Goal: Transaction & Acquisition: Purchase product/service

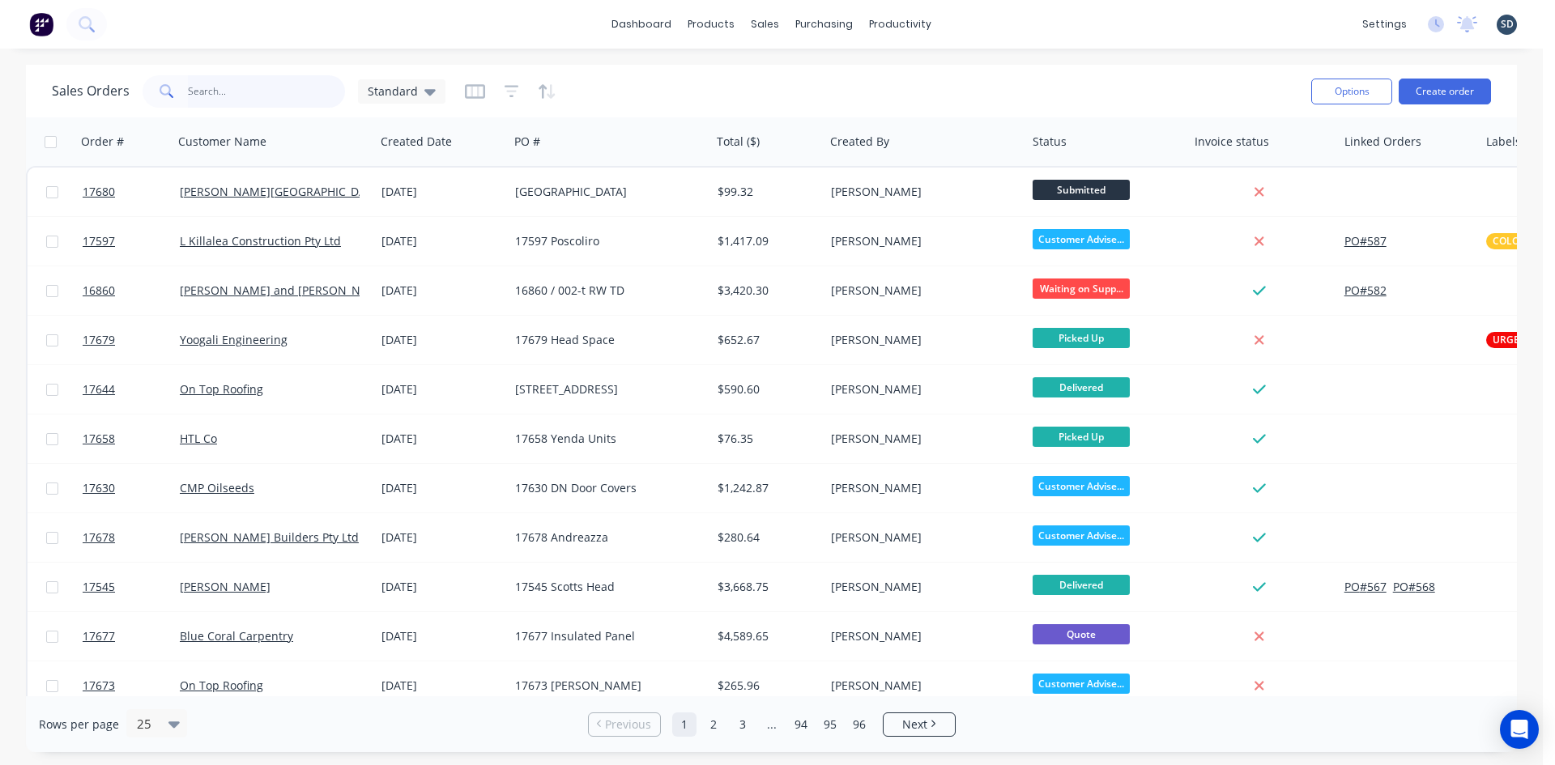
click at [220, 94] on input "text" at bounding box center [267, 91] width 158 height 32
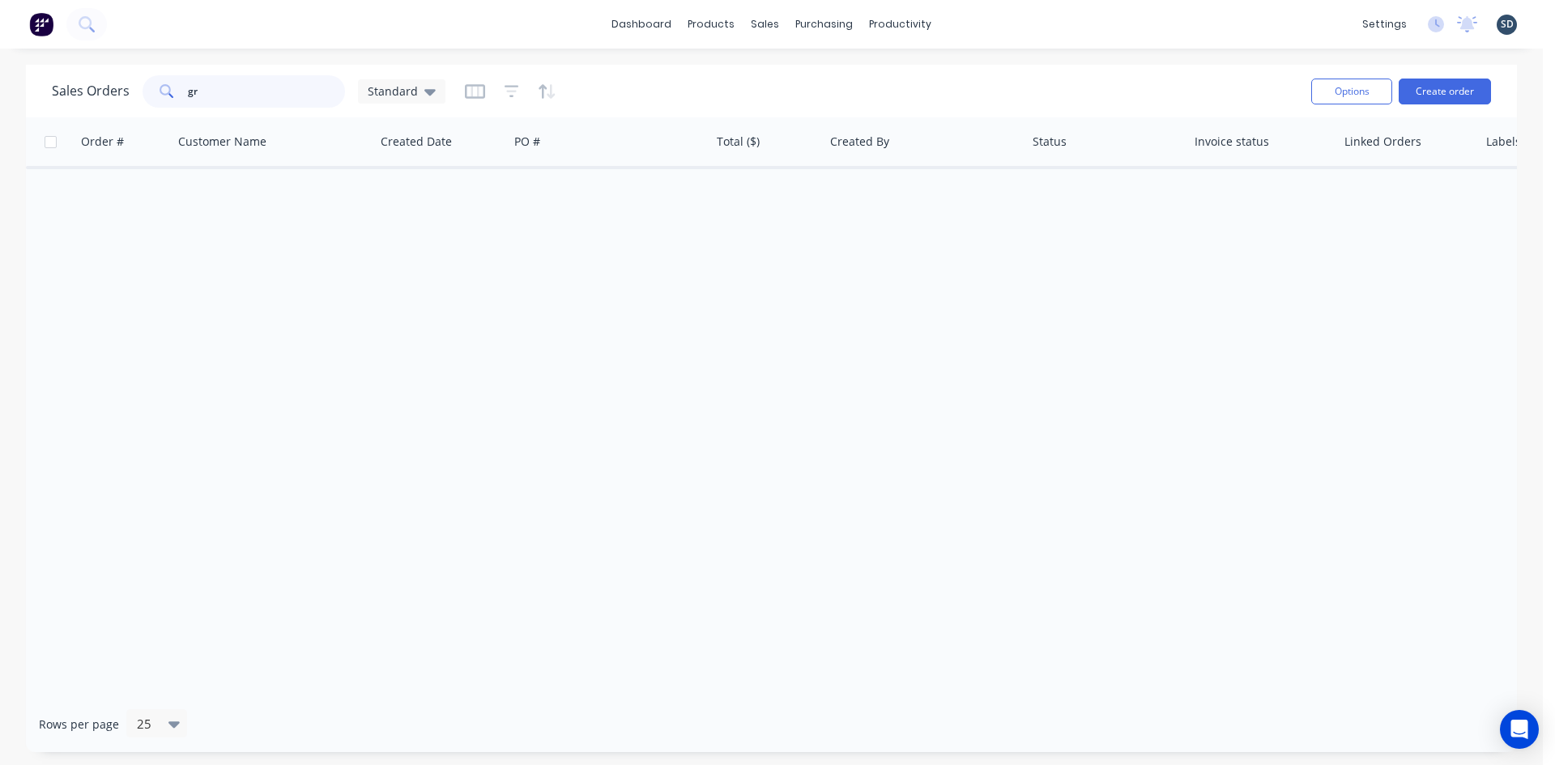
type input "g"
type input "r"
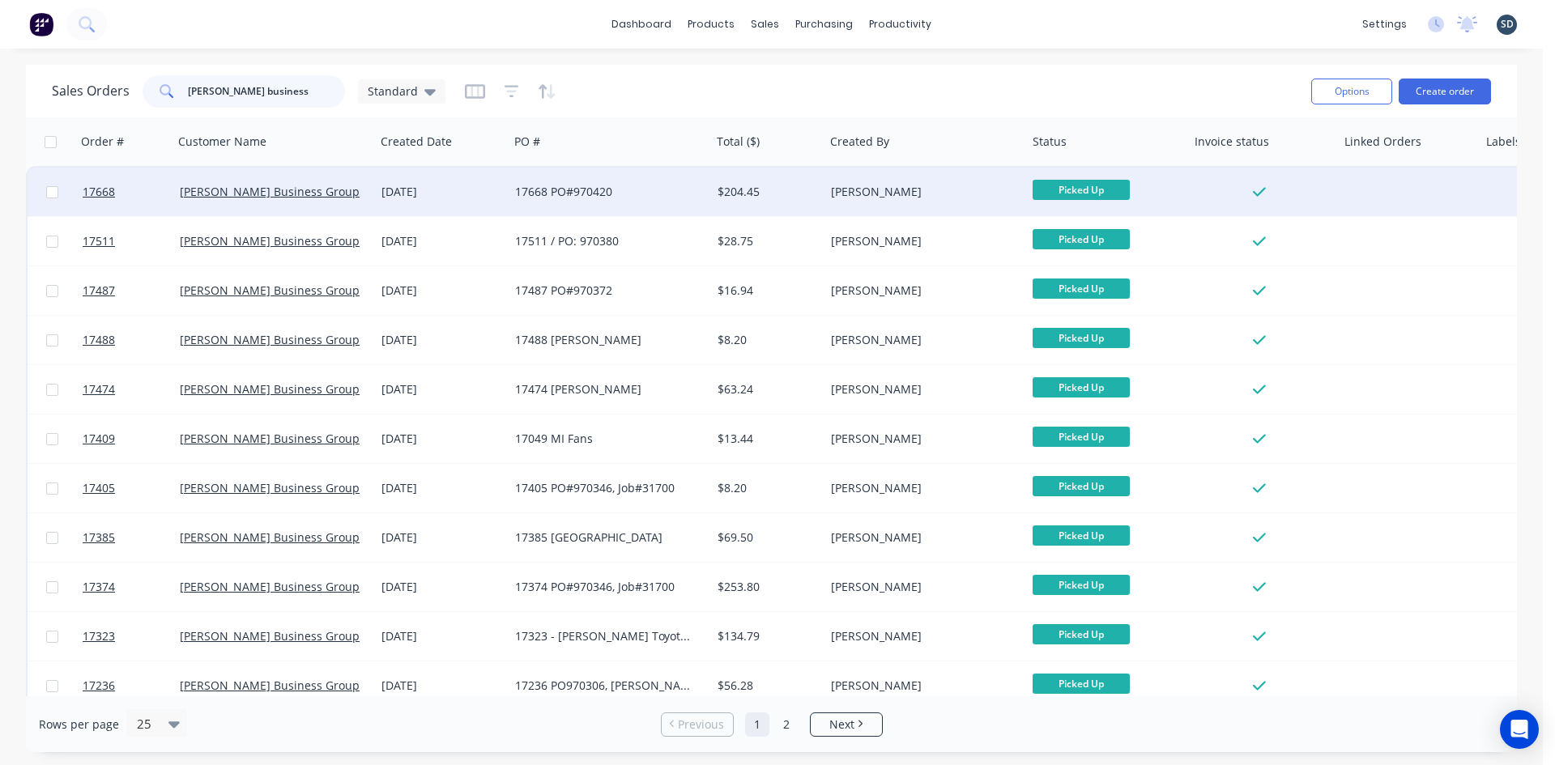
type input "griffith business"
click at [651, 186] on div "17668 PO#970420" at bounding box center [605, 192] width 180 height 16
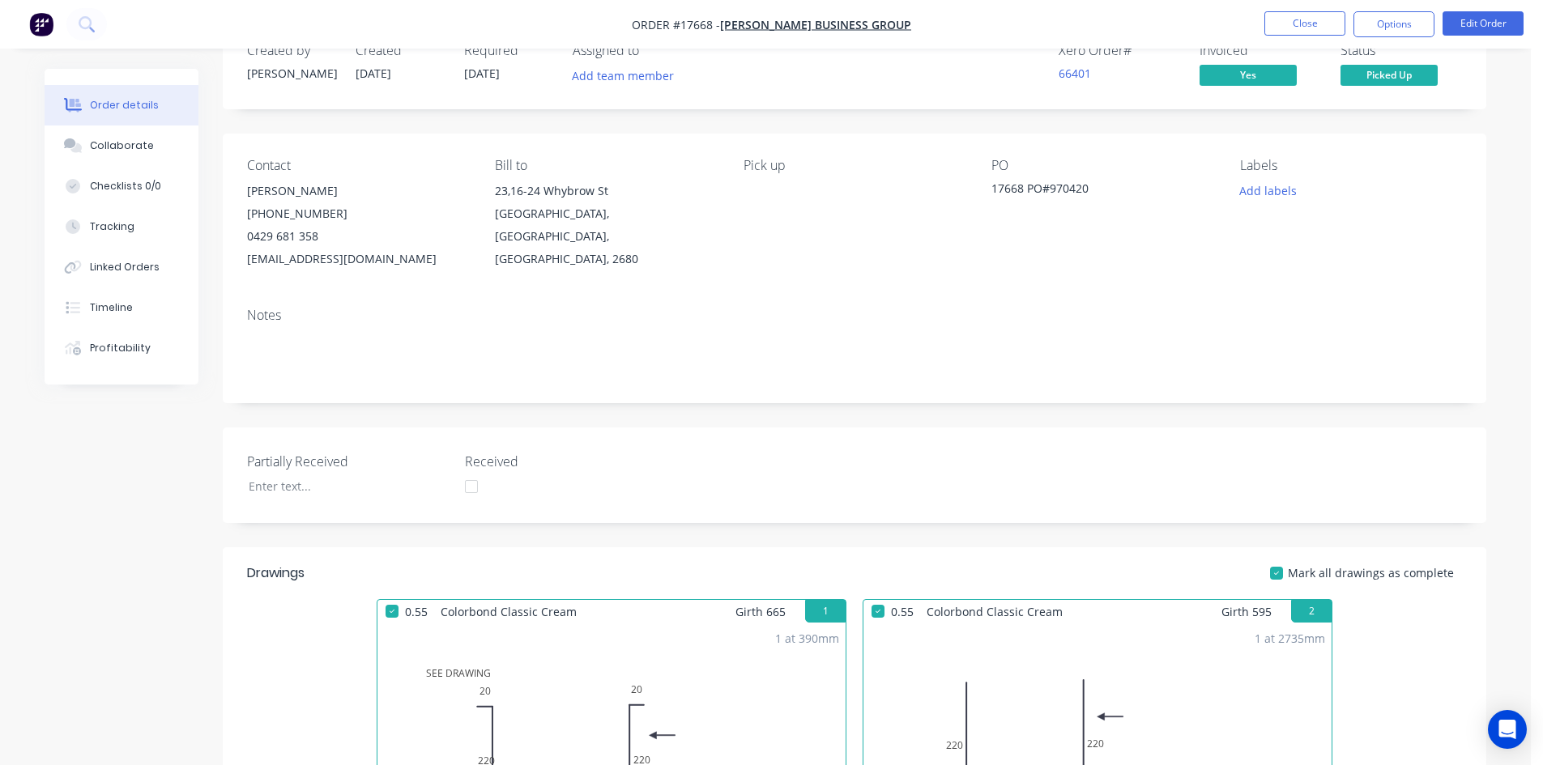
scroll to position [38, 0]
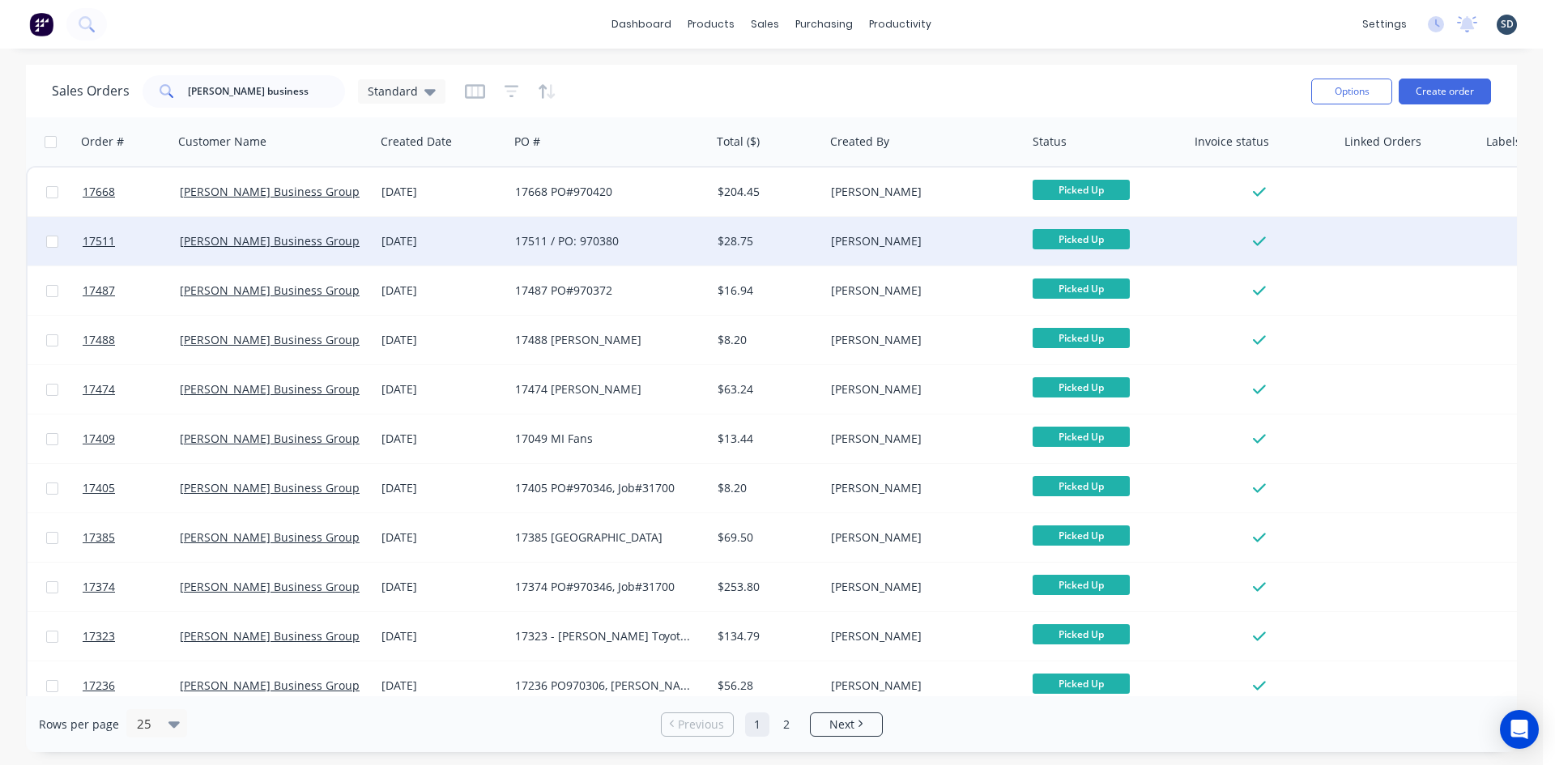
click at [491, 230] on div "05 Sep 2025" at bounding box center [442, 241] width 134 height 49
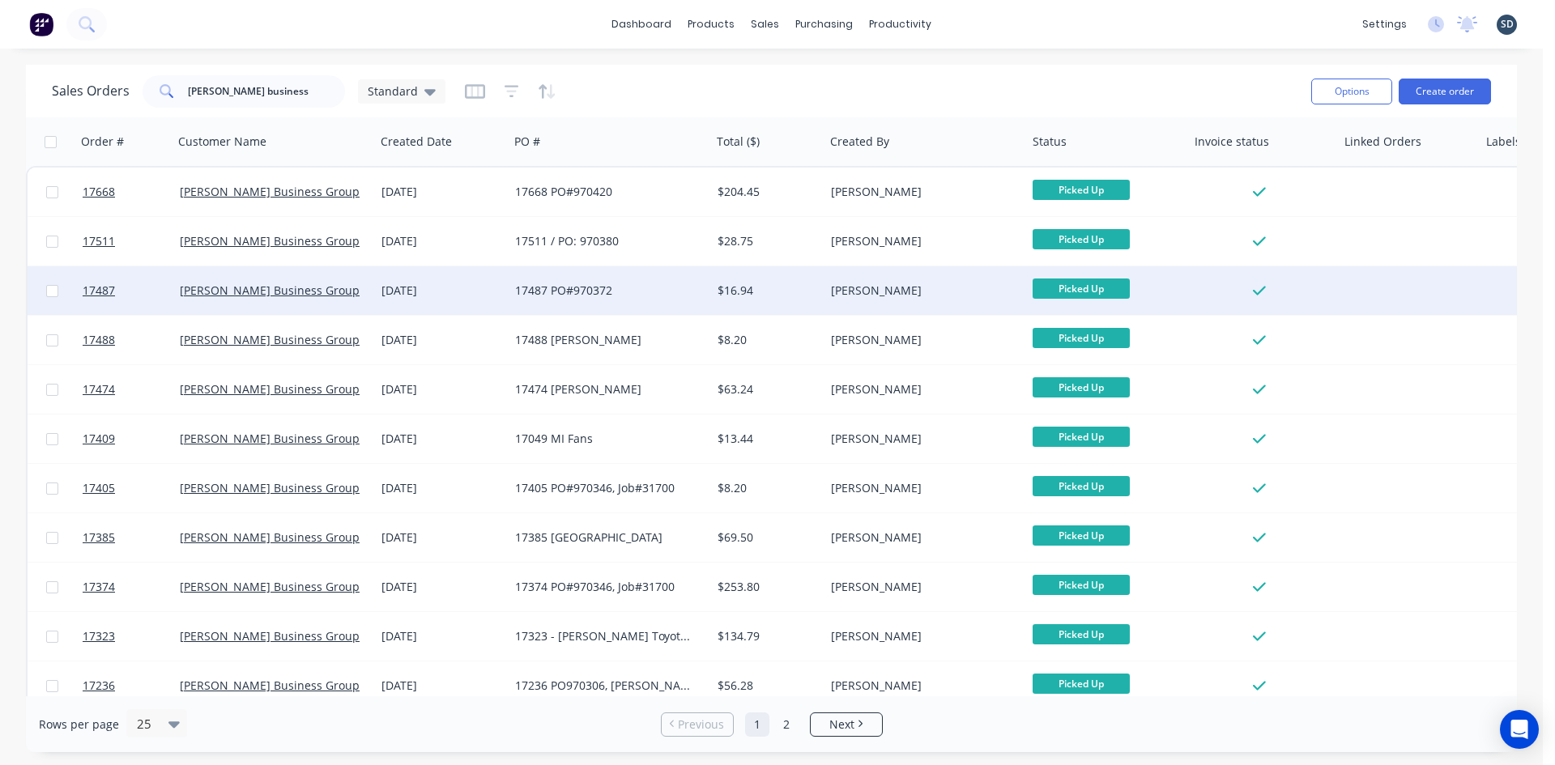
click at [668, 295] on div "17487 PO#970372" at bounding box center [605, 291] width 180 height 16
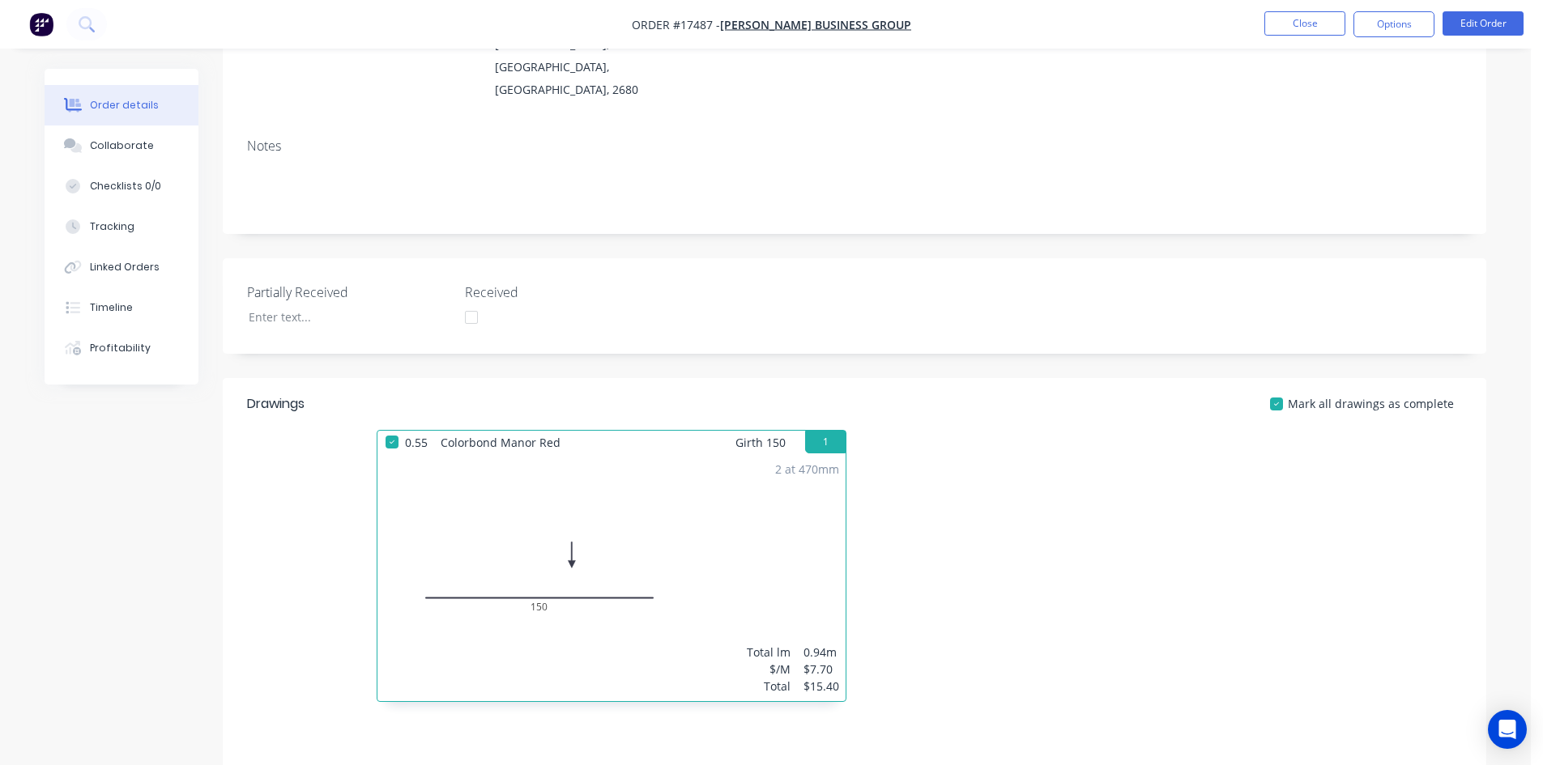
scroll to position [12, 0]
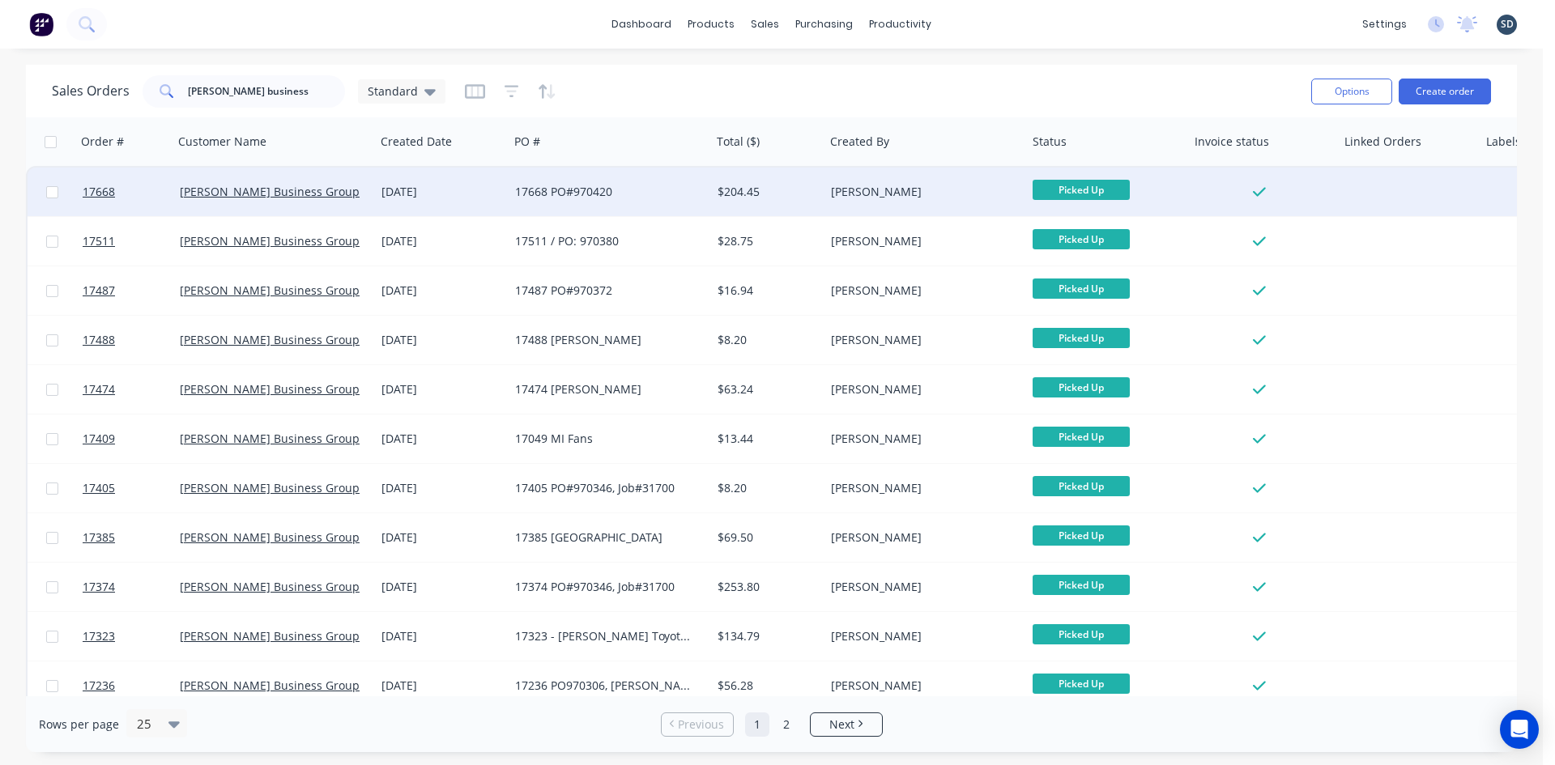
click at [646, 194] on div "17668 PO#970420" at bounding box center [605, 192] width 180 height 16
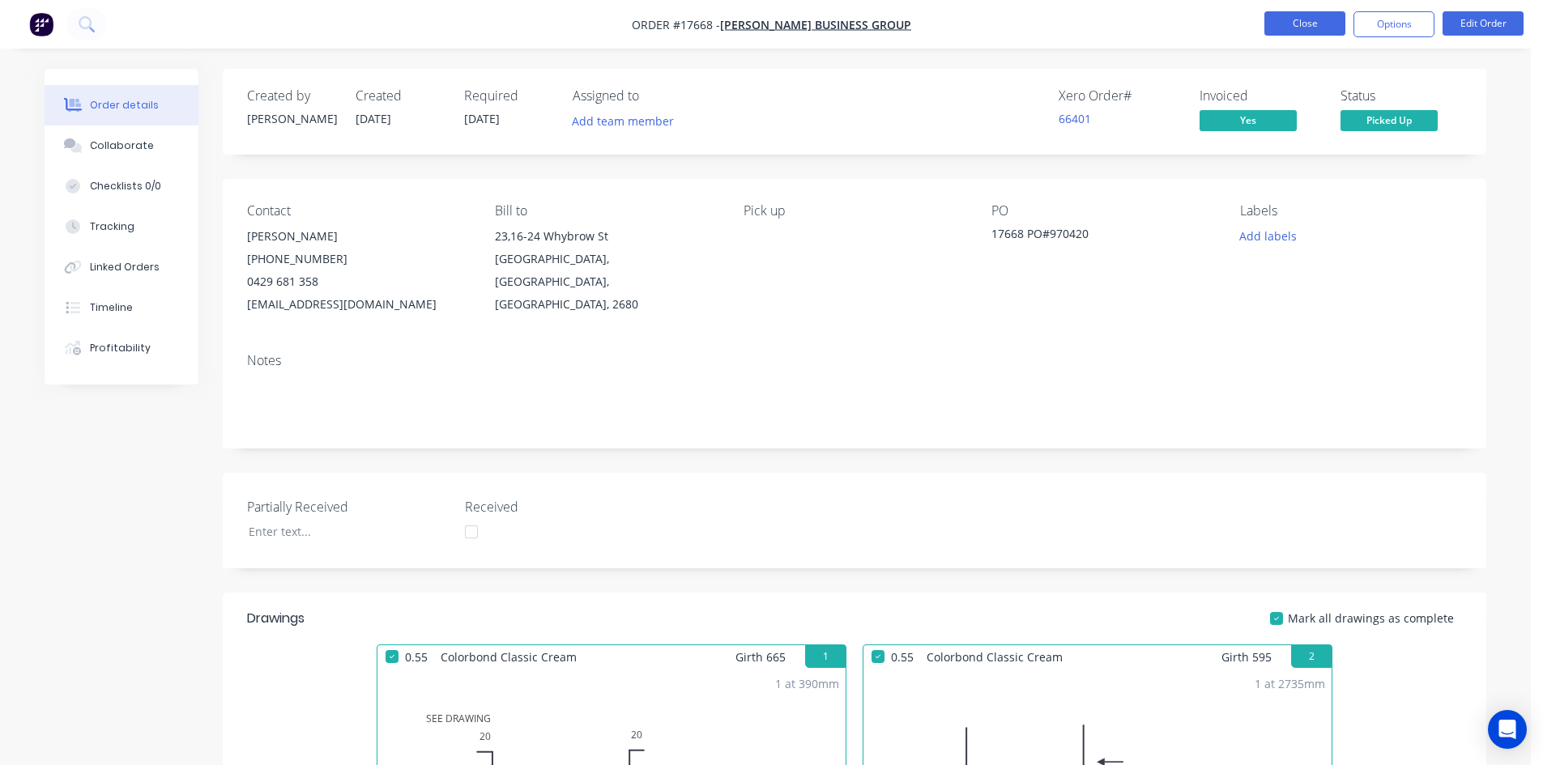
click at [1309, 23] on button "Close" at bounding box center [1304, 23] width 81 height 24
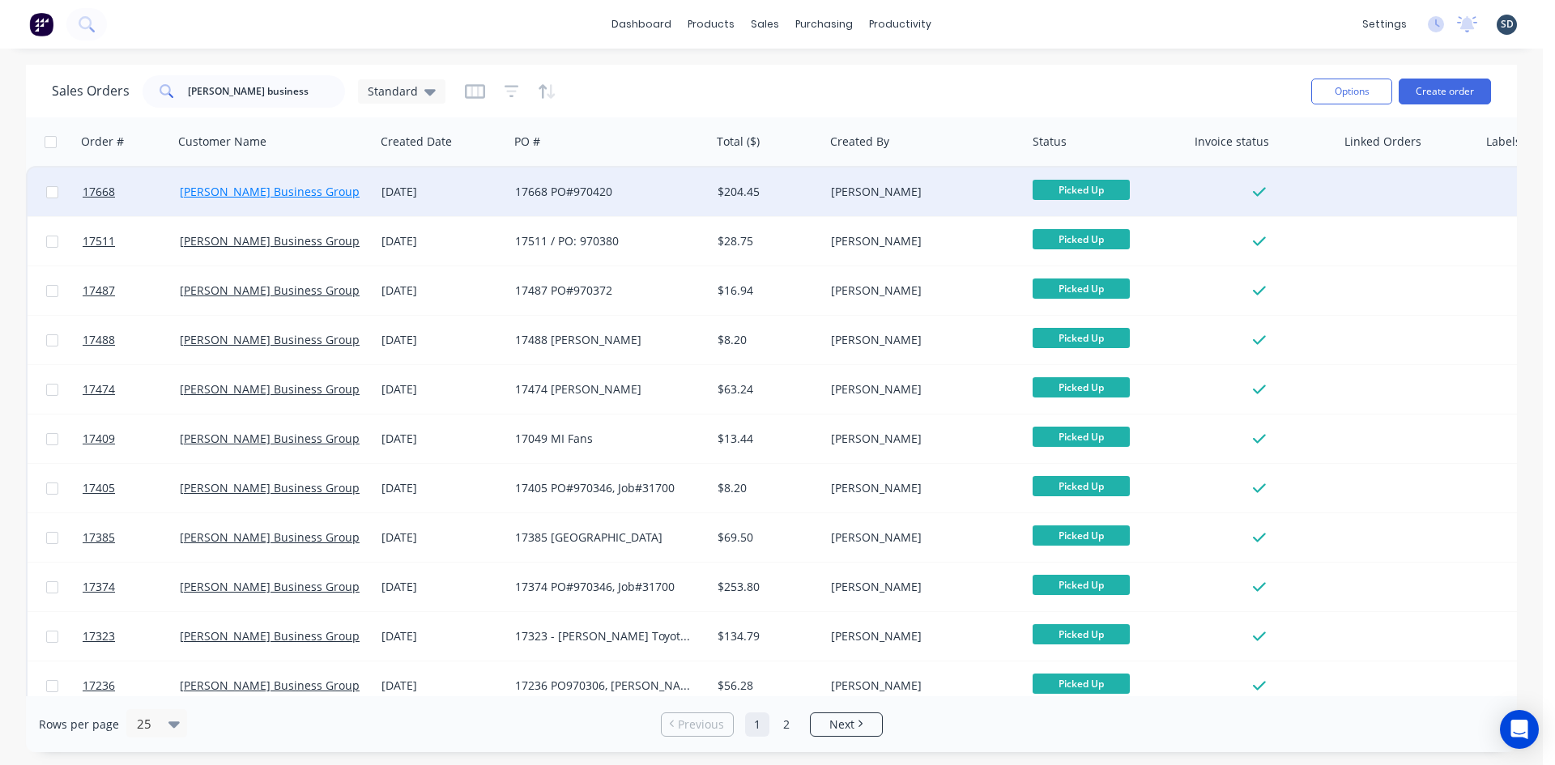
click at [253, 197] on link "[PERSON_NAME] Business Group" at bounding box center [270, 191] width 180 height 15
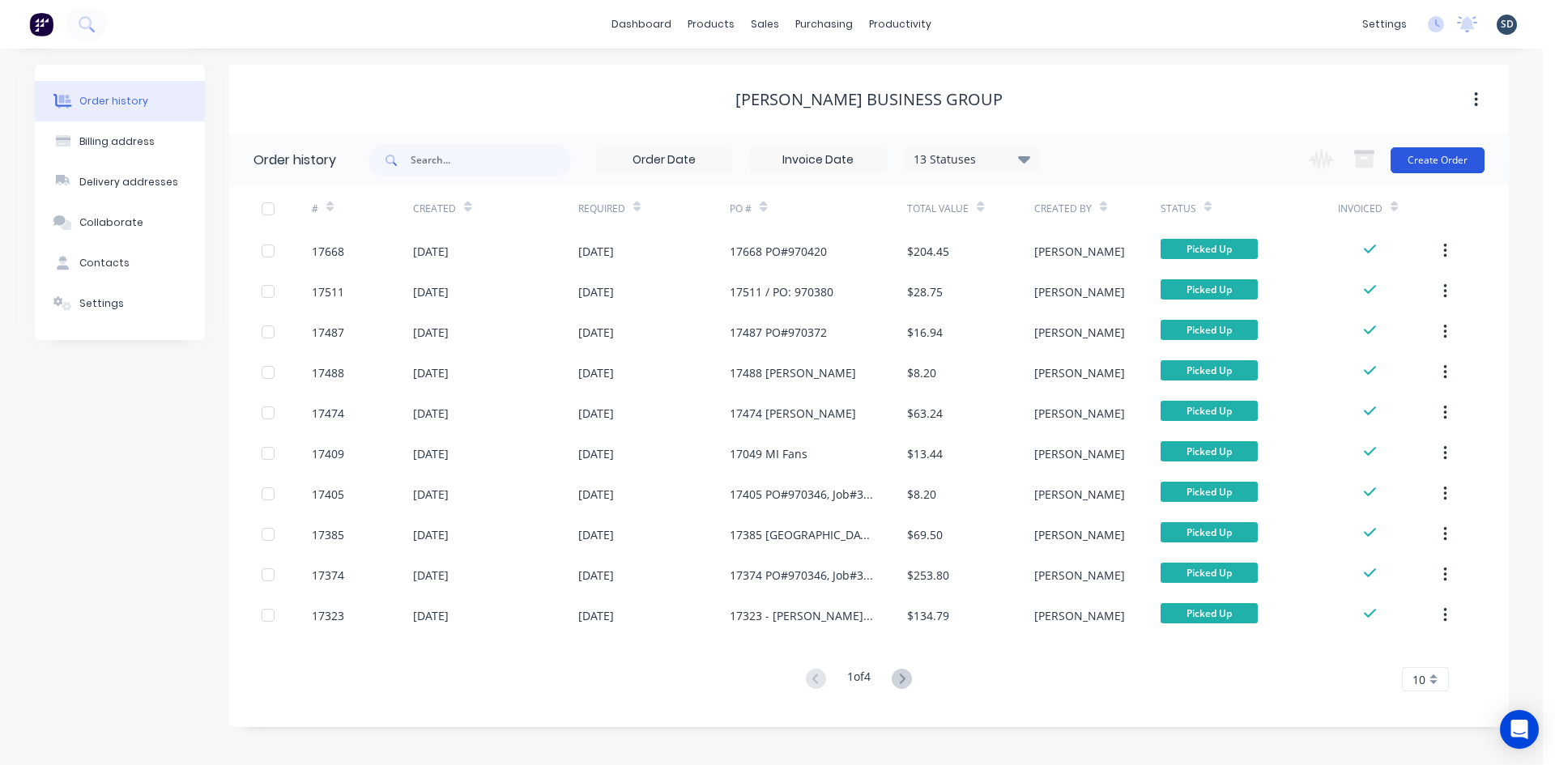
click at [1440, 171] on button "Create Order" at bounding box center [1438, 160] width 94 height 26
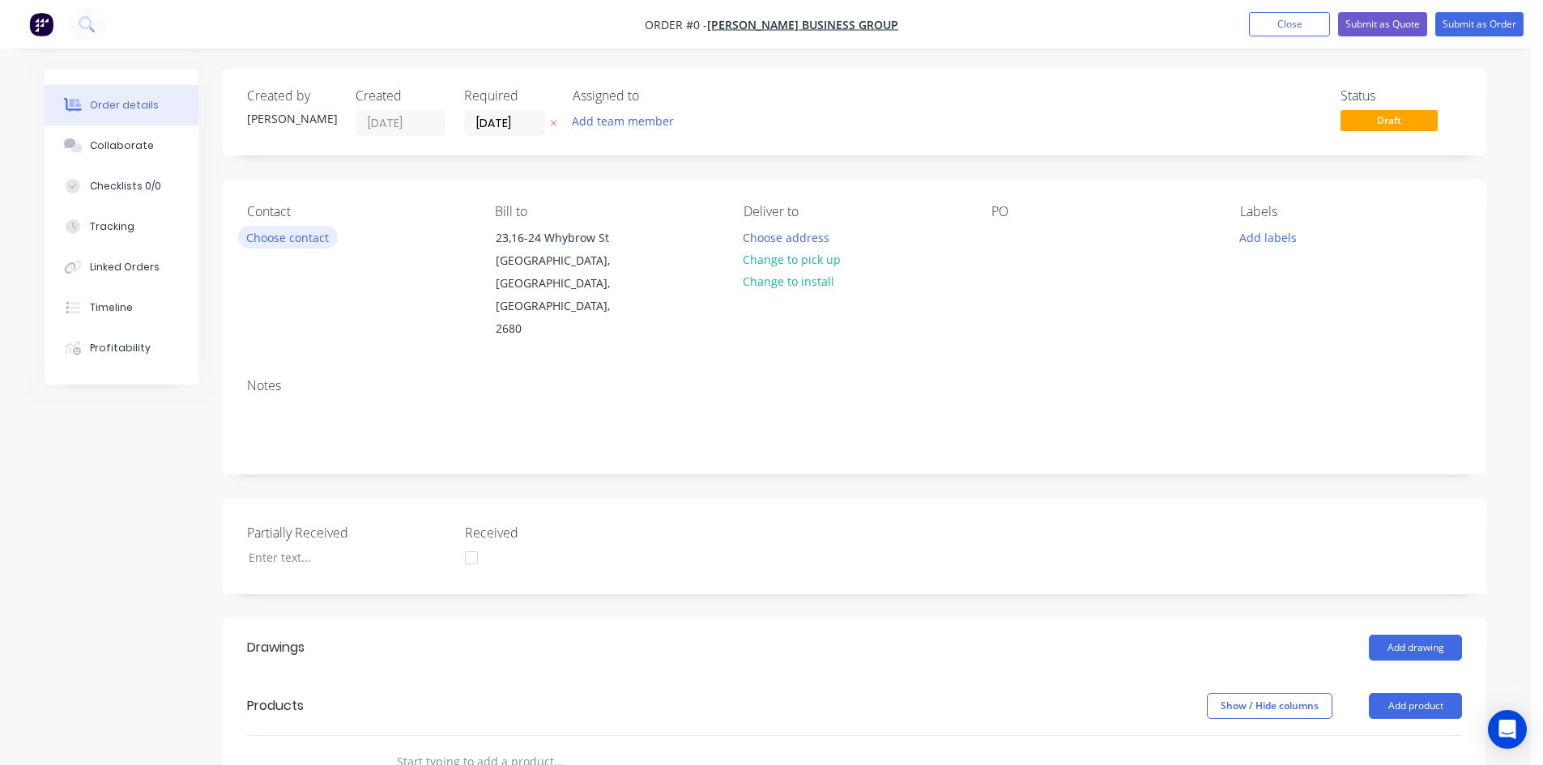
click at [275, 232] on button "Choose contact" at bounding box center [288, 237] width 100 height 22
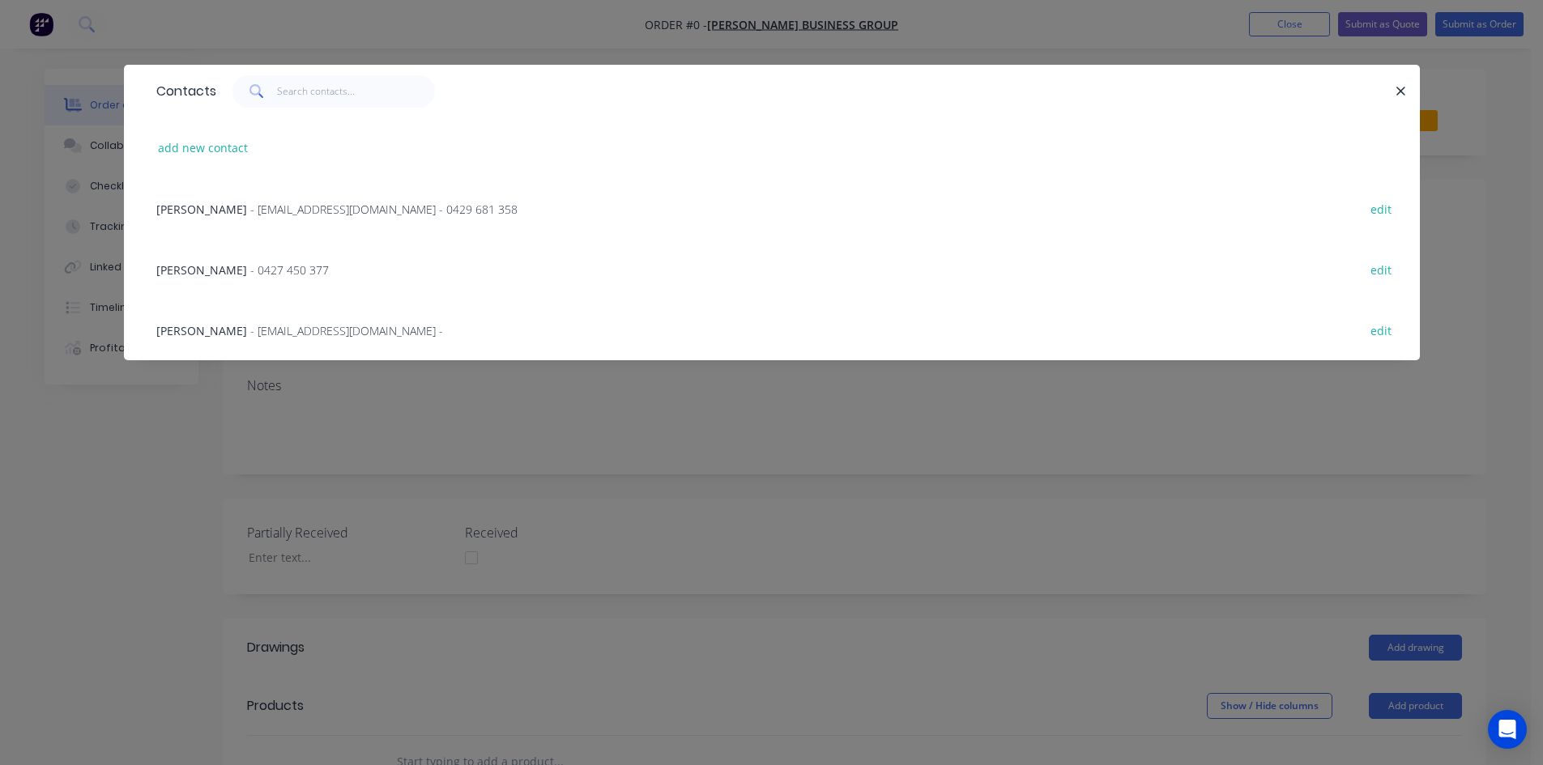
click at [250, 272] on span "- 0427 450 377" at bounding box center [289, 269] width 79 height 15
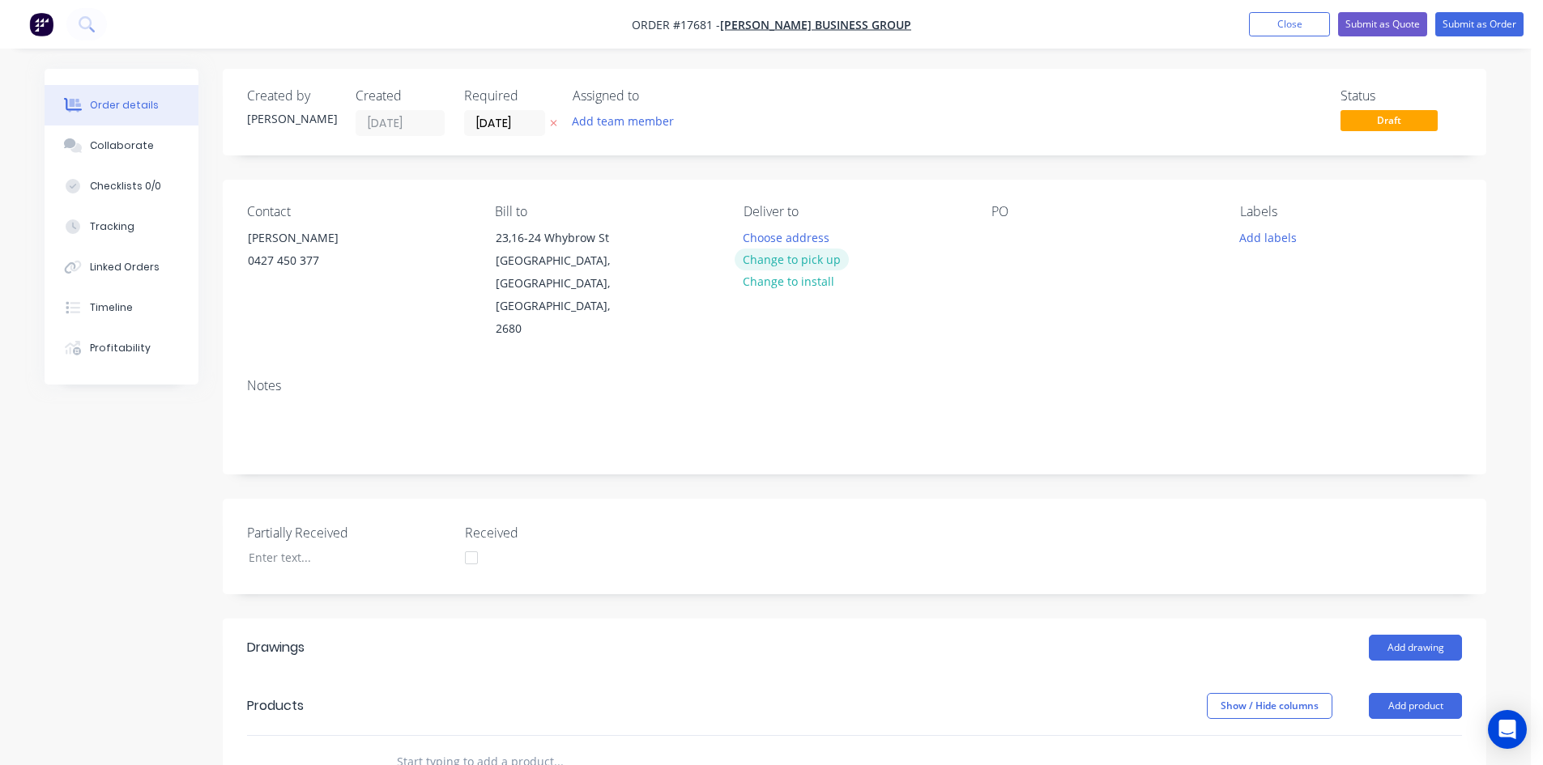
click at [810, 257] on button "Change to pick up" at bounding box center [792, 260] width 115 height 22
click at [1002, 233] on div at bounding box center [1004, 237] width 26 height 23
click at [1011, 365] on div "Notes" at bounding box center [855, 419] width 1264 height 109
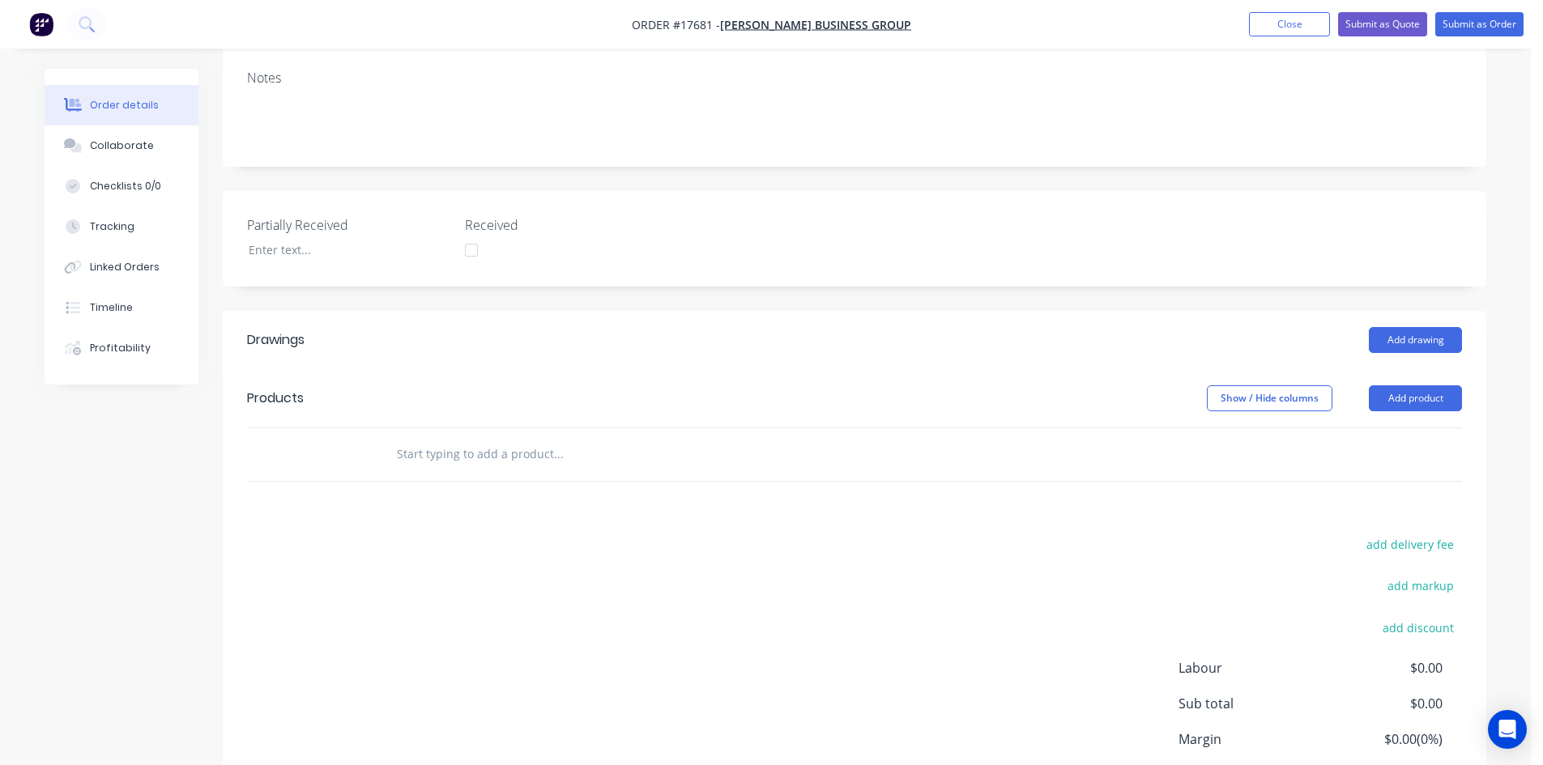
scroll to position [324, 0]
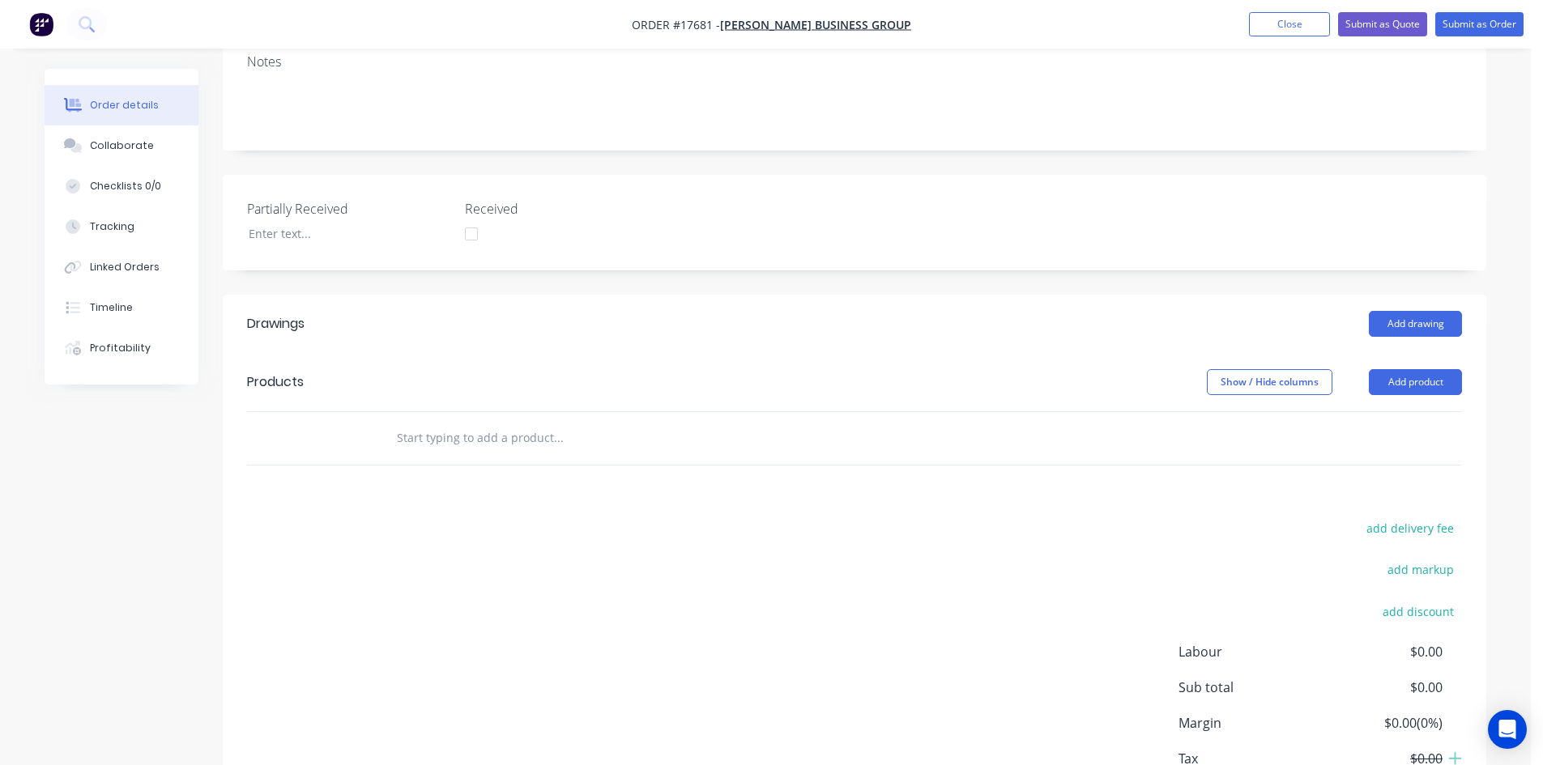
click at [433, 422] on input "text" at bounding box center [558, 438] width 324 height 32
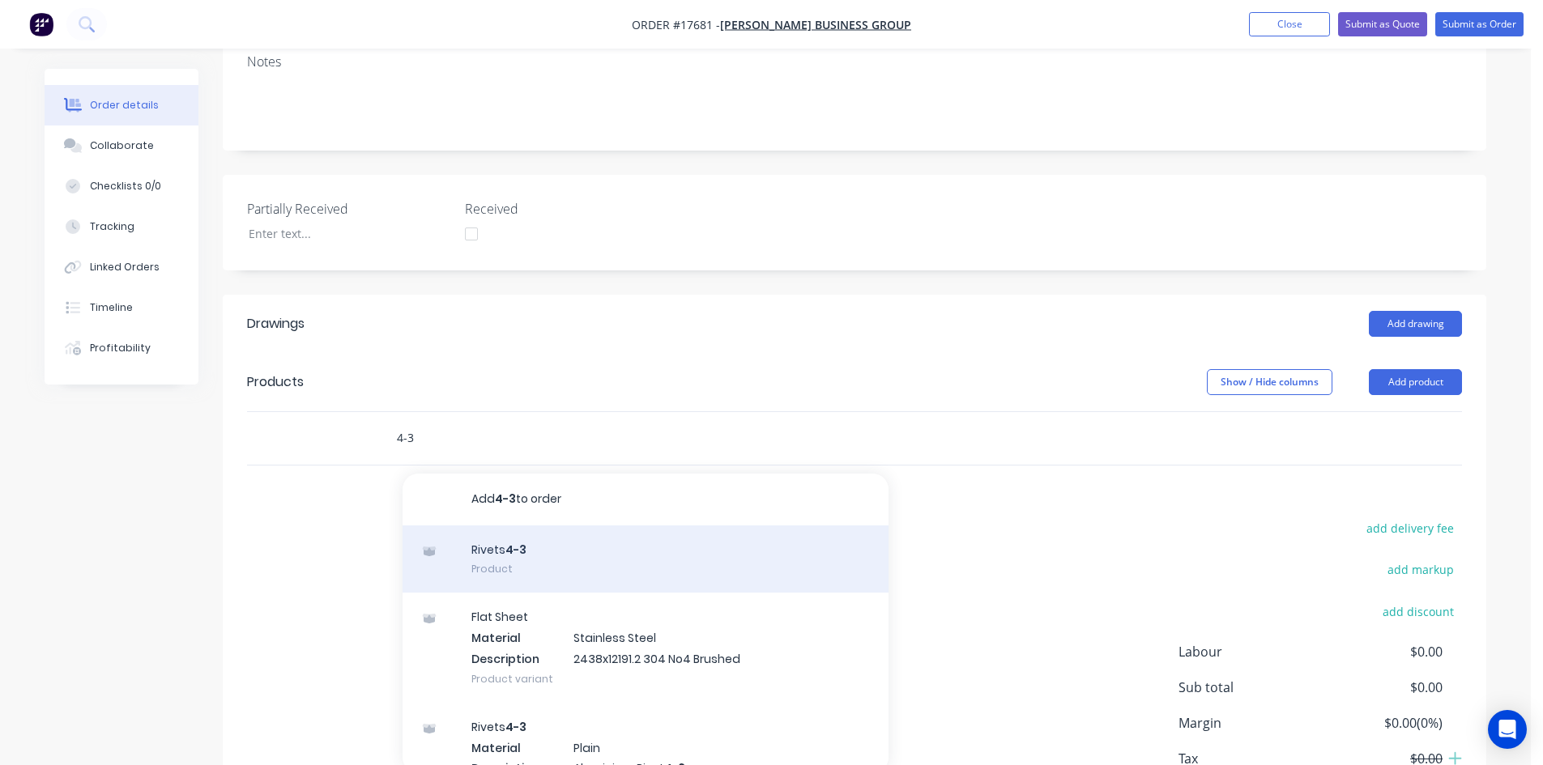
type input "4-3"
click at [520, 526] on div "Rivets 4-3 Product" at bounding box center [646, 560] width 486 height 68
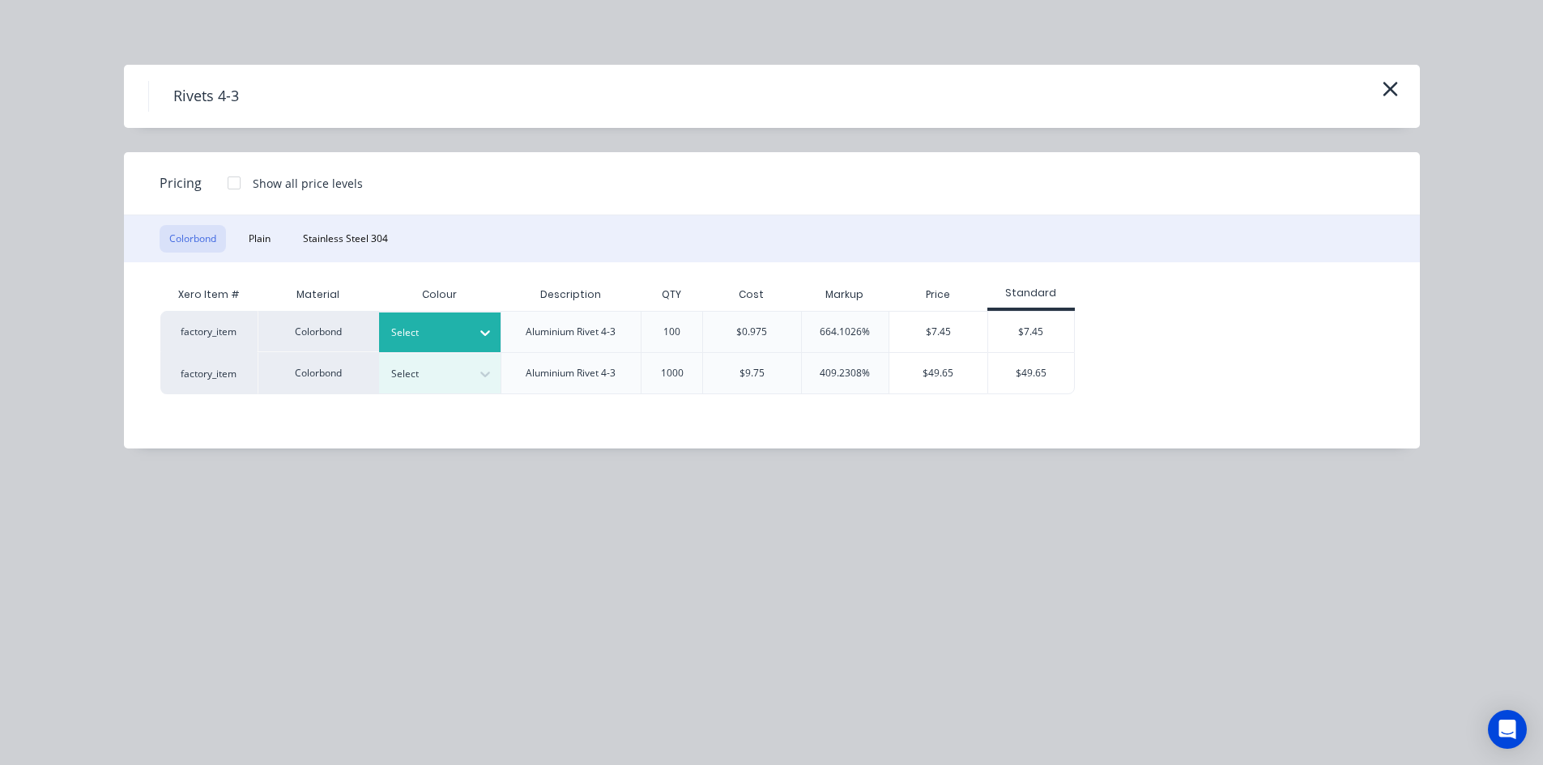
click at [455, 329] on div at bounding box center [427, 333] width 73 height 18
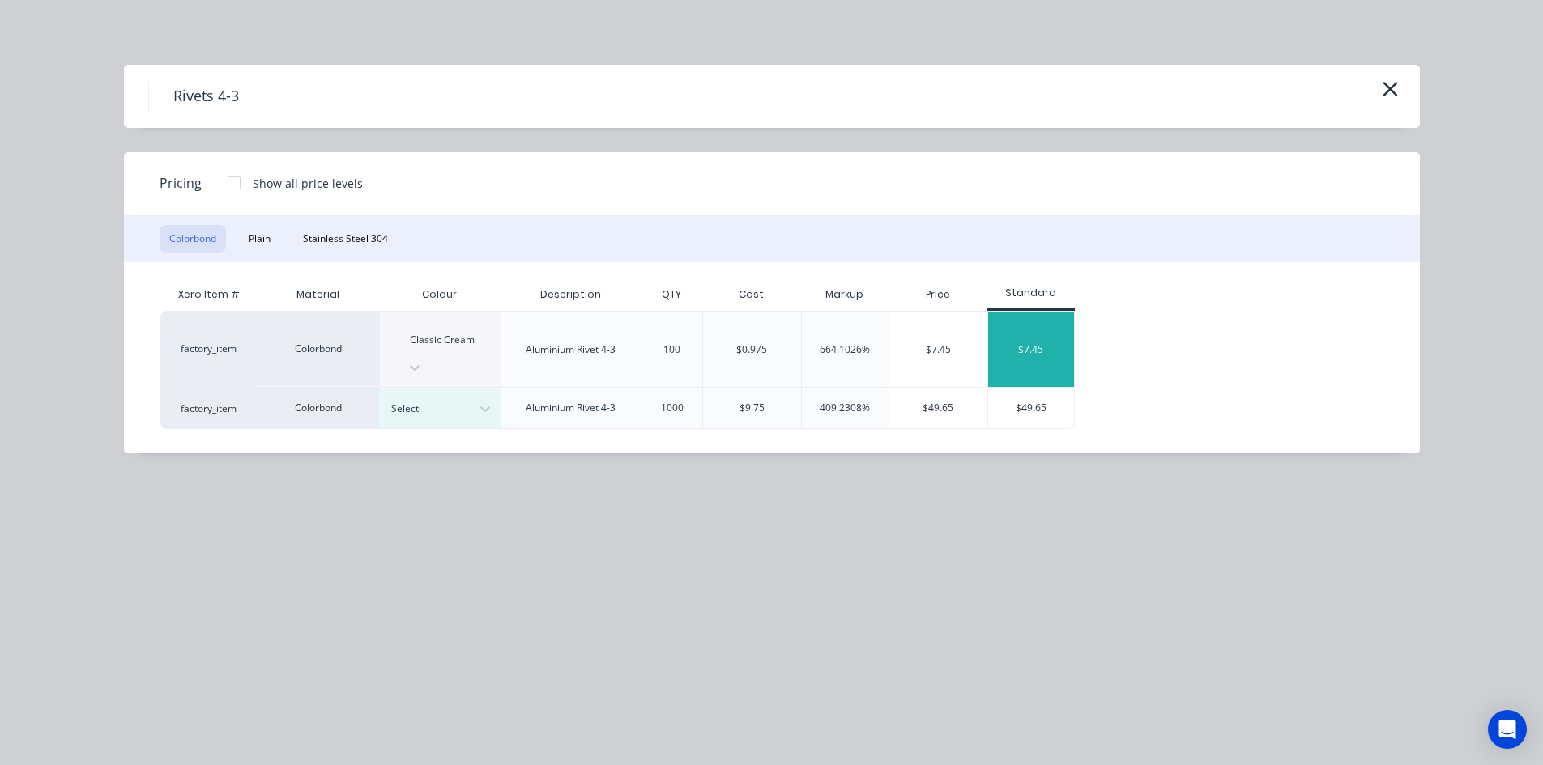
click at [1056, 326] on div "$7.45" at bounding box center [1031, 349] width 87 height 75
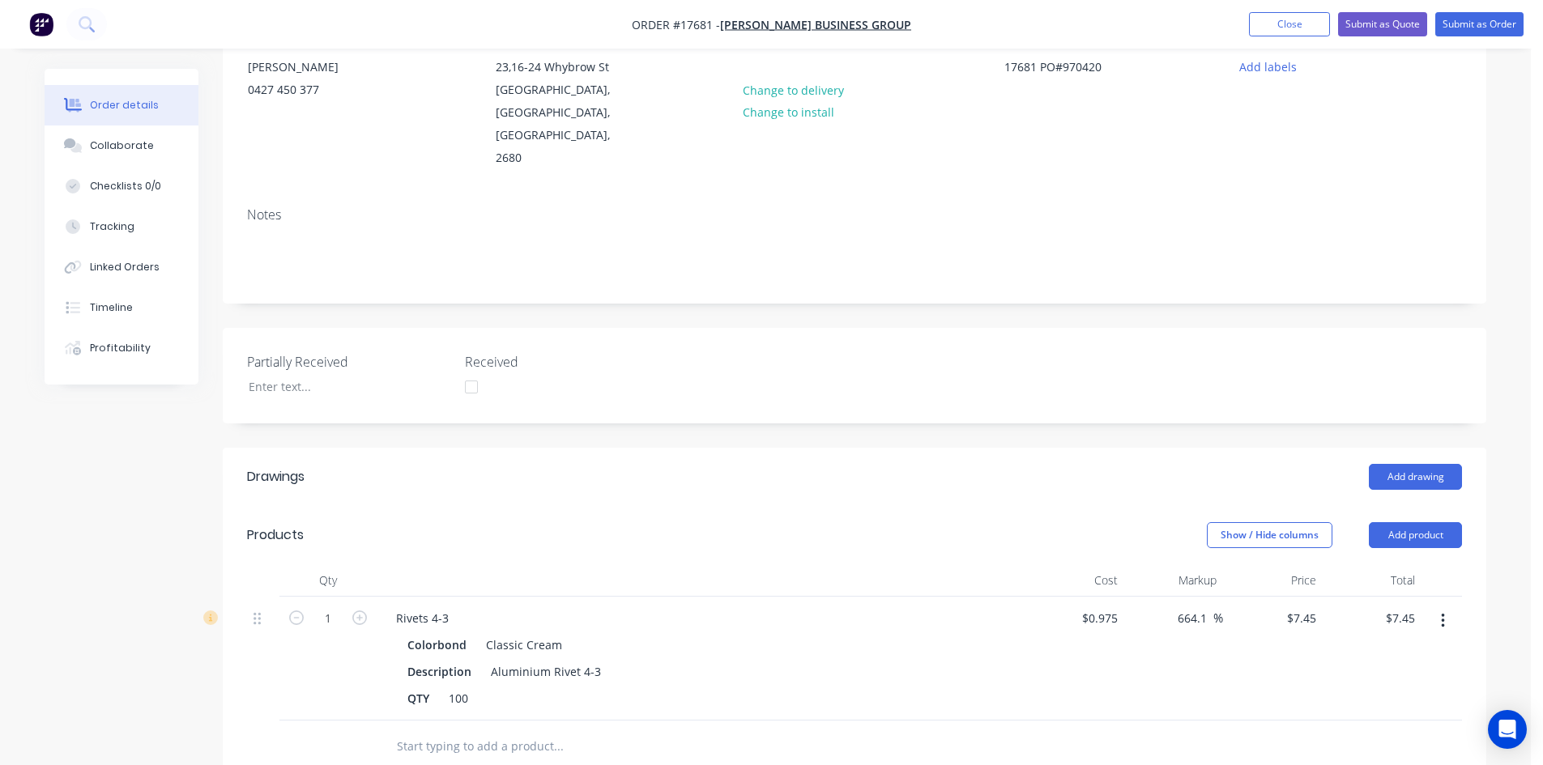
scroll to position [0, 0]
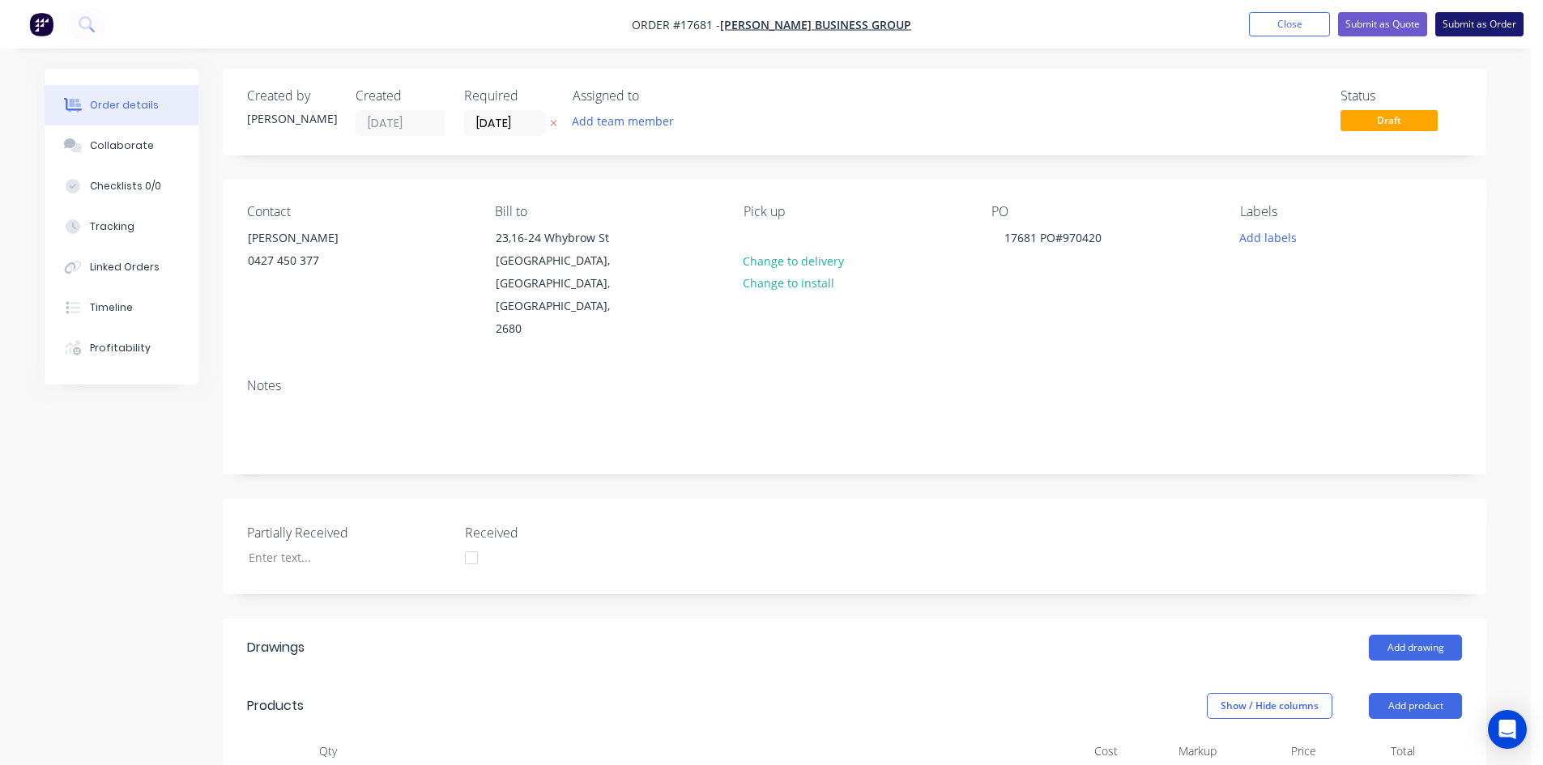
click at [1473, 25] on button "Submit as Order" at bounding box center [1479, 24] width 88 height 24
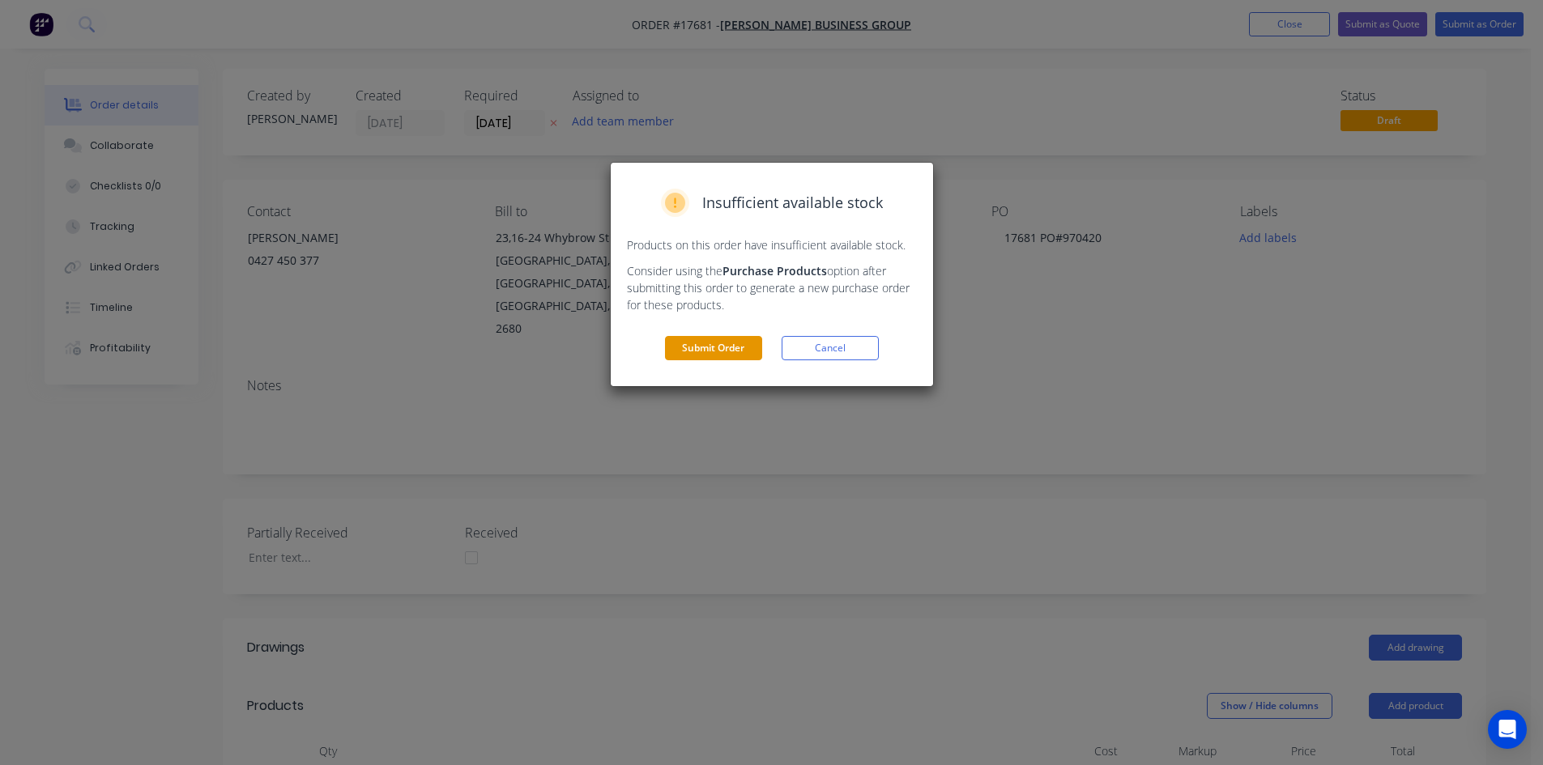
click at [720, 347] on button "Submit Order" at bounding box center [713, 348] width 97 height 24
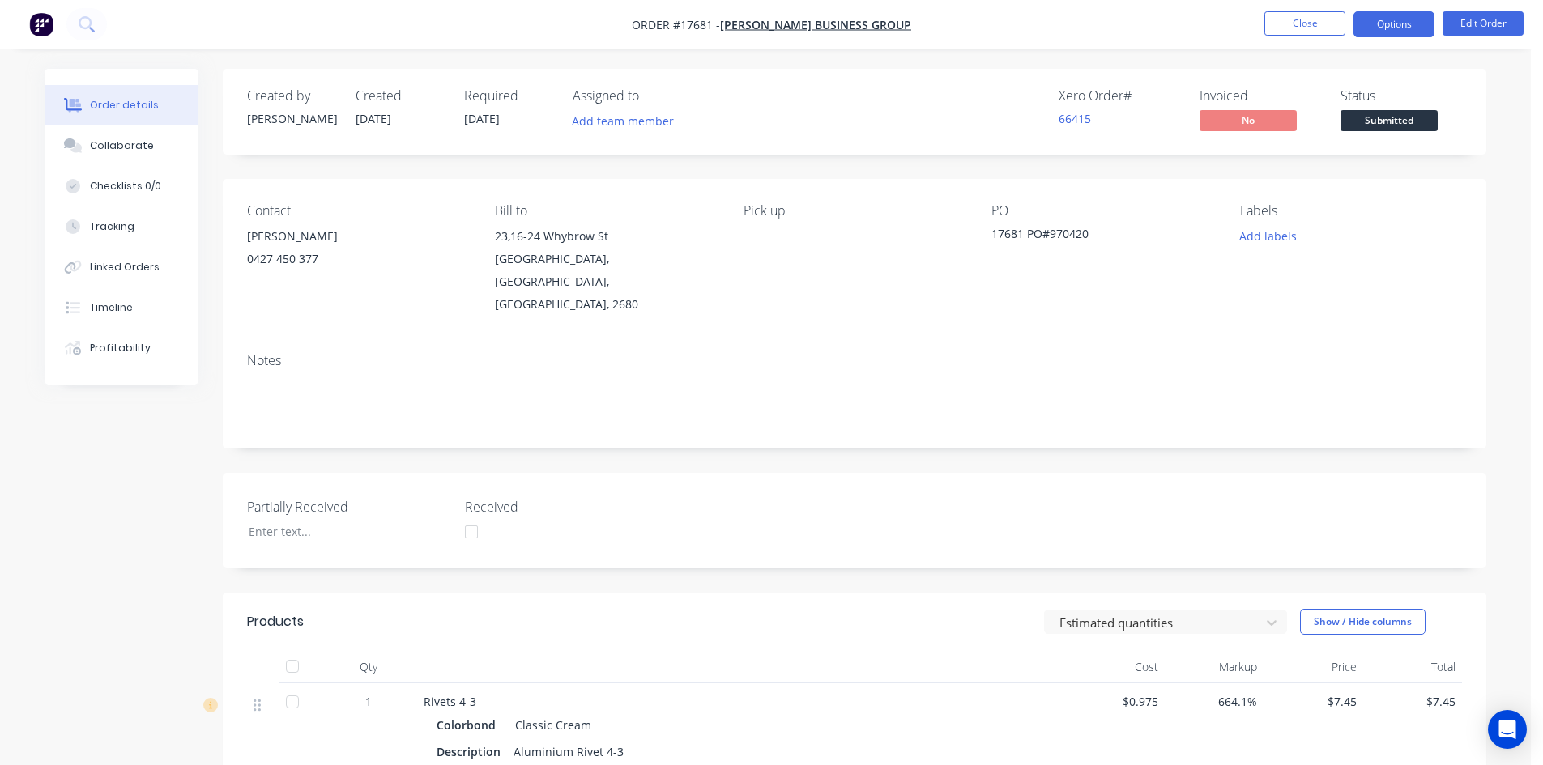
click at [1402, 26] on button "Options" at bounding box center [1394, 24] width 81 height 26
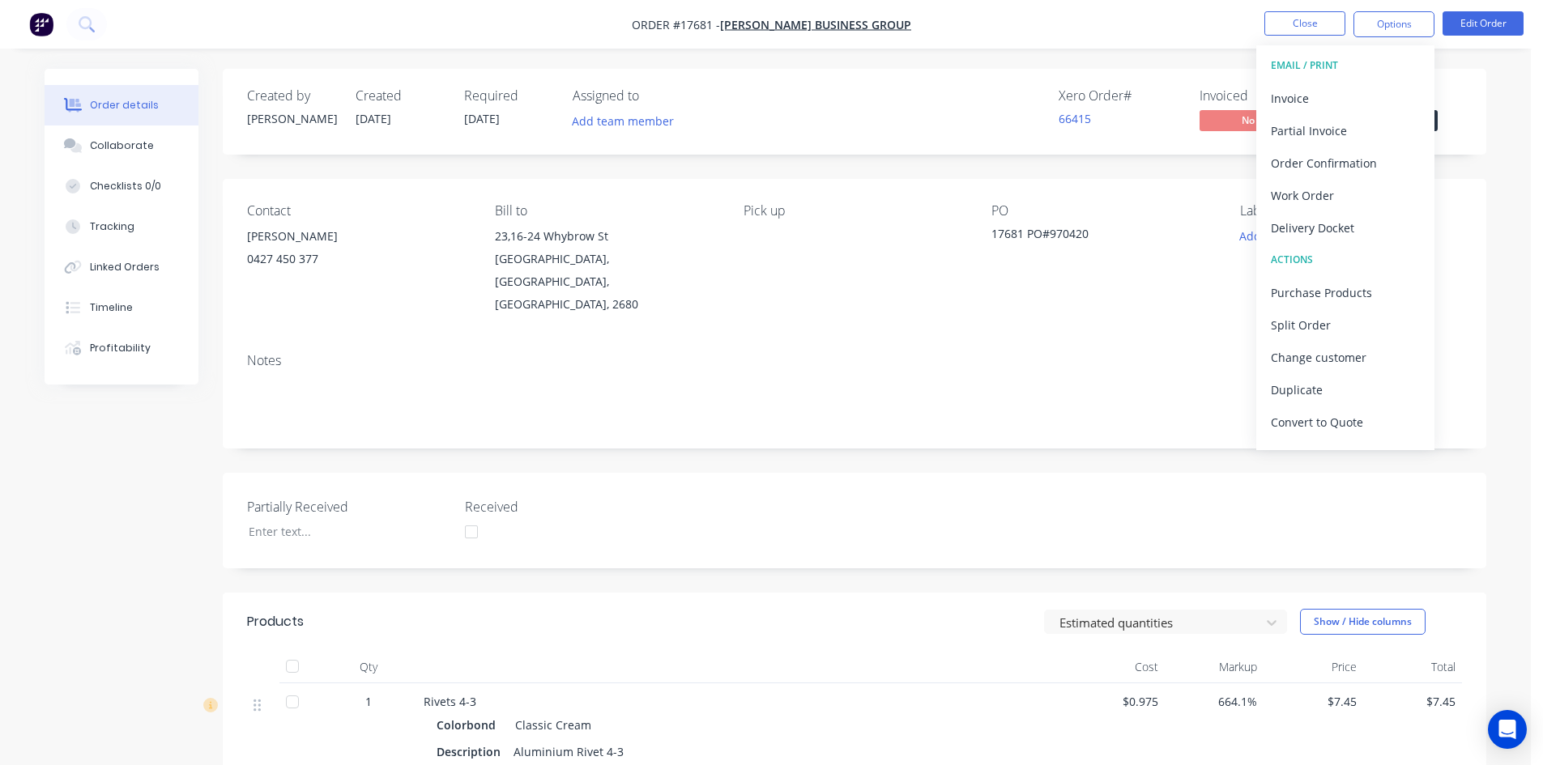
click at [1067, 245] on div "17681 PO#970420" at bounding box center [1092, 236] width 203 height 23
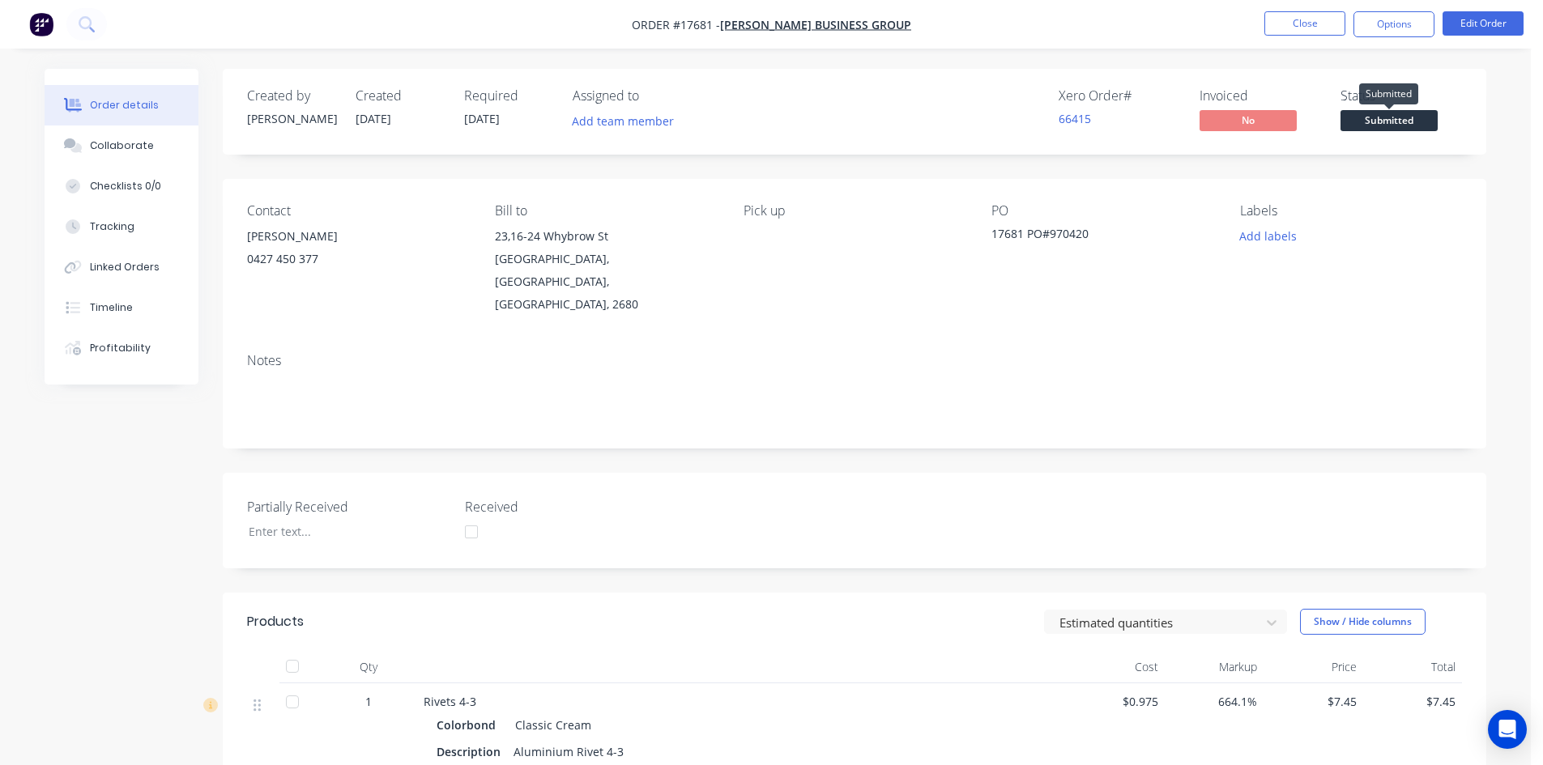
click at [1367, 119] on span "Submitted" at bounding box center [1389, 120] width 97 height 20
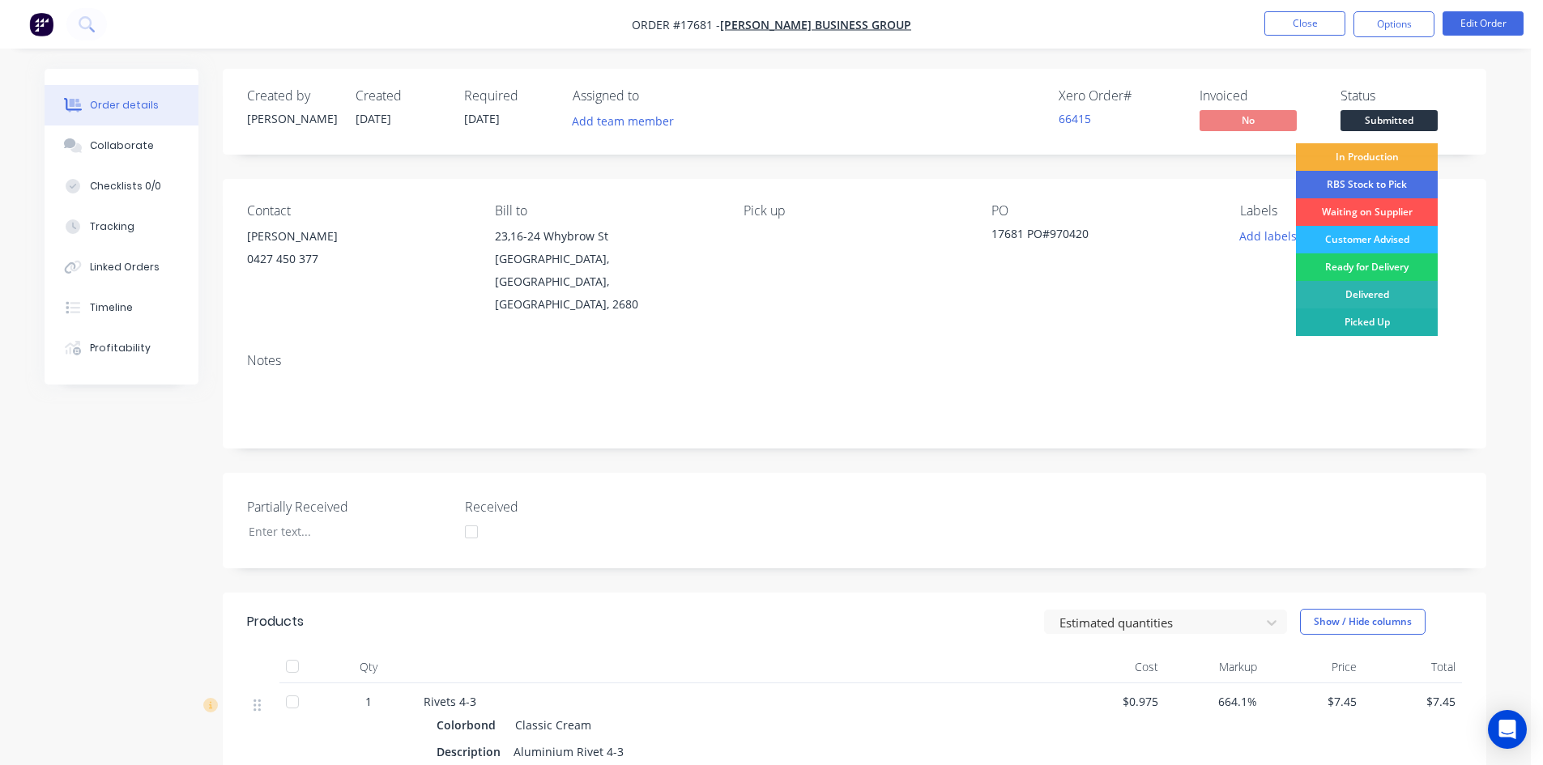
click at [1388, 318] on div "Picked Up" at bounding box center [1367, 323] width 142 height 28
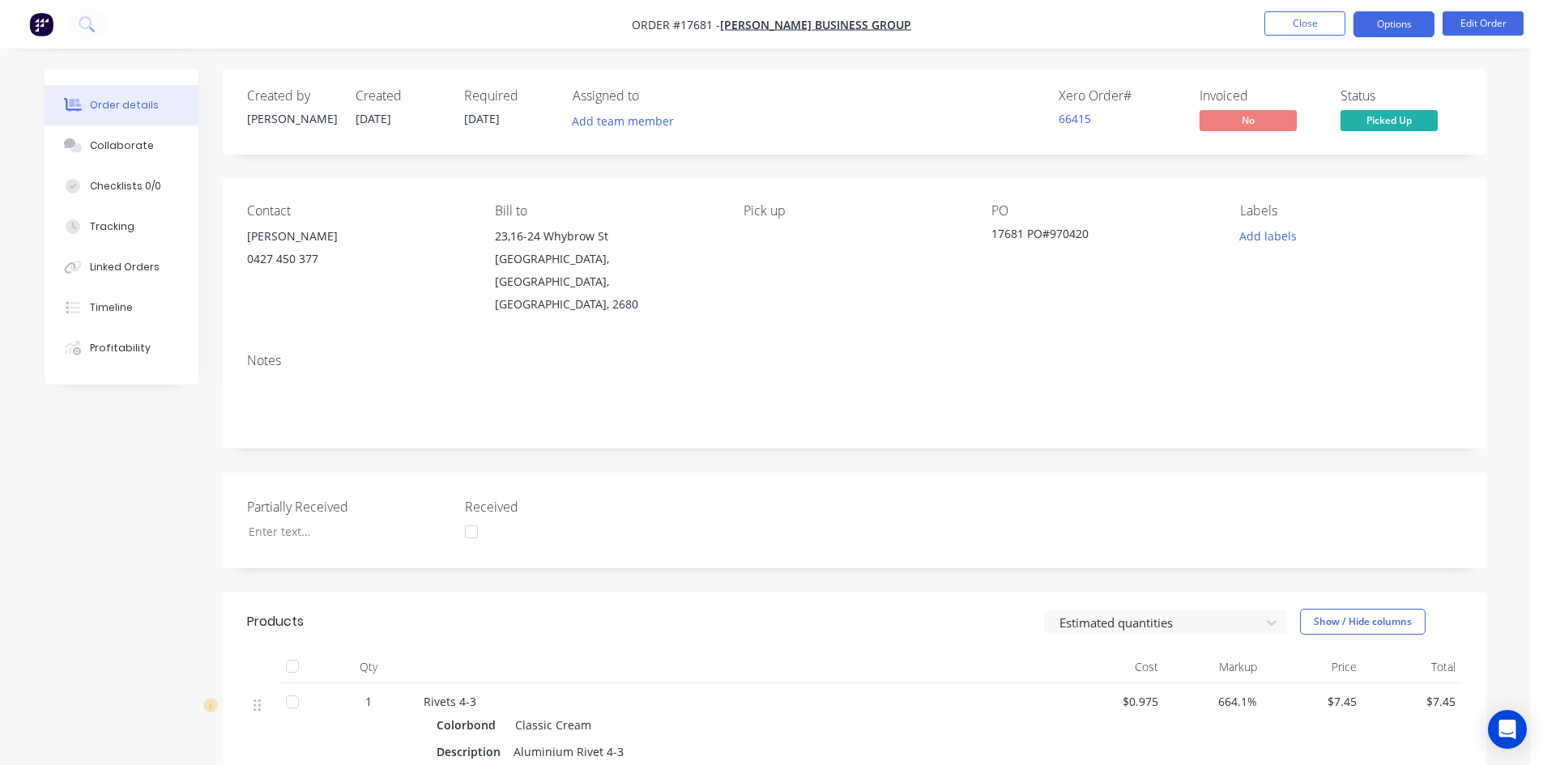
click at [1397, 23] on button "Options" at bounding box center [1394, 24] width 81 height 26
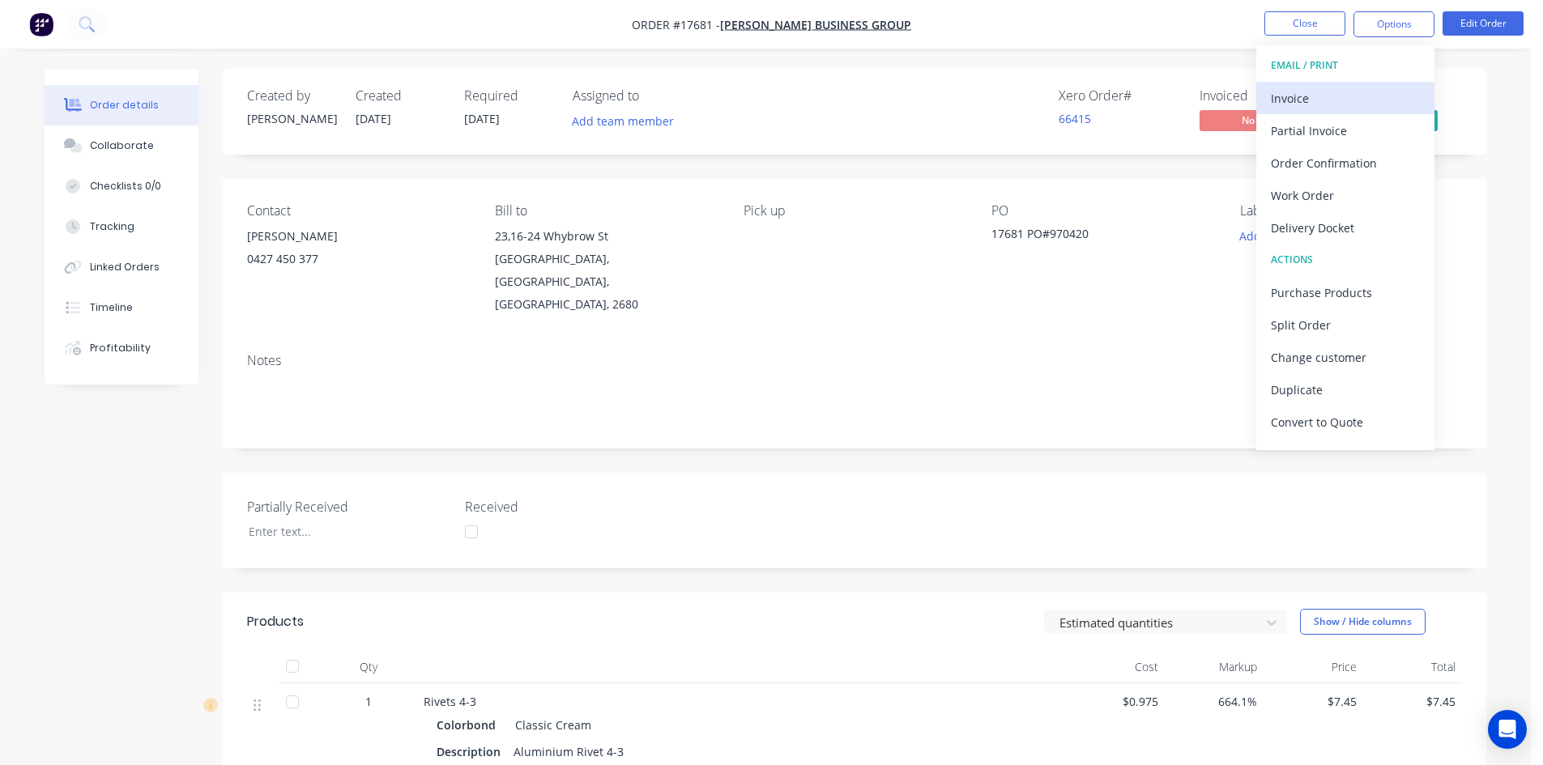
click at [1379, 100] on div "Invoice" at bounding box center [1345, 98] width 149 height 23
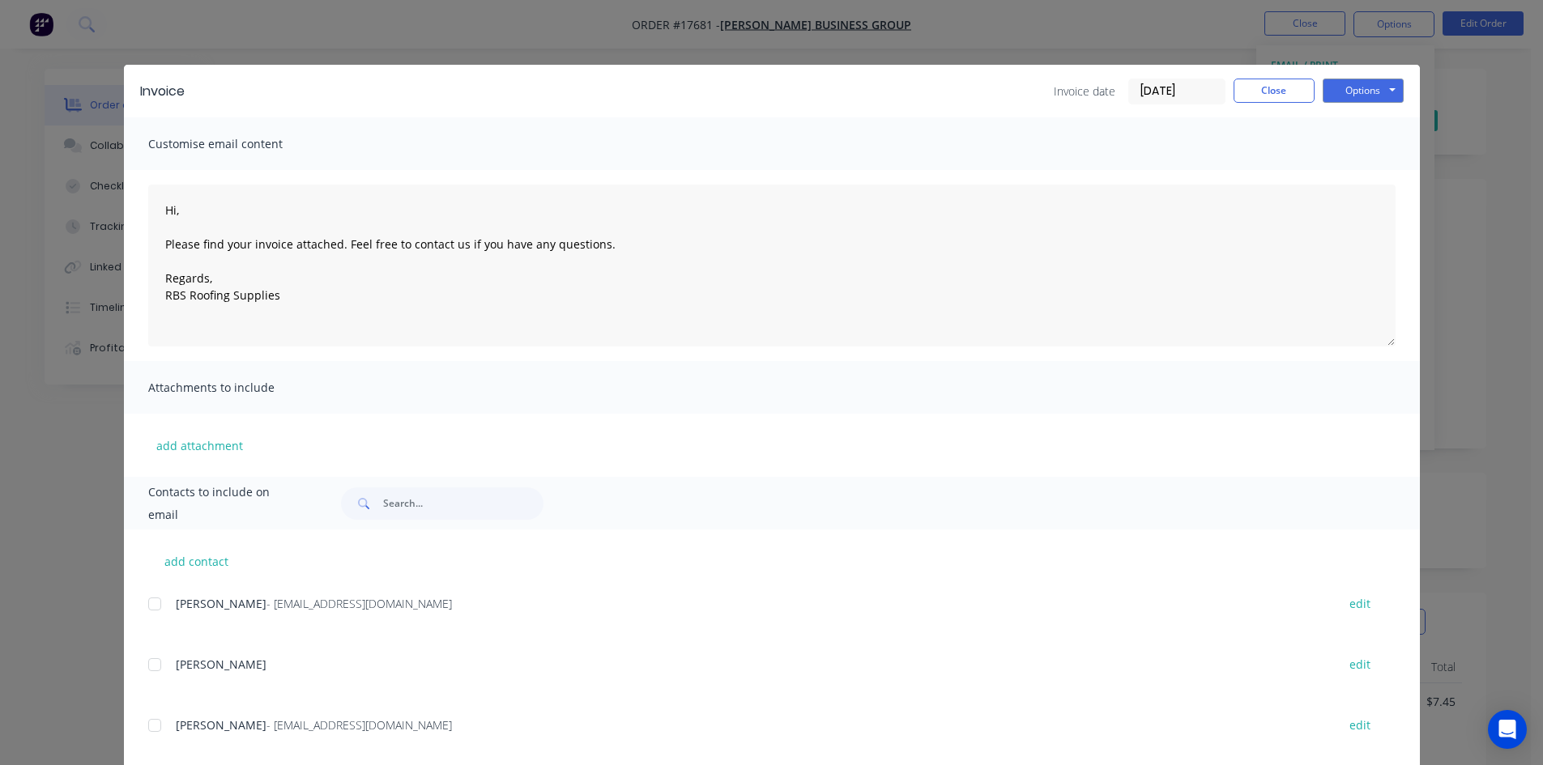
scroll to position [32, 0]
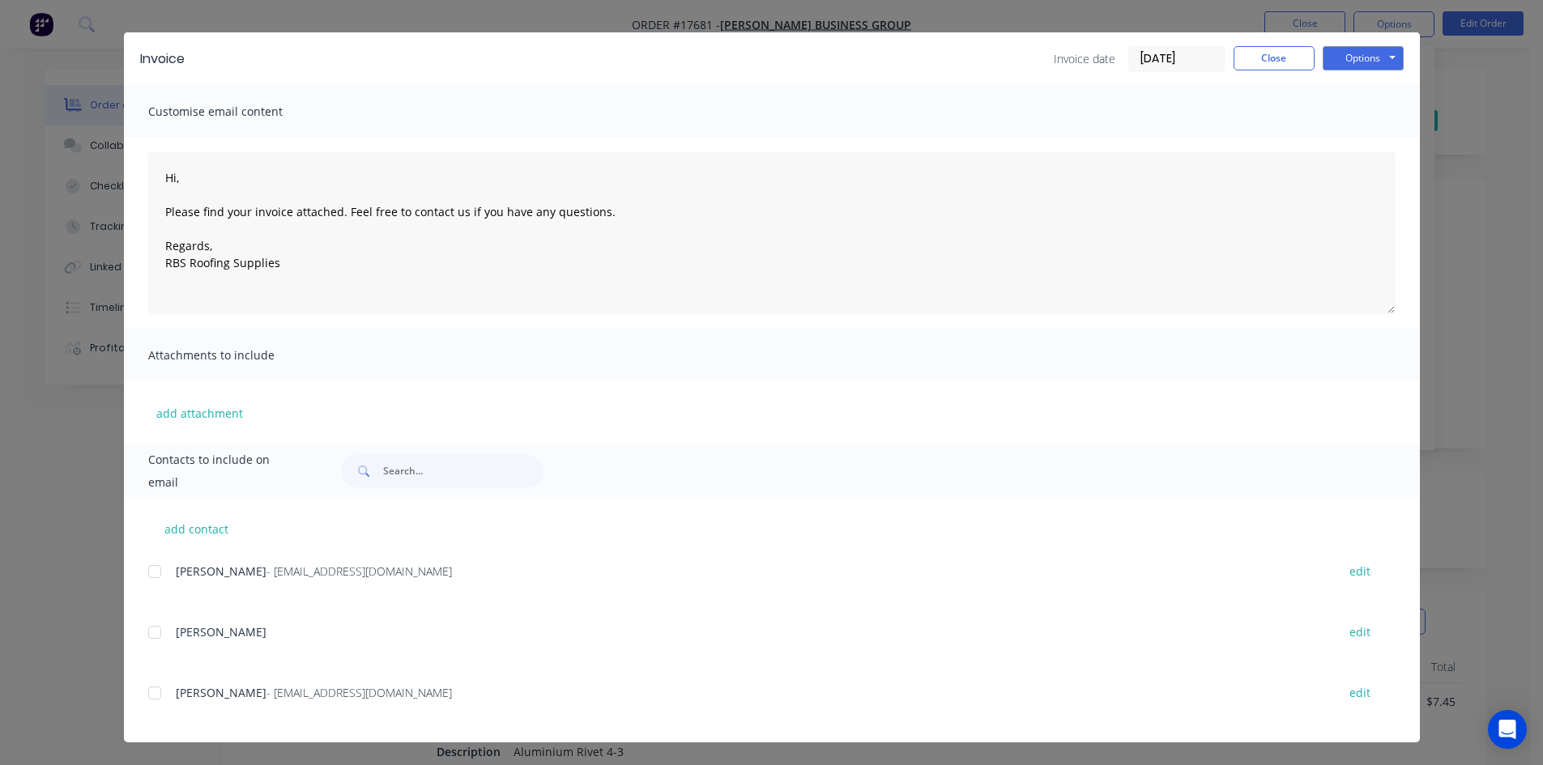
click at [156, 700] on div at bounding box center [155, 693] width 32 height 32
click at [1383, 58] on button "Options" at bounding box center [1363, 58] width 81 height 24
click at [1380, 139] on button "Email" at bounding box center [1375, 140] width 104 height 27
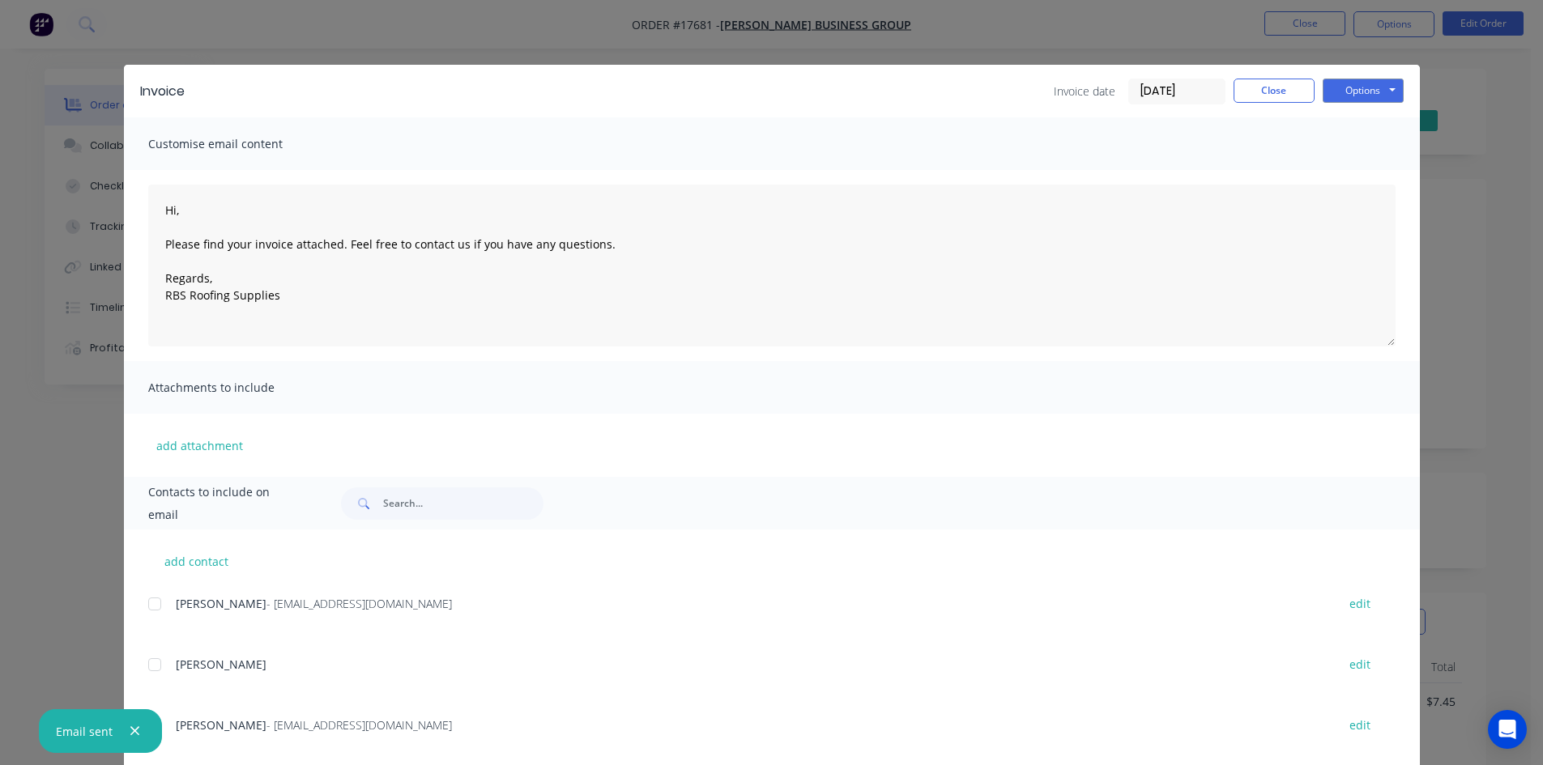
type textarea "Hi, Please find your invoice attached. Feel free to contact us if you have any …"
click at [1277, 92] on button "Close" at bounding box center [1274, 91] width 81 height 24
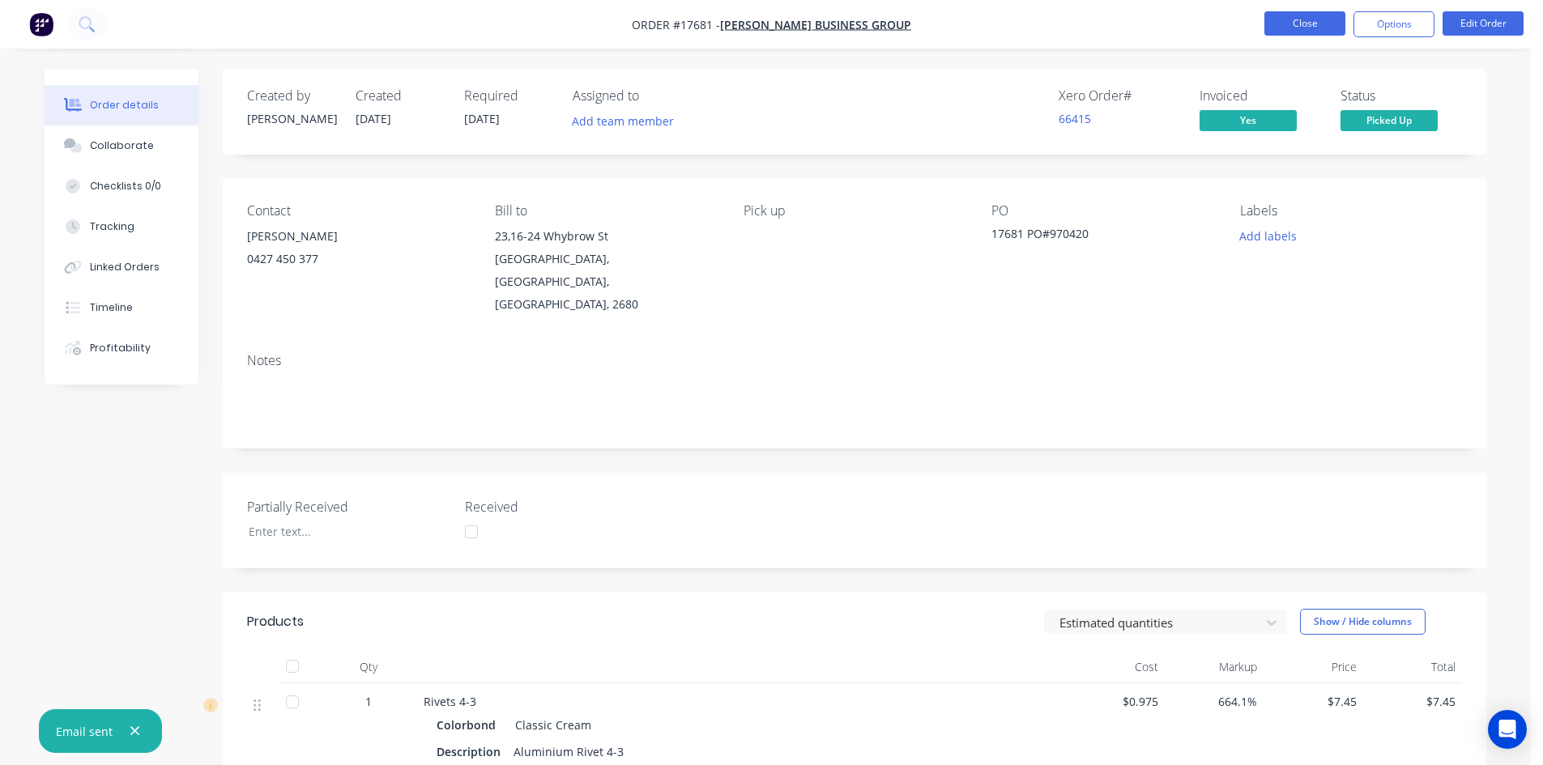
click at [1324, 23] on button "Close" at bounding box center [1304, 23] width 81 height 24
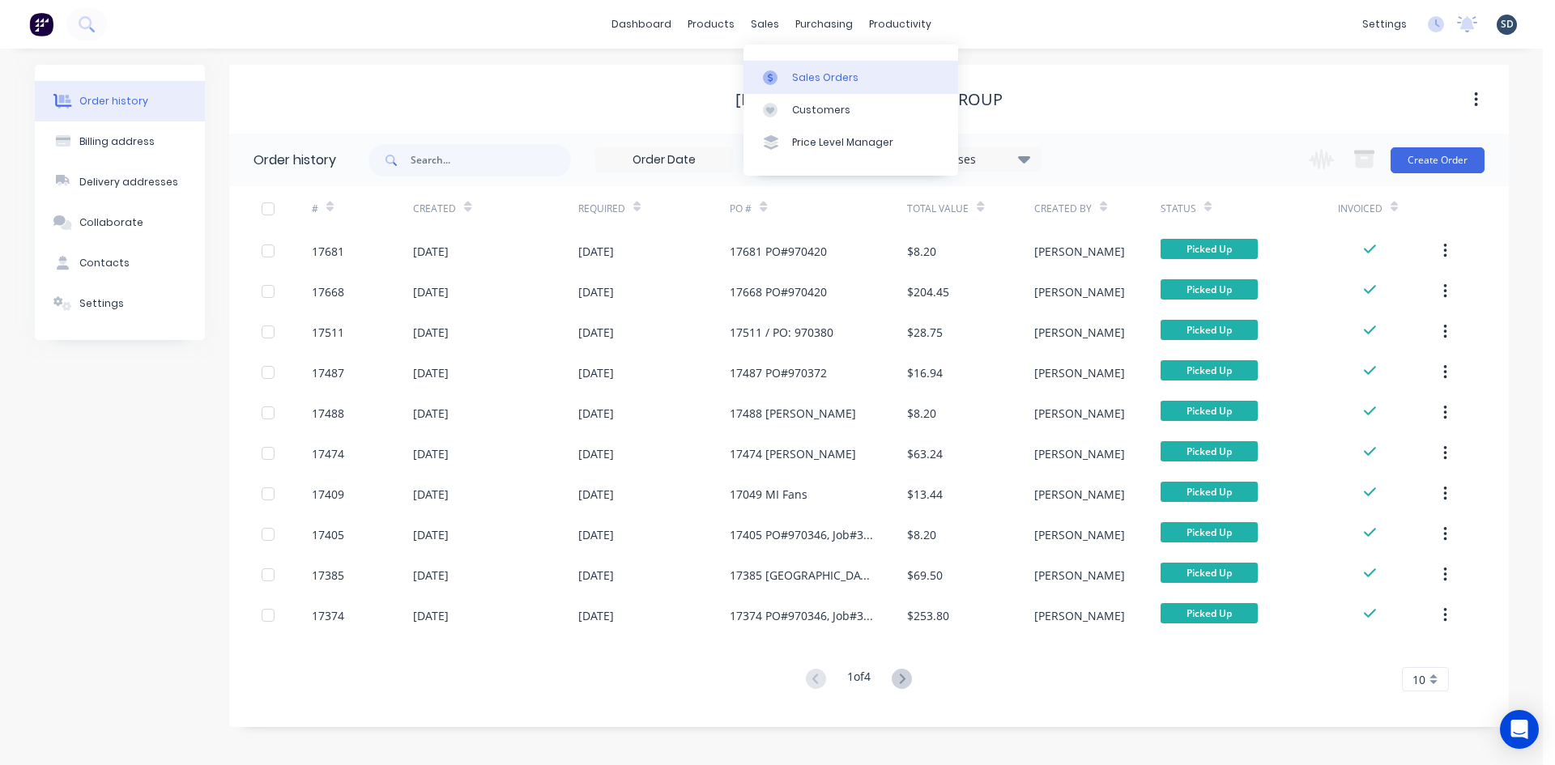
click at [812, 70] on div "Sales Orders" at bounding box center [825, 77] width 66 height 15
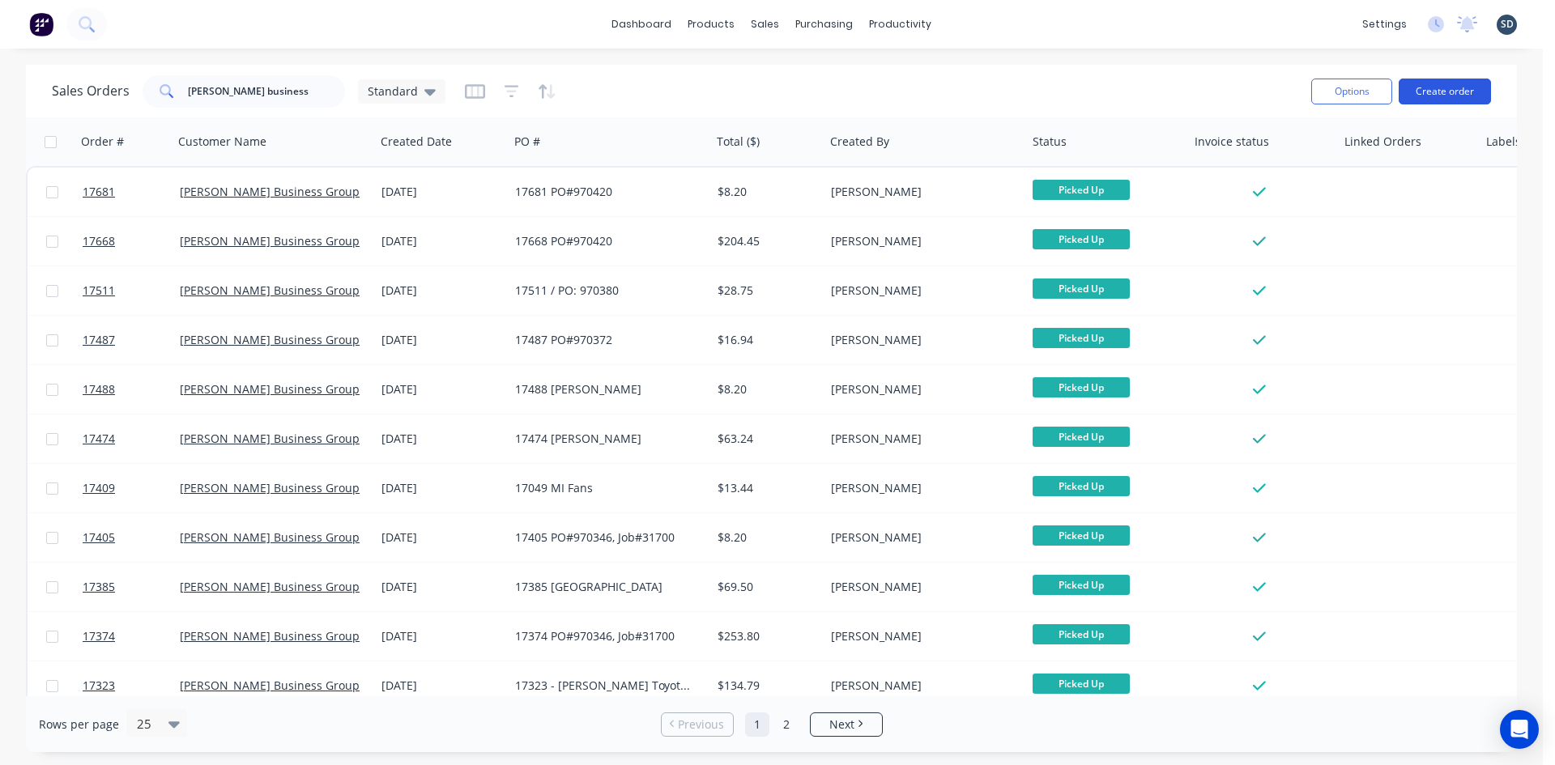
click at [1443, 87] on button "Create order" at bounding box center [1445, 92] width 92 height 26
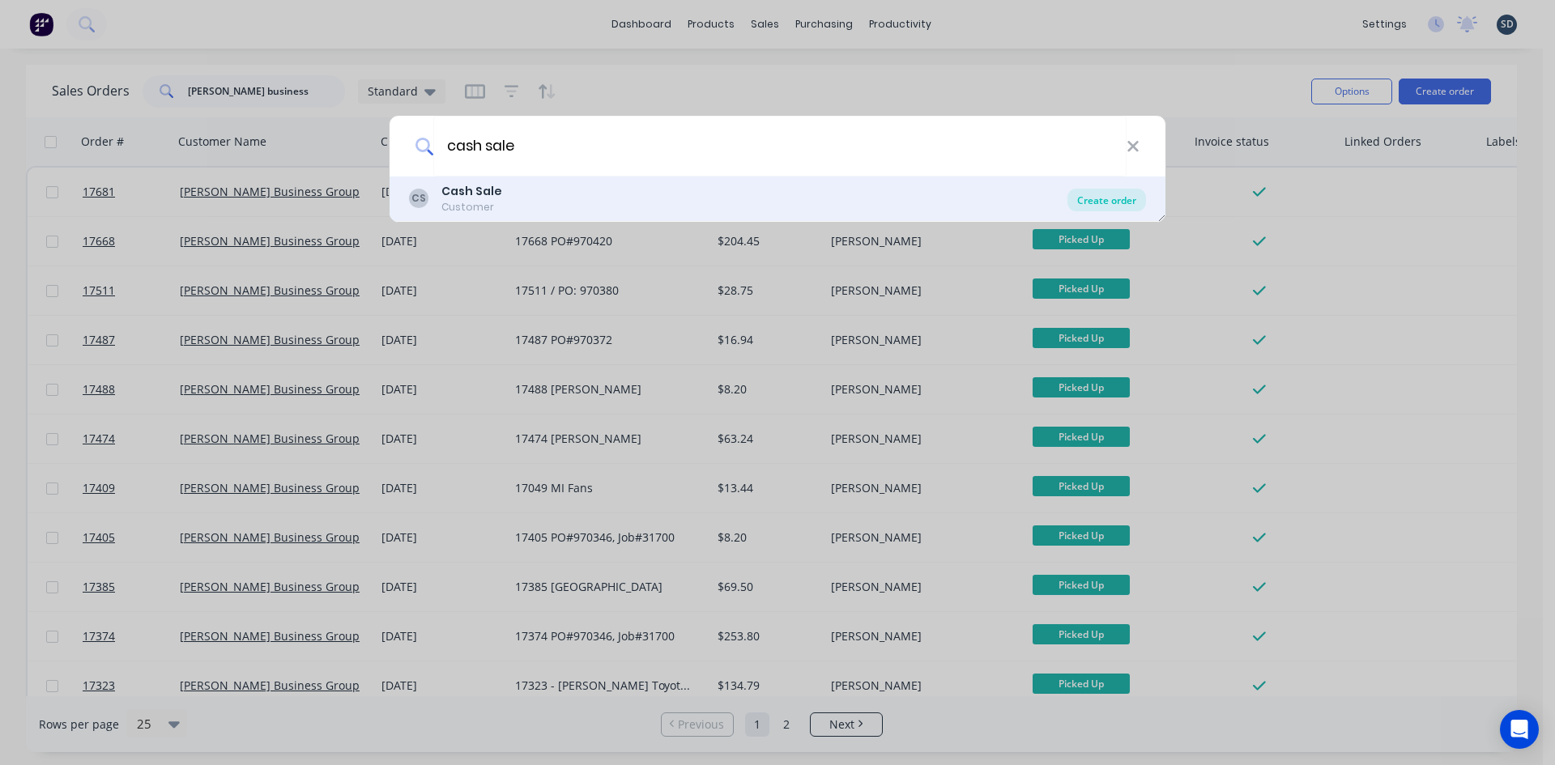
type input "cash sale"
click at [1109, 200] on div "Create order" at bounding box center [1107, 200] width 79 height 23
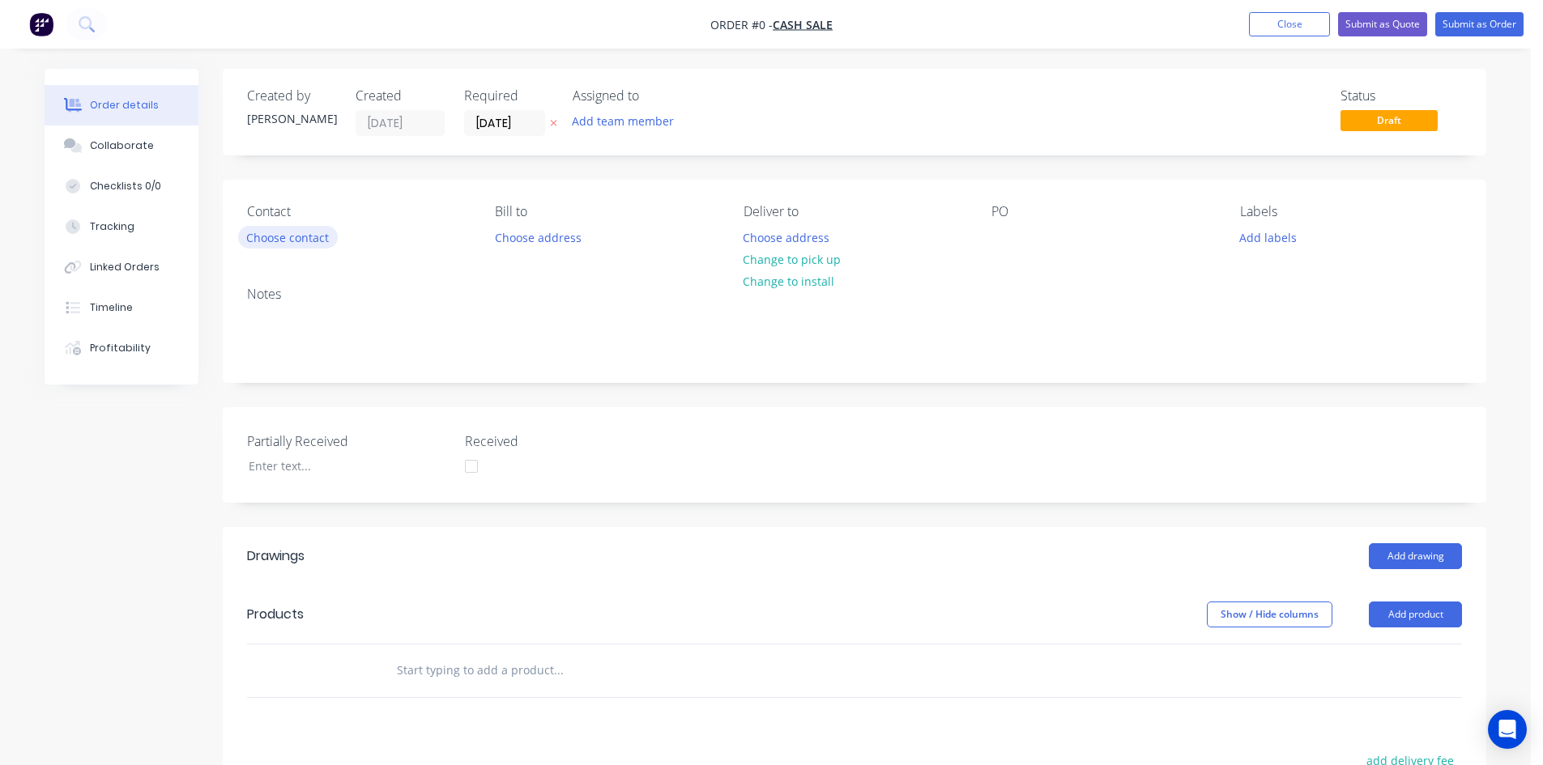
click at [286, 245] on button "Choose contact" at bounding box center [288, 237] width 100 height 22
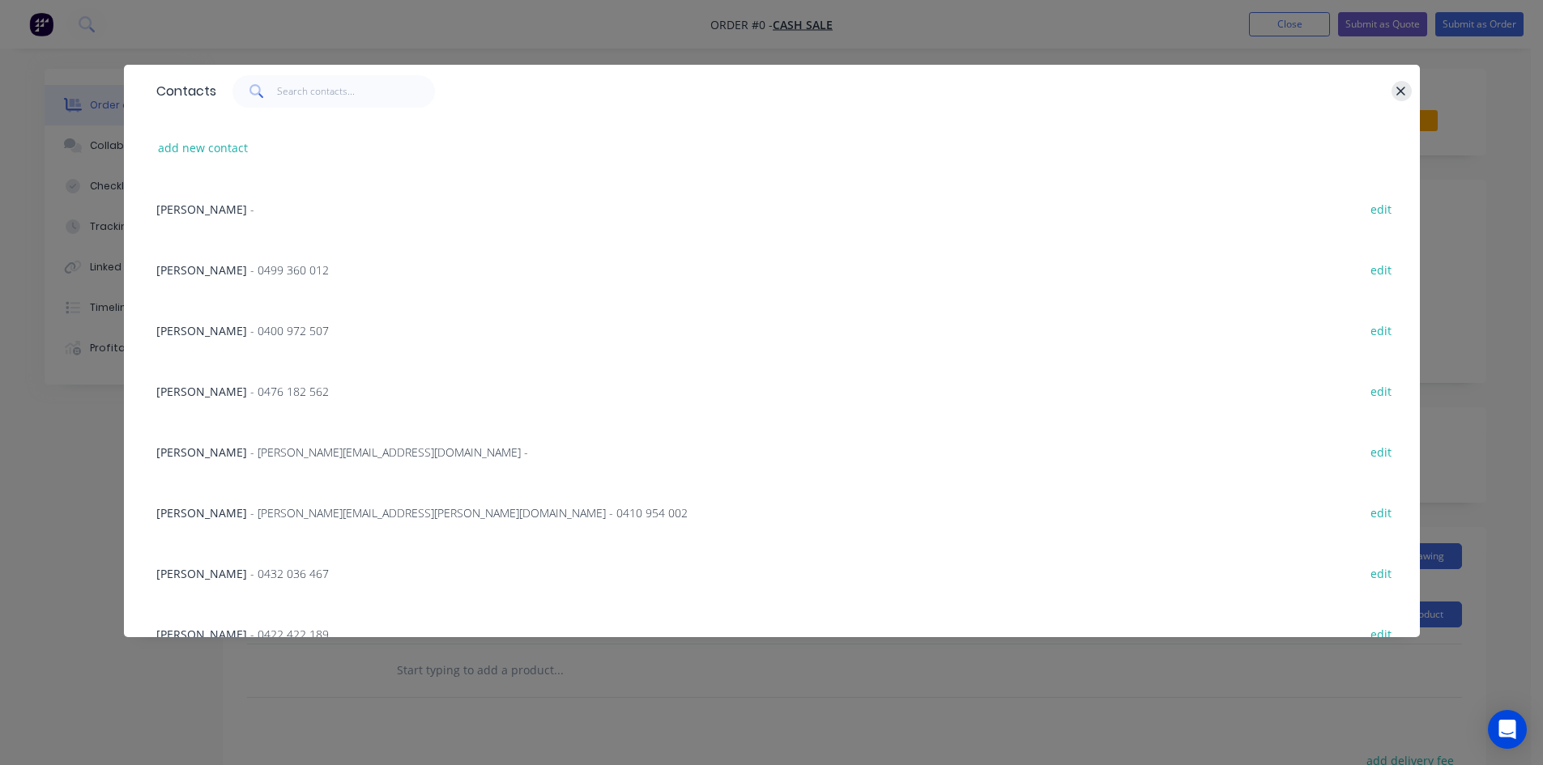
click at [1400, 89] on icon "button" at bounding box center [1401, 91] width 9 height 9
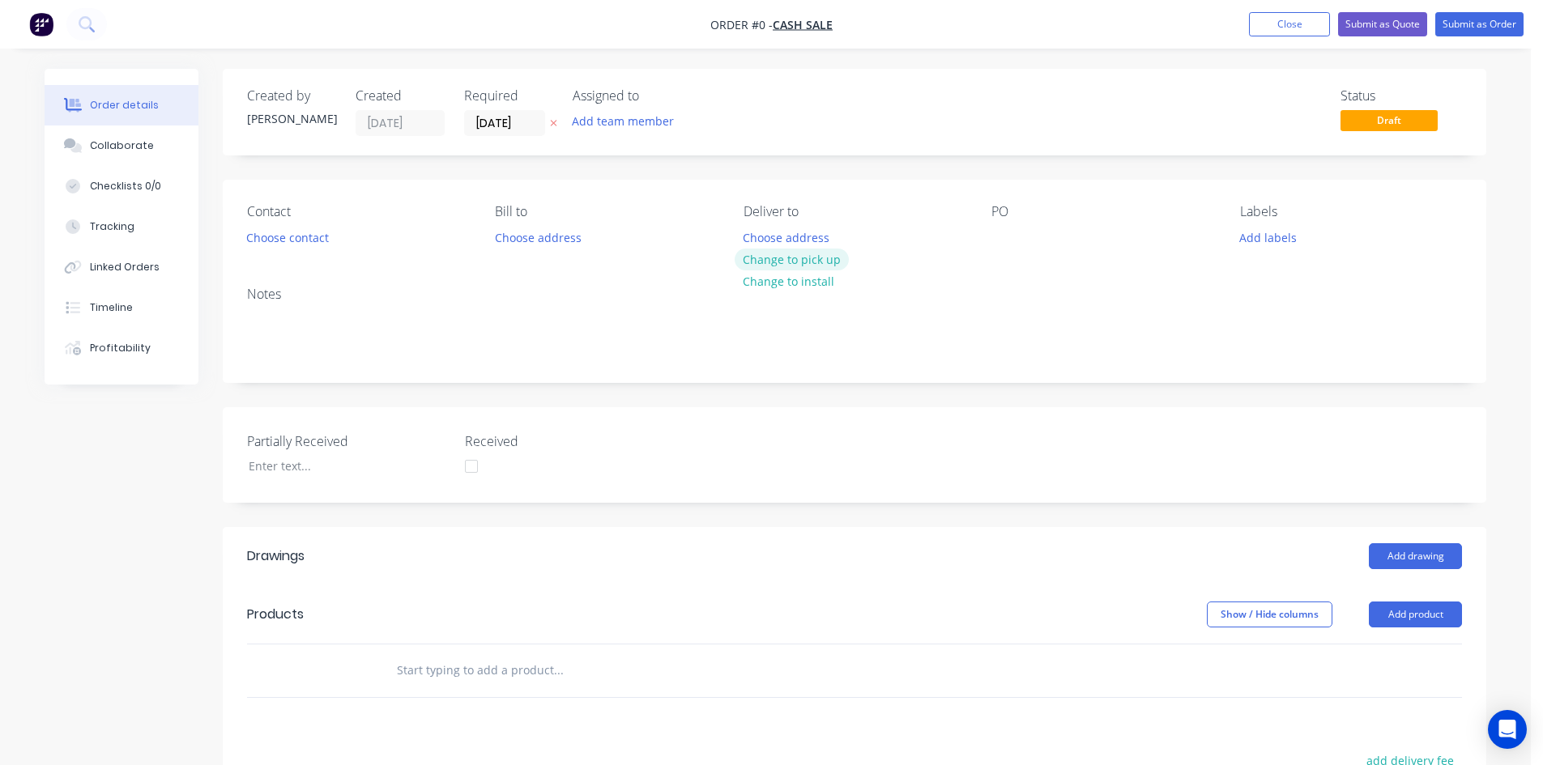
click at [821, 257] on button "Change to pick up" at bounding box center [792, 260] width 115 height 22
click at [1004, 238] on div at bounding box center [1004, 237] width 26 height 23
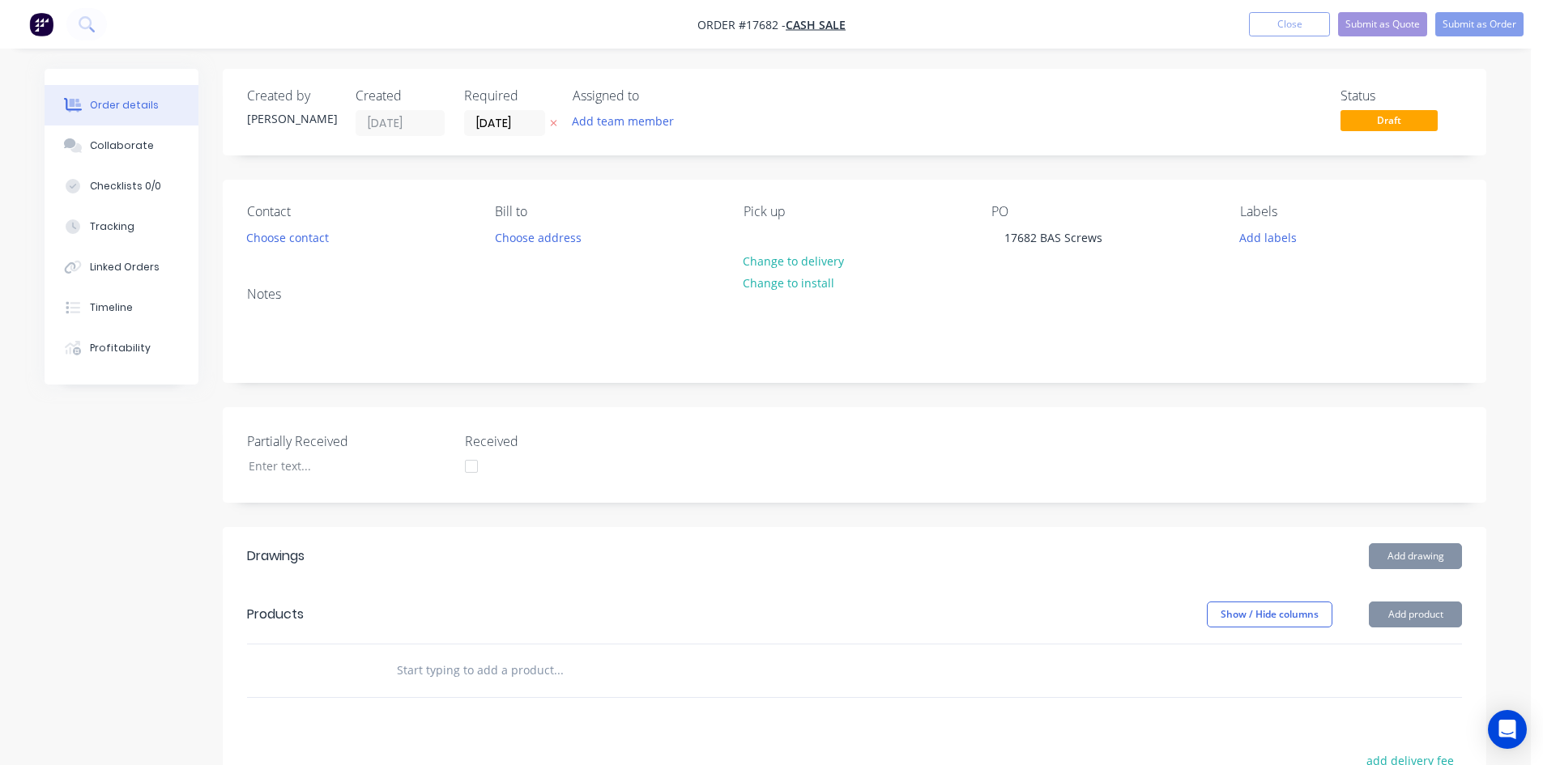
click at [844, 406] on div "Created by Sam Created 30/09/25 Required 30/09/25 Assigned to Add team member S…" at bounding box center [855, 578] width 1264 height 1018
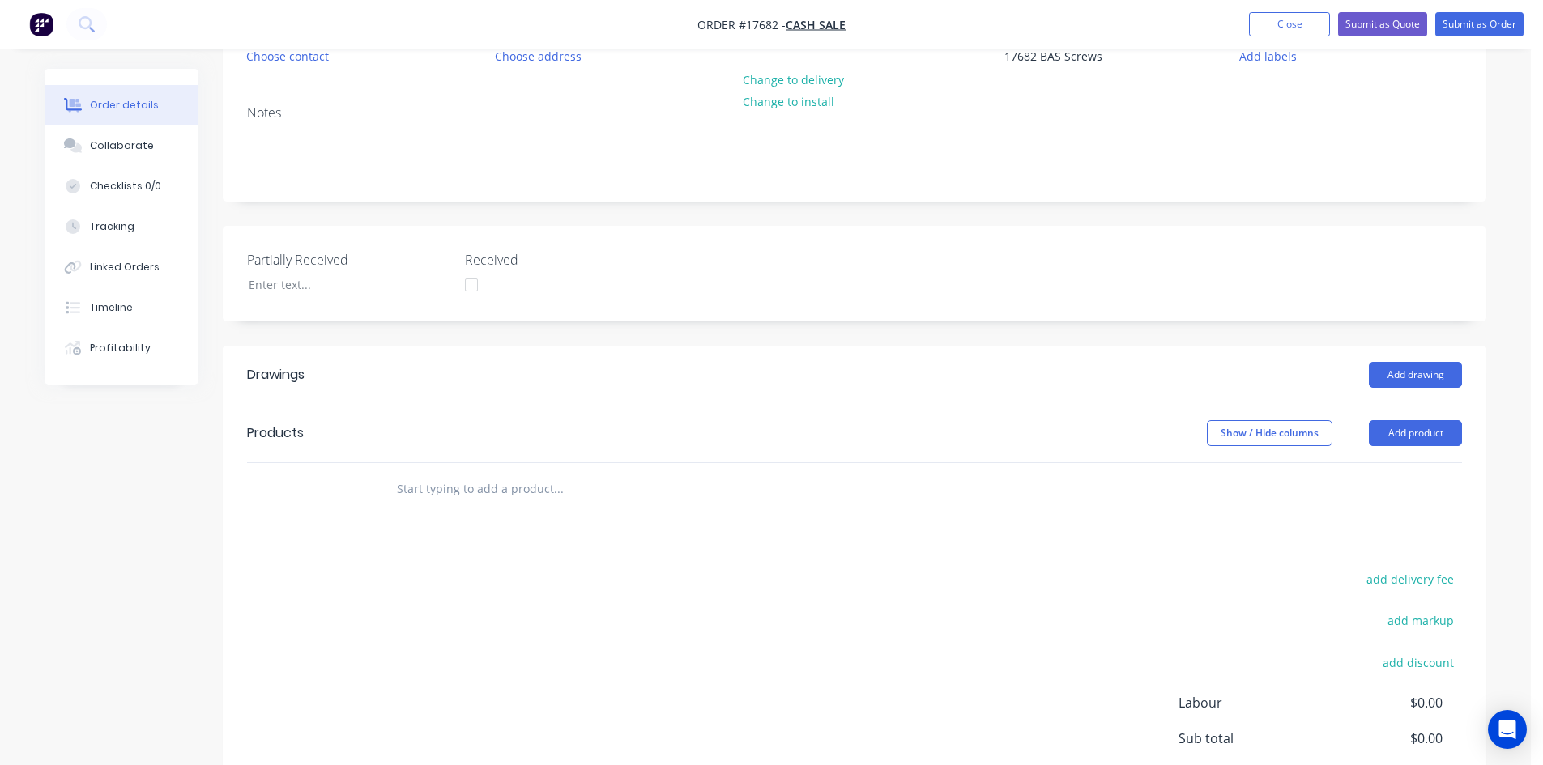
scroll to position [346, 0]
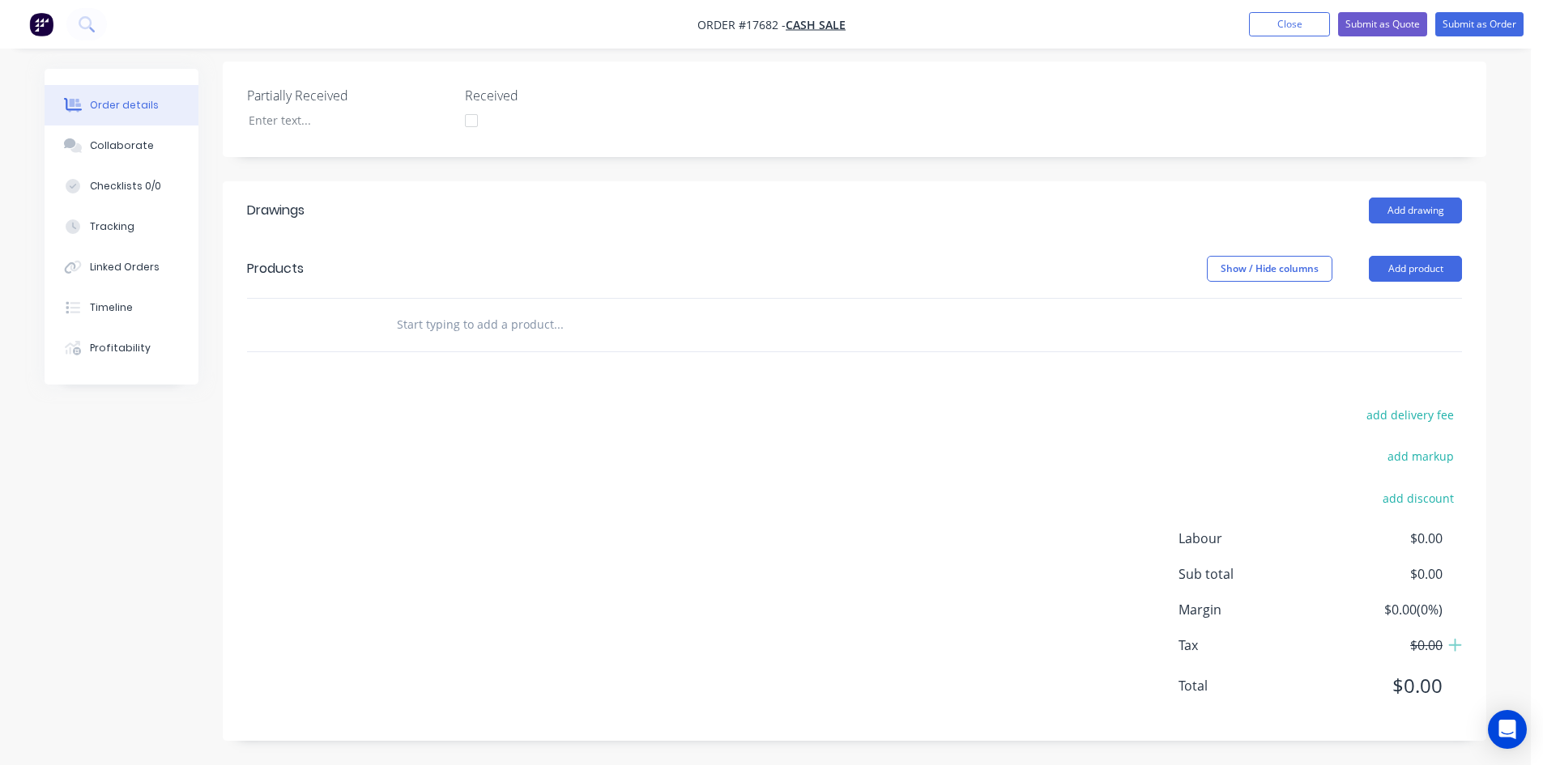
click at [484, 330] on input "text" at bounding box center [558, 325] width 324 height 32
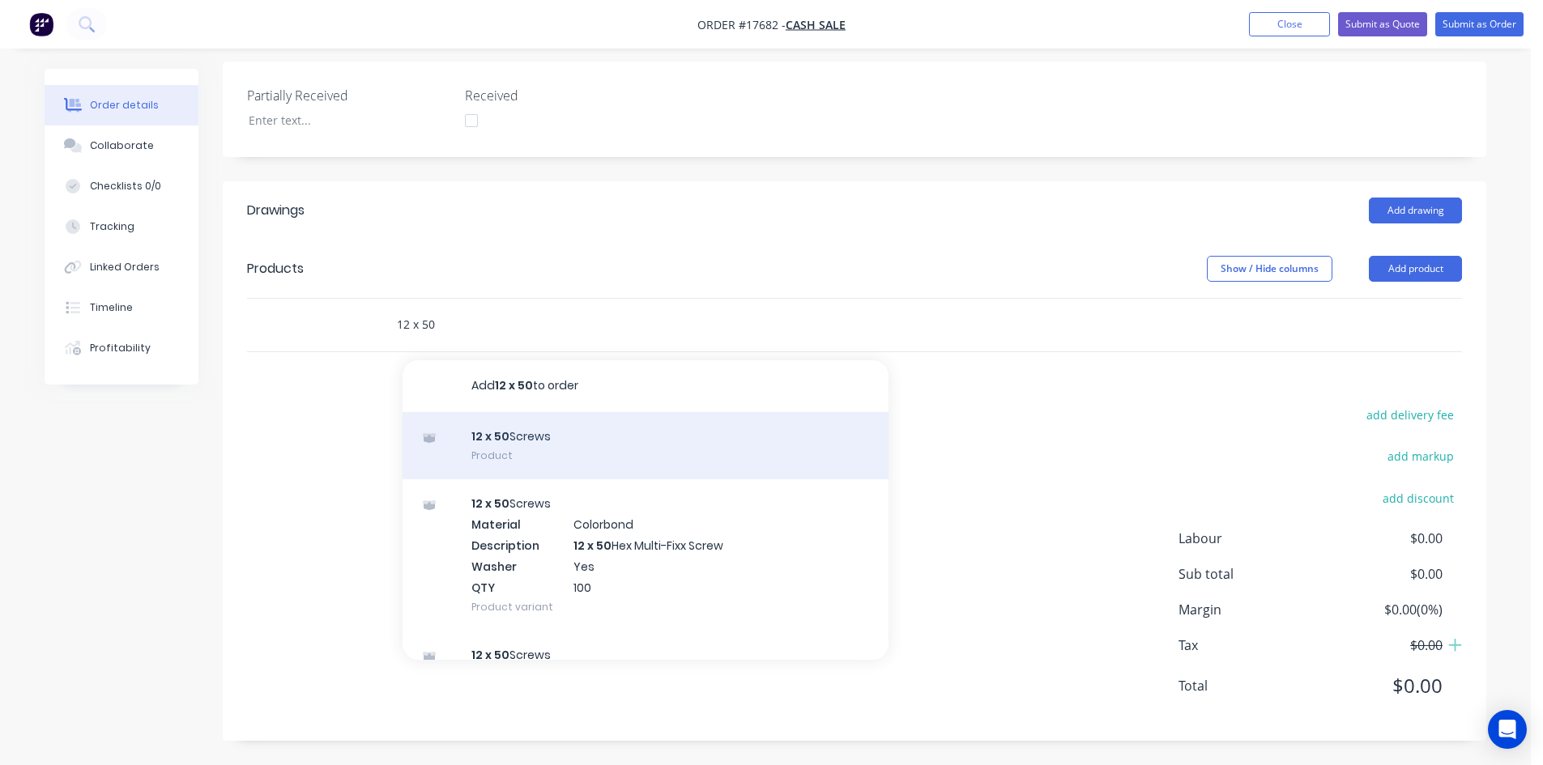
type input "12 x 50"
click at [590, 425] on div "12 x 50 Screws Product" at bounding box center [646, 446] width 486 height 68
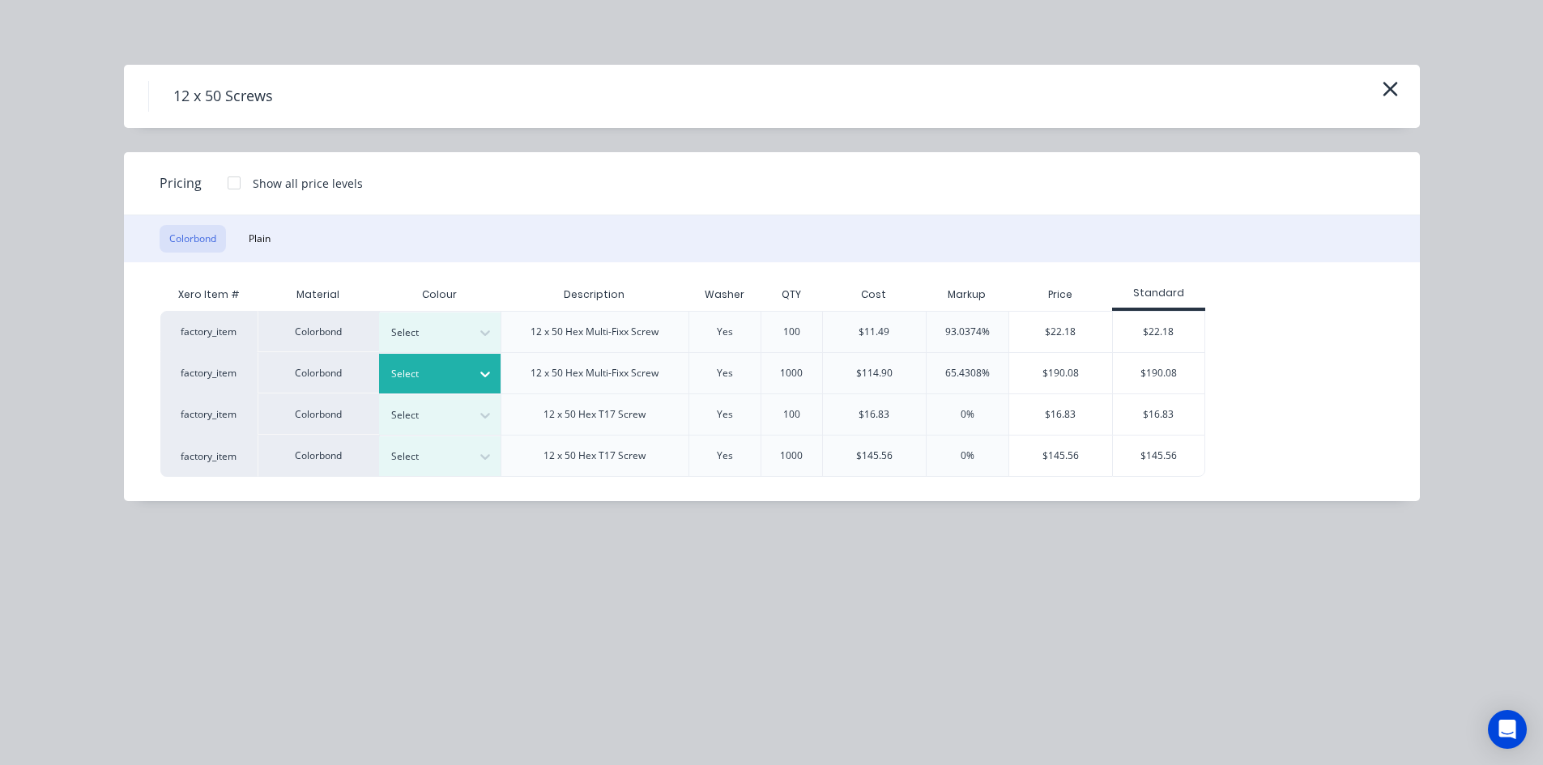
click at [489, 374] on icon at bounding box center [485, 374] width 16 height 16
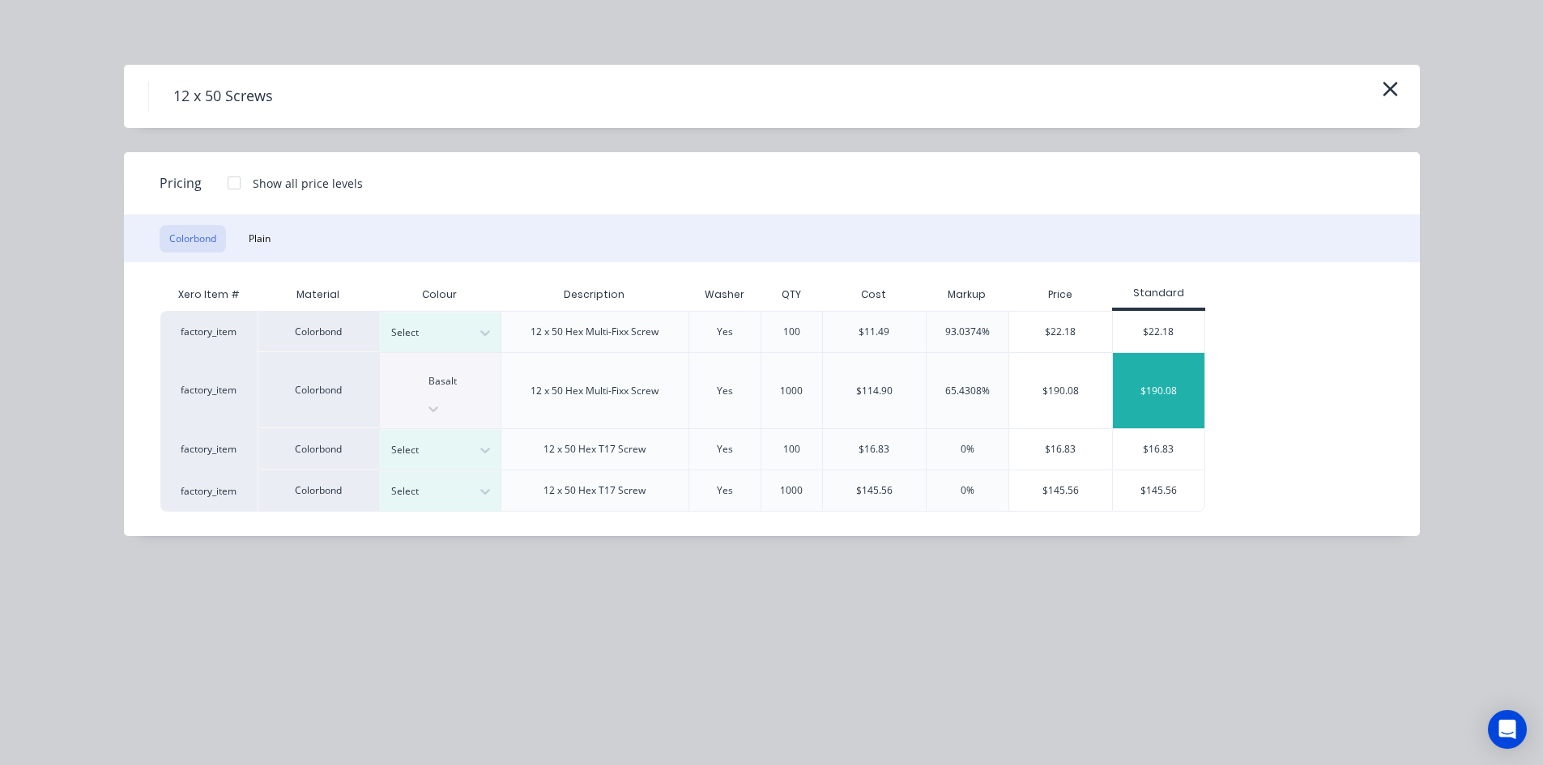
click at [1190, 380] on div "$190.08" at bounding box center [1159, 390] width 92 height 75
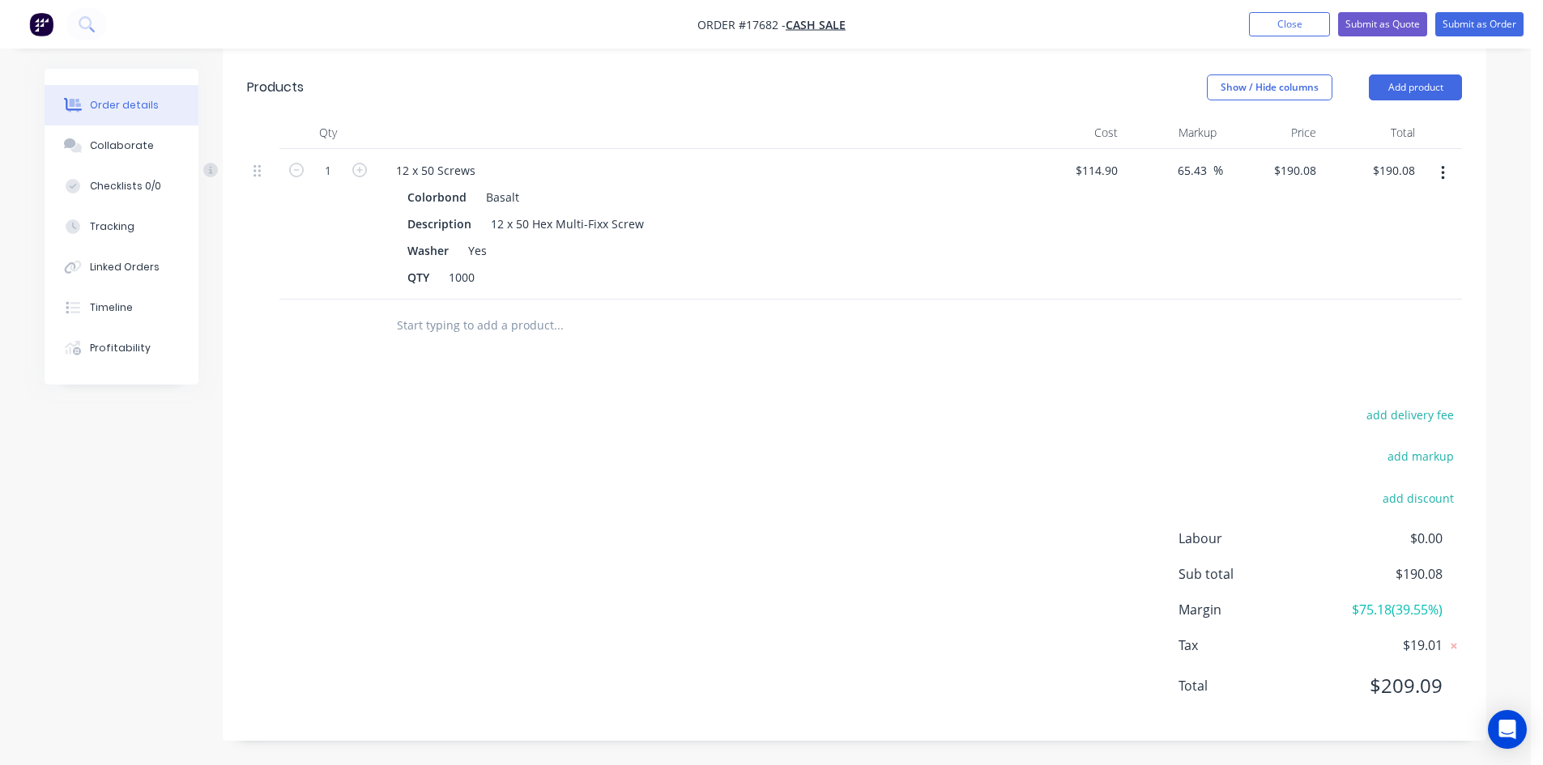
scroll to position [0, 0]
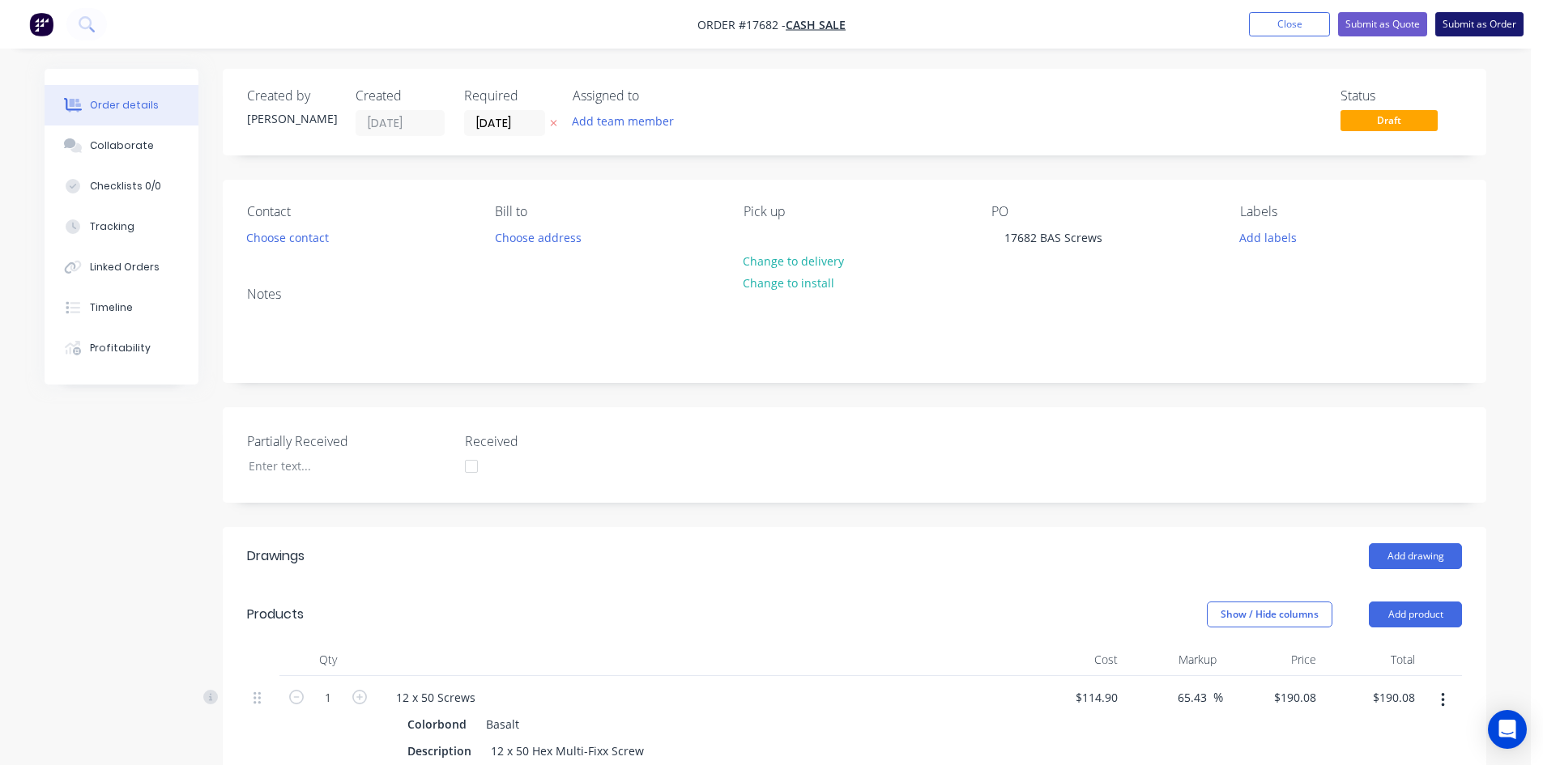
click at [1484, 20] on button "Submit as Order" at bounding box center [1479, 24] width 88 height 24
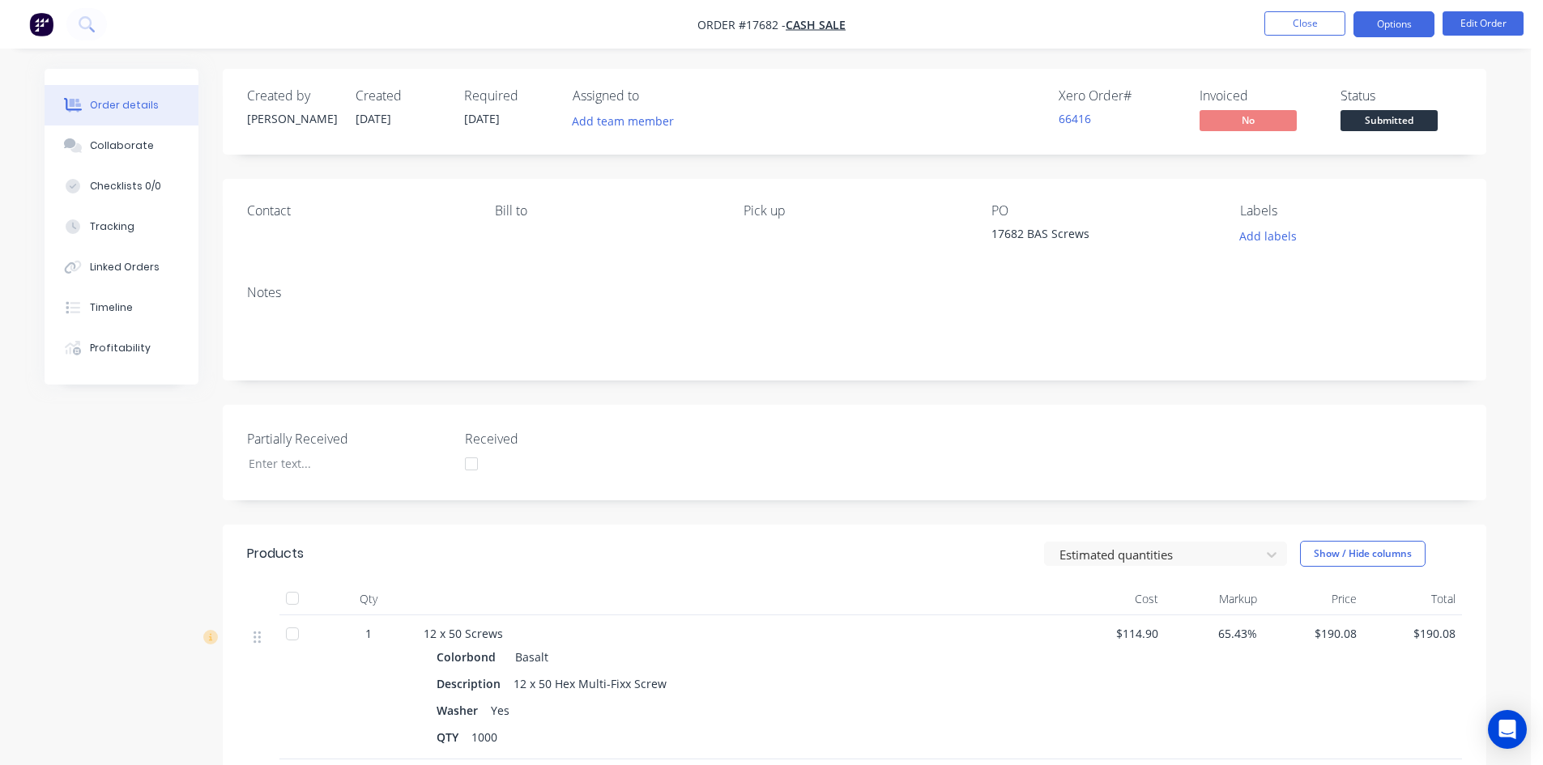
click at [1408, 28] on button "Options" at bounding box center [1394, 24] width 81 height 26
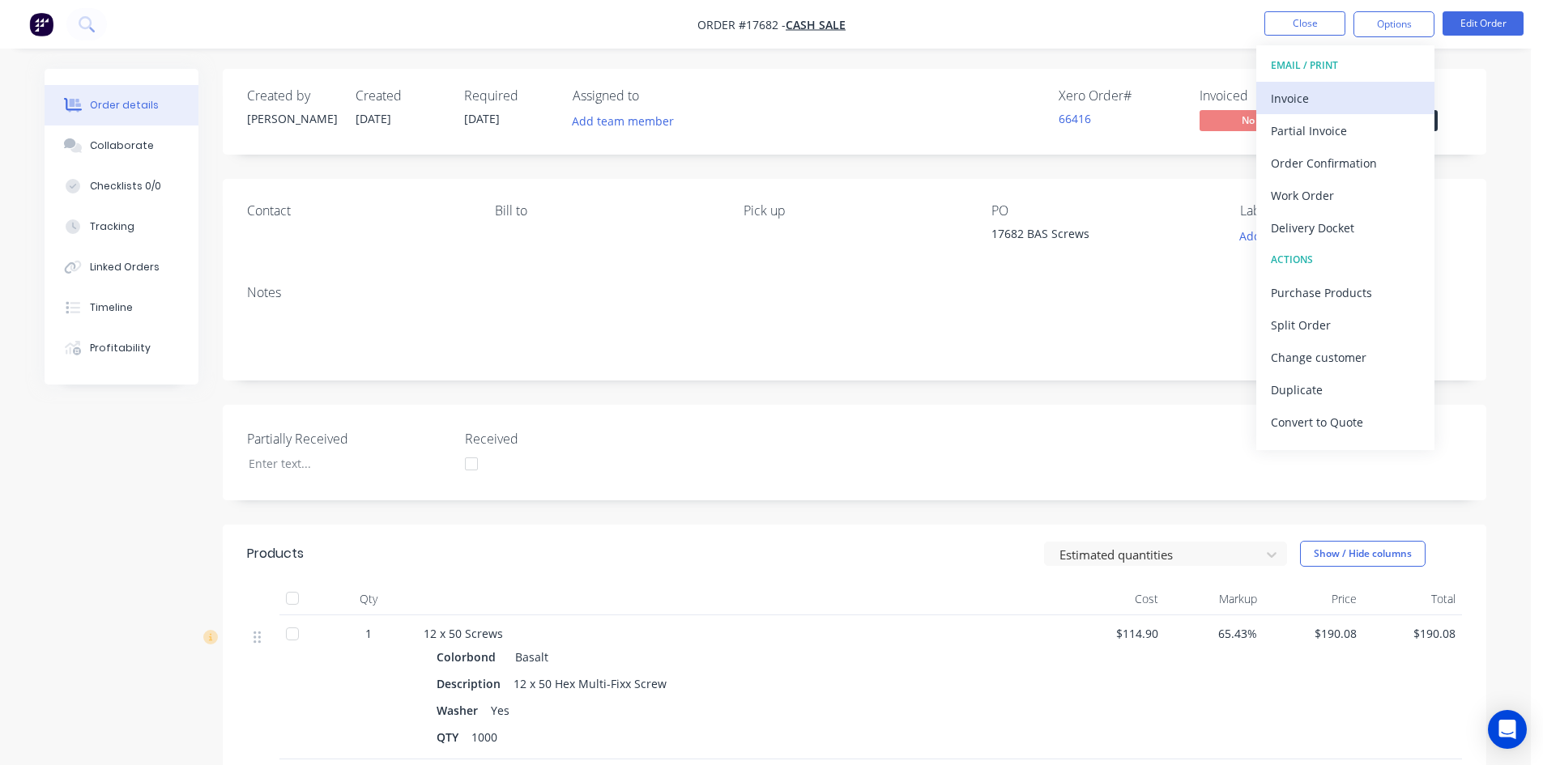
click at [1371, 93] on div "Invoice" at bounding box center [1345, 98] width 149 height 23
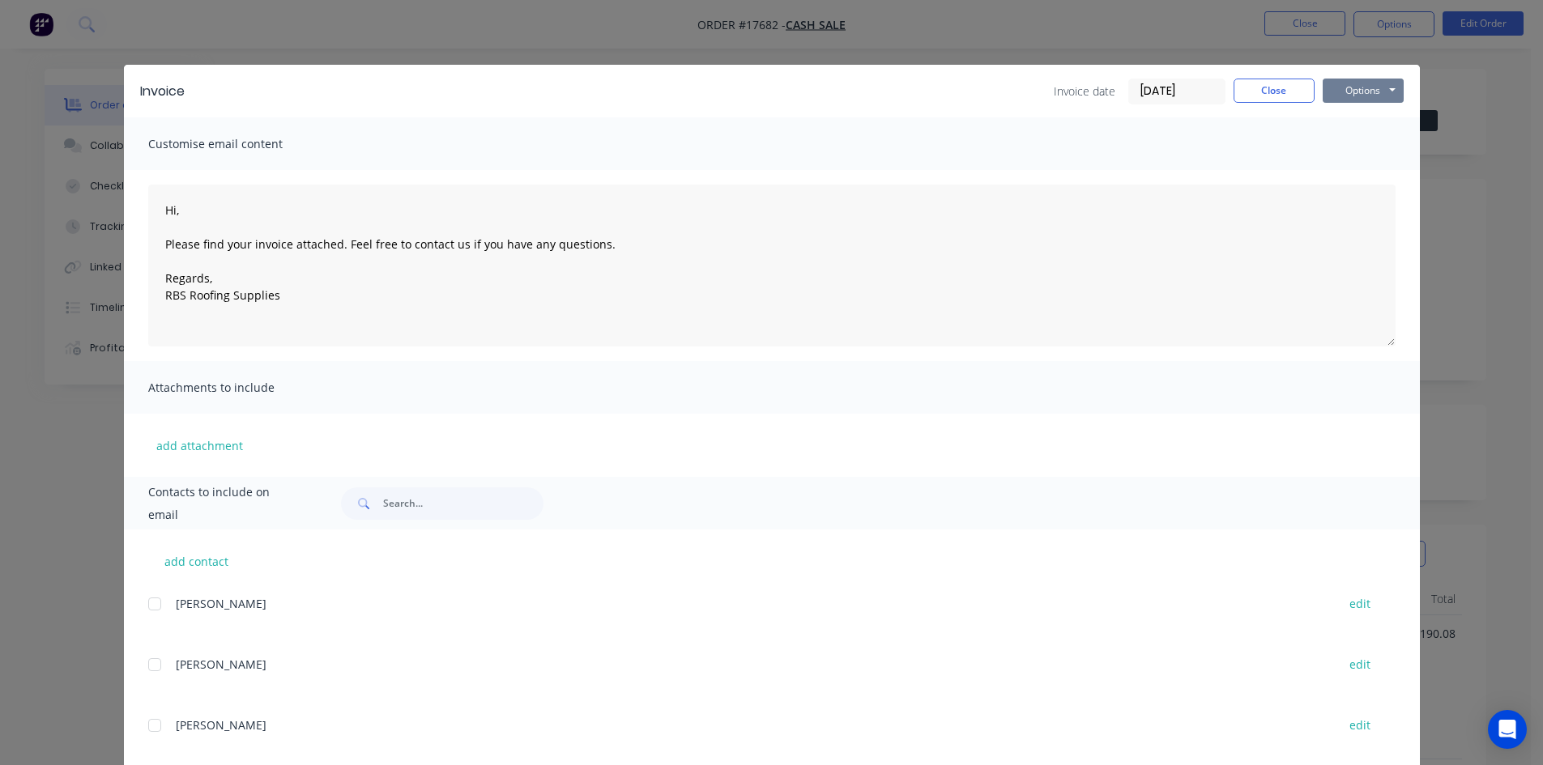
click at [1368, 99] on button "Options" at bounding box center [1363, 91] width 81 height 24
click at [1366, 147] on button "Print" at bounding box center [1375, 146] width 104 height 27
type textarea "Hi, Please find your invoice attached. Feel free to contact us if you have any …"
click at [1277, 96] on button "Close" at bounding box center [1274, 91] width 81 height 24
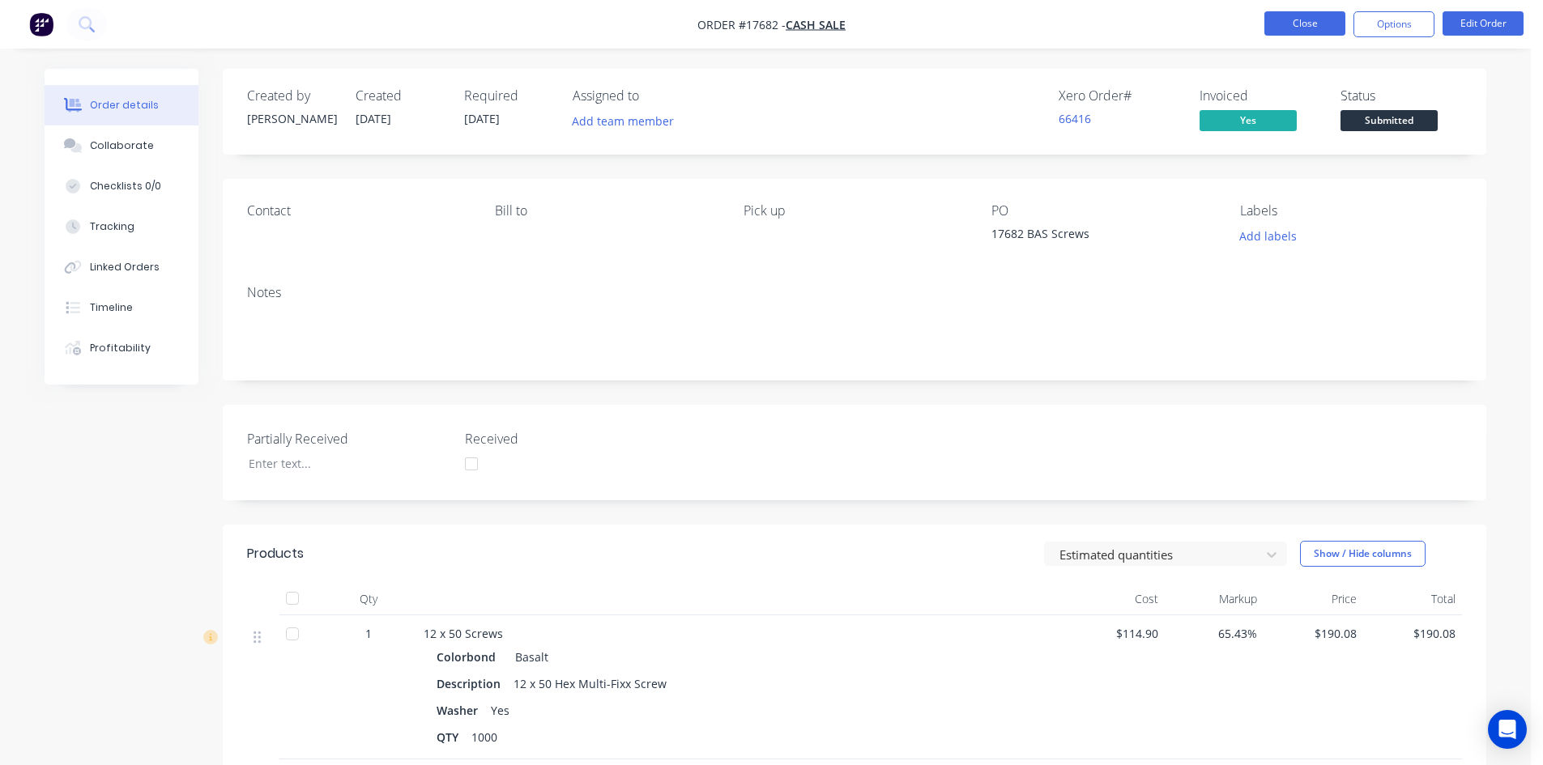
click at [1300, 22] on button "Close" at bounding box center [1304, 23] width 81 height 24
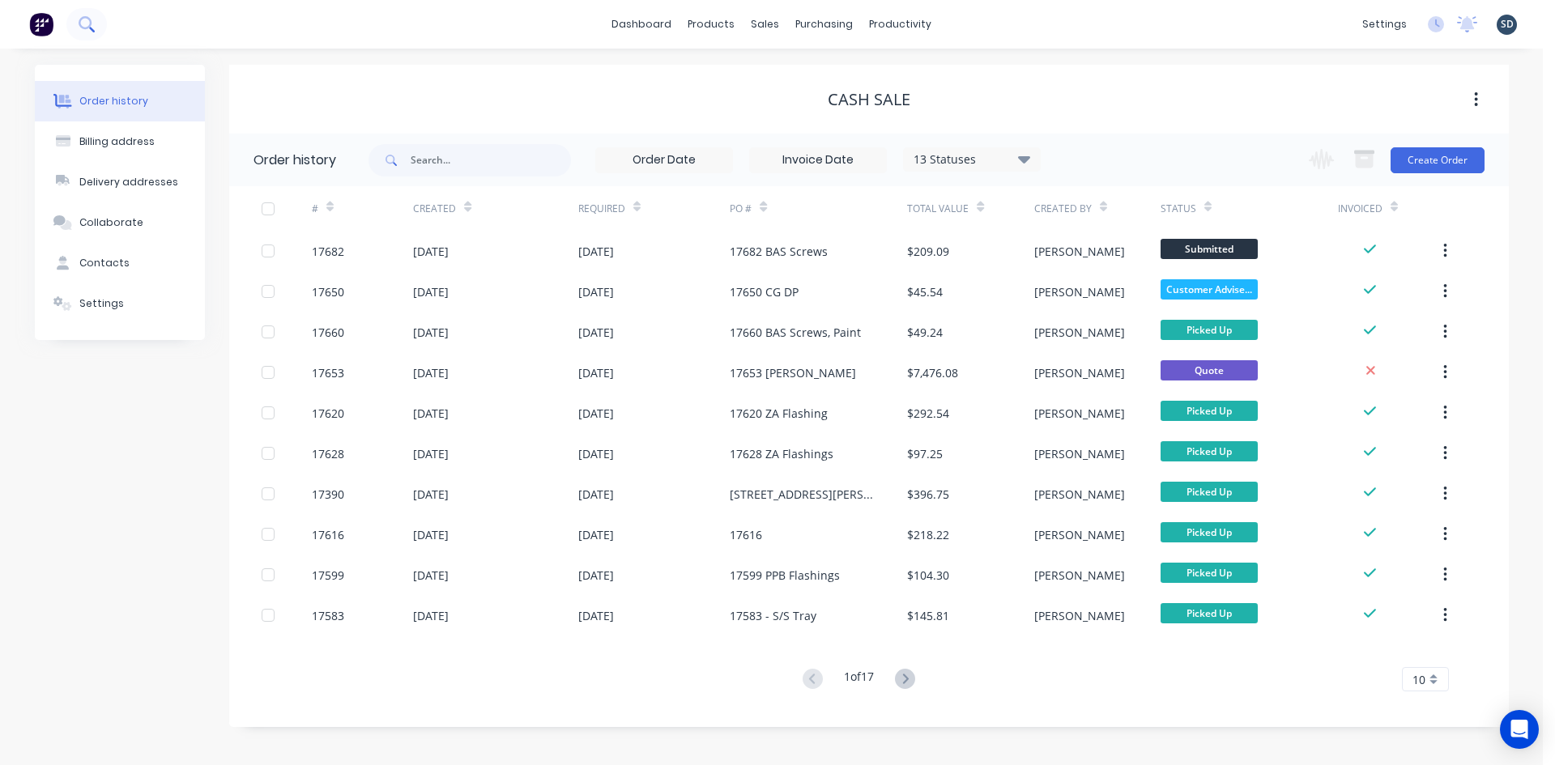
click at [87, 26] on icon at bounding box center [86, 23] width 15 height 15
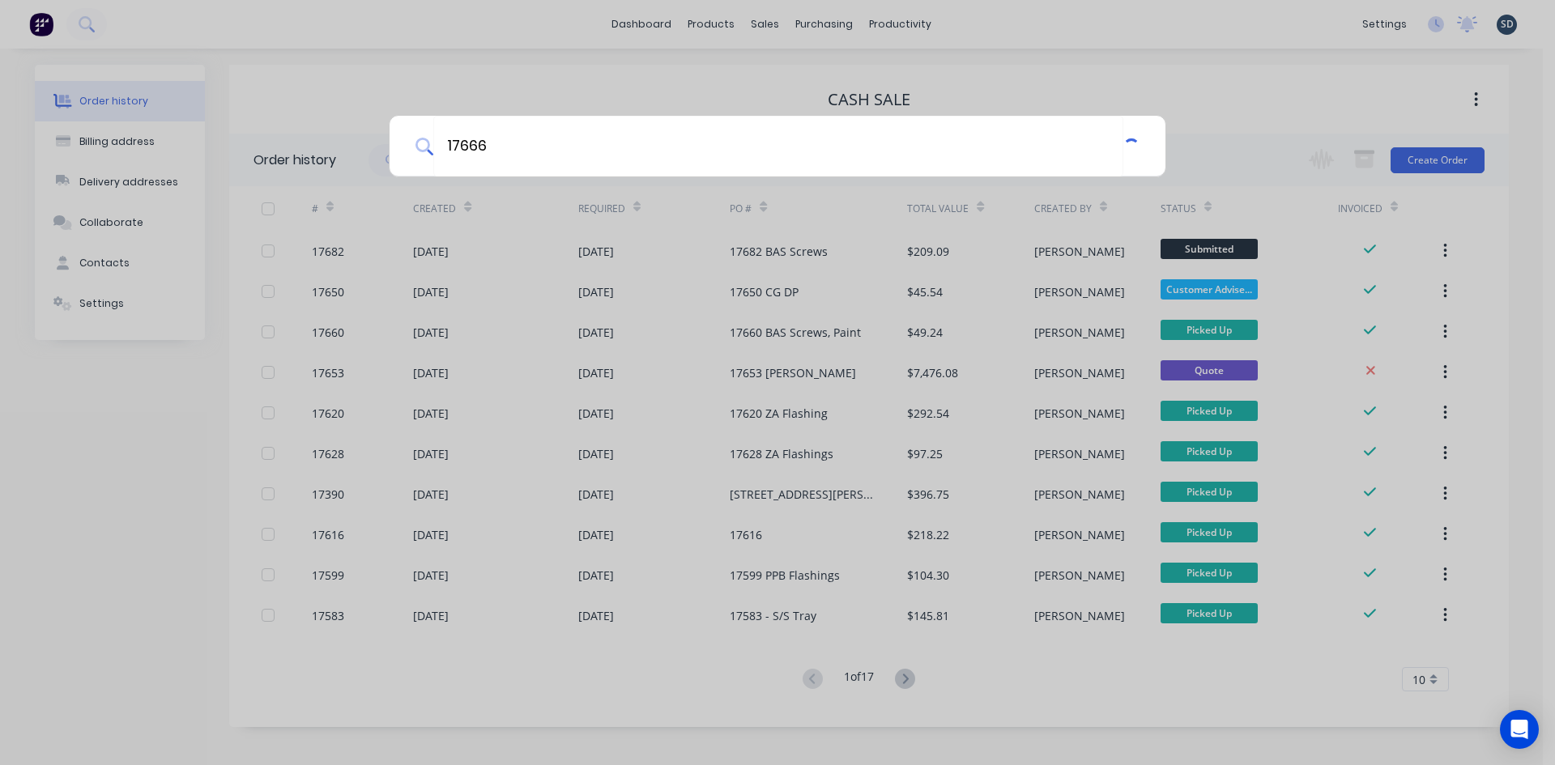
type input "17666"
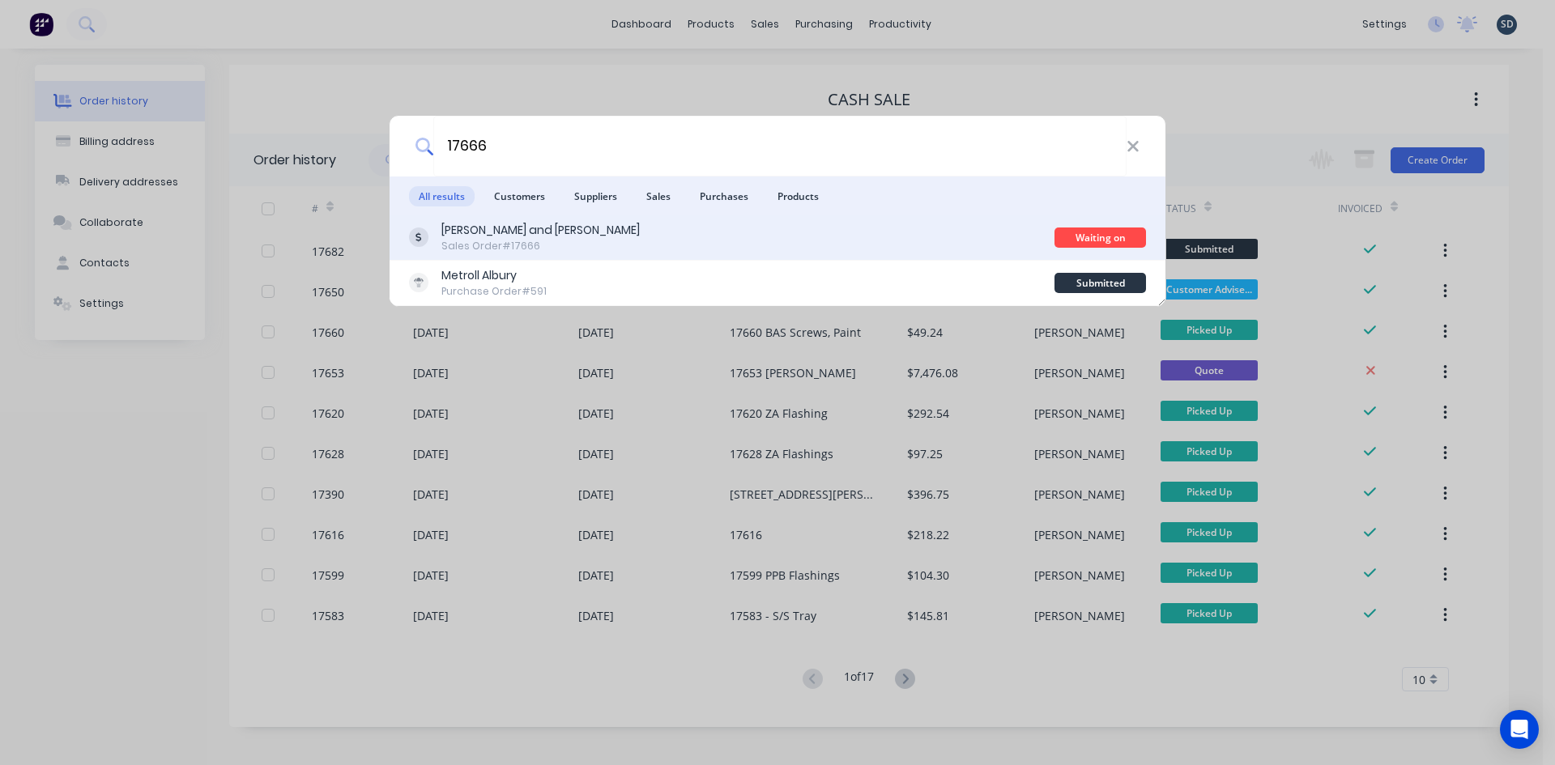
click at [578, 251] on div "Sales Order #17666" at bounding box center [540, 246] width 198 height 15
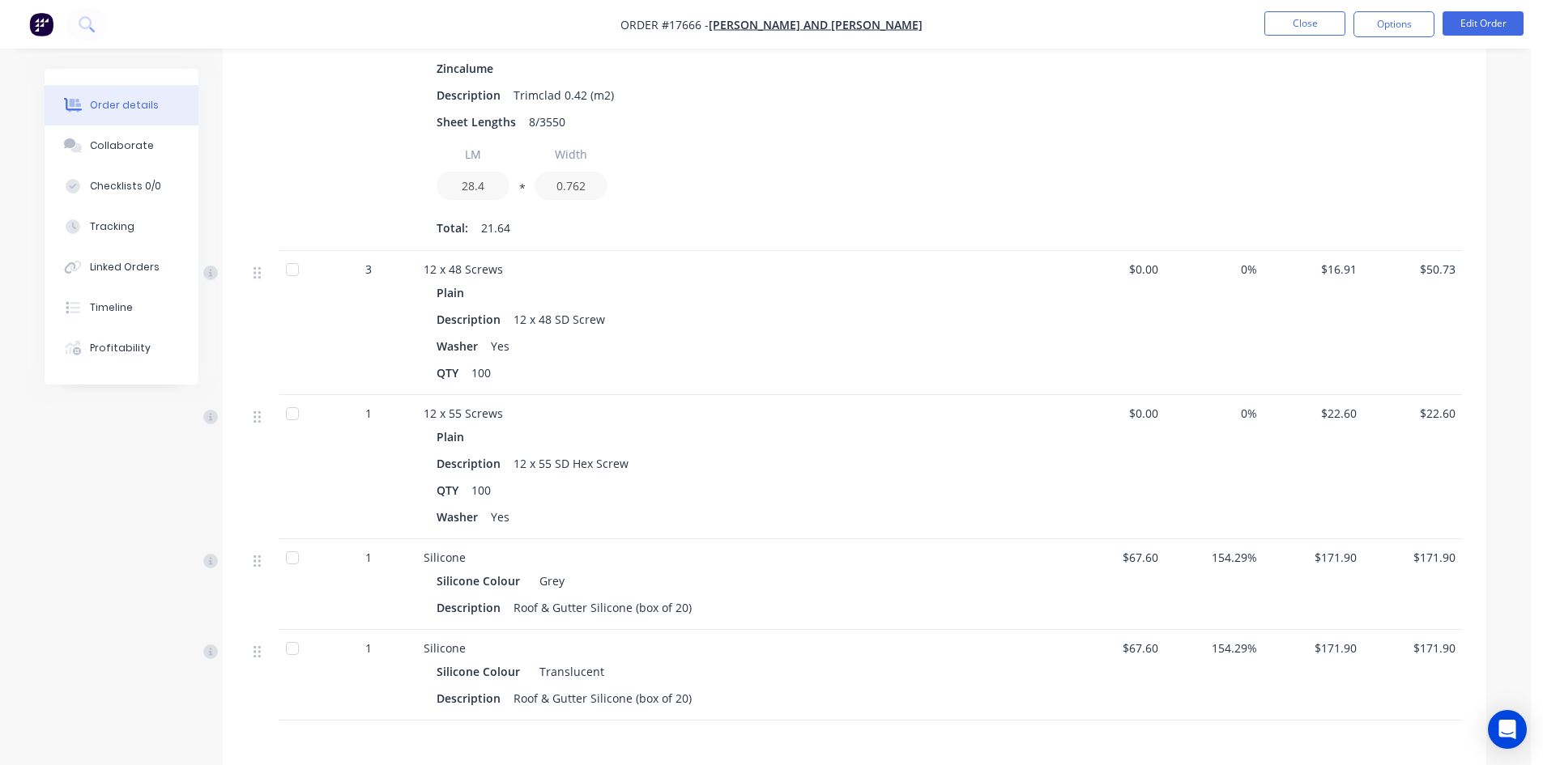
scroll to position [486, 0]
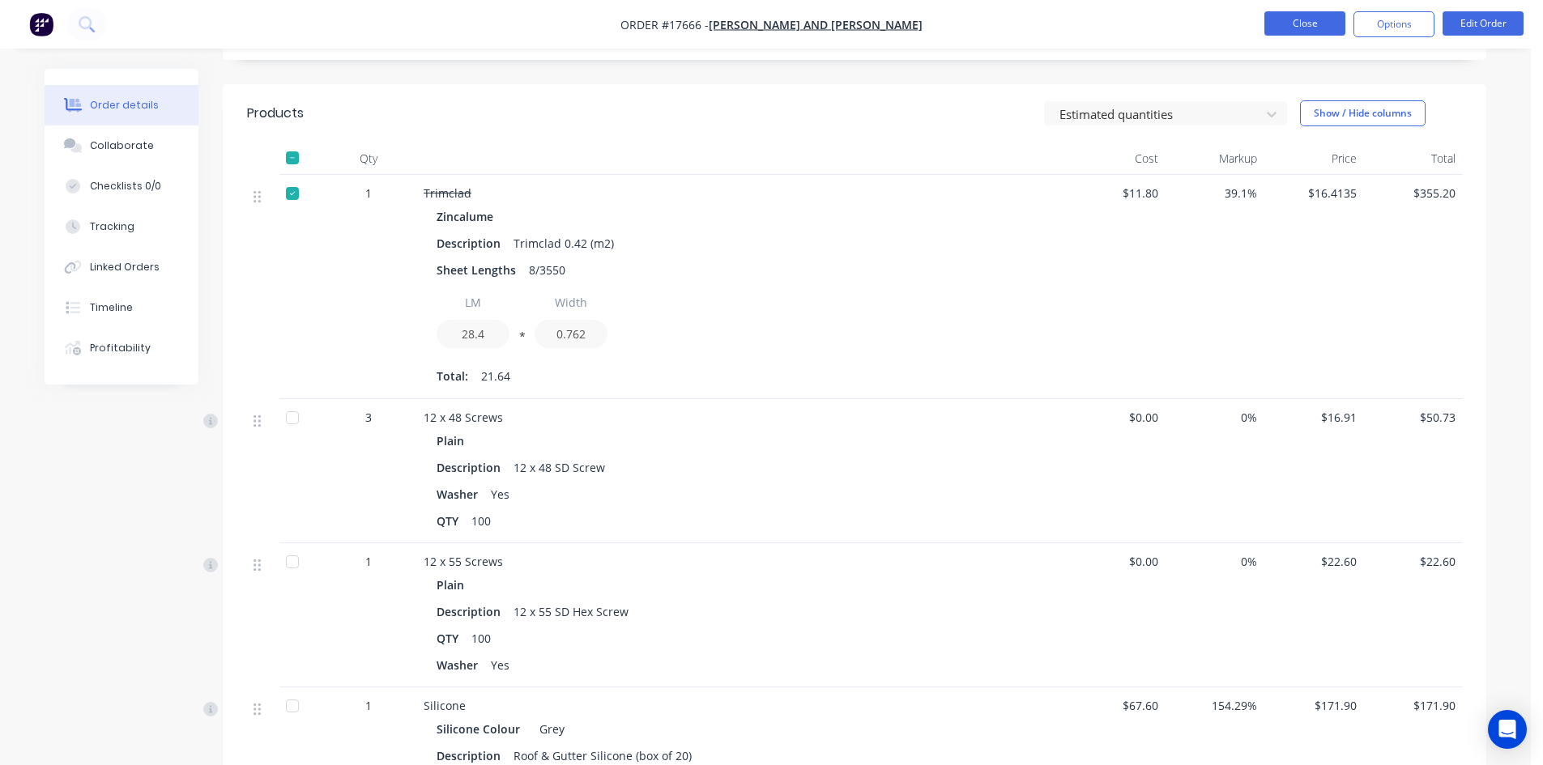
click at [1338, 27] on button "Close" at bounding box center [1304, 23] width 81 height 24
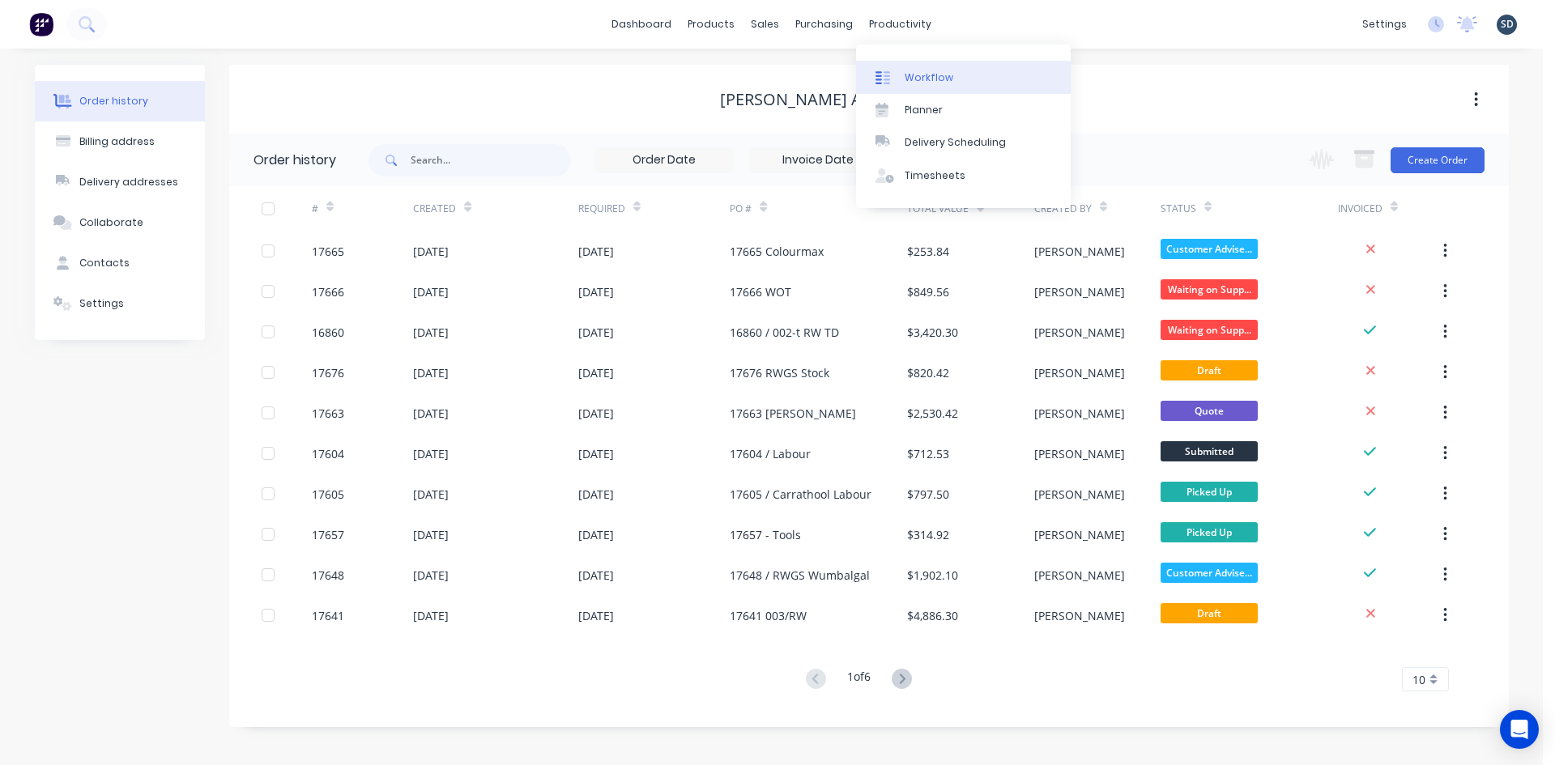
click at [930, 76] on div "Workflow" at bounding box center [929, 77] width 49 height 15
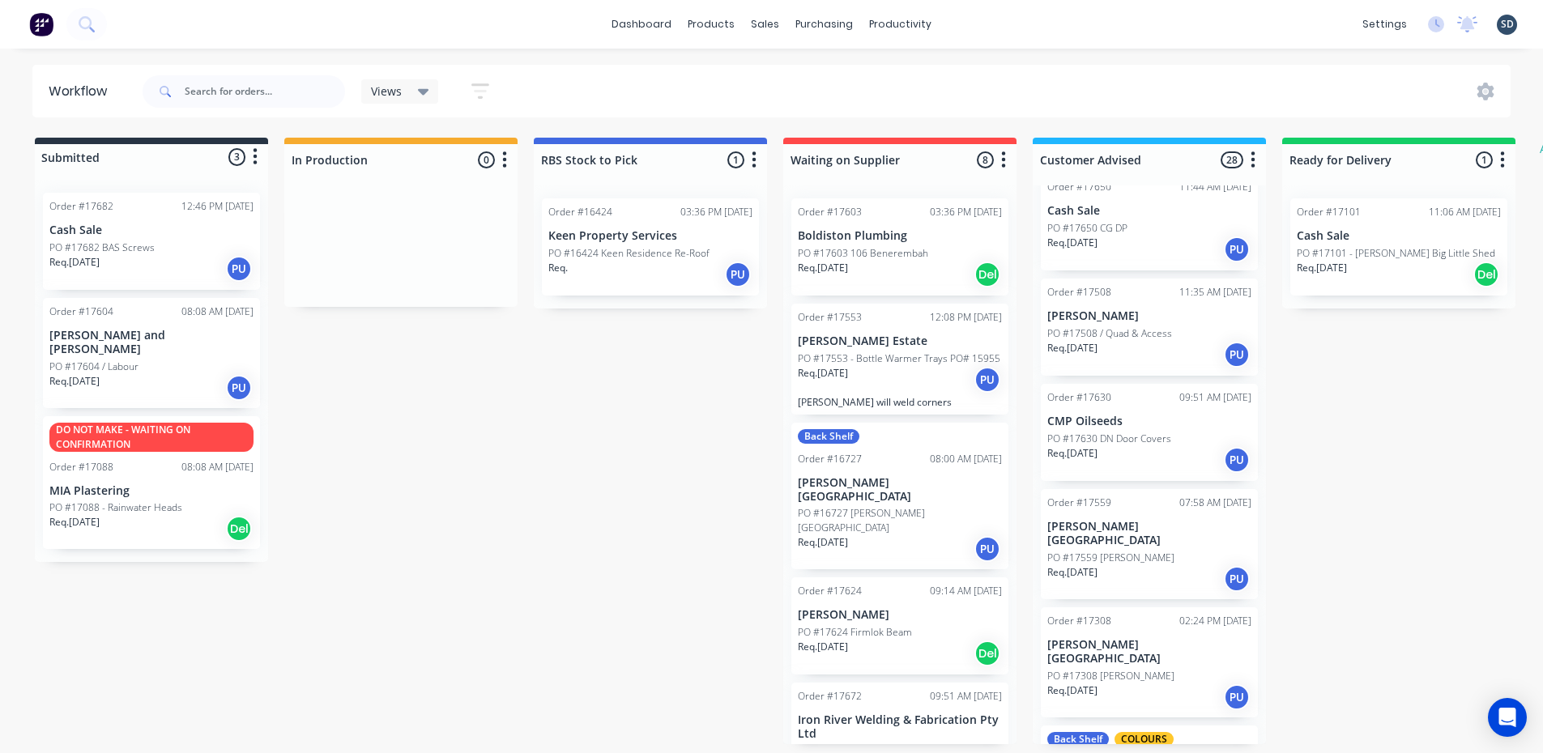
scroll to position [486, 0]
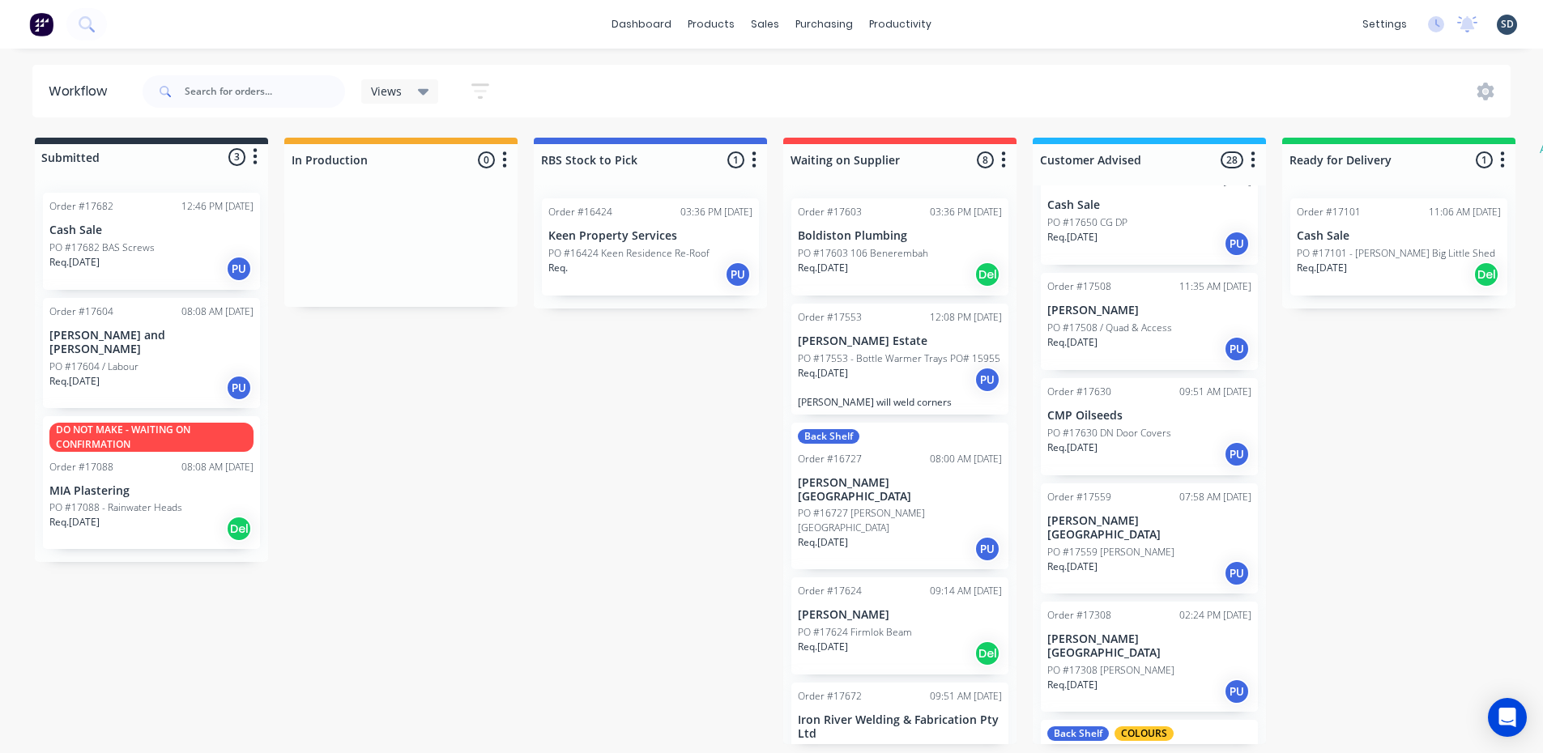
click at [1161, 326] on p "PO #17508 / Quad & Access" at bounding box center [1109, 328] width 125 height 15
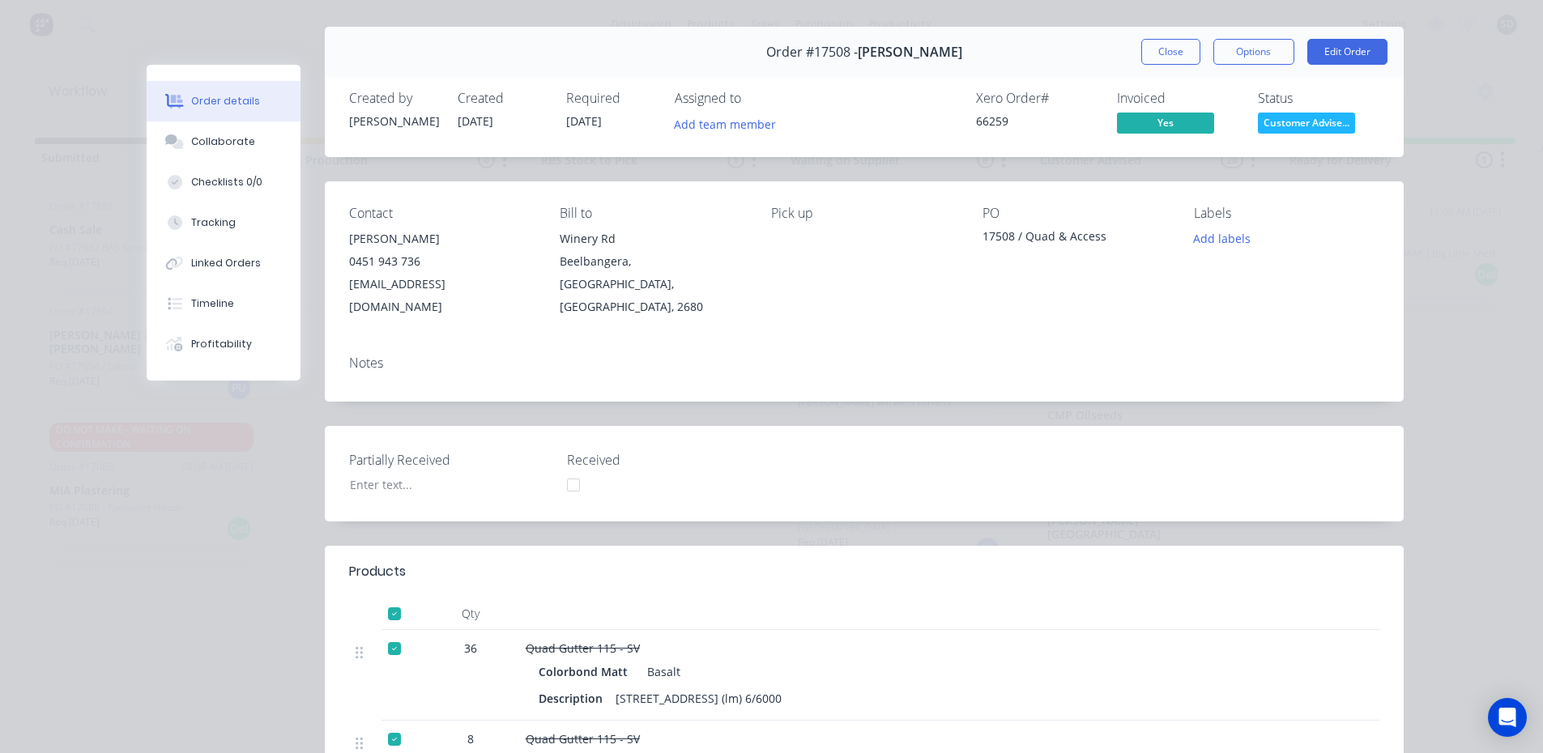
scroll to position [0, 0]
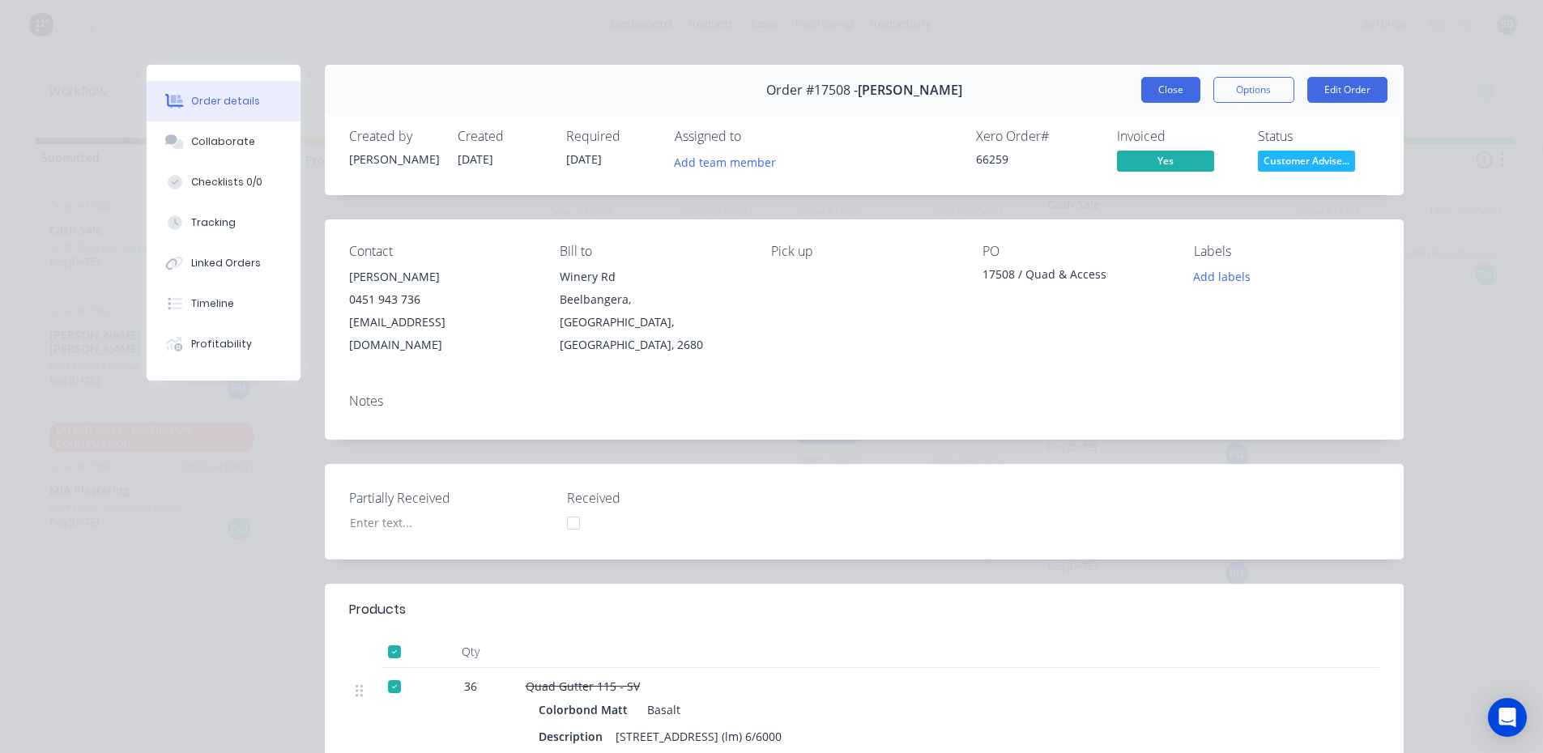
click at [1155, 95] on button "Close" at bounding box center [1170, 90] width 59 height 26
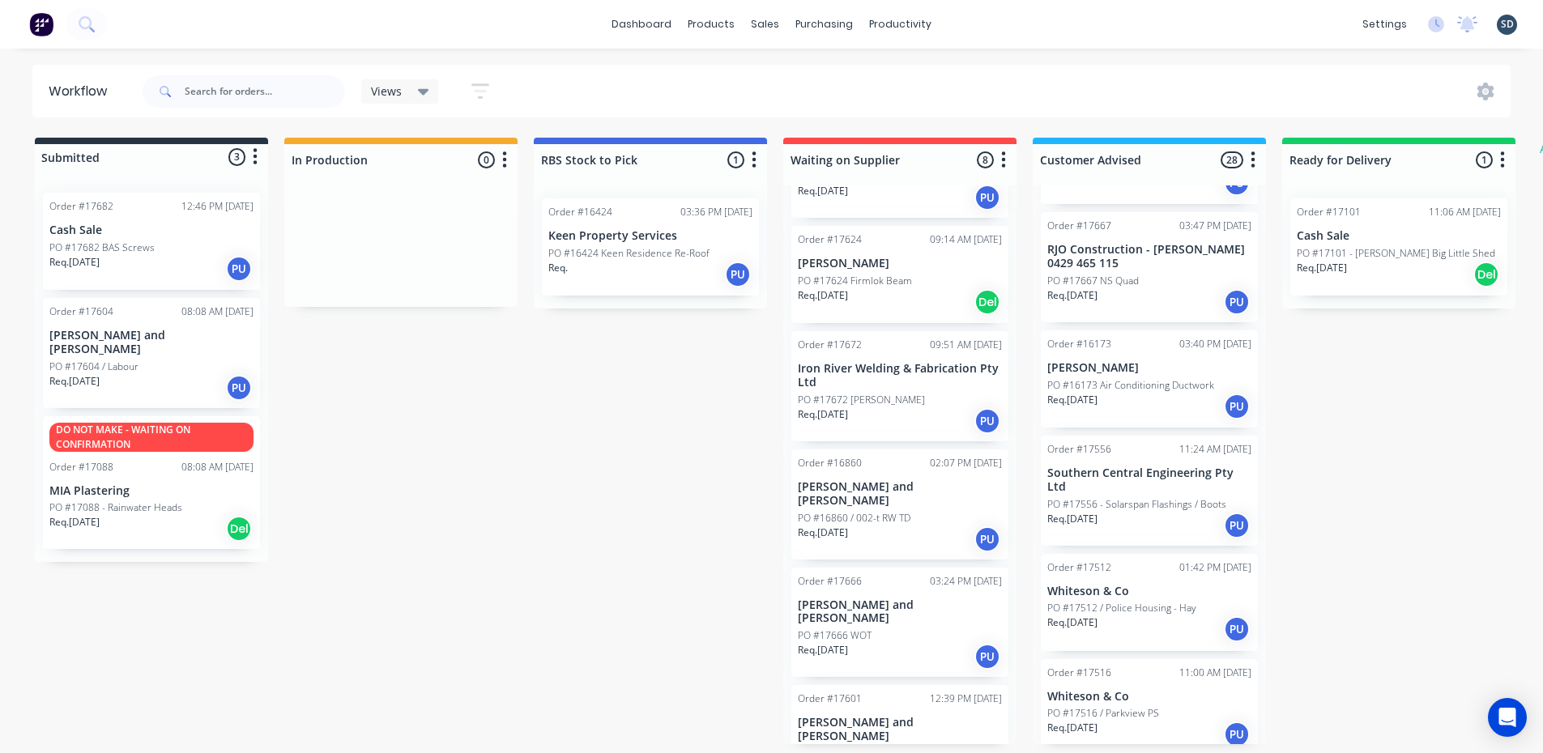
scroll to position [2545, 0]
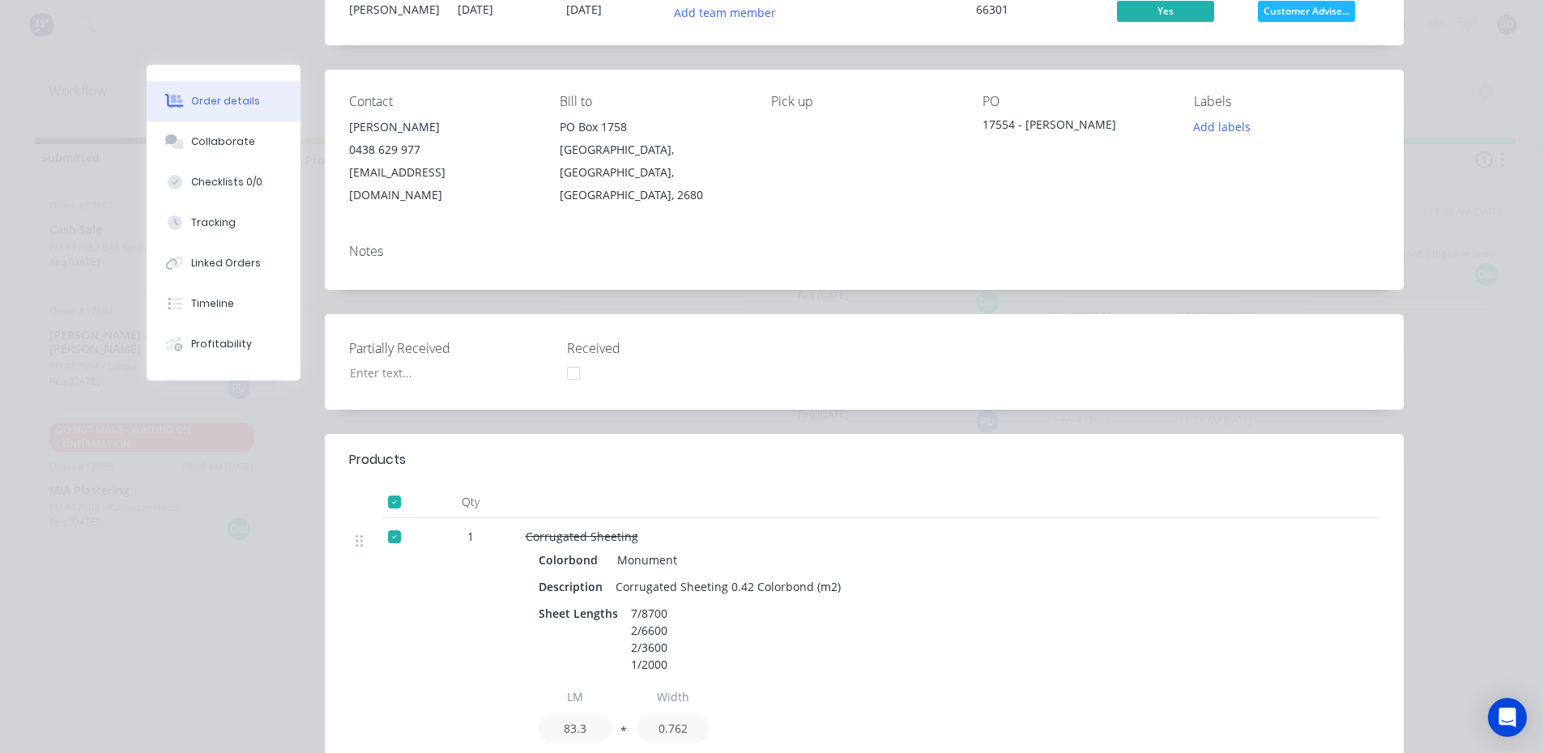
scroll to position [0, 0]
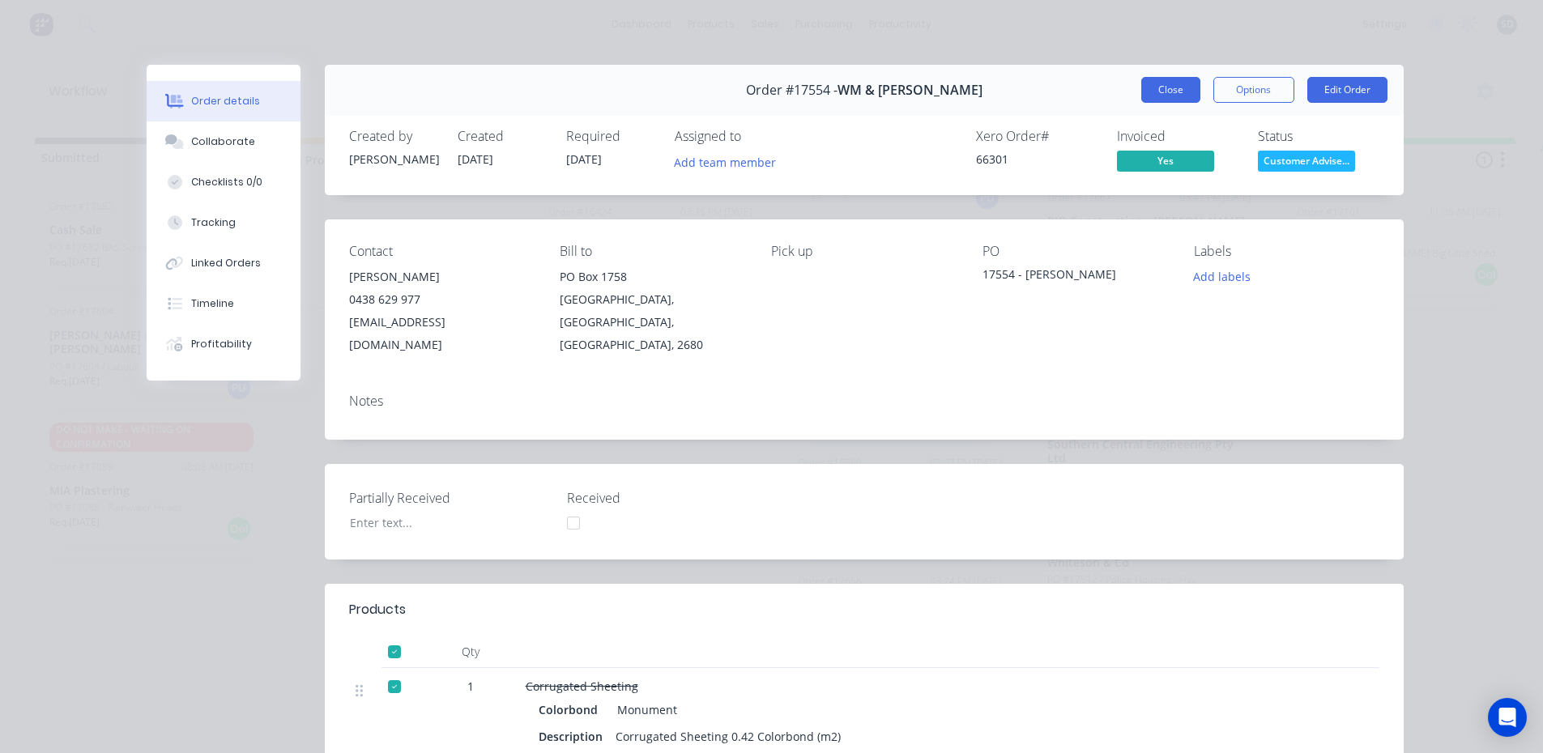
click at [1170, 87] on button "Close" at bounding box center [1170, 90] width 59 height 26
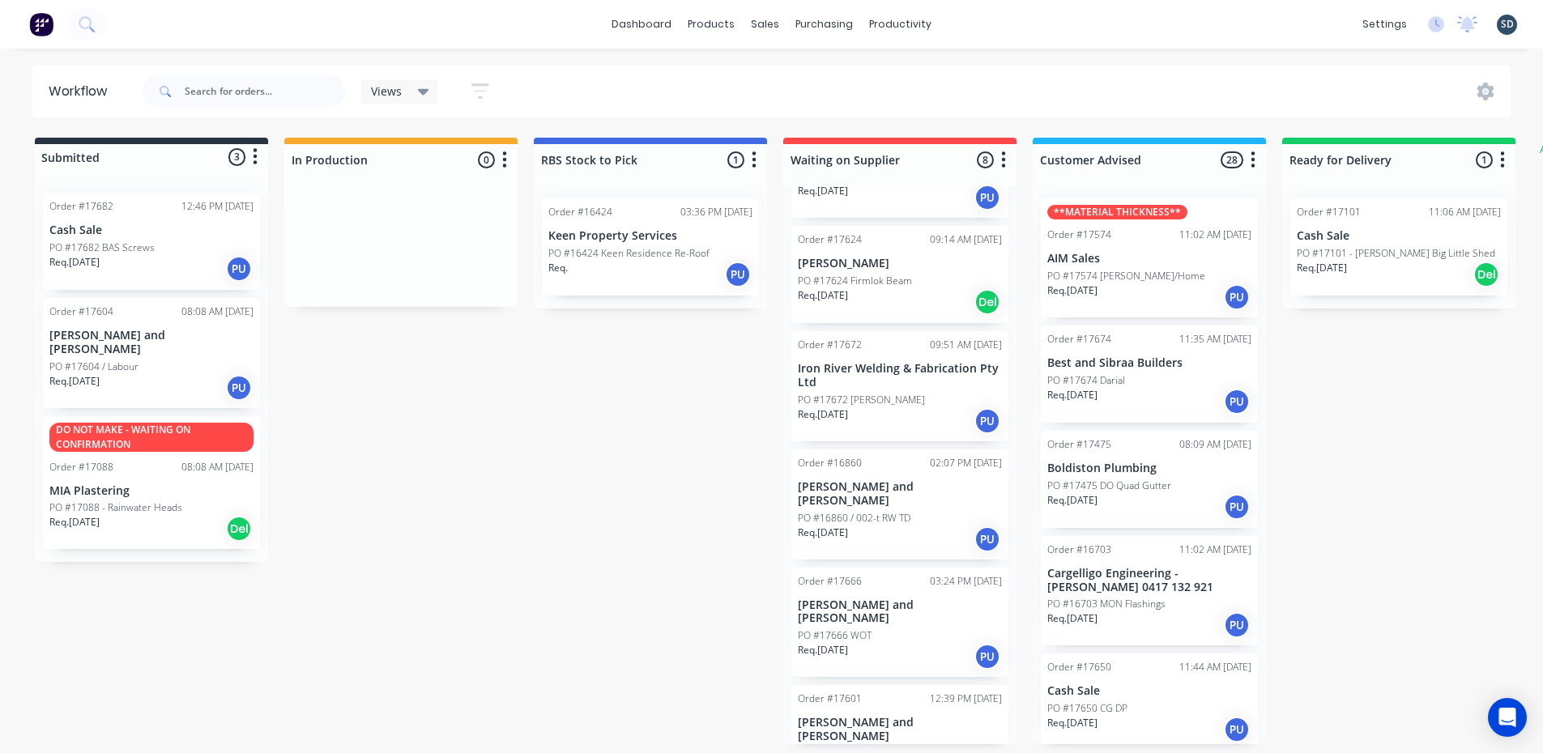
click at [1149, 58] on div "dashboard products sales purchasing productivity dashboard products Product Cat…" at bounding box center [765, 328] width 1531 height 656
click at [220, 87] on input "text" at bounding box center [265, 91] width 160 height 32
click at [91, 16] on icon at bounding box center [86, 23] width 15 height 15
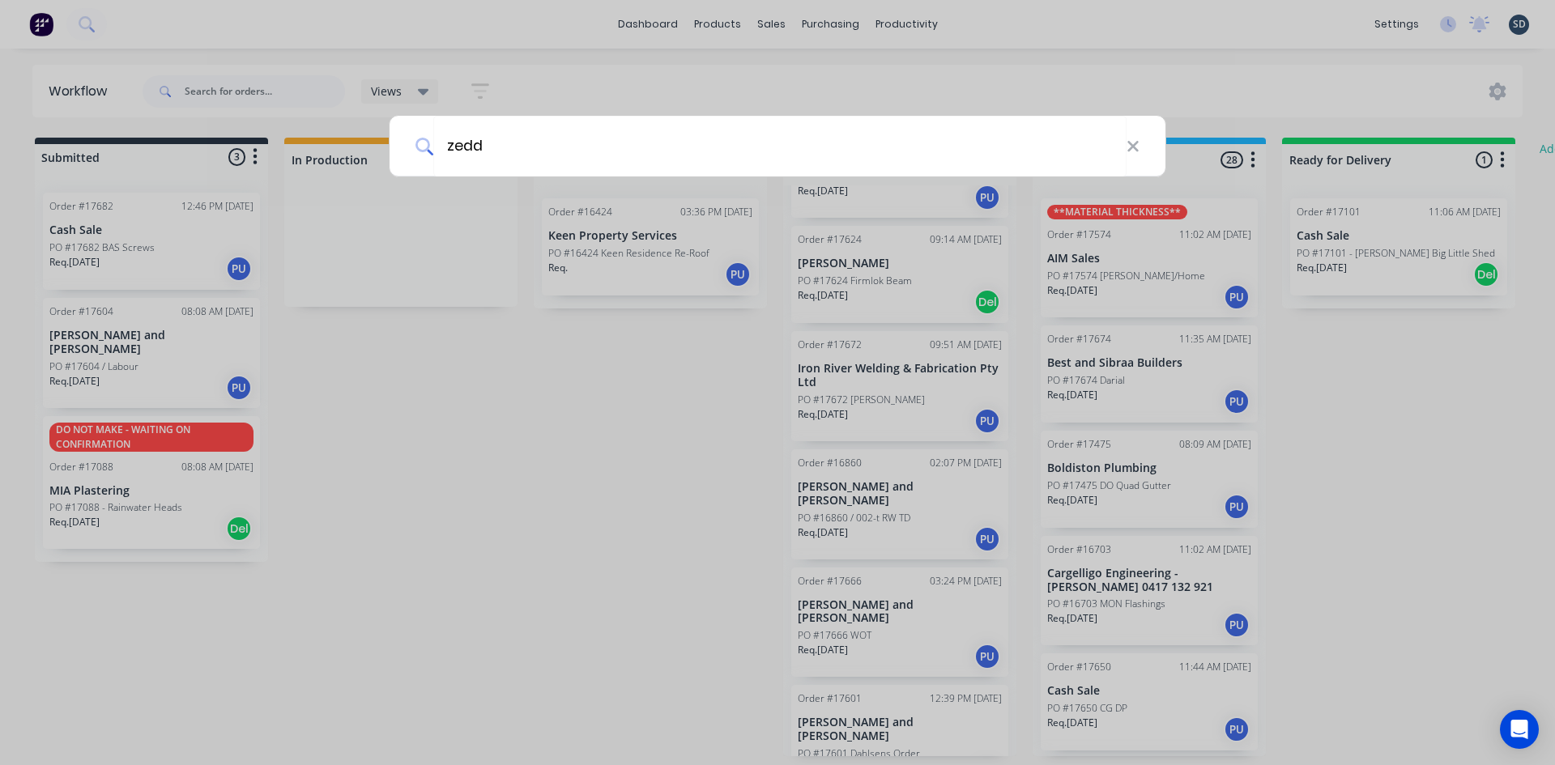
type input "zedd"
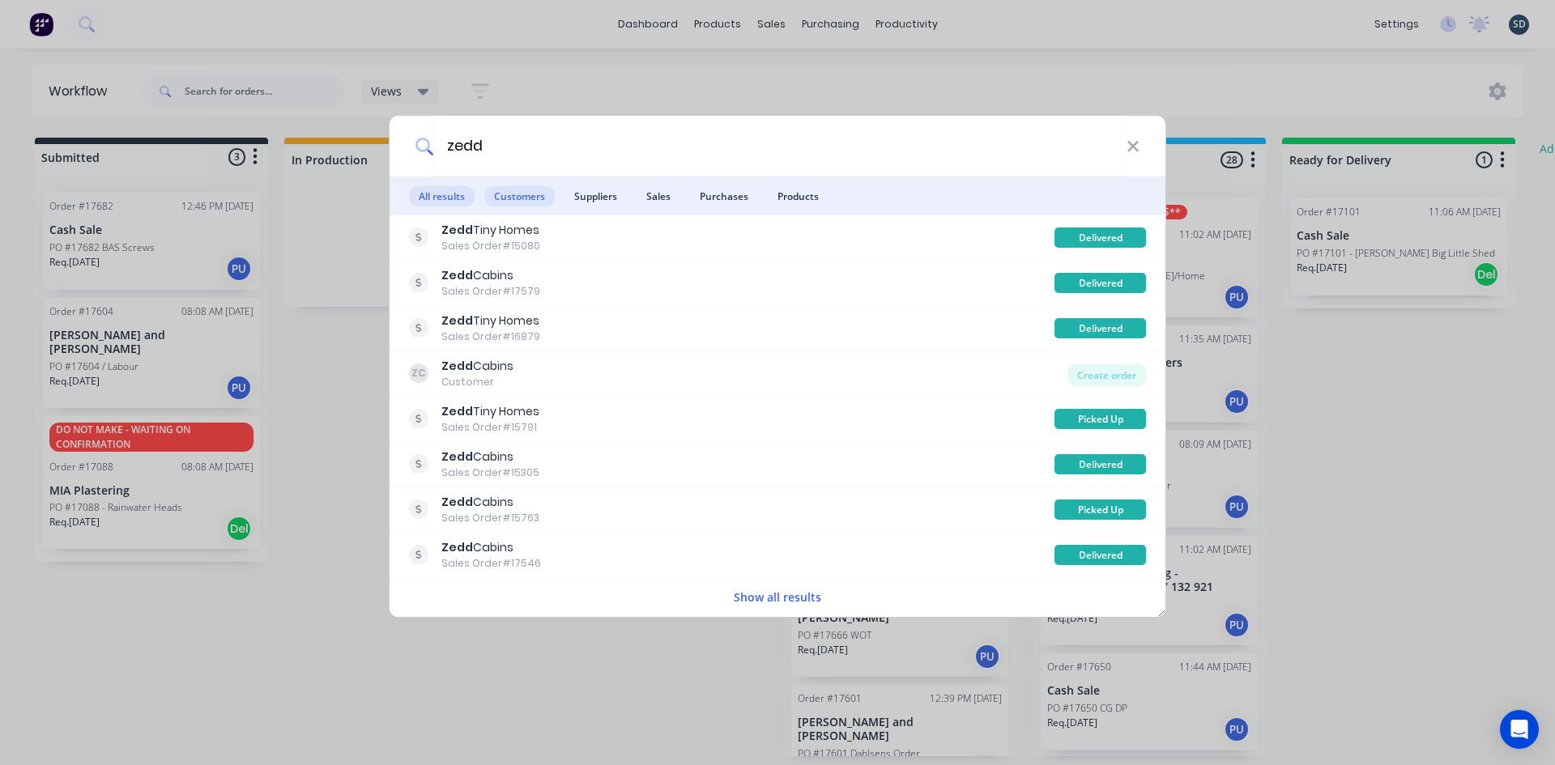
click at [525, 192] on span "Customers" at bounding box center [519, 196] width 70 height 20
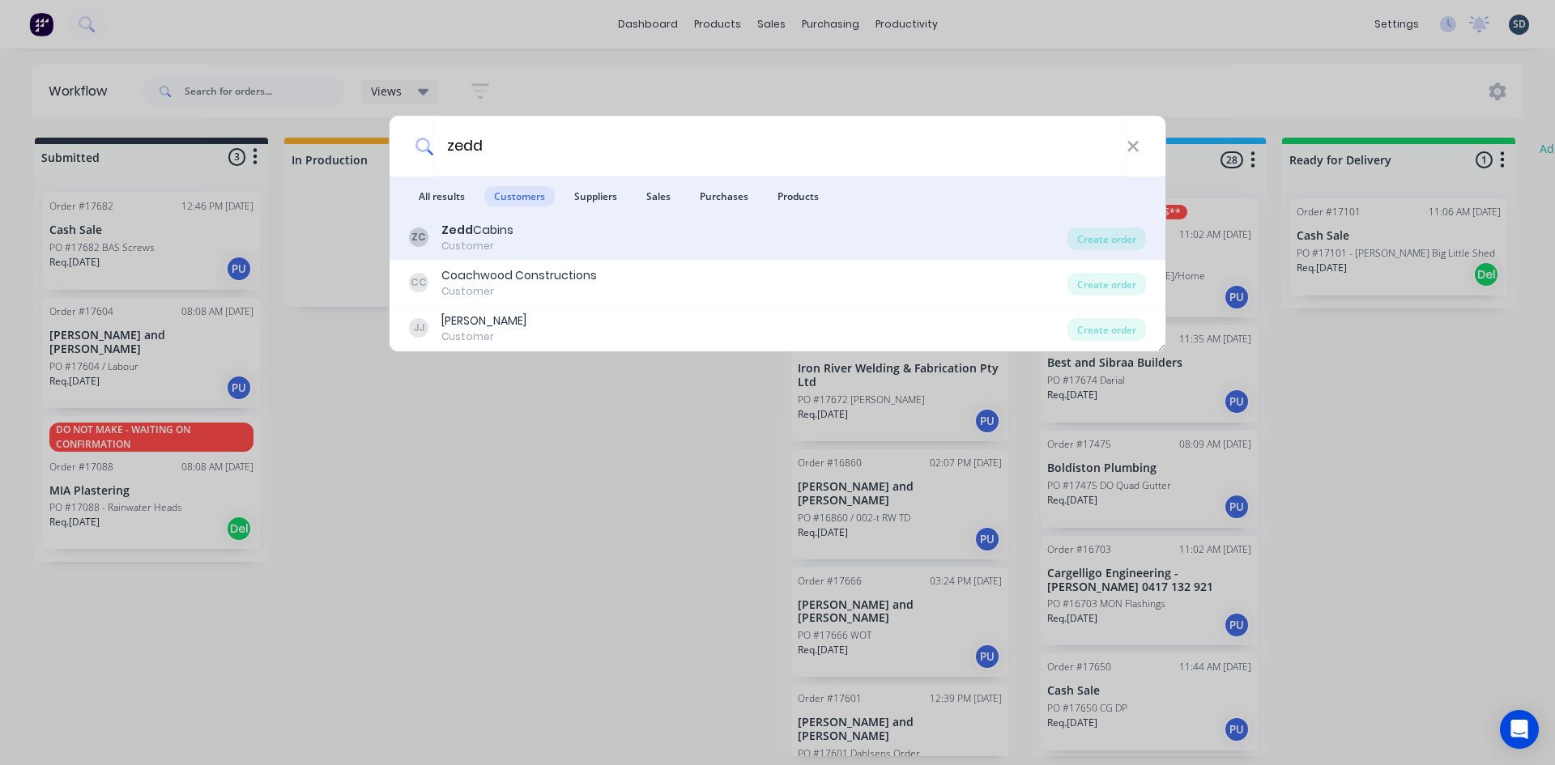
click at [557, 237] on div "ZC Zedd Cabins Customer" at bounding box center [738, 238] width 659 height 32
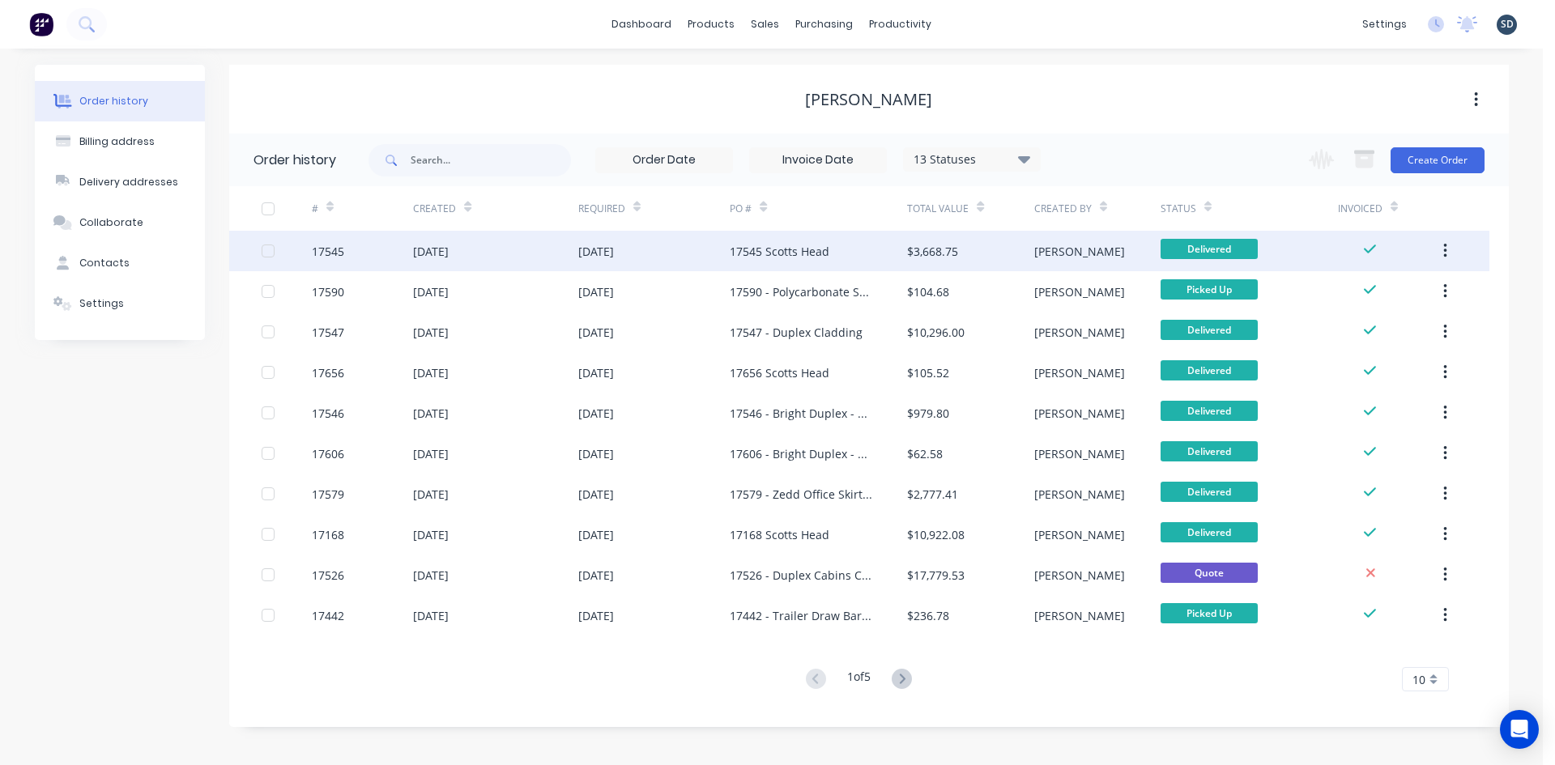
click at [686, 255] on div "[DATE]" at bounding box center [654, 251] width 152 height 41
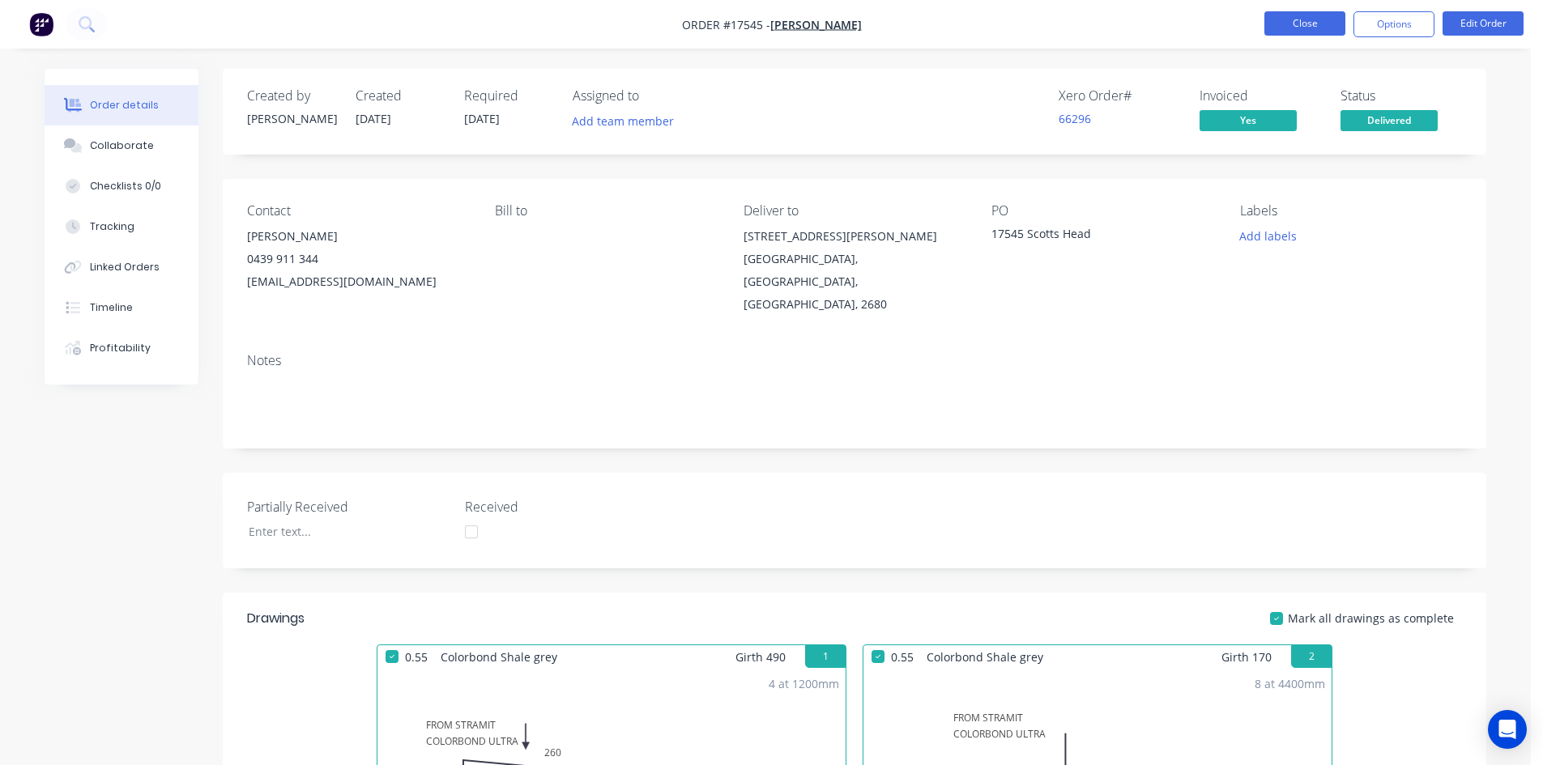
click at [1308, 19] on button "Close" at bounding box center [1304, 23] width 81 height 24
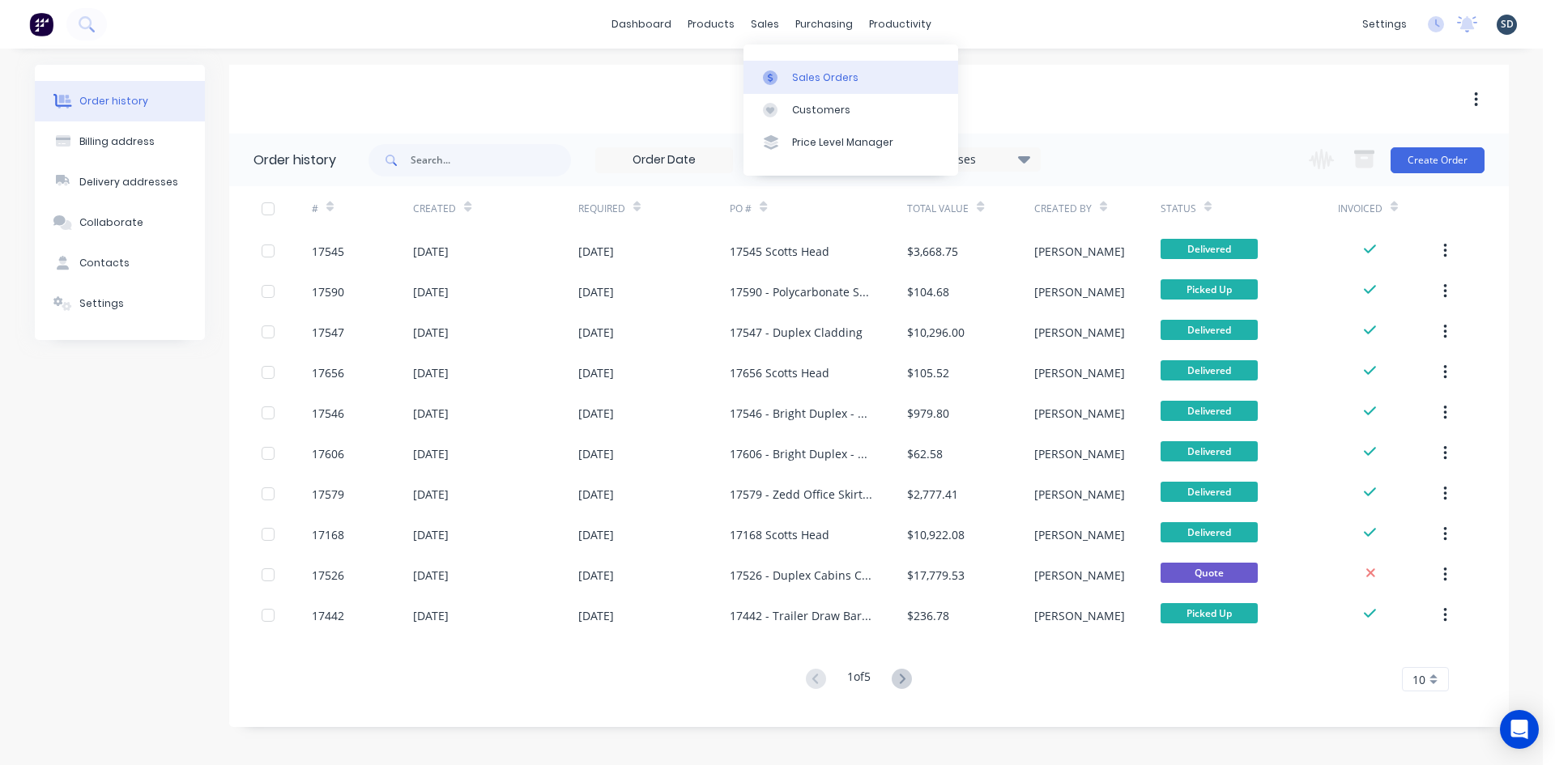
click at [816, 70] on div "Sales Orders" at bounding box center [825, 77] width 66 height 15
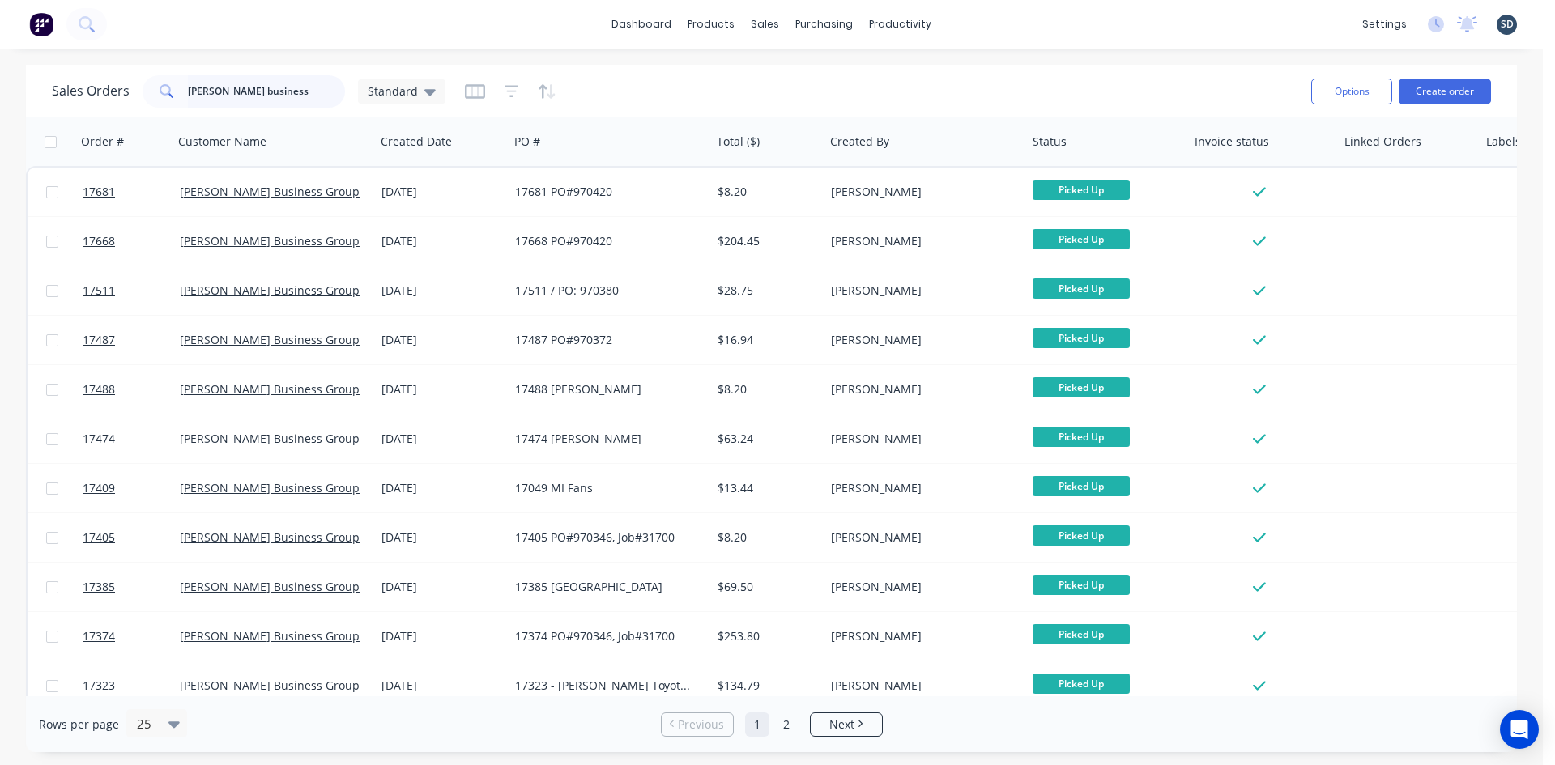
click at [292, 103] on input "griffith business" at bounding box center [267, 91] width 158 height 32
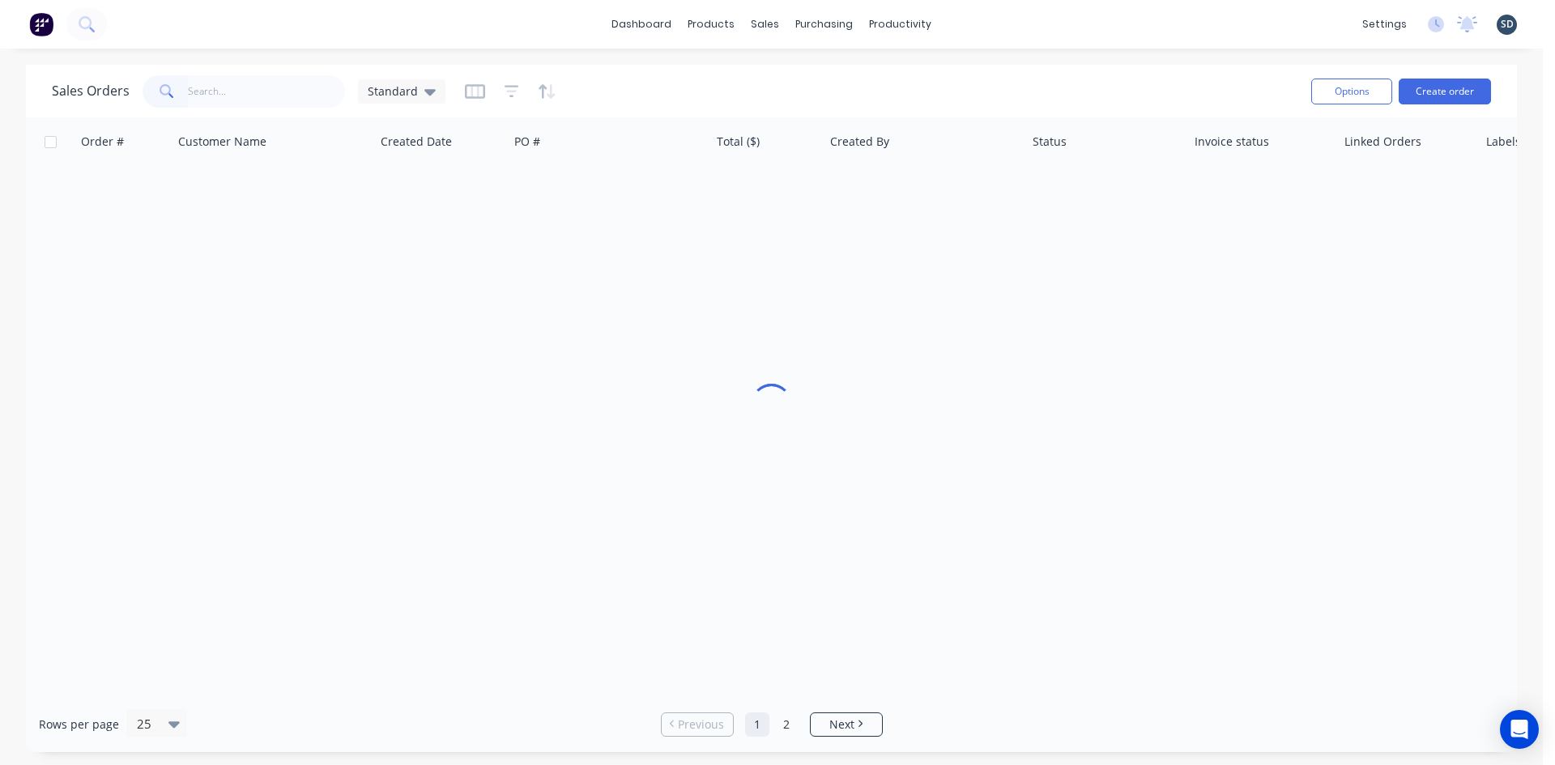
click at [706, 65] on div "Sales Orders Standard Options Create order" at bounding box center [771, 91] width 1491 height 53
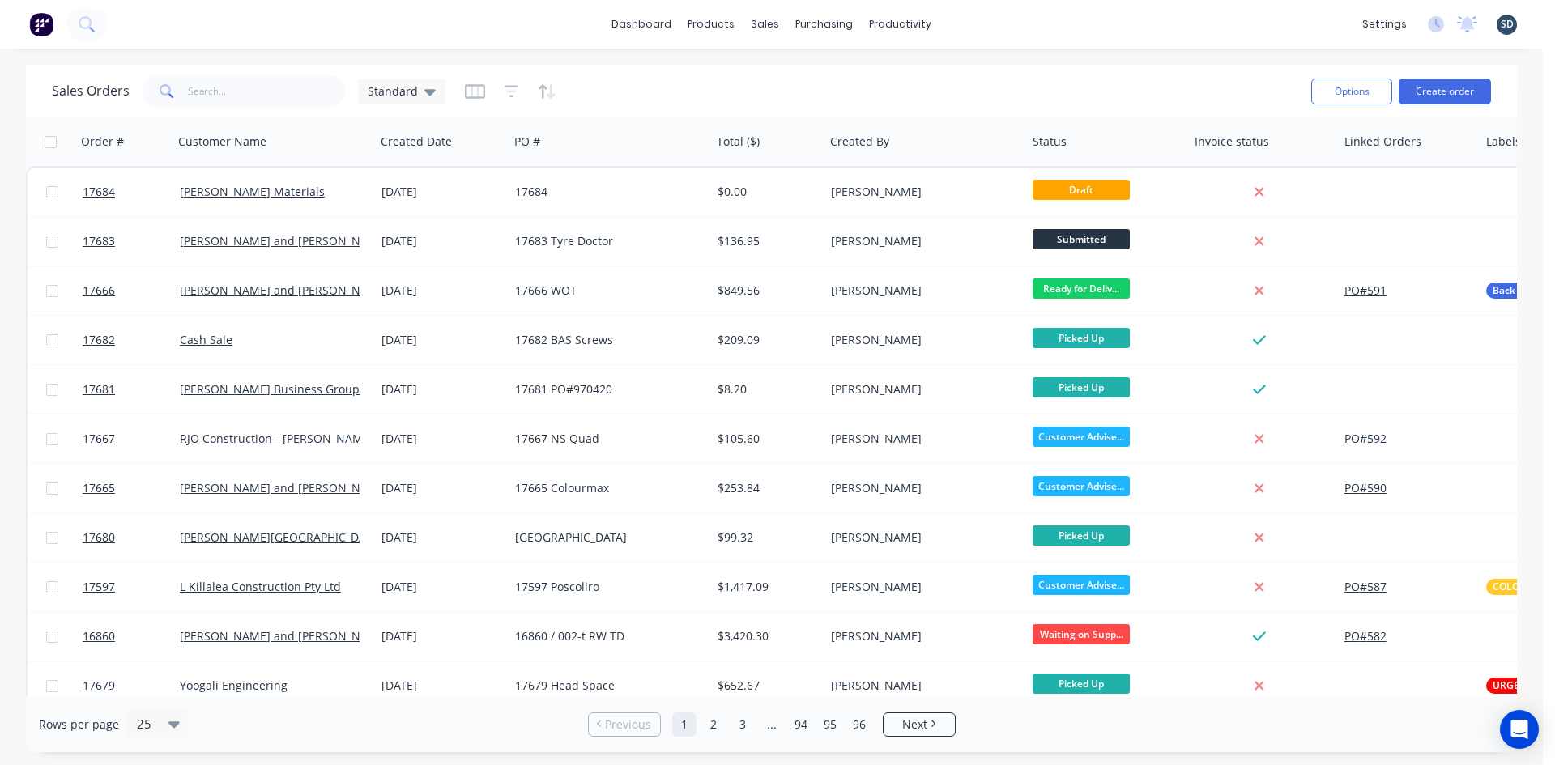
click at [983, 26] on div "dashboard products sales purchasing productivity dashboard products Product Cat…" at bounding box center [771, 24] width 1543 height 49
click at [250, 96] on input "text" at bounding box center [267, 91] width 158 height 32
type input "zedd"
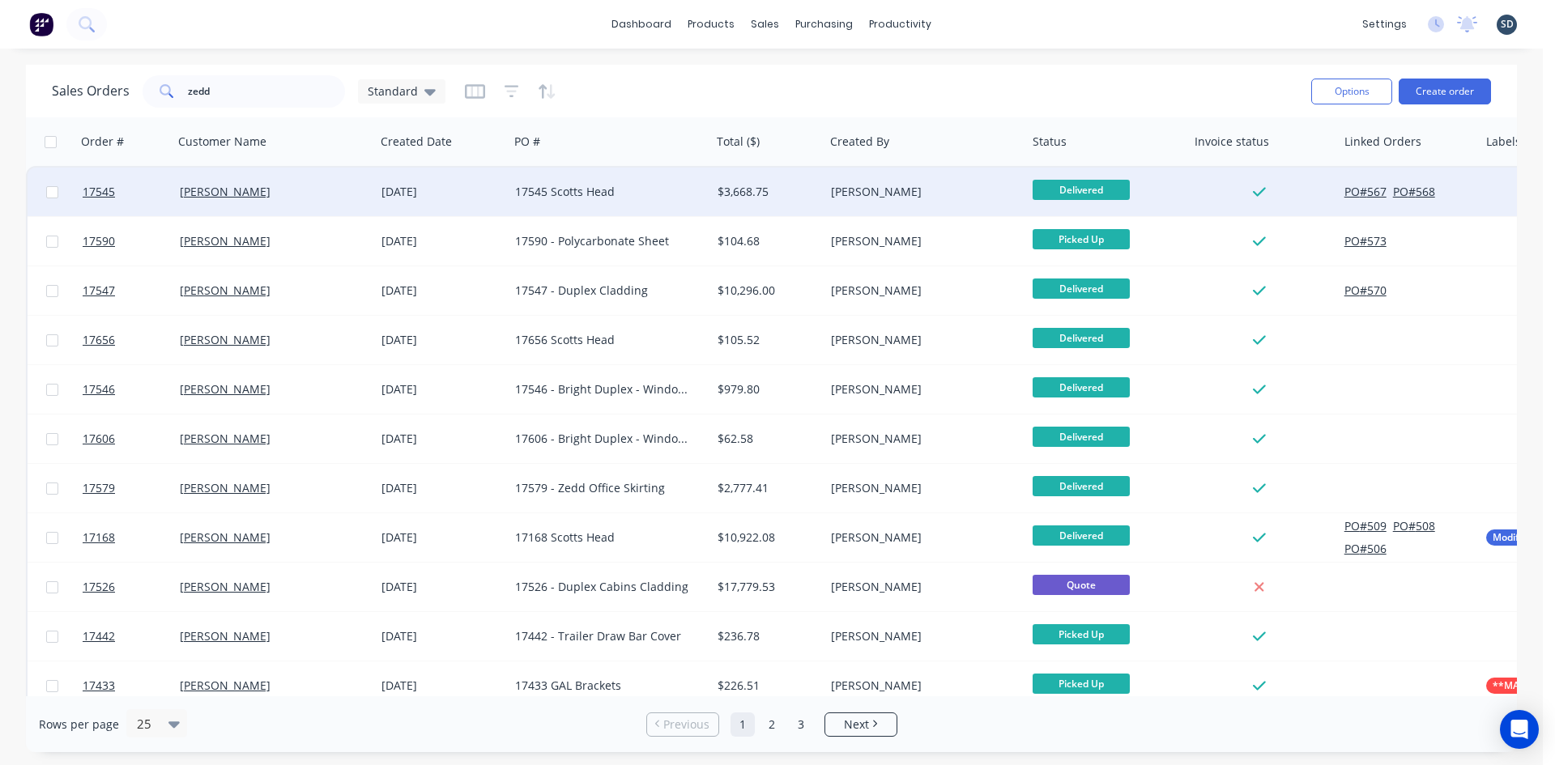
click at [335, 186] on div "[PERSON_NAME]" at bounding box center [270, 192] width 180 height 16
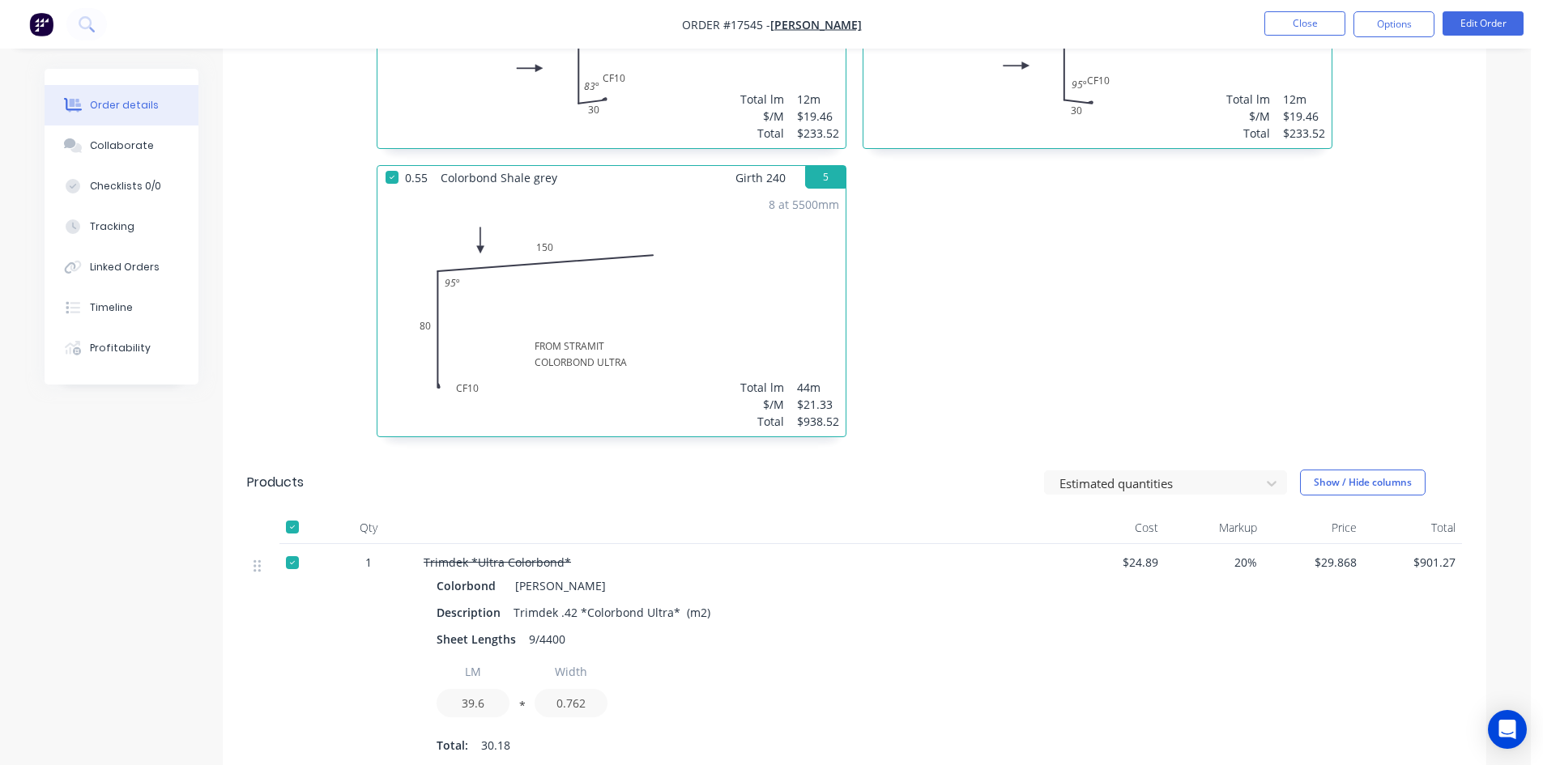
scroll to position [1053, 0]
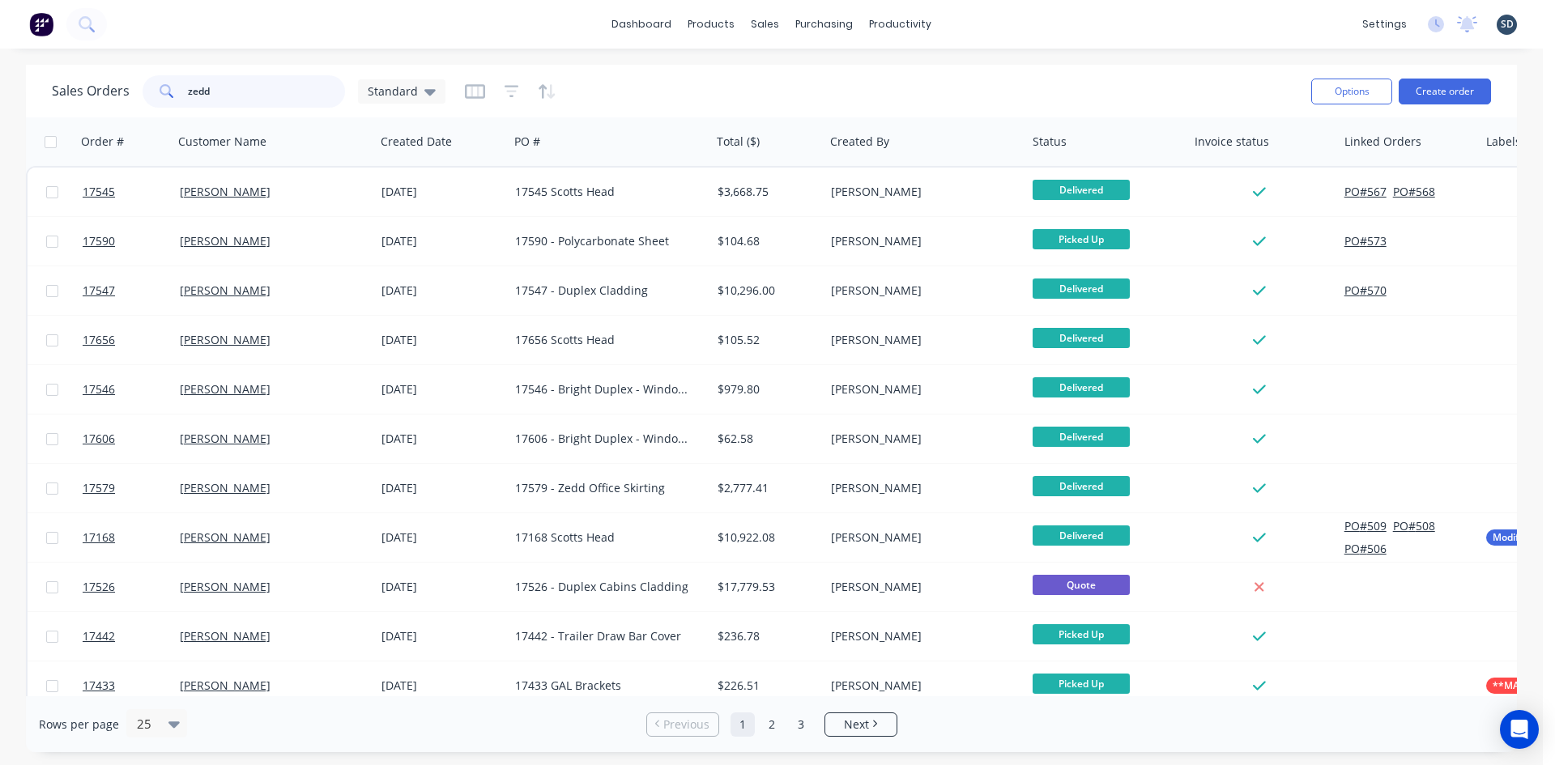
click at [245, 92] on input "zedd" at bounding box center [267, 91] width 158 height 32
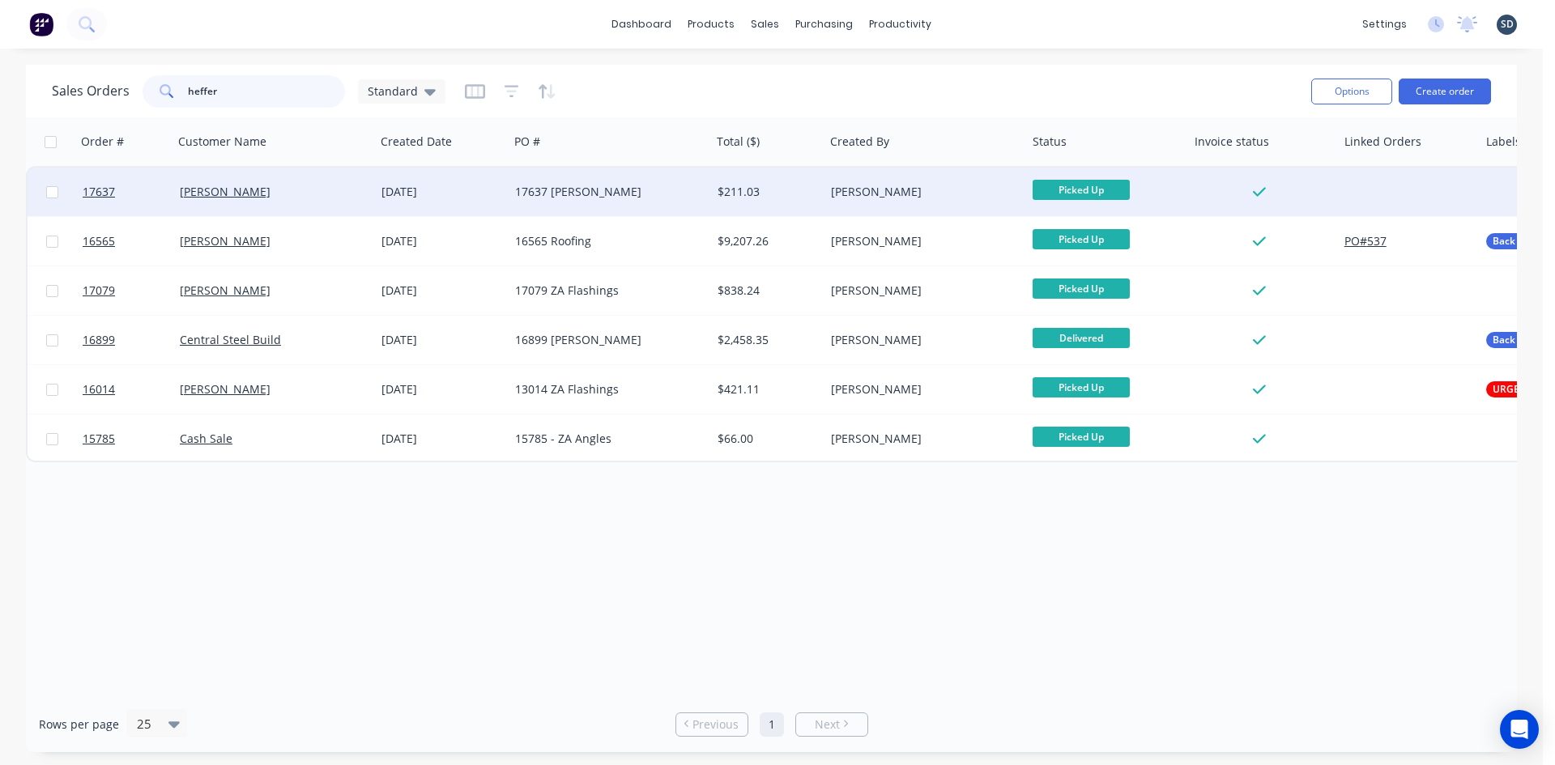
type input "heffer"
click at [689, 195] on div "17637 Susie" at bounding box center [605, 192] width 180 height 16
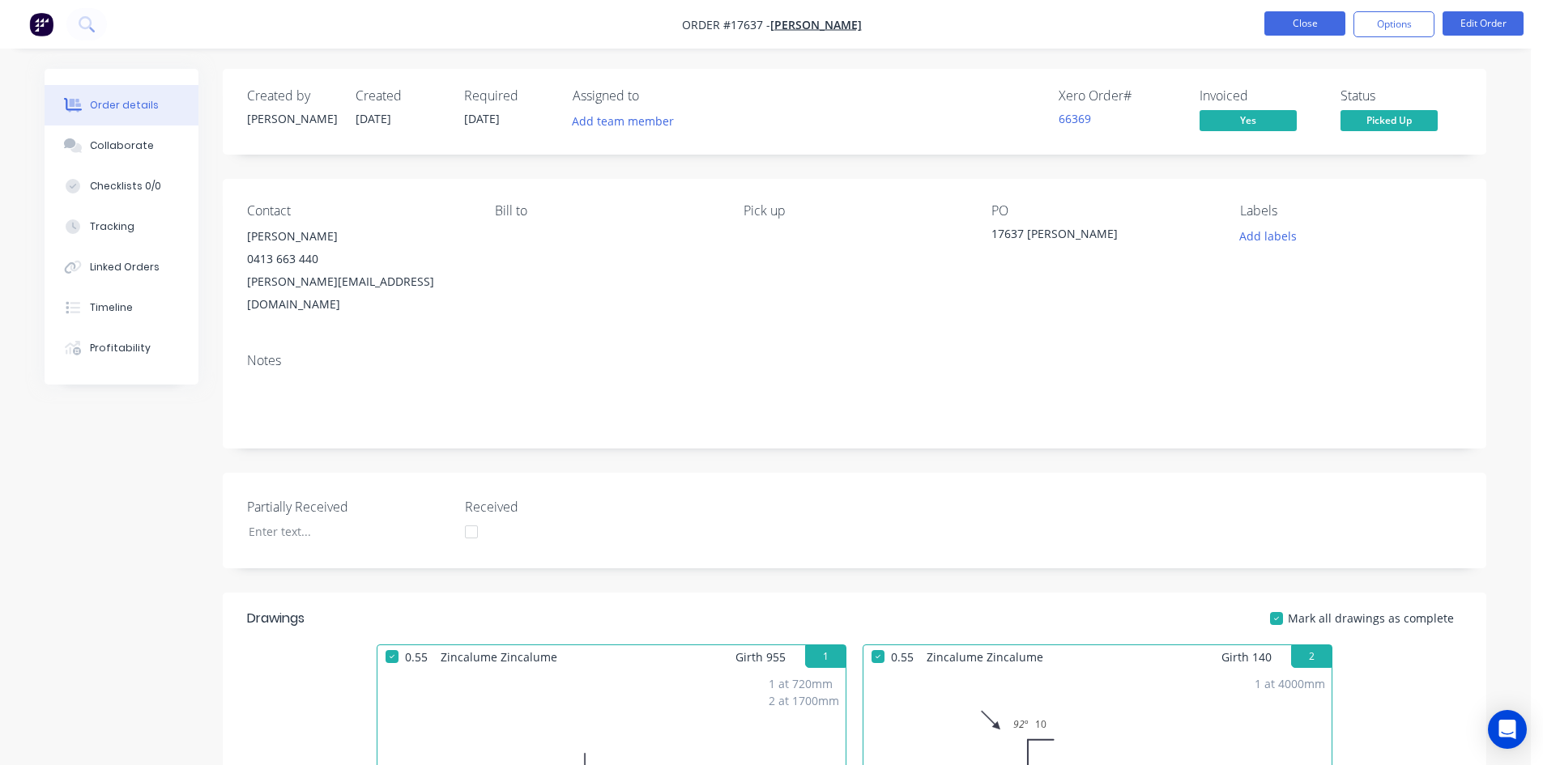
click at [1317, 36] on li "Close" at bounding box center [1304, 24] width 81 height 26
click at [1305, 28] on button "Close" at bounding box center [1304, 23] width 81 height 24
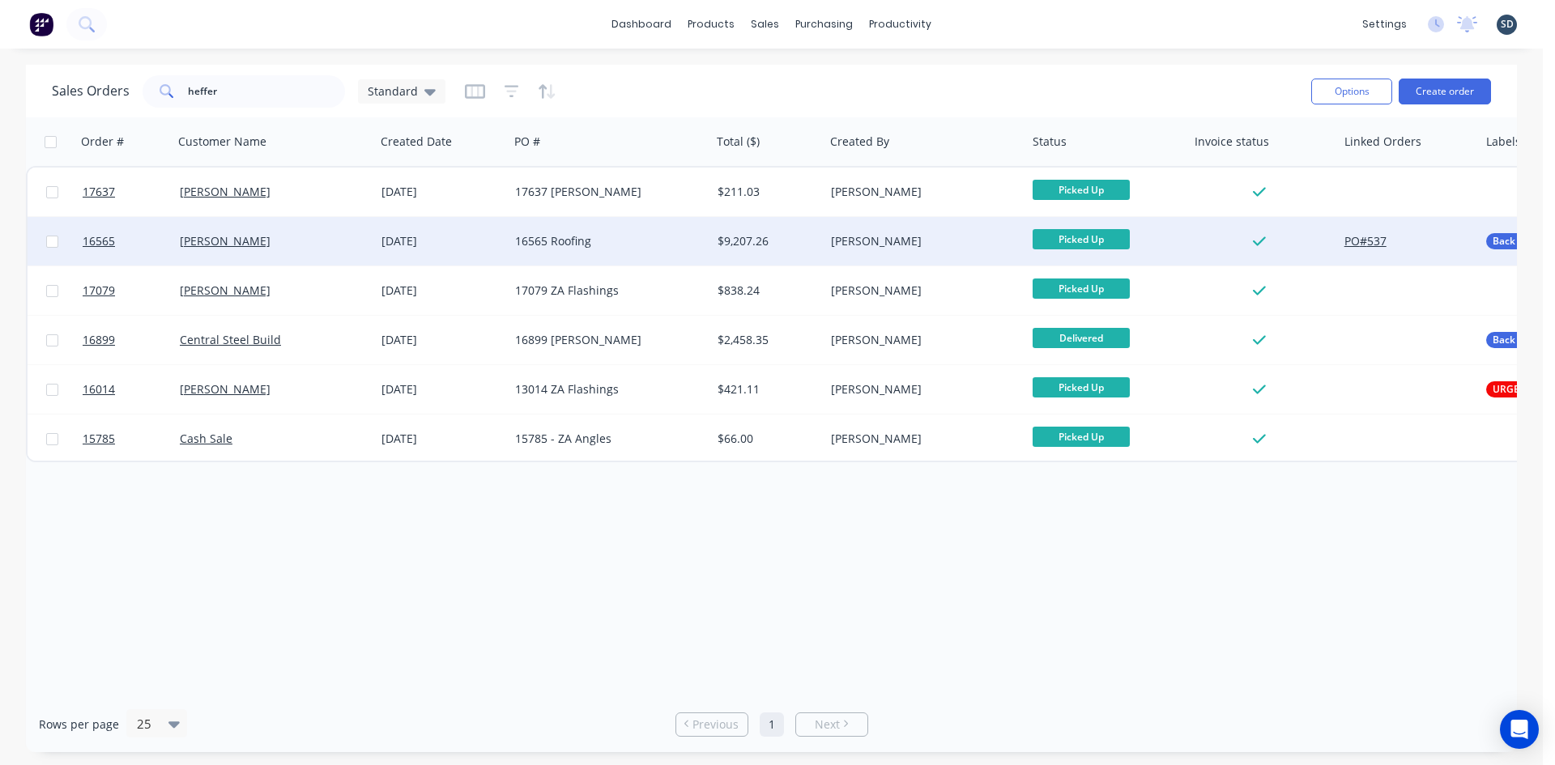
click at [506, 241] on div "11 Aug 2025" at bounding box center [442, 241] width 134 height 49
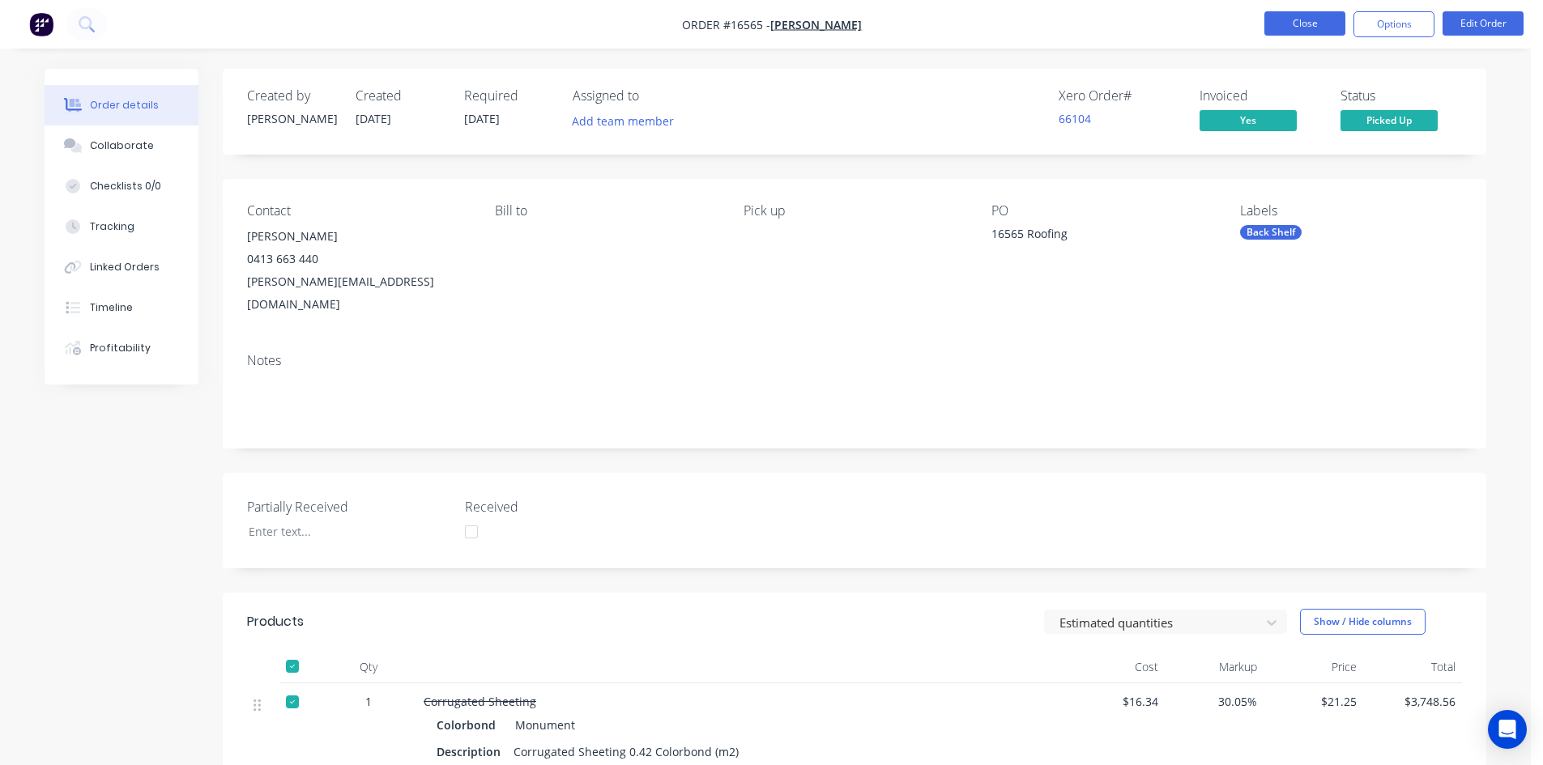
click at [1317, 32] on button "Close" at bounding box center [1304, 23] width 81 height 24
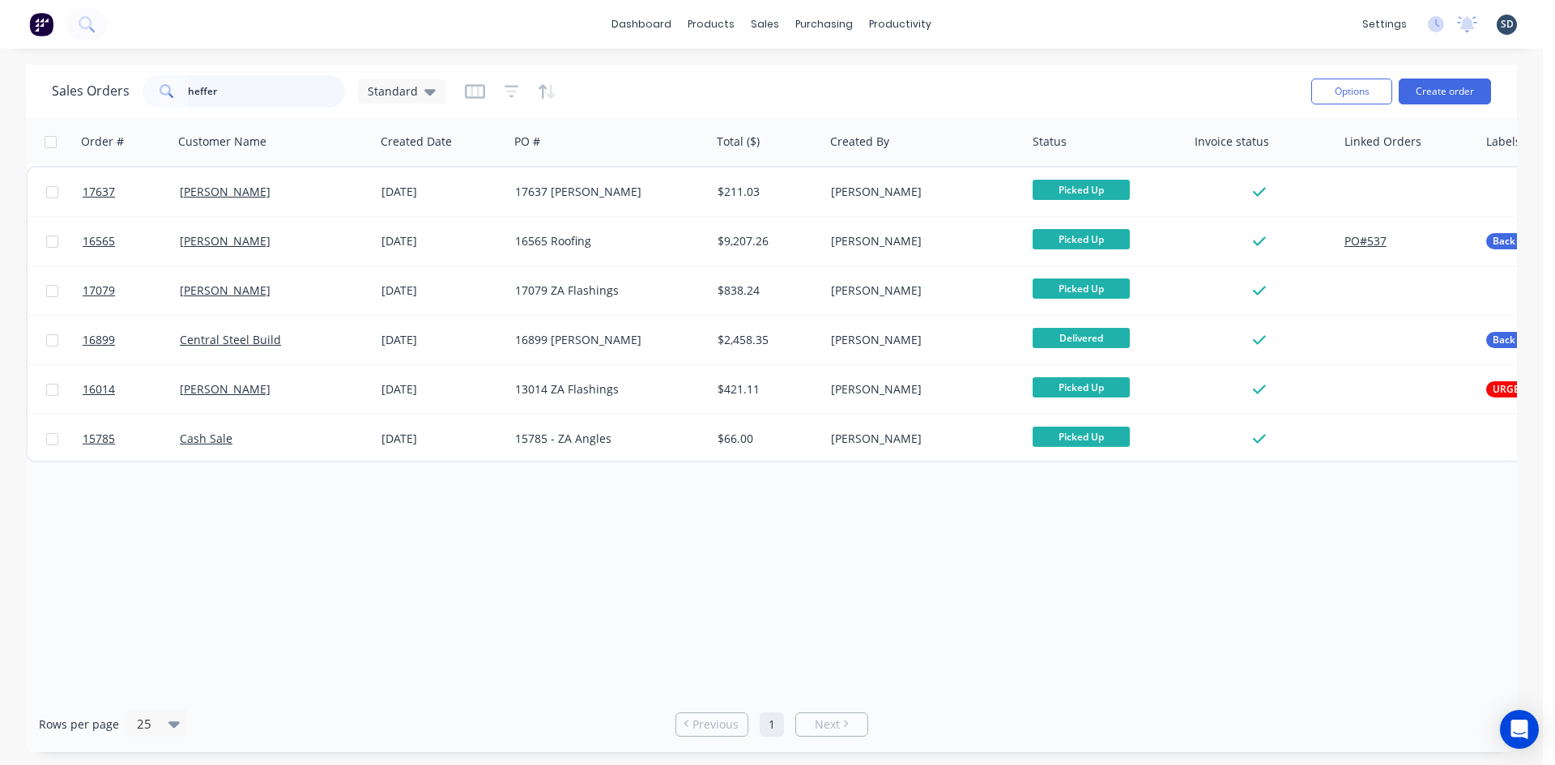
click at [219, 85] on input "heffer" at bounding box center [267, 91] width 158 height 32
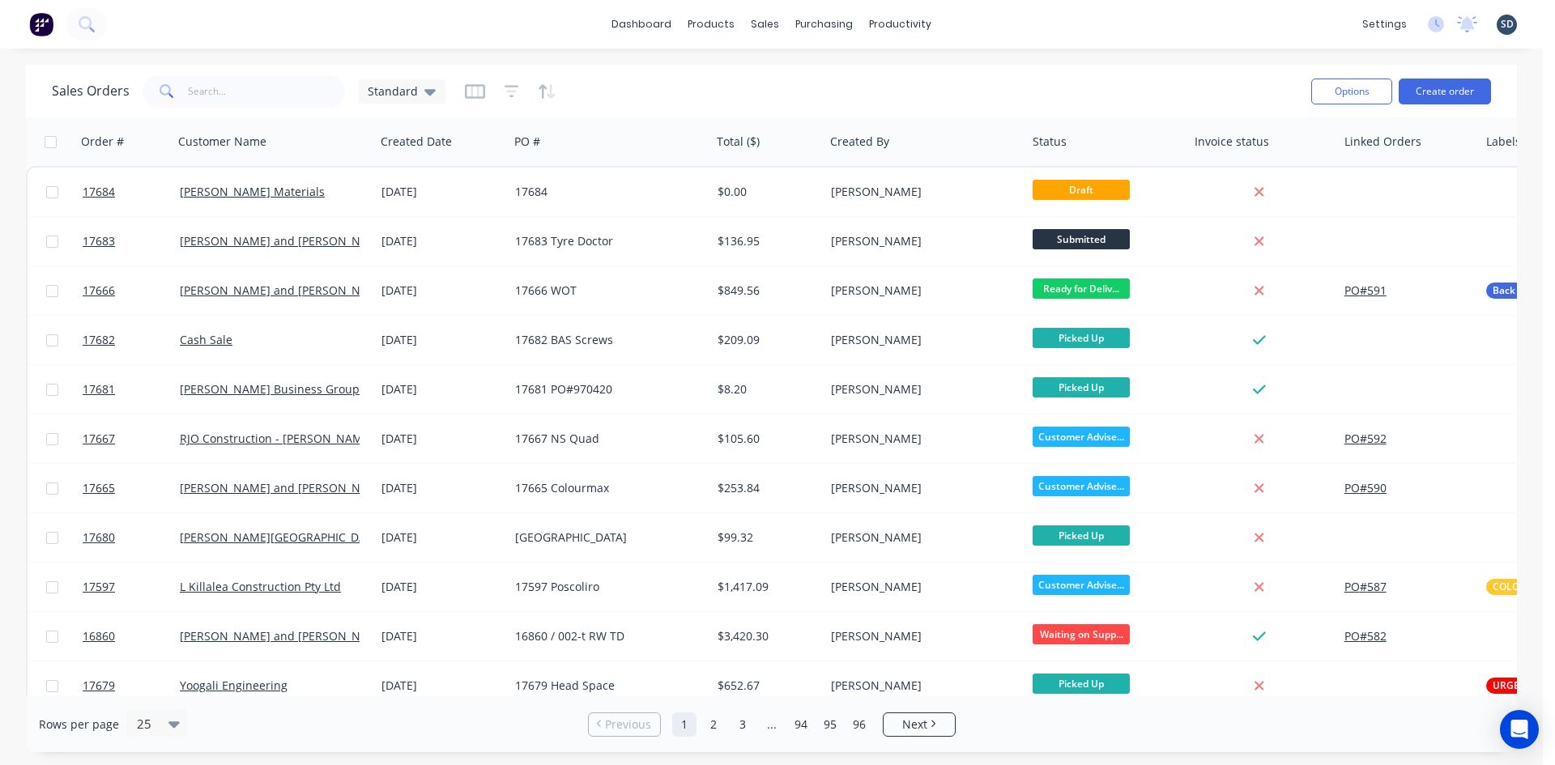
click at [991, 21] on div "dashboard products sales purchasing productivity dashboard products Product Cat…" at bounding box center [771, 24] width 1543 height 49
click at [1048, 38] on div "dashboard products sales purchasing productivity dashboard products Product Cat…" at bounding box center [771, 24] width 1543 height 49
click at [222, 93] on input "text" at bounding box center [267, 91] width 158 height 32
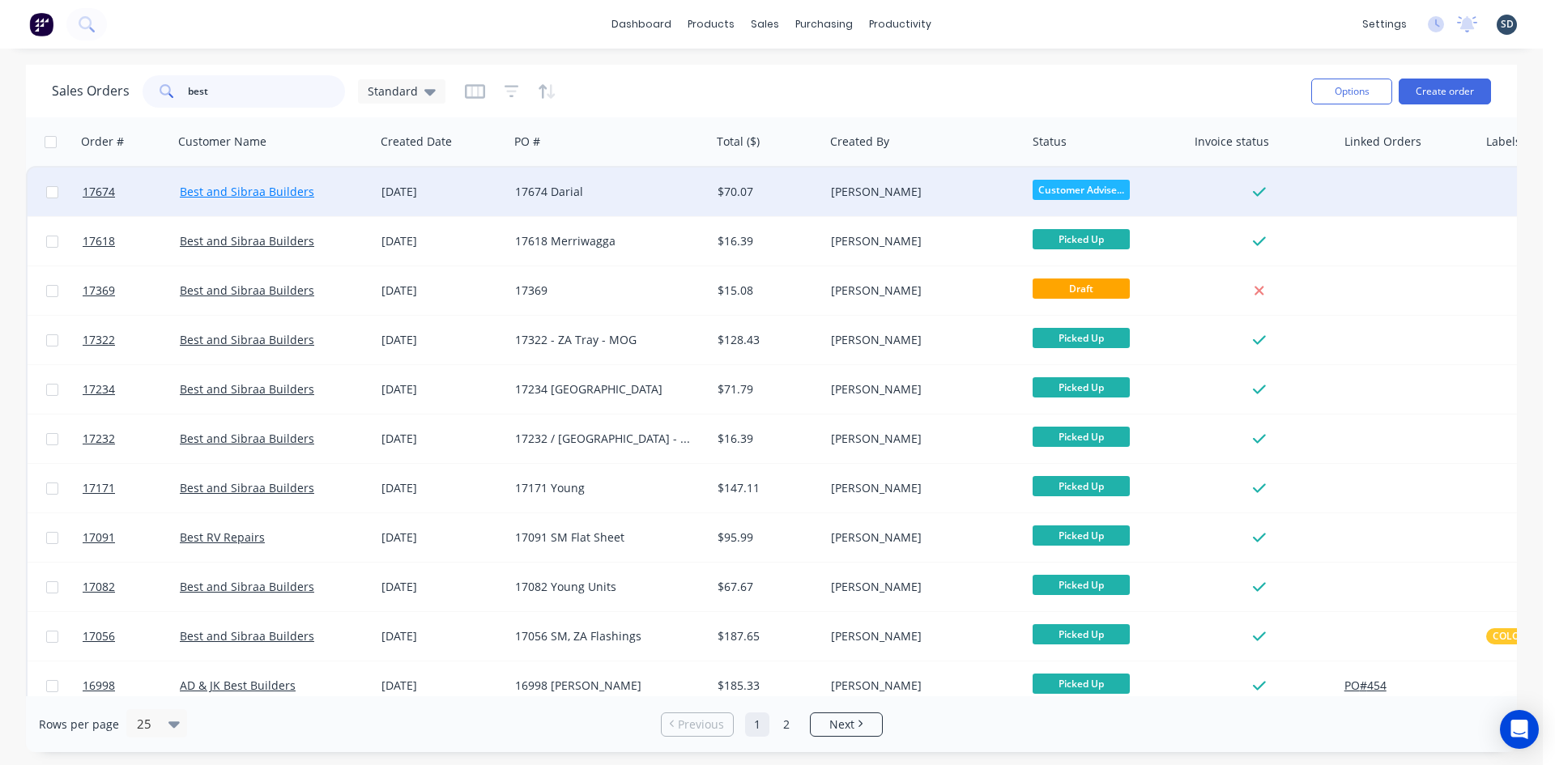
type input "best"
click at [230, 194] on link "Best and Sibraa Builders" at bounding box center [247, 191] width 134 height 15
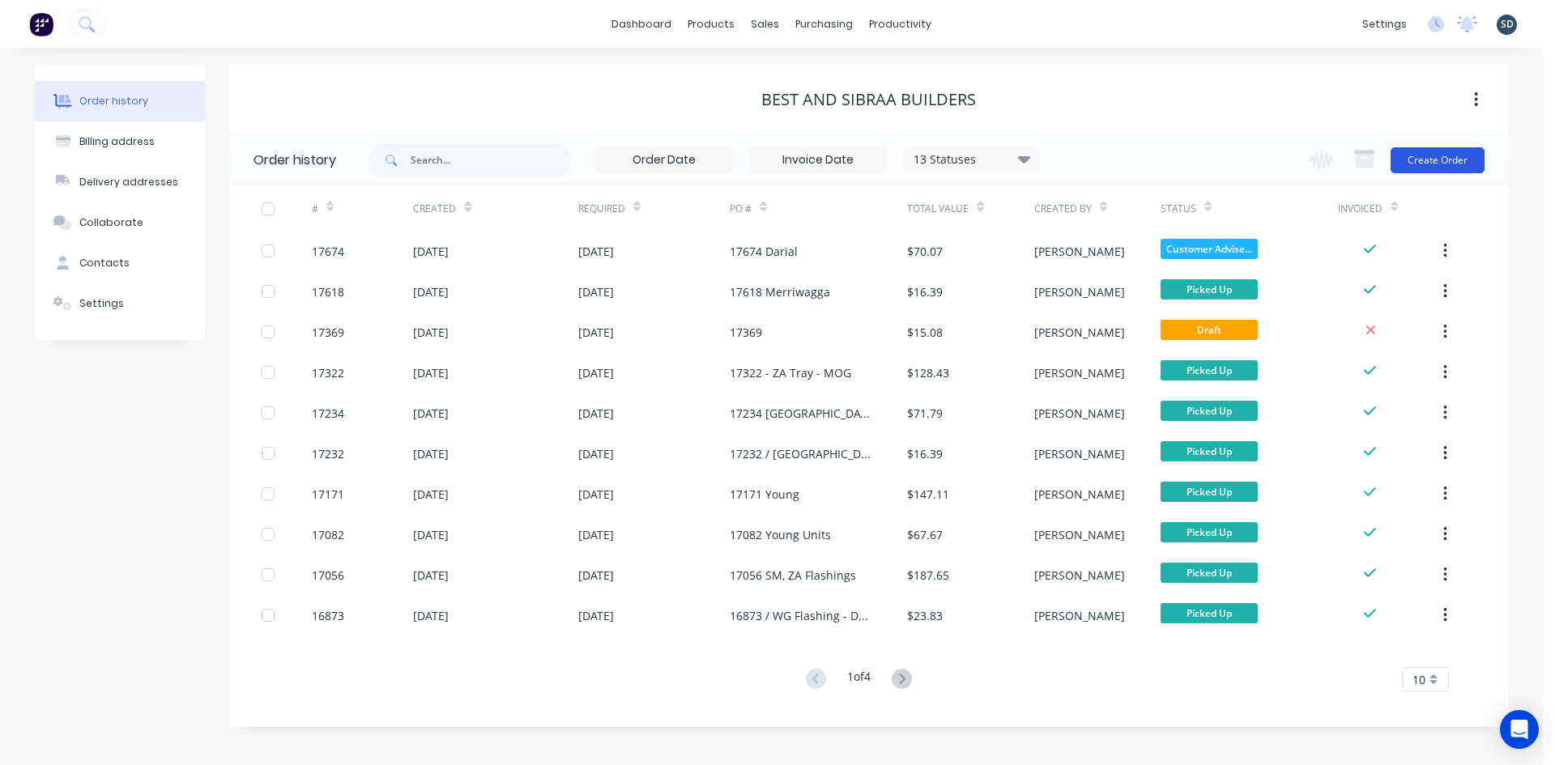
click at [1430, 160] on button "Create Order" at bounding box center [1438, 160] width 94 height 26
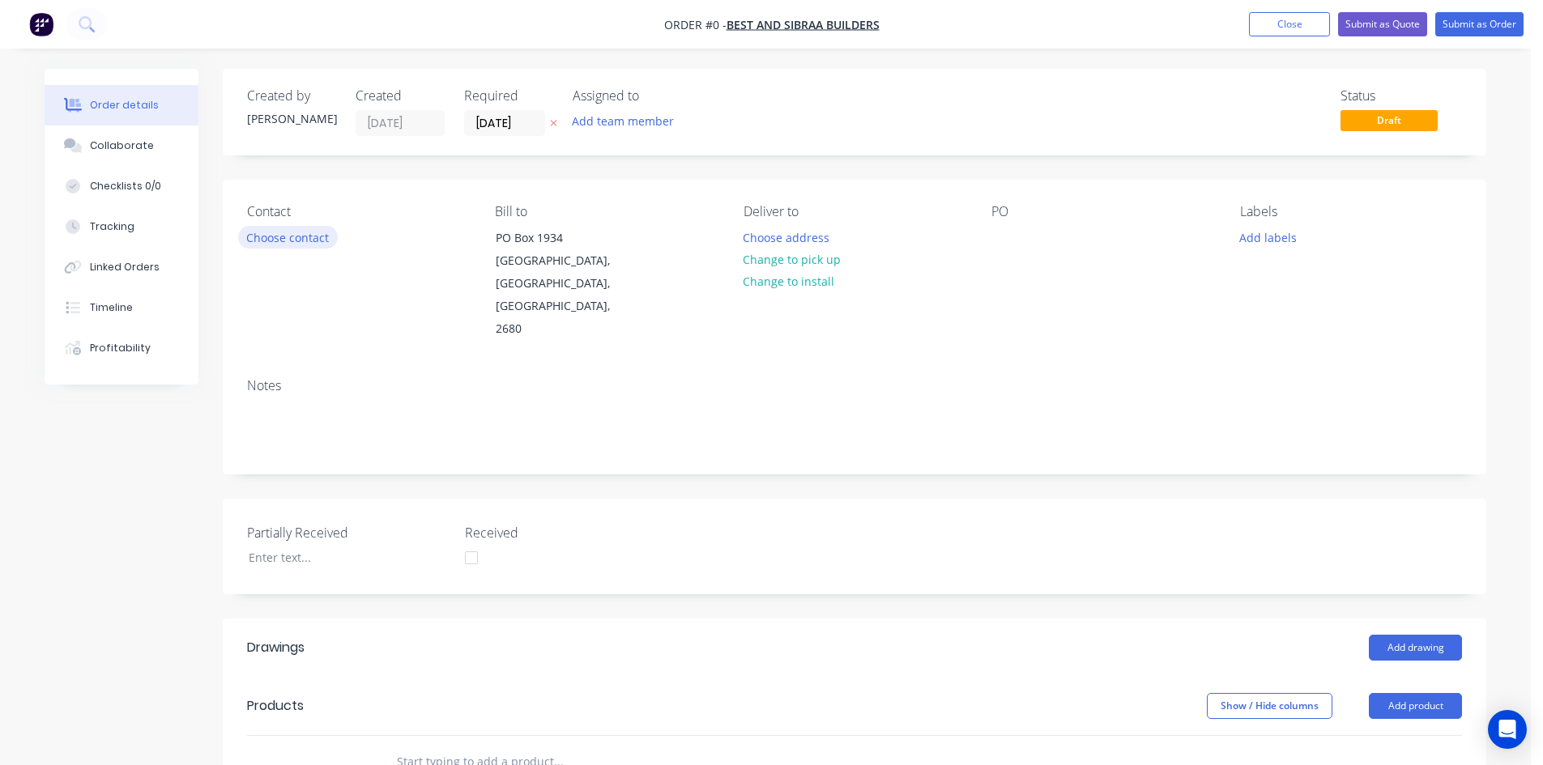
click at [275, 241] on button "Choose contact" at bounding box center [288, 237] width 100 height 22
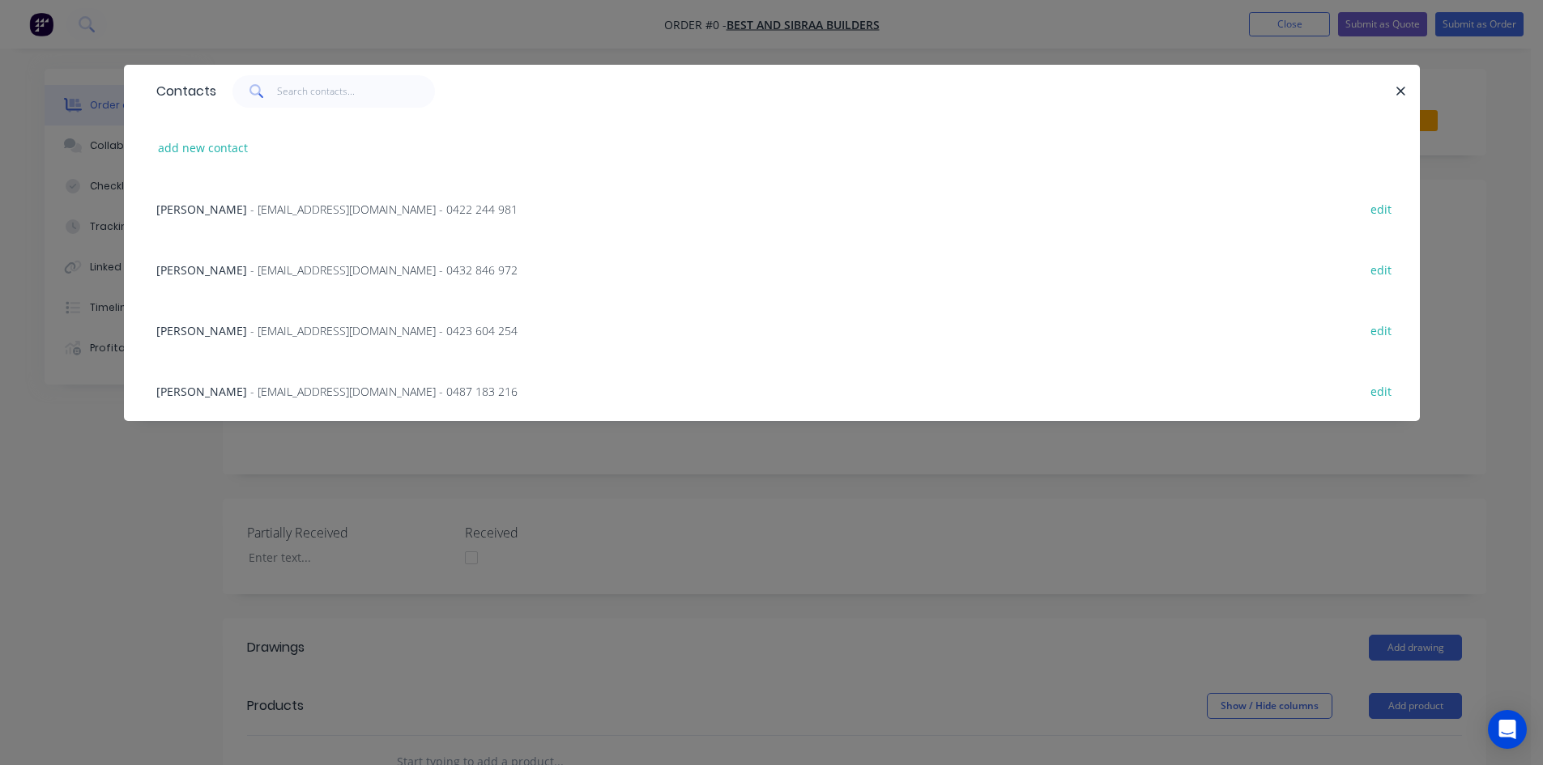
click at [193, 268] on span "Rhys Best" at bounding box center [201, 269] width 91 height 15
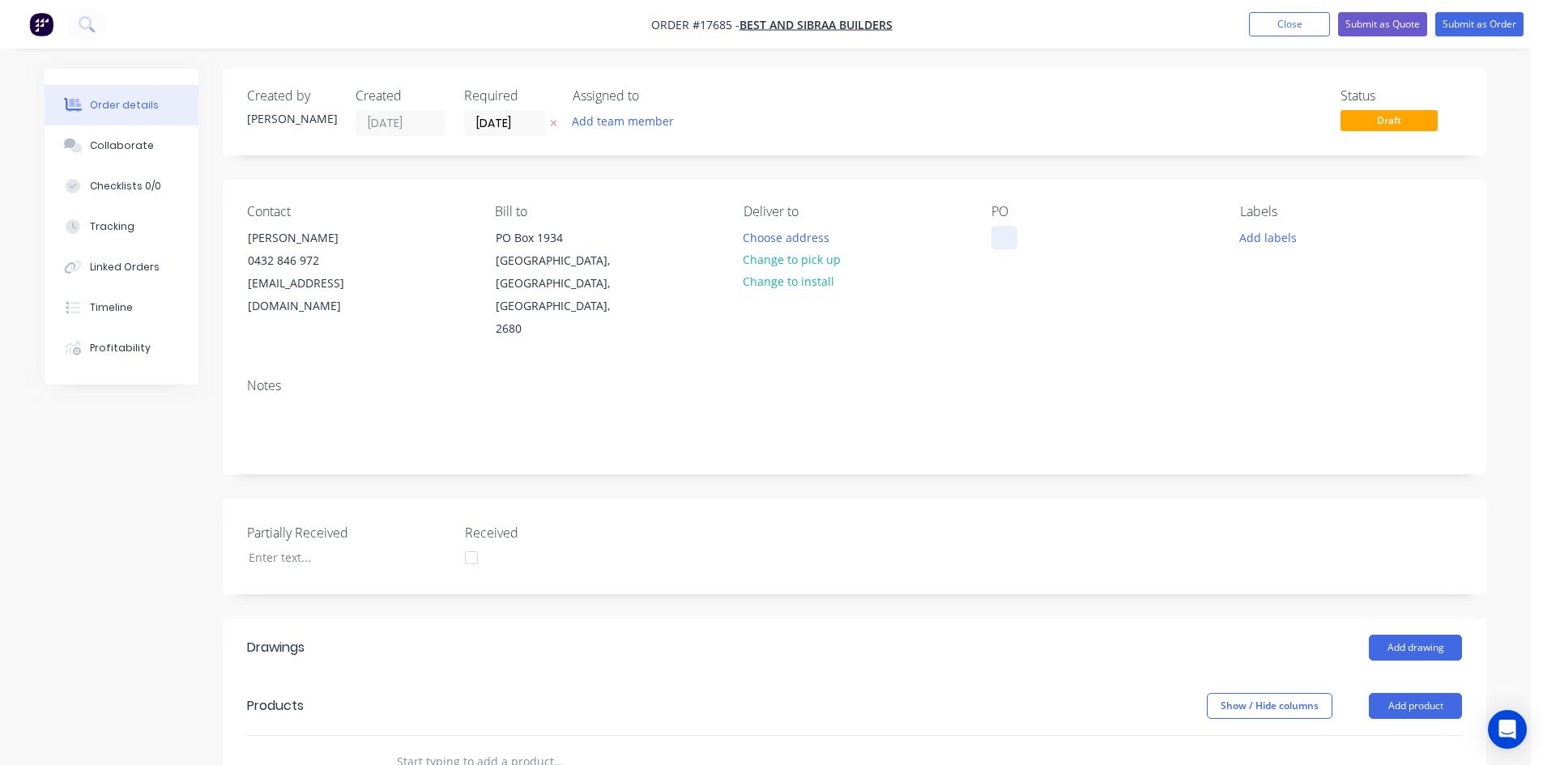
click at [1010, 235] on div at bounding box center [1004, 237] width 26 height 23
click at [822, 254] on button "Change to pick up" at bounding box center [792, 260] width 115 height 22
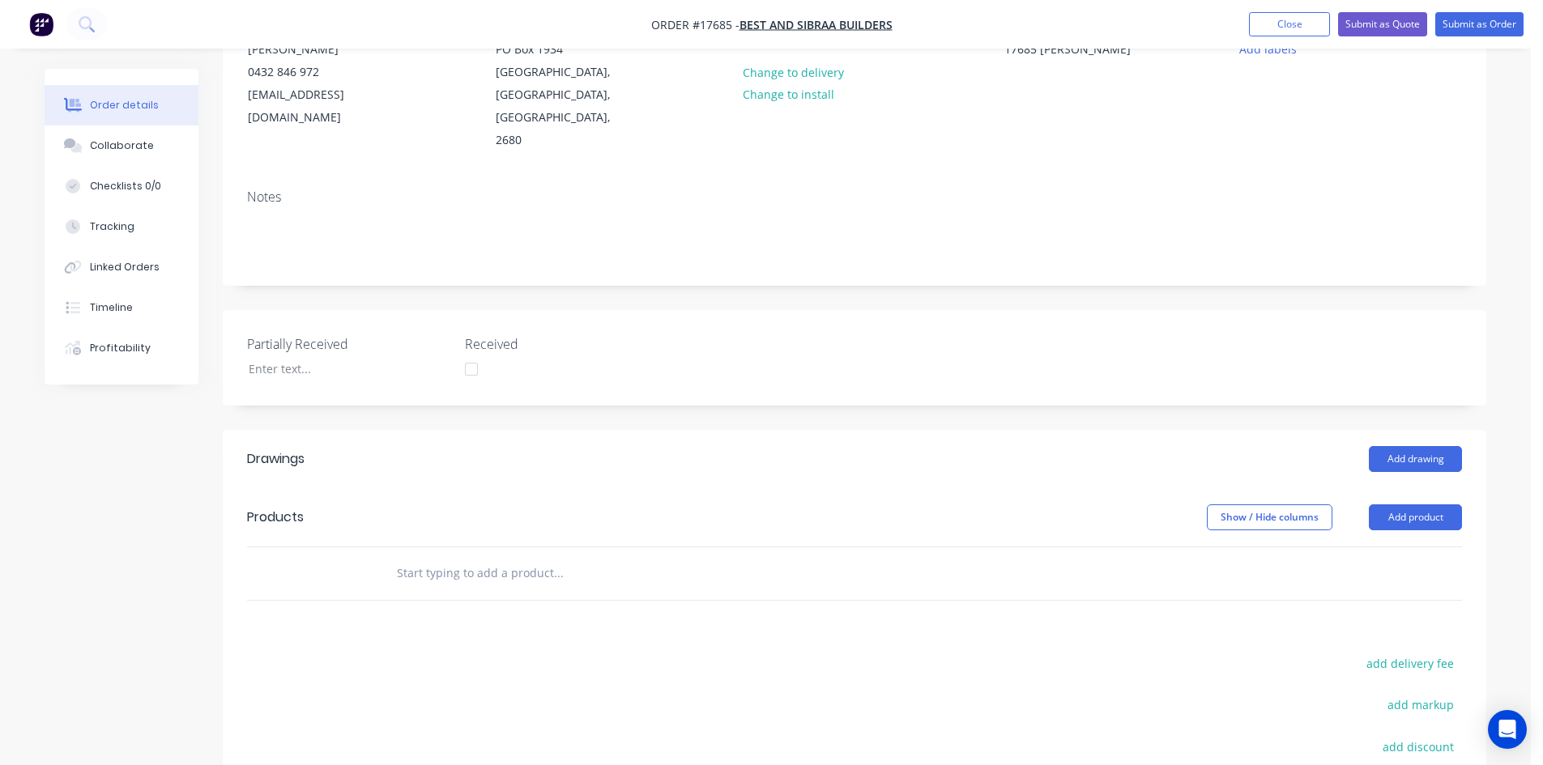
scroll to position [243, 0]
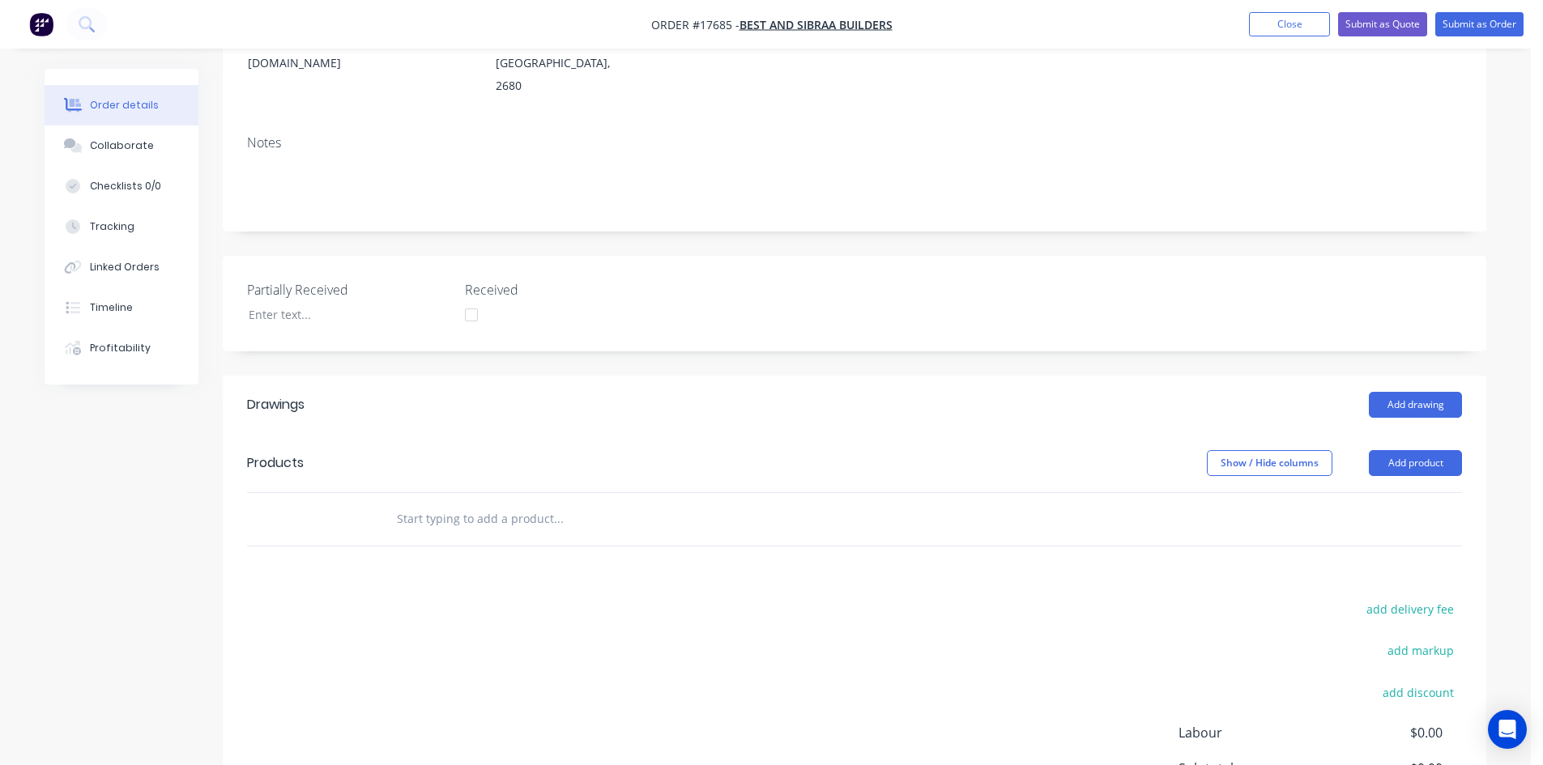
click at [1405, 376] on header "Drawings Add drawing" at bounding box center [855, 405] width 1264 height 58
click at [1408, 392] on button "Add drawing" at bounding box center [1415, 405] width 93 height 26
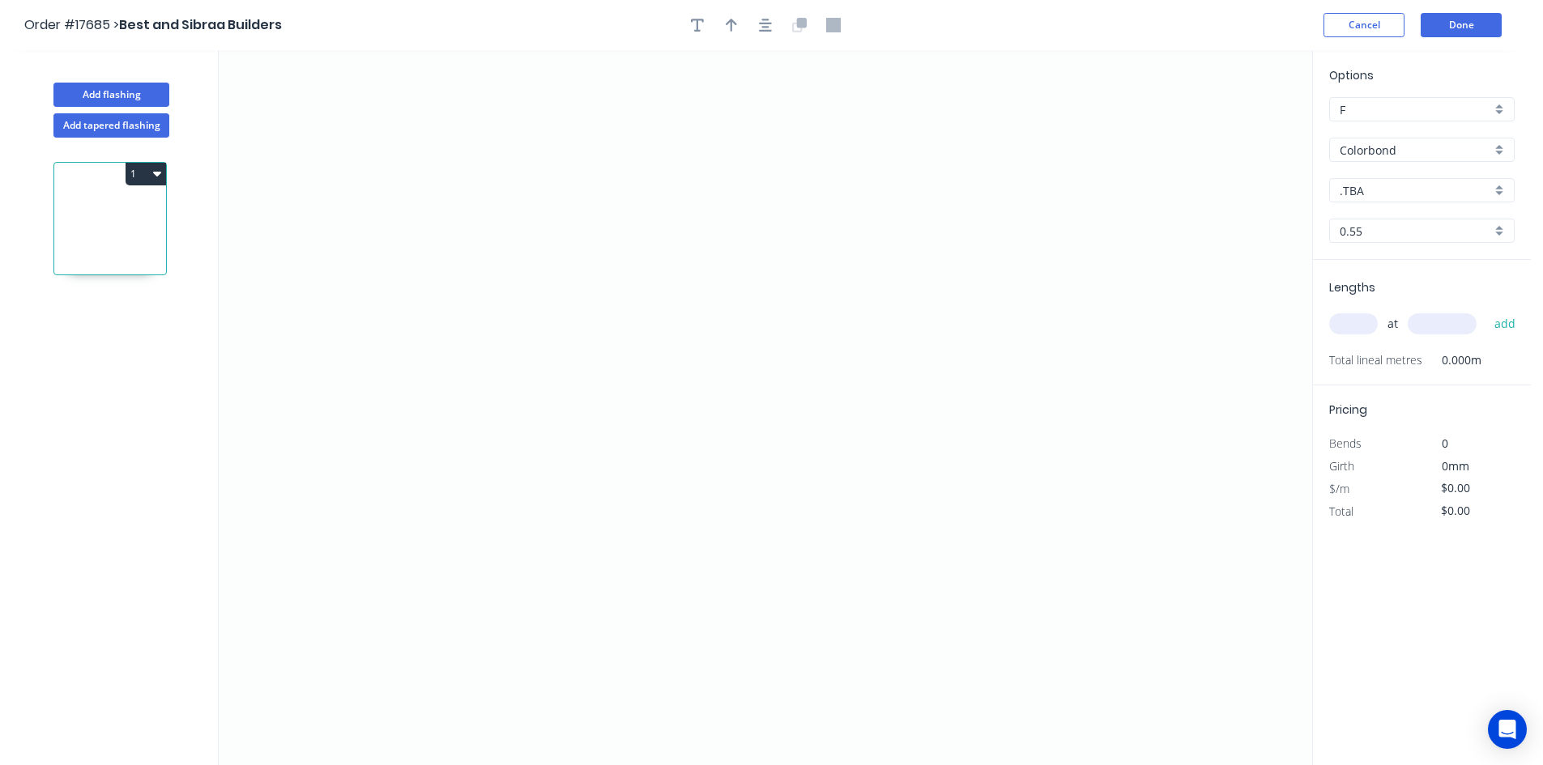
click at [1425, 147] on input "Colorbond" at bounding box center [1415, 150] width 151 height 17
click at [1402, 297] on div "Zincalume" at bounding box center [1422, 294] width 184 height 28
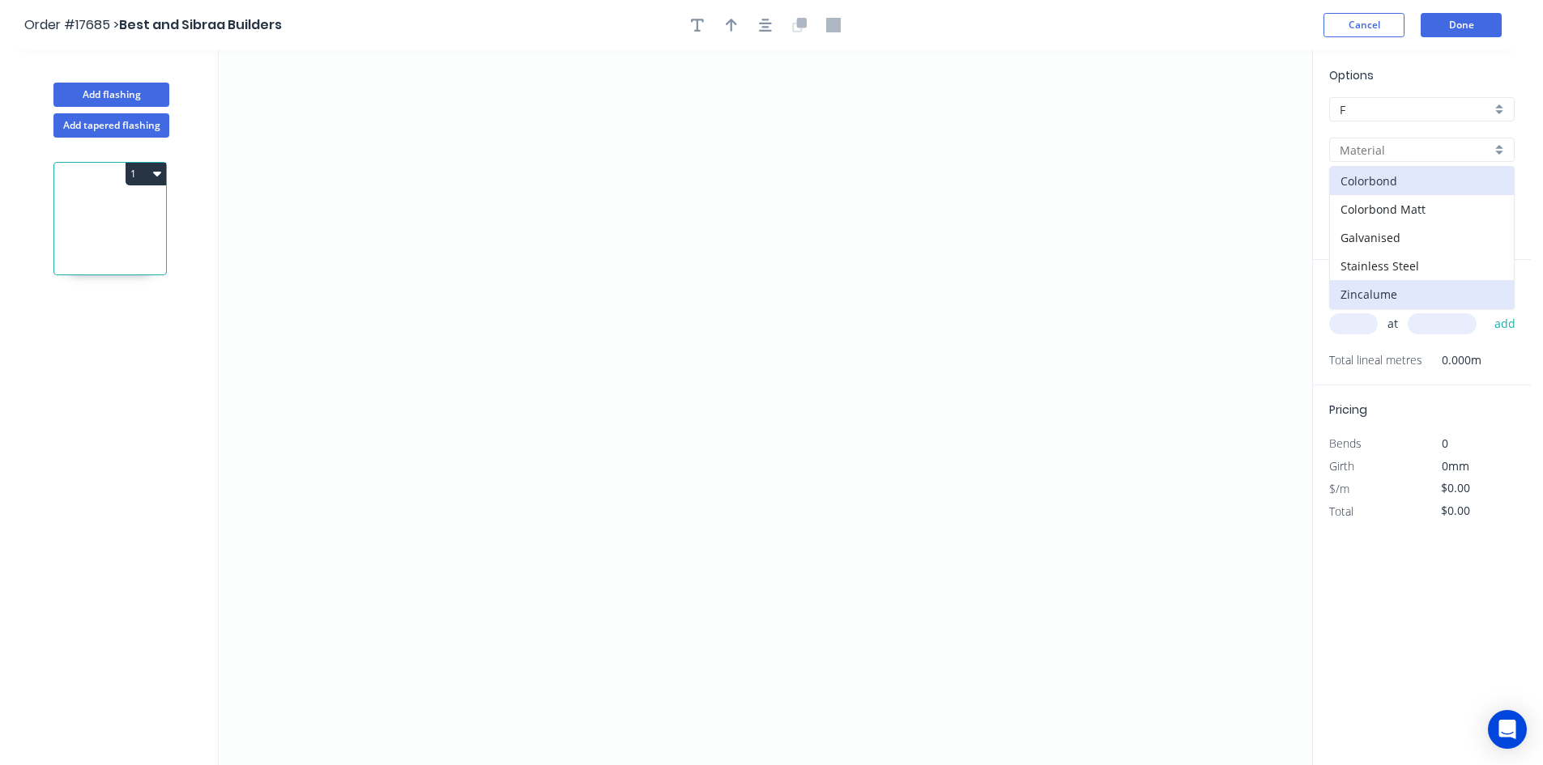
type input "Zincalume"
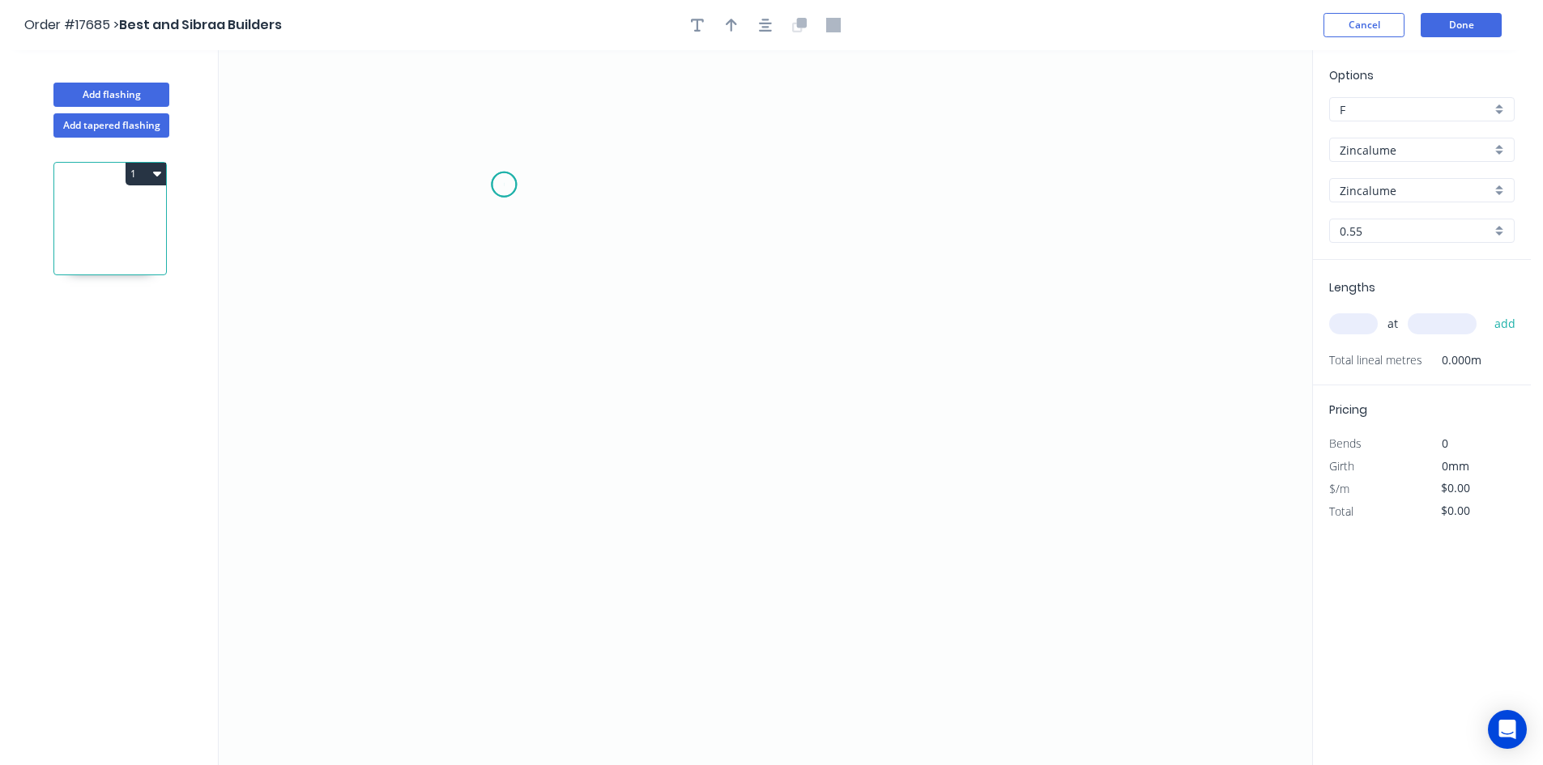
click at [504, 185] on icon "0" at bounding box center [766, 407] width 1094 height 715
click at [927, 179] on icon "0" at bounding box center [766, 407] width 1094 height 715
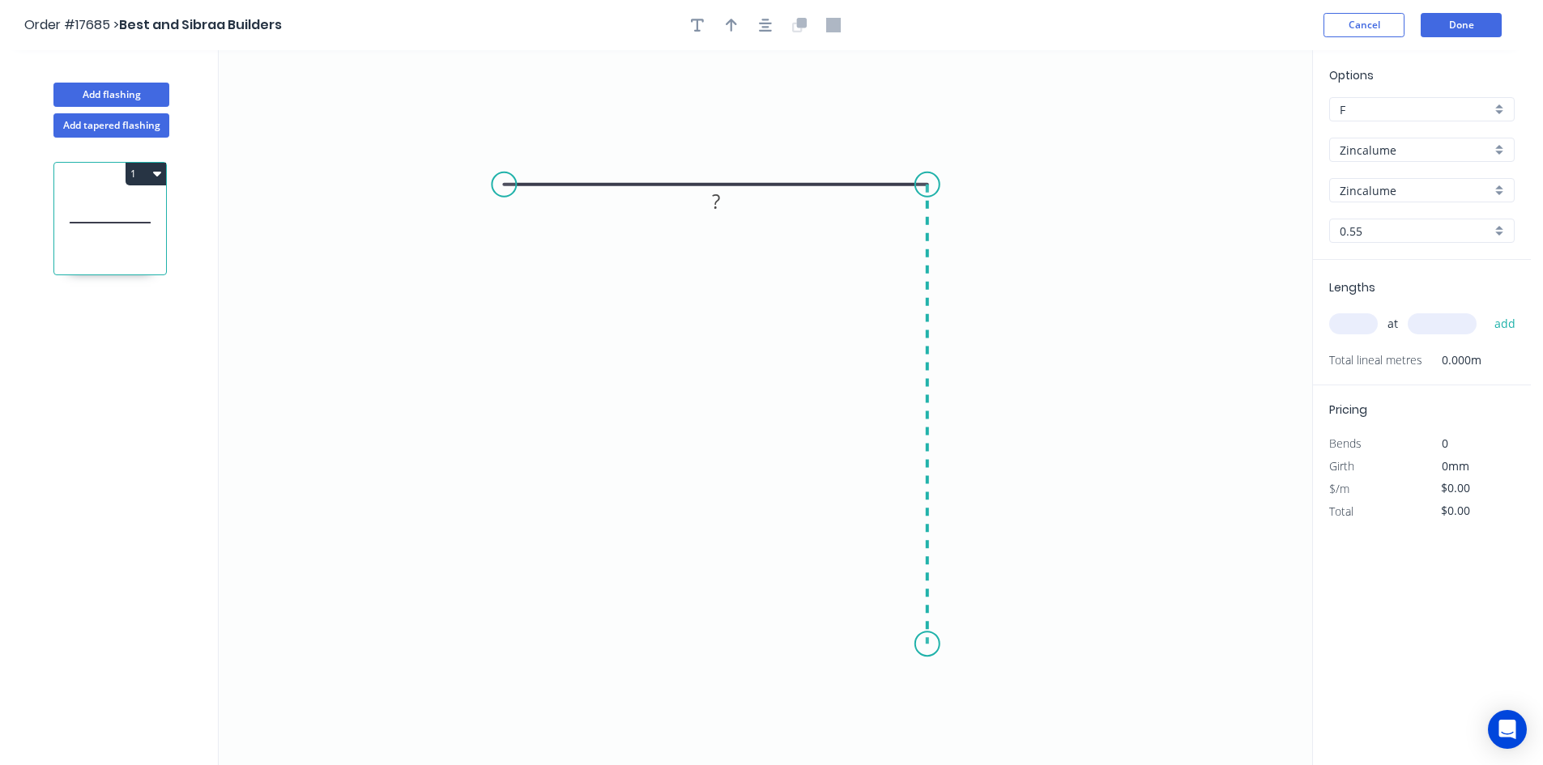
click at [910, 645] on icon "0 ?" at bounding box center [766, 407] width 1094 height 715
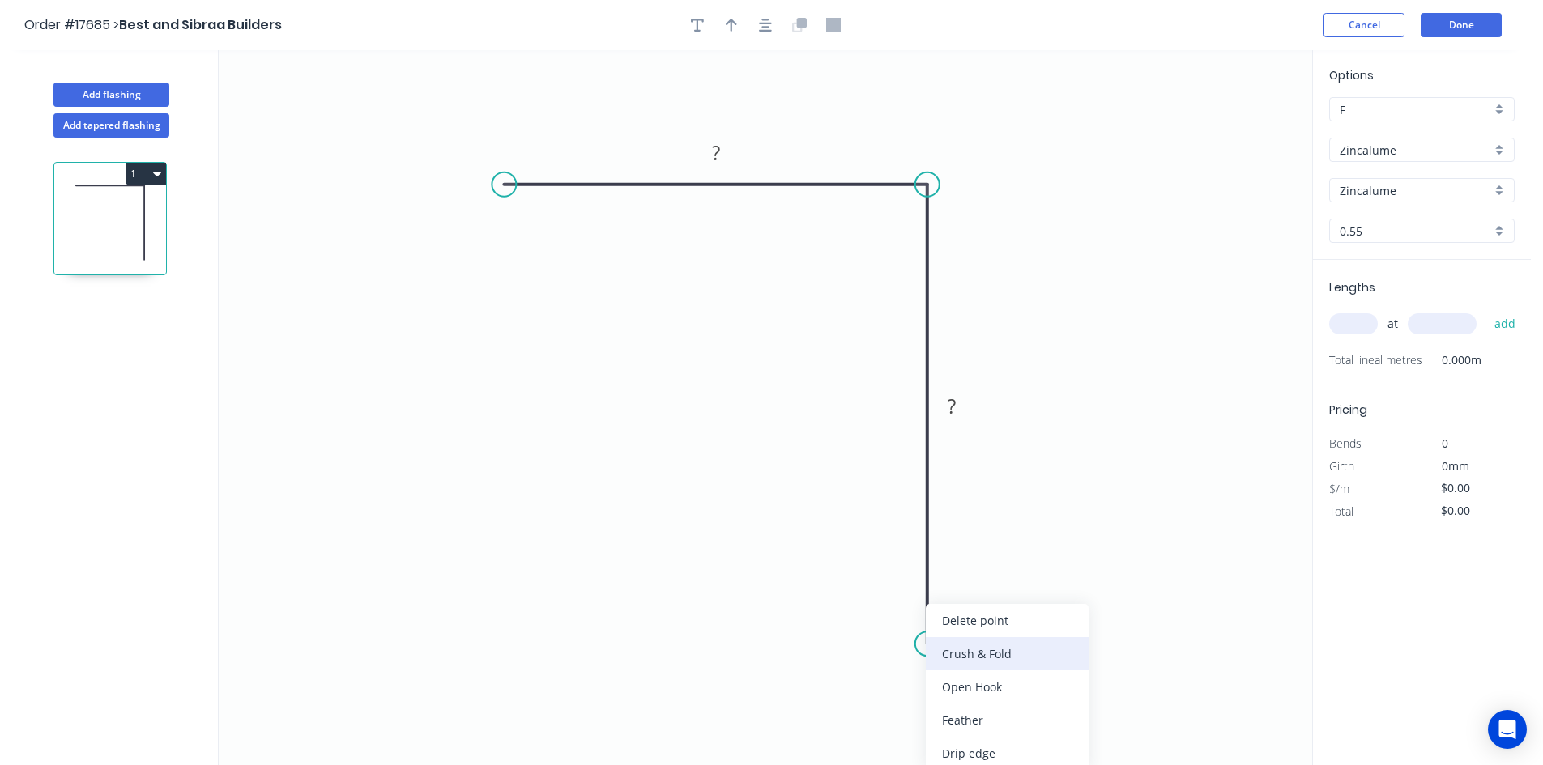
click at [979, 657] on div "Crush & Fold" at bounding box center [1007, 653] width 163 height 33
click at [990, 696] on div "Flip bend" at bounding box center [1008, 699] width 163 height 33
drag, startPoint x: 990, startPoint y: 616, endPoint x: 870, endPoint y: 655, distance: 126.0
click at [870, 655] on rect at bounding box center [850, 653] width 65 height 33
click at [502, 188] on circle at bounding box center [504, 185] width 24 height 24
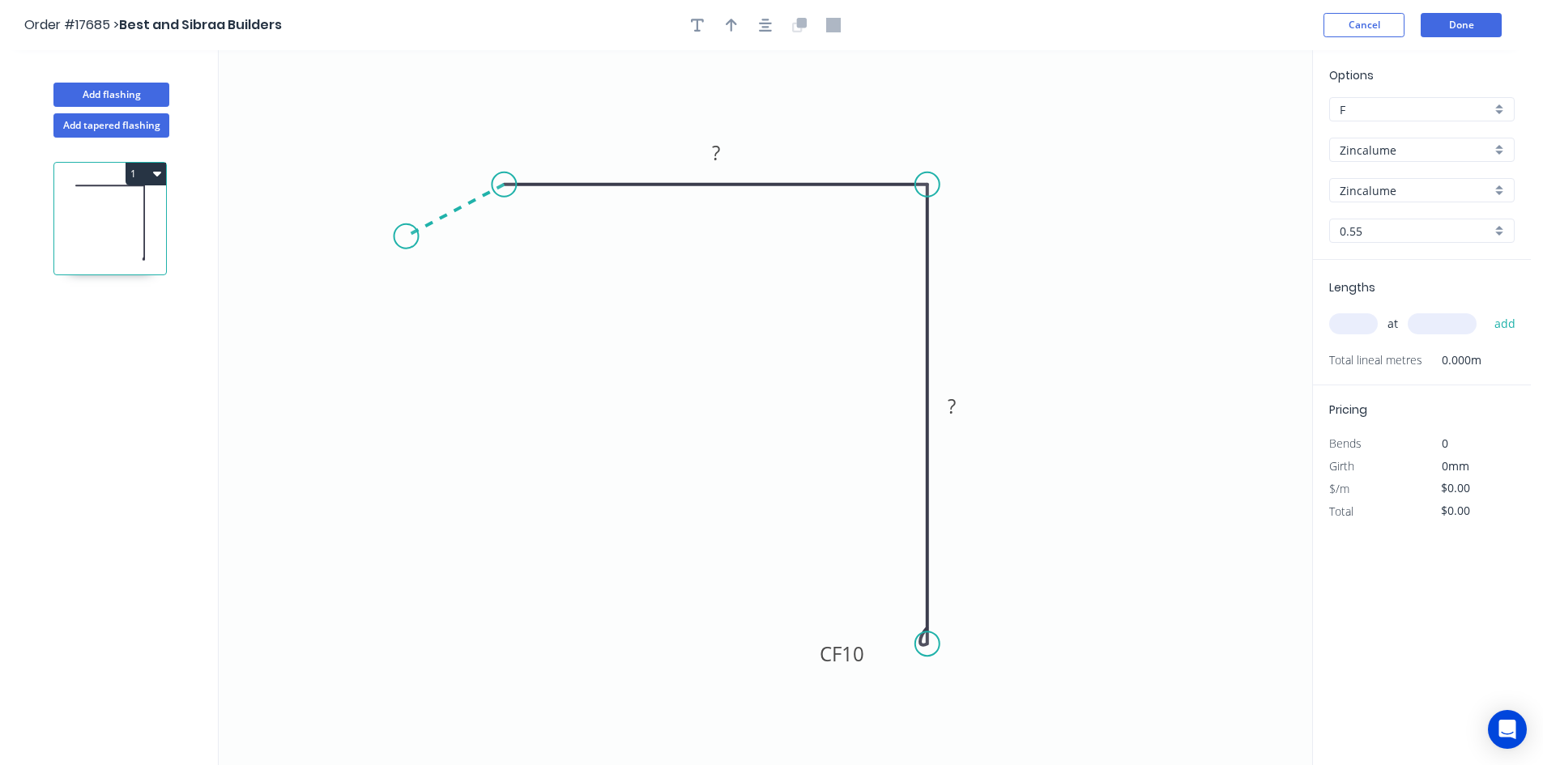
click at [406, 237] on icon "0 ? CF 10 ?" at bounding box center [766, 407] width 1094 height 715
click at [446, 176] on tspan "?" at bounding box center [444, 181] width 8 height 27
click at [513, 223] on tspan "?" at bounding box center [510, 222] width 9 height 27
drag, startPoint x: 537, startPoint y: 232, endPoint x: 537, endPoint y: 135, distance: 96.4
click at [531, 135] on rect at bounding box center [505, 134] width 53 height 33
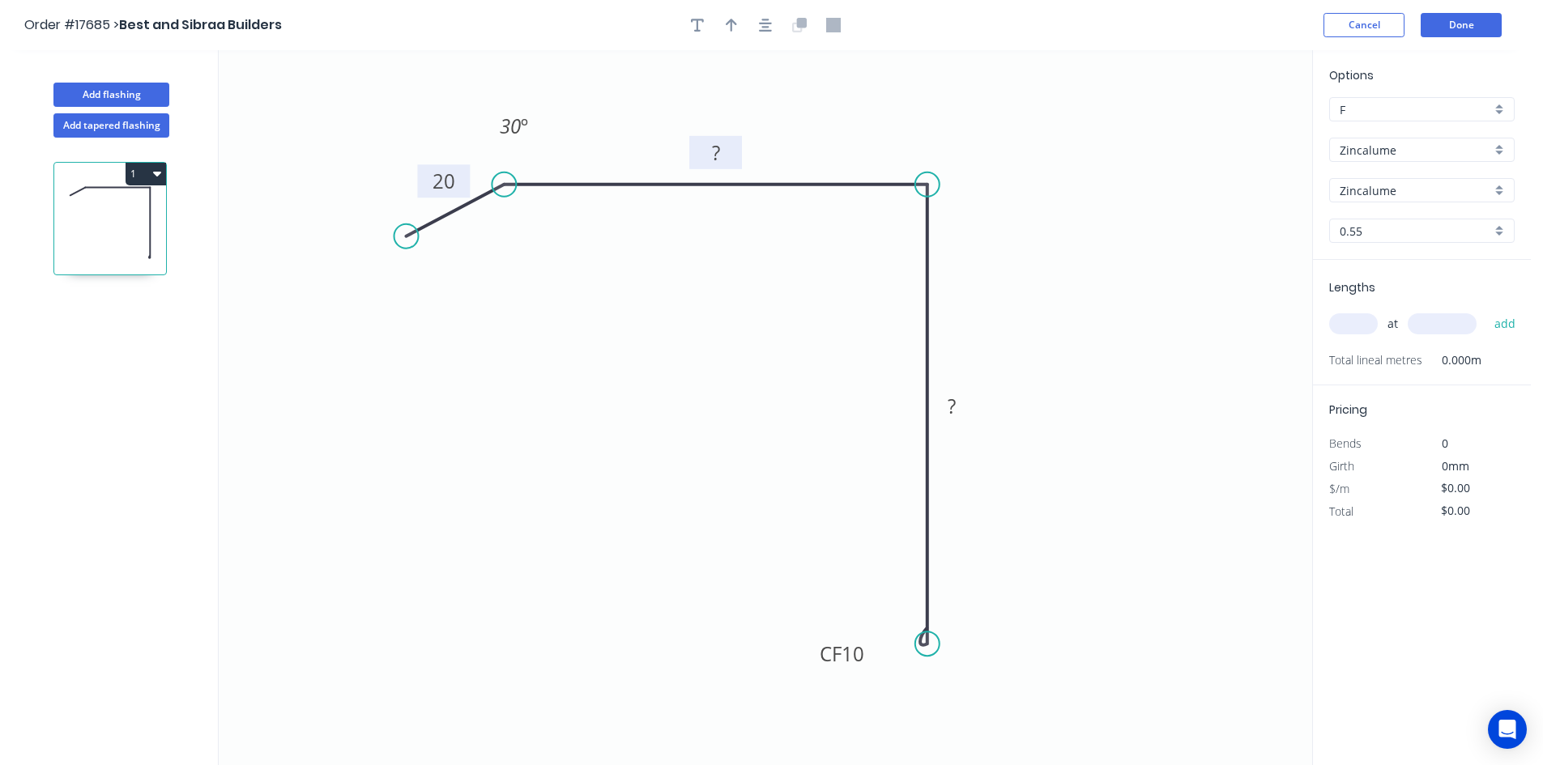
click at [724, 150] on rect at bounding box center [716, 154] width 32 height 23
click at [953, 409] on tspan "?" at bounding box center [952, 406] width 8 height 27
drag, startPoint x: 1058, startPoint y: 198, endPoint x: 1016, endPoint y: 194, distance: 42.3
click at [1055, 198] on icon "0 20 62 CF 10 70 30 º" at bounding box center [766, 407] width 1094 height 715
type input "$13.33"
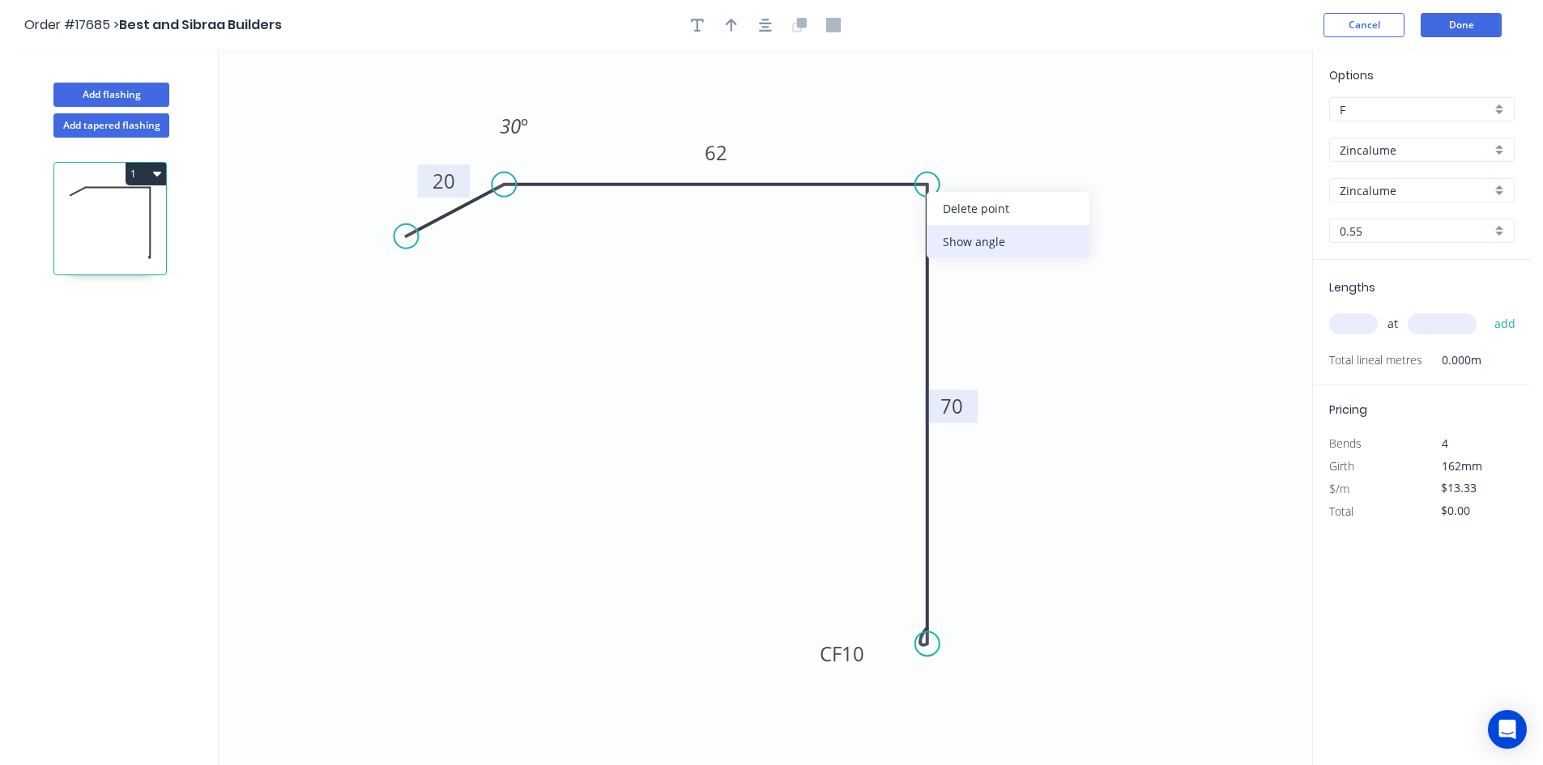
click at [977, 237] on div "Show angle" at bounding box center [1008, 241] width 163 height 33
click at [906, 218] on tspan "º" at bounding box center [902, 211] width 7 height 27
drag, startPoint x: 874, startPoint y: 208, endPoint x: 961, endPoint y: 152, distance: 103.8
click at [961, 152] on rect at bounding box center [984, 155] width 53 height 33
click at [762, 23] on icon "button" at bounding box center [765, 25] width 13 height 13
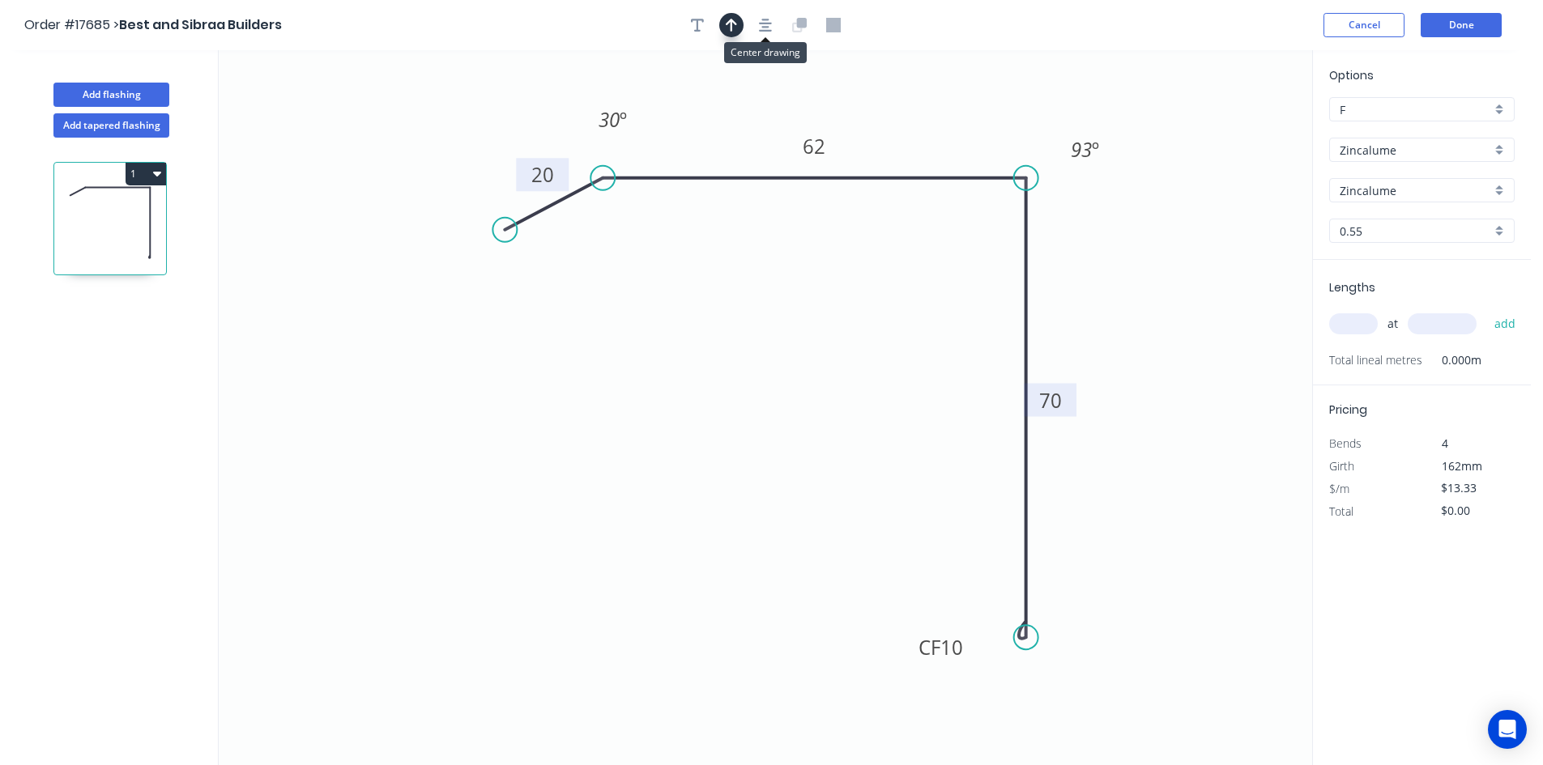
click at [727, 18] on icon "button" at bounding box center [731, 25] width 11 height 15
click at [1228, 133] on icon at bounding box center [1230, 113] width 15 height 52
click at [1229, 133] on icon at bounding box center [1244, 118] width 47 height 47
drag, startPoint x: 1231, startPoint y: 133, endPoint x: 1140, endPoint y: 277, distance: 170.8
click at [1140, 277] on icon at bounding box center [1158, 277] width 52 height 15
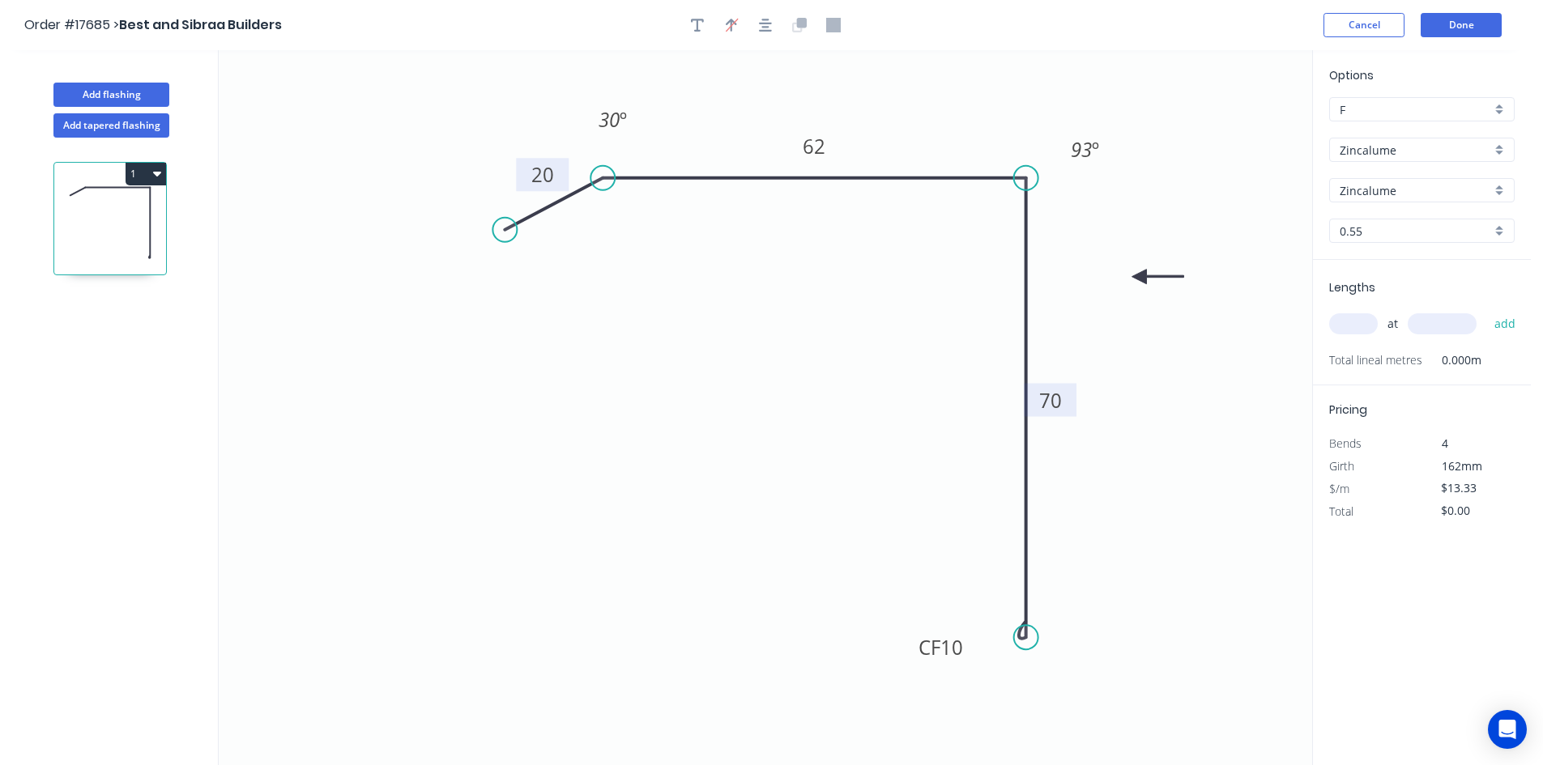
click at [1332, 328] on input "text" at bounding box center [1353, 323] width 49 height 21
type input "1"
click at [1426, 328] on input "text" at bounding box center [1442, 323] width 69 height 21
type input "2240"
click at [1515, 327] on button "add" at bounding box center [1505, 324] width 38 height 28
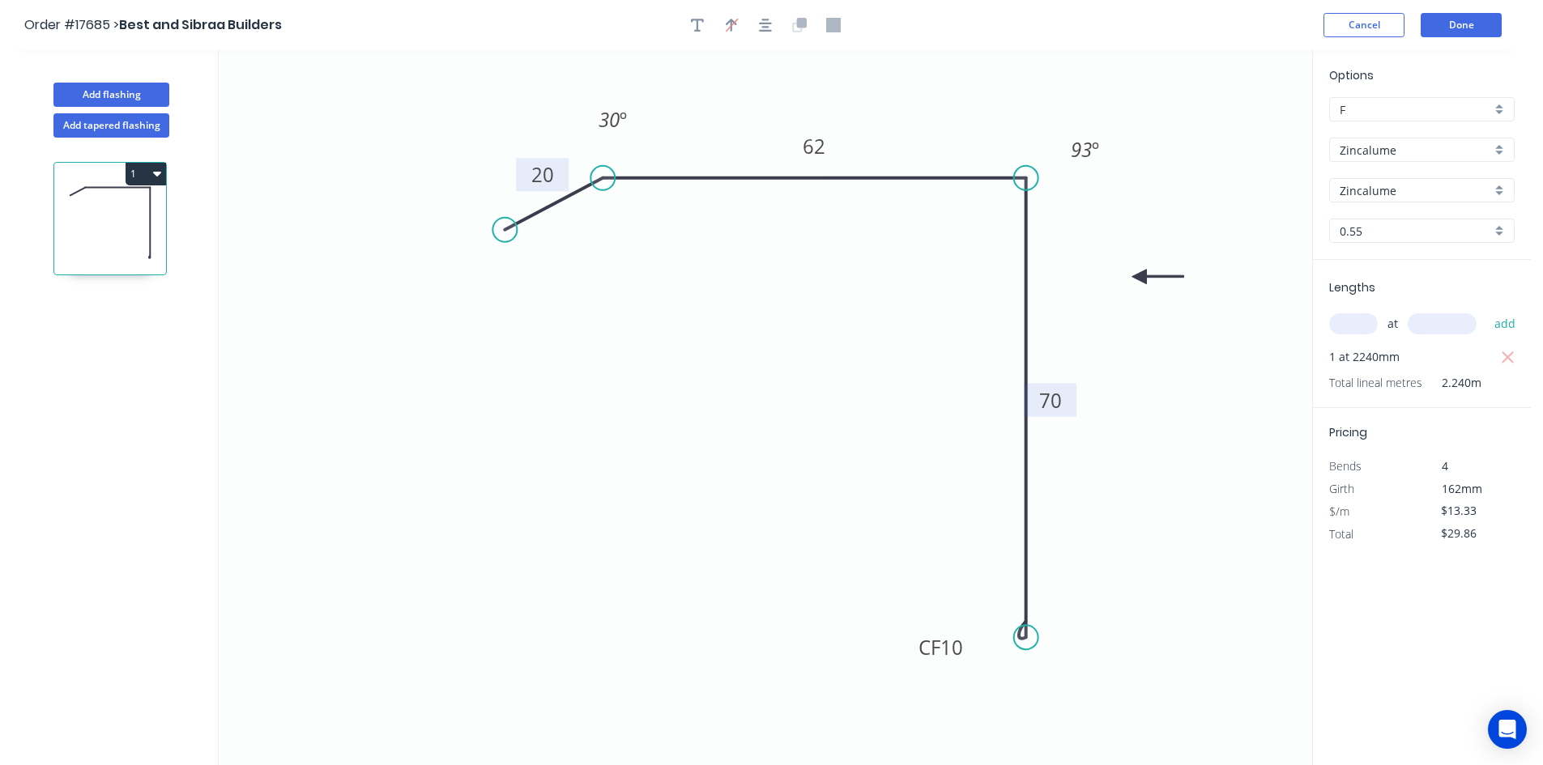
click at [151, 169] on button "1" at bounding box center [146, 174] width 41 height 23
click at [121, 220] on div "Duplicate" at bounding box center [89, 214] width 125 height 23
type input "$0.00"
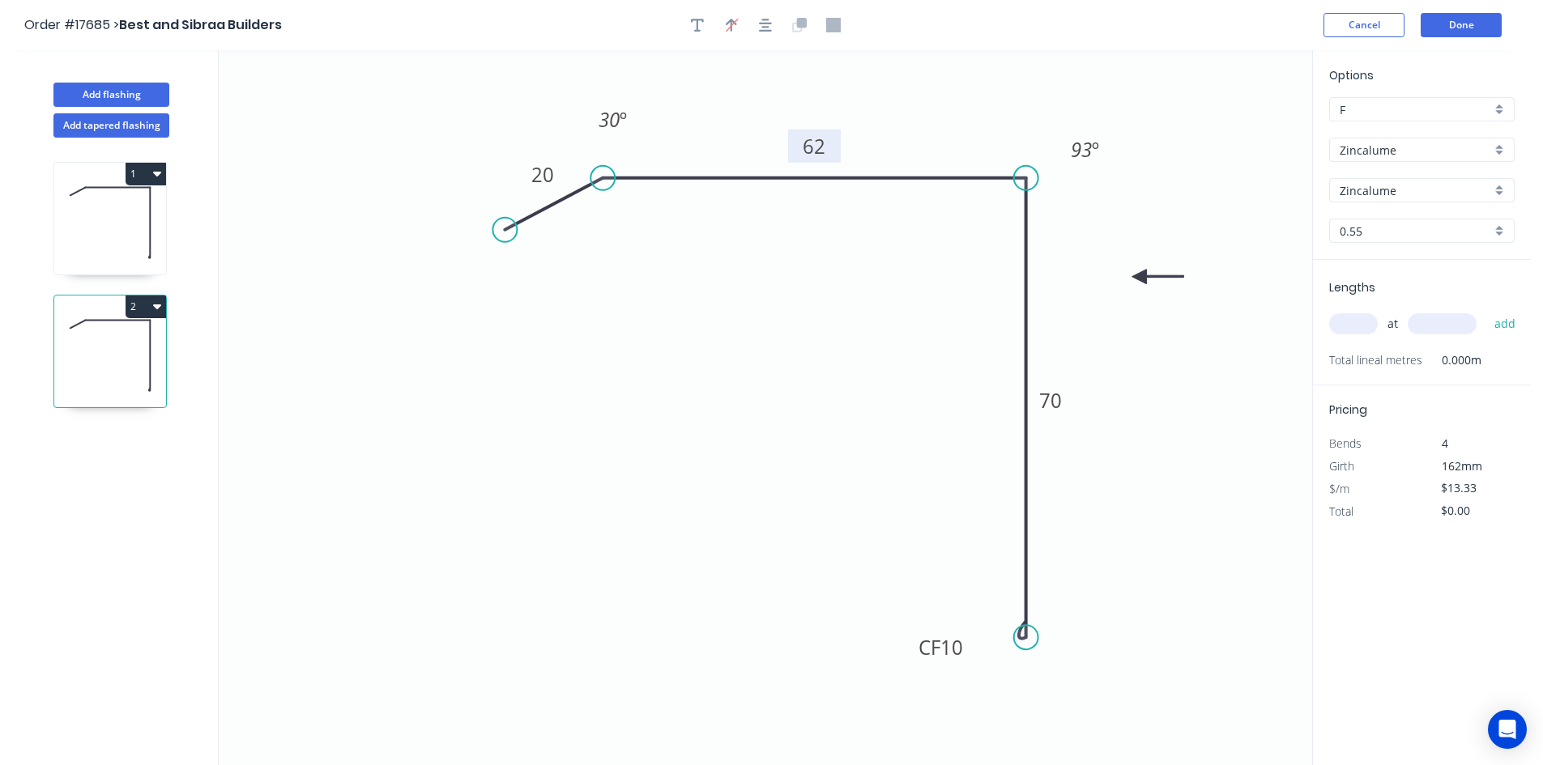
click at [834, 149] on rect at bounding box center [814, 146] width 53 height 33
click at [817, 146] on tspan "62" at bounding box center [814, 147] width 23 height 27
click at [826, 356] on icon "0 20 66 CF 10 70 30 º 93 º" at bounding box center [766, 407] width 1094 height 715
click at [1360, 321] on input "text" at bounding box center [1353, 323] width 49 height 21
type input "1"
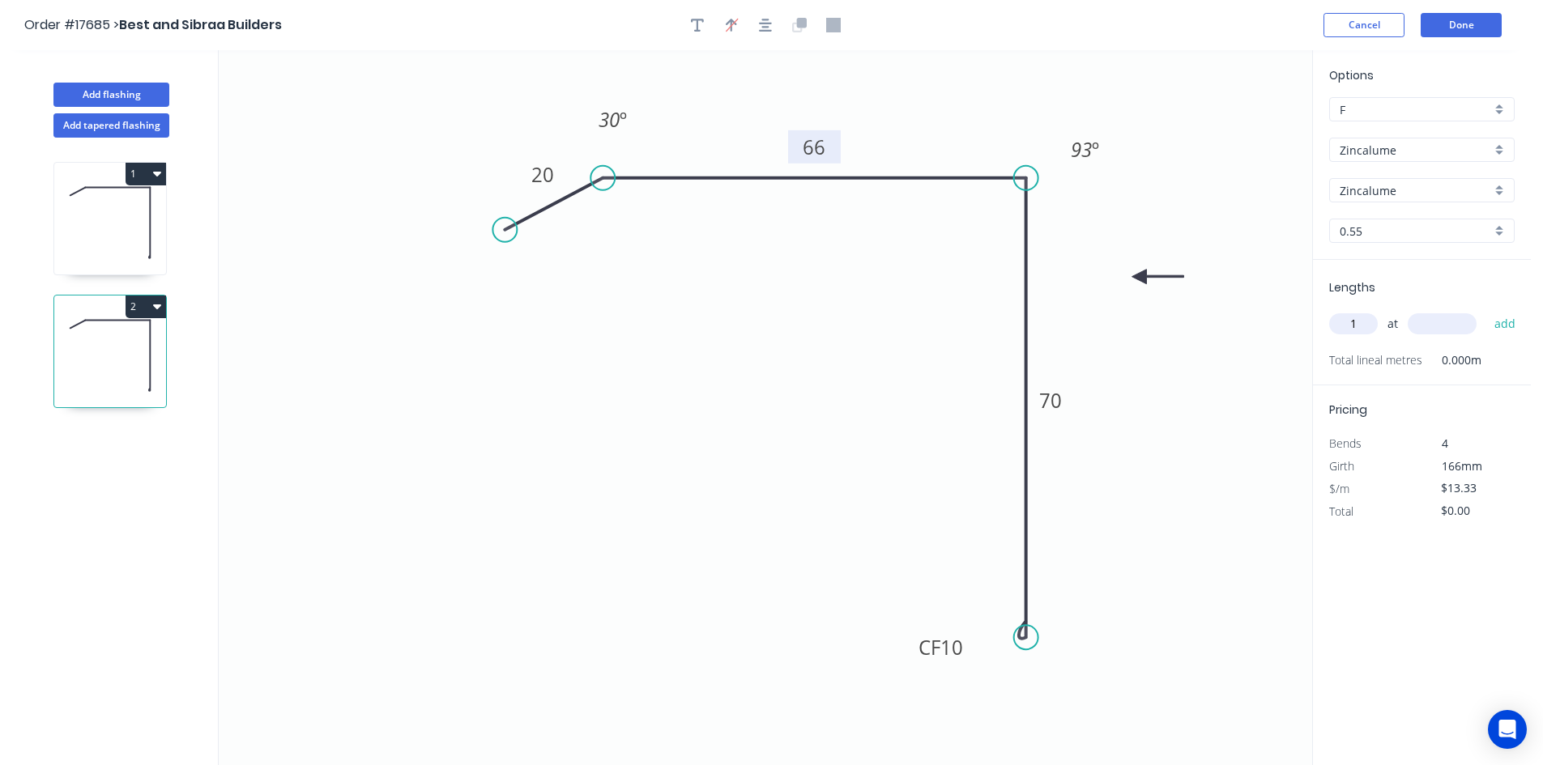
click at [1425, 332] on input "text" at bounding box center [1442, 323] width 69 height 21
type input "2240"
click at [1506, 325] on button "add" at bounding box center [1505, 324] width 38 height 28
type input "$29.86"
click at [132, 228] on icon at bounding box center [110, 223] width 112 height 104
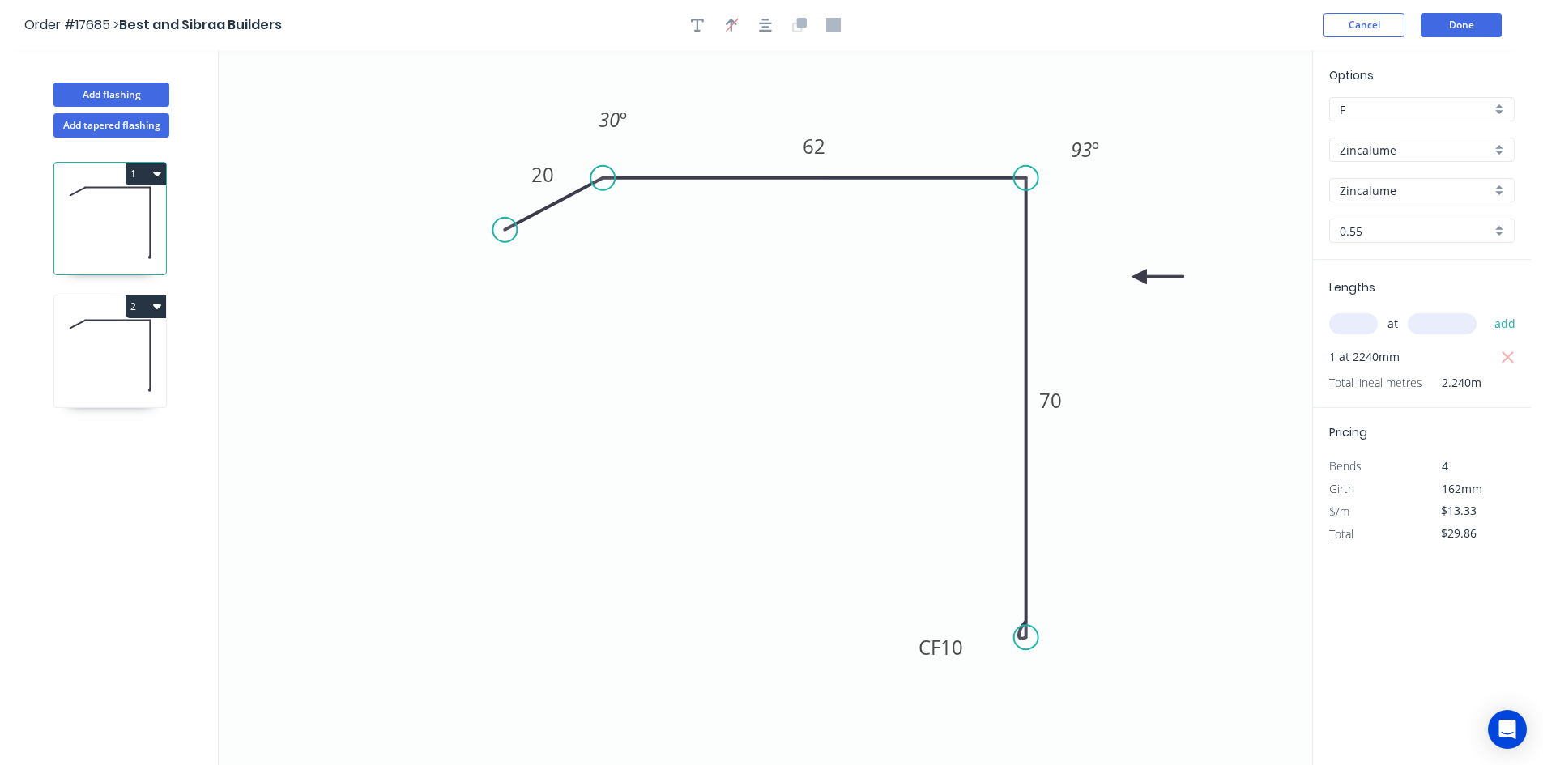
click at [128, 345] on icon at bounding box center [110, 356] width 112 height 104
click at [1453, 25] on button "Done" at bounding box center [1461, 25] width 81 height 24
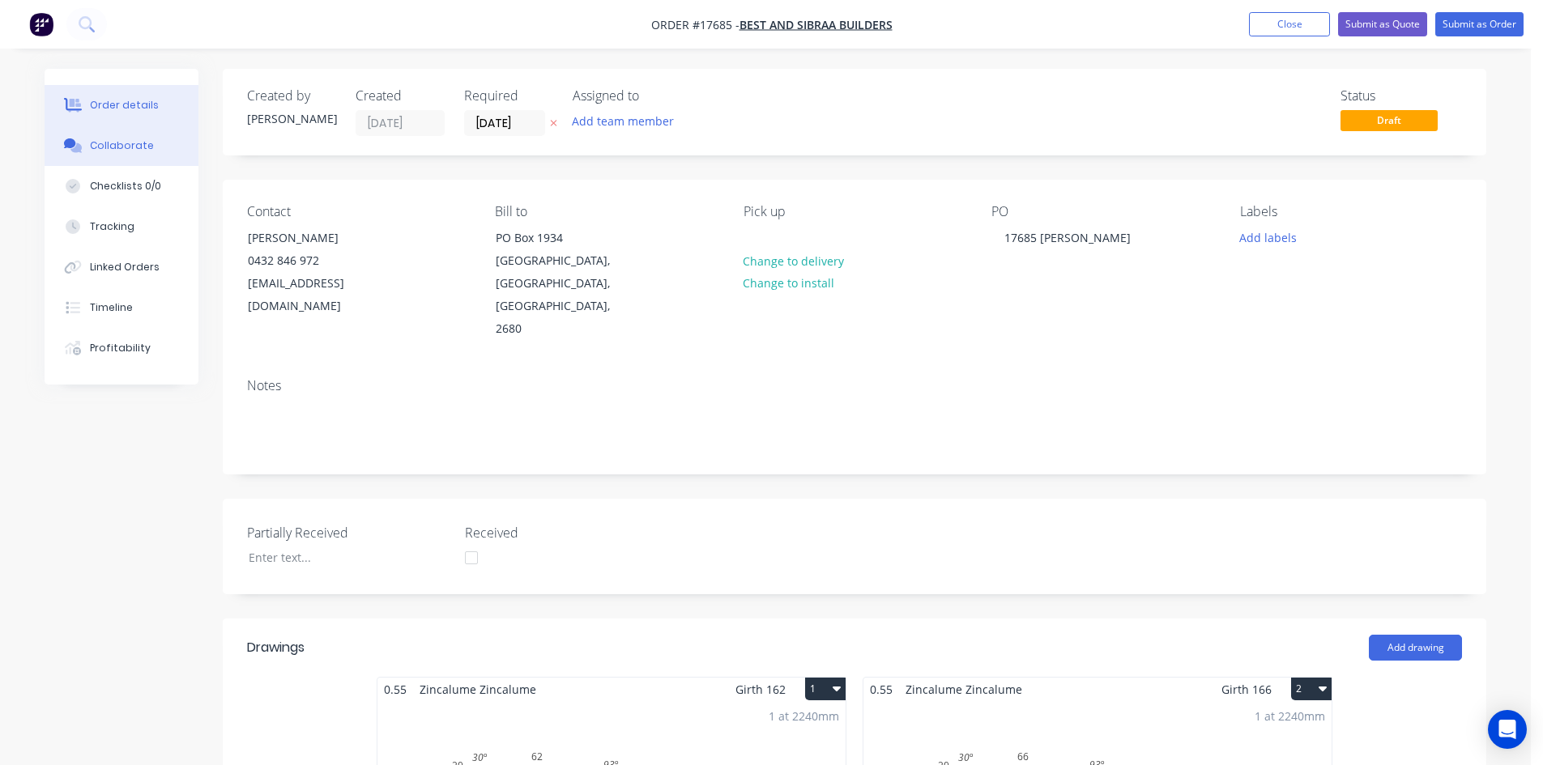
click at [116, 138] on button "Collaborate" at bounding box center [122, 146] width 154 height 41
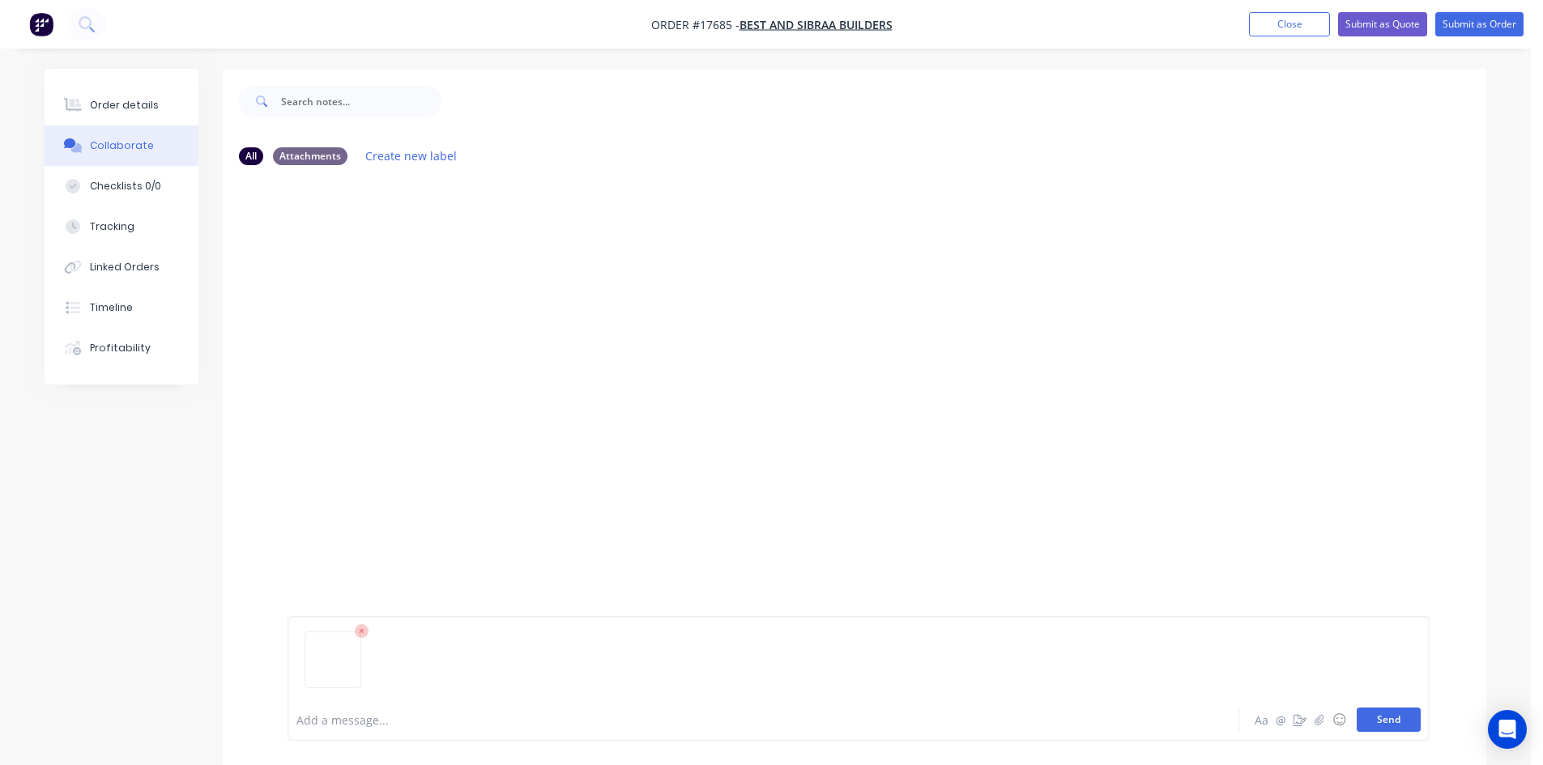
click at [1404, 728] on button "Send" at bounding box center [1389, 720] width 64 height 24
click at [128, 112] on div "Order details" at bounding box center [124, 105] width 69 height 15
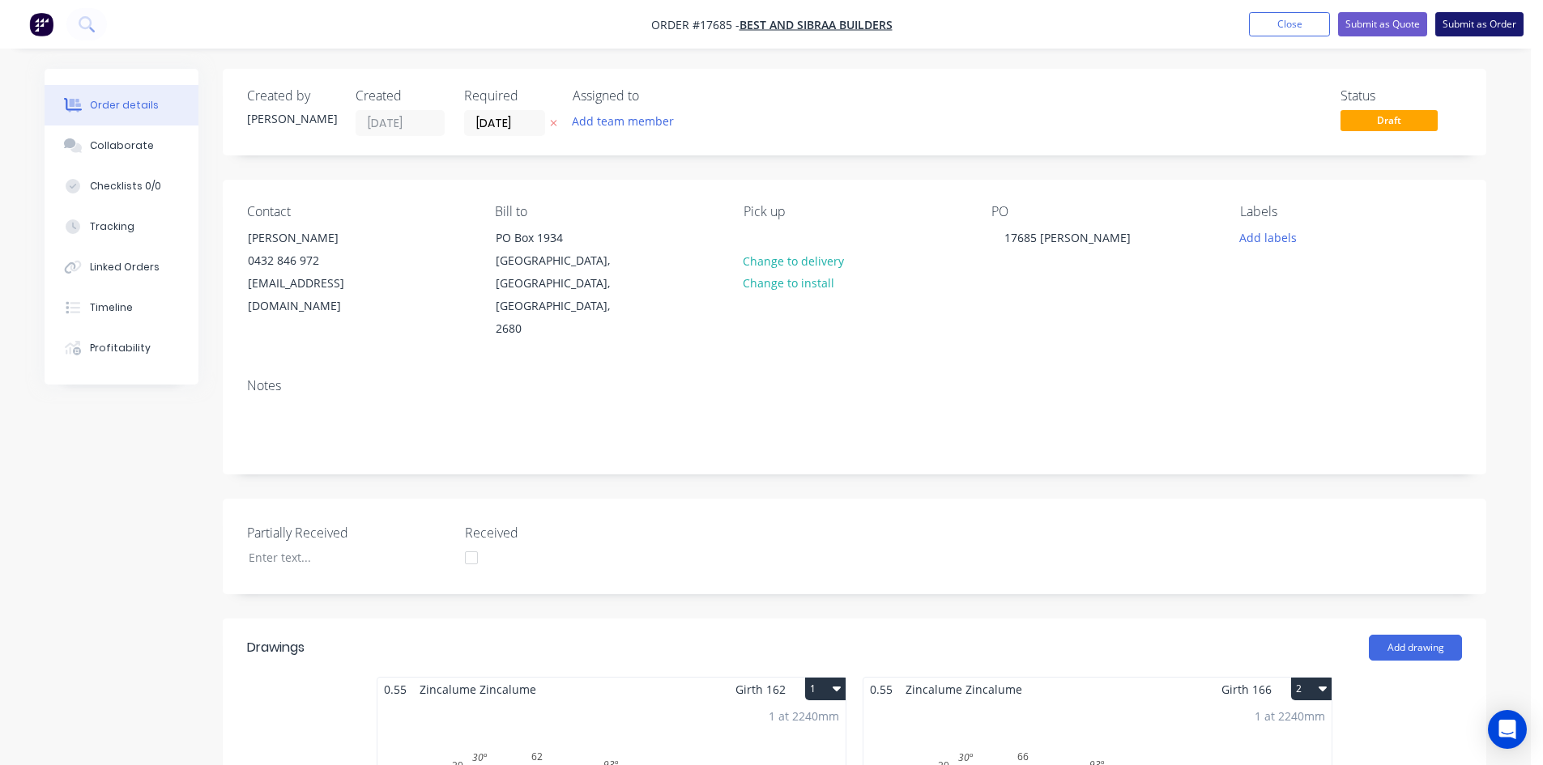
click at [1463, 19] on button "Submit as Order" at bounding box center [1479, 24] width 88 height 24
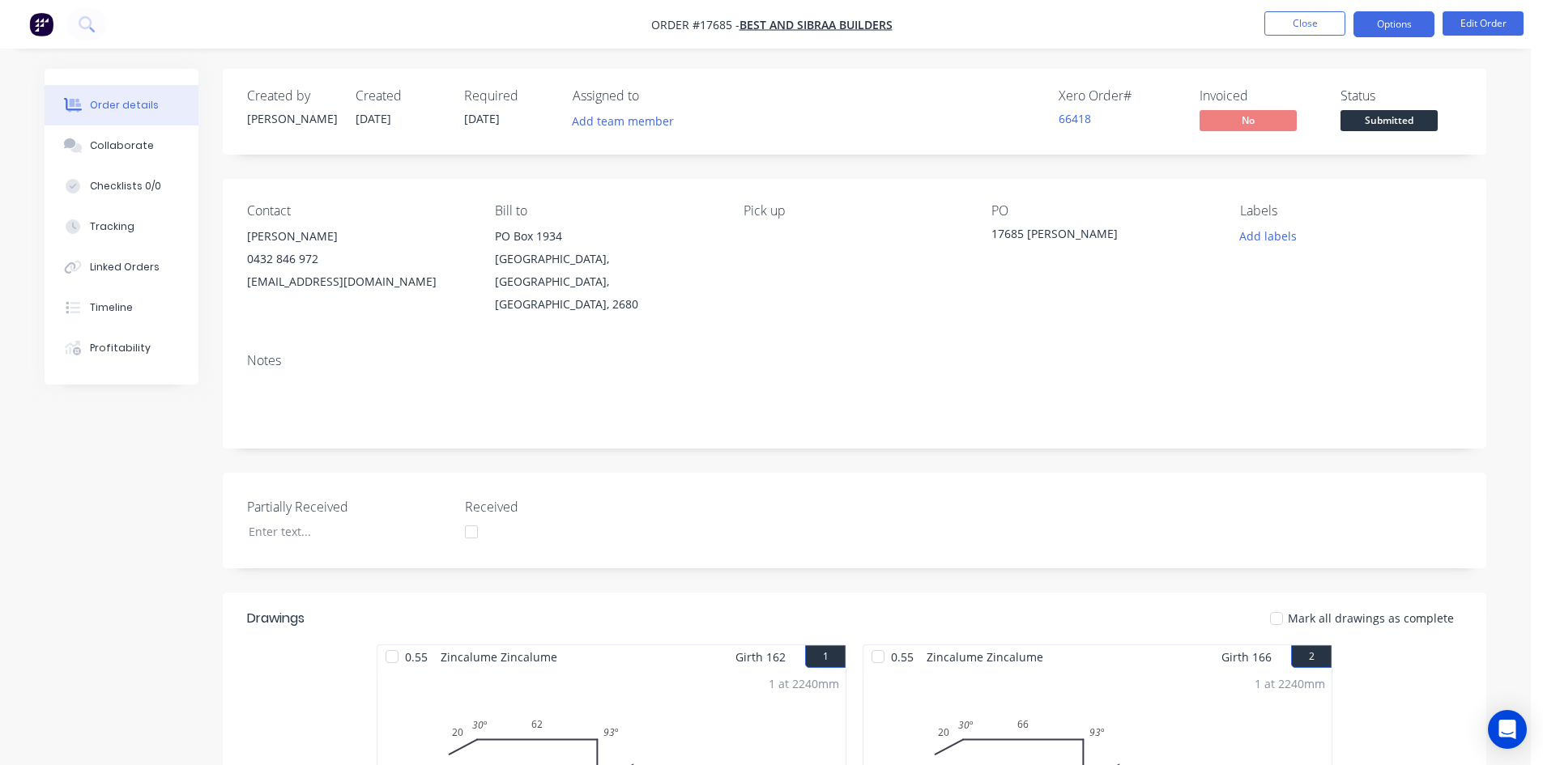
click at [1394, 26] on button "Options" at bounding box center [1394, 24] width 81 height 26
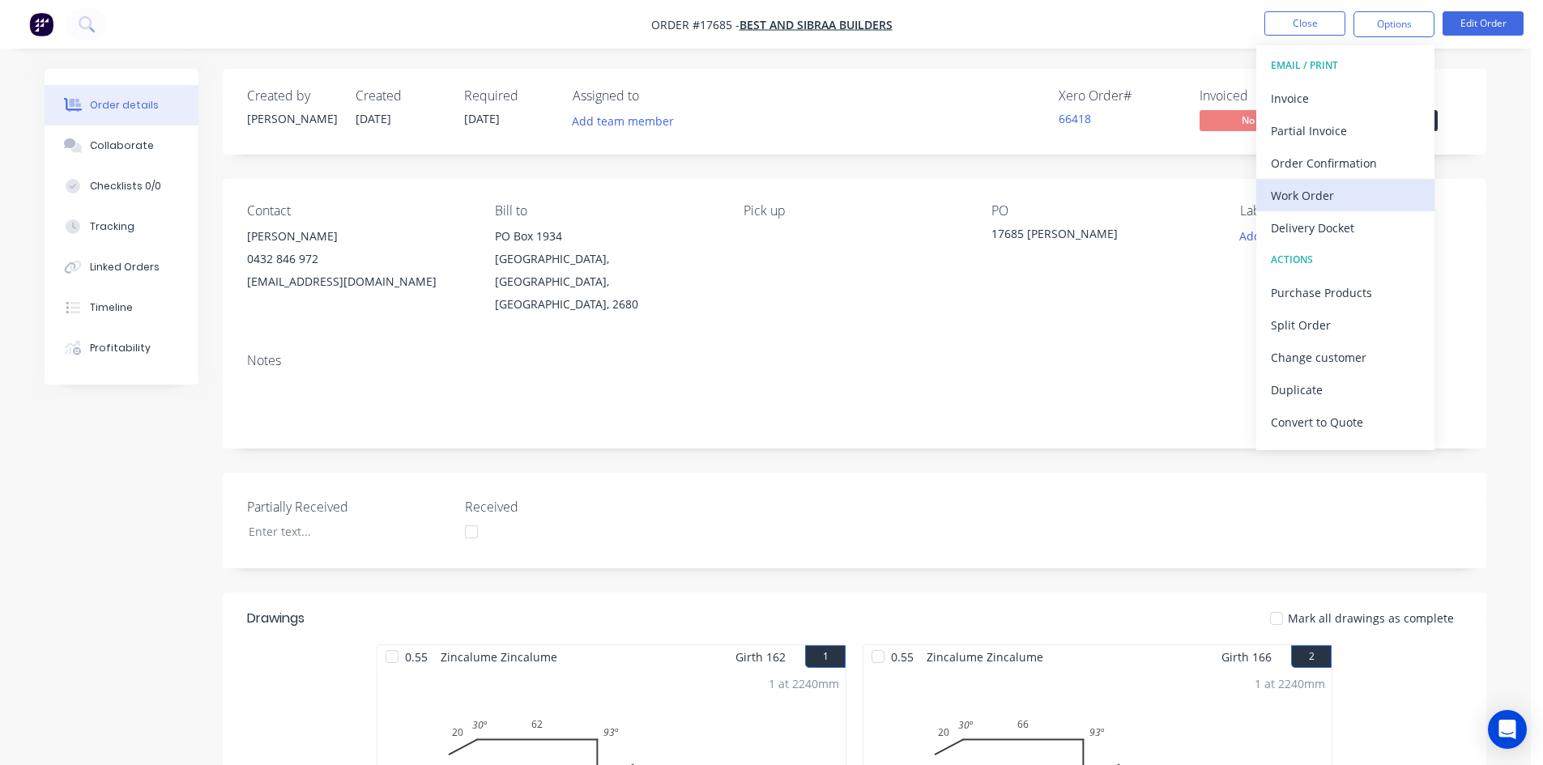
click at [1345, 192] on div "Work Order" at bounding box center [1345, 195] width 149 height 23
click at [1345, 192] on div "Custom" at bounding box center [1345, 195] width 149 height 23
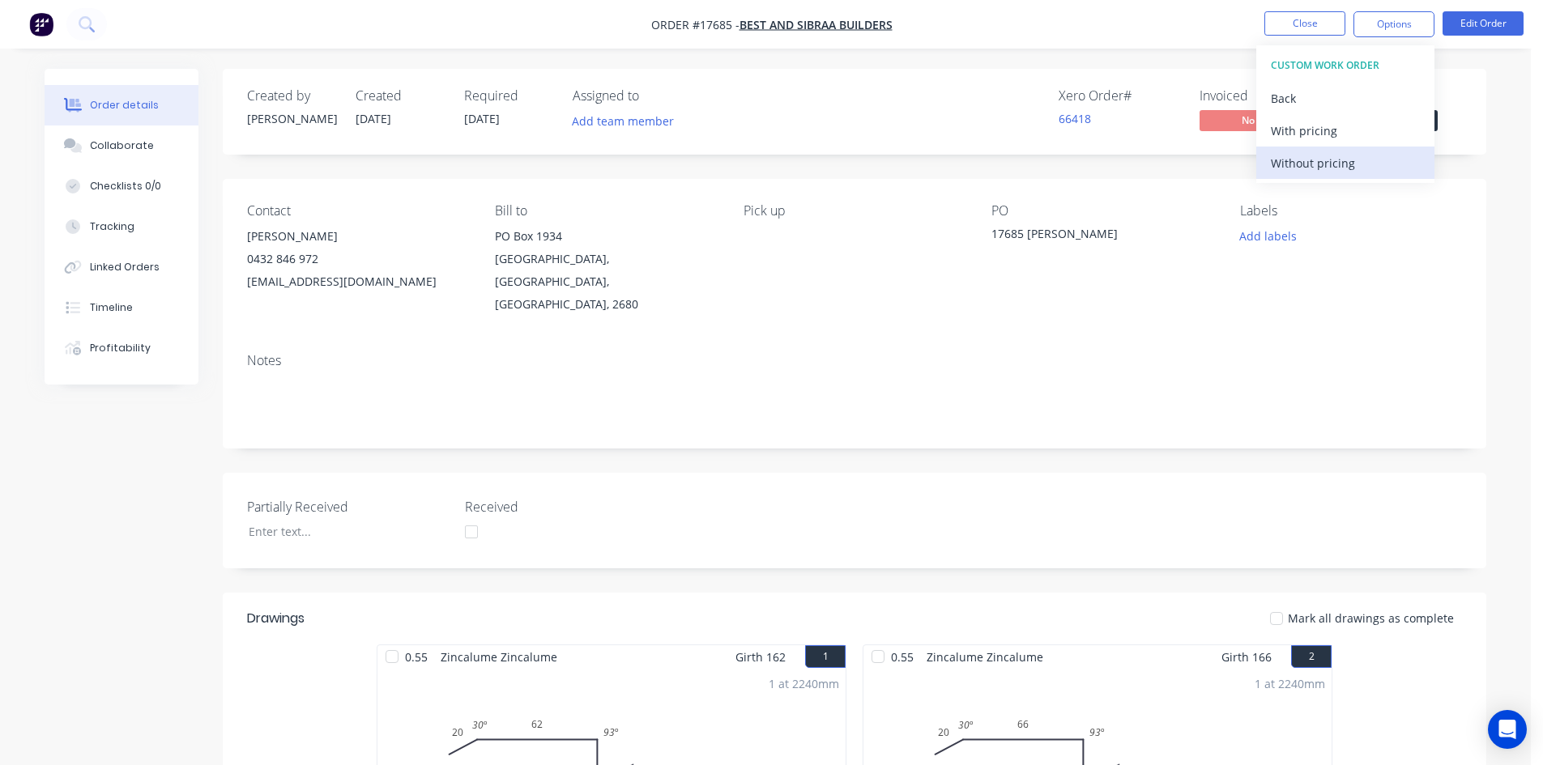
click at [1345, 167] on div "Without pricing" at bounding box center [1345, 162] width 149 height 23
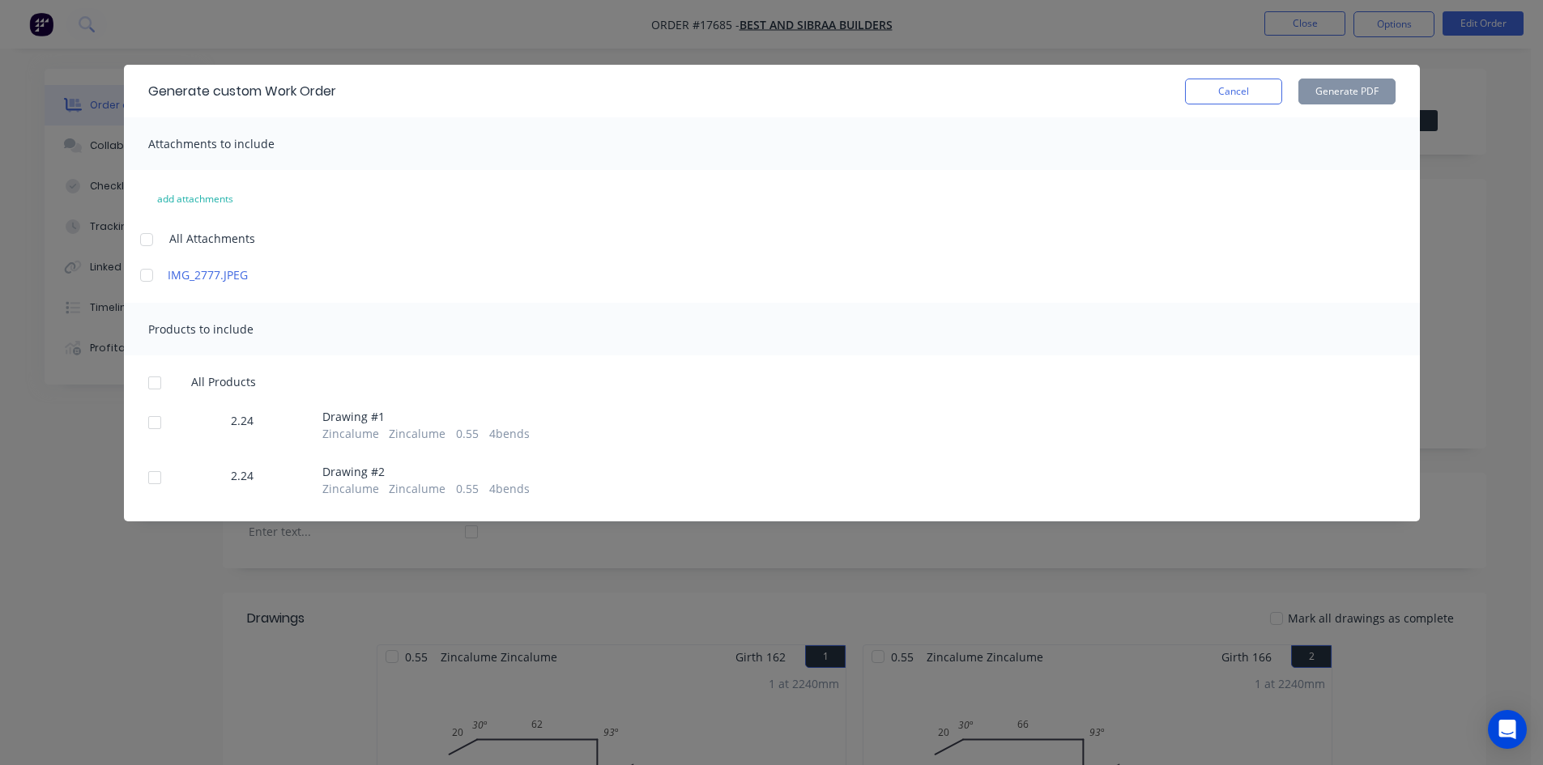
click at [150, 239] on div at bounding box center [146, 240] width 32 height 32
click at [157, 384] on div at bounding box center [155, 383] width 32 height 32
click at [1366, 91] on button "Generate PDF" at bounding box center [1346, 92] width 97 height 26
click at [1247, 90] on button "Cancel" at bounding box center [1233, 92] width 97 height 26
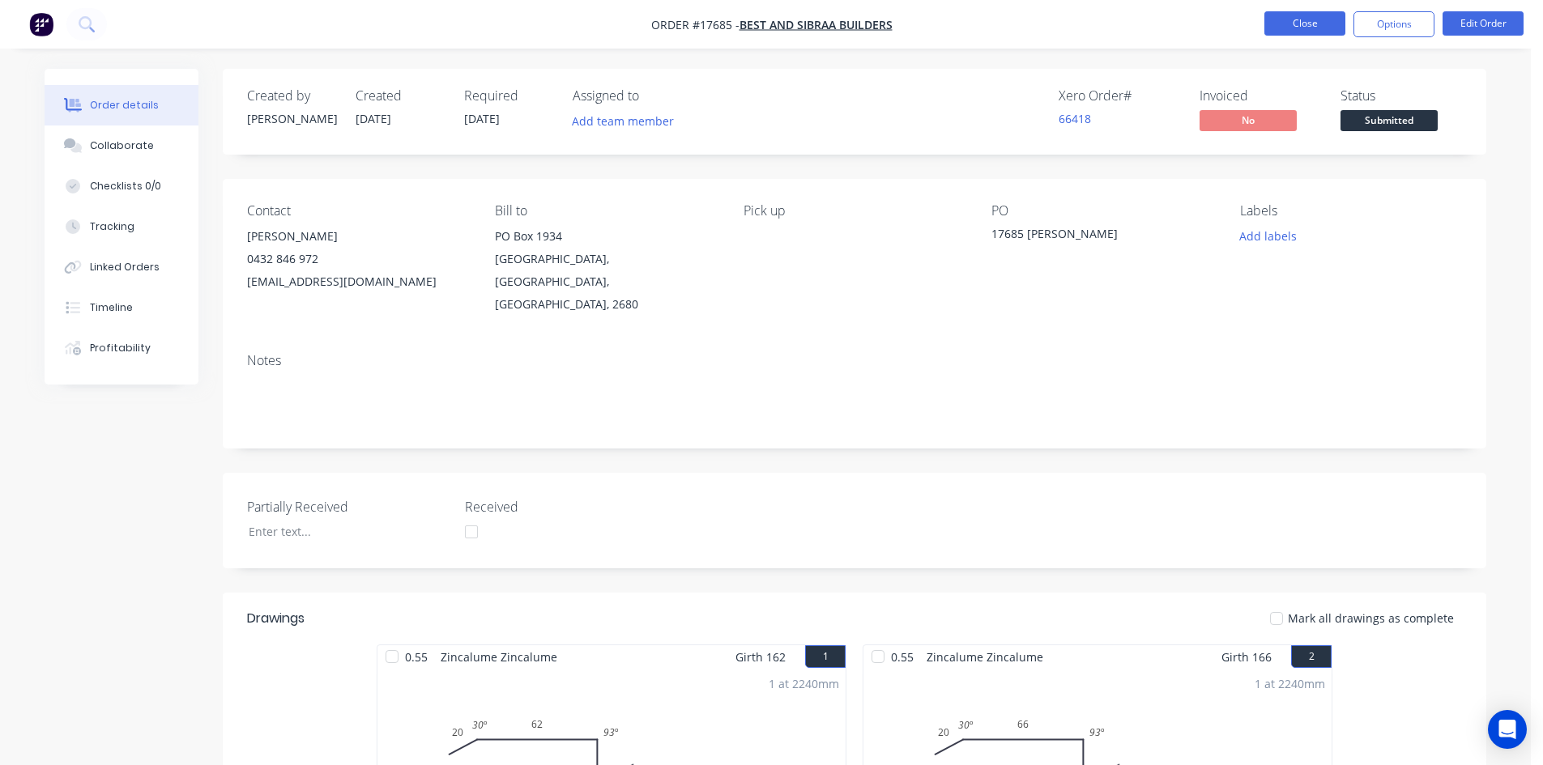
click at [1307, 24] on button "Close" at bounding box center [1304, 23] width 81 height 24
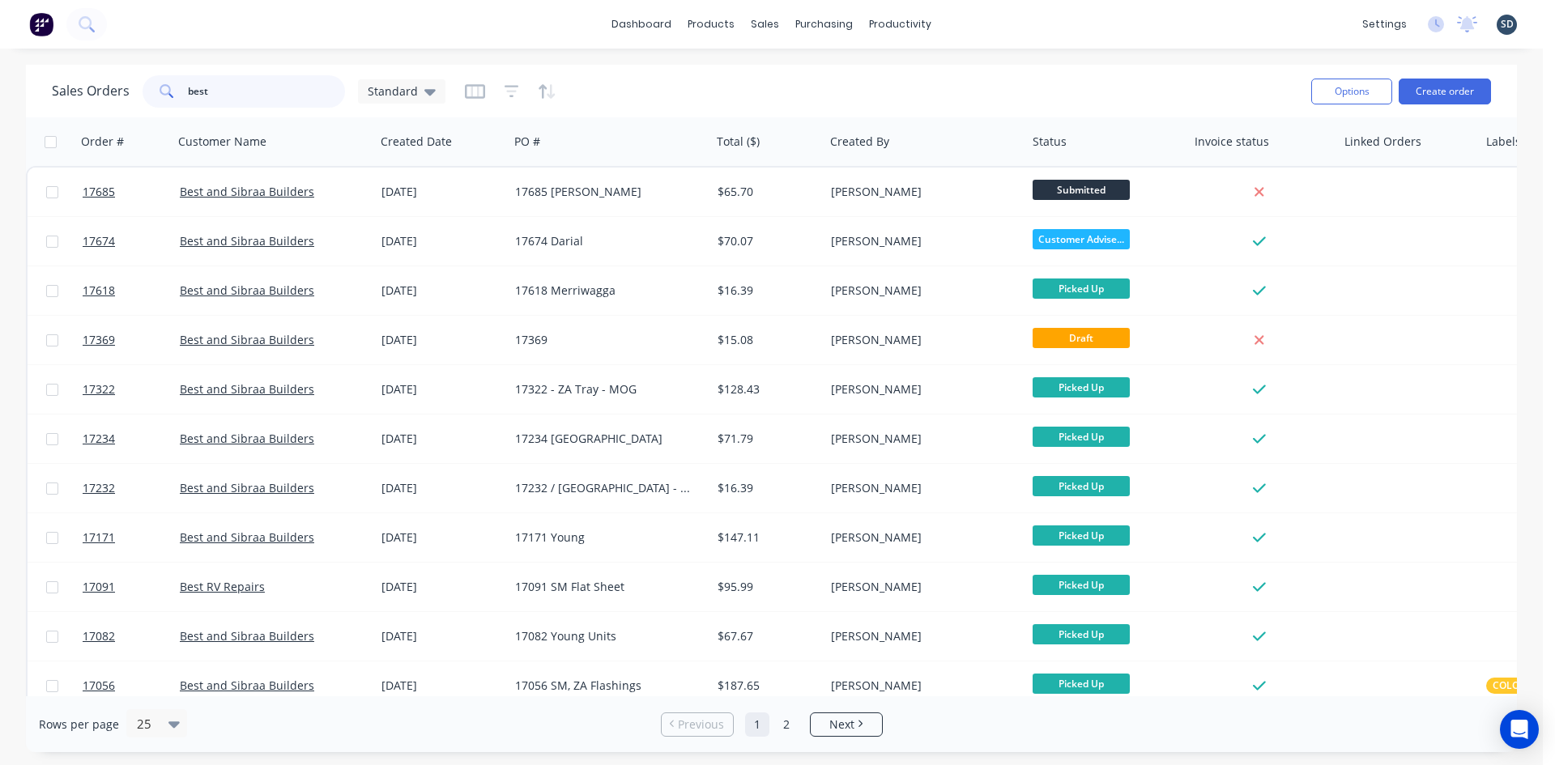
click at [276, 96] on input "best" at bounding box center [267, 91] width 158 height 32
click at [822, 70] on div "Sales Orders Standard Options Create order" at bounding box center [771, 91] width 1491 height 53
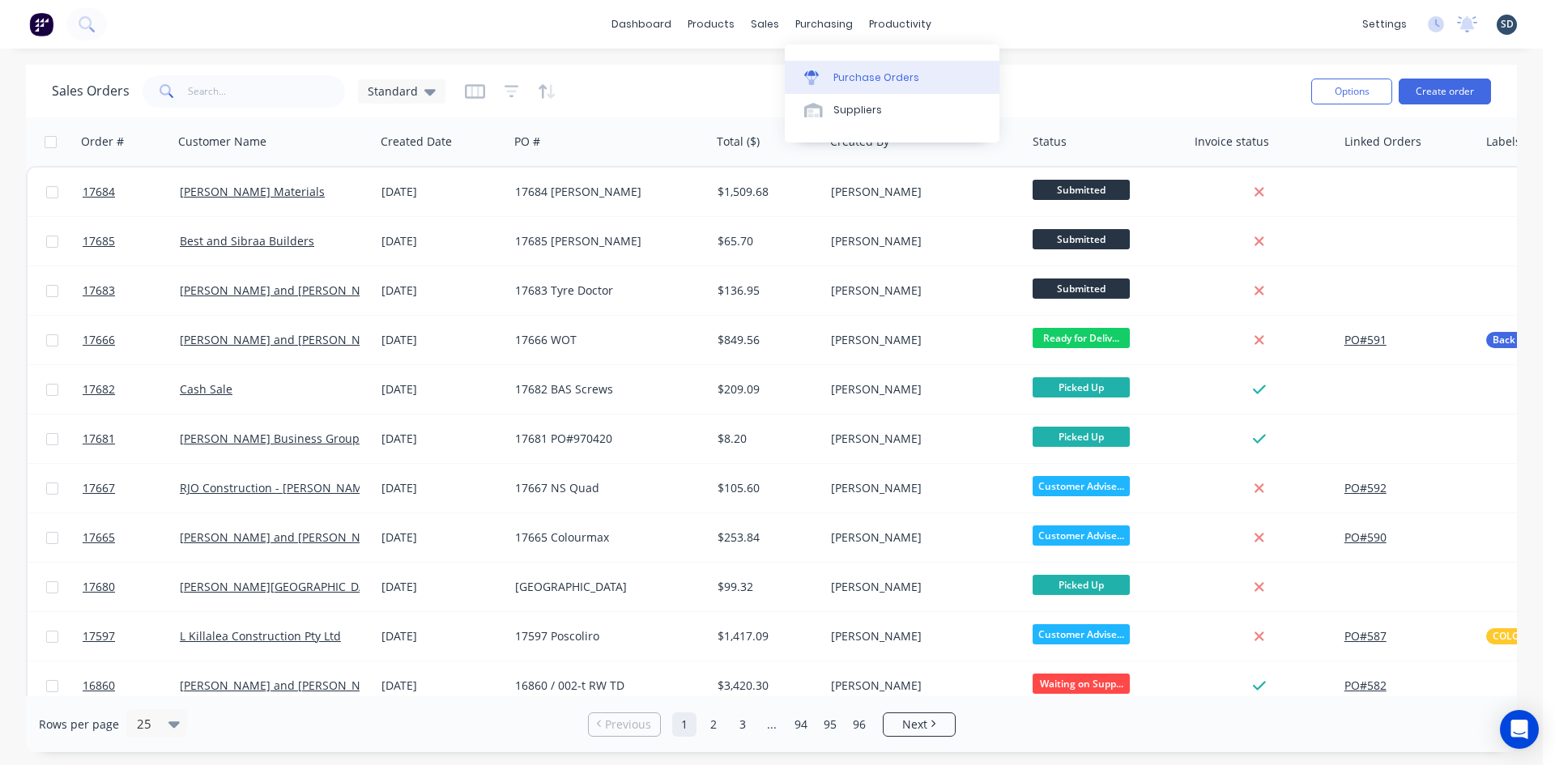
click at [856, 79] on div "Purchase Orders" at bounding box center [876, 77] width 86 height 15
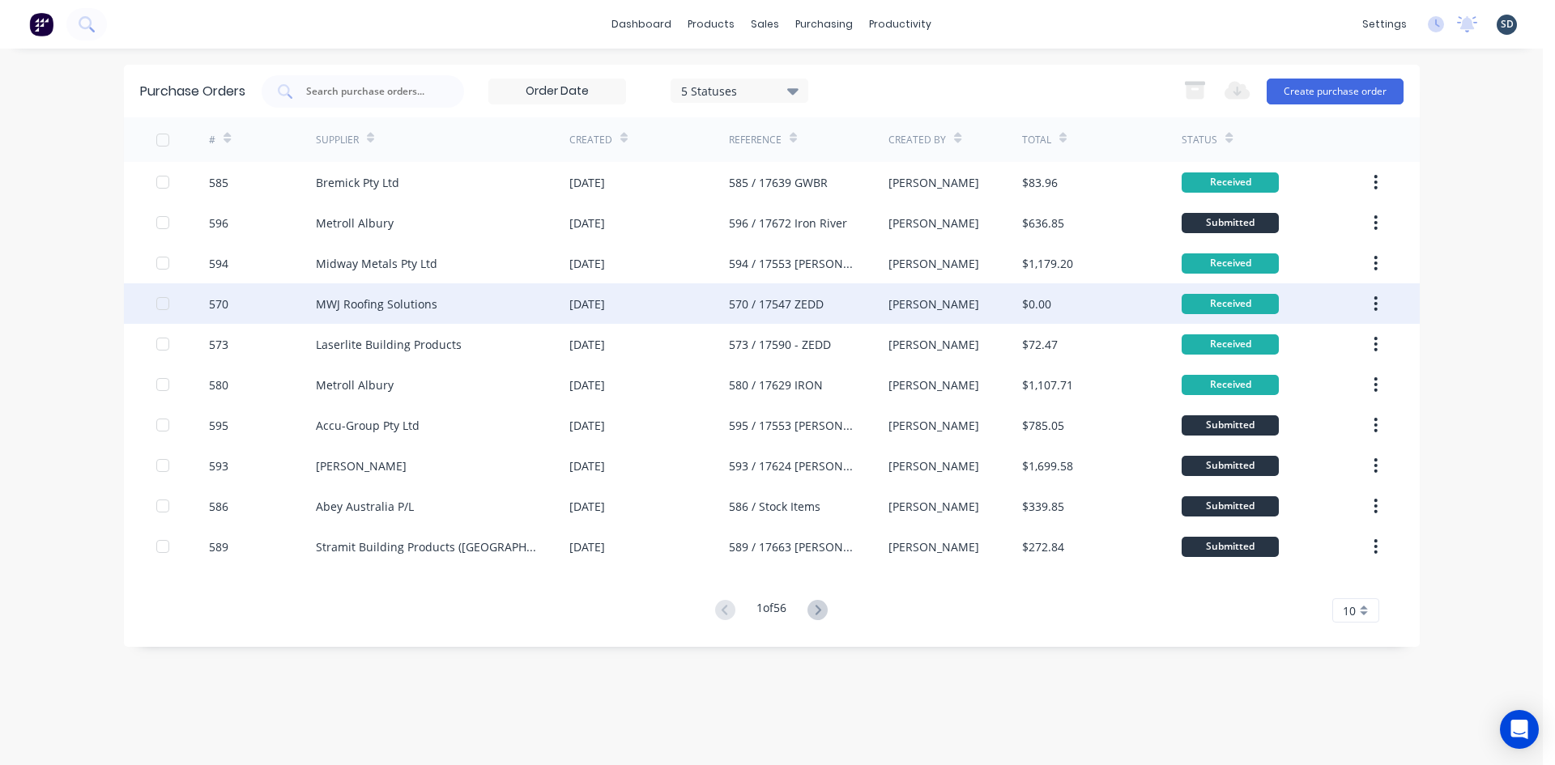
click at [454, 319] on div "MWJ Roofing Solutions" at bounding box center [443, 304] width 254 height 41
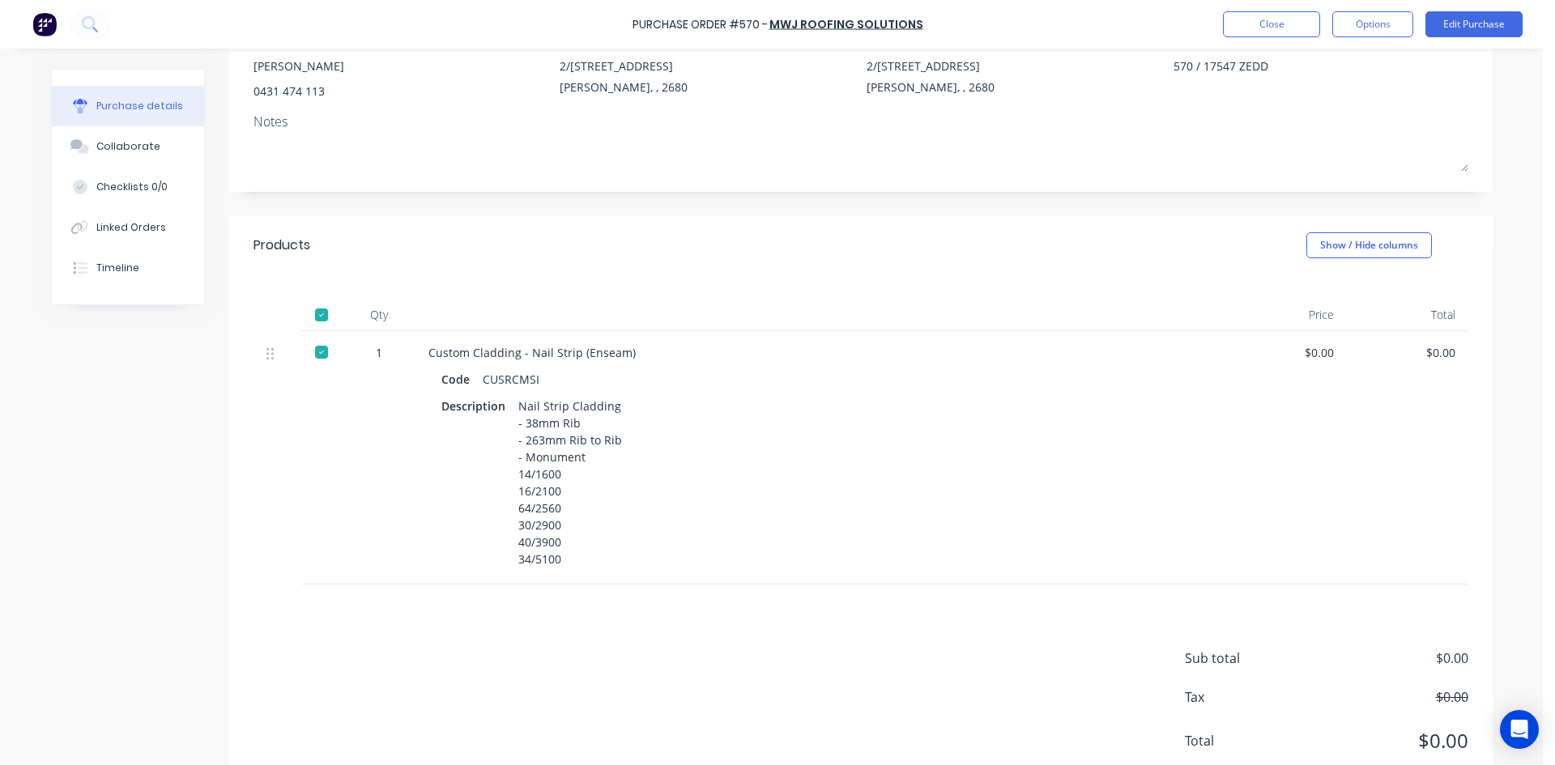
scroll to position [162, 0]
click at [782, 207] on div "Created by Barry Created 12/09/25 Required 12/09/25 Status Received Contact Wil…" at bounding box center [861, 353] width 1264 height 892
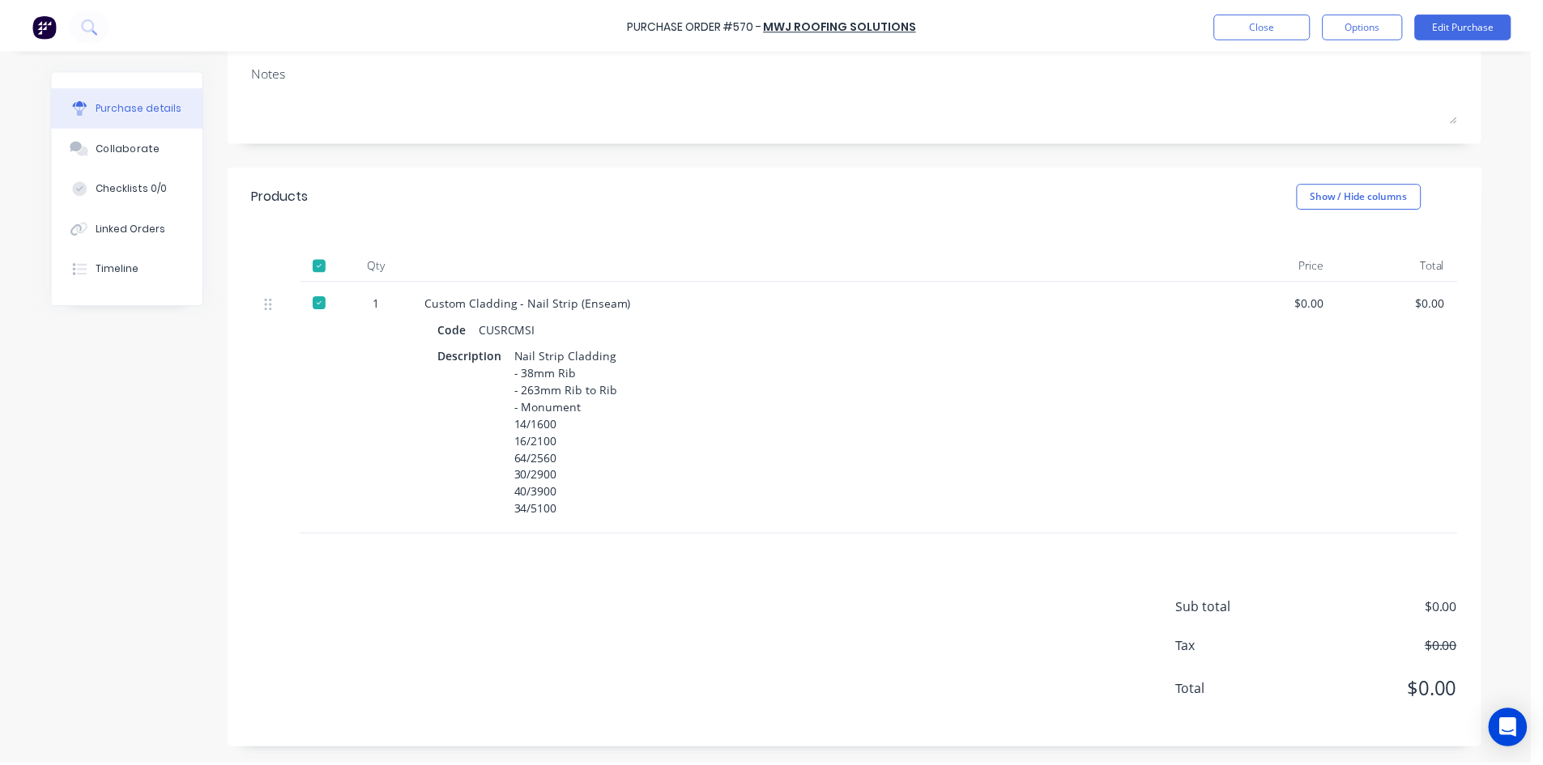
scroll to position [0, 0]
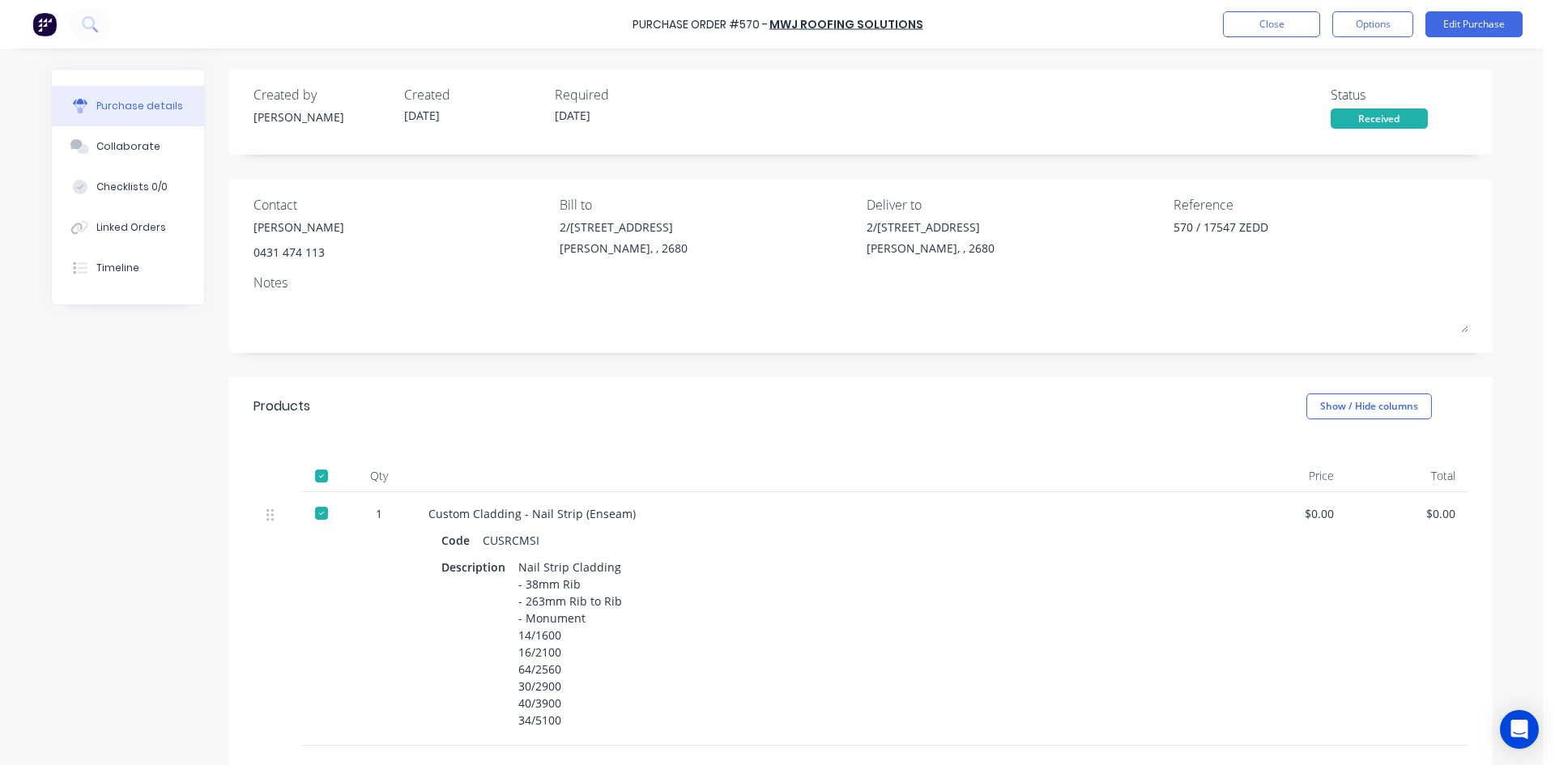
click at [982, 164] on div "Created by Barry Created 12/09/25 Required 12/09/25 Status Received Contact Wil…" at bounding box center [861, 515] width 1264 height 892
click at [921, 55] on div "Purchase details Collaborate Checklists 0/0 Linked Orders Timeline Created by B…" at bounding box center [772, 358] width 1474 height 684
click at [1277, 26] on button "Close" at bounding box center [1271, 24] width 97 height 26
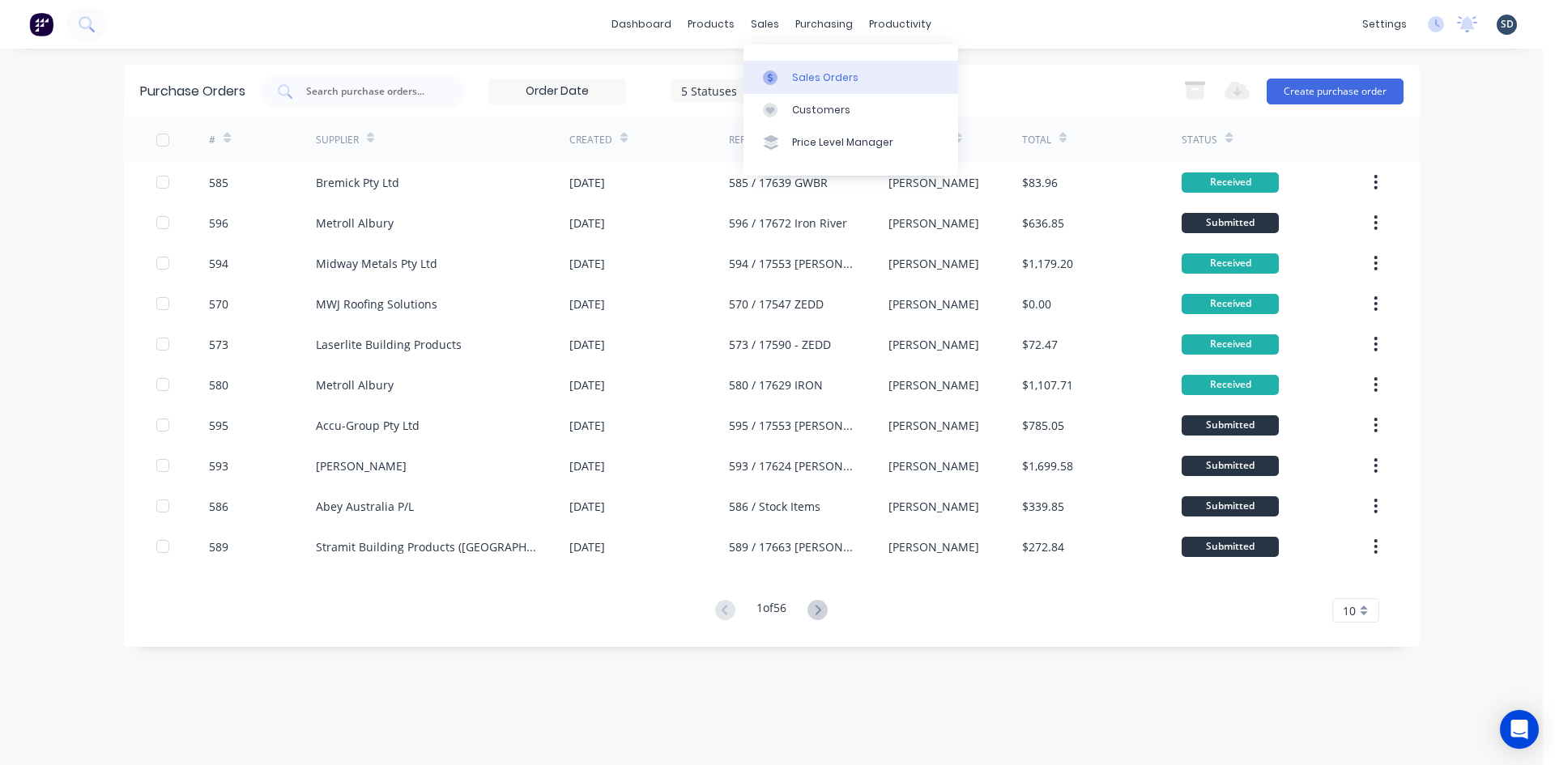
click at [798, 79] on div "Sales Orders" at bounding box center [825, 77] width 66 height 15
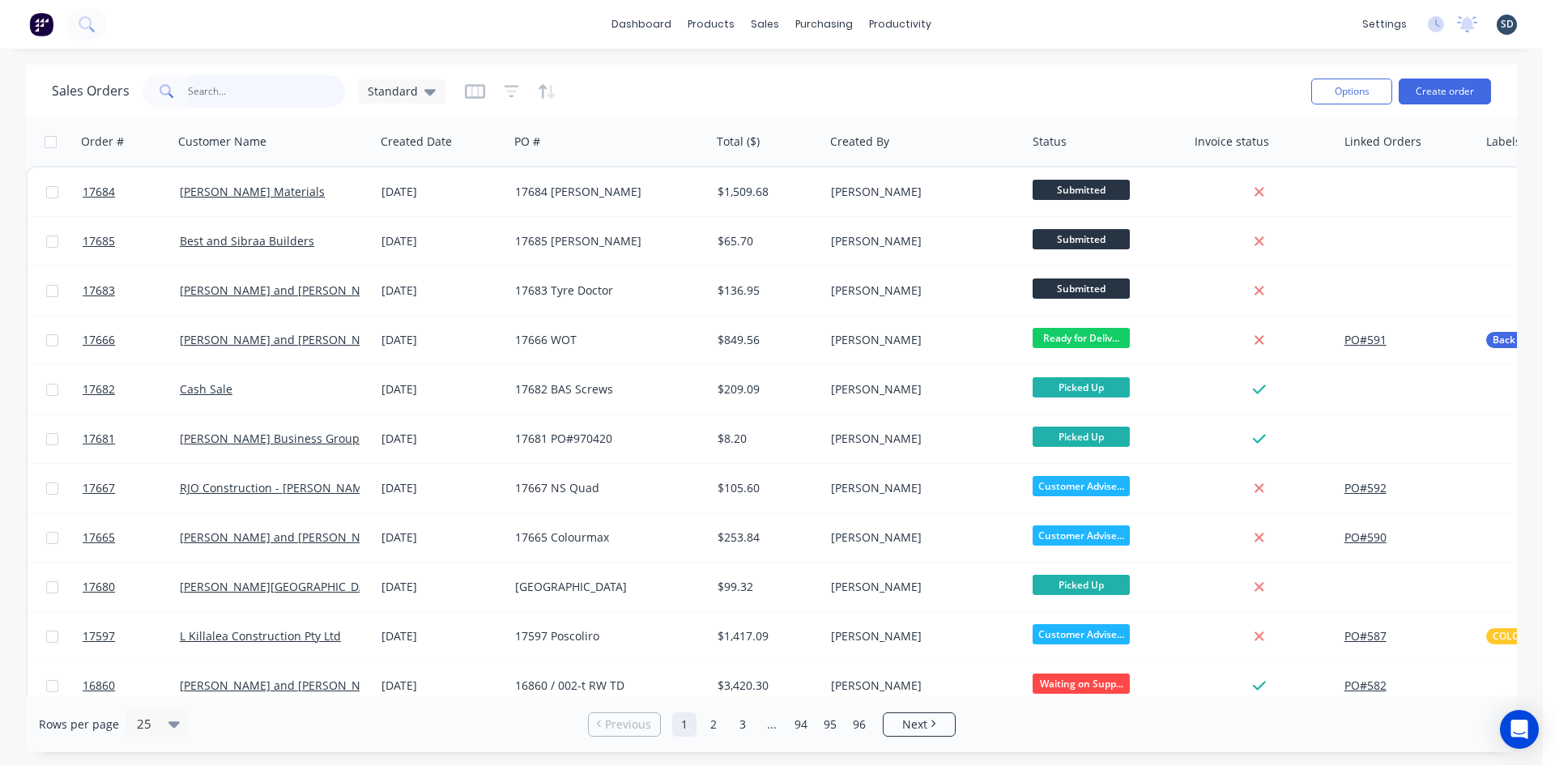
click at [249, 94] on input "text" at bounding box center [267, 91] width 158 height 32
click at [1452, 96] on button "Create order" at bounding box center [1445, 92] width 92 height 26
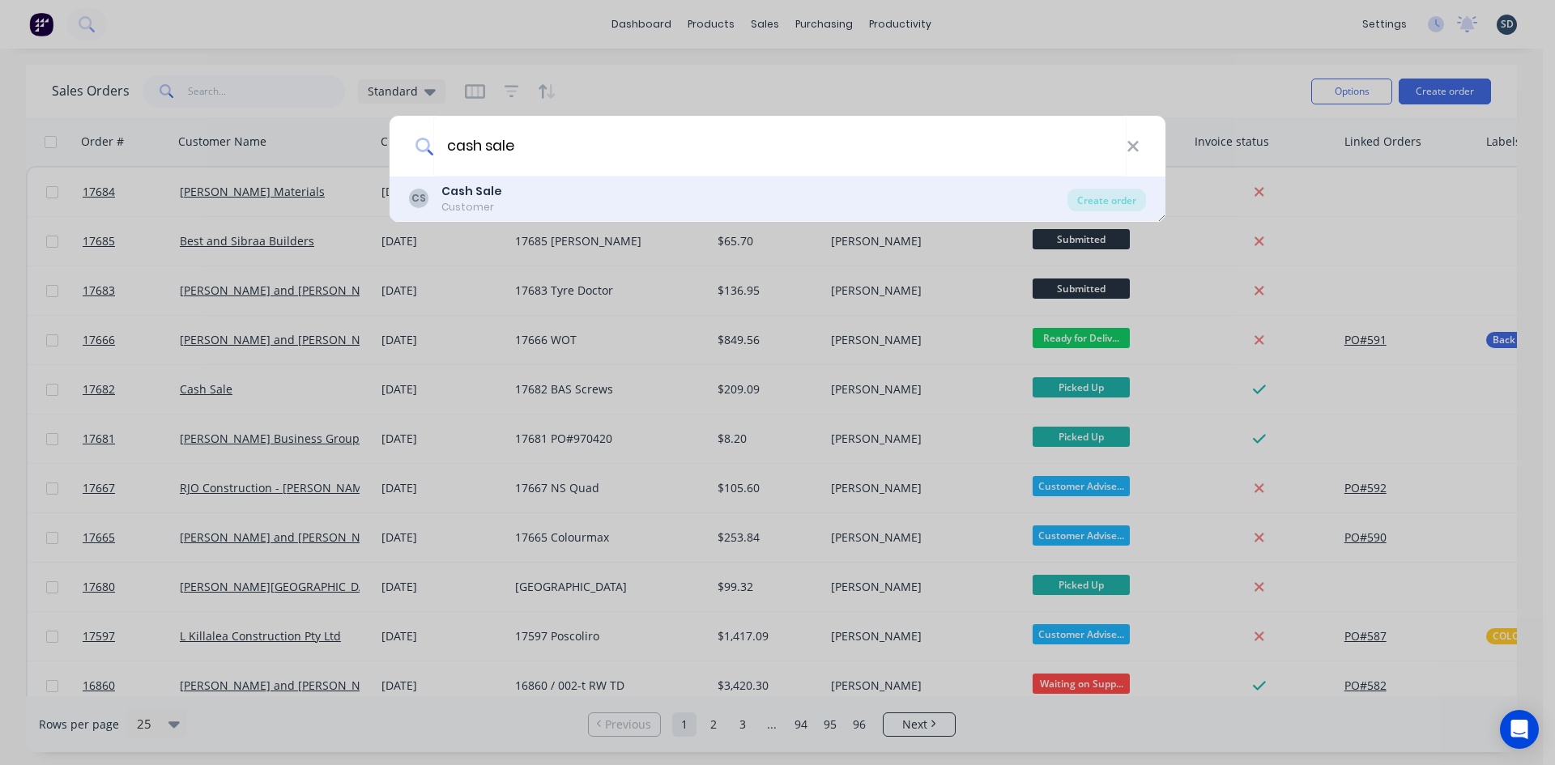
type input "cash sale"
click at [850, 200] on div "CS Cash Sale Customer" at bounding box center [738, 199] width 659 height 32
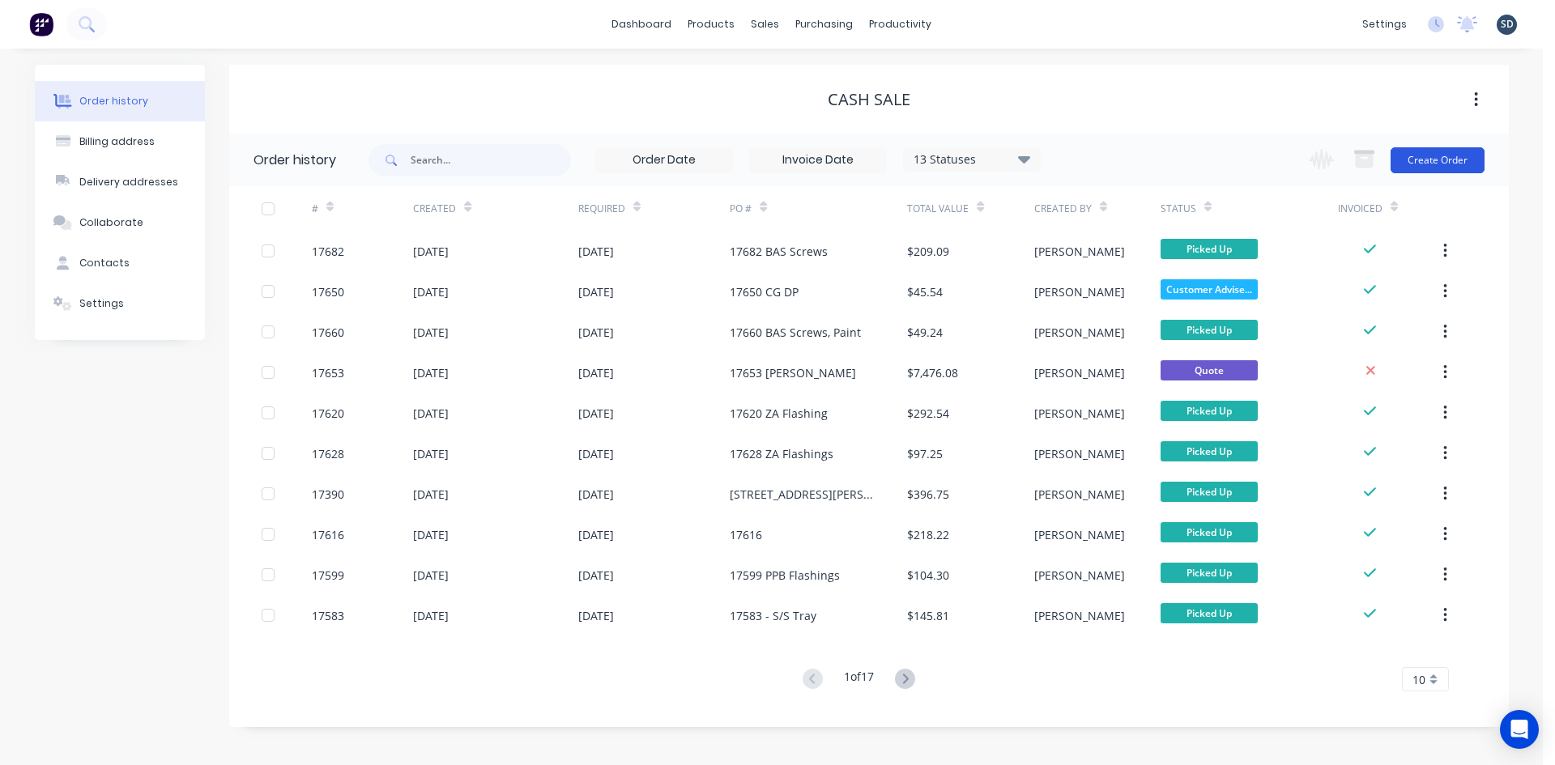
click at [1441, 158] on button "Create Order" at bounding box center [1438, 160] width 94 height 26
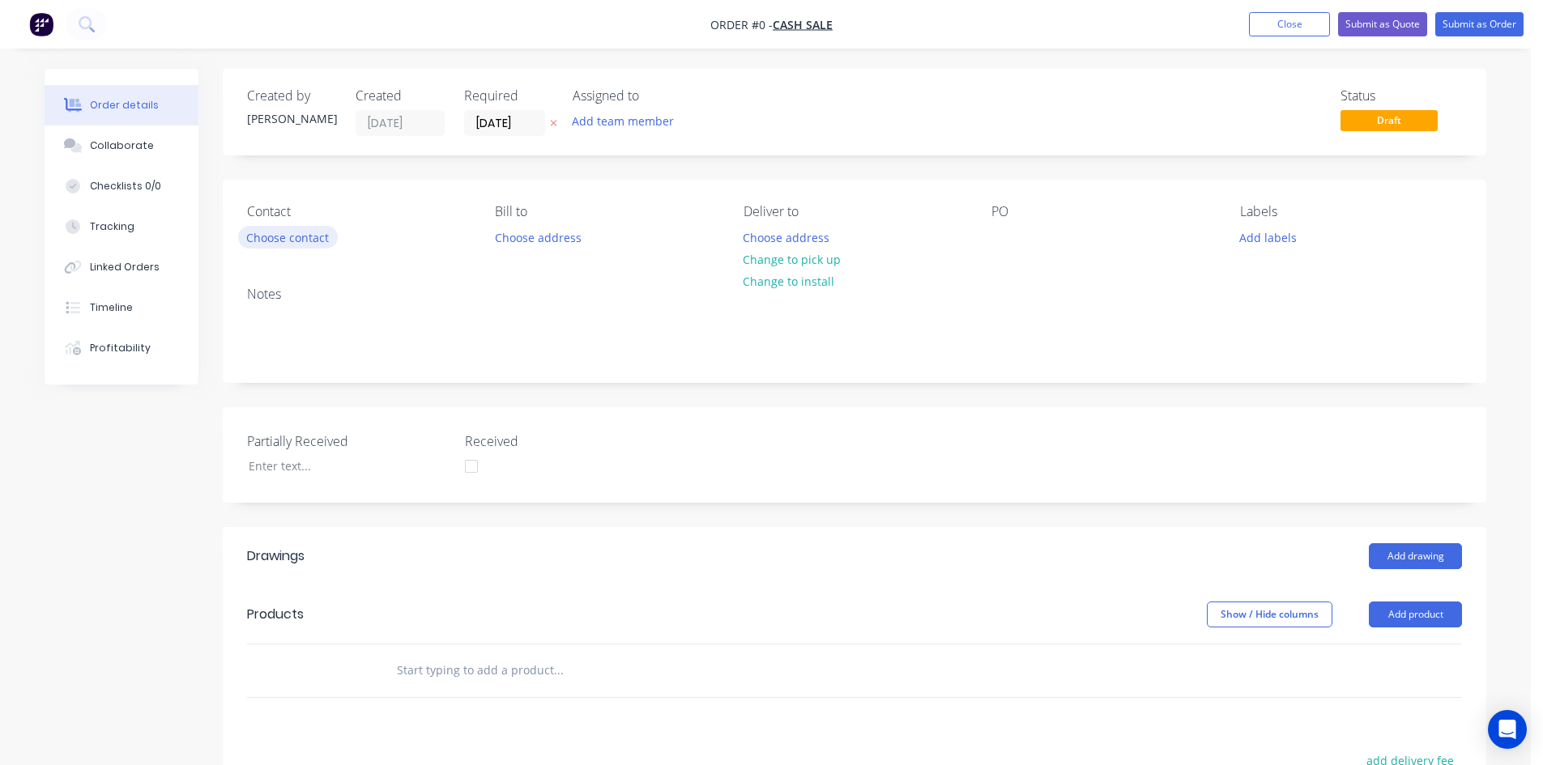
click at [304, 244] on button "Choose contact" at bounding box center [288, 237] width 100 height 22
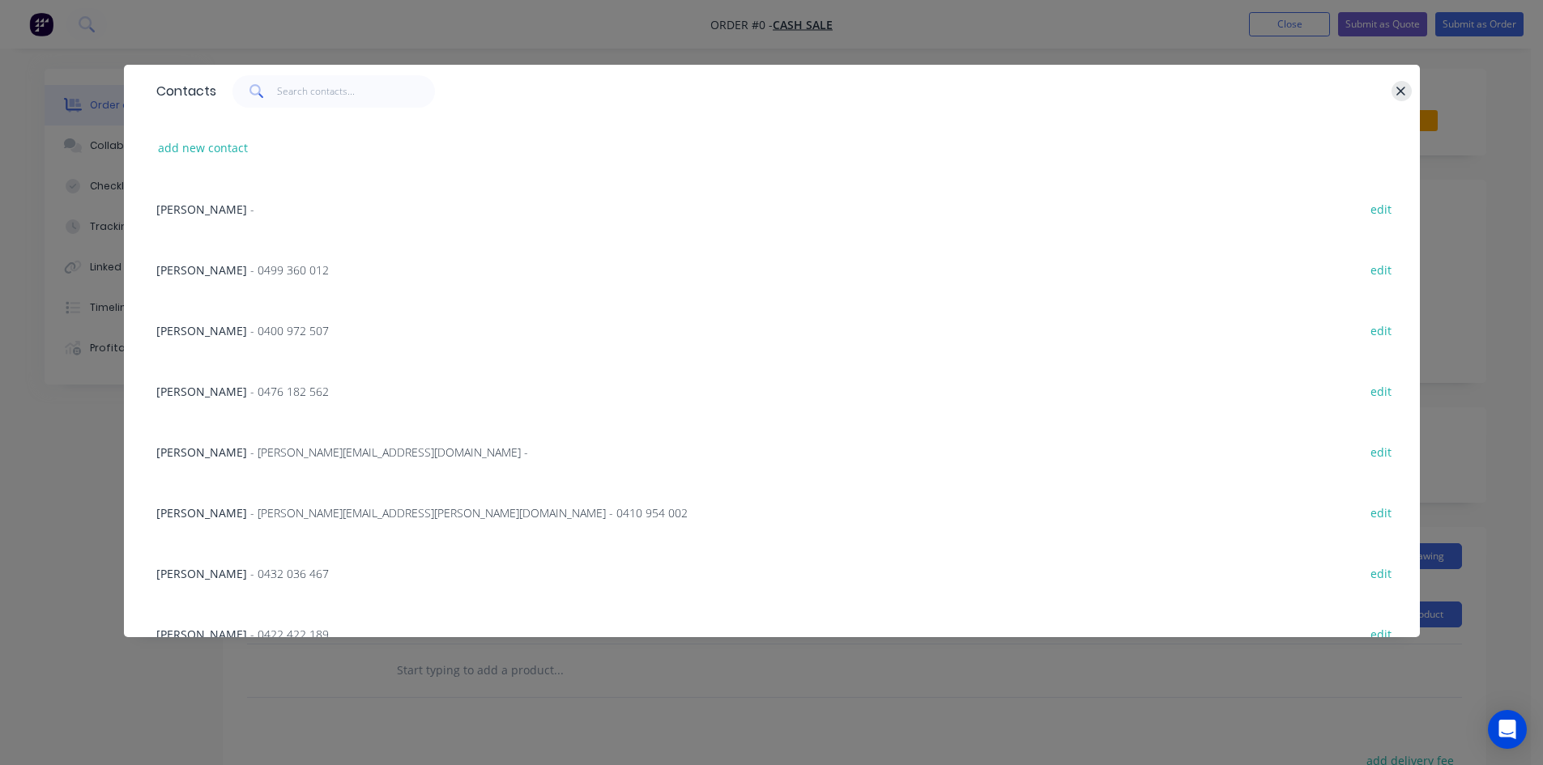
click at [1402, 90] on icon "button" at bounding box center [1401, 91] width 9 height 9
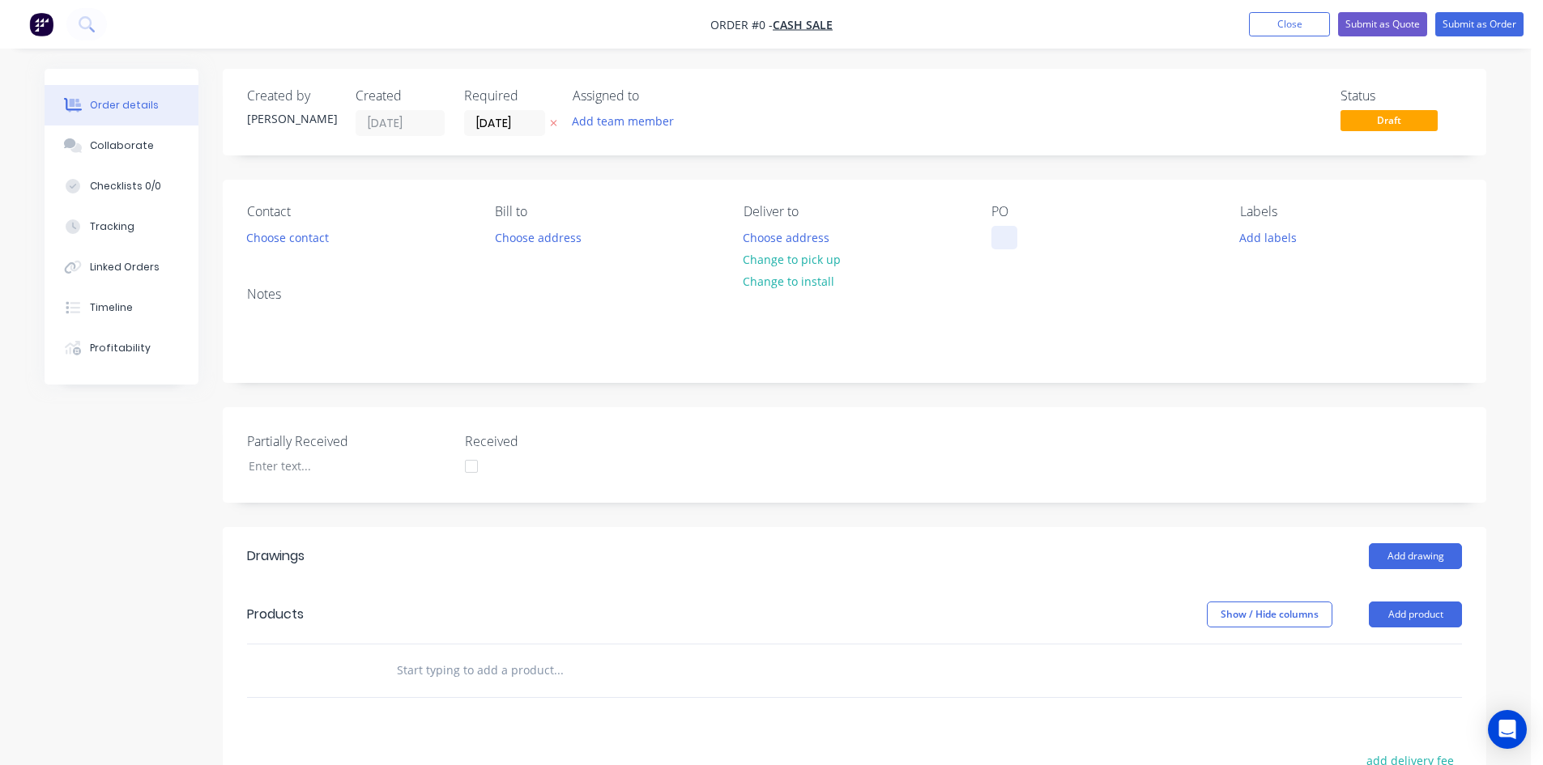
click at [1007, 233] on div at bounding box center [1004, 237] width 26 height 23
click at [987, 279] on div "Order details Collaborate Checklists 0/0 Tracking Linked Orders Timeline Profit…" at bounding box center [765, 590] width 1474 height 1042
click at [1006, 241] on div at bounding box center [1004, 237] width 26 height 23
click at [810, 262] on button "Change to pick up" at bounding box center [792, 260] width 115 height 22
click at [931, 189] on div "Contact Choose contact Bill to Choose address Pick up Change to delivery Change…" at bounding box center [855, 227] width 1264 height 94
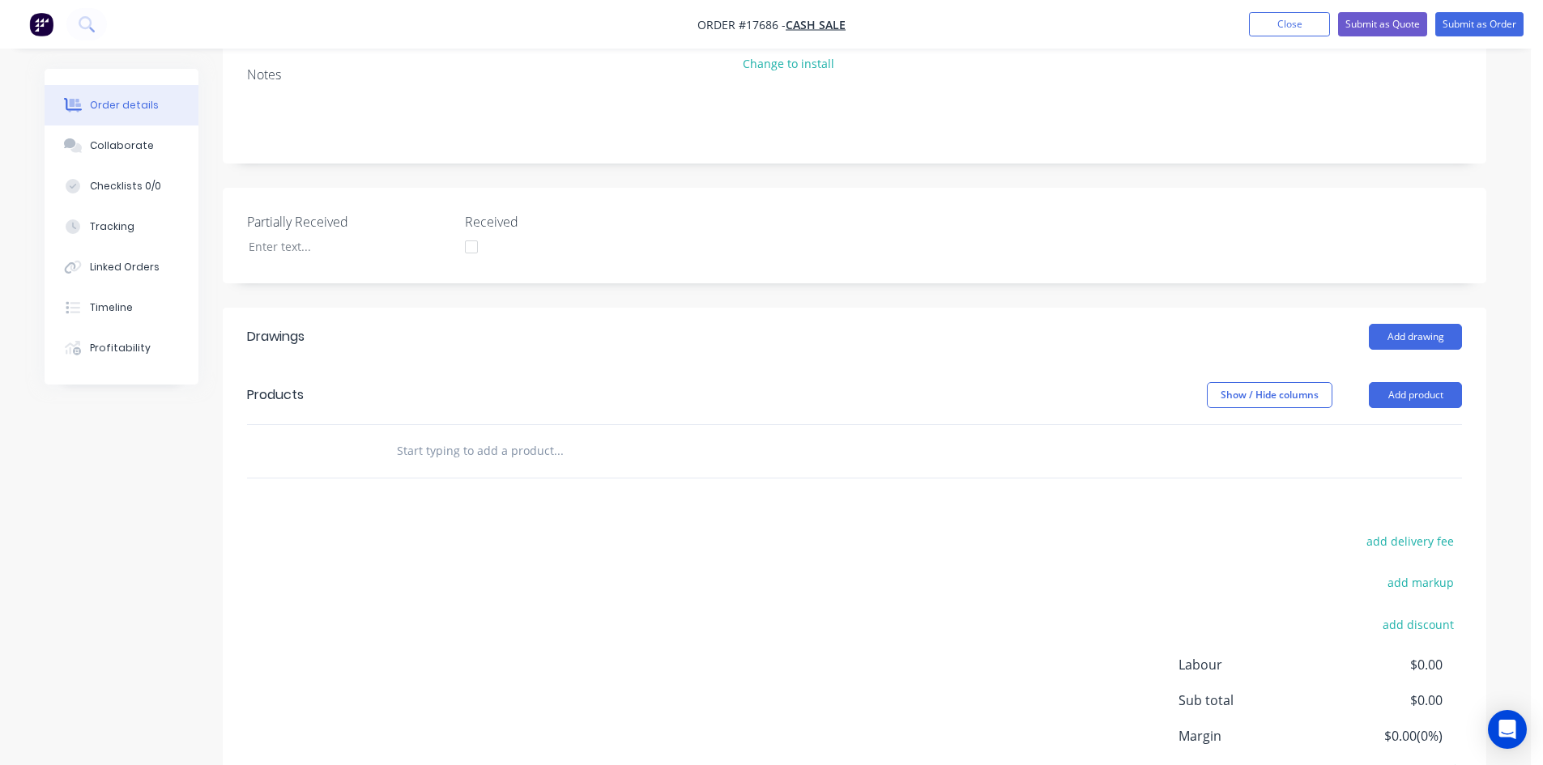
scroll to position [243, 0]
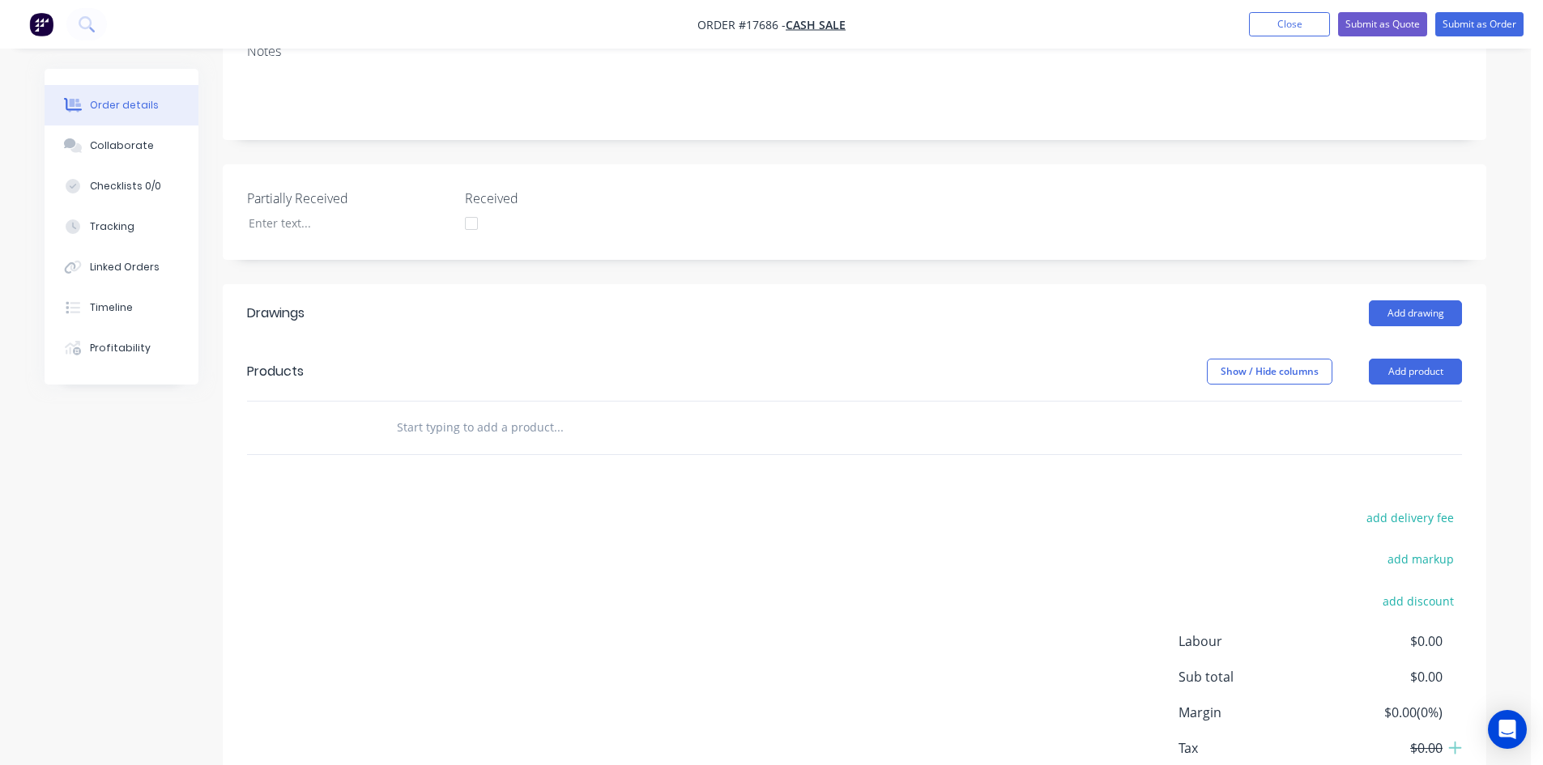
click at [505, 431] on input "text" at bounding box center [558, 427] width 324 height 32
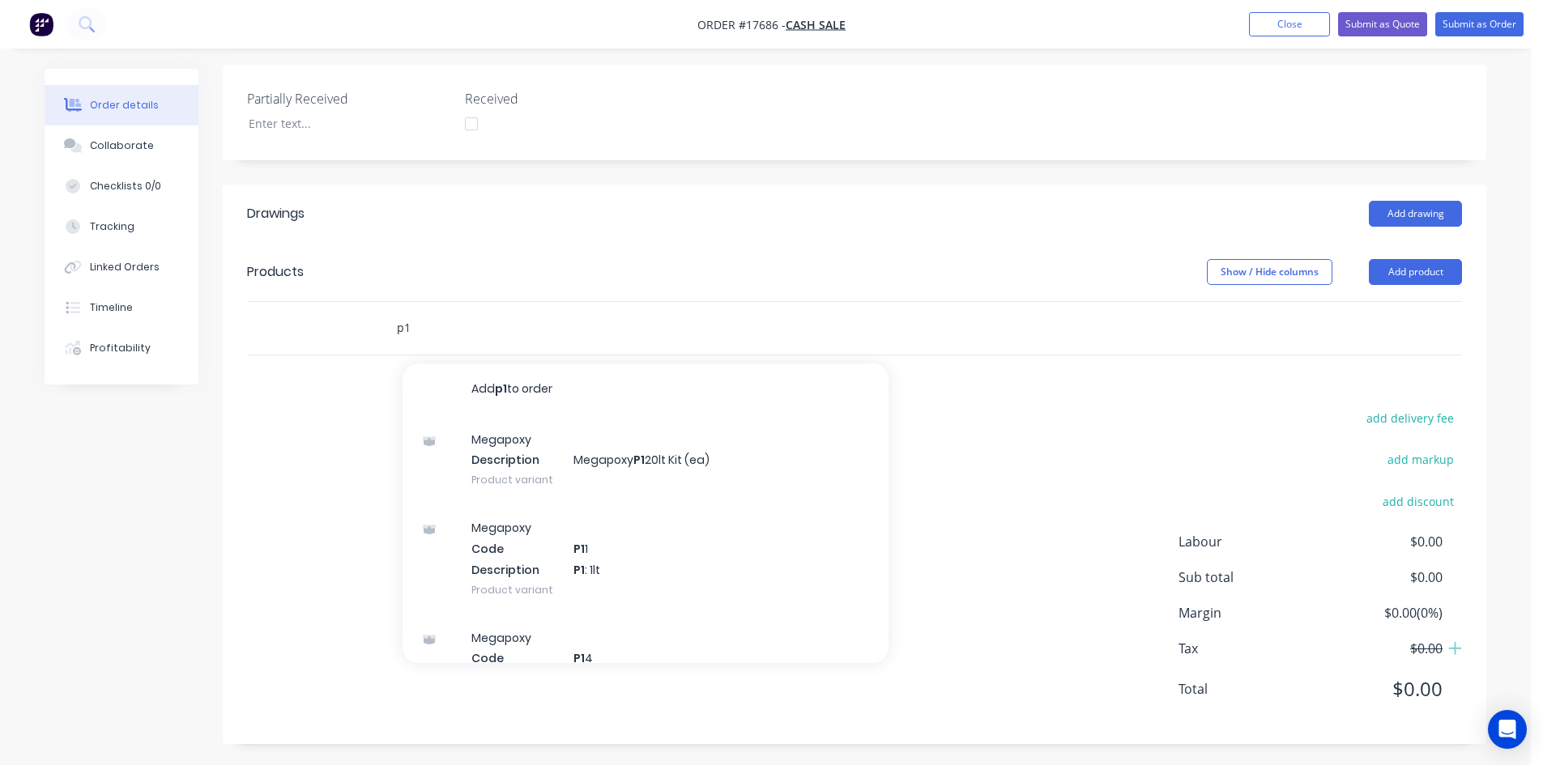
scroll to position [346, 0]
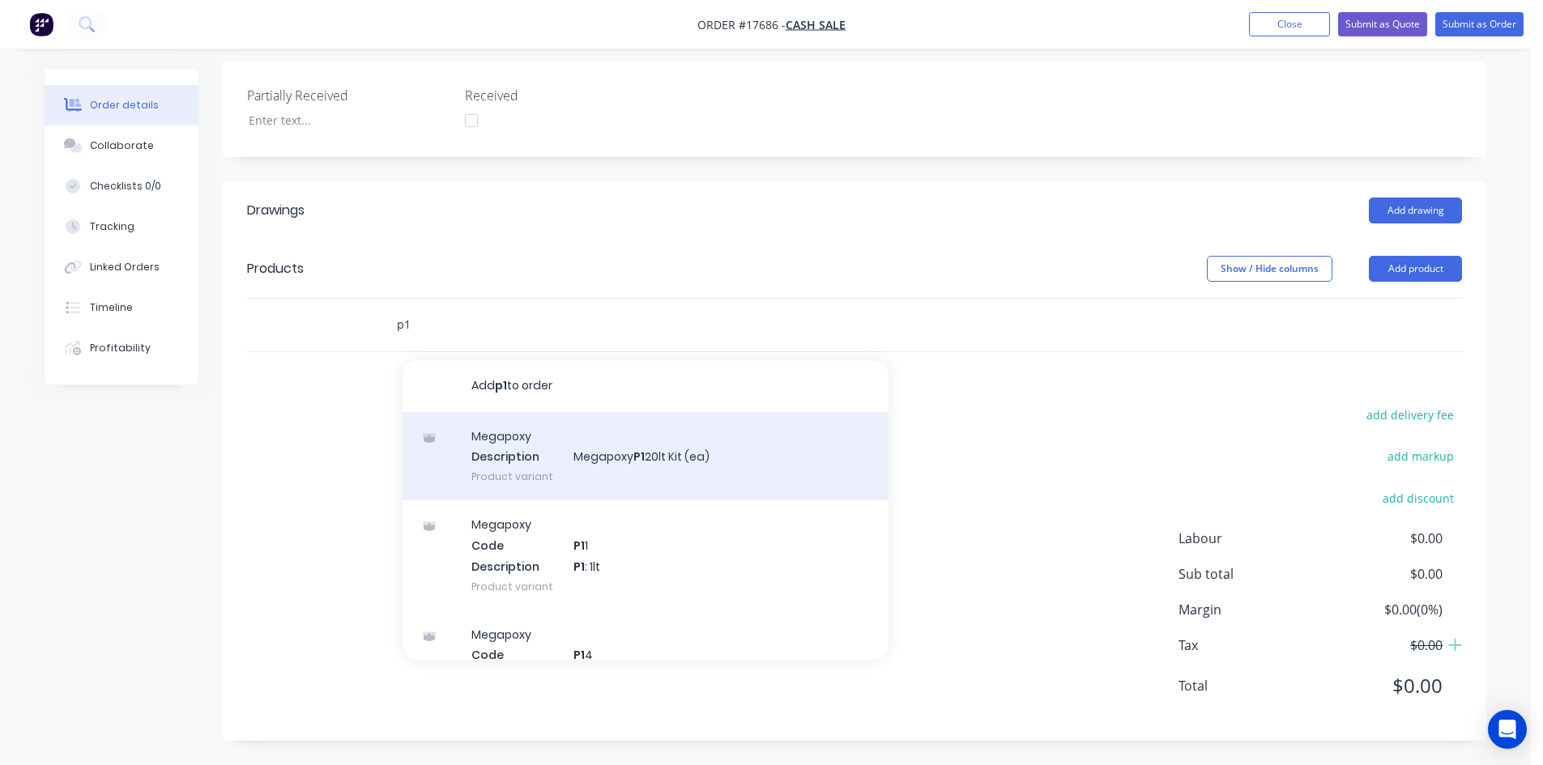
type input "p1"
click at [568, 452] on div "Megapoxy Description Megapoxy P1 20lt Kit (ea) Product variant" at bounding box center [646, 456] width 486 height 89
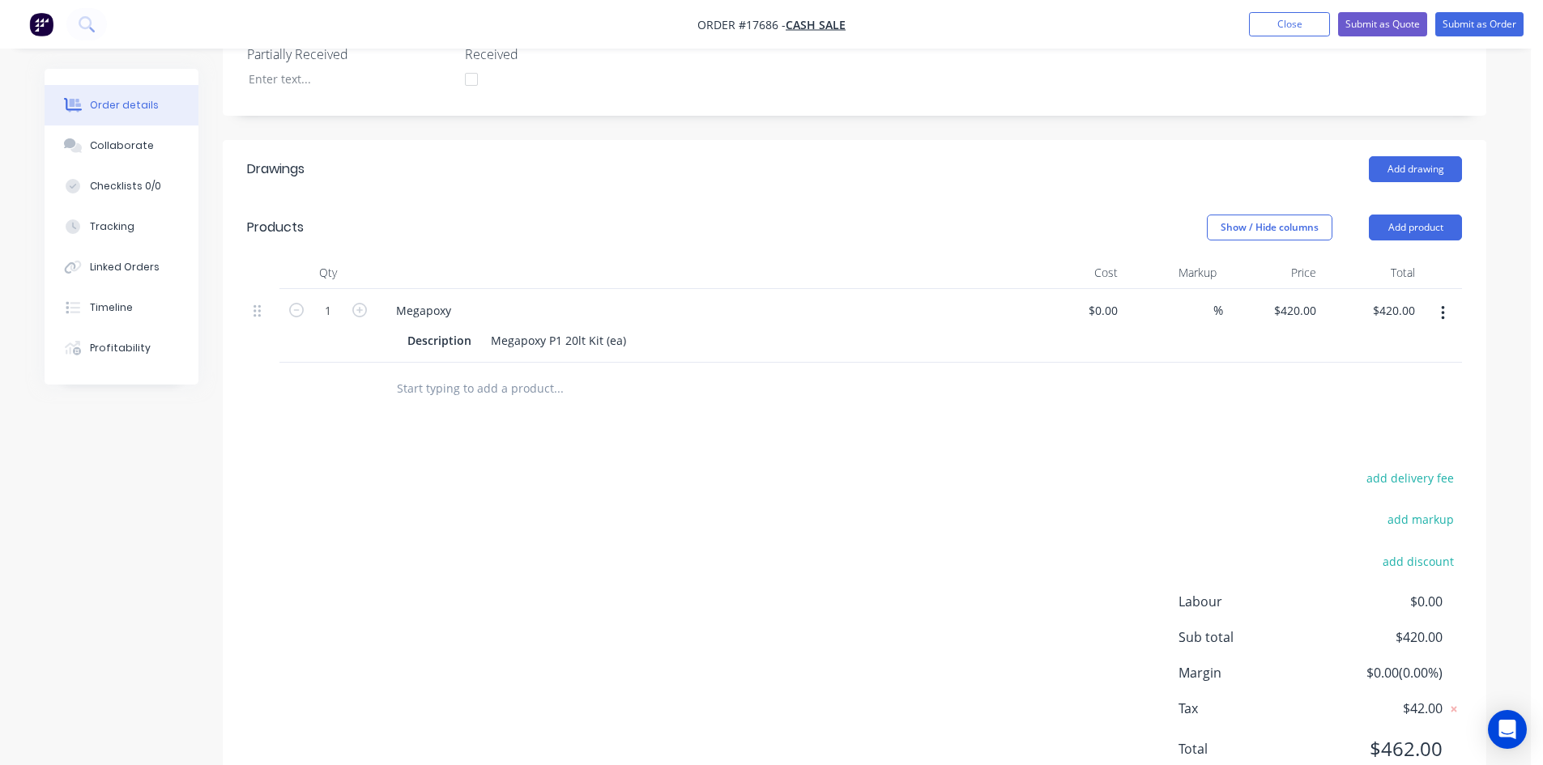
scroll to position [450, 0]
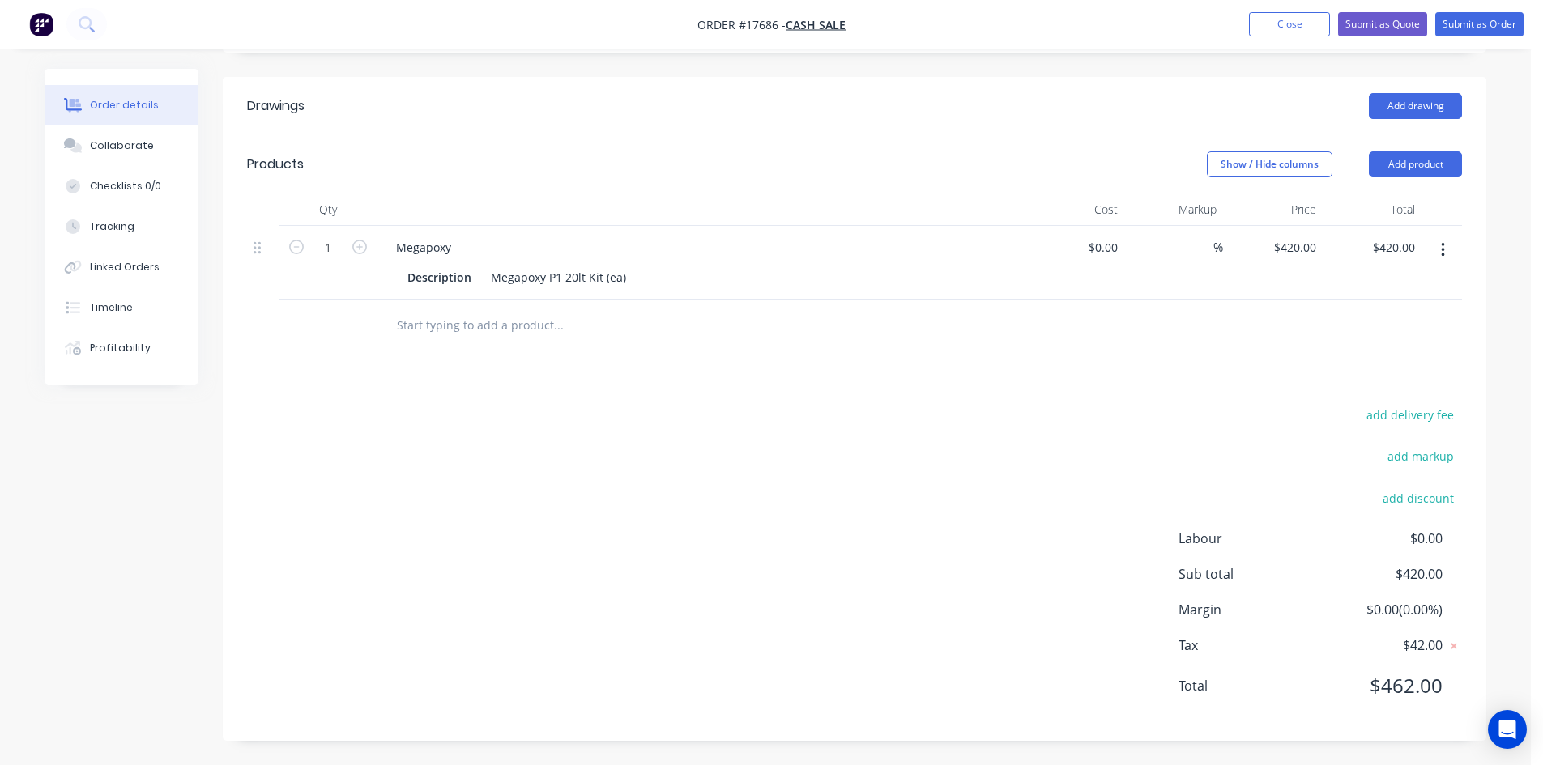
click at [446, 326] on input "text" at bounding box center [558, 325] width 324 height 32
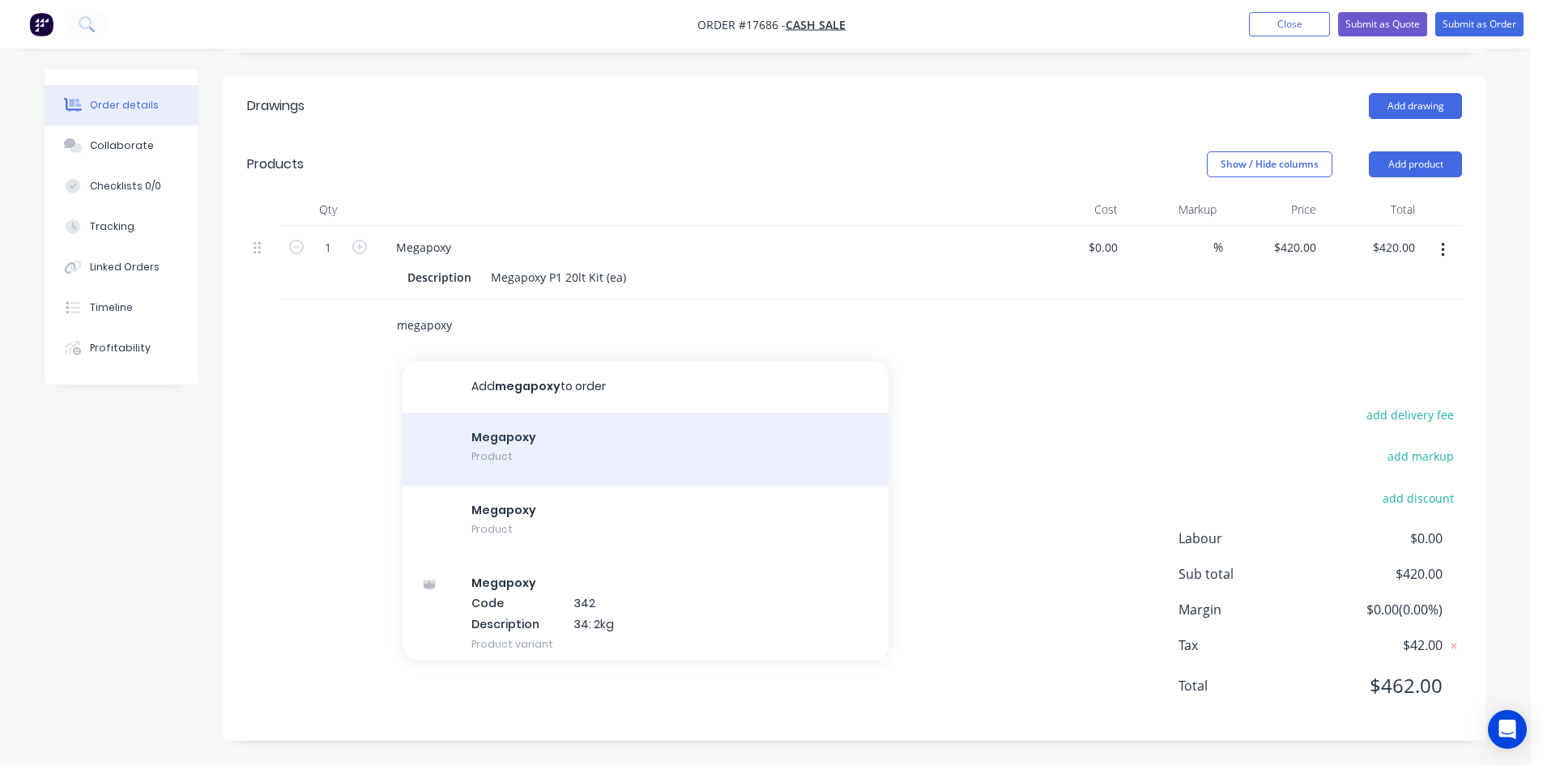
type input "megapoxy"
click at [555, 451] on div "Megapoxy Product" at bounding box center [646, 449] width 486 height 73
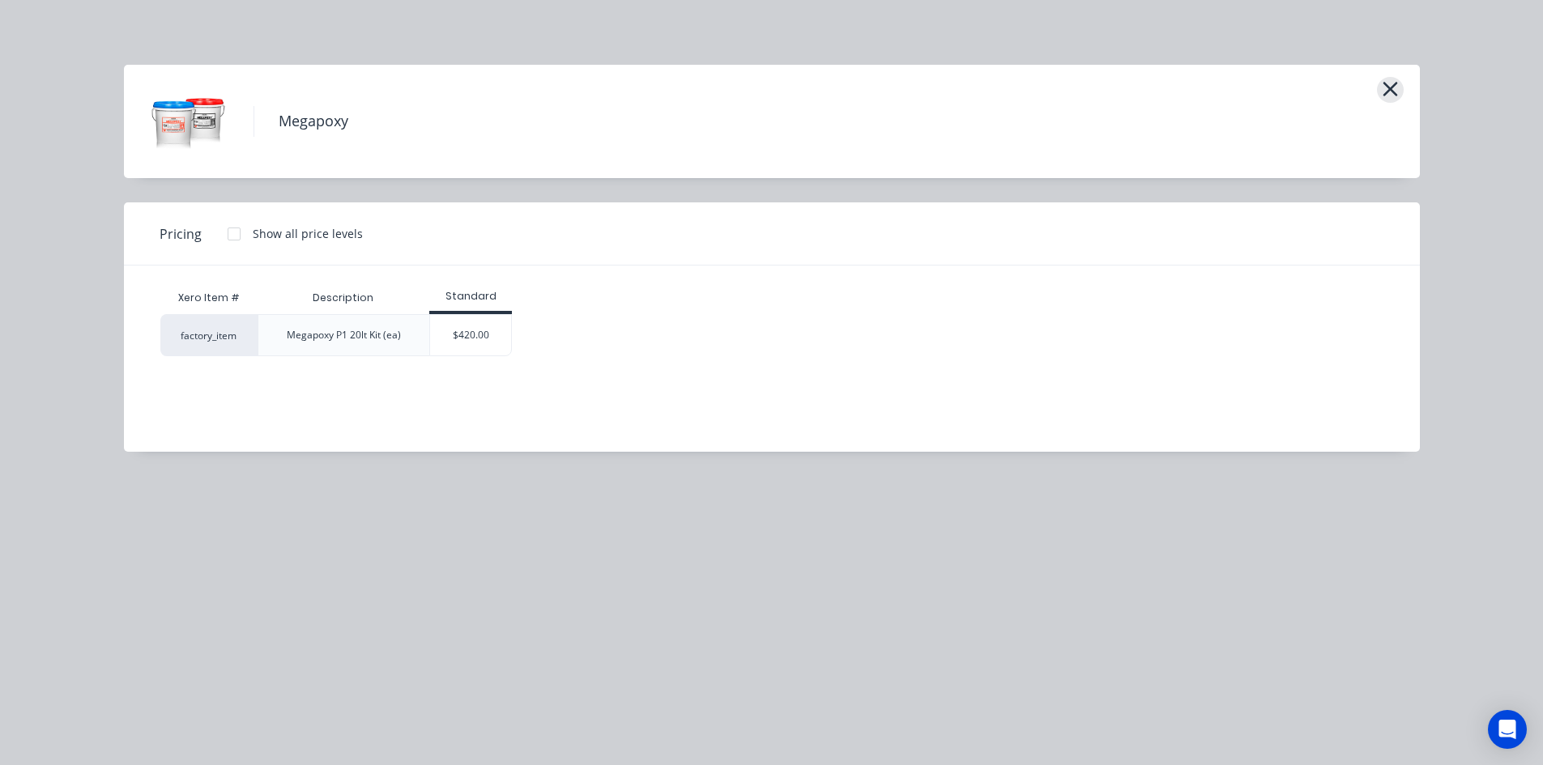
click at [1395, 94] on icon "button" at bounding box center [1390, 89] width 15 height 15
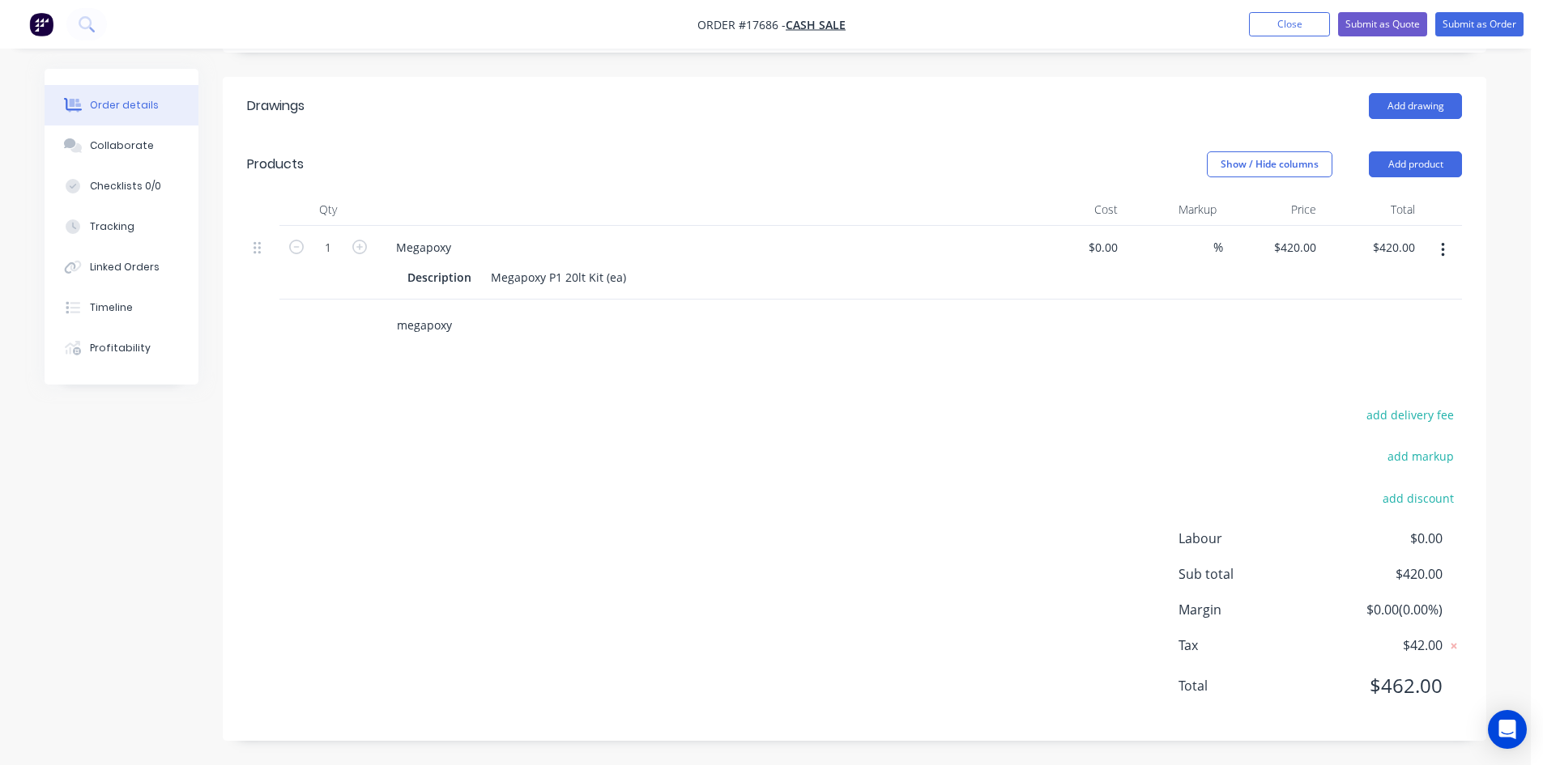
click at [460, 326] on input "megapoxy" at bounding box center [558, 325] width 324 height 32
click at [761, 384] on div "Drawings Add drawing Products Show / Hide columns Add product Qty Cost Markup P…" at bounding box center [855, 409] width 1264 height 664
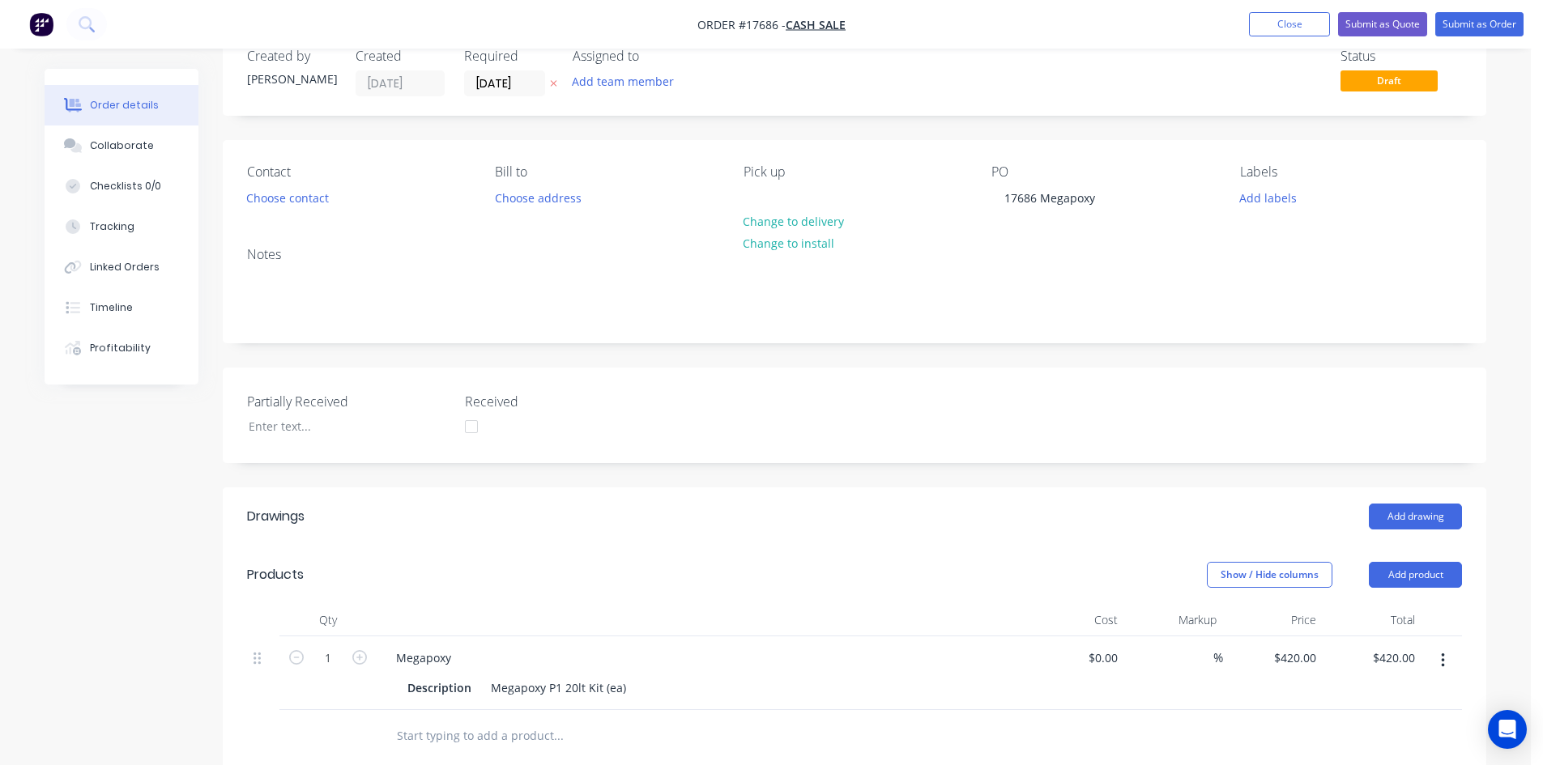
scroll to position [0, 0]
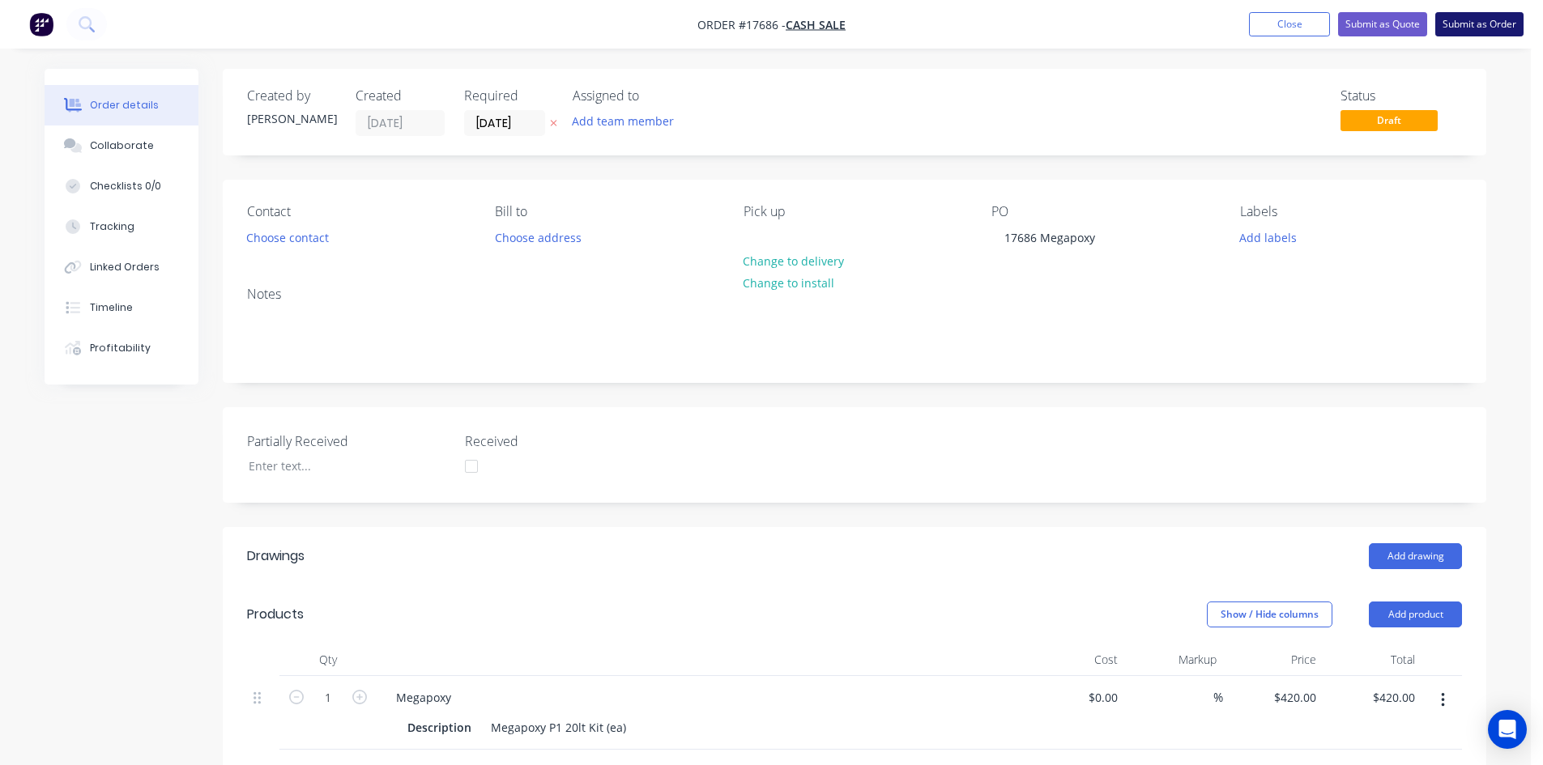
click at [1483, 26] on button "Submit as Order" at bounding box center [1479, 24] width 88 height 24
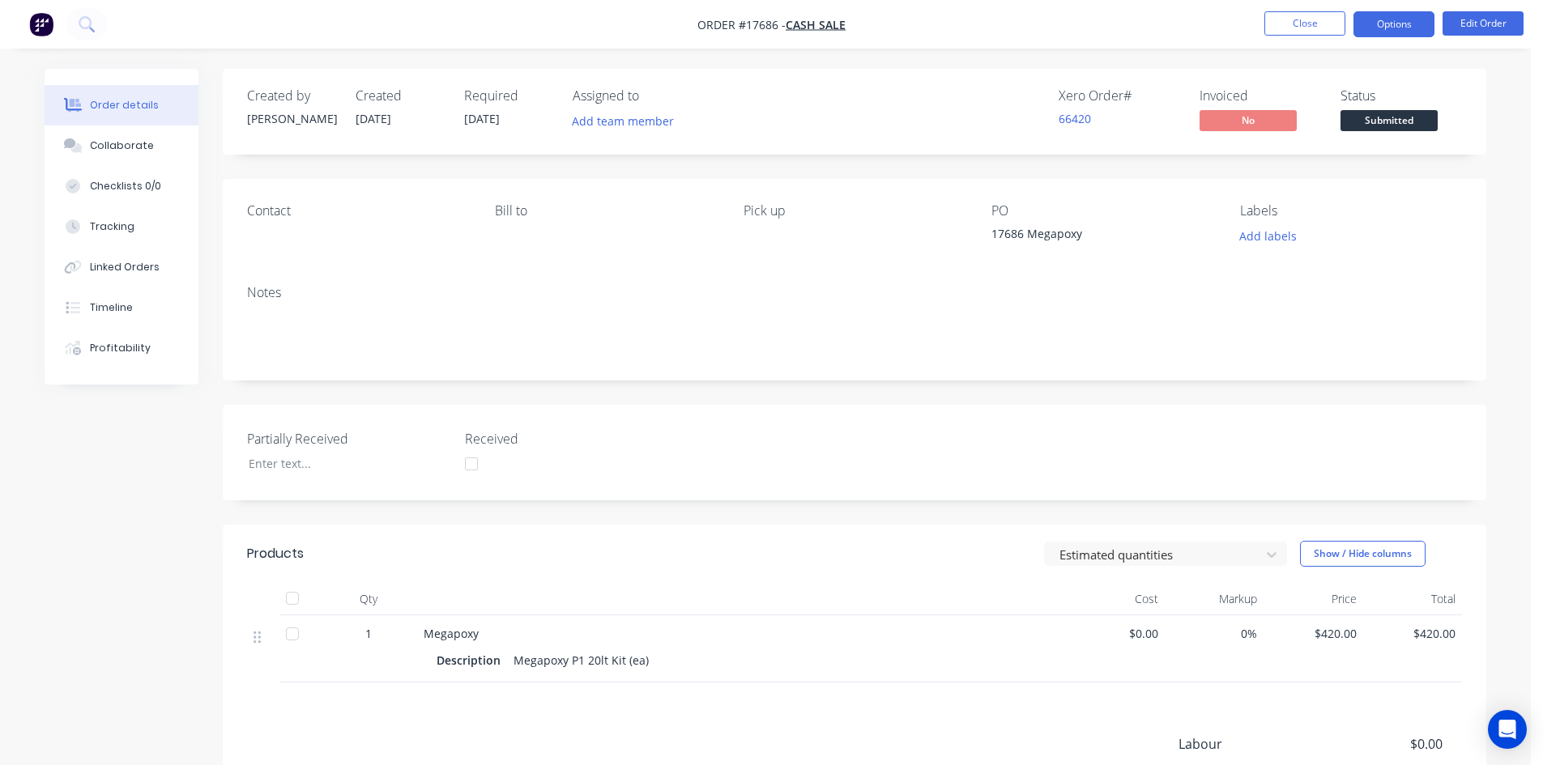
click at [1398, 28] on button "Options" at bounding box center [1394, 24] width 81 height 26
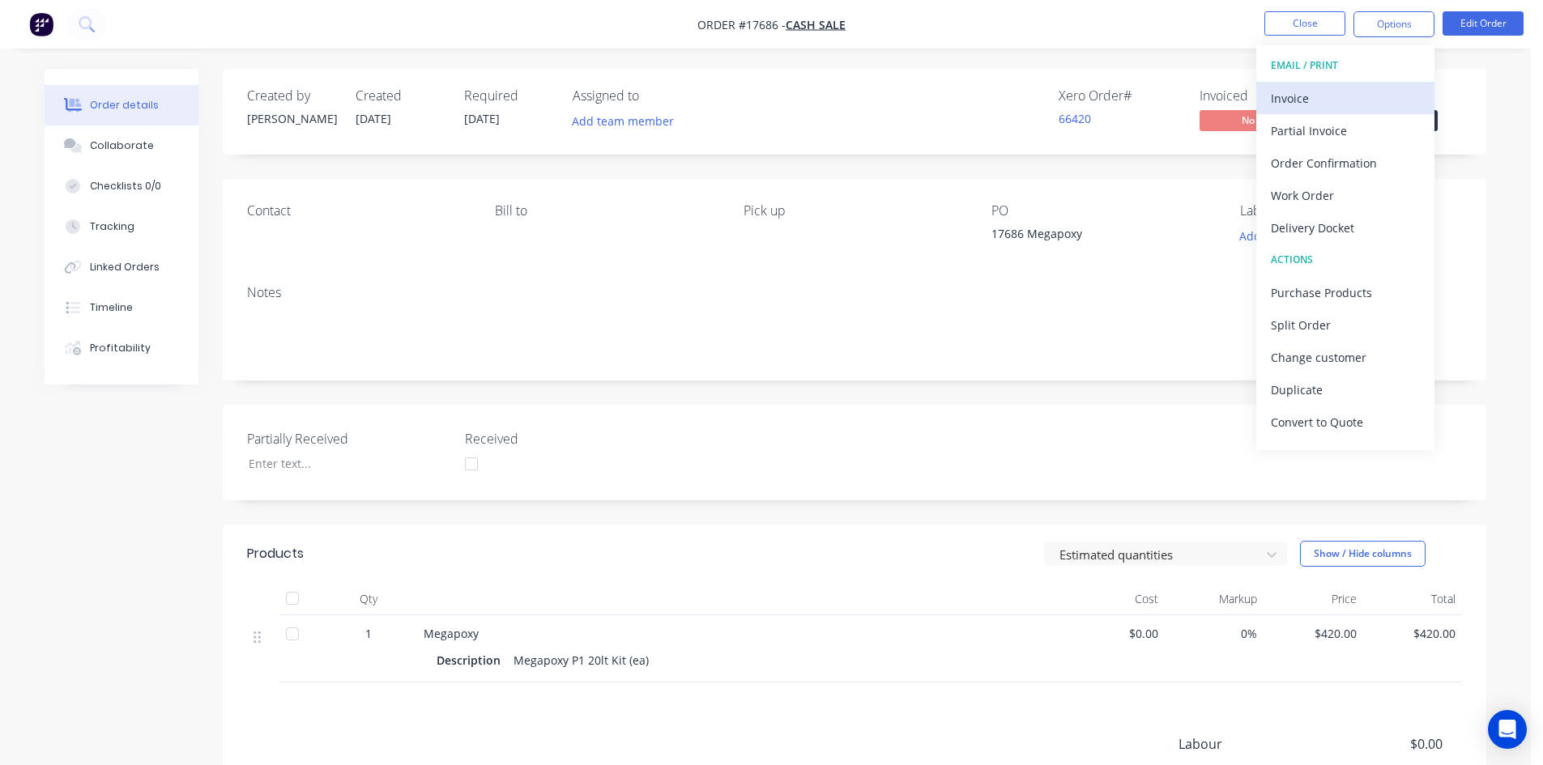
click at [1337, 99] on div "Invoice" at bounding box center [1345, 98] width 149 height 23
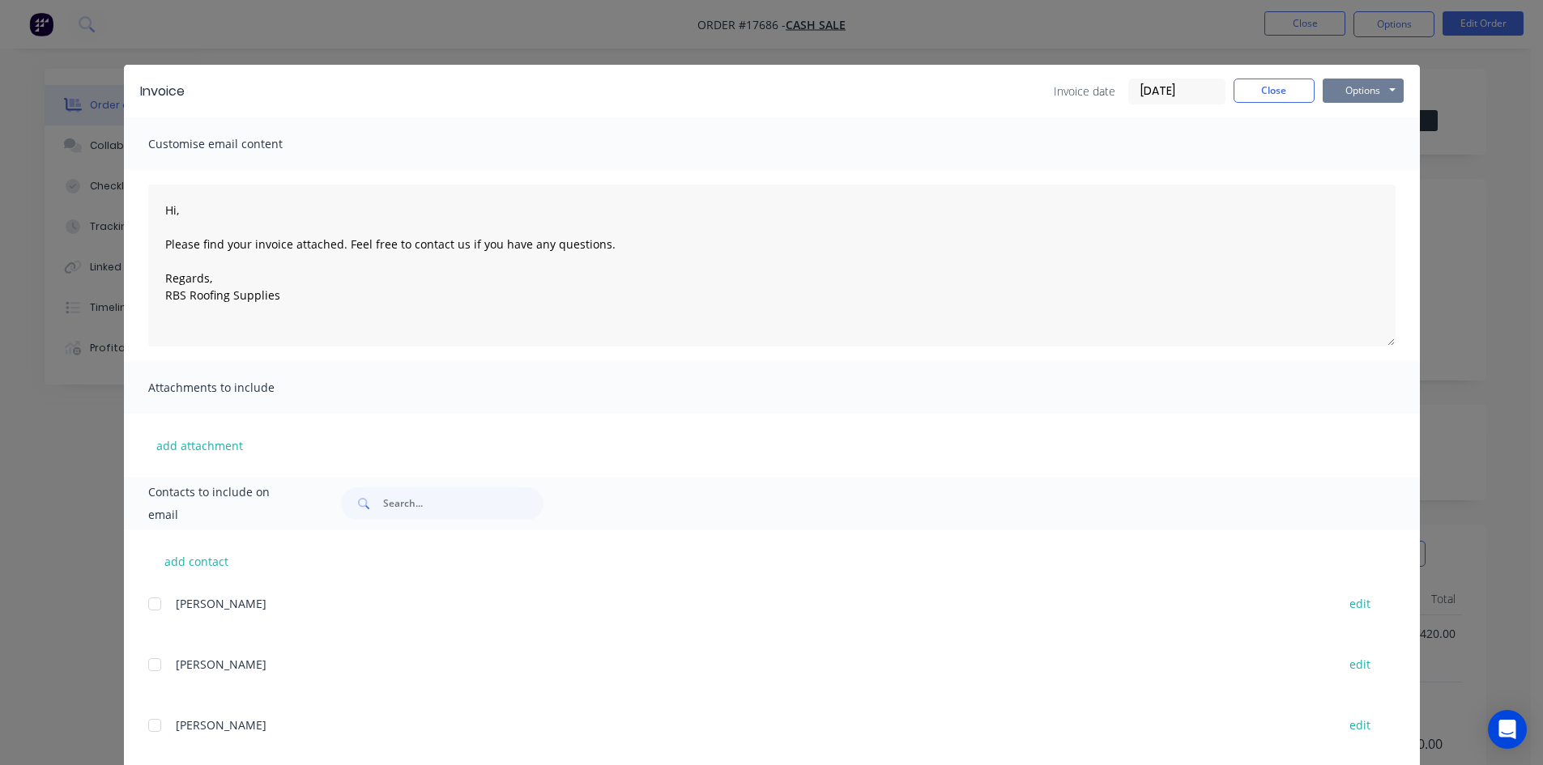
click at [1361, 88] on button "Options" at bounding box center [1363, 91] width 81 height 24
click at [1377, 145] on button "Print" at bounding box center [1375, 146] width 104 height 27
click at [1247, 86] on button "Close" at bounding box center [1274, 91] width 81 height 24
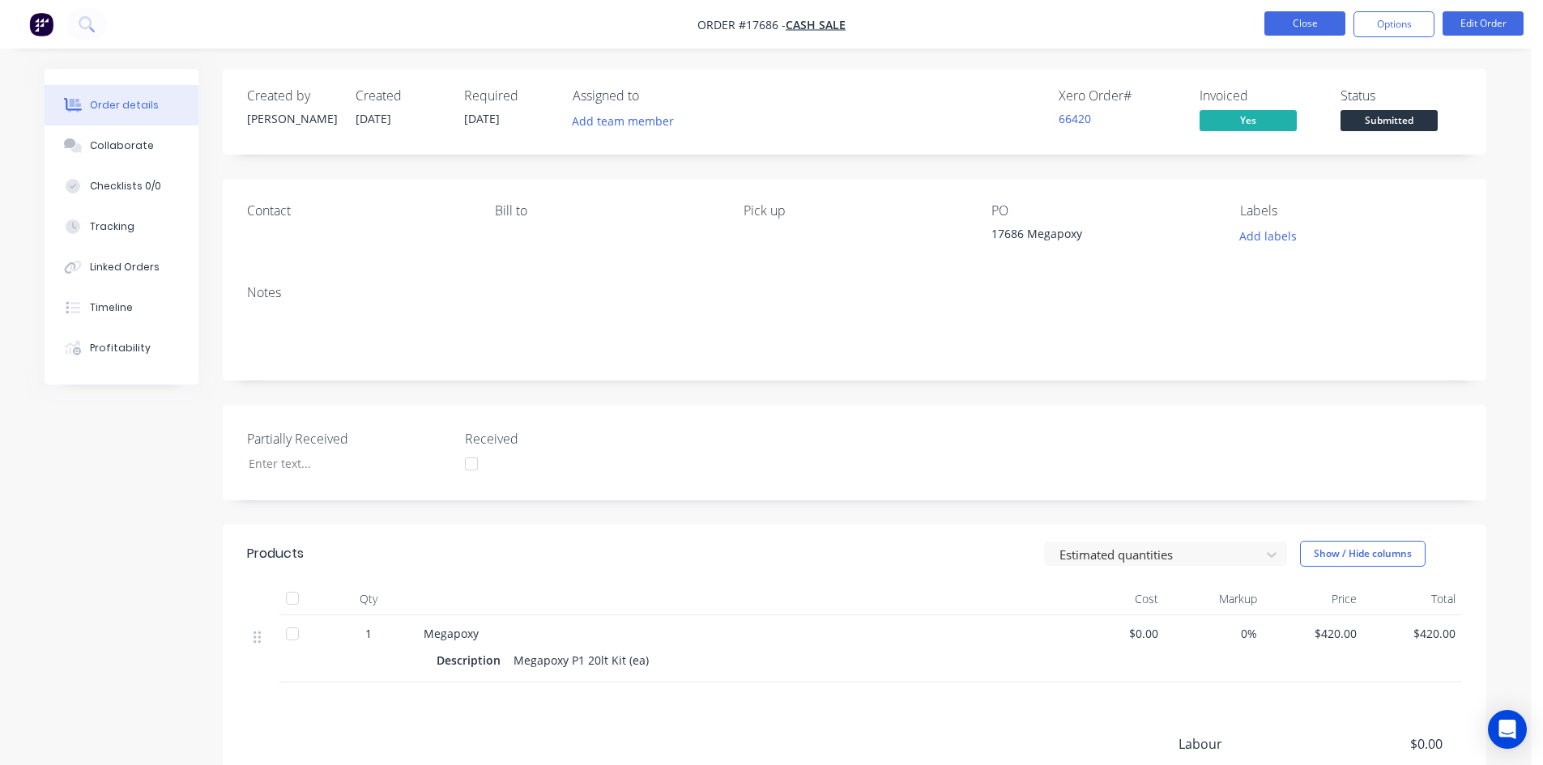
click at [1308, 23] on button "Close" at bounding box center [1304, 23] width 81 height 24
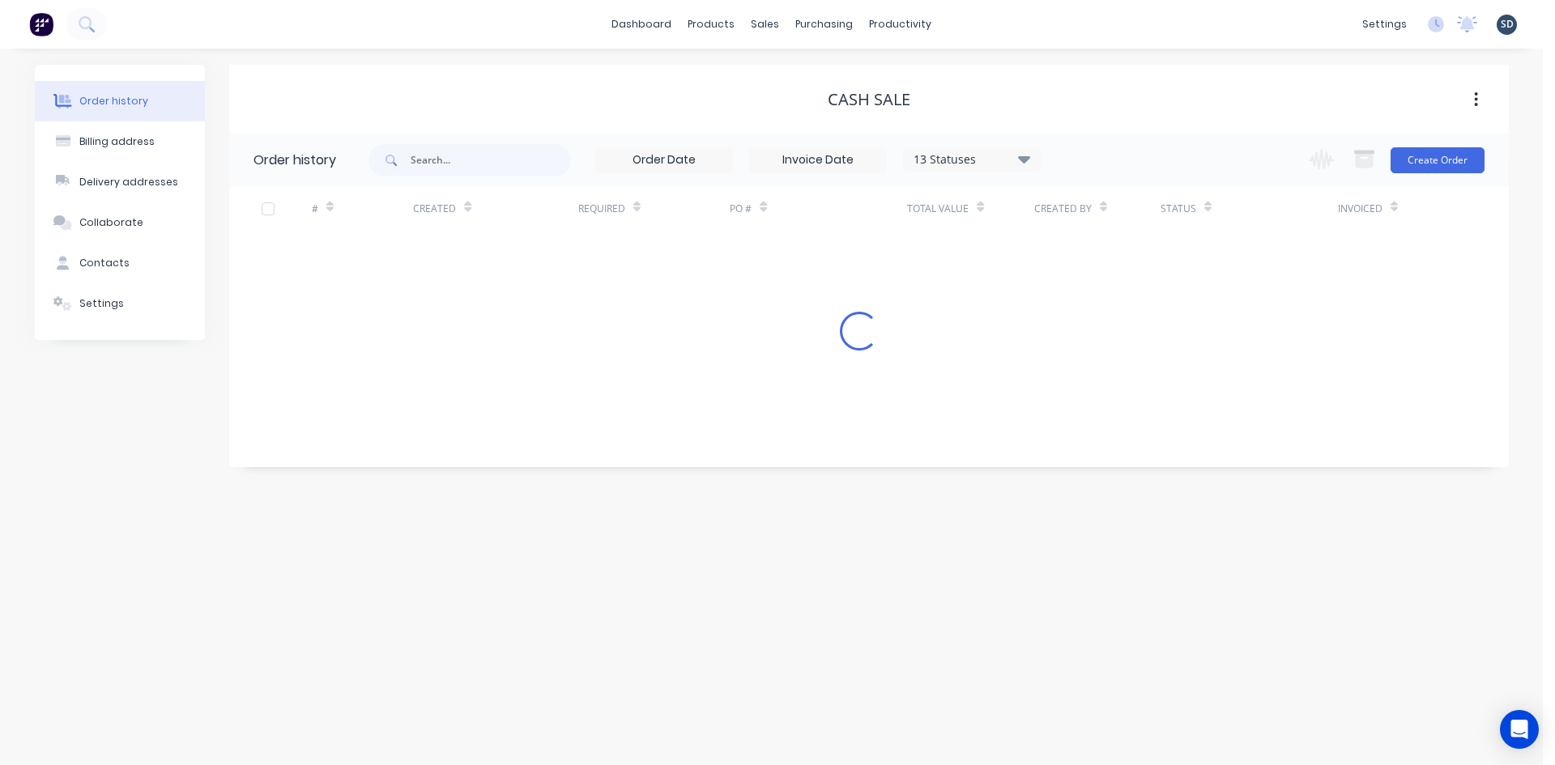
click at [1020, 30] on div "dashboard products sales purchasing productivity dashboard products Product Cat…" at bounding box center [771, 24] width 1543 height 49
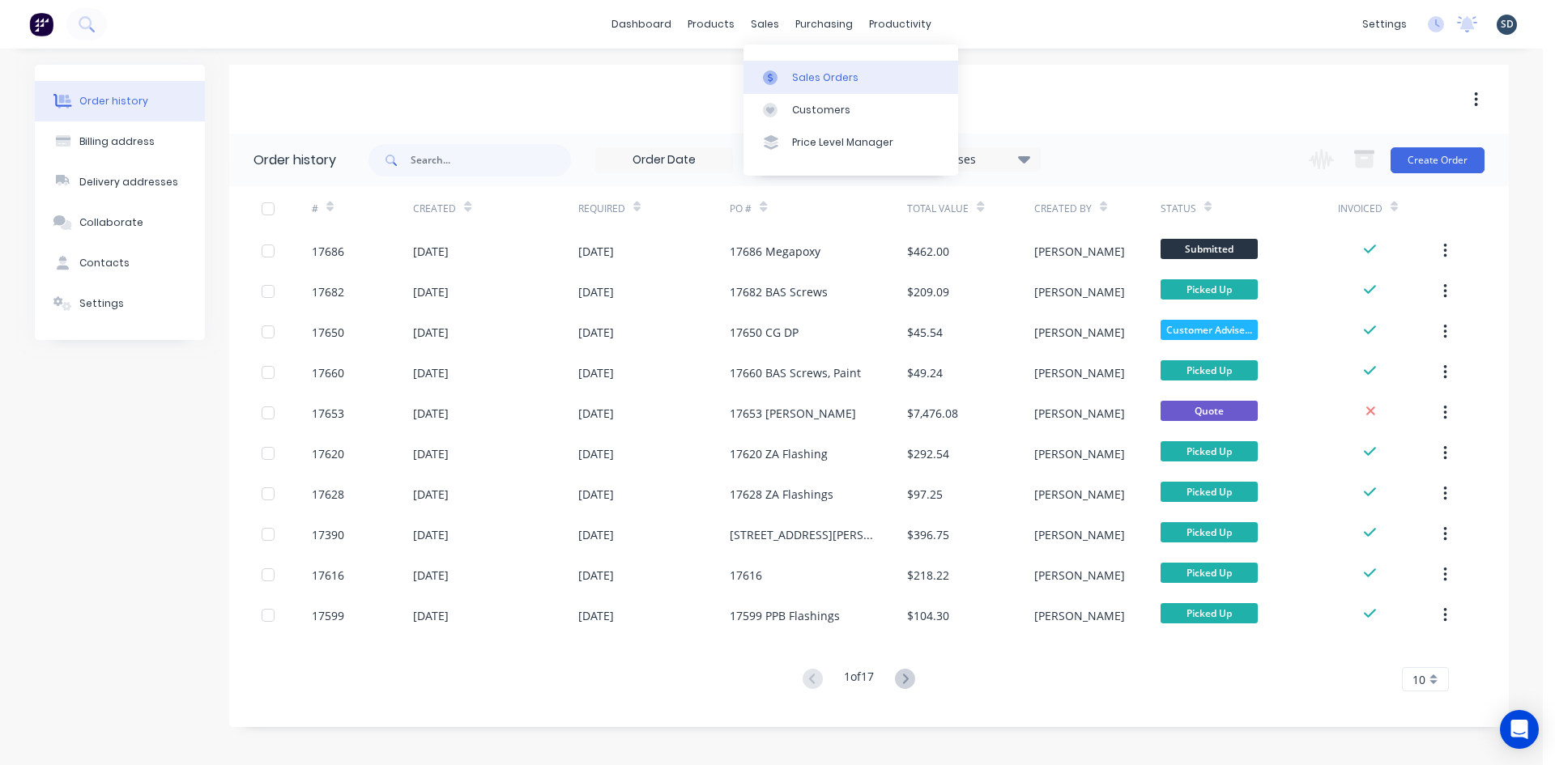
click at [820, 66] on link "Sales Orders" at bounding box center [851, 77] width 215 height 32
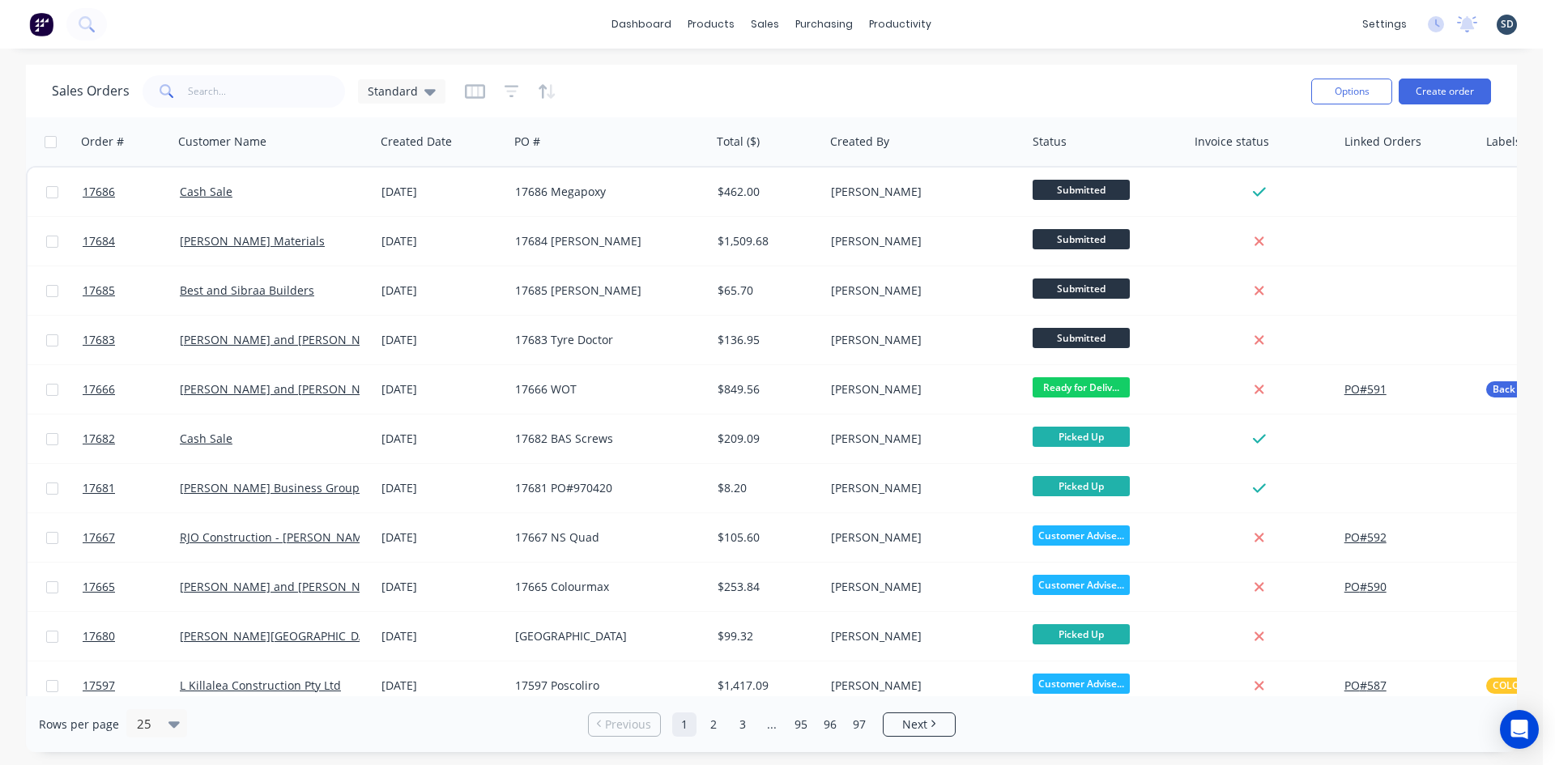
click at [971, 24] on div "dashboard products sales purchasing productivity dashboard products Product Cat…" at bounding box center [771, 24] width 1543 height 49
click at [993, 17] on div "dashboard products sales purchasing productivity dashboard products Product Cat…" at bounding box center [771, 24] width 1543 height 49
click at [1030, 35] on div "dashboard products sales purchasing productivity dashboard products Product Cat…" at bounding box center [771, 24] width 1543 height 49
click at [253, 94] on input "text" at bounding box center [267, 91] width 158 height 32
click at [792, 75] on div "Sales Orders" at bounding box center [825, 77] width 66 height 15
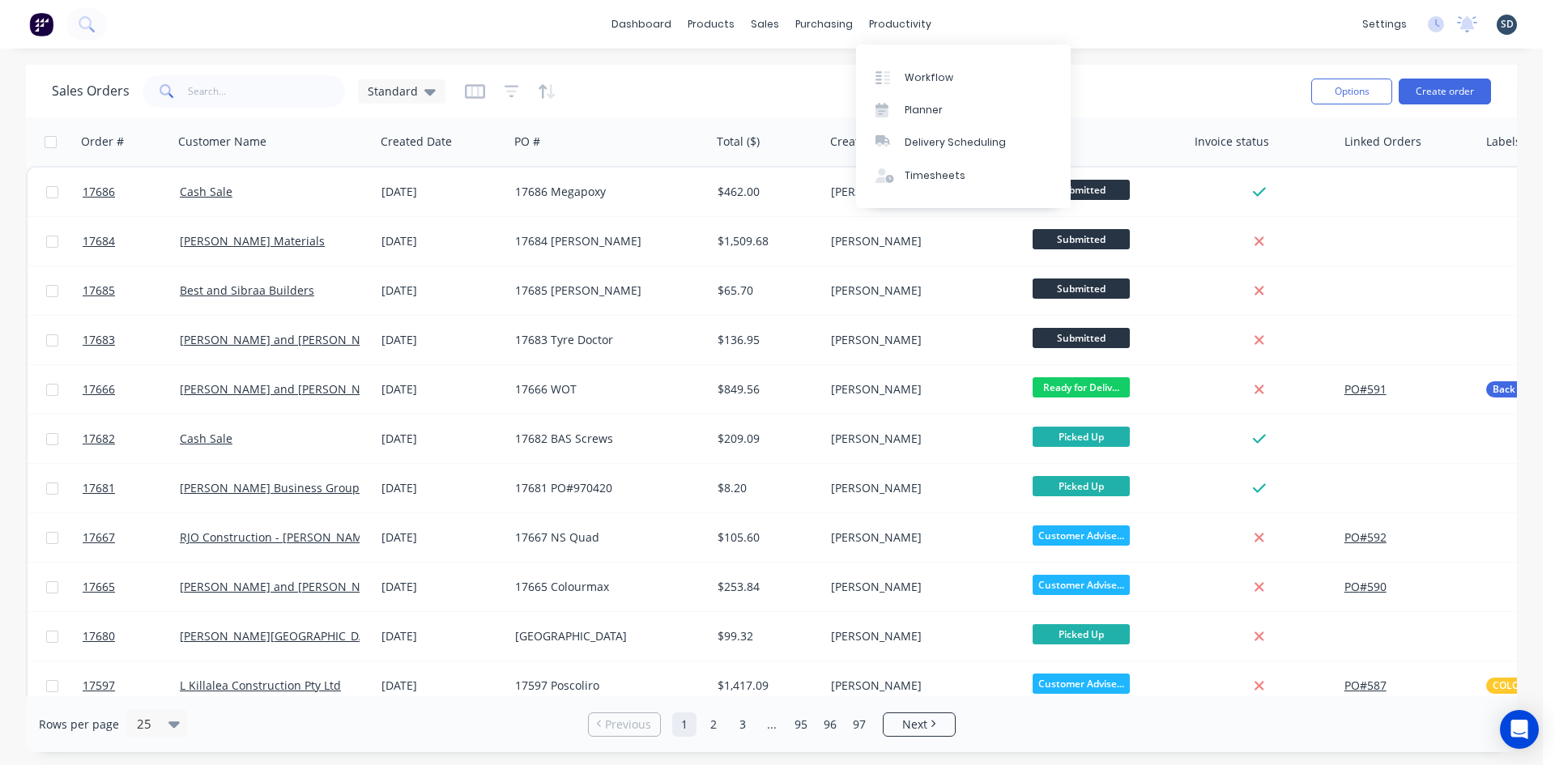
click at [977, 23] on div "dashboard products sales purchasing productivity dashboard products Product Cat…" at bounding box center [771, 24] width 1543 height 49
click at [1005, 27] on div "dashboard products sales purchasing productivity dashboard products Product Cat…" at bounding box center [771, 24] width 1543 height 49
click at [979, 23] on div "dashboard products sales purchasing productivity dashboard products Product Cat…" at bounding box center [771, 24] width 1543 height 49
click at [989, 27] on div "dashboard products sales purchasing productivity dashboard products Product Cat…" at bounding box center [771, 24] width 1543 height 49
click at [972, 26] on div "dashboard products sales purchasing productivity dashboard products Product Cat…" at bounding box center [771, 24] width 1543 height 49
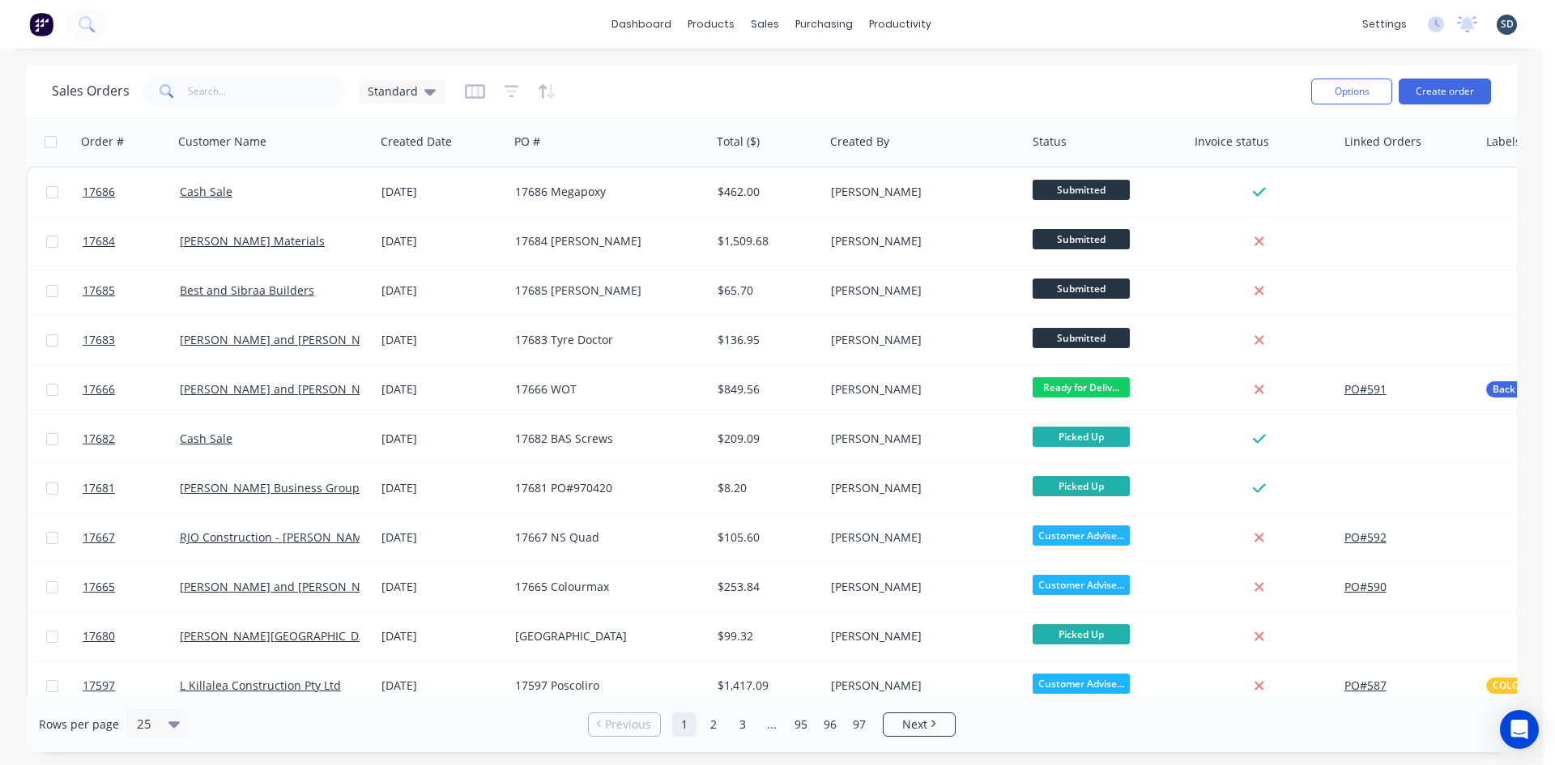
click at [986, 23] on div "dashboard products sales purchasing productivity dashboard products Product Cat…" at bounding box center [771, 24] width 1543 height 49
click at [982, 19] on div "dashboard products sales purchasing productivity dashboard products Product Cat…" at bounding box center [771, 24] width 1543 height 49
click at [992, 25] on div "dashboard products sales purchasing productivity dashboard products Product Cat…" at bounding box center [771, 24] width 1543 height 49
click at [978, 21] on div "dashboard products sales purchasing productivity dashboard products Product Cat…" at bounding box center [771, 24] width 1543 height 49
click at [1008, 27] on div "dashboard products sales purchasing productivity dashboard products Product Cat…" at bounding box center [771, 24] width 1543 height 49
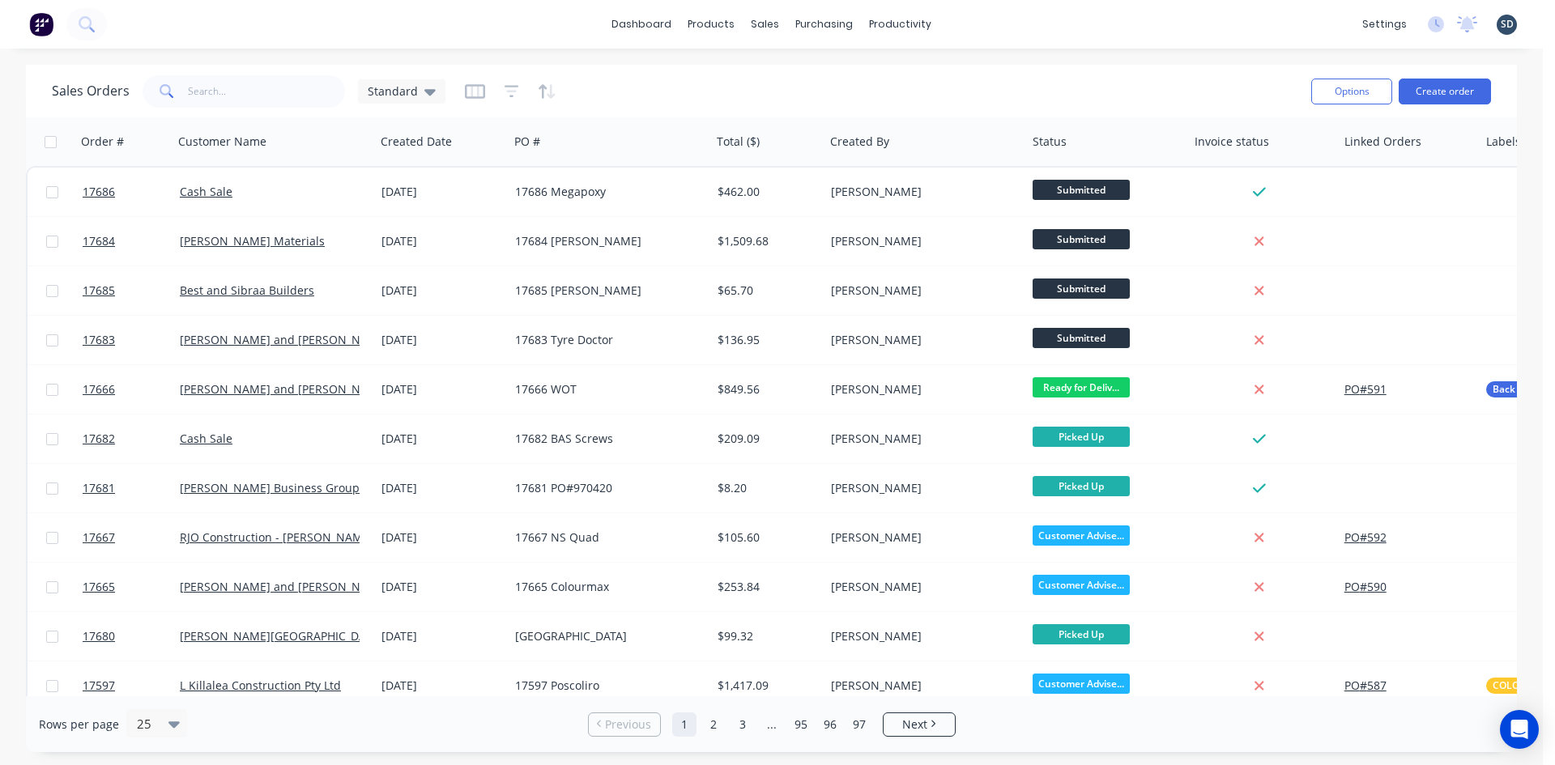
click at [983, 20] on div "dashboard products sales purchasing productivity dashboard products Product Cat…" at bounding box center [771, 24] width 1543 height 49
click at [978, 20] on div "dashboard products sales purchasing productivity dashboard products Product Cat…" at bounding box center [771, 24] width 1543 height 49
click at [971, 16] on div "dashboard products sales purchasing productivity dashboard products Product Cat…" at bounding box center [771, 24] width 1543 height 49
click at [986, 21] on div "dashboard products sales purchasing productivity dashboard products Product Cat…" at bounding box center [771, 24] width 1543 height 49
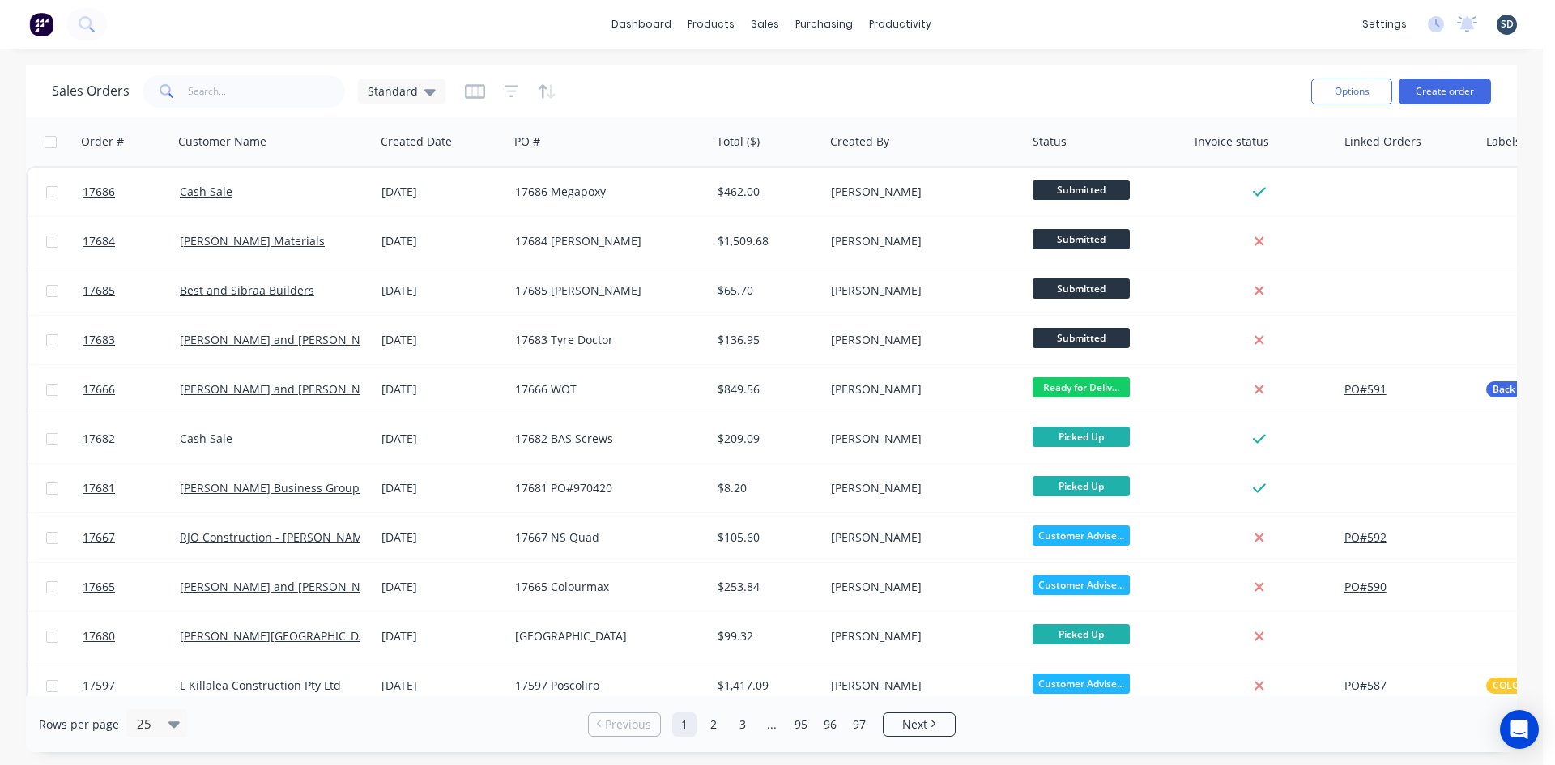
click at [983, 22] on div "dashboard products sales purchasing productivity dashboard products Product Cat…" at bounding box center [771, 24] width 1543 height 49
click at [1051, 25] on div "dashboard products sales purchasing productivity dashboard products Product Cat…" at bounding box center [771, 24] width 1543 height 49
click at [243, 92] on input "text" at bounding box center [267, 91] width 158 height 32
type input "zedd"
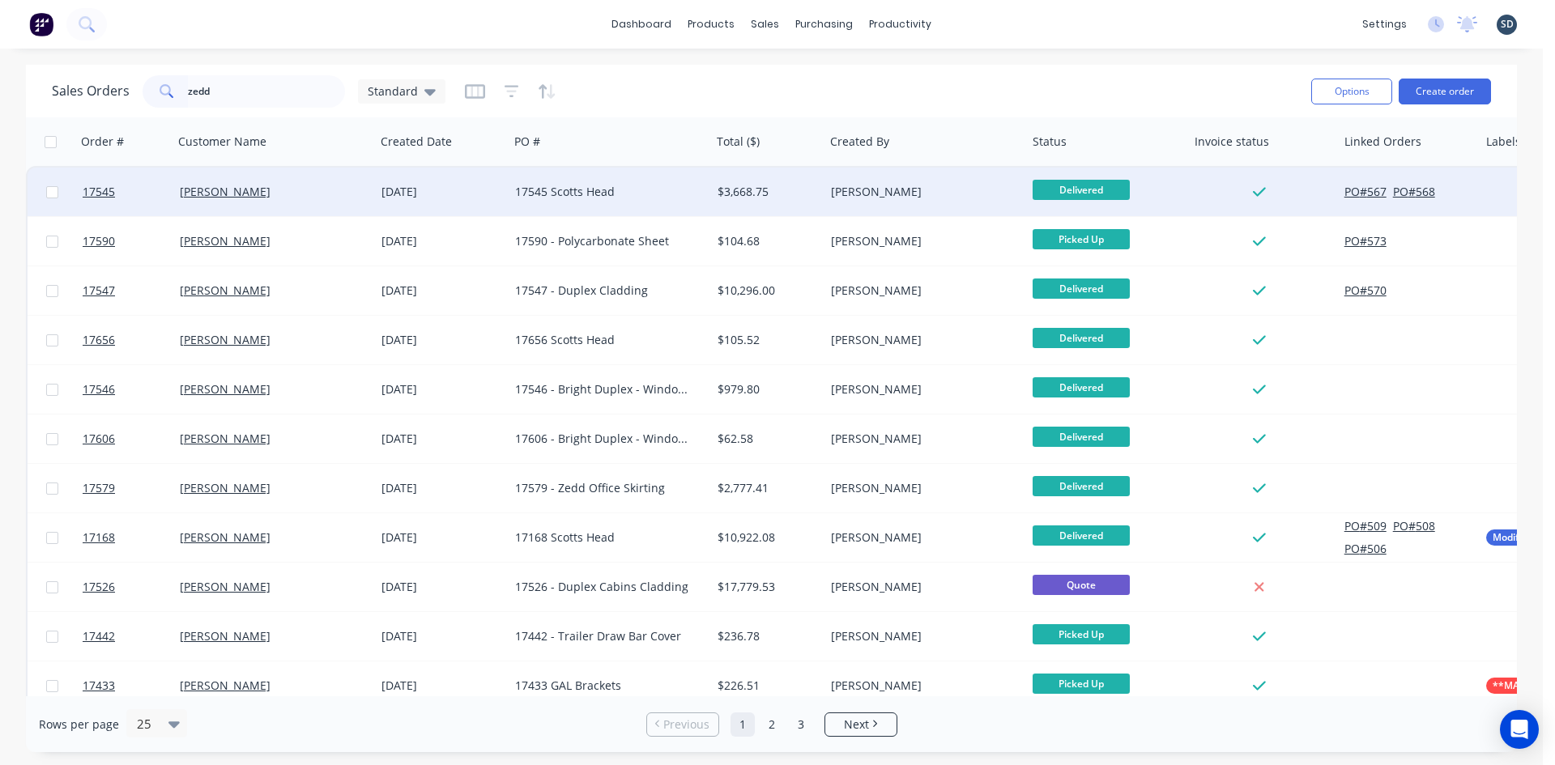
click at [302, 195] on div "[PERSON_NAME]" at bounding box center [270, 192] width 180 height 16
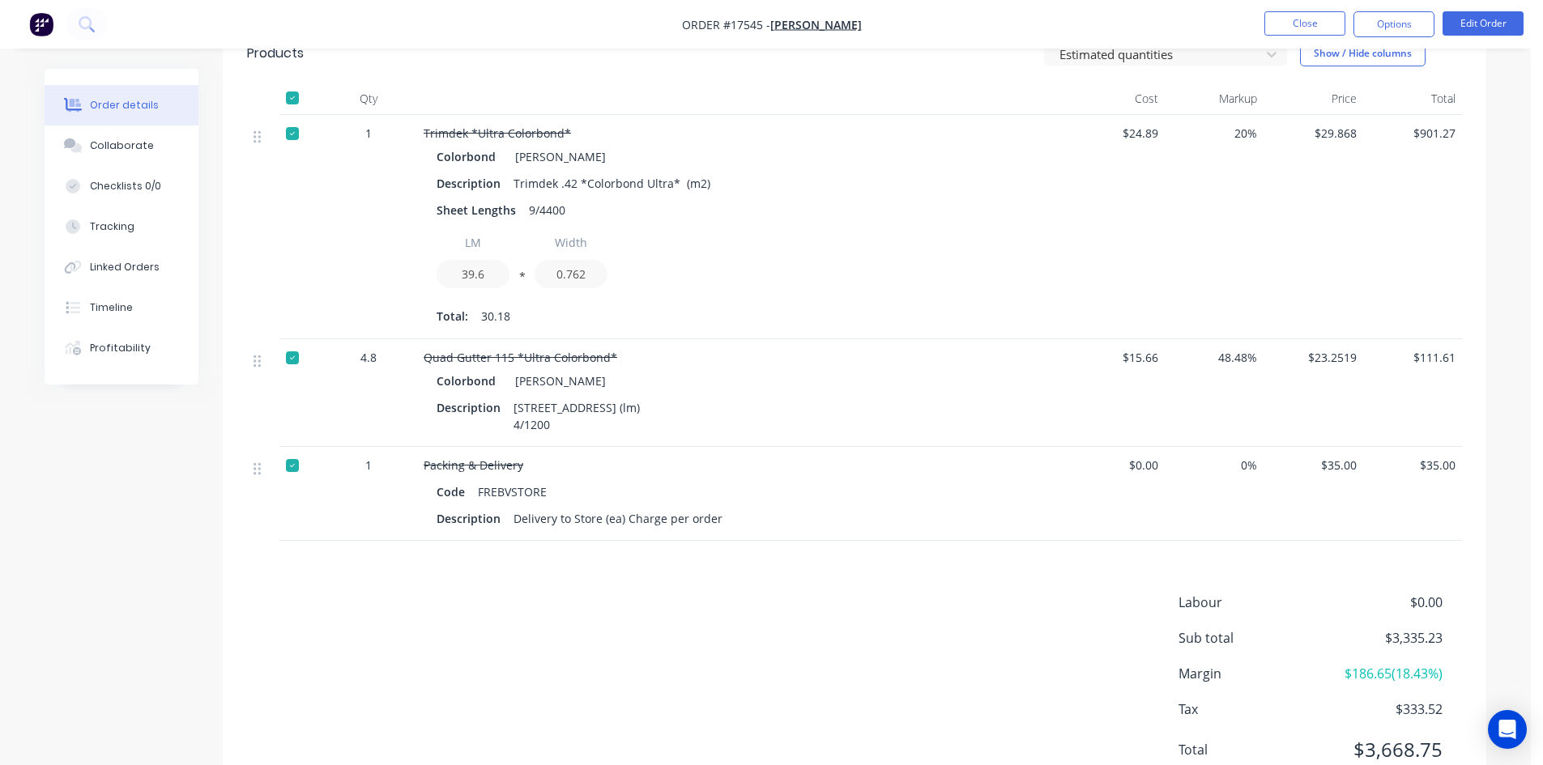
scroll to position [1446, 0]
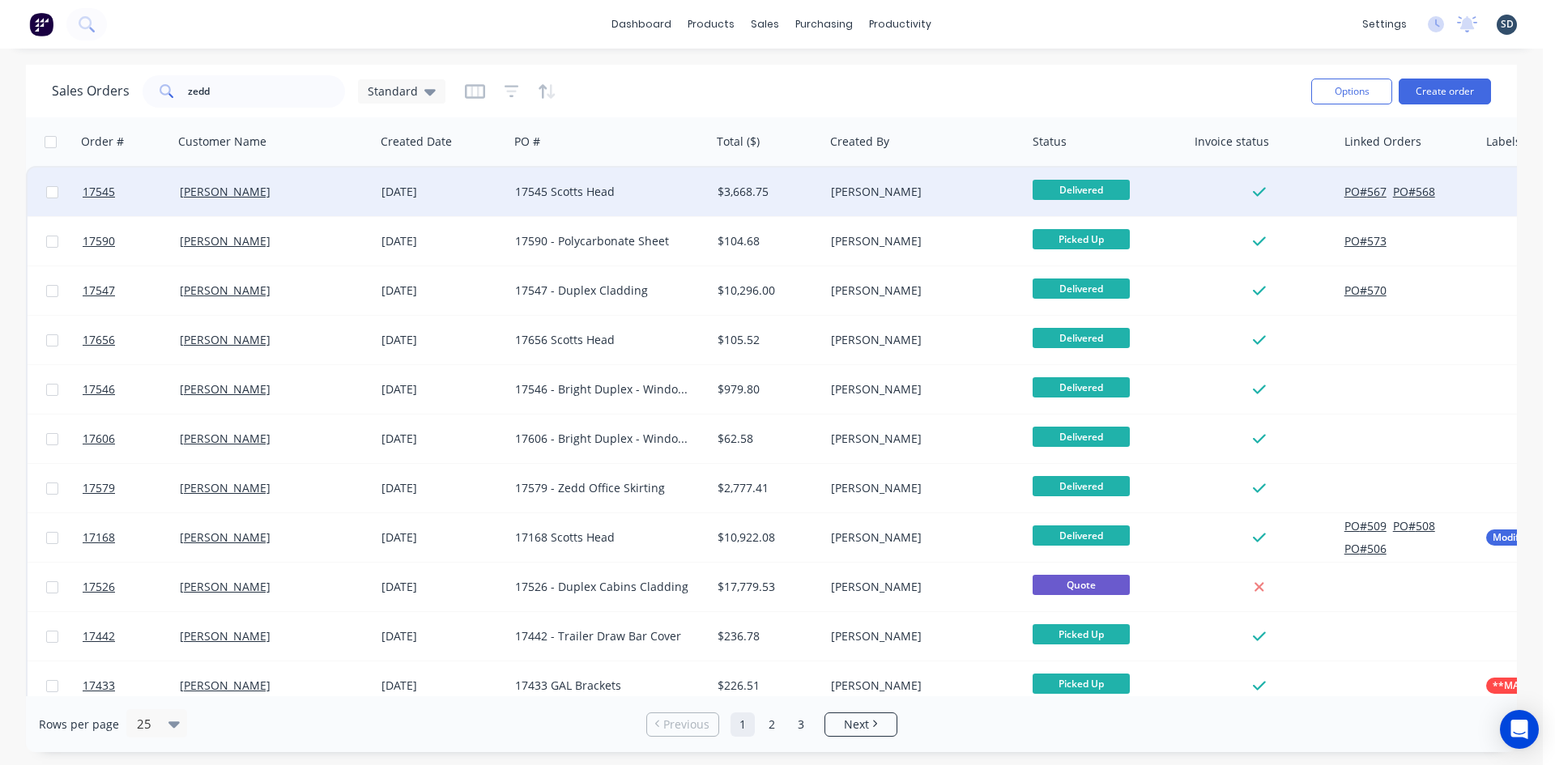
click at [492, 199] on div "[DATE]" at bounding box center [442, 192] width 121 height 16
click at [228, 195] on link "[PERSON_NAME]" at bounding box center [225, 191] width 91 height 15
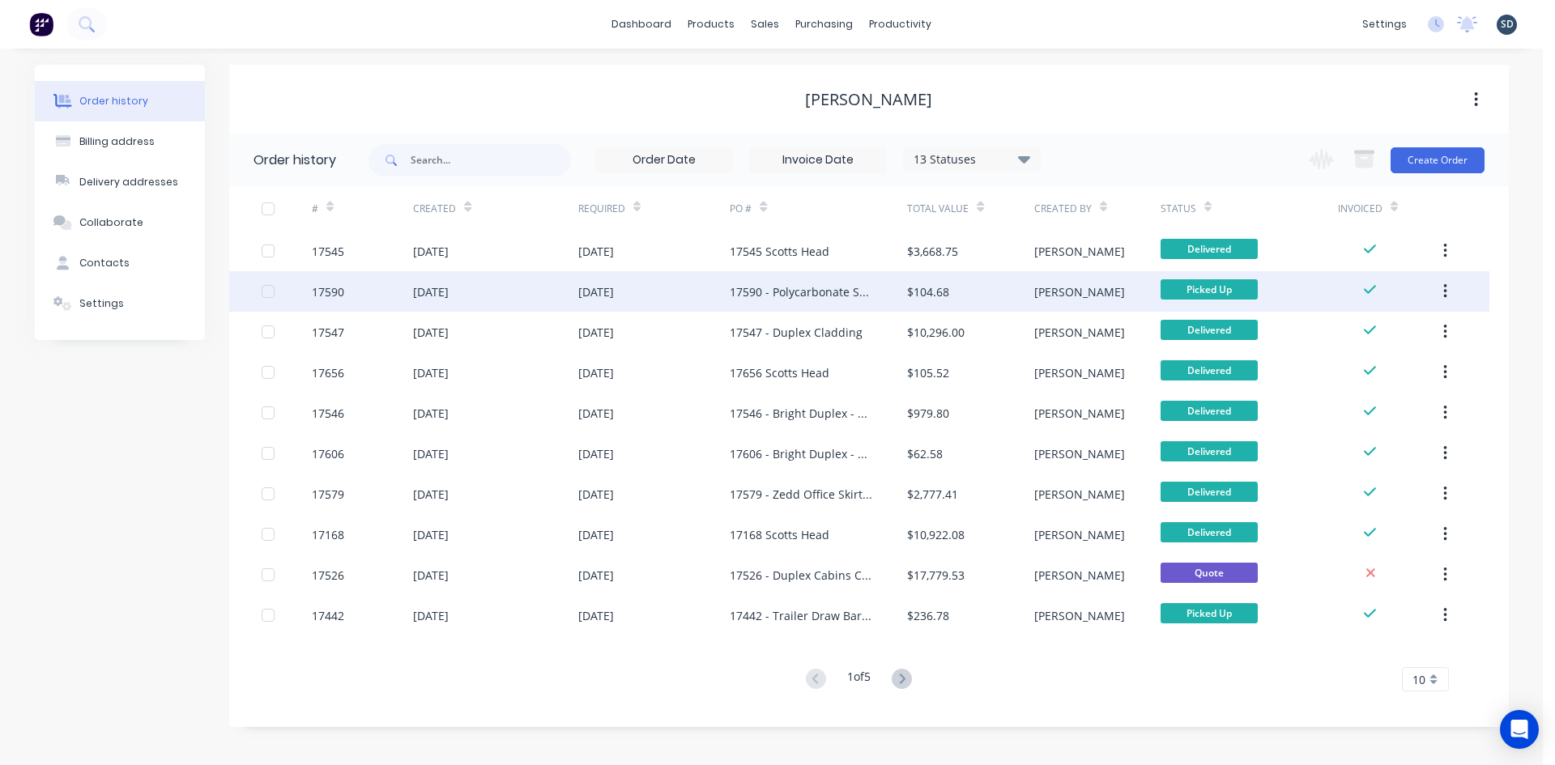
click at [528, 288] on div "17 Sep 2025" at bounding box center [495, 291] width 164 height 41
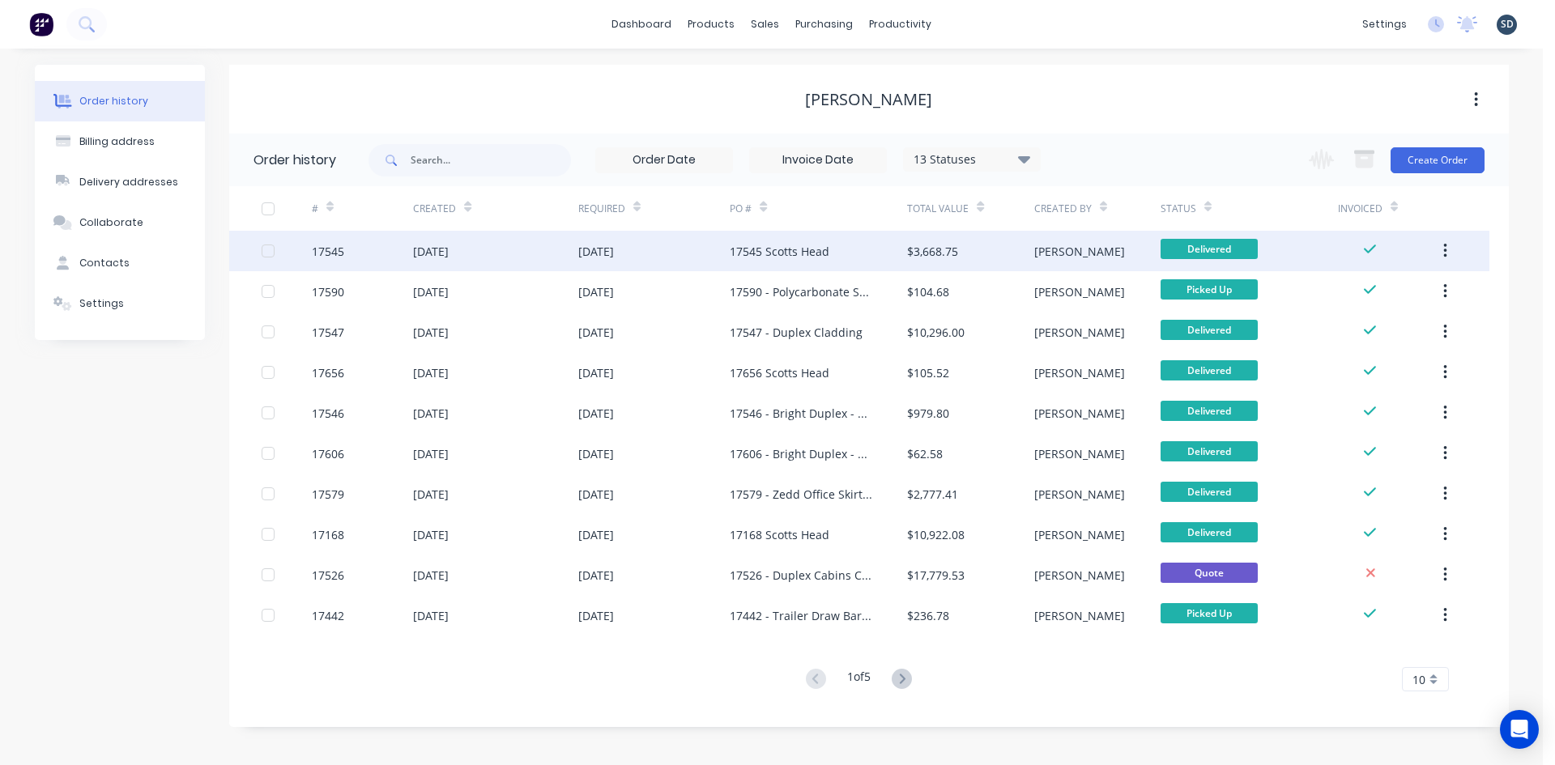
click at [548, 253] on div "[DATE]" at bounding box center [495, 251] width 164 height 41
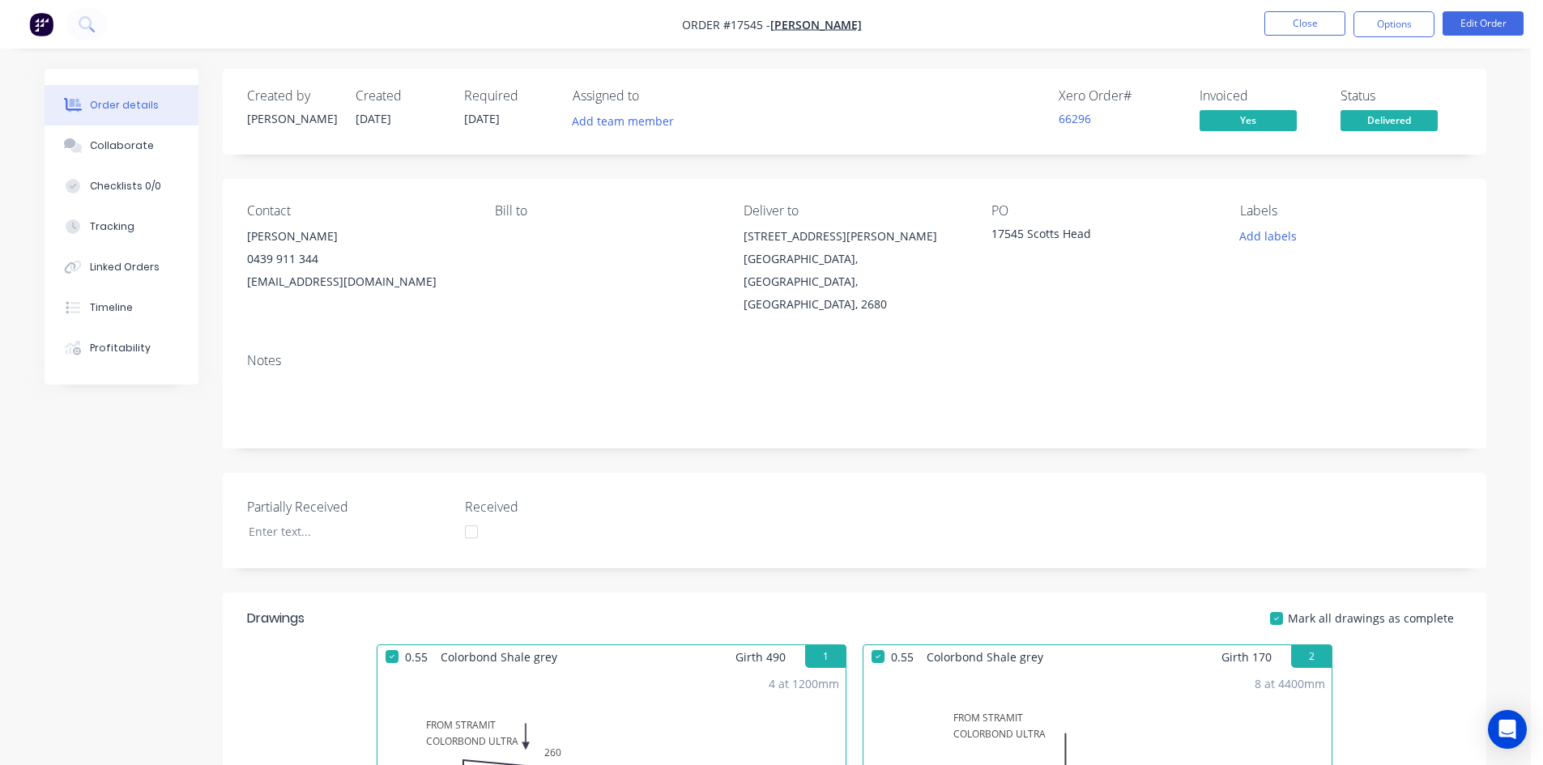
click at [1314, 22] on button "Close" at bounding box center [1304, 23] width 81 height 24
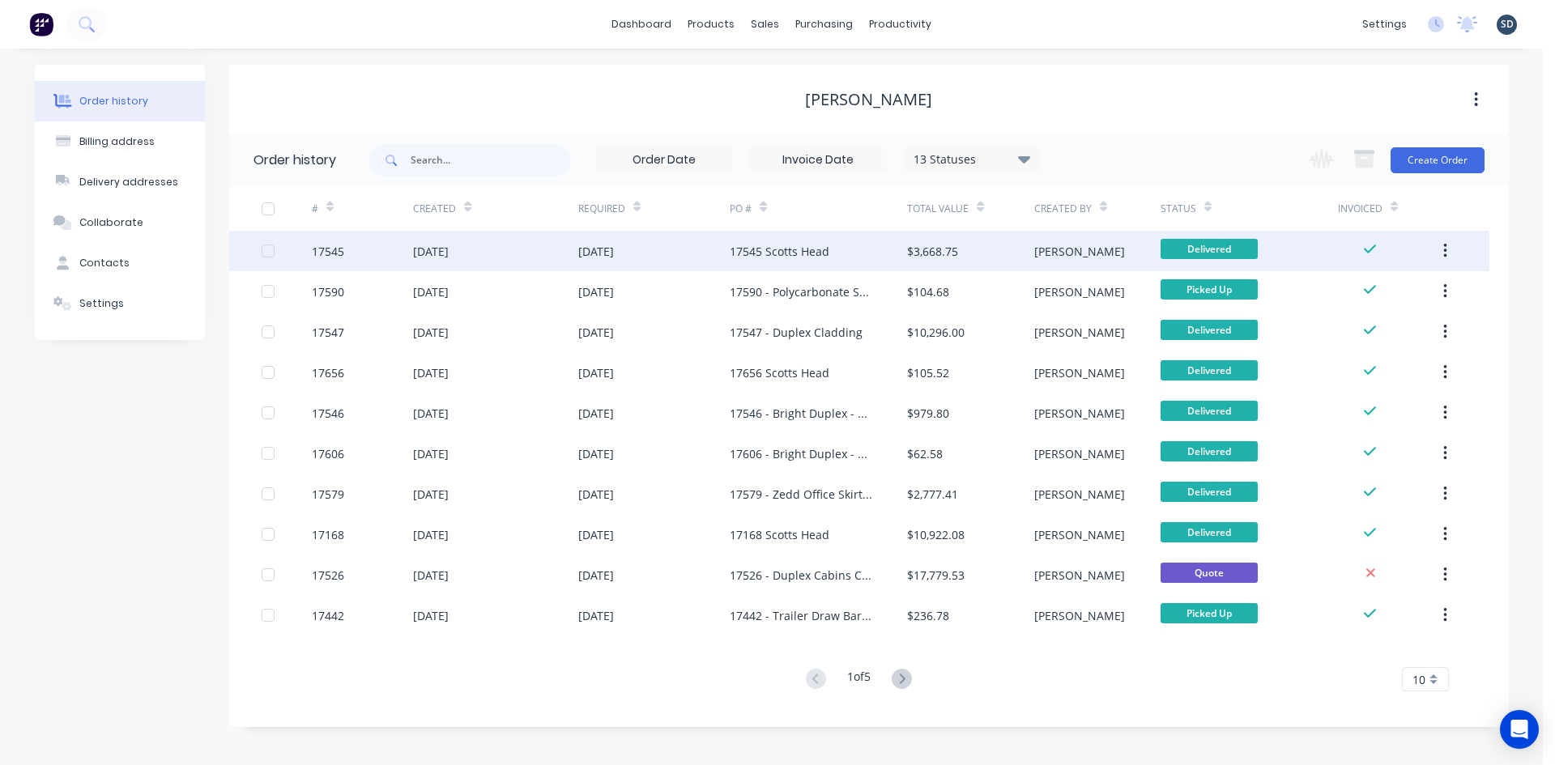
click at [683, 254] on div "[DATE]" at bounding box center [654, 251] width 152 height 41
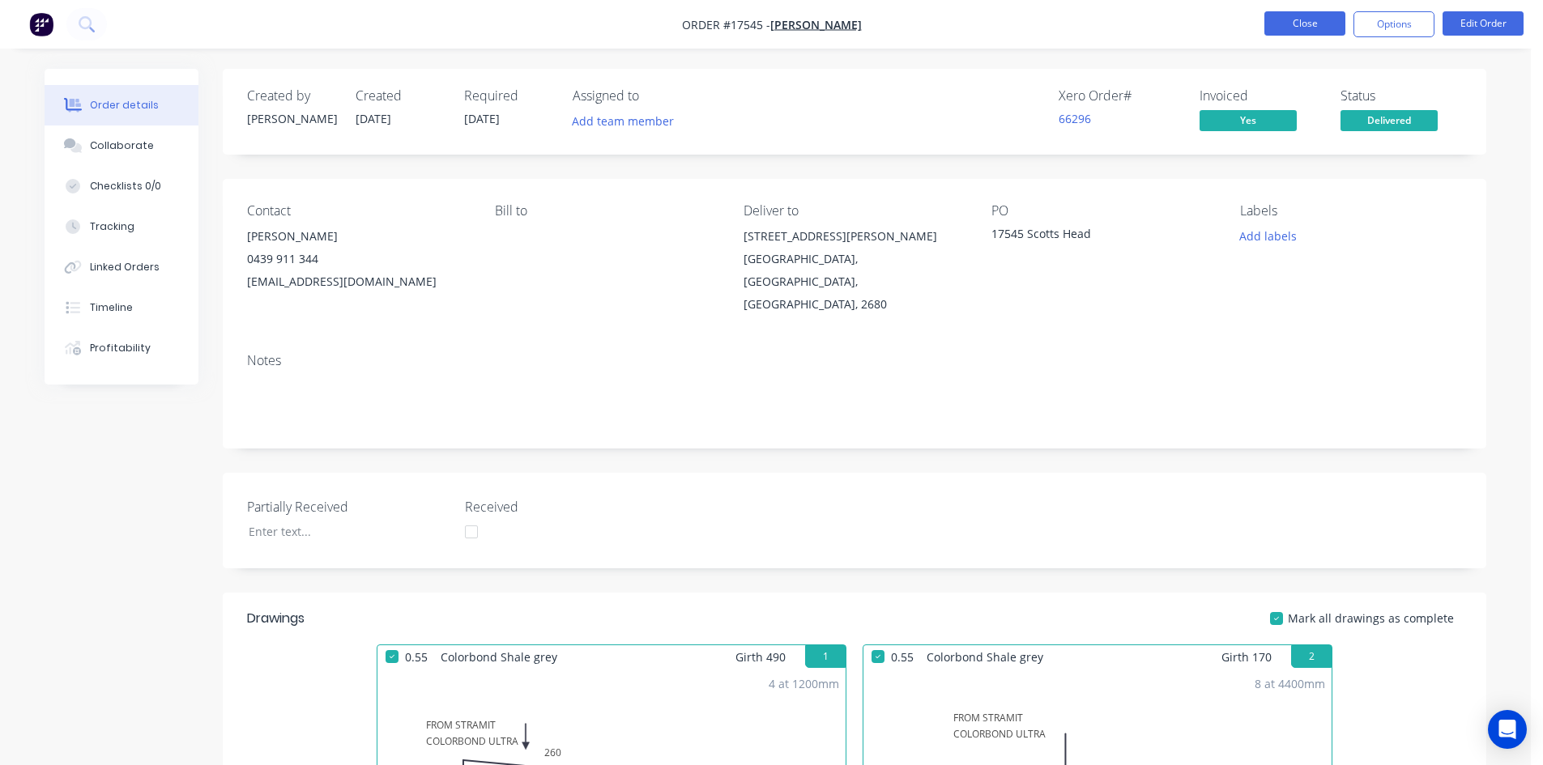
click at [1284, 17] on button "Close" at bounding box center [1304, 23] width 81 height 24
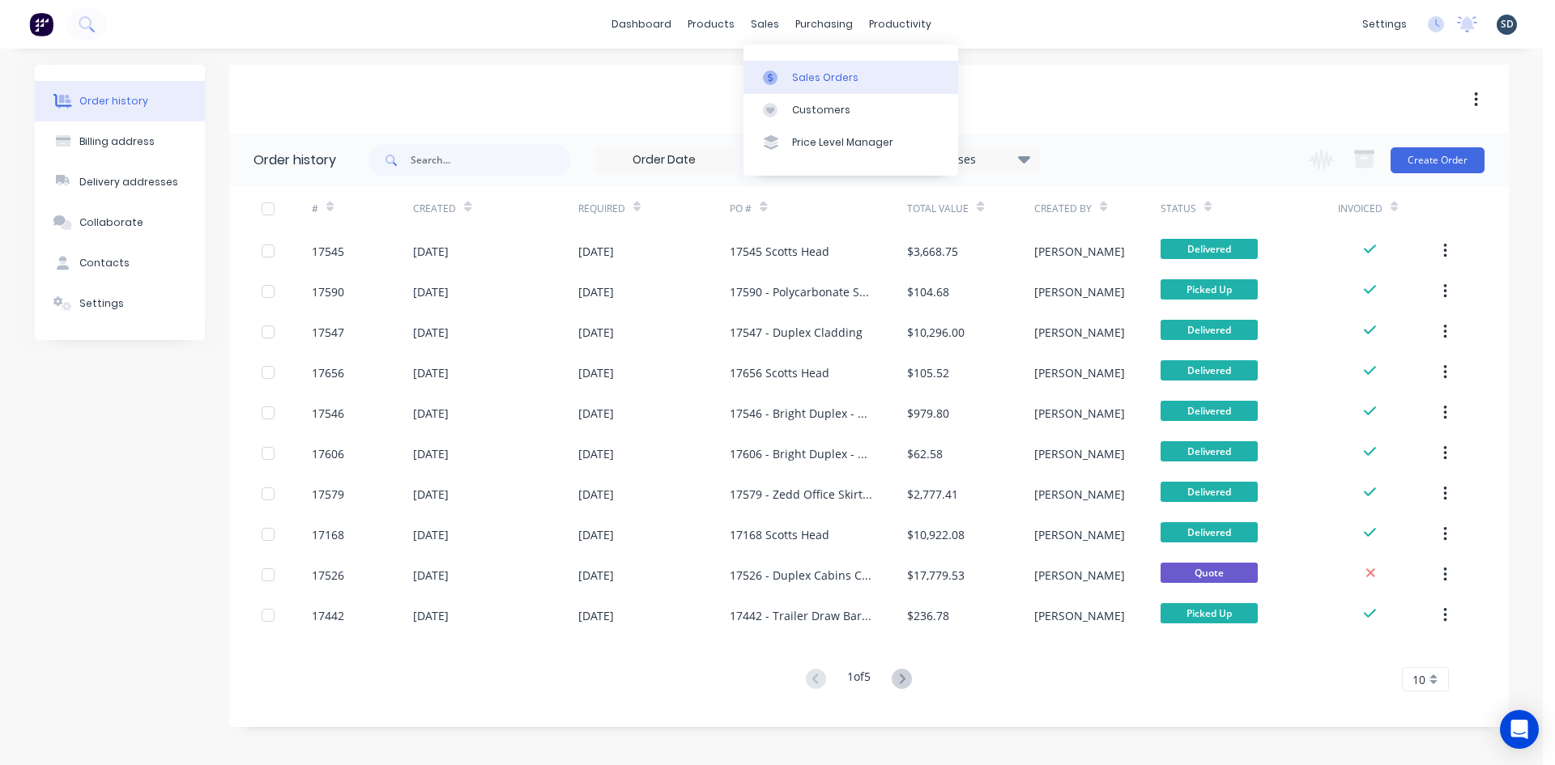
click at [834, 86] on link "Sales Orders" at bounding box center [851, 77] width 215 height 32
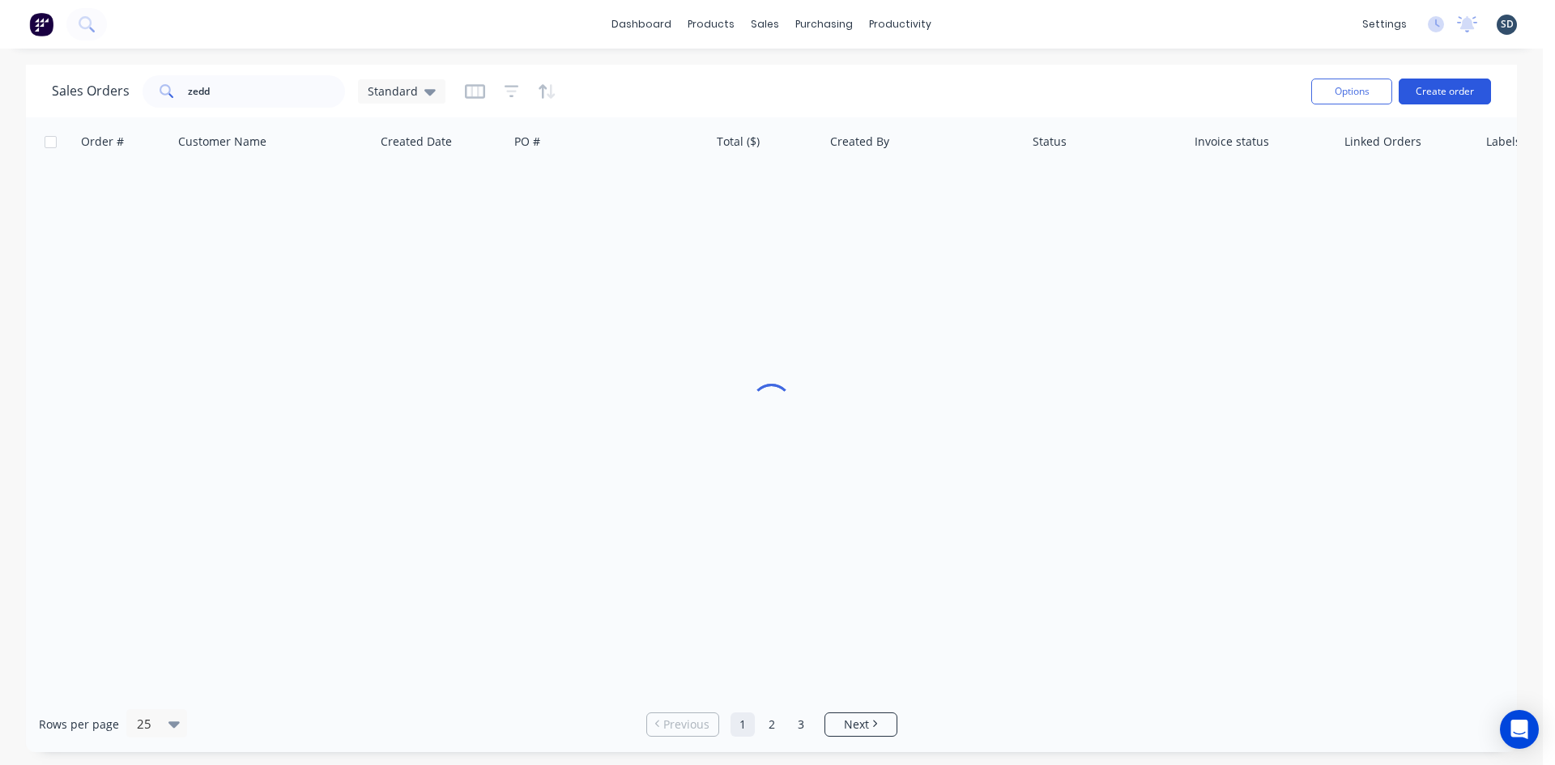
click at [1430, 90] on button "Create order" at bounding box center [1445, 92] width 92 height 26
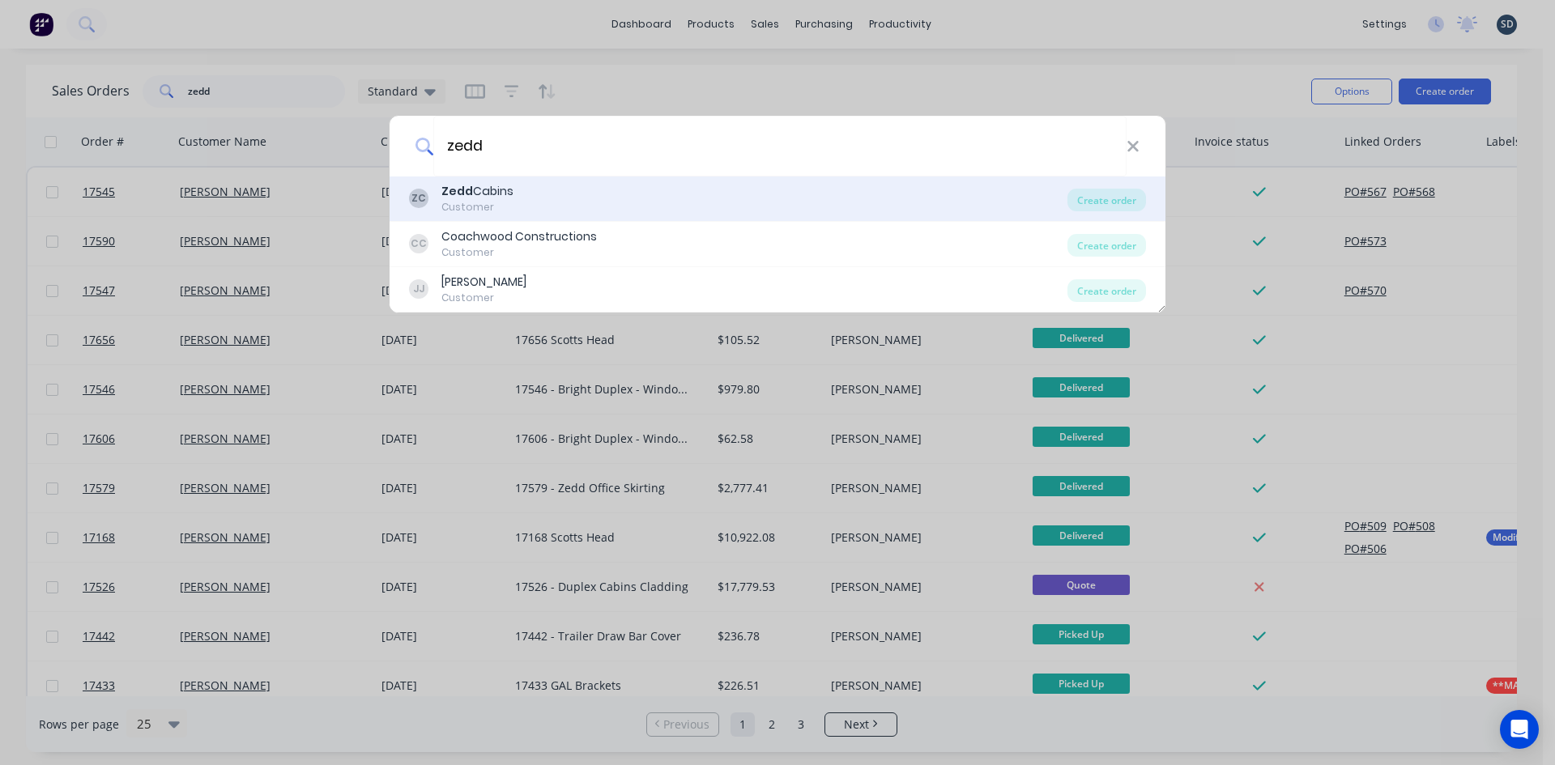
type input "zedd"
click at [793, 192] on div "ZC Zedd Cabins Customer" at bounding box center [738, 199] width 659 height 32
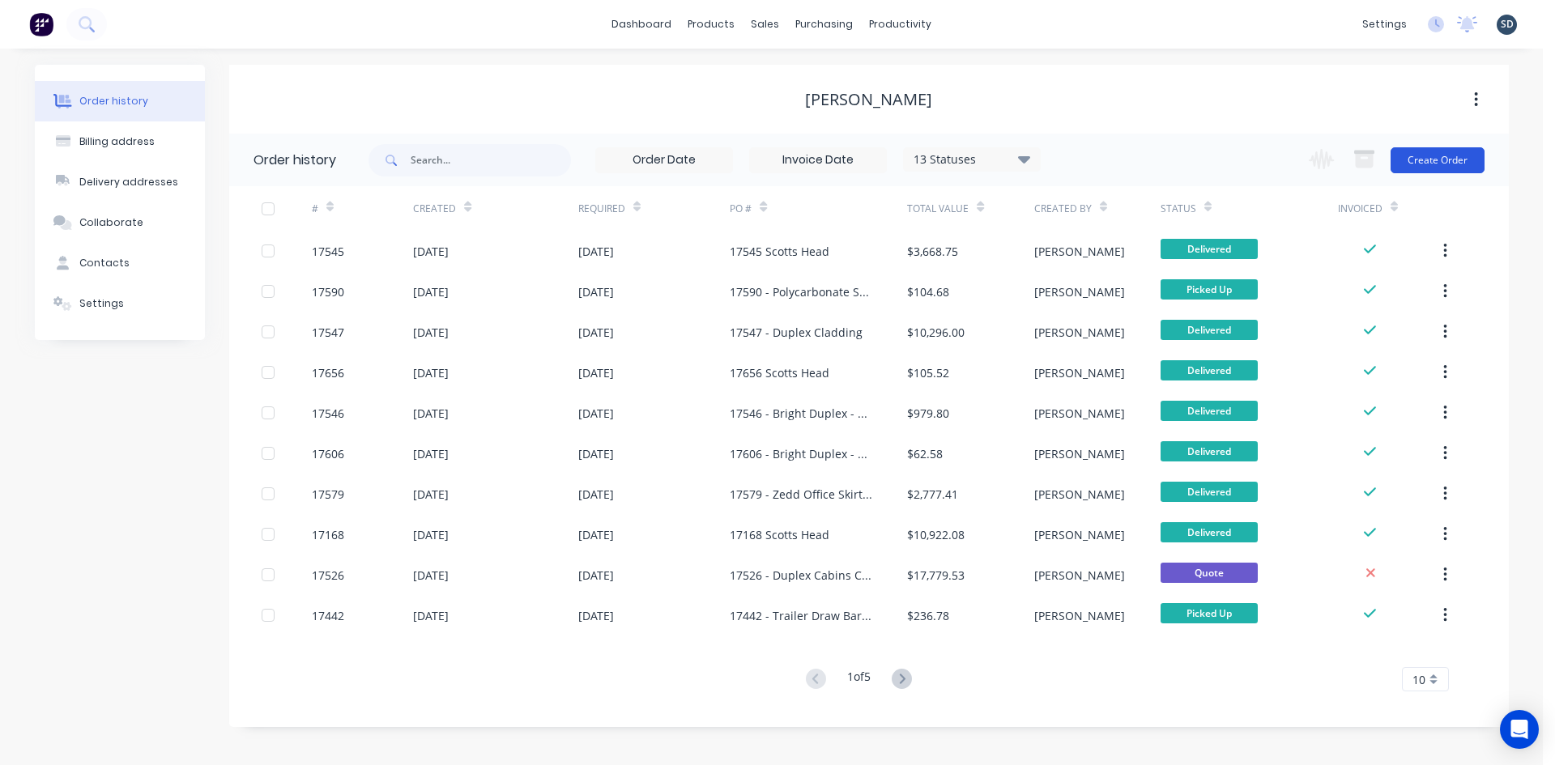
click at [1436, 160] on button "Create Order" at bounding box center [1438, 160] width 94 height 26
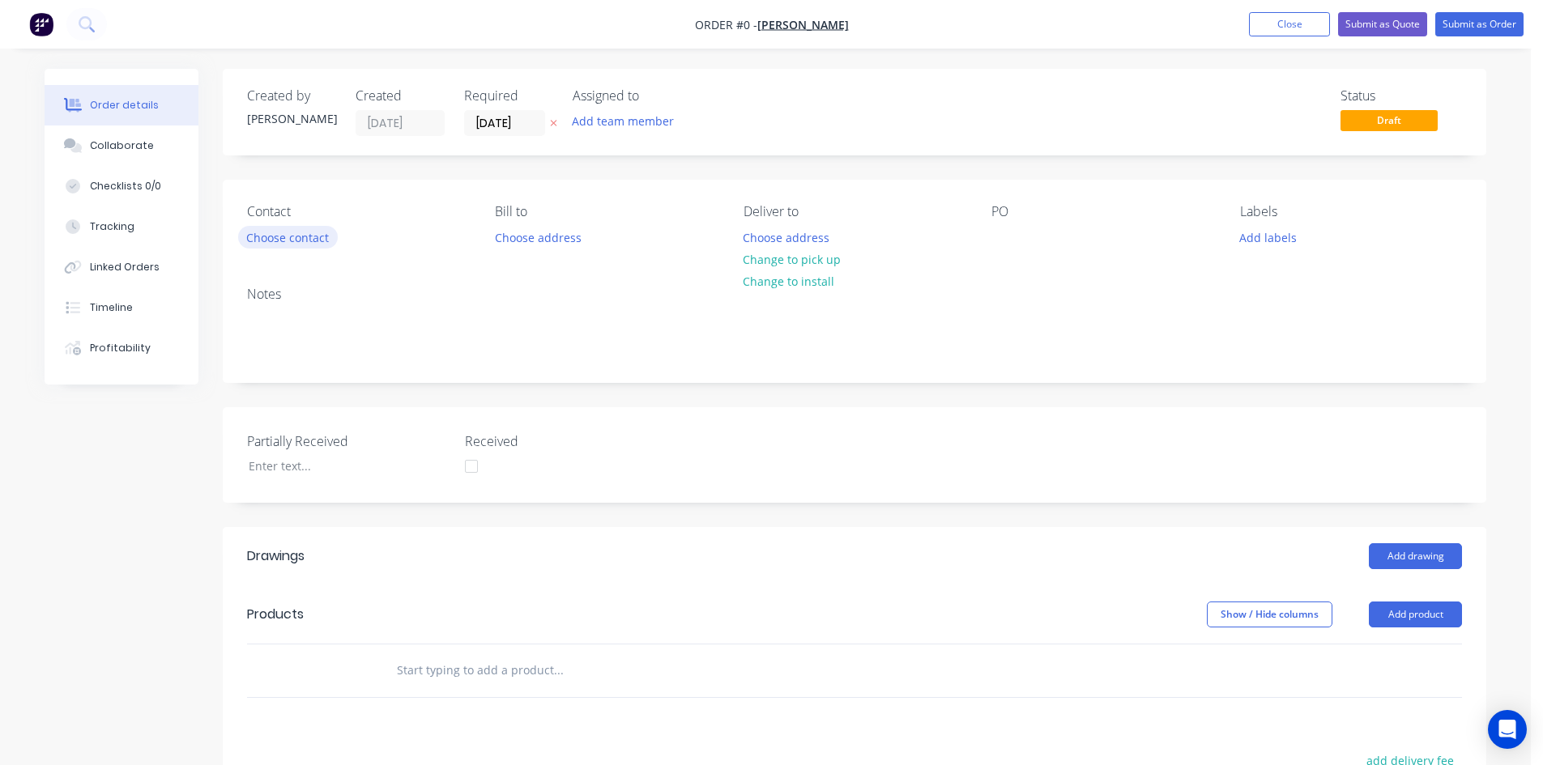
click at [303, 237] on button "Choose contact" at bounding box center [288, 237] width 100 height 22
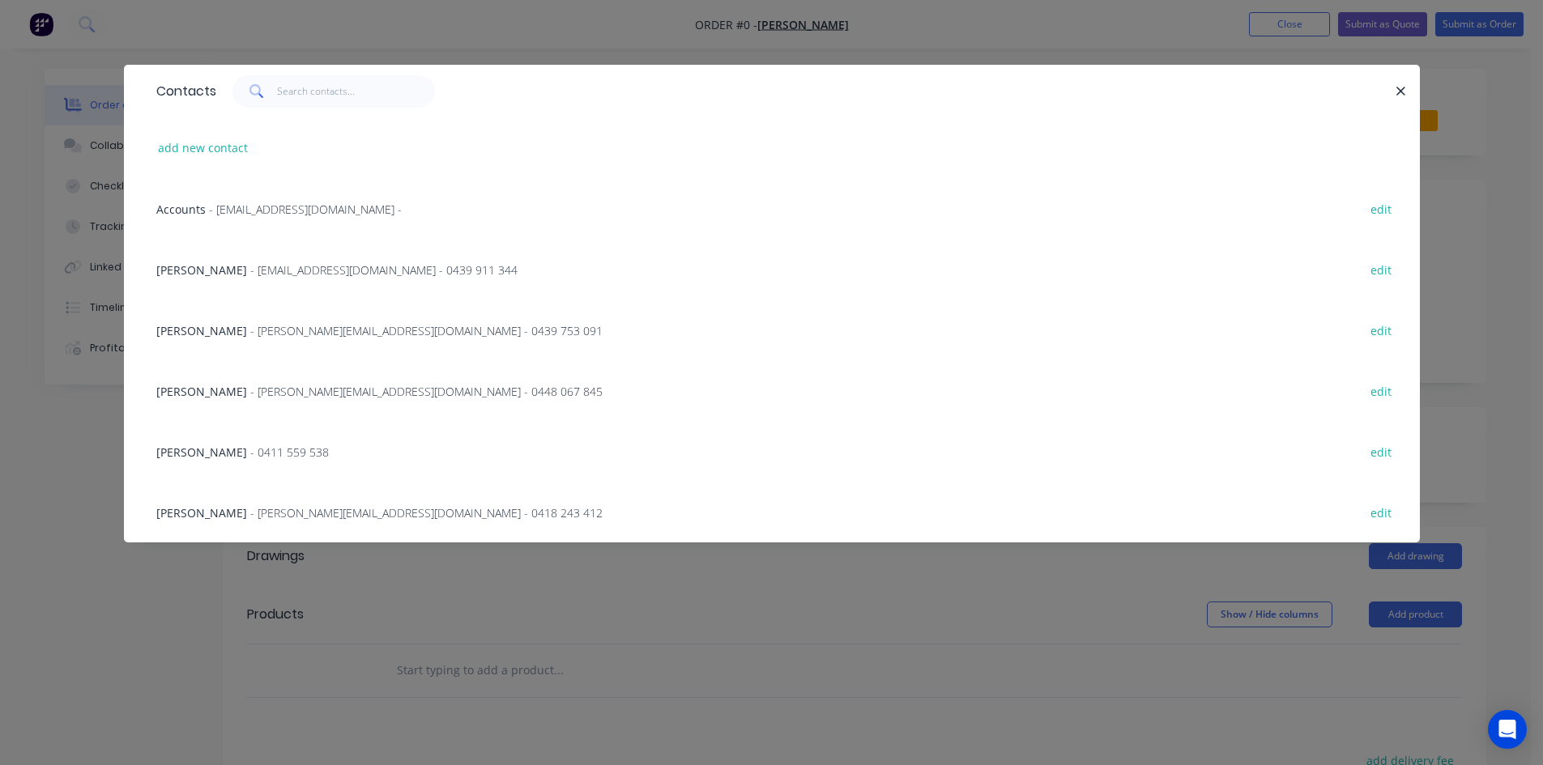
click at [250, 273] on span "- Lachlan@zedddevelopments.com.au - 0439 911 344" at bounding box center [383, 269] width 267 height 15
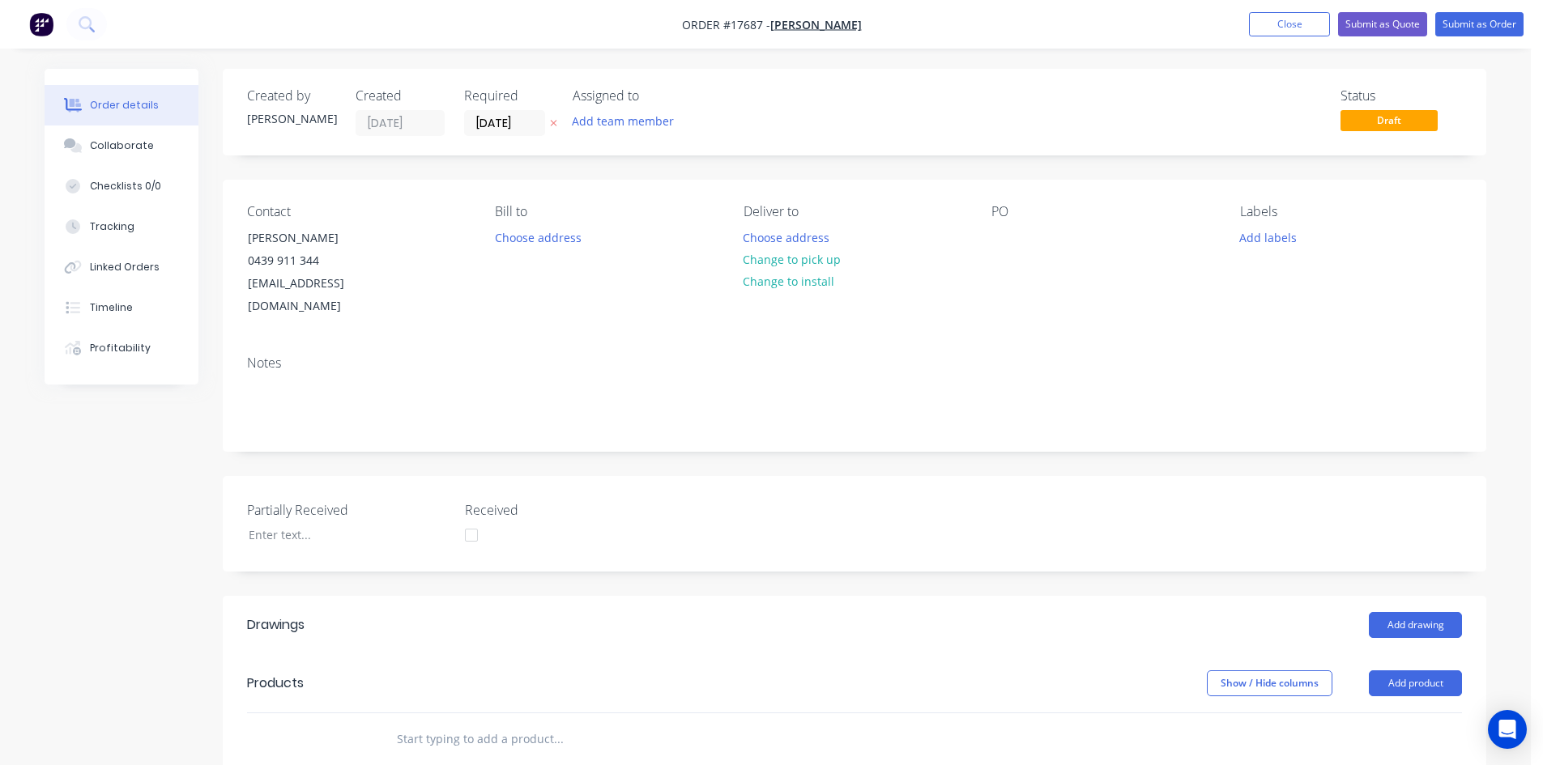
drag, startPoint x: 806, startPoint y: 259, endPoint x: 866, endPoint y: 259, distance: 59.9
click at [806, 258] on button "Change to pick up" at bounding box center [792, 260] width 115 height 22
click at [1008, 233] on div at bounding box center [1004, 237] width 26 height 23
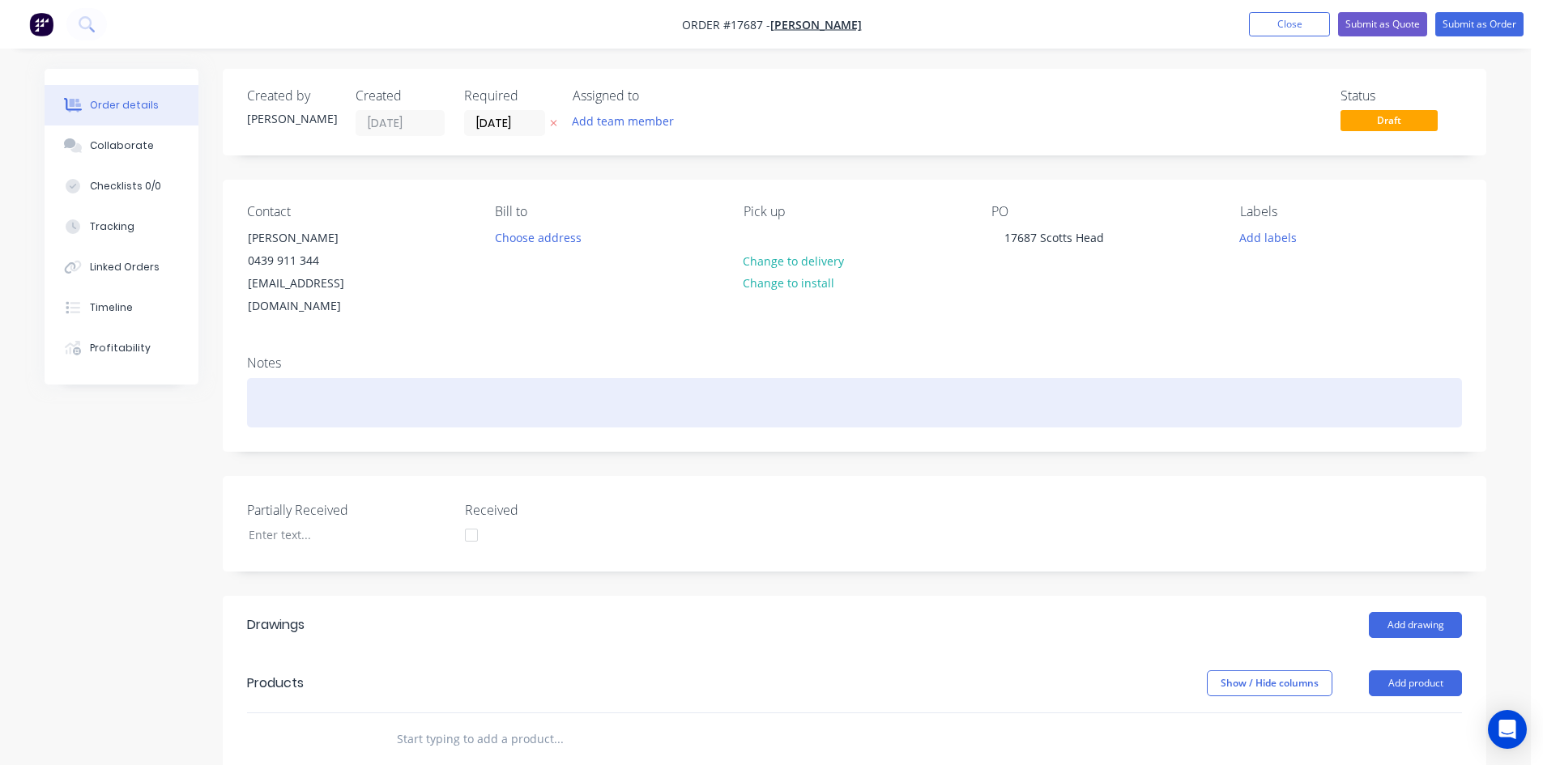
click at [930, 378] on div at bounding box center [854, 402] width 1215 height 49
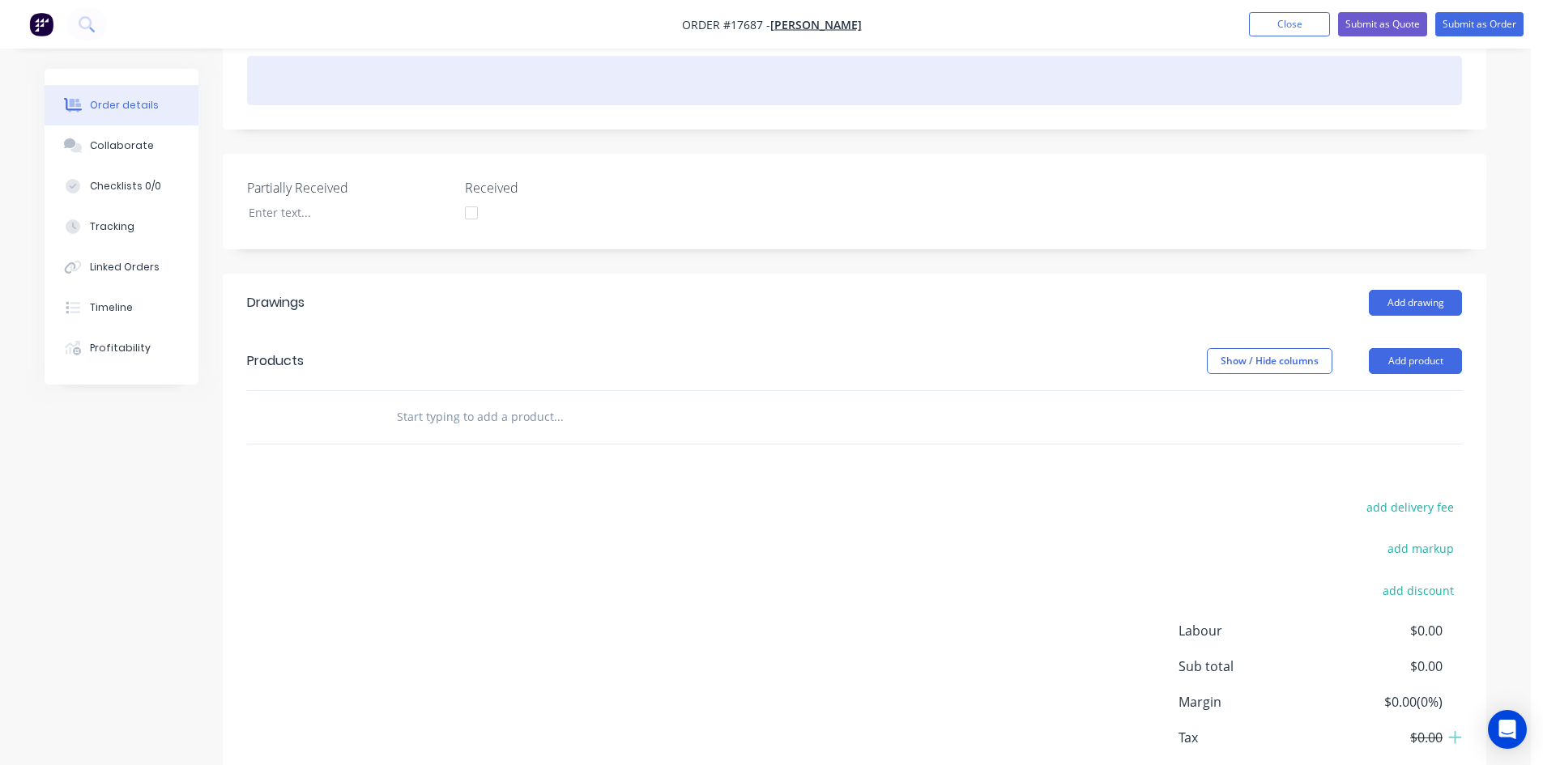
scroll to position [324, 0]
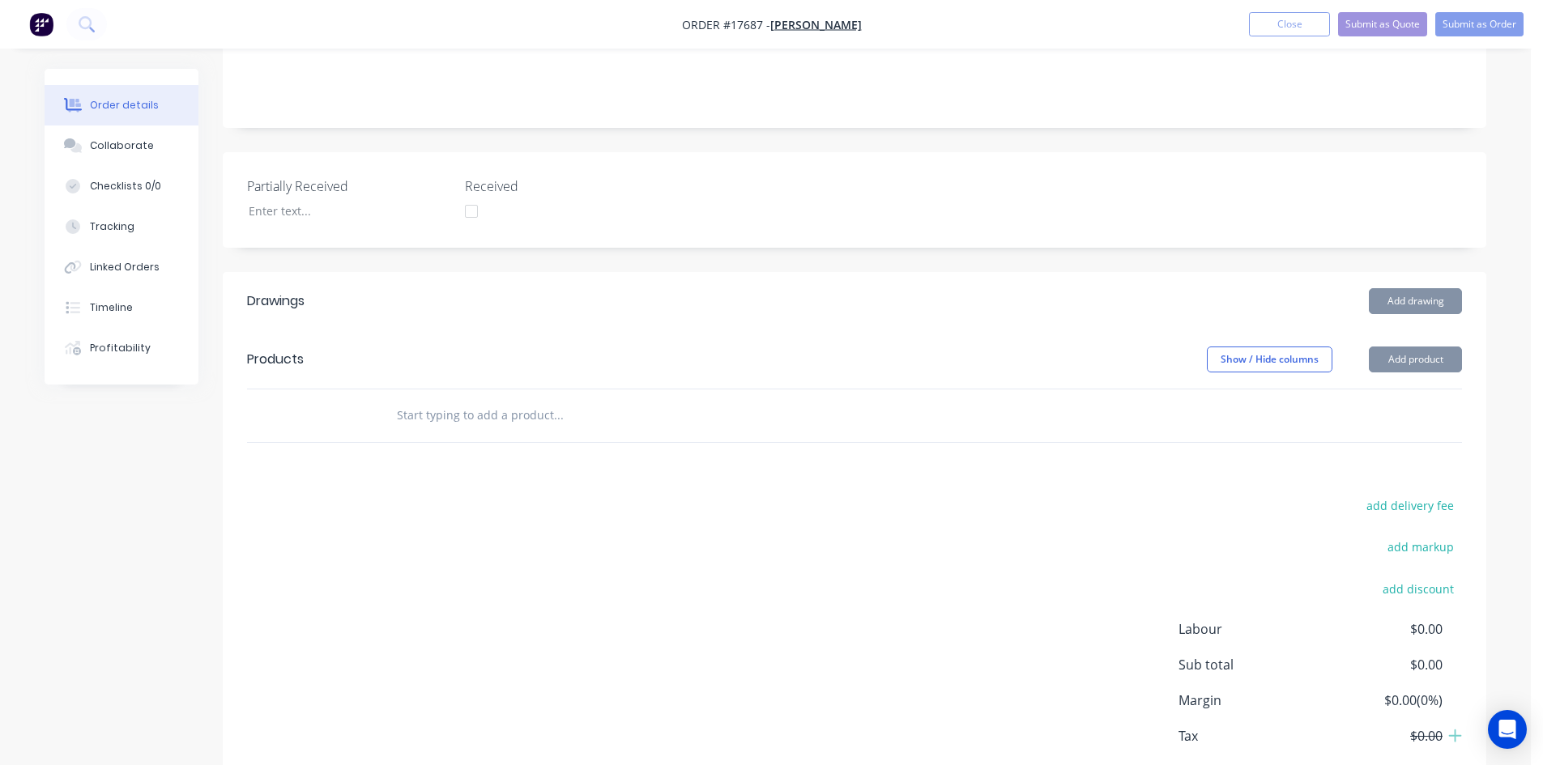
click at [483, 399] on input "text" at bounding box center [558, 415] width 324 height 32
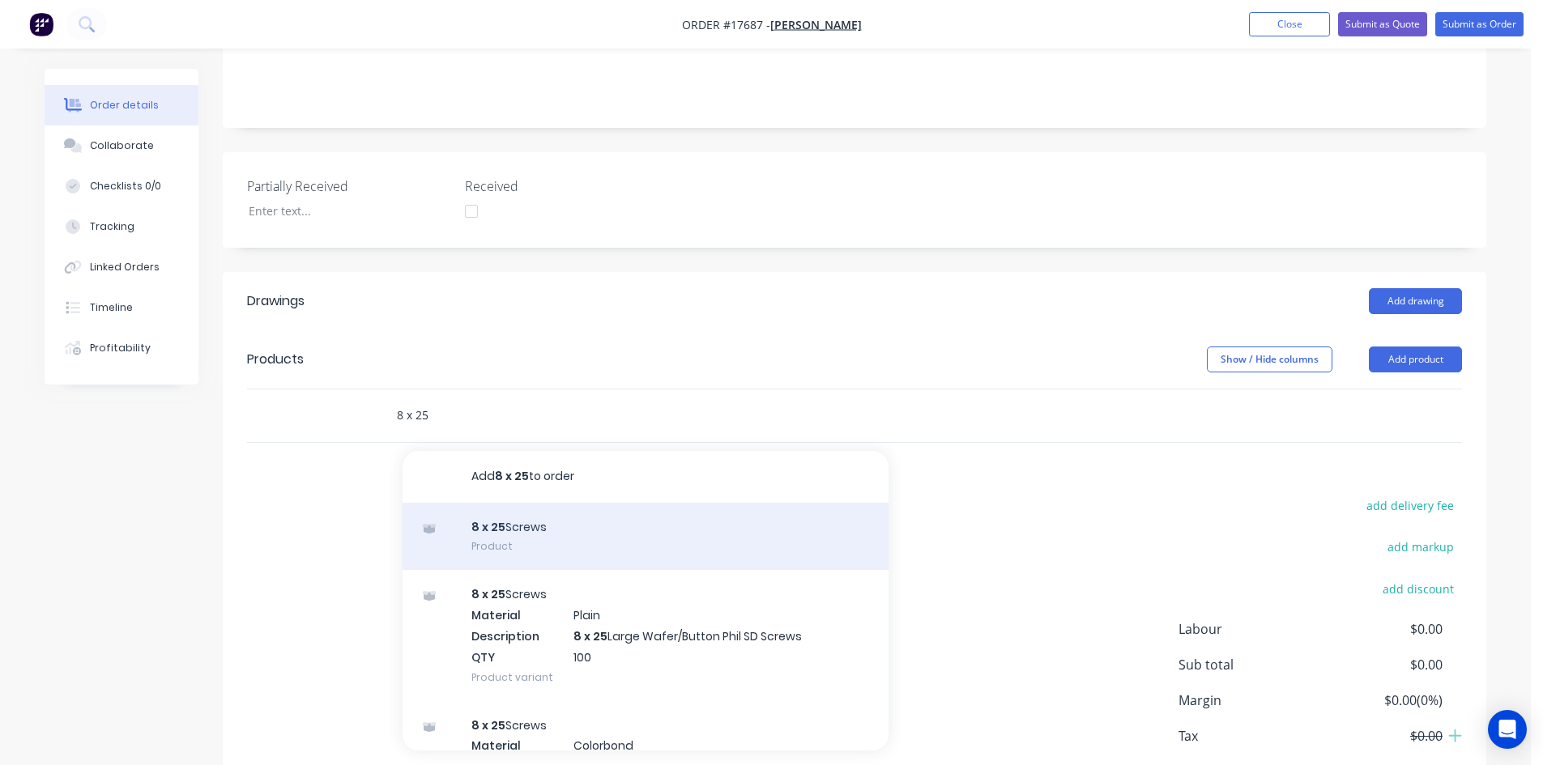
type input "8 x 25"
click at [547, 521] on div "8 x 25 Screws Product" at bounding box center [646, 537] width 486 height 68
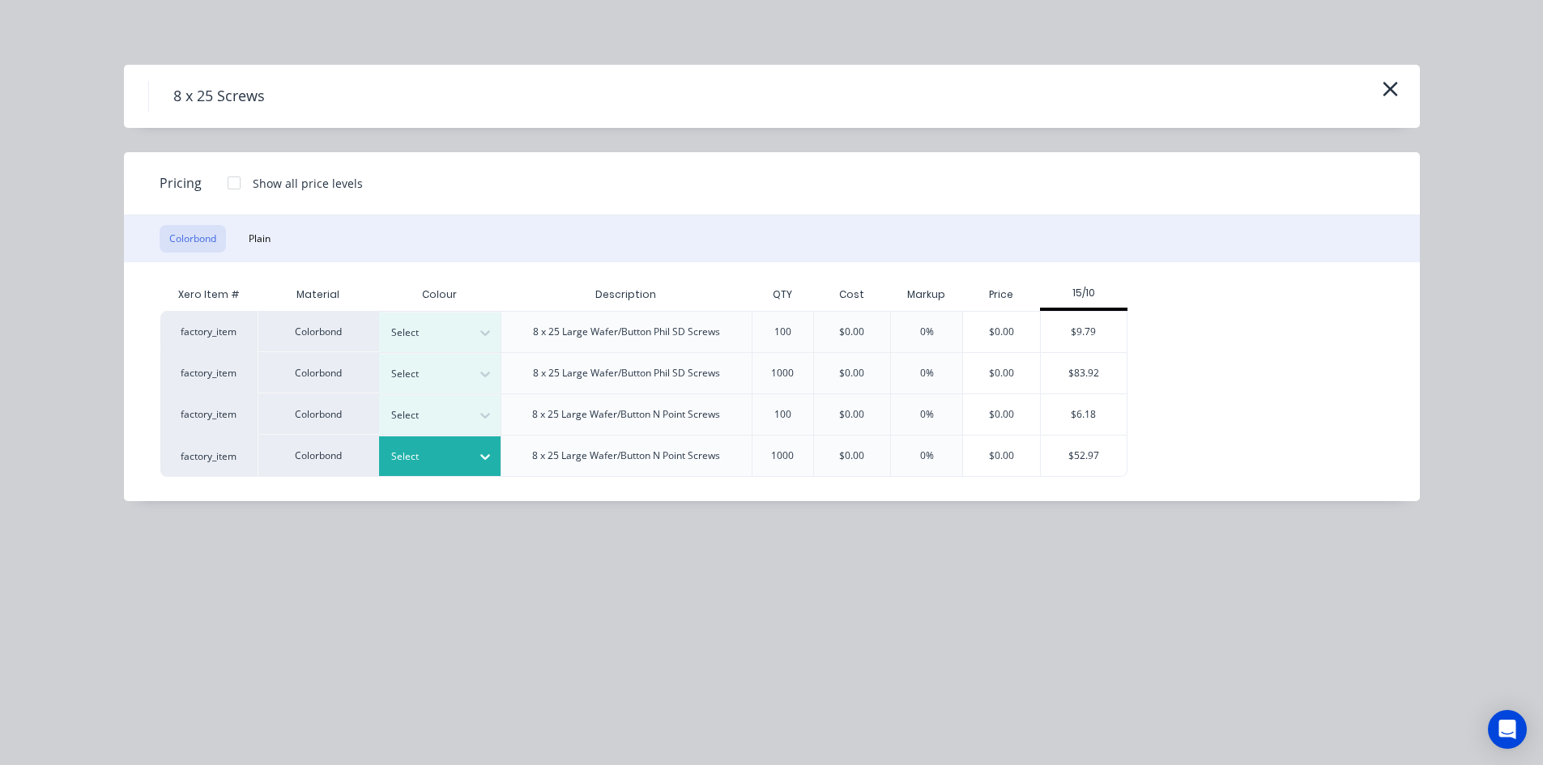
click at [478, 458] on icon at bounding box center [485, 457] width 16 height 16
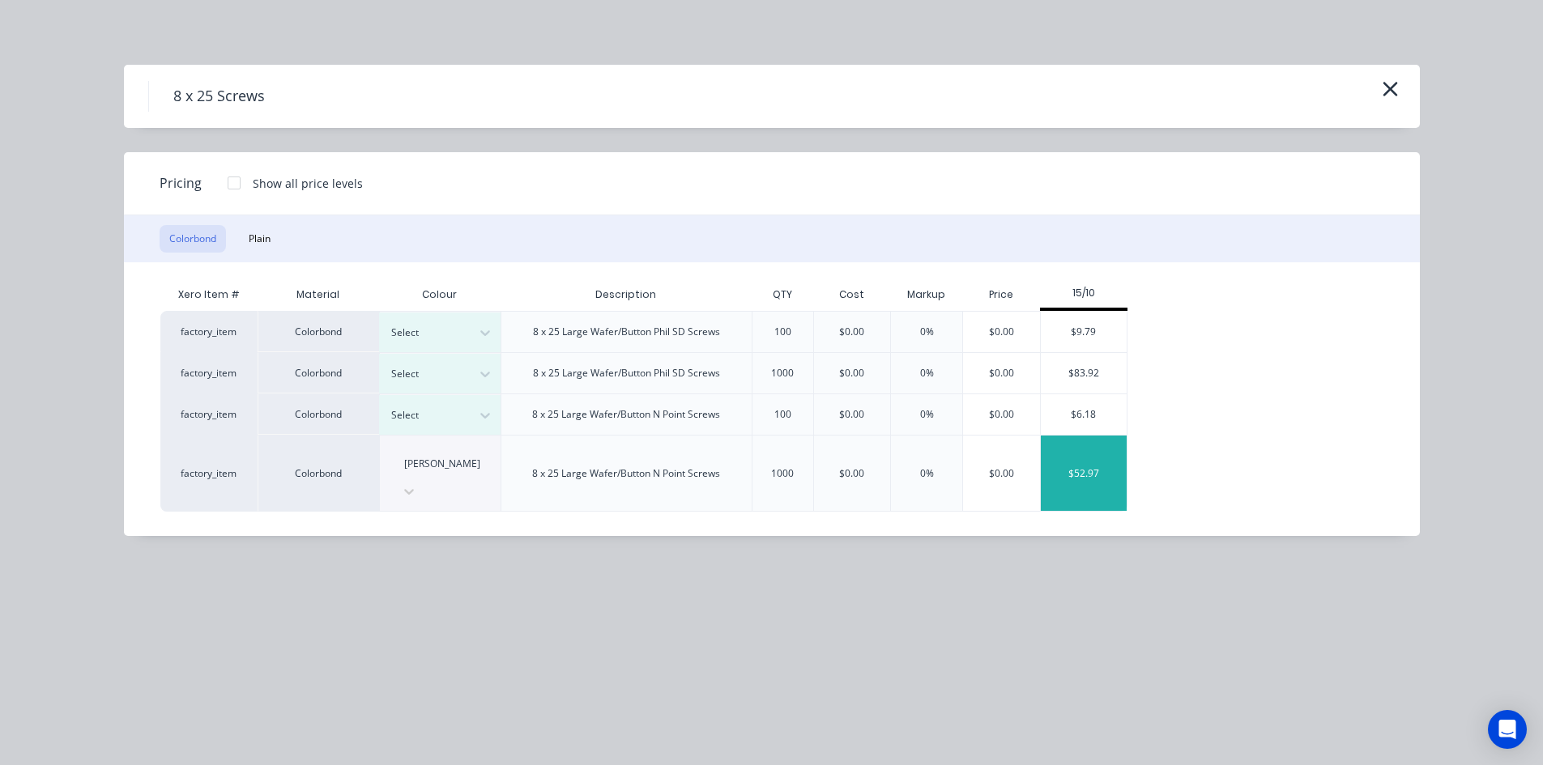
click at [1094, 452] on div "$52.97" at bounding box center [1084, 473] width 87 height 75
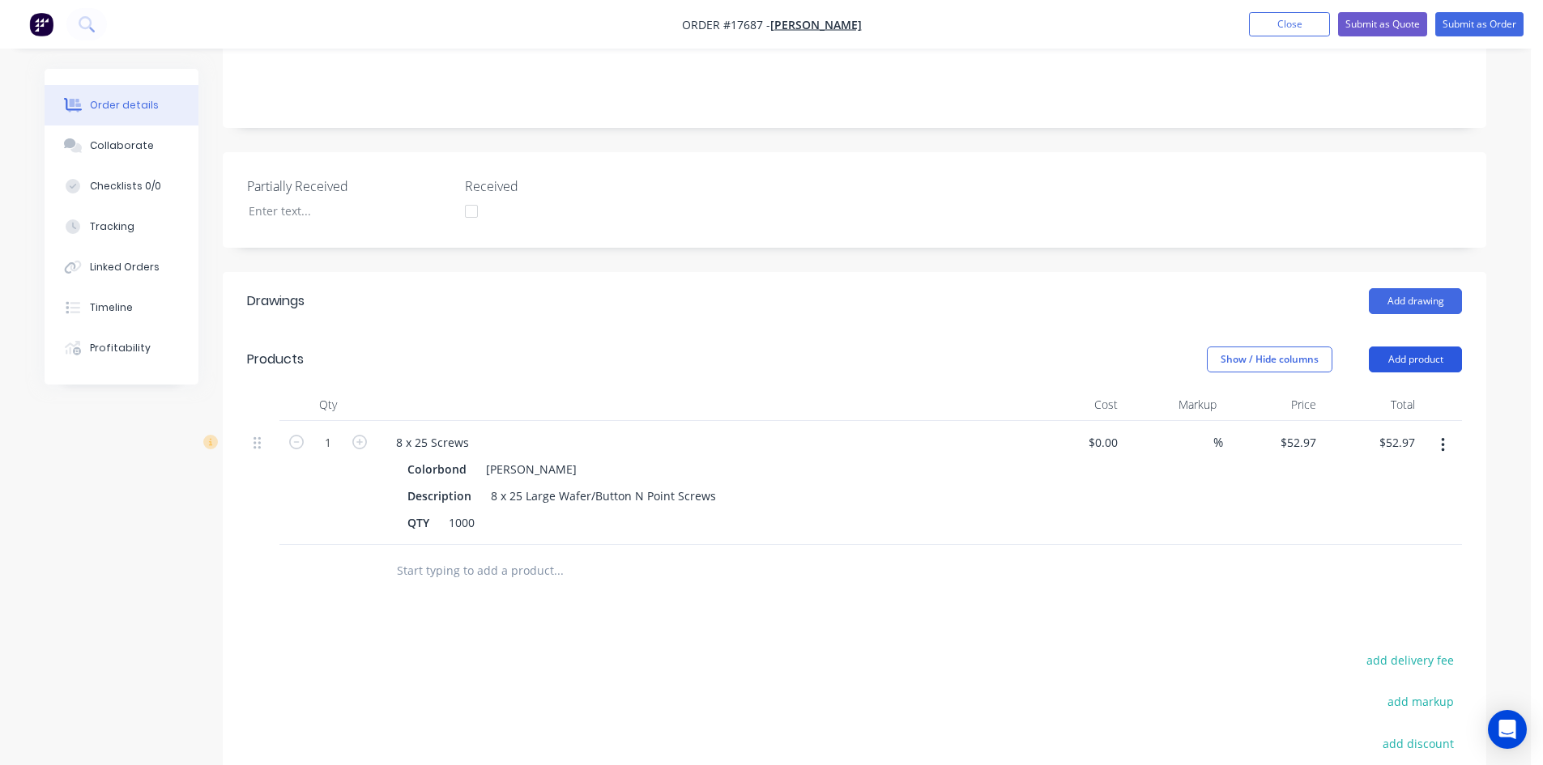
click at [1414, 347] on button "Add product" at bounding box center [1415, 360] width 93 height 26
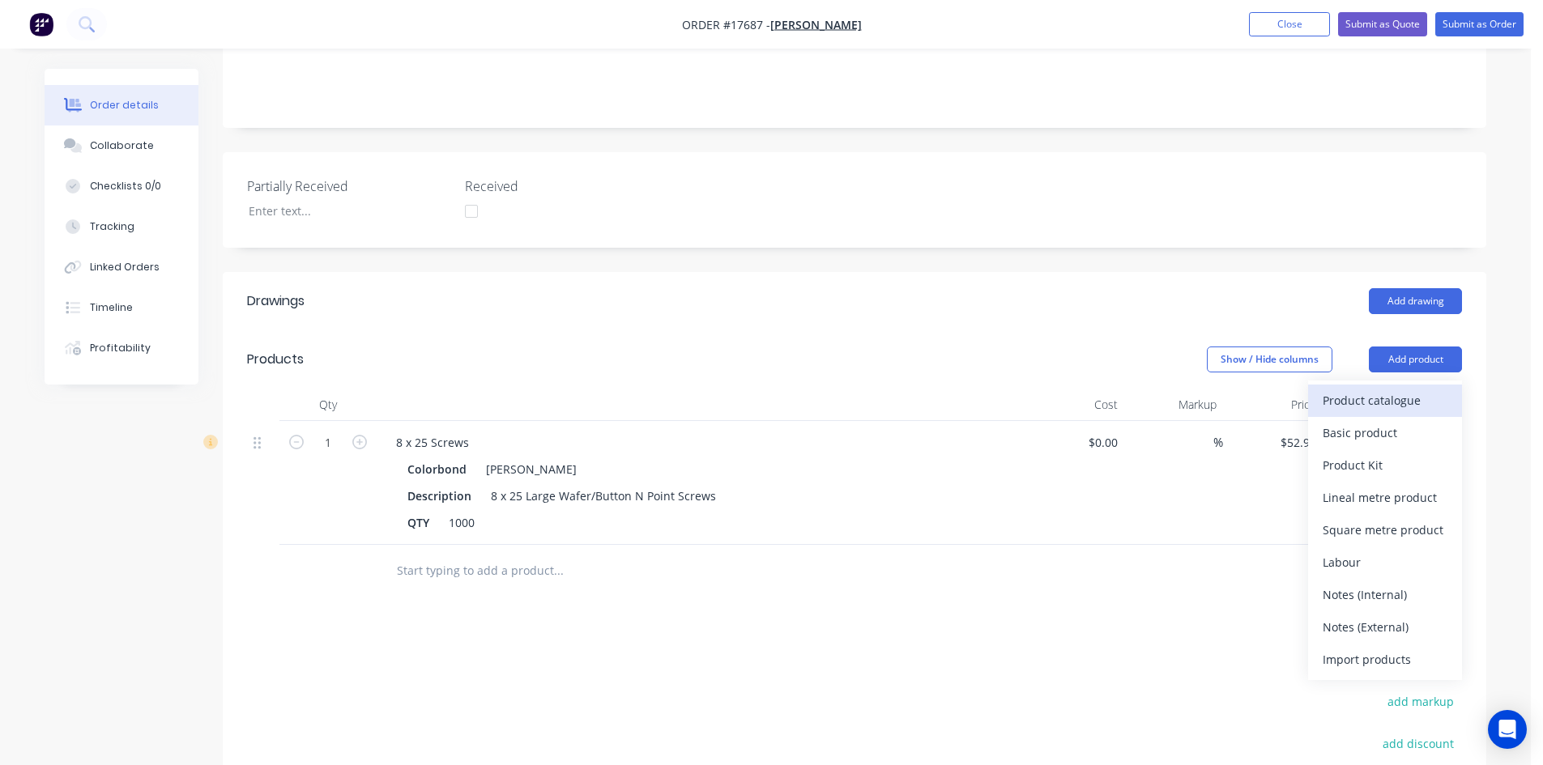
click at [1399, 390] on button "Product catalogue" at bounding box center [1385, 401] width 154 height 32
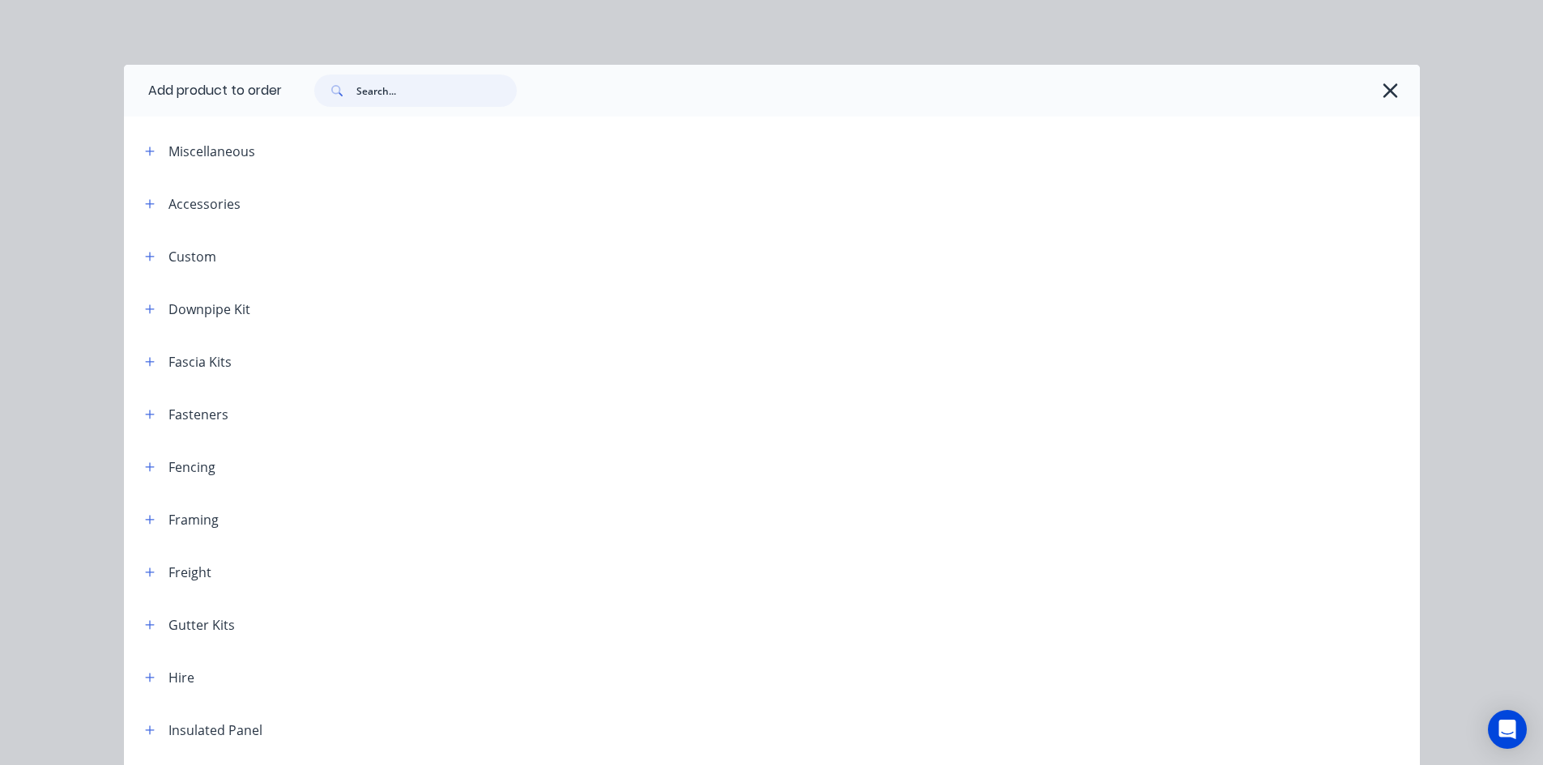
click at [406, 87] on input "text" at bounding box center [436, 91] width 160 height 32
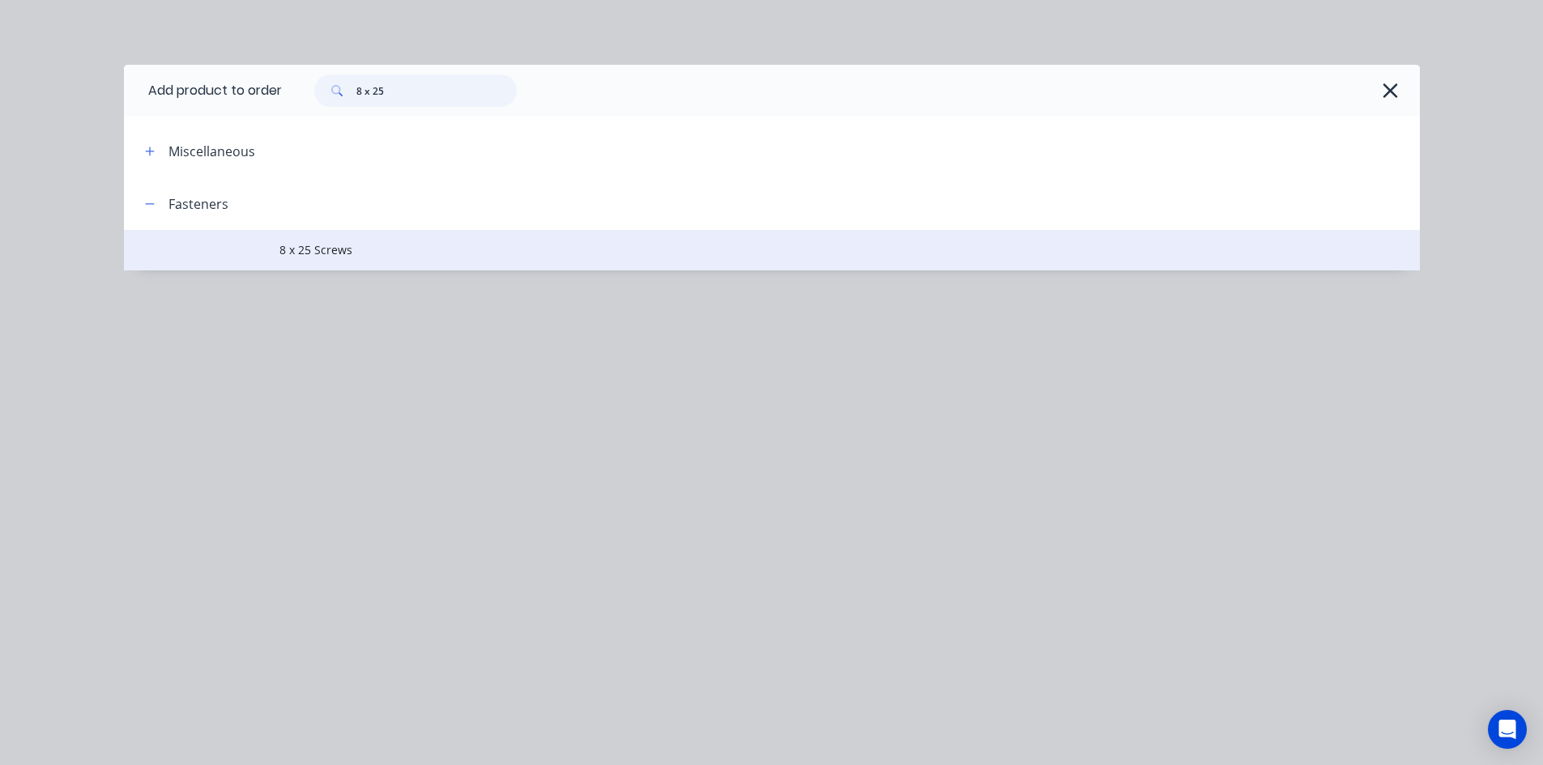
type input "8 x 25"
click at [397, 262] on td "8 x 25 Screws" at bounding box center [849, 250] width 1140 height 41
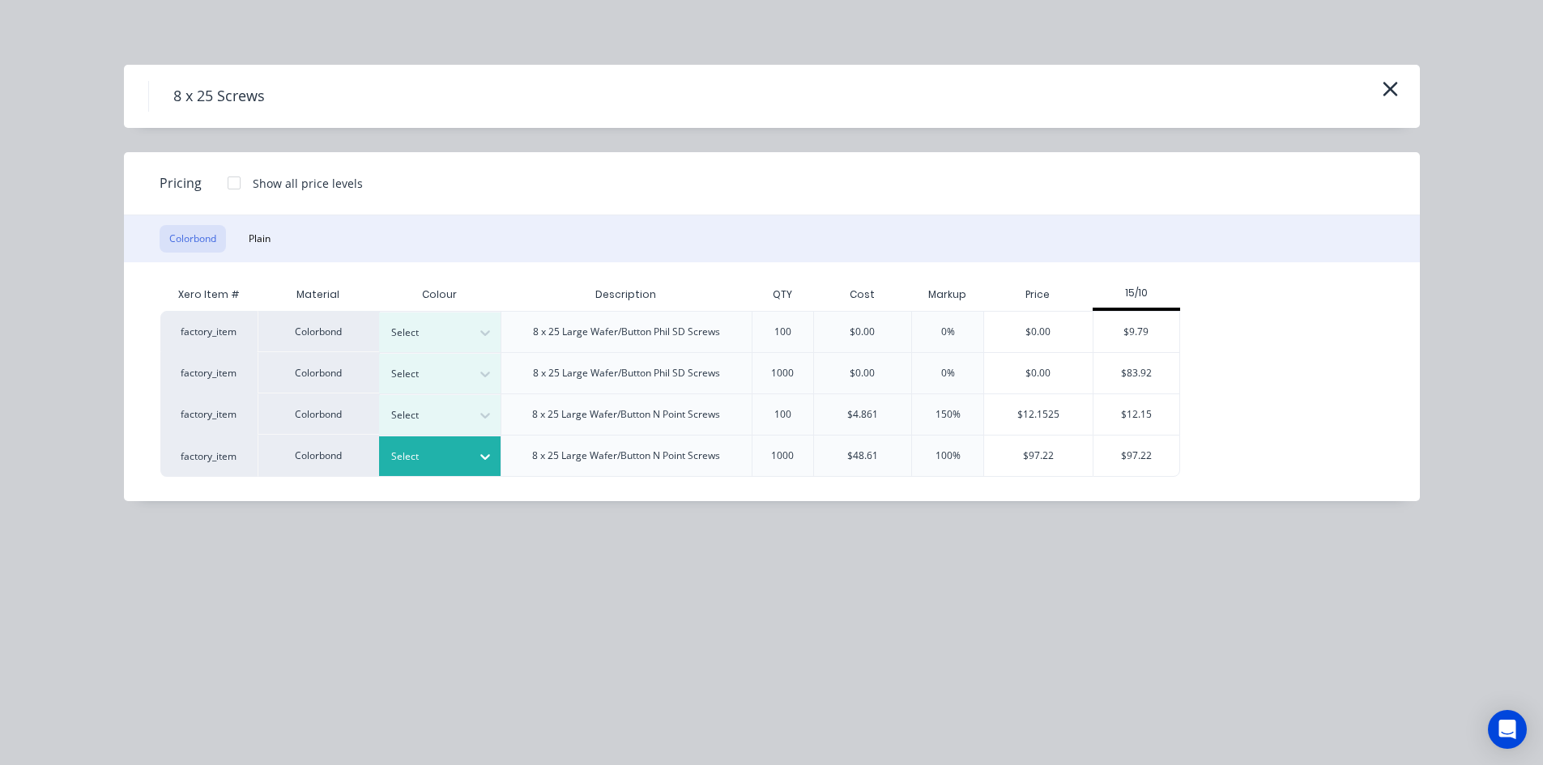
click at [481, 454] on icon at bounding box center [485, 457] width 16 height 16
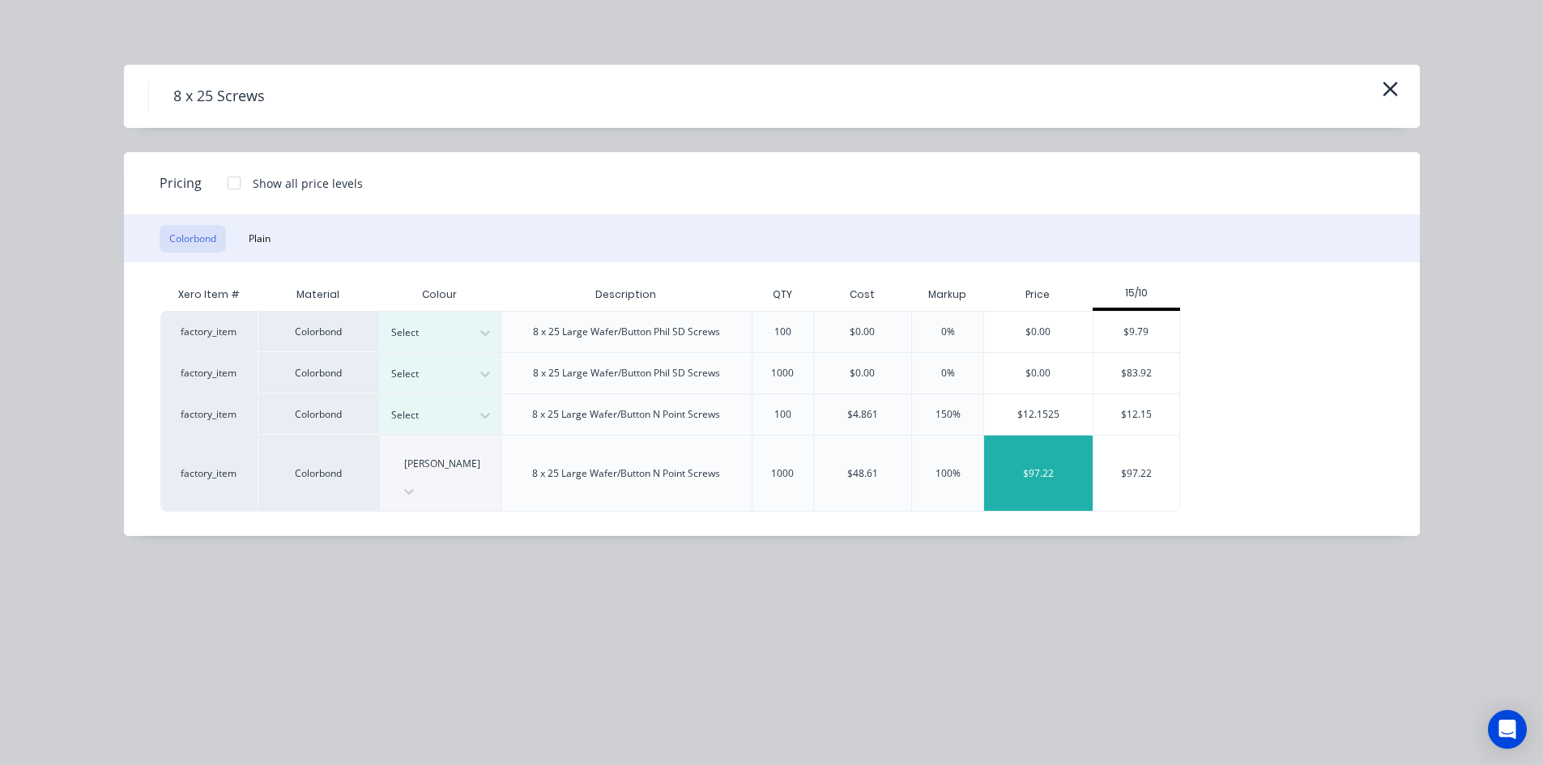
click at [1039, 458] on div "$97.22" at bounding box center [1038, 473] width 109 height 75
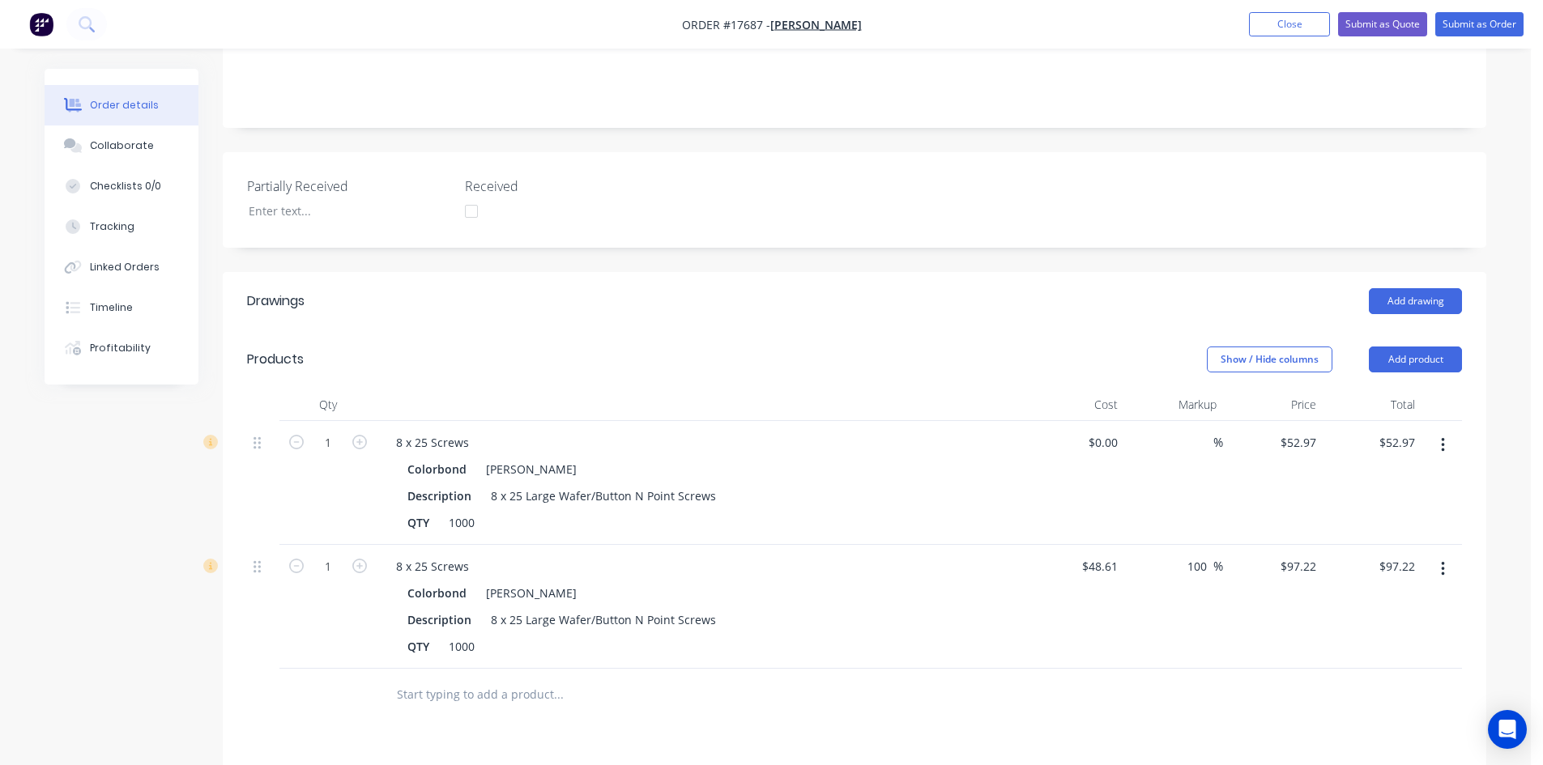
click at [1445, 431] on button "button" at bounding box center [1443, 445] width 38 height 29
click at [1389, 573] on div "Delete" at bounding box center [1385, 584] width 125 height 23
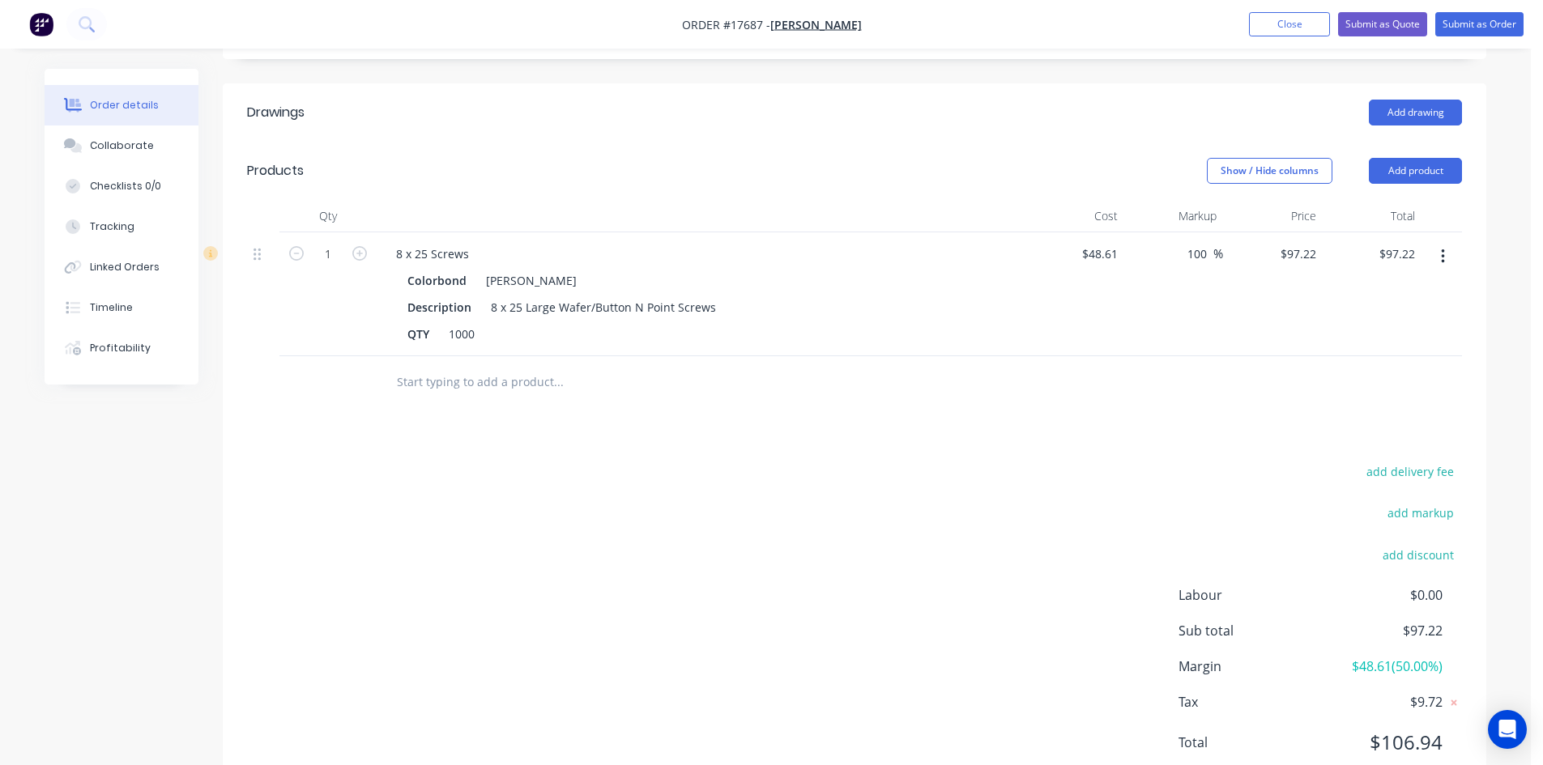
scroll to position [547, 0]
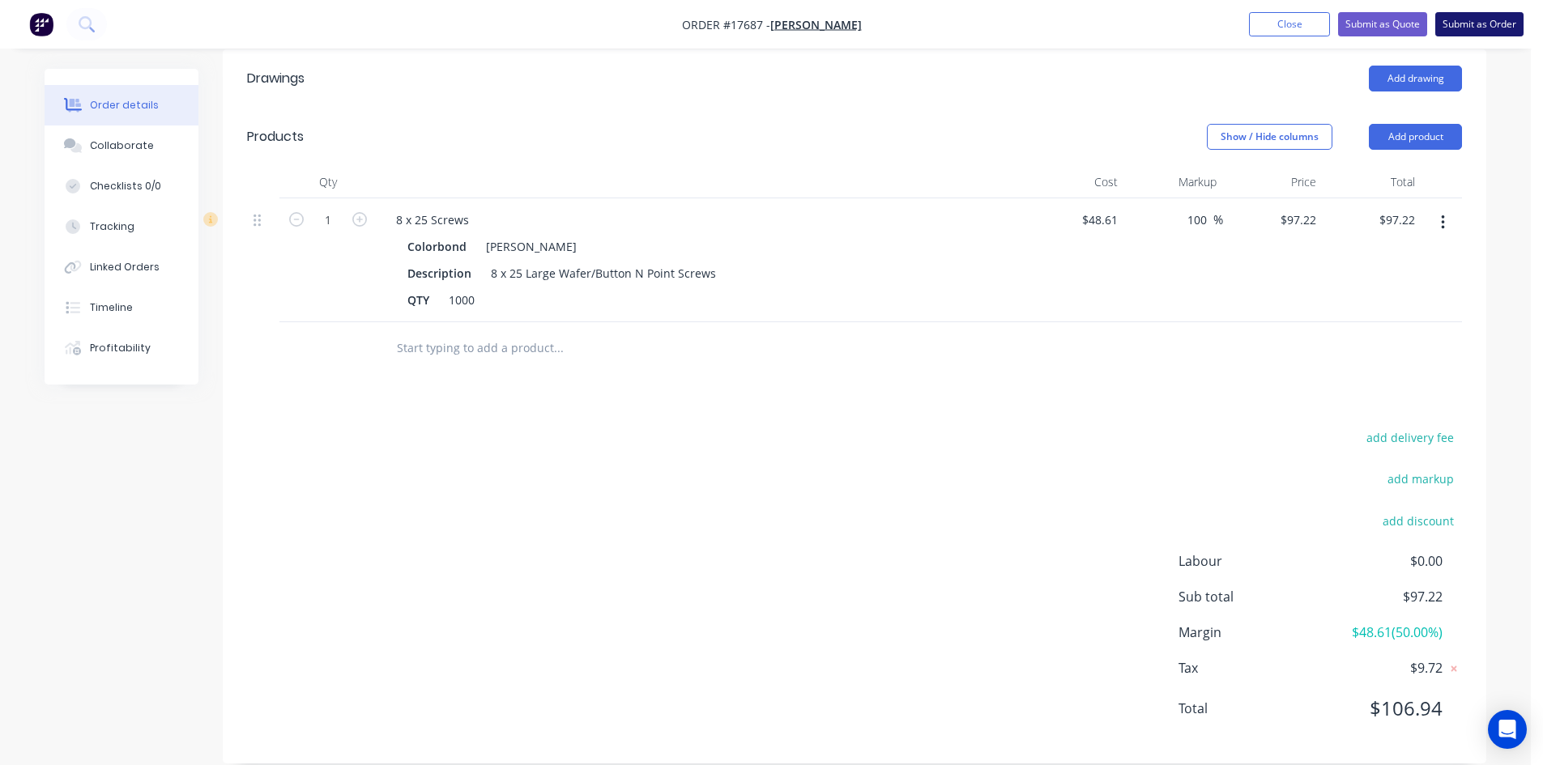
click at [1474, 25] on button "Submit as Order" at bounding box center [1479, 24] width 88 height 24
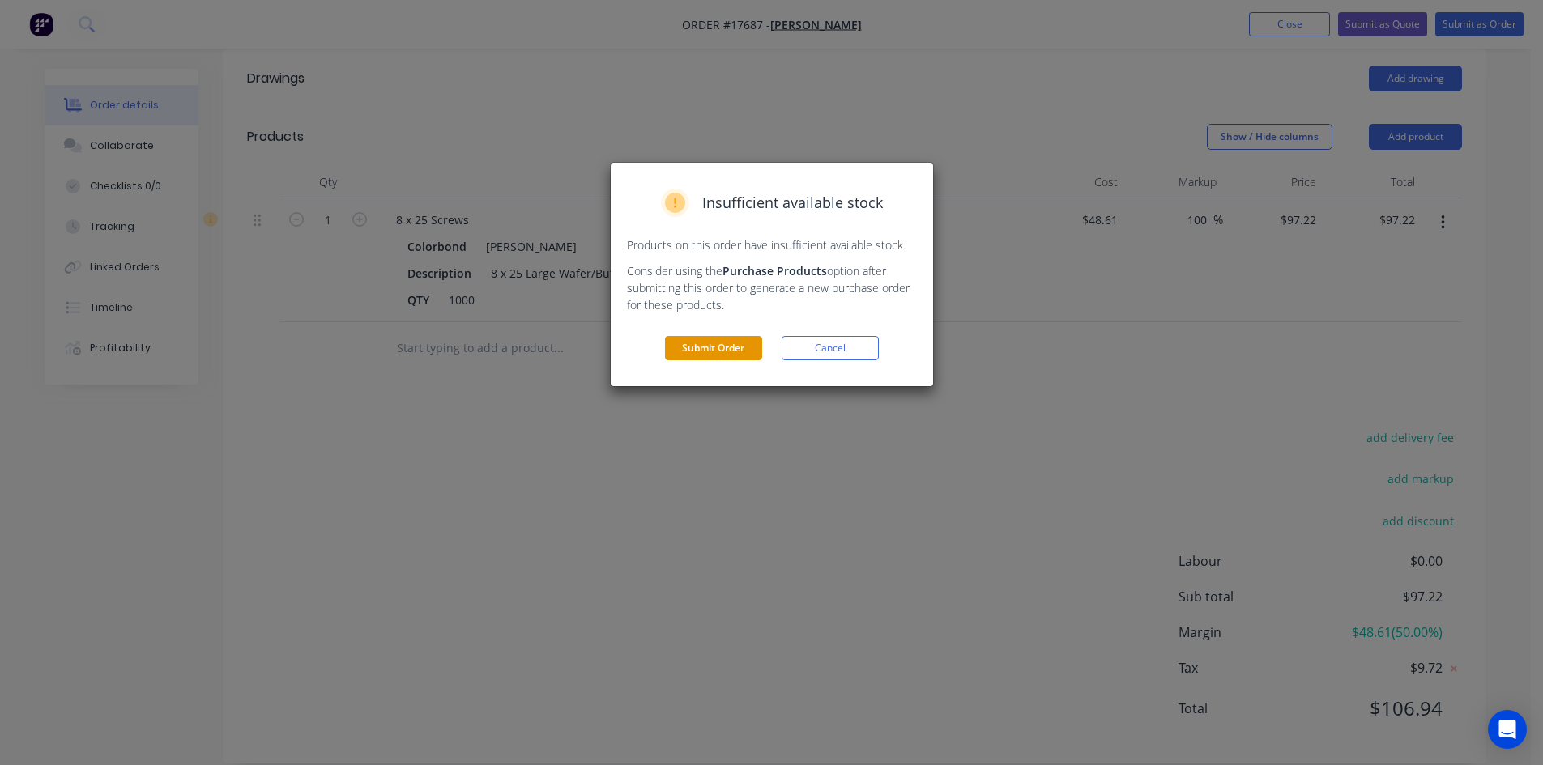
click at [729, 353] on button "Submit Order" at bounding box center [713, 348] width 97 height 24
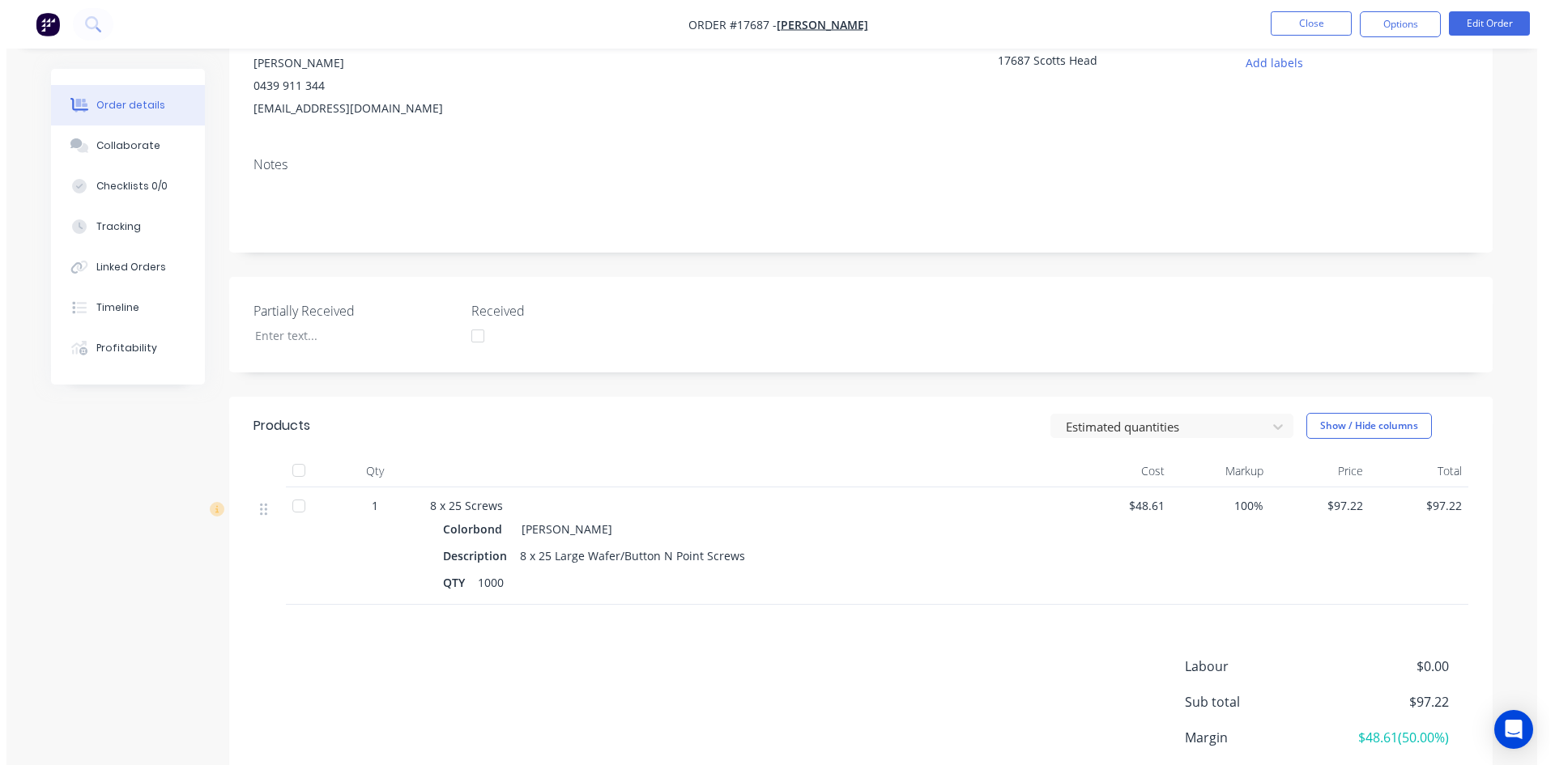
scroll to position [0, 0]
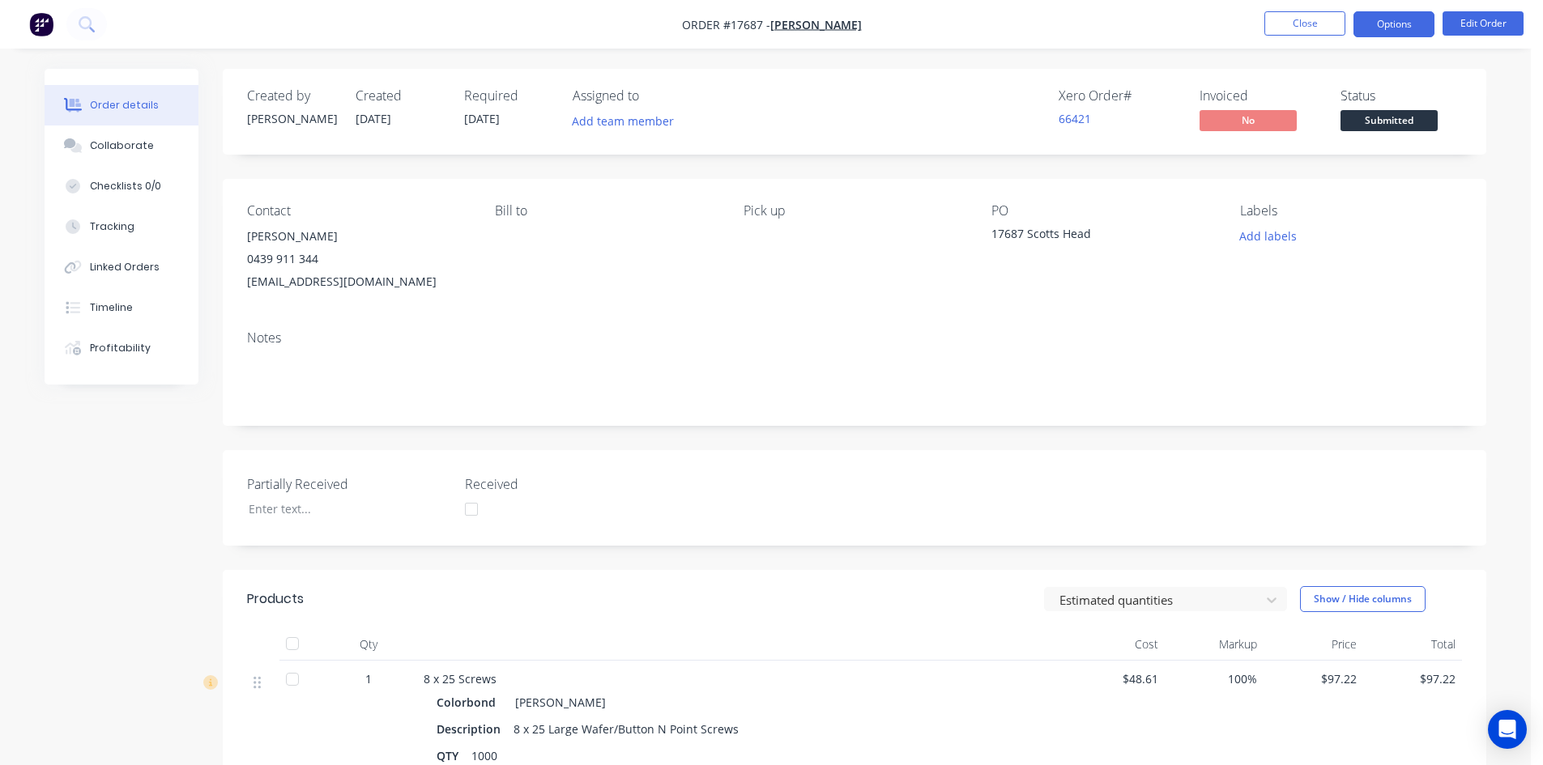
click at [1382, 27] on button "Options" at bounding box center [1394, 24] width 81 height 26
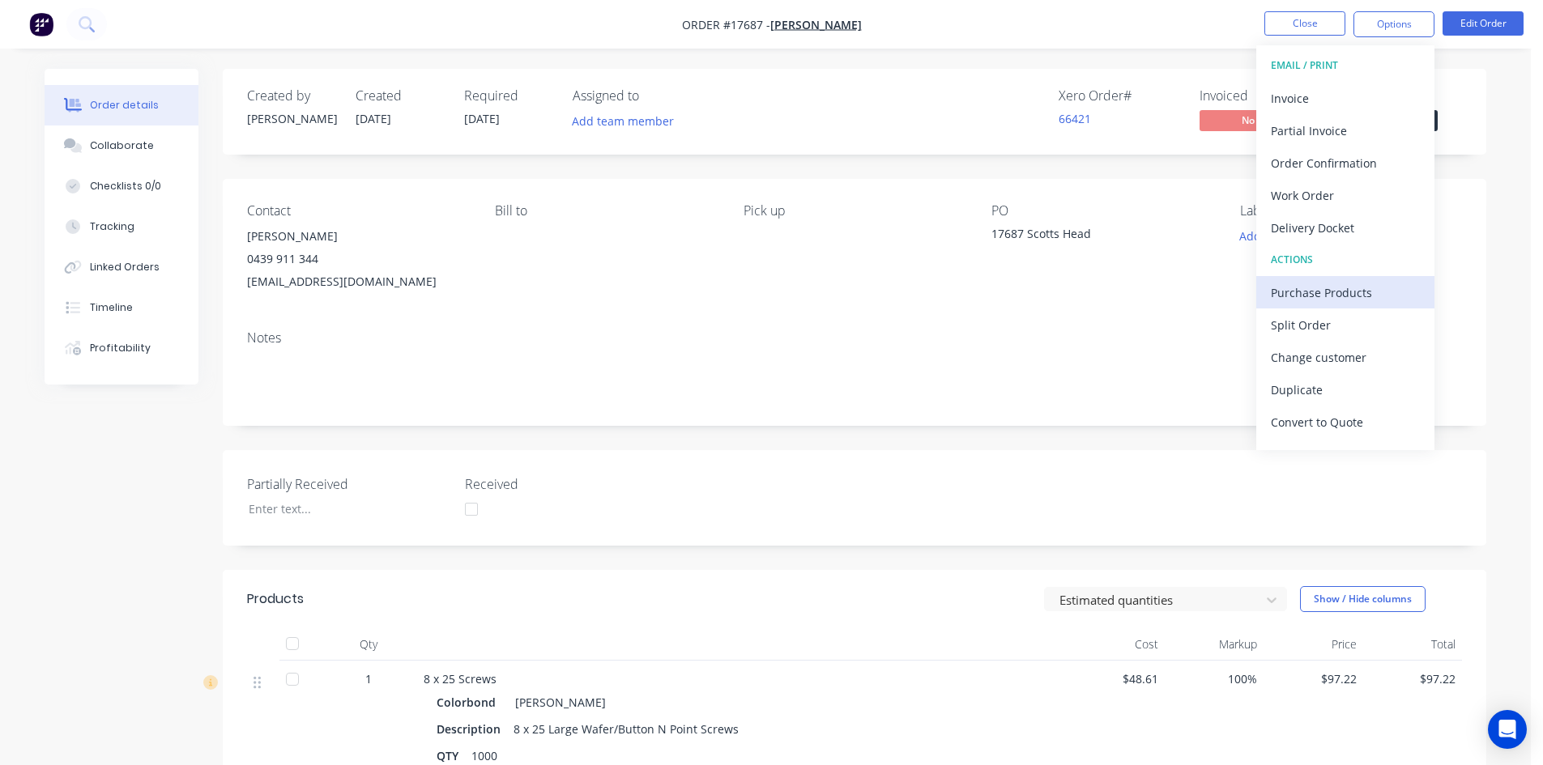
click at [1313, 287] on div "Purchase Products" at bounding box center [1345, 292] width 149 height 23
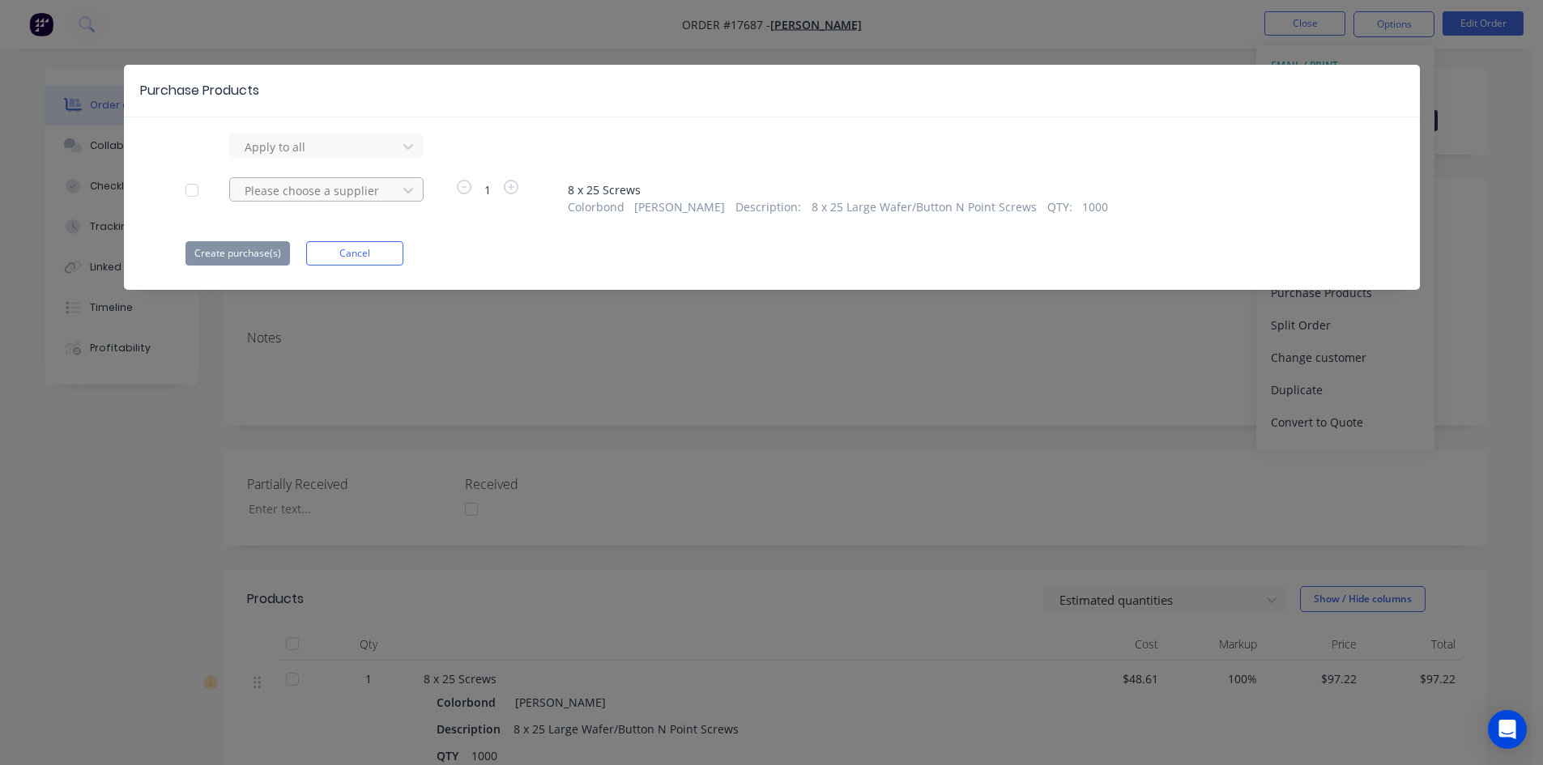
click at [344, 192] on div at bounding box center [316, 191] width 146 height 20
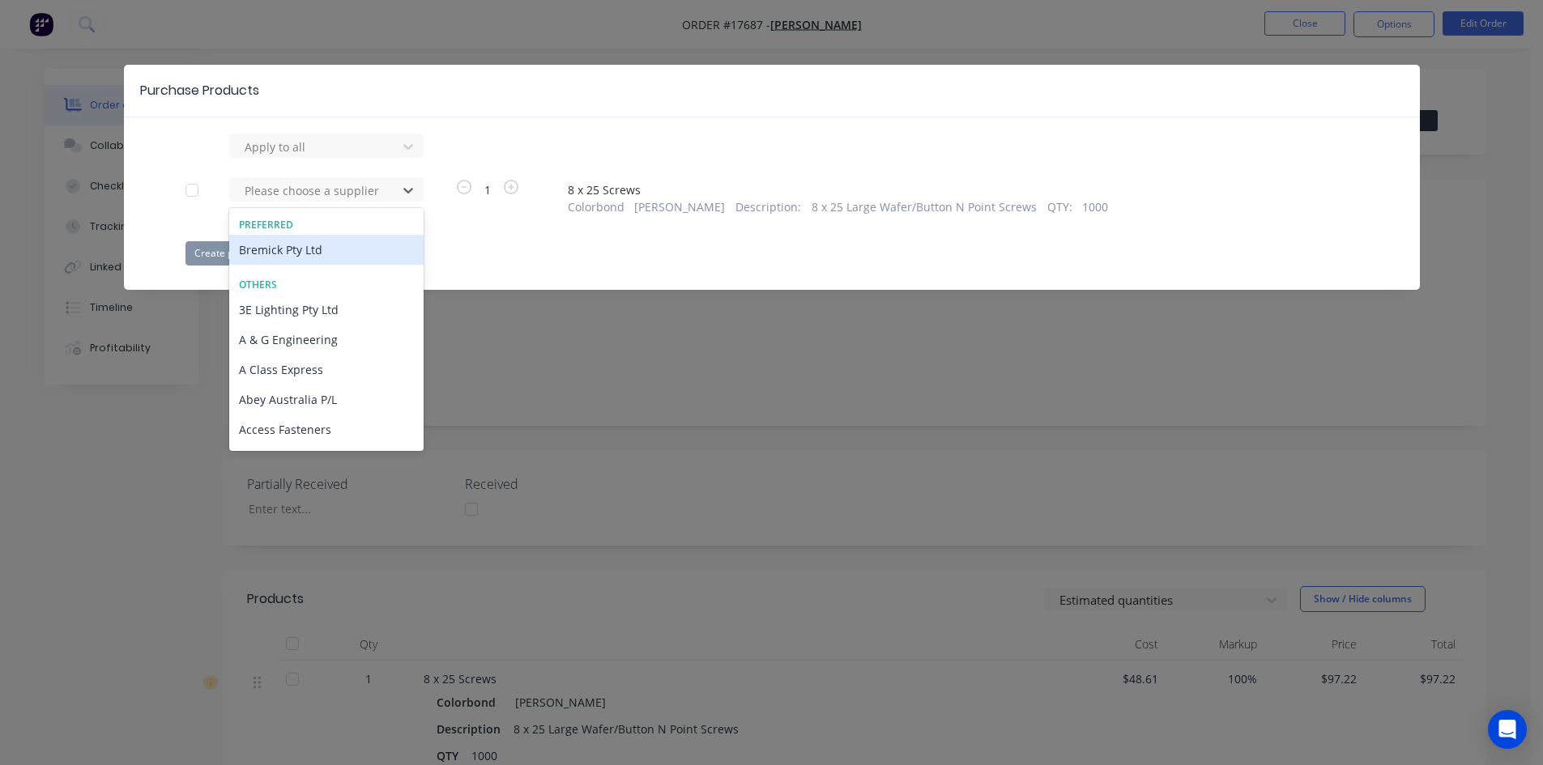
click at [322, 255] on div "Bremick Pty Ltd" at bounding box center [326, 250] width 194 height 30
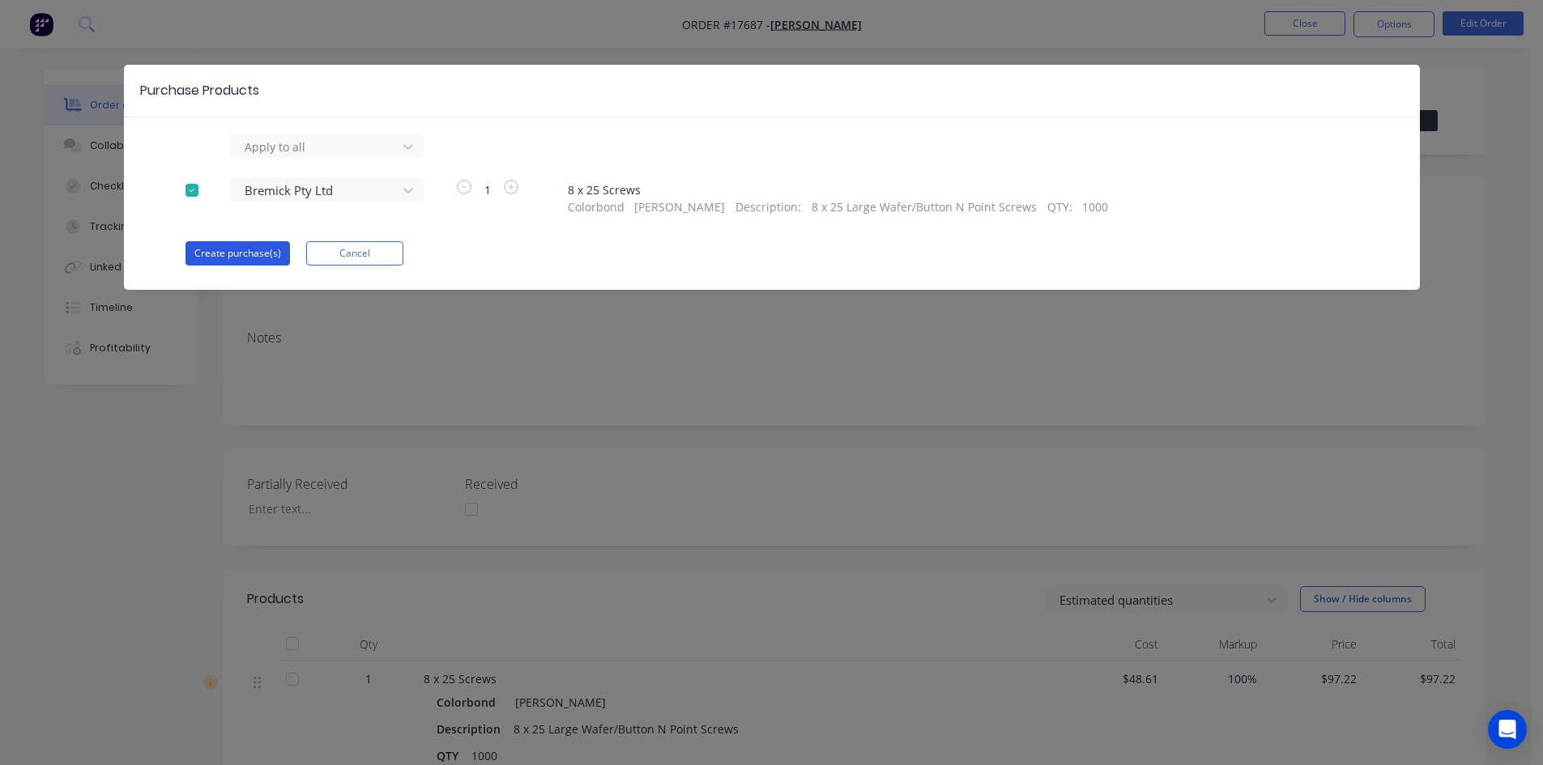
click at [231, 250] on button "Create purchase(s)" at bounding box center [237, 253] width 104 height 24
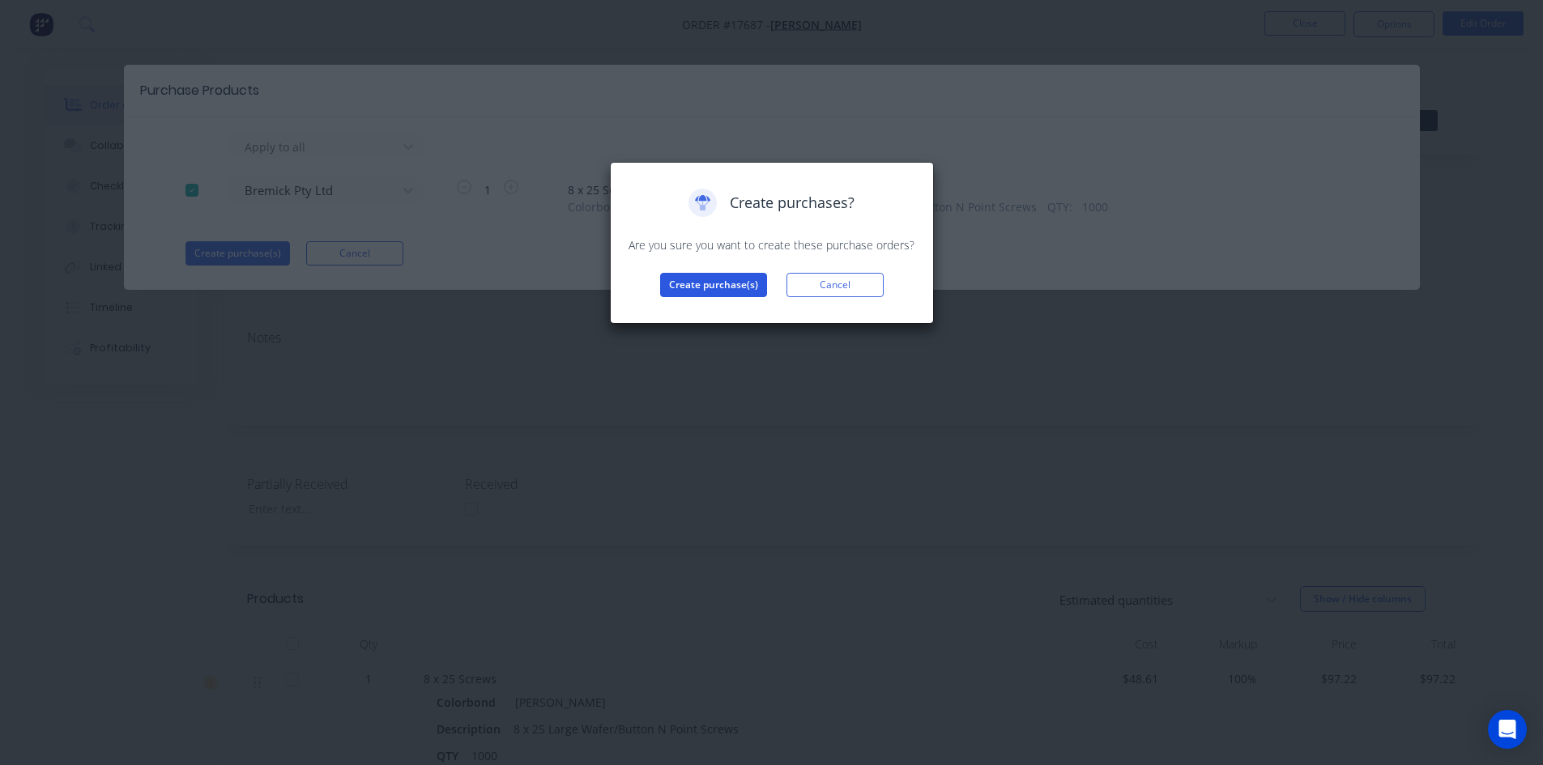
click at [715, 290] on button "Create purchase(s)" at bounding box center [713, 285] width 107 height 24
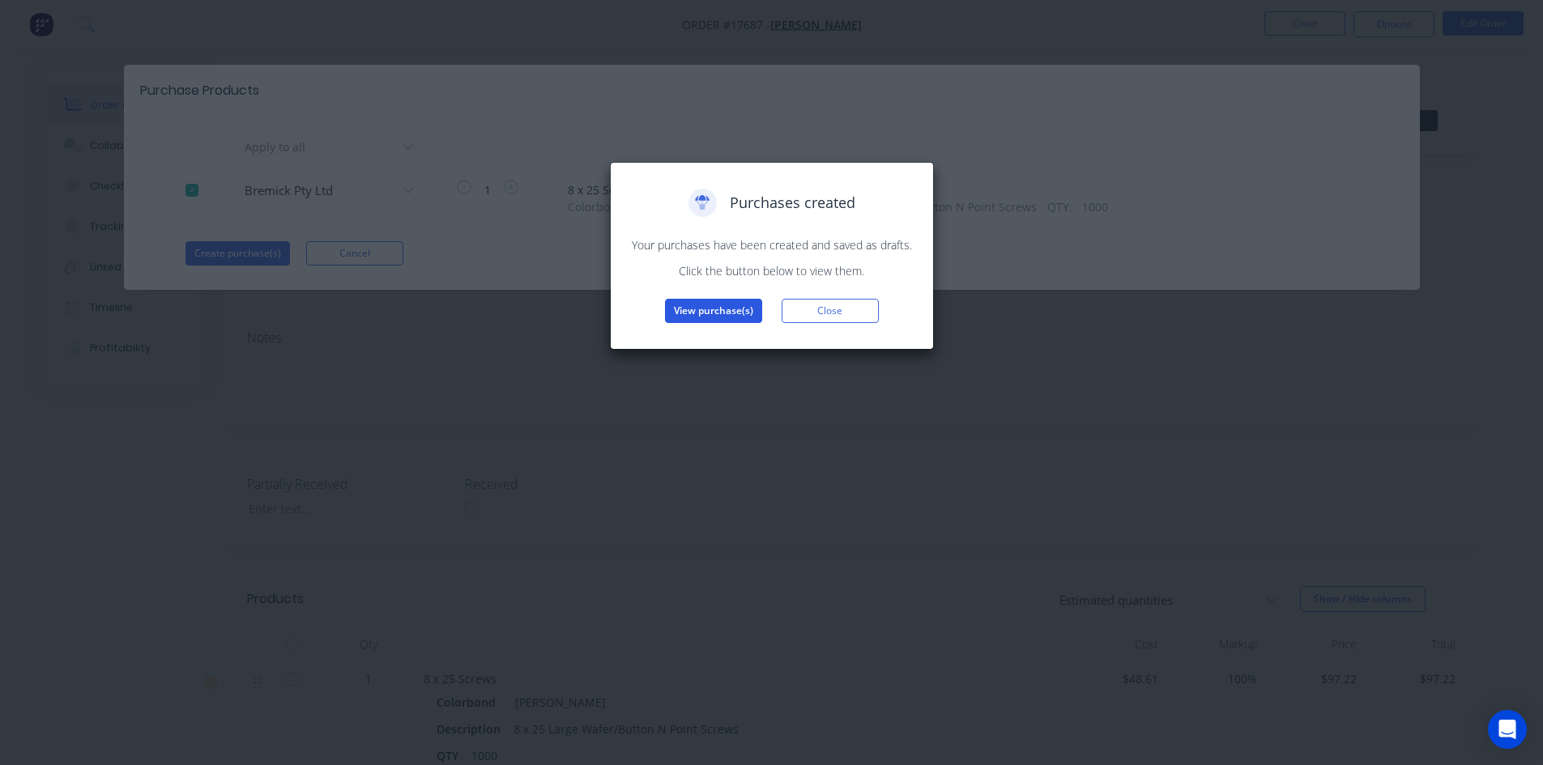
click at [706, 314] on button "View purchase(s)" at bounding box center [713, 311] width 97 height 24
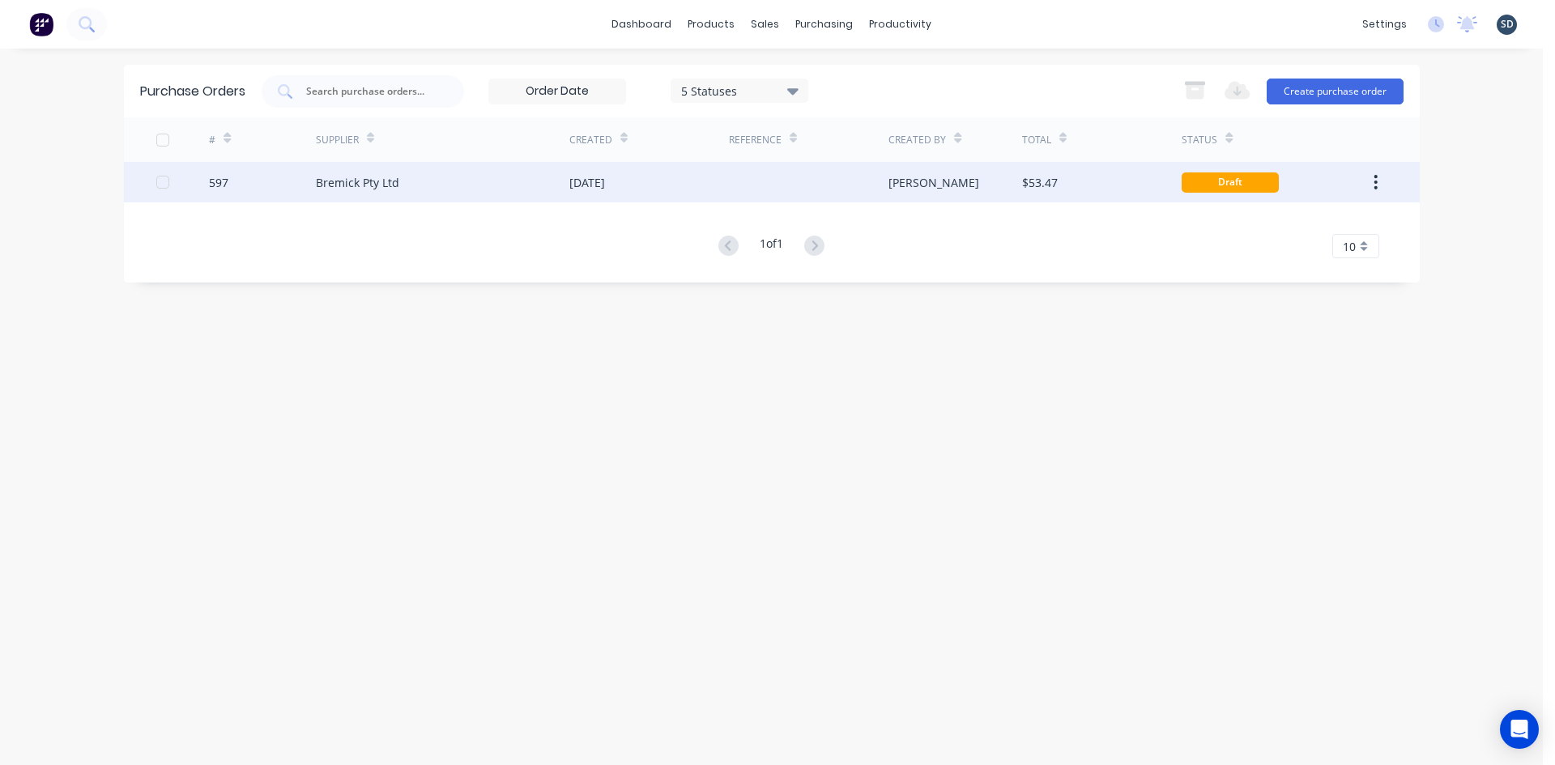
click at [684, 179] on div "[DATE]" at bounding box center [649, 182] width 160 height 41
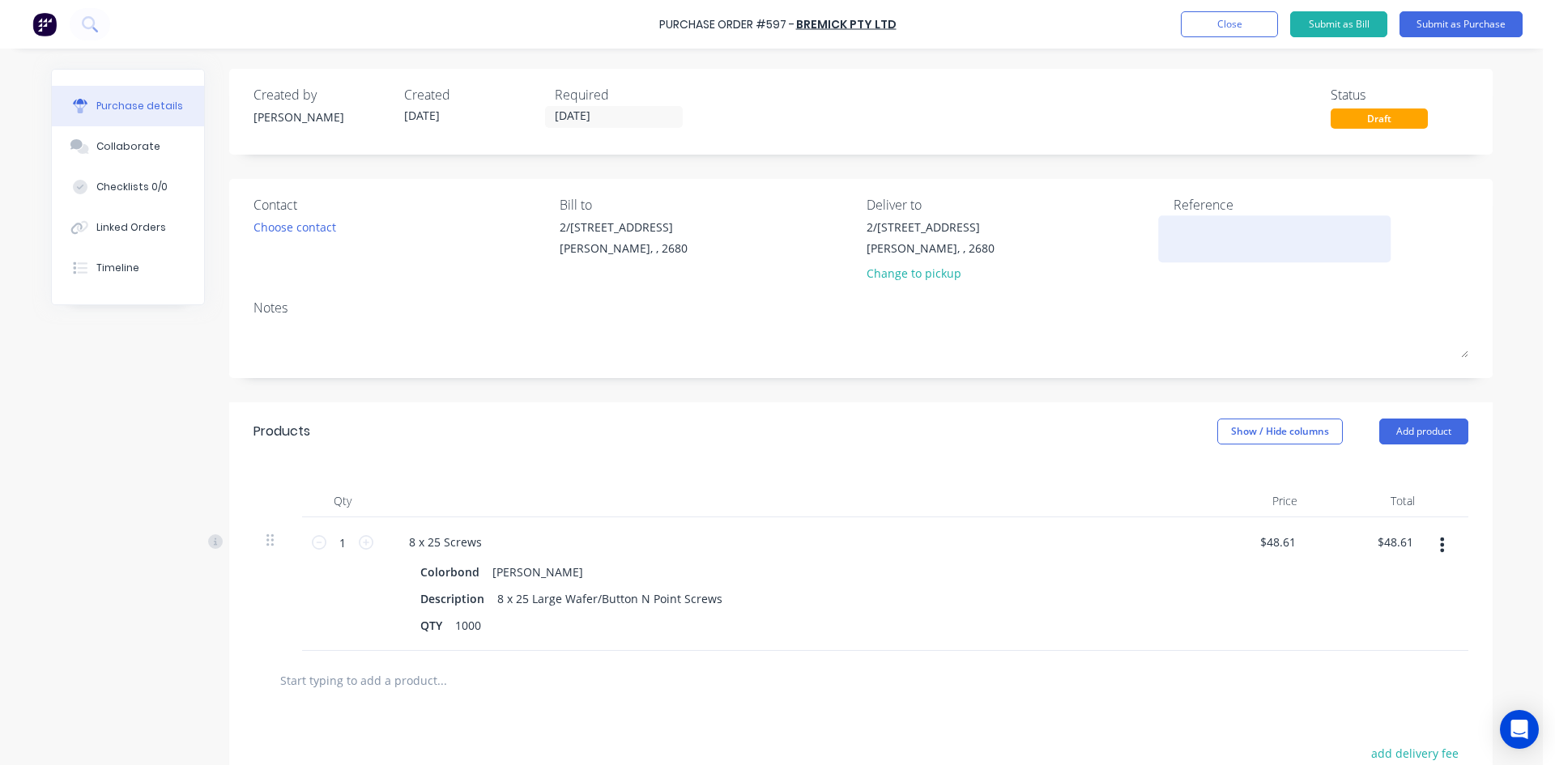
click at [1194, 237] on textarea at bounding box center [1275, 237] width 203 height 36
type textarea "597 /"
click at [126, 222] on div "Linked Orders" at bounding box center [131, 227] width 70 height 15
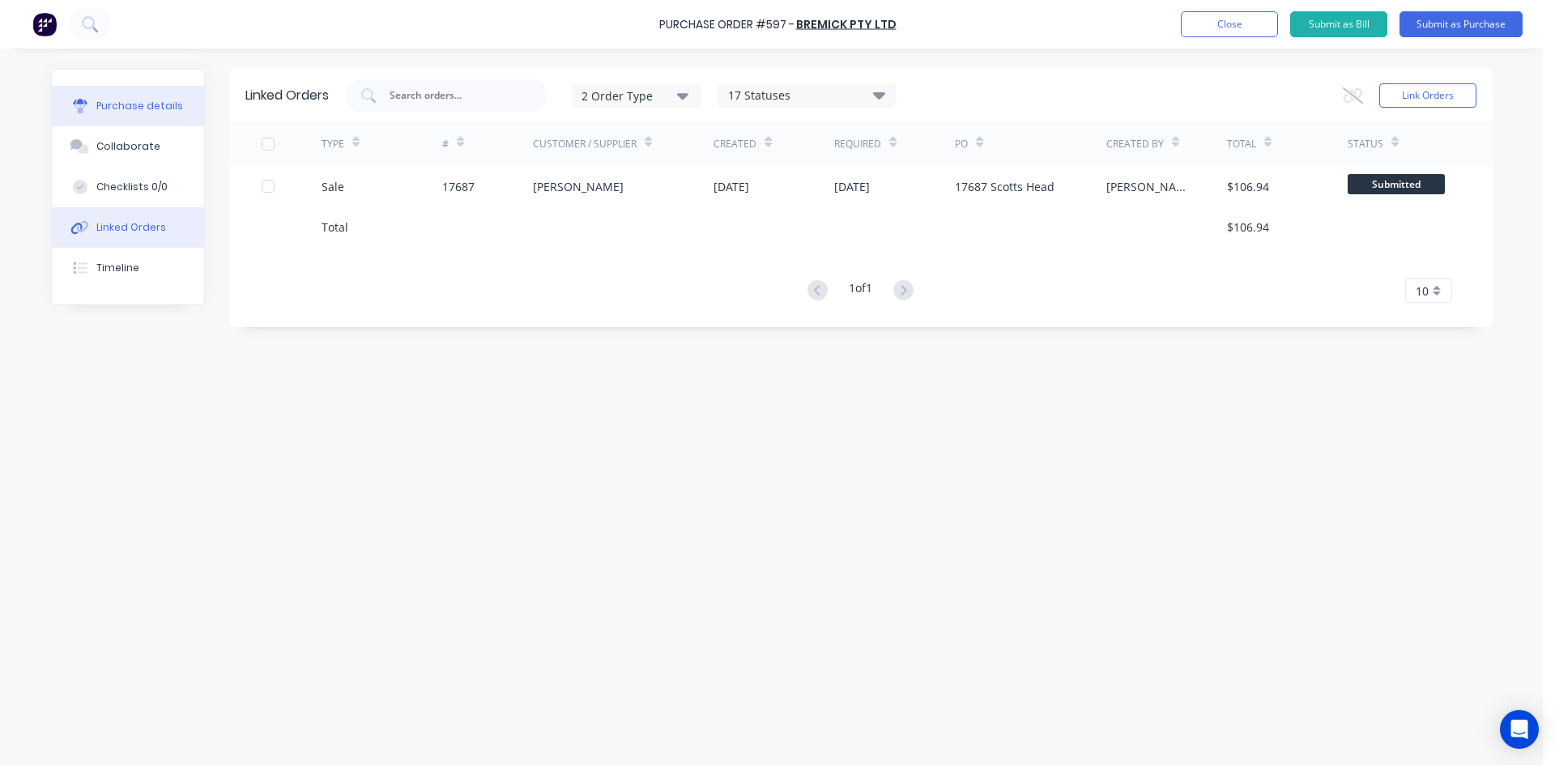
click at [151, 104] on div "Purchase details" at bounding box center [139, 106] width 87 height 15
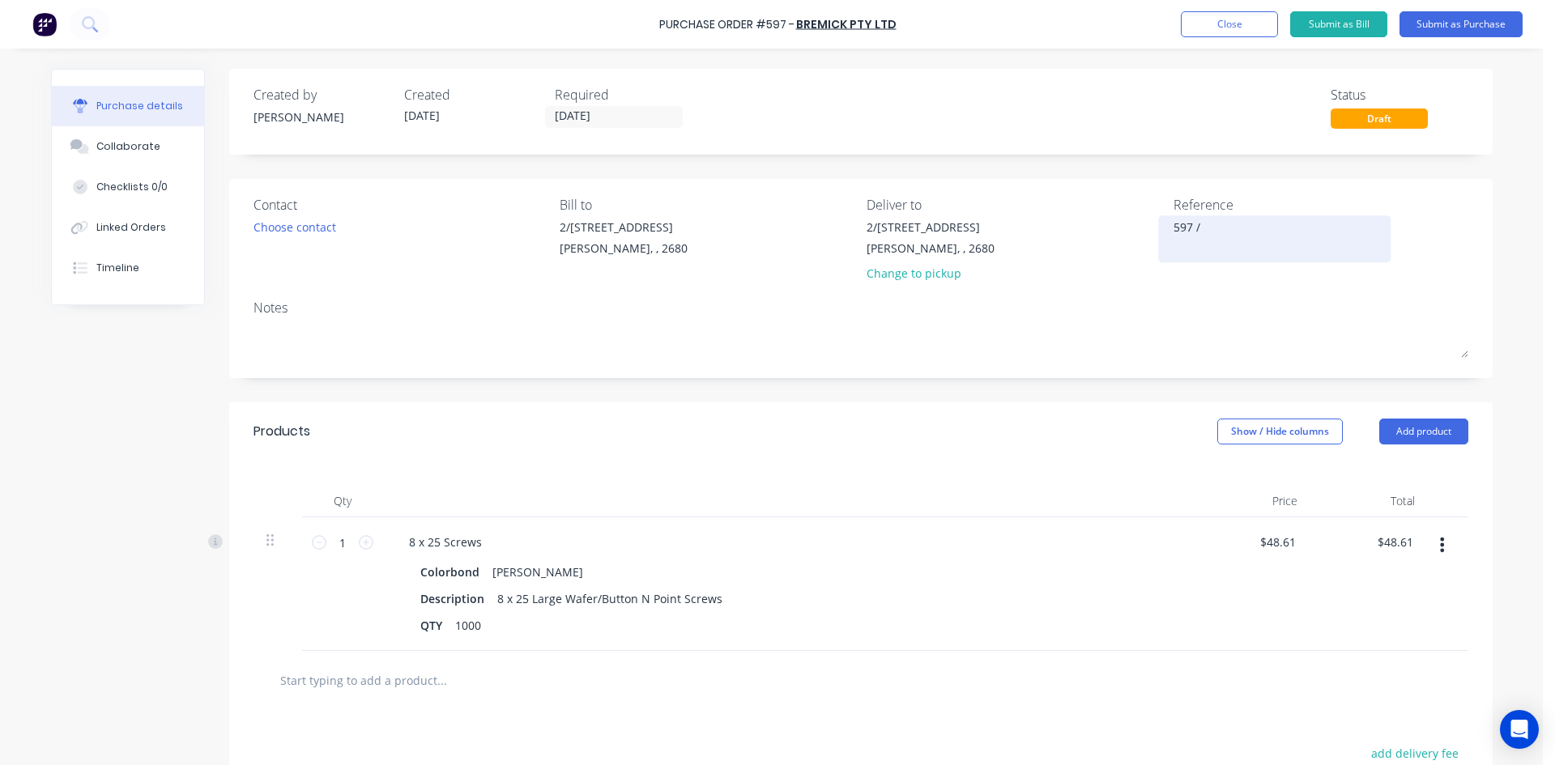
click at [1211, 232] on textarea "597 /" at bounding box center [1275, 237] width 203 height 36
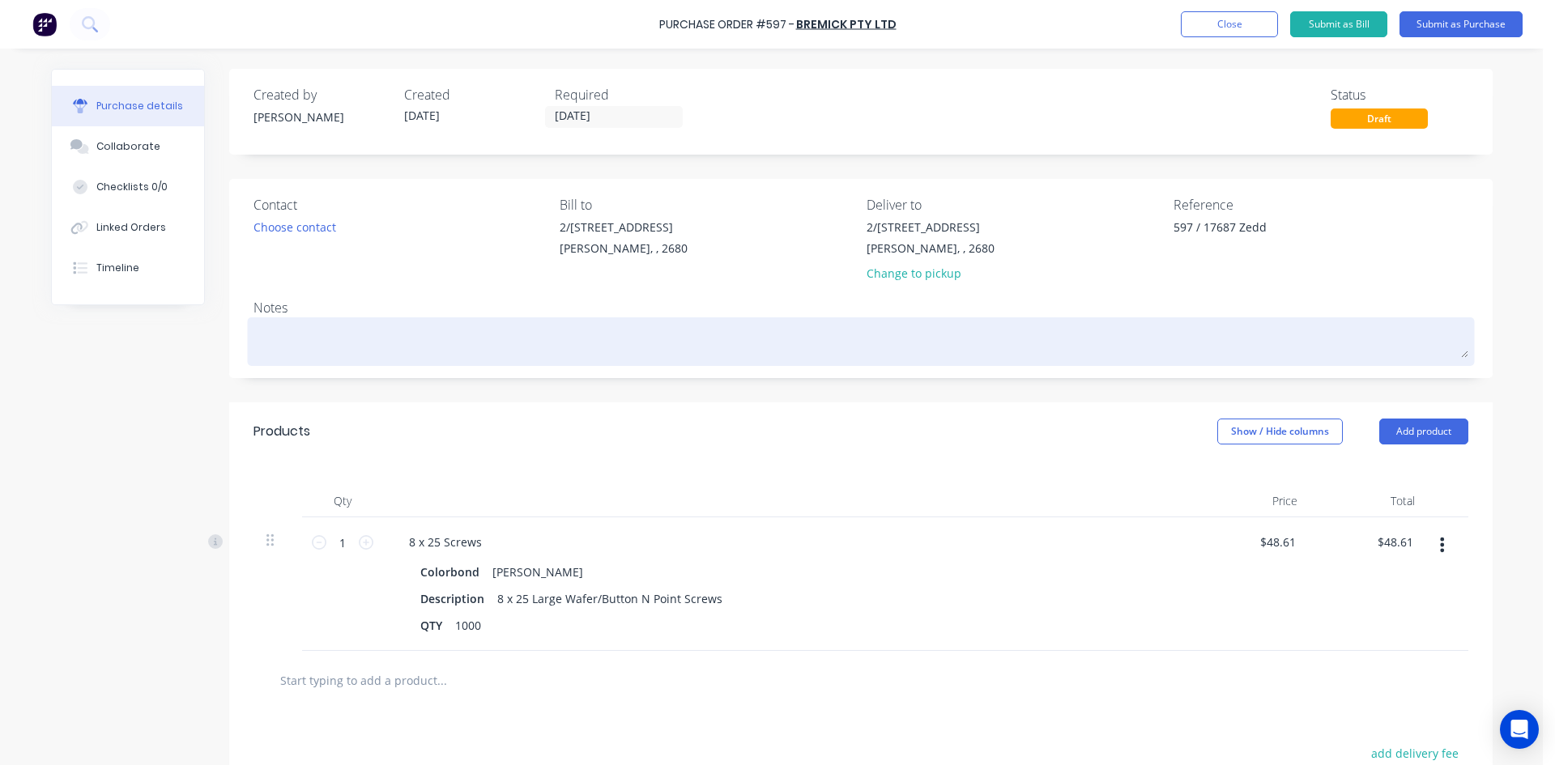
type textarea "597 / 17687 Zedd"
click at [1150, 324] on textarea at bounding box center [861, 340] width 1215 height 36
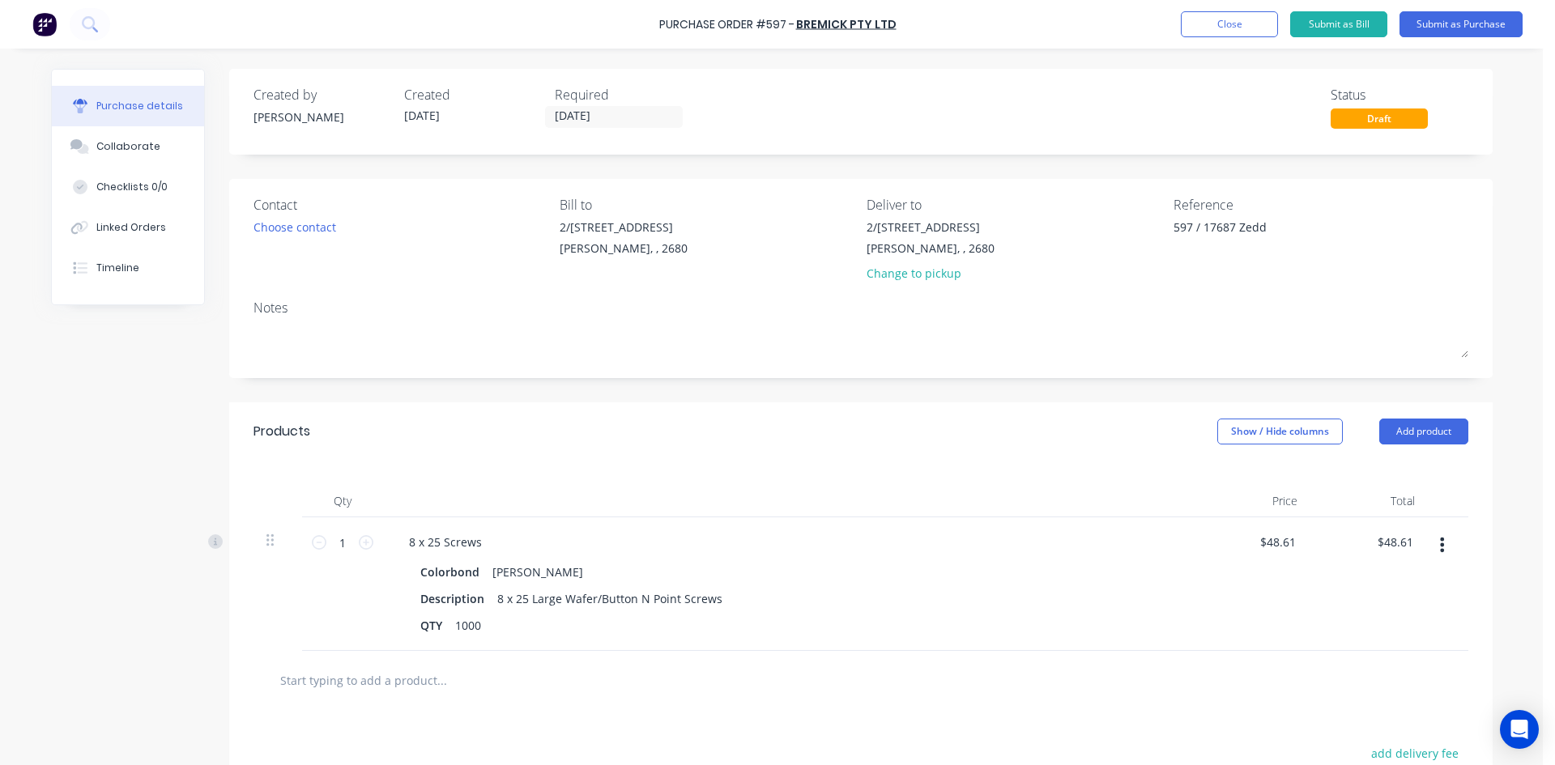
click at [1119, 304] on div "Notes" at bounding box center [861, 307] width 1215 height 19
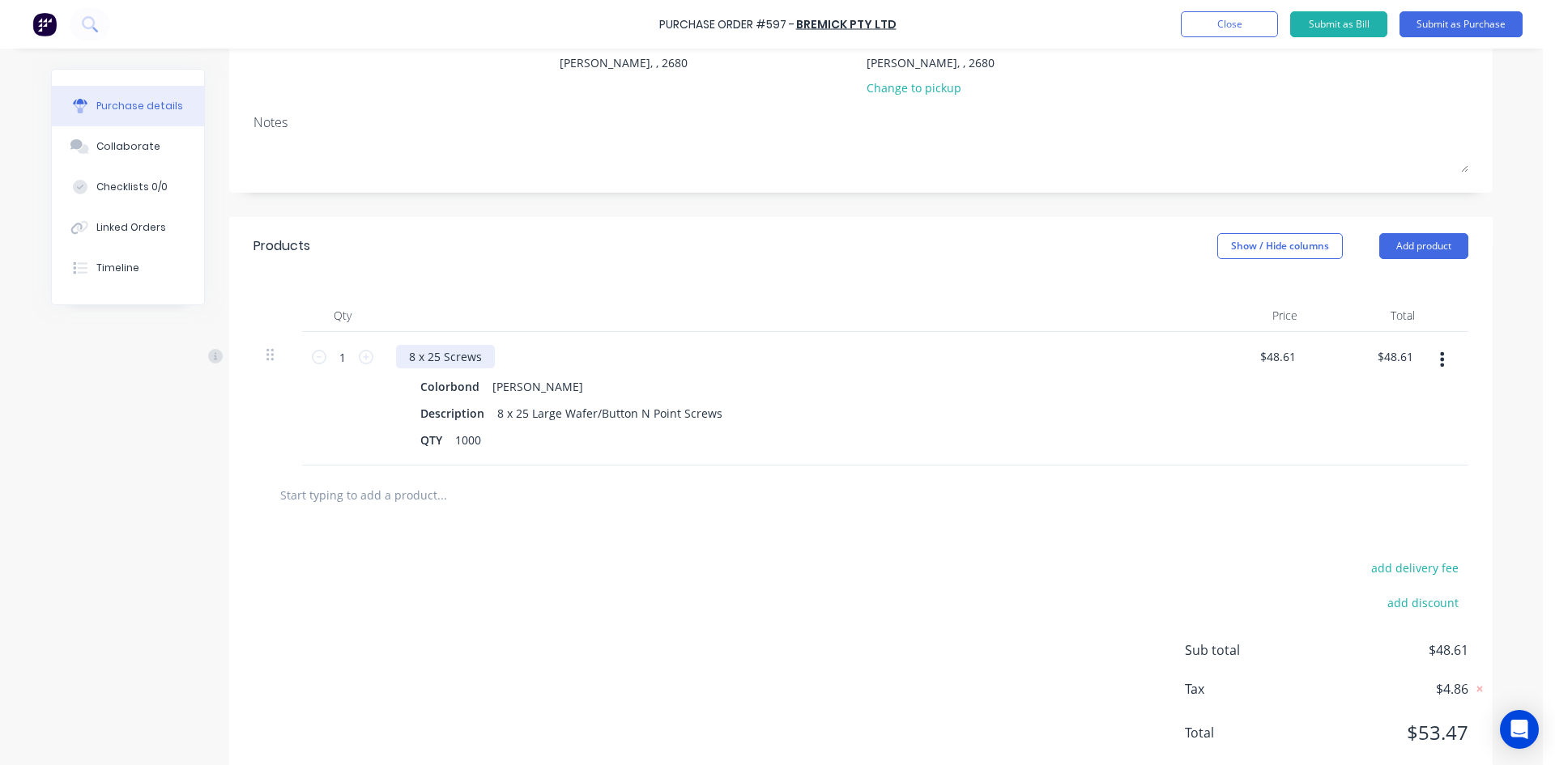
scroll to position [147, 0]
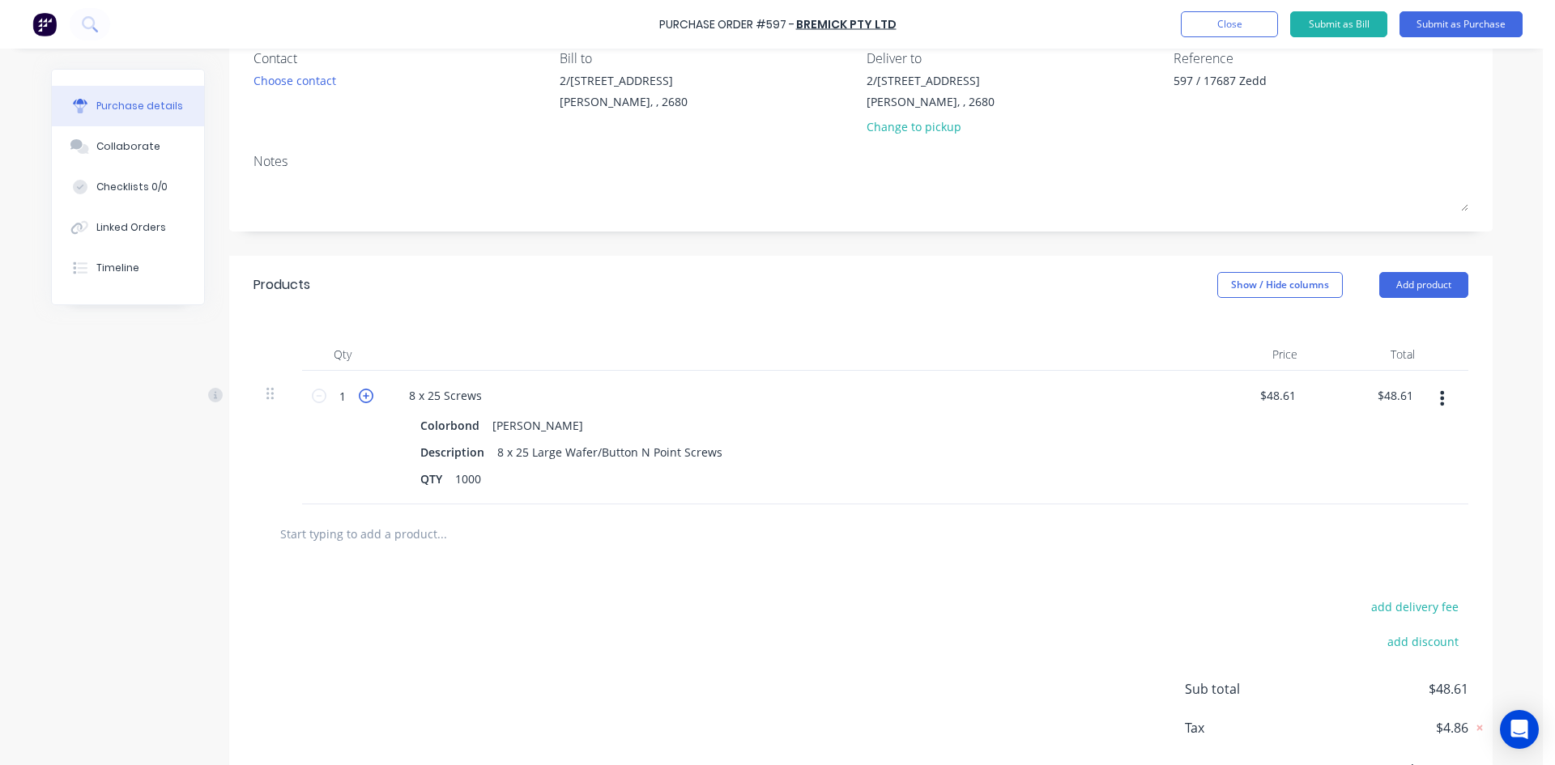
click at [363, 396] on icon at bounding box center [366, 396] width 15 height 15
type input "2"
type input "$97.22"
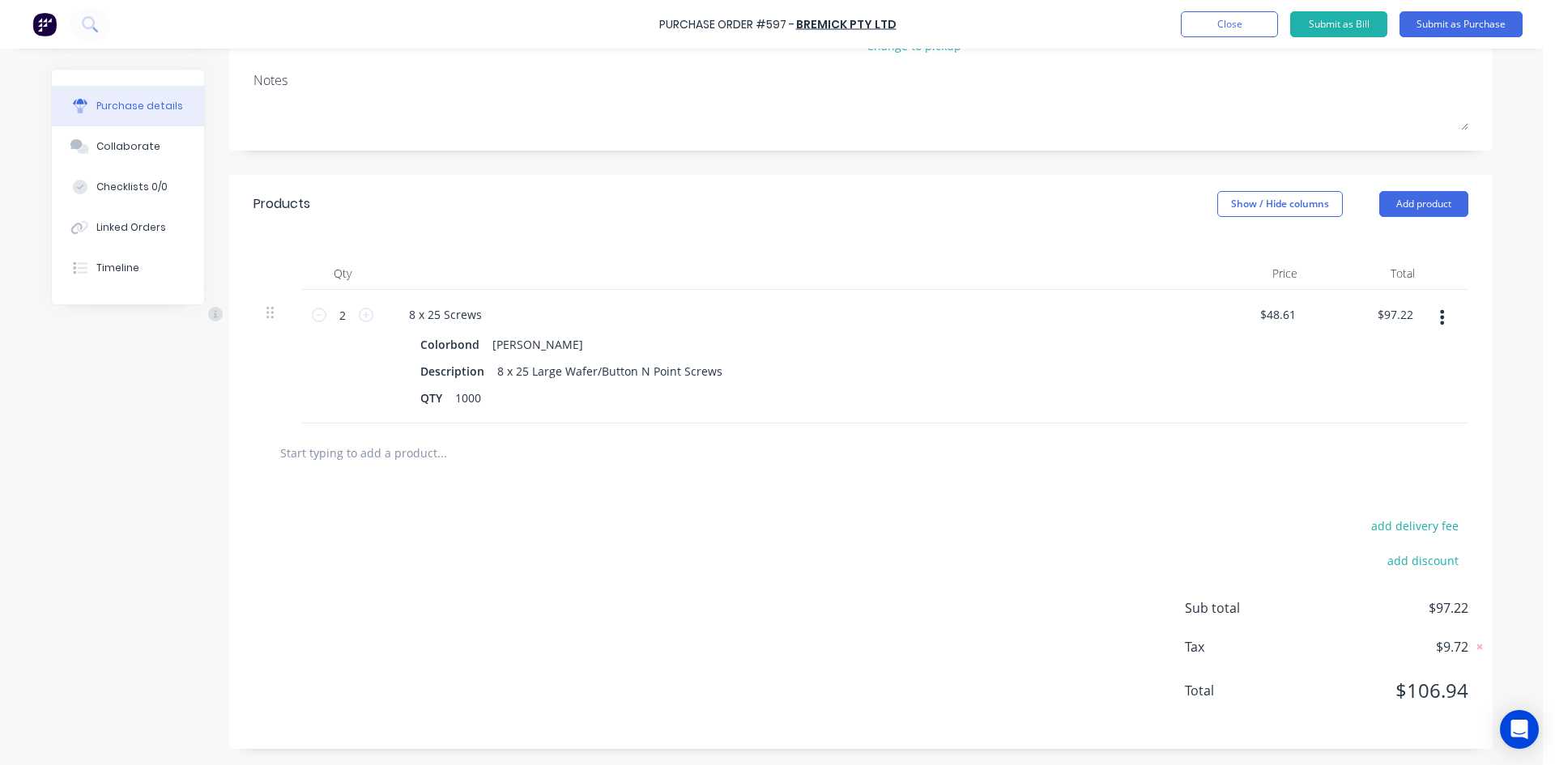
scroll to position [0, 0]
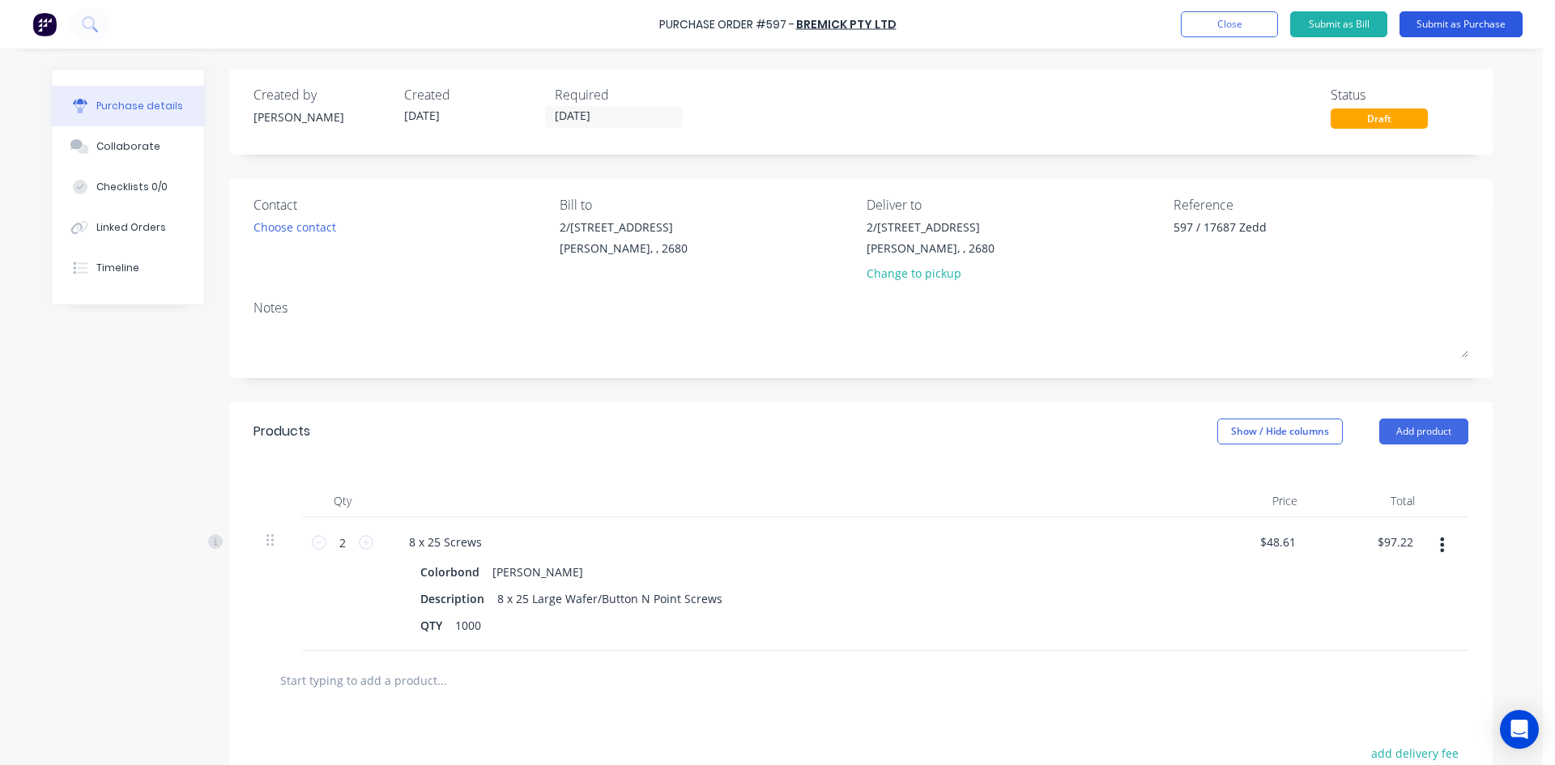
click at [1432, 29] on button "Submit as Purchase" at bounding box center [1461, 24] width 123 height 26
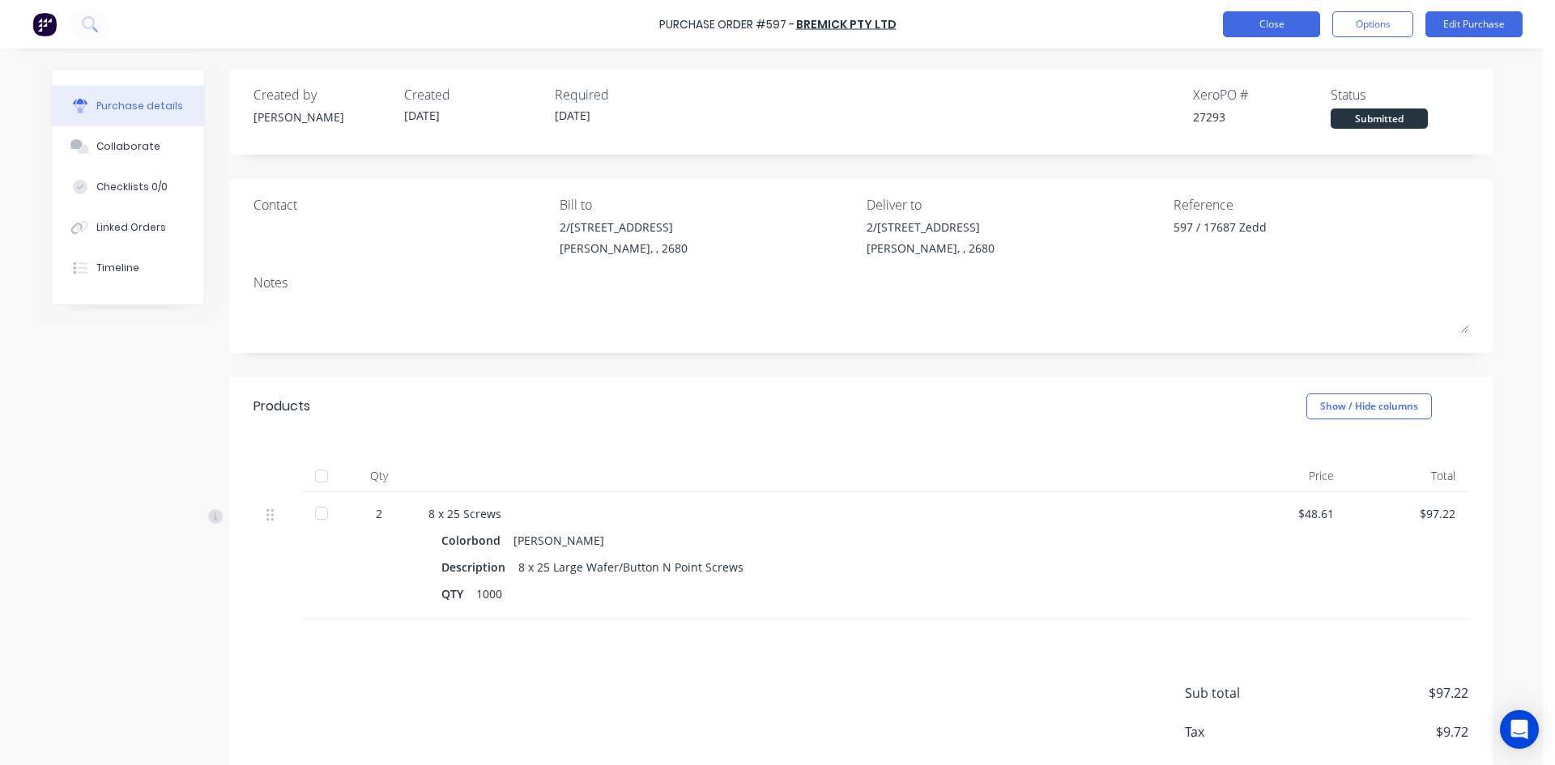
click at [1282, 18] on button "Close" at bounding box center [1271, 24] width 97 height 26
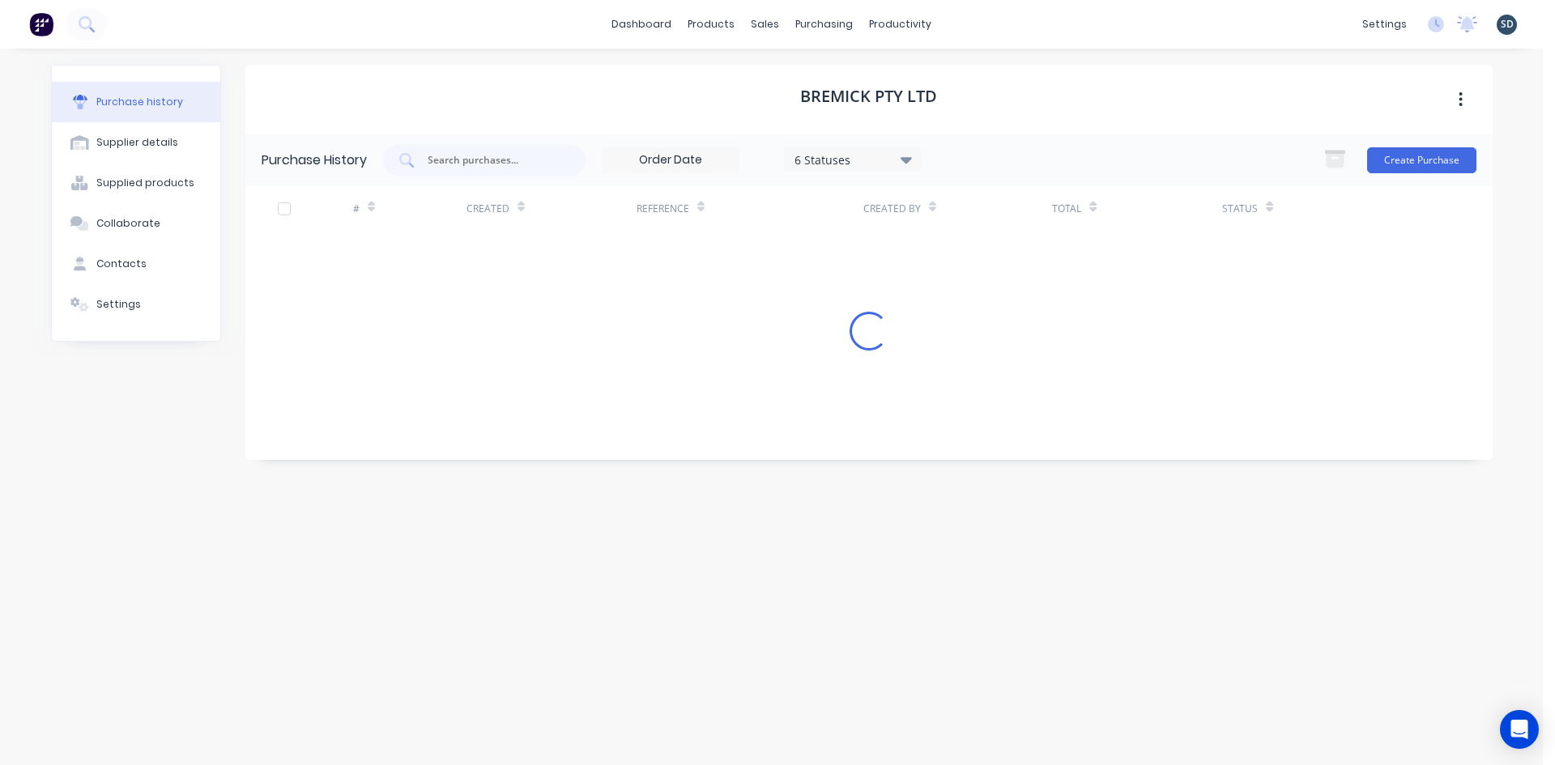
click at [985, 34] on div "dashboard products sales purchasing productivity dashboard products Product Cat…" at bounding box center [771, 24] width 1543 height 49
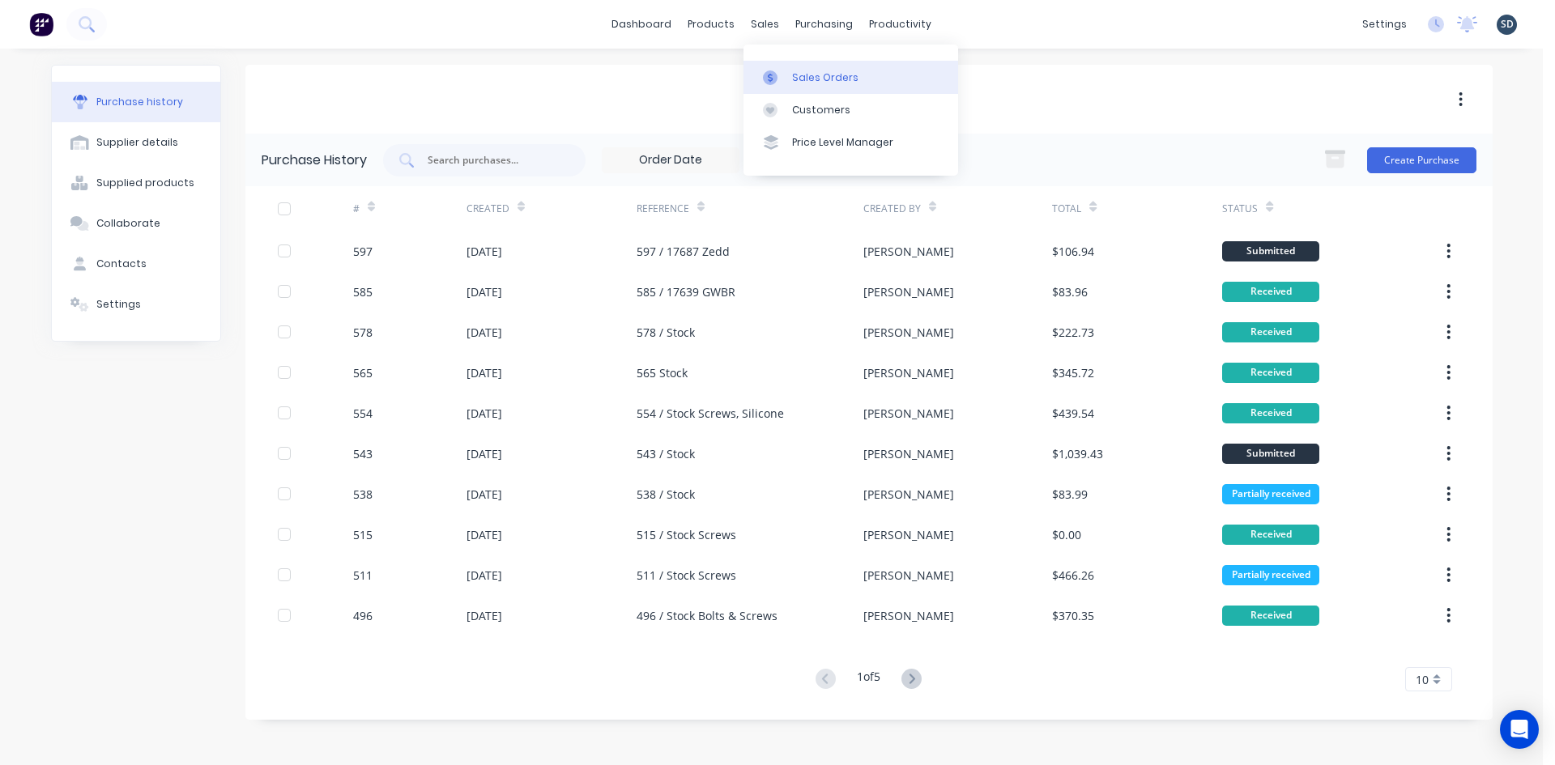
click at [821, 80] on div "Sales Orders" at bounding box center [825, 77] width 66 height 15
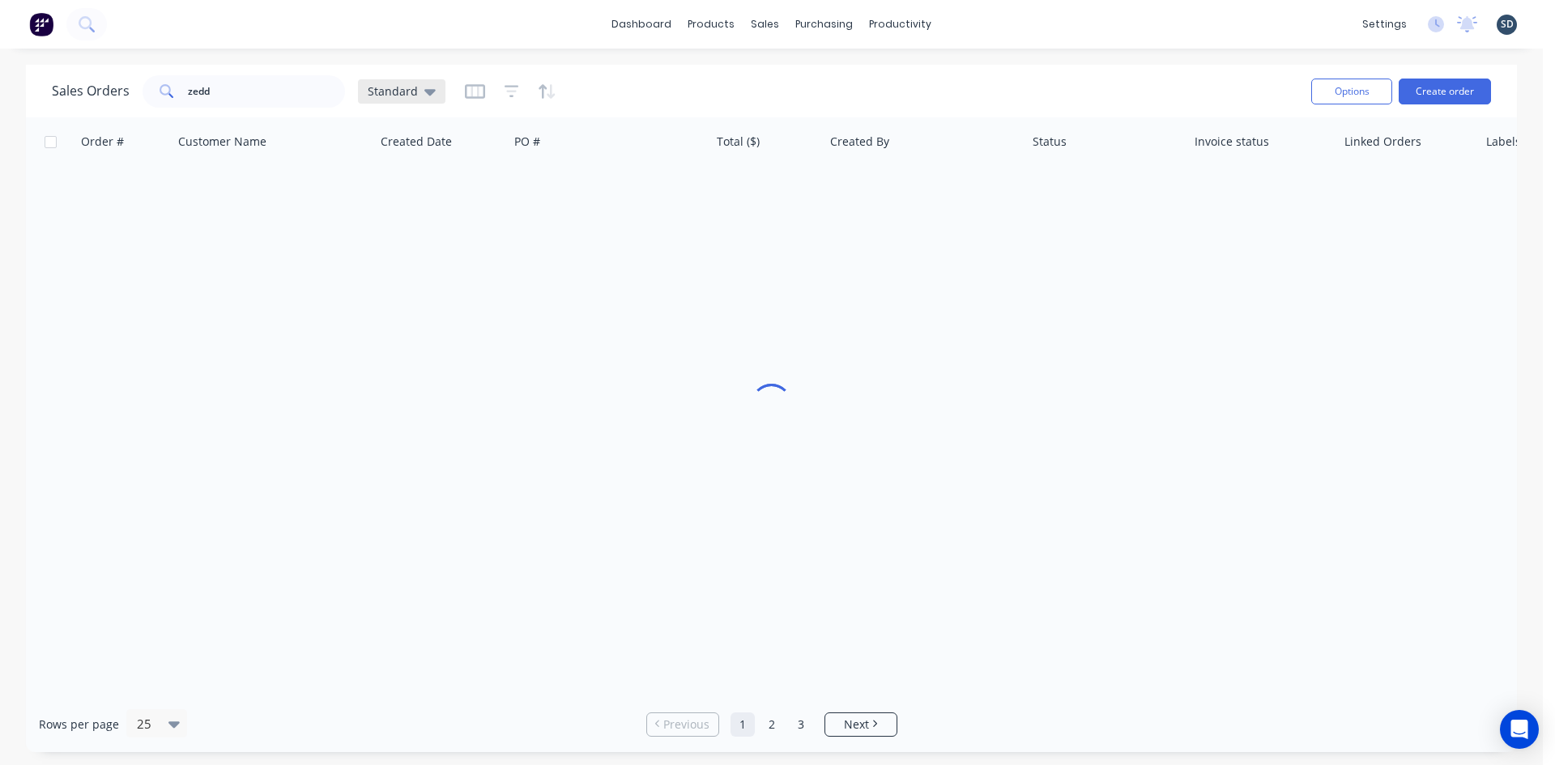
click at [424, 95] on icon at bounding box center [429, 92] width 11 height 18
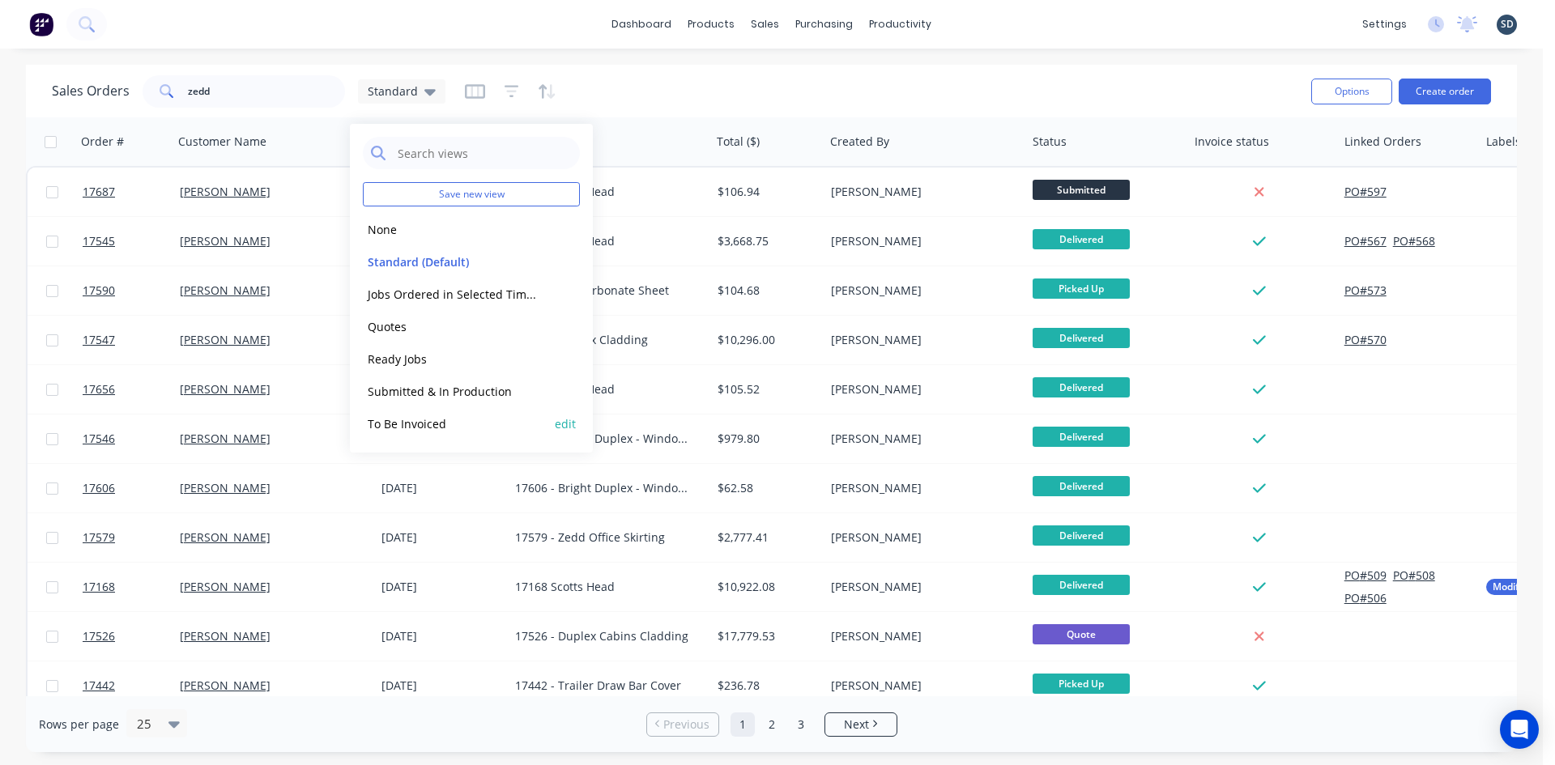
click at [494, 419] on button "To Be Invoiced" at bounding box center [455, 424] width 185 height 19
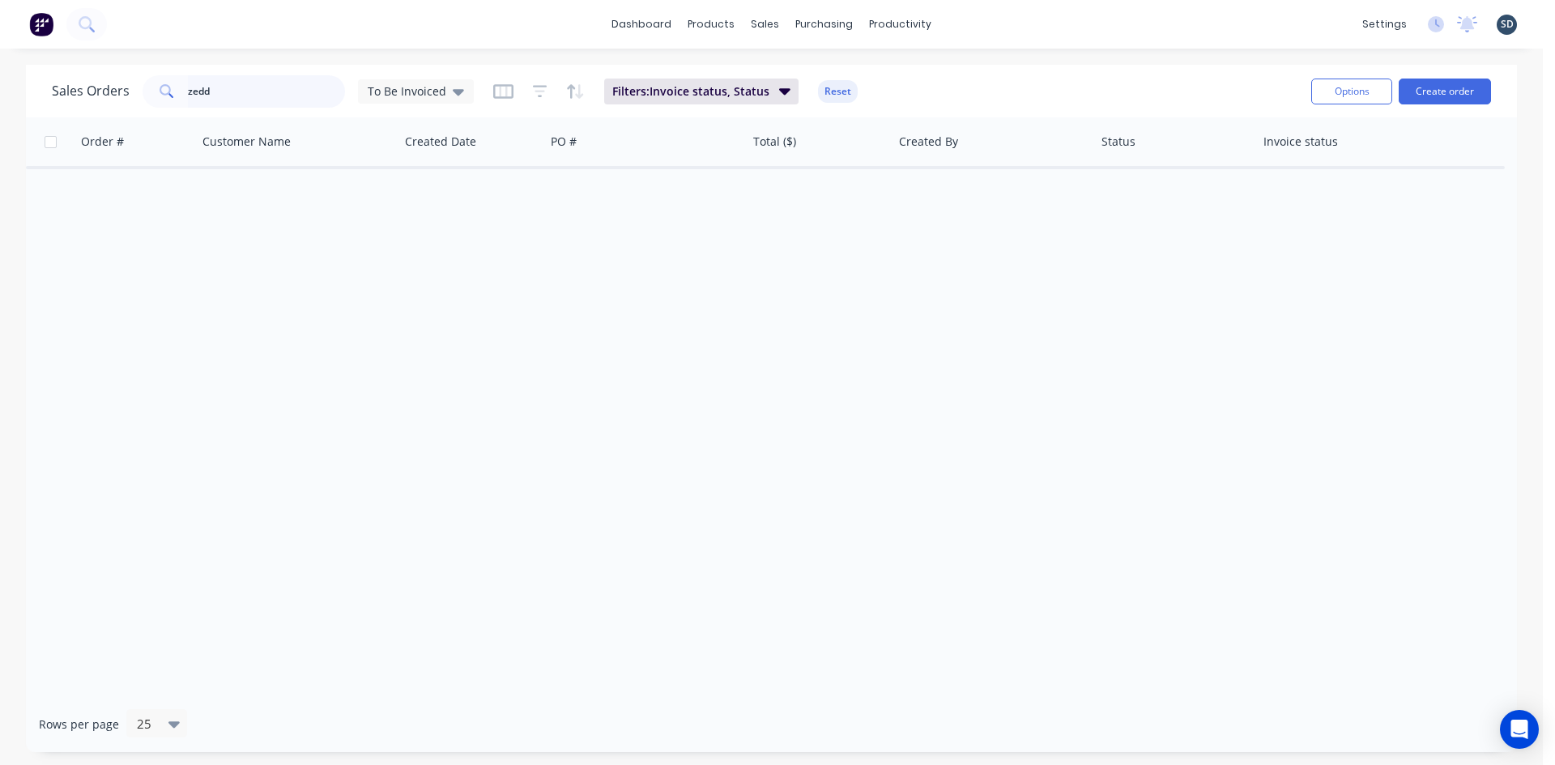
click at [241, 97] on input "zedd" at bounding box center [267, 91] width 158 height 32
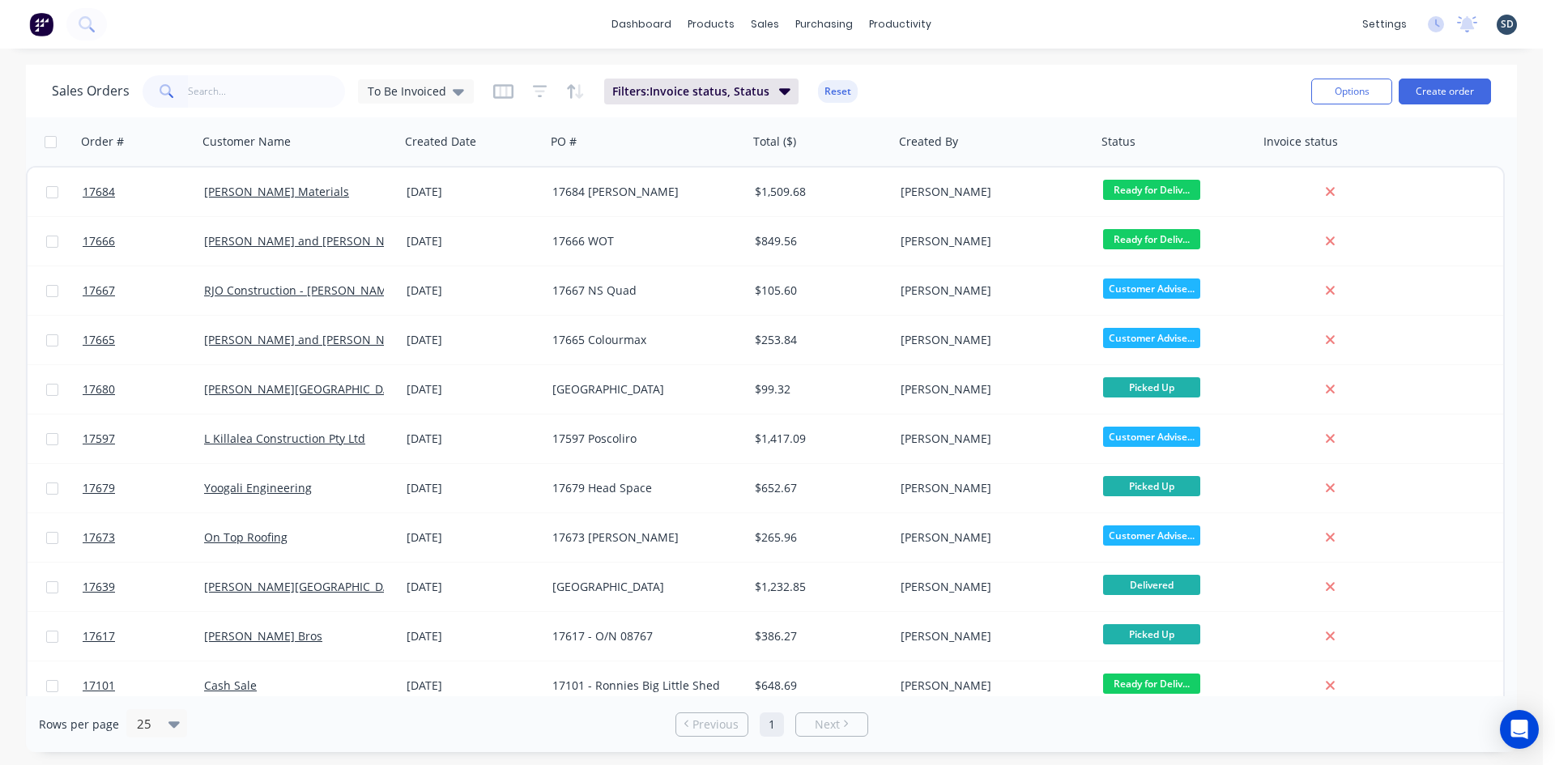
click at [964, 100] on div "Sales Orders To Be Invoiced Filters: Invoice status, Status Reset" at bounding box center [675, 91] width 1247 height 40
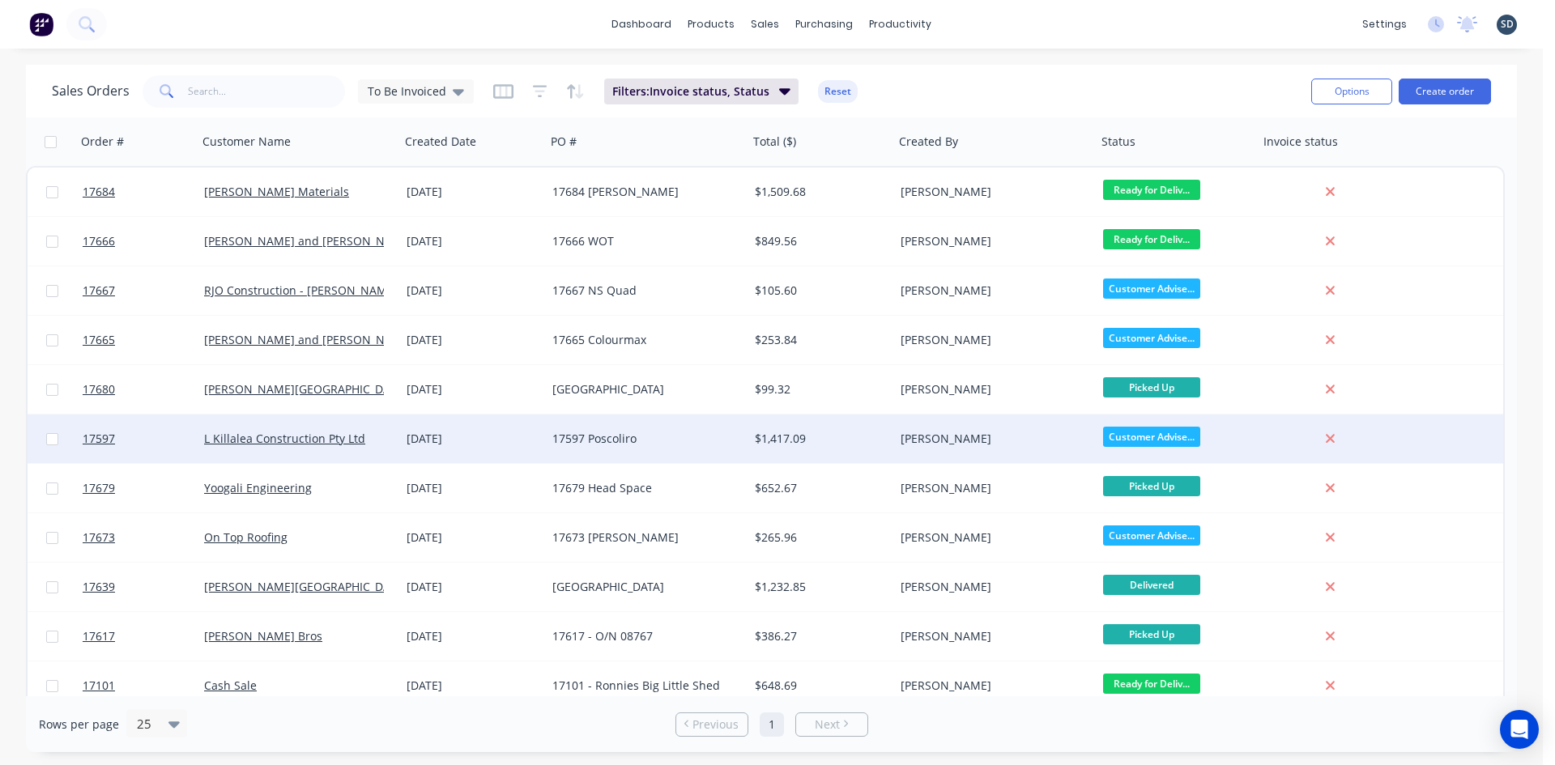
click at [706, 427] on div "17597 Poscoliro" at bounding box center [647, 439] width 203 height 49
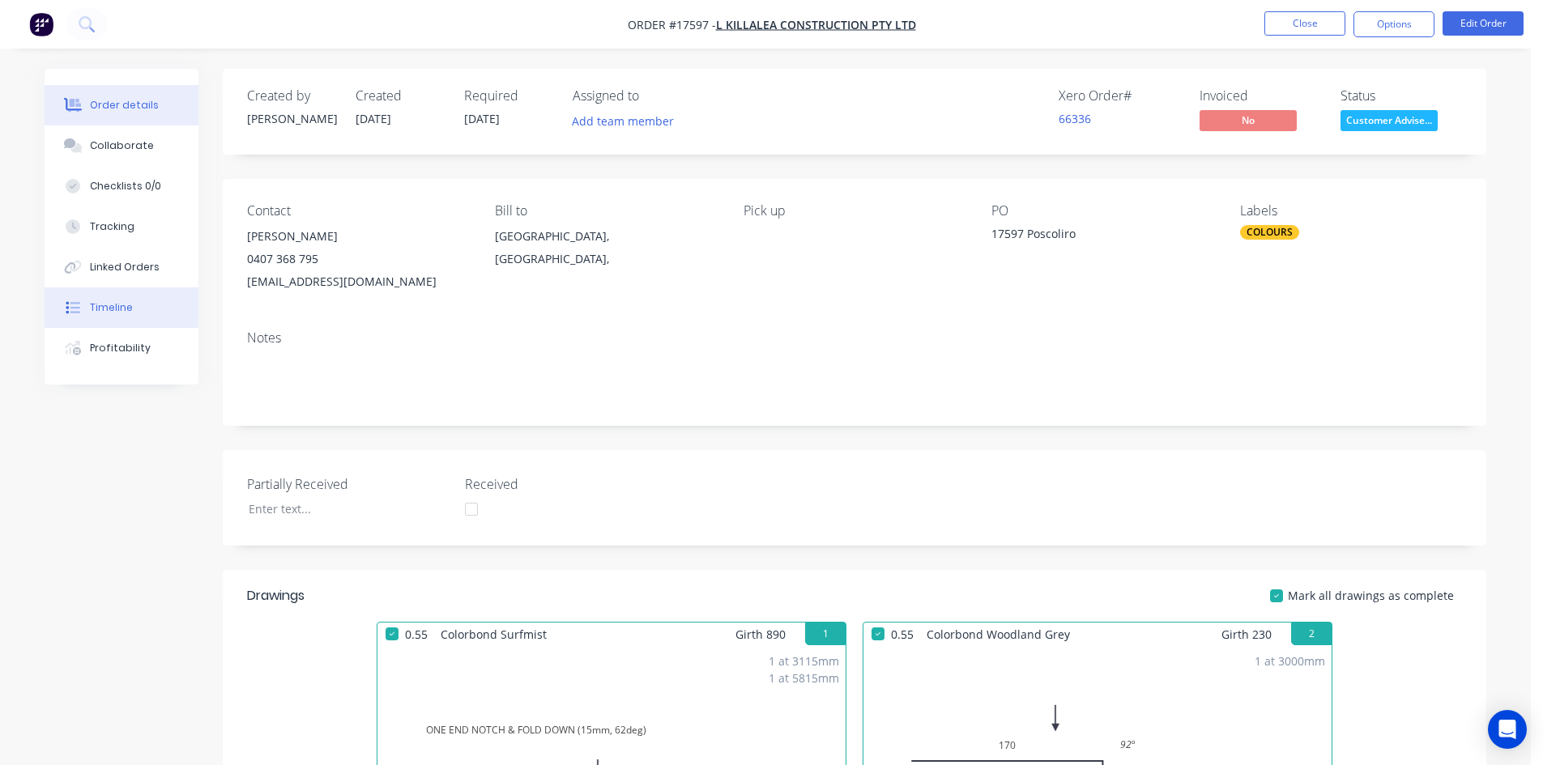
click at [117, 305] on div "Timeline" at bounding box center [111, 308] width 43 height 15
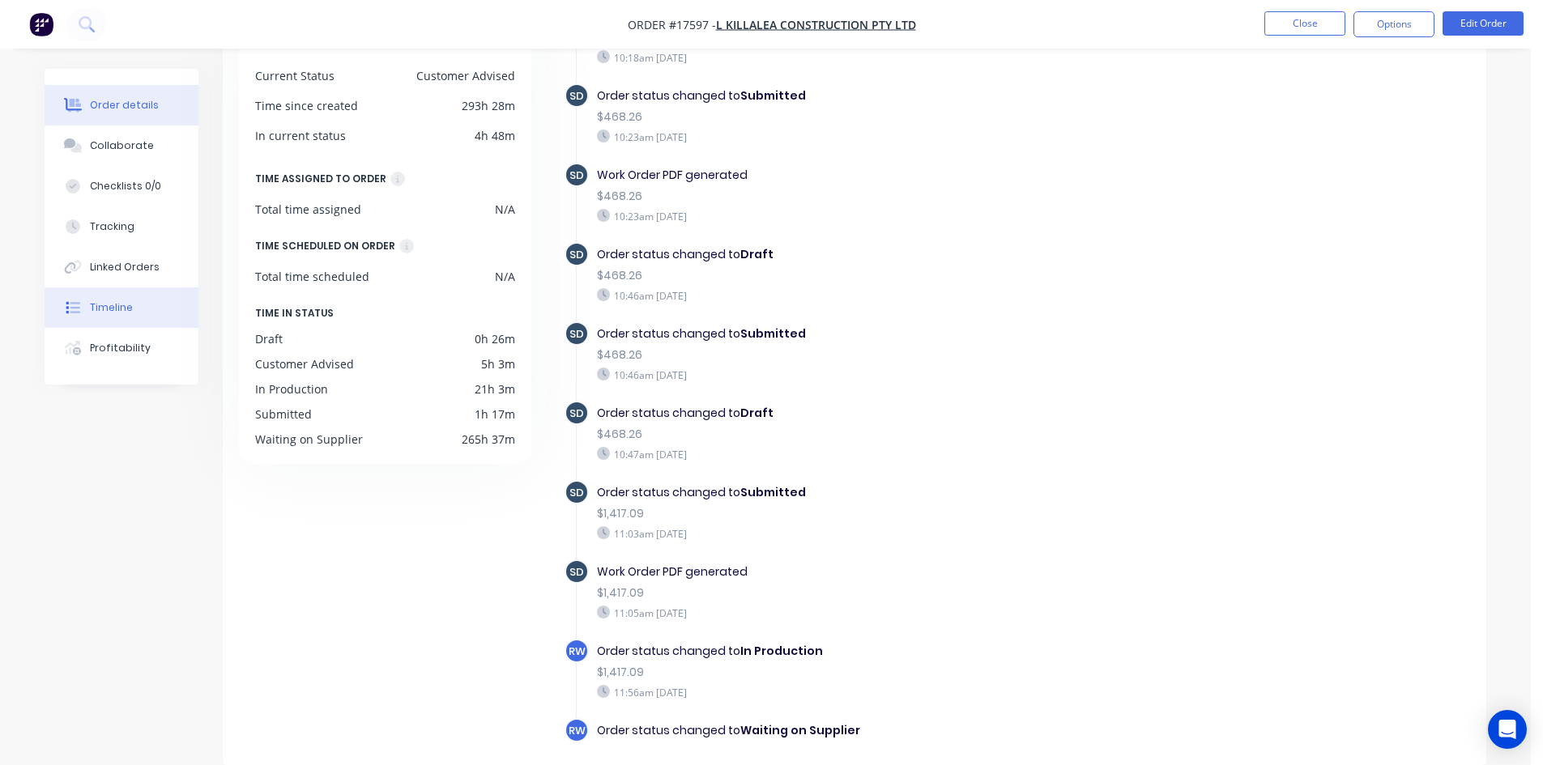
click at [122, 113] on button "Order details" at bounding box center [122, 105] width 154 height 41
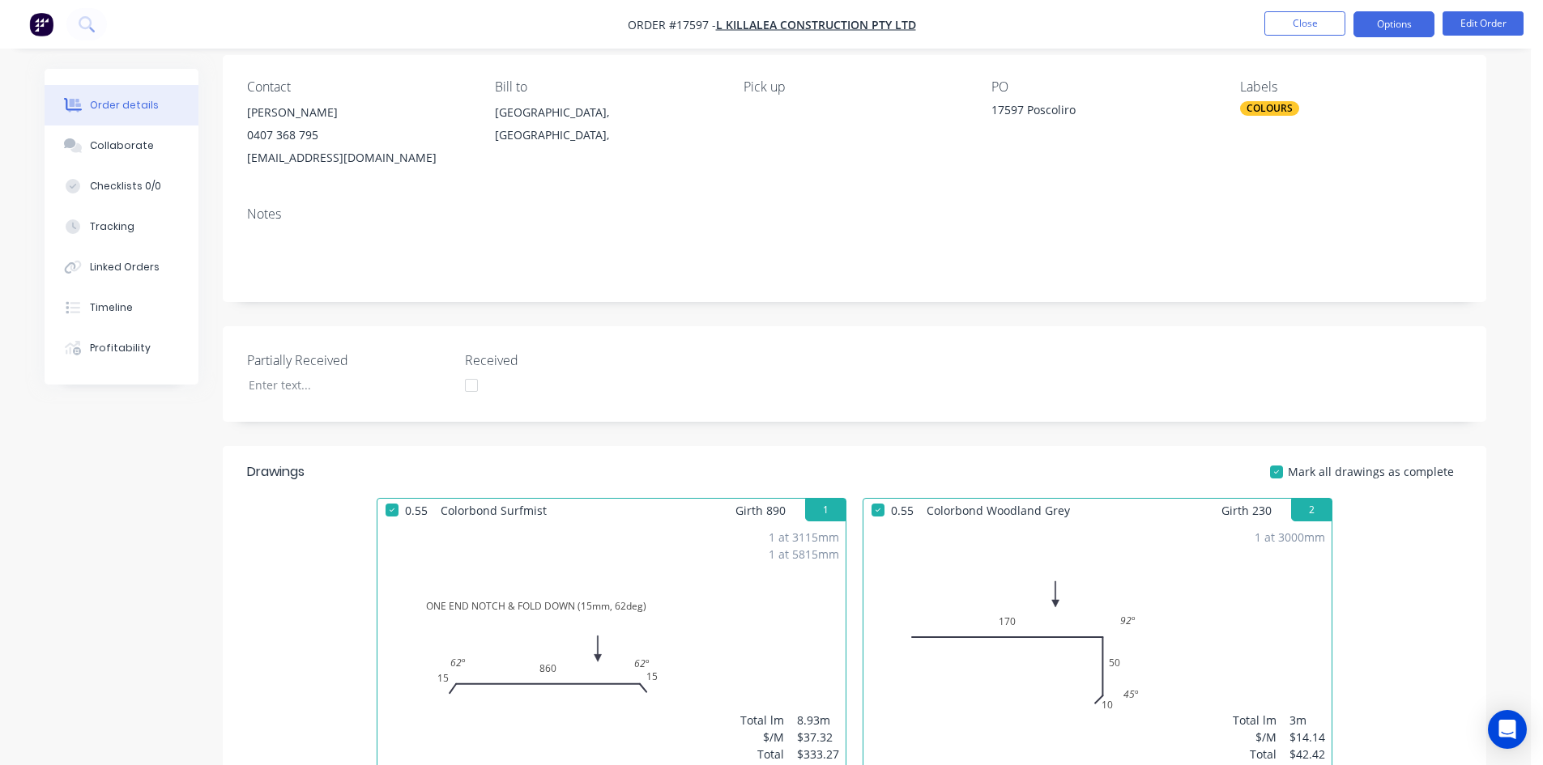
click at [1383, 19] on button "Options" at bounding box center [1394, 24] width 81 height 26
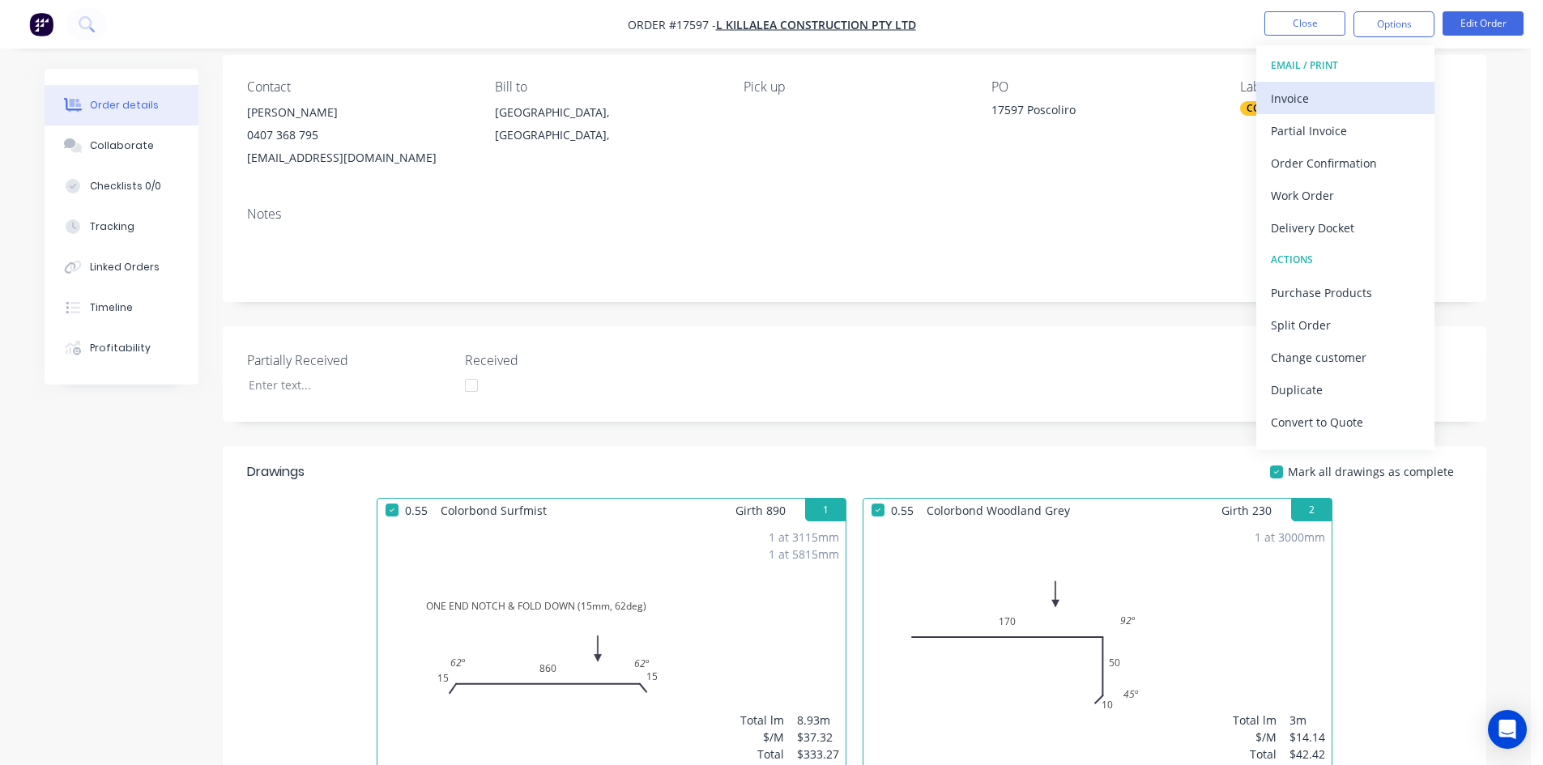
click at [1328, 100] on div "Invoice" at bounding box center [1345, 98] width 149 height 23
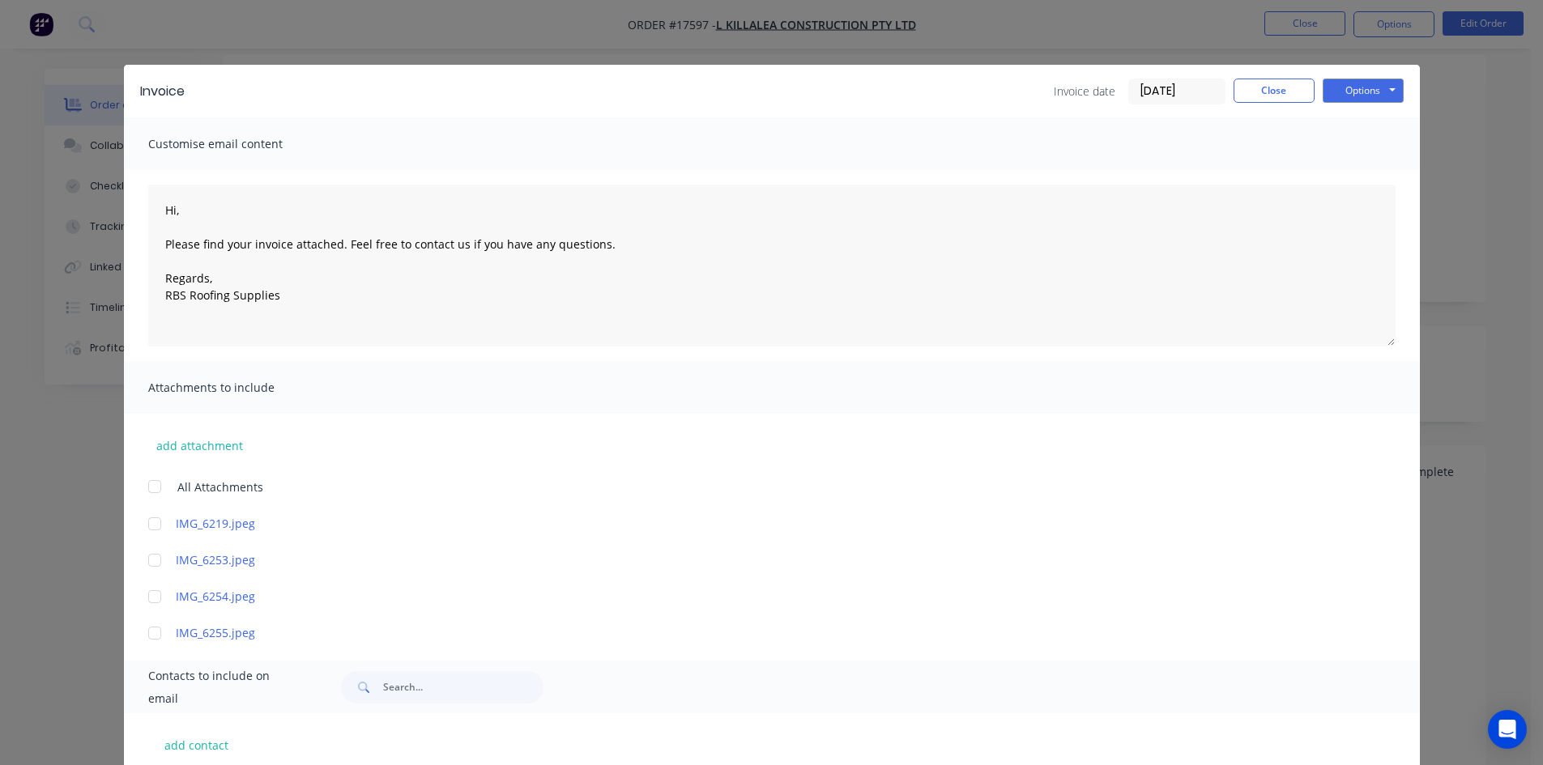
click at [144, 484] on div at bounding box center [155, 487] width 32 height 32
click at [146, 482] on div at bounding box center [155, 487] width 32 height 32
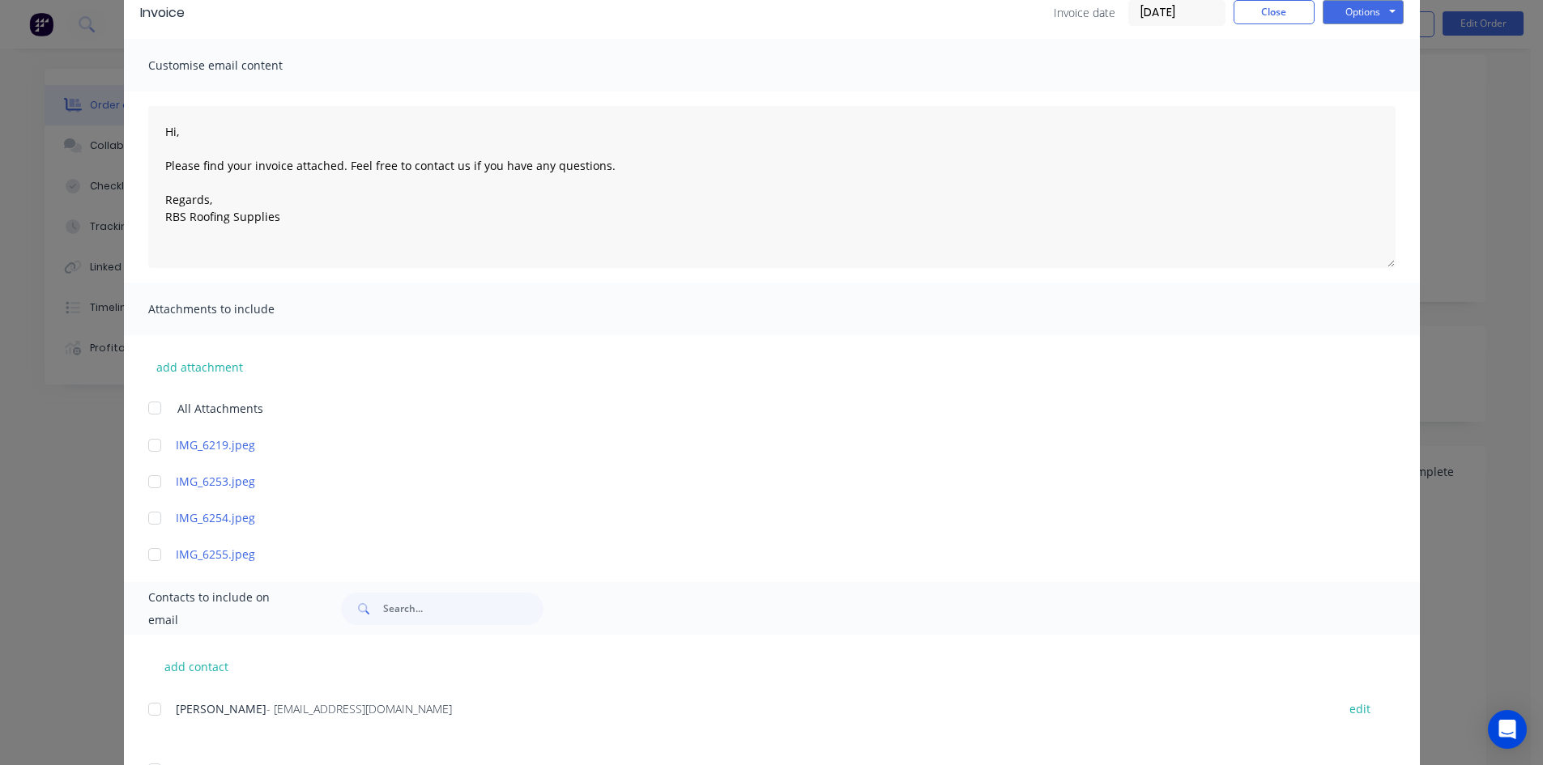
scroll to position [156, 0]
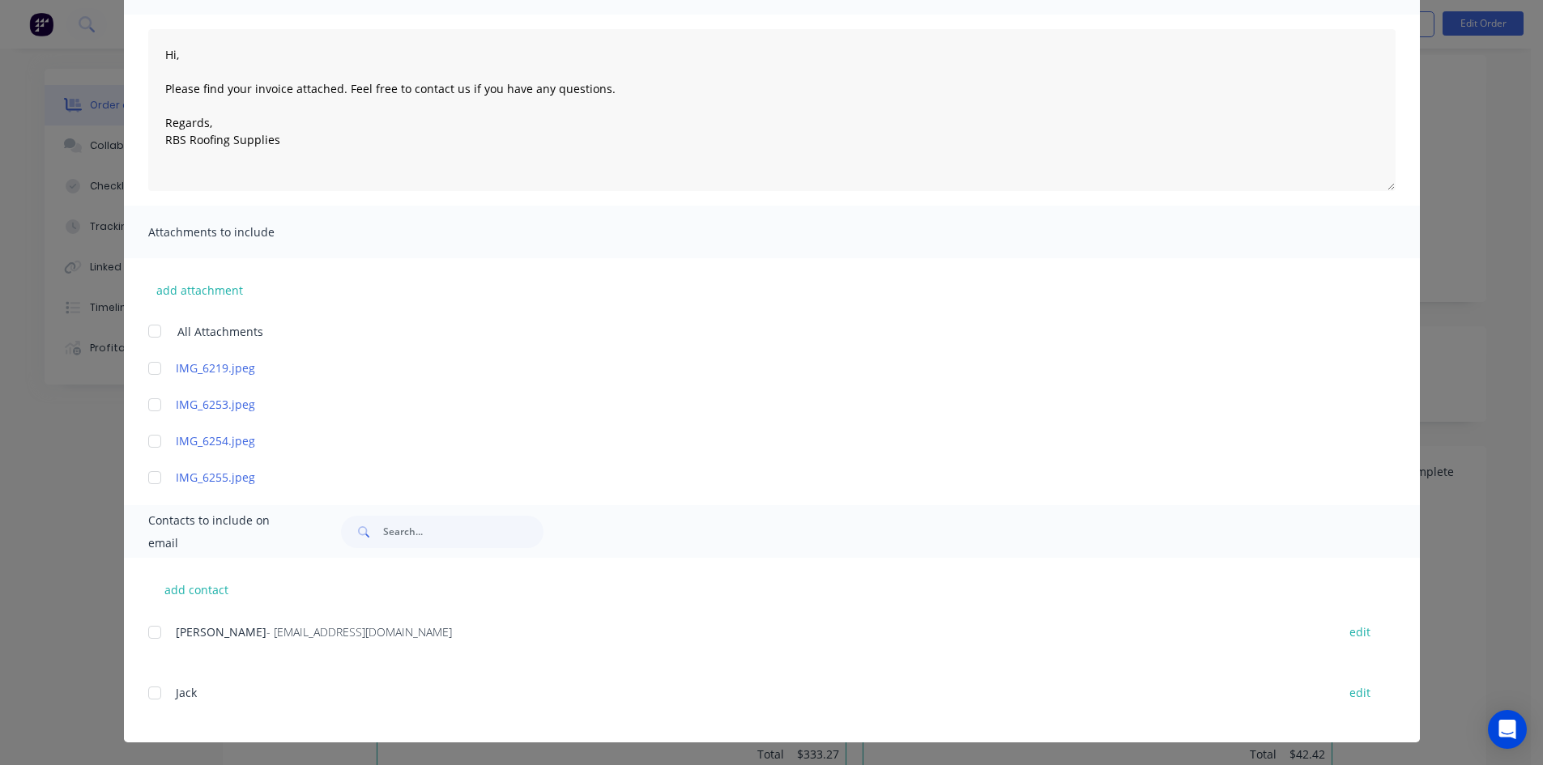
click at [150, 637] on div at bounding box center [155, 632] width 32 height 32
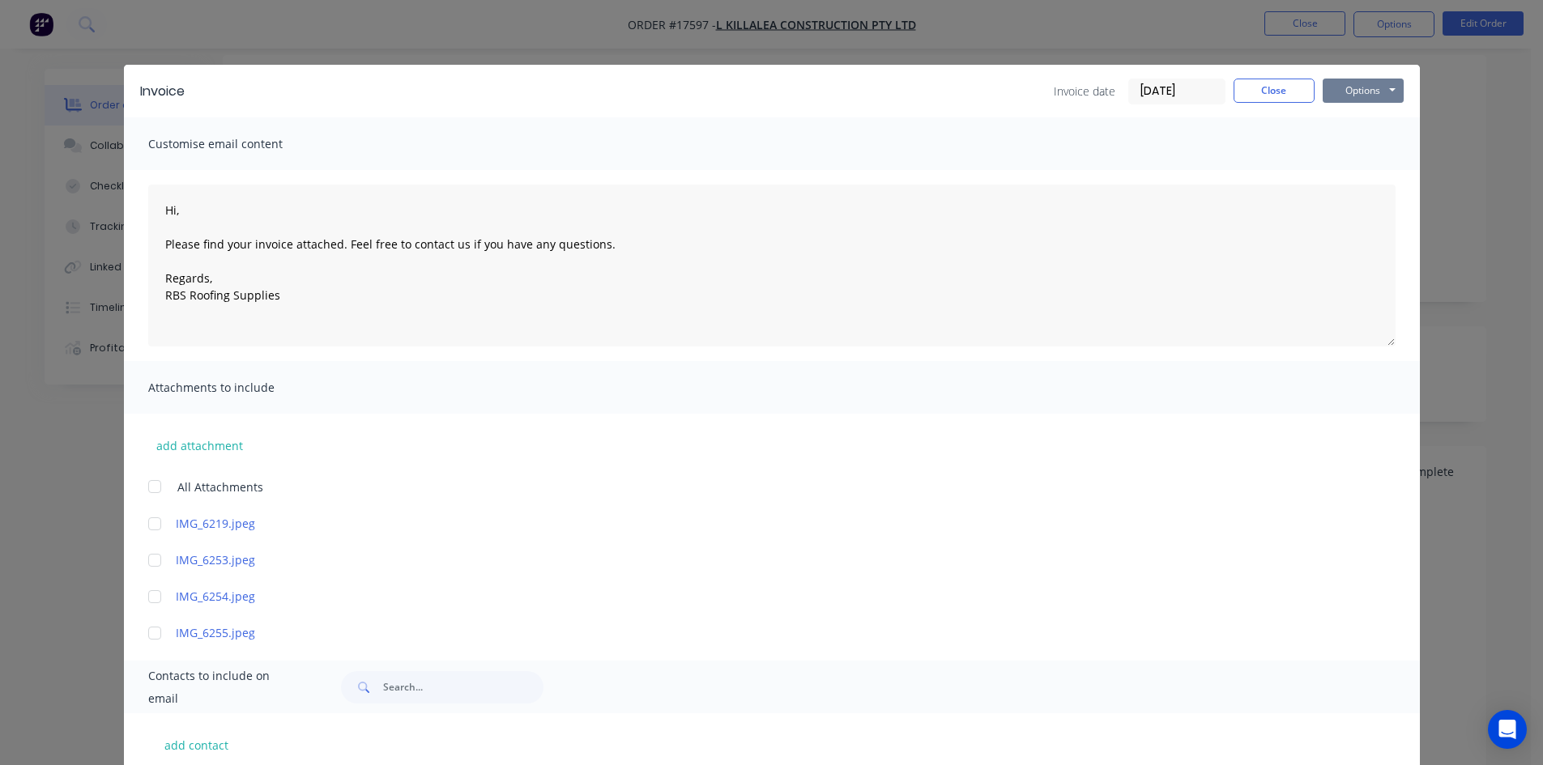
click at [1393, 92] on button "Options" at bounding box center [1363, 91] width 81 height 24
click at [1372, 173] on button "Email" at bounding box center [1375, 173] width 104 height 27
click at [1266, 87] on button "Close" at bounding box center [1274, 91] width 81 height 24
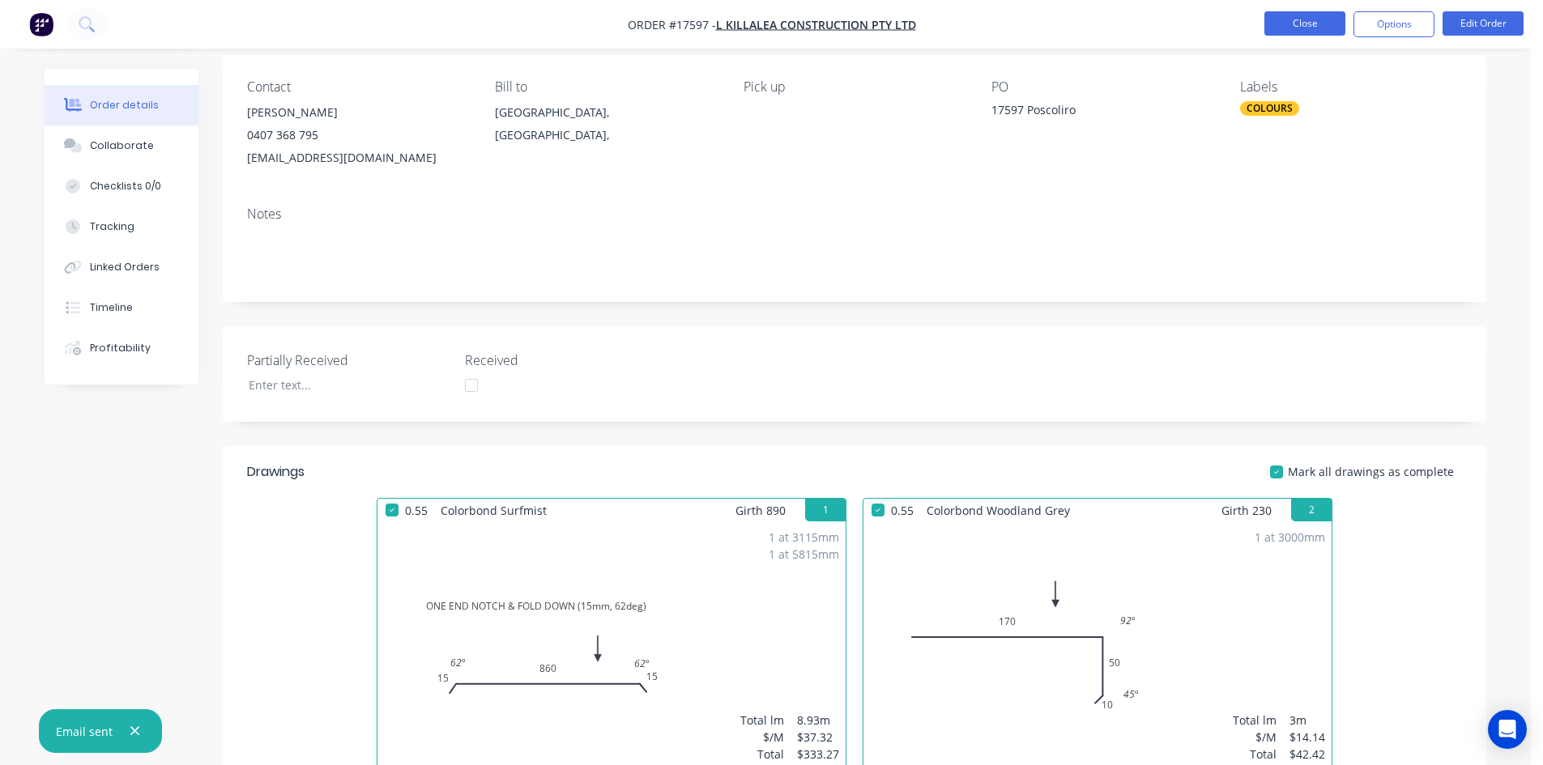
click at [1307, 25] on button "Close" at bounding box center [1304, 23] width 81 height 24
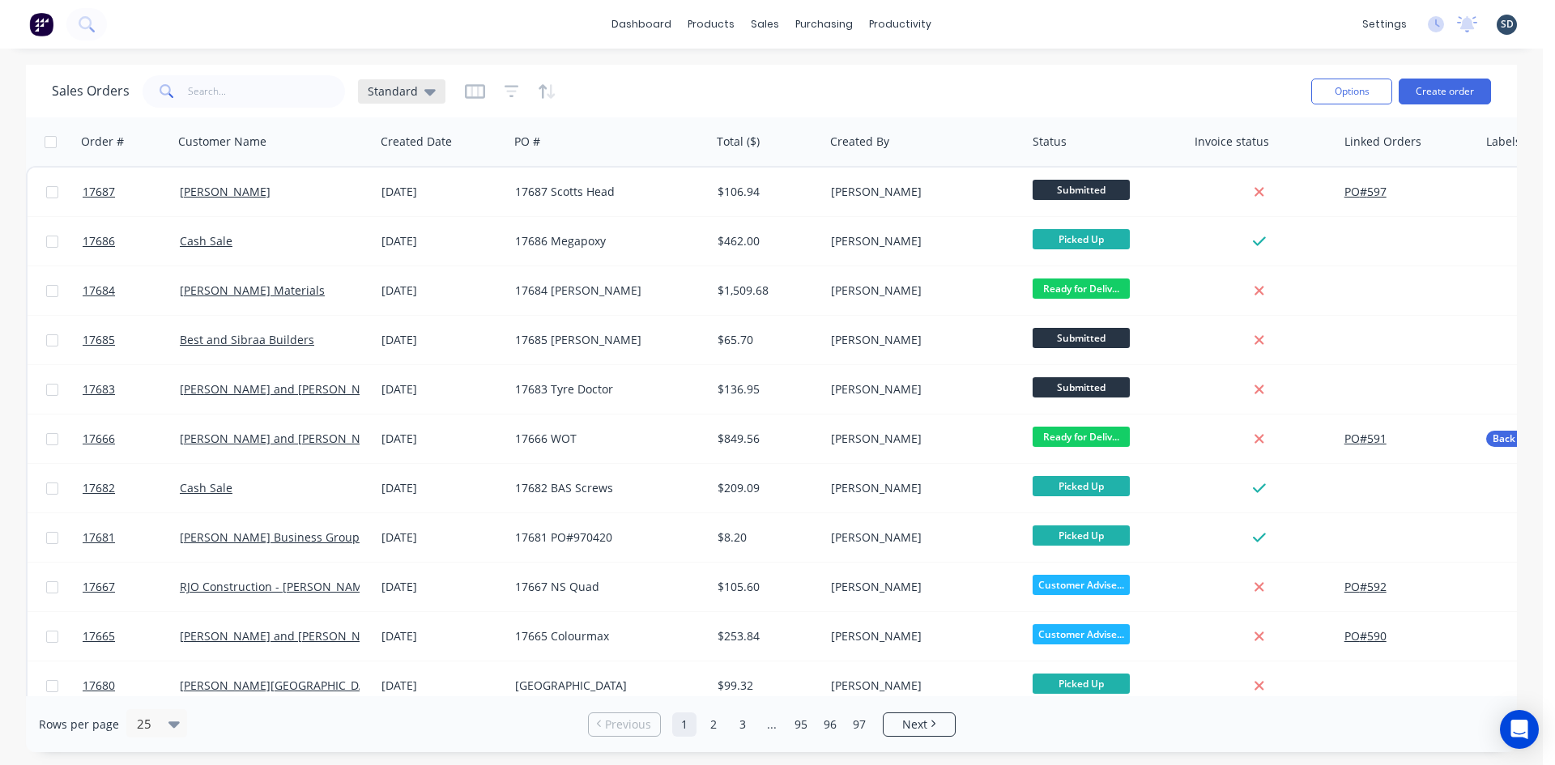
click at [377, 96] on span "Standard" at bounding box center [393, 91] width 50 height 17
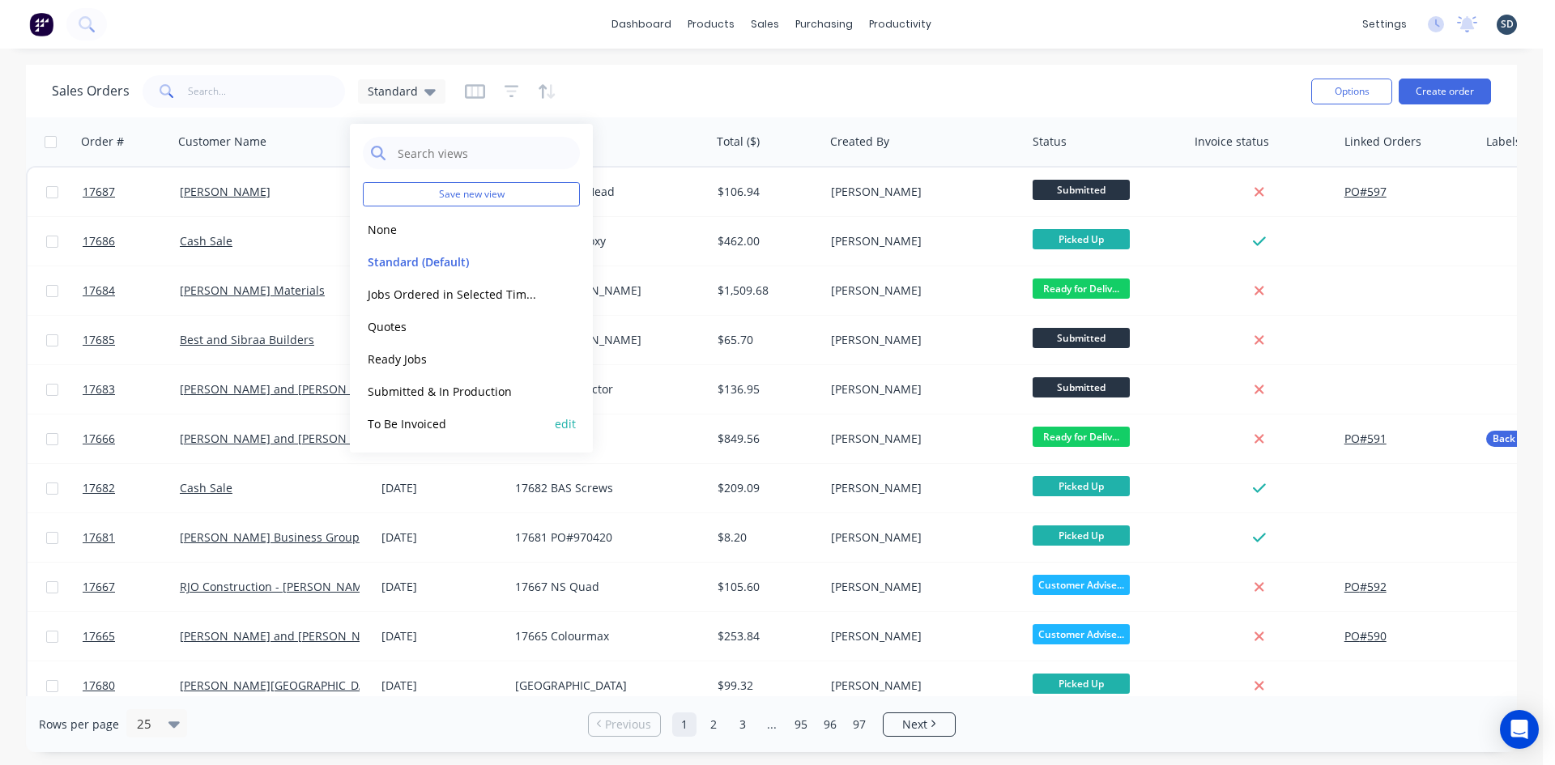
click at [446, 423] on button "To Be Invoiced" at bounding box center [455, 424] width 185 height 19
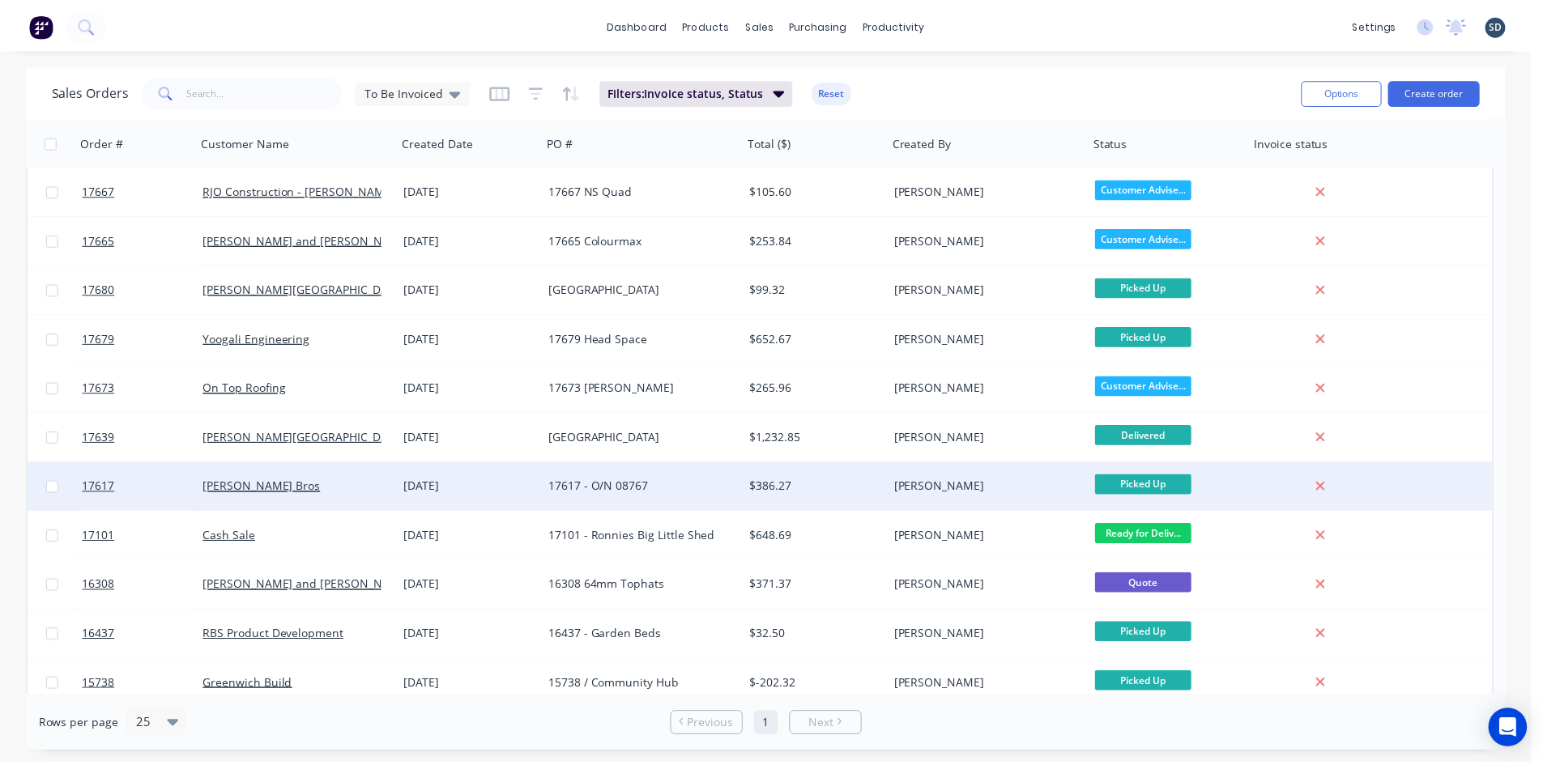
scroll to position [112, 0]
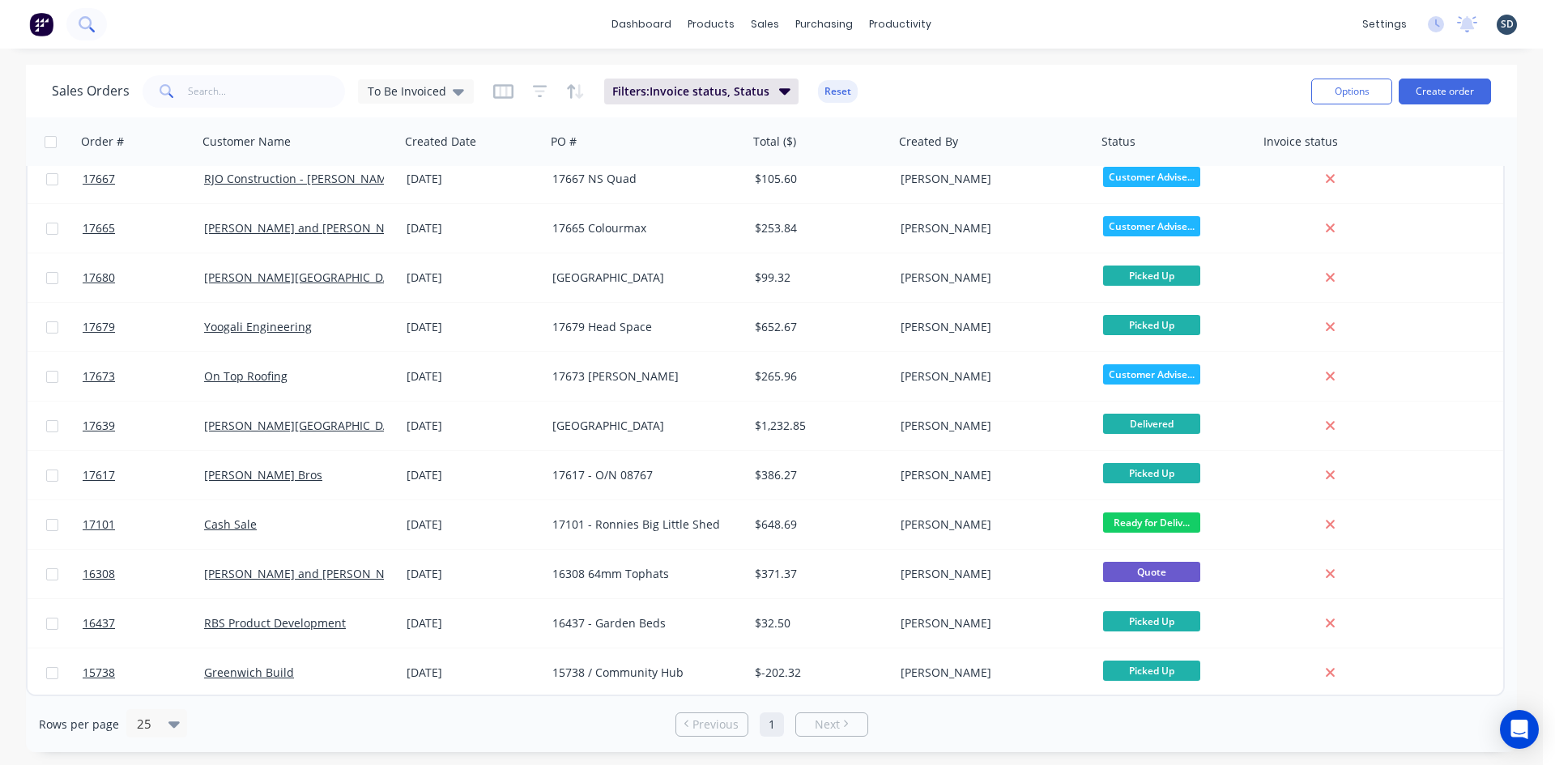
click at [99, 32] on button at bounding box center [86, 24] width 41 height 32
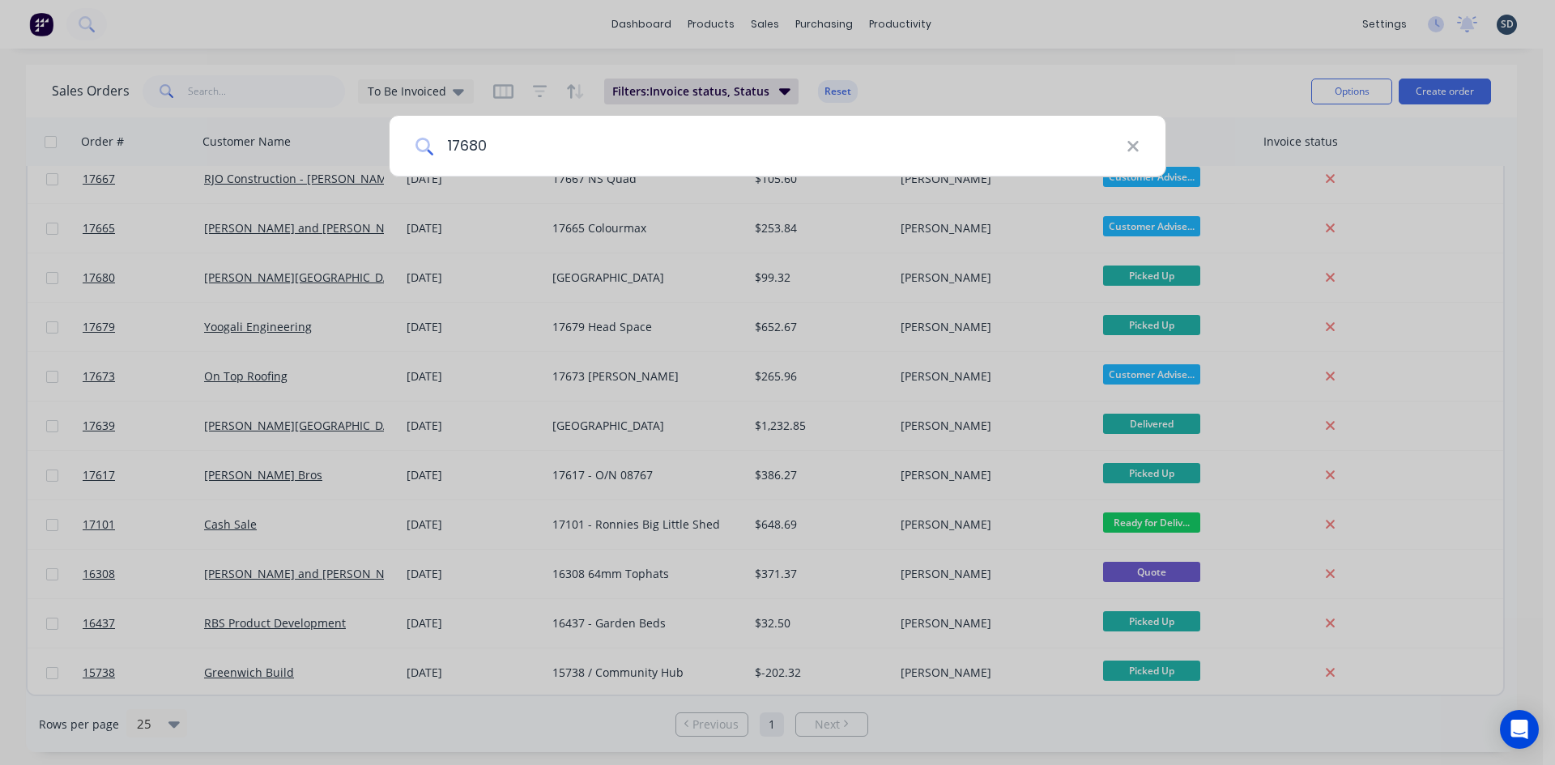
type input "17680"
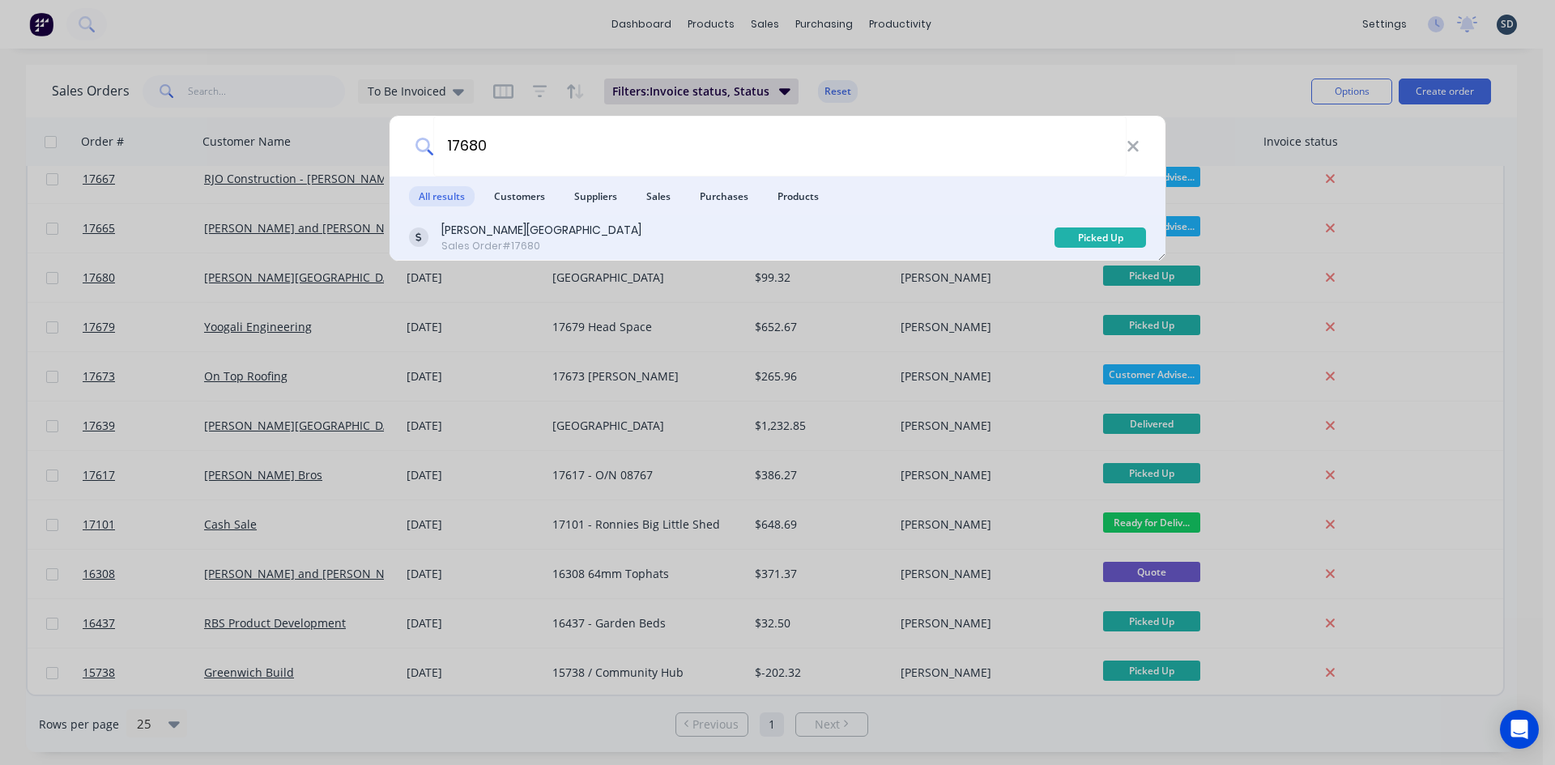
click at [624, 227] on div "Glenn Walsh Building Sales Order #17680" at bounding box center [732, 238] width 646 height 32
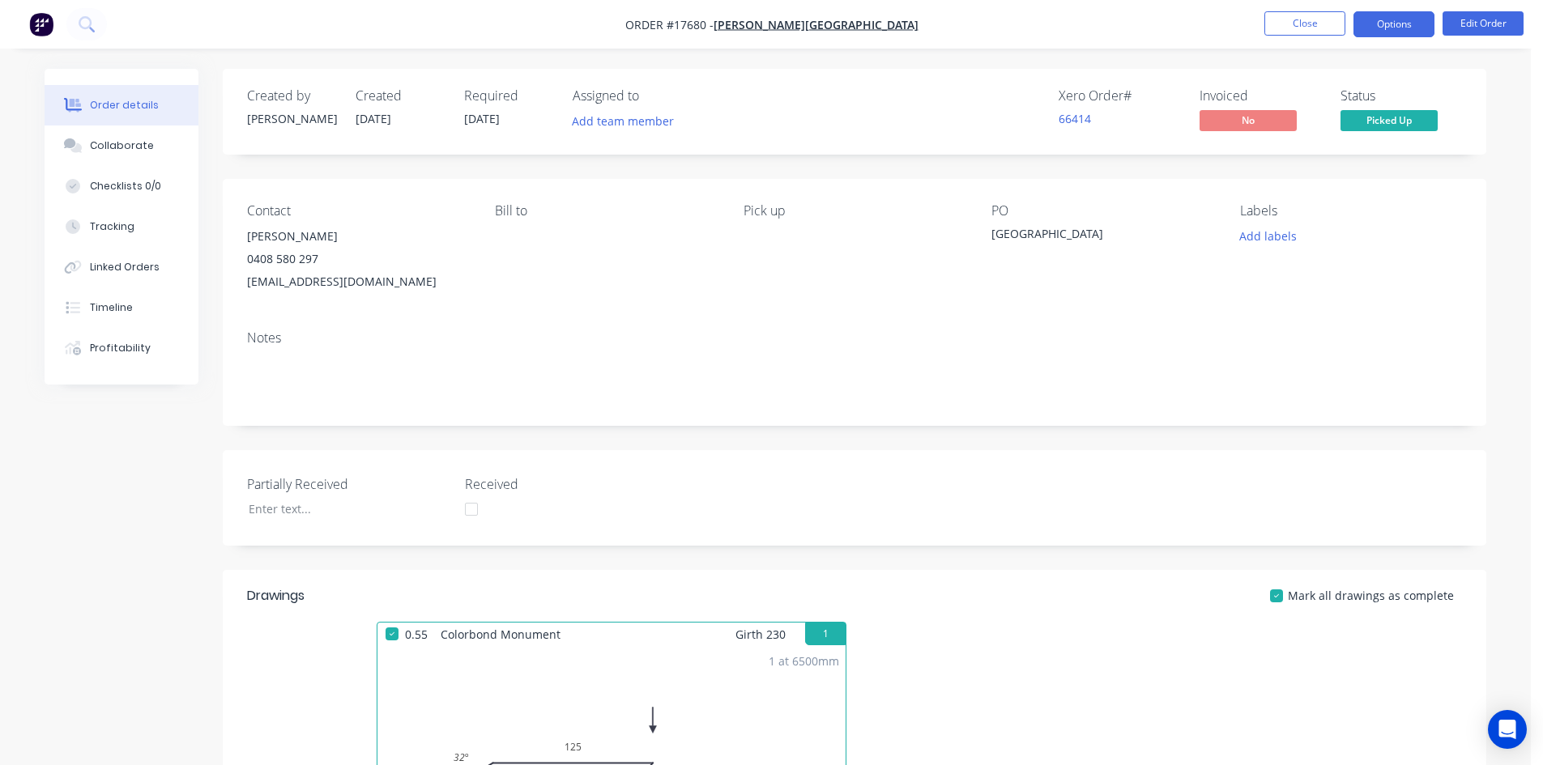
click at [1403, 25] on button "Options" at bounding box center [1394, 24] width 81 height 26
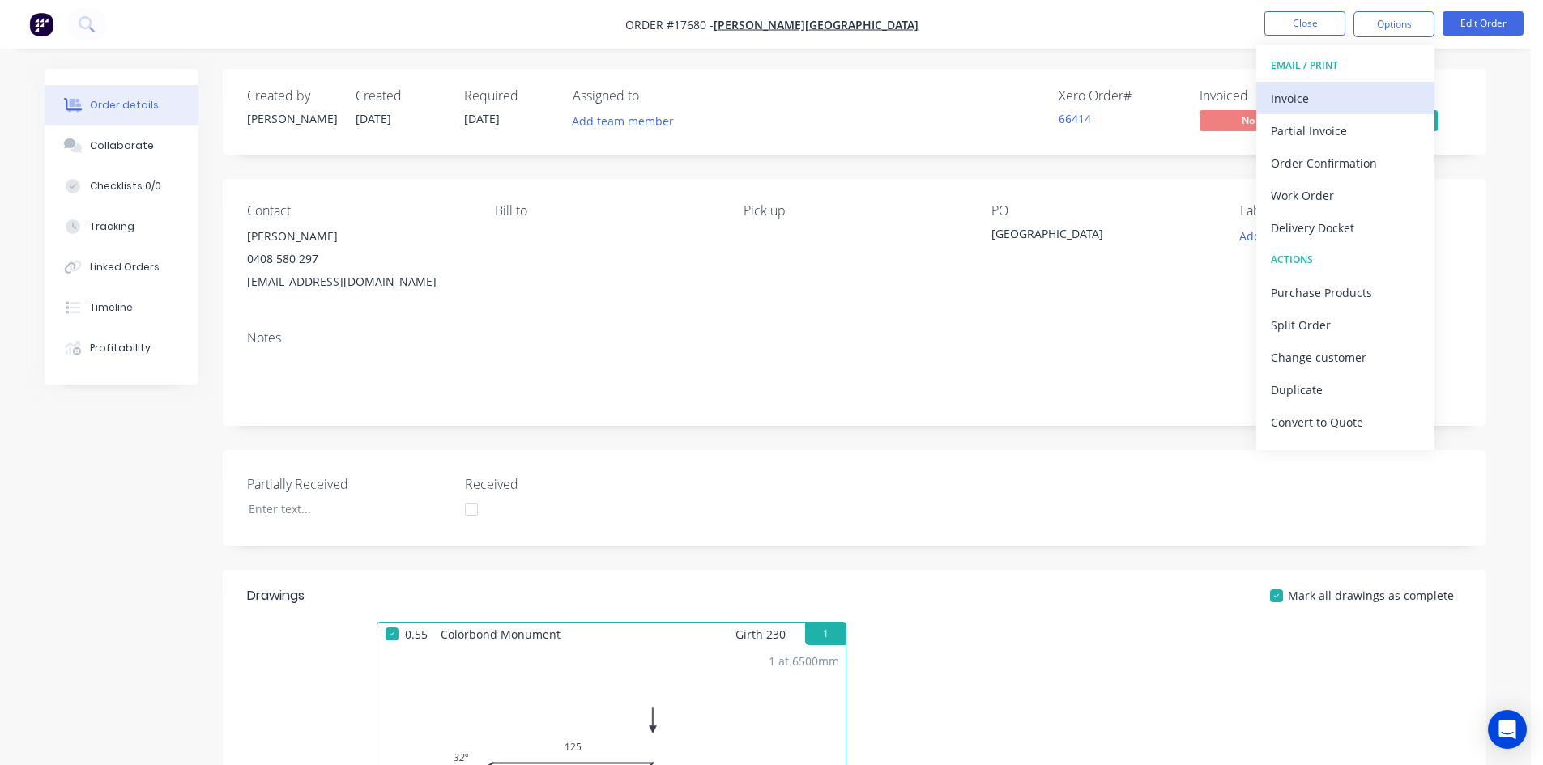
click at [1366, 102] on div "Invoice" at bounding box center [1345, 98] width 149 height 23
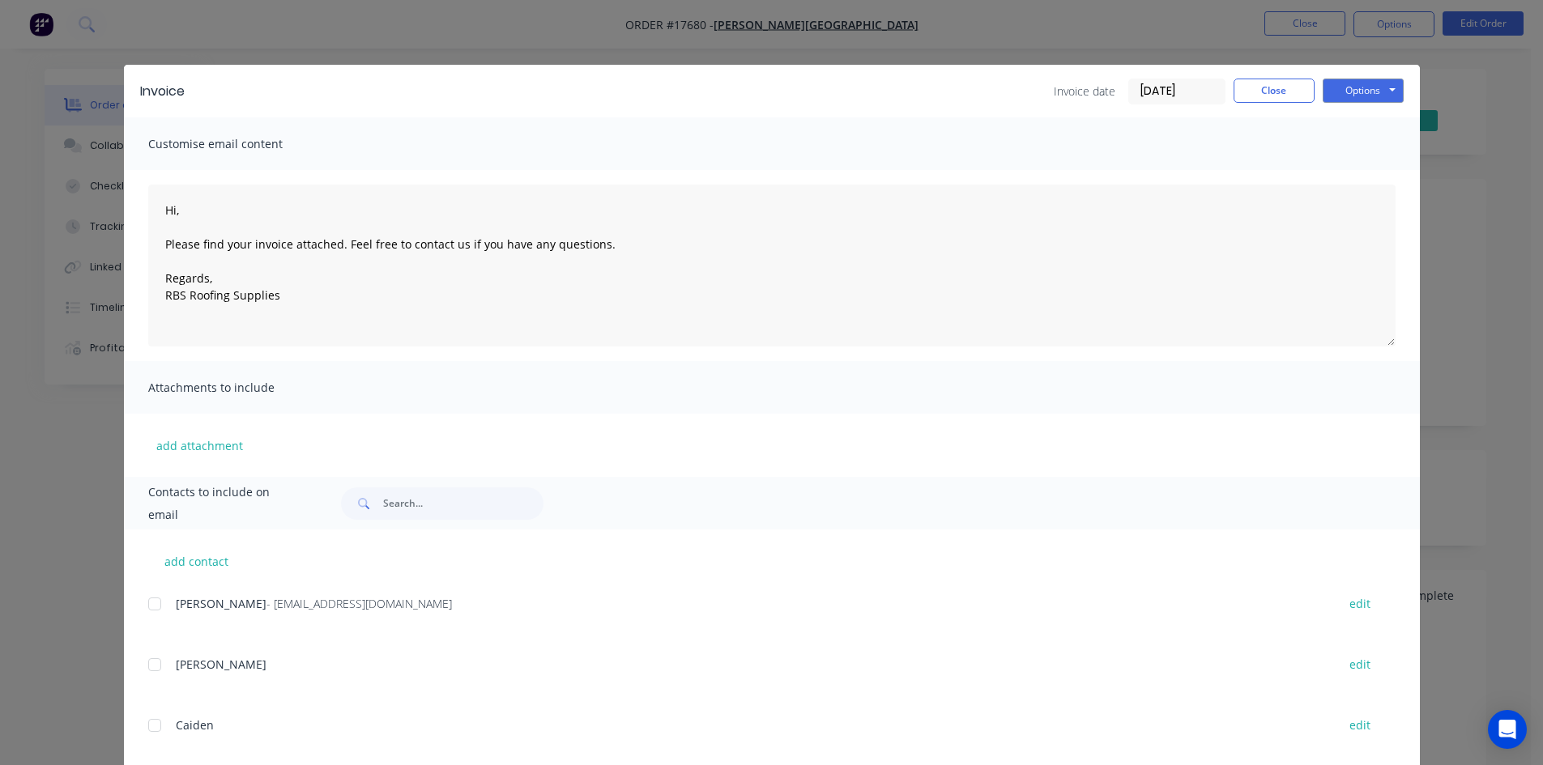
click at [144, 608] on div at bounding box center [155, 604] width 32 height 32
click at [1381, 85] on button "Options" at bounding box center [1363, 91] width 81 height 24
click at [1370, 172] on button "Email" at bounding box center [1375, 173] width 104 height 27
click at [1267, 86] on button "Close" at bounding box center [1274, 91] width 81 height 24
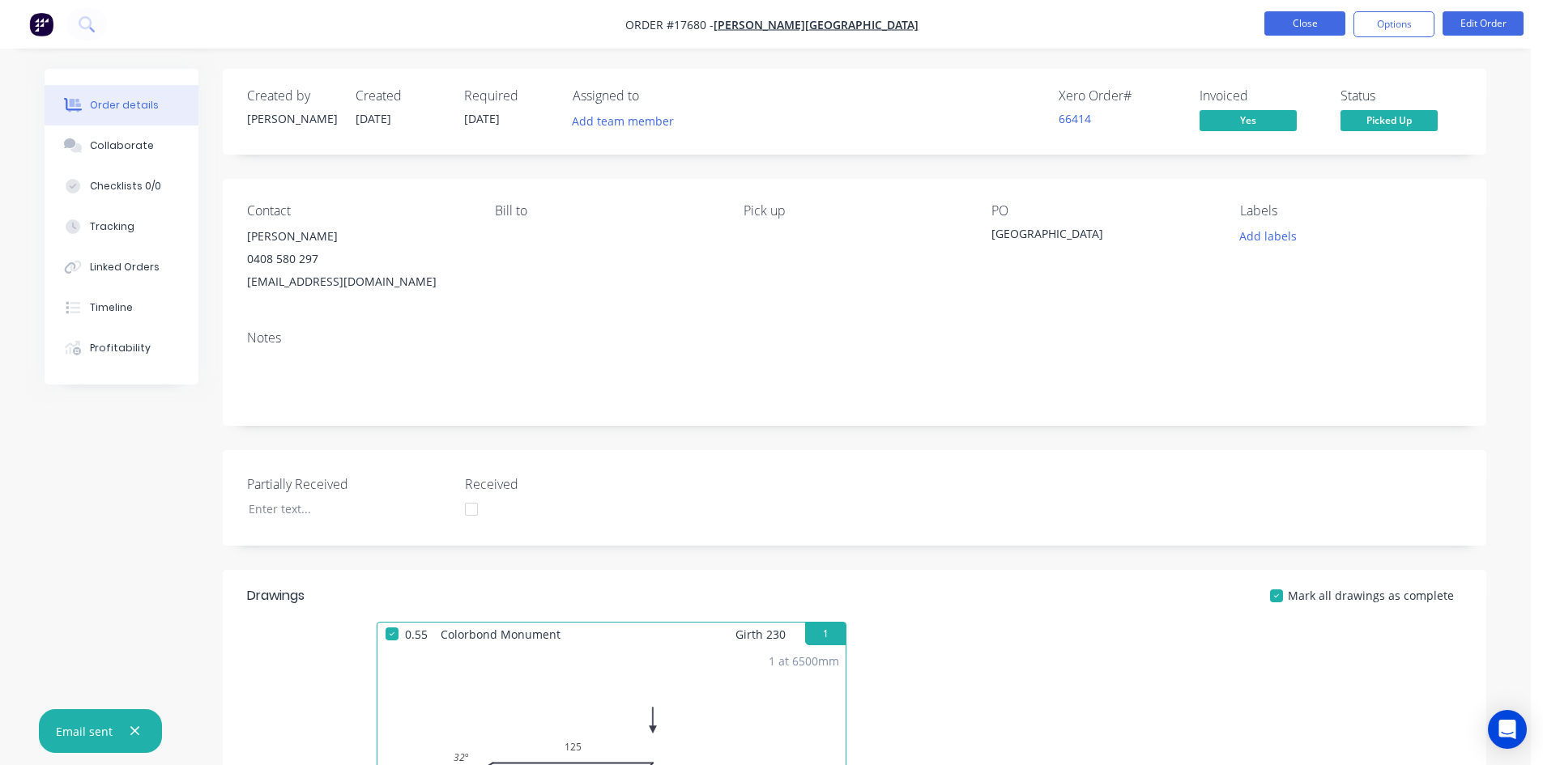
click at [1299, 31] on button "Close" at bounding box center [1304, 23] width 81 height 24
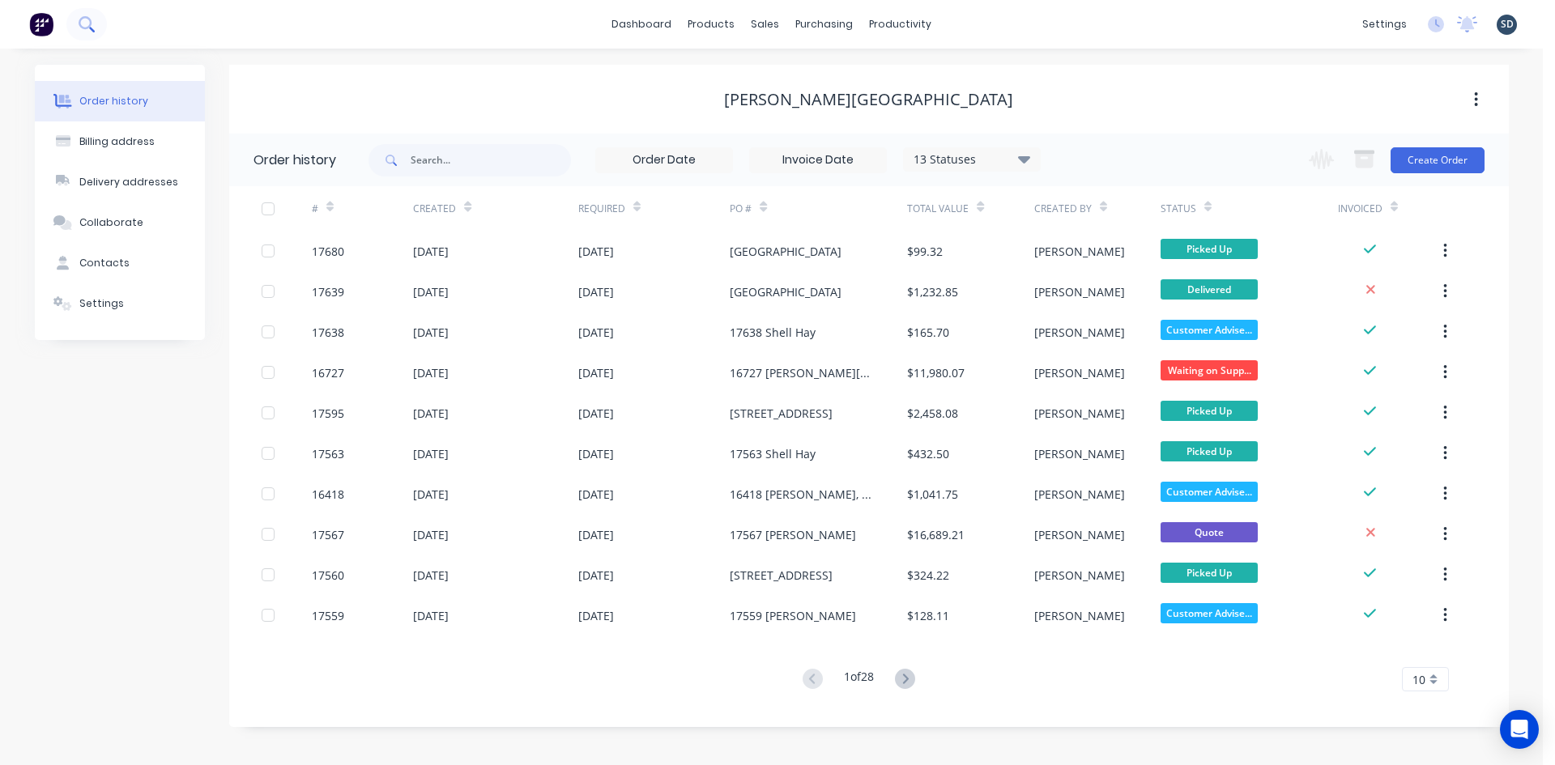
click at [96, 31] on button at bounding box center [86, 24] width 41 height 32
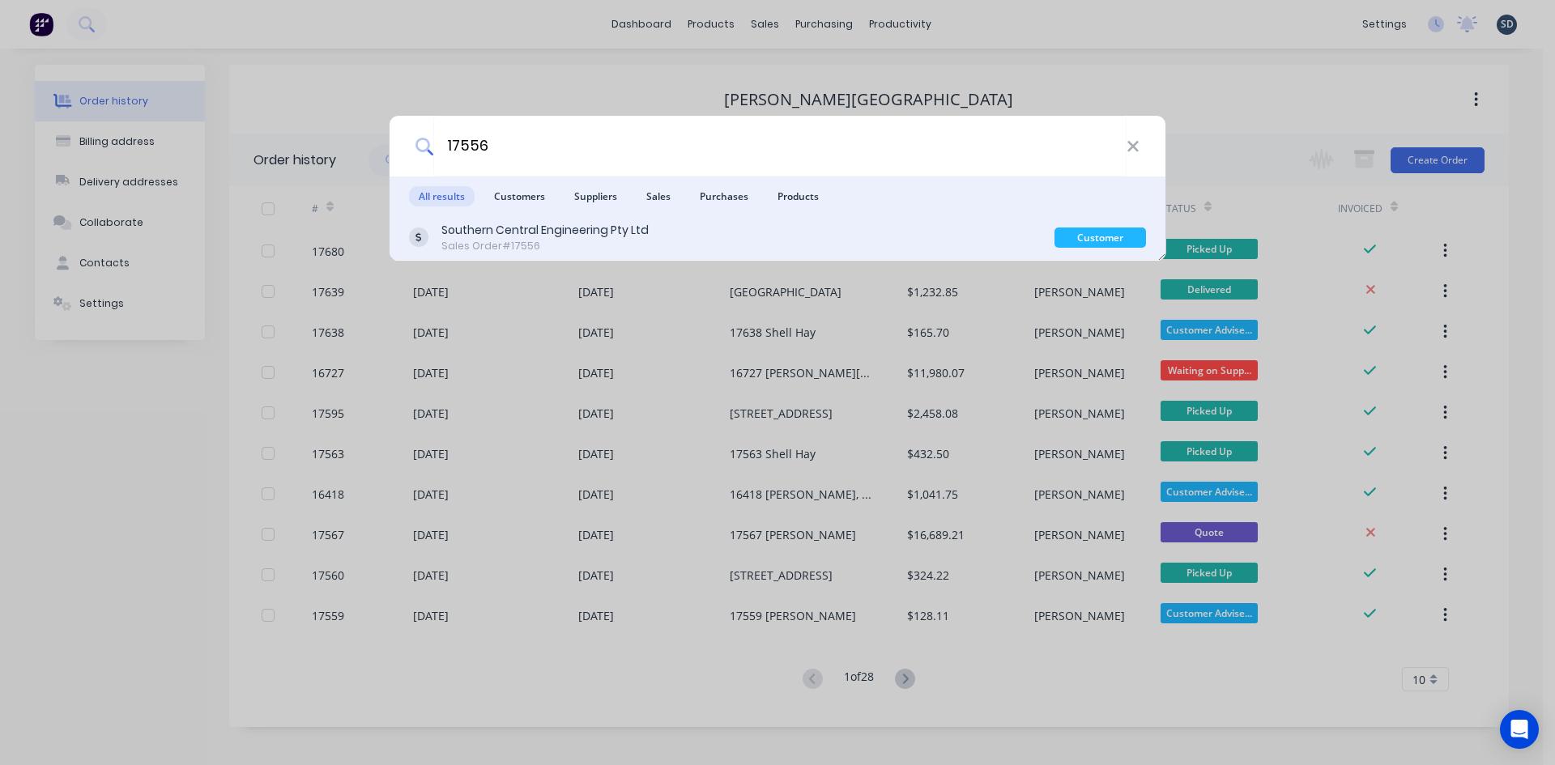
type input "17556"
click at [707, 237] on div "Southern Central Engineering Pty Ltd Sales Order #17556" at bounding box center [732, 238] width 646 height 32
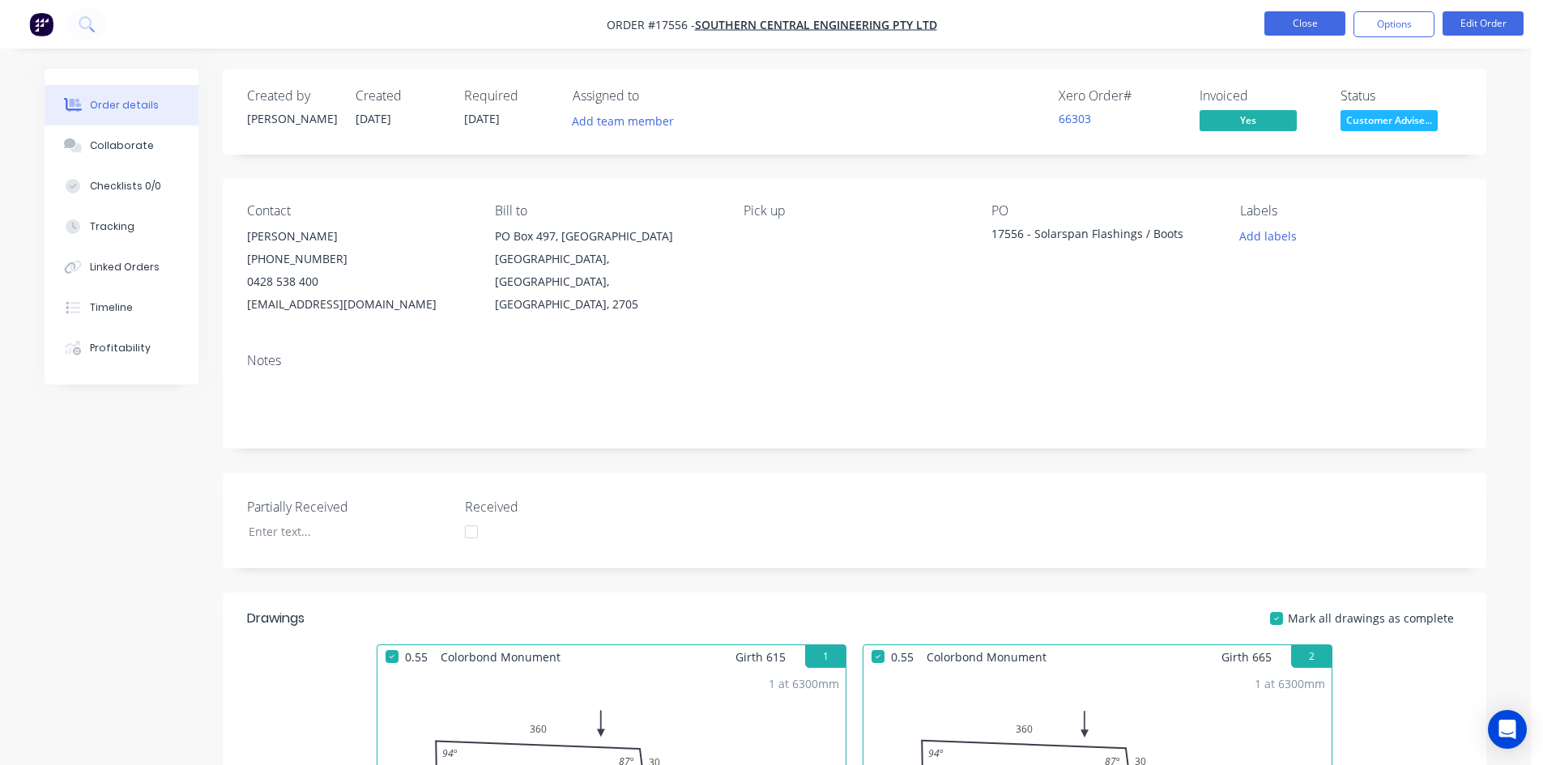
click at [1290, 26] on button "Close" at bounding box center [1304, 23] width 81 height 24
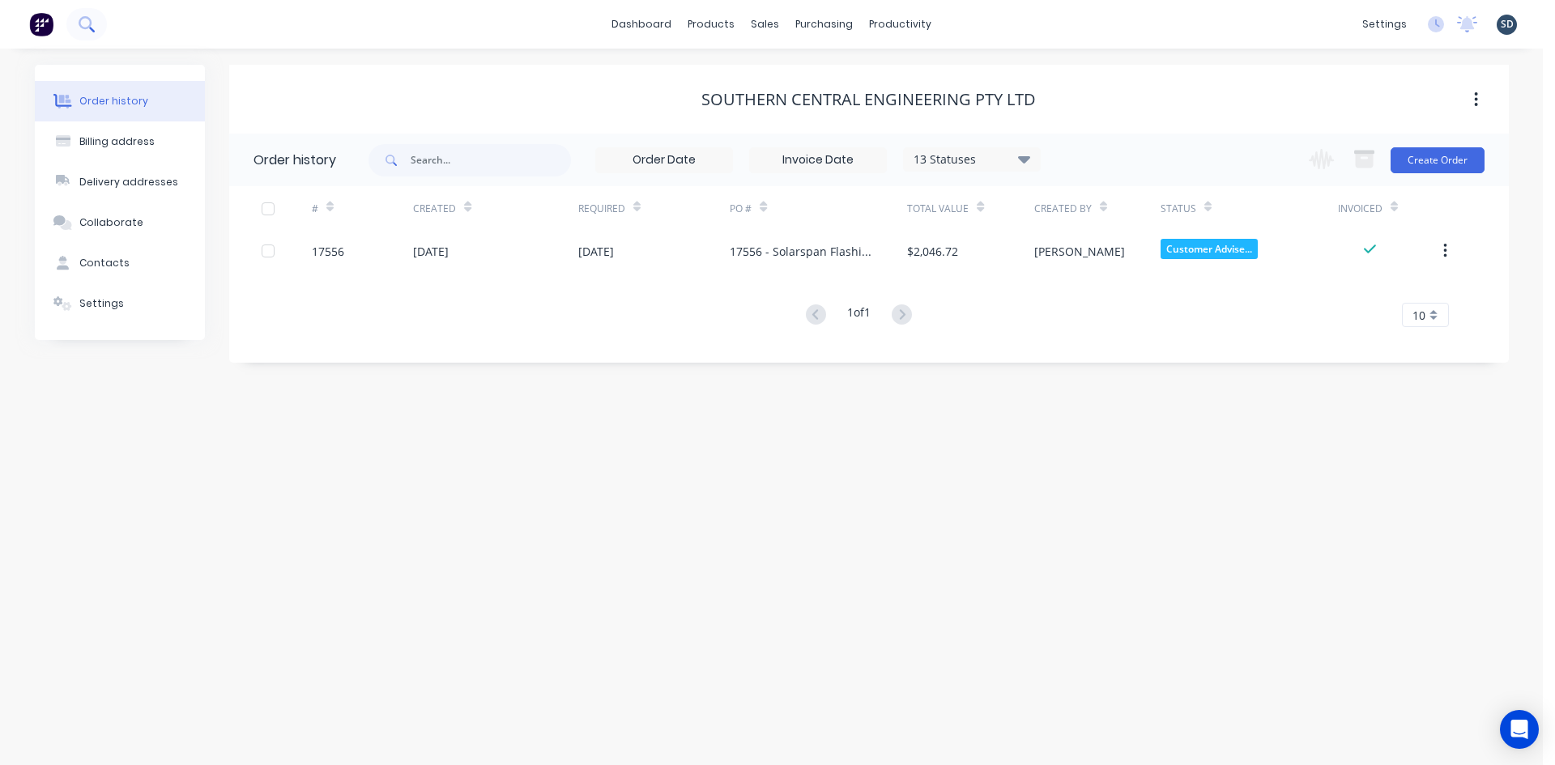
click at [85, 23] on icon at bounding box center [86, 23] width 15 height 15
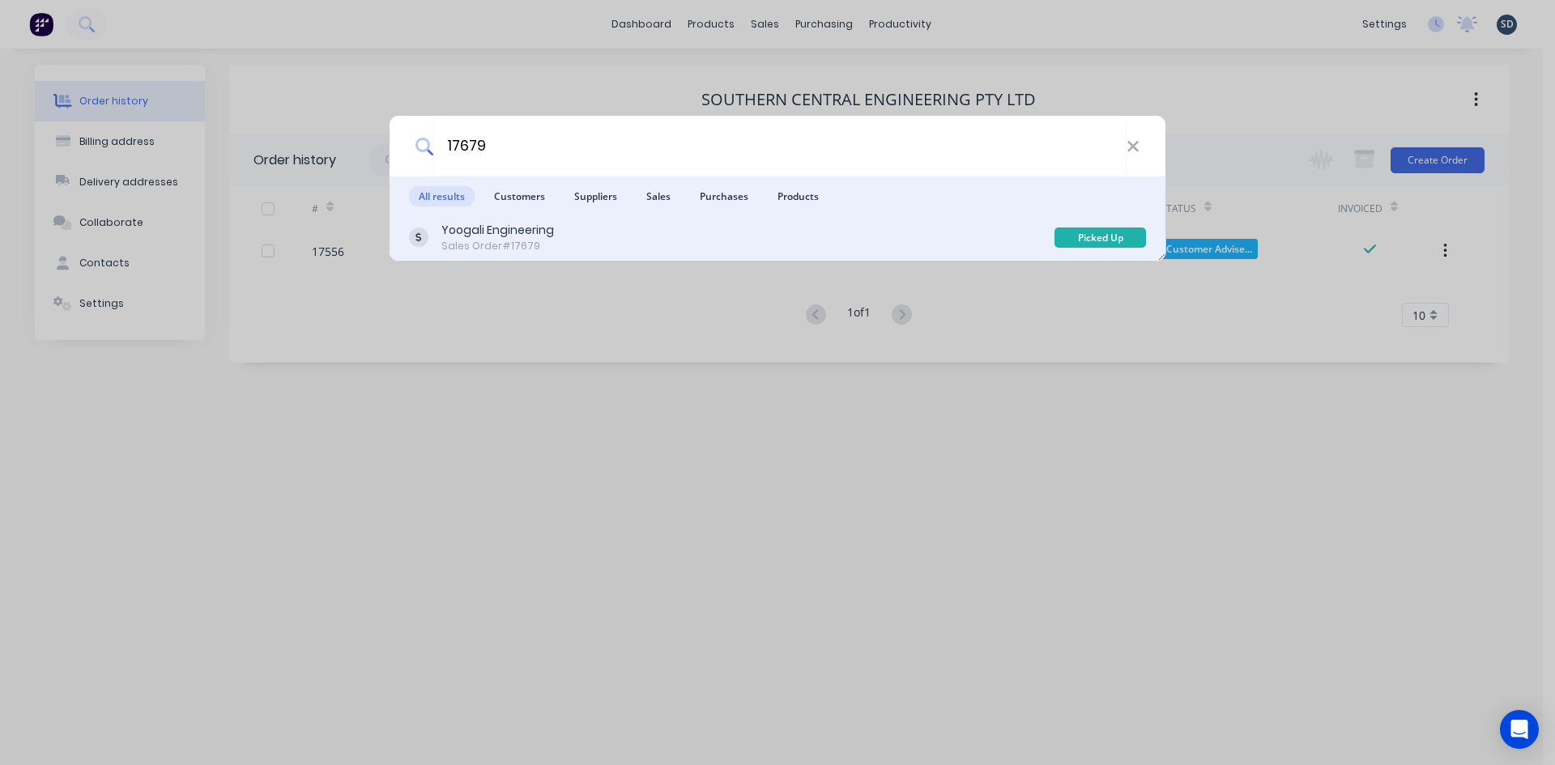
type input "17679"
click at [629, 242] on div "Yoogali Engineering Sales Order #17679" at bounding box center [732, 238] width 646 height 32
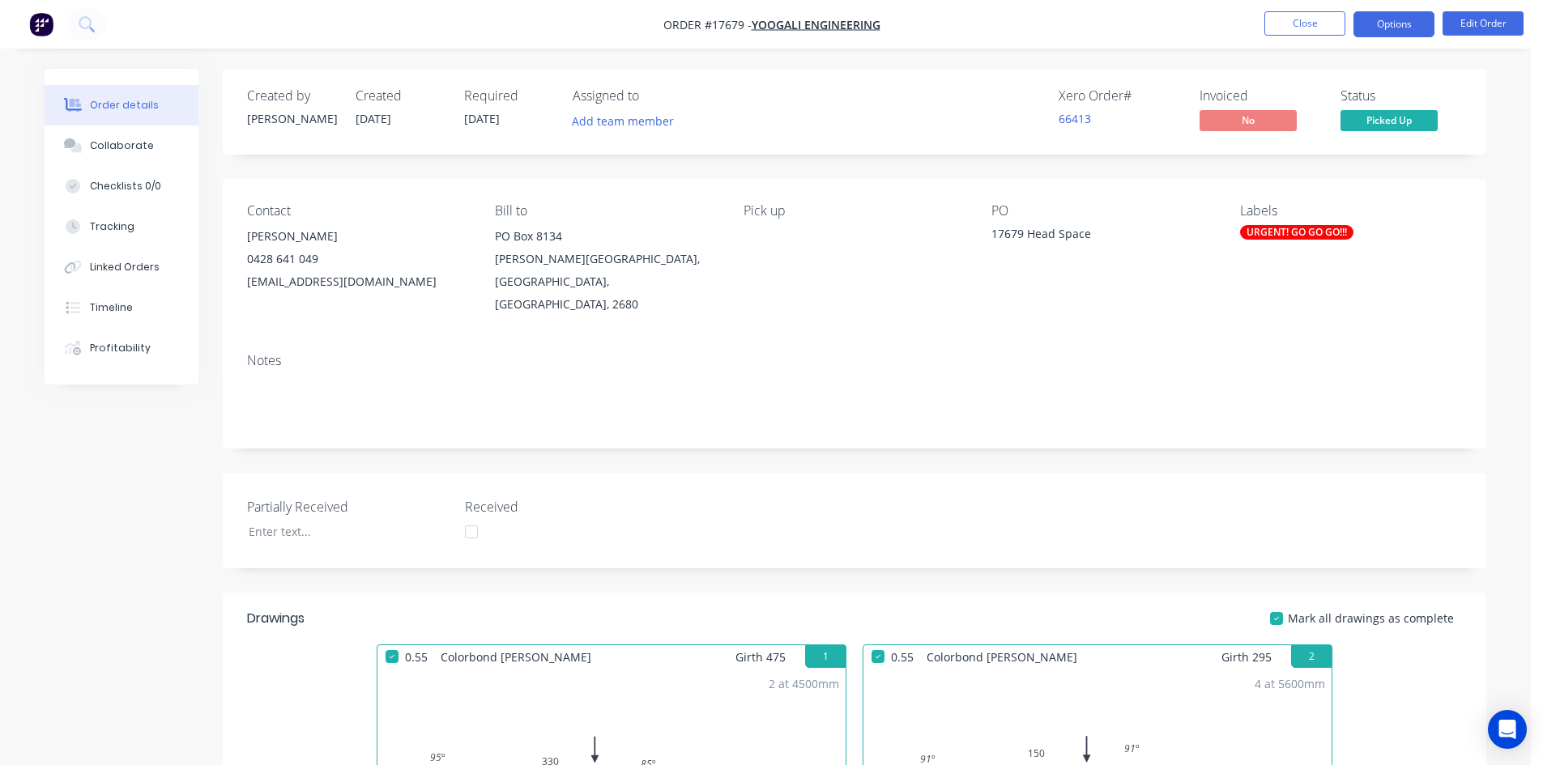
click at [1409, 24] on button "Options" at bounding box center [1394, 24] width 81 height 26
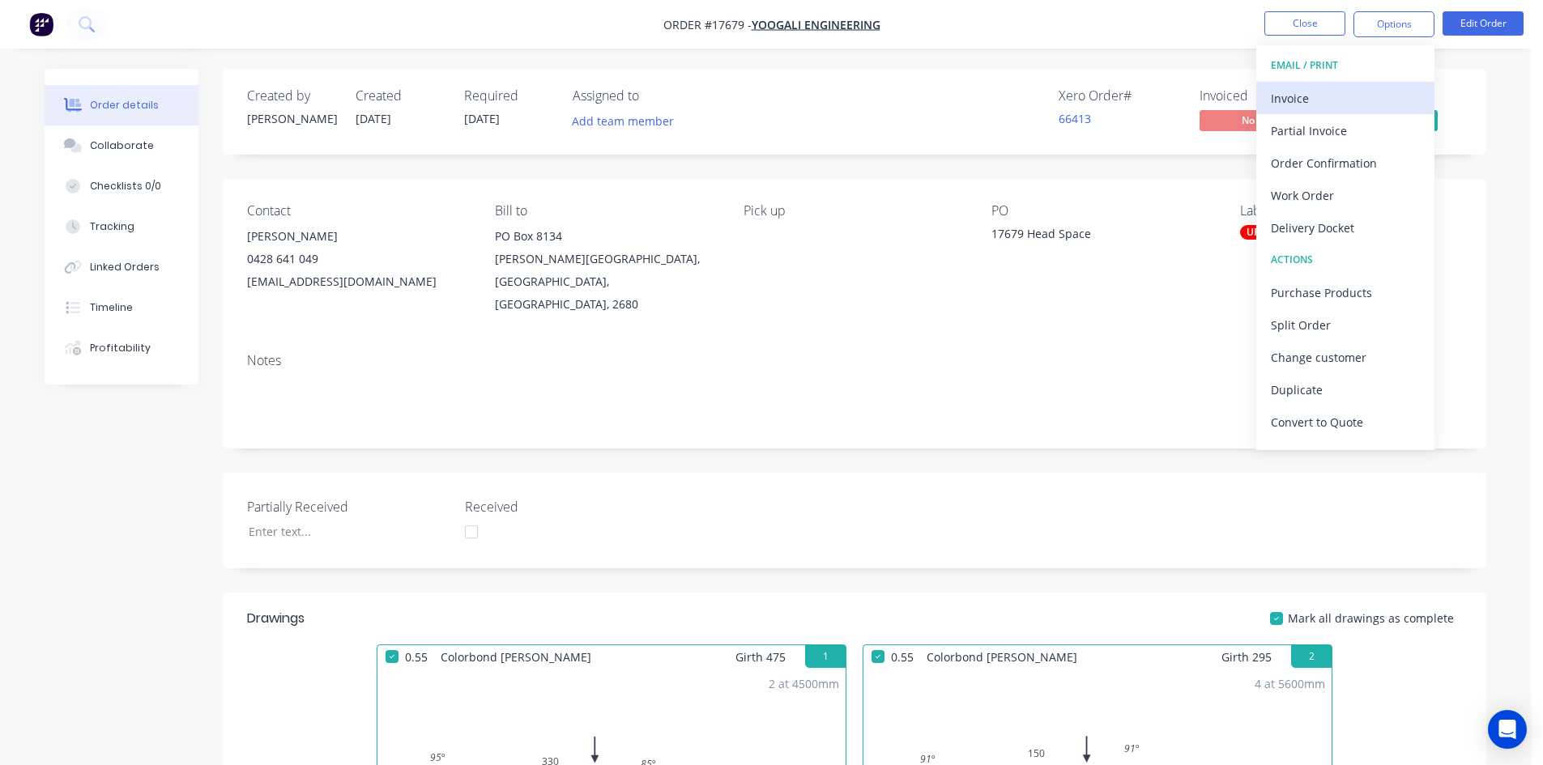
click at [1362, 95] on div "Invoice" at bounding box center [1345, 98] width 149 height 23
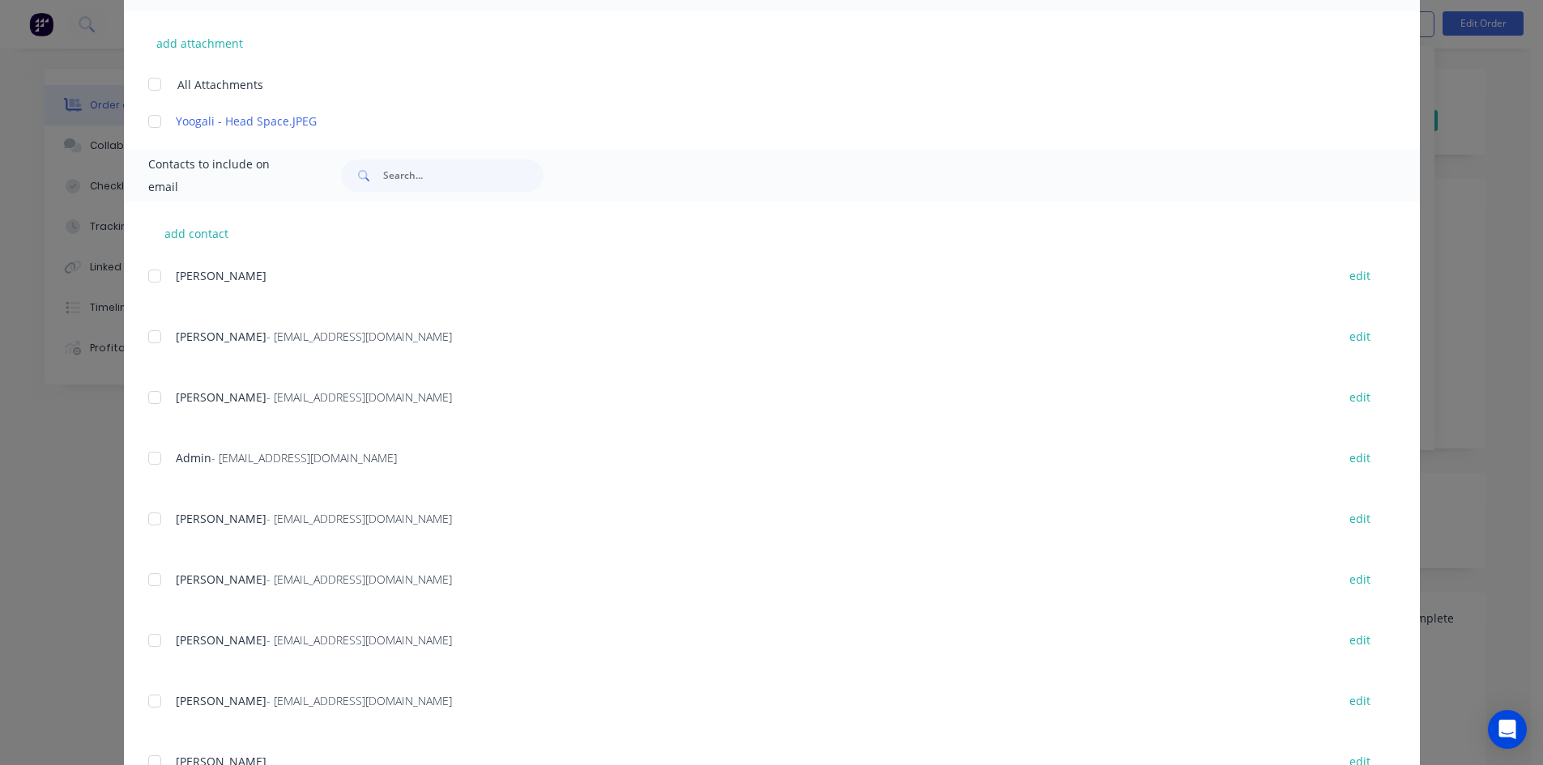
scroll to position [405, 0]
click at [143, 462] on div at bounding box center [155, 456] width 32 height 32
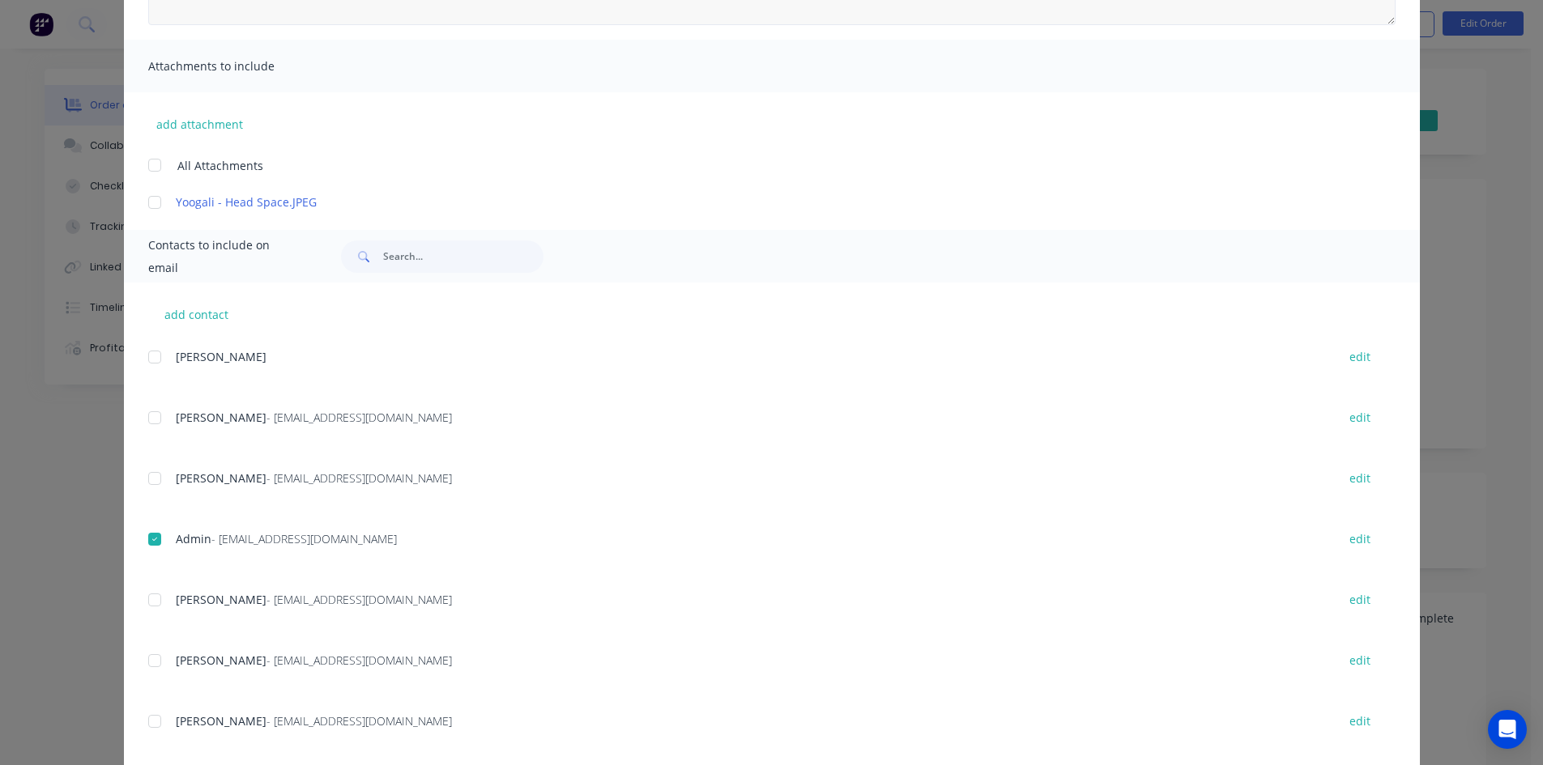
scroll to position [81, 0]
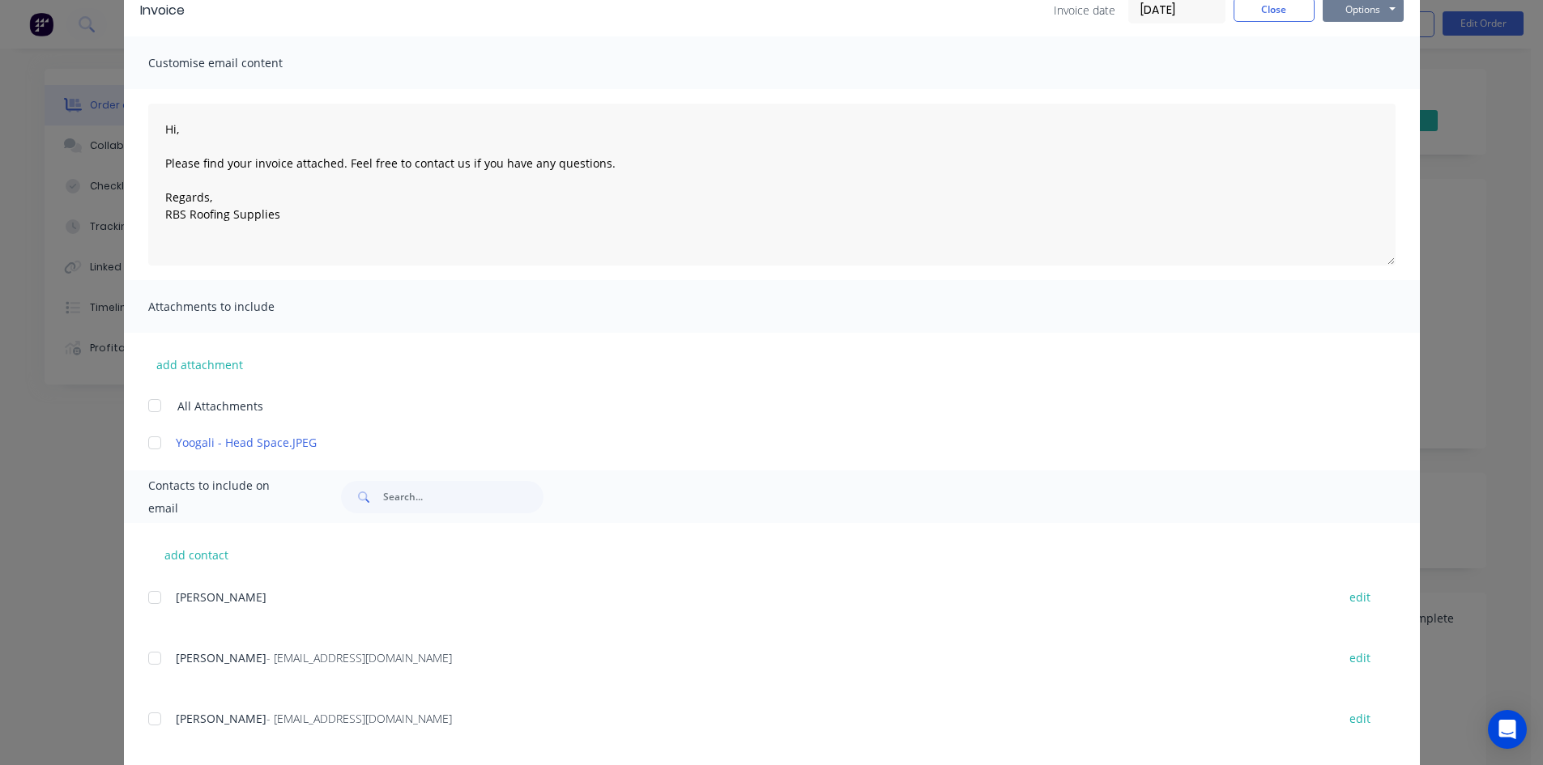
click at [1349, 11] on button "Options" at bounding box center [1363, 10] width 81 height 24
click at [1362, 95] on button "Email" at bounding box center [1375, 92] width 104 height 27
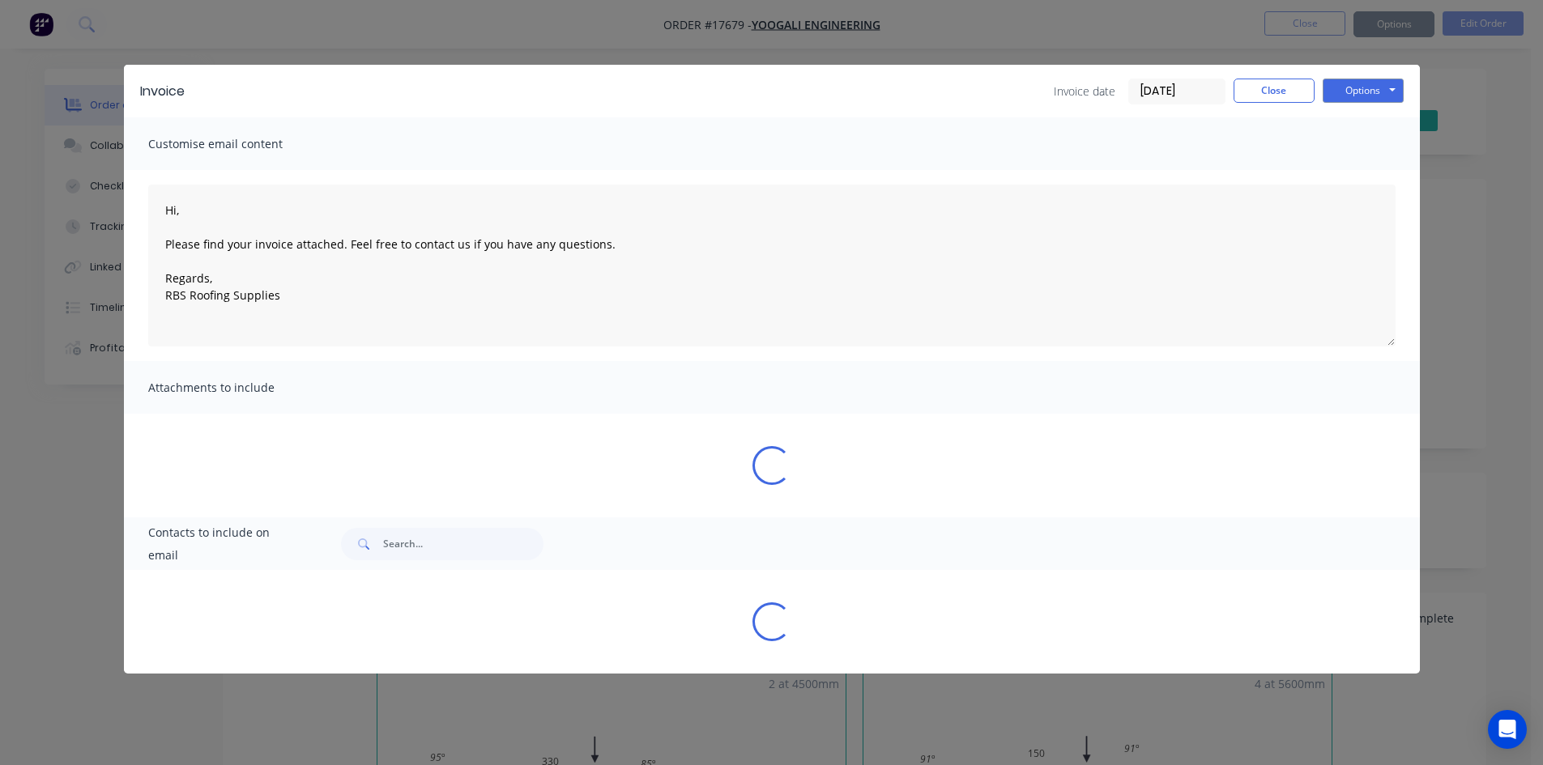
scroll to position [0, 0]
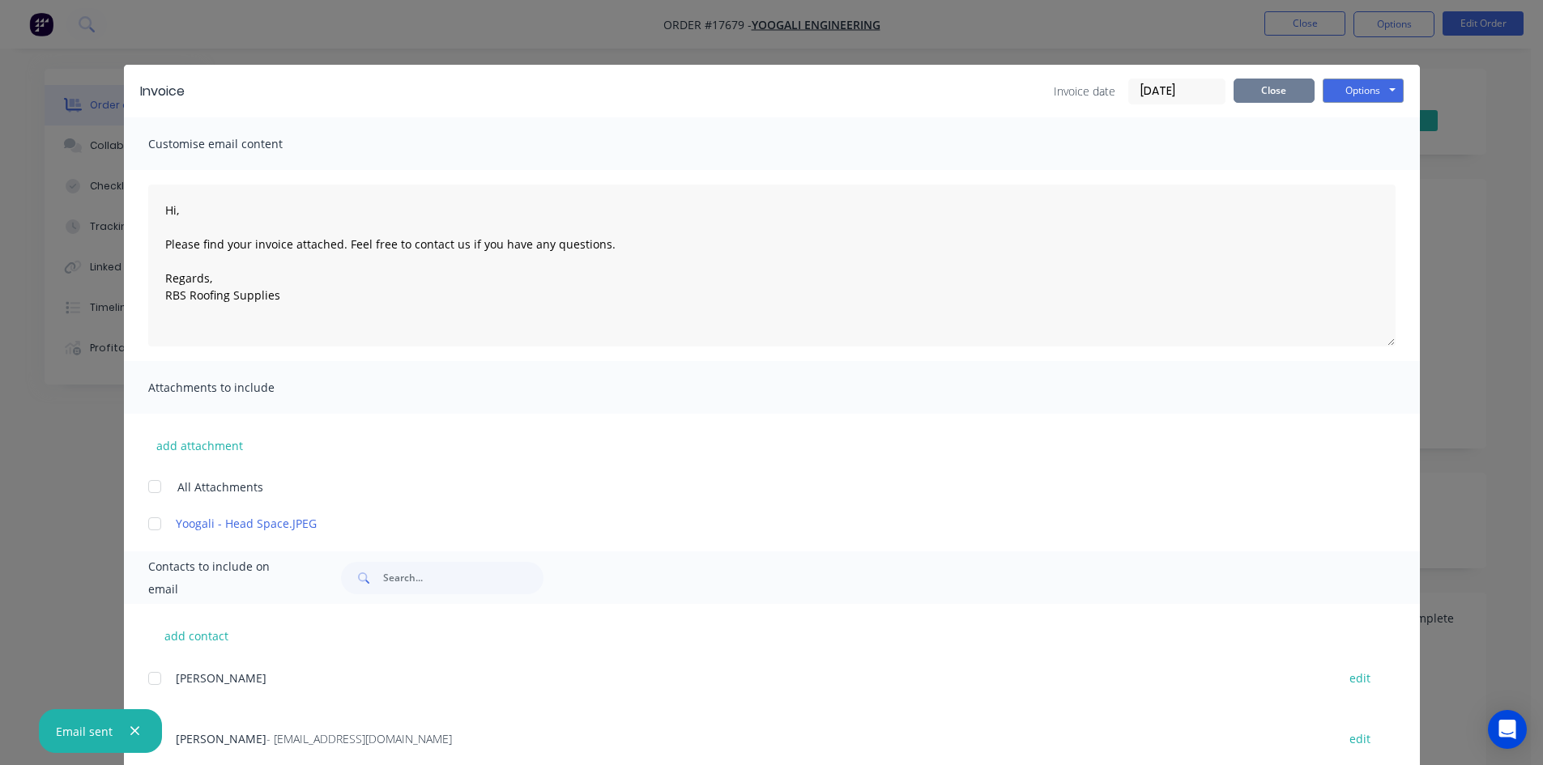
click at [1250, 80] on button "Close" at bounding box center [1274, 91] width 81 height 24
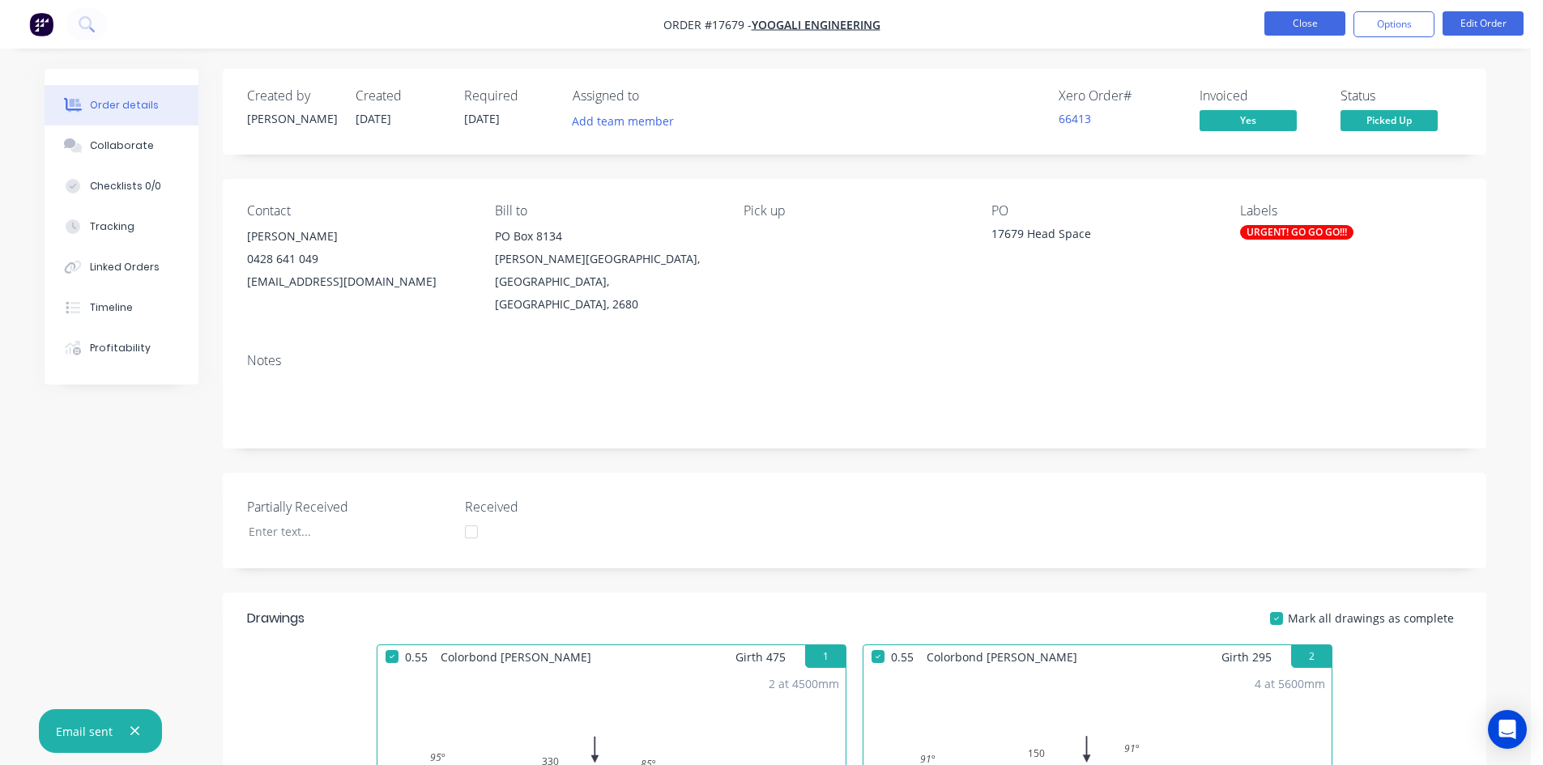
click at [1324, 22] on button "Close" at bounding box center [1304, 23] width 81 height 24
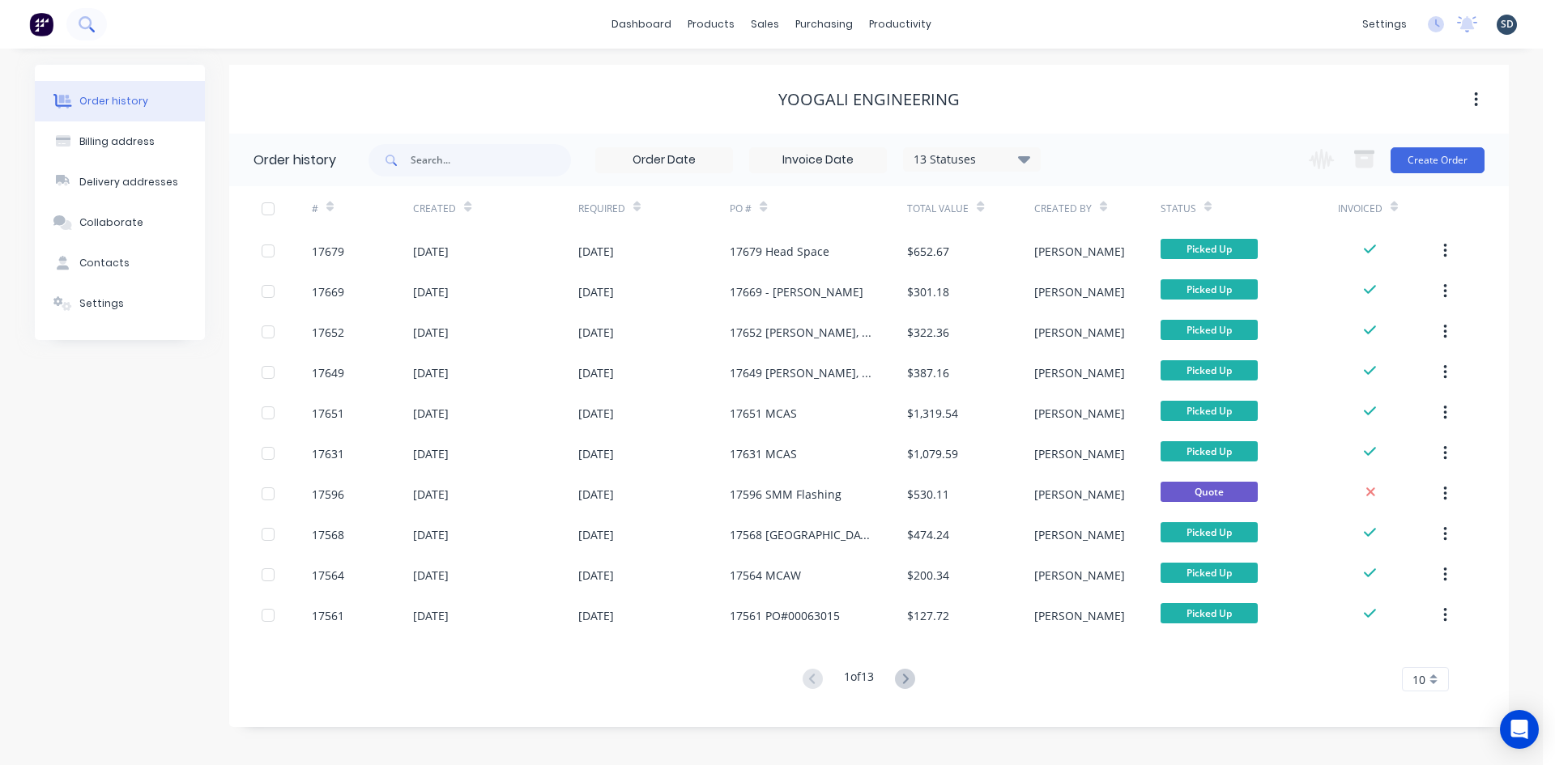
click at [86, 29] on icon at bounding box center [86, 23] width 15 height 15
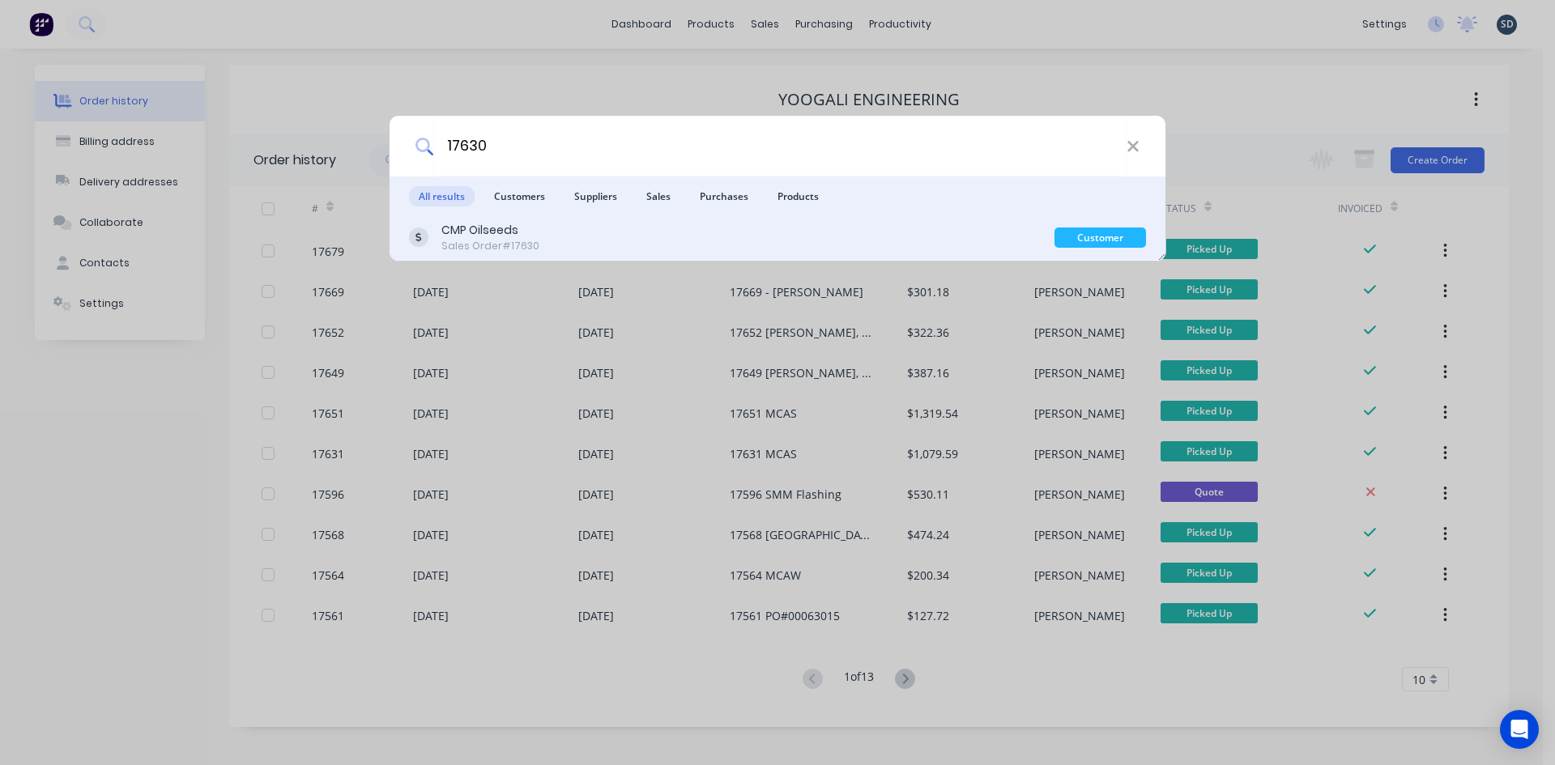
type input "17630"
click at [689, 246] on div "CMP Oilseeds Sales Order #17630" at bounding box center [732, 238] width 646 height 32
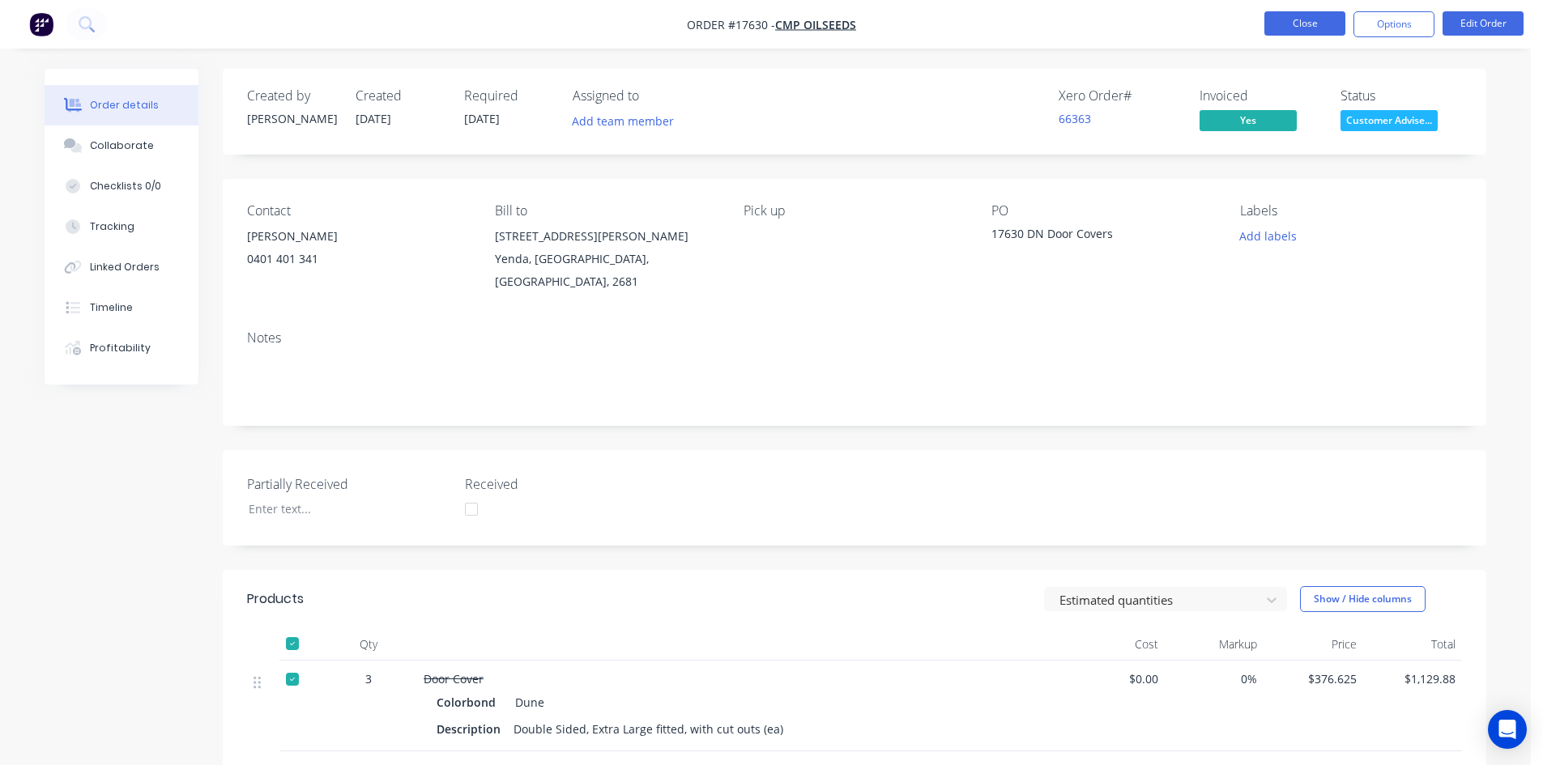
click at [1283, 33] on button "Close" at bounding box center [1304, 23] width 81 height 24
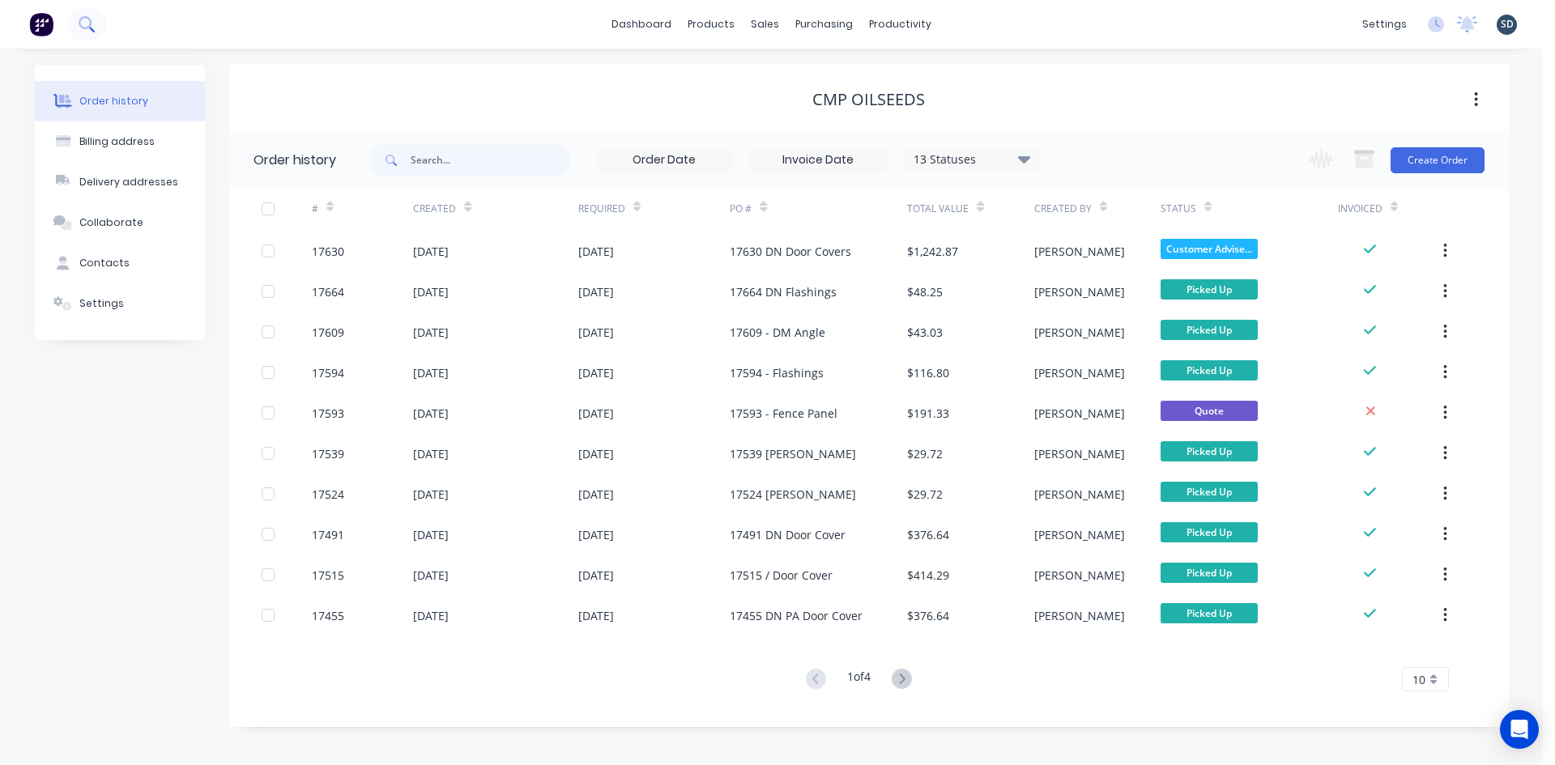
click at [91, 27] on icon at bounding box center [86, 23] width 15 height 15
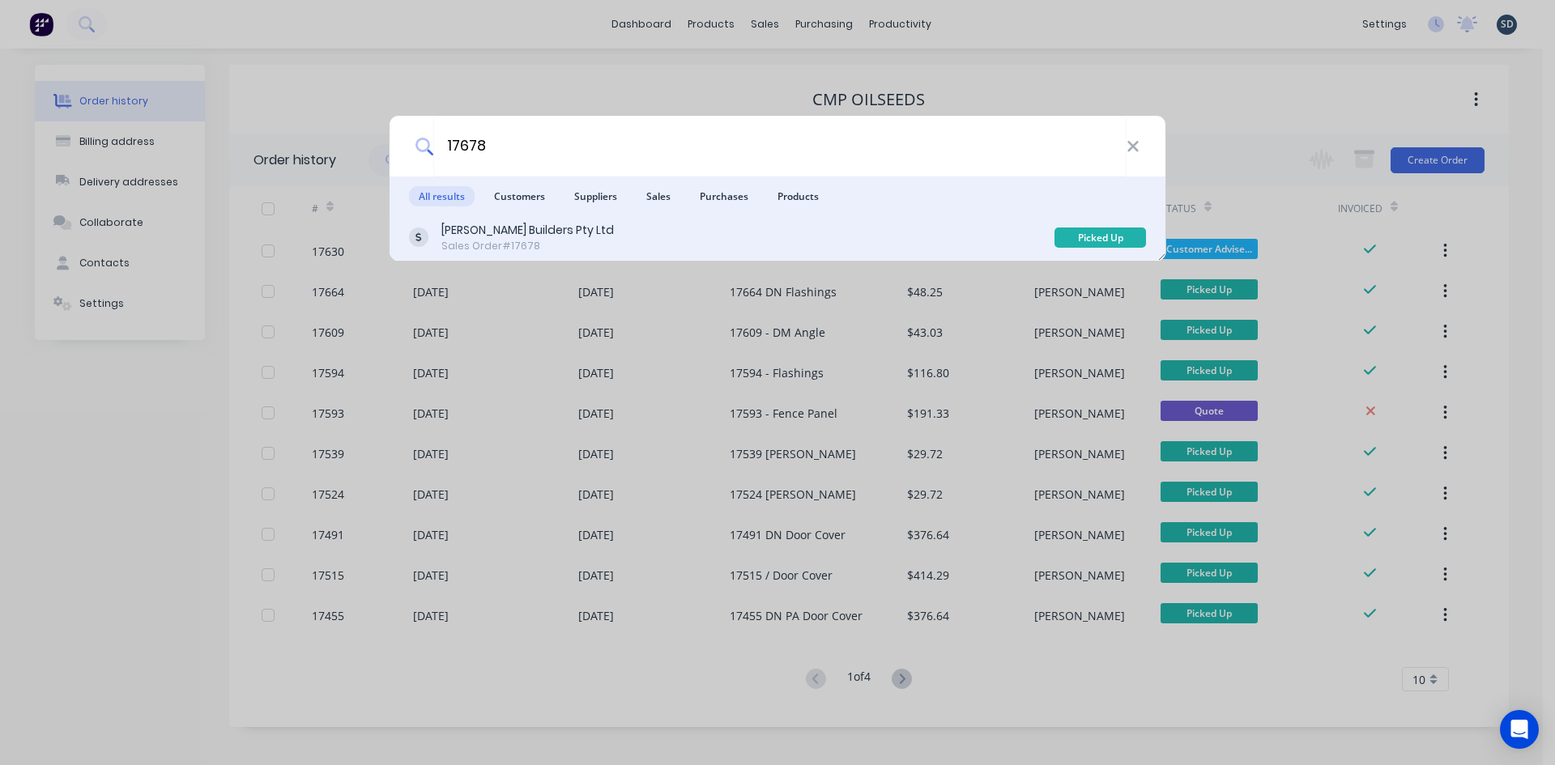
type input "17678"
click at [870, 237] on div "Casagrande Builders Pty Ltd Sales Order #17678" at bounding box center [732, 238] width 646 height 32
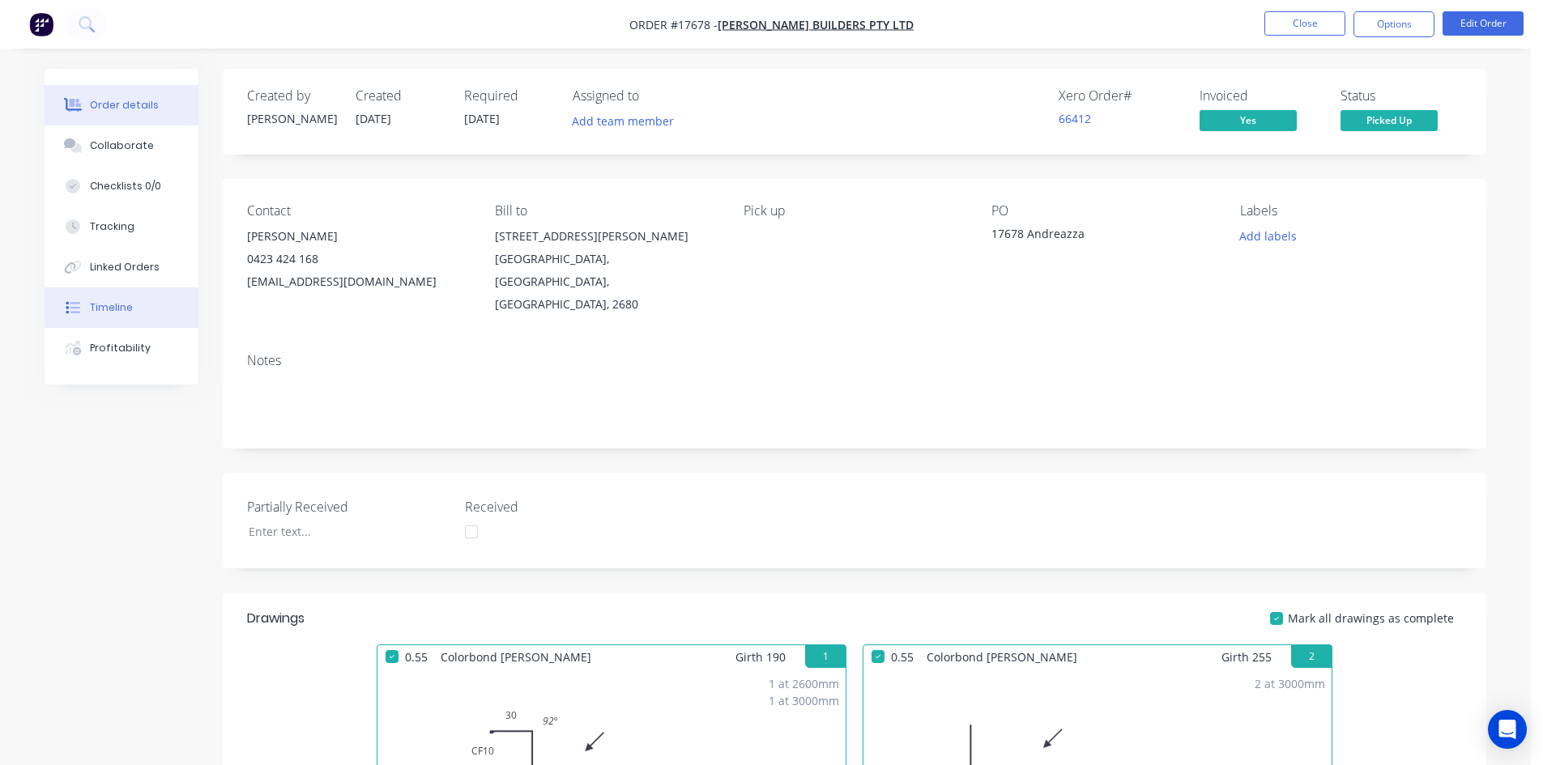
click at [110, 318] on button "Timeline" at bounding box center [122, 308] width 154 height 41
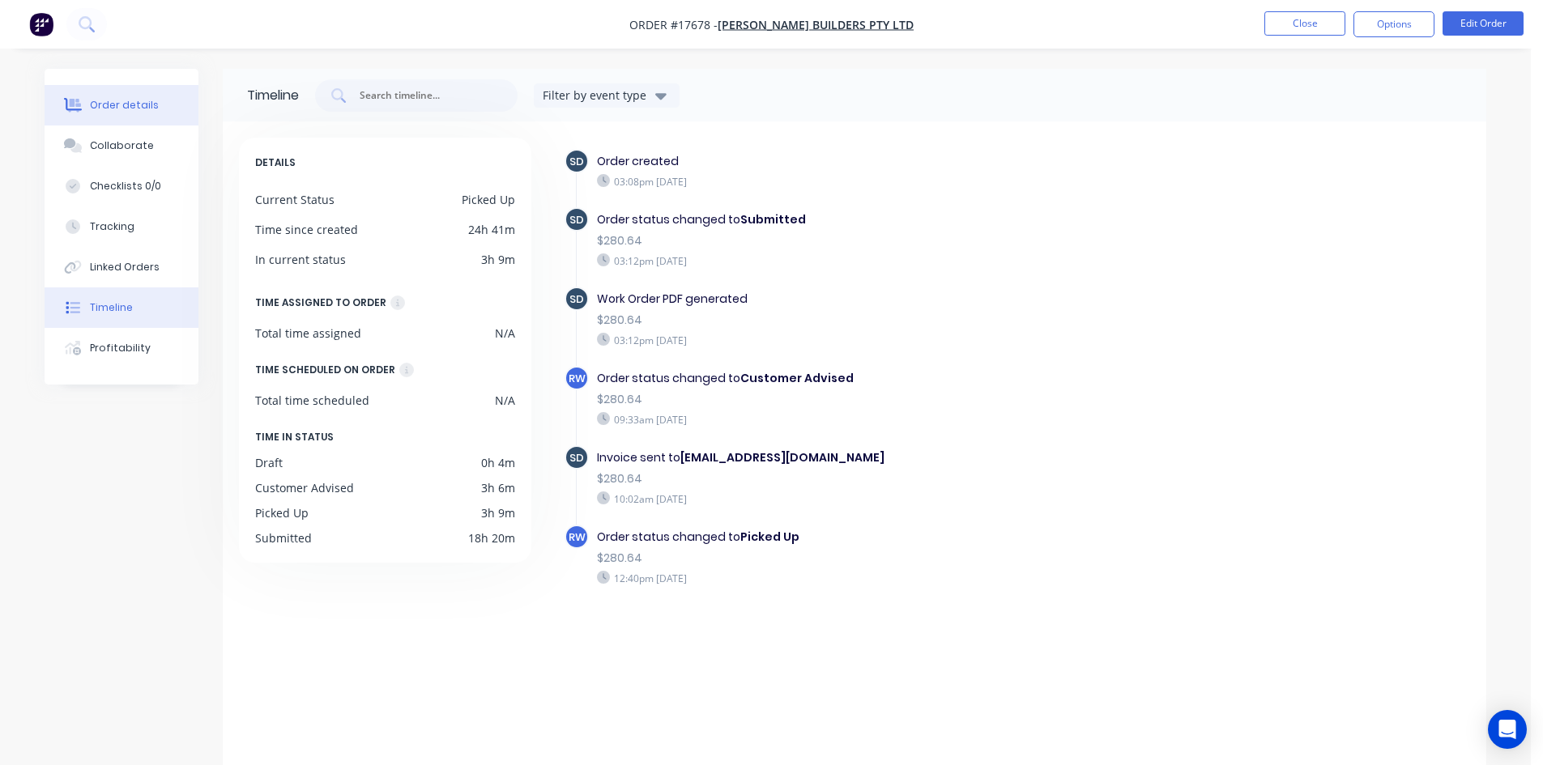
click at [120, 107] on div "Order details" at bounding box center [124, 105] width 69 height 15
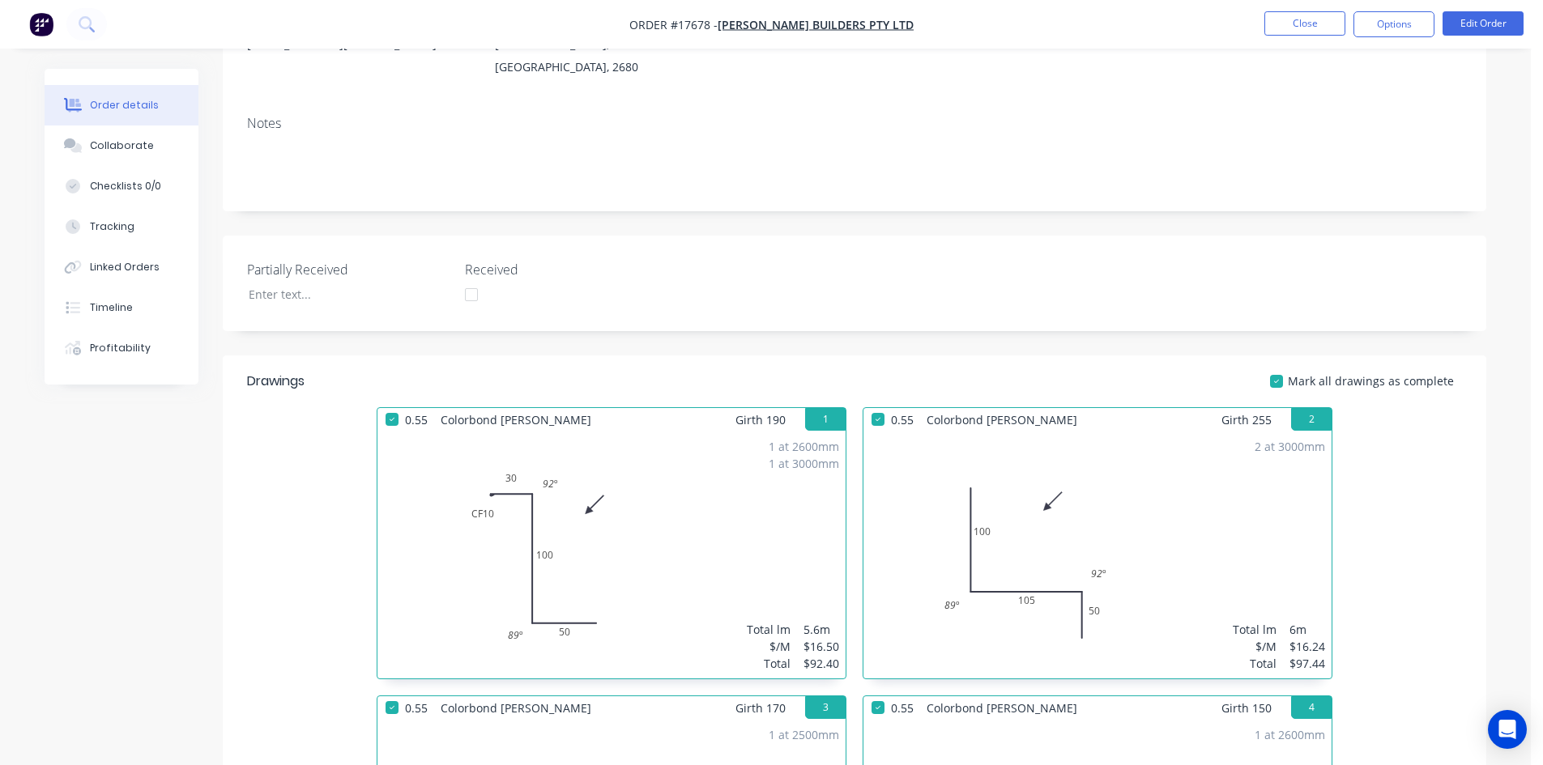
scroll to position [74, 0]
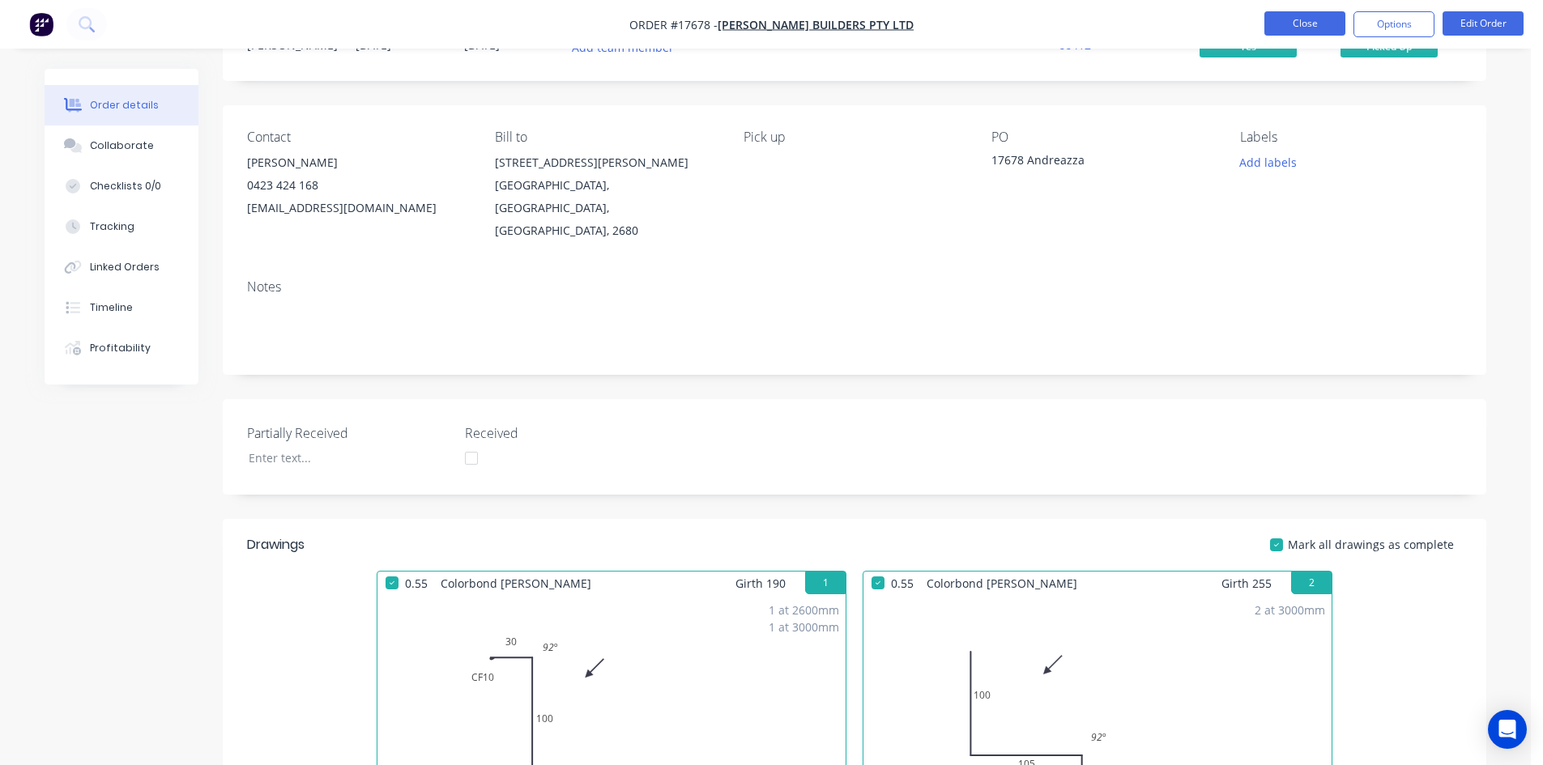
click at [1323, 16] on button "Close" at bounding box center [1304, 23] width 81 height 24
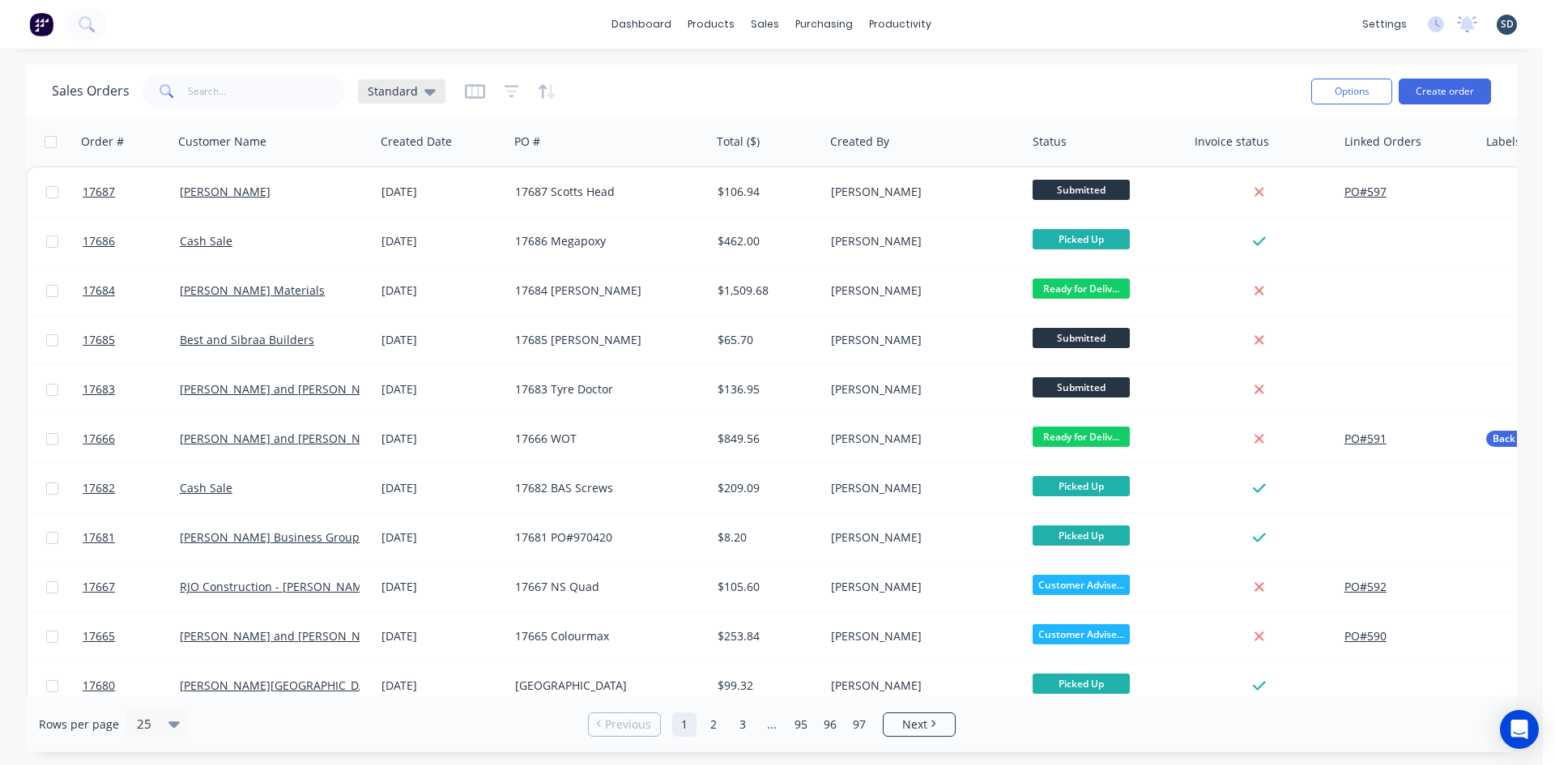
click at [392, 97] on span "Standard" at bounding box center [393, 91] width 50 height 17
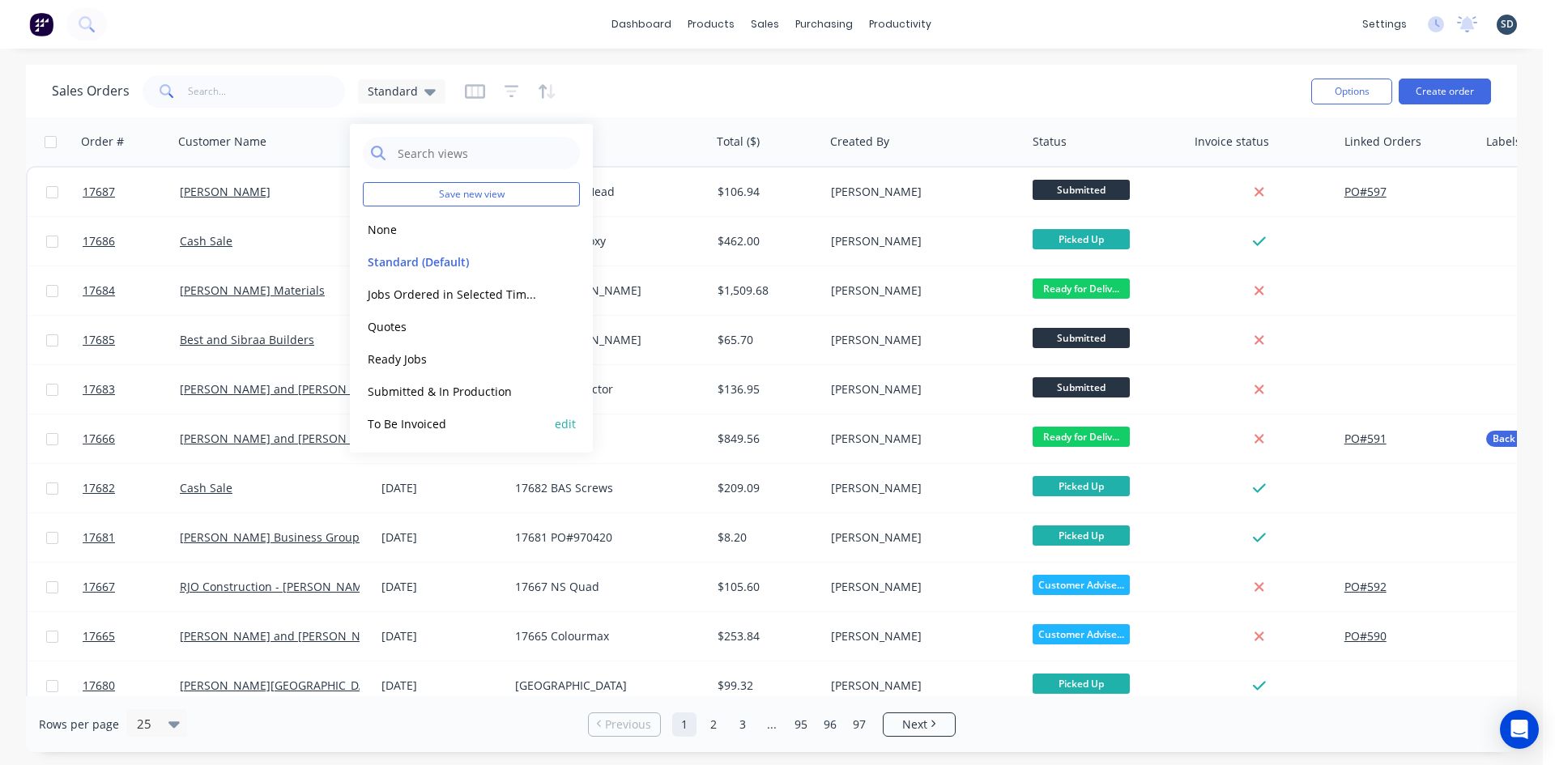
click at [454, 421] on button "To Be Invoiced" at bounding box center [455, 424] width 185 height 19
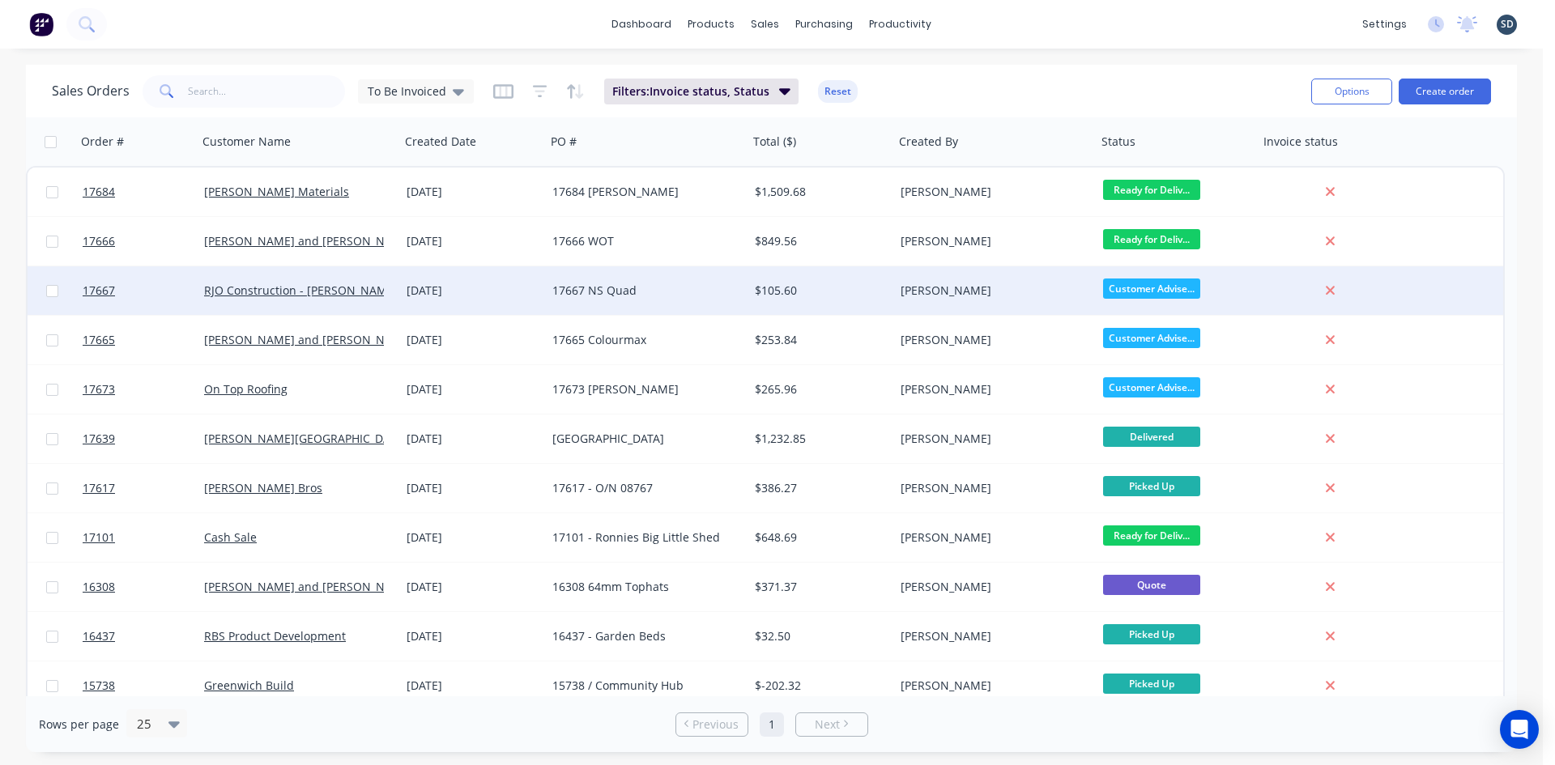
click at [526, 293] on div "[DATE]" at bounding box center [473, 291] width 133 height 16
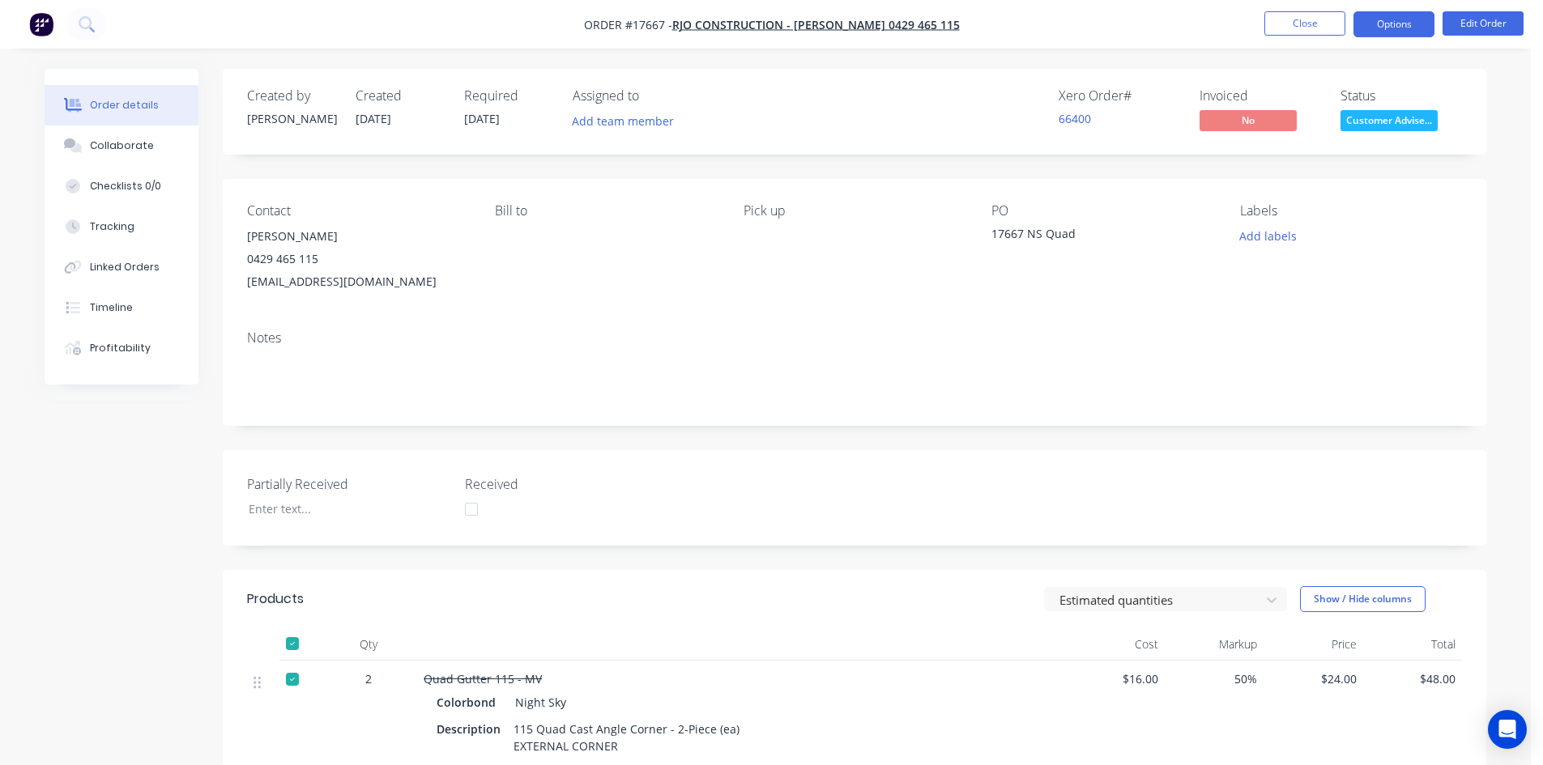
click at [1427, 19] on button "Options" at bounding box center [1394, 24] width 81 height 26
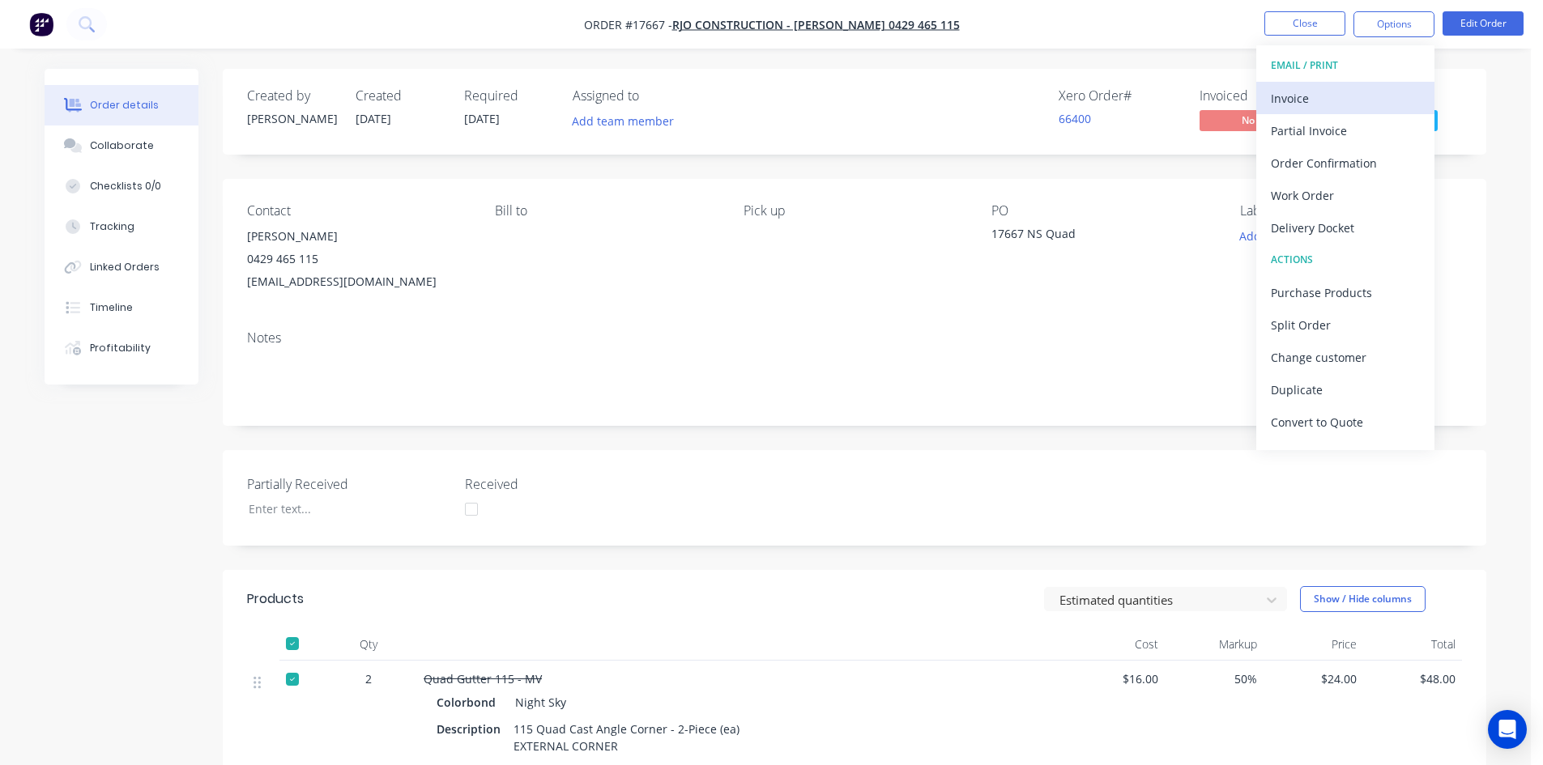
click at [1364, 111] on button "Invoice" at bounding box center [1345, 98] width 178 height 32
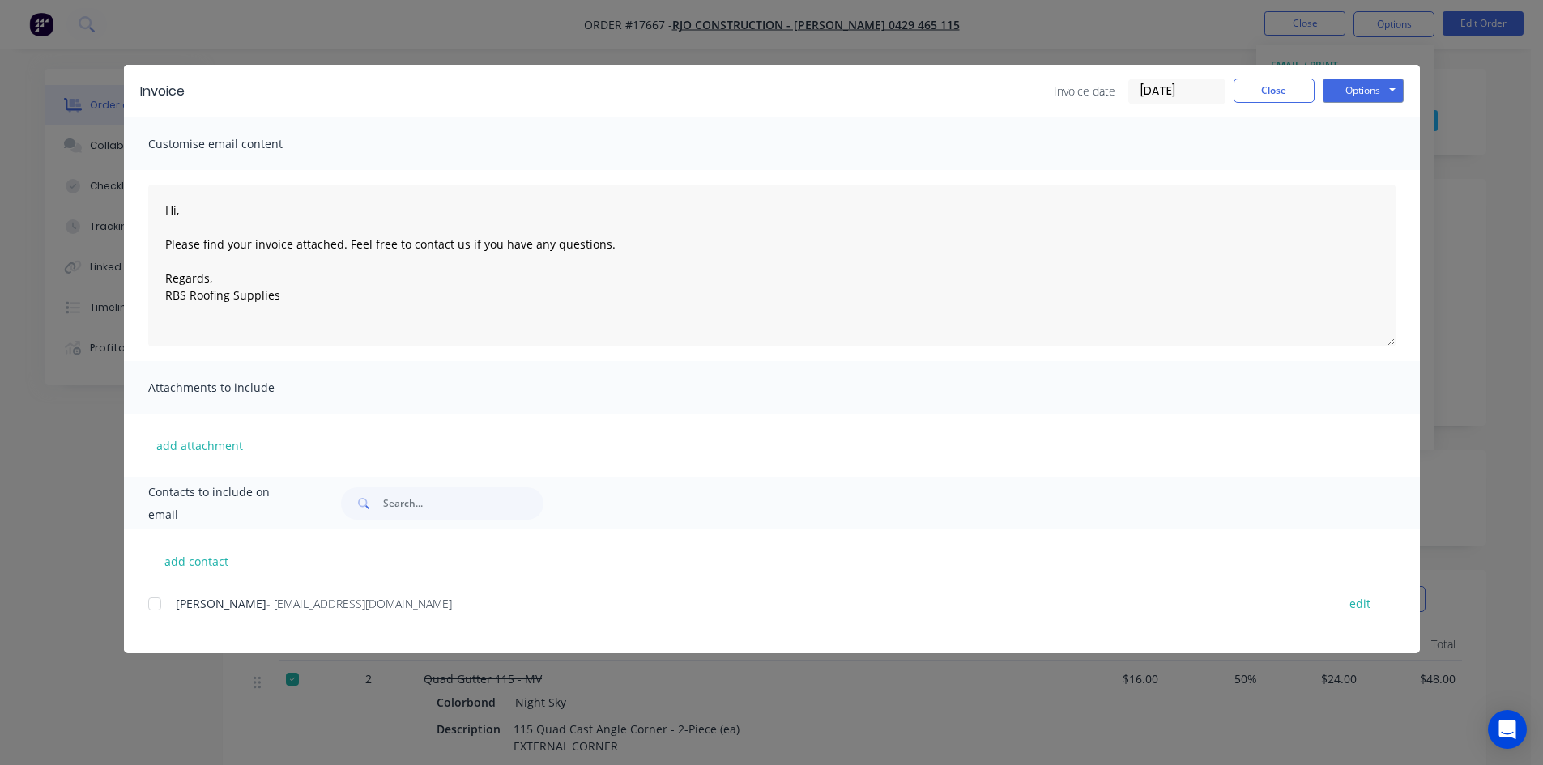
click at [134, 593] on div "add contact Ryan O'Neill - ryanweewaa@gmail.com edit" at bounding box center [772, 592] width 1296 height 124
click at [153, 616] on div at bounding box center [155, 604] width 32 height 32
click at [1393, 83] on button "Options" at bounding box center [1363, 91] width 81 height 24
click at [1393, 171] on button "Email" at bounding box center [1375, 173] width 104 height 27
click at [1278, 92] on button "Close" at bounding box center [1274, 91] width 81 height 24
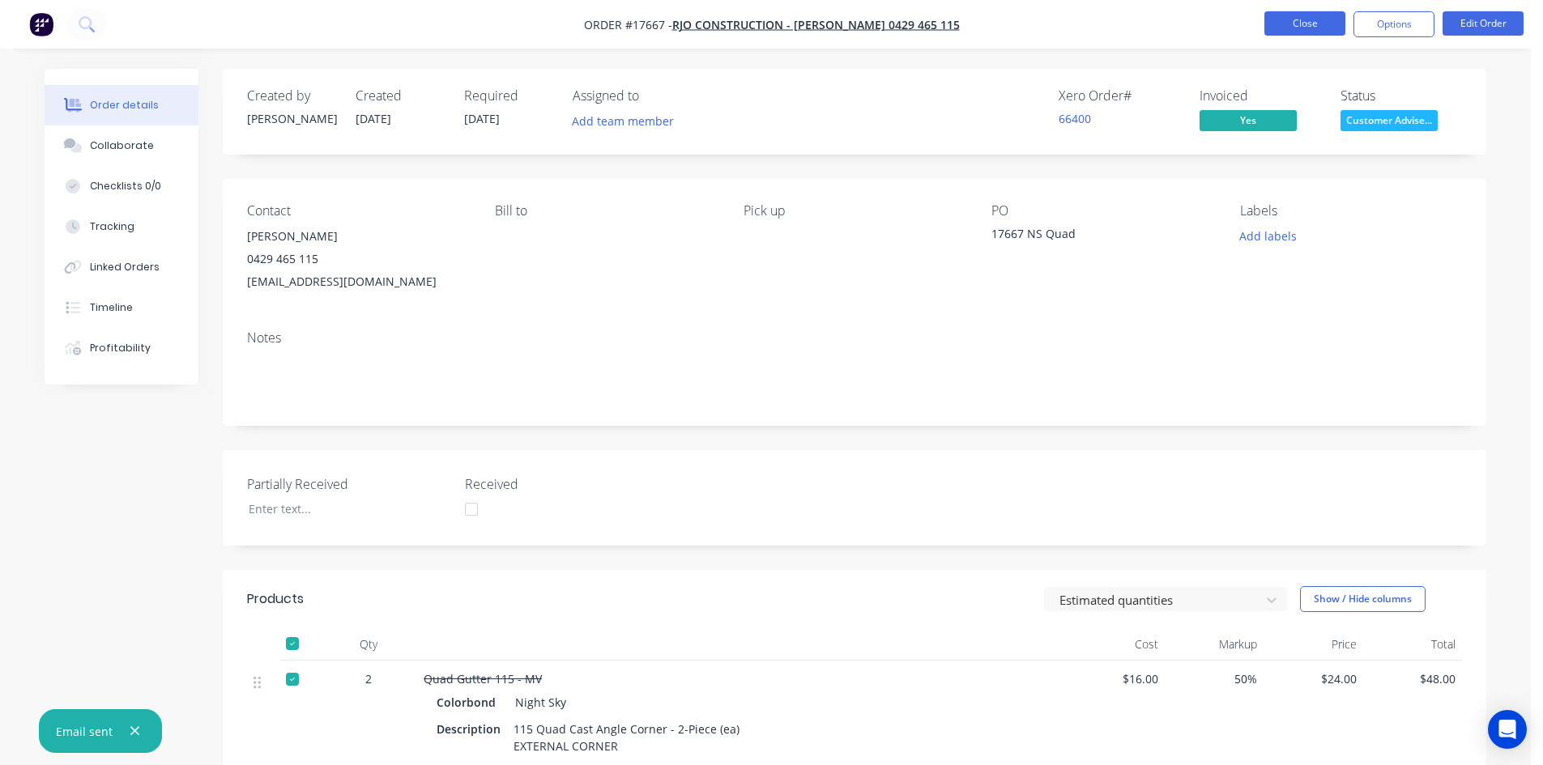
click at [1315, 19] on button "Close" at bounding box center [1304, 23] width 81 height 24
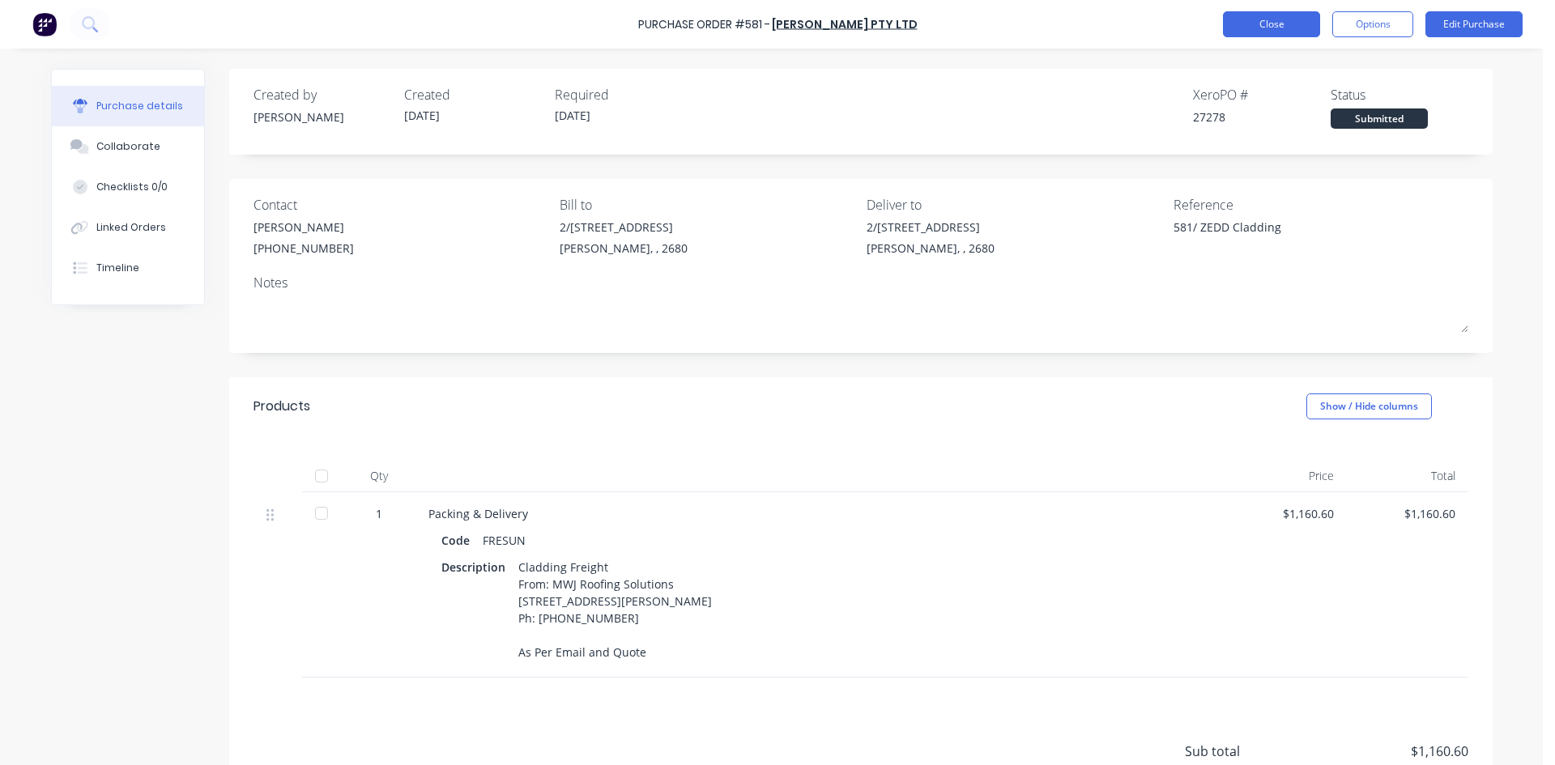
click at [1286, 23] on button "Close" at bounding box center [1271, 24] width 97 height 26
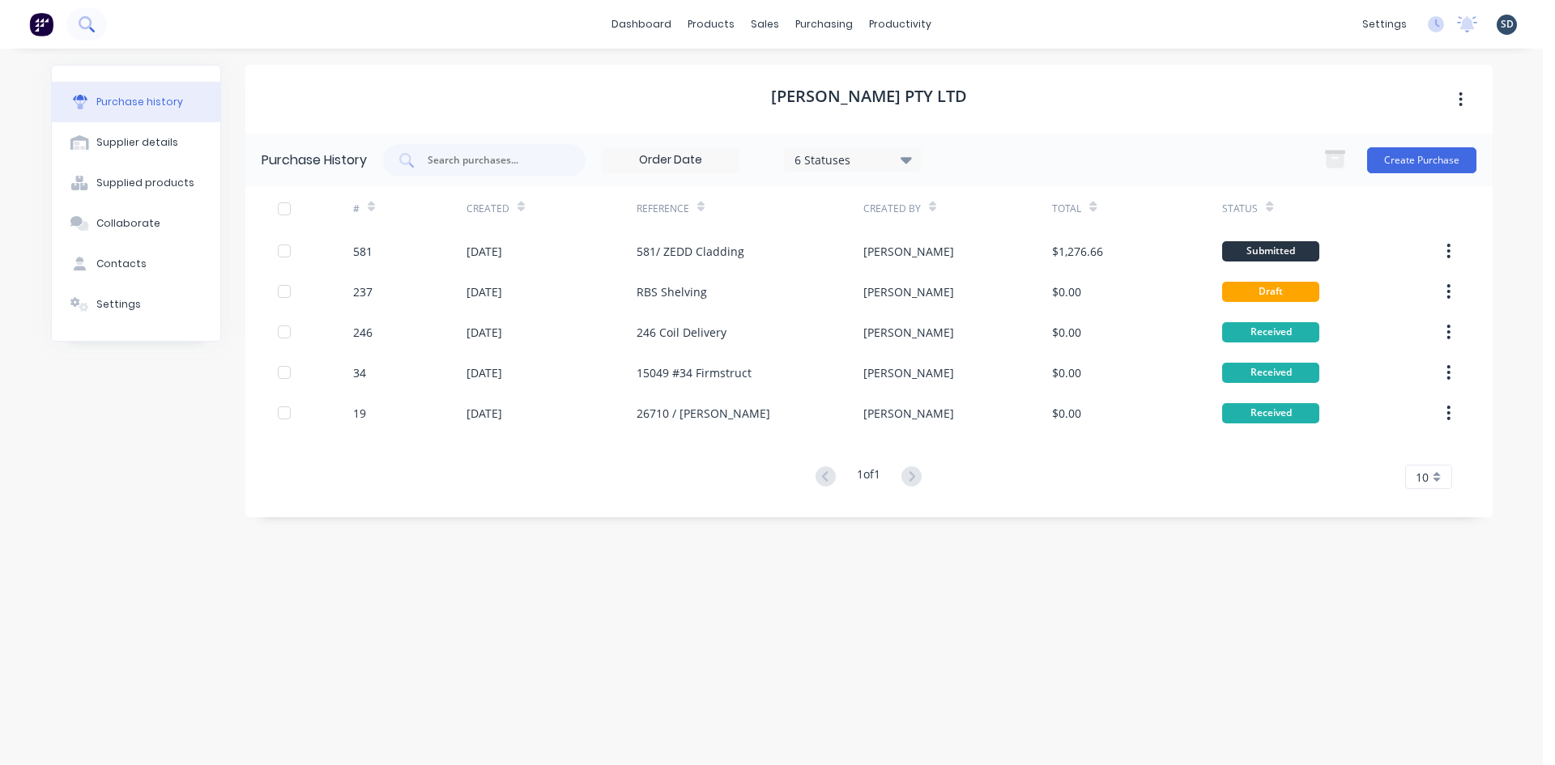
click at [77, 25] on button at bounding box center [86, 24] width 41 height 32
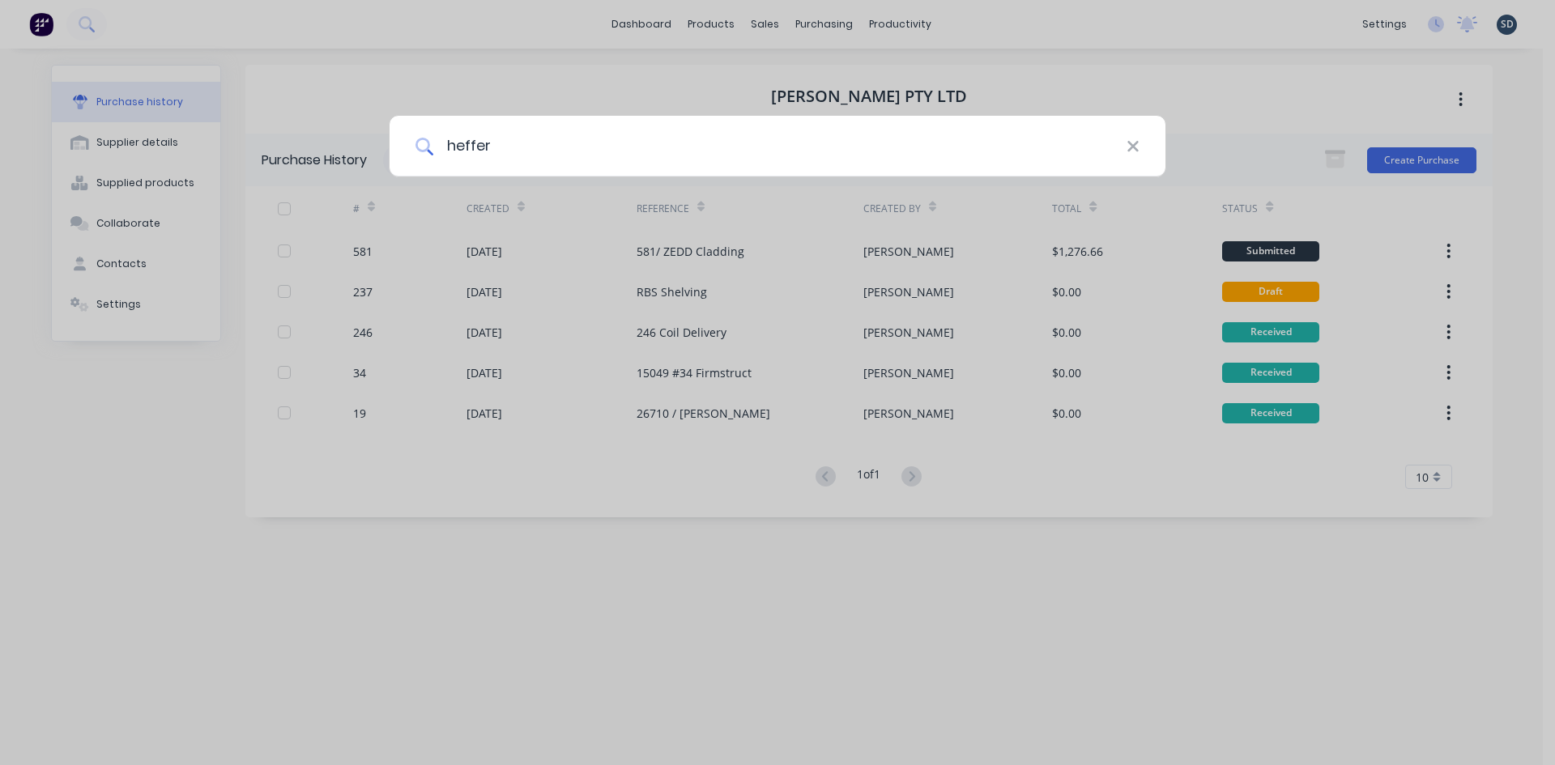
type input "heffer"
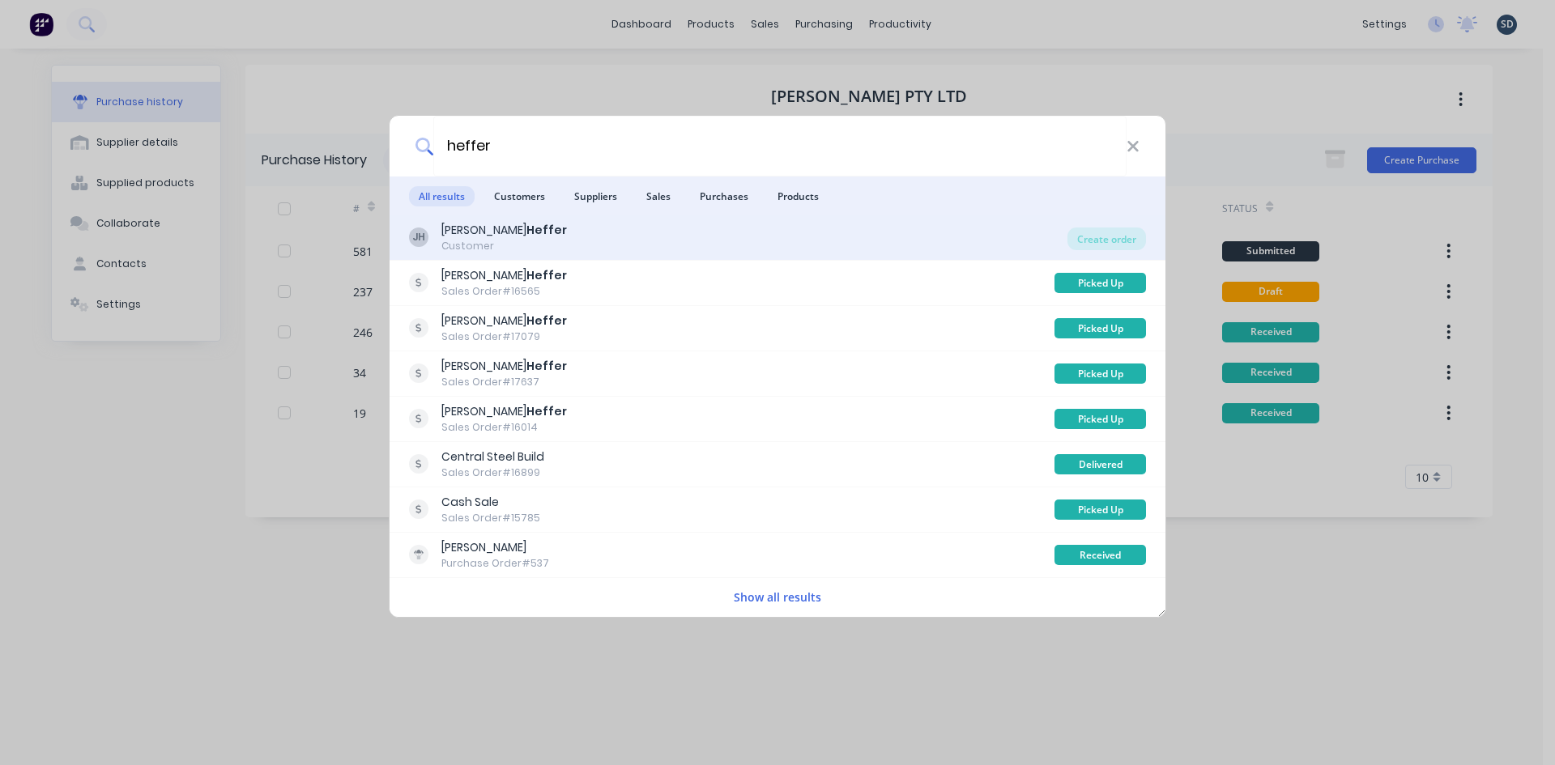
click at [603, 238] on div "JH Jason Heffer Customer" at bounding box center [738, 238] width 659 height 32
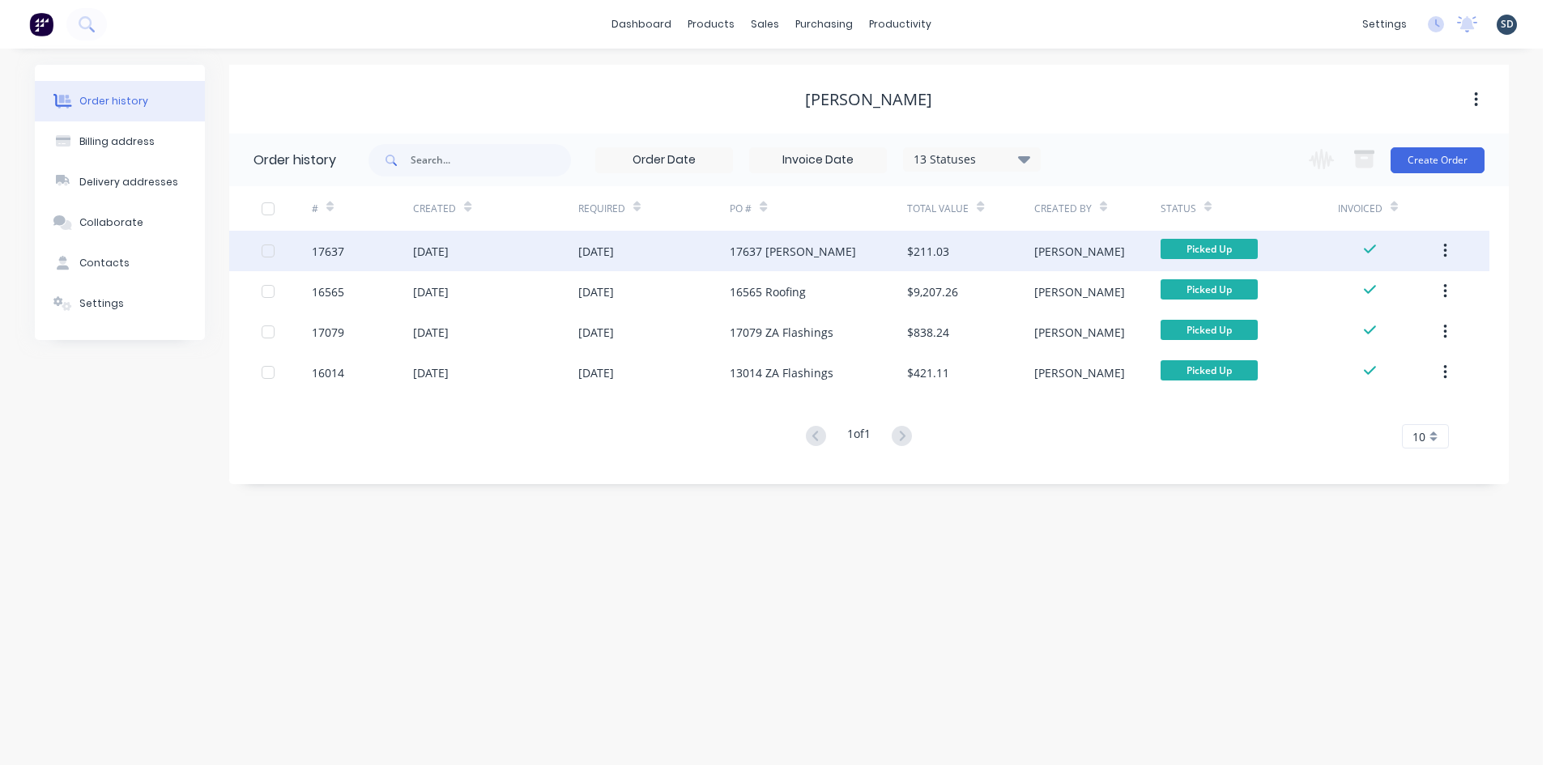
click at [690, 258] on div "[DATE]" at bounding box center [654, 251] width 152 height 41
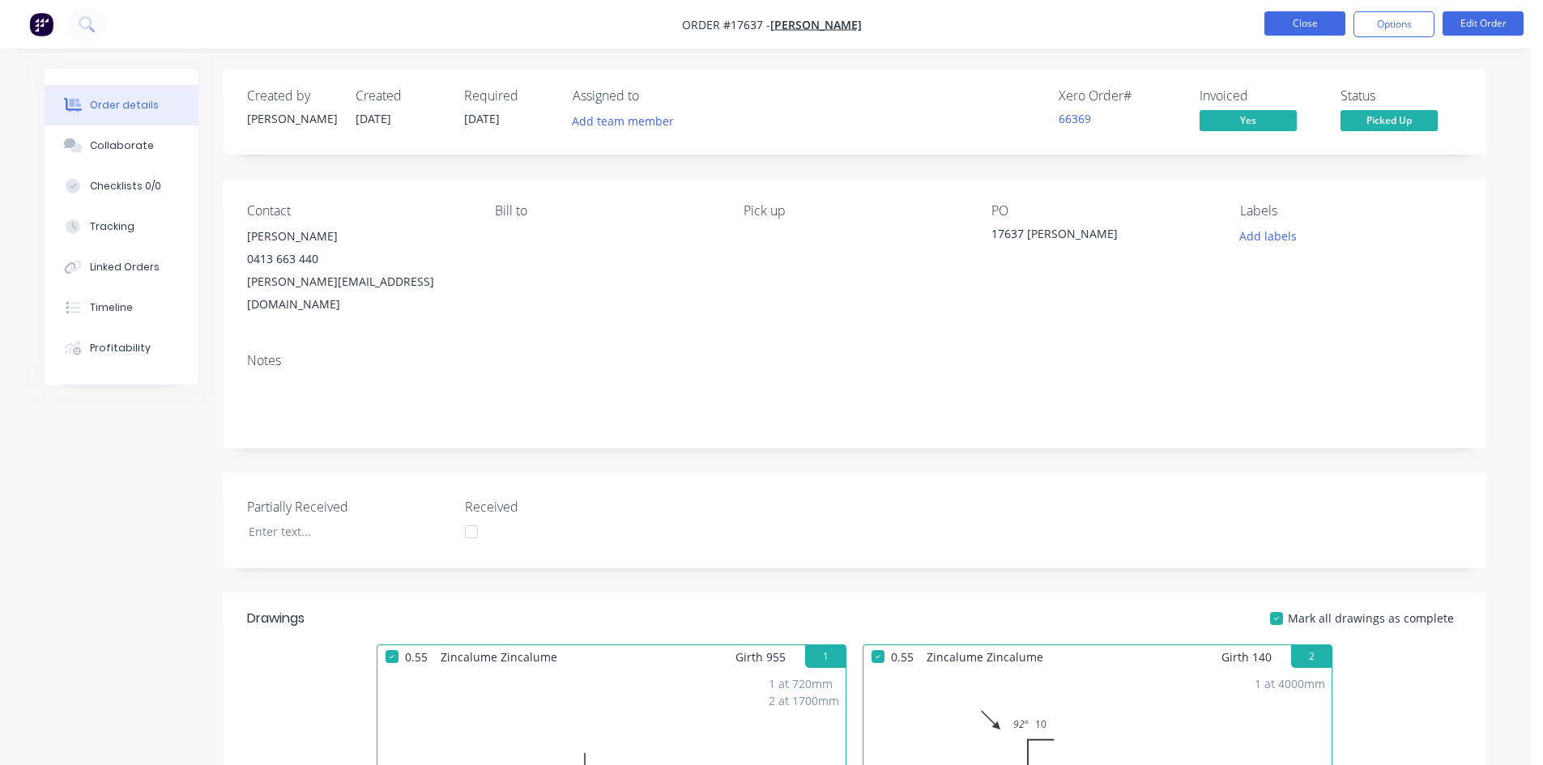
click at [1309, 21] on button "Close" at bounding box center [1304, 23] width 81 height 24
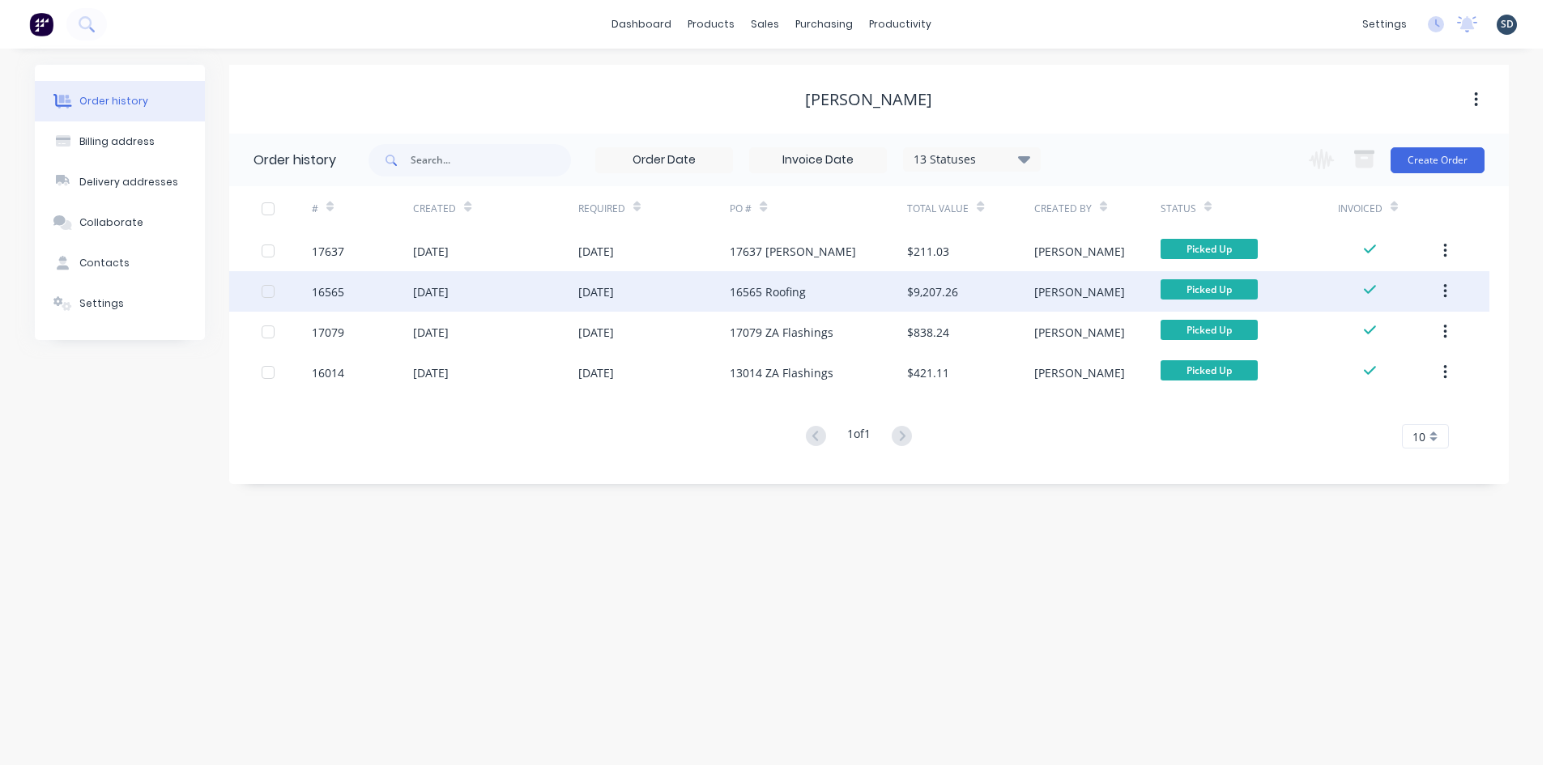
click at [685, 289] on div "24 Mar 2025" at bounding box center [654, 291] width 152 height 41
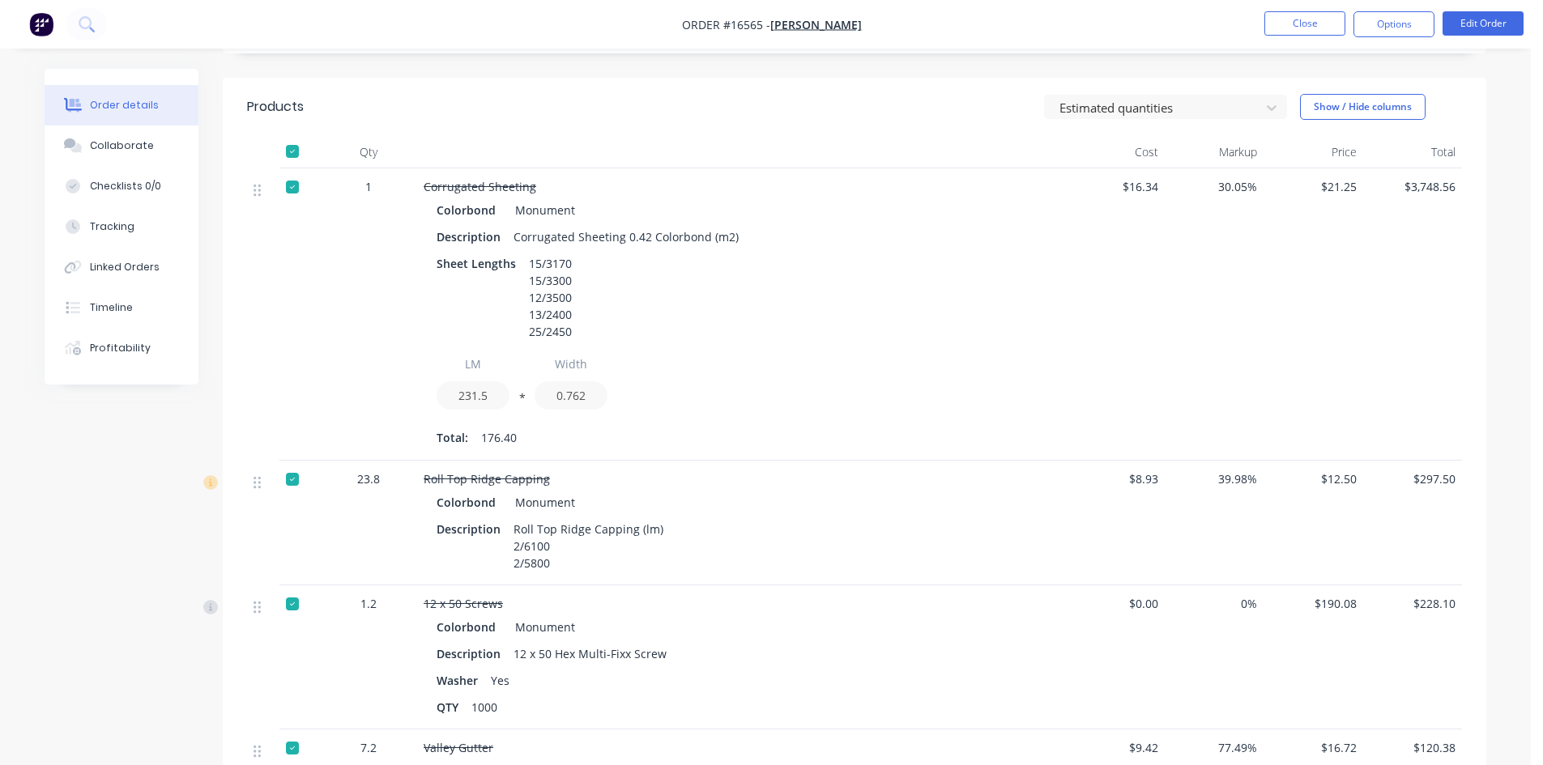
scroll to position [486, 0]
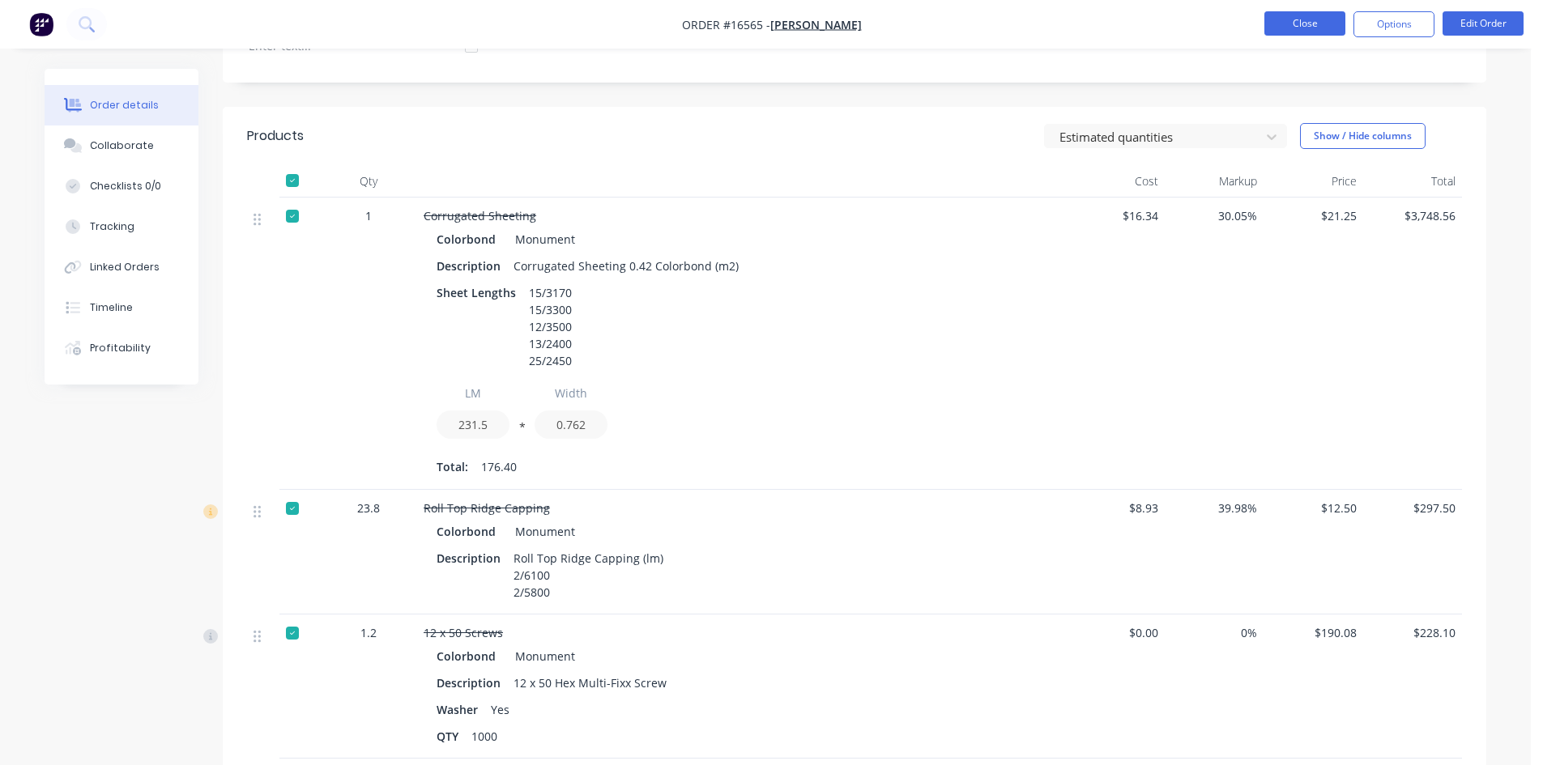
click at [1312, 28] on button "Close" at bounding box center [1304, 23] width 81 height 24
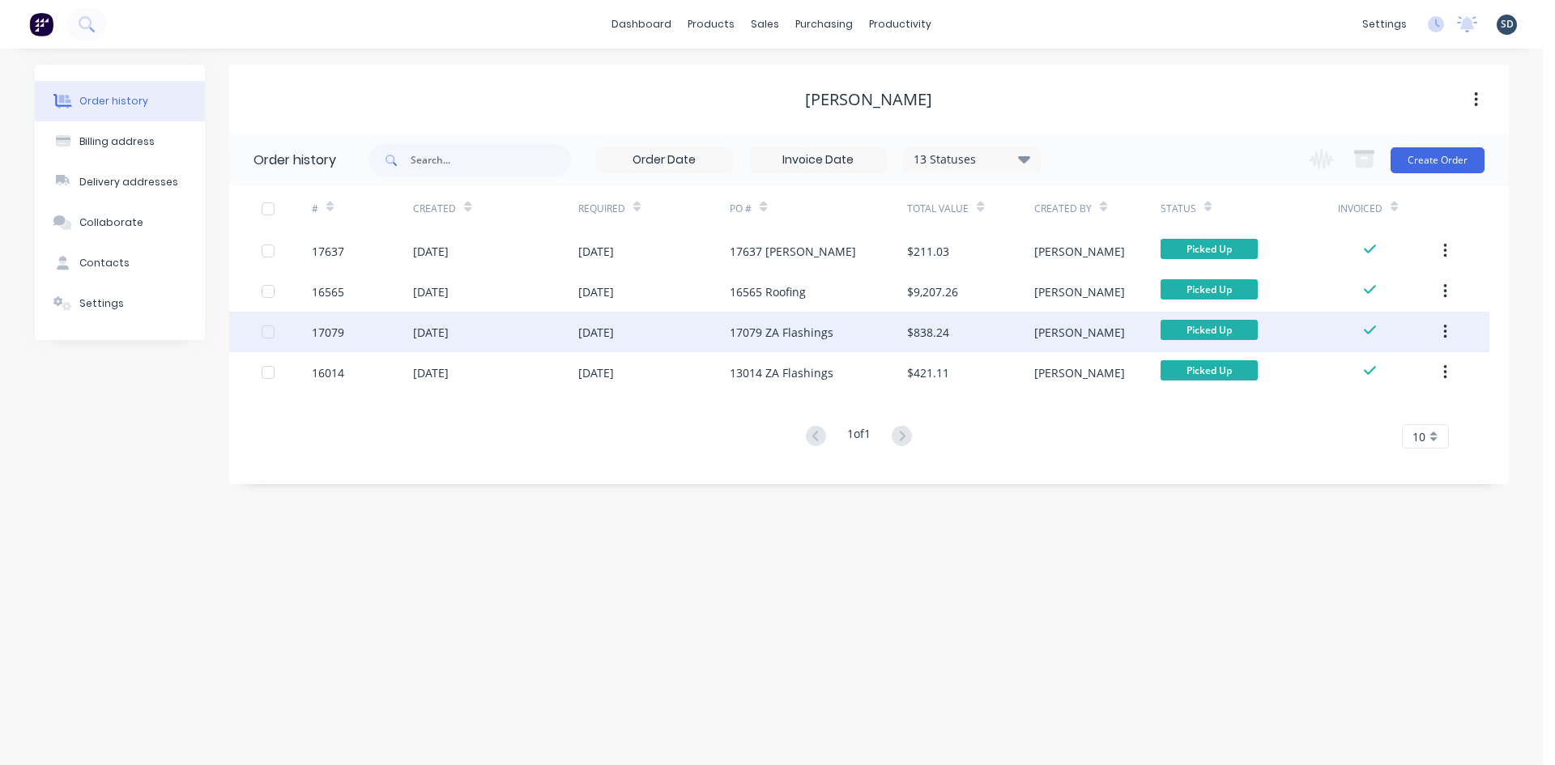
click at [689, 330] on div "27 Jun 2025" at bounding box center [654, 332] width 152 height 41
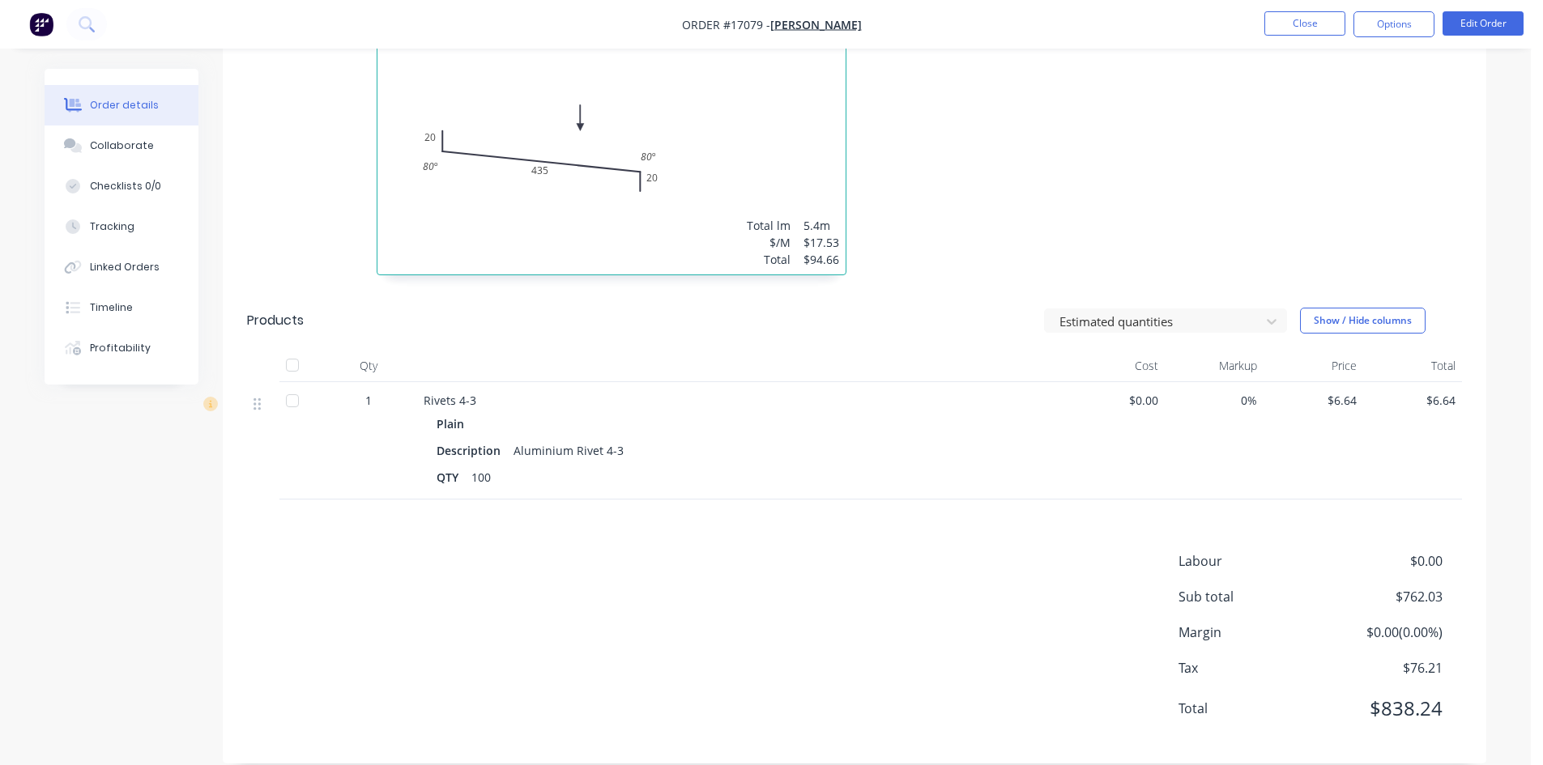
scroll to position [444, 0]
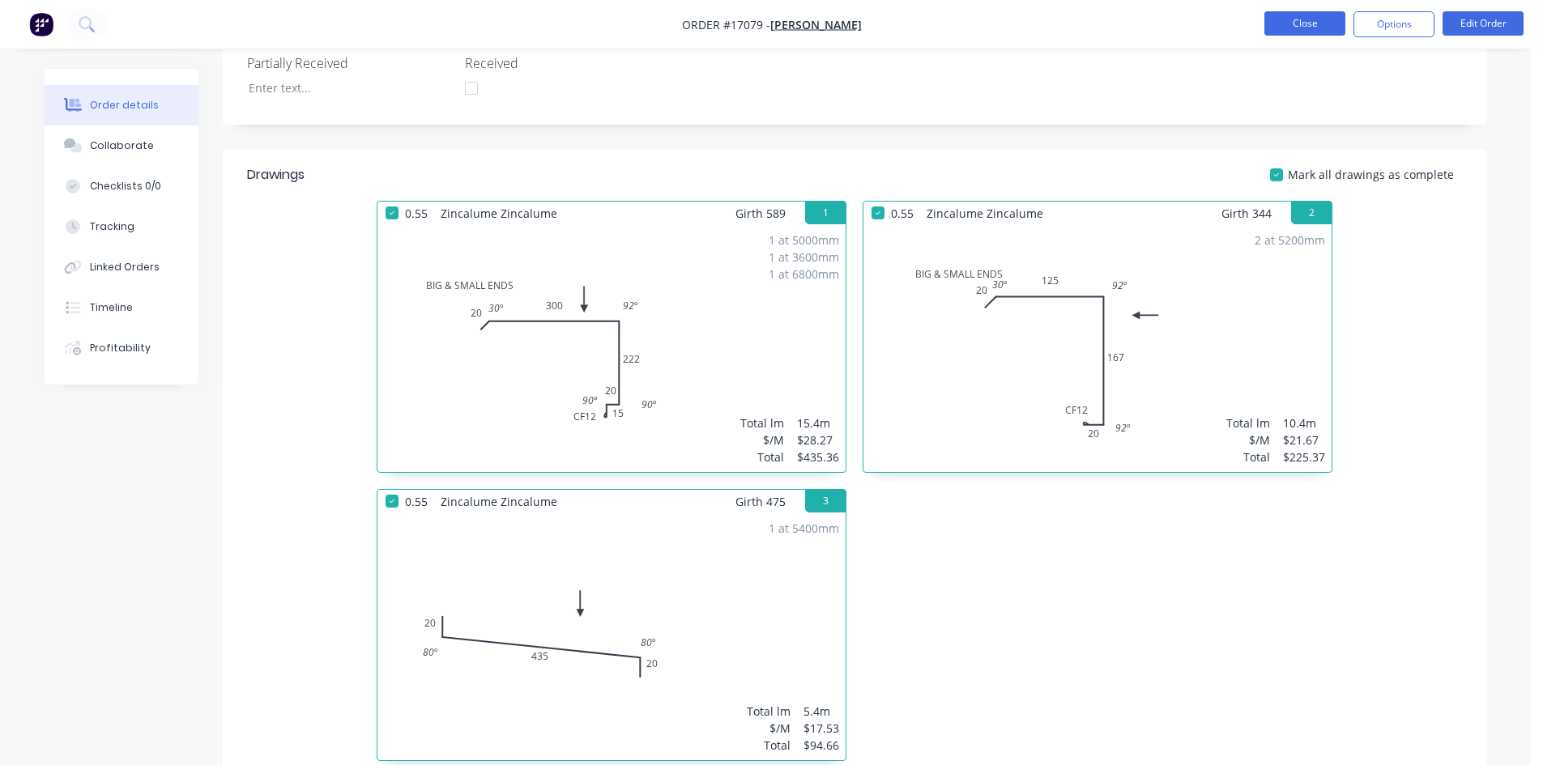
click at [1305, 19] on button "Close" at bounding box center [1304, 23] width 81 height 24
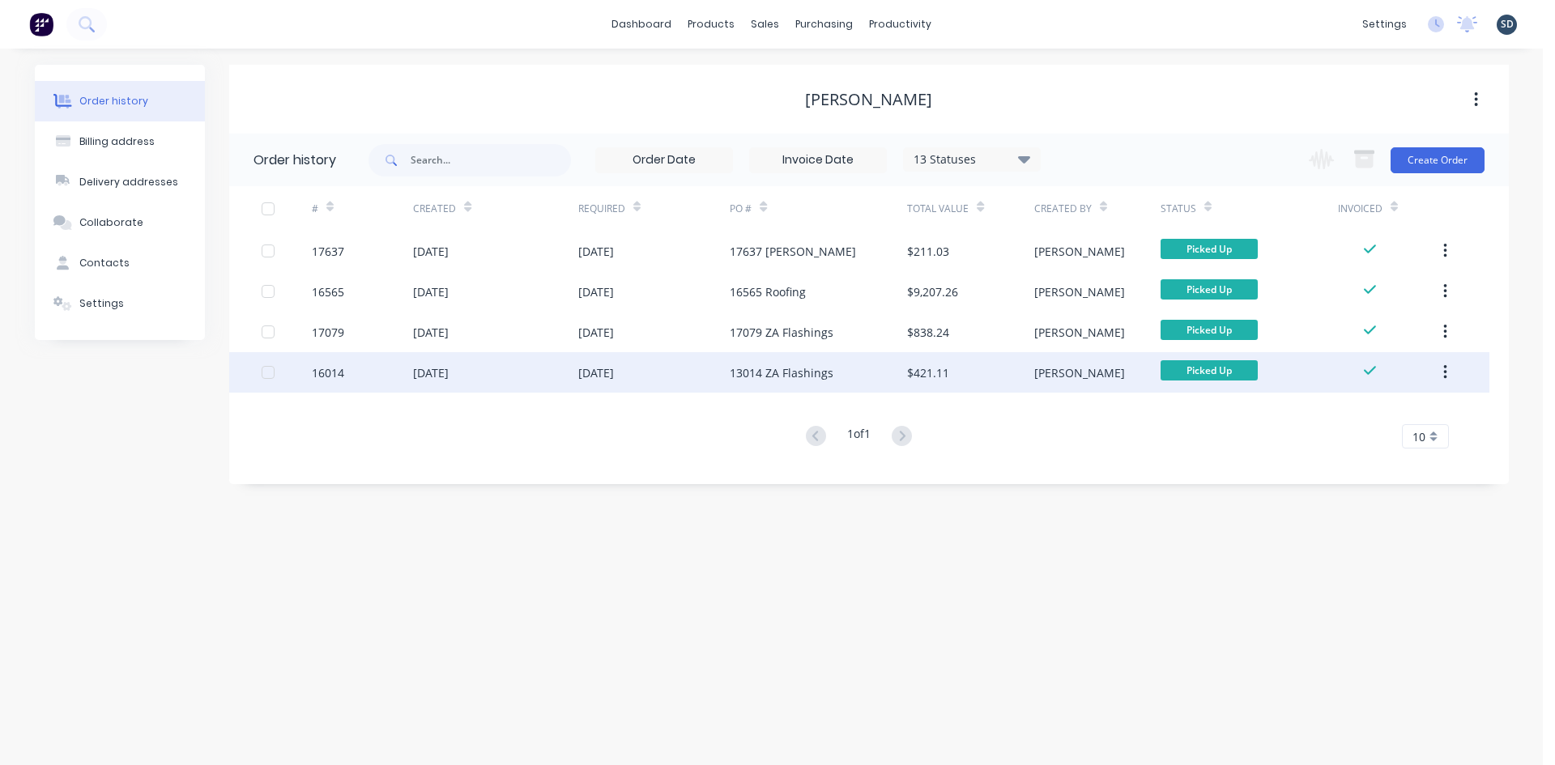
click at [717, 367] on div "11 Dec 2024" at bounding box center [654, 372] width 152 height 41
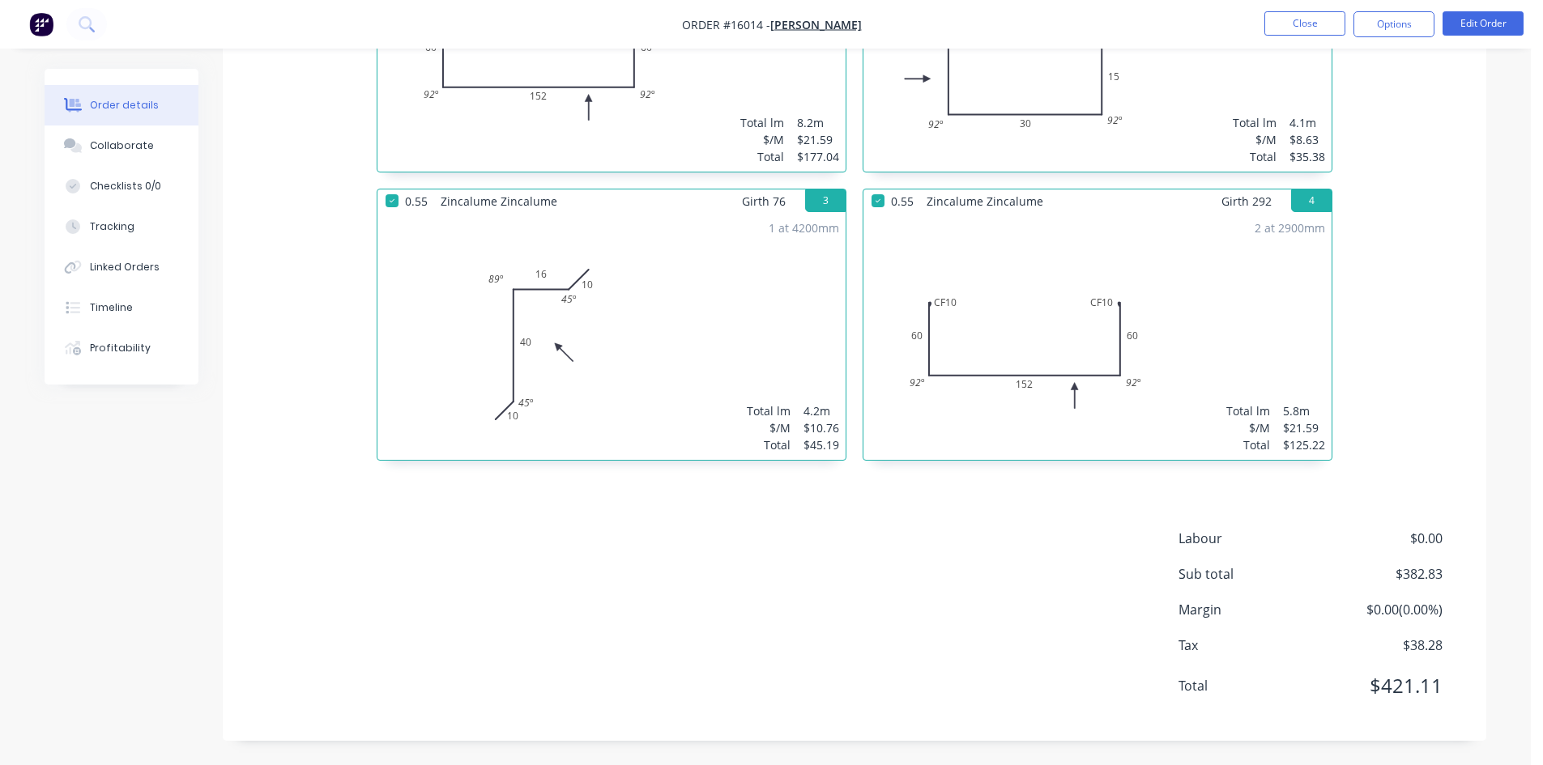
scroll to position [139, 0]
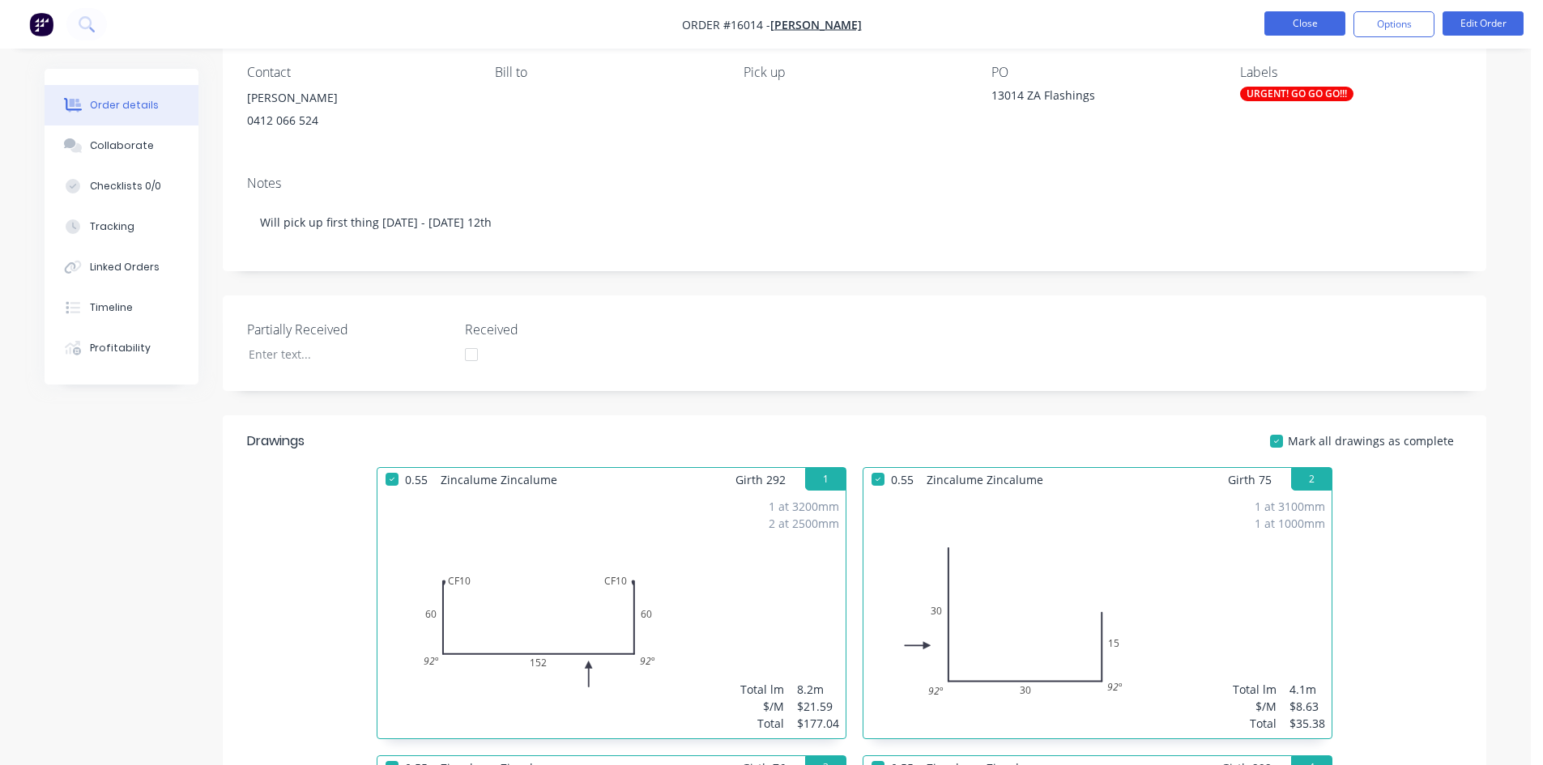
click at [1311, 28] on button "Close" at bounding box center [1304, 23] width 81 height 24
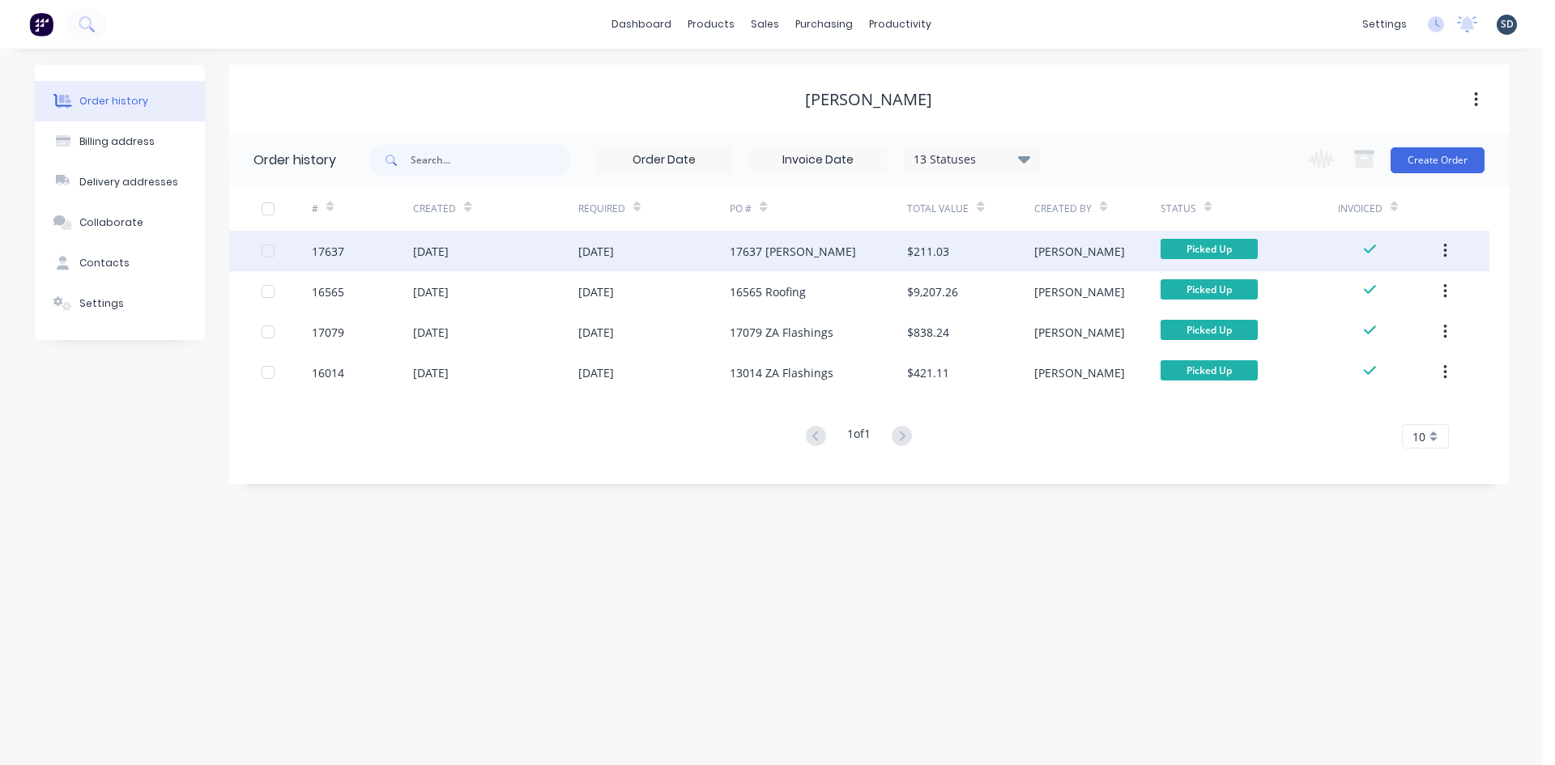
click at [685, 249] on div "[DATE]" at bounding box center [654, 251] width 152 height 41
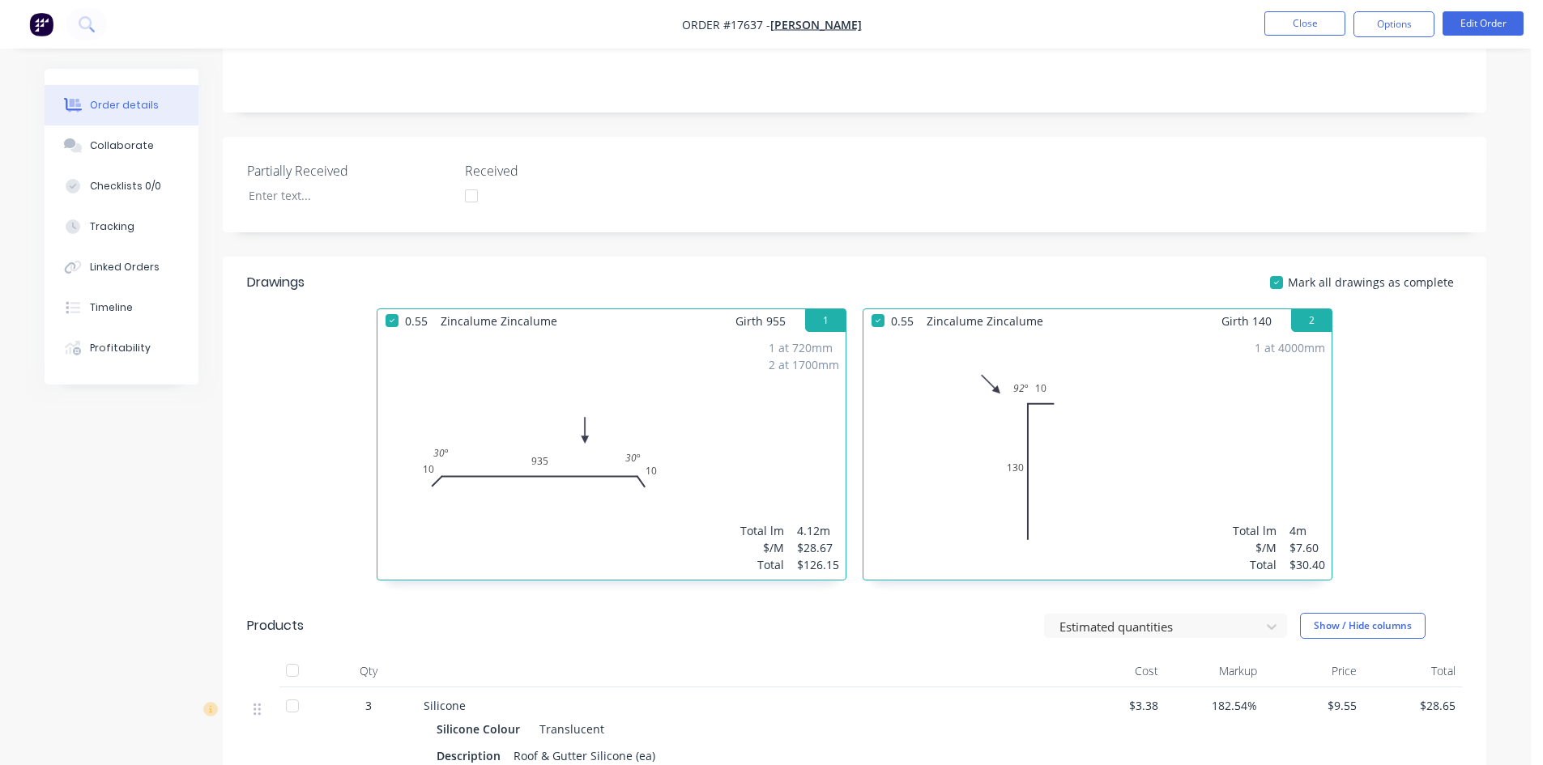
scroll to position [165, 0]
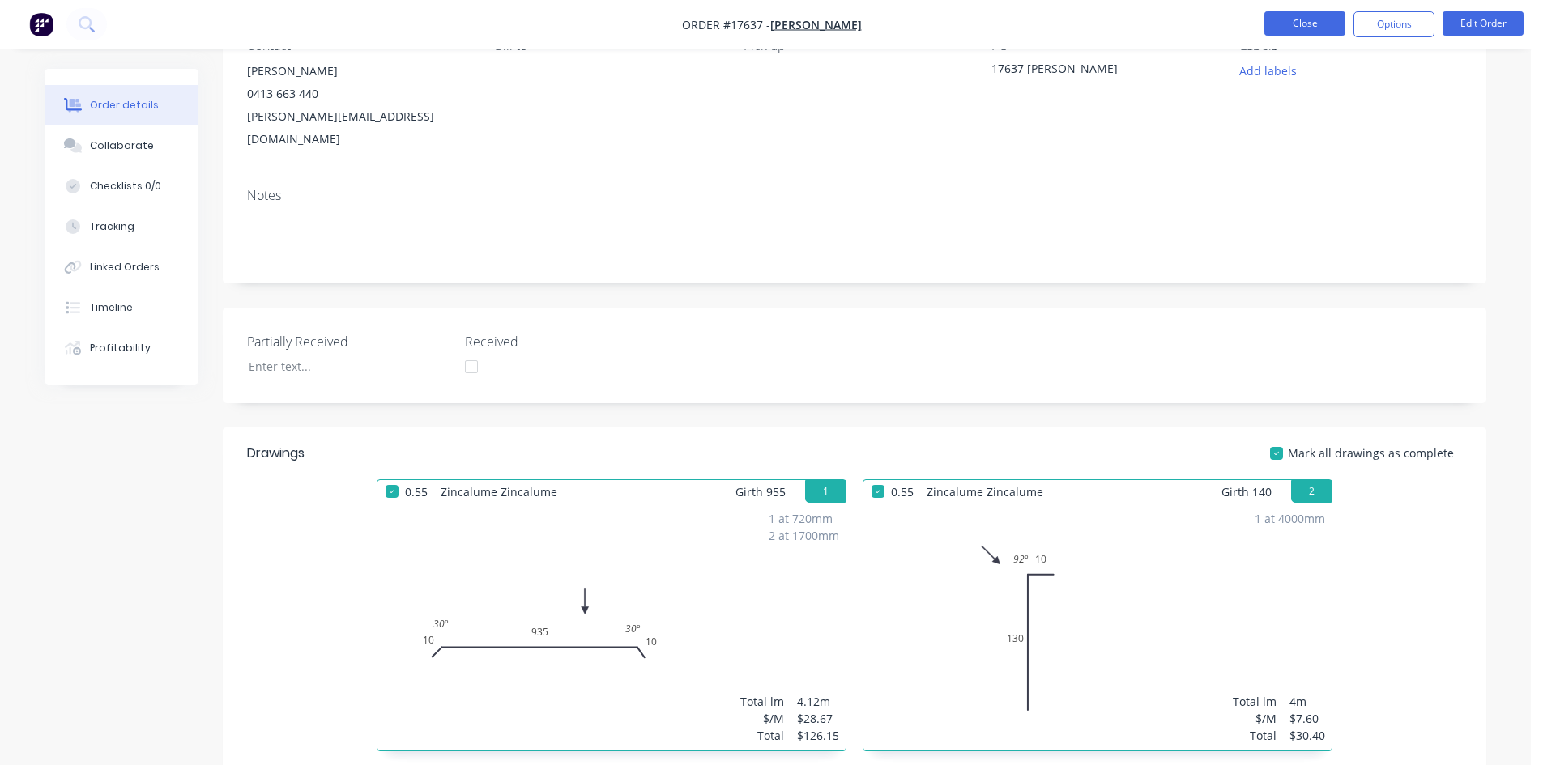
click at [1290, 19] on button "Close" at bounding box center [1304, 23] width 81 height 24
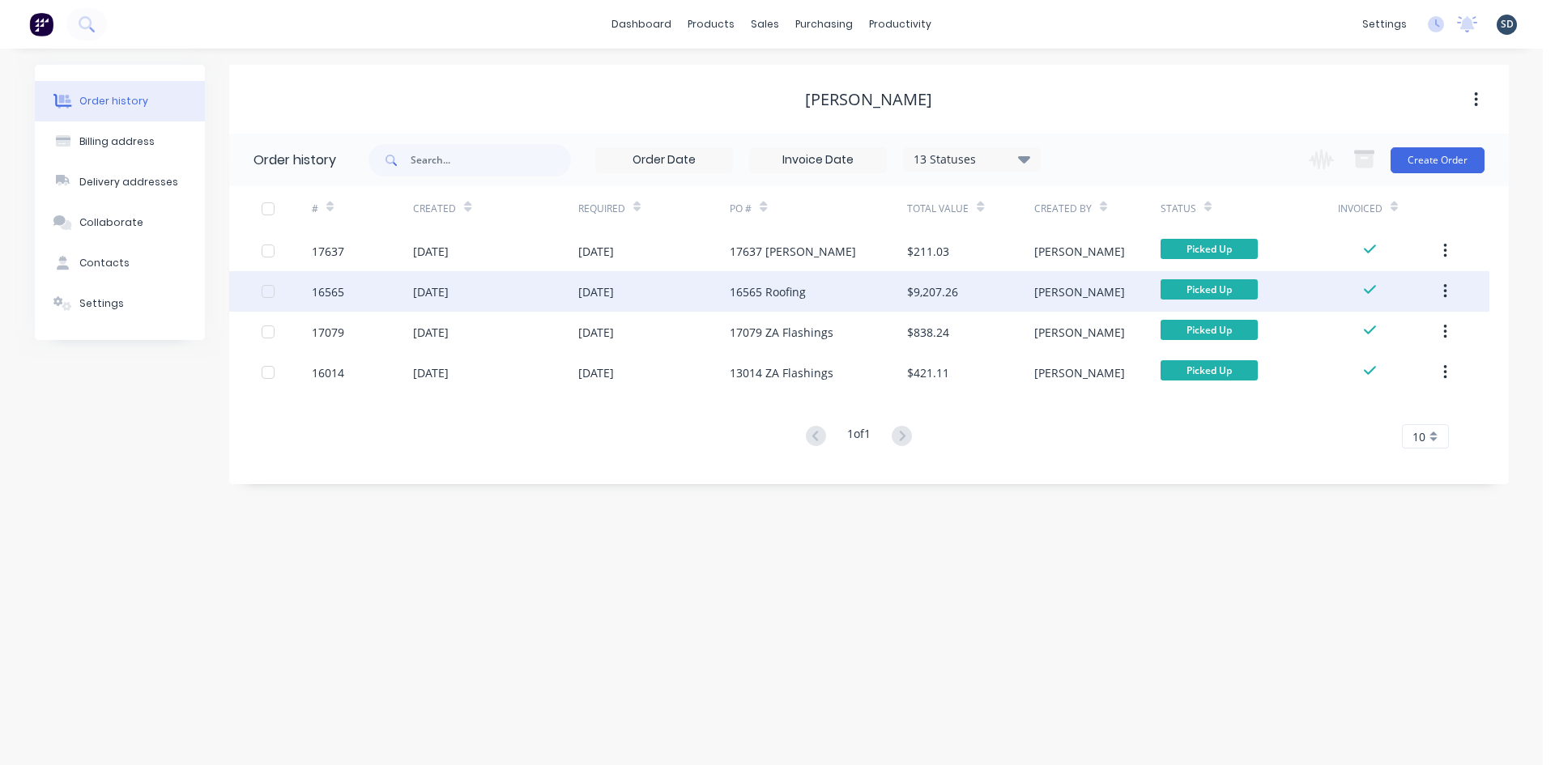
click at [672, 279] on div "24 Mar 2025" at bounding box center [654, 291] width 152 height 41
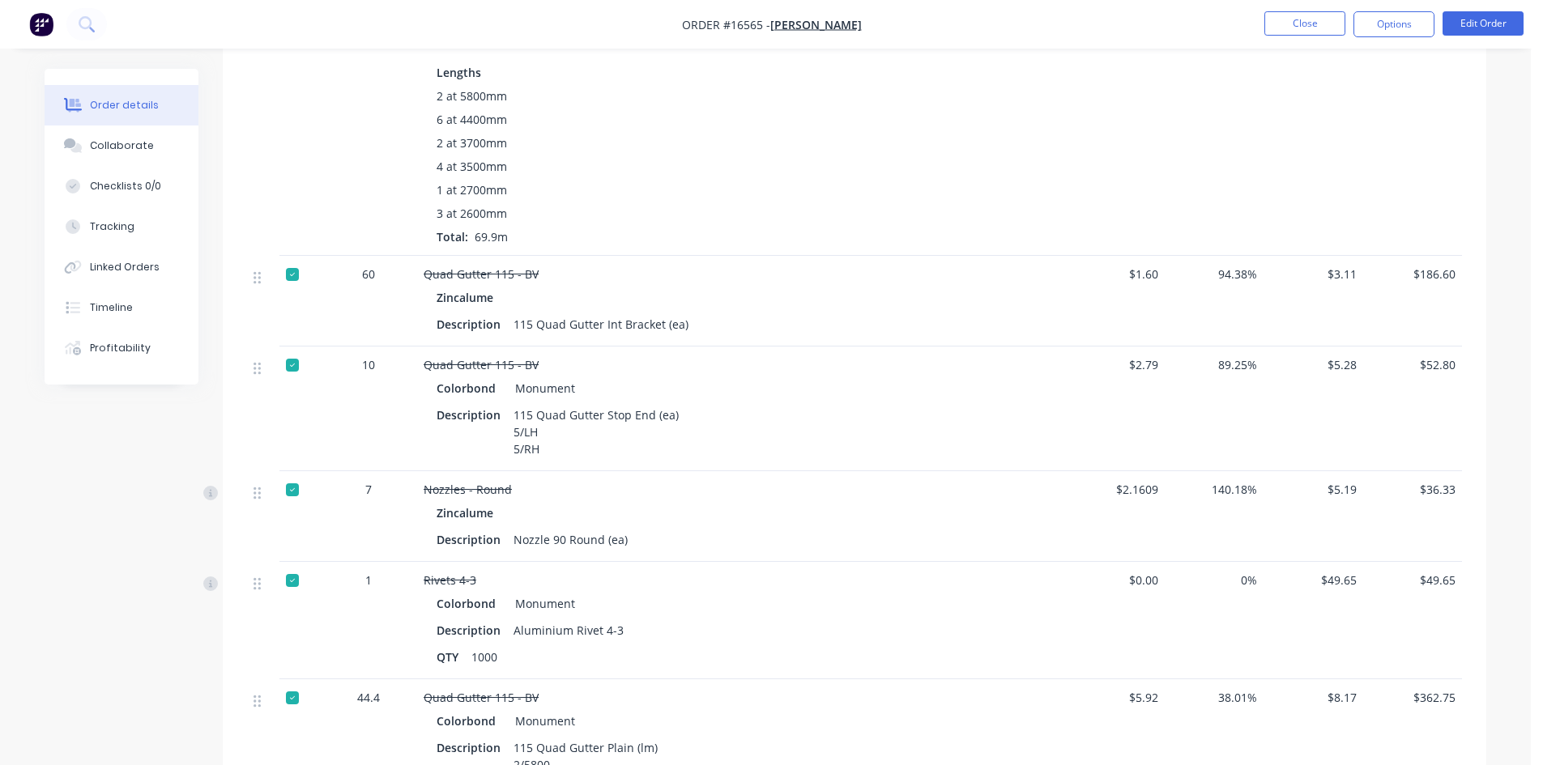
scroll to position [1362, 0]
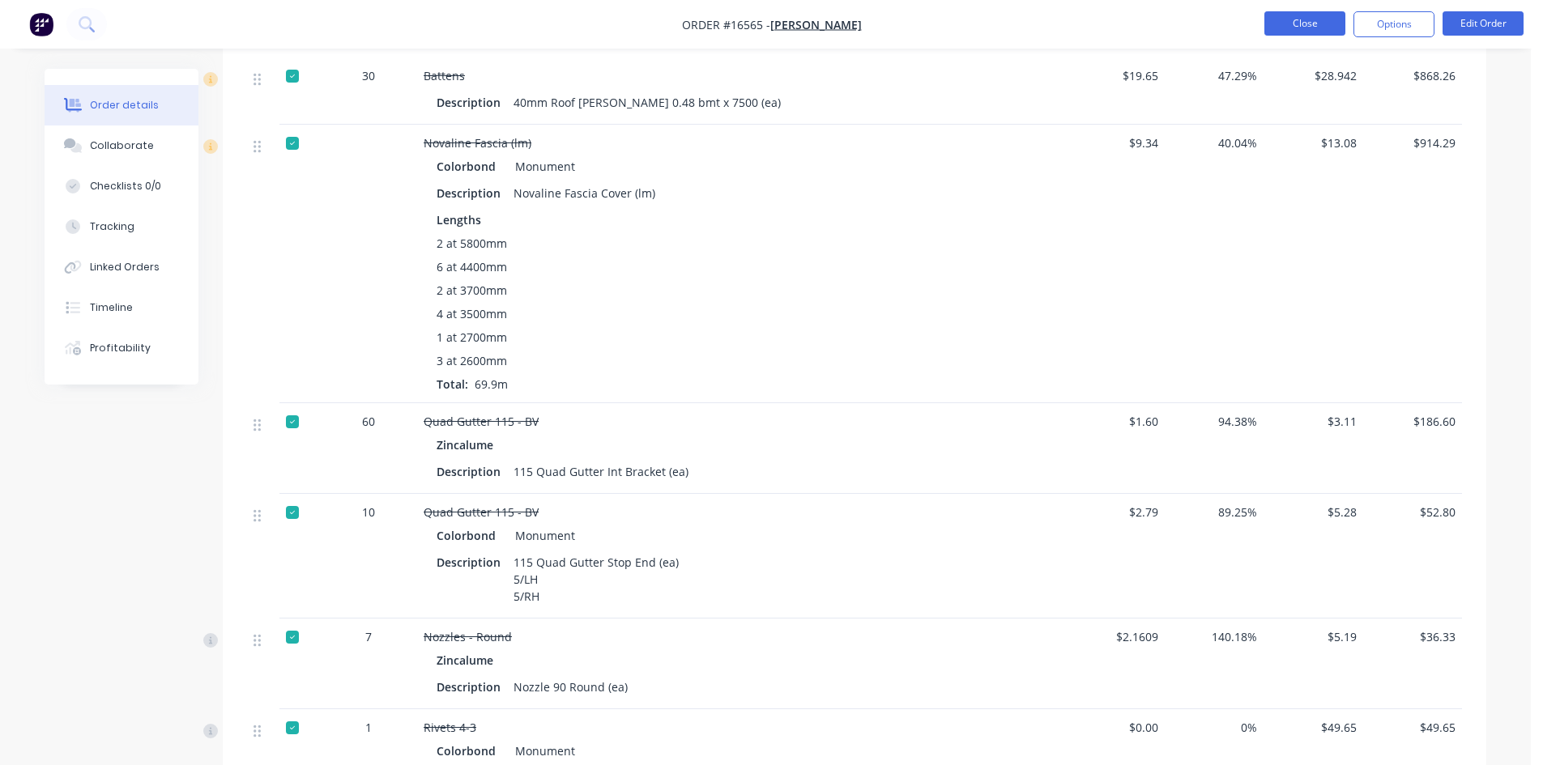
click at [1302, 27] on button "Close" at bounding box center [1304, 23] width 81 height 24
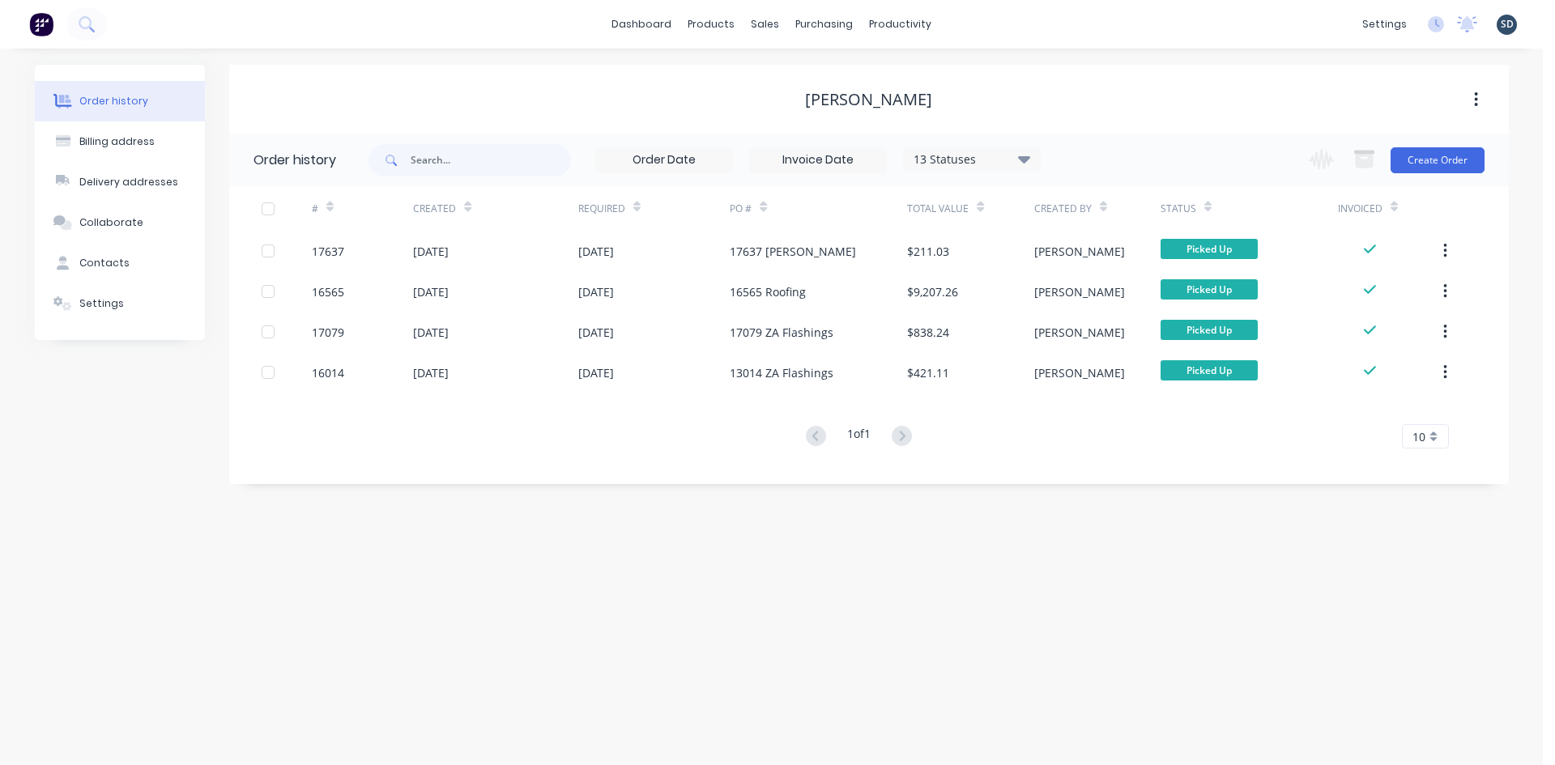
click at [1110, 62] on div "Order history Billing address Delivery addresses Collaborate Contacts Settings …" at bounding box center [771, 407] width 1543 height 717
click at [819, 75] on div "Sales Orders" at bounding box center [825, 77] width 66 height 15
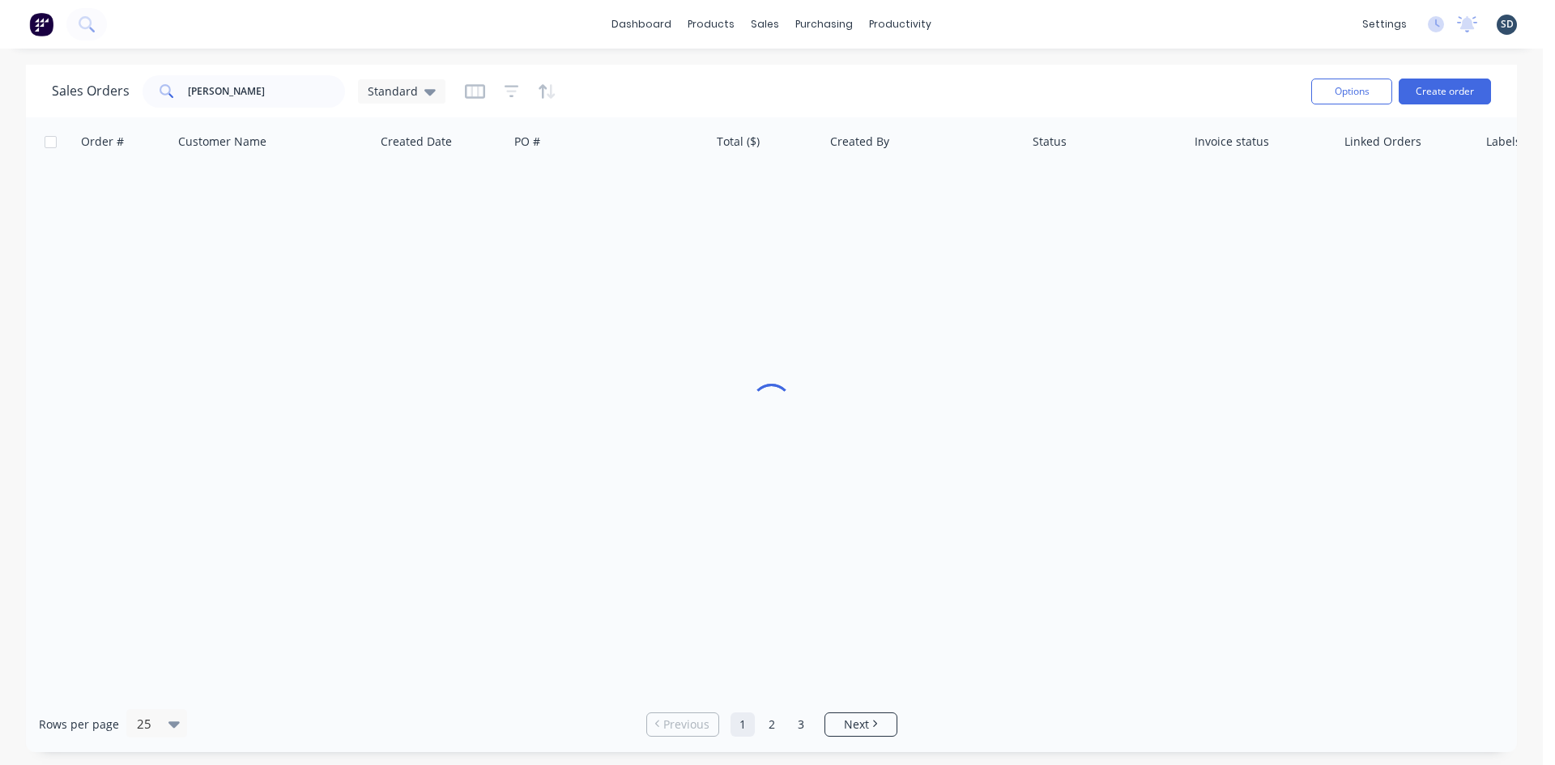
click at [966, 24] on div "dashboard products sales purchasing productivity dashboard products Product Cat…" at bounding box center [771, 24] width 1543 height 49
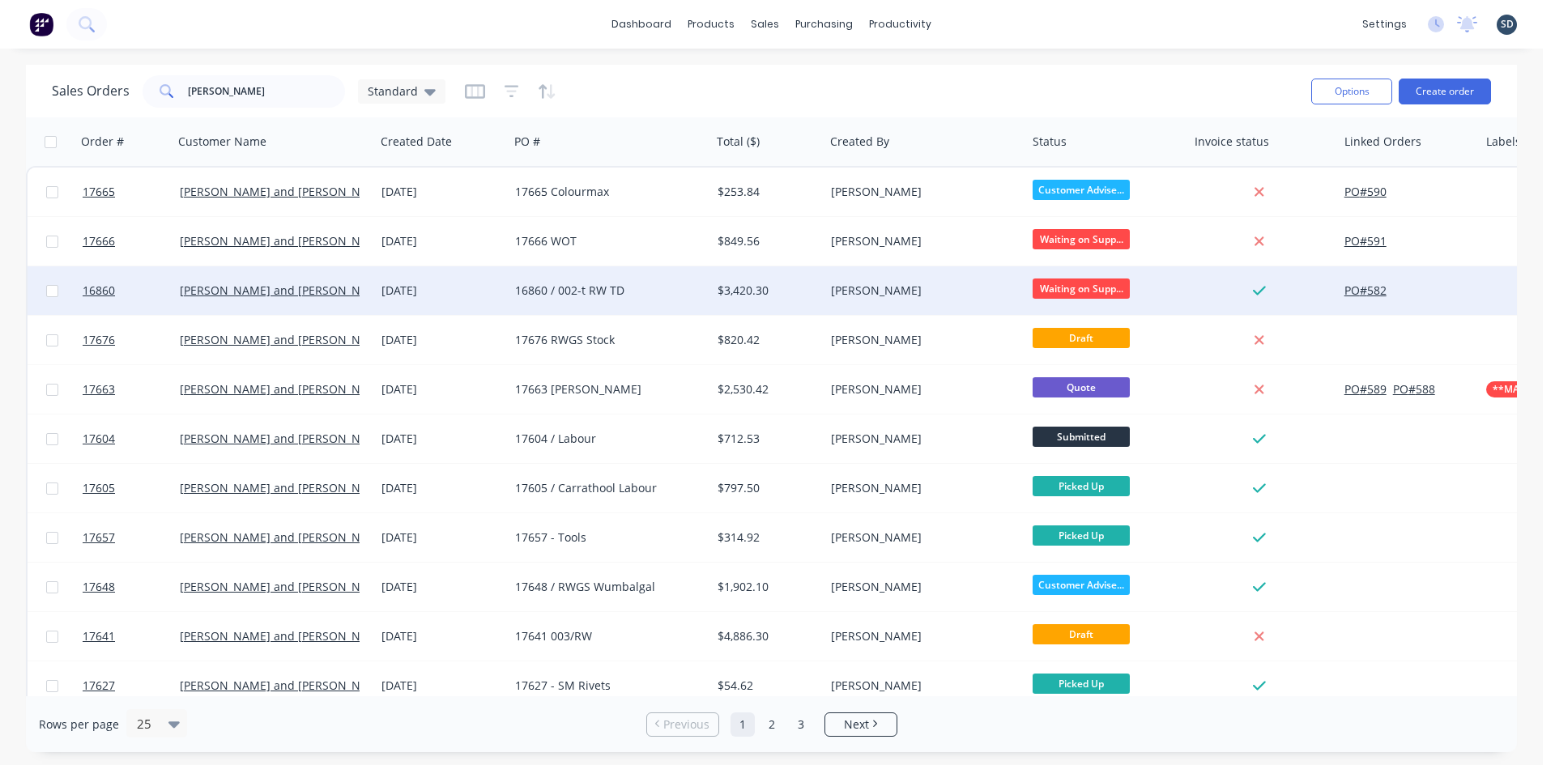
click at [709, 282] on div "16860 / 002-t RW TD" at bounding box center [610, 290] width 203 height 49
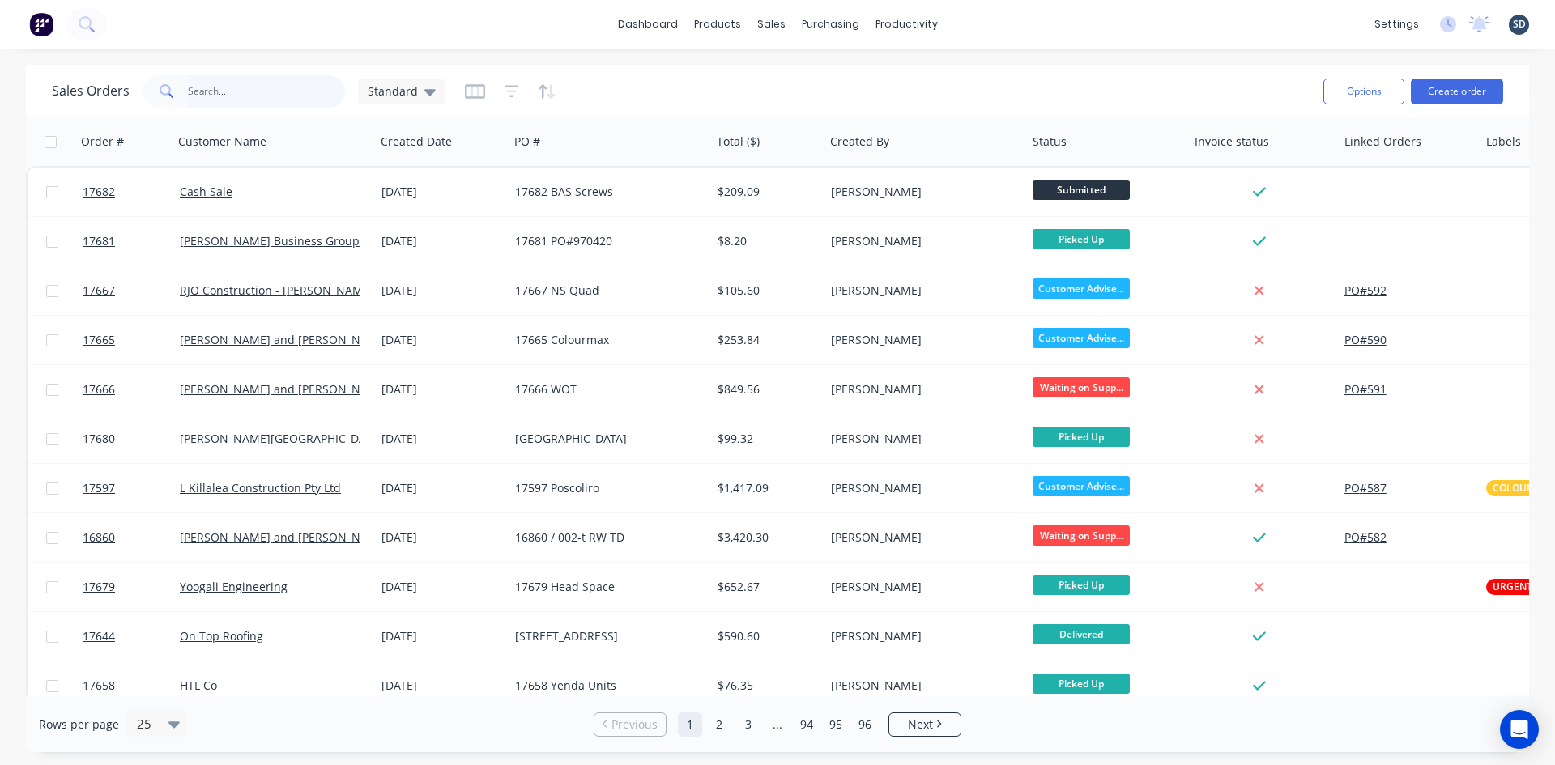
click at [273, 89] on input "text" at bounding box center [267, 91] width 158 height 32
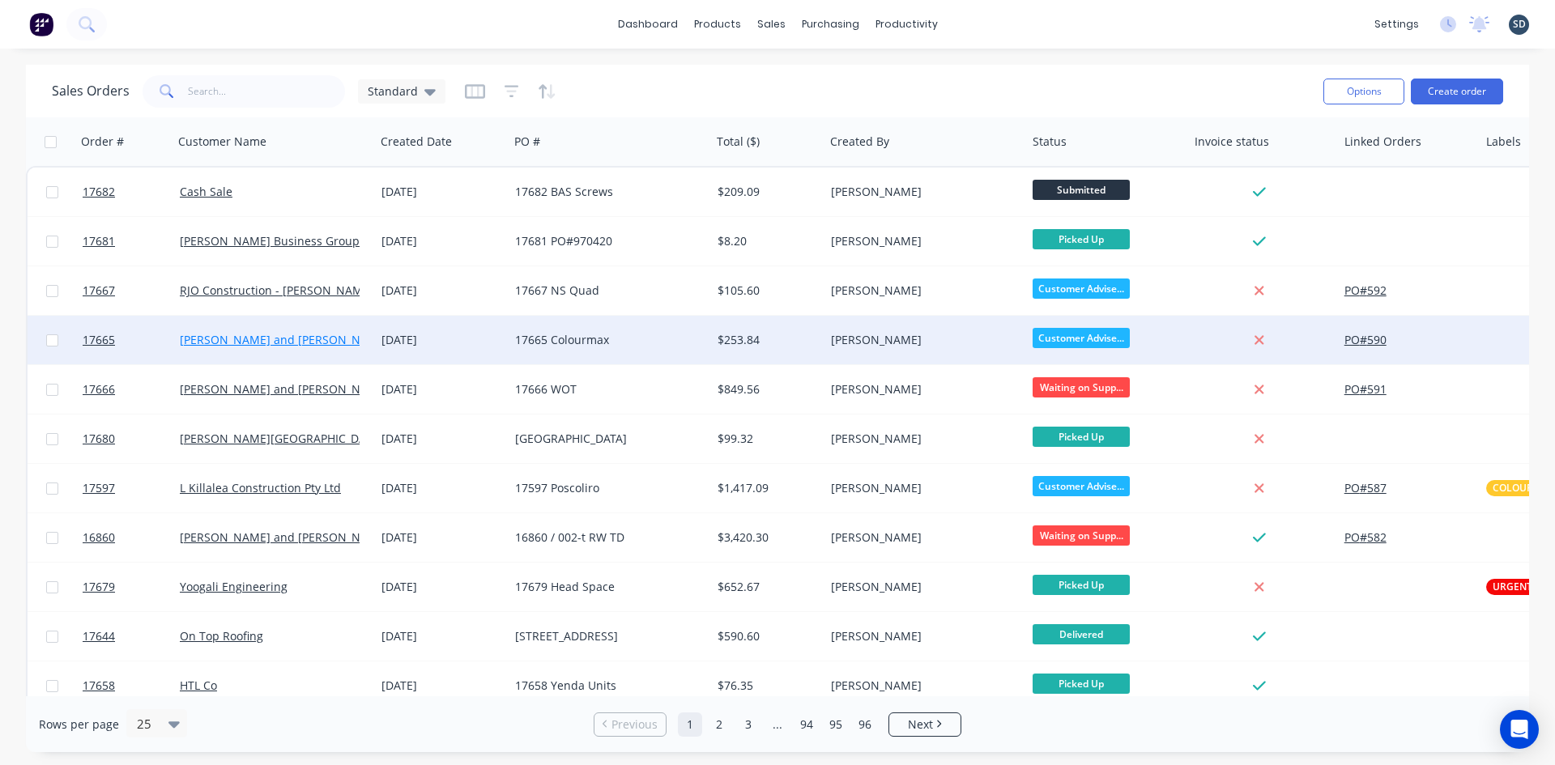
click at [285, 342] on link "[PERSON_NAME] and [PERSON_NAME]" at bounding box center [284, 339] width 209 height 15
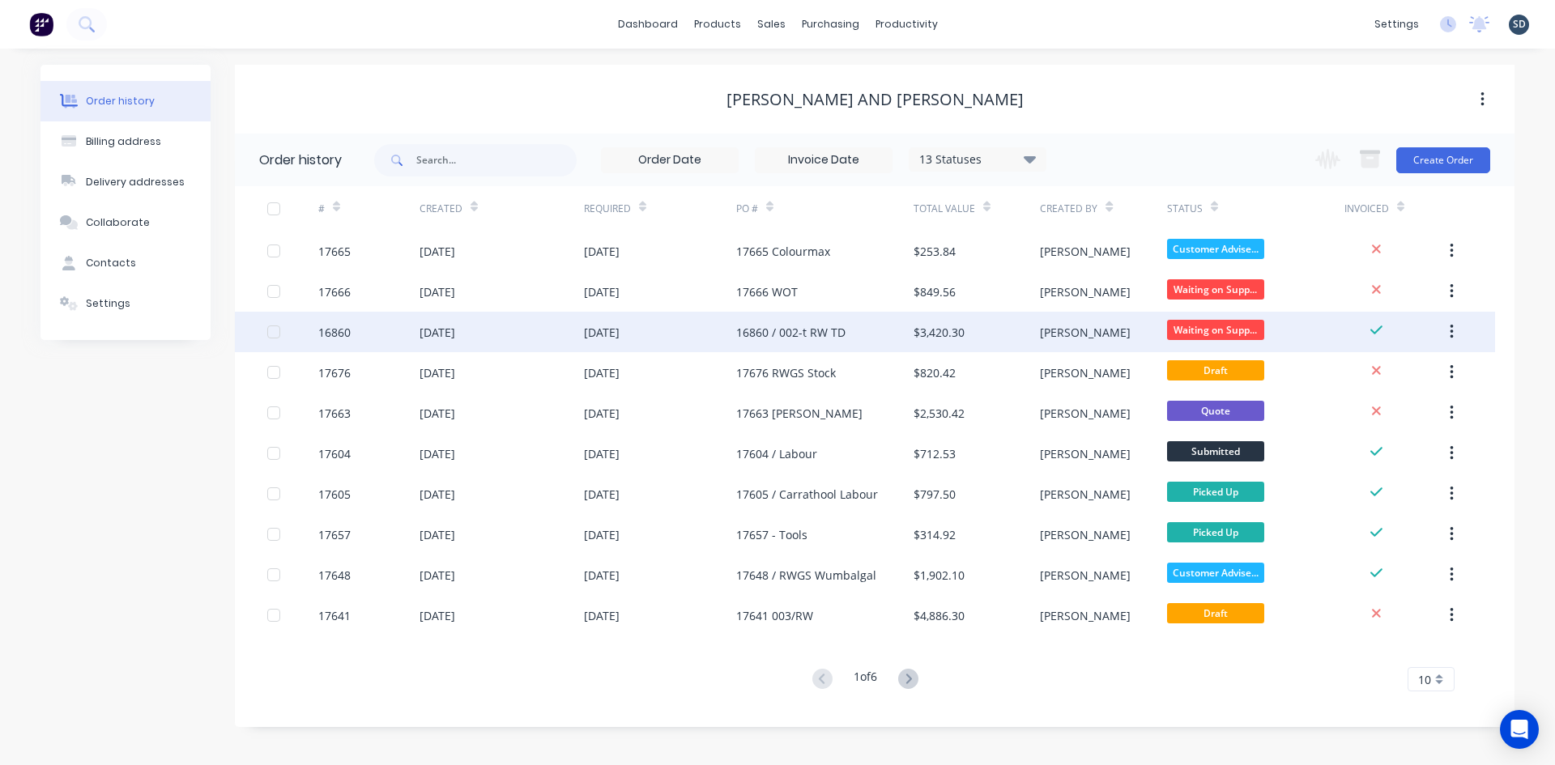
click at [706, 330] on div "[DATE]" at bounding box center [660, 332] width 152 height 41
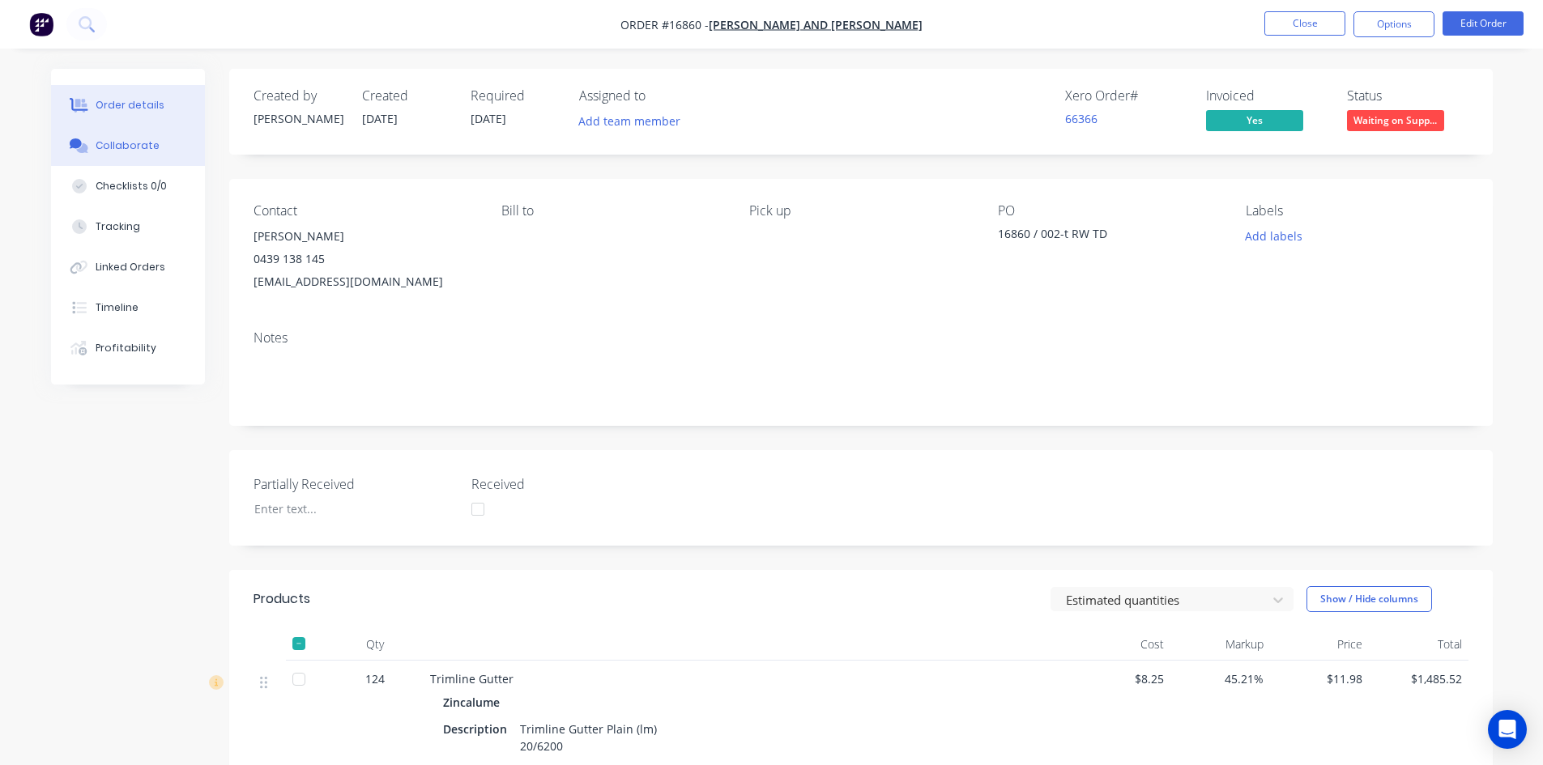
click at [115, 151] on div "Collaborate" at bounding box center [128, 146] width 64 height 15
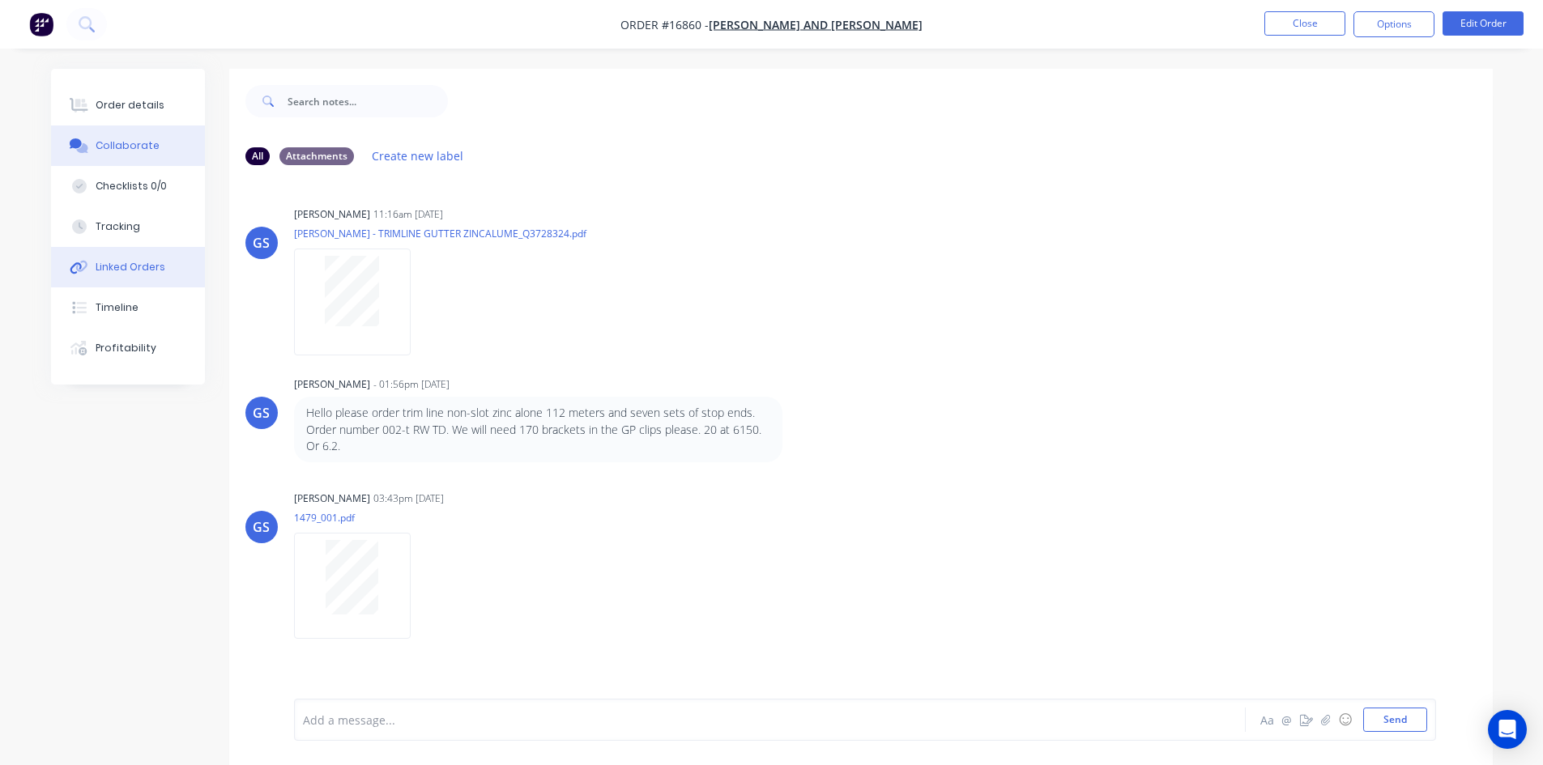
click at [146, 268] on div "Linked Orders" at bounding box center [131, 267] width 70 height 15
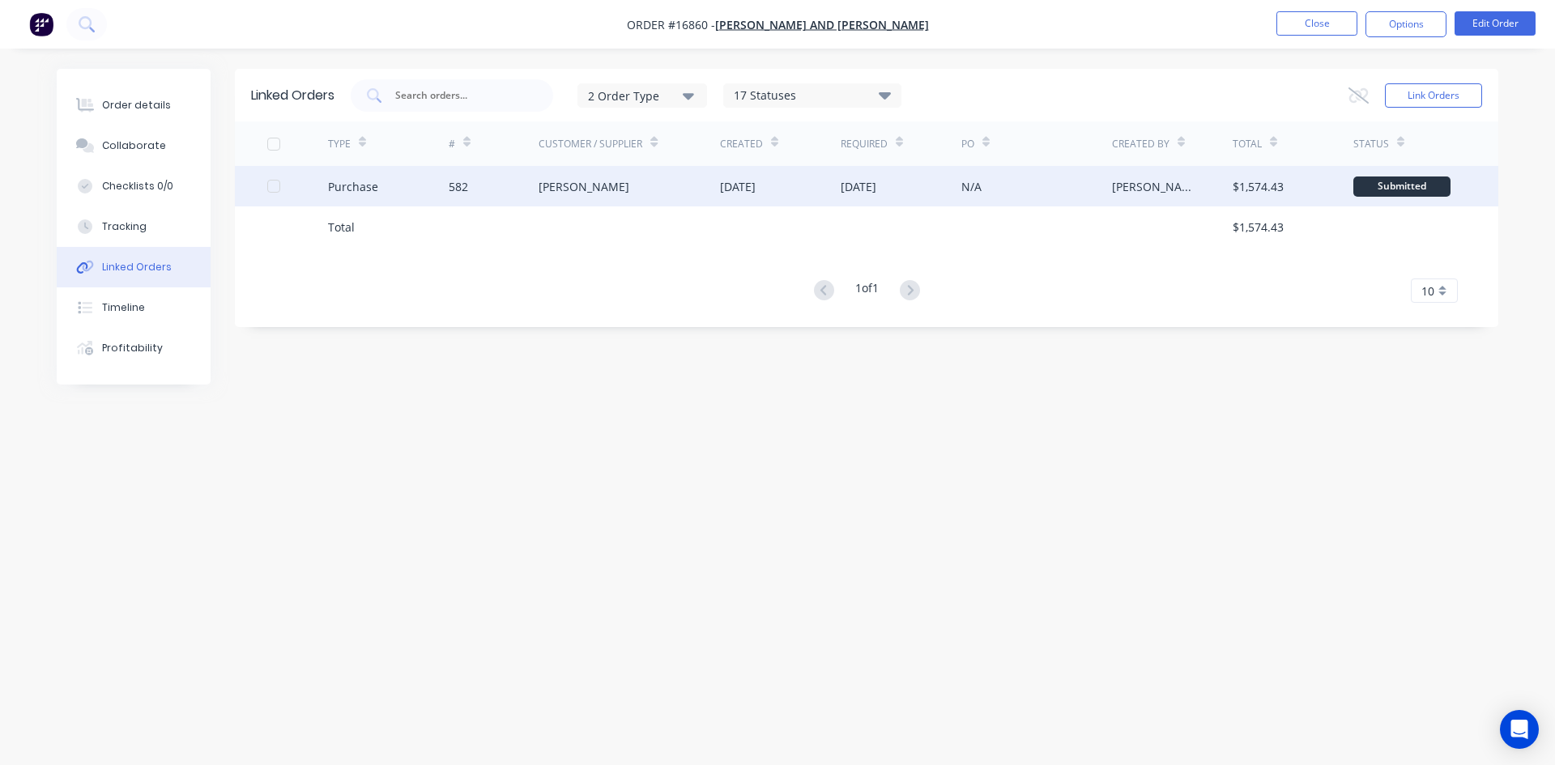
click at [560, 179] on div "Lysaght VIC" at bounding box center [584, 186] width 91 height 17
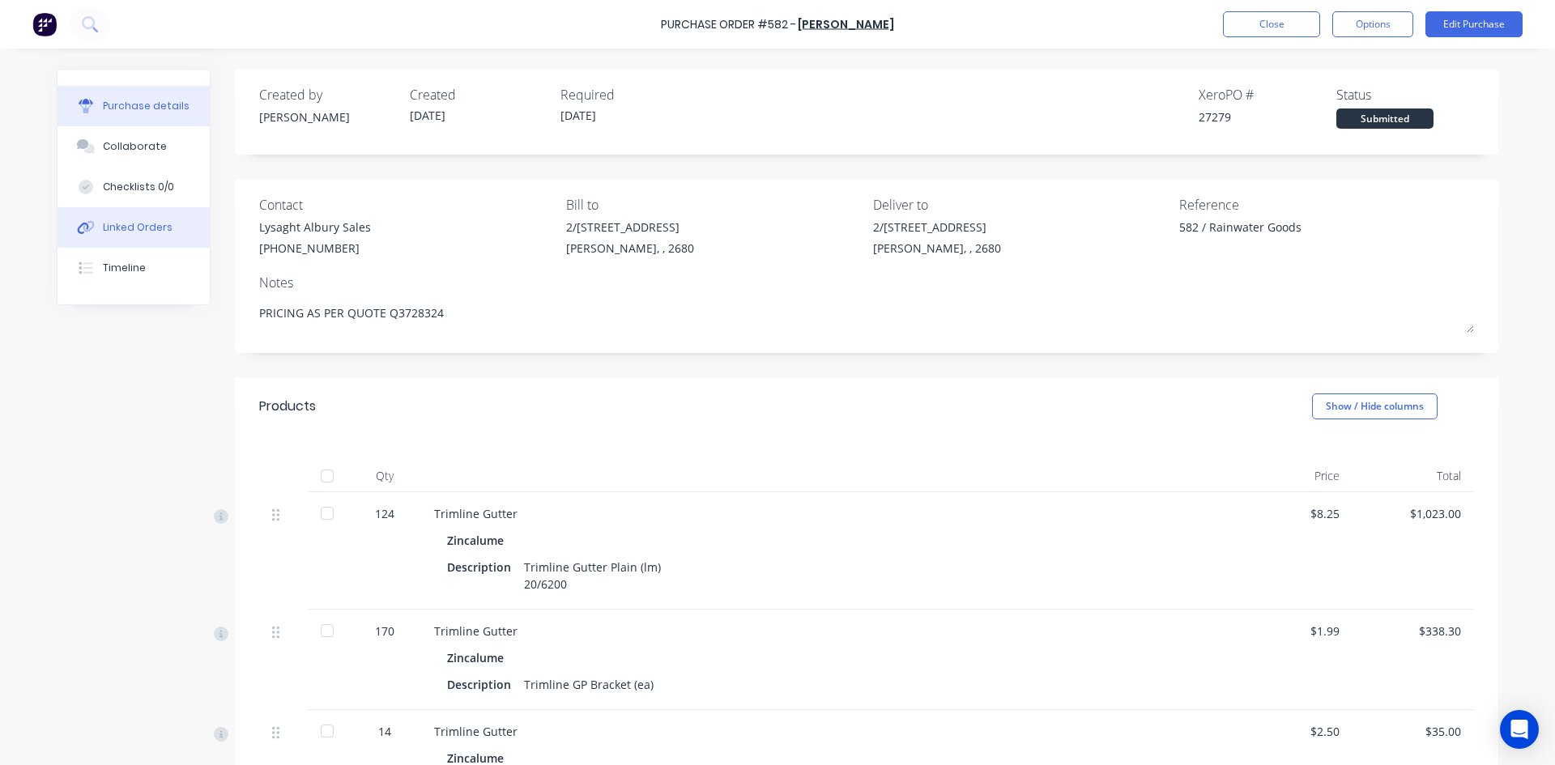
click at [156, 227] on div "Linked Orders" at bounding box center [138, 227] width 70 height 15
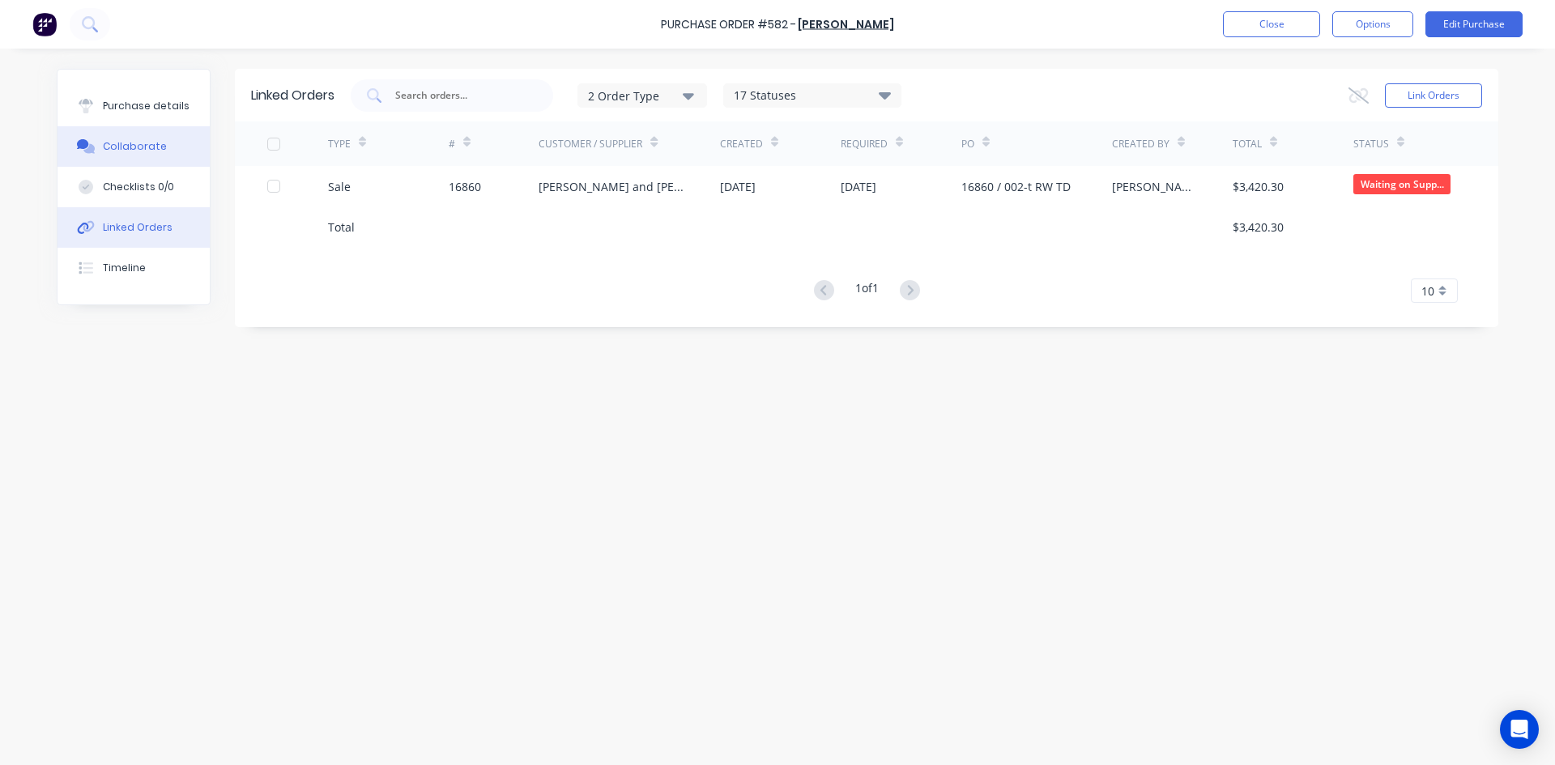
click at [156, 150] on div "Collaborate" at bounding box center [135, 146] width 64 height 15
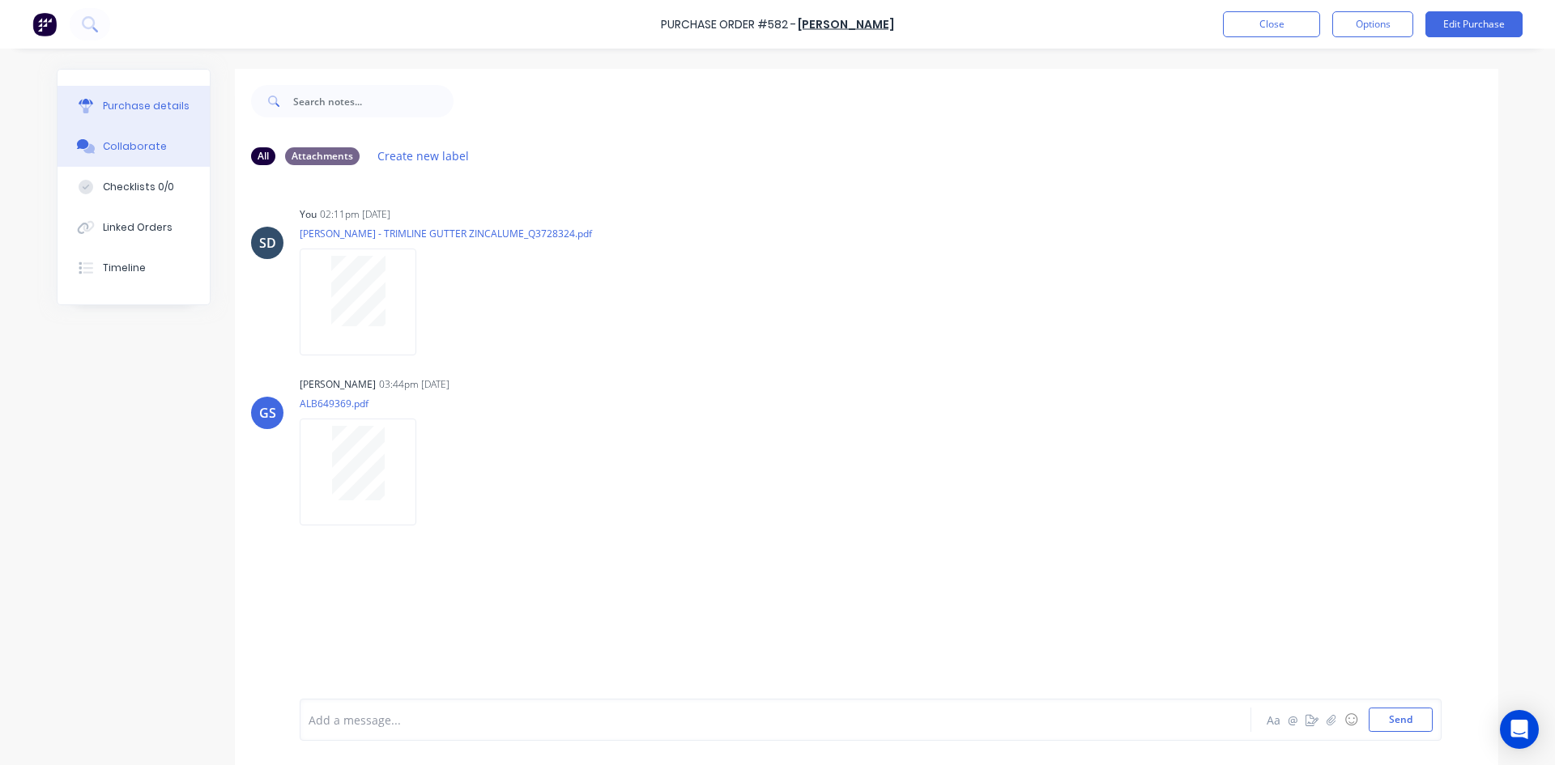
click at [144, 109] on div "Purchase details" at bounding box center [146, 106] width 87 height 15
type textarea "x"
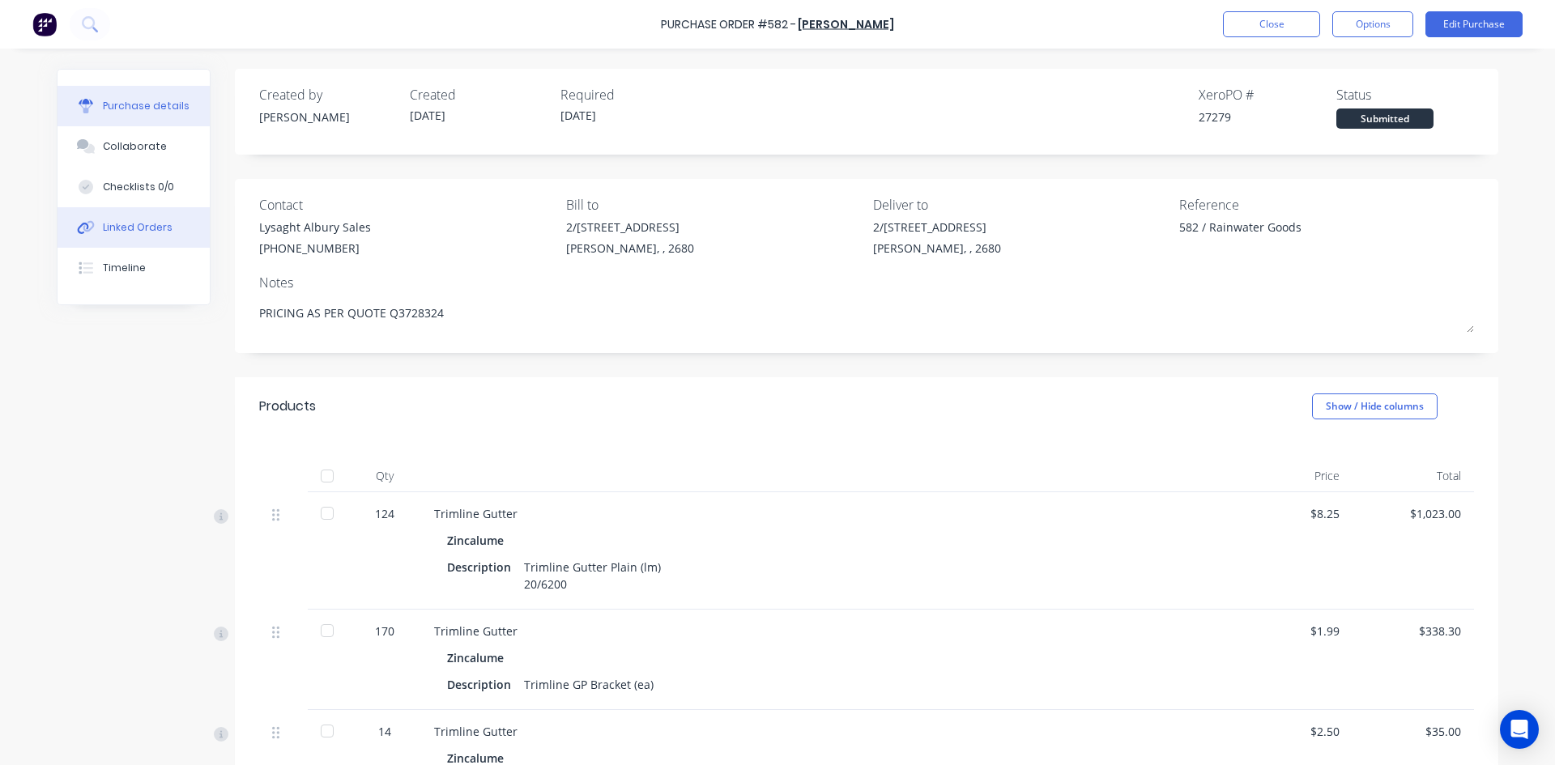
click at [129, 223] on div "Linked Orders" at bounding box center [138, 227] width 70 height 15
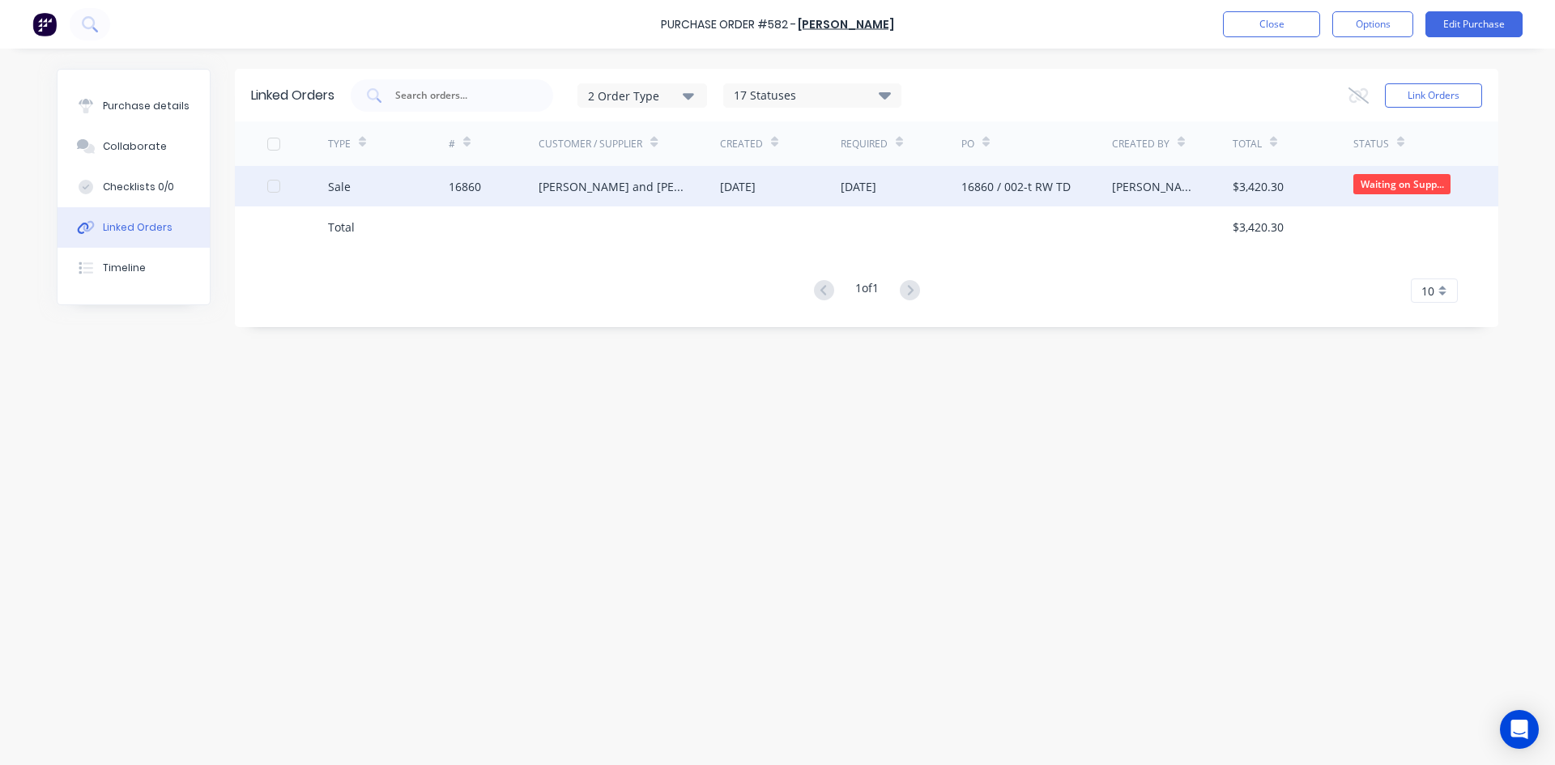
click at [381, 196] on div "Sale" at bounding box center [388, 186] width 121 height 41
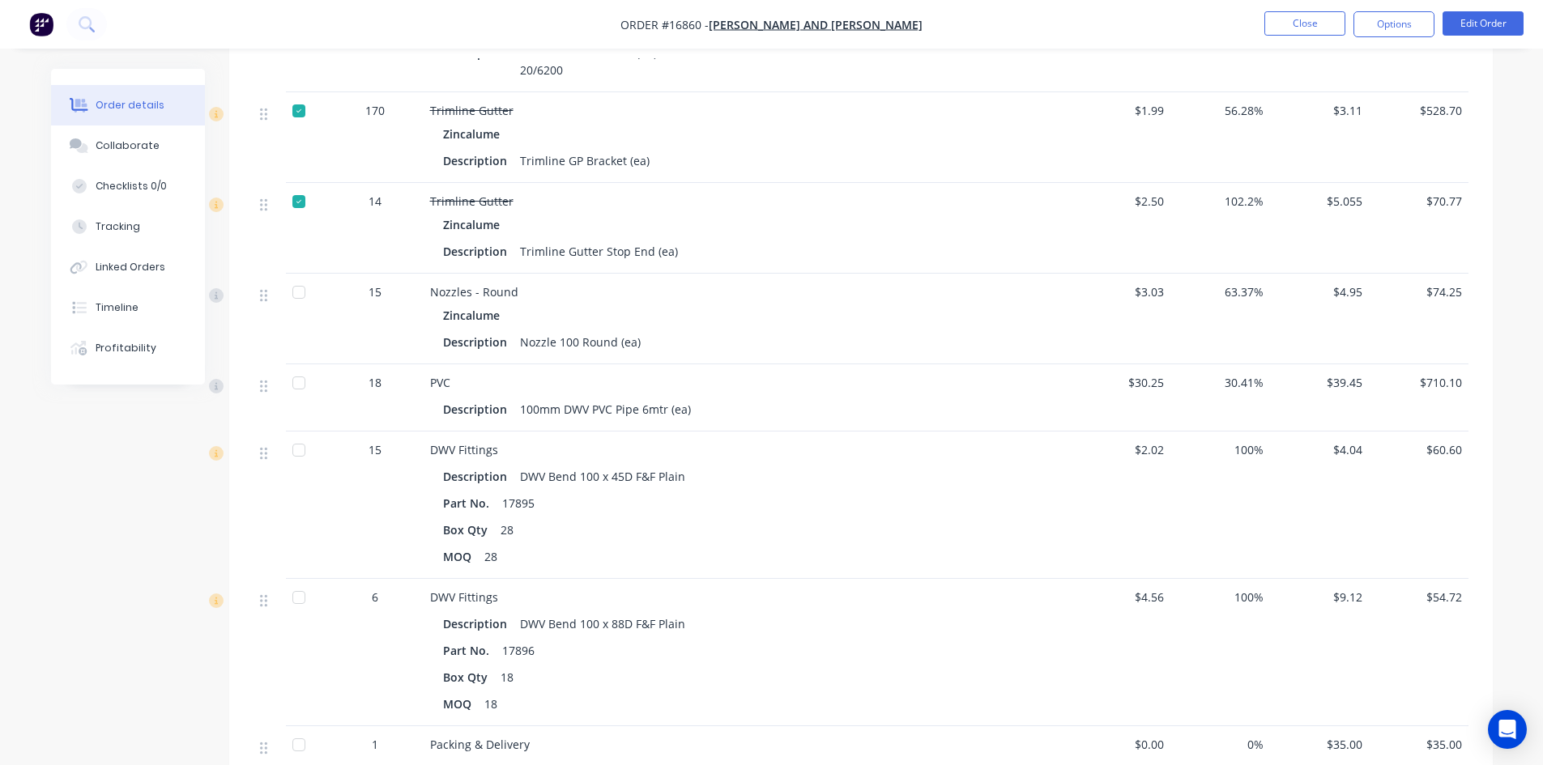
scroll to position [357, 0]
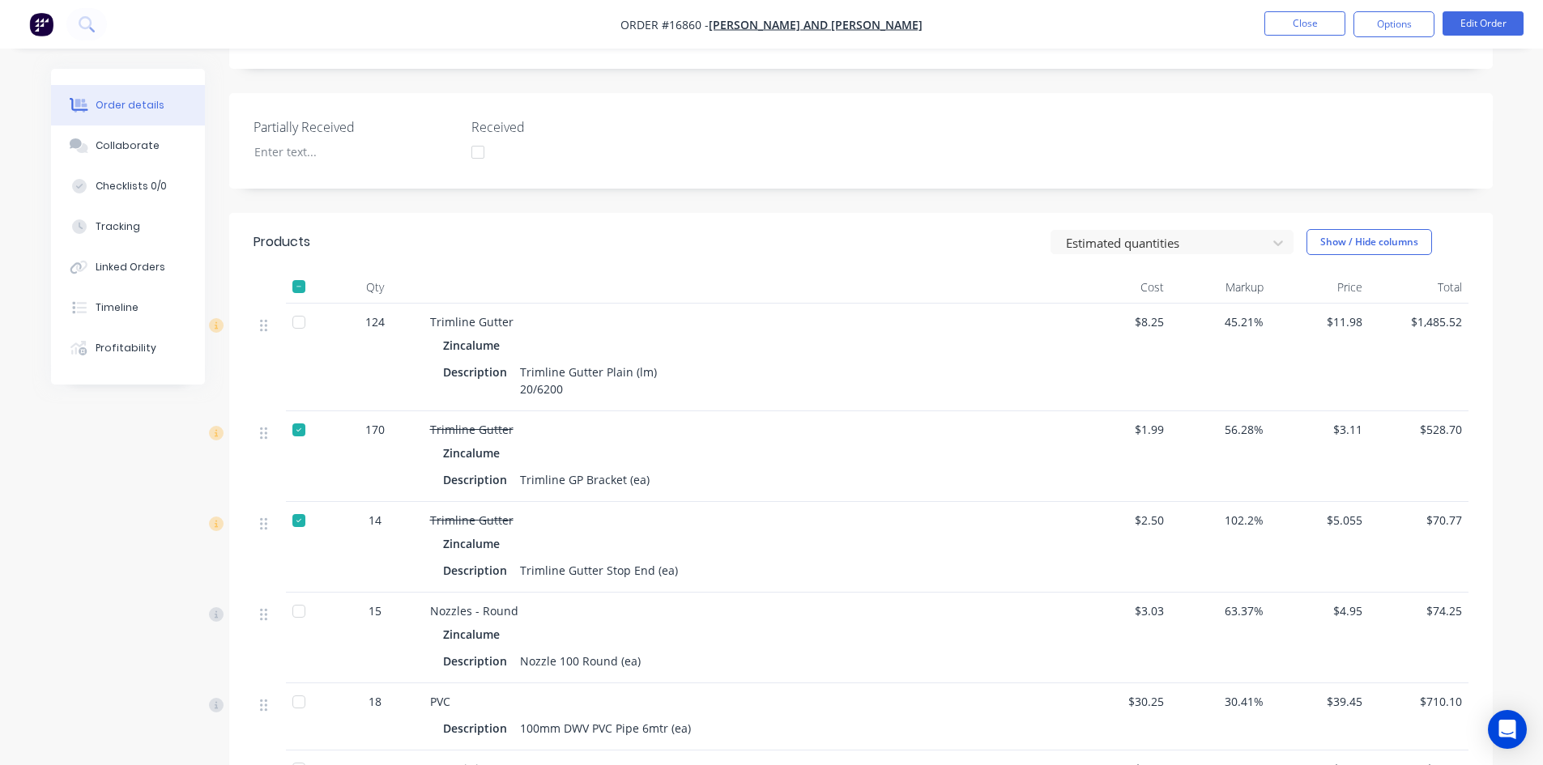
click at [635, 203] on div "Created by Geoff Created 23/09/25 Required 30/09/25 Assigned to Add team member…" at bounding box center [861, 632] width 1264 height 1840
click at [591, 202] on div "Created by Geoff Created 23/09/25 Required 30/09/25 Assigned to Add team member…" at bounding box center [861, 632] width 1264 height 1840
click at [1480, 13] on button "Edit Order" at bounding box center [1483, 23] width 81 height 24
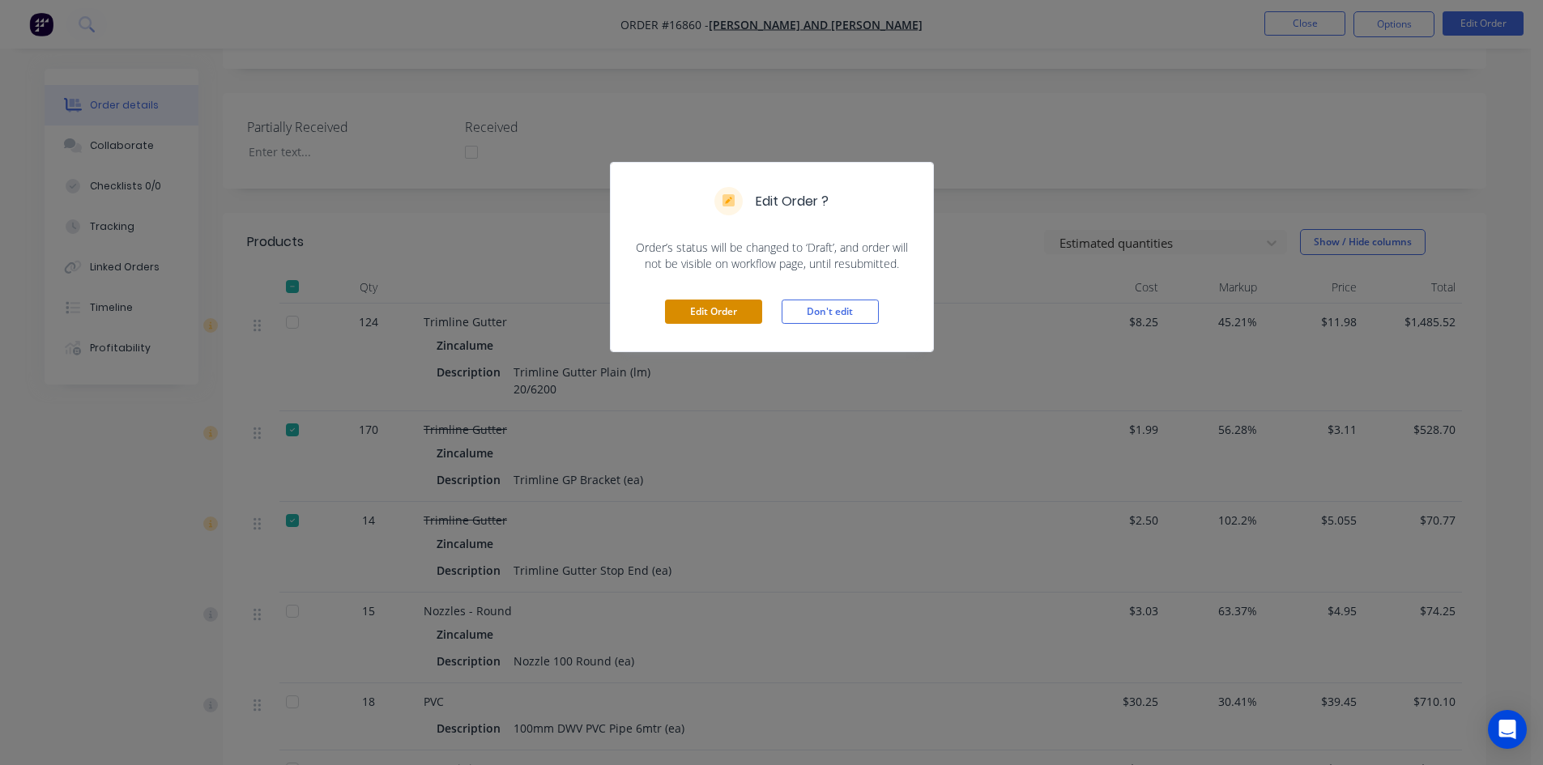
click at [714, 308] on button "Edit Order" at bounding box center [713, 312] width 97 height 24
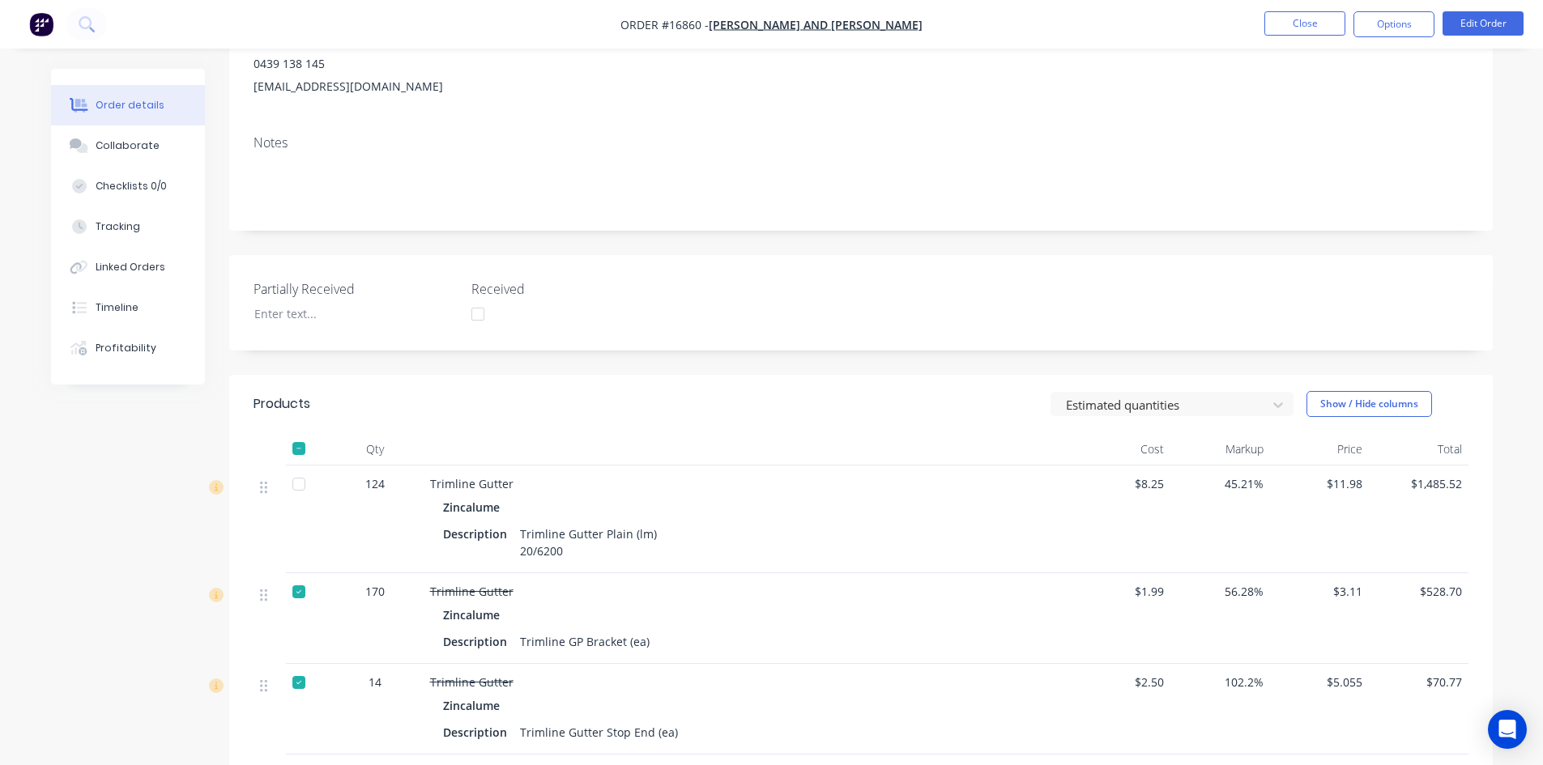
scroll to position [0, 0]
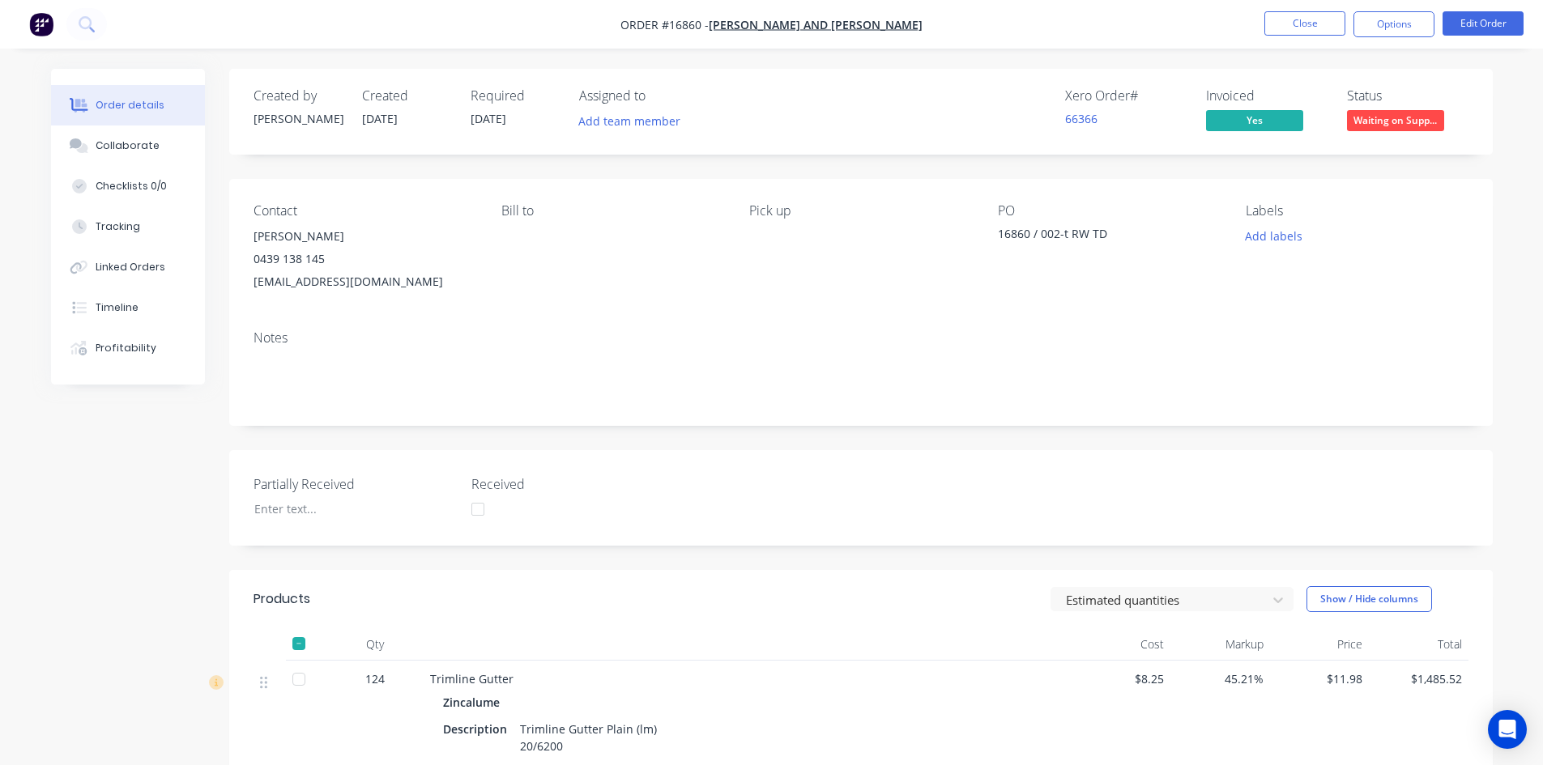
click at [1316, 25] on button "Close" at bounding box center [1304, 23] width 81 height 24
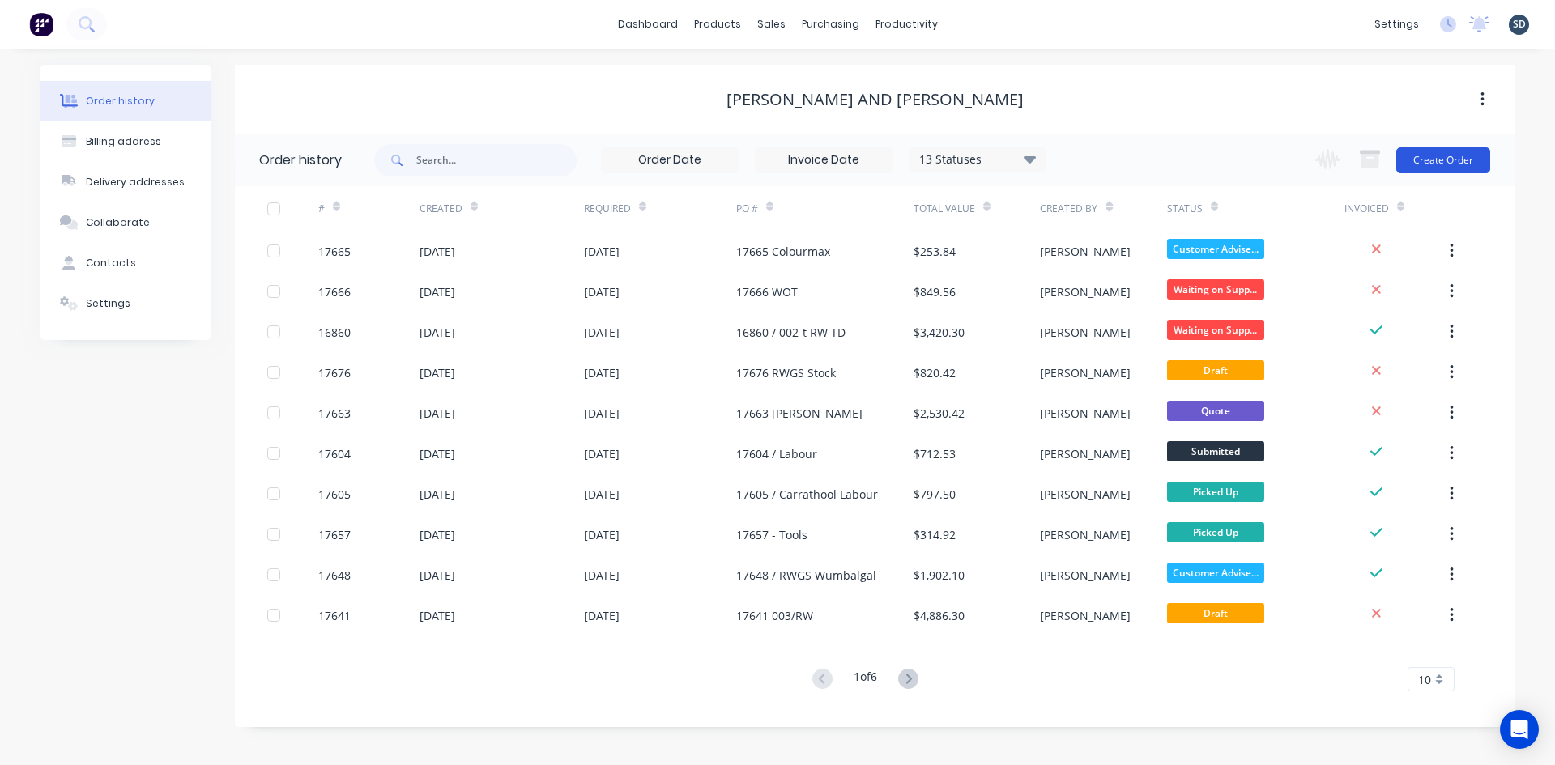
click at [1426, 158] on button "Create Order" at bounding box center [1443, 160] width 94 height 26
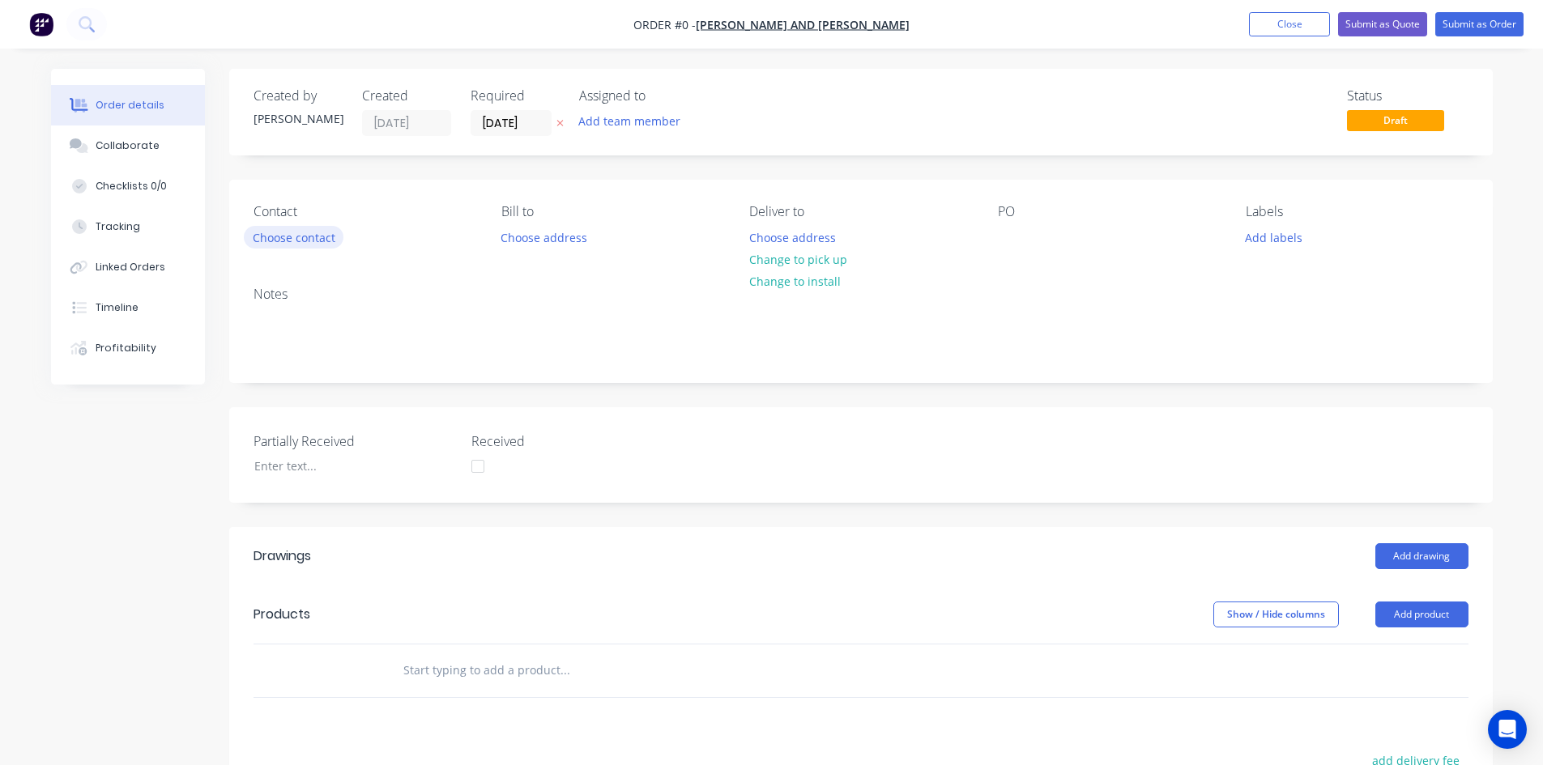
click at [291, 240] on button "Choose contact" at bounding box center [294, 237] width 100 height 22
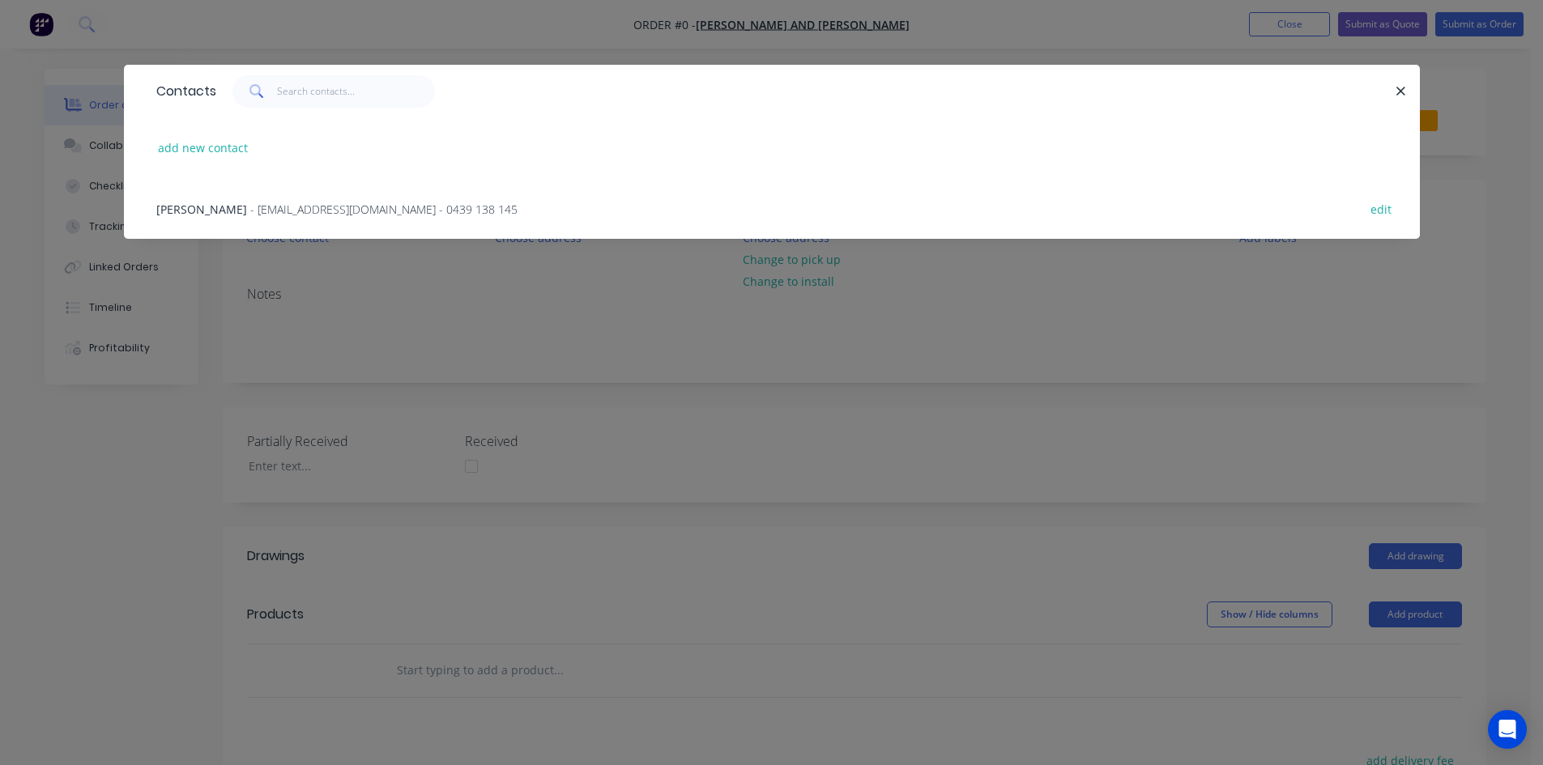
click at [290, 205] on span "- rainwatergoodsandservices@outlook.com.au - 0439 138 145" at bounding box center [383, 209] width 267 height 15
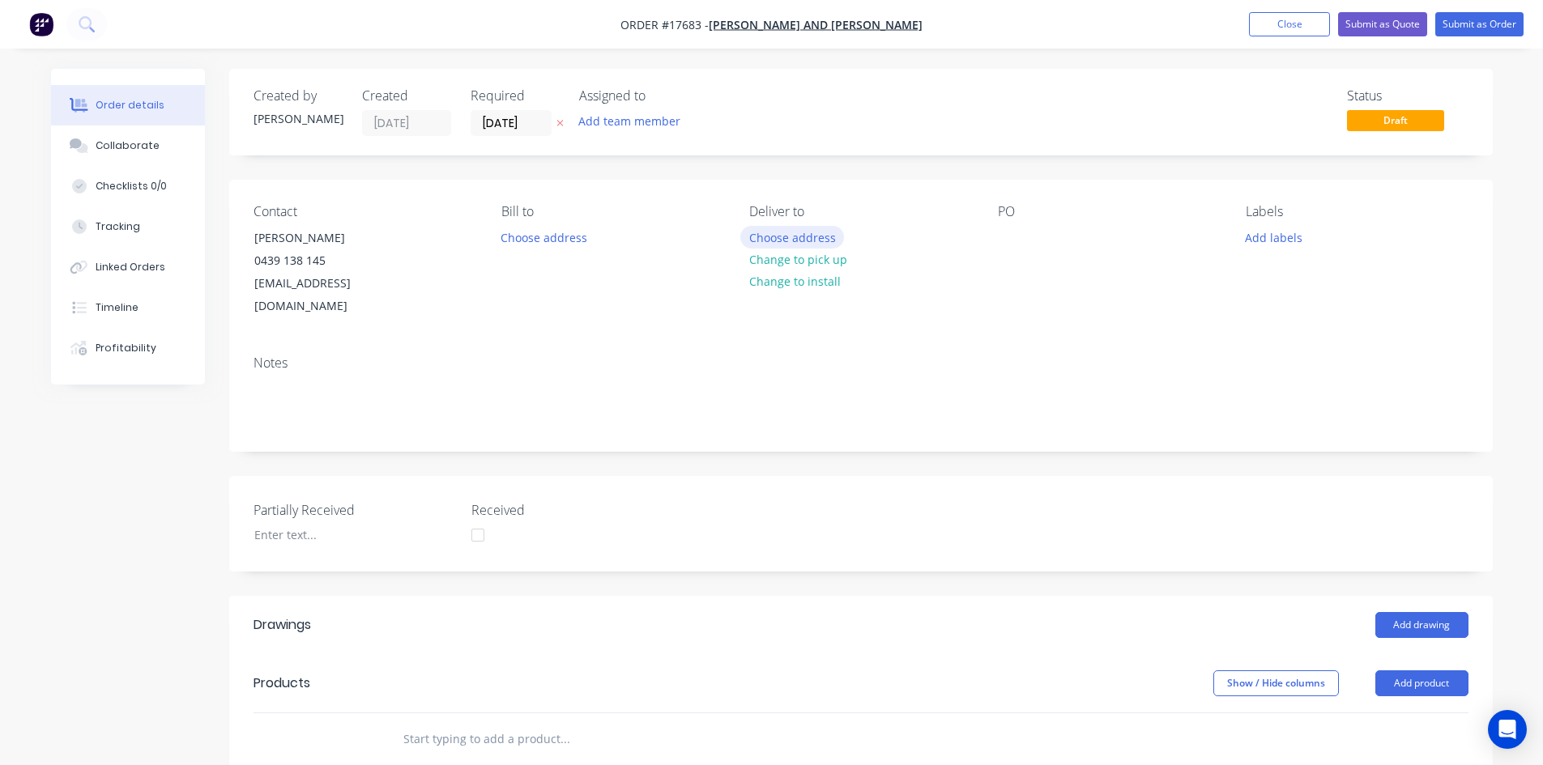
click at [799, 241] on button "Choose address" at bounding box center [792, 237] width 104 height 22
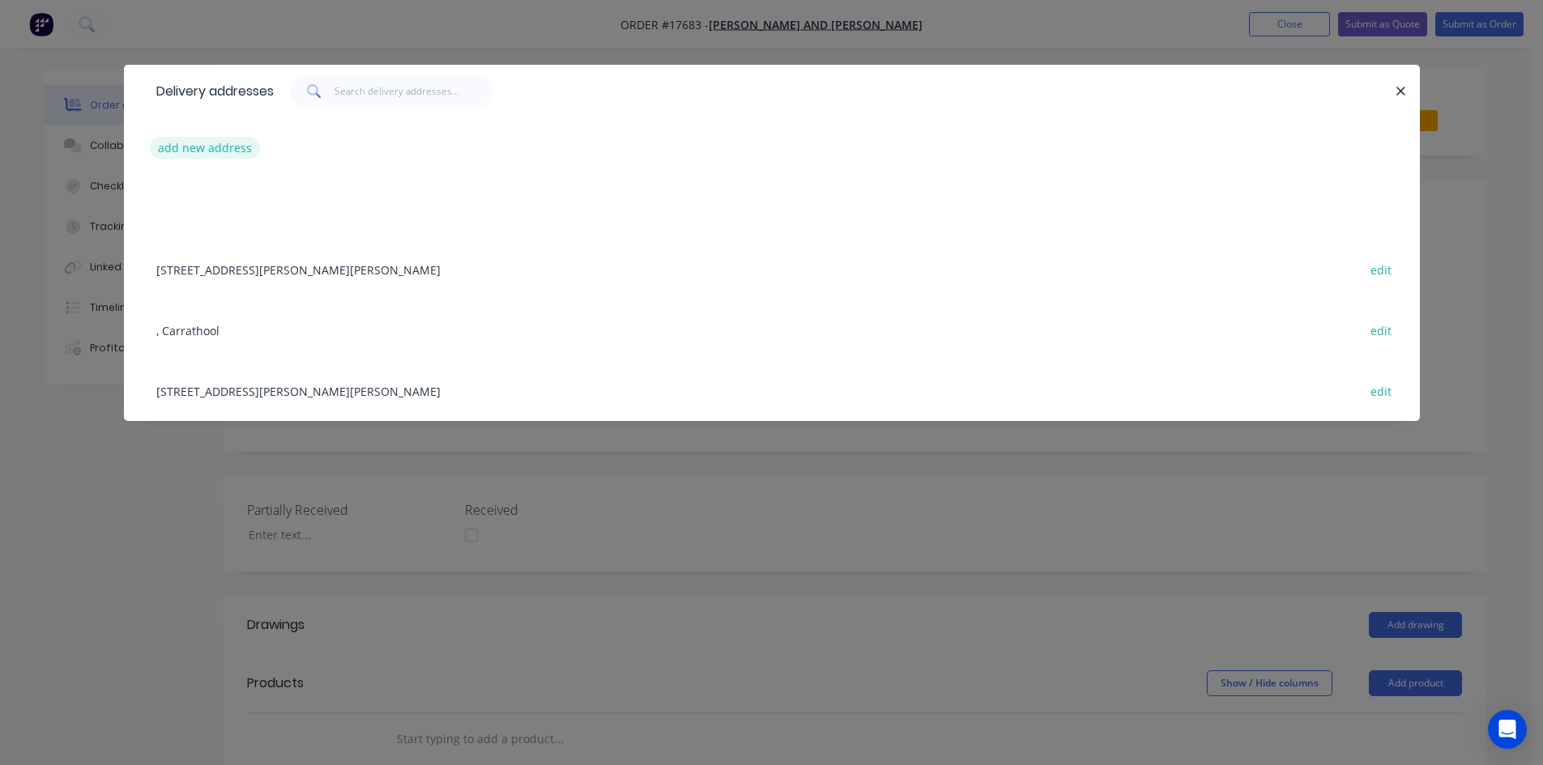
click at [227, 152] on button "add new address" at bounding box center [205, 148] width 111 height 22
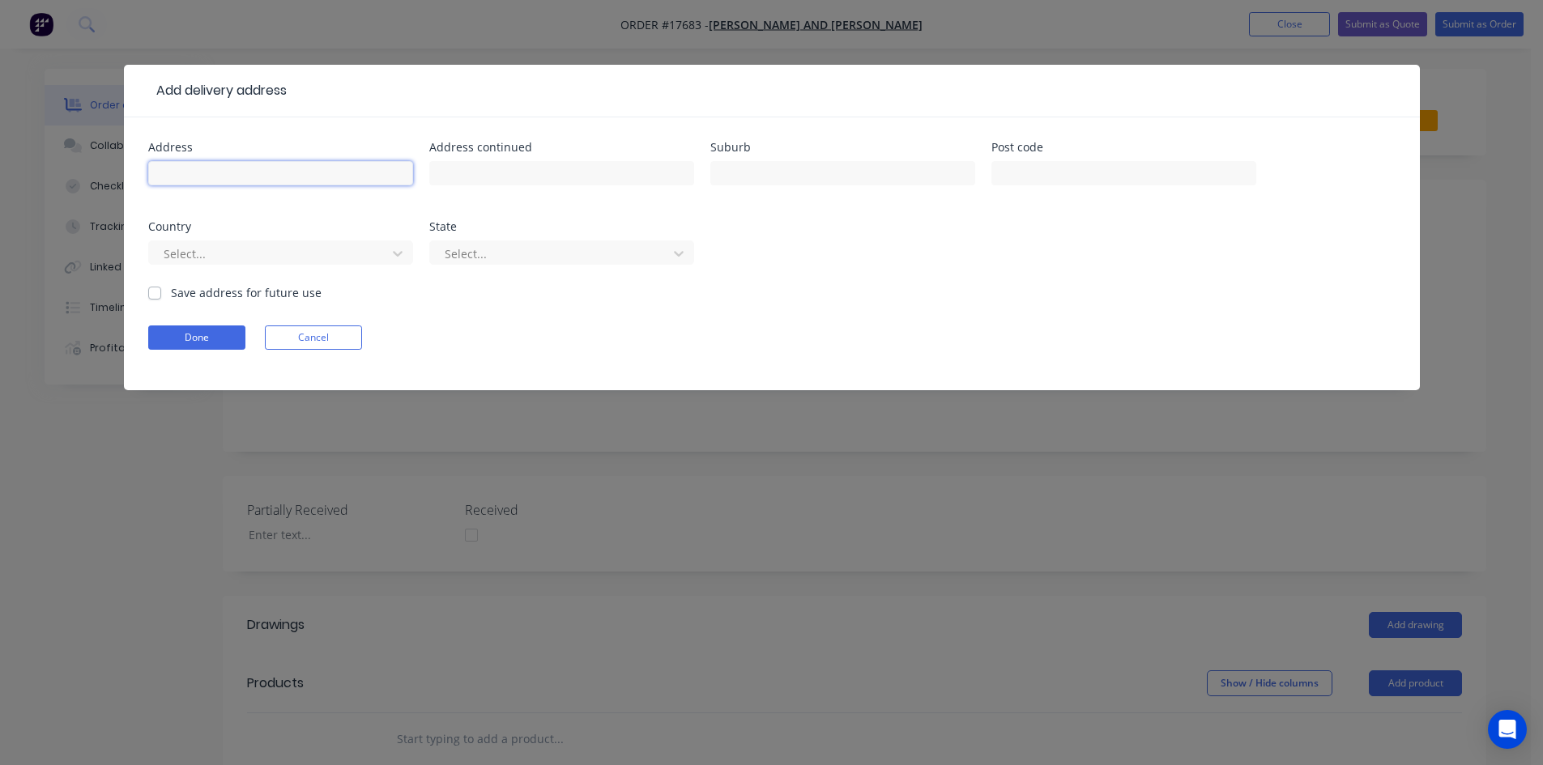
click at [217, 175] on input "text" at bounding box center [280, 173] width 265 height 24
type input "Tyre Doctor"
click at [463, 173] on input "text" at bounding box center [561, 173] width 265 height 24
type input "18 Massey Ave"
click at [760, 176] on input "text" at bounding box center [842, 173] width 265 height 24
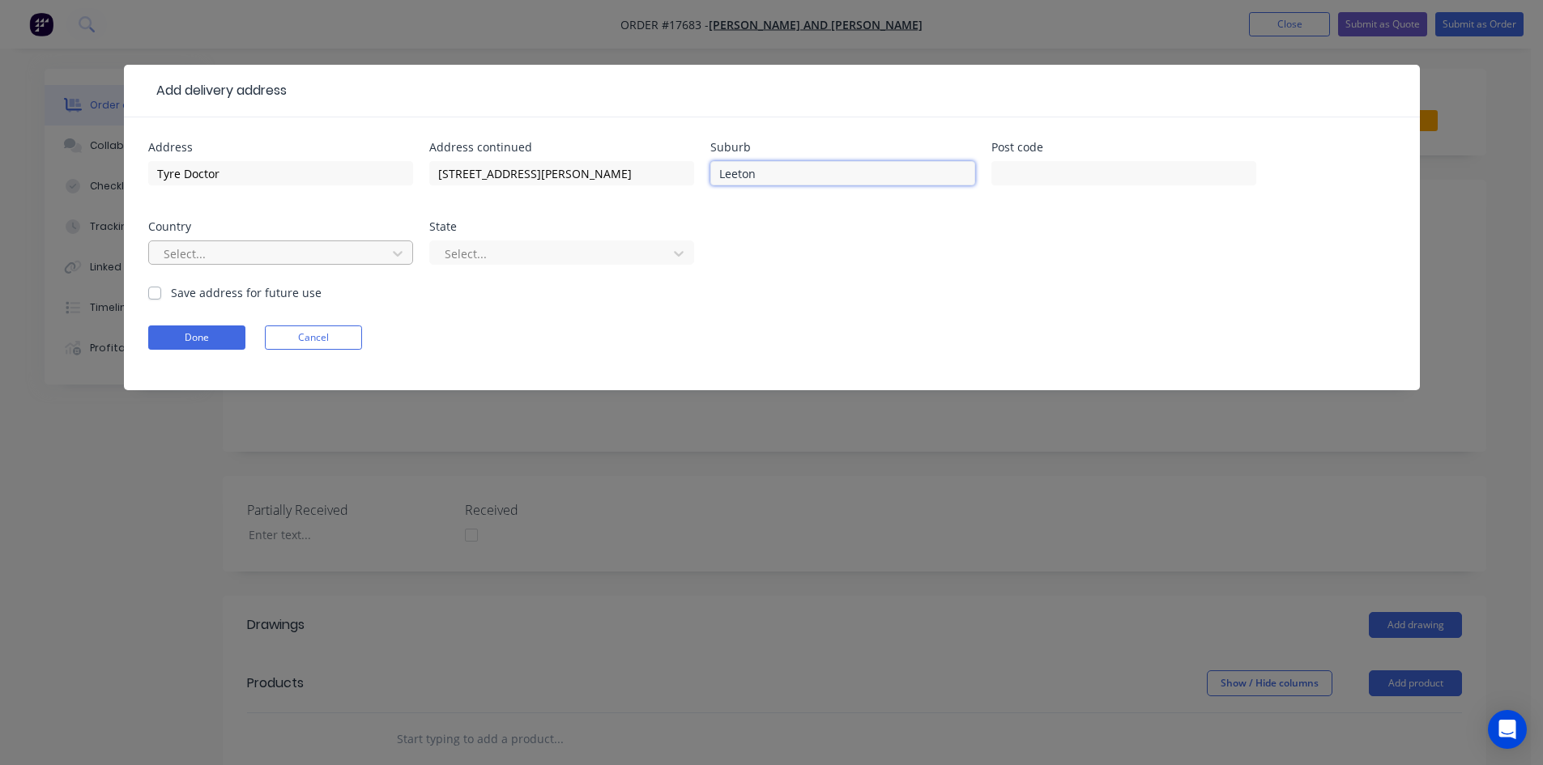
type input "Leeton"
click at [249, 254] on div at bounding box center [270, 254] width 216 height 20
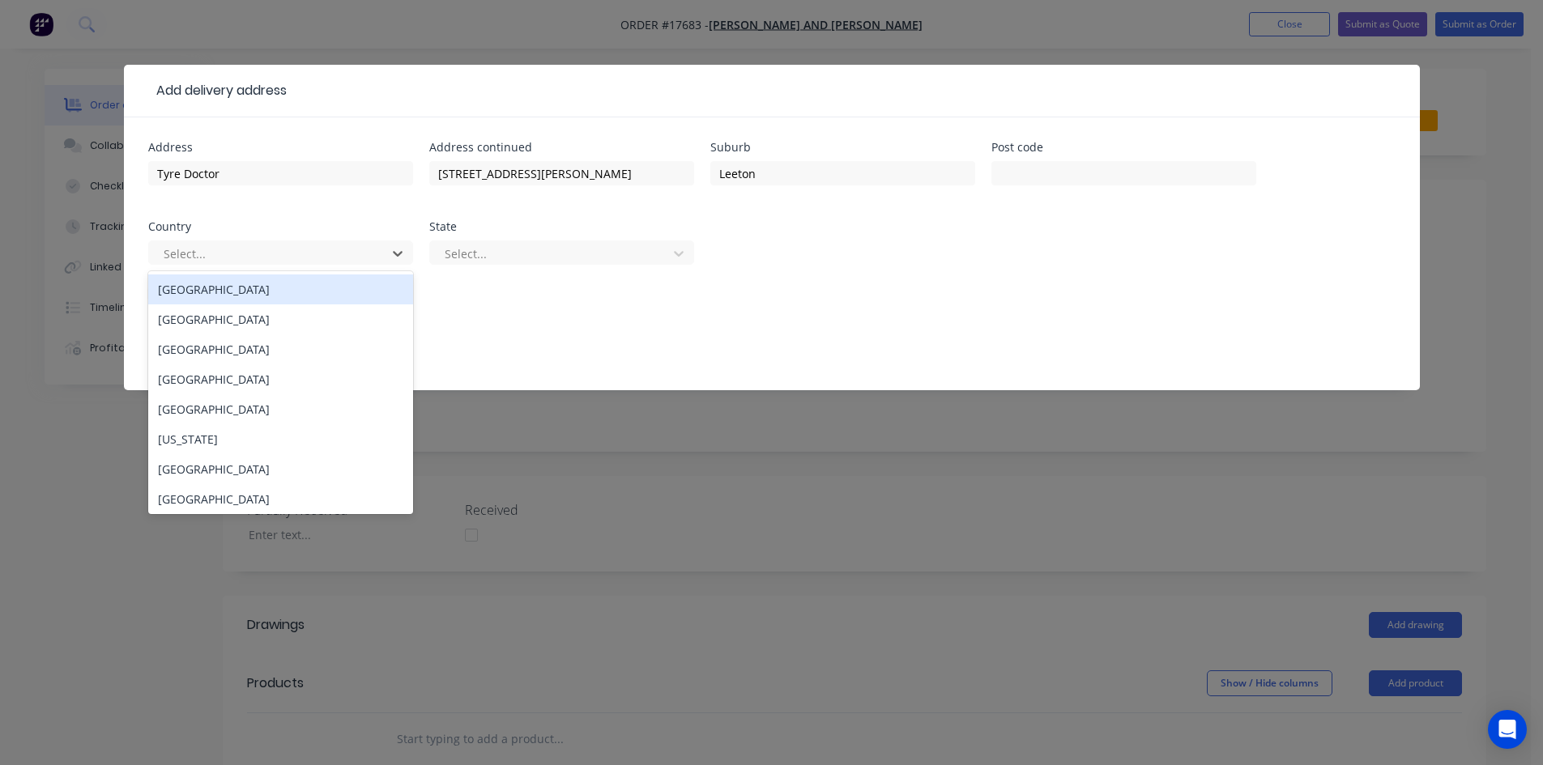
click at [237, 300] on div "Australia" at bounding box center [280, 290] width 265 height 30
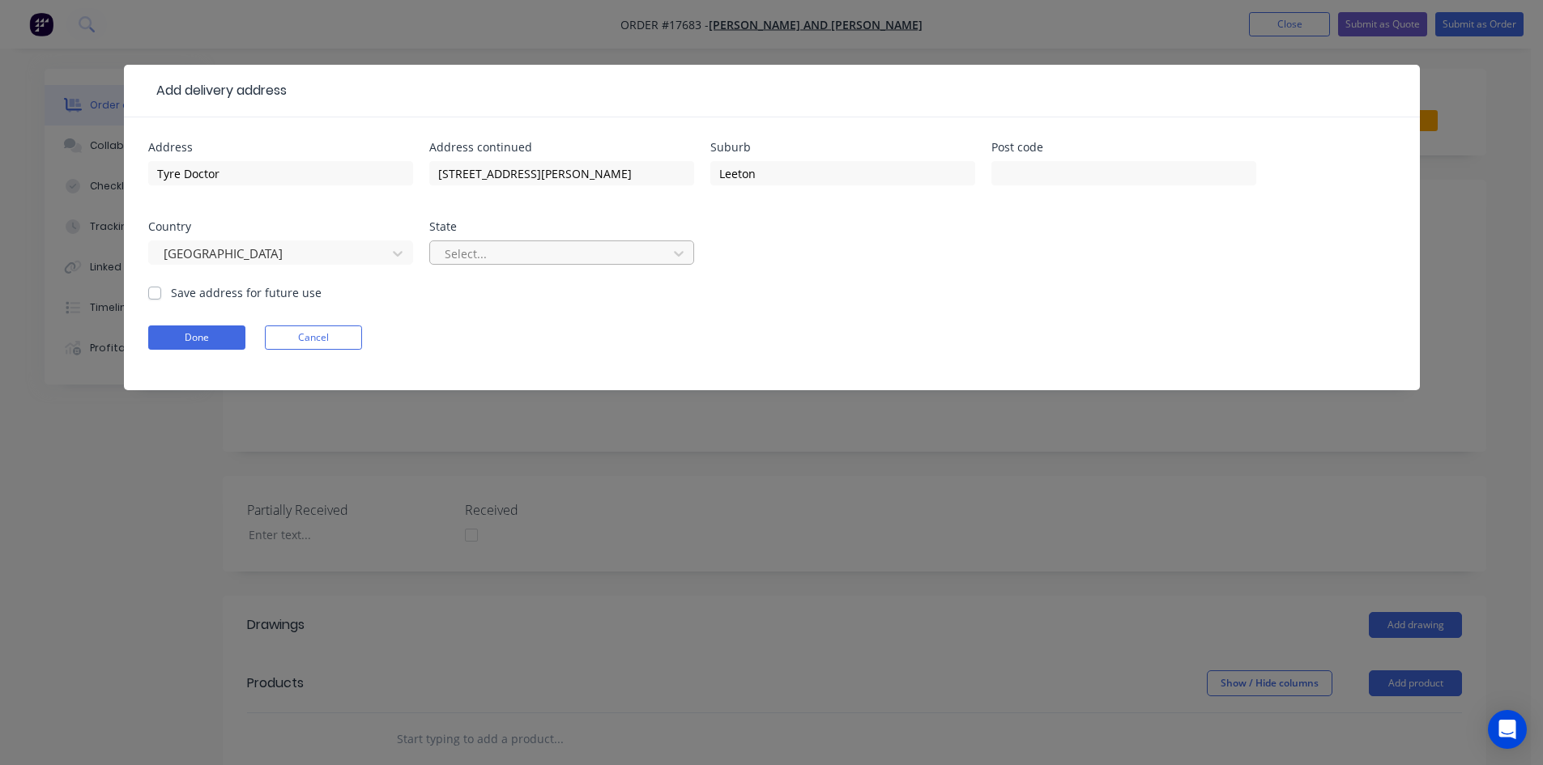
click at [481, 256] on div at bounding box center [551, 254] width 216 height 20
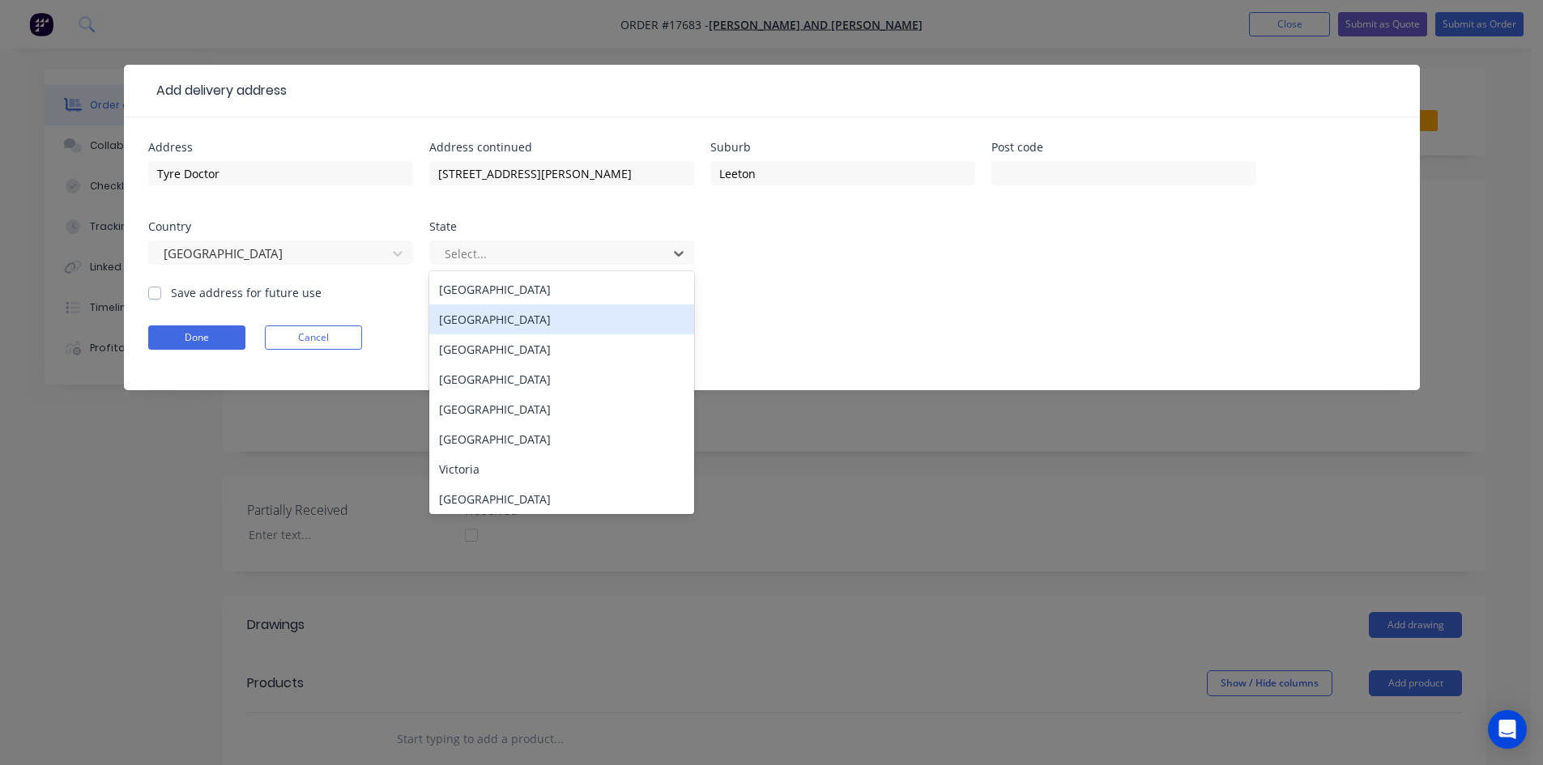
click at [491, 327] on div "New South Wales" at bounding box center [561, 320] width 265 height 30
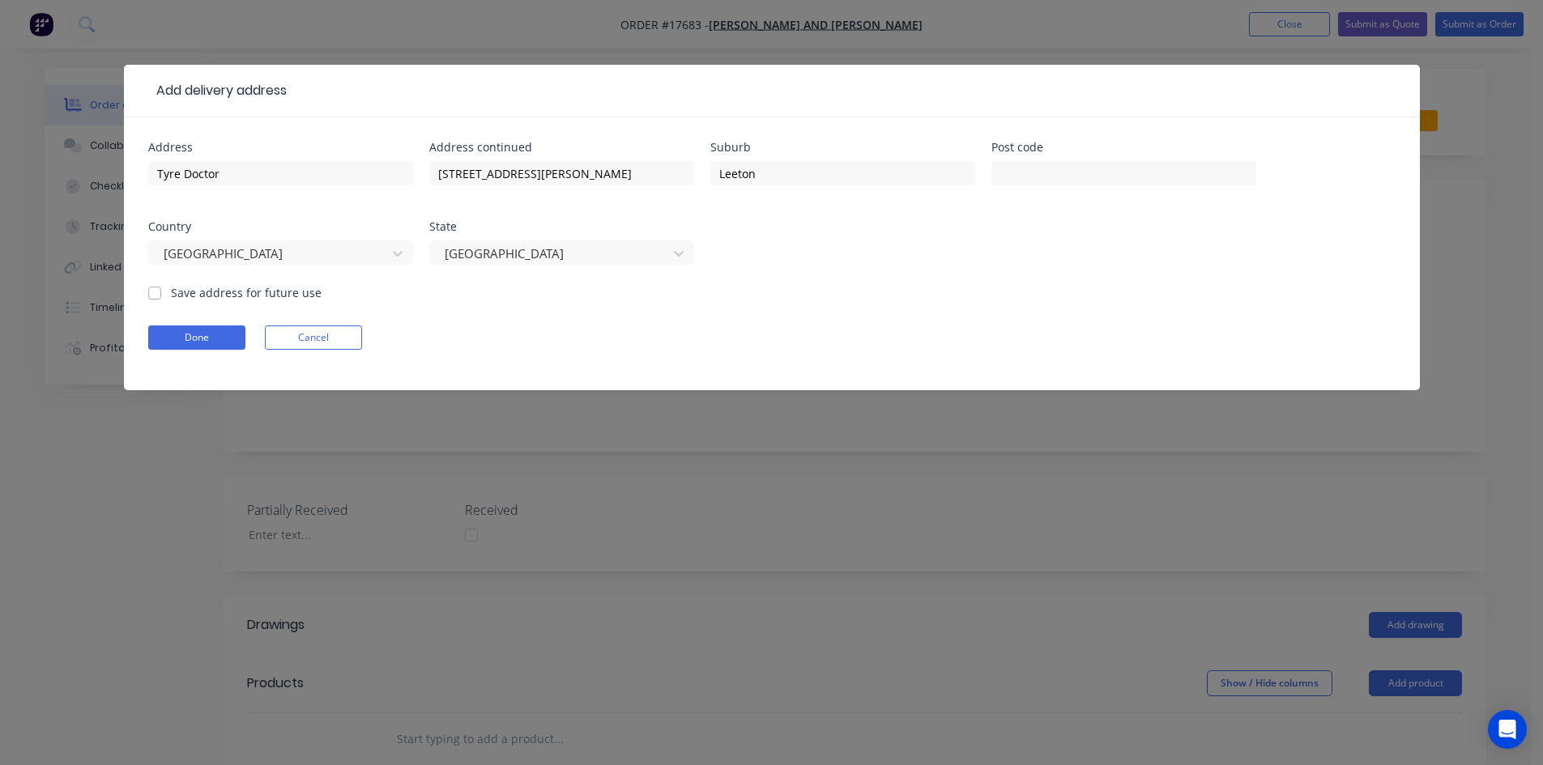
click at [171, 296] on label "Save address for future use" at bounding box center [246, 292] width 151 height 17
click at [150, 296] on input "Save address for future use" at bounding box center [154, 291] width 13 height 15
checkbox input "true"
click at [170, 333] on button "Done" at bounding box center [196, 338] width 97 height 24
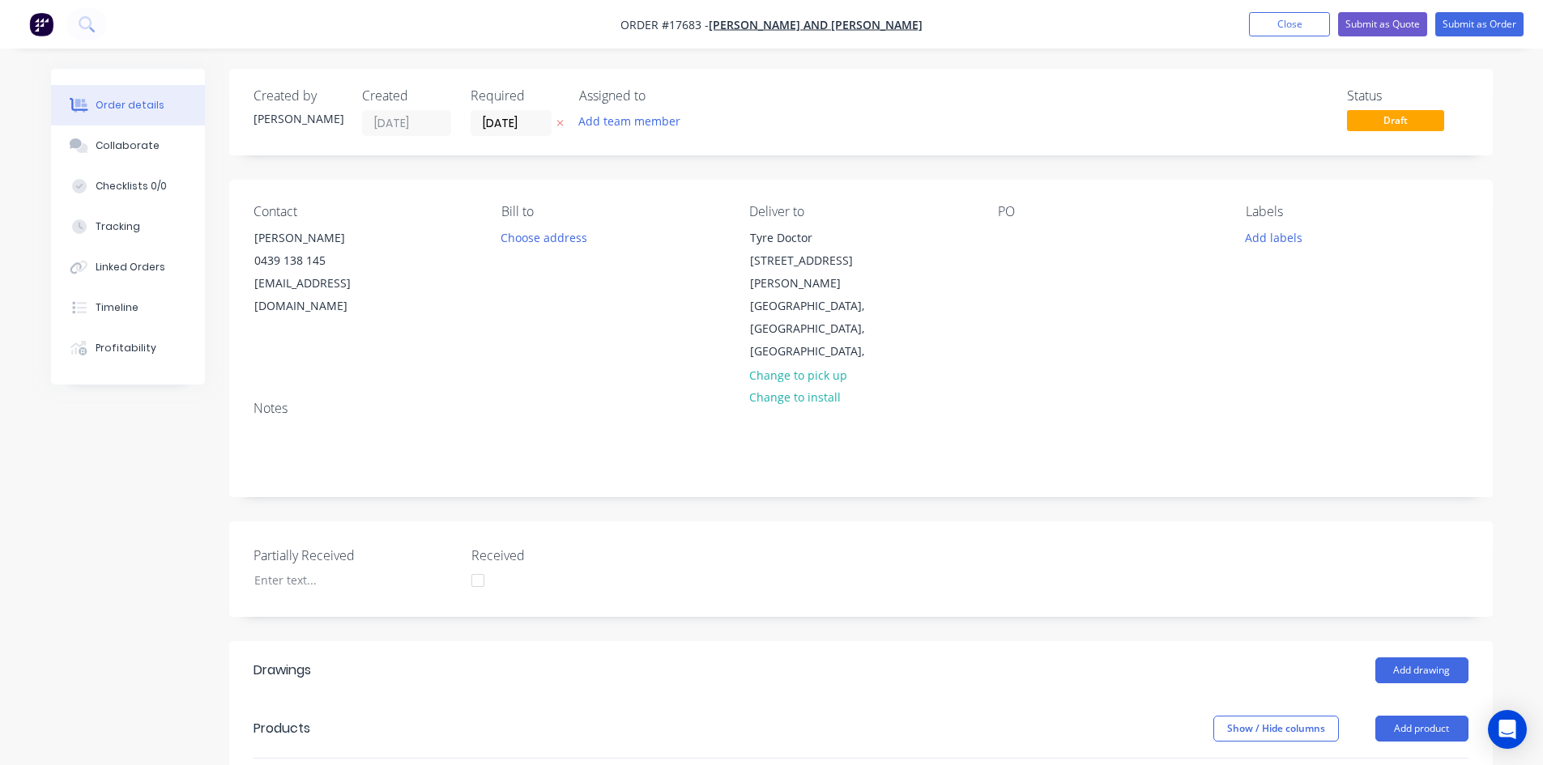
click at [1026, 237] on div "PO" at bounding box center [1109, 284] width 222 height 160
click at [1021, 237] on div at bounding box center [1011, 237] width 26 height 23
click at [1136, 324] on div "Contact Jay Sargeant 0439 138 145 rainwatergoodsandservices@outlook.com.au Bill…" at bounding box center [861, 284] width 1264 height 208
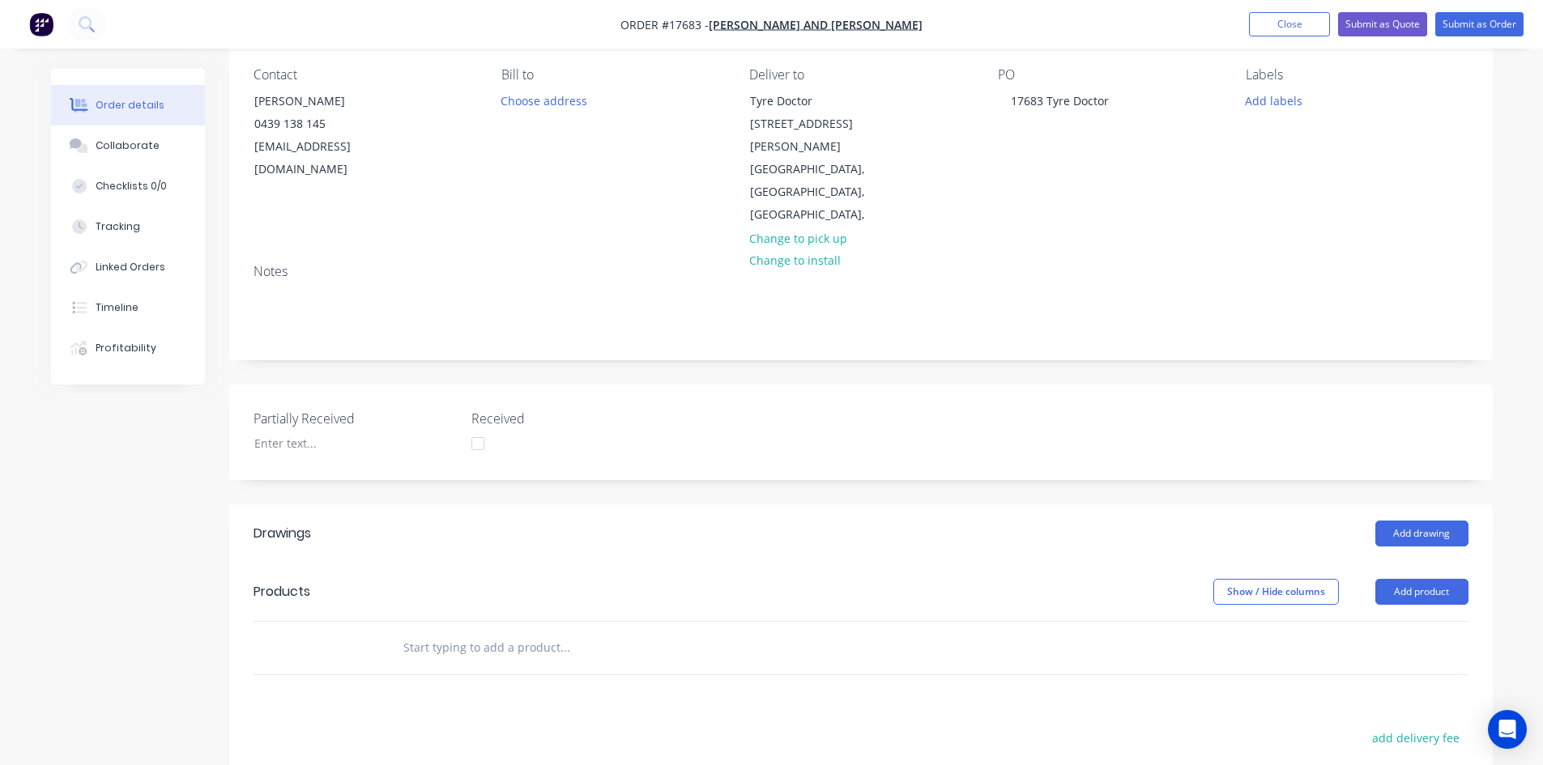
scroll to position [162, 0]
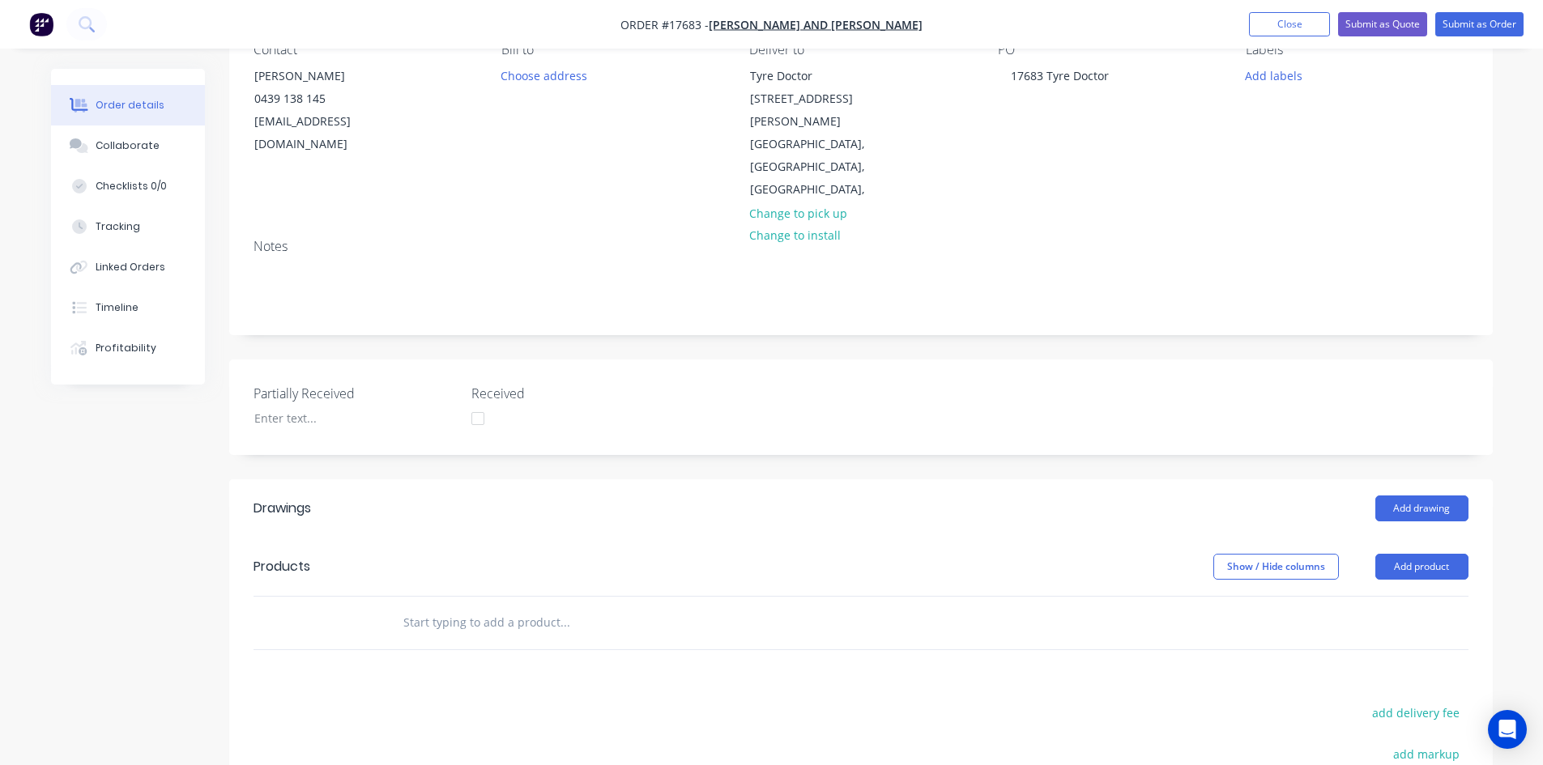
click at [488, 607] on input "text" at bounding box center [565, 623] width 324 height 32
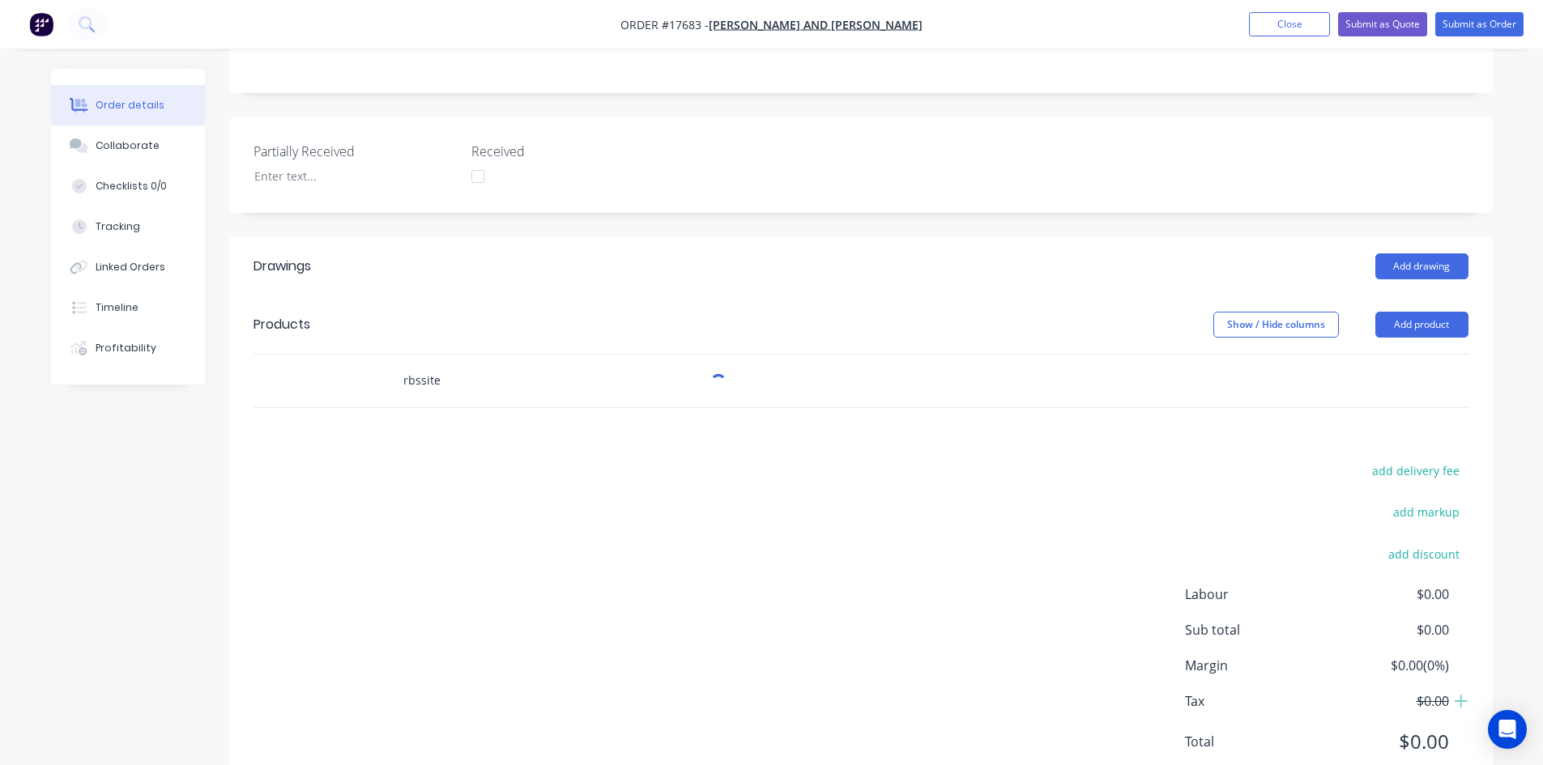
scroll to position [405, 0]
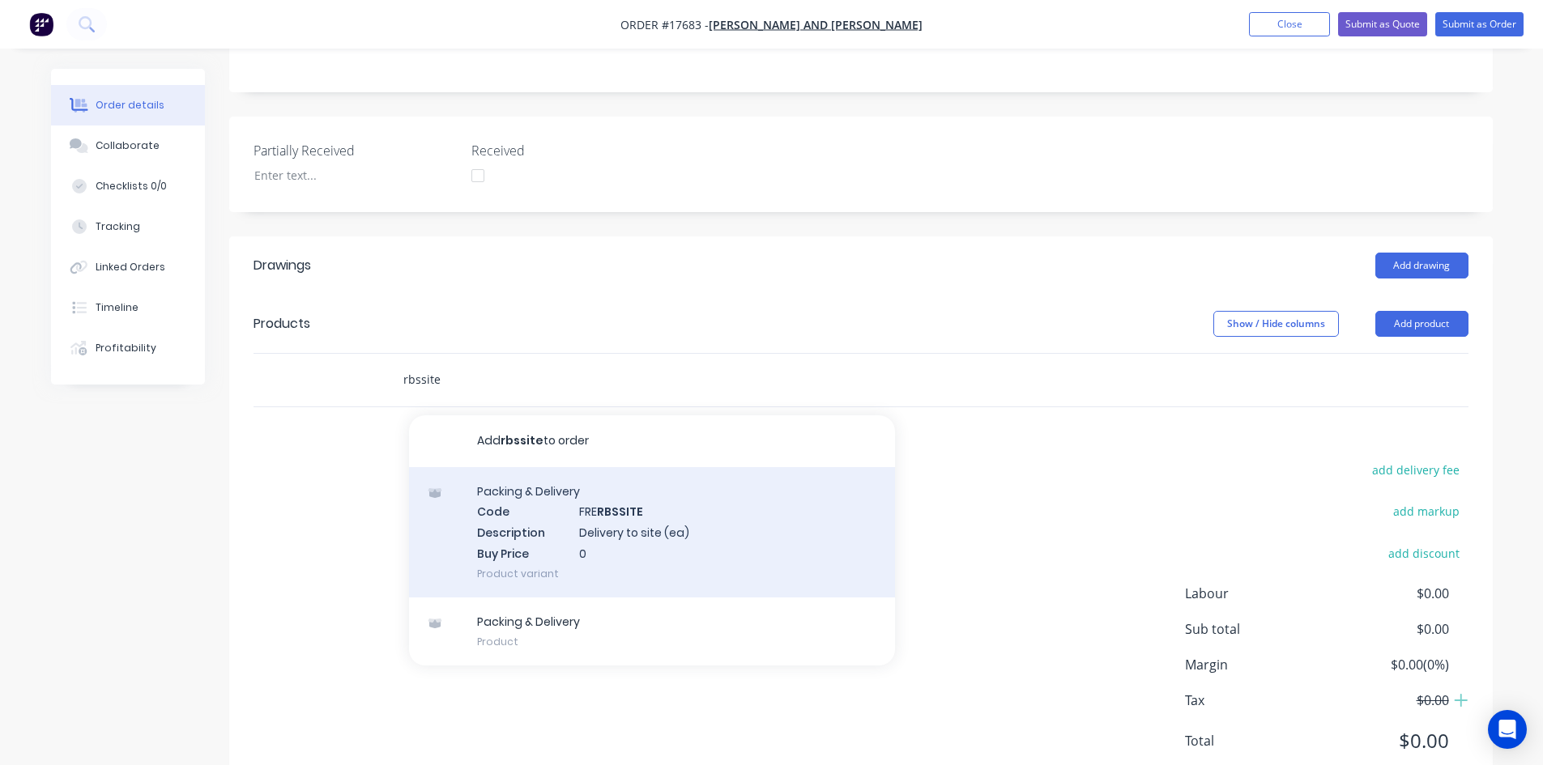
type input "rbssite"
click at [569, 497] on div "Packing & Delivery Code FRE RBSSITE Description Delivery to site (ea) Buy Price…" at bounding box center [652, 532] width 486 height 130
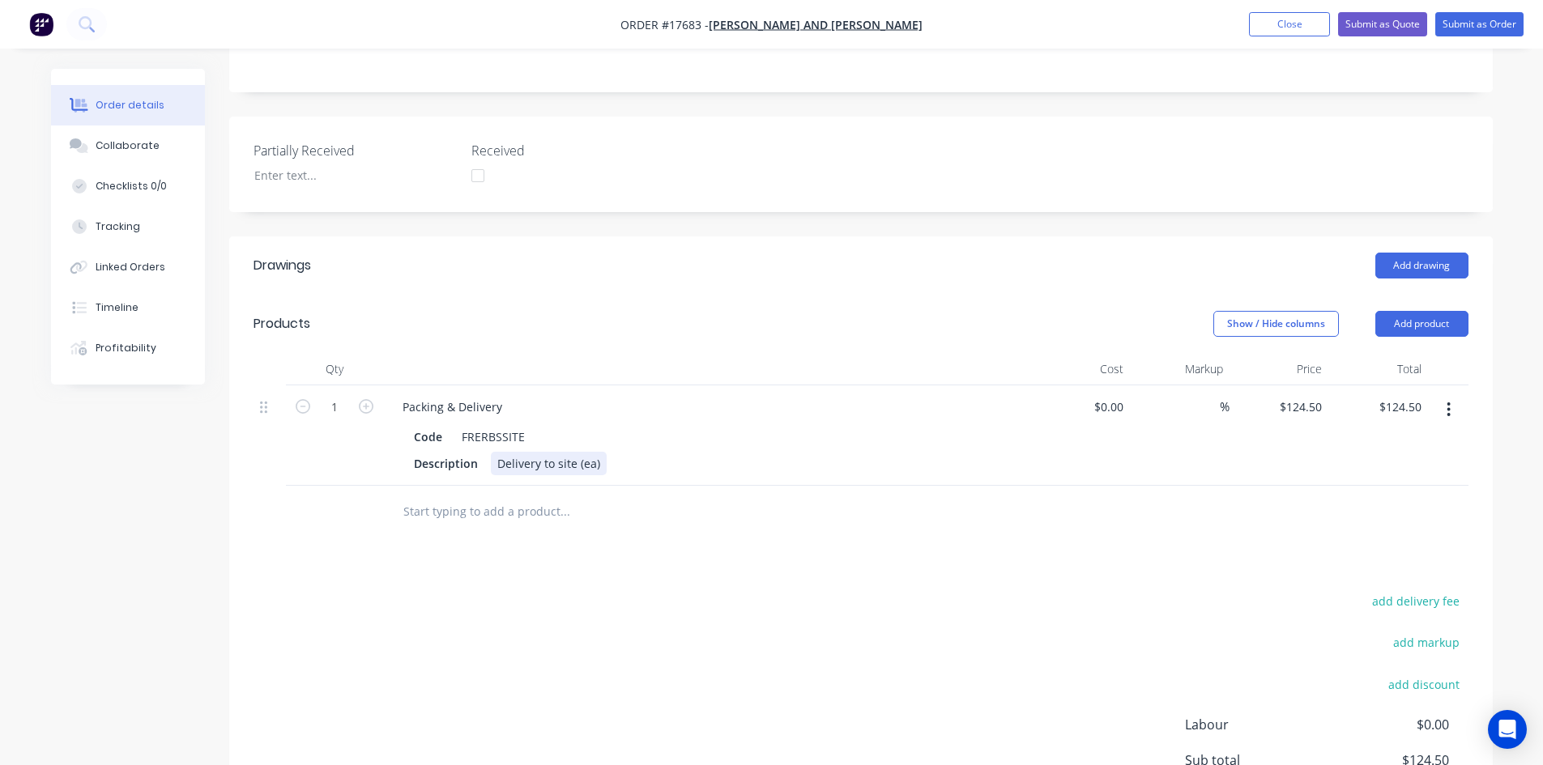
click at [598, 452] on div "Delivery to site (ea)" at bounding box center [549, 463] width 116 height 23
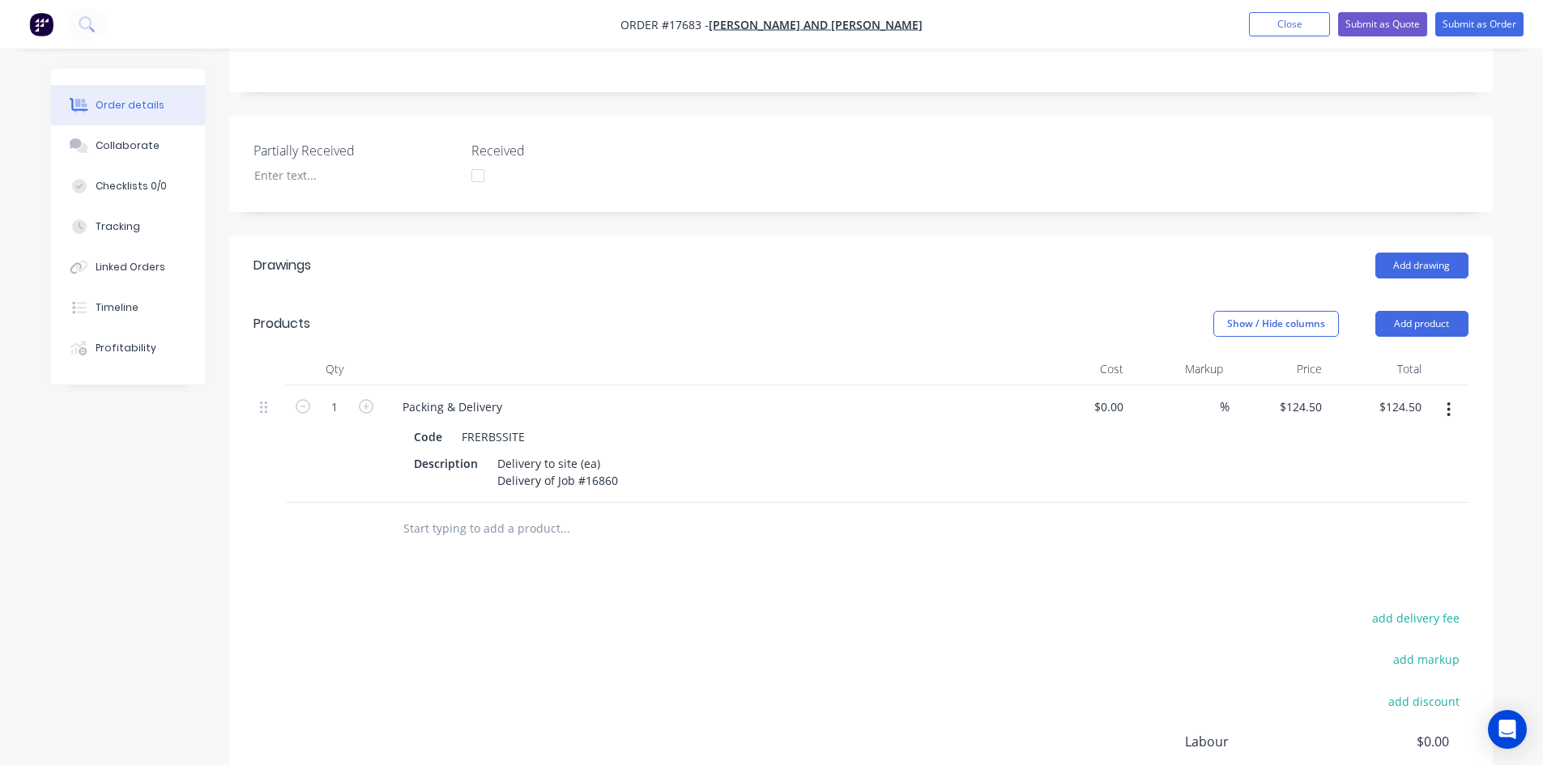
click at [603, 513] on input "text" at bounding box center [565, 529] width 324 height 32
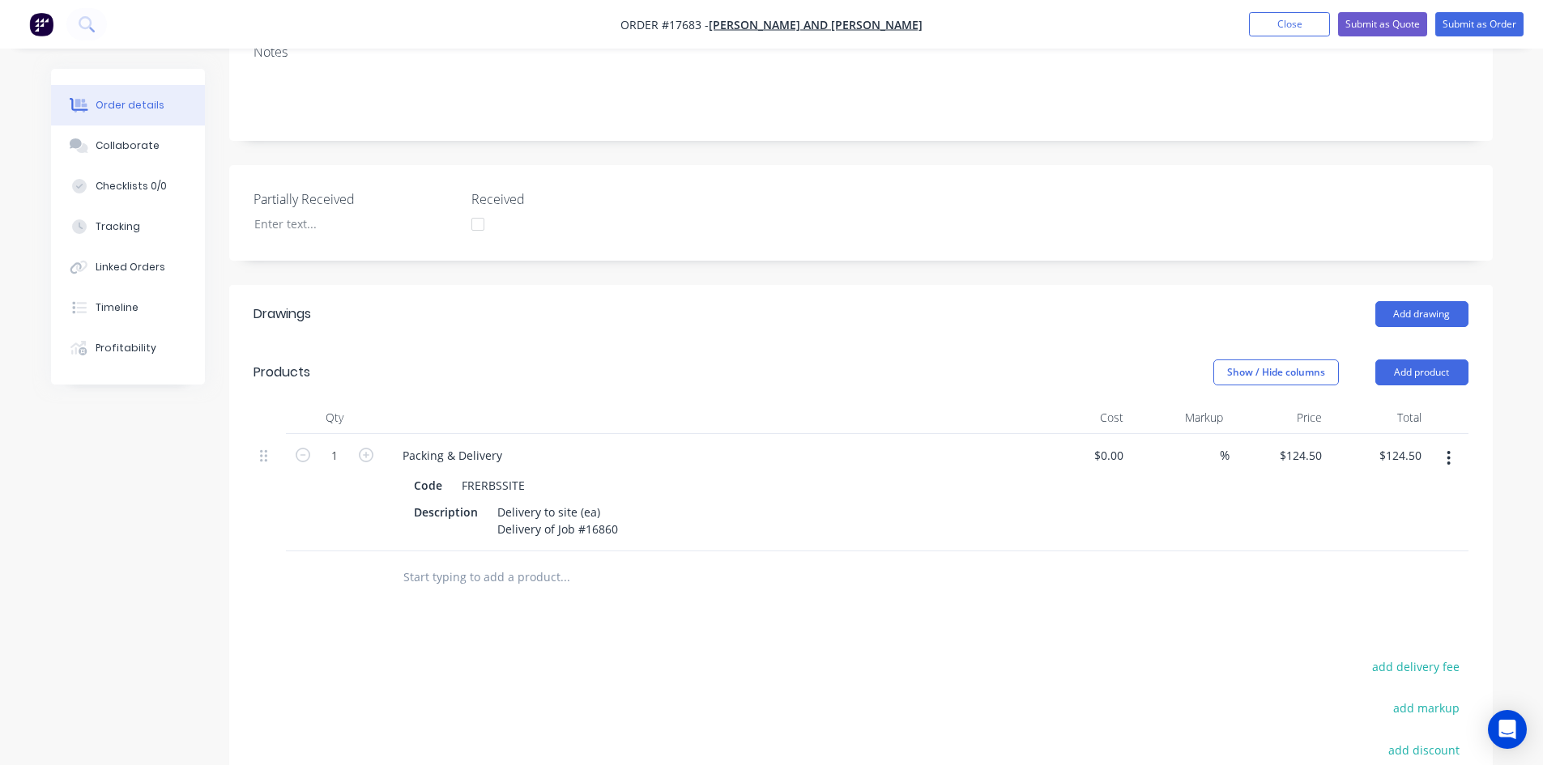
scroll to position [320, 0]
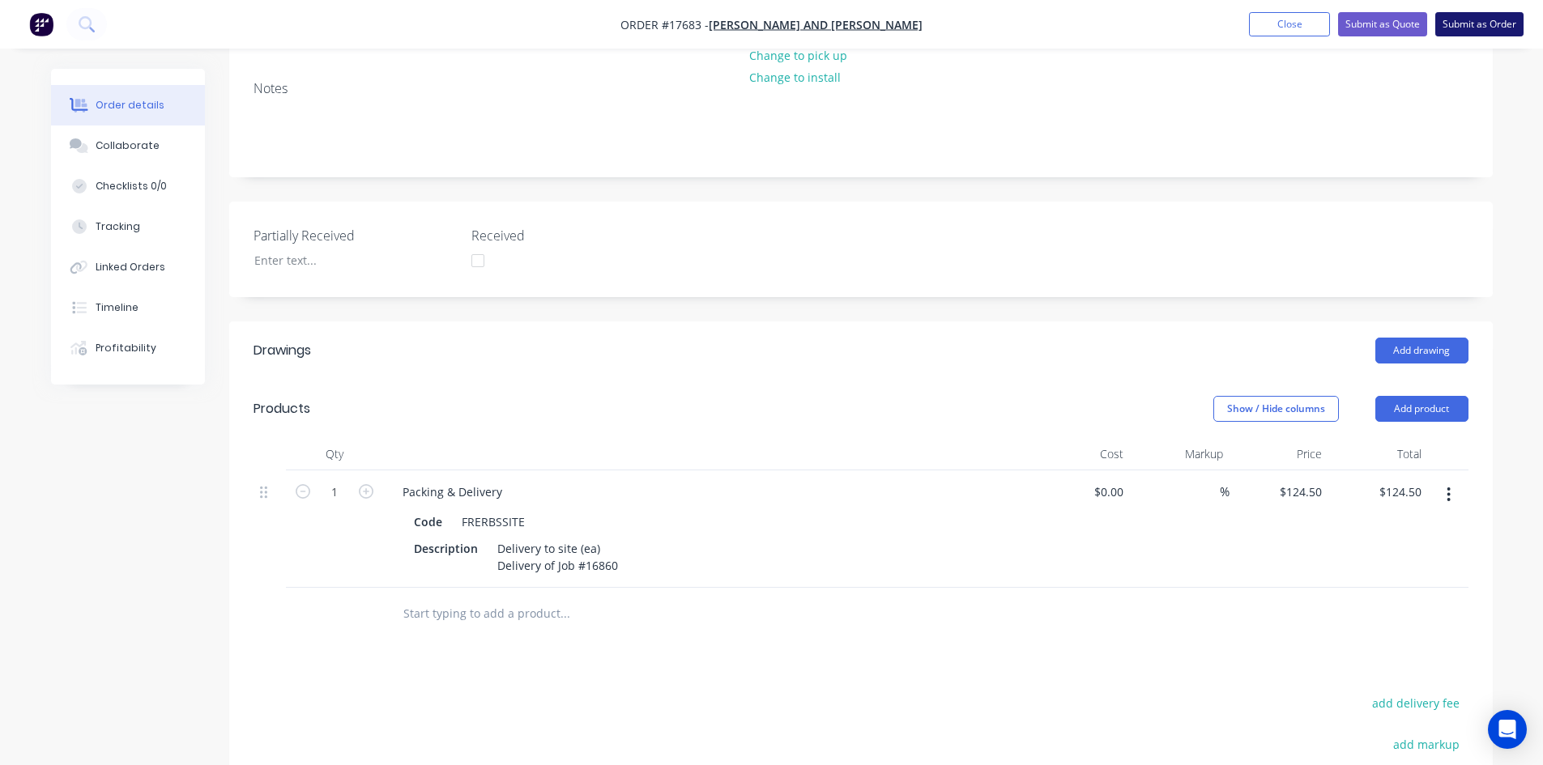
click at [1478, 24] on button "Submit as Order" at bounding box center [1479, 24] width 88 height 24
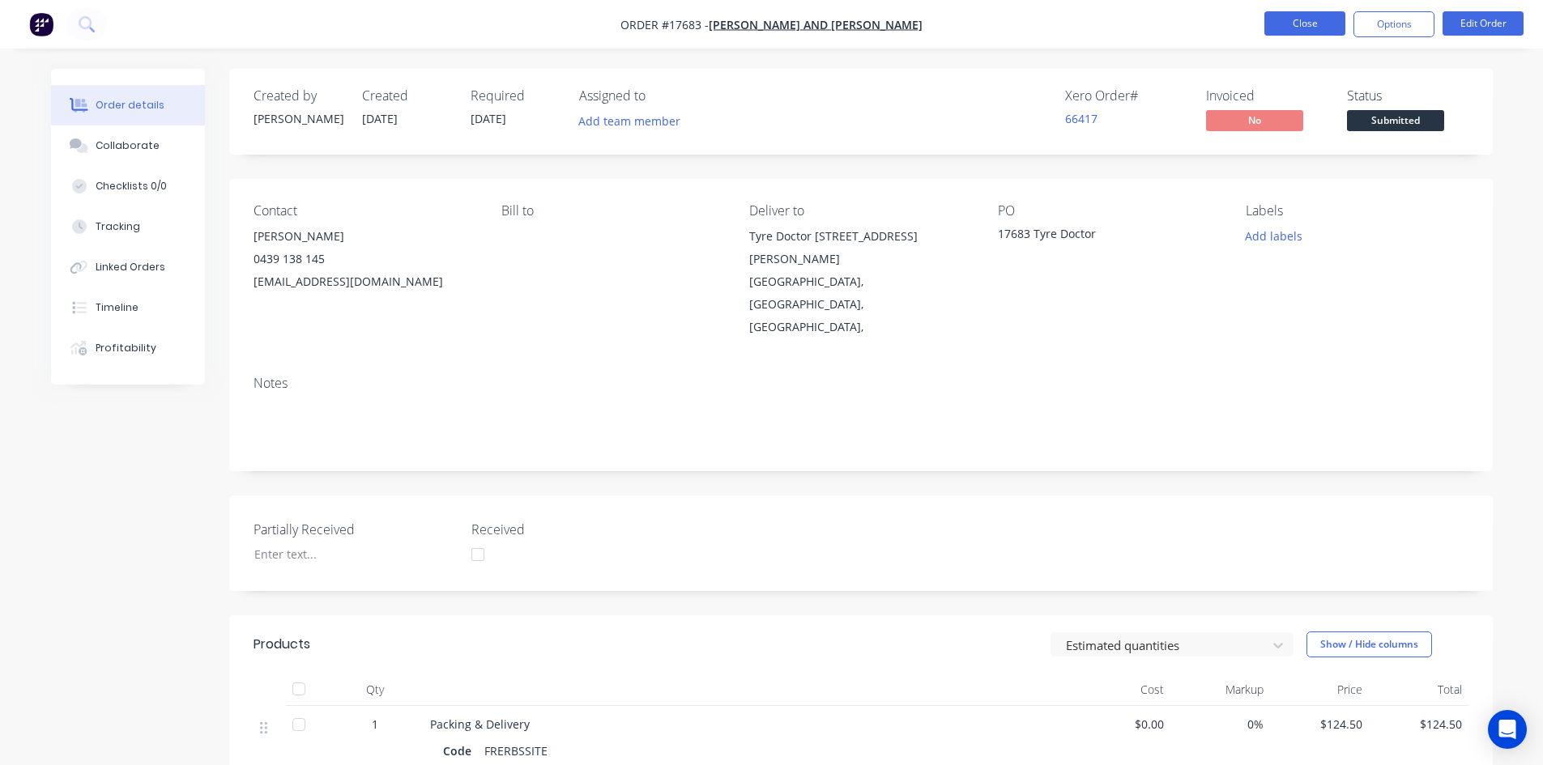
click at [1304, 22] on button "Close" at bounding box center [1304, 23] width 81 height 24
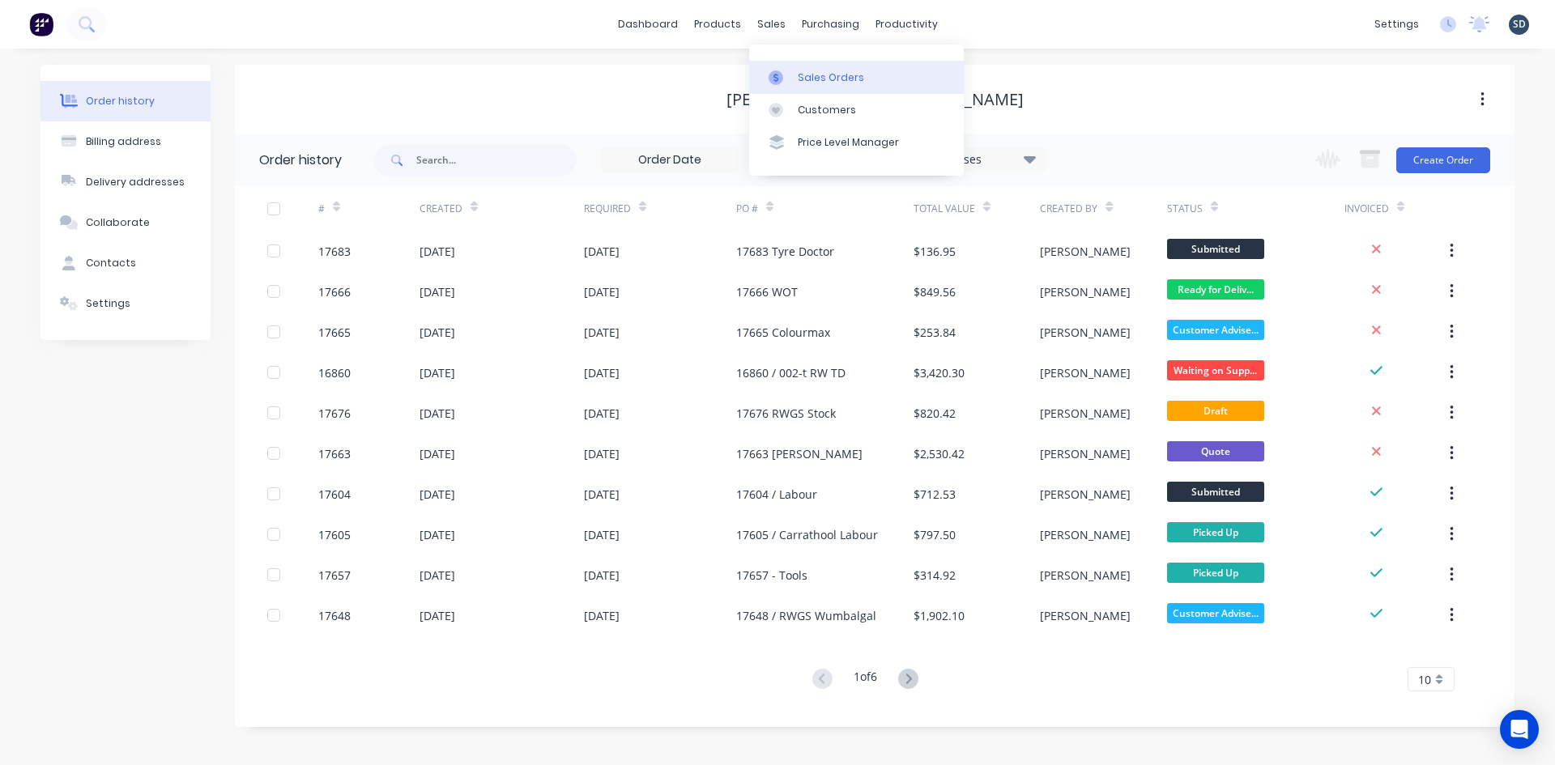
click at [818, 79] on div "Sales Orders" at bounding box center [831, 77] width 66 height 15
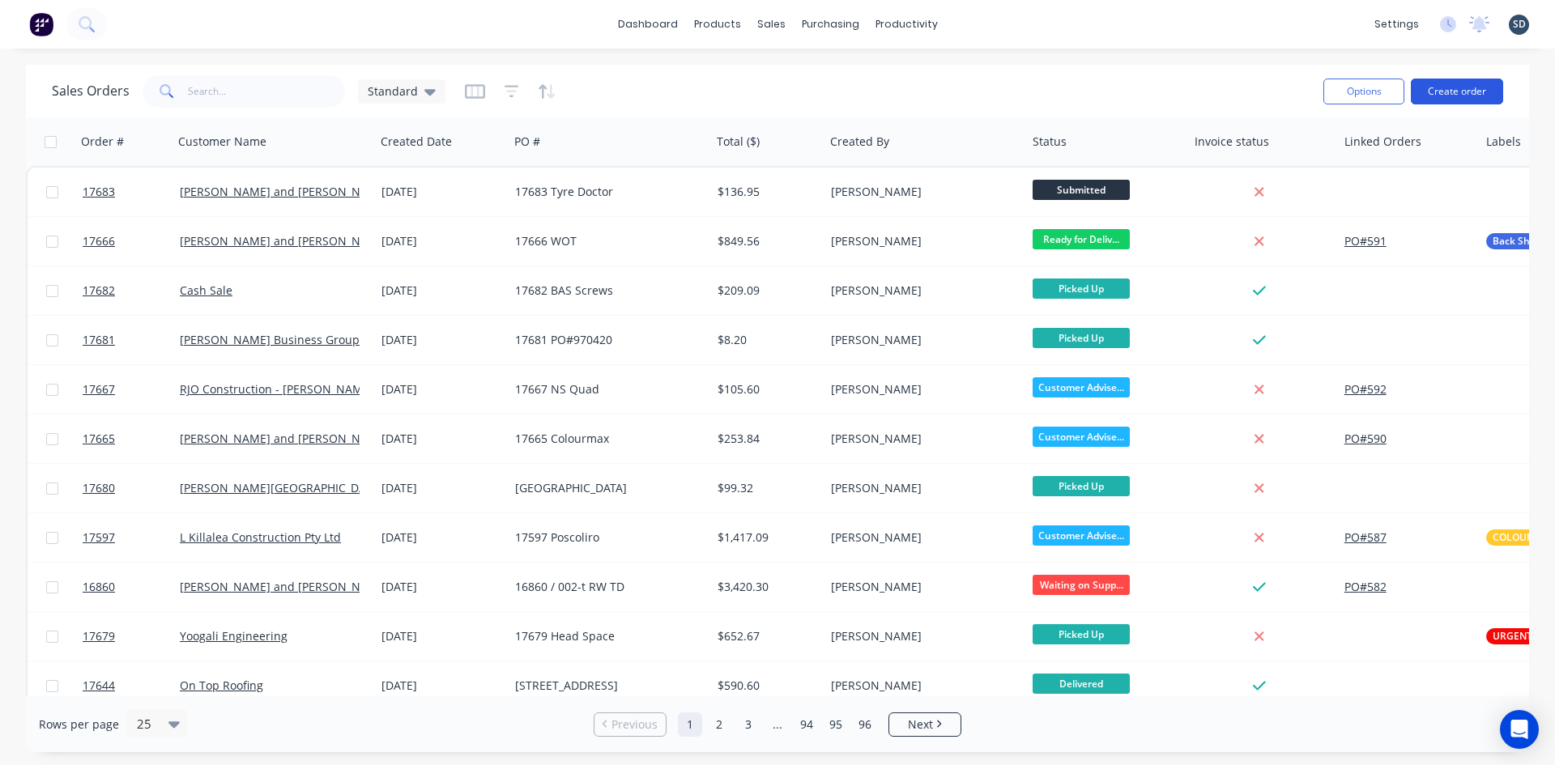
click at [1462, 83] on button "Create order" at bounding box center [1457, 92] width 92 height 26
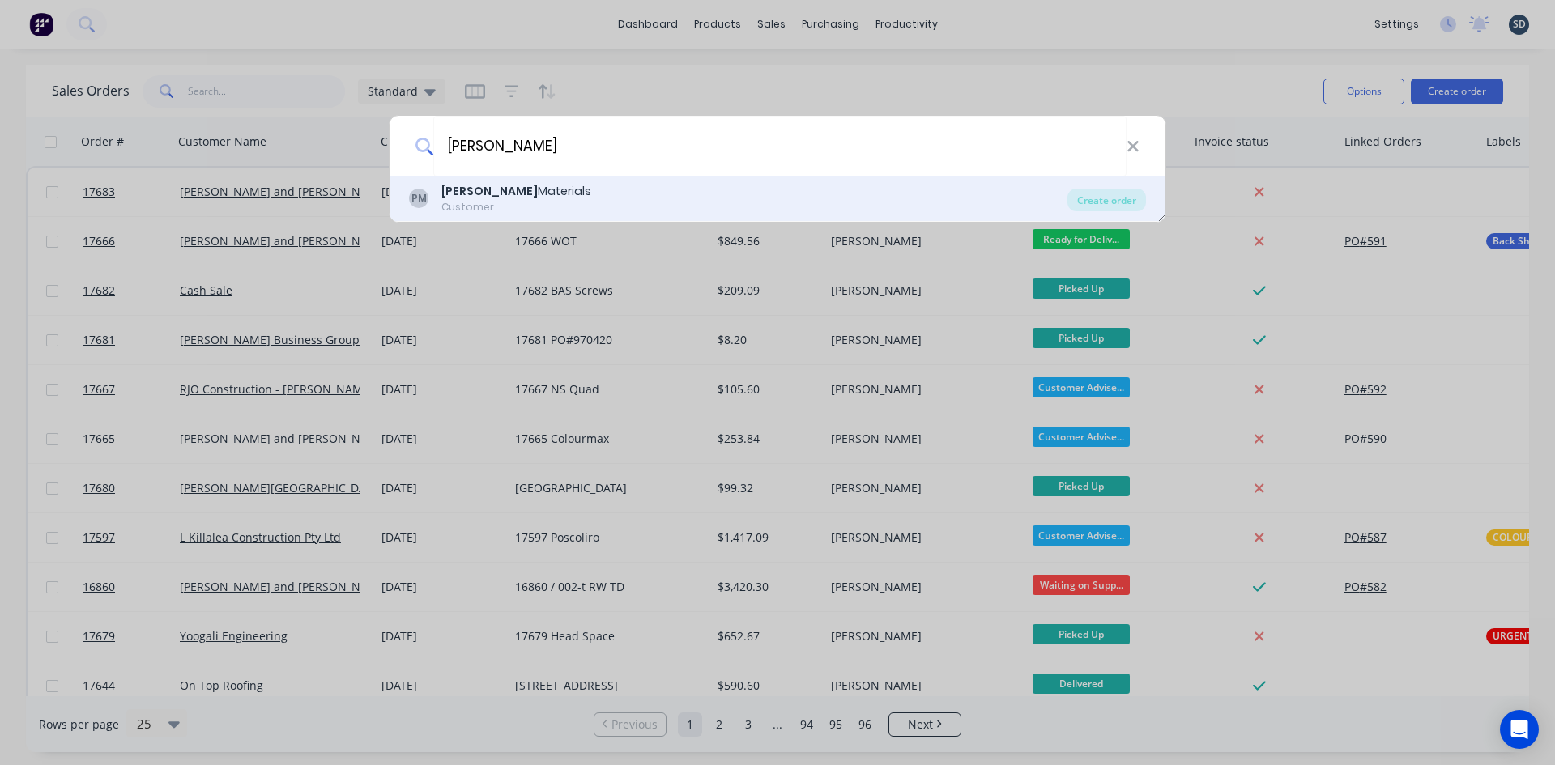
type input "patterson"
click at [578, 194] on div "PM Patterson Materials Customer" at bounding box center [738, 199] width 659 height 32
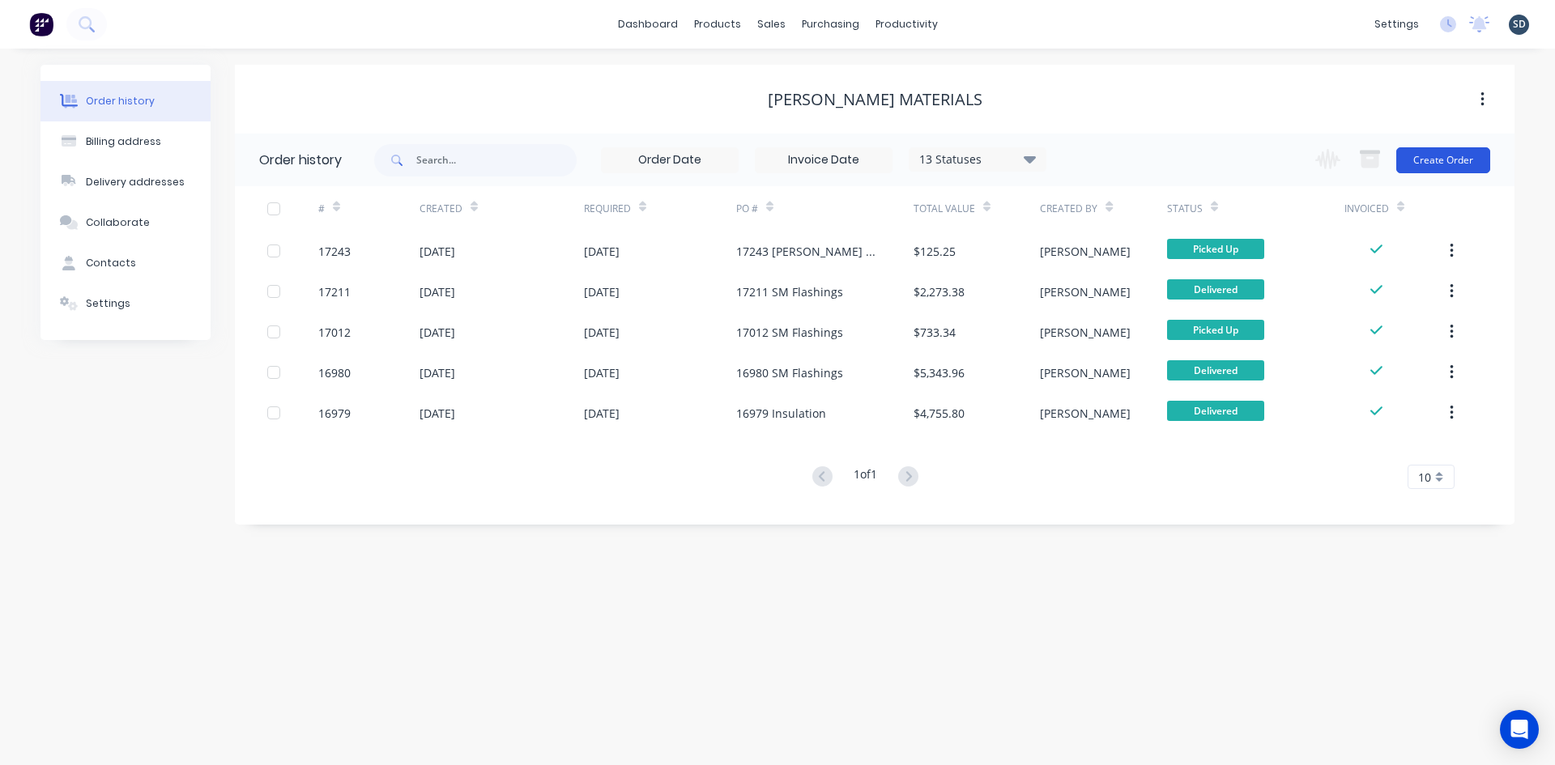
click at [1450, 167] on button "Create Order" at bounding box center [1443, 160] width 94 height 26
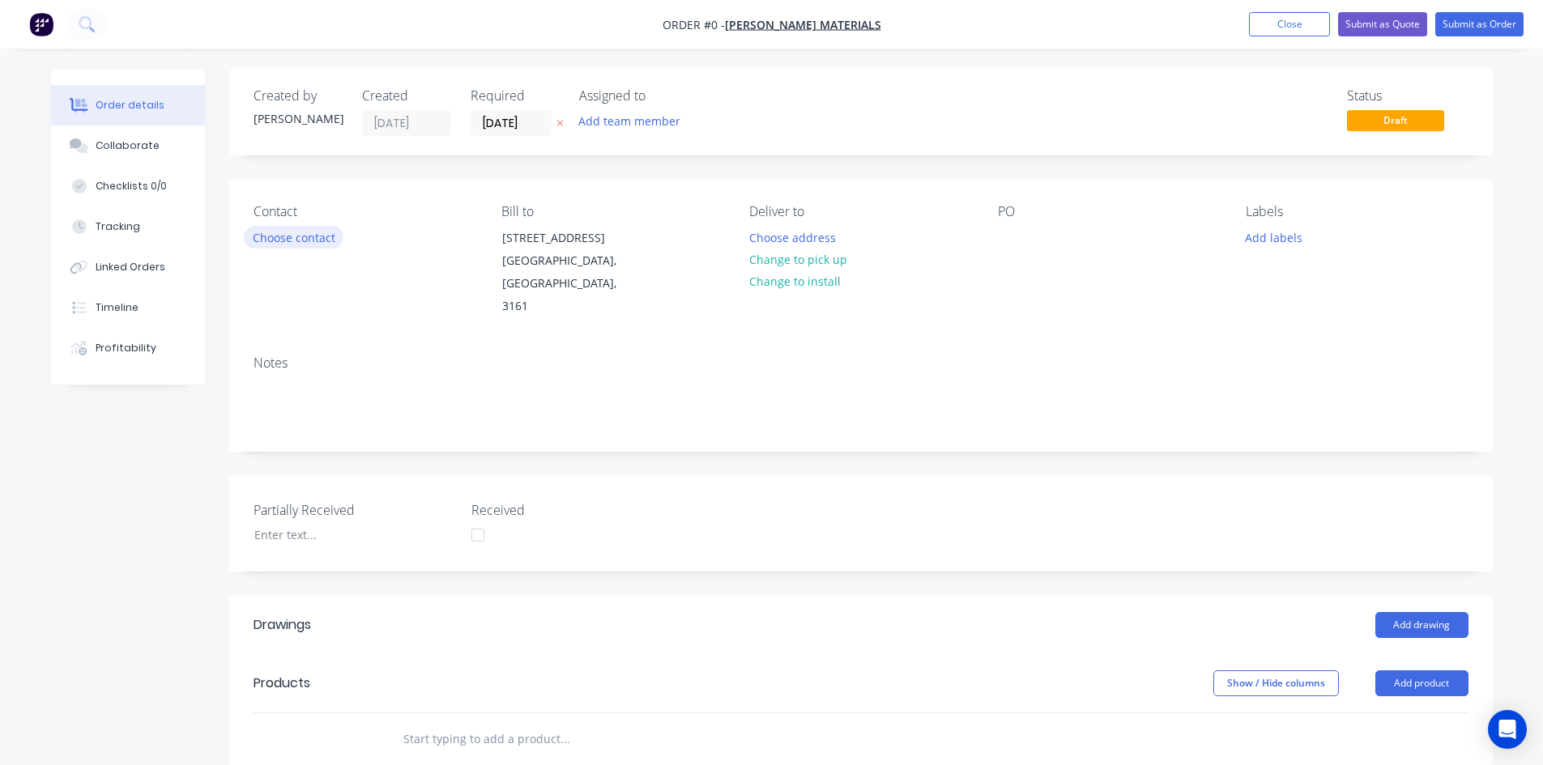
click at [288, 240] on button "Choose contact" at bounding box center [294, 237] width 100 height 22
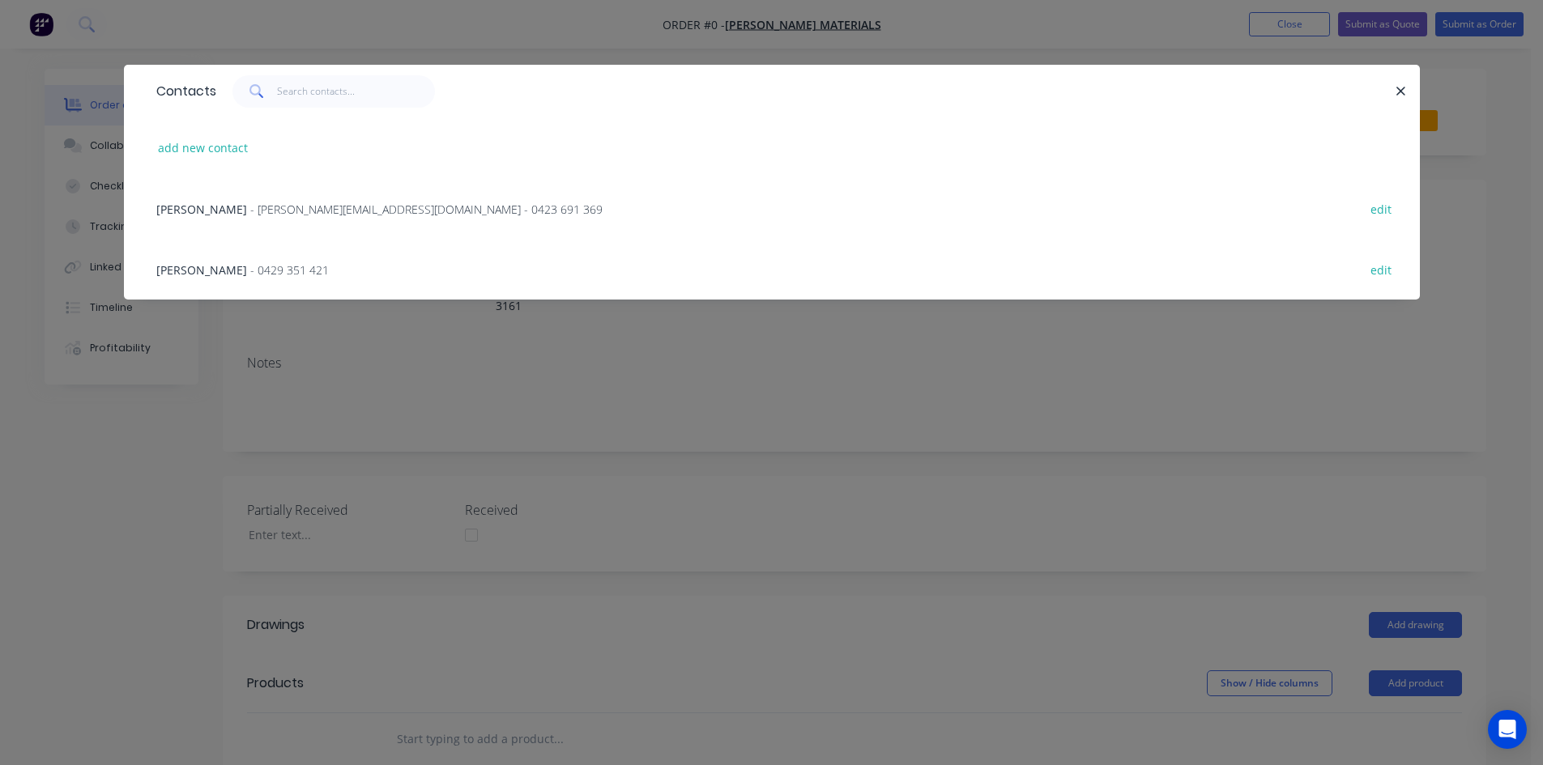
click at [294, 212] on span "- sam@pattersonmaterials.com - 0423 691 369" at bounding box center [426, 209] width 352 height 15
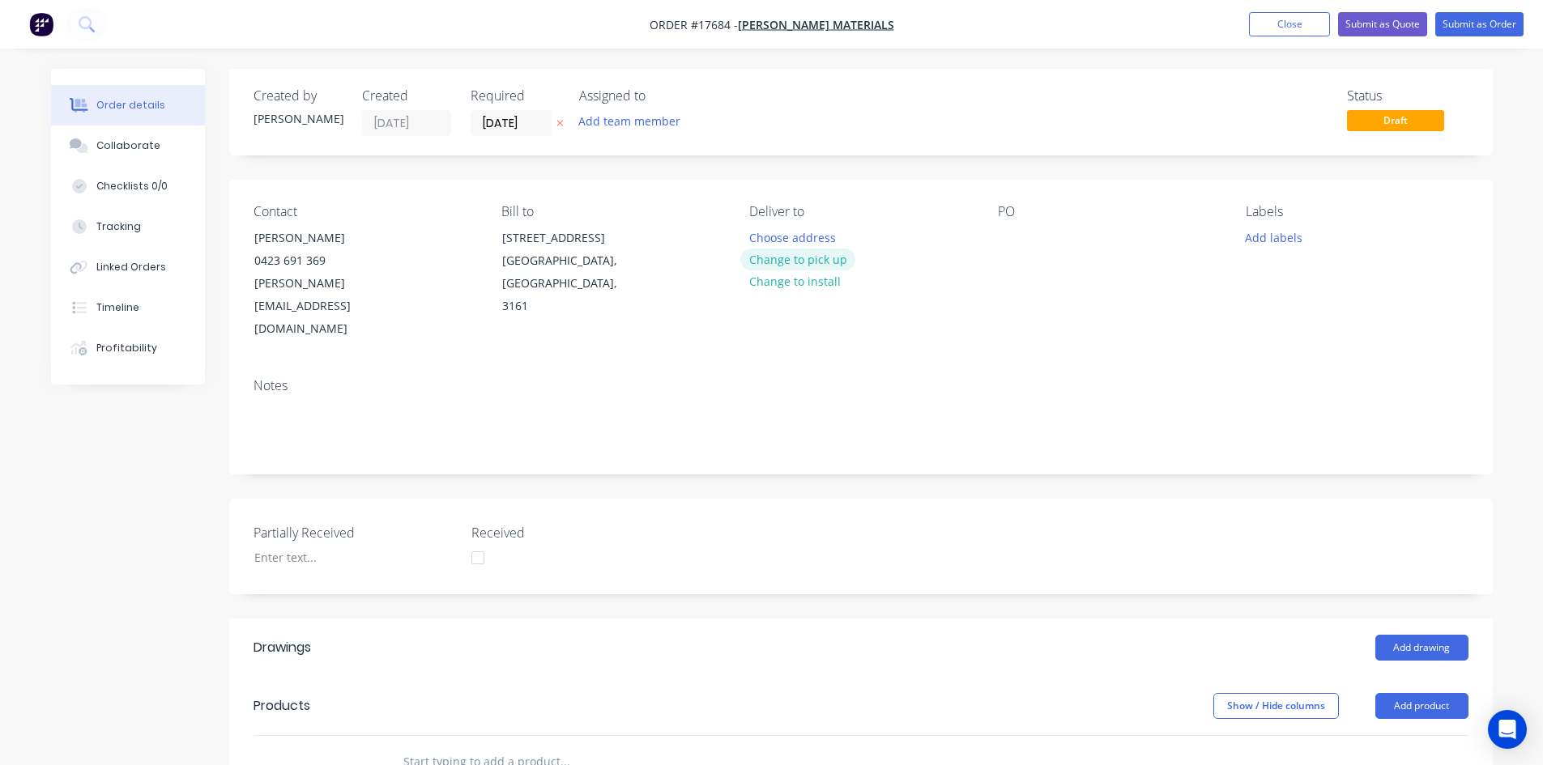
click at [814, 263] on button "Change to pick up" at bounding box center [797, 260] width 115 height 22
click at [1000, 233] on div at bounding box center [1011, 237] width 26 height 23
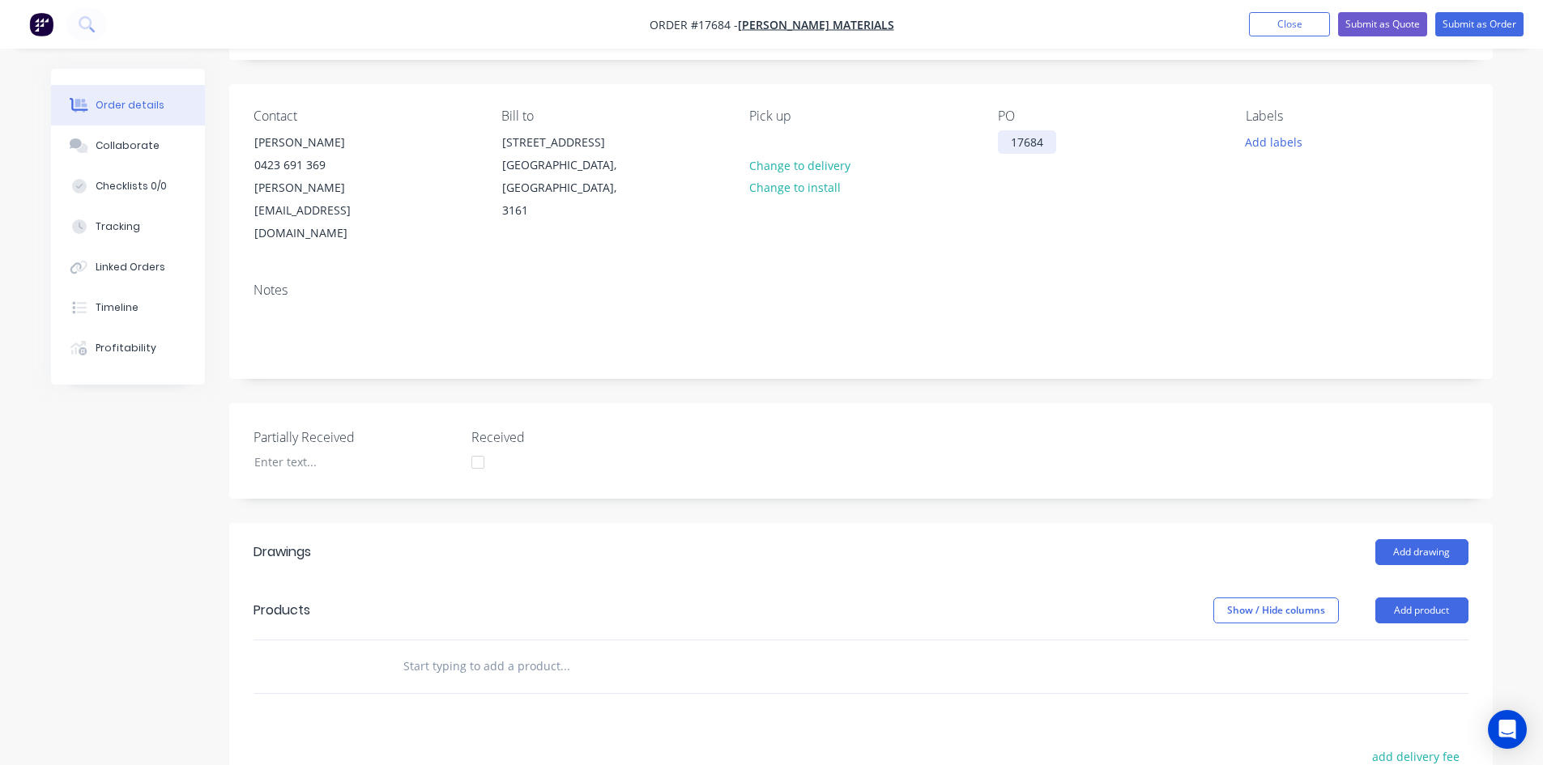
scroll to position [324, 0]
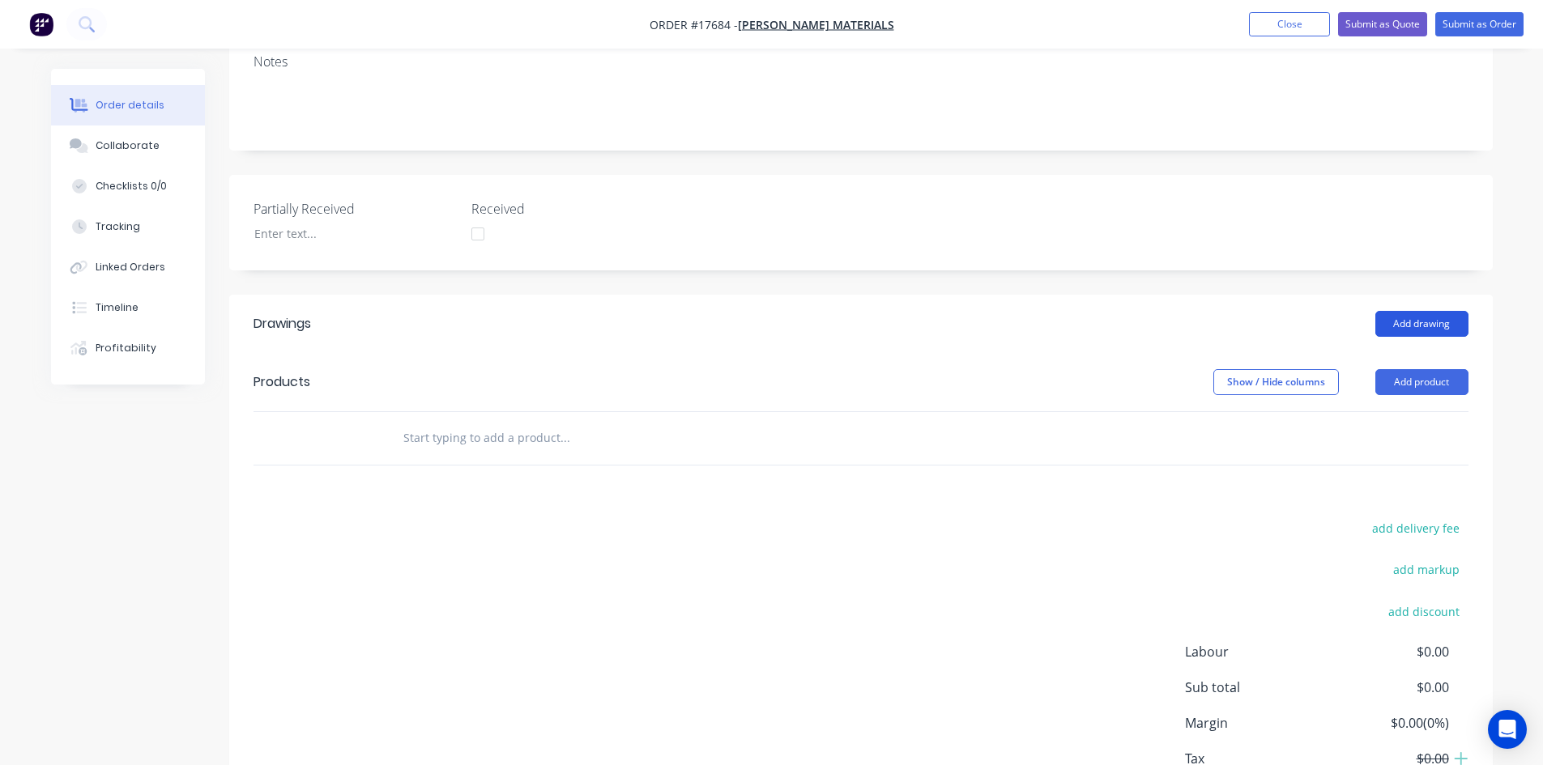
click at [1423, 311] on button "Add drawing" at bounding box center [1421, 324] width 93 height 26
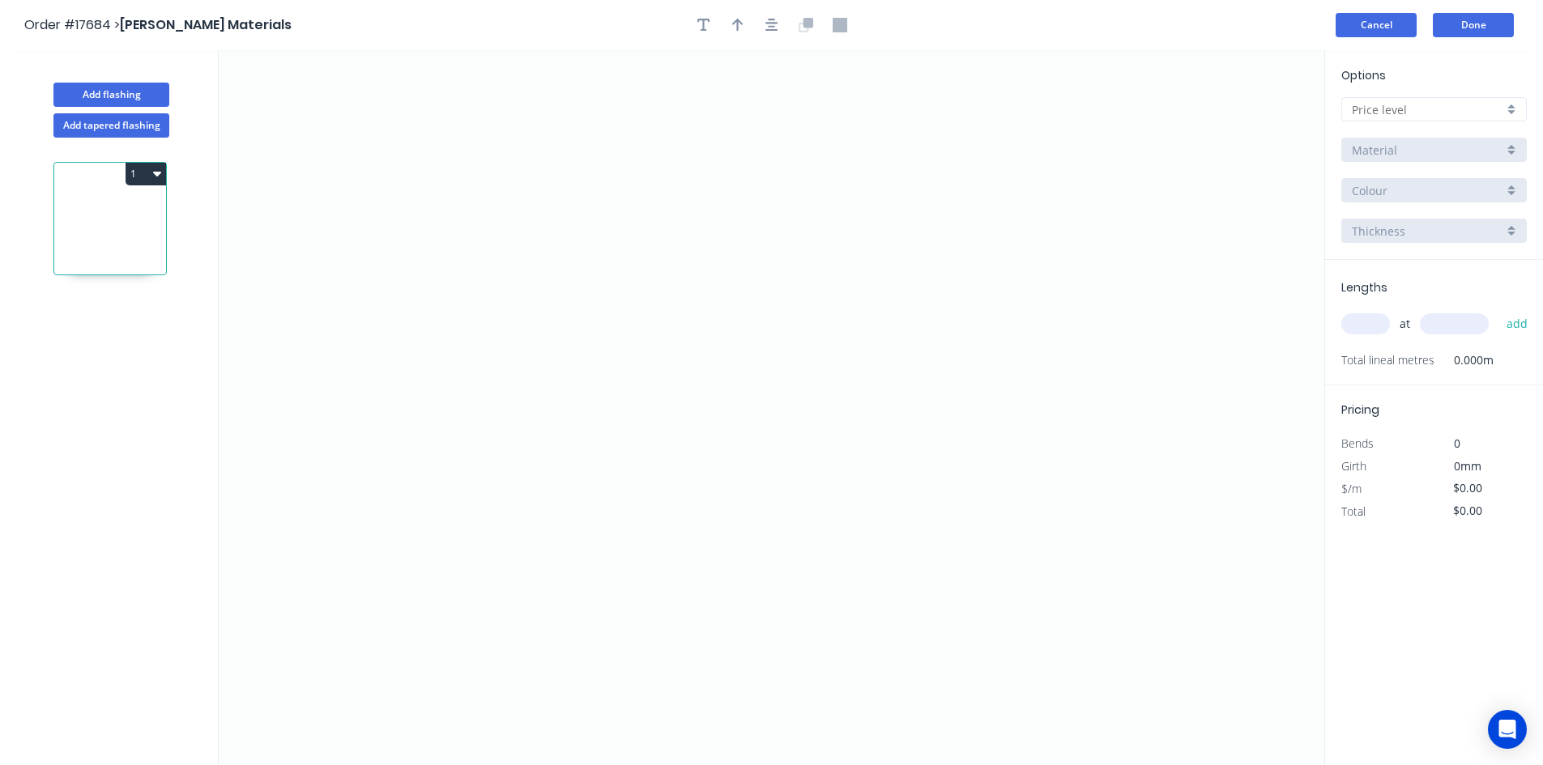
click at [1375, 21] on button "Cancel" at bounding box center [1376, 25] width 81 height 24
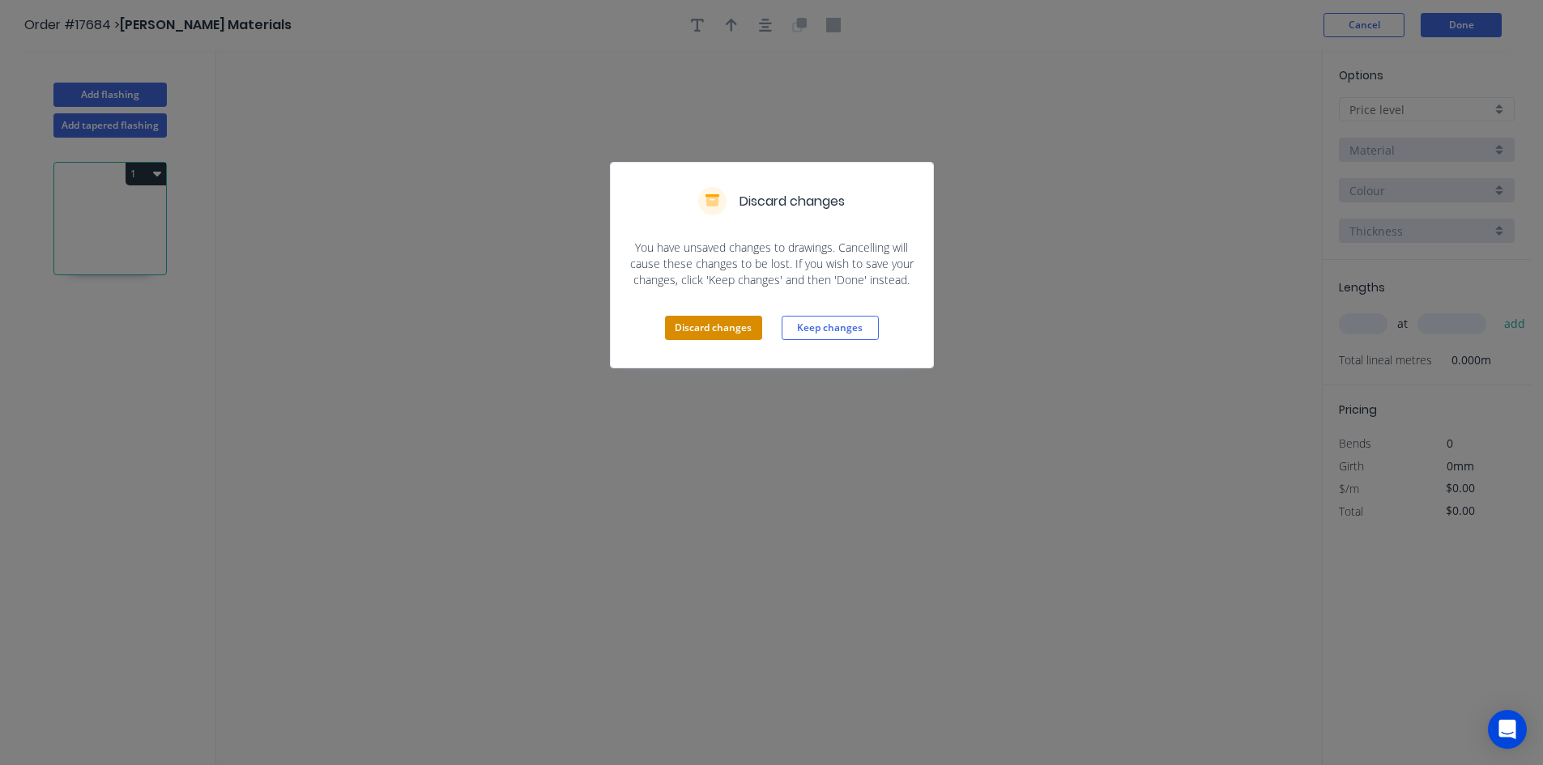
click at [735, 330] on button "Discard changes" at bounding box center [713, 328] width 97 height 24
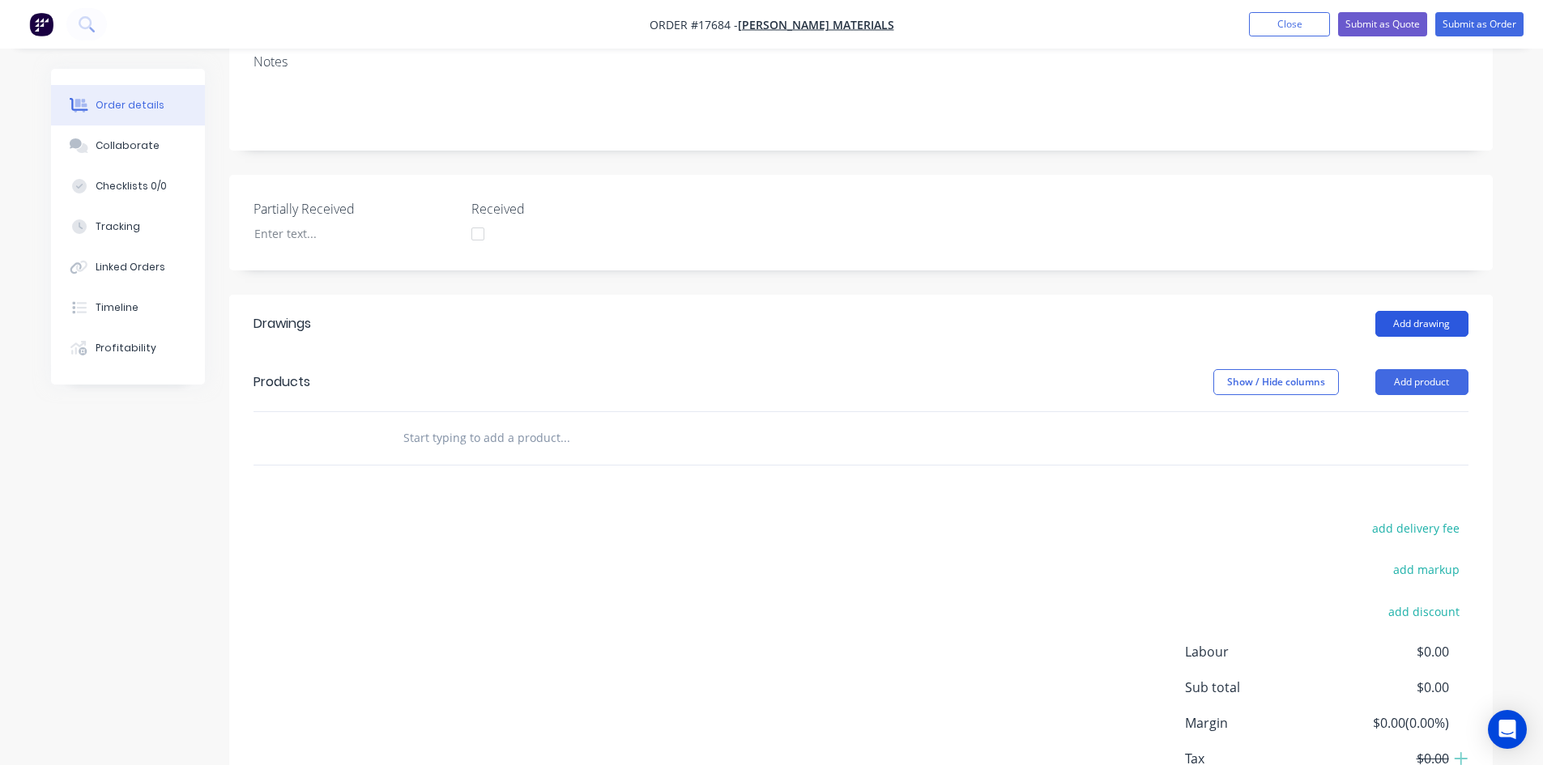
click at [1433, 311] on button "Add drawing" at bounding box center [1421, 324] width 93 height 26
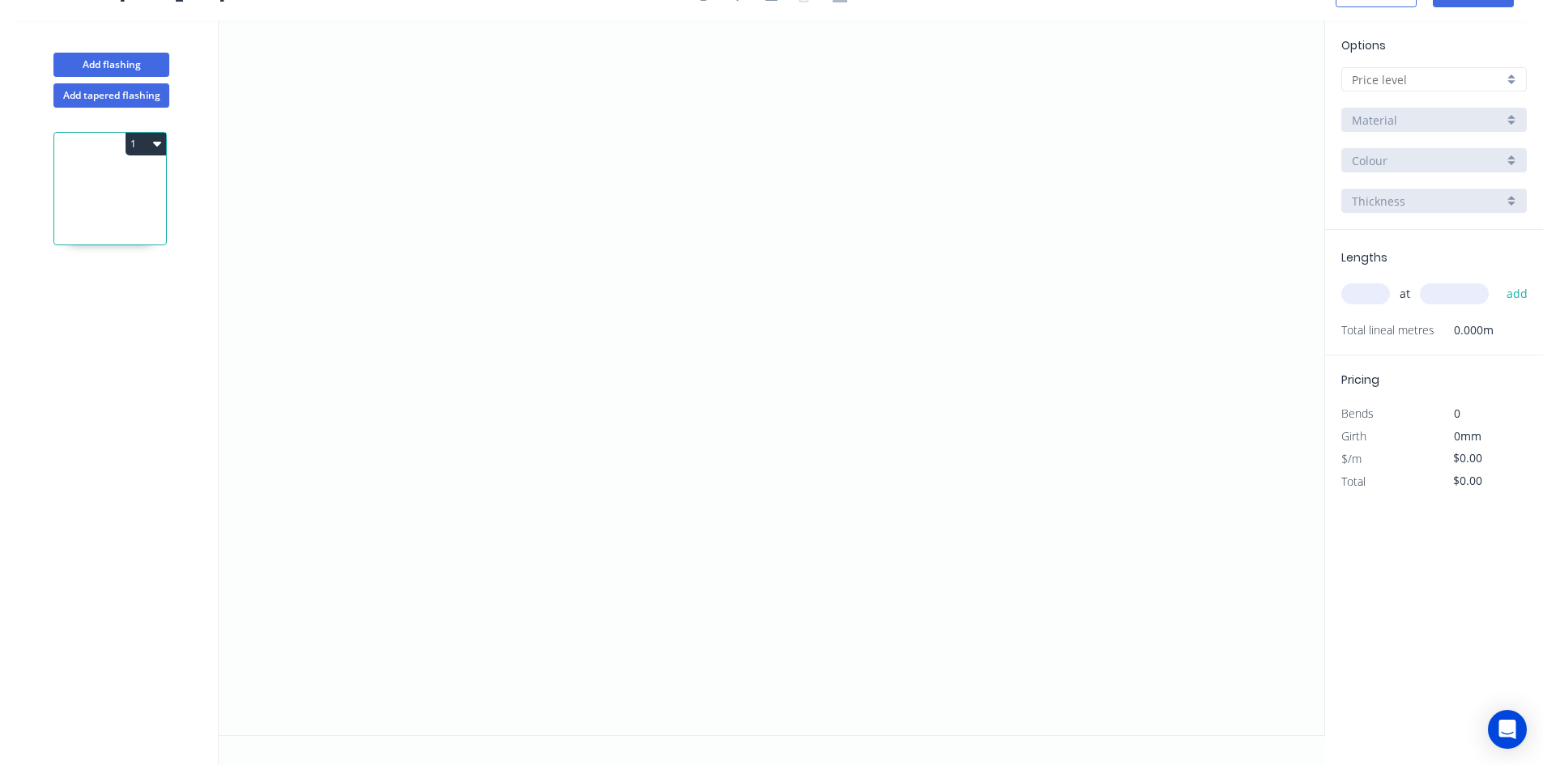
scroll to position [30, 0]
click at [1436, 82] on input "text" at bounding box center [1427, 79] width 151 height 17
click at [1409, 110] on div "A" at bounding box center [1434, 110] width 184 height 28
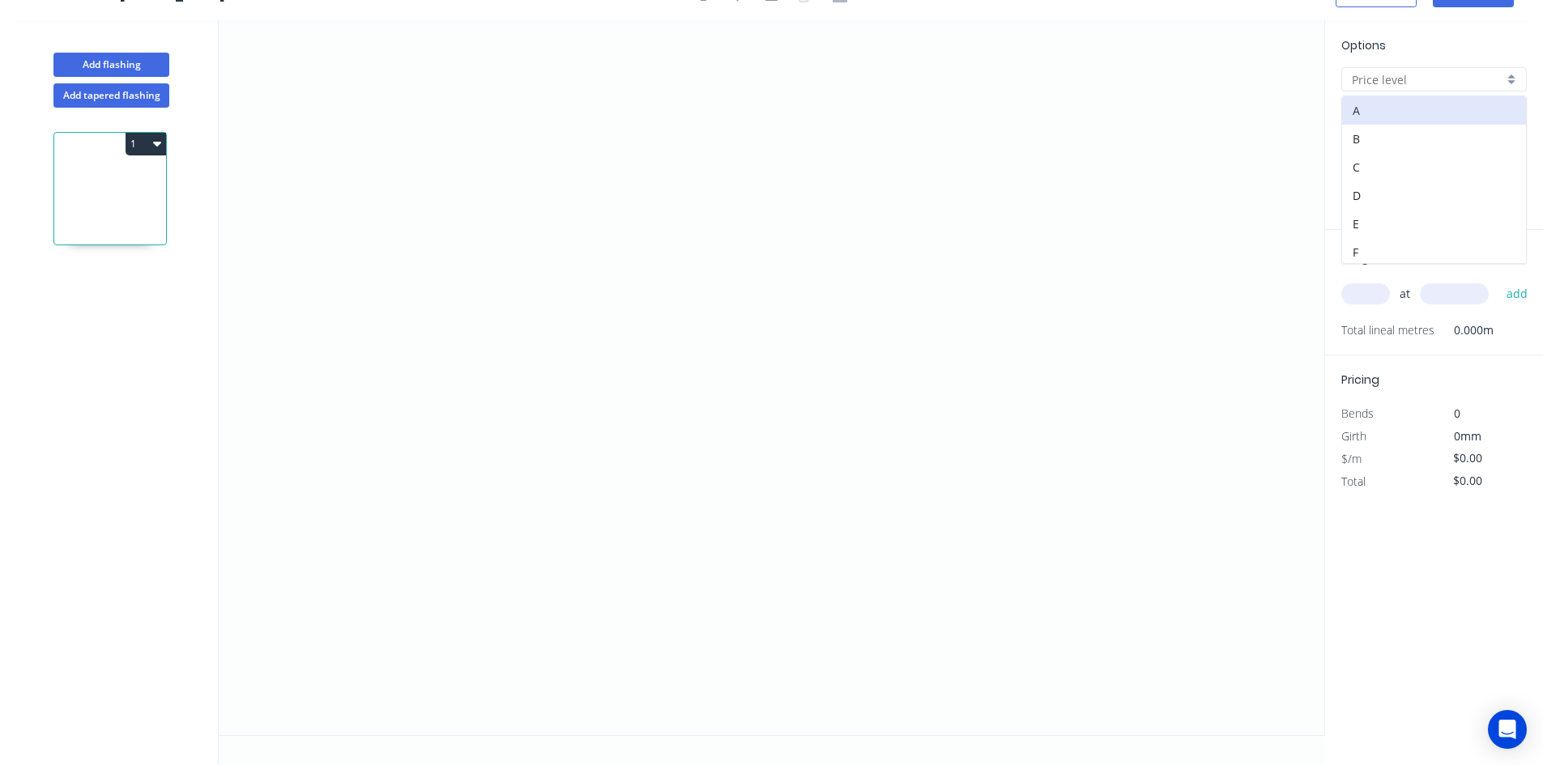
type input "A"
click at [1412, 113] on input "Colorbond" at bounding box center [1427, 120] width 151 height 17
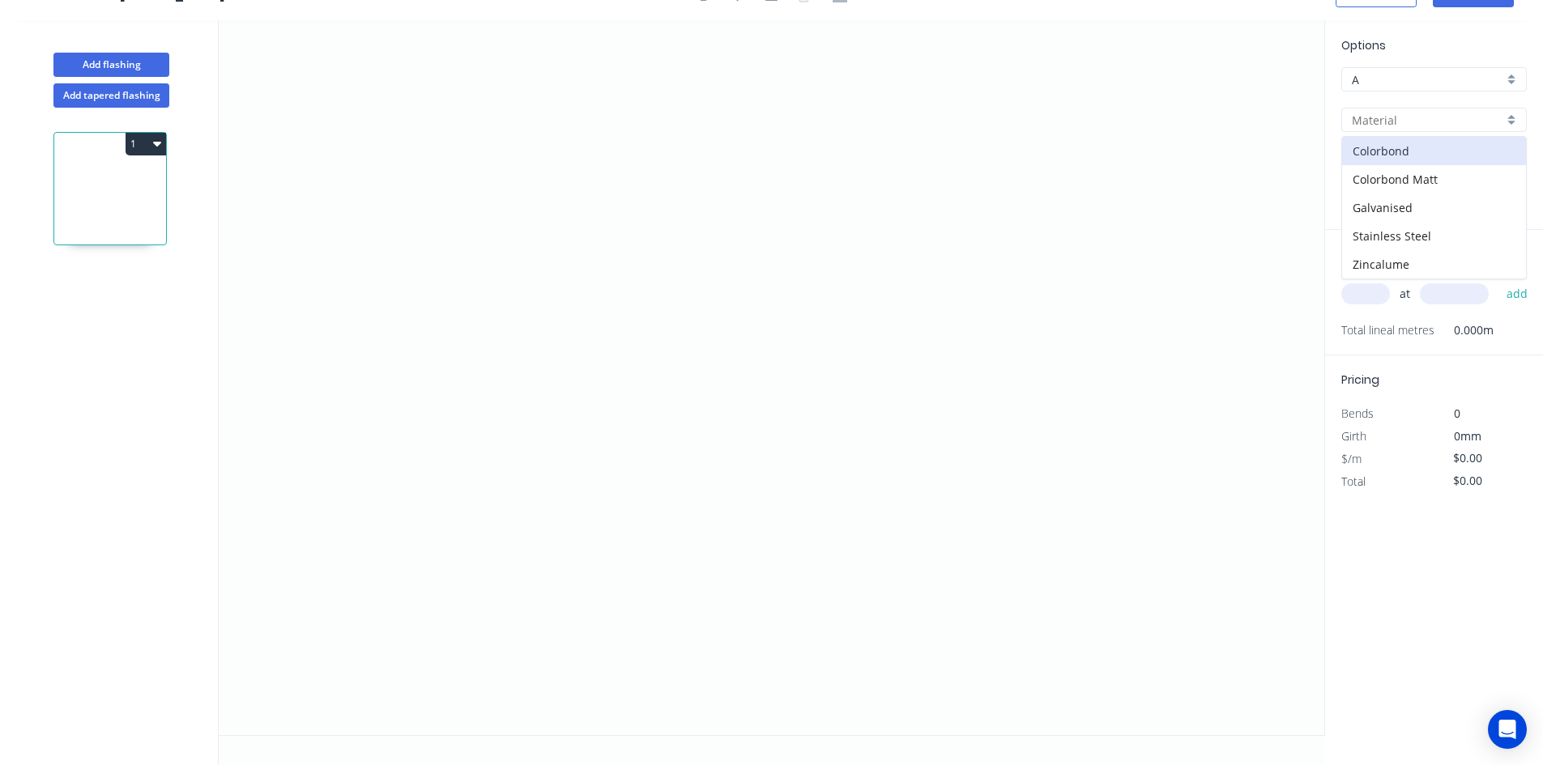
click at [1245, 119] on icon "0" at bounding box center [772, 377] width 1106 height 715
click at [1404, 126] on input "text" at bounding box center [1427, 120] width 151 height 17
click at [1396, 156] on div "Colorbond" at bounding box center [1434, 151] width 184 height 28
type input "Colorbond"
click at [1396, 158] on input ".TBA" at bounding box center [1427, 160] width 151 height 17
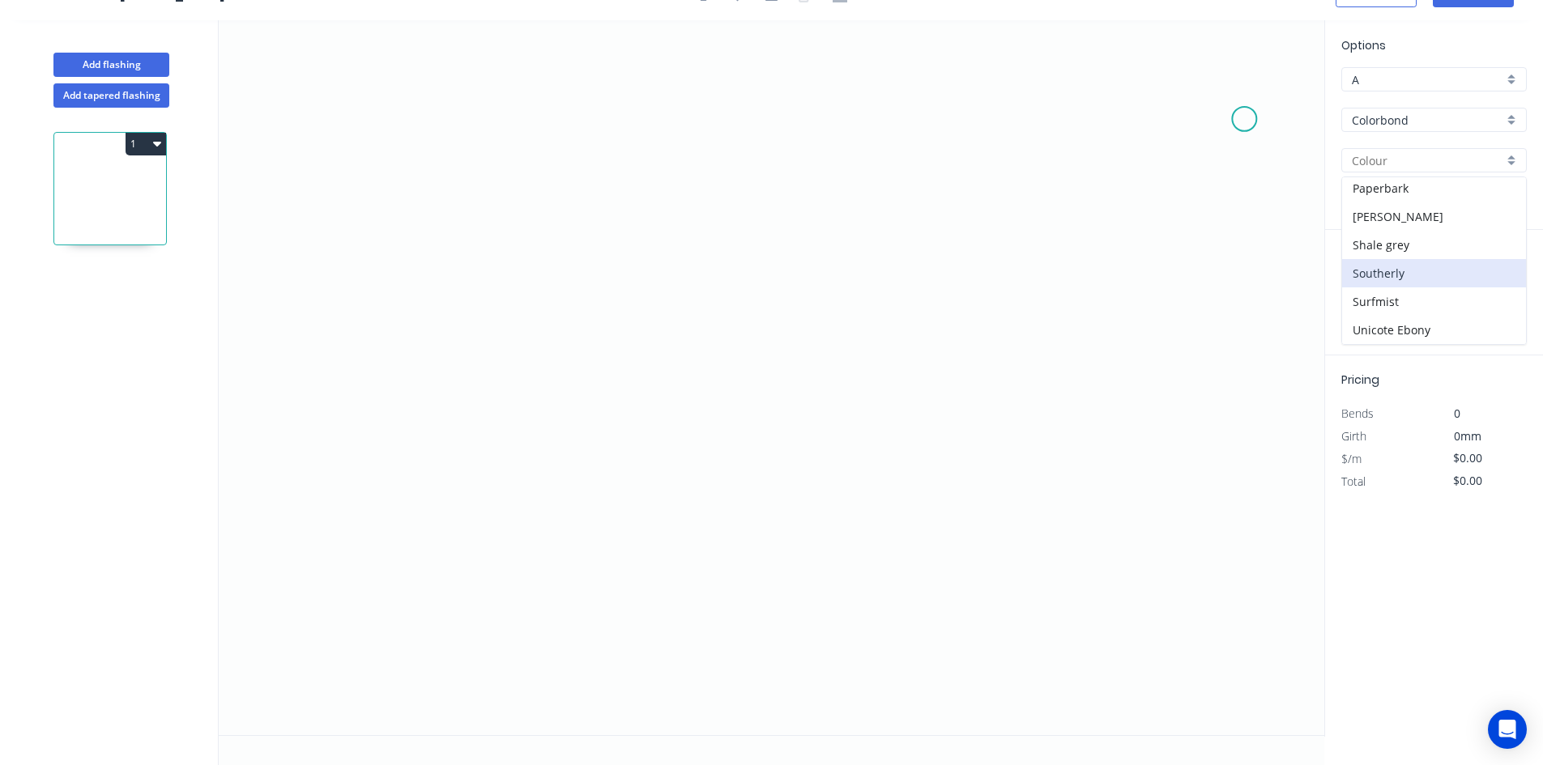
scroll to position [486, 0]
click at [1418, 271] on div "Surfmist" at bounding box center [1434, 272] width 184 height 28
type input "Surfmist"
click at [626, 175] on icon "0" at bounding box center [772, 377] width 1106 height 715
click at [624, 189] on icon "0" at bounding box center [772, 377] width 1106 height 715
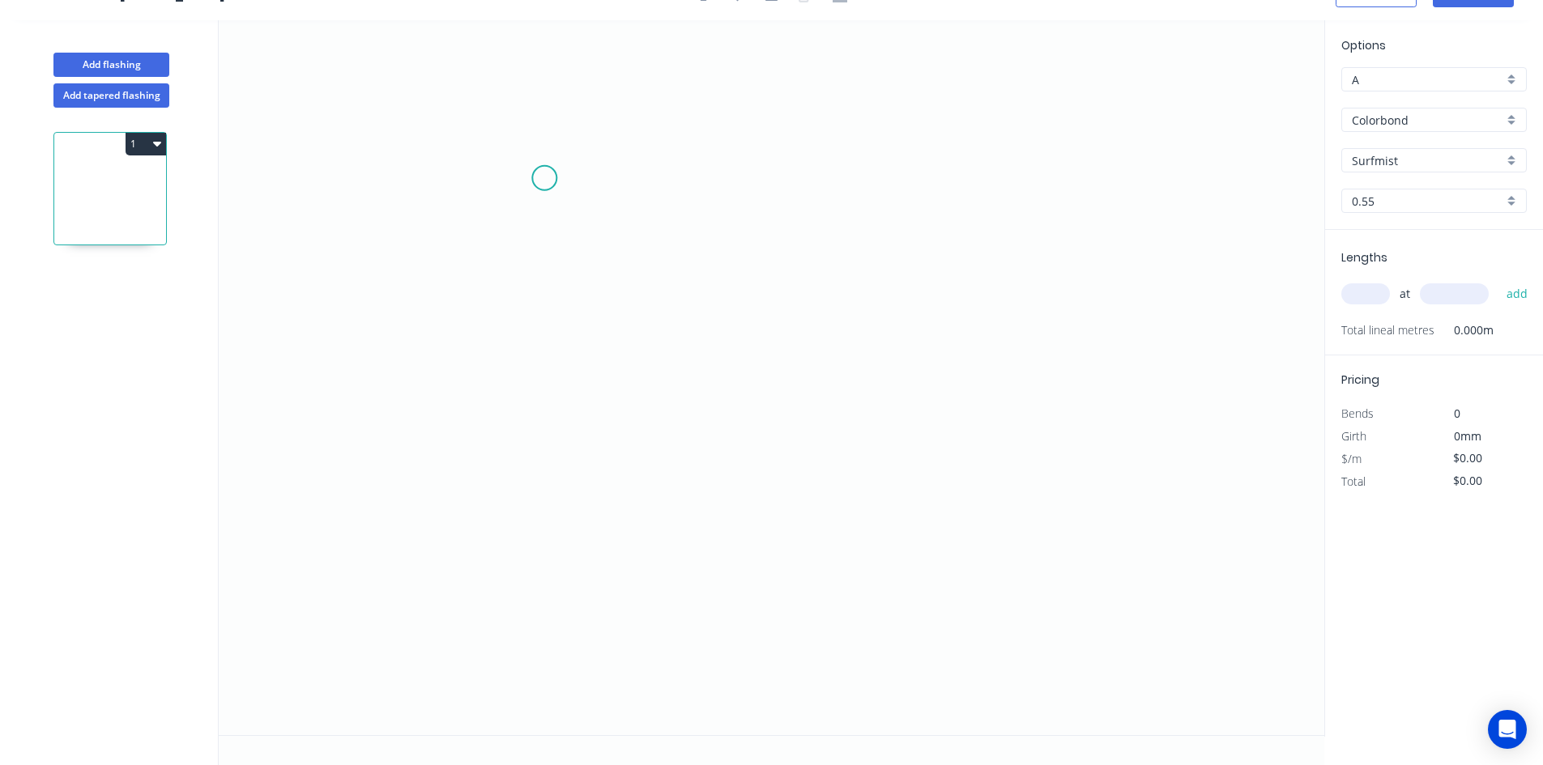
drag, startPoint x: 1245, startPoint y: 117, endPoint x: 544, endPoint y: 178, distance: 703.4
click at [544, 178] on circle at bounding box center [544, 178] width 24 height 24
click at [539, 178] on circle at bounding box center [544, 178] width 24 height 24
click at [527, 565] on icon "0" at bounding box center [772, 377] width 1106 height 715
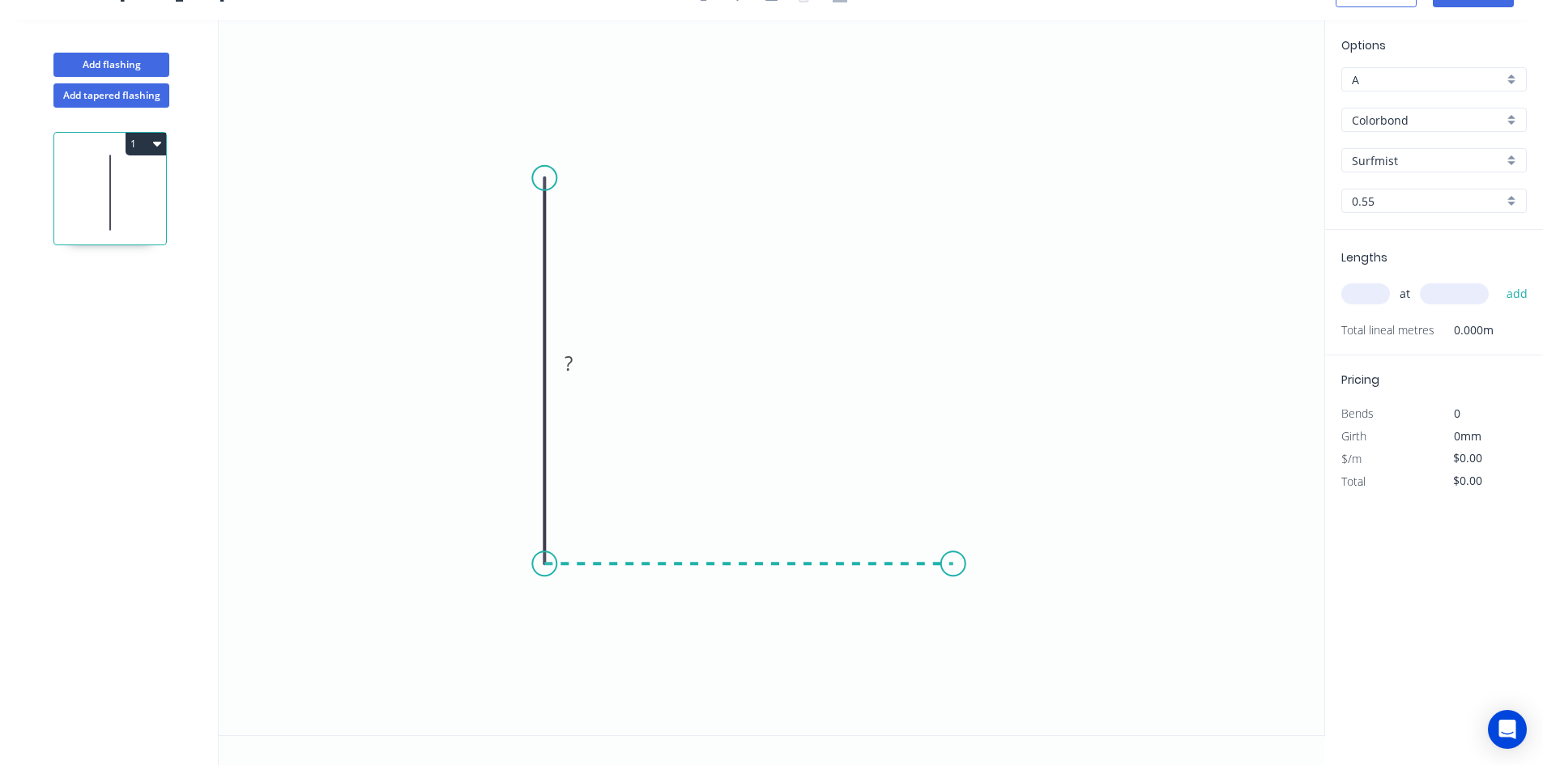
click at [953, 569] on icon "0 ?" at bounding box center [772, 377] width 1106 height 715
click at [994, 590] on icon "0 ? ?" at bounding box center [772, 377] width 1106 height 715
click at [545, 174] on circle at bounding box center [544, 178] width 24 height 24
click at [525, 132] on icon at bounding box center [534, 155] width 19 height 46
click at [557, 138] on tspan "?" at bounding box center [557, 137] width 8 height 27
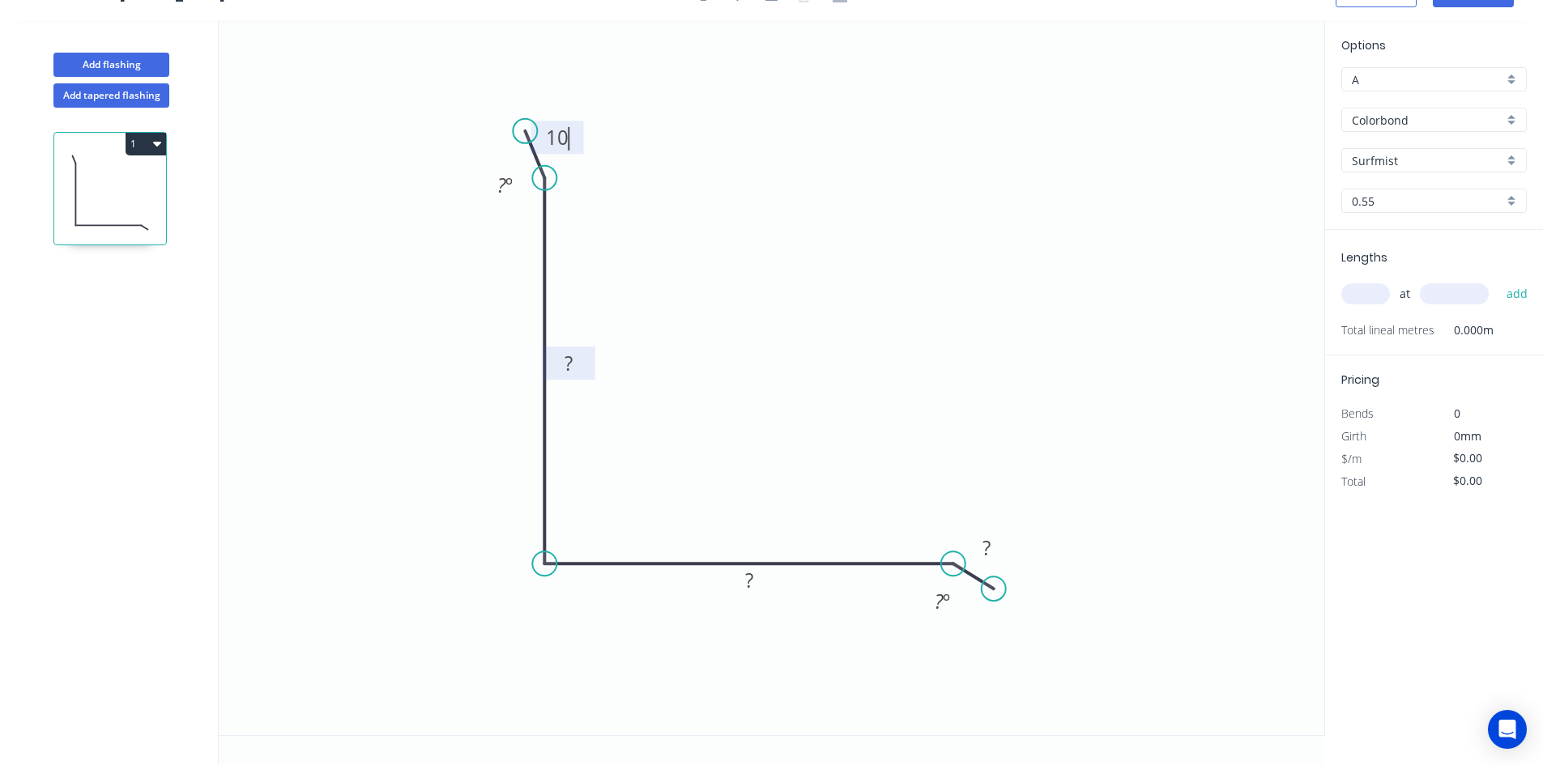
click at [579, 364] on rect at bounding box center [568, 364] width 32 height 23
click at [747, 580] on tspan "?" at bounding box center [749, 580] width 8 height 27
click at [983, 537] on tspan "?" at bounding box center [987, 548] width 8 height 27
drag, startPoint x: 810, startPoint y: 434, endPoint x: 775, endPoint y: 326, distance: 114.0
click at [810, 433] on icon "0 10 150 150 10 ? º ? º" at bounding box center [772, 377] width 1106 height 715
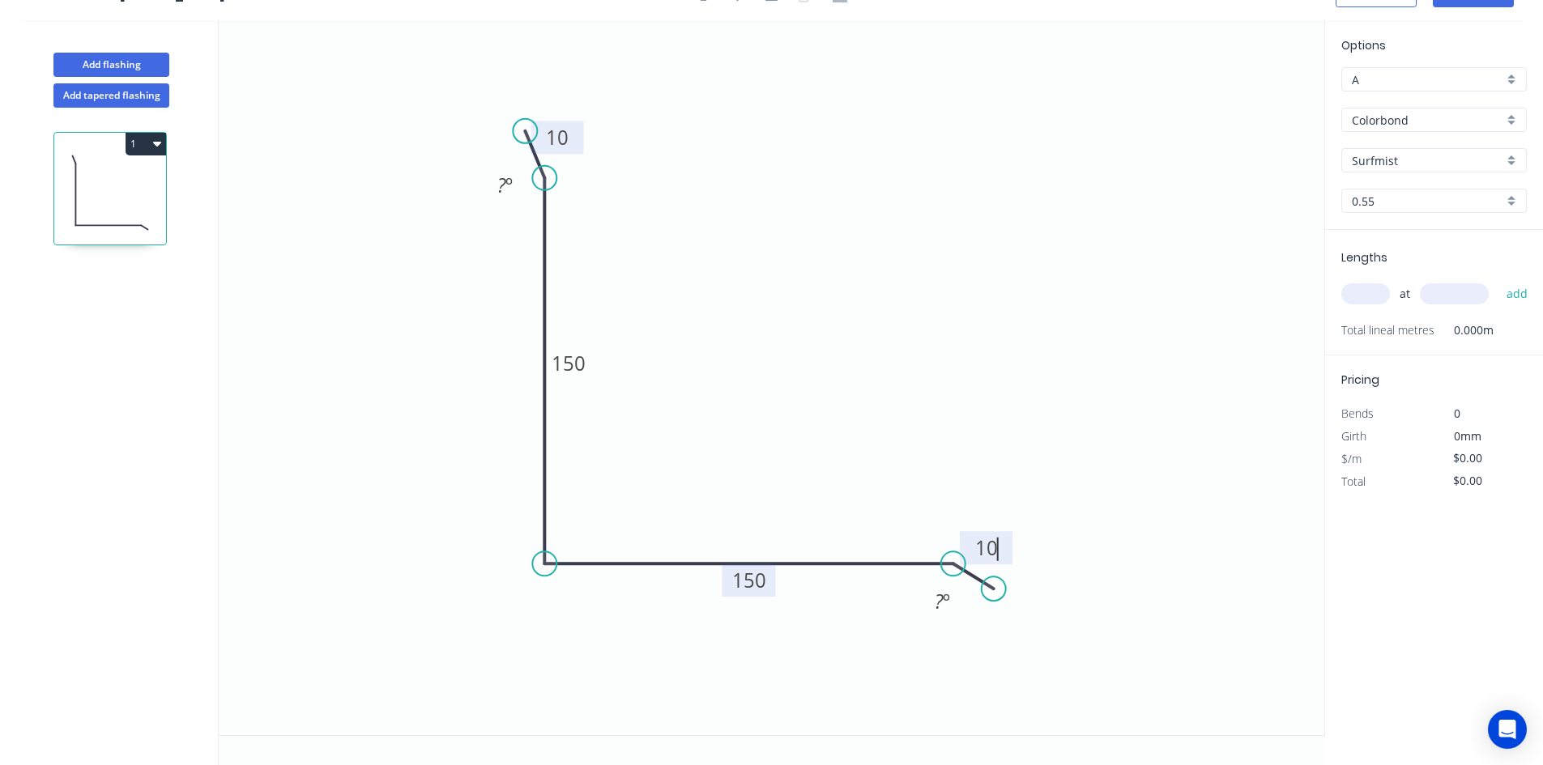
type input "$28.82"
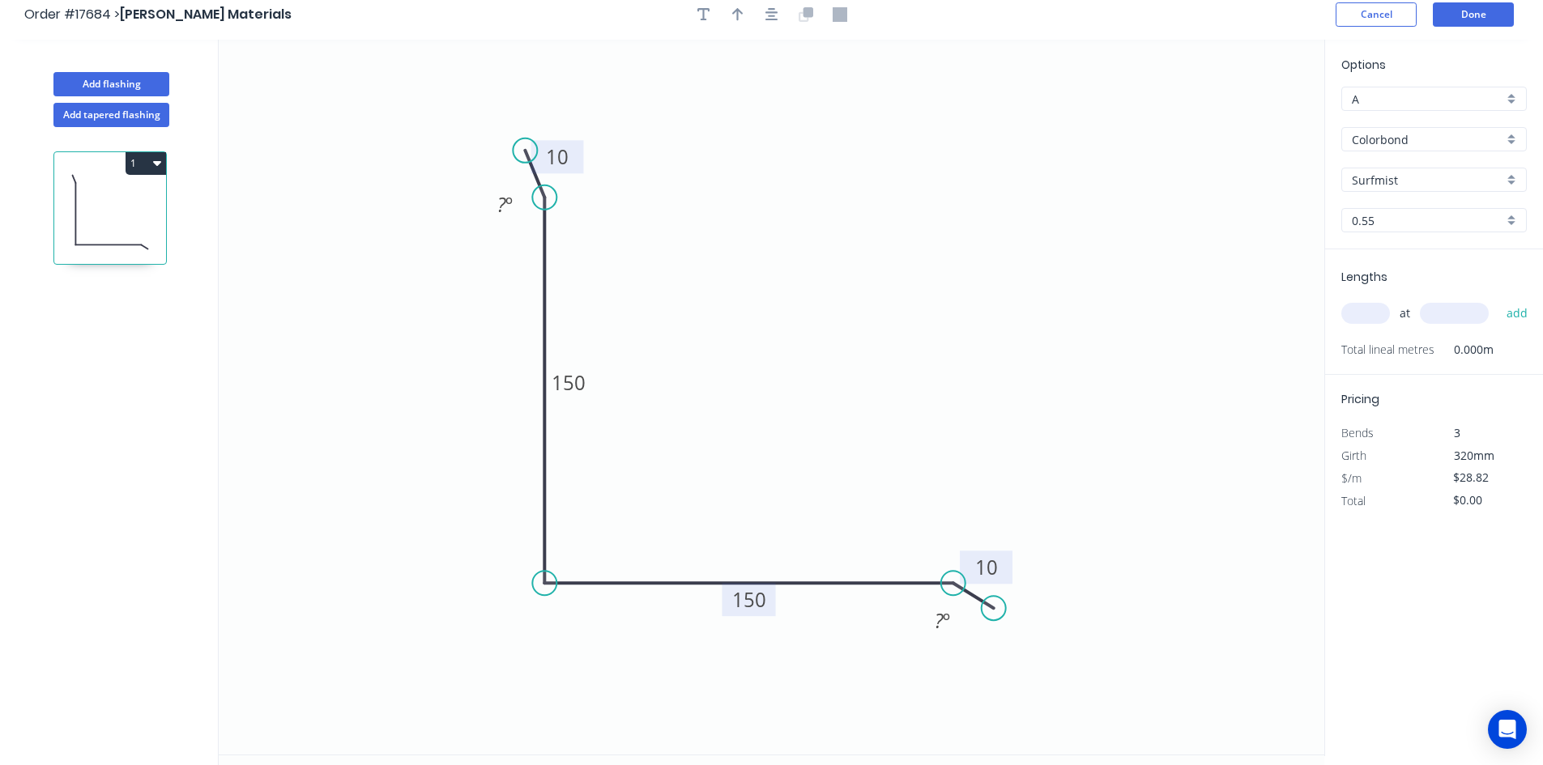
scroll to position [0, 0]
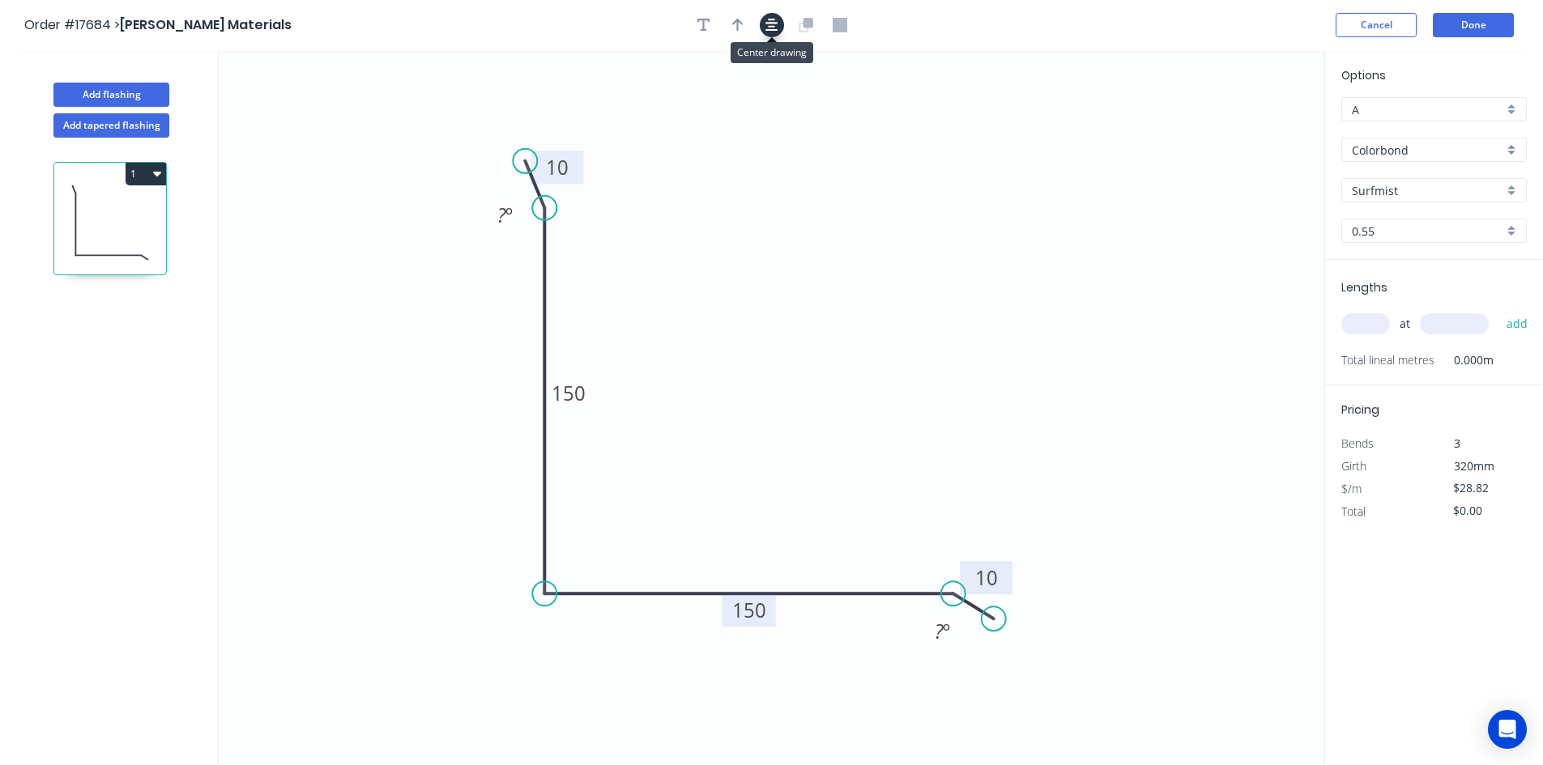
click at [778, 21] on icon "button" at bounding box center [771, 25] width 13 height 15
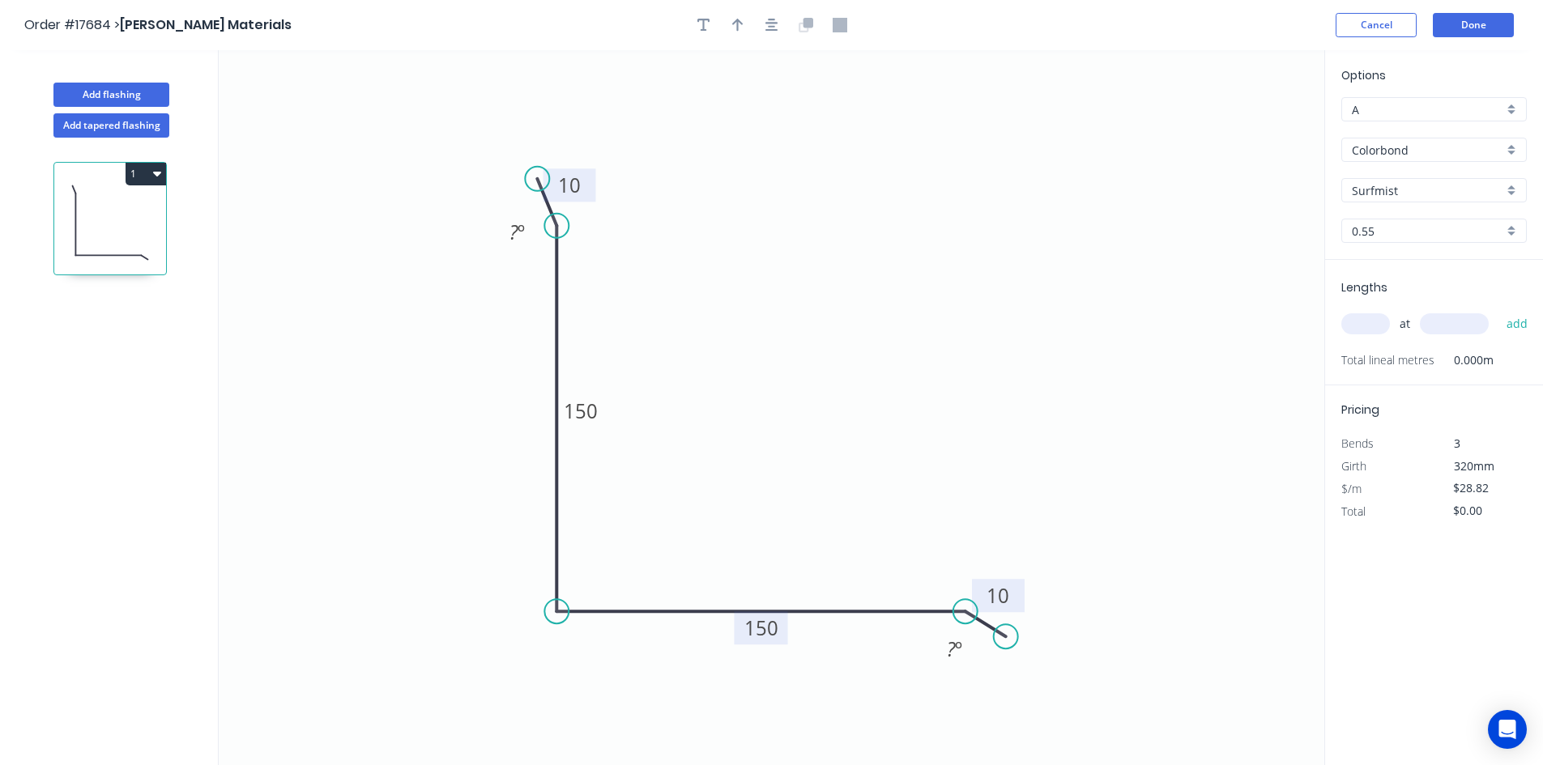
click at [1375, 323] on input "text" at bounding box center [1365, 323] width 49 height 21
click at [1401, 102] on input "A" at bounding box center [1427, 109] width 151 height 17
click at [1396, 281] on div "F" at bounding box center [1434, 282] width 184 height 28
type input "F"
type input "$21.63"
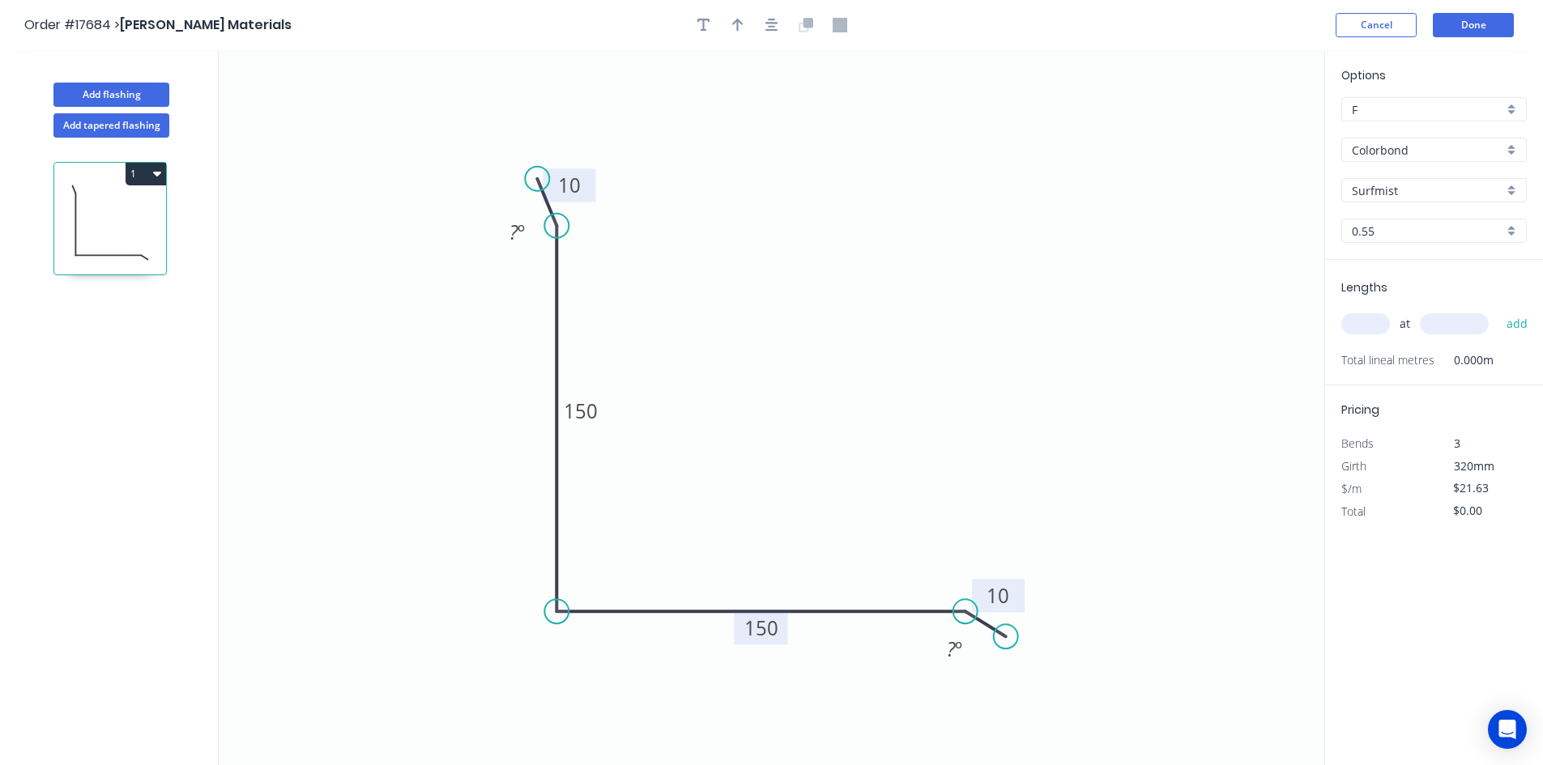
click at [153, 177] on icon "button" at bounding box center [157, 173] width 8 height 13
click at [102, 241] on div "Delete" at bounding box center [89, 246] width 125 height 23
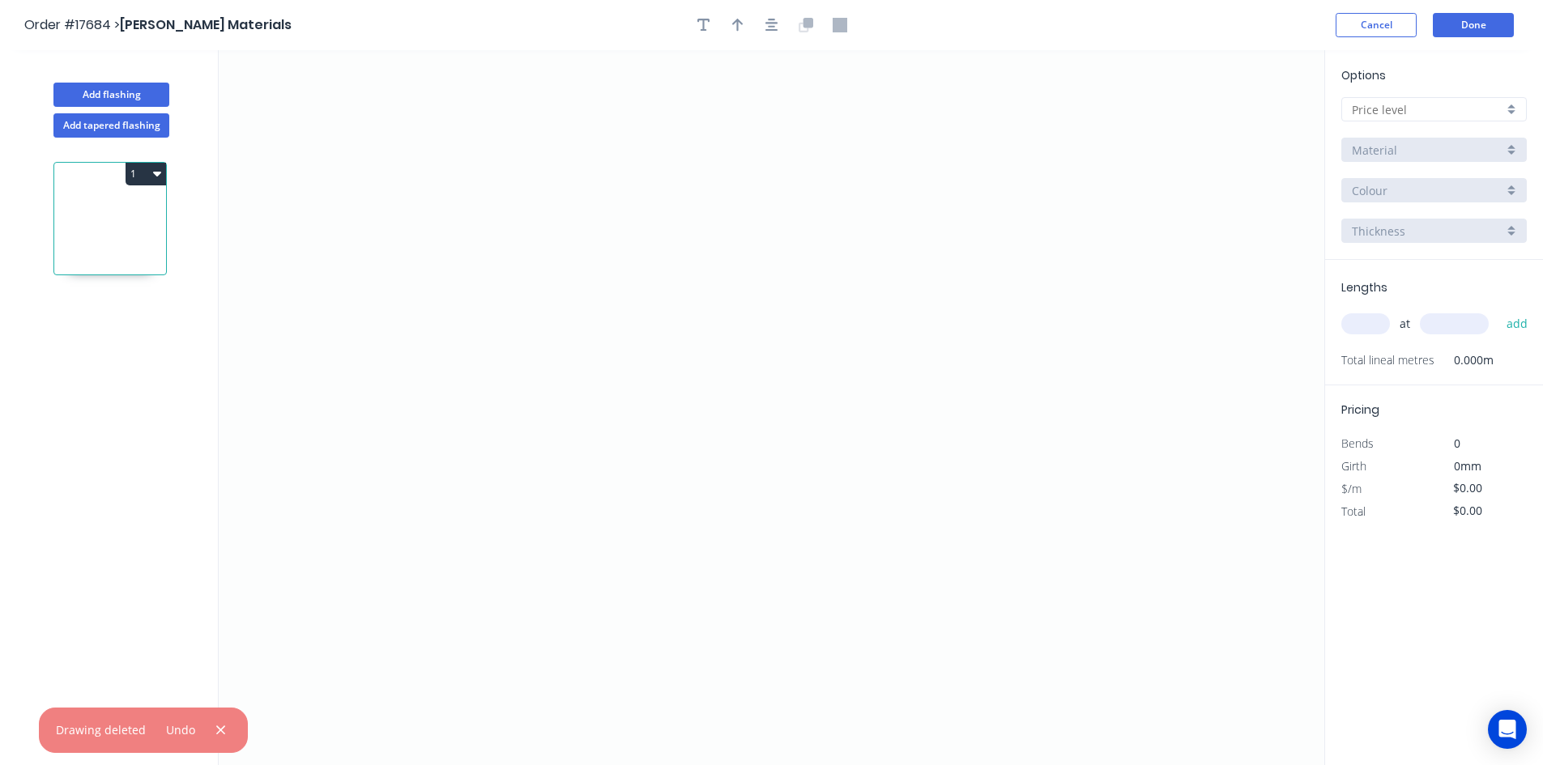
click at [1435, 110] on input "text" at bounding box center [1427, 109] width 151 height 17
click at [1391, 276] on div "F" at bounding box center [1434, 282] width 184 height 28
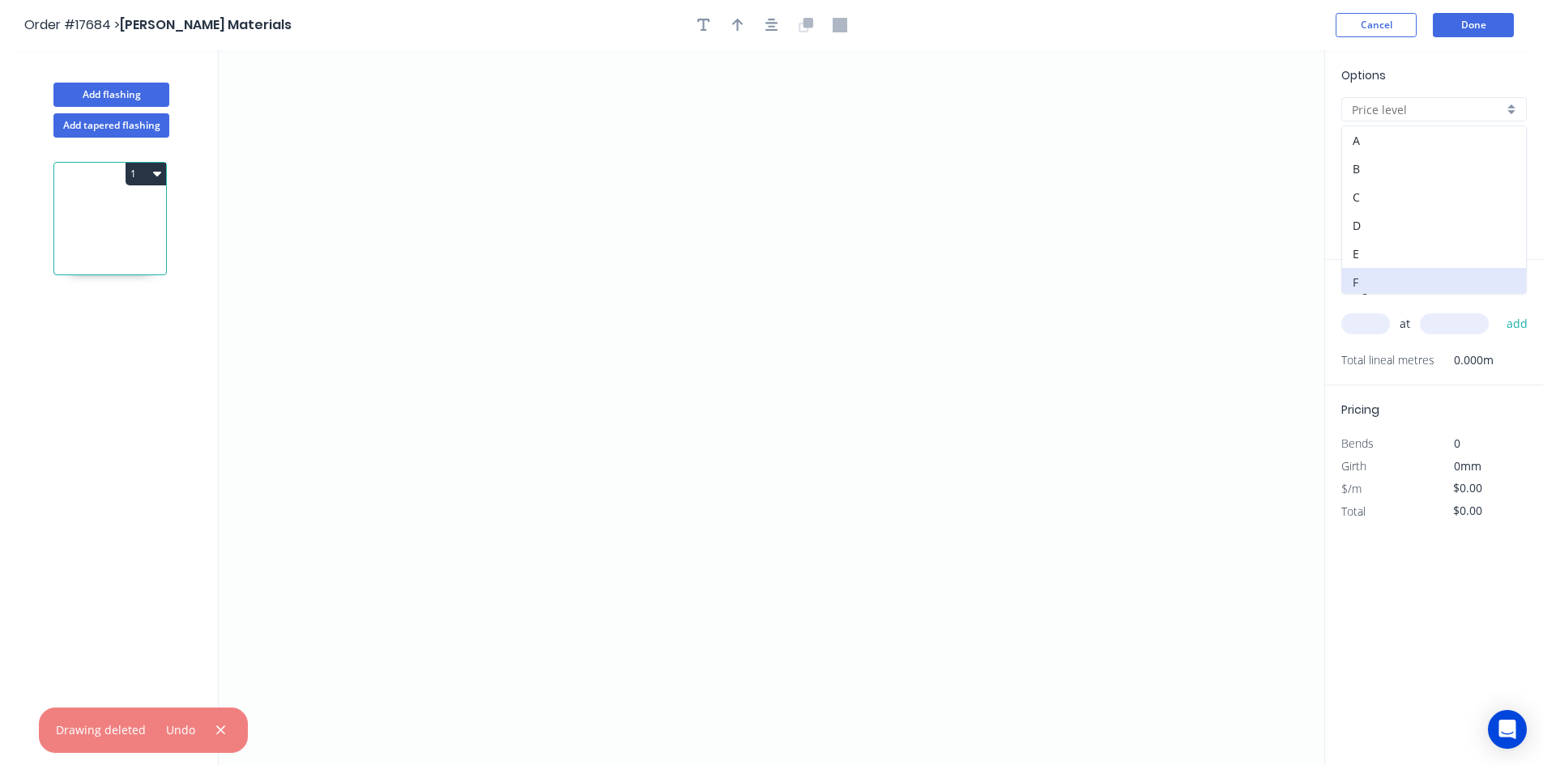
type input "F"
click at [1406, 196] on input ".TBA" at bounding box center [1427, 190] width 151 height 17
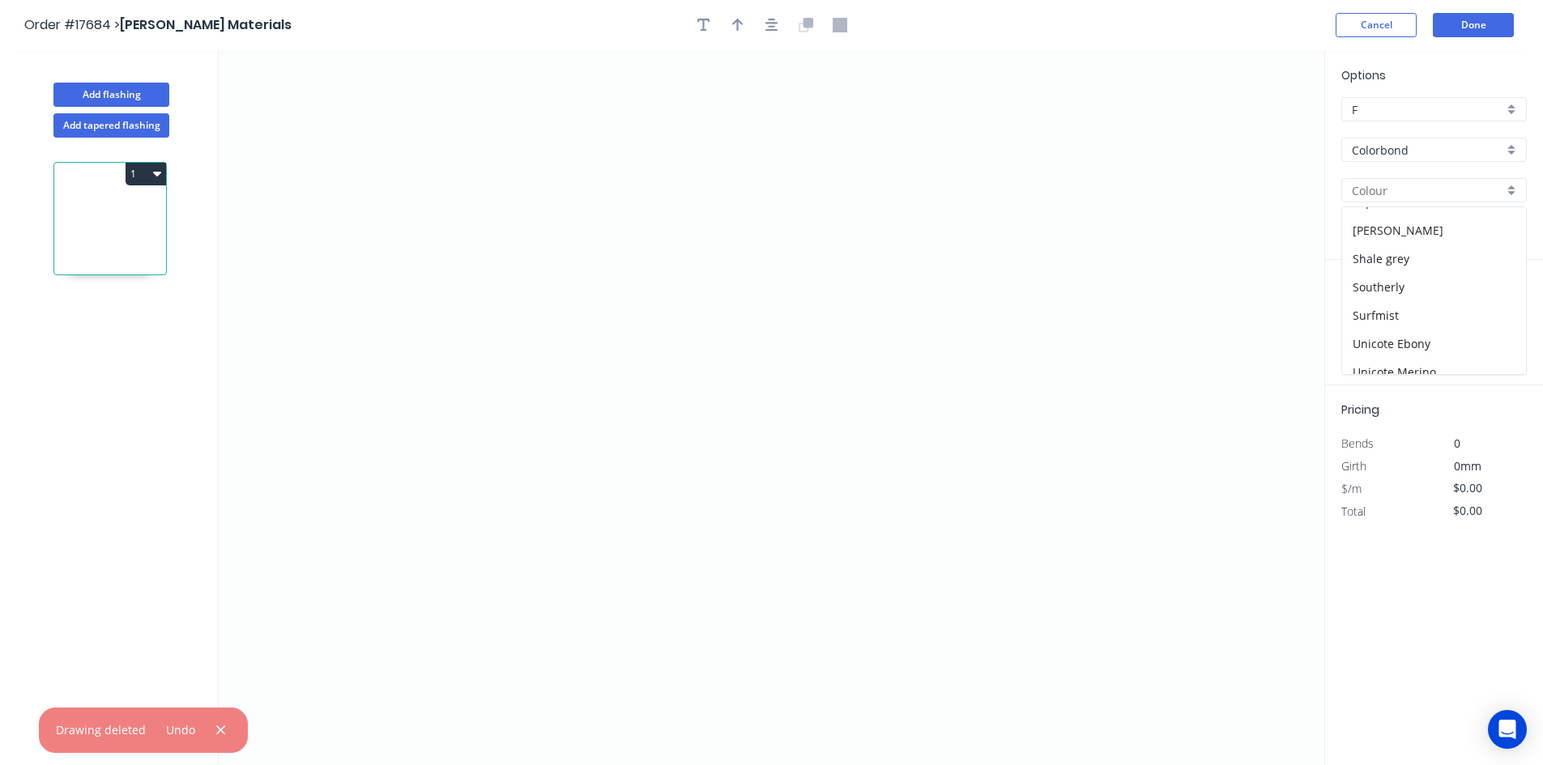
scroll to position [486, 0]
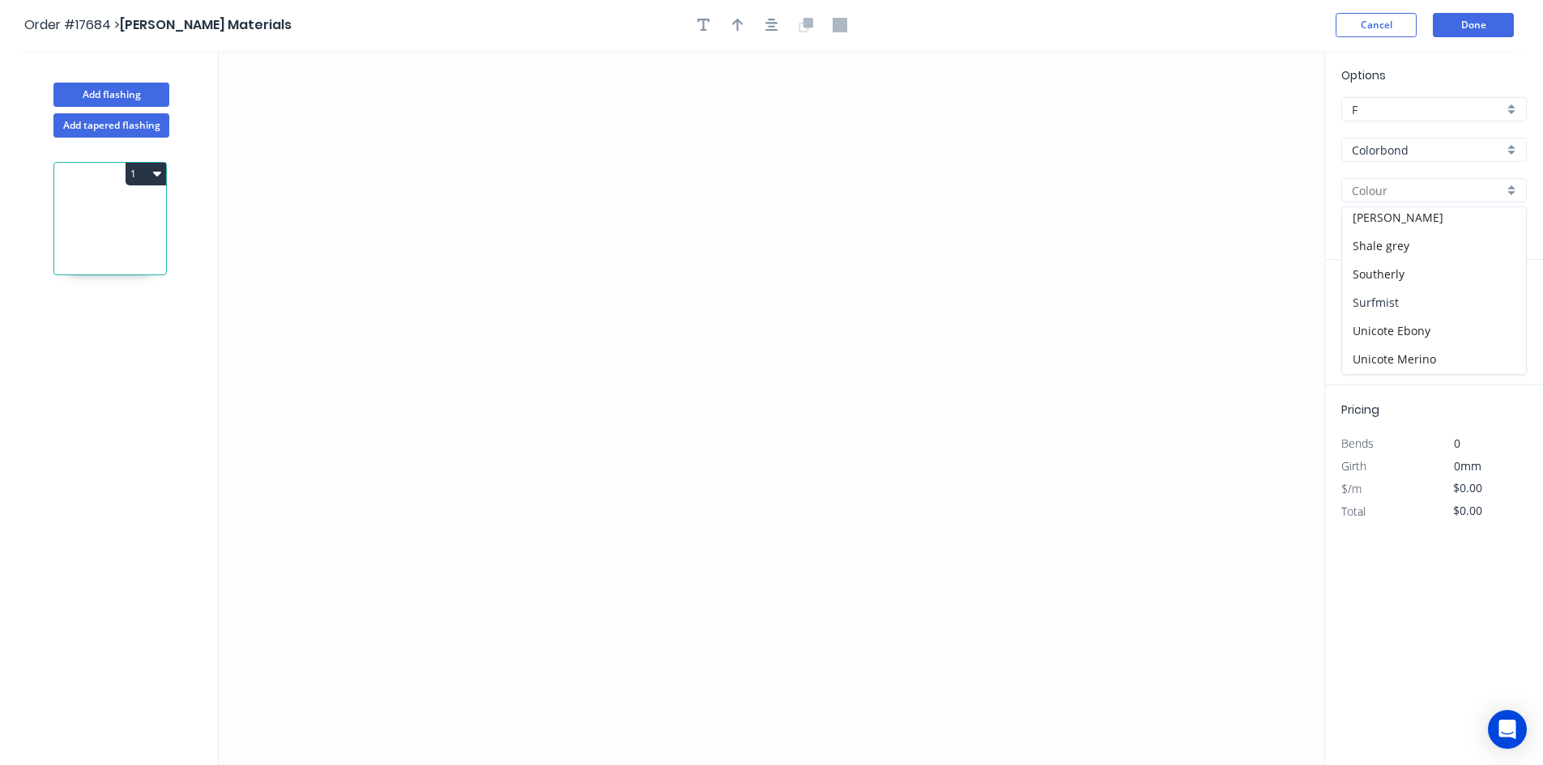
click at [1429, 296] on div "Surfmist" at bounding box center [1434, 302] width 184 height 28
type input "Surfmist"
click at [451, 321] on icon "0" at bounding box center [772, 407] width 1106 height 715
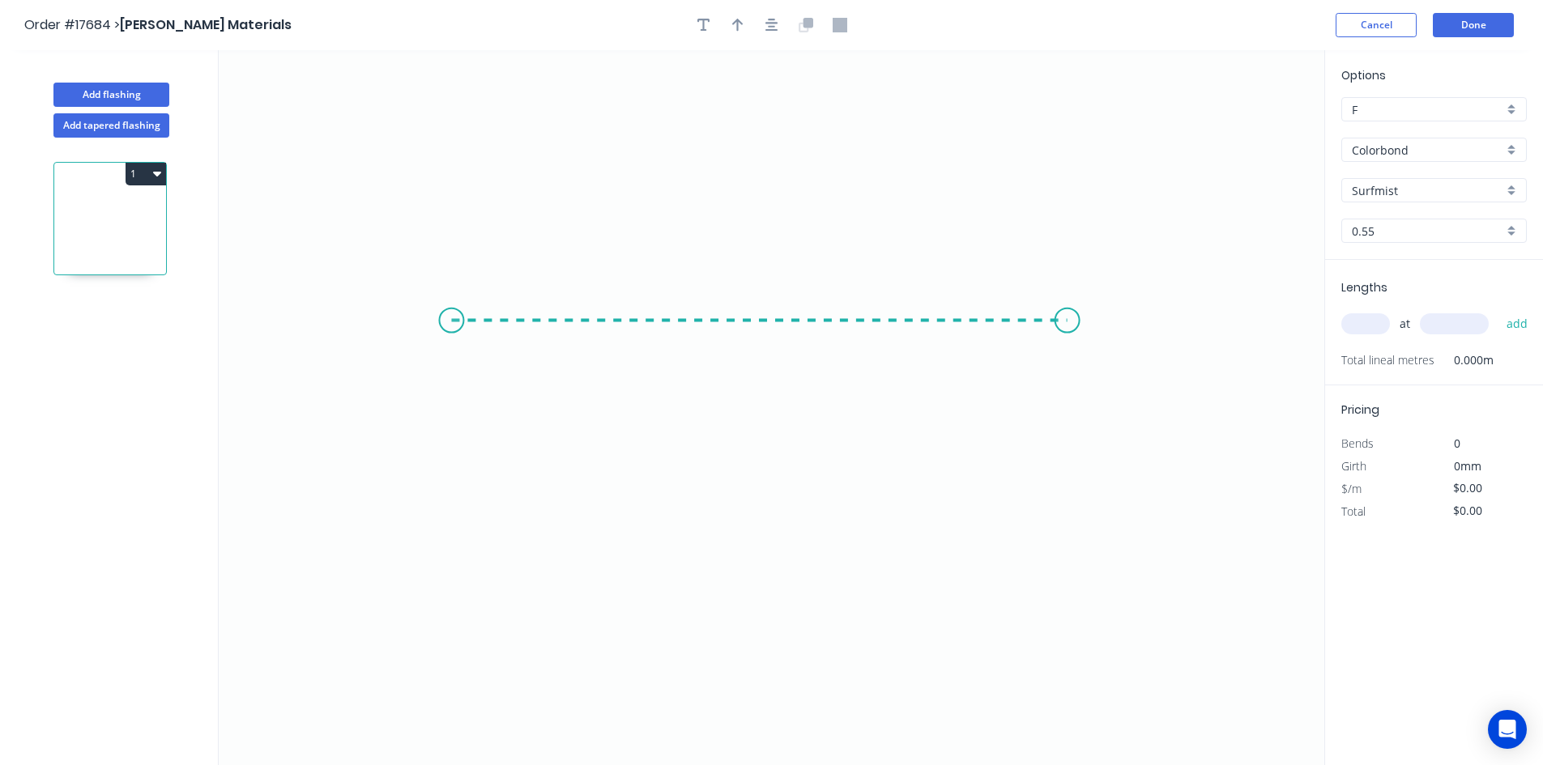
click at [1068, 292] on icon "0" at bounding box center [772, 407] width 1106 height 715
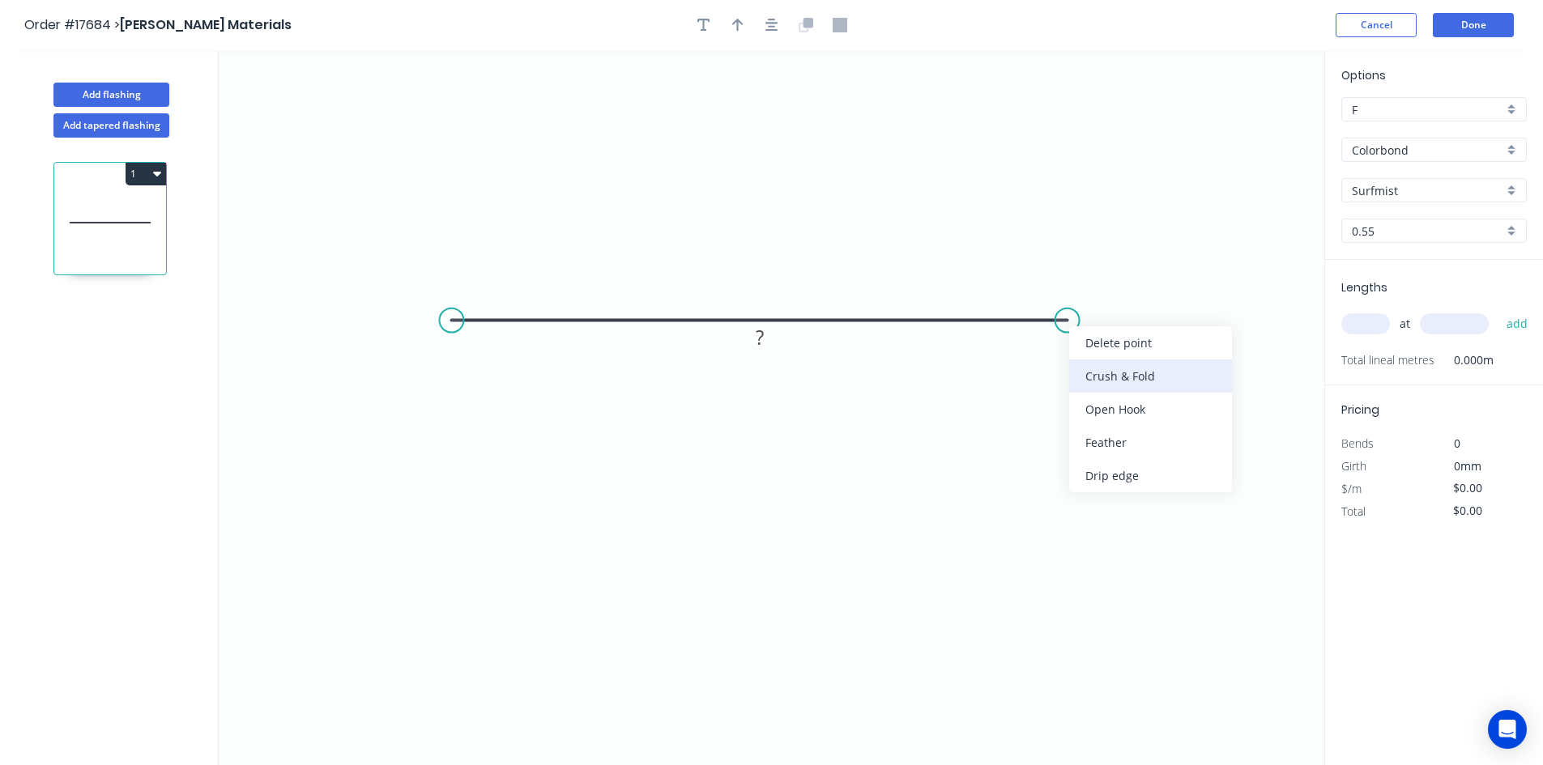
click at [1099, 384] on div "Crush & Fold" at bounding box center [1150, 376] width 163 height 33
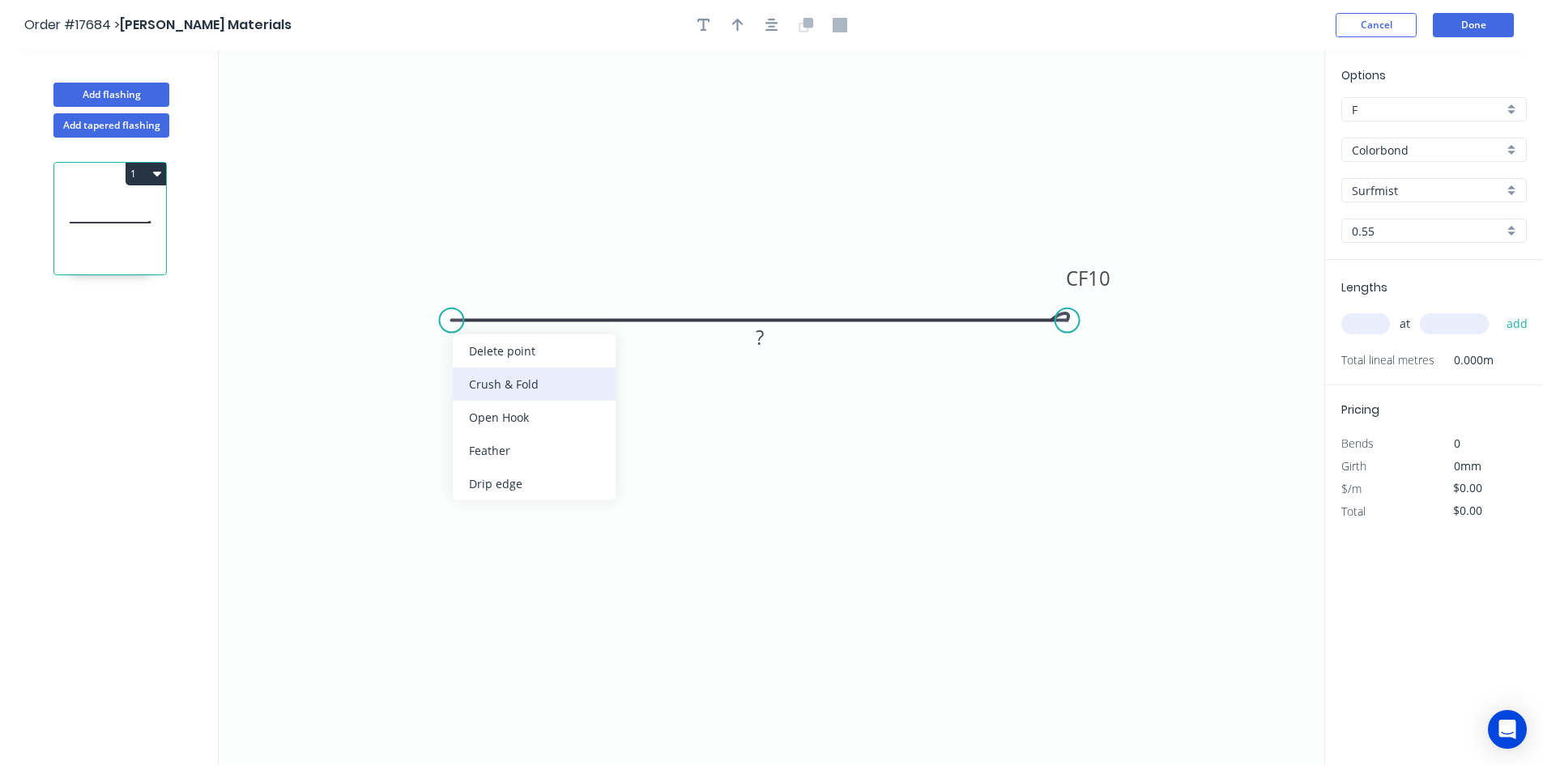
click at [481, 376] on div "Crush & Fold" at bounding box center [534, 384] width 163 height 33
click at [1106, 366] on div "Flip bend" at bounding box center [1142, 374] width 163 height 33
click at [774, 27] on icon "button" at bounding box center [771, 25] width 13 height 13
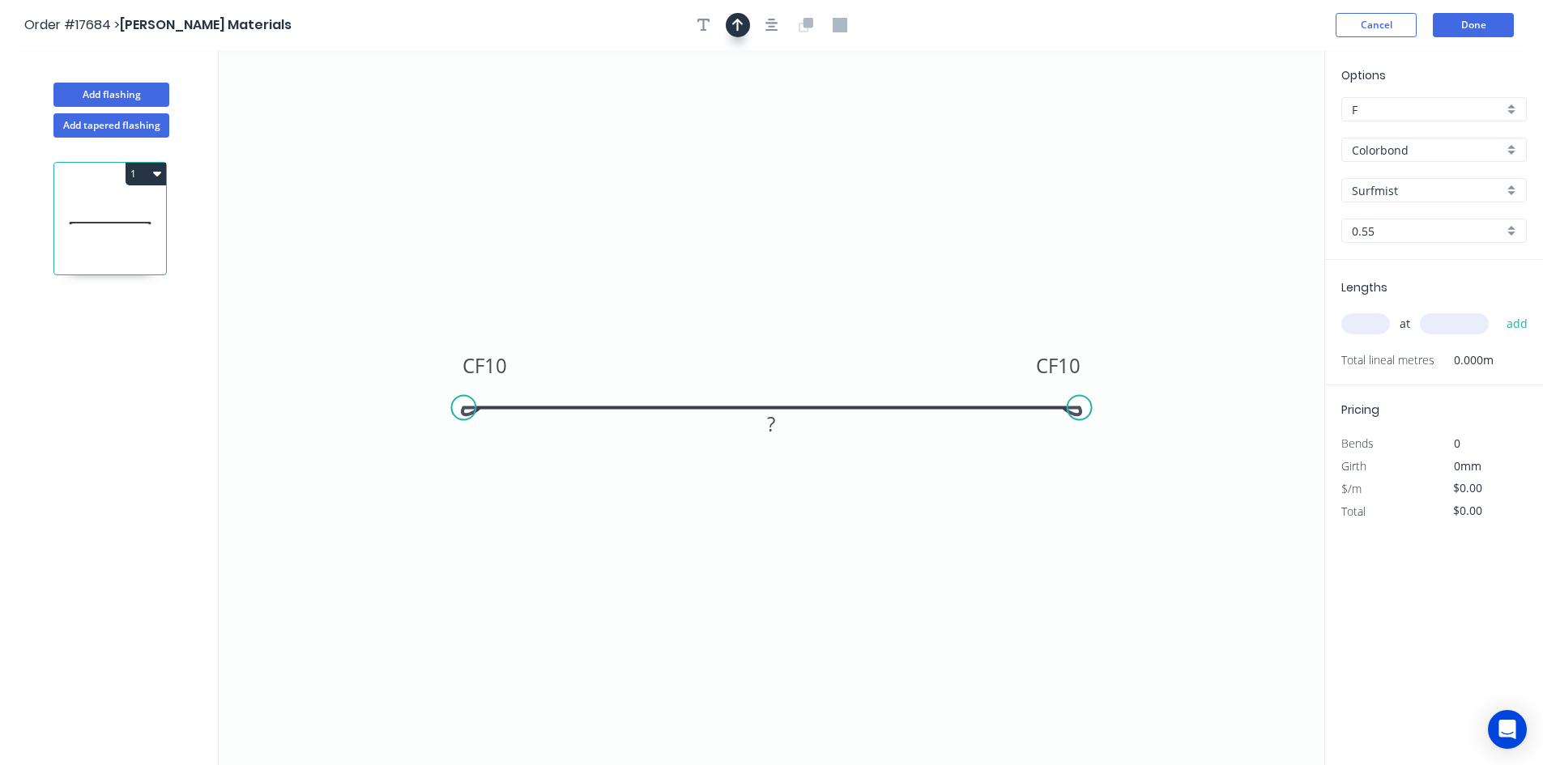
click at [740, 28] on icon "button" at bounding box center [737, 25] width 11 height 15
drag, startPoint x: 1246, startPoint y: 130, endPoint x: 842, endPoint y: 322, distance: 446.7
click at [877, 276] on icon at bounding box center [878, 255] width 15 height 52
click at [778, 434] on rect at bounding box center [772, 425] width 32 height 23
drag, startPoint x: 793, startPoint y: 428, endPoint x: 801, endPoint y: 359, distance: 70.1
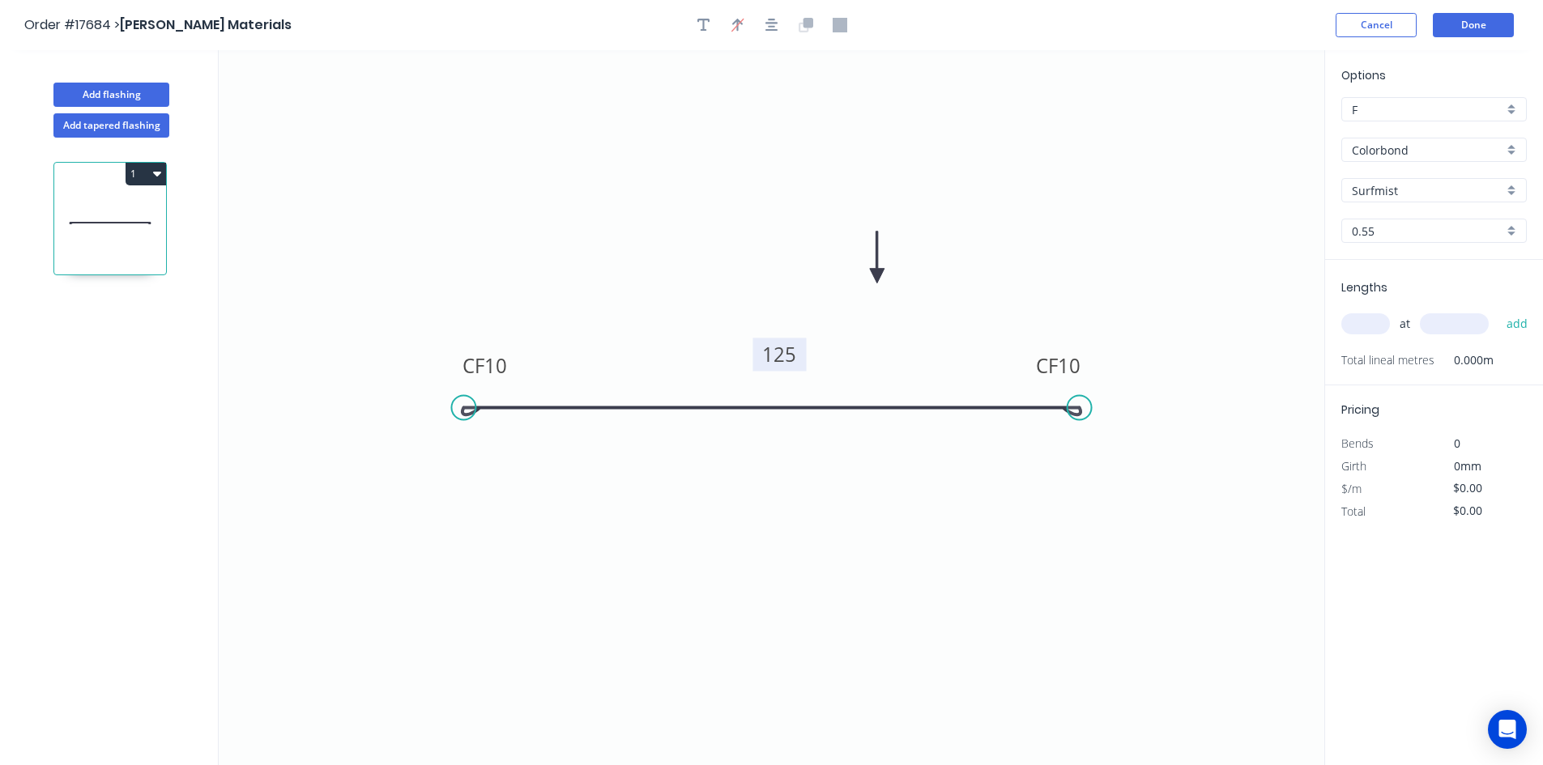
click at [801, 359] on rect at bounding box center [778, 354] width 53 height 33
click at [967, 558] on icon "0 CF 10 CF 10 125" at bounding box center [772, 407] width 1106 height 715
type input "$14.74"
click at [760, 25] on button "button" at bounding box center [772, 25] width 24 height 24
click at [1375, 320] on input "text" at bounding box center [1365, 323] width 49 height 21
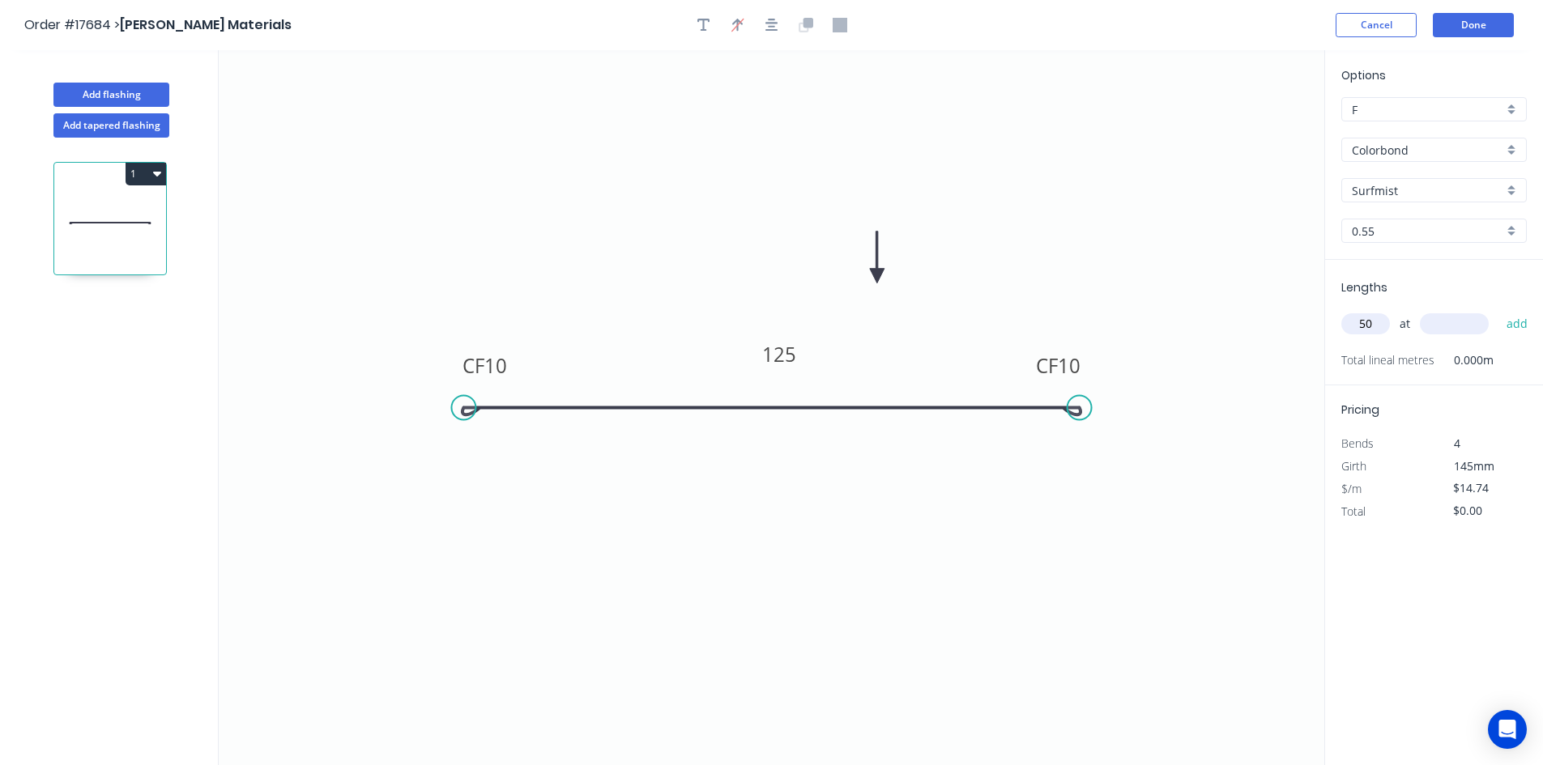
type input "50"
click at [1451, 318] on input "text" at bounding box center [1454, 323] width 69 height 21
type input "275"
click at [1506, 322] on button "add" at bounding box center [1518, 324] width 38 height 28
type input "$737.00"
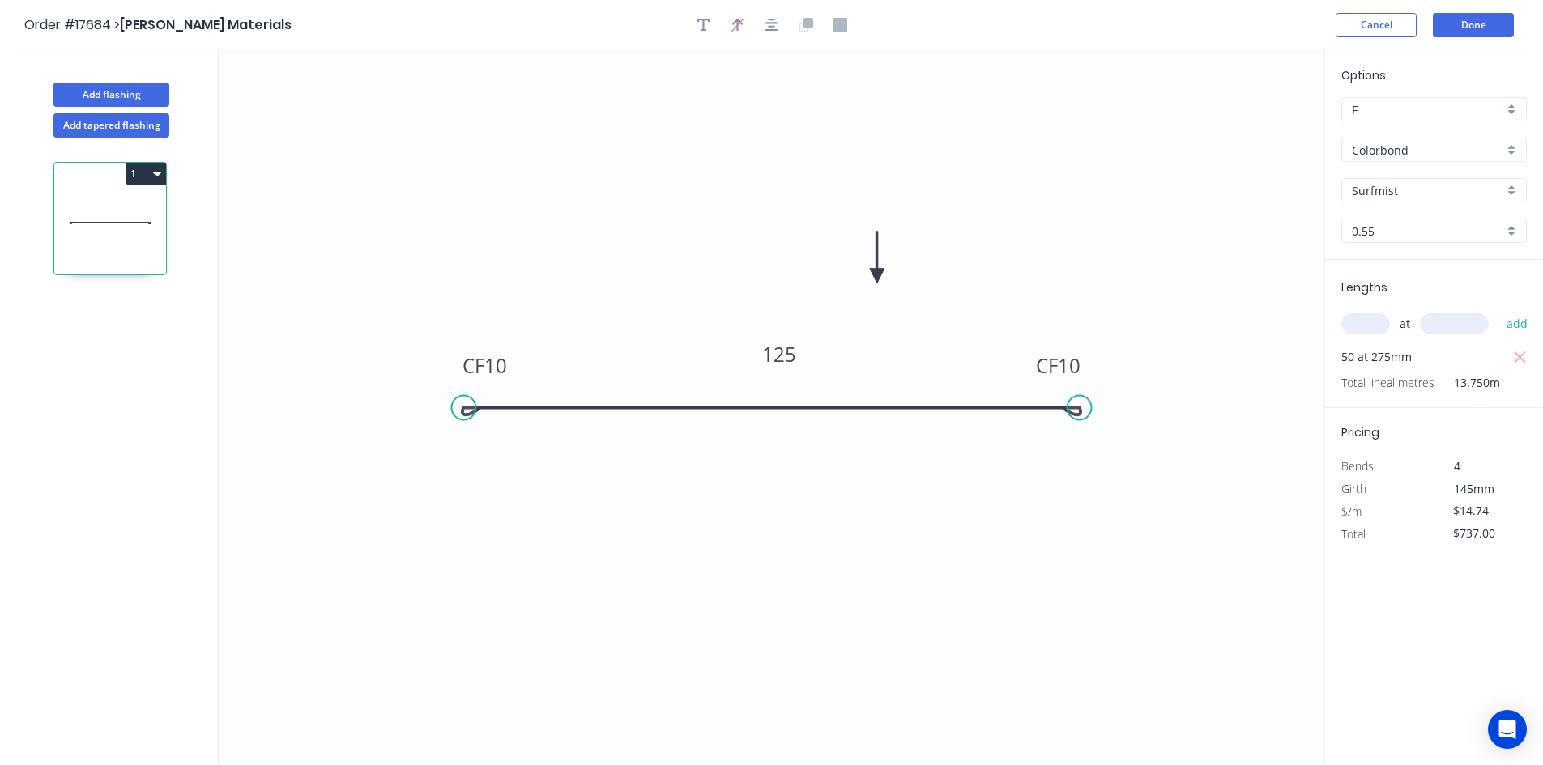
click at [151, 177] on button "1" at bounding box center [146, 174] width 41 height 23
click at [123, 94] on button "Add flashing" at bounding box center [111, 95] width 116 height 24
type input "$0.00"
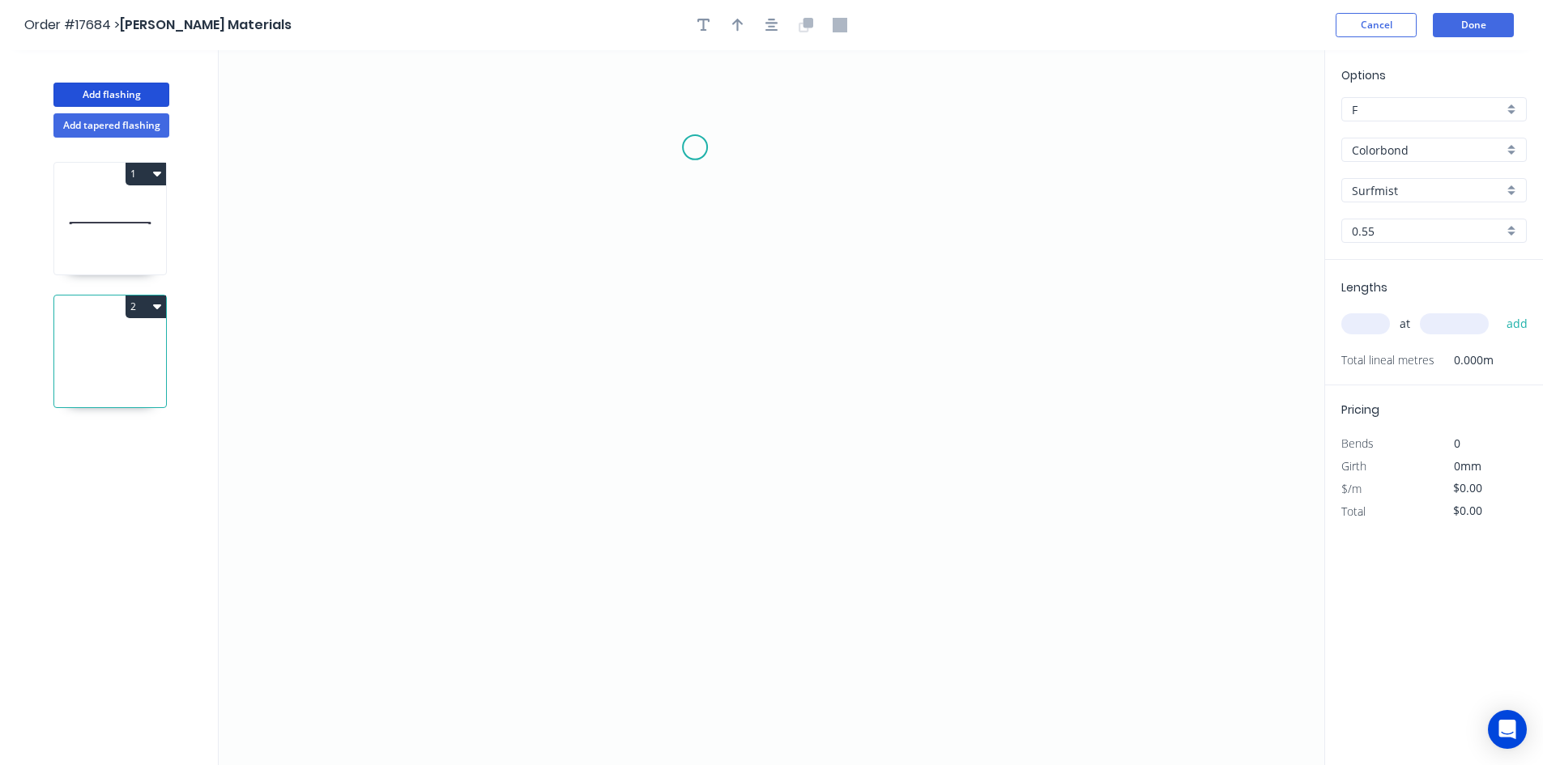
click at [693, 144] on icon "0" at bounding box center [772, 407] width 1106 height 715
click at [695, 686] on icon "0" at bounding box center [772, 407] width 1106 height 715
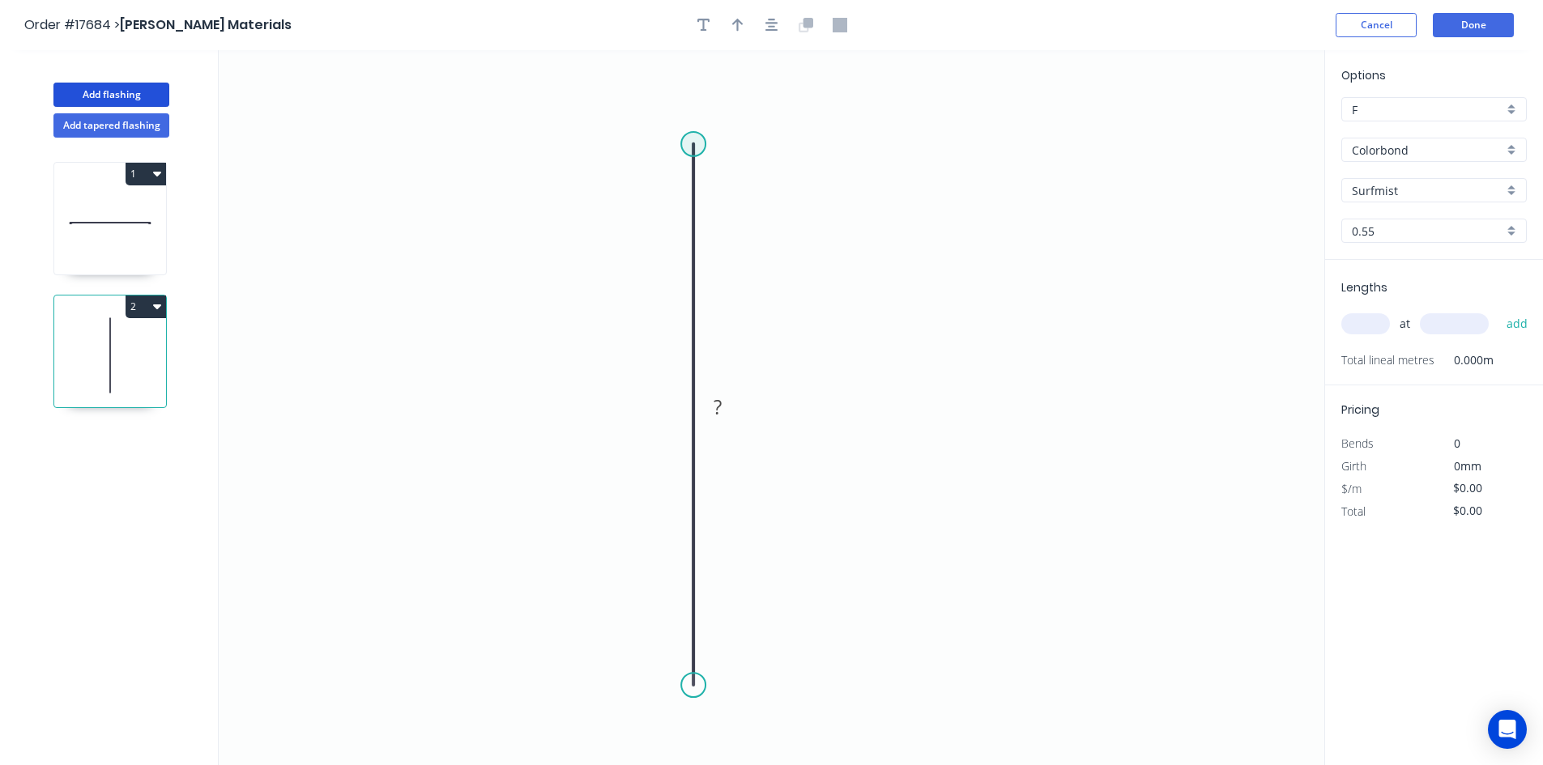
click at [697, 139] on circle at bounding box center [693, 144] width 24 height 24
click at [862, 148] on icon "0 ?" at bounding box center [772, 407] width 1106 height 715
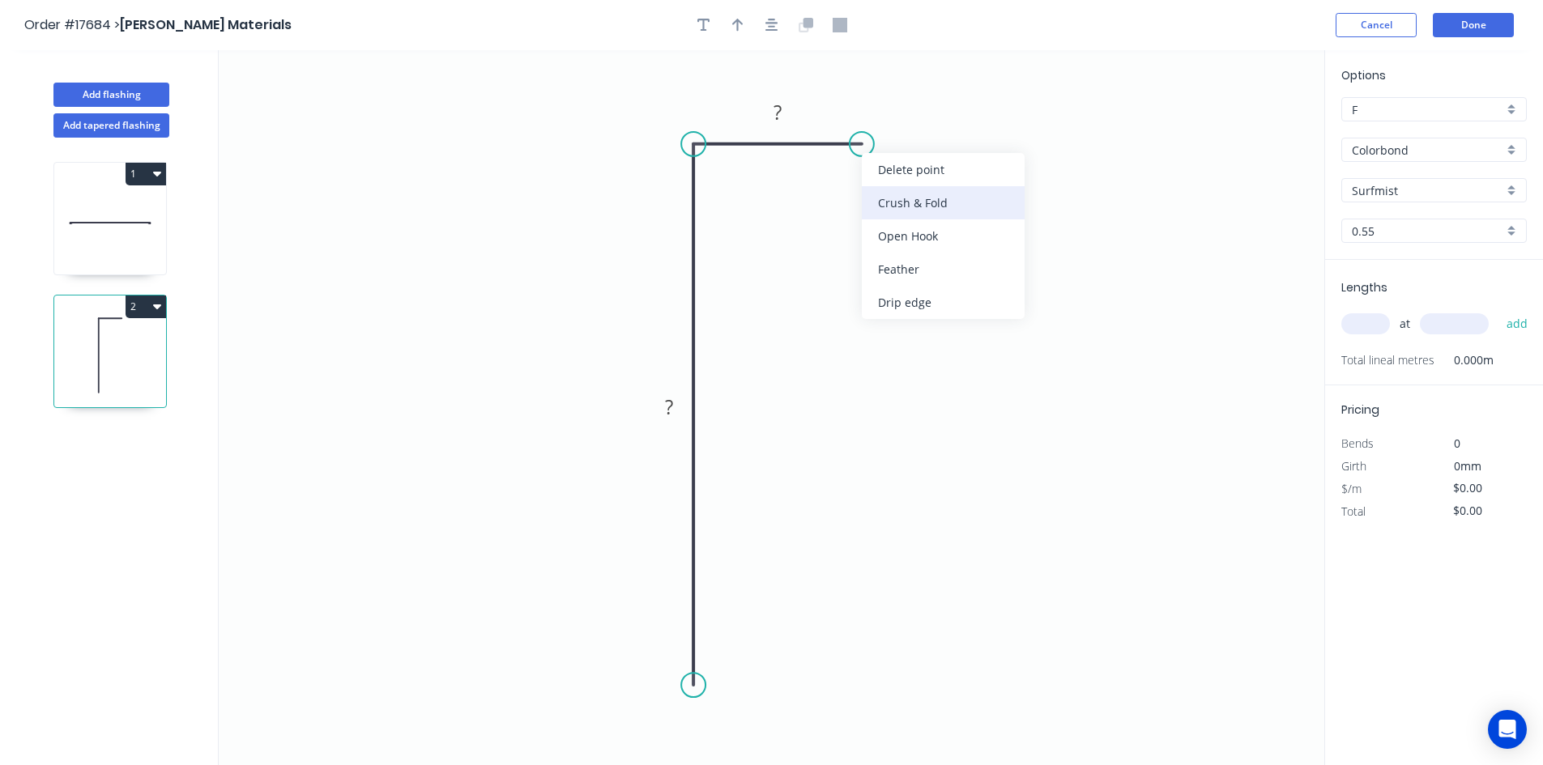
click at [916, 198] on div "Crush & Fold" at bounding box center [943, 202] width 163 height 33
click at [903, 199] on div "Flip bend" at bounding box center [947, 203] width 163 height 33
drag, startPoint x: 908, startPoint y: 159, endPoint x: 893, endPoint y: 194, distance: 38.1
click at [893, 194] on rect at bounding box center [871, 199] width 65 height 33
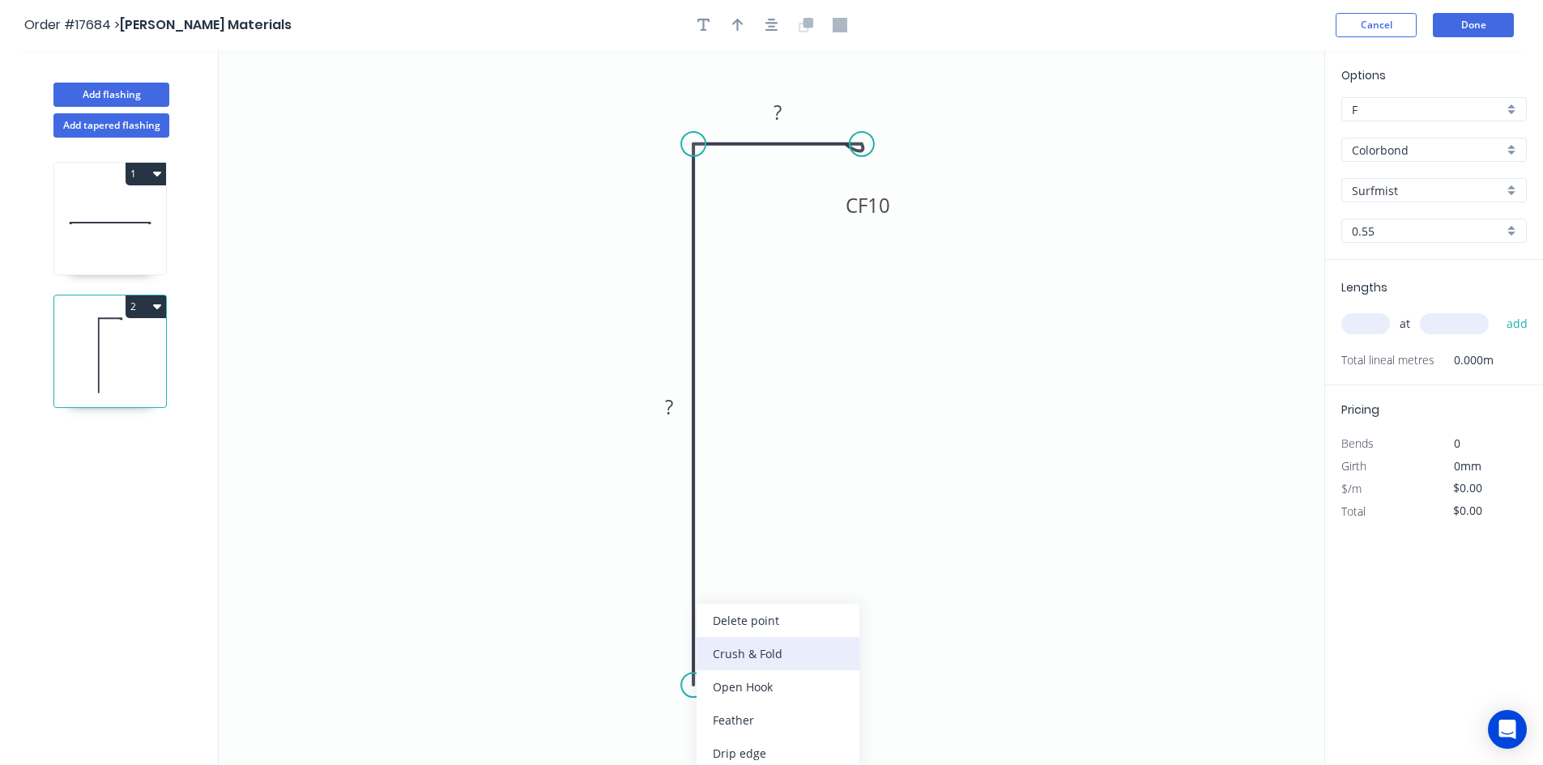
click at [770, 654] on div "Crush & Fold" at bounding box center [778, 653] width 163 height 33
drag, startPoint x: 627, startPoint y: 650, endPoint x: 787, endPoint y: 668, distance: 160.6
click at [787, 668] on rect at bounding box center [819, 674] width 65 height 33
click at [677, 403] on rect at bounding box center [669, 408] width 32 height 23
click at [787, 99] on rect at bounding box center [778, 112] width 53 height 33
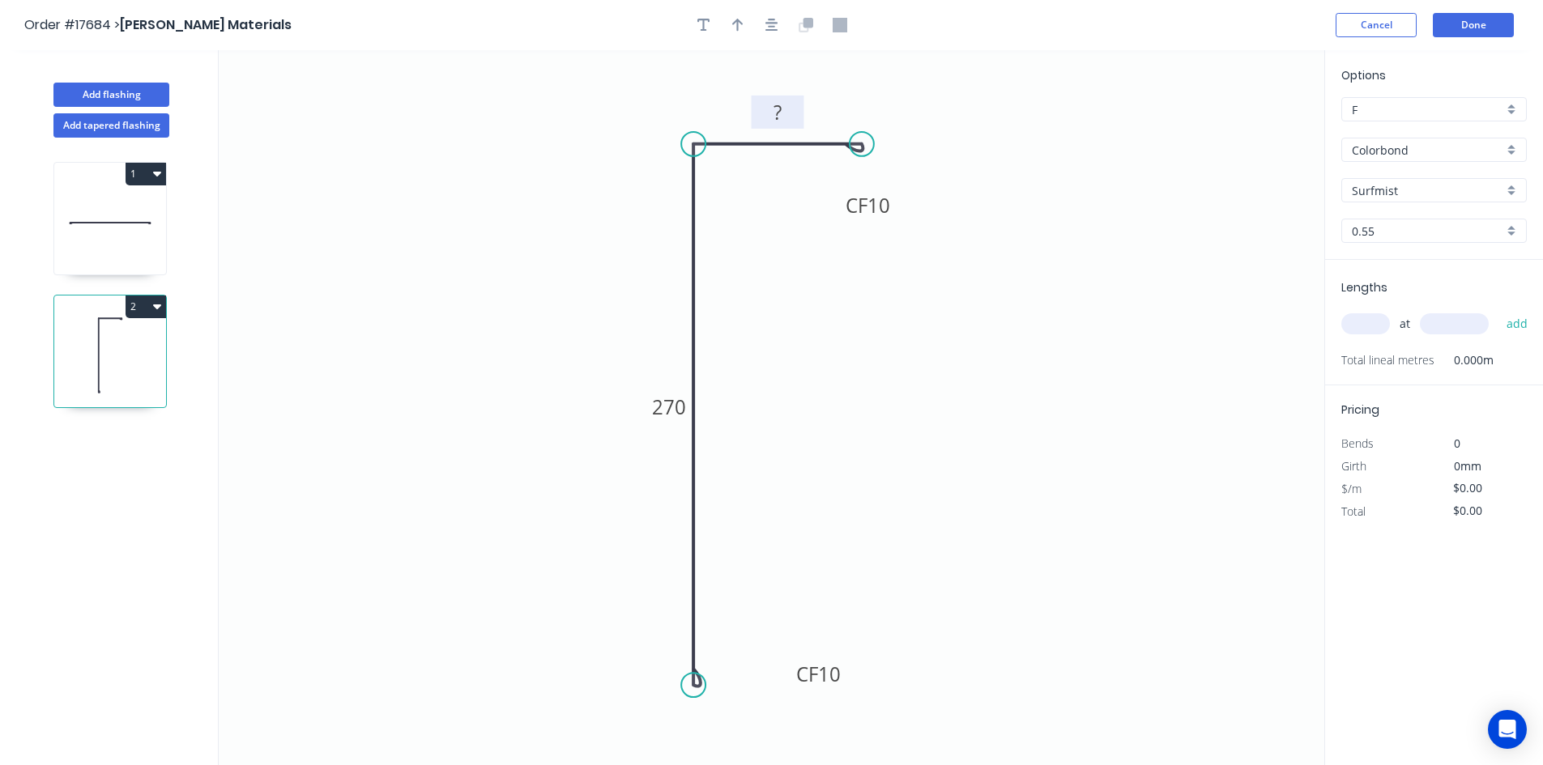
click at [785, 105] on rect at bounding box center [777, 113] width 32 height 23
click at [989, 85] on icon "0 CF 10 270 CF 10 70" at bounding box center [772, 407] width 1106 height 715
type input "$25.39"
click at [737, 26] on icon "button" at bounding box center [737, 25] width 11 height 13
click at [1244, 130] on icon at bounding box center [1242, 113] width 15 height 52
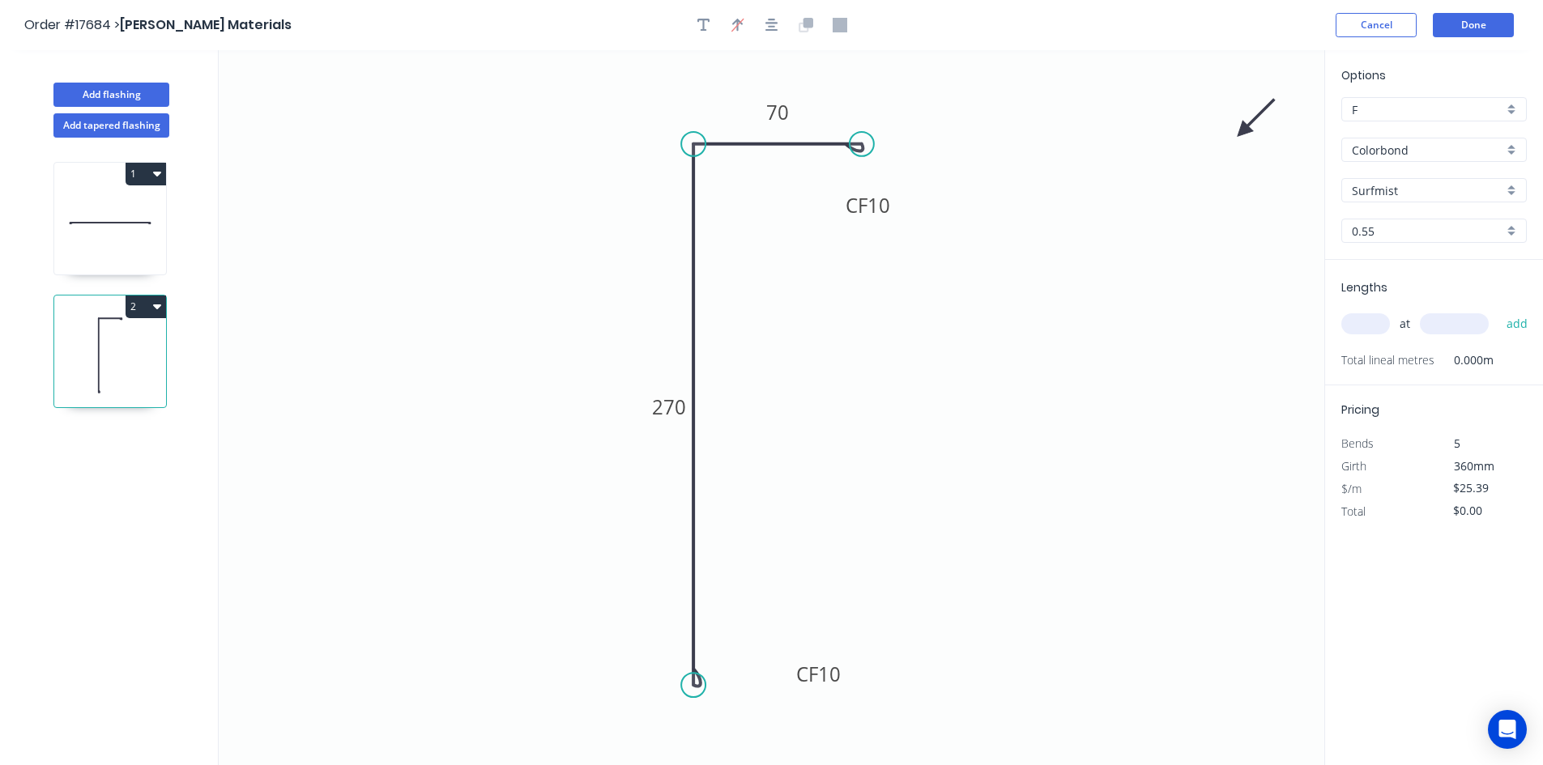
click at [1244, 130] on icon at bounding box center [1256, 118] width 47 height 47
click at [1244, 130] on icon at bounding box center [1261, 131] width 52 height 15
drag, startPoint x: 1244, startPoint y: 133, endPoint x: 846, endPoint y: 390, distance: 473.8
click at [846, 390] on icon at bounding box center [859, 403] width 47 height 47
click at [1362, 326] on input "text" at bounding box center [1365, 323] width 49 height 21
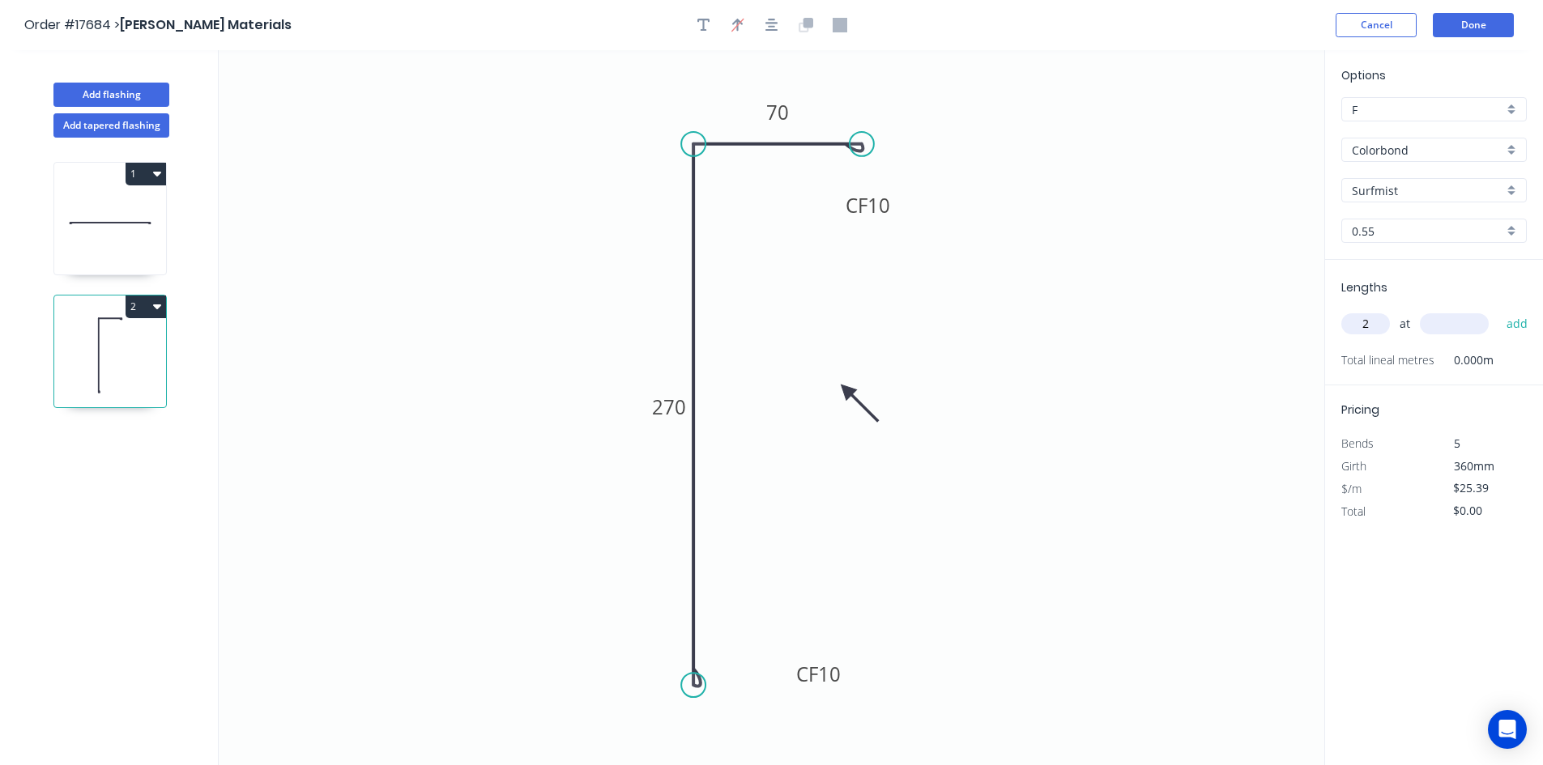
type input "2"
click at [1445, 325] on input "text" at bounding box center [1454, 323] width 69 height 21
type input "4000"
click at [1503, 327] on button "add" at bounding box center [1518, 324] width 38 height 28
type input "$203.12"
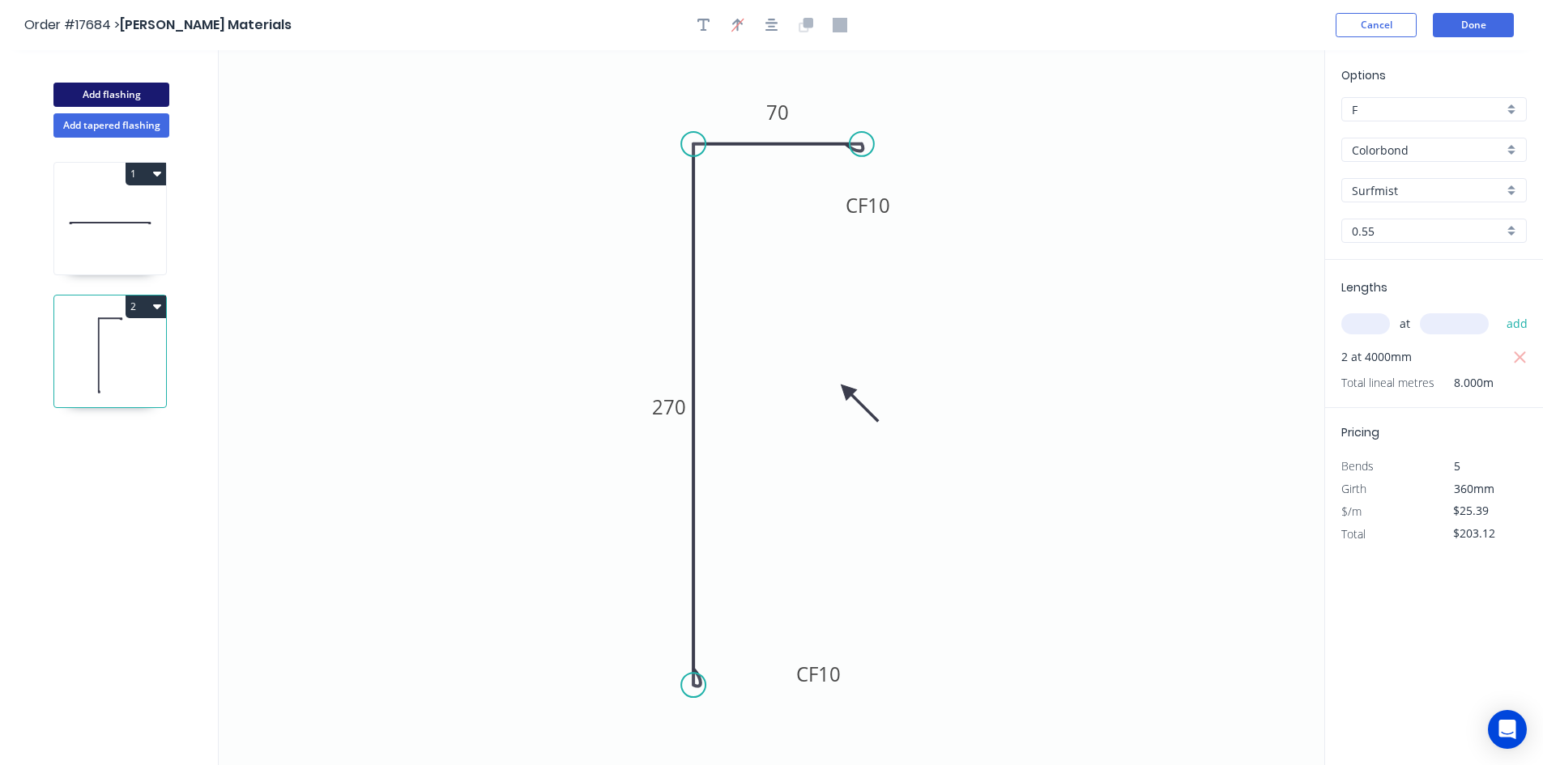
click at [137, 95] on button "Add flashing" at bounding box center [111, 95] width 116 height 24
type input "$0.00"
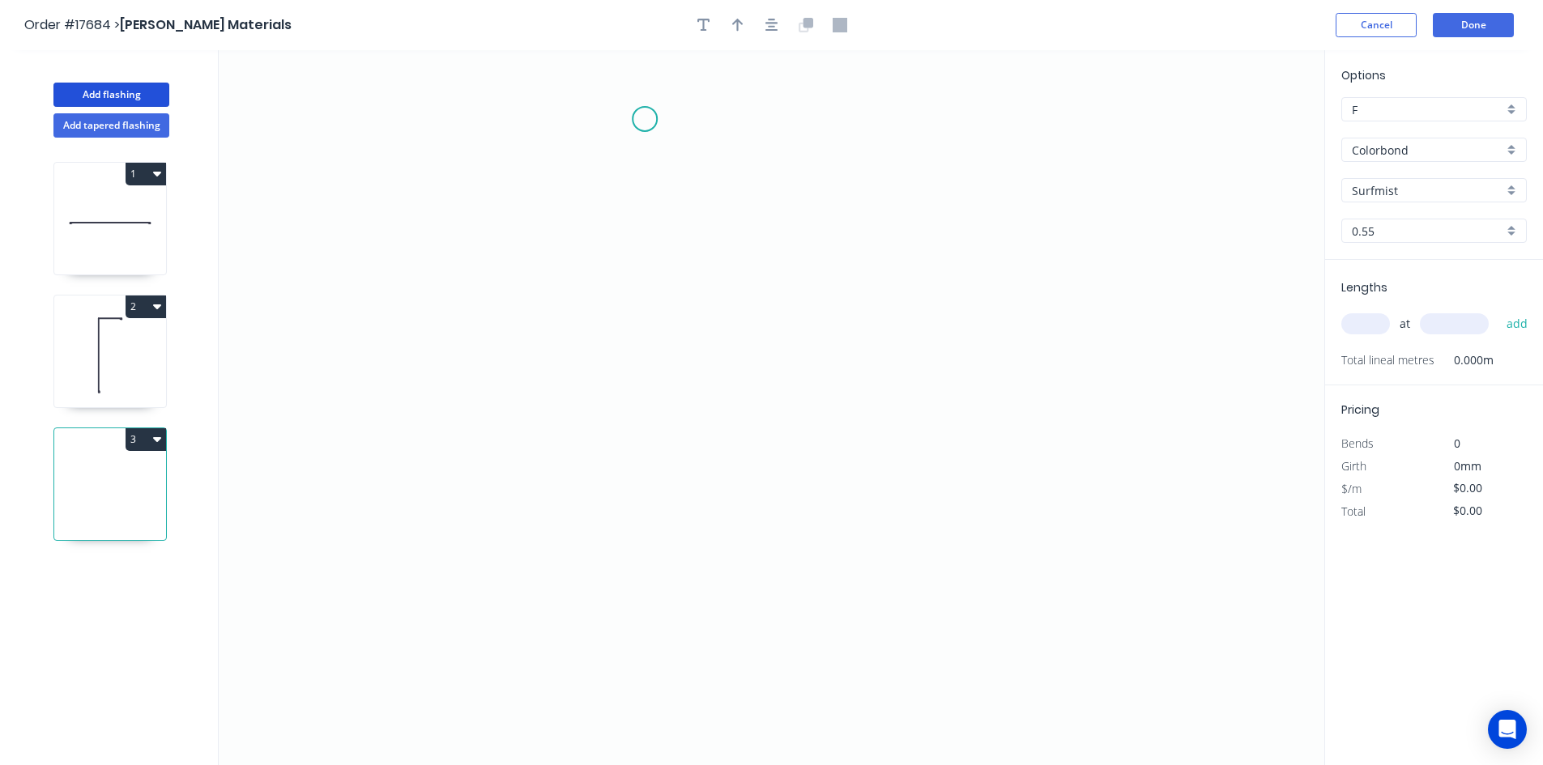
click at [645, 119] on icon "0" at bounding box center [772, 407] width 1106 height 715
click at [667, 646] on icon "0" at bounding box center [772, 407] width 1106 height 715
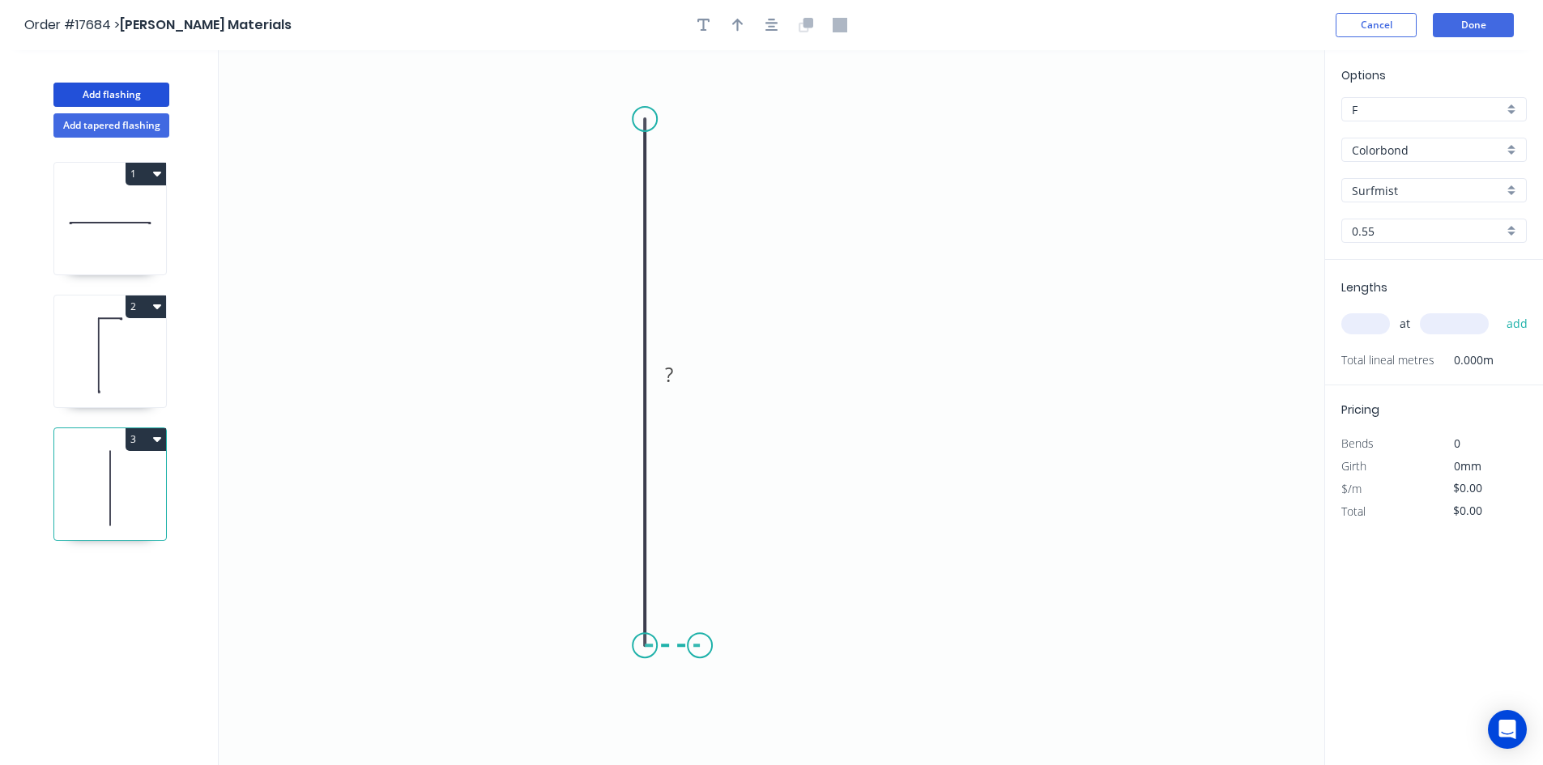
click at [700, 649] on icon "0 ?" at bounding box center [772, 407] width 1106 height 715
click at [697, 700] on icon "0 ? ?" at bounding box center [772, 407] width 1106 height 715
click at [726, 671] on tspan "?" at bounding box center [724, 664] width 8 height 27
click at [667, 663] on rect at bounding box center [672, 663] width 32 height 23
drag, startPoint x: 653, startPoint y: 669, endPoint x: 679, endPoint y: 611, distance: 63.8
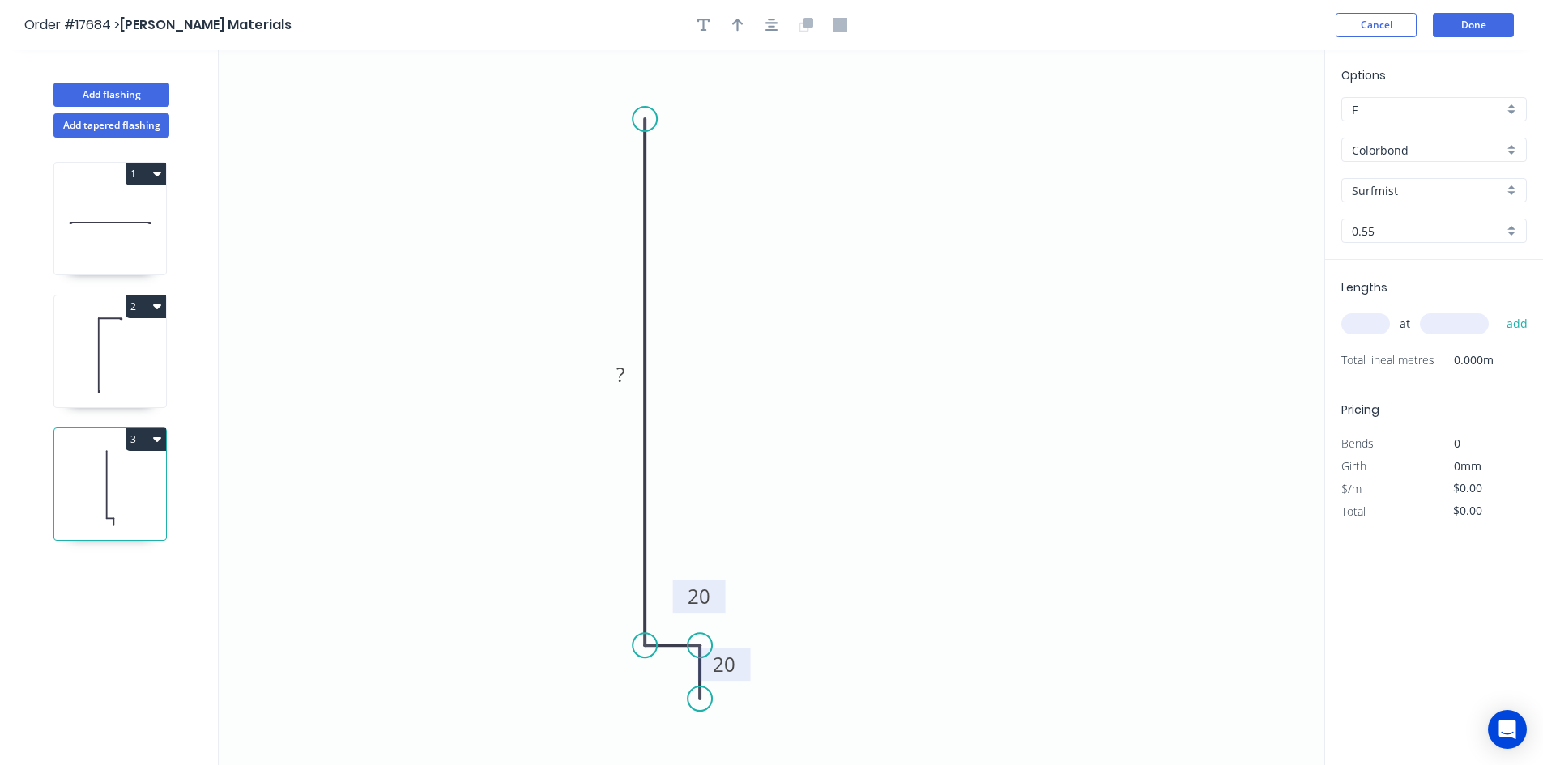
click at [679, 611] on rect at bounding box center [699, 596] width 53 height 33
click at [625, 380] on rect at bounding box center [620, 376] width 32 height 23
click at [646, 120] on circle at bounding box center [645, 119] width 24 height 24
click at [929, 124] on icon "0 275 20 20" at bounding box center [772, 407] width 1106 height 715
click at [966, 138] on icon "0 20 20 275 ?" at bounding box center [772, 407] width 1106 height 715
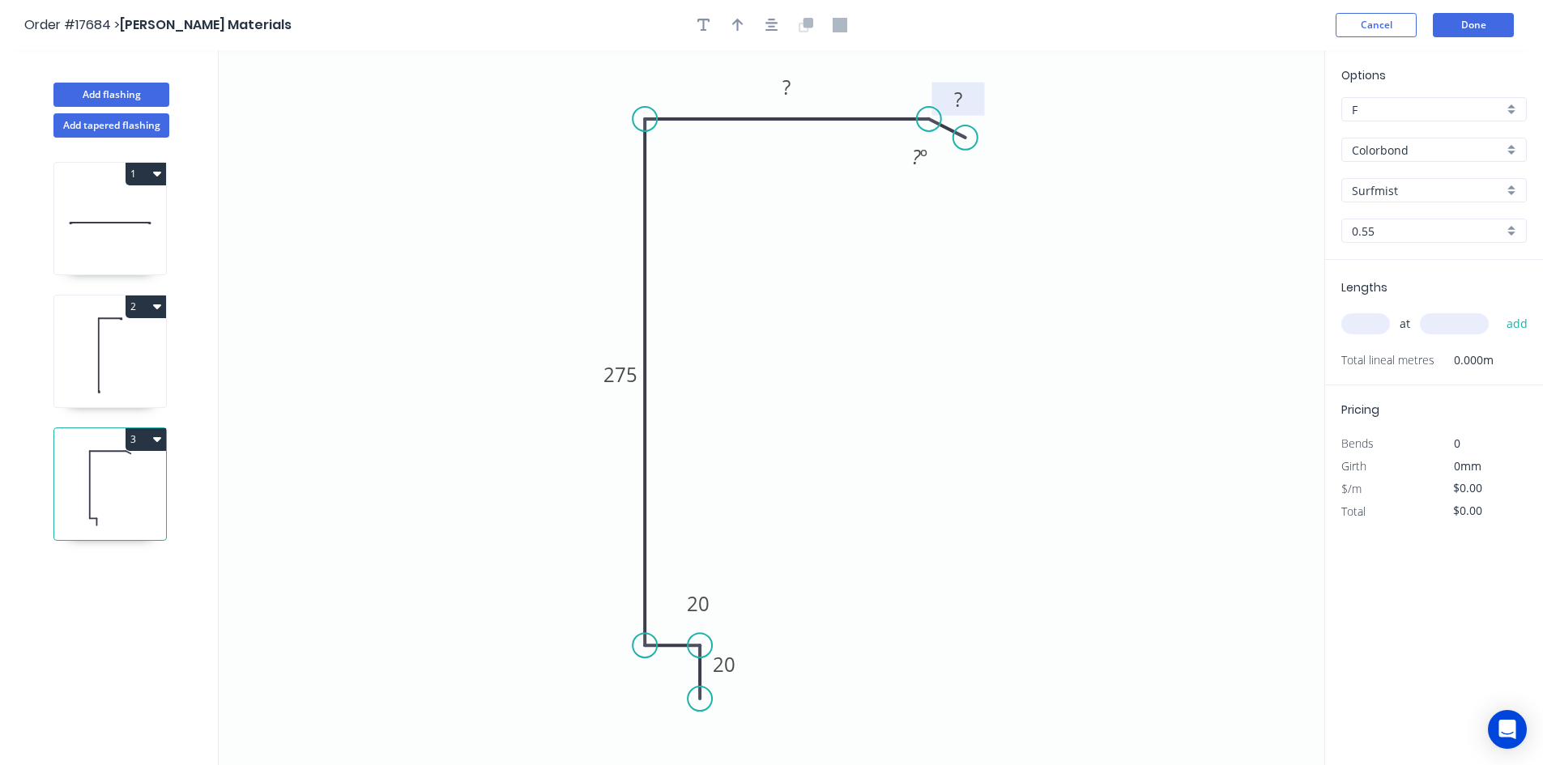
click at [965, 102] on rect at bounding box center [958, 100] width 32 height 23
click at [916, 156] on tspan "?" at bounding box center [916, 156] width 9 height 27
drag, startPoint x: 897, startPoint y: 149, endPoint x: 887, endPoint y: 63, distance: 86.5
click at [887, 63] on rect at bounding box center [908, 70] width 53 height 33
click at [778, 23] on icon "button" at bounding box center [771, 25] width 13 height 13
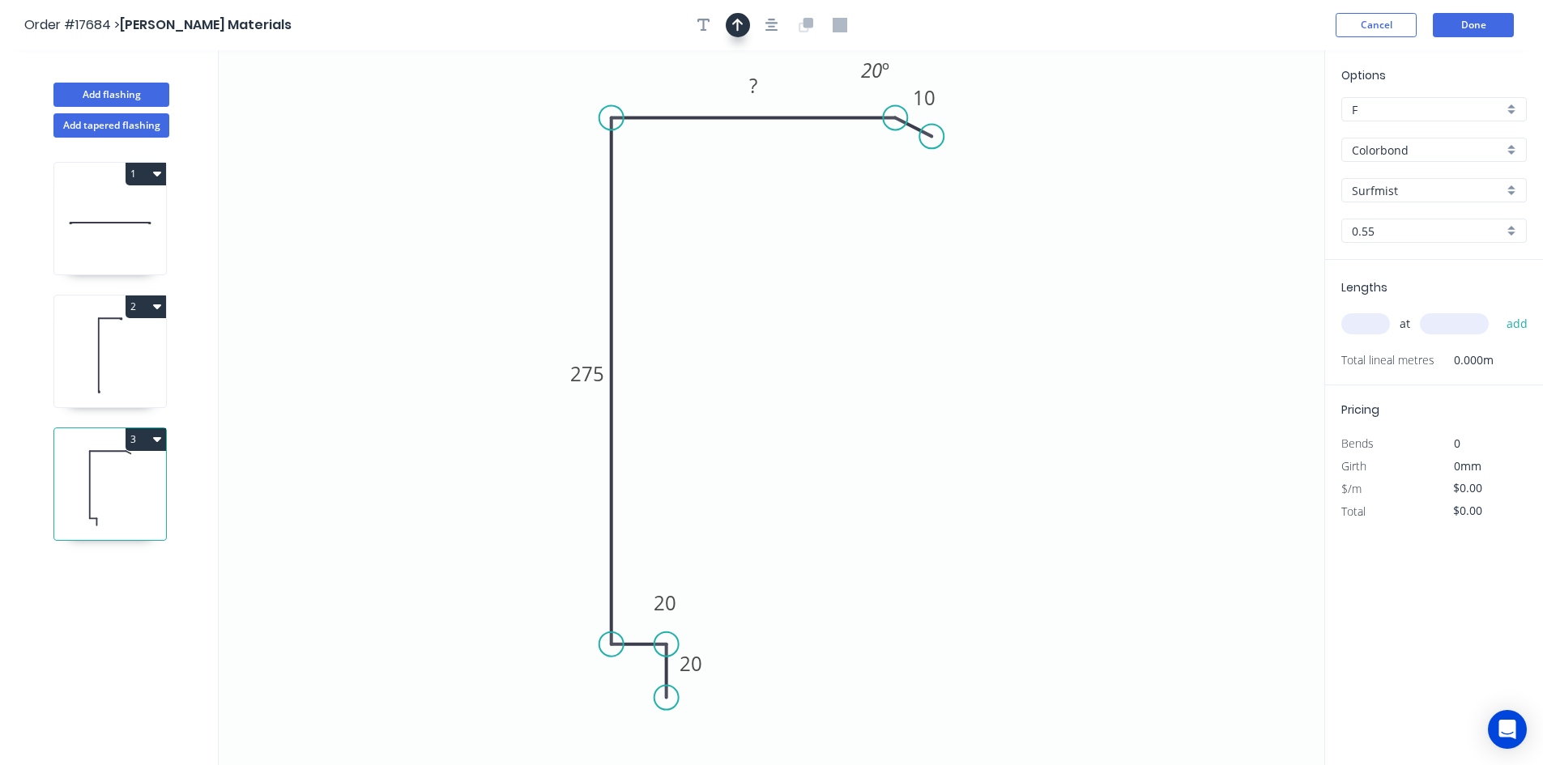
click at [733, 28] on icon "button" at bounding box center [737, 25] width 11 height 15
drag, startPoint x: 1241, startPoint y: 129, endPoint x: 465, endPoint y: 230, distance: 782.6
click at [465, 230] on icon at bounding box center [446, 230] width 52 height 15
click at [756, 86] on tspan "?" at bounding box center [753, 85] width 8 height 27
drag, startPoint x: 749, startPoint y: 322, endPoint x: 715, endPoint y: 250, distance: 79.0
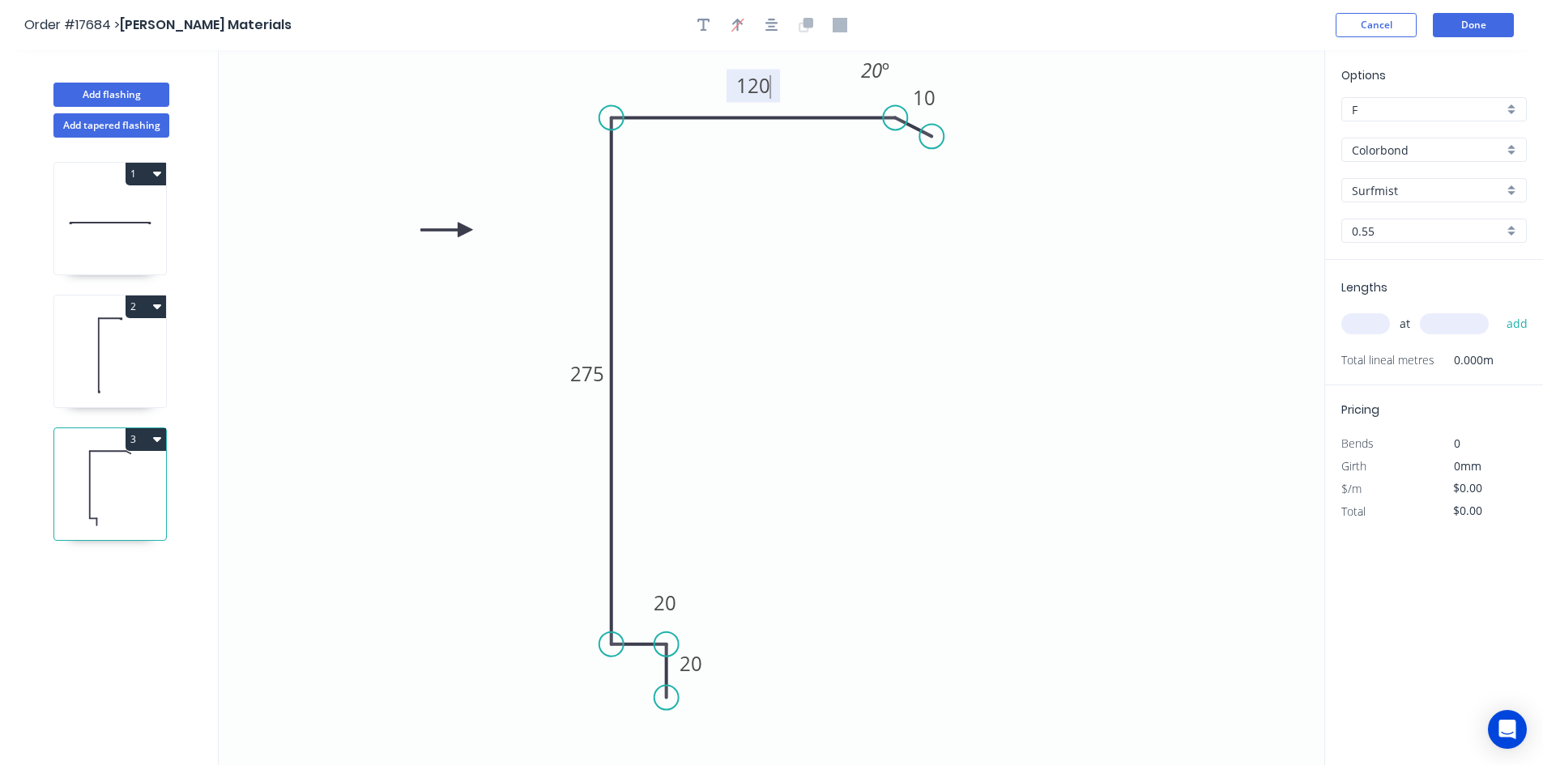
click at [750, 321] on icon "0 20 20 275 120 10 20 º" at bounding box center [772, 407] width 1106 height 715
type input "$27.02"
click at [679, 171] on div "Show angle" at bounding box center [687, 166] width 163 height 33
click at [646, 147] on tspan "º" at bounding box center [644, 145] width 7 height 27
drag, startPoint x: 666, startPoint y: 156, endPoint x: 562, endPoint y: 122, distance: 109.1
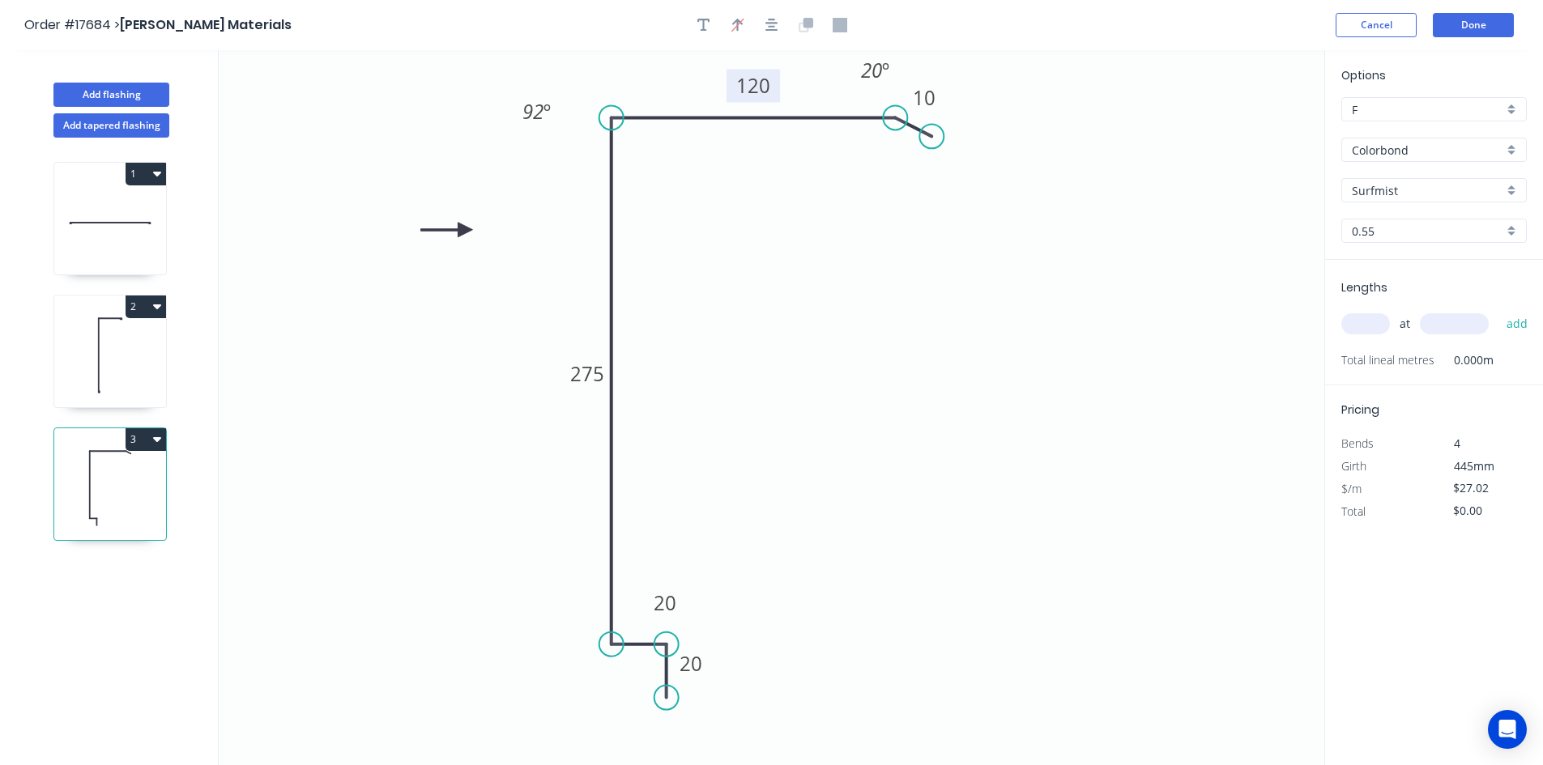
click at [562, 122] on rect at bounding box center [536, 111] width 53 height 33
click at [629, 687] on div "Show angle" at bounding box center [689, 696] width 163 height 33
click at [642, 611] on tspan "º" at bounding box center [644, 614] width 7 height 27
drag, startPoint x: 620, startPoint y: 608, endPoint x: 484, endPoint y: 668, distance: 149.0
click at [483, 668] on rect at bounding box center [503, 671] width 53 height 33
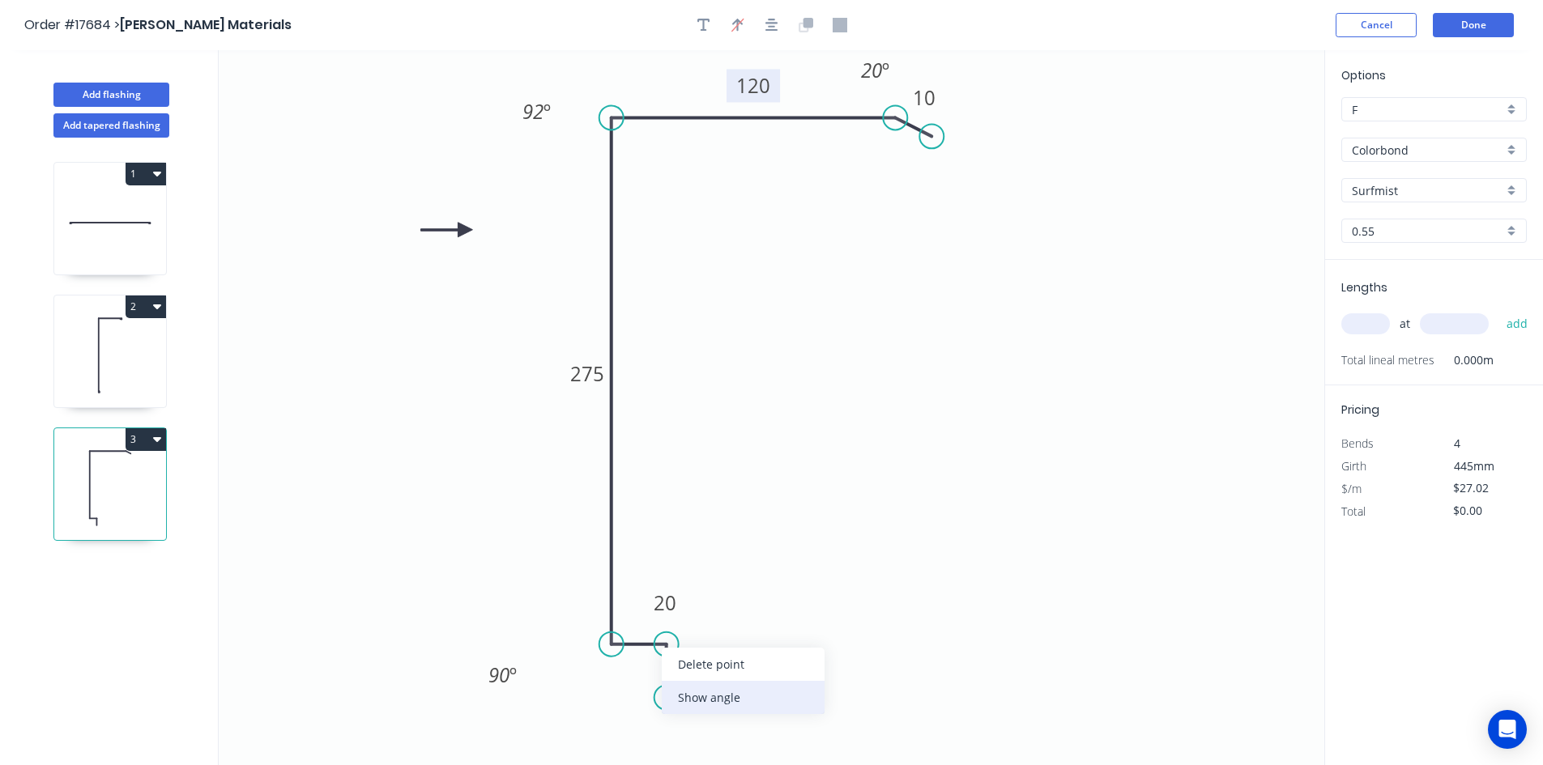
click at [693, 696] on div "Show angle" at bounding box center [743, 697] width 163 height 33
click at [639, 671] on tspan "º" at bounding box center [641, 672] width 7 height 27
drag, startPoint x: 616, startPoint y: 679, endPoint x: 748, endPoint y: 600, distance: 152.9
click at [748, 600] on rect at bounding box center [770, 598] width 53 height 33
click at [1024, 554] on icon "0 20 20 275 120 10 92 º 90 º 90 º 20 º" at bounding box center [772, 407] width 1106 height 715
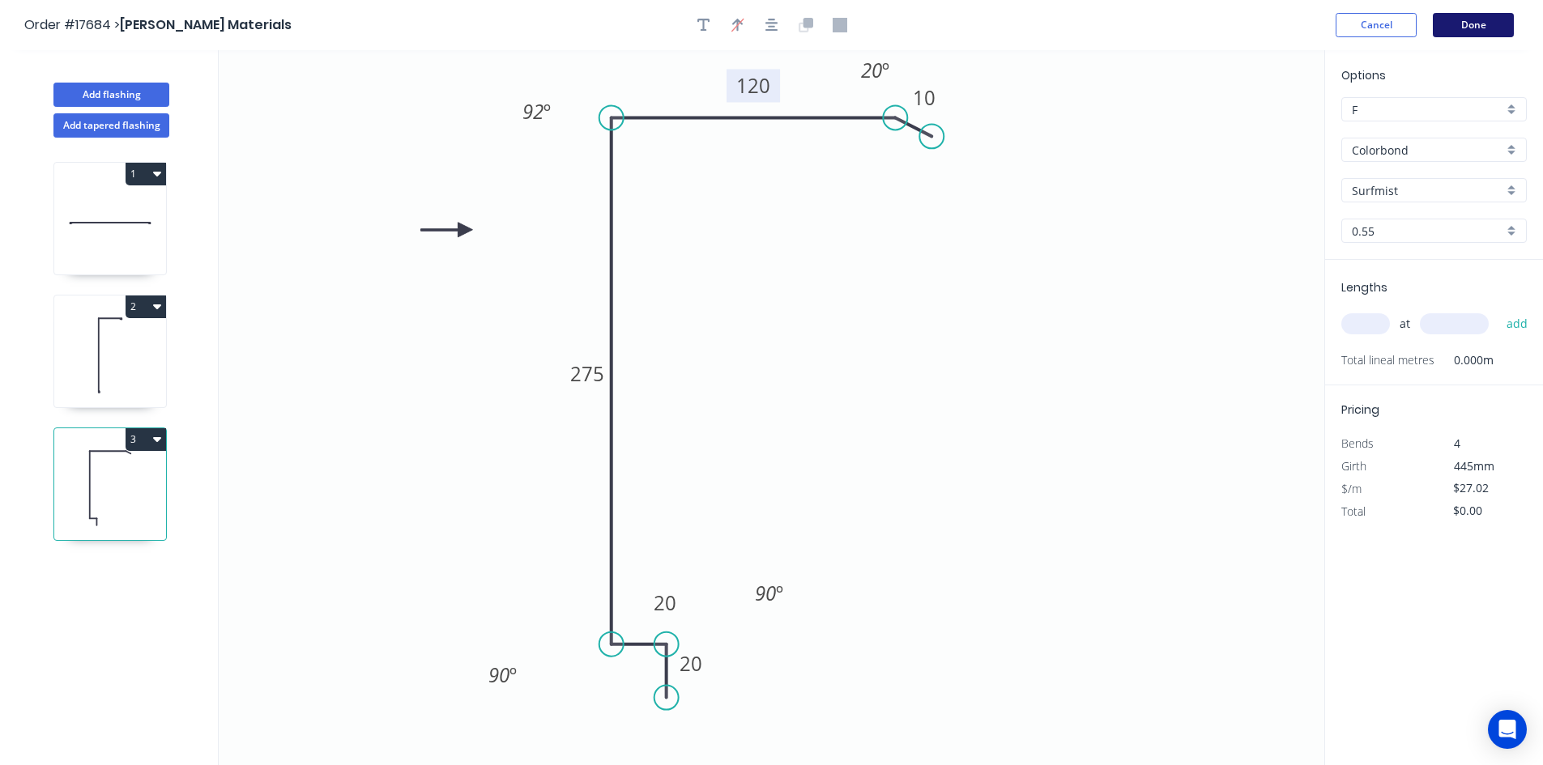
click at [1486, 24] on button "Done" at bounding box center [1473, 25] width 81 height 24
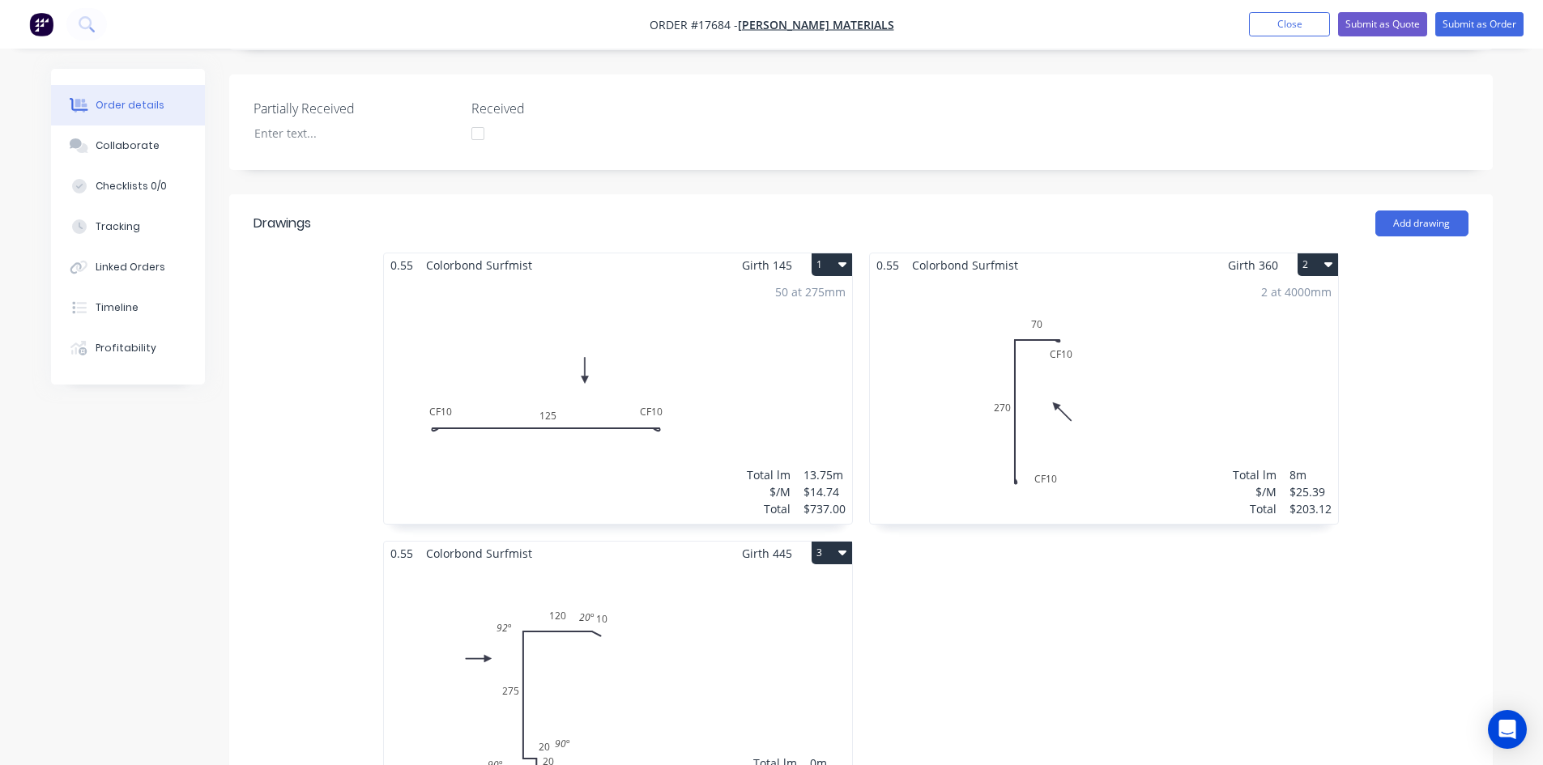
scroll to position [648, 0]
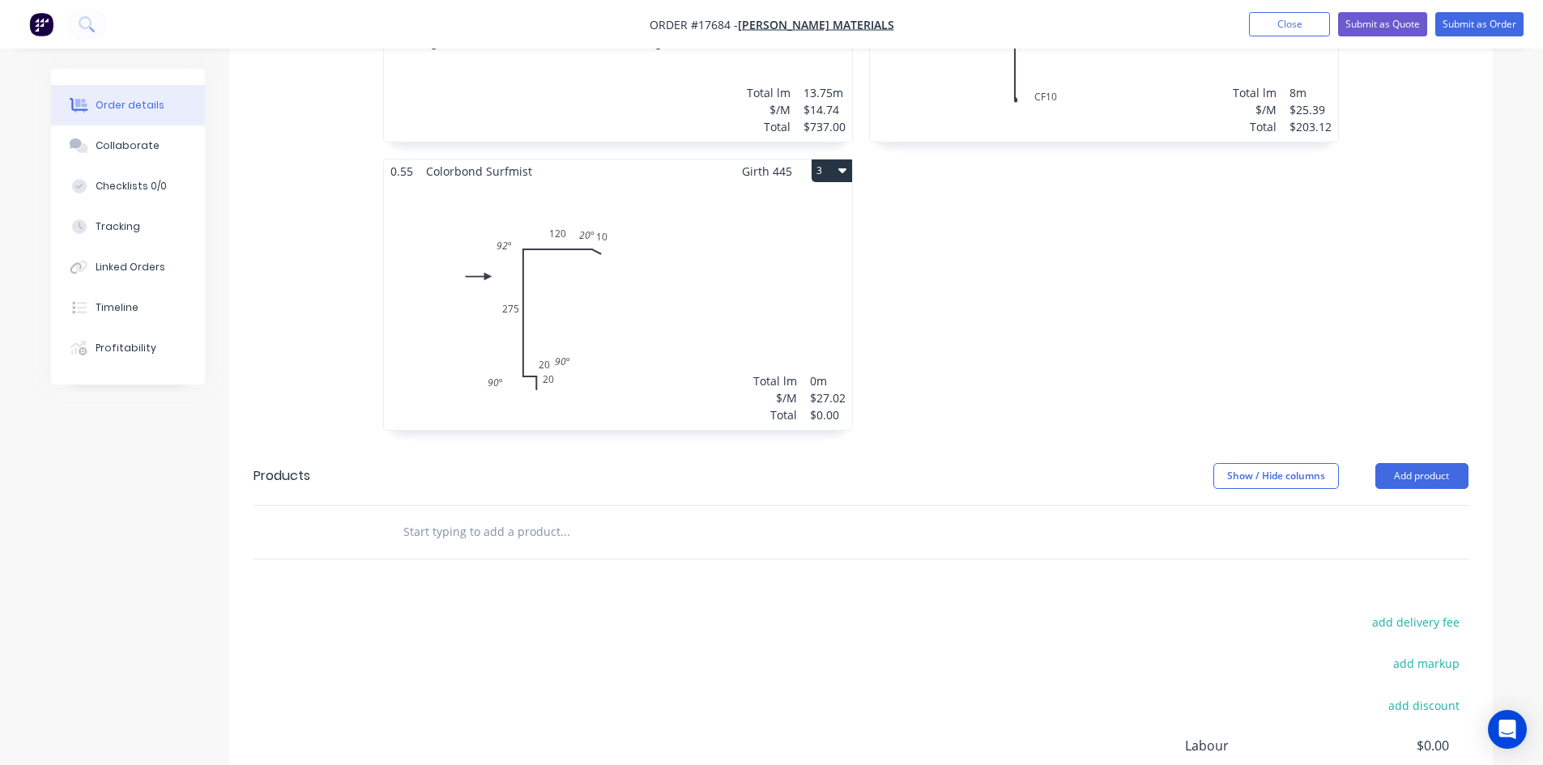
click at [672, 242] on div "Total lm $/M Total 0m $27.02 $0.00" at bounding box center [618, 306] width 468 height 247
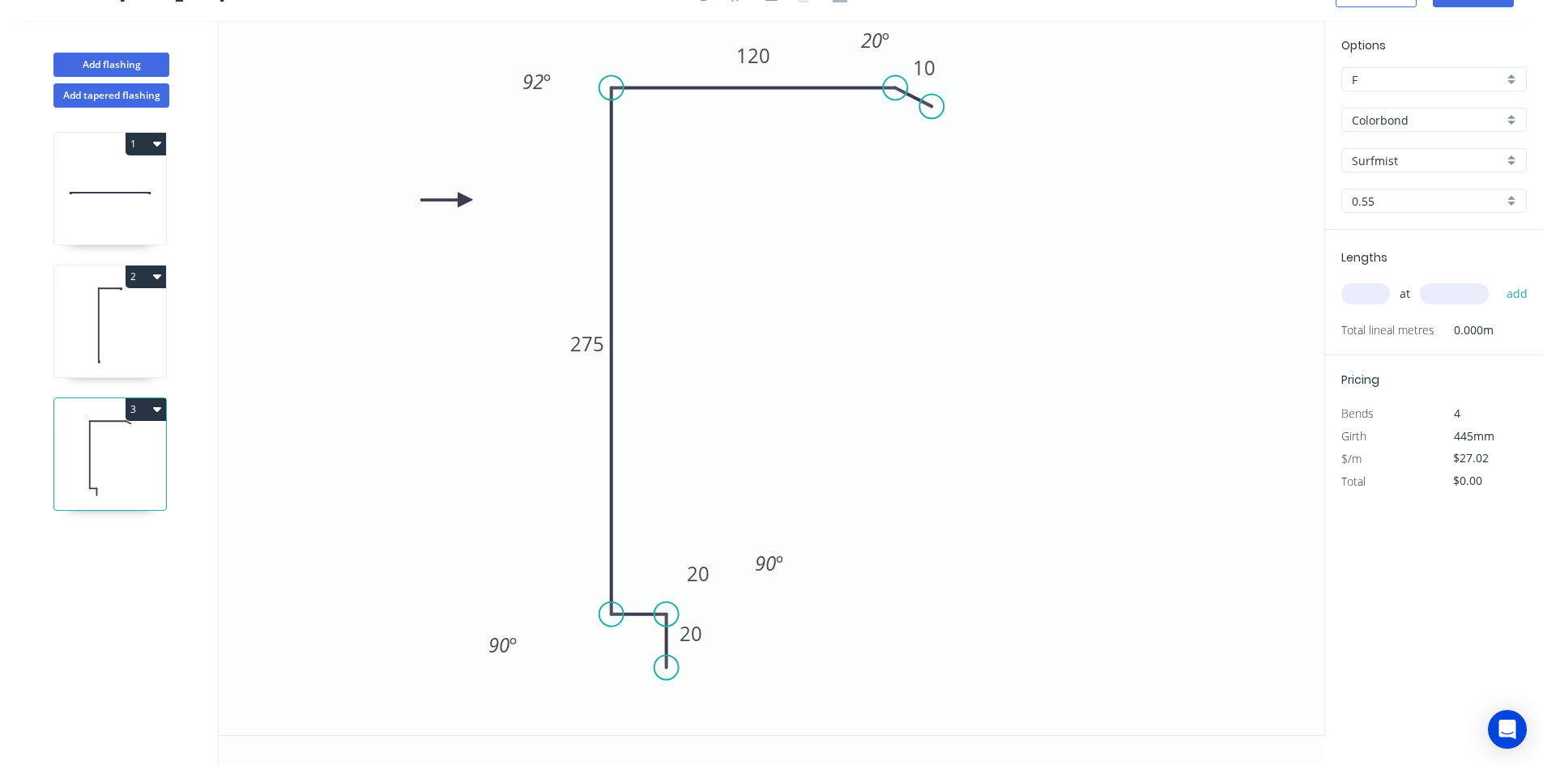
scroll to position [30, 0]
click at [1383, 292] on input "text" at bounding box center [1365, 294] width 49 height 21
type input "4"
click at [1440, 304] on input "text" at bounding box center [1454, 294] width 69 height 21
type input "4000"
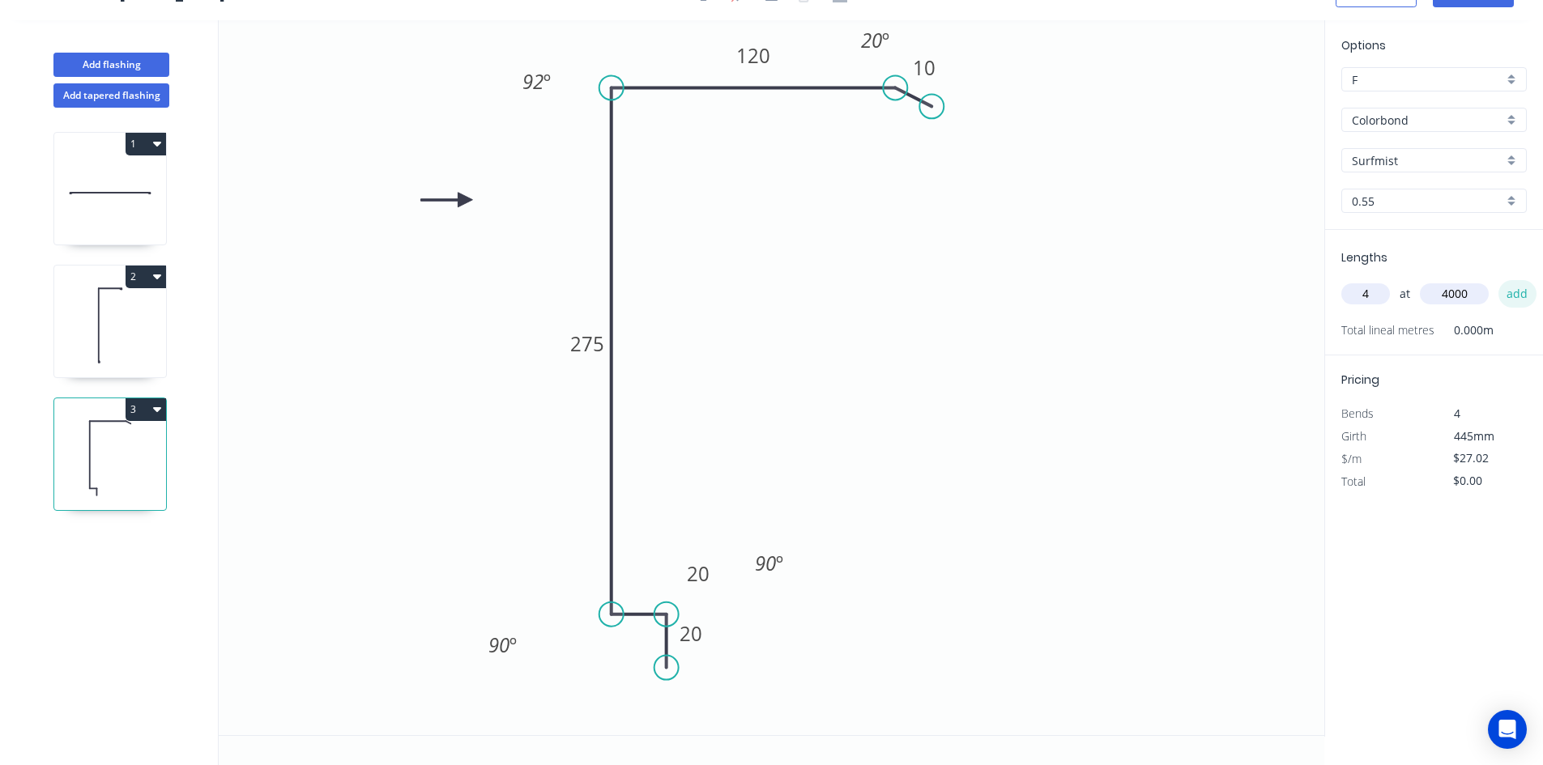
click at [1528, 288] on button "add" at bounding box center [1518, 294] width 38 height 28
type input "$432.32"
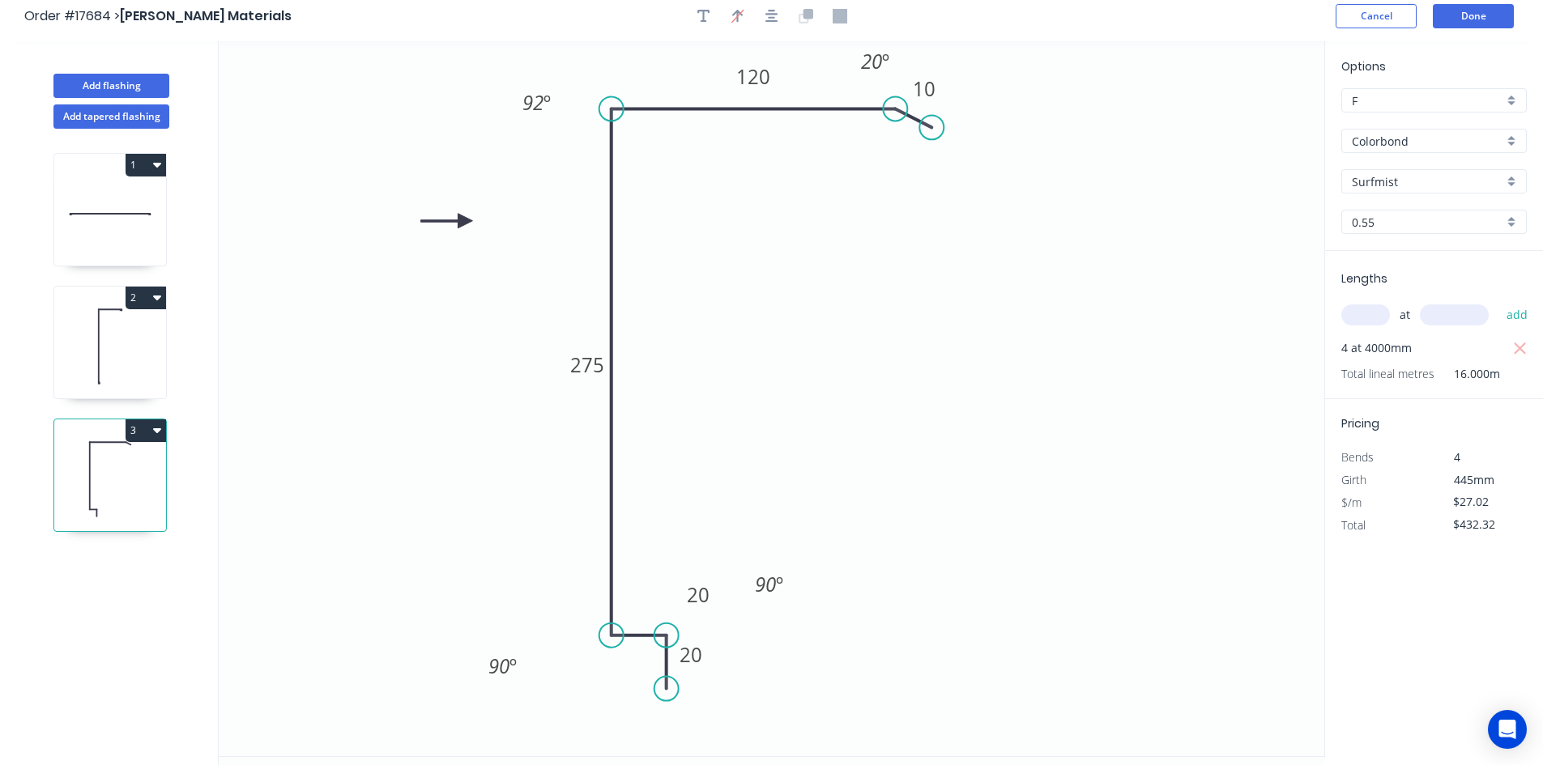
scroll to position [0, 0]
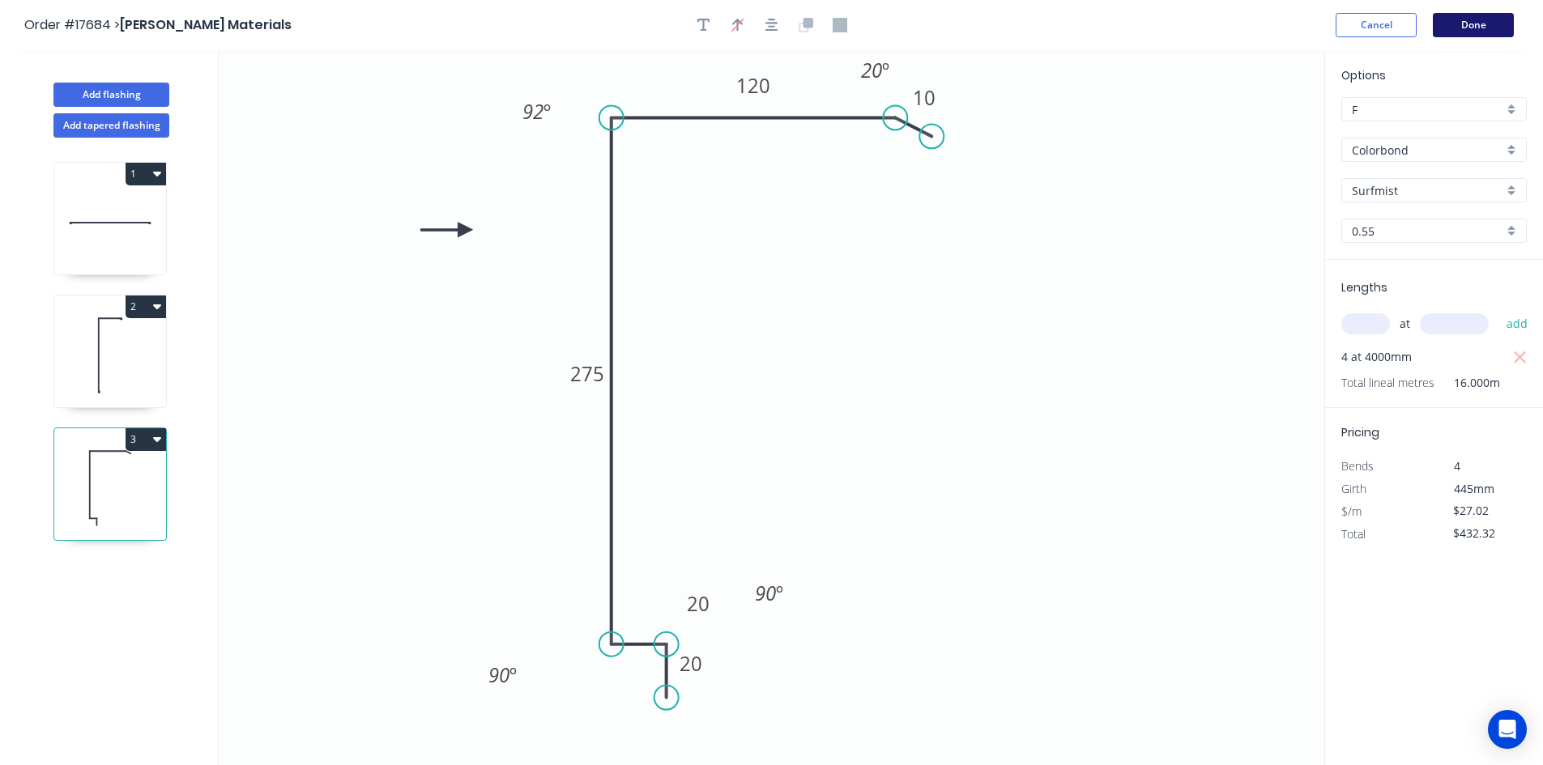
click at [1491, 19] on button "Done" at bounding box center [1473, 25] width 81 height 24
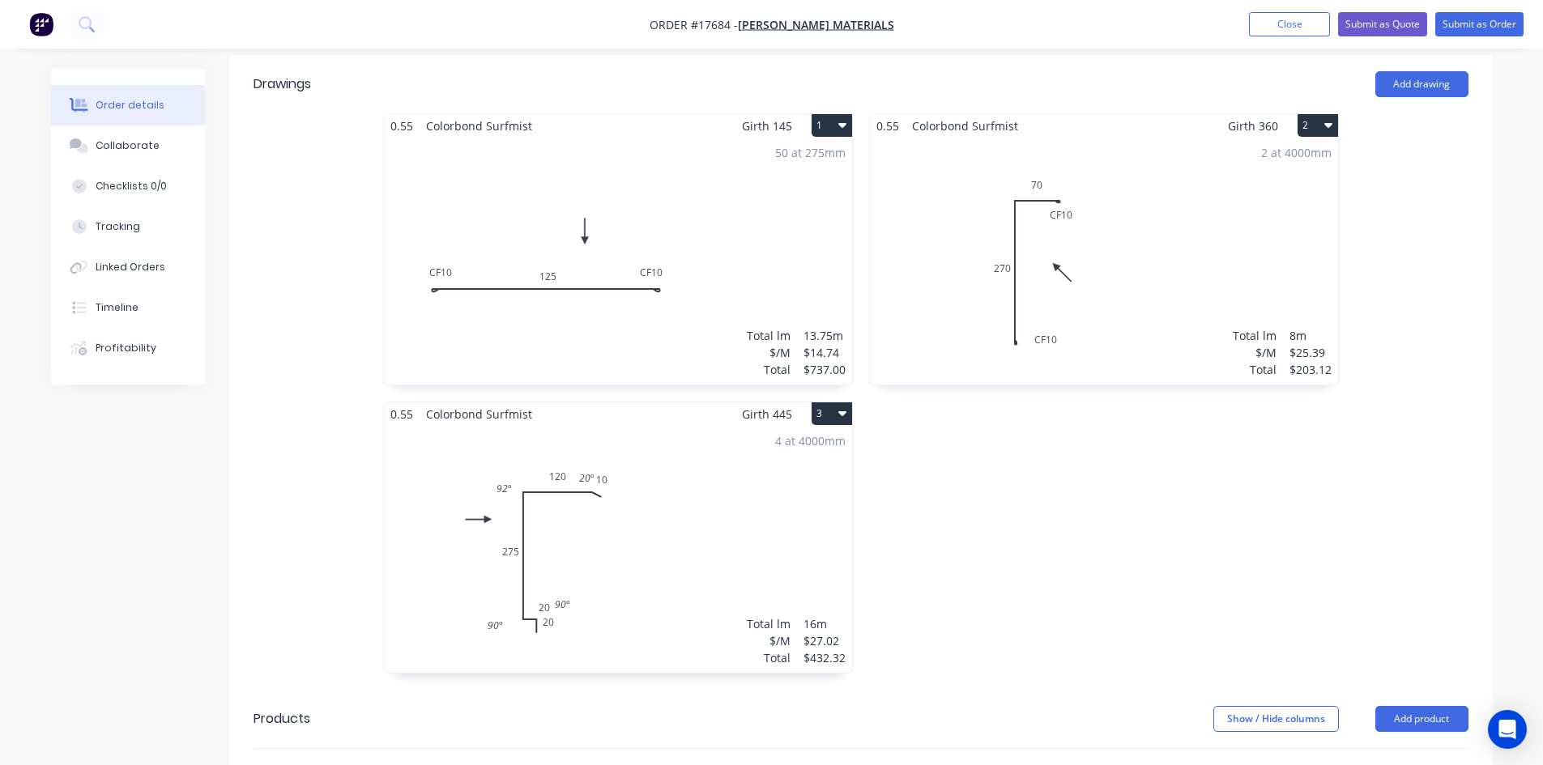
click at [722, 212] on div "50 at 275mm Total lm $/M Total 13.75m $14.74 $737.00" at bounding box center [618, 261] width 468 height 247
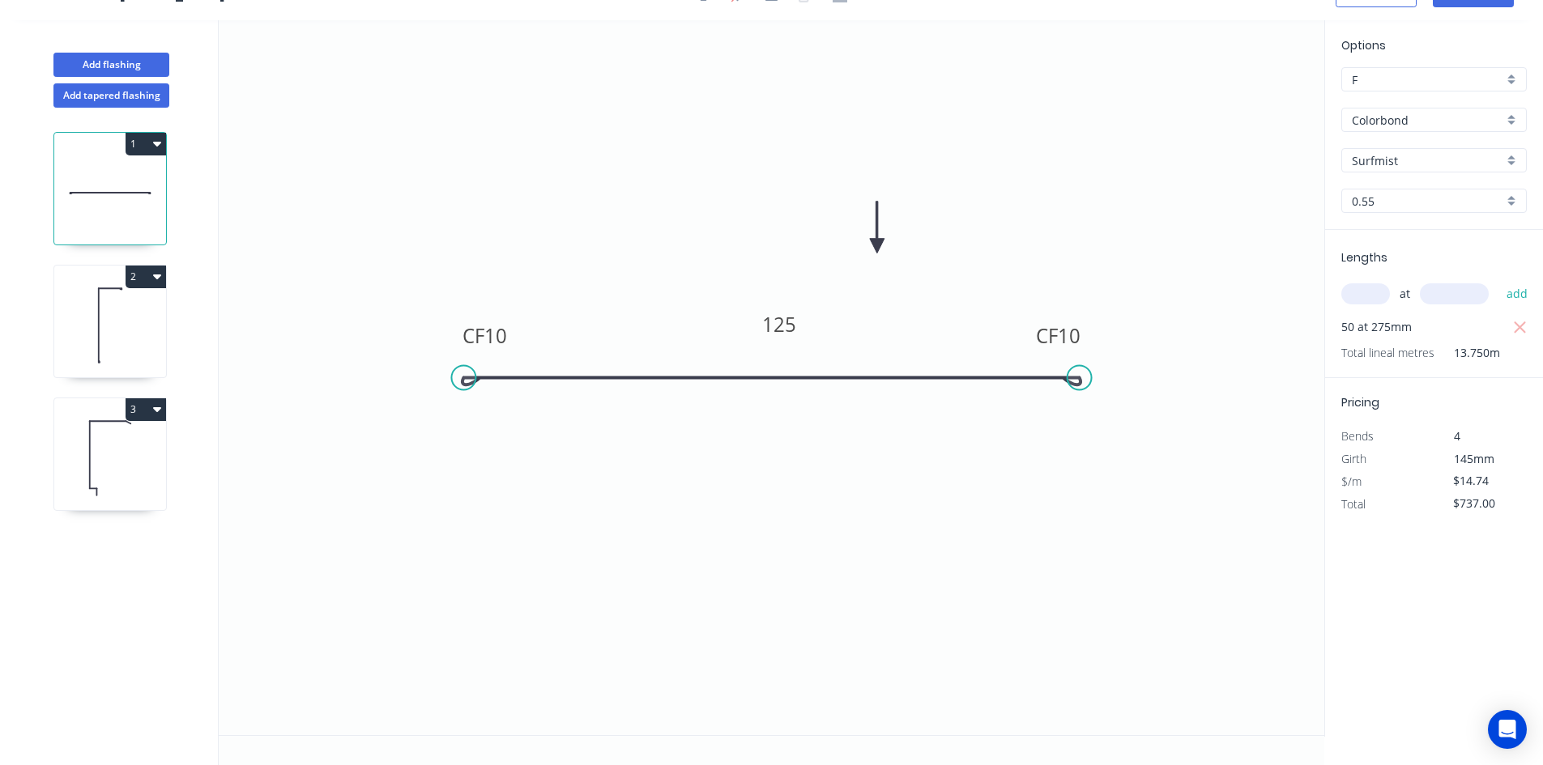
scroll to position [30, 0]
click at [122, 315] on icon at bounding box center [110, 326] width 112 height 104
type input "$25.39"
type input "$203.12"
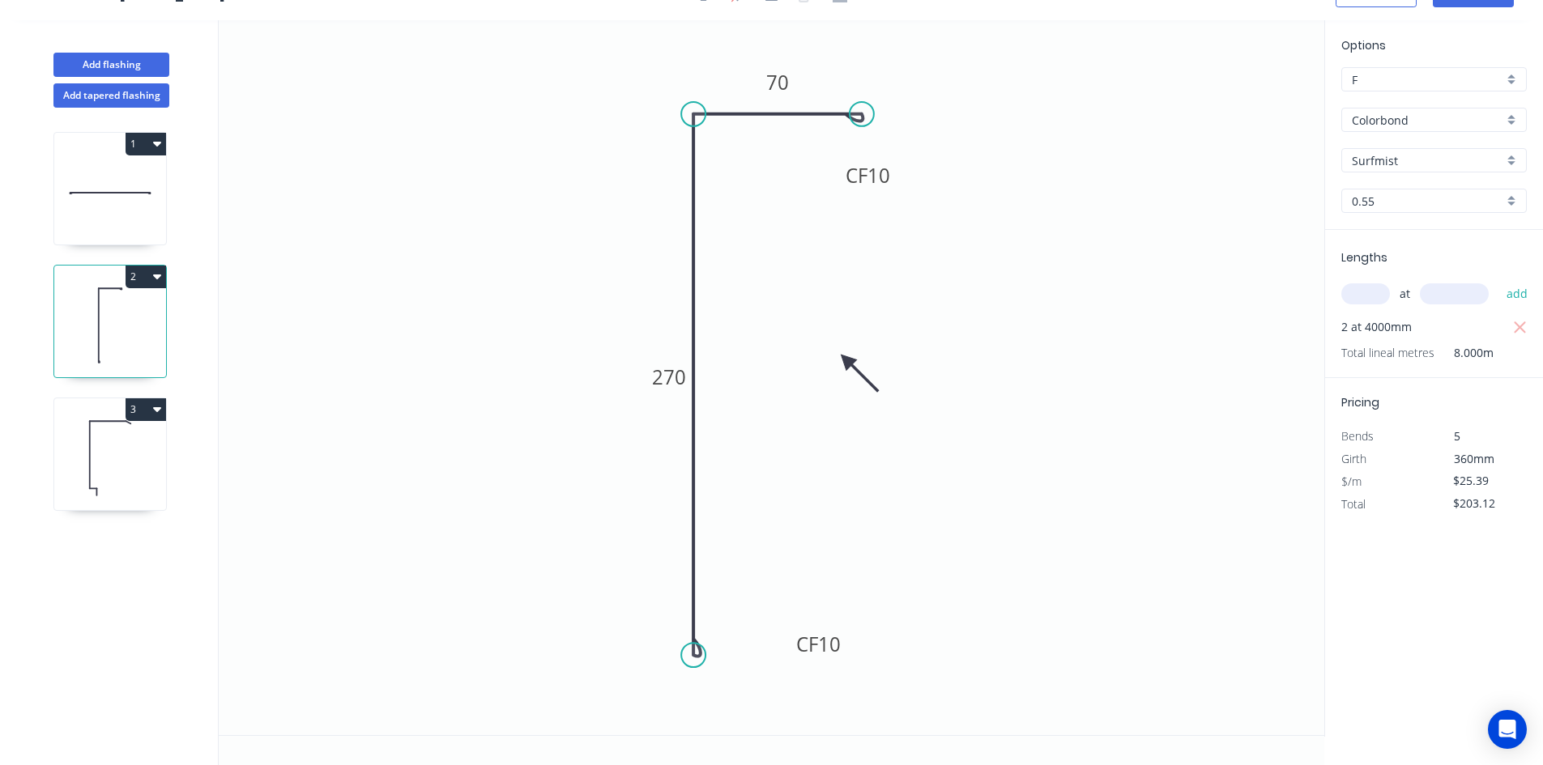
scroll to position [0, 0]
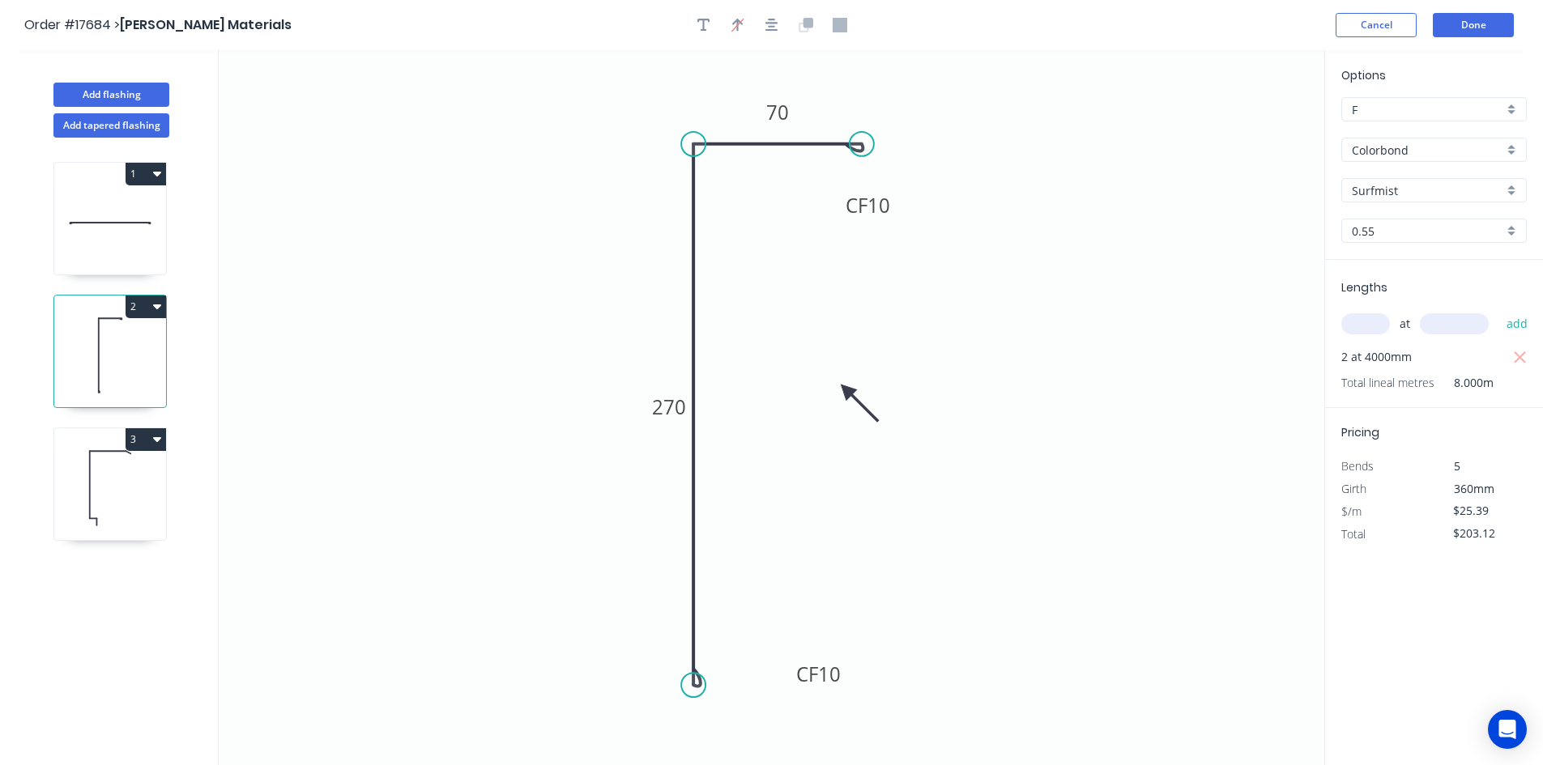
click at [166, 501] on div "3" at bounding box center [109, 484] width 113 height 113
type input "$27.02"
type input "$432.32"
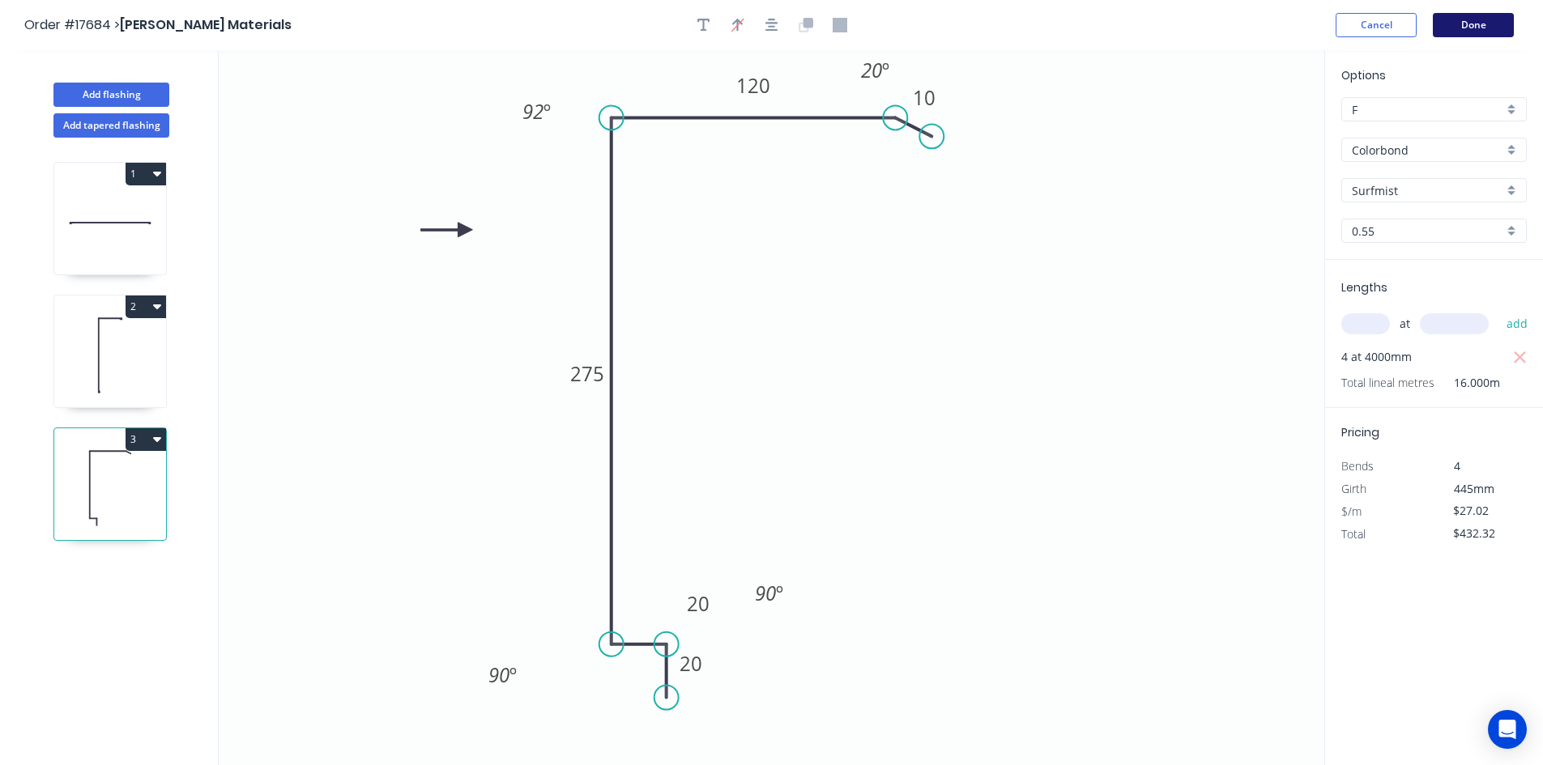
click at [1474, 23] on button "Done" at bounding box center [1473, 25] width 81 height 24
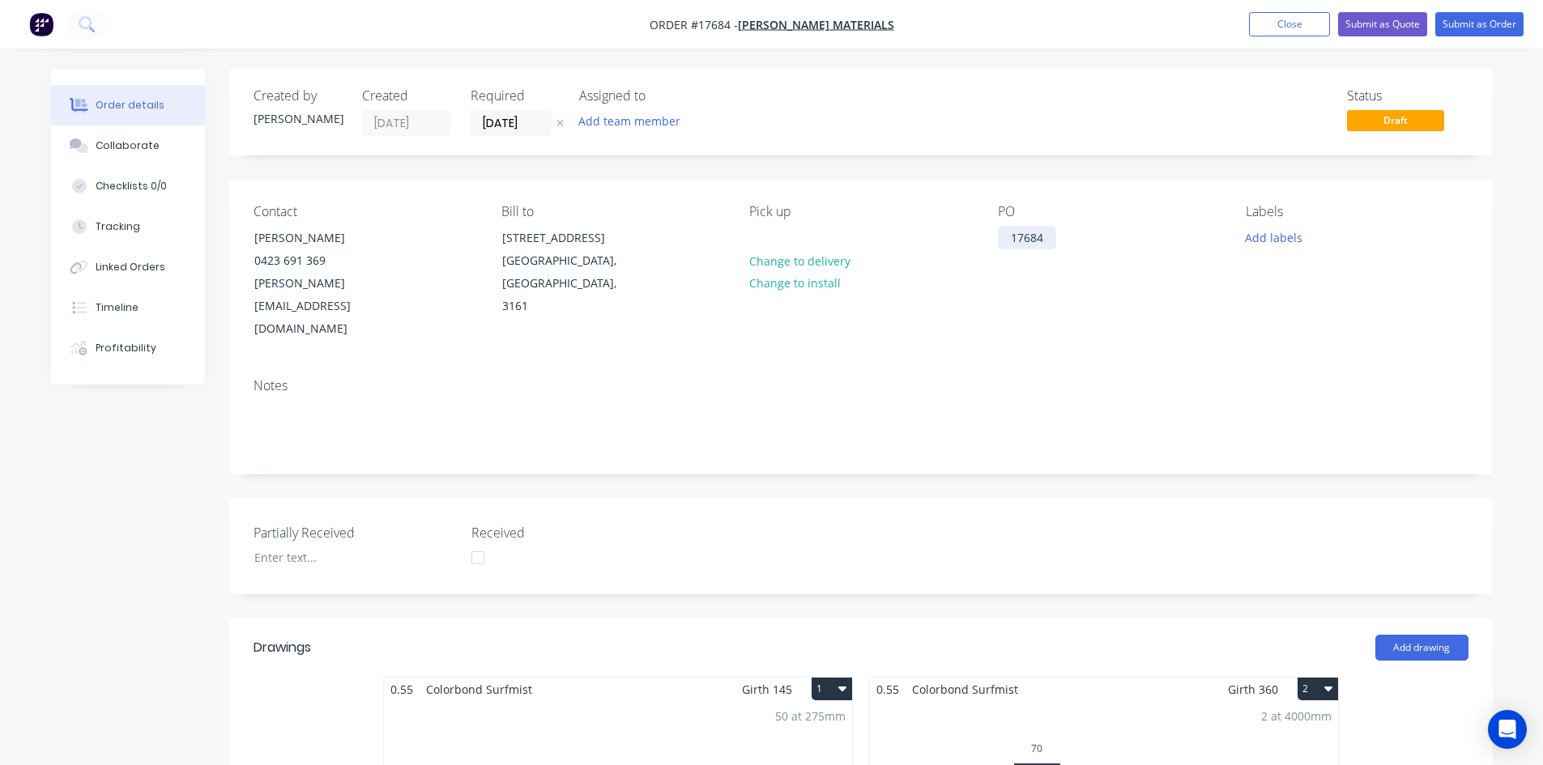
click at [1047, 237] on div "17684" at bounding box center [1027, 237] width 58 height 23
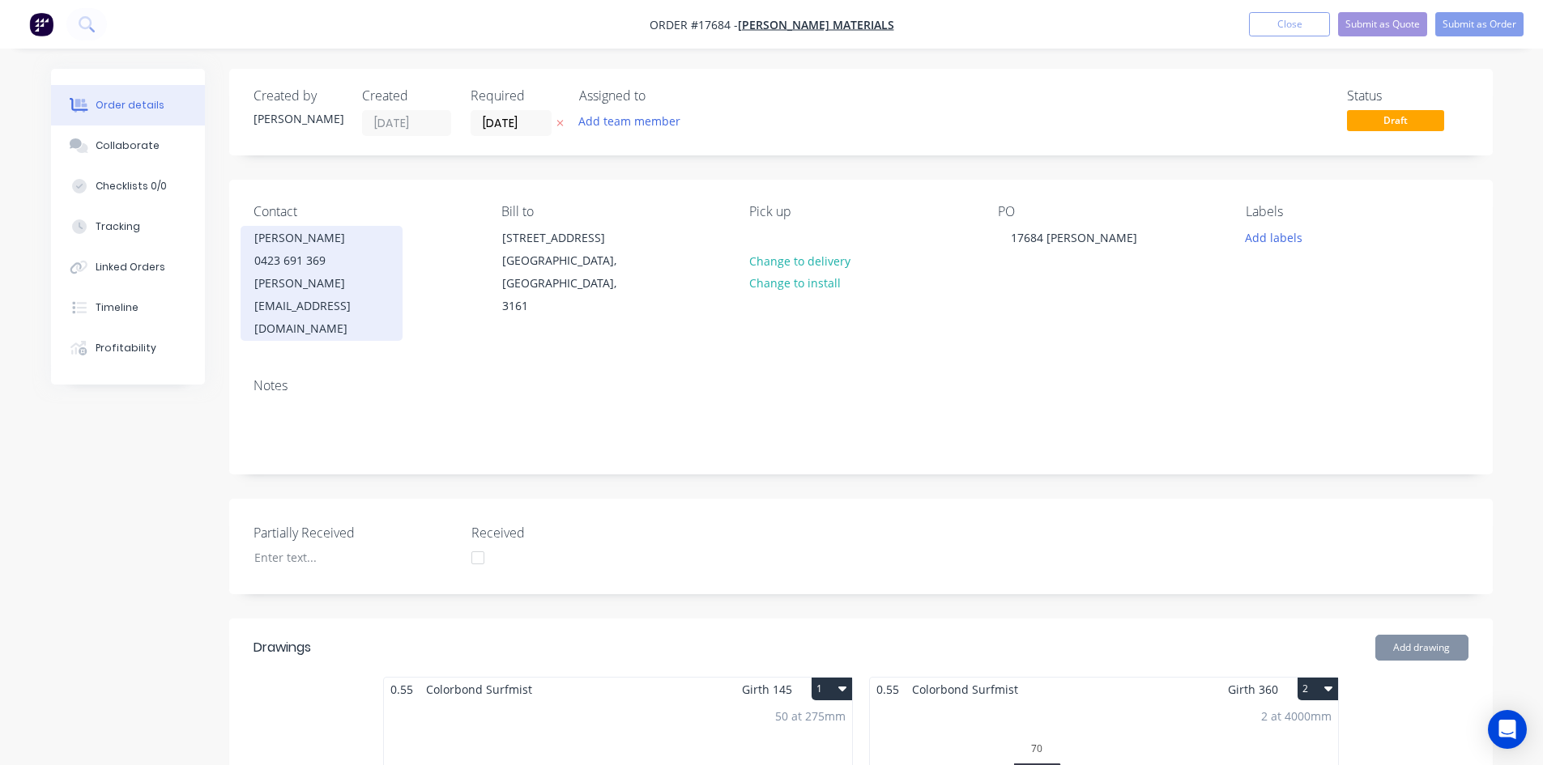
click at [328, 271] on div "0423 691 369" at bounding box center [321, 260] width 134 height 23
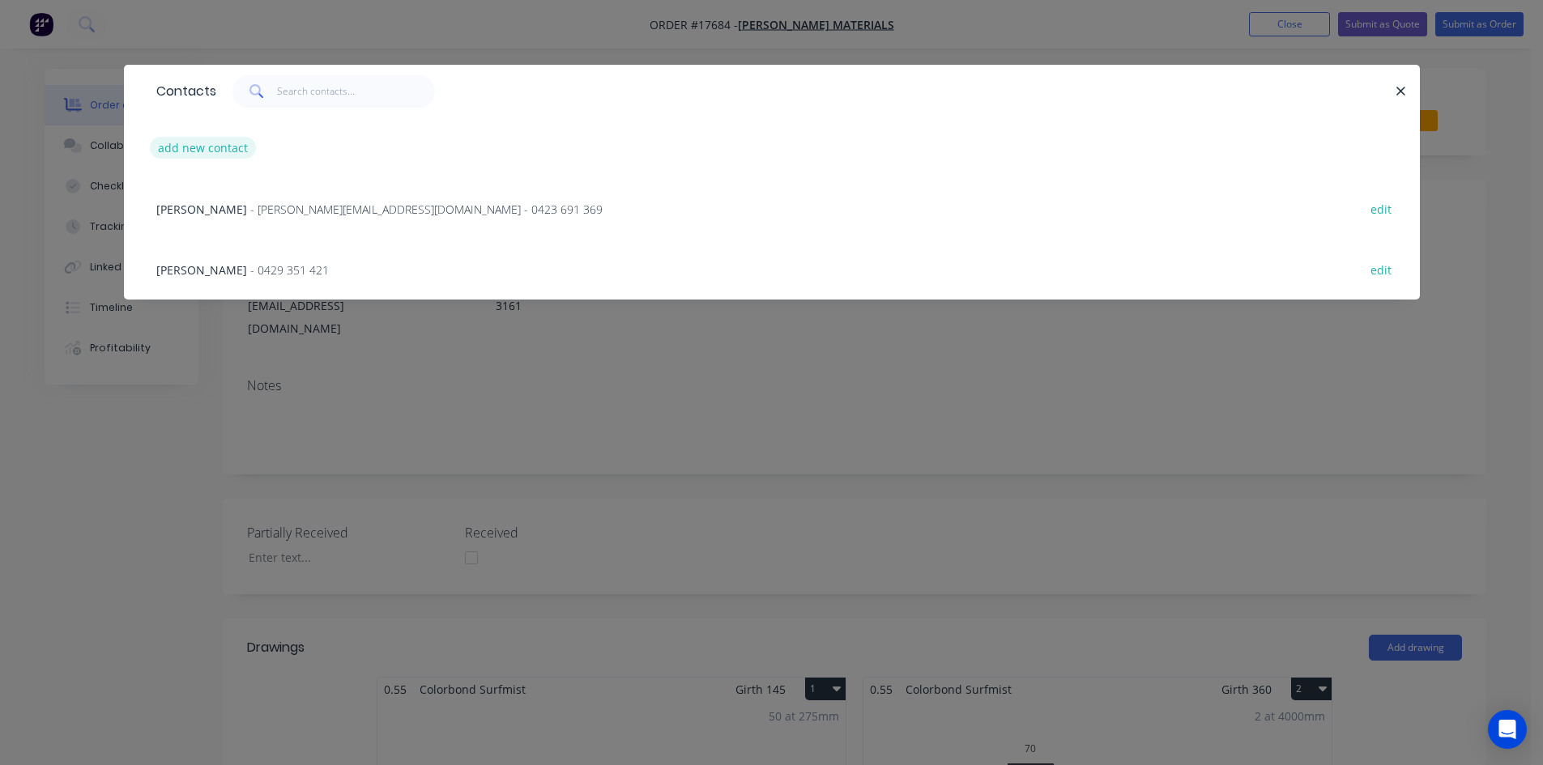
click at [202, 147] on button "add new contact" at bounding box center [203, 148] width 107 height 22
select select "AU"
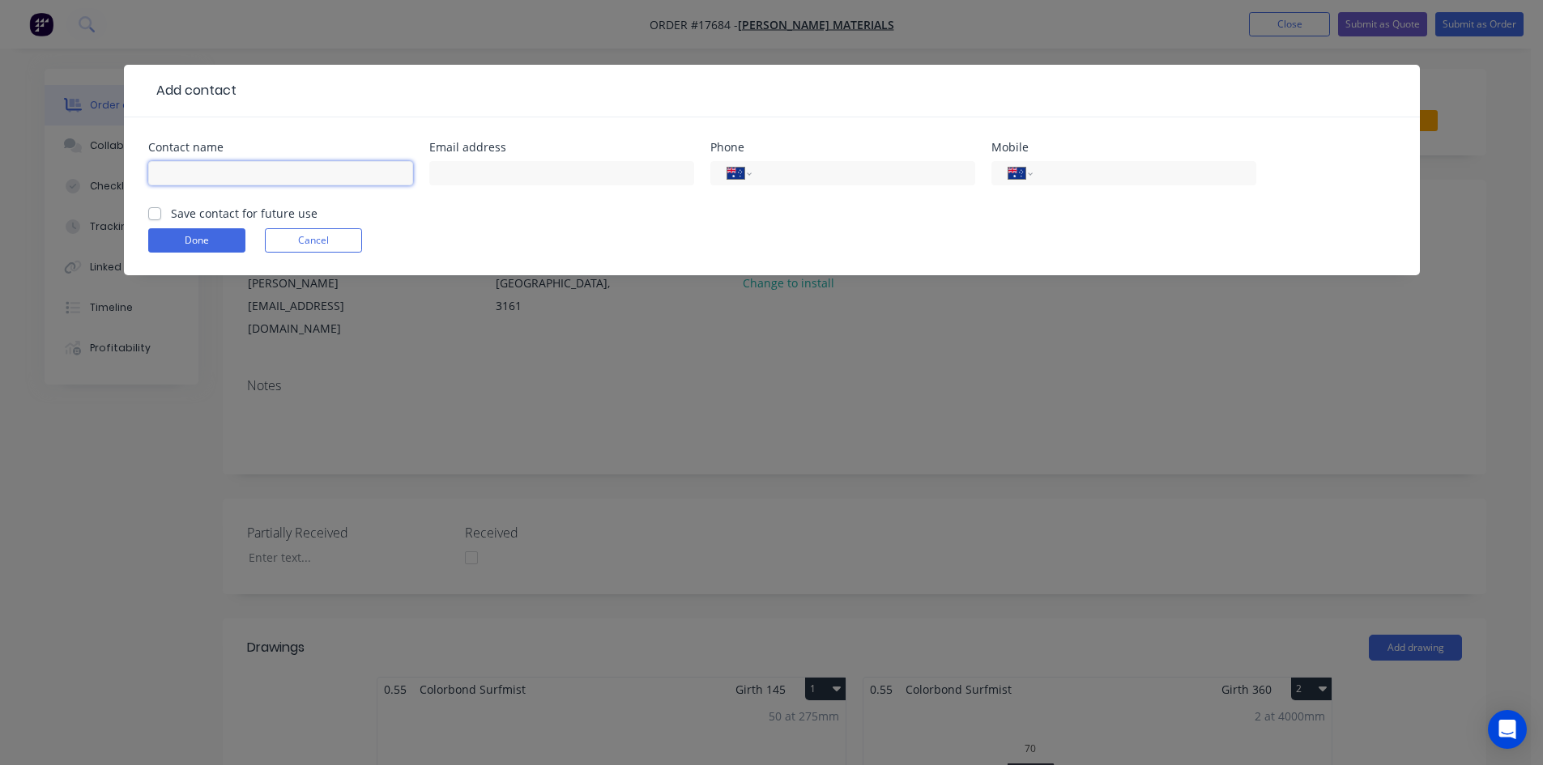
click at [199, 177] on input "text" at bounding box center [280, 173] width 265 height 24
type input "Mason Peters"
click at [1064, 176] on input "tel" at bounding box center [1141, 173] width 194 height 19
type input "0427 860 767"
click at [171, 212] on label "Save contact for future use" at bounding box center [244, 213] width 147 height 17
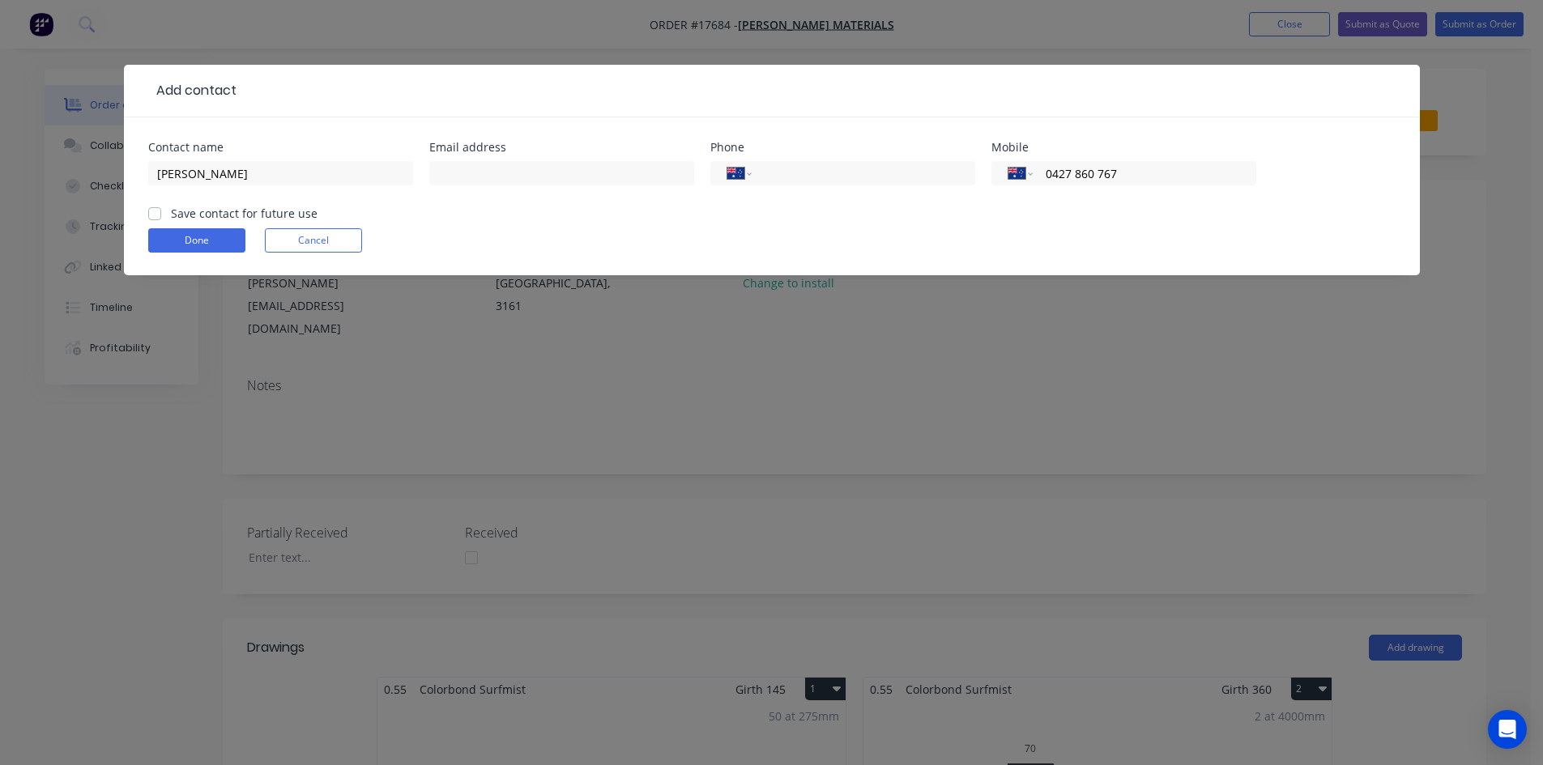
click at [155, 212] on input "Save contact for future use" at bounding box center [154, 212] width 13 height 15
checkbox input "true"
drag, startPoint x: 165, startPoint y: 237, endPoint x: 164, endPoint y: 248, distance: 11.4
click at [166, 237] on button "Done" at bounding box center [196, 240] width 97 height 24
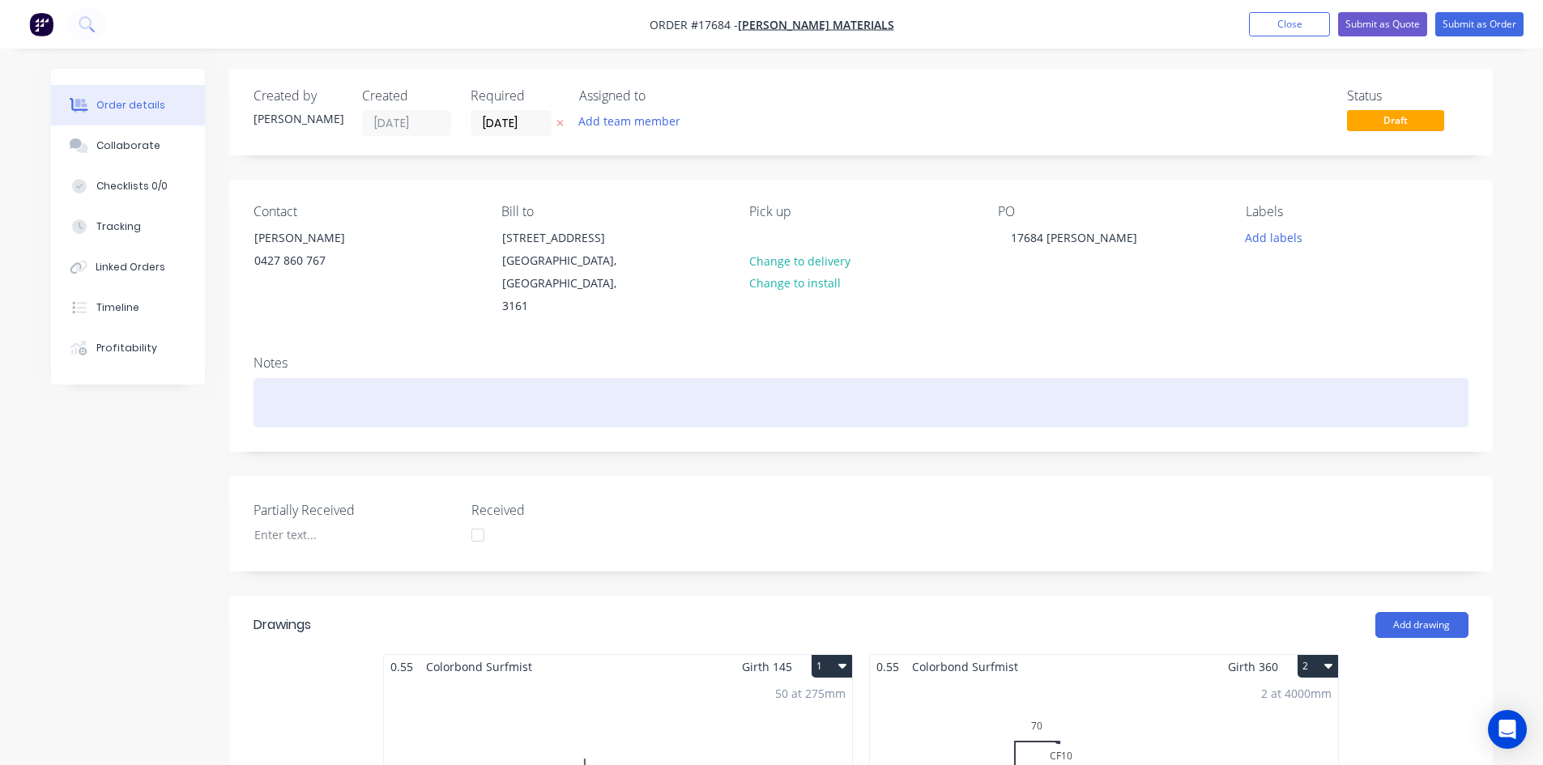
click at [306, 378] on div at bounding box center [861, 402] width 1215 height 49
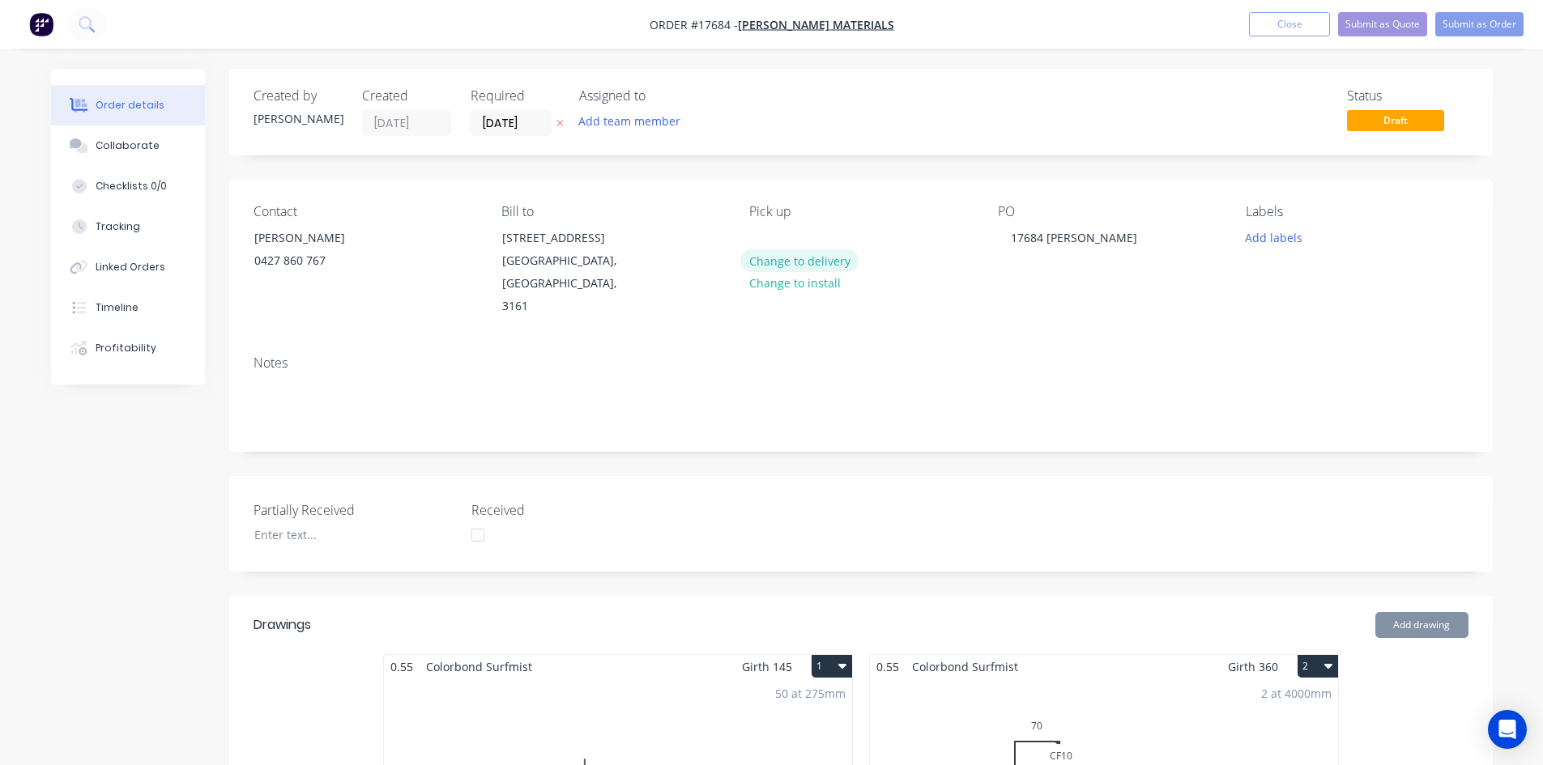
click at [824, 262] on button "Change to delivery" at bounding box center [799, 260] width 118 height 22
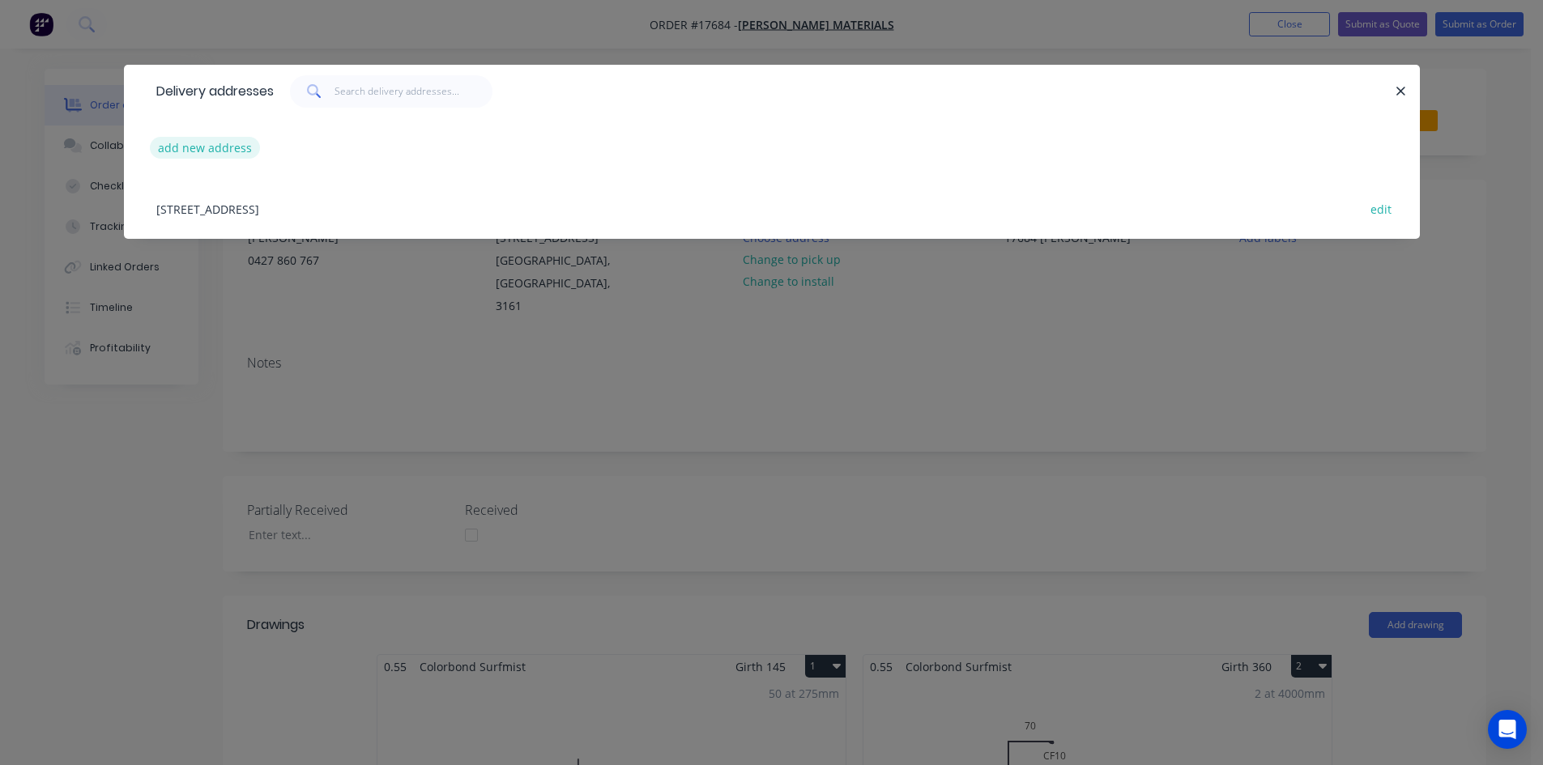
click at [220, 151] on button "add new address" at bounding box center [205, 148] width 111 height 22
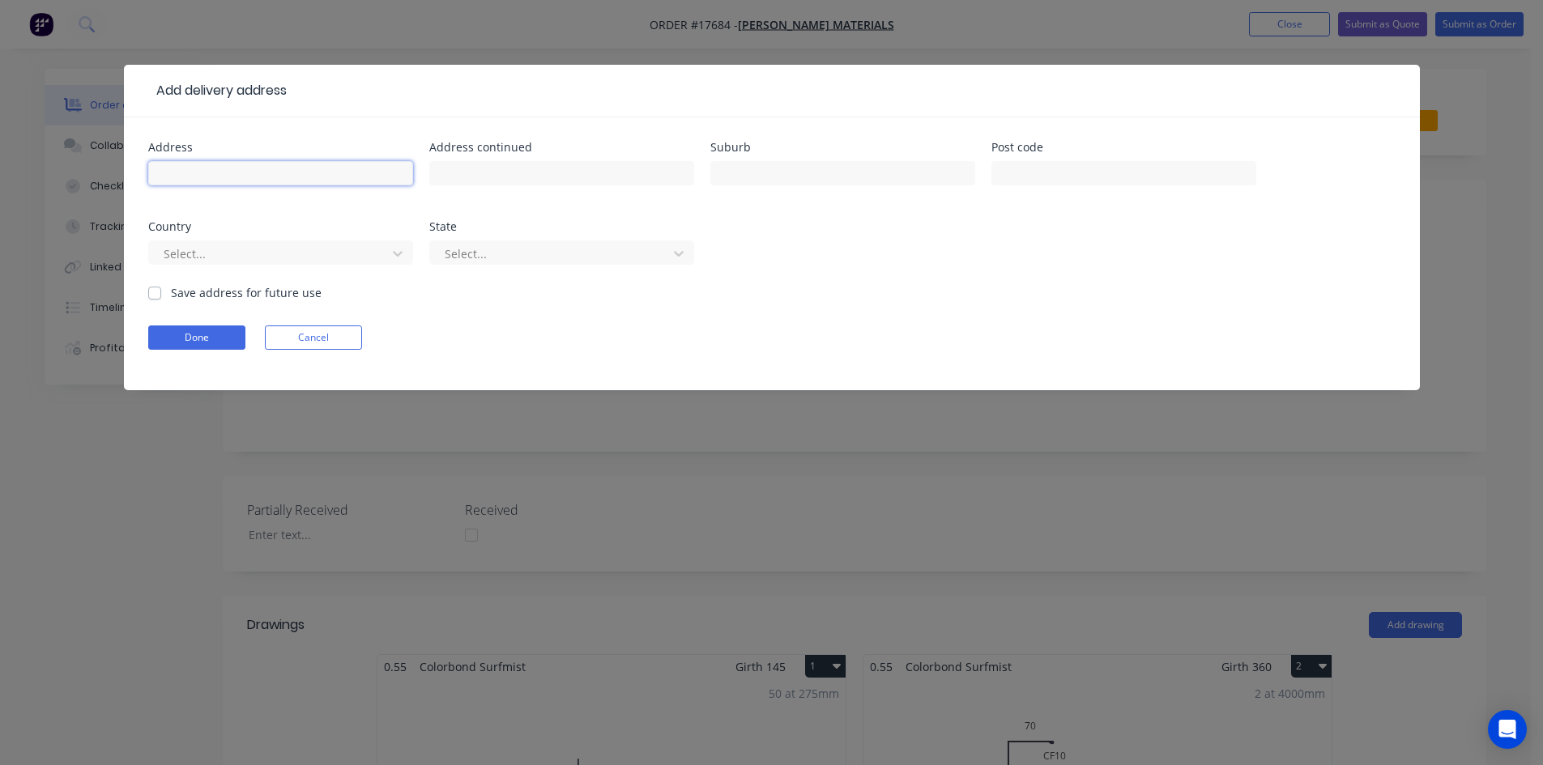
click at [213, 170] on input "text" at bounding box center [280, 173] width 265 height 24
type input "Pace Farms, Morella"
click at [460, 173] on input "text" at bounding box center [561, 173] width 265 height 24
type input "3743 Irrigation Way"
click at [761, 172] on input "text" at bounding box center [842, 173] width 265 height 24
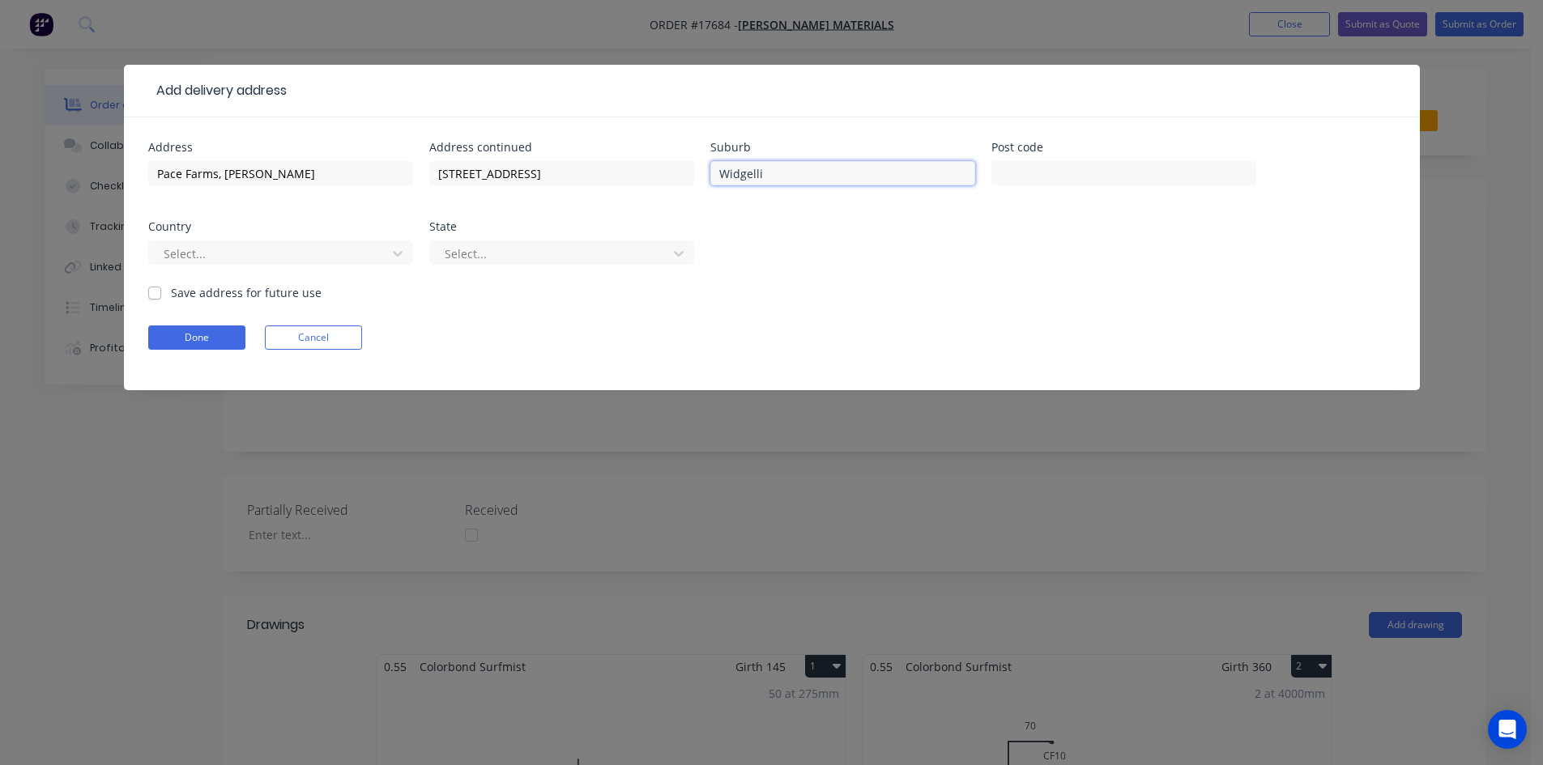
type input "Widgelli"
click at [906, 242] on div "Address Pace Farms, Morella Address continued 3743 Irrigation Way Suburb Widgel…" at bounding box center [771, 213] width 1247 height 143
click at [171, 292] on label "Save address for future use" at bounding box center [246, 292] width 151 height 17
click at [156, 292] on input "Save address for future use" at bounding box center [154, 291] width 13 height 15
checkbox input "true"
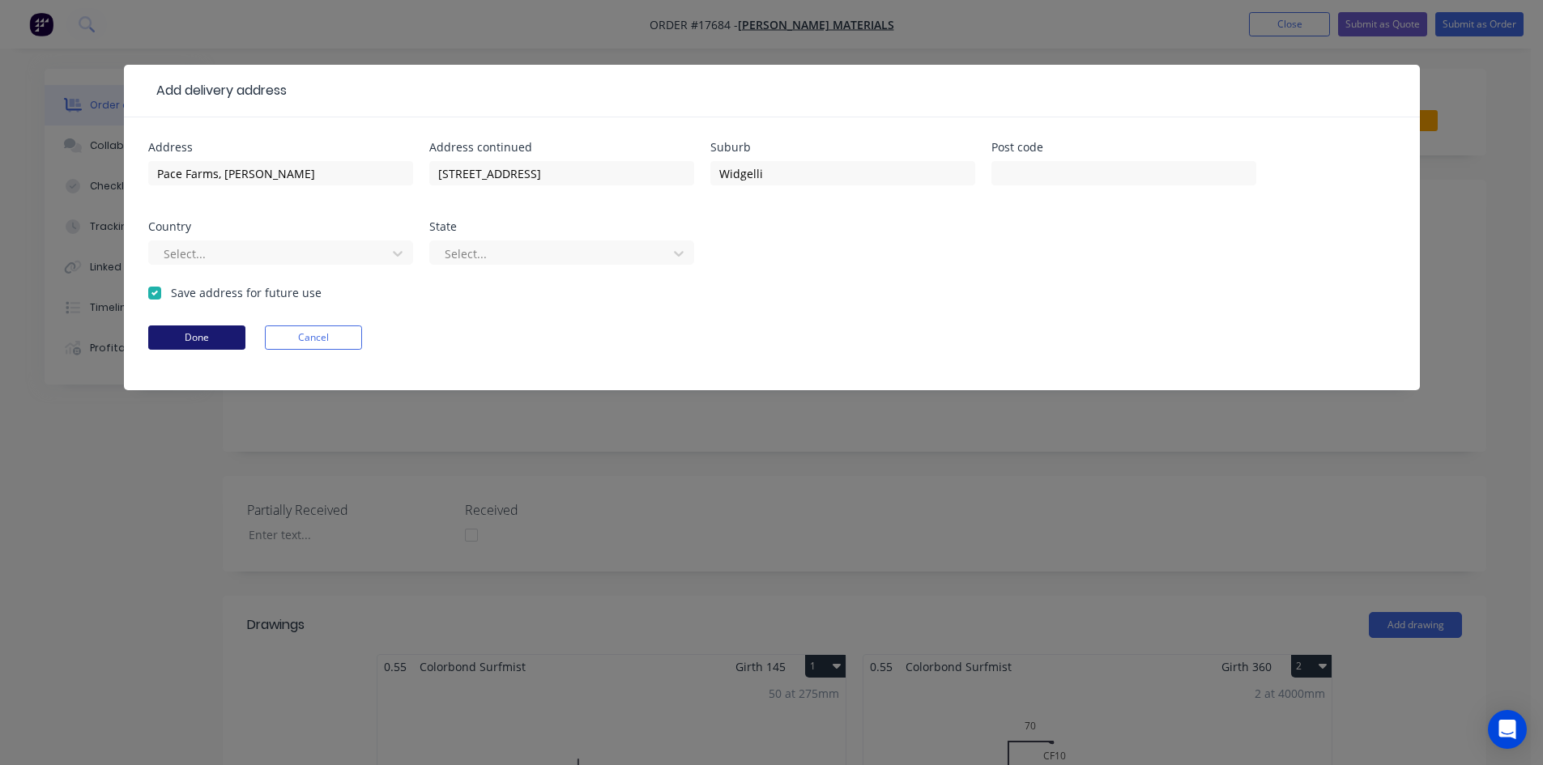
click at [182, 342] on button "Done" at bounding box center [196, 338] width 97 height 24
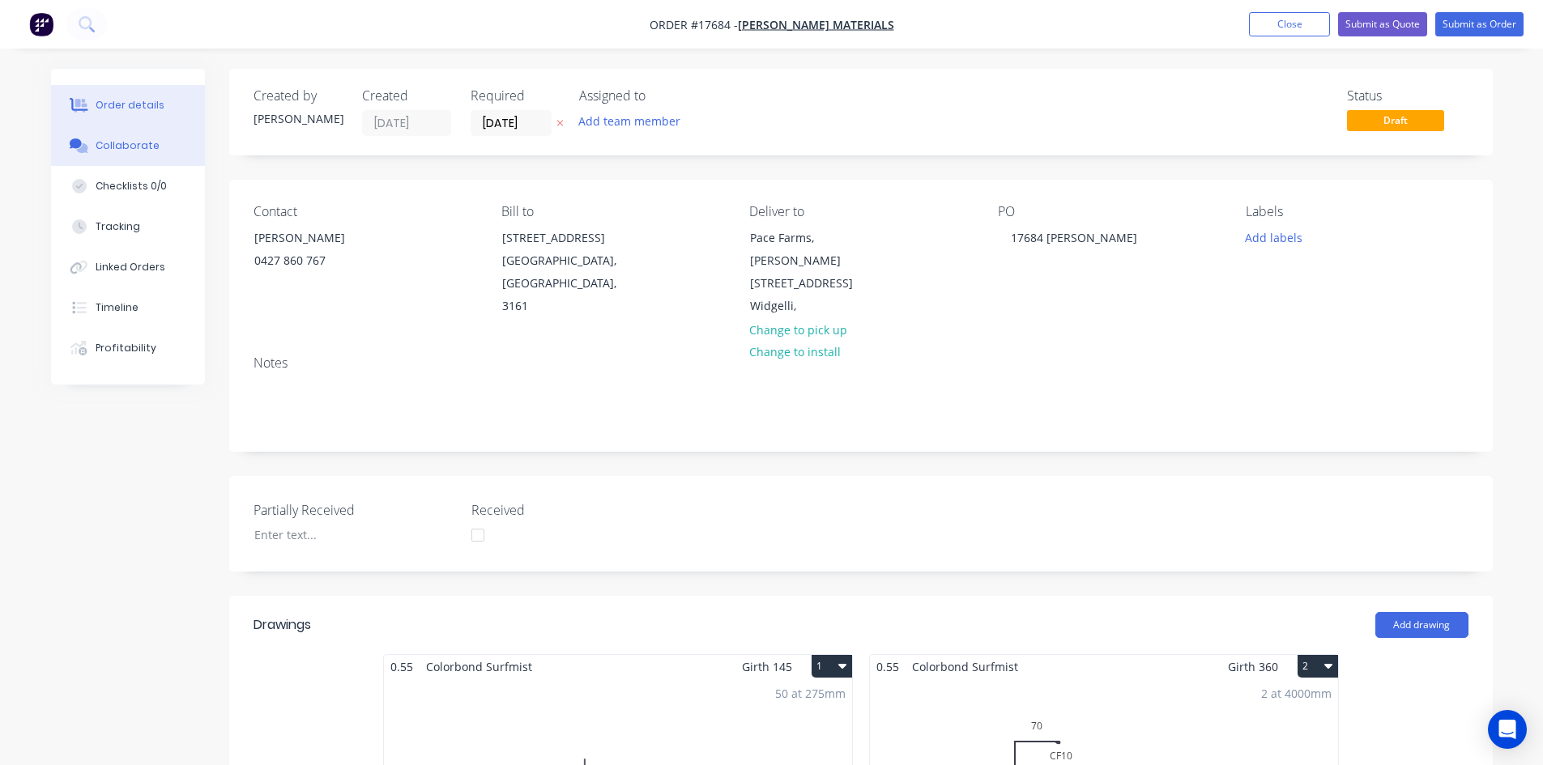
click at [149, 154] on button "Collaborate" at bounding box center [128, 146] width 154 height 41
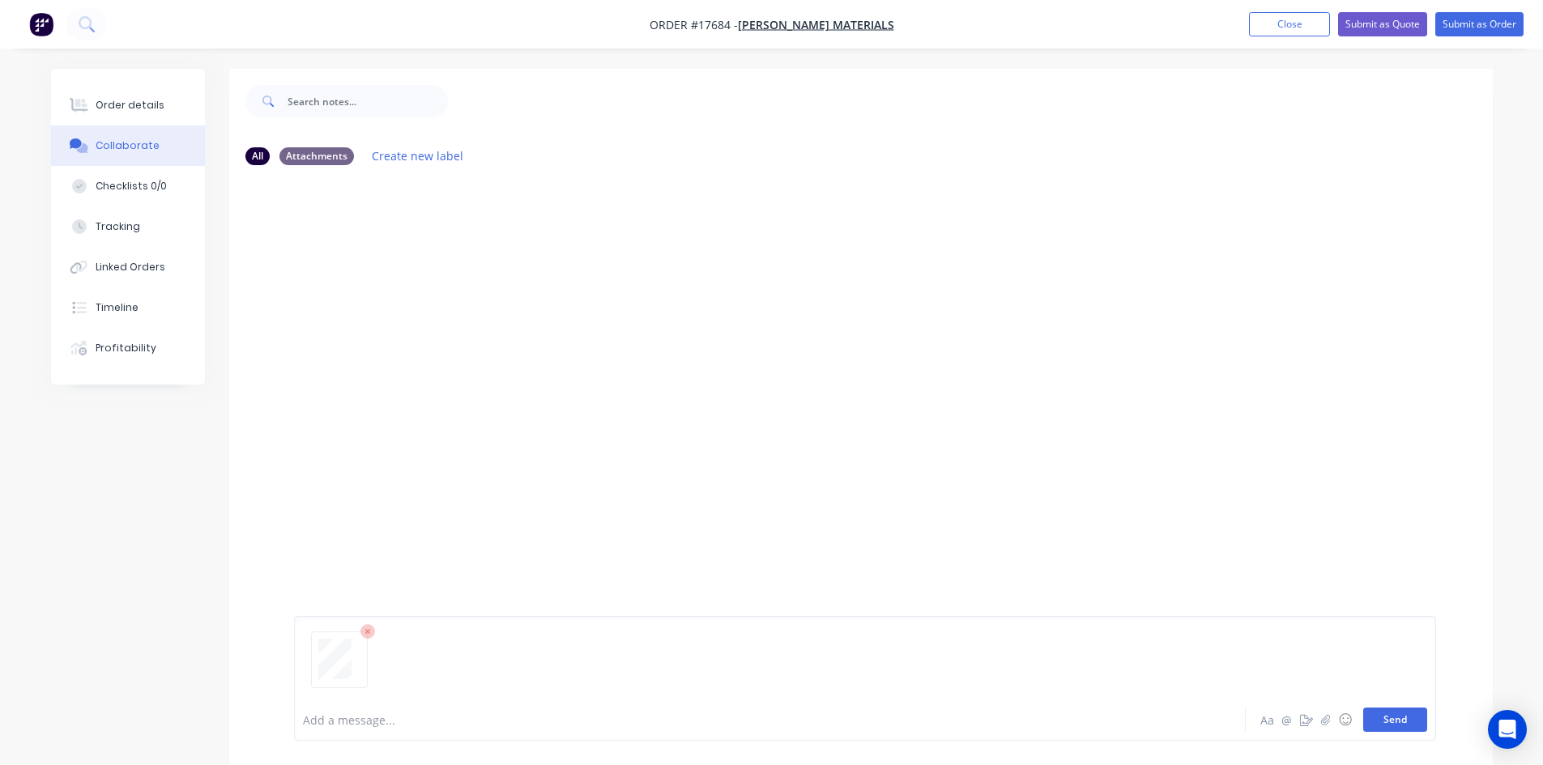
click at [1408, 723] on button "Send" at bounding box center [1395, 720] width 64 height 24
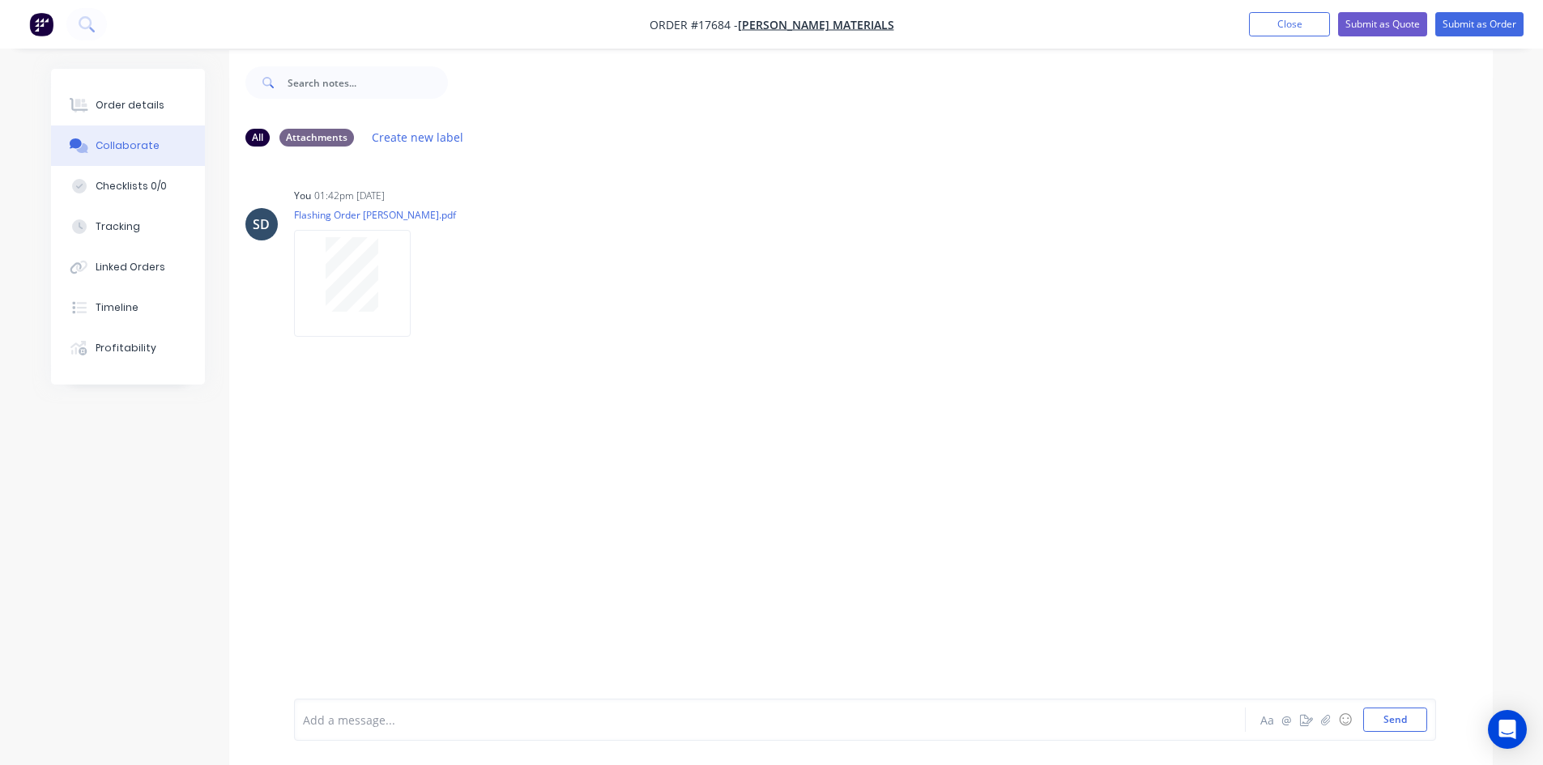
scroll to position [24, 0]
click at [122, 83] on div "Order details Collaborate Checklists 0/0 Tracking Linked Orders Timeline Profit…" at bounding box center [128, 227] width 154 height 316
click at [122, 101] on div "Order details" at bounding box center [130, 105] width 69 height 15
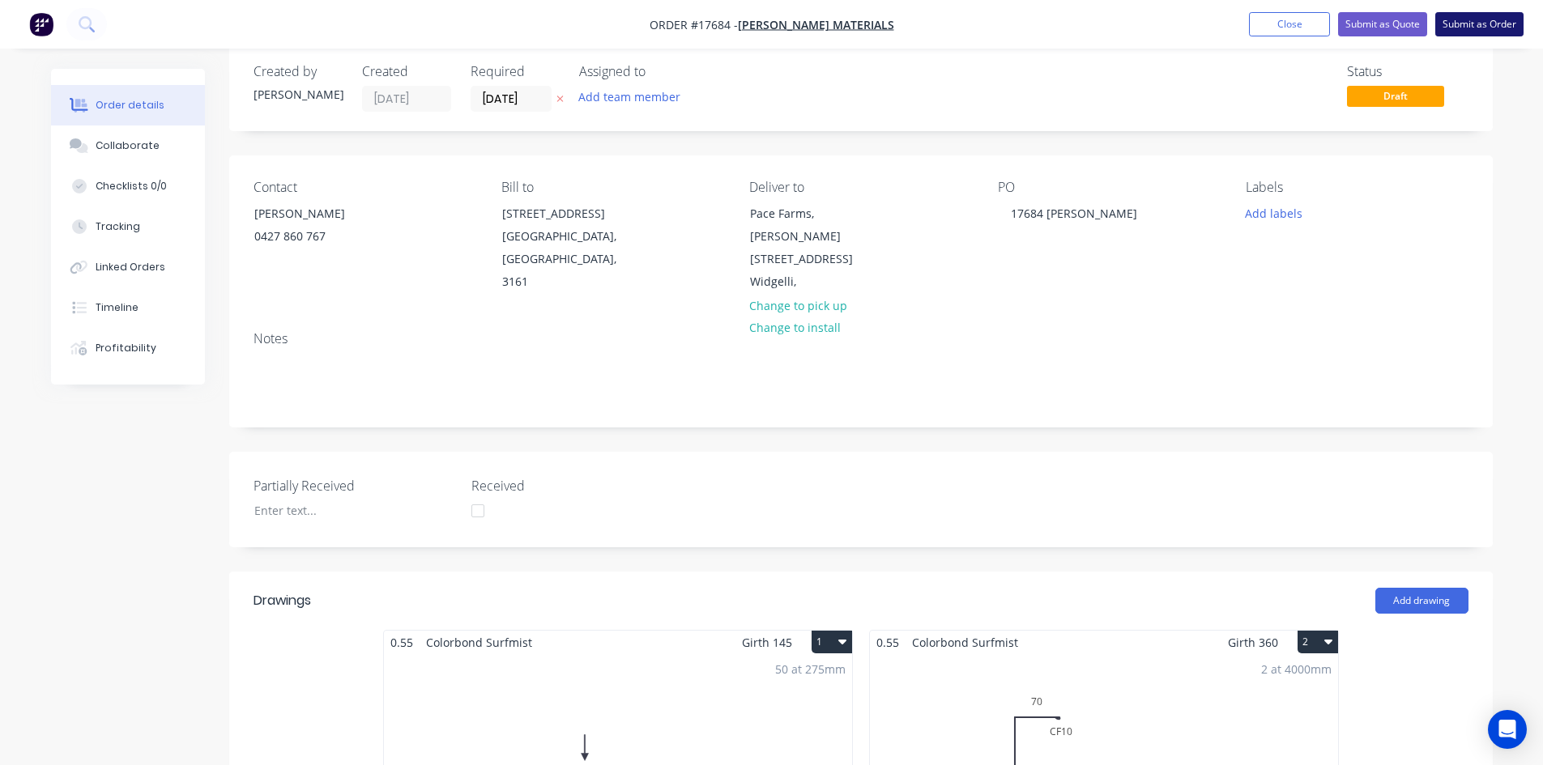
click at [1478, 22] on button "Submit as Order" at bounding box center [1479, 24] width 88 height 24
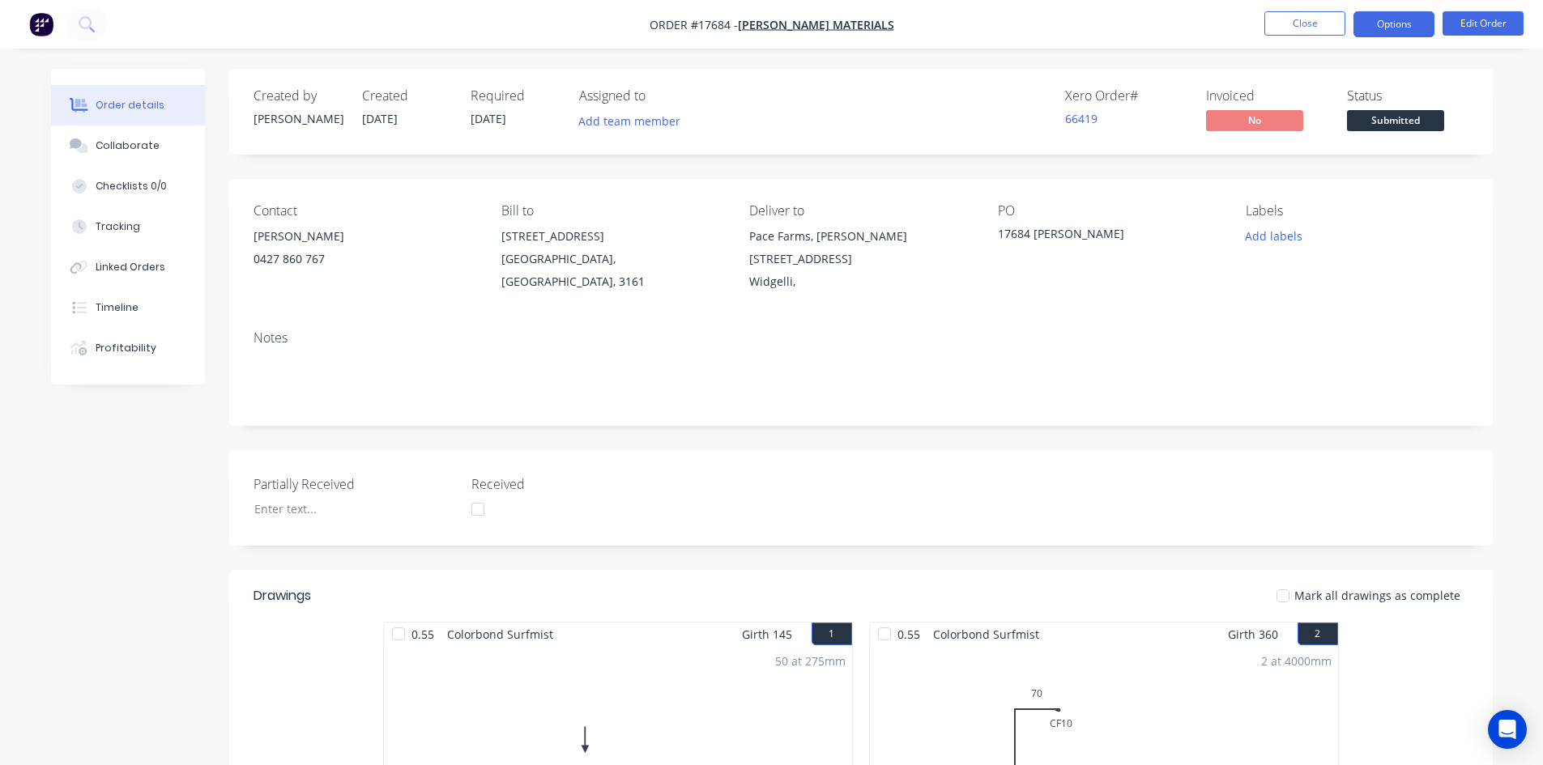
click at [1388, 35] on button "Options" at bounding box center [1394, 24] width 81 height 26
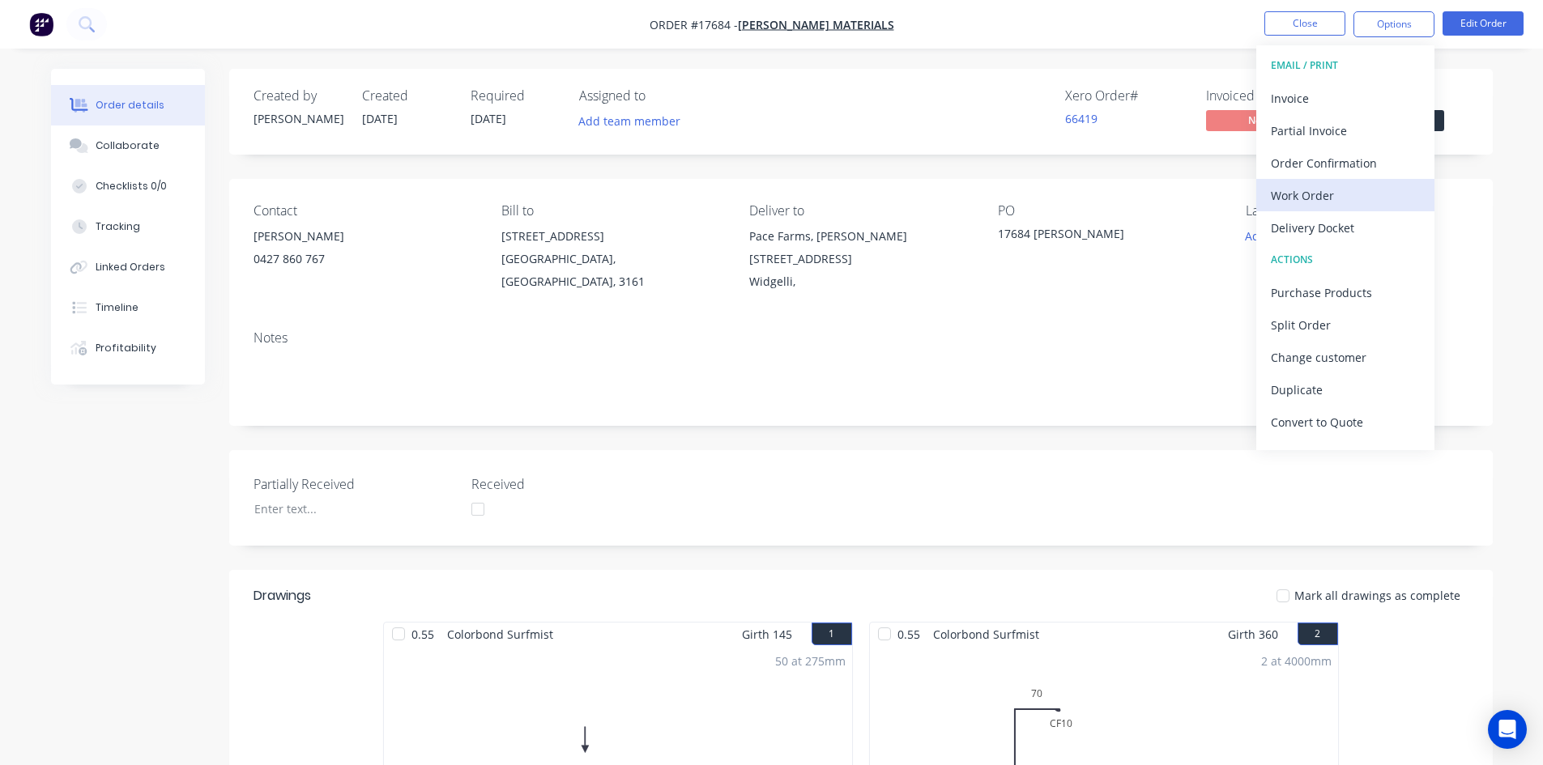
click at [1319, 199] on div "Work Order" at bounding box center [1345, 195] width 149 height 23
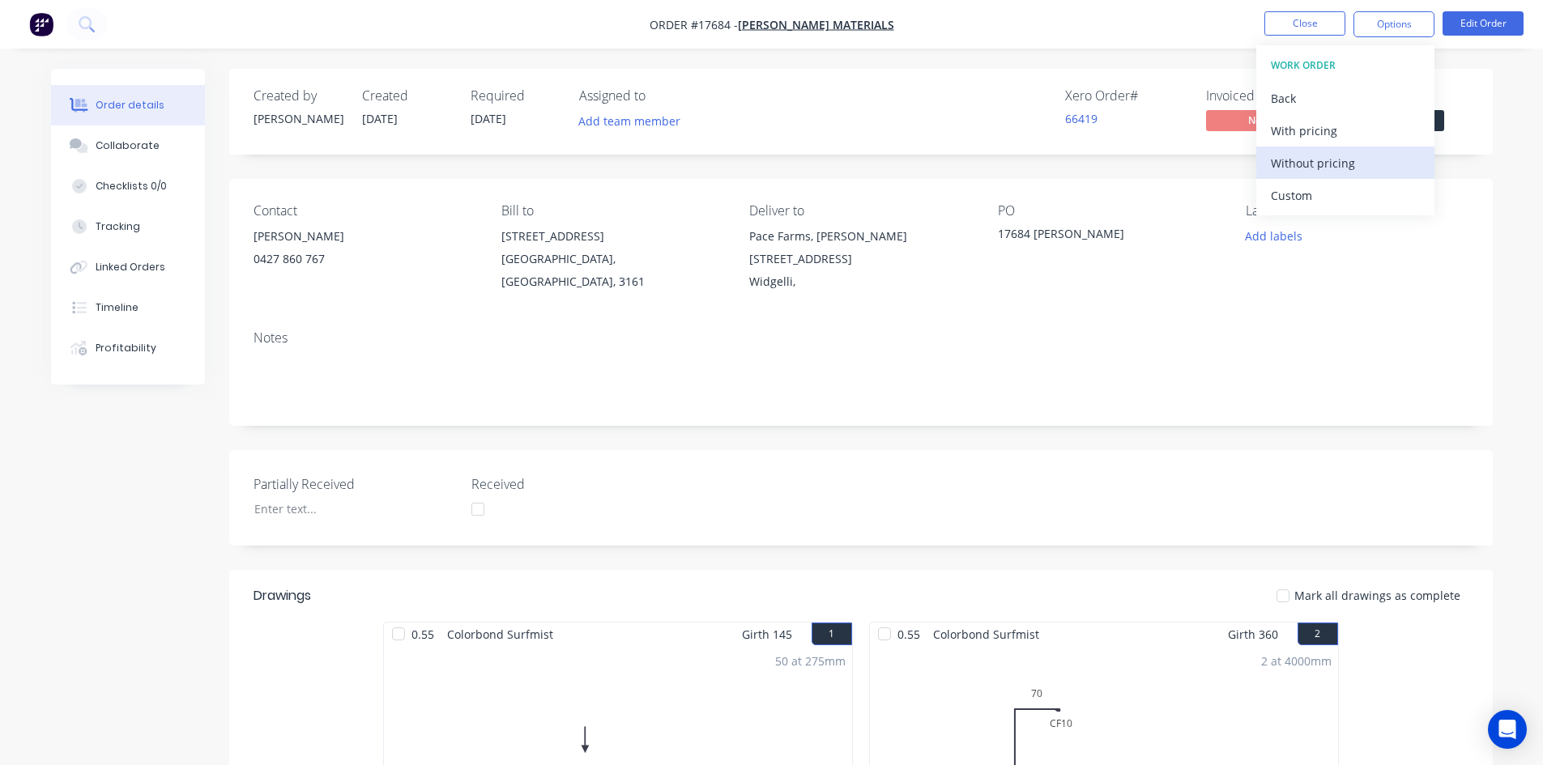
click at [1327, 163] on div "Without pricing" at bounding box center [1345, 162] width 149 height 23
click at [1191, 41] on nav "Order #17684 - Patterson Materials Close Options EMAIL / PRINT Invoice Partial …" at bounding box center [771, 24] width 1543 height 49
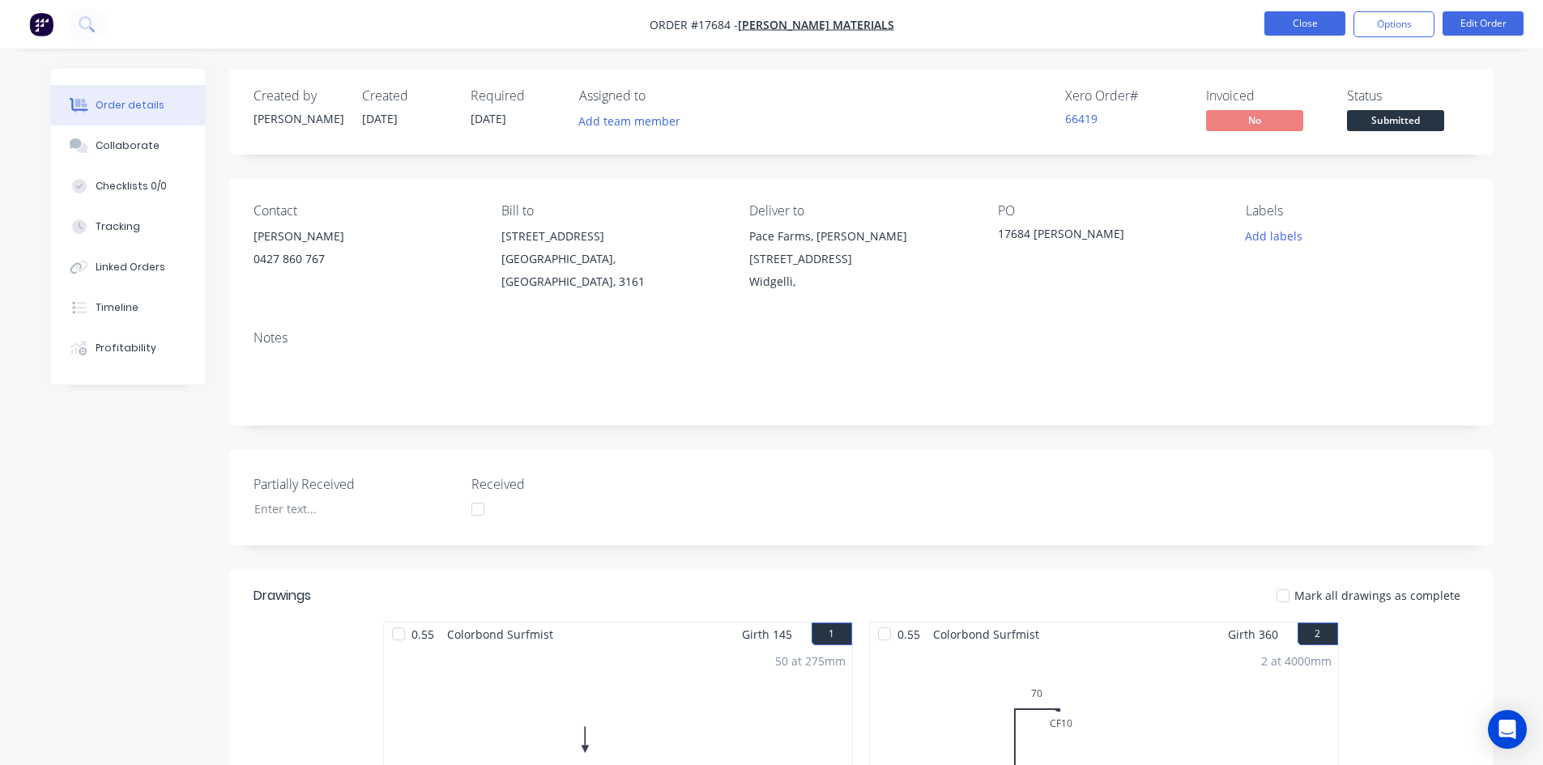
click at [1320, 30] on button "Close" at bounding box center [1304, 23] width 81 height 24
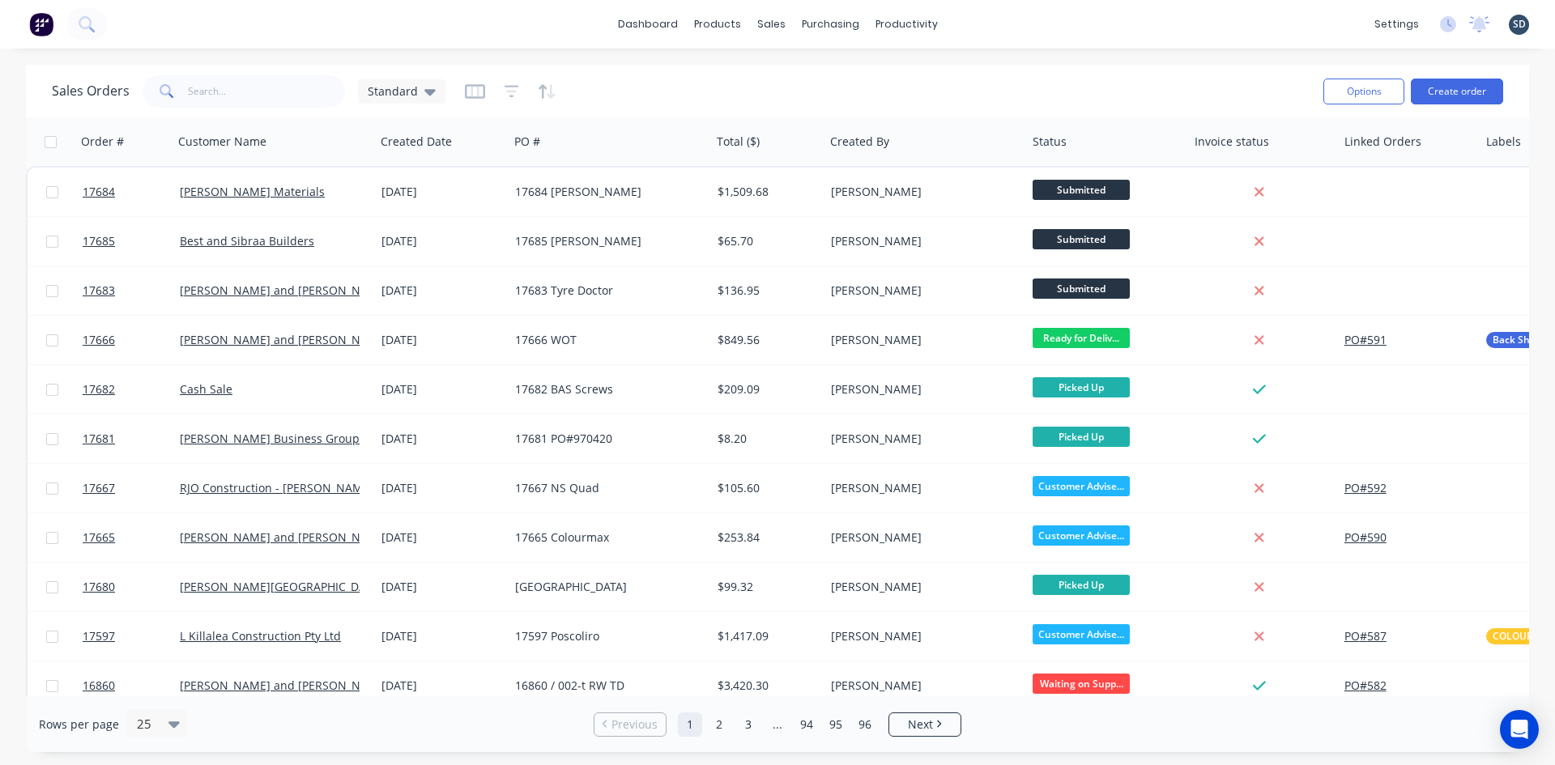
click at [1097, 41] on div "dashboard products sales purchasing productivity dashboard products Product Cat…" at bounding box center [777, 24] width 1555 height 49
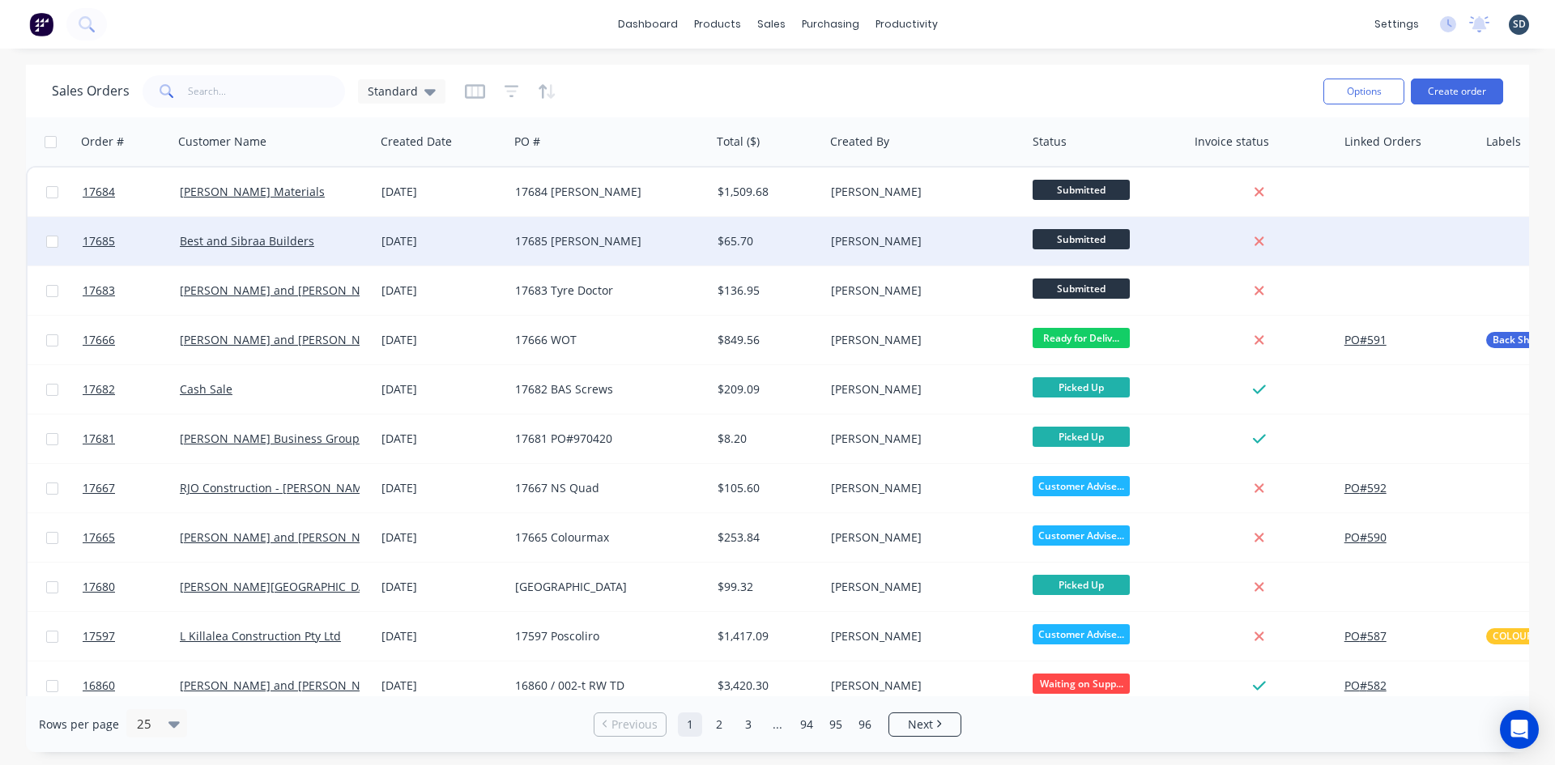
click at [648, 249] on div "17685 [PERSON_NAME]" at bounding box center [605, 241] width 180 height 16
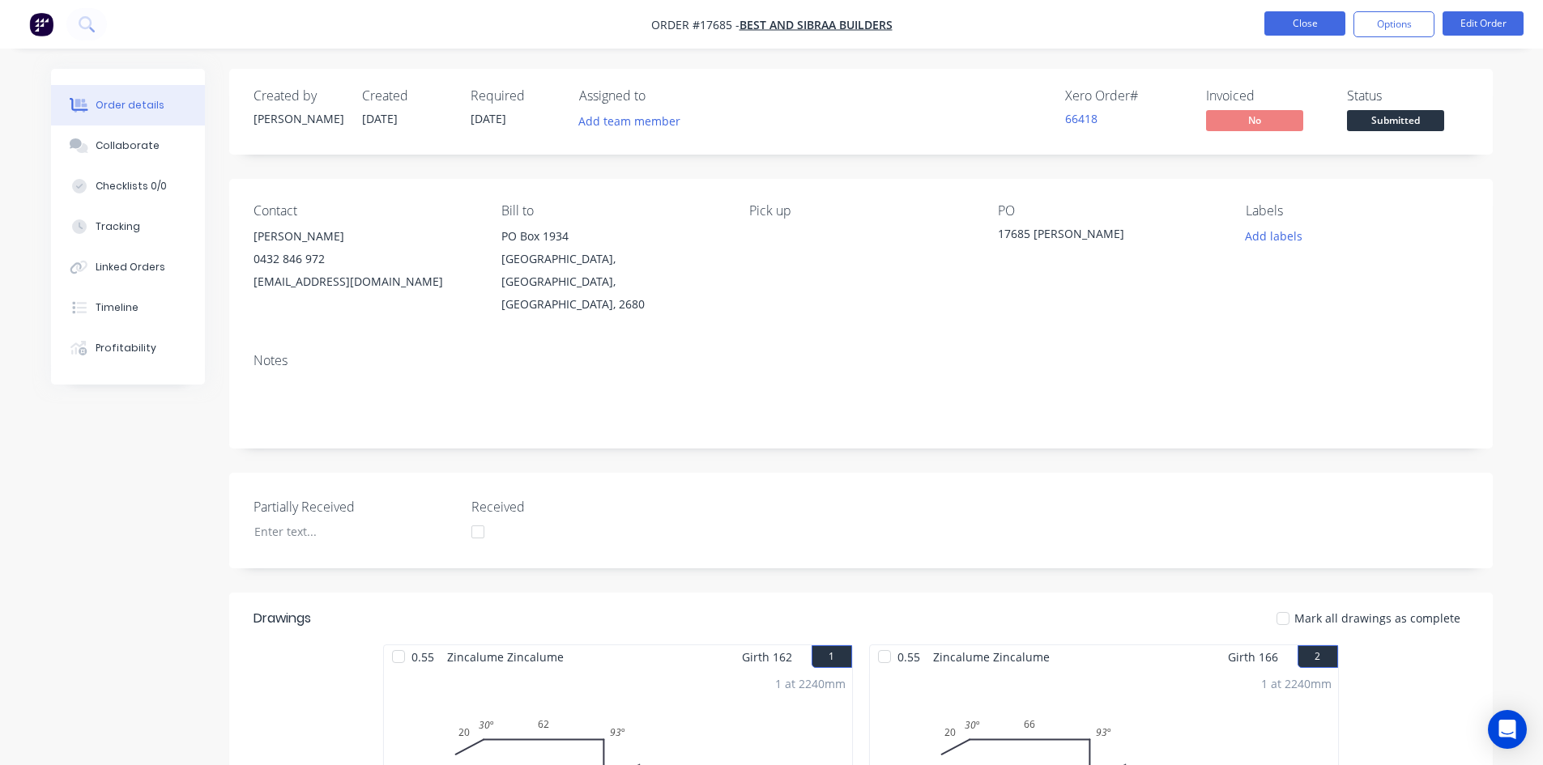
click at [1280, 28] on button "Close" at bounding box center [1304, 23] width 81 height 24
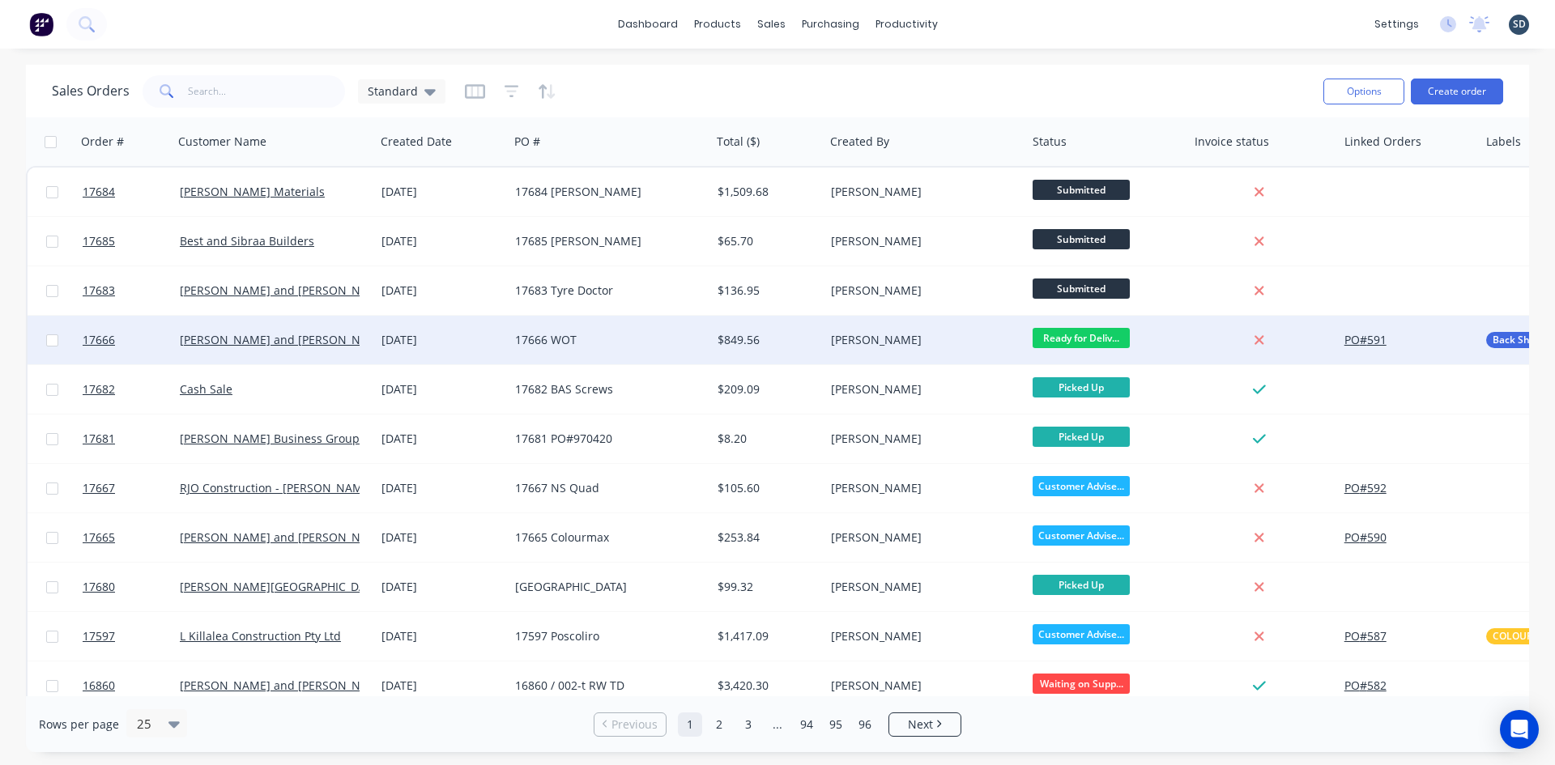
click at [642, 345] on div "17666 WOT" at bounding box center [605, 340] width 180 height 16
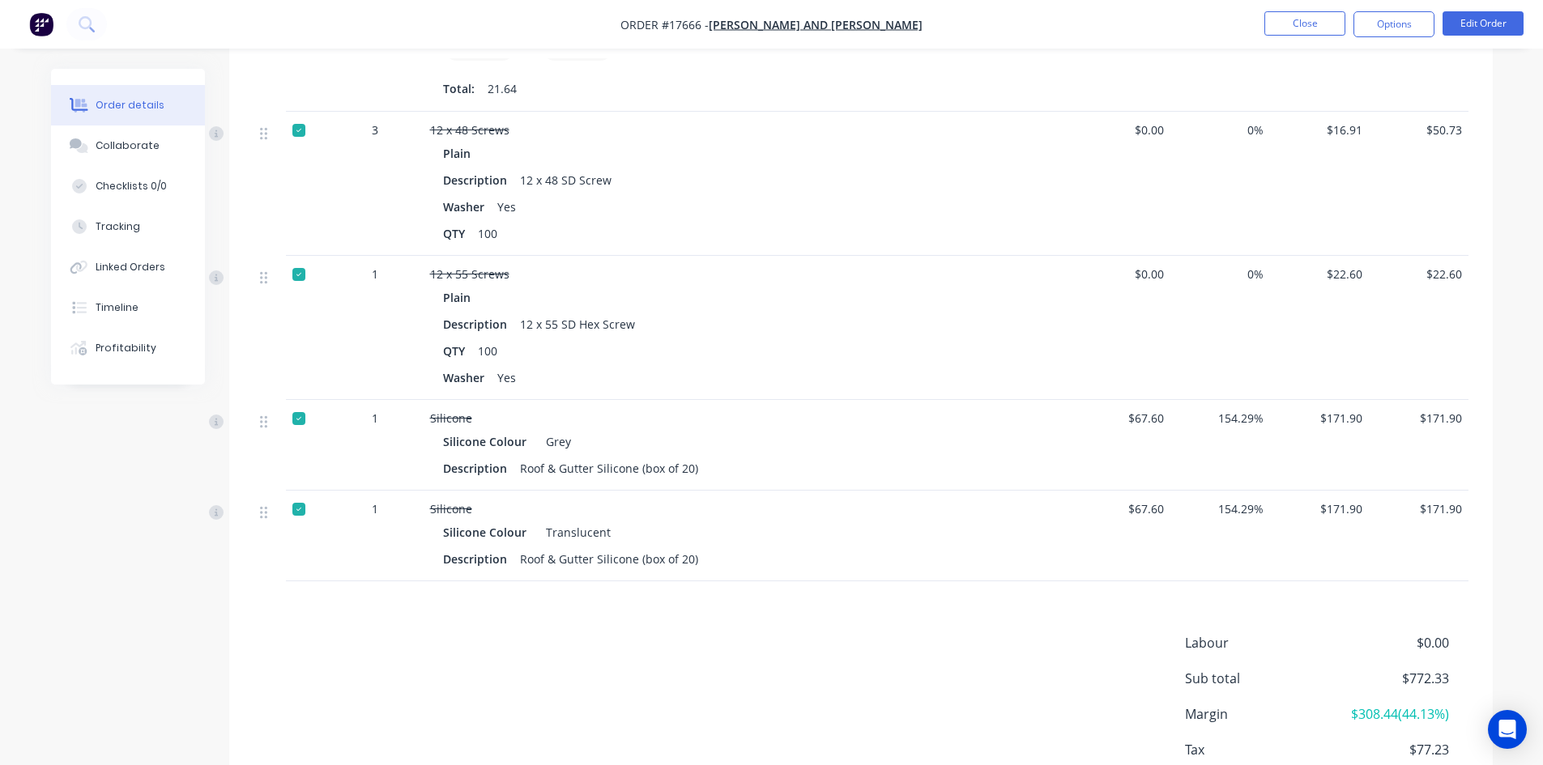
scroll to position [810, 0]
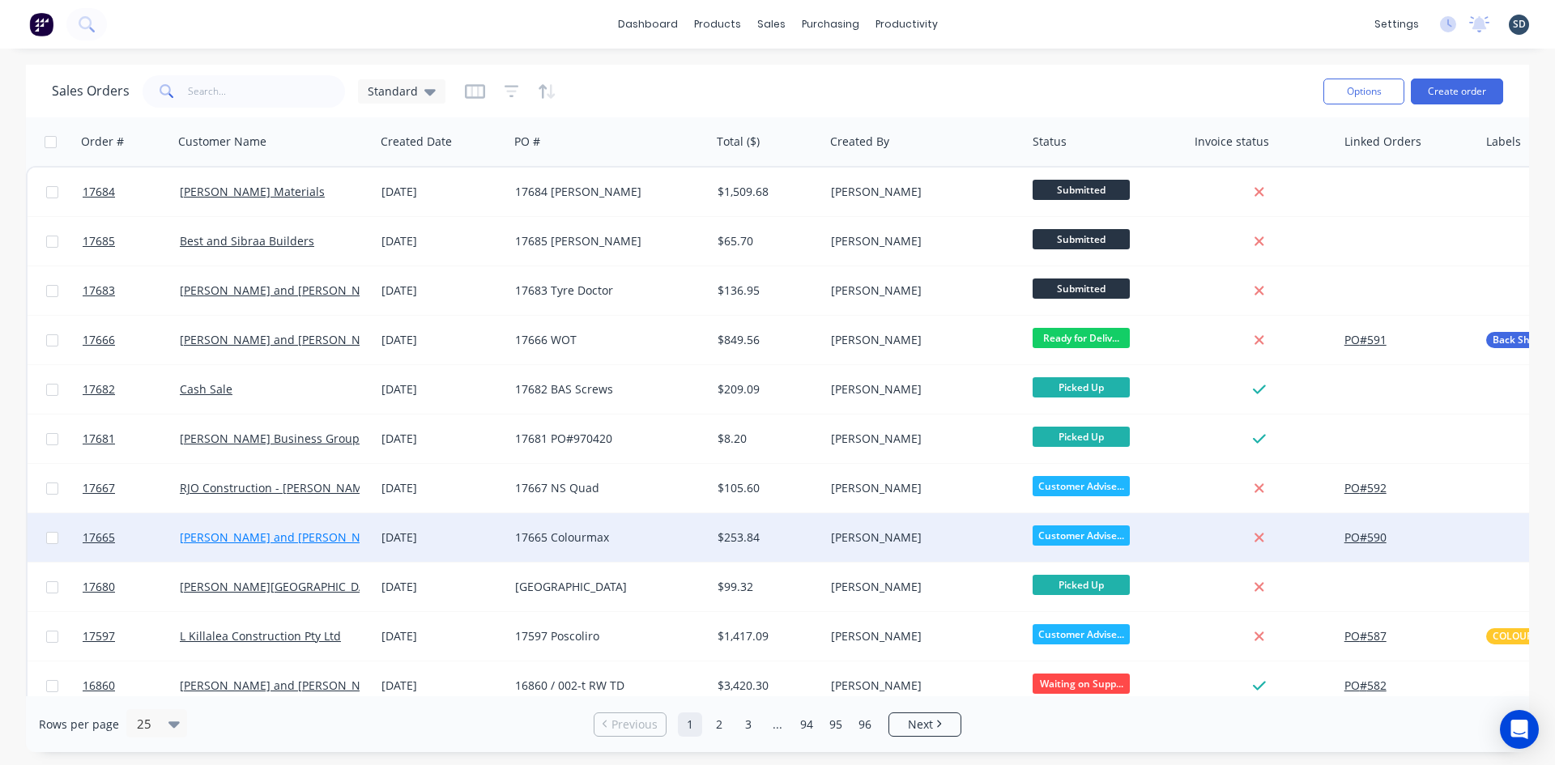
click at [278, 540] on link "[PERSON_NAME] and [PERSON_NAME]" at bounding box center [284, 537] width 209 height 15
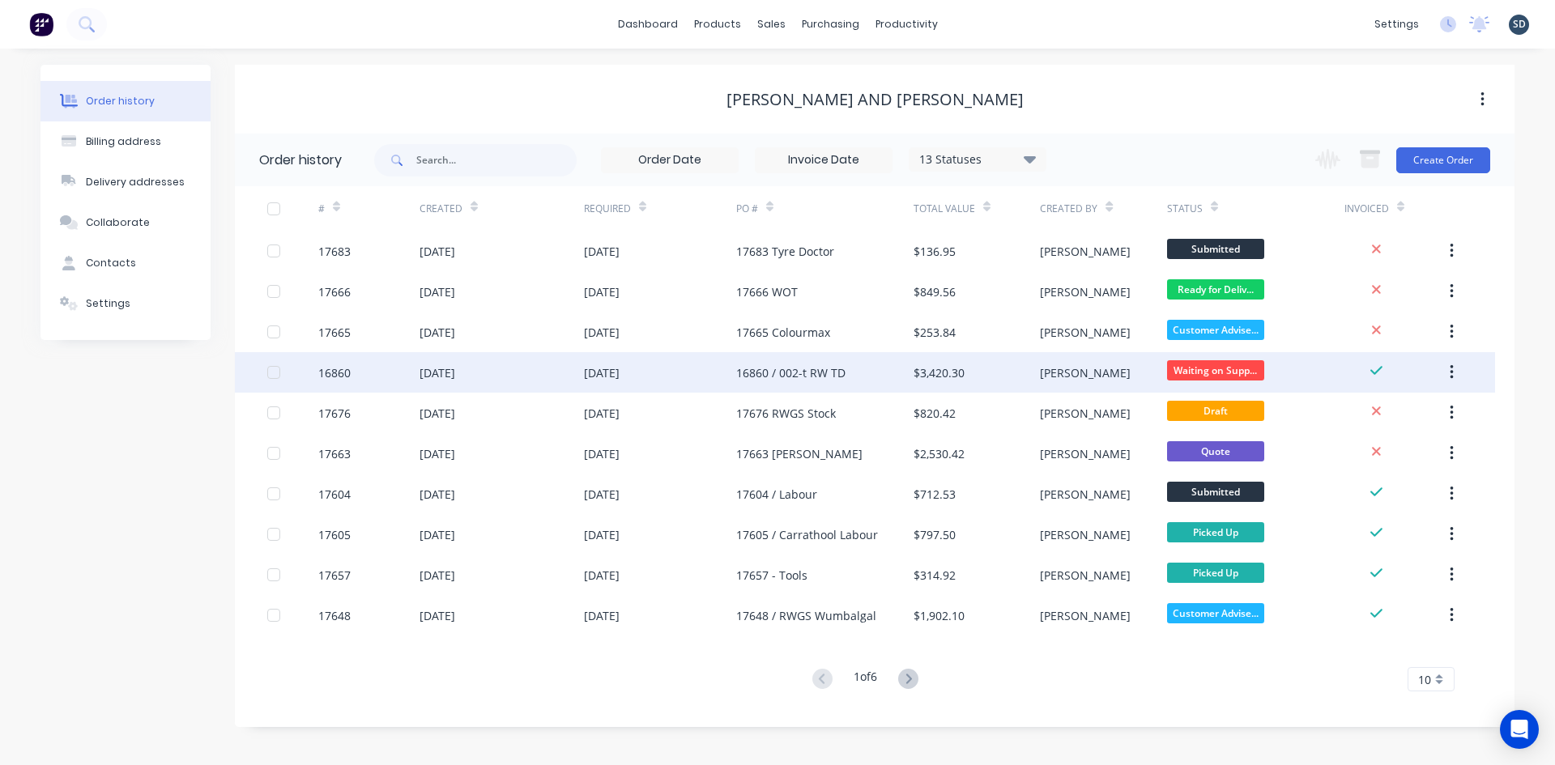
click at [687, 376] on div "[DATE]" at bounding box center [660, 372] width 152 height 41
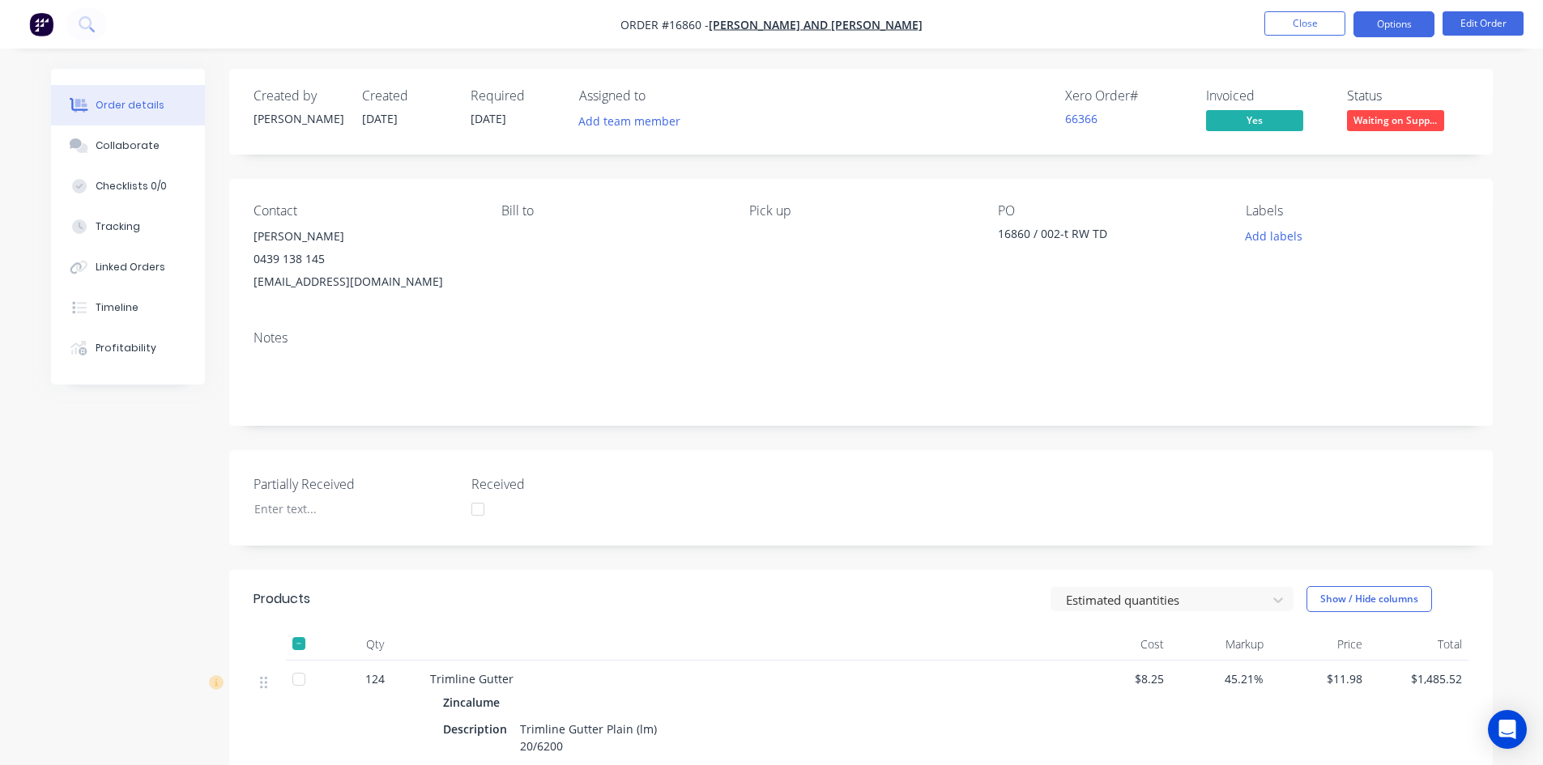
click at [1404, 24] on button "Options" at bounding box center [1394, 24] width 81 height 26
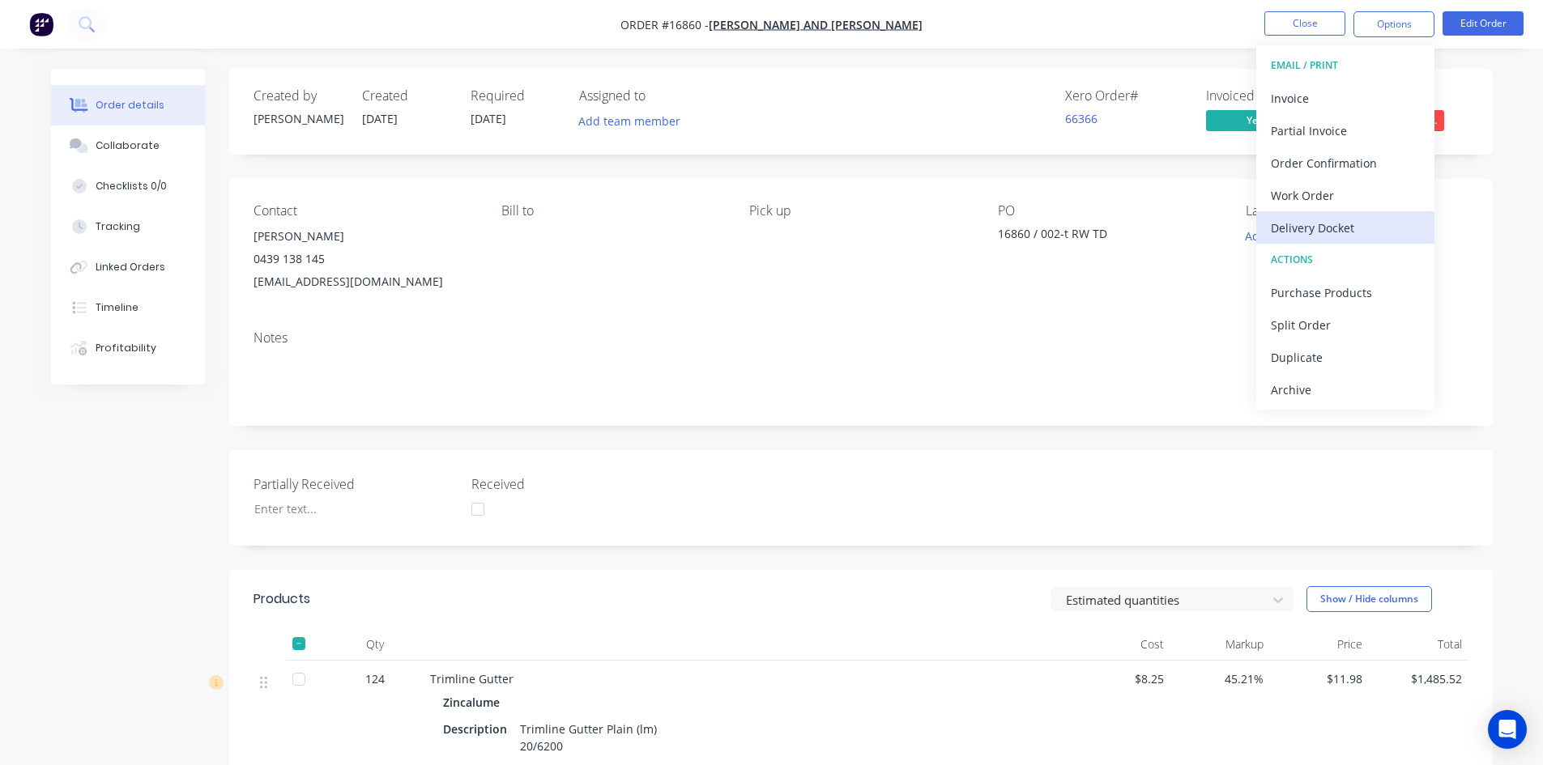
click at [1362, 233] on div "Delivery Docket" at bounding box center [1345, 227] width 149 height 23
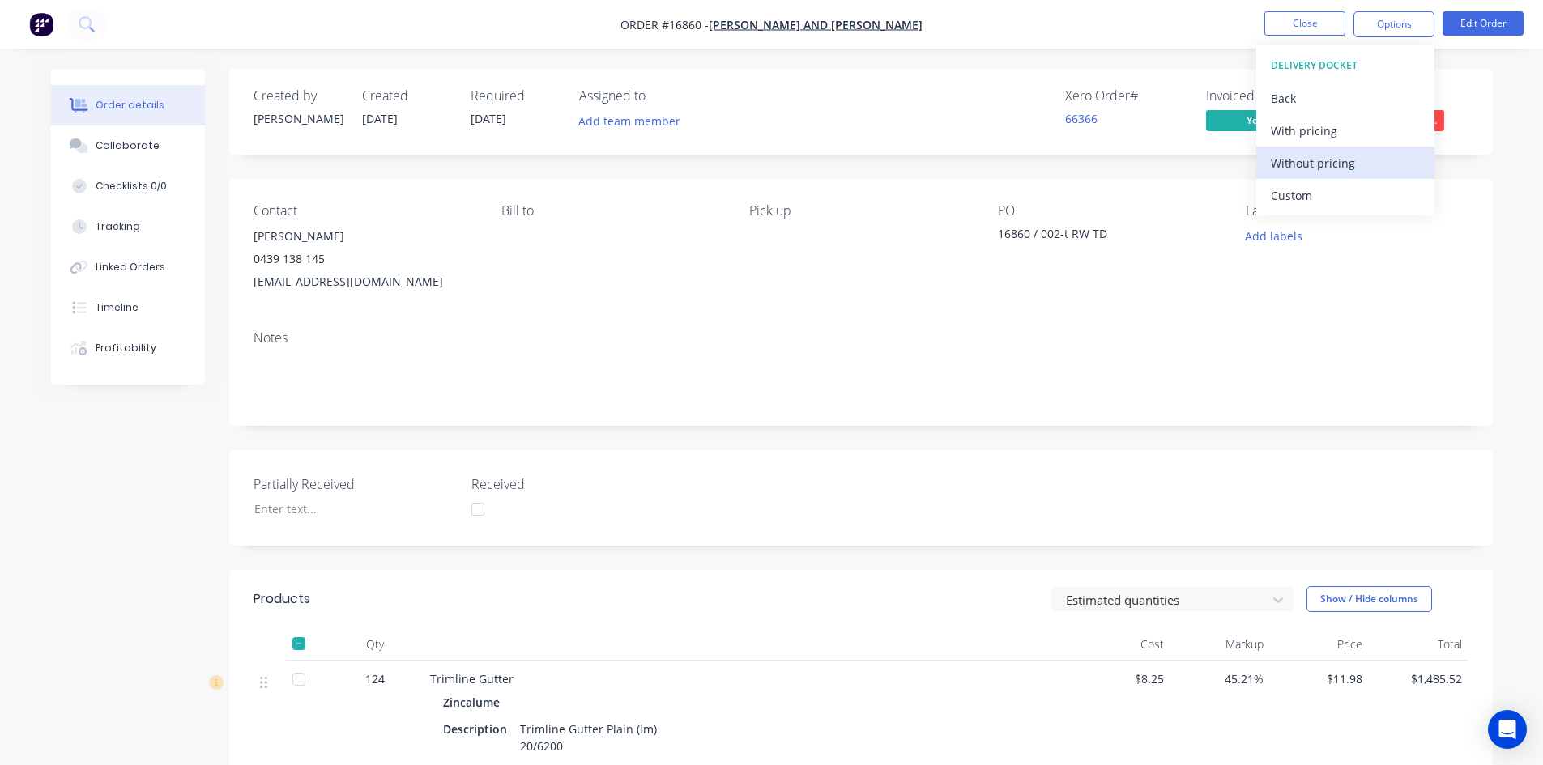
click at [1335, 168] on div "Without pricing" at bounding box center [1345, 162] width 149 height 23
click at [1115, 74] on div "Created by Geoff Created 23/09/25 Required 30/09/25 Assigned to Add team member…" at bounding box center [861, 112] width 1264 height 86
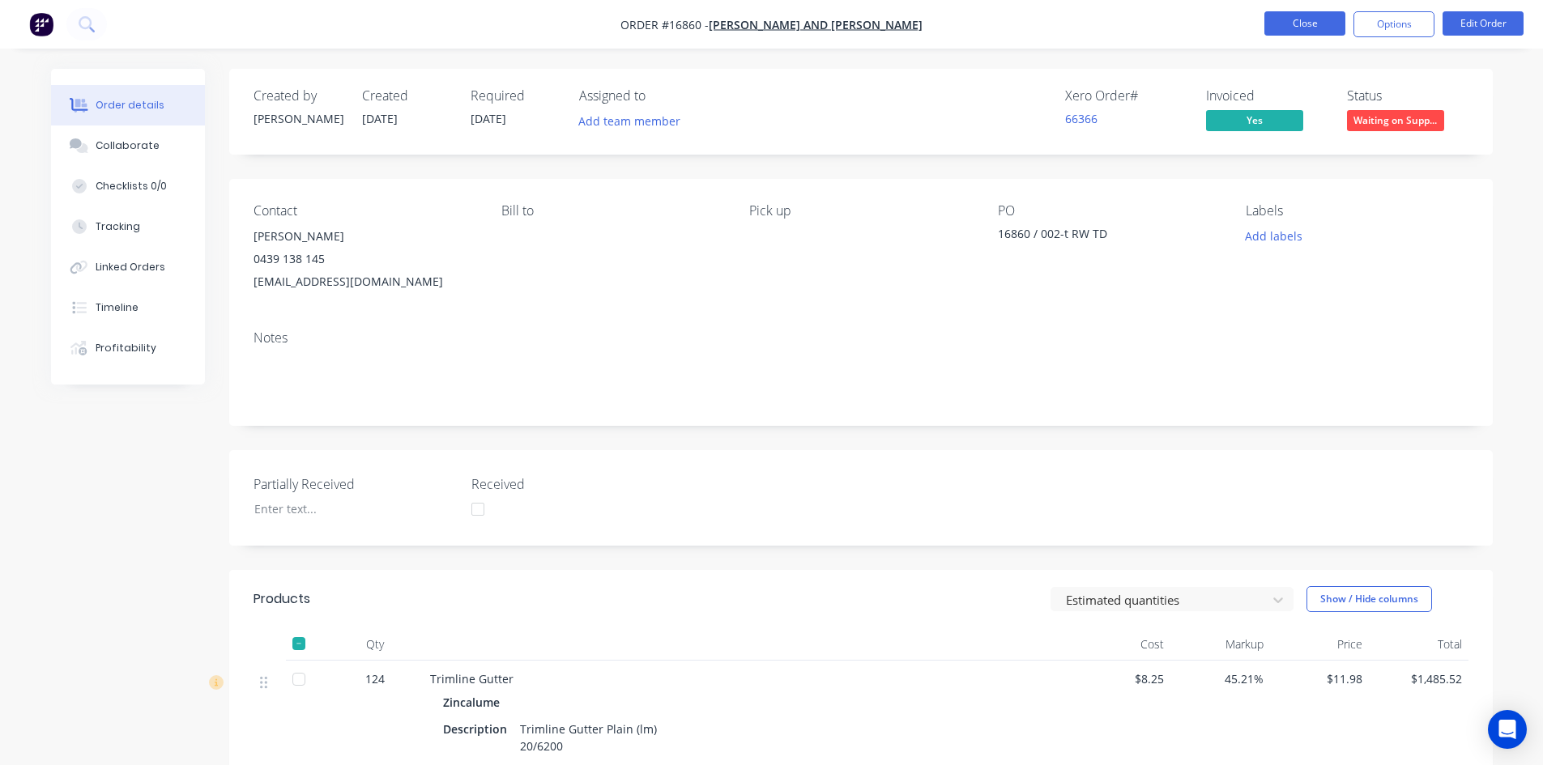
click at [1325, 23] on button "Close" at bounding box center [1304, 23] width 81 height 24
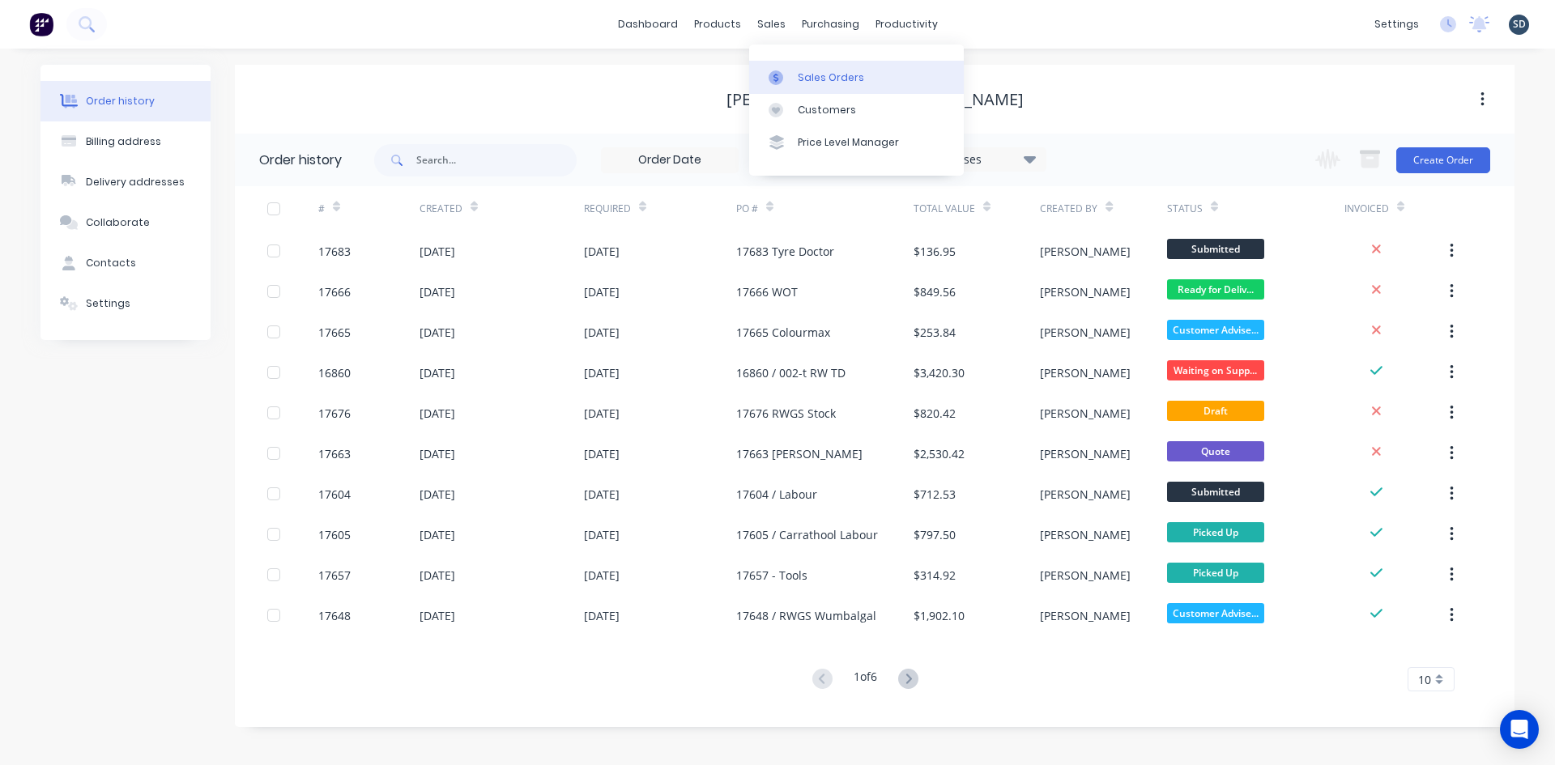
click at [811, 80] on div "Sales Orders" at bounding box center [831, 77] width 66 height 15
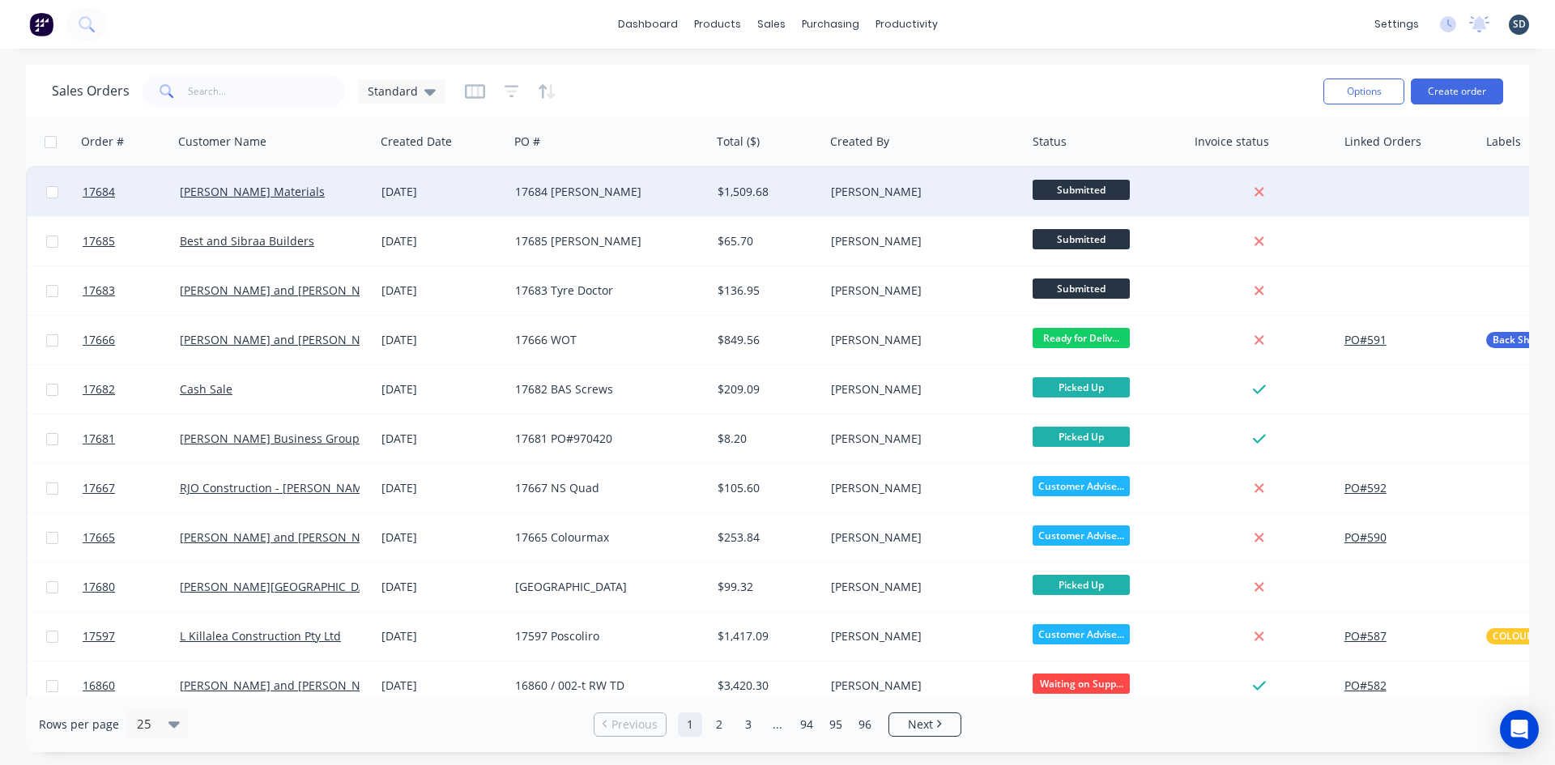
click at [339, 196] on div "[PERSON_NAME] Materials" at bounding box center [270, 192] width 180 height 16
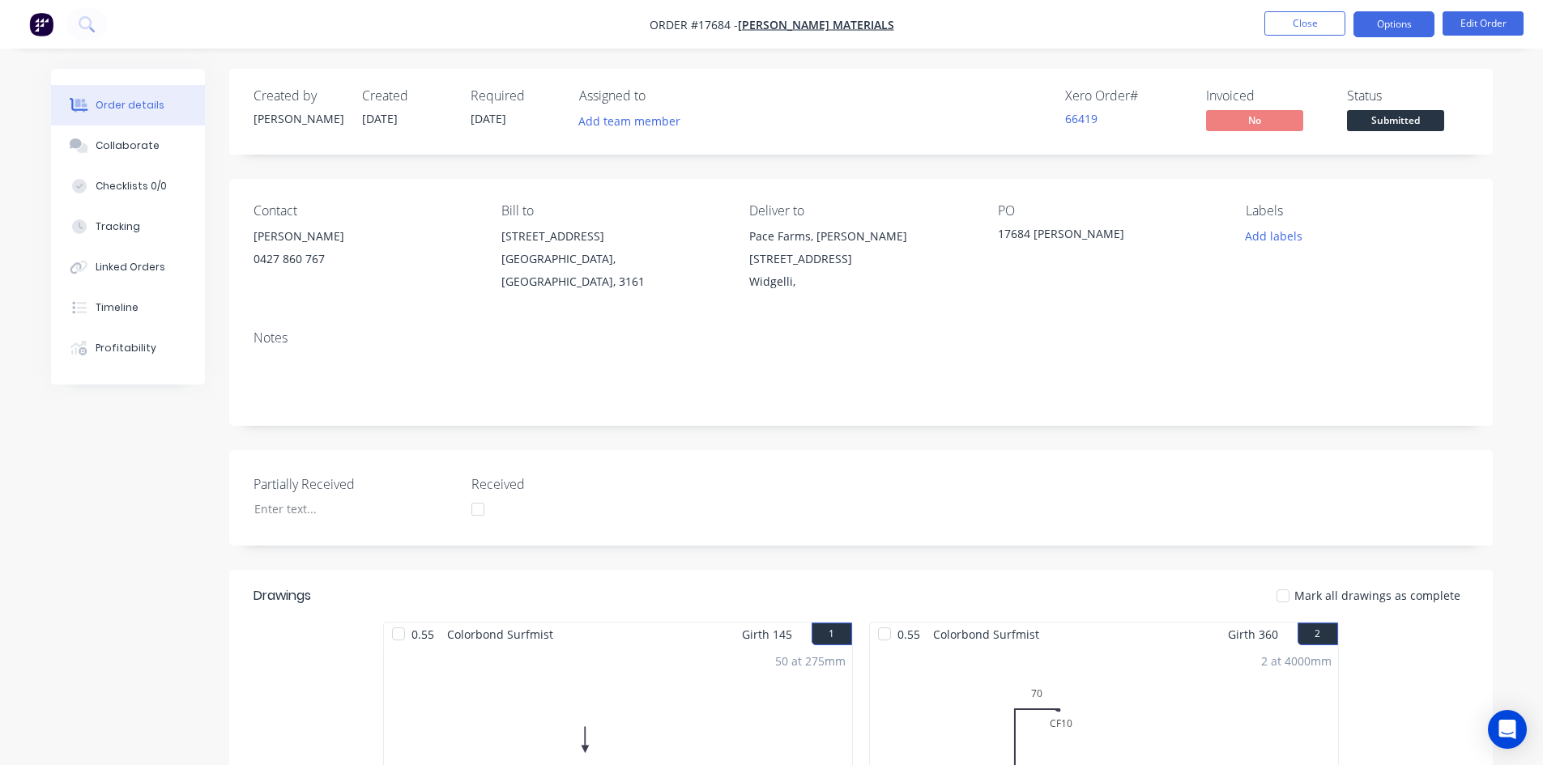
click at [1377, 35] on button "Options" at bounding box center [1394, 24] width 81 height 26
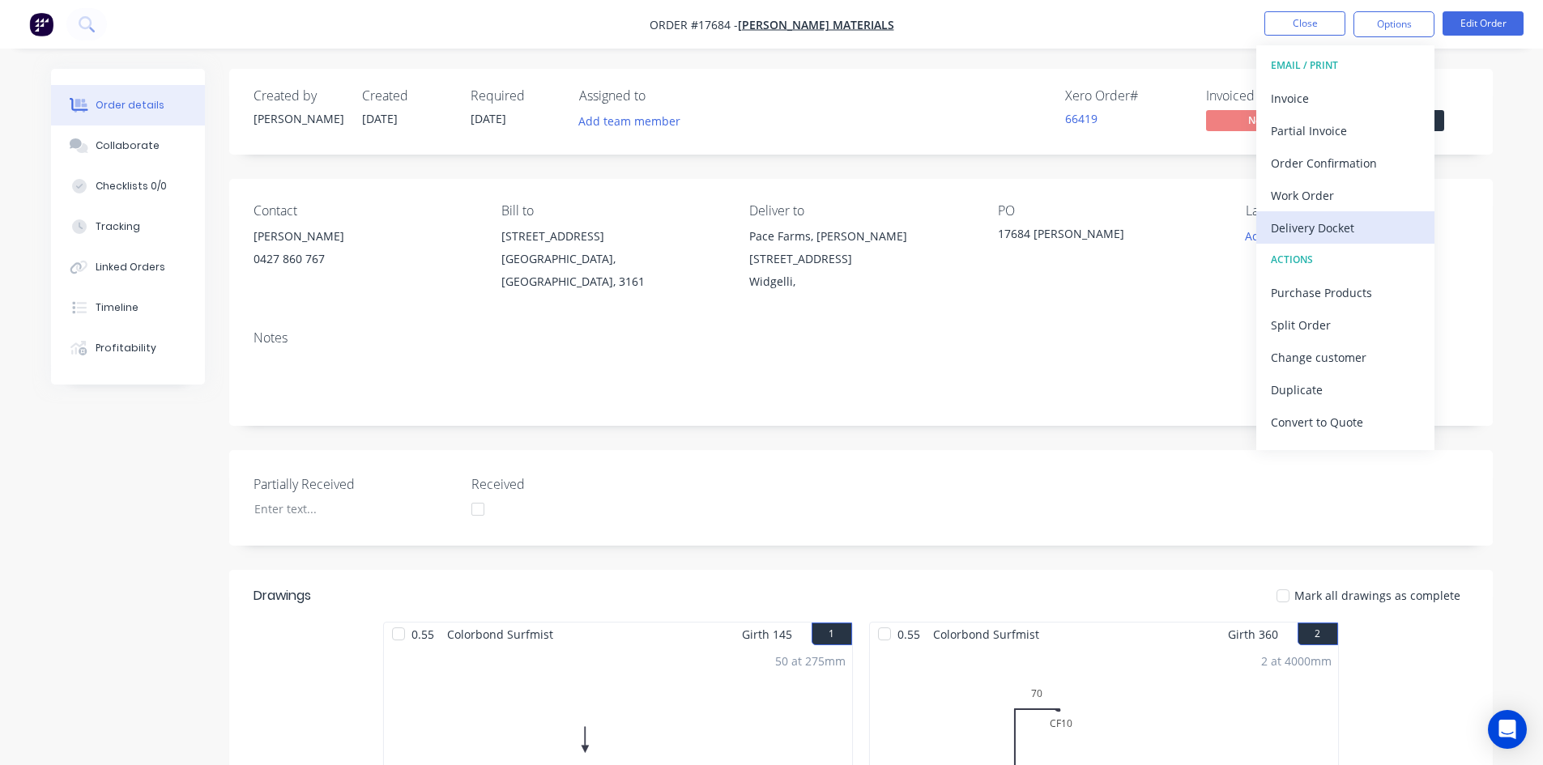
click at [1345, 229] on div "Delivery Docket" at bounding box center [1345, 227] width 149 height 23
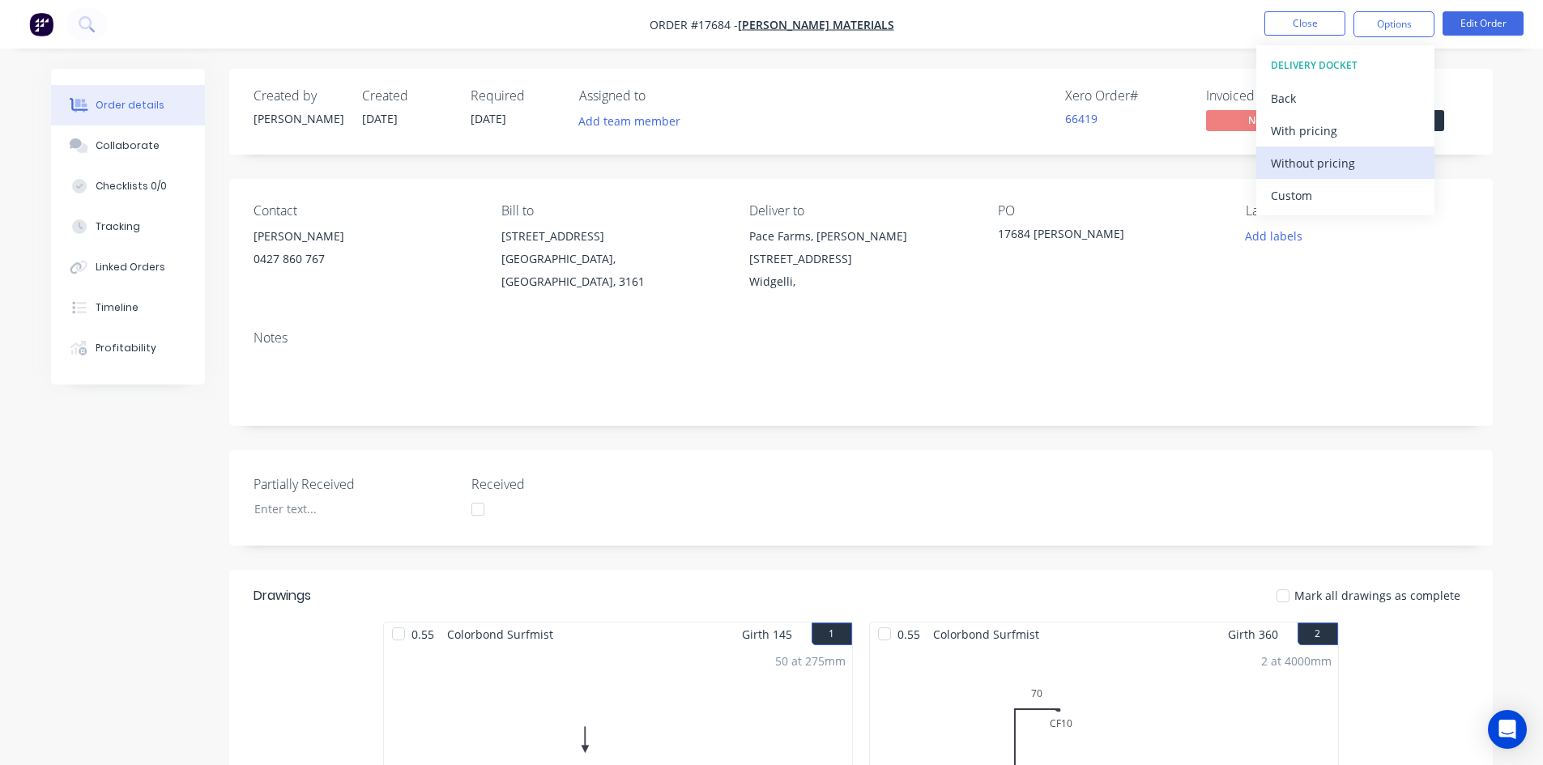
click at [1335, 164] on div "Without pricing" at bounding box center [1345, 162] width 149 height 23
click at [1023, 25] on nav "Order #17684 - Patterson Materials Close Options EMAIL / PRINT Invoice Partial …" at bounding box center [771, 24] width 1543 height 49
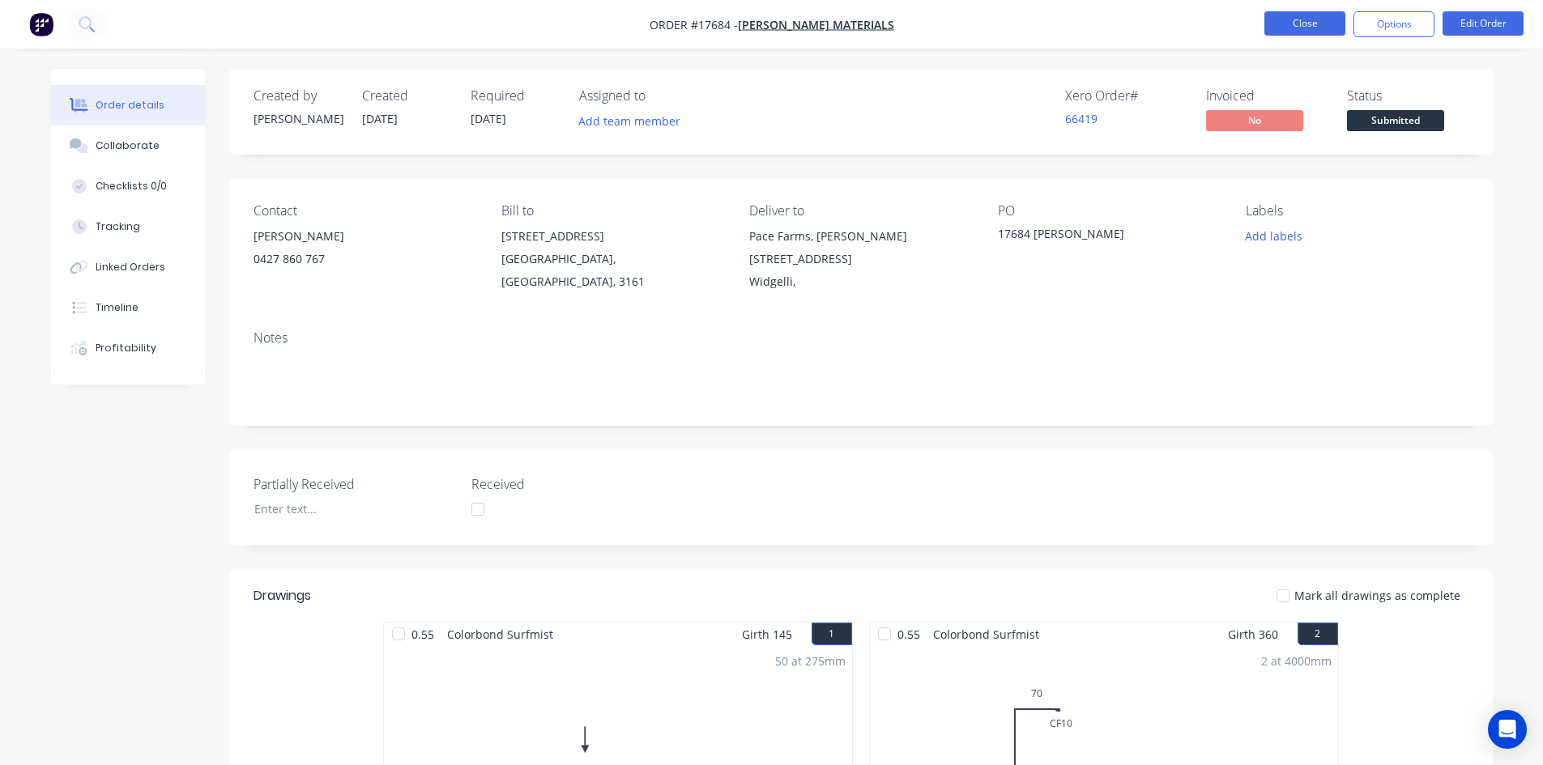
click at [1319, 26] on button "Close" at bounding box center [1304, 23] width 81 height 24
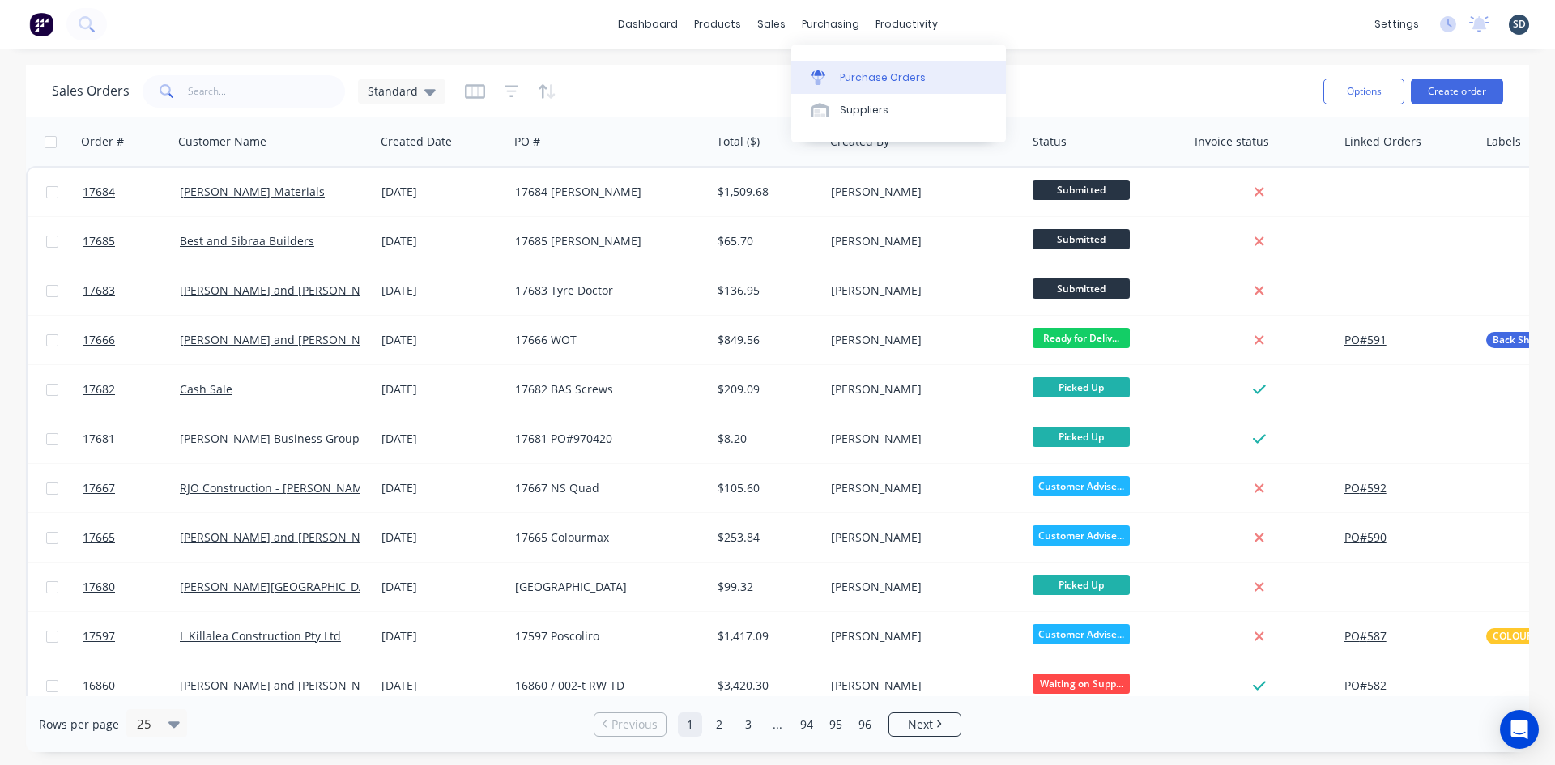
click at [878, 71] on div "Purchase Orders" at bounding box center [883, 77] width 86 height 15
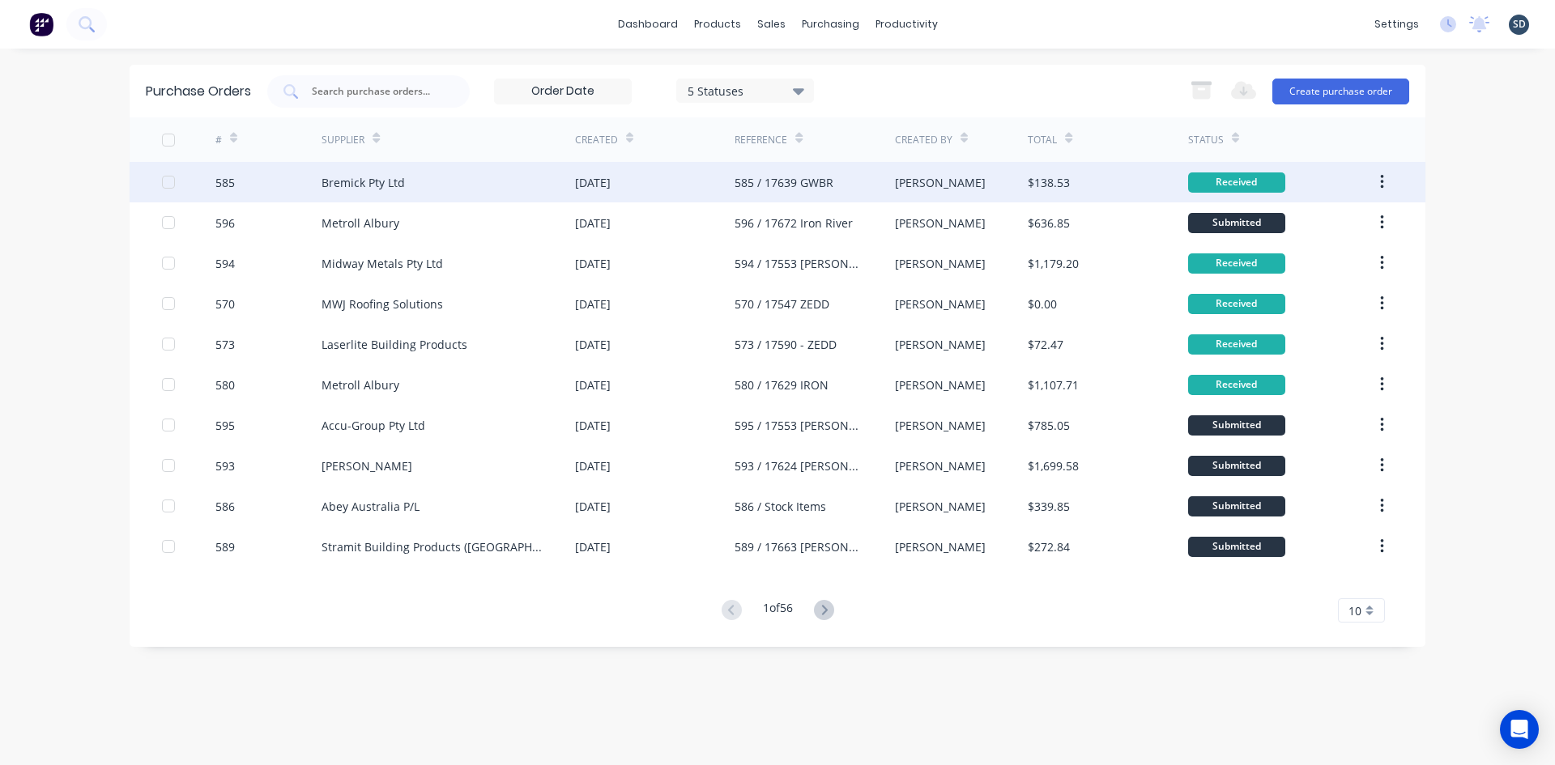
click at [467, 193] on div "Bremick Pty Ltd" at bounding box center [449, 182] width 254 height 41
click at [373, 184] on div "Bremick Pty Ltd" at bounding box center [363, 182] width 83 height 17
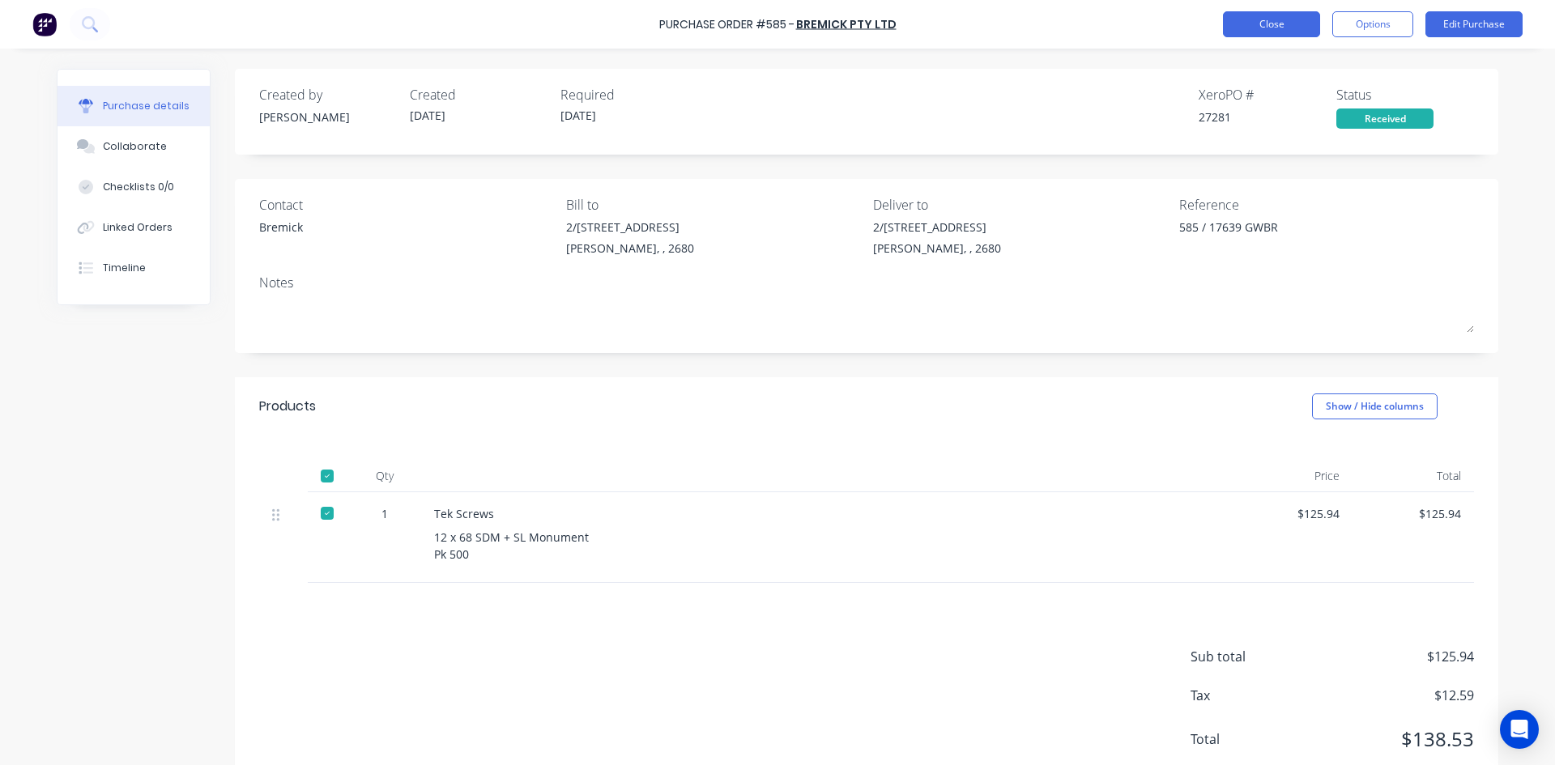
click at [1296, 31] on button "Close" at bounding box center [1271, 24] width 97 height 26
click at [868, 20] on link "Bremick Pty Ltd" at bounding box center [846, 24] width 100 height 16
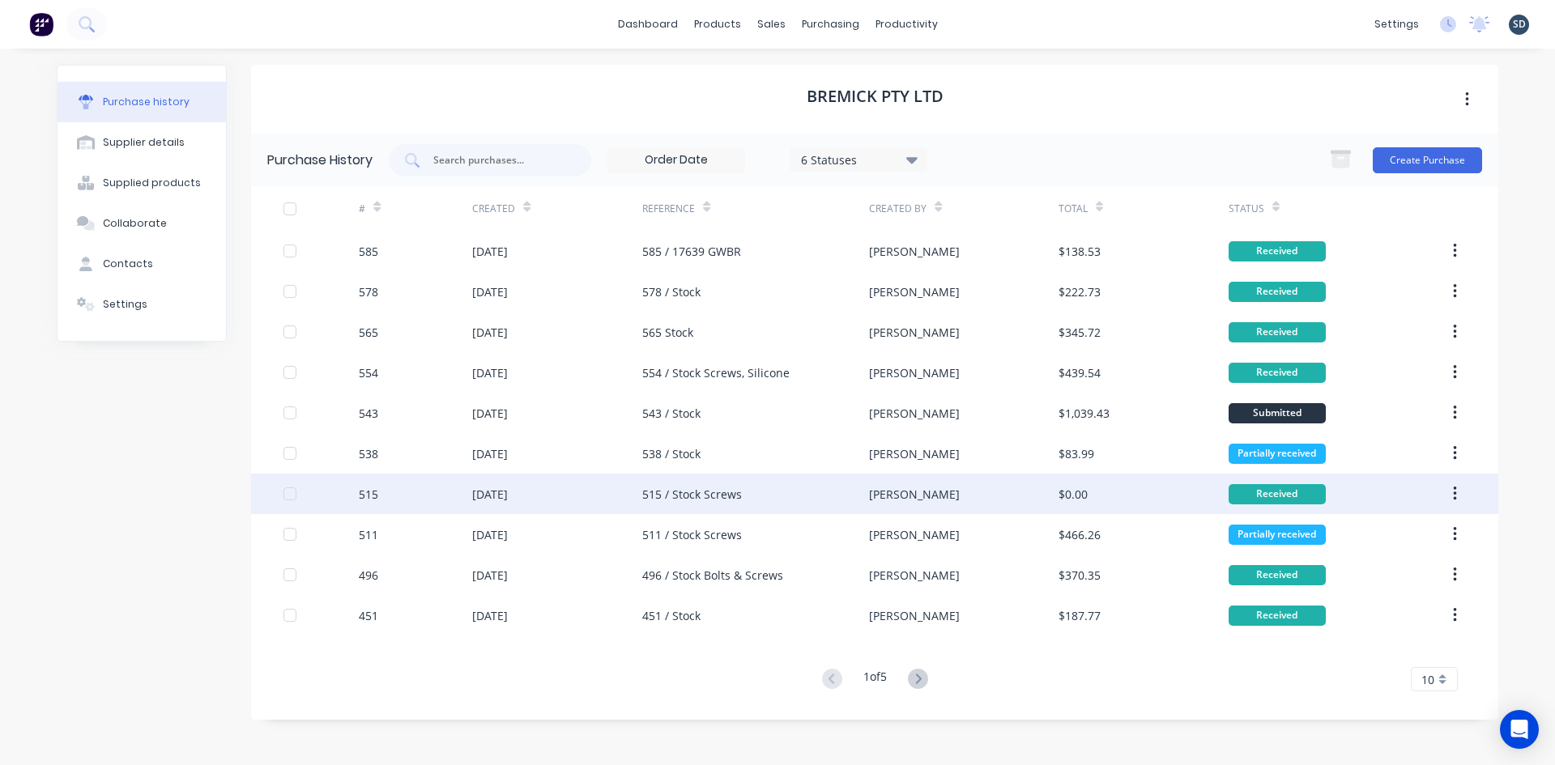
click at [576, 480] on div "30 Jul 2025" at bounding box center [557, 494] width 170 height 41
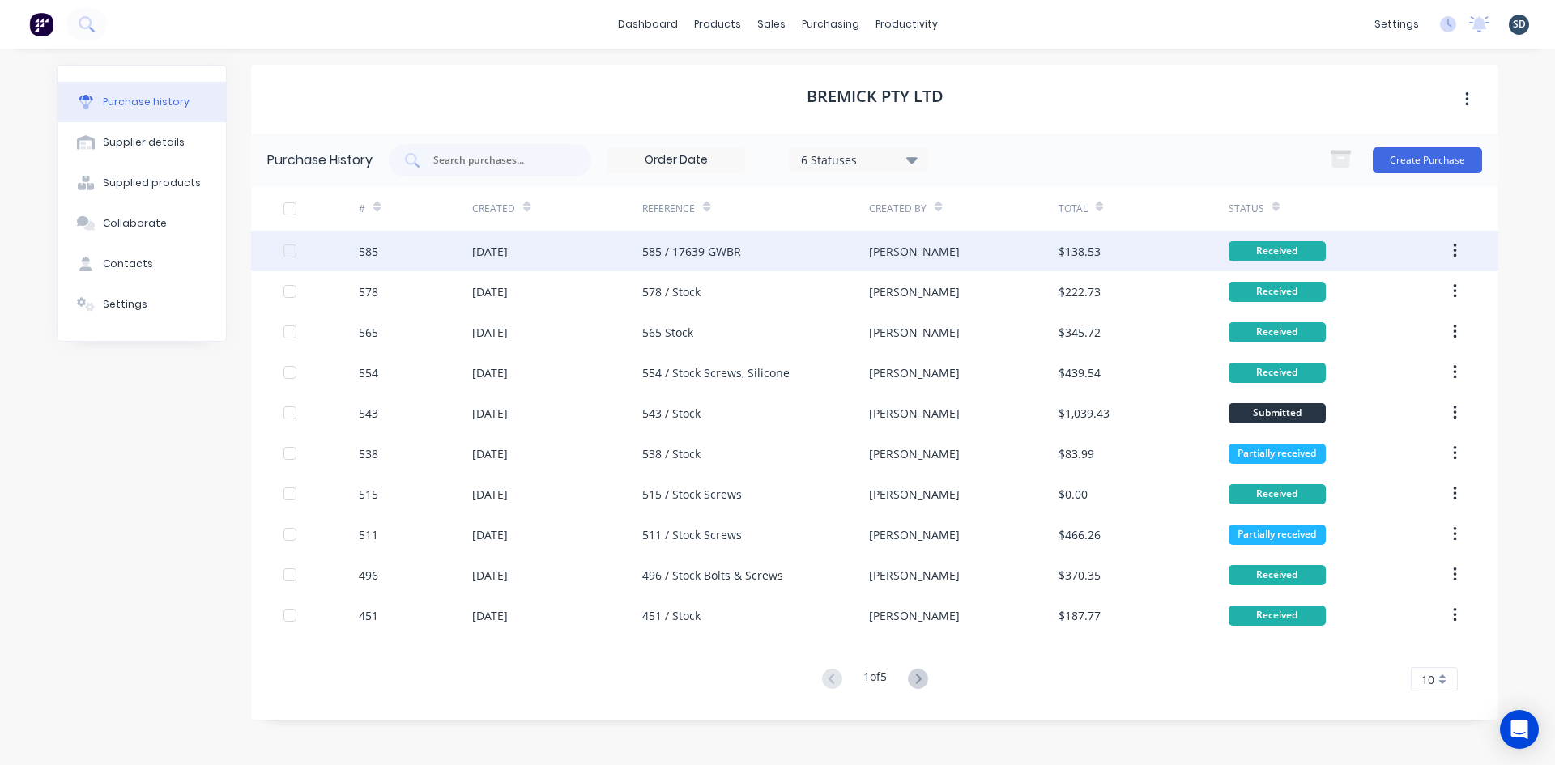
click at [584, 246] on div "[DATE]" at bounding box center [557, 251] width 170 height 41
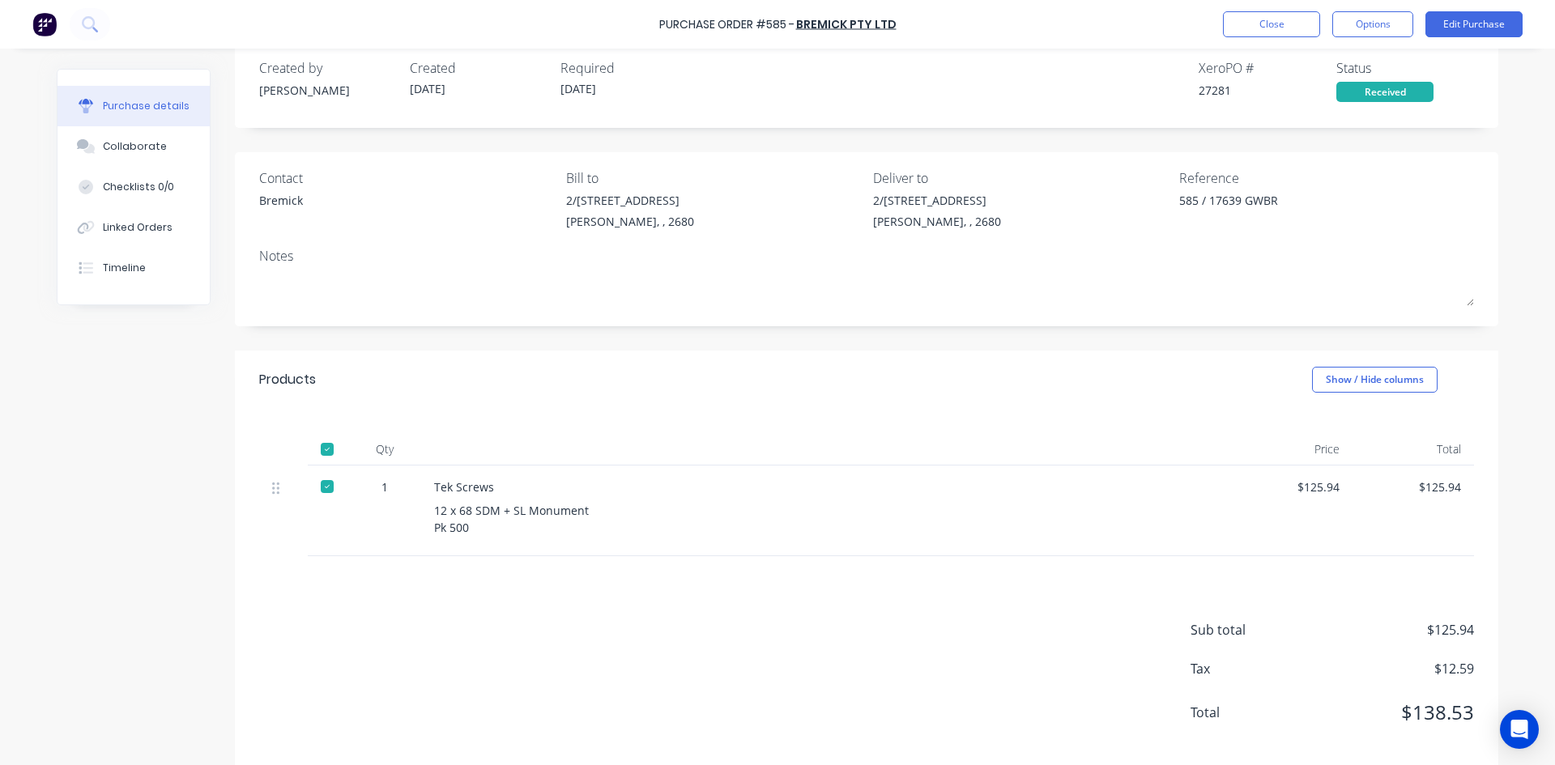
scroll to position [49, 0]
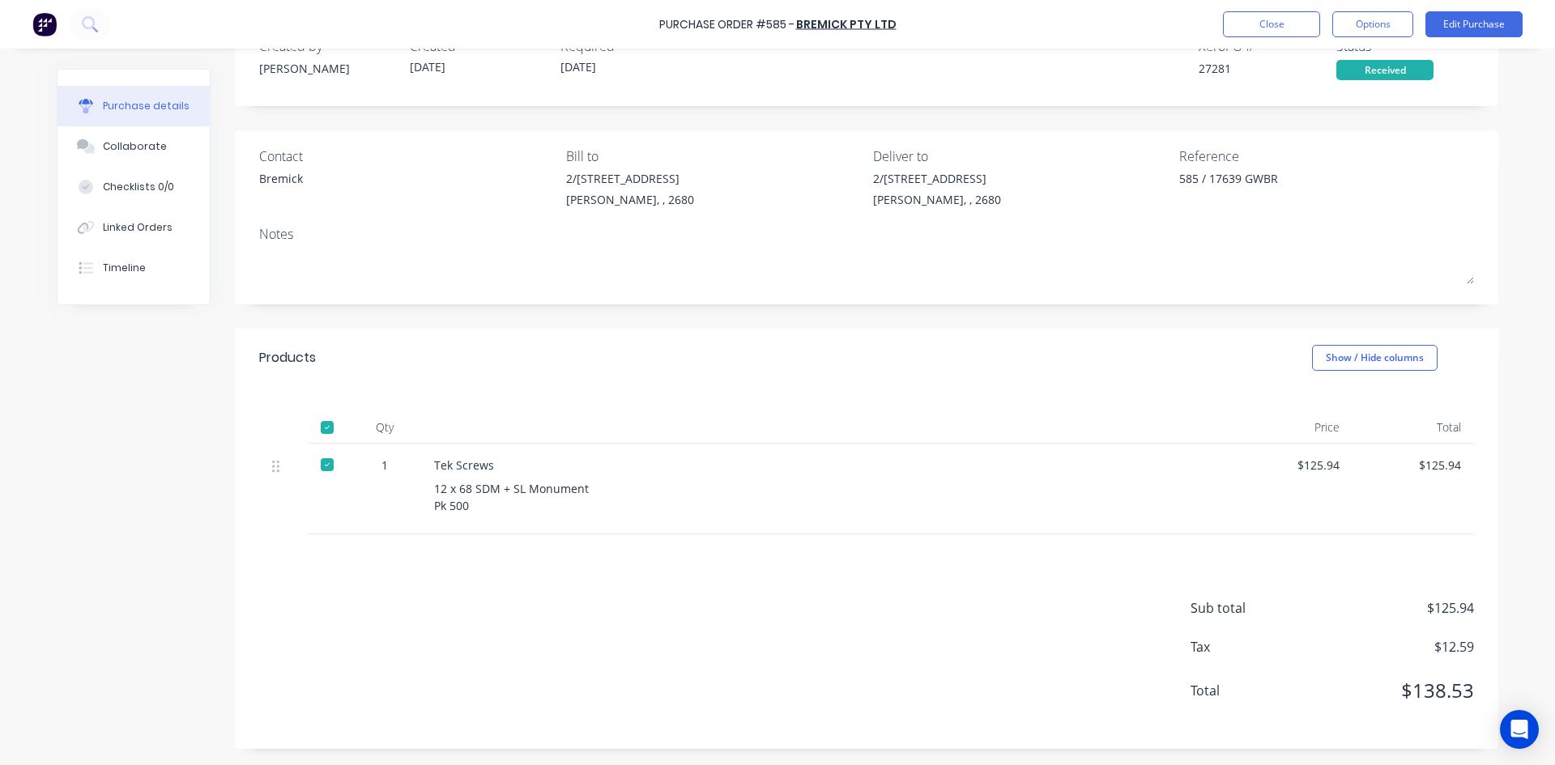
click at [1323, 468] on div "$125.94" at bounding box center [1292, 465] width 96 height 17
click at [1491, 14] on button "Edit Purchase" at bounding box center [1474, 24] width 97 height 26
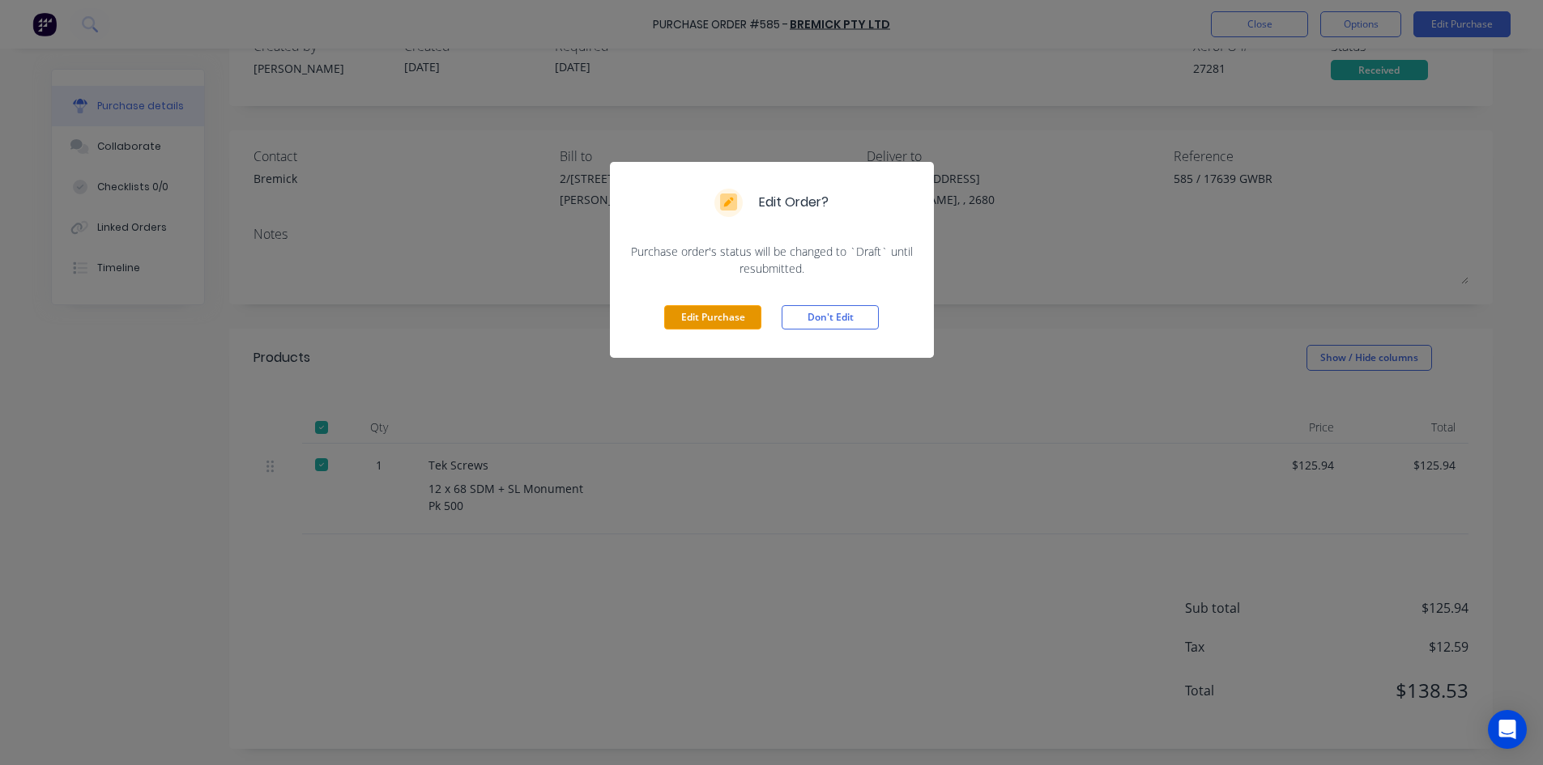
click at [730, 317] on button "Edit Purchase" at bounding box center [712, 317] width 97 height 24
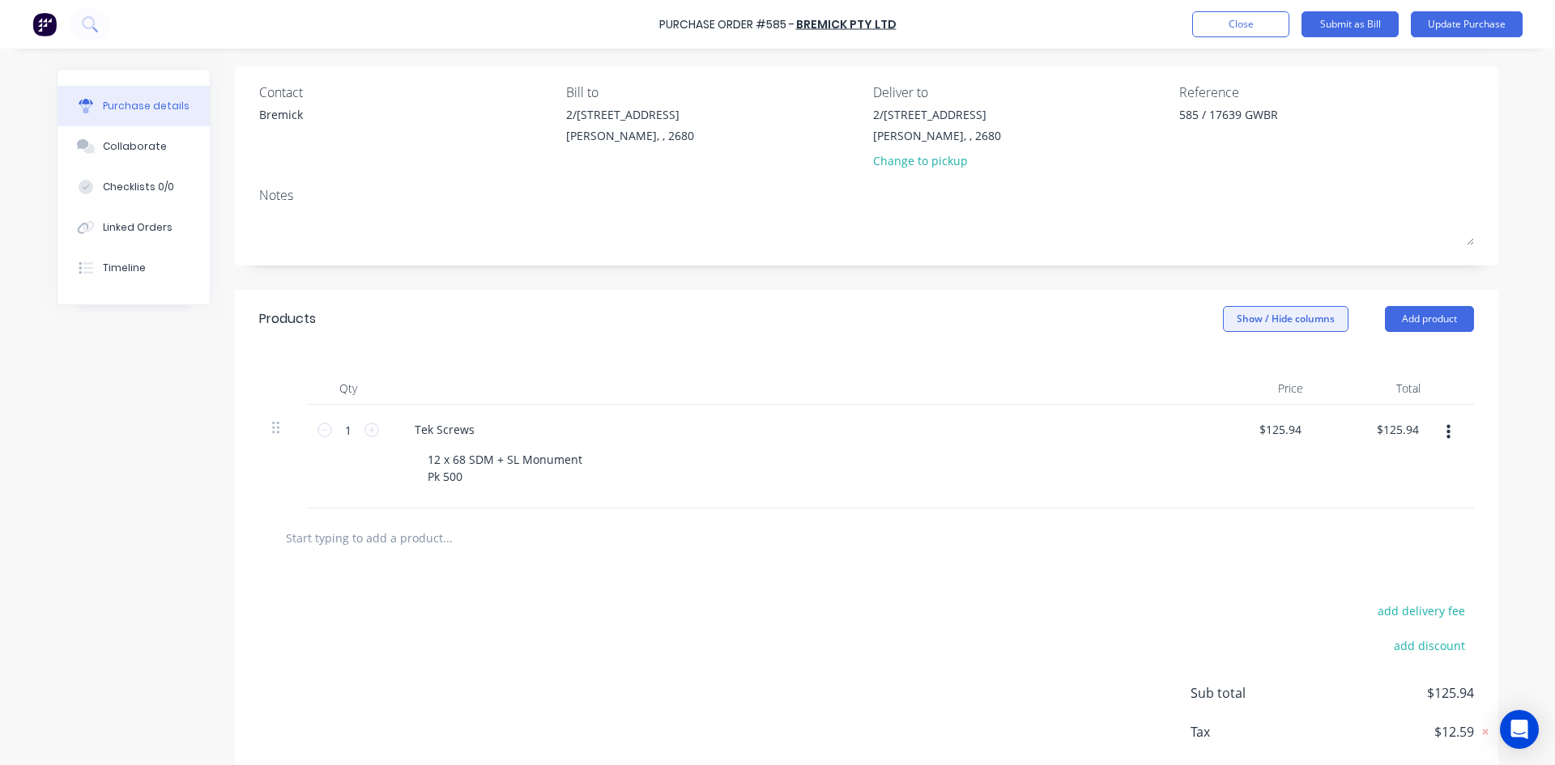
scroll to position [198, 0]
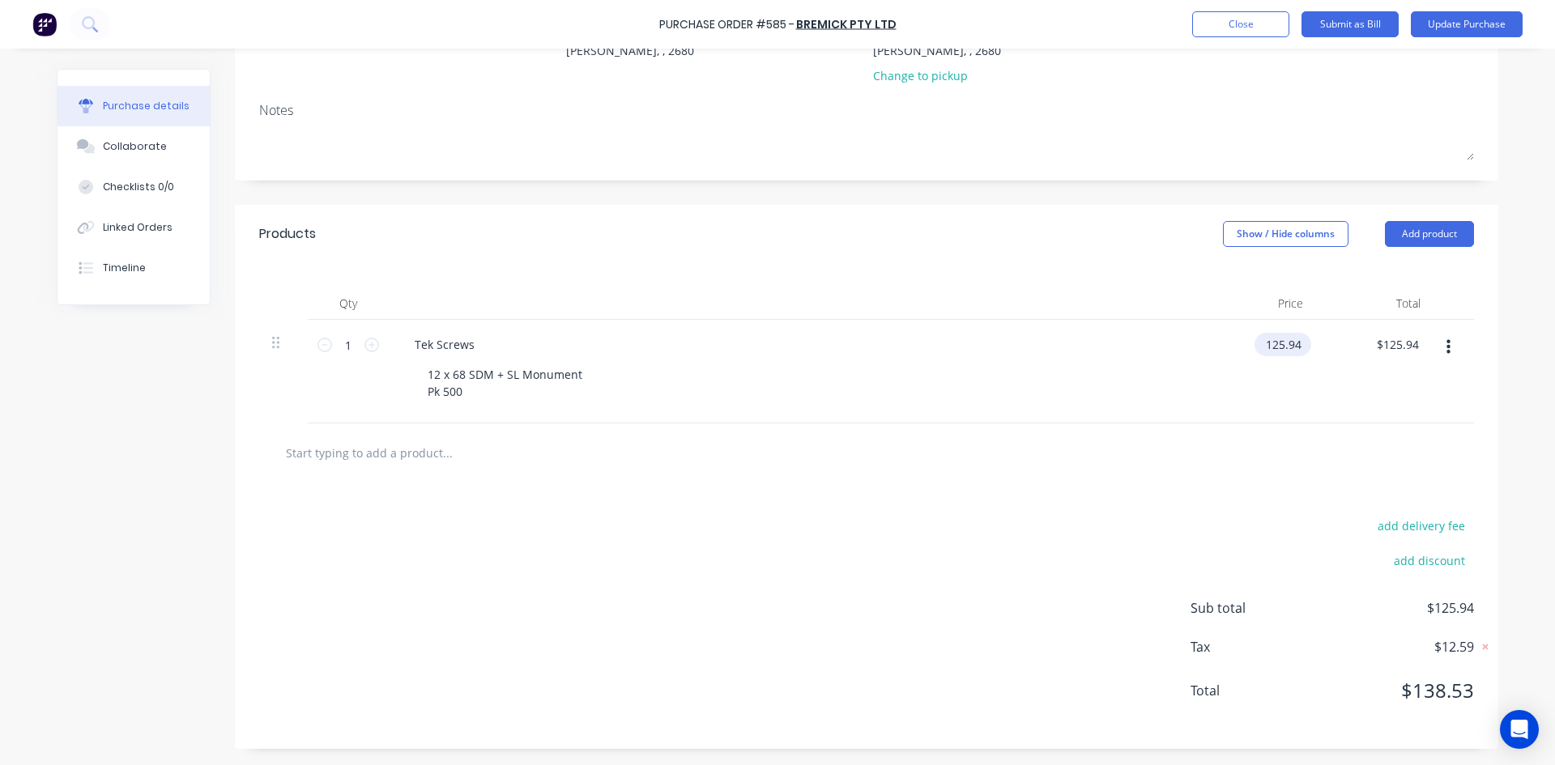
click at [1286, 342] on input "125.94" at bounding box center [1280, 344] width 50 height 23
click at [1286, 343] on input "125.94" at bounding box center [1283, 344] width 44 height 23
type input "$76.33"
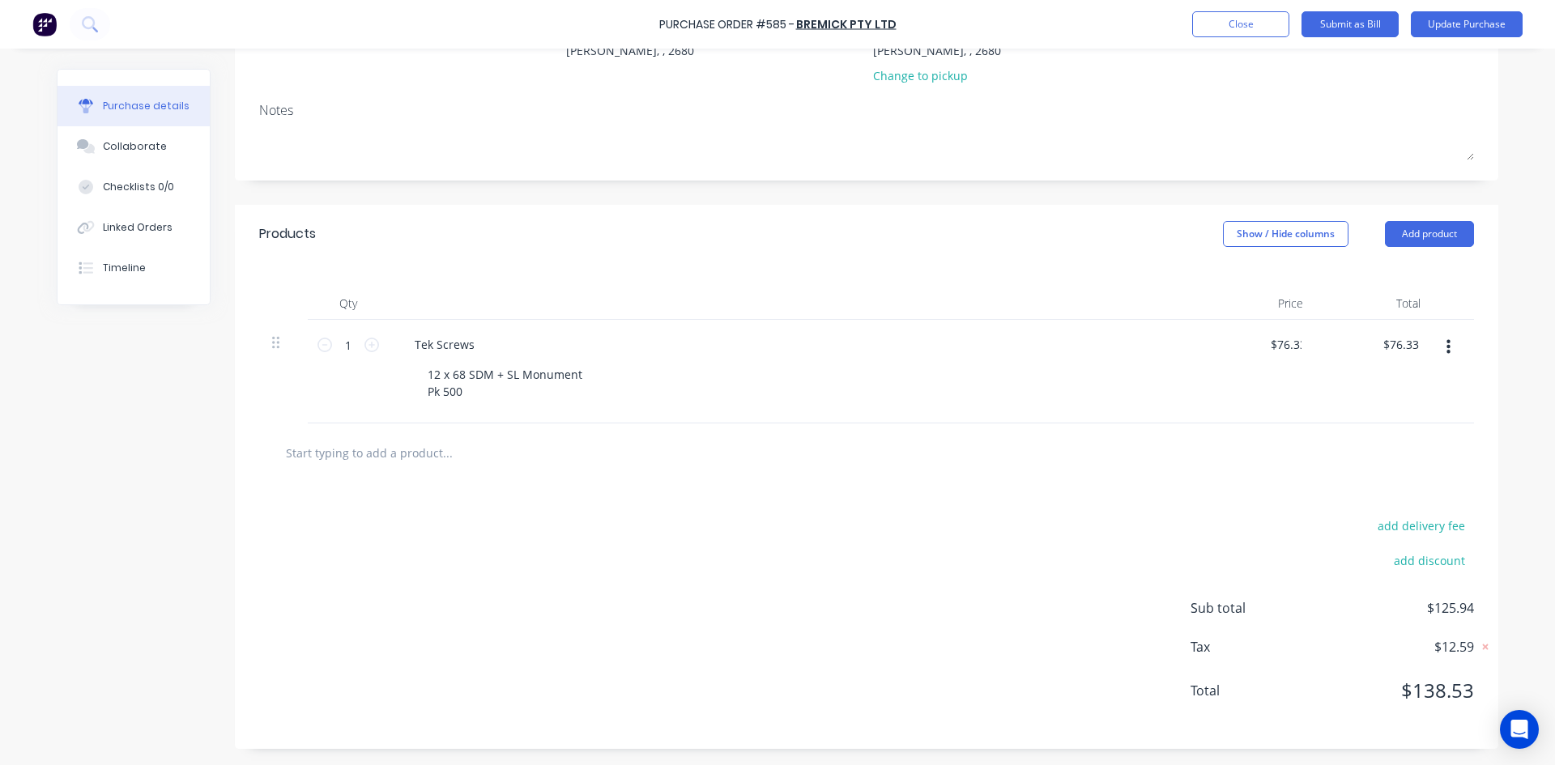
click at [1188, 461] on div at bounding box center [866, 453] width 1189 height 32
click at [1468, 32] on button "Update Purchase" at bounding box center [1467, 24] width 112 height 26
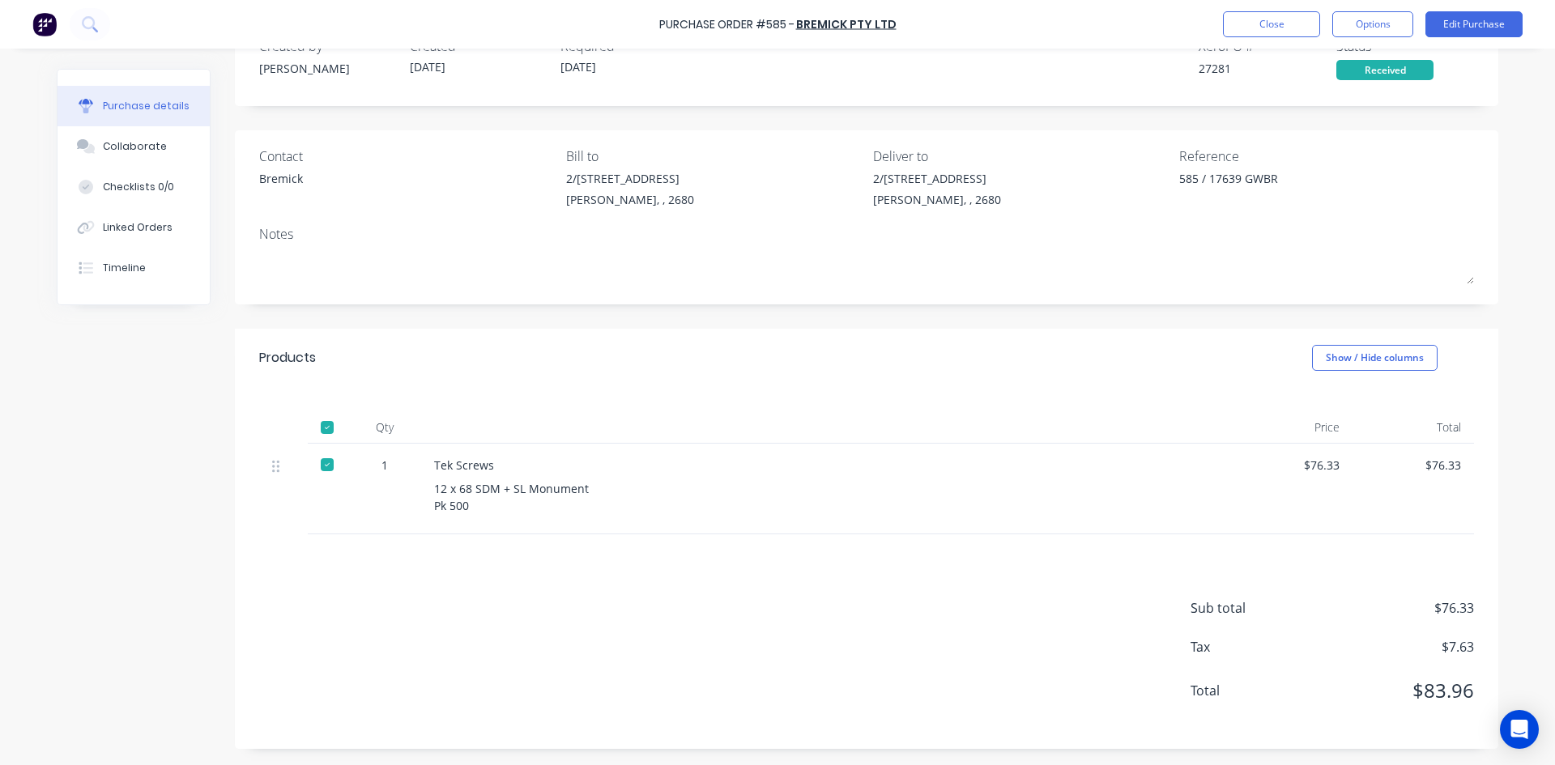
scroll to position [0, 0]
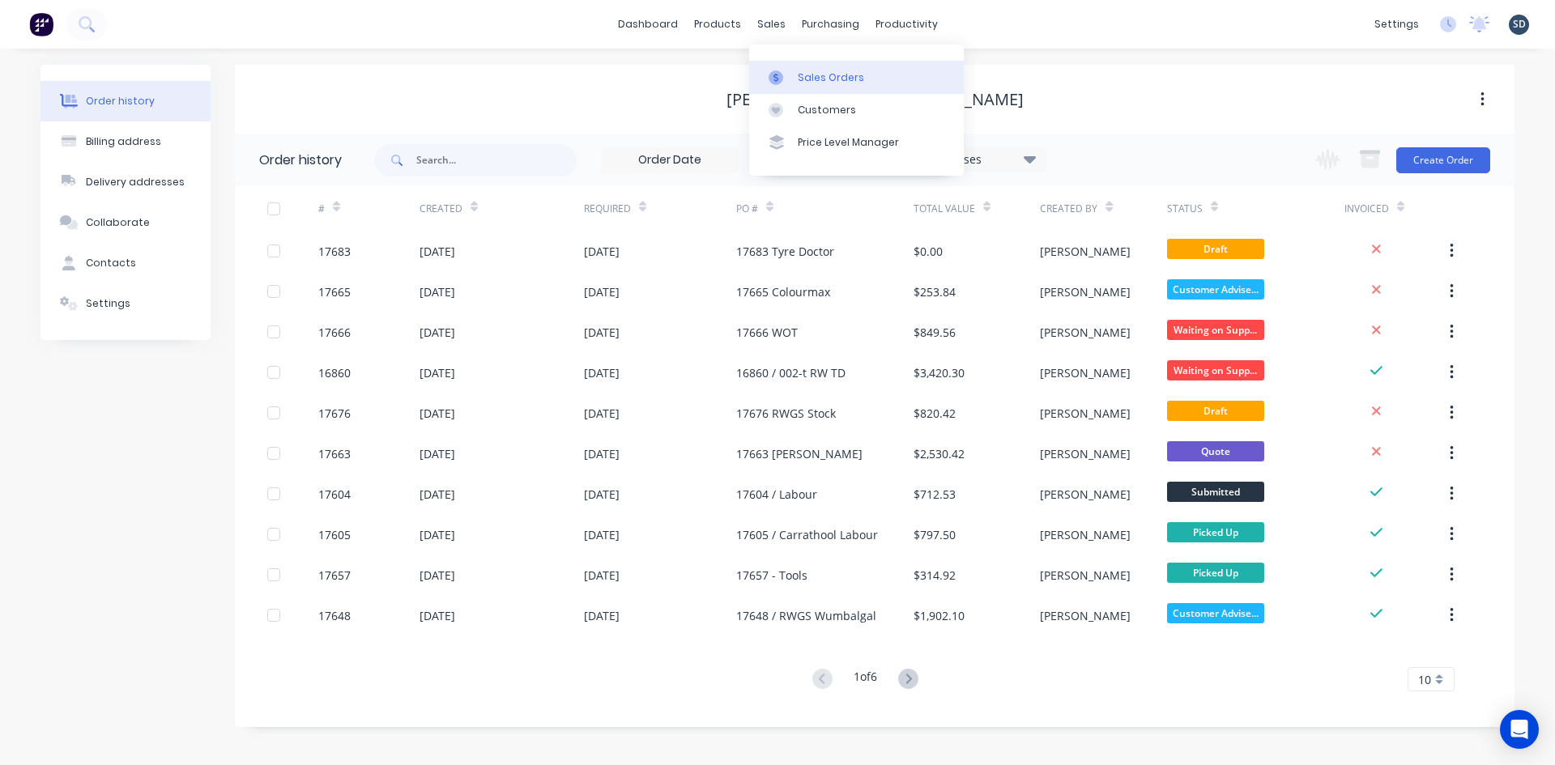
click at [814, 88] on link "Sales Orders" at bounding box center [856, 77] width 215 height 32
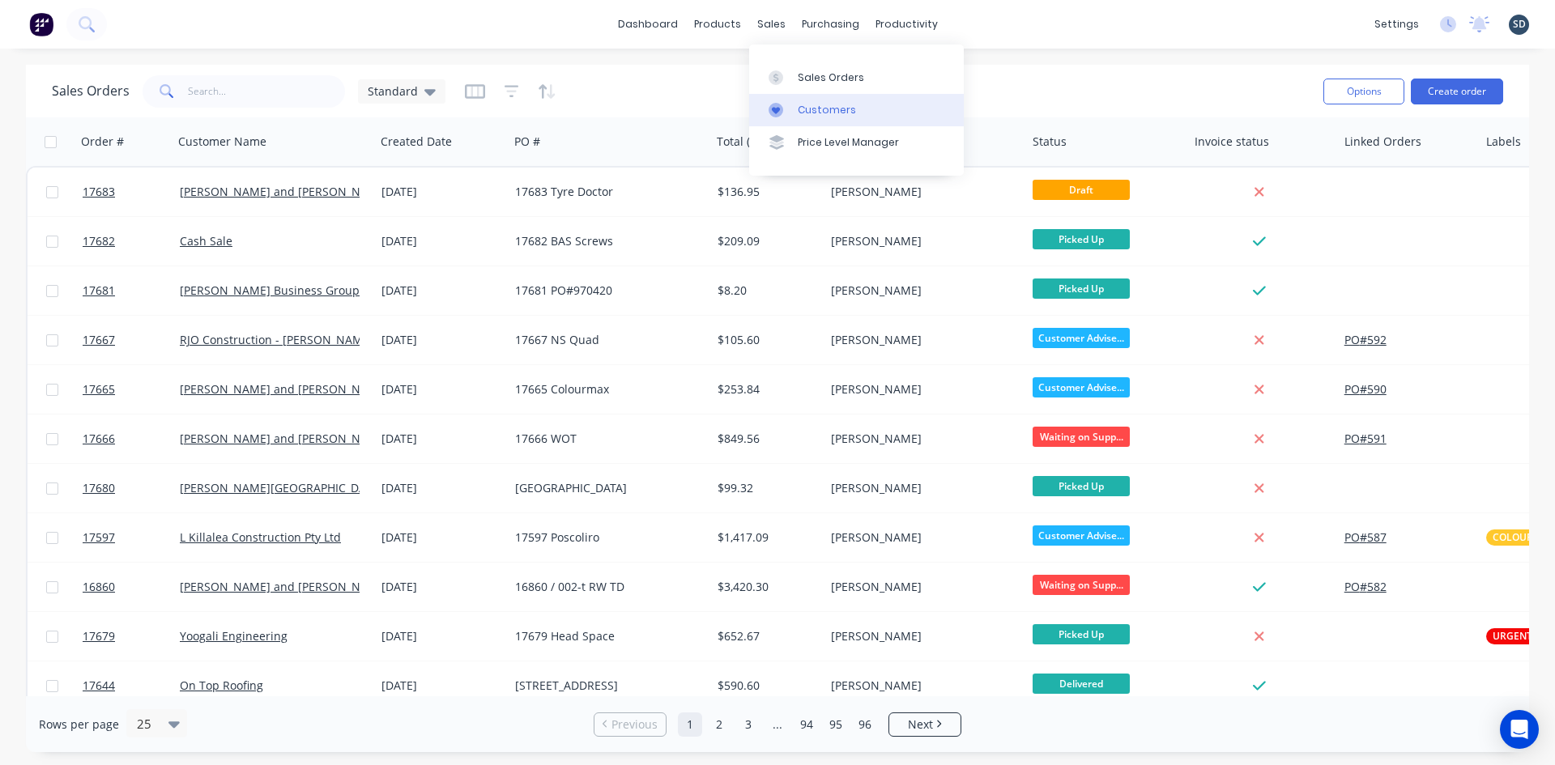
click at [808, 109] on div "Customers" at bounding box center [827, 110] width 58 height 15
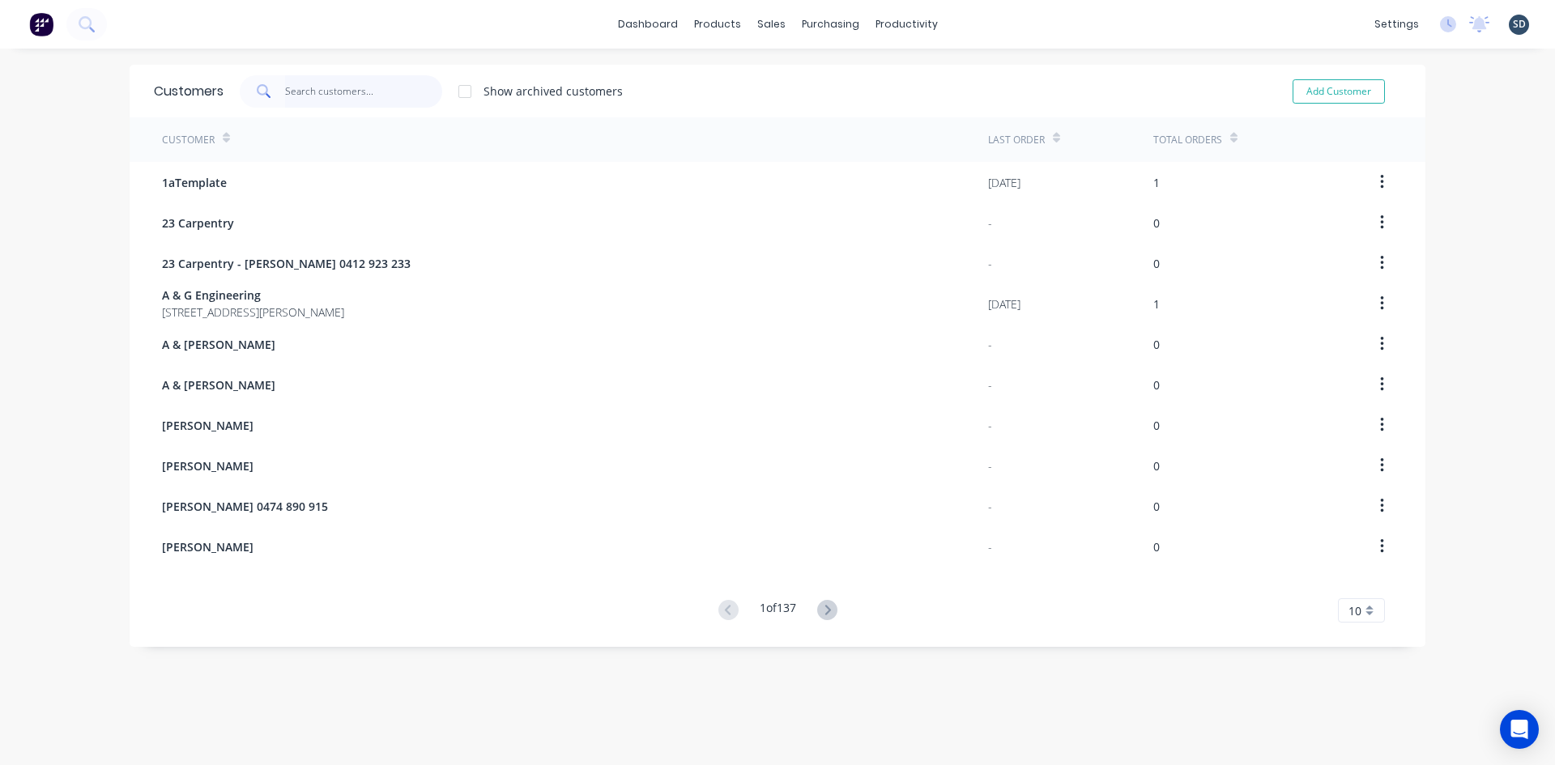
click at [354, 92] on input "text" at bounding box center [364, 91] width 158 height 32
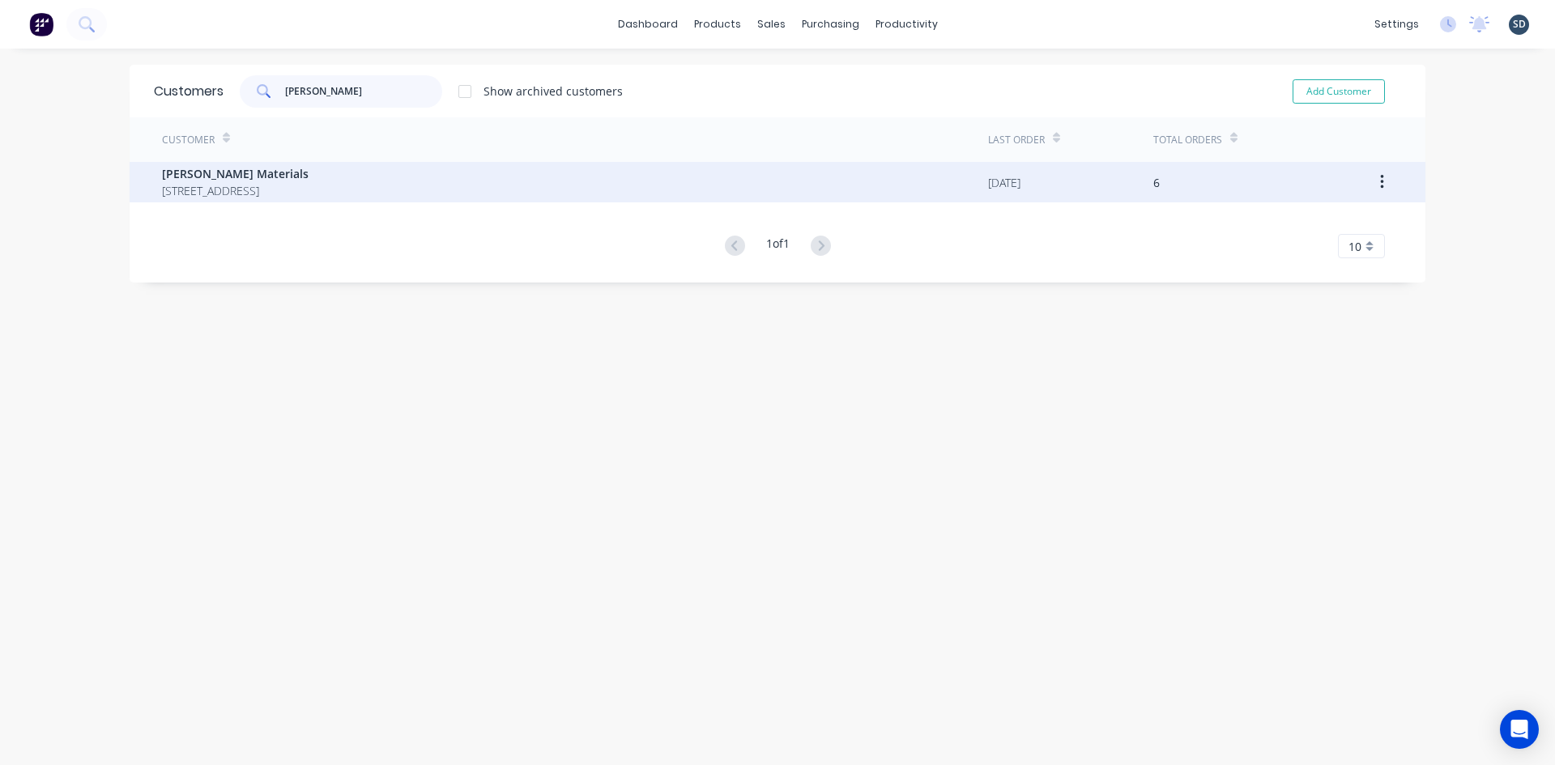
type input "[PERSON_NAME]"
click at [529, 178] on div "[PERSON_NAME] Materials [STREET_ADDRESS]" at bounding box center [575, 182] width 826 height 41
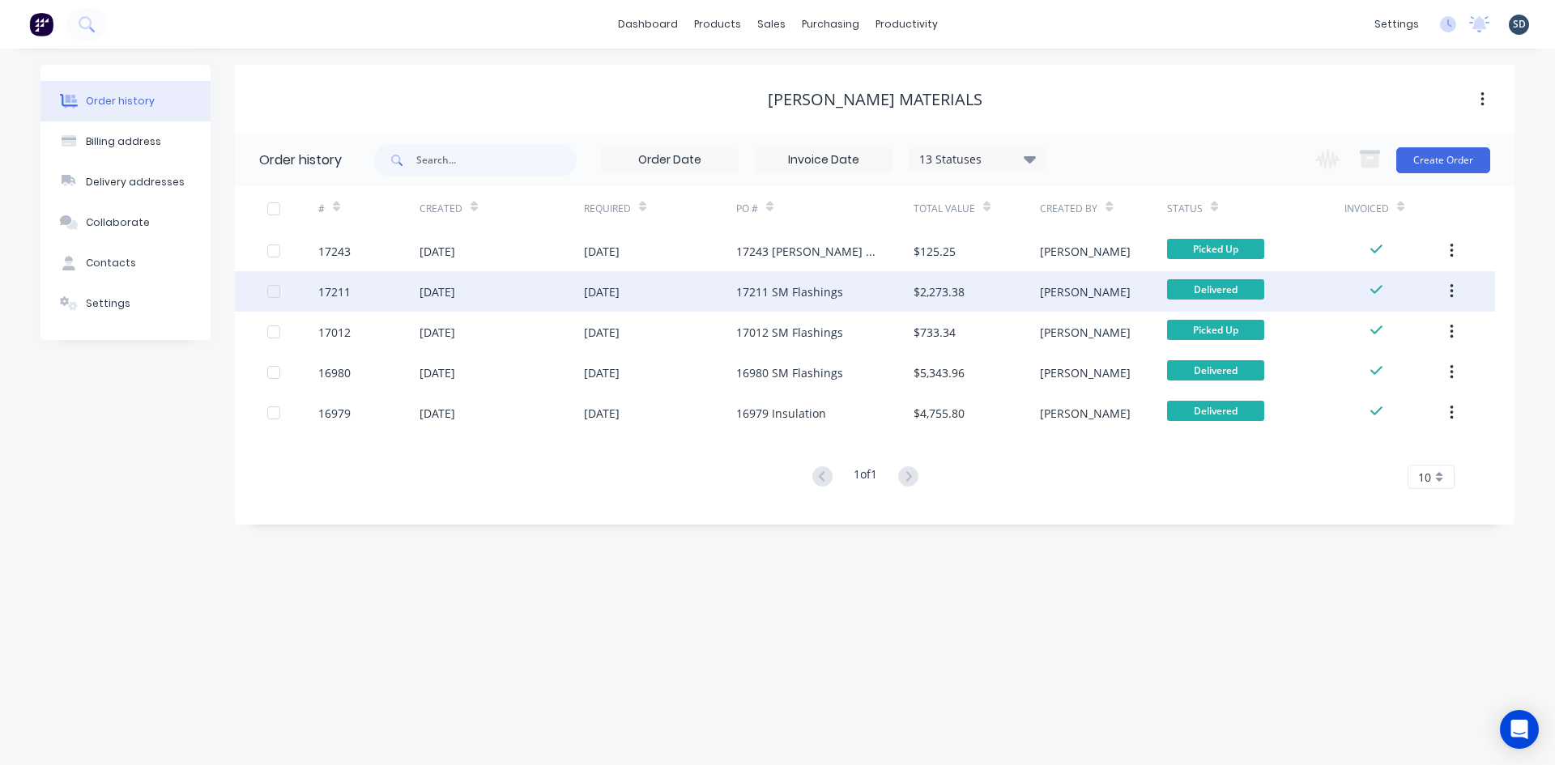
click at [545, 284] on div "[DATE]" at bounding box center [502, 291] width 164 height 41
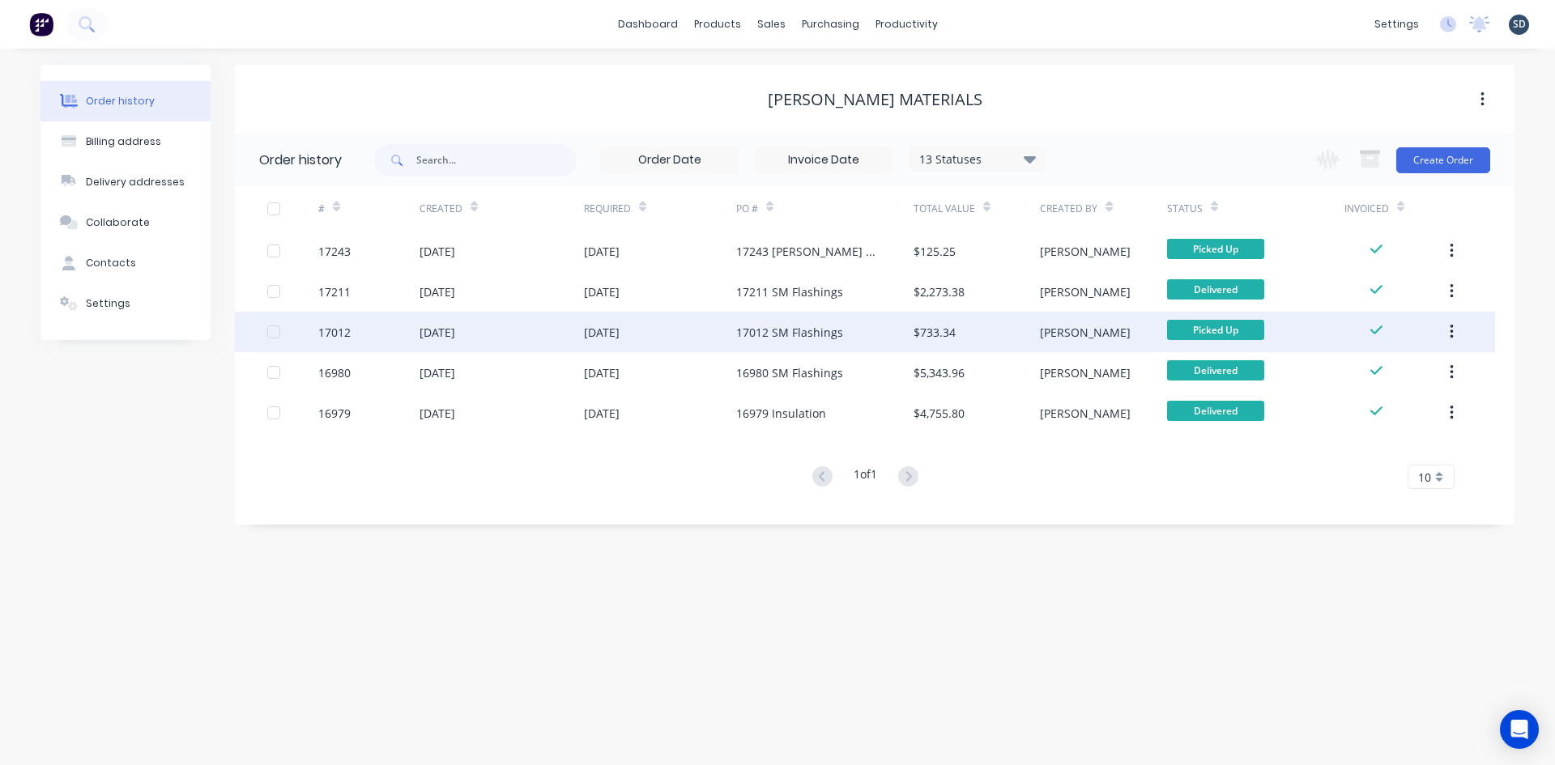
click at [791, 322] on div "17012 SM Flashings" at bounding box center [824, 332] width 177 height 41
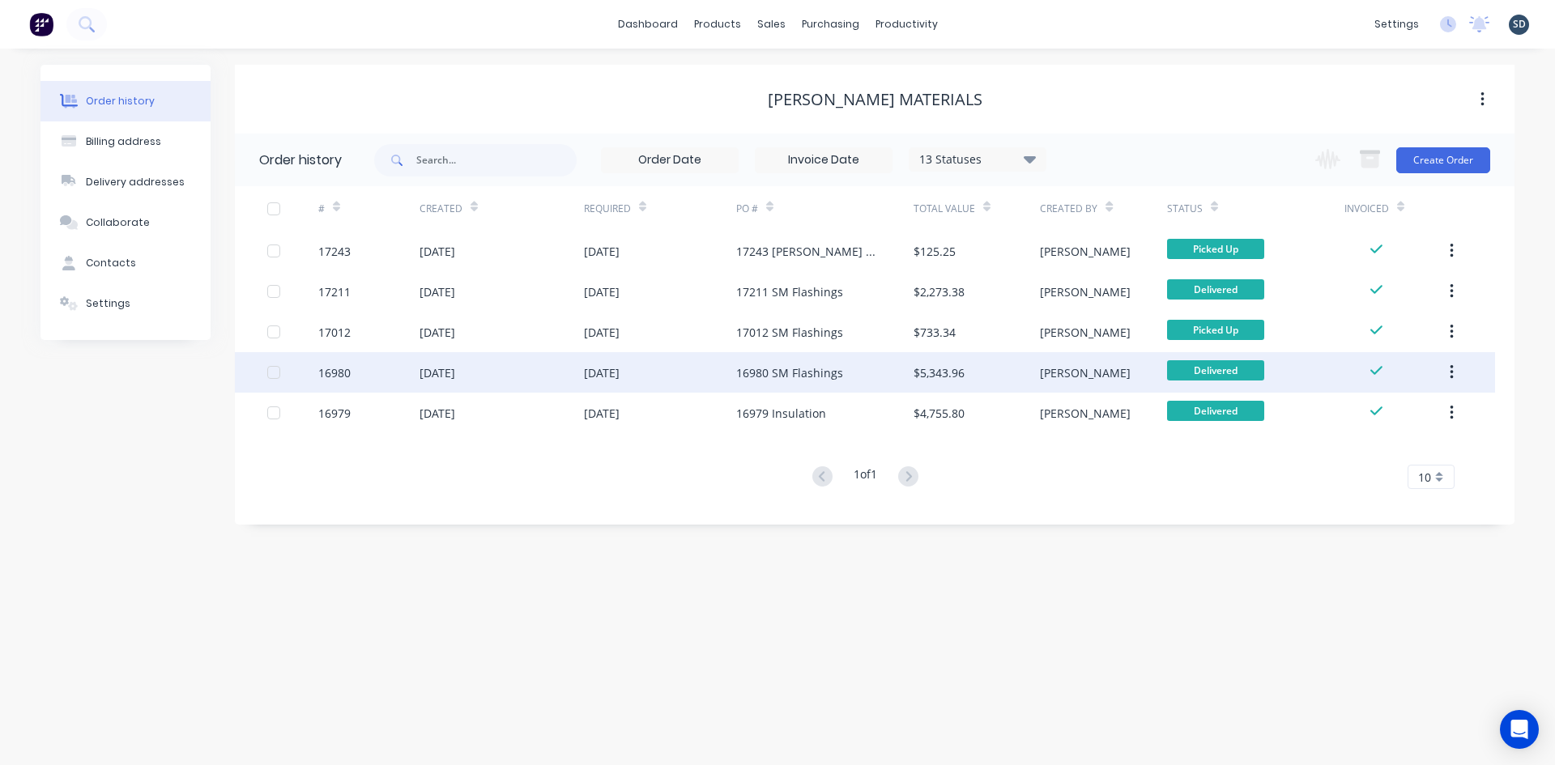
click at [710, 369] on div "[DATE]" at bounding box center [660, 372] width 152 height 41
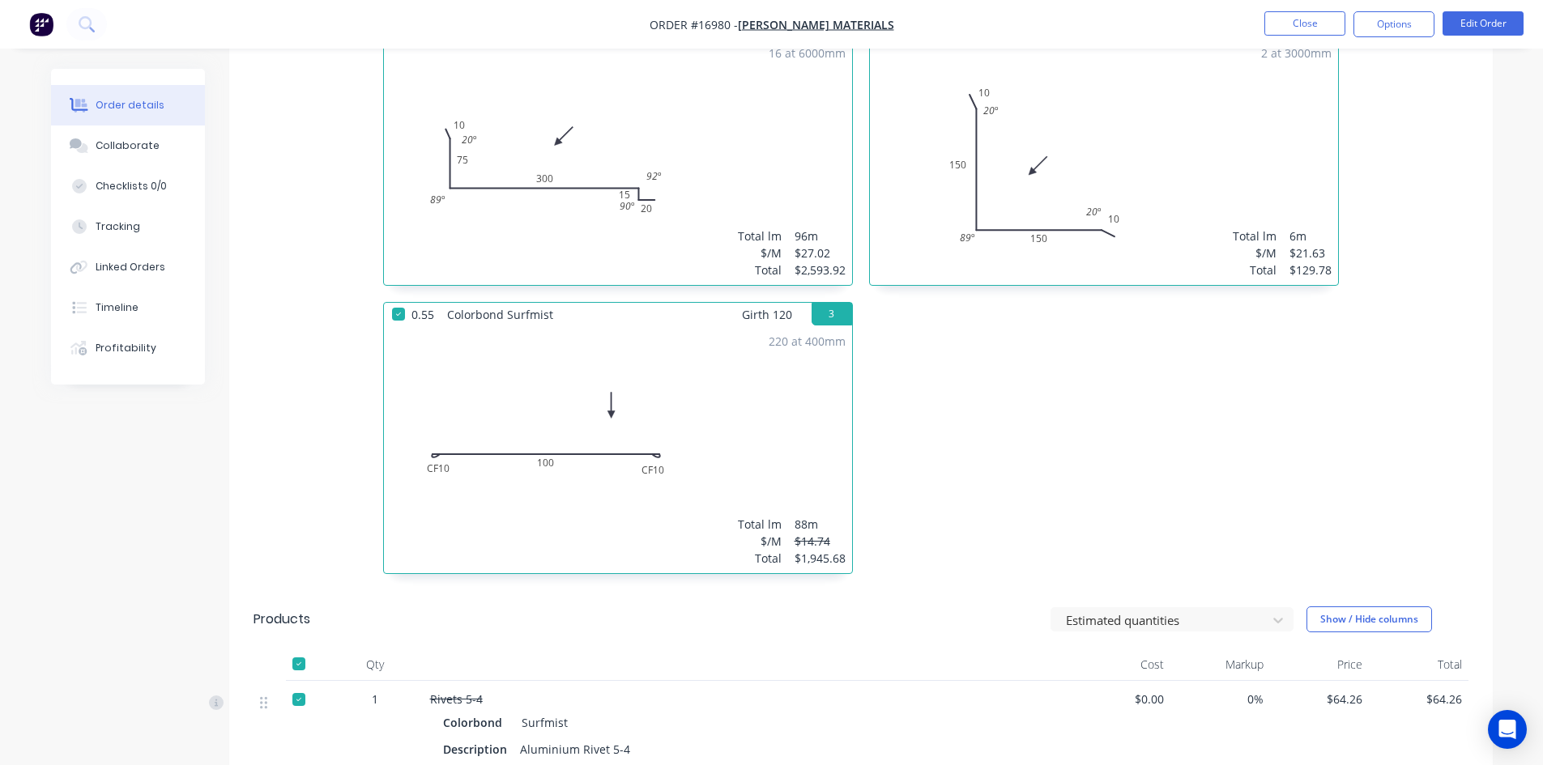
scroll to position [324, 0]
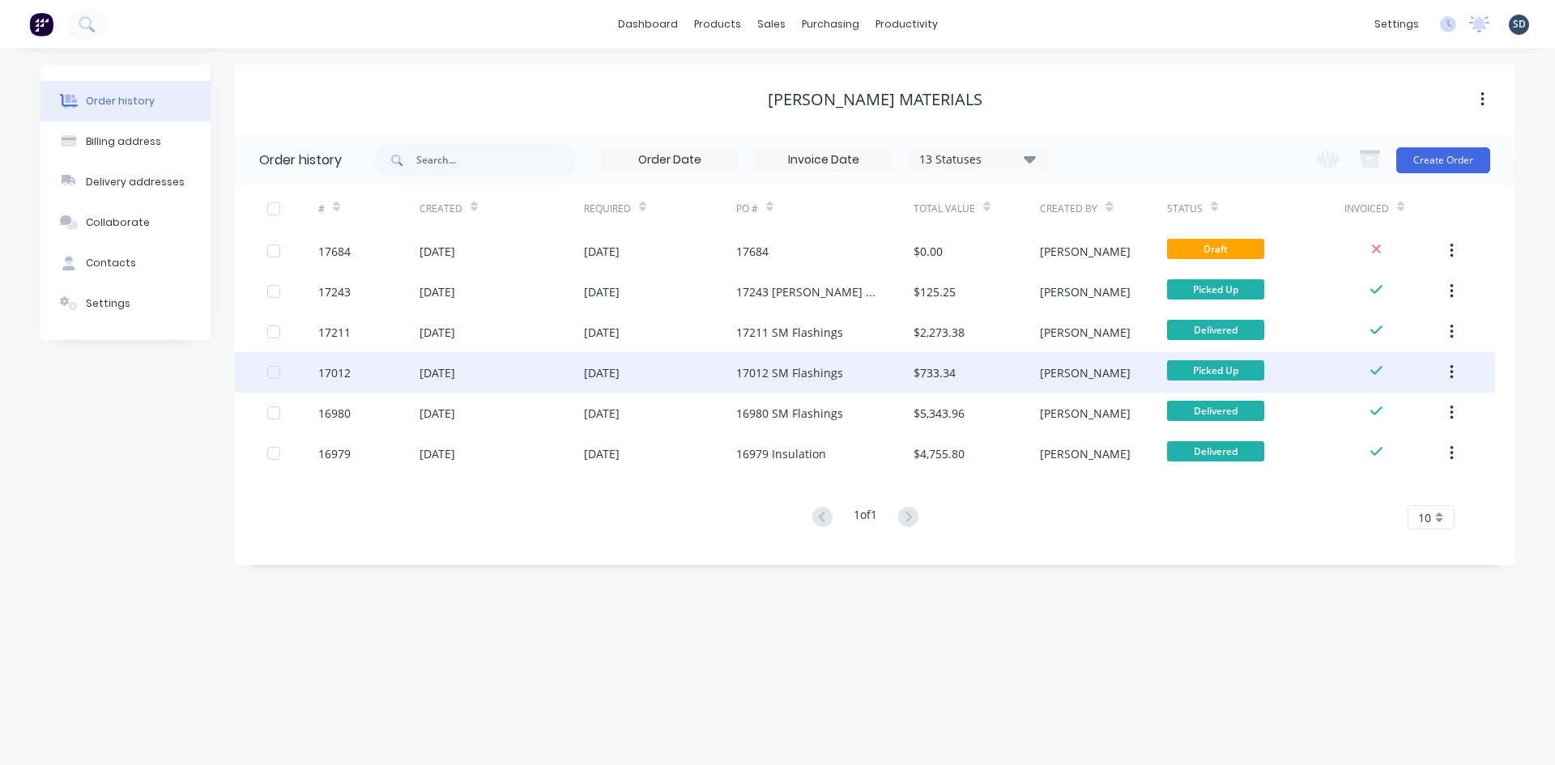
click at [565, 385] on div "[DATE]" at bounding box center [502, 372] width 164 height 41
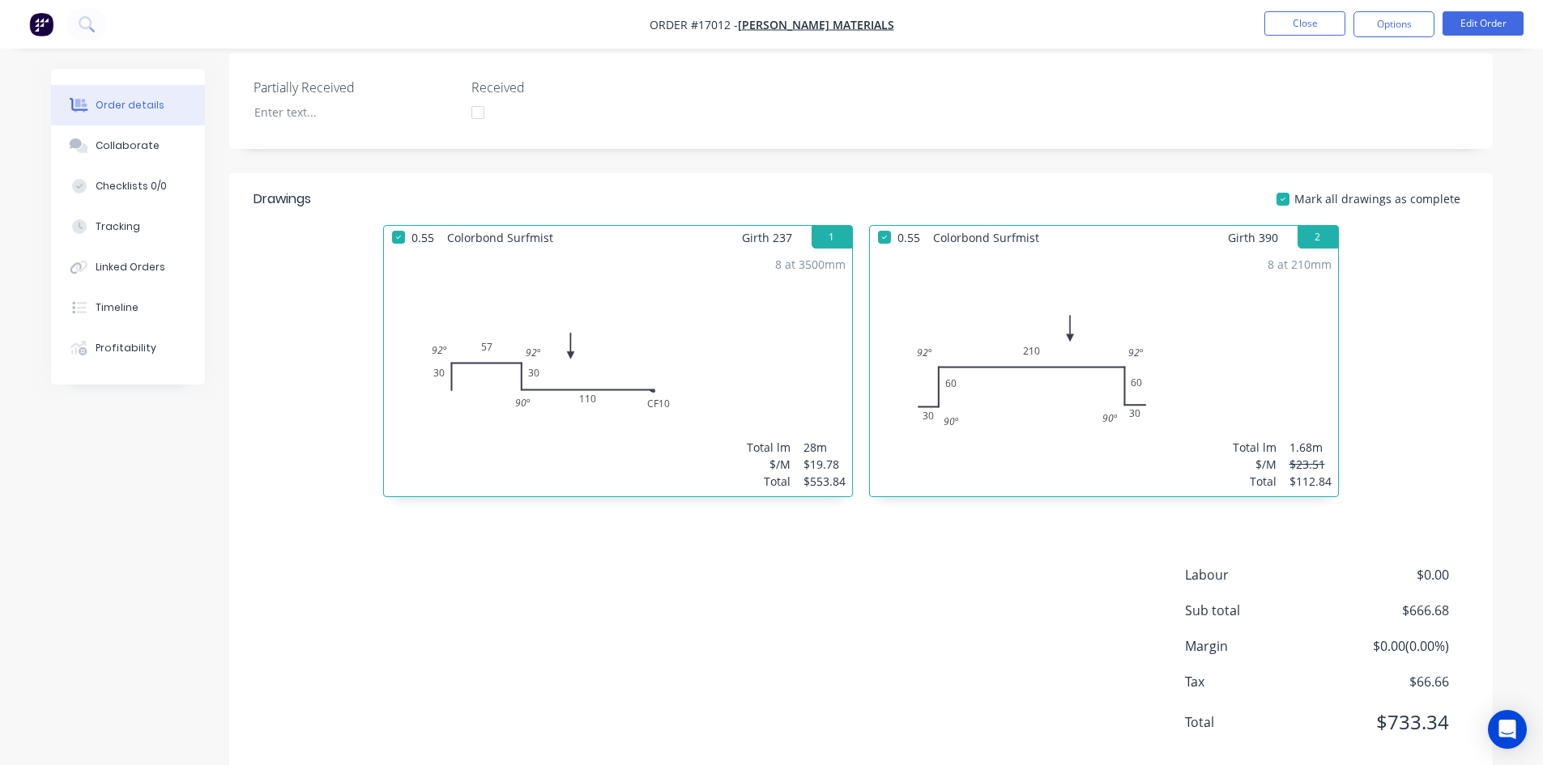
scroll to position [433, 0]
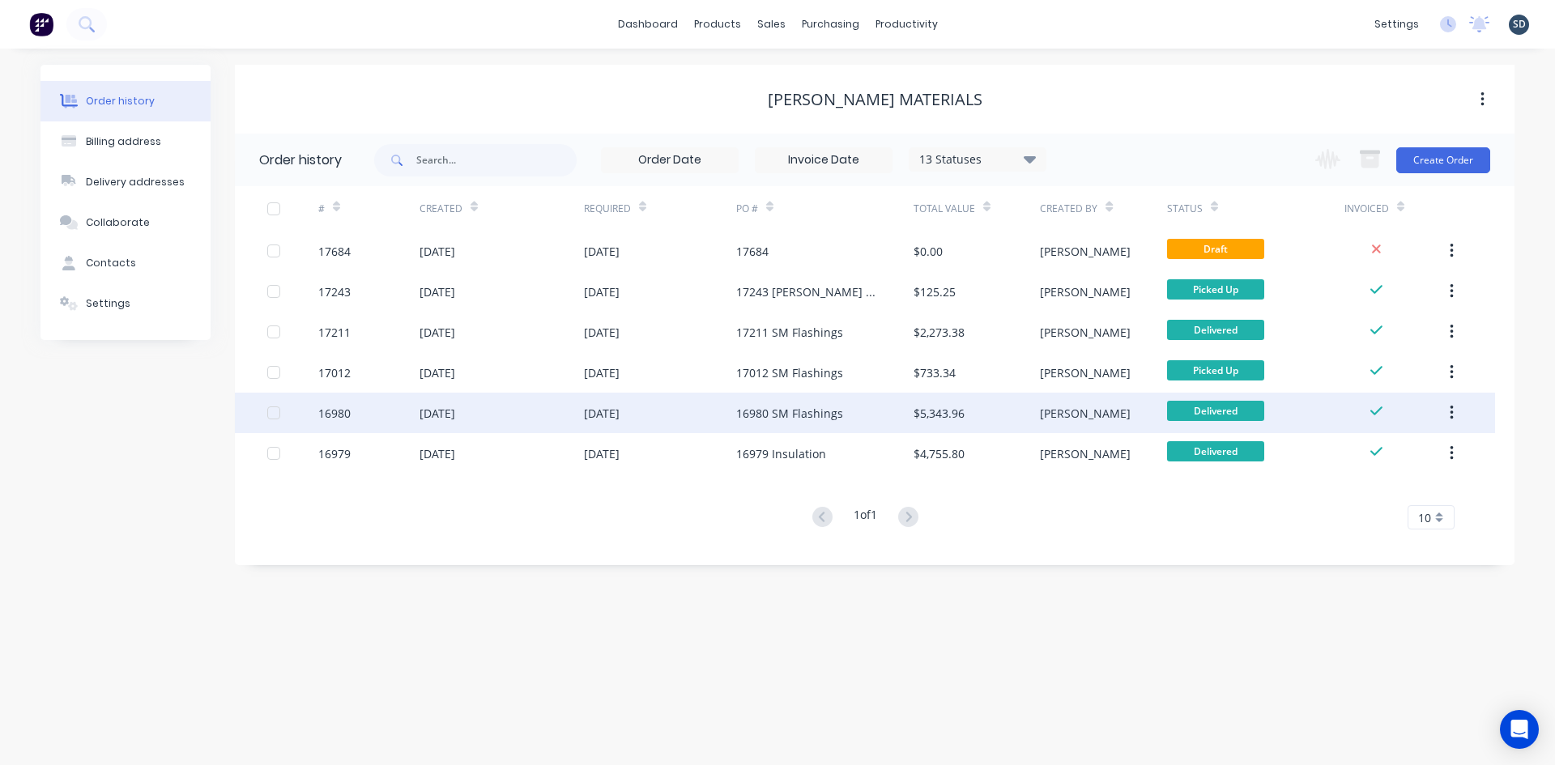
click at [790, 413] on div "16980 SM Flashings" at bounding box center [789, 413] width 107 height 17
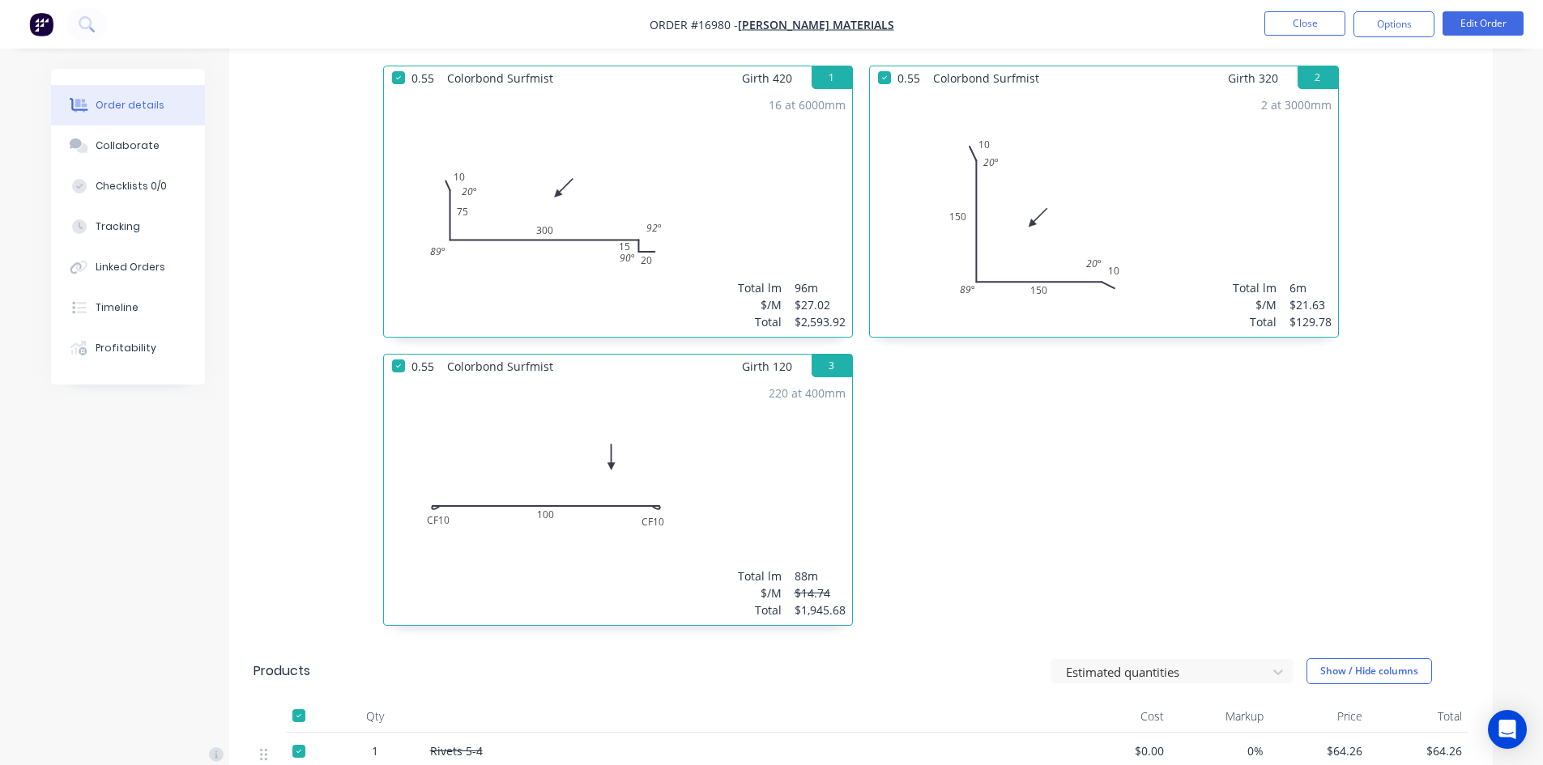
scroll to position [567, 0]
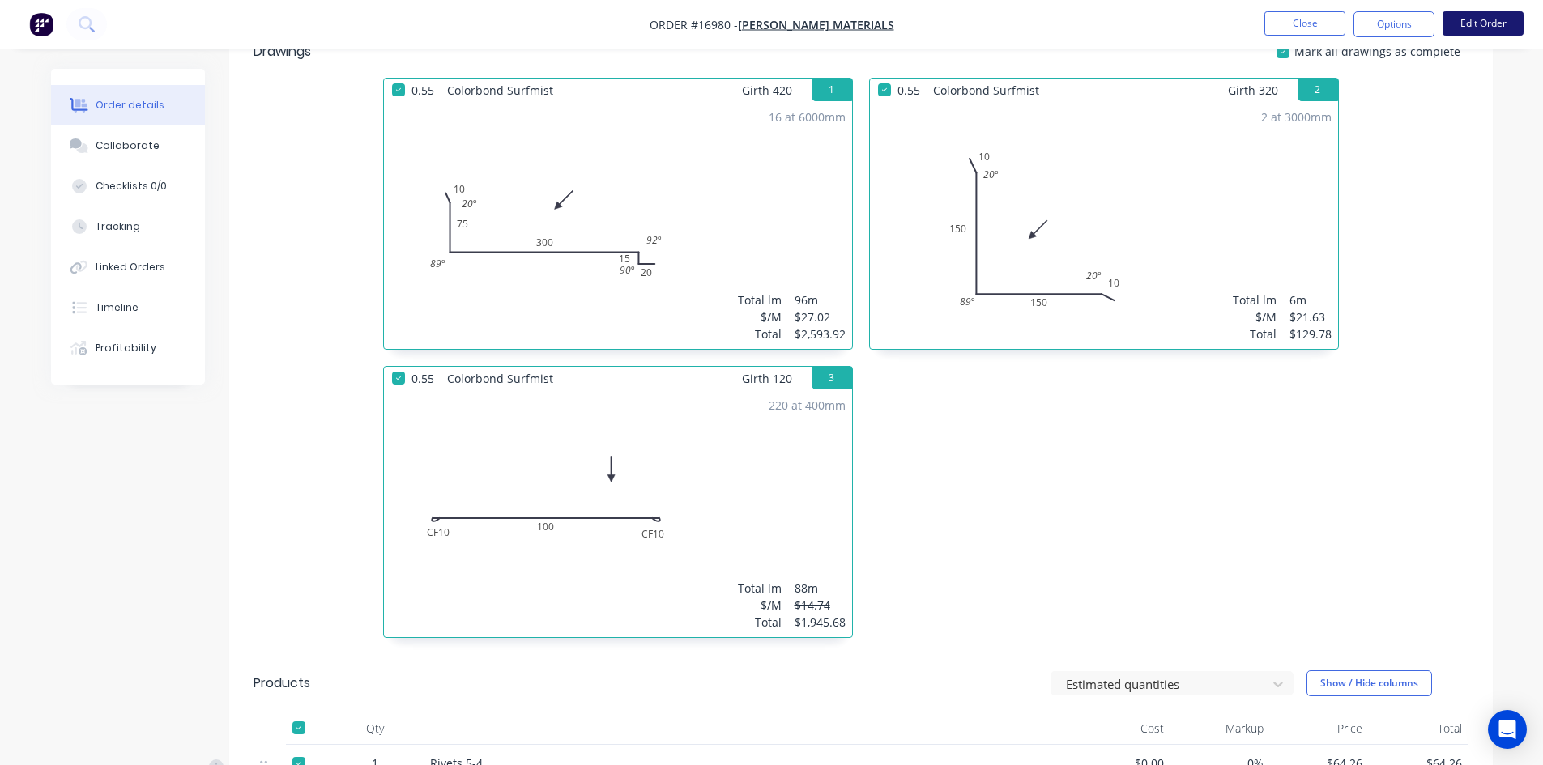
click at [1476, 25] on button "Edit Order" at bounding box center [1483, 23] width 81 height 24
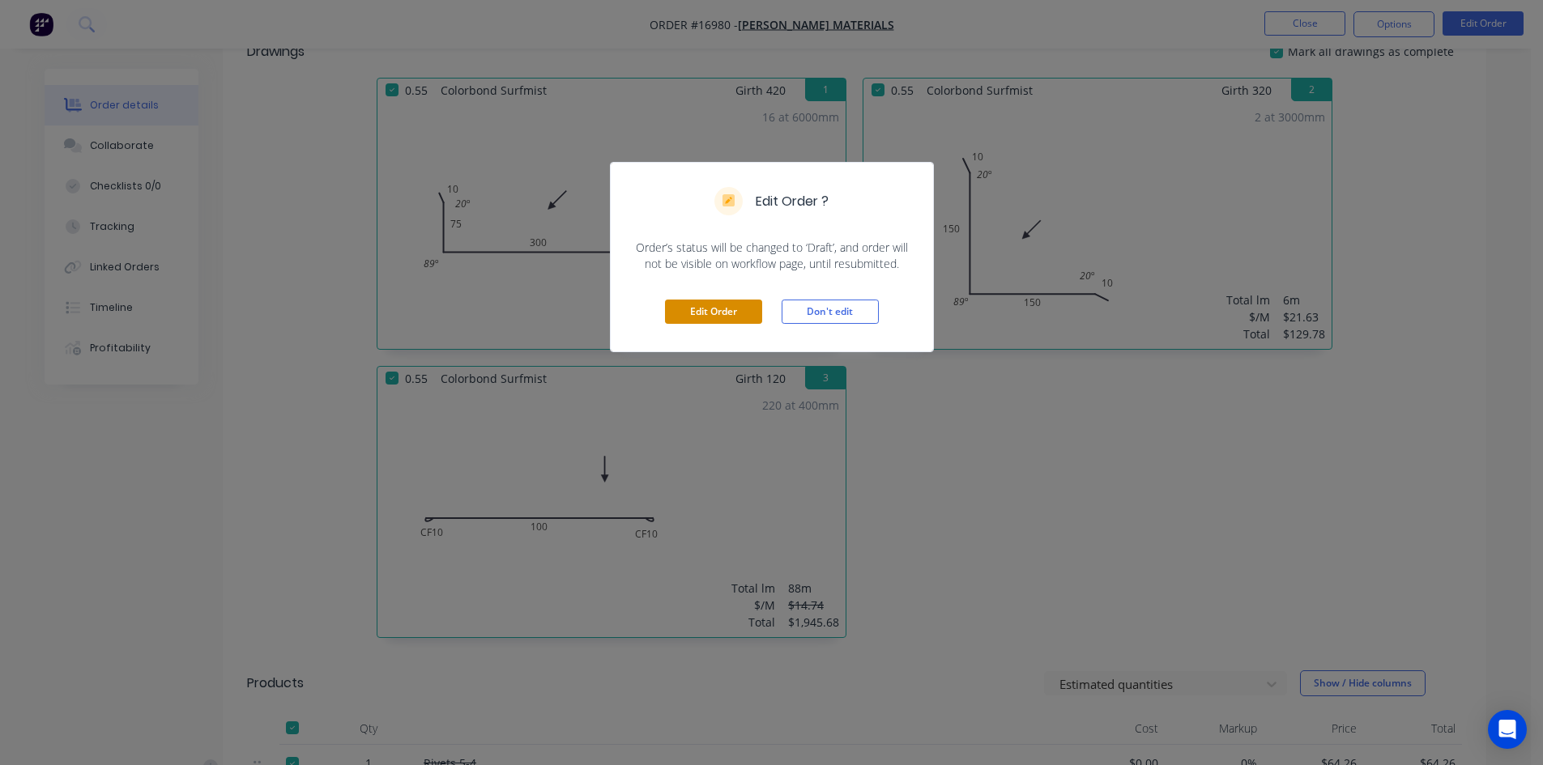
click at [701, 307] on button "Edit Order" at bounding box center [713, 312] width 97 height 24
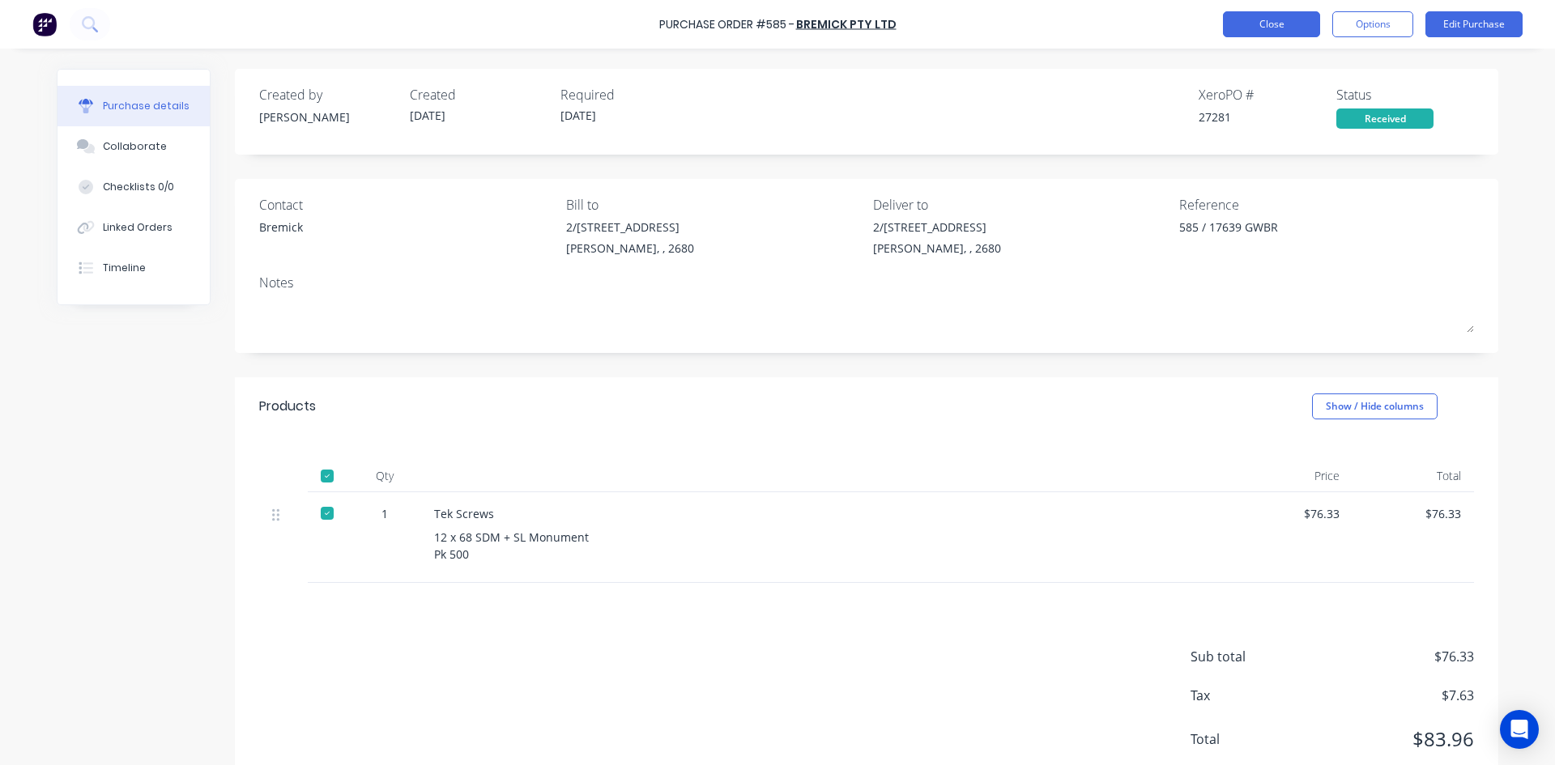
click at [1278, 23] on button "Close" at bounding box center [1271, 24] width 97 height 26
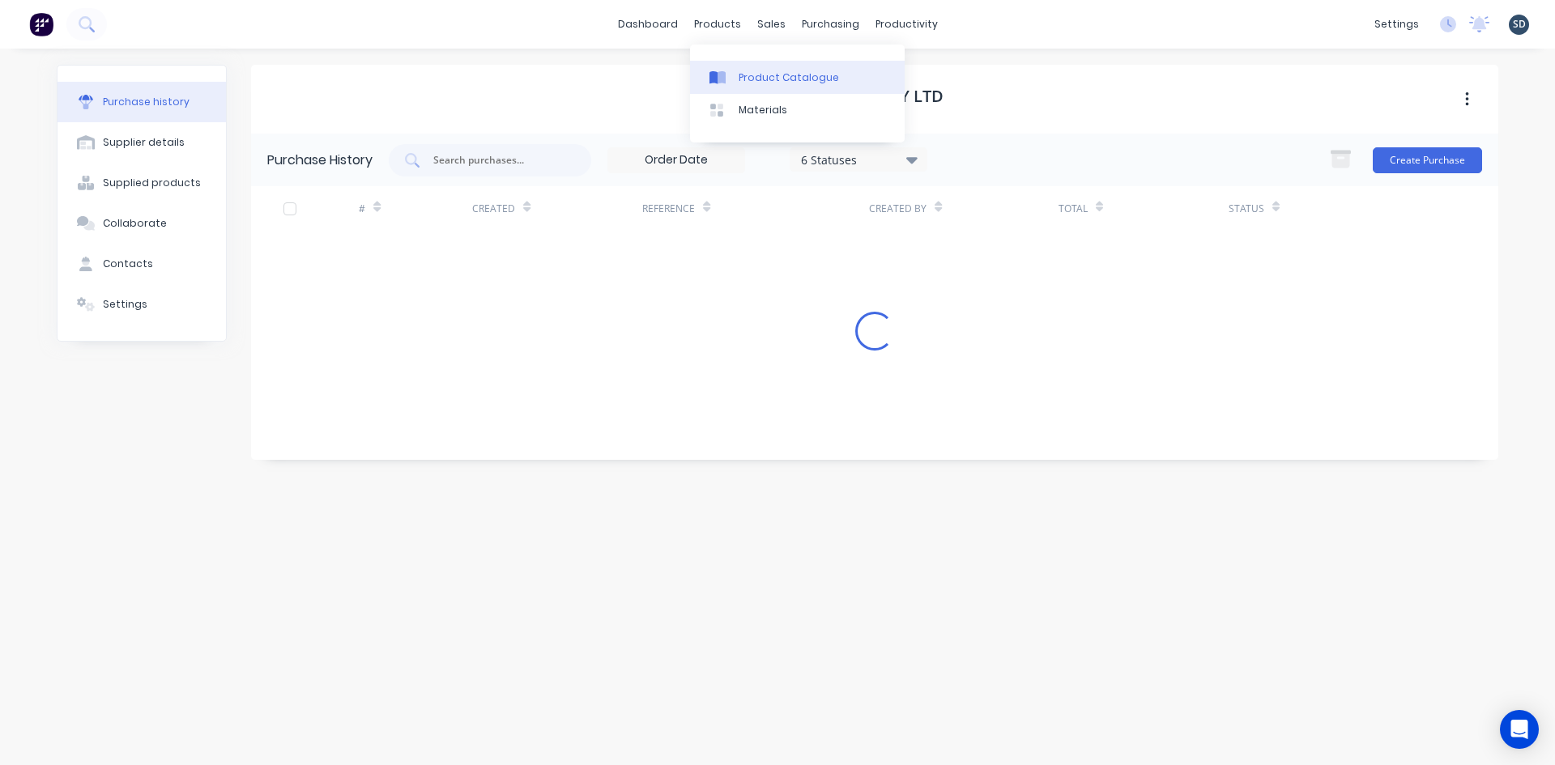
click at [762, 88] on link "Product Catalogue" at bounding box center [797, 77] width 215 height 32
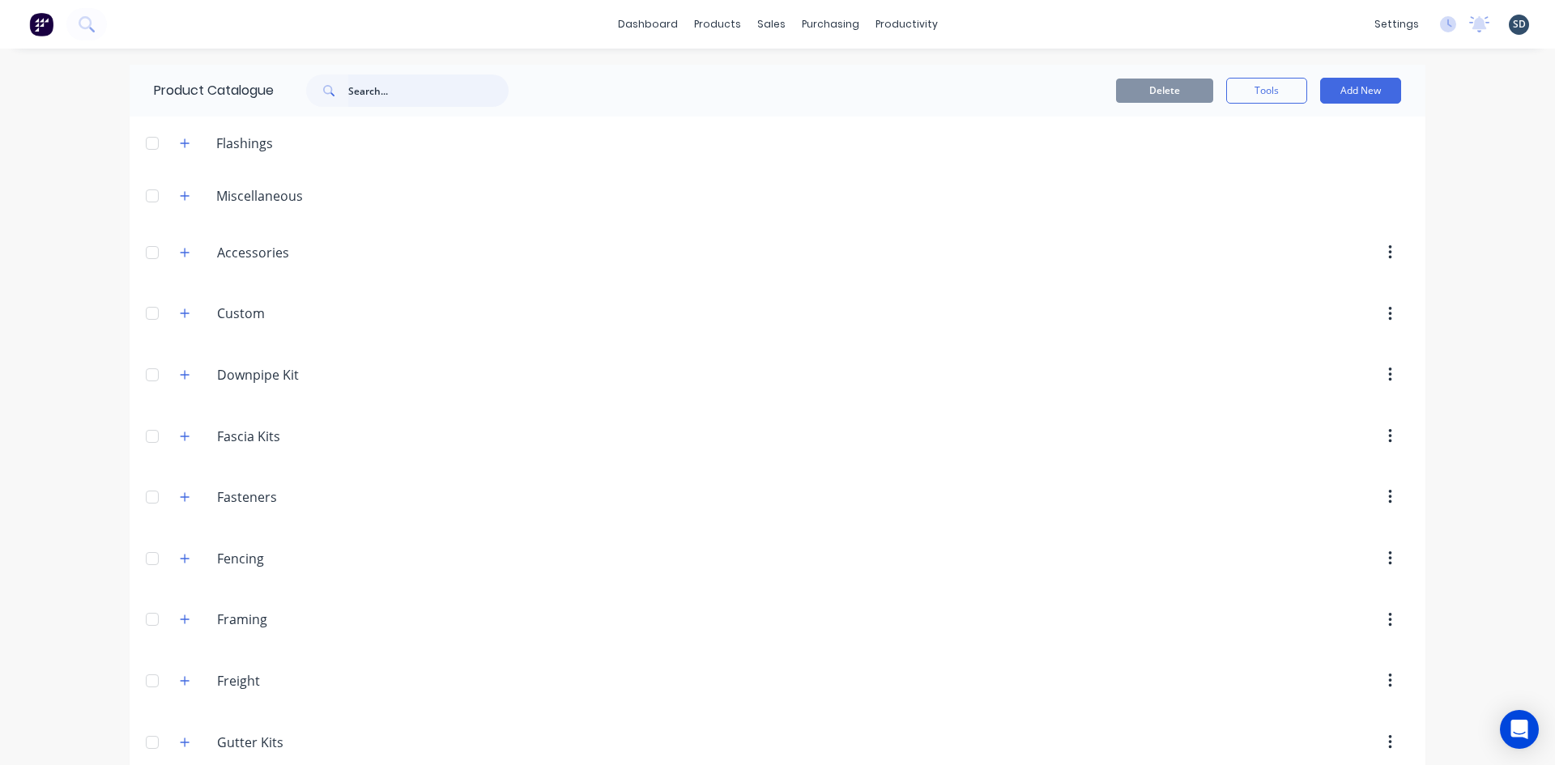
click at [372, 87] on input "text" at bounding box center [428, 91] width 160 height 32
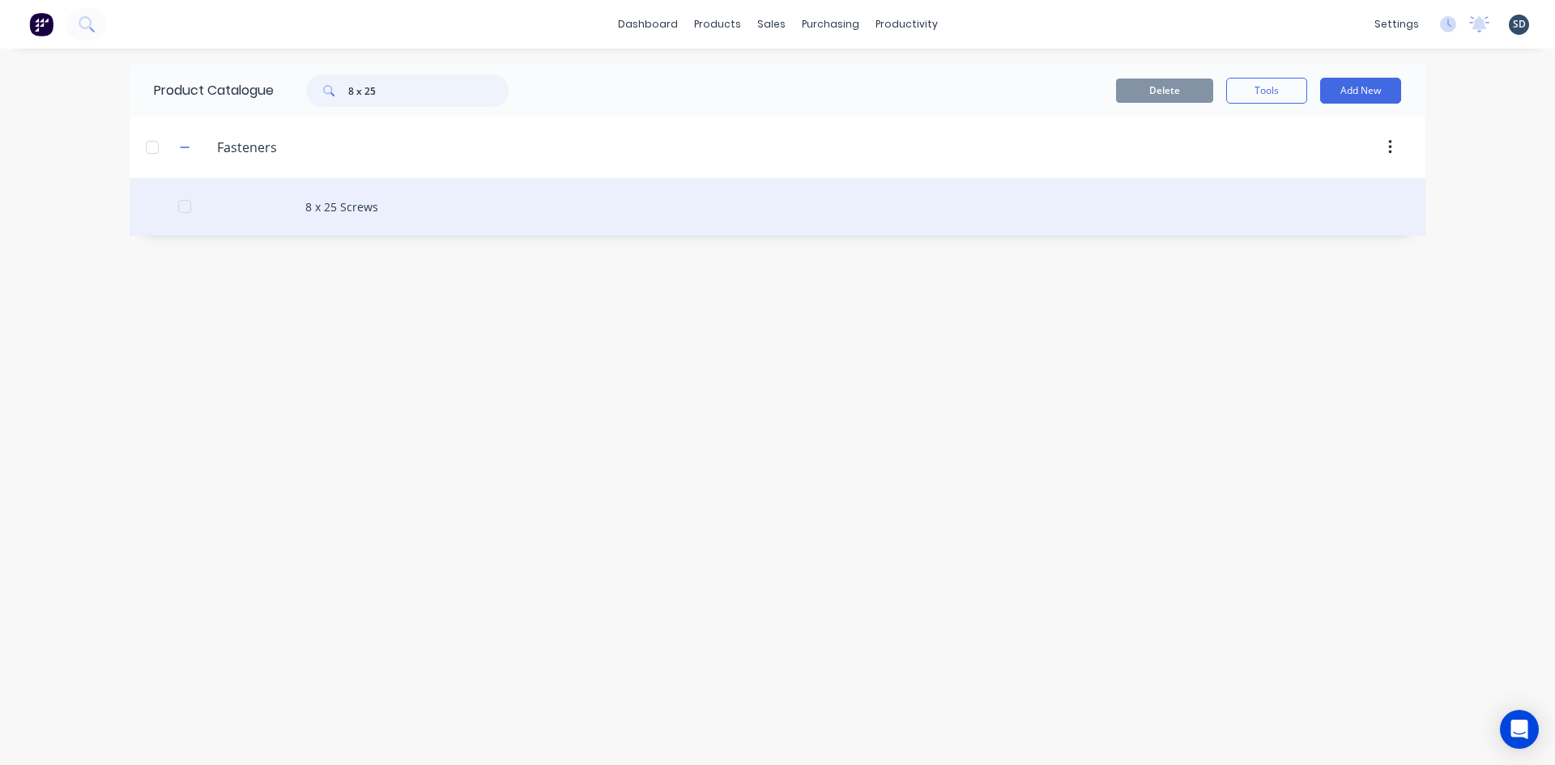
type input "8 x 25"
click at [436, 209] on div "8 x 25 Screws" at bounding box center [778, 207] width 1296 height 58
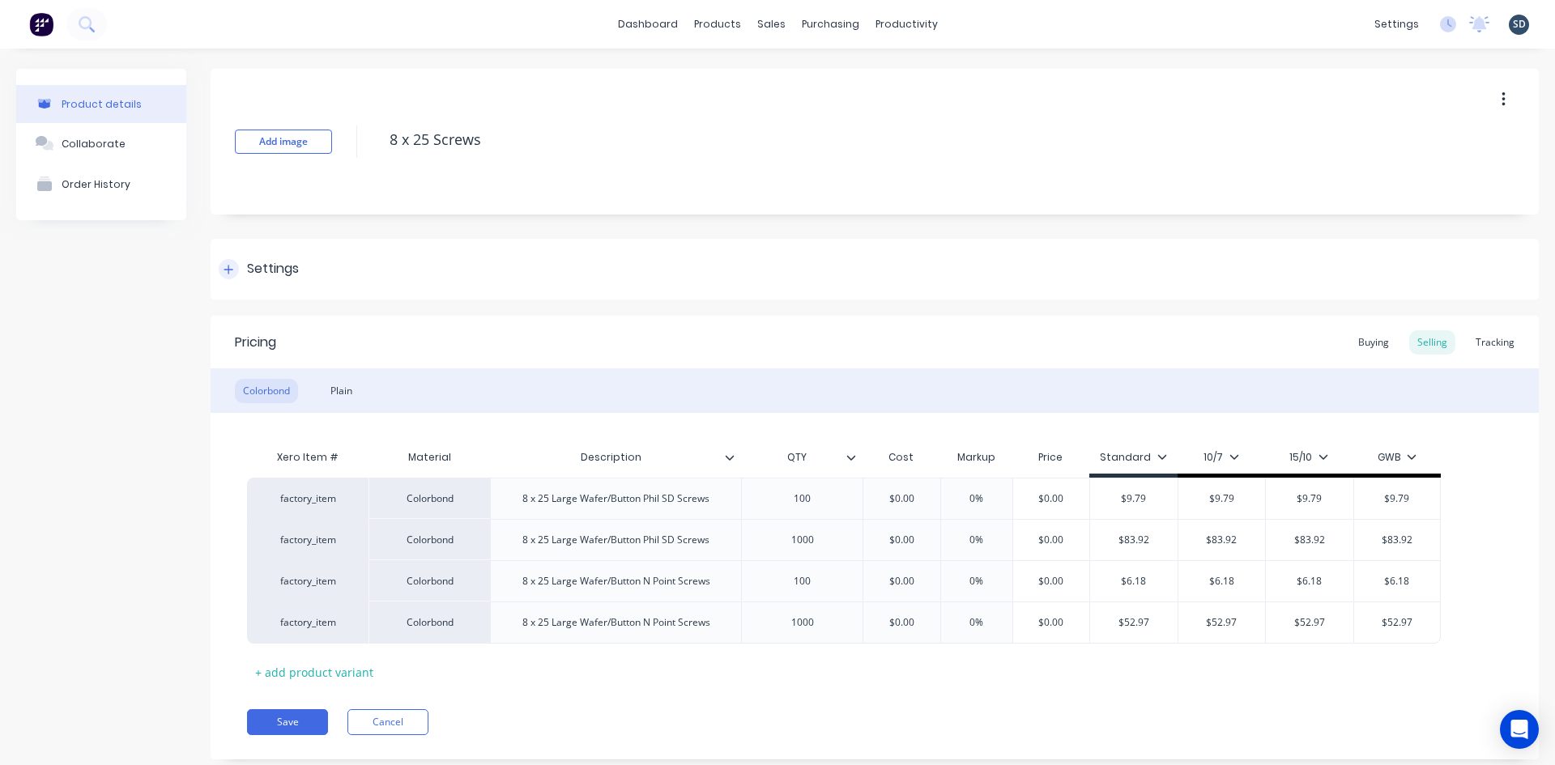
scroll to position [39, 0]
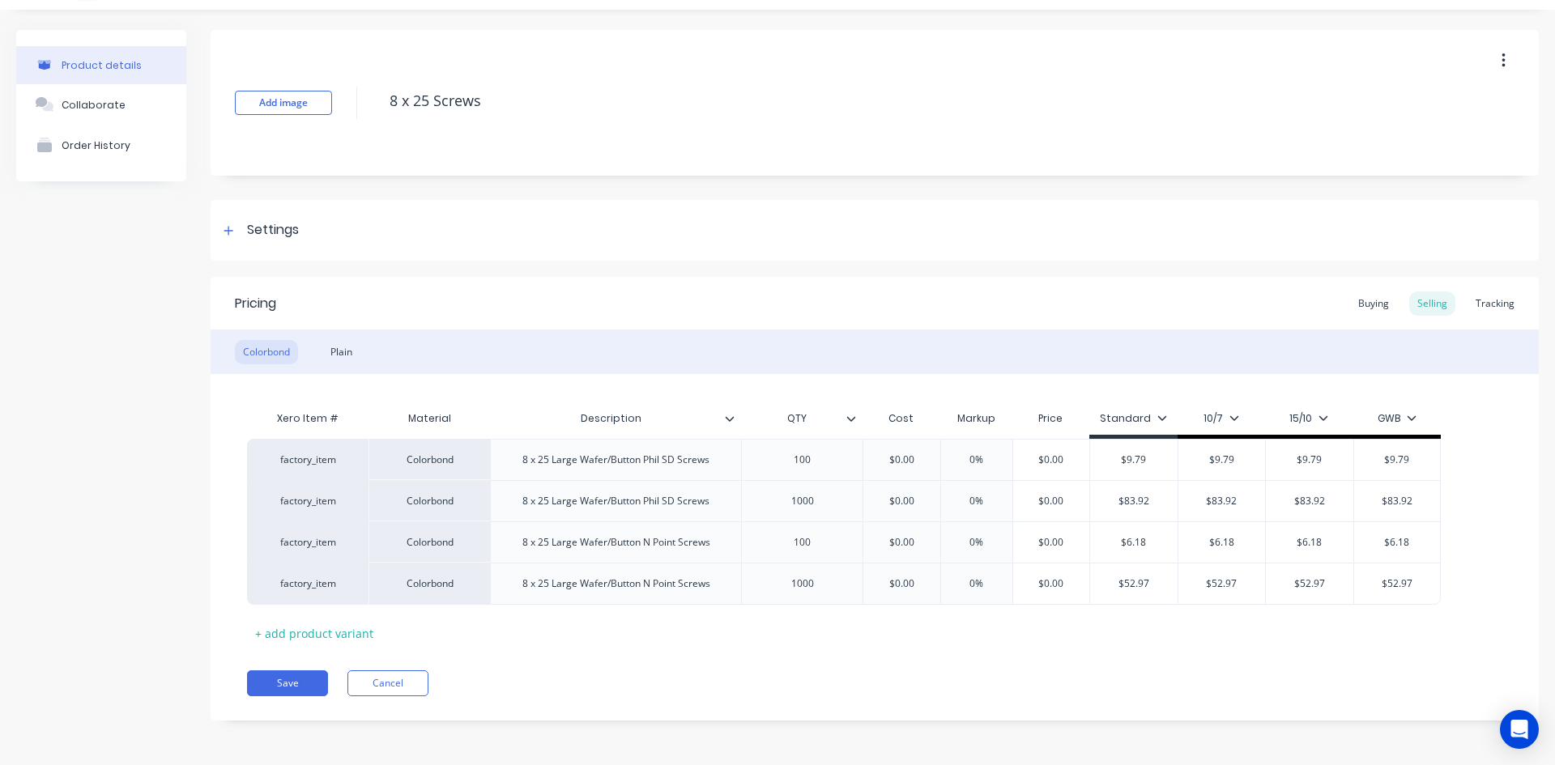
type textarea "x"
click at [1373, 305] on div "Buying" at bounding box center [1373, 304] width 47 height 24
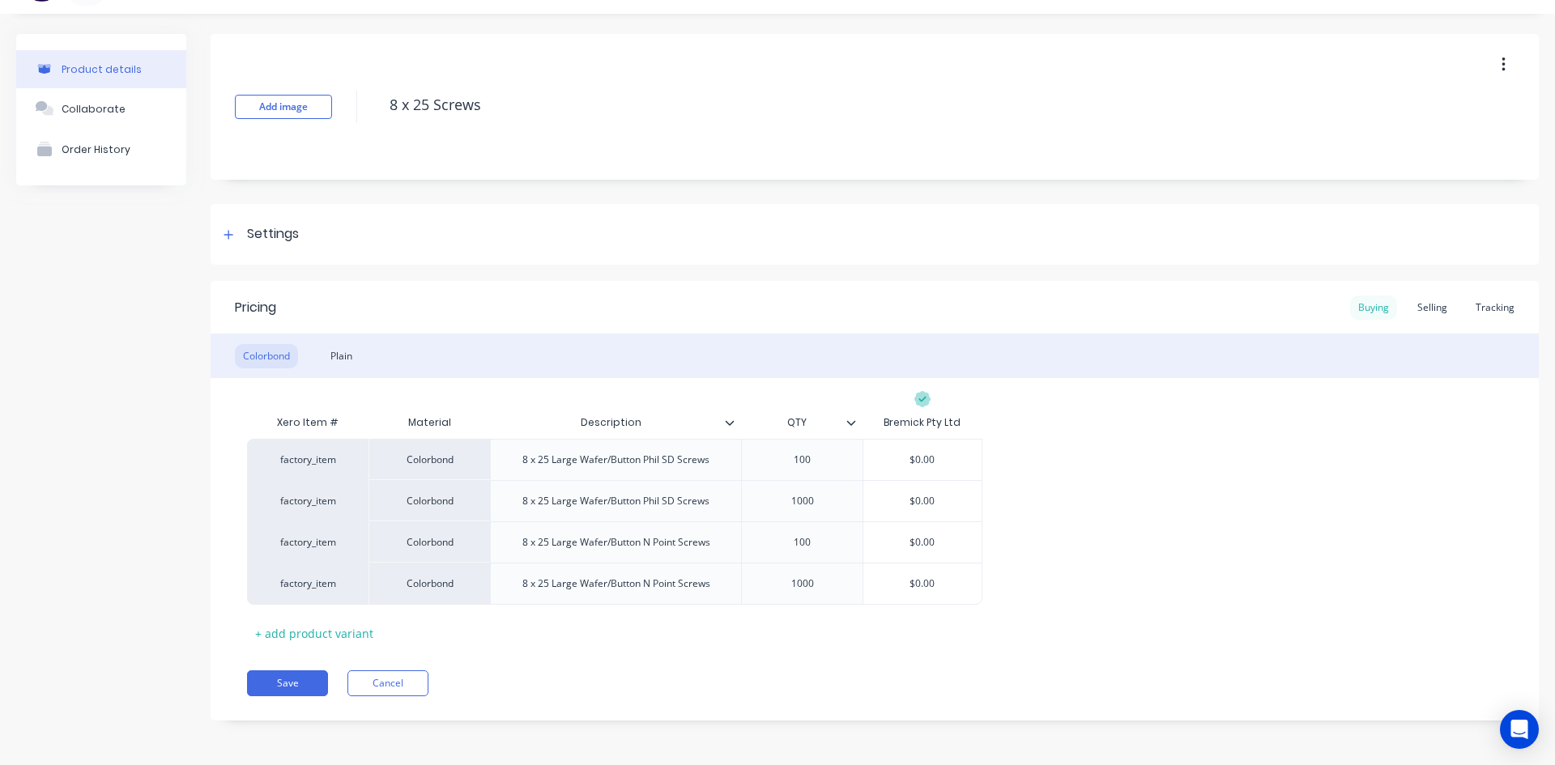
scroll to position [35, 0]
type input "$0.00"
click at [927, 586] on input "$0.00" at bounding box center [922, 584] width 118 height 15
type textarea "x"
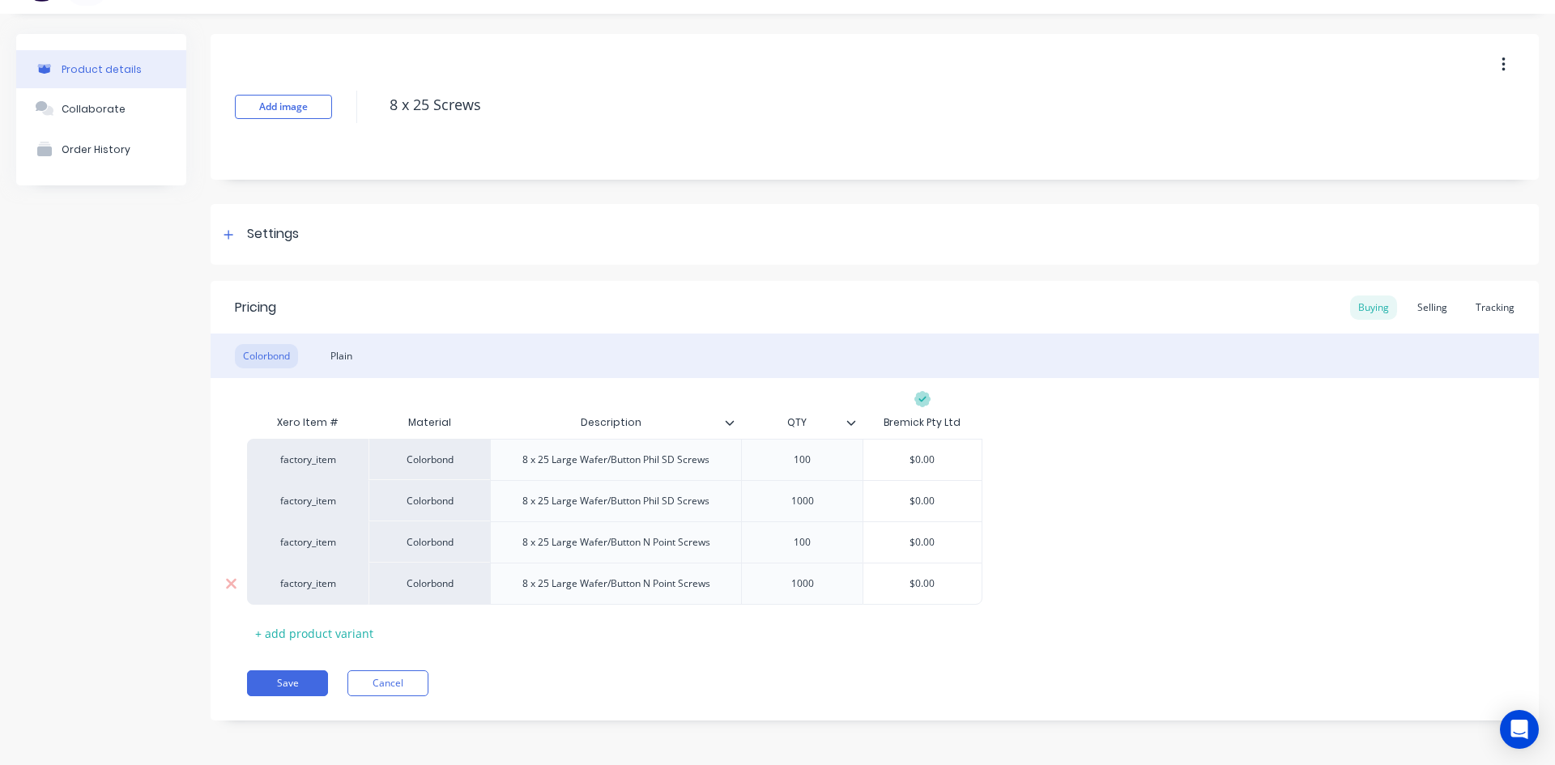
type input "$4"
type textarea "x"
type input "$48"
type textarea "x"
type input "$48."
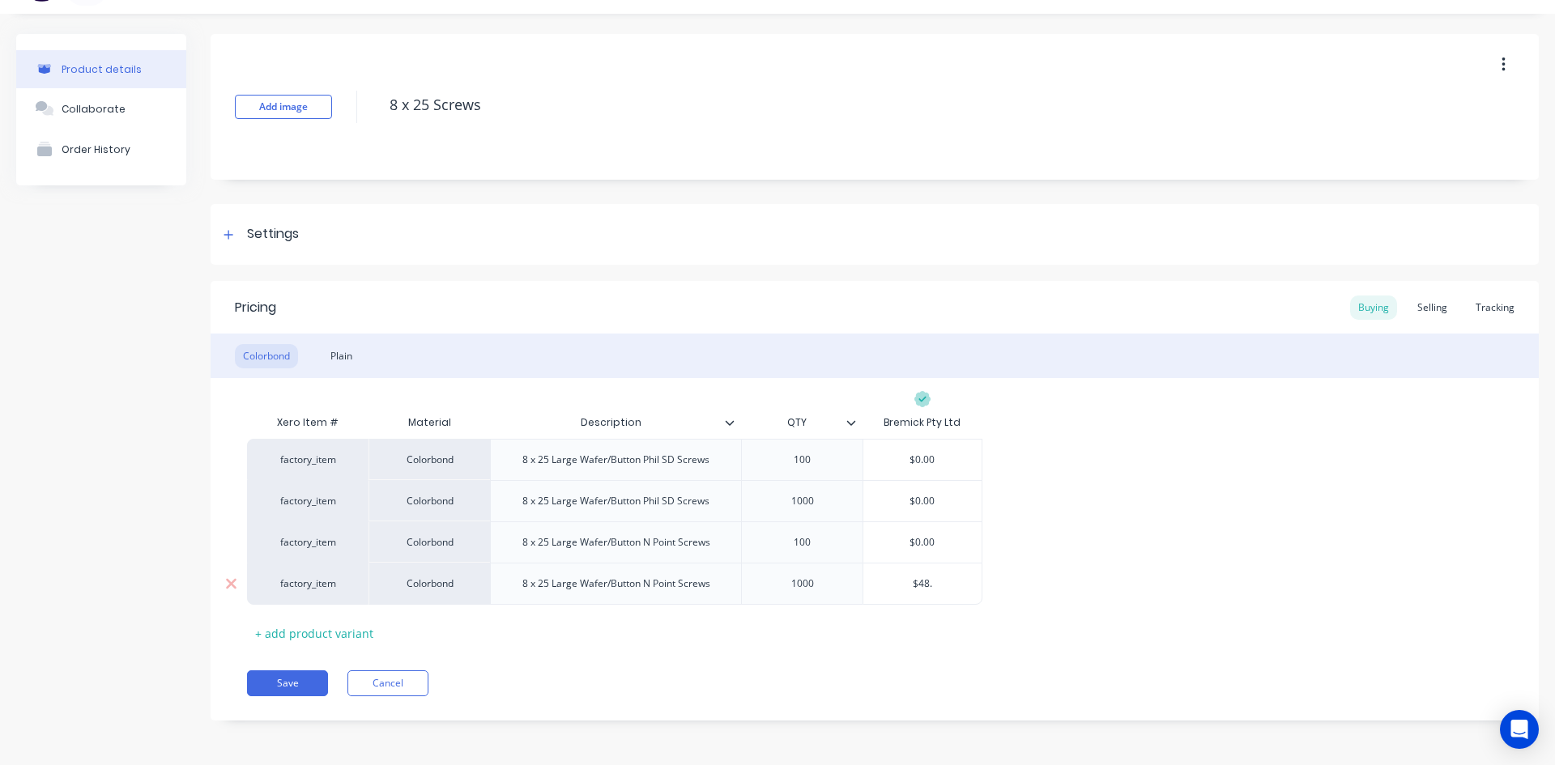
type textarea "x"
type input "$48.6"
type textarea "x"
type input "$48.61"
drag, startPoint x: 1168, startPoint y: 565, endPoint x: 1081, endPoint y: 568, distance: 87.5
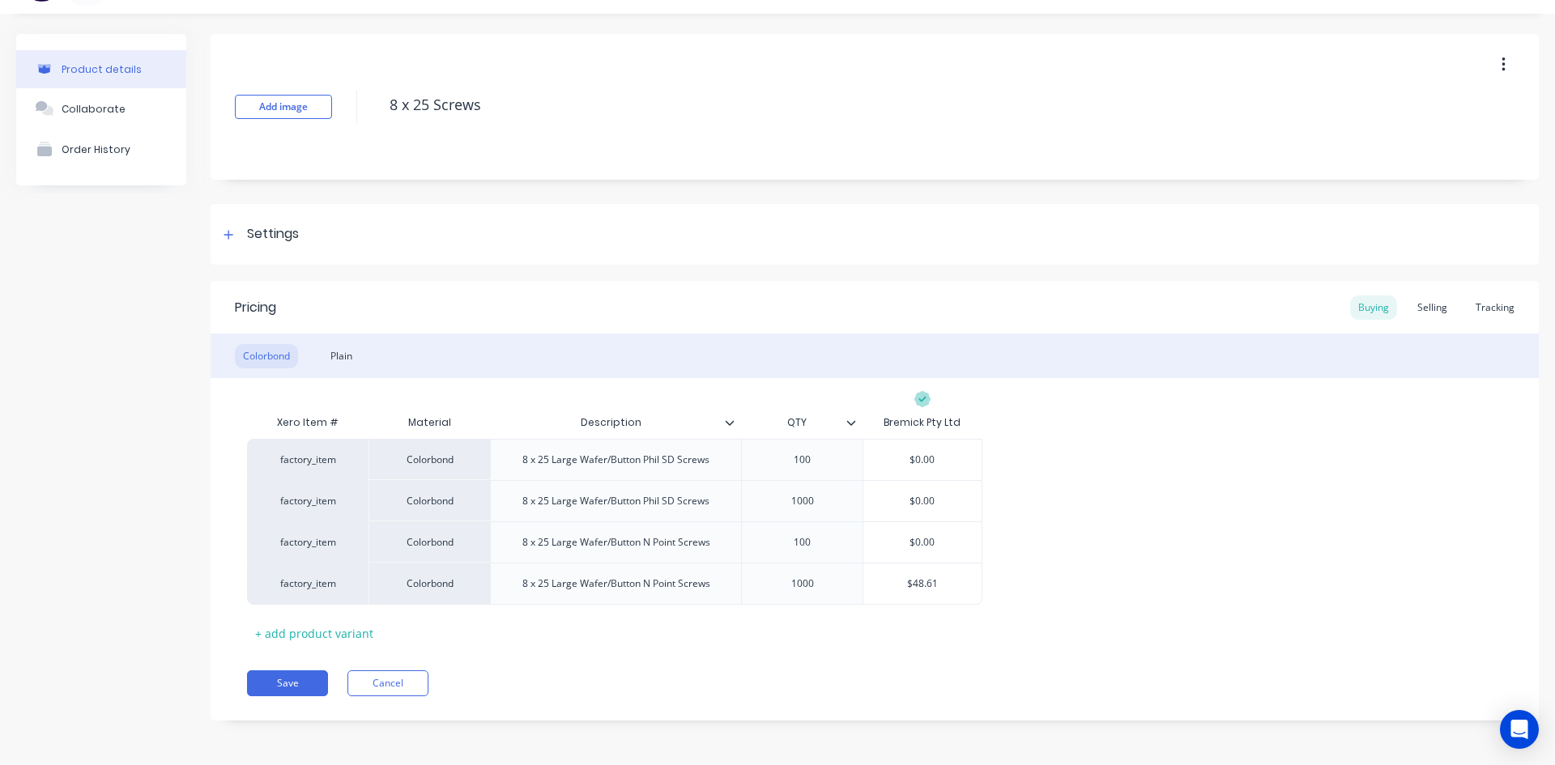
click at [1166, 565] on div "factory_item Colorbond 8 x 25 Large Wafer/Button Phil SD Screws 100 $0.00 facto…" at bounding box center [875, 522] width 1256 height 166
type input "$0.00"
click at [928, 544] on input "$0.00" at bounding box center [922, 542] width 118 height 15
type textarea "x"
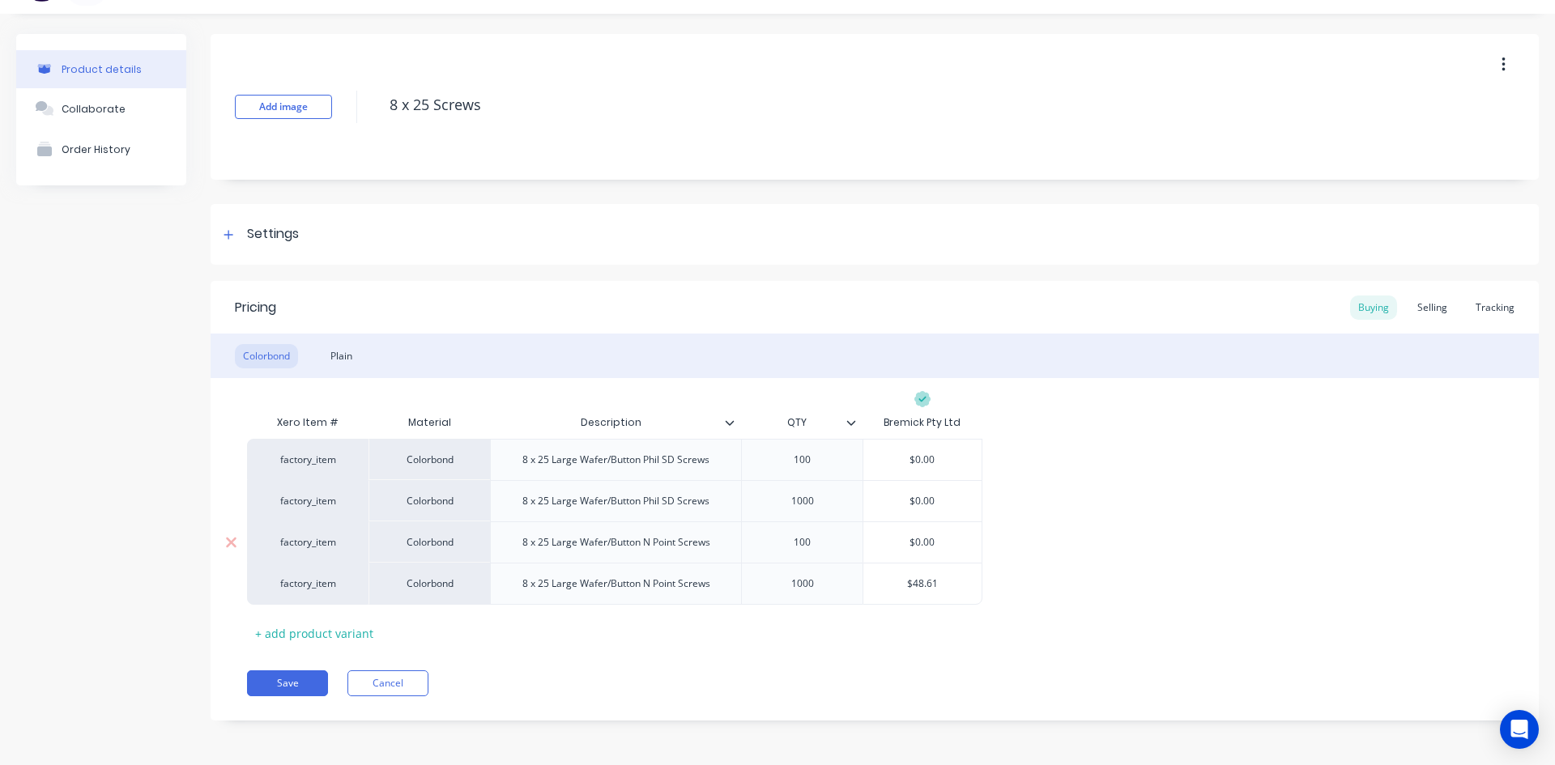
type input "$4"
type textarea "x"
type input "$4."
type textarea "x"
type input "$4.8"
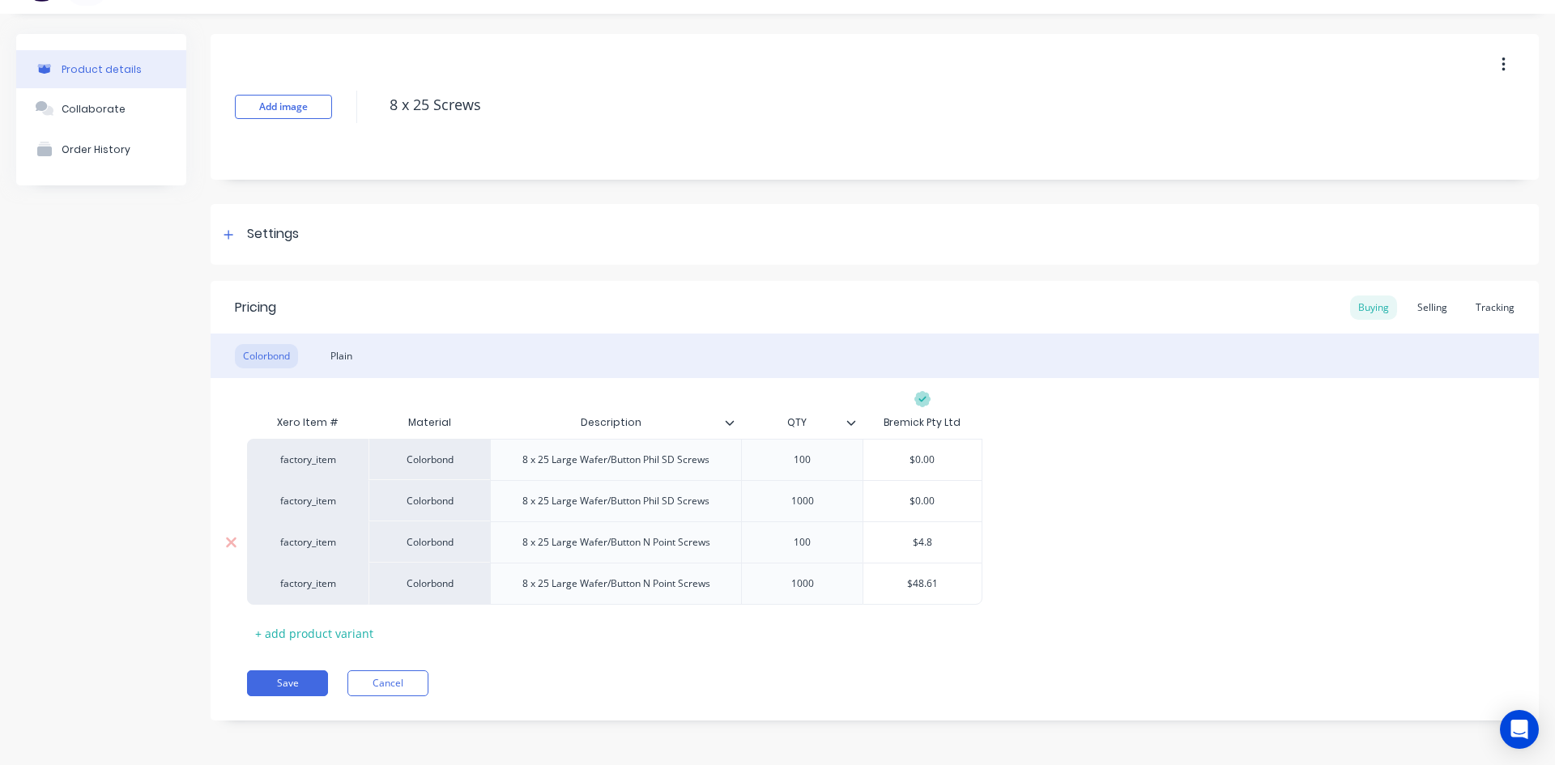
type textarea "x"
type input "$4.86"
type textarea "x"
type input "$4.861"
click at [1122, 496] on div "factory_item Colorbond 8 x 25 Large Wafer/Button Phil SD Screws 100 $0.00 facto…" at bounding box center [875, 522] width 1256 height 166
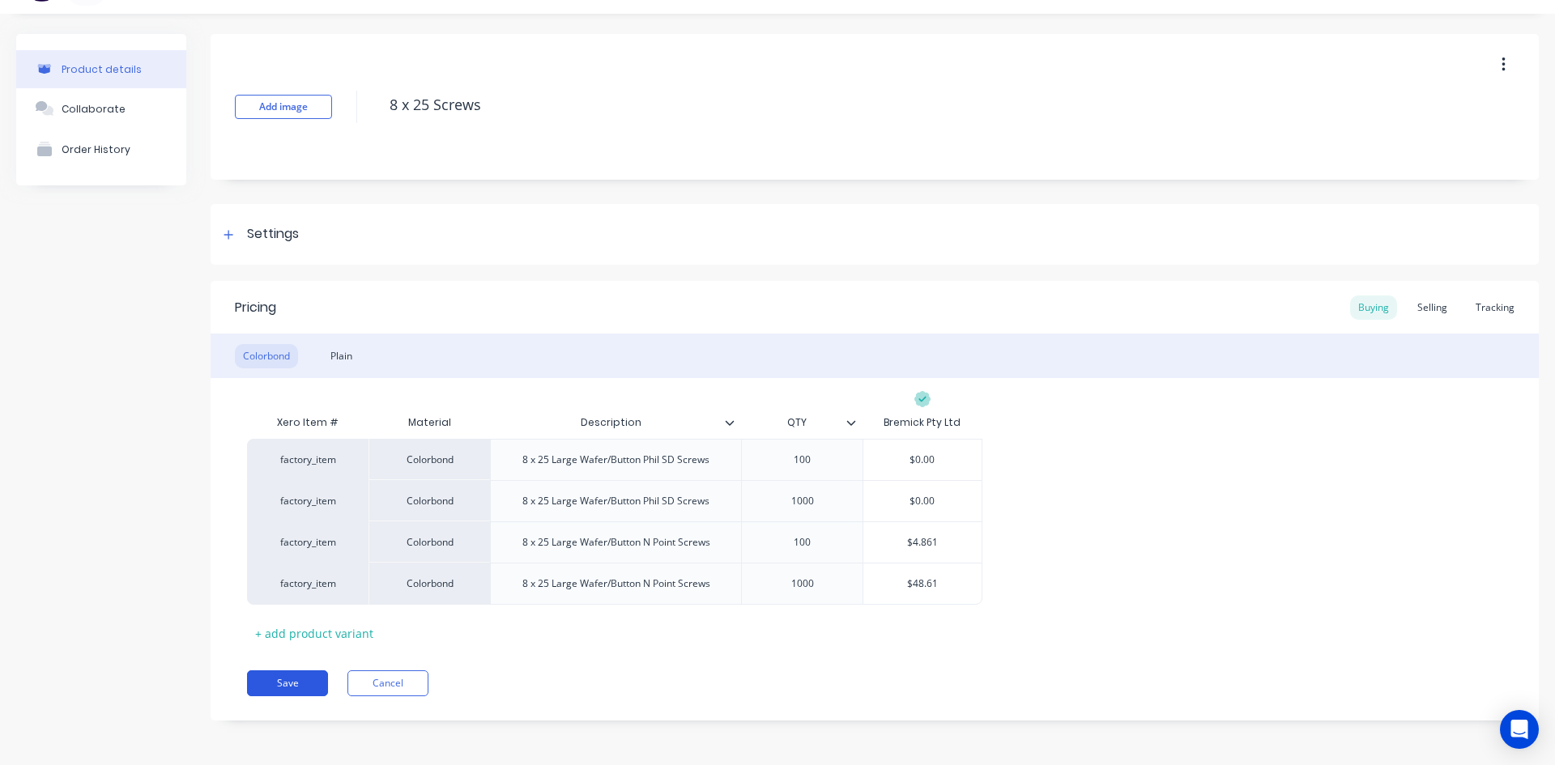
click at [283, 681] on button "Save" at bounding box center [287, 684] width 81 height 26
type textarea "x"
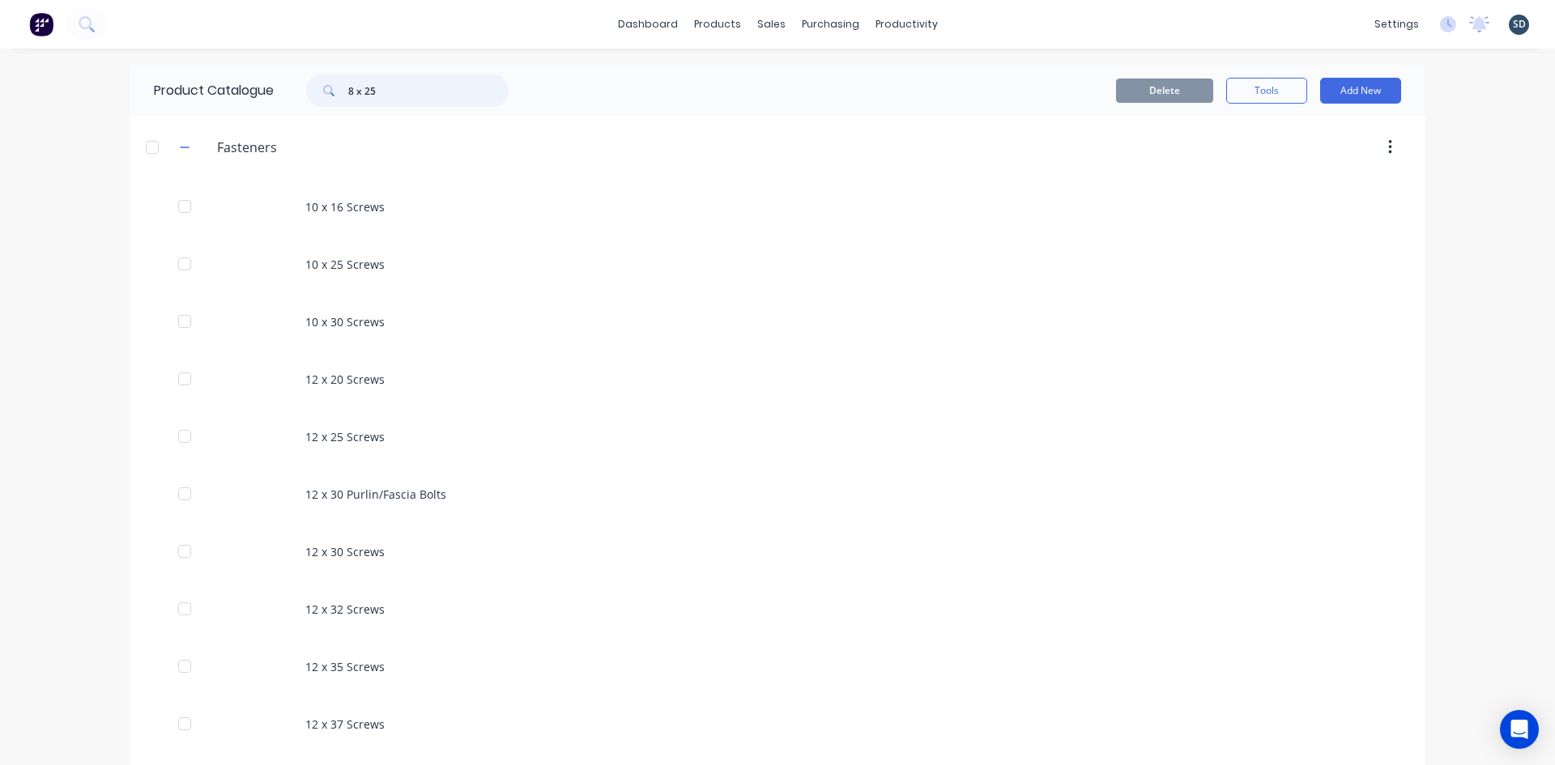
click at [414, 90] on input "8 x 25" at bounding box center [428, 91] width 160 height 32
type input "8 x 25"
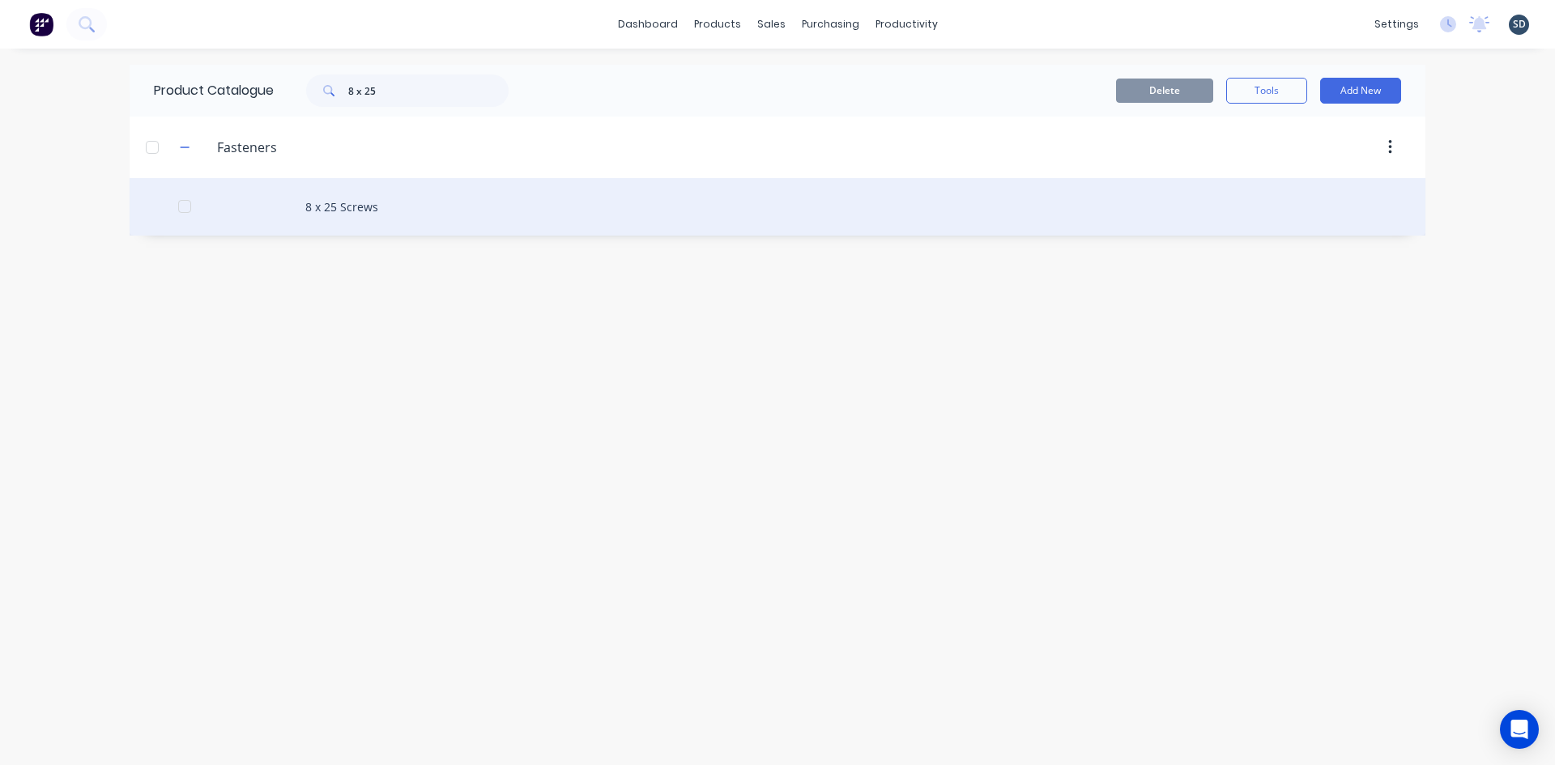
click at [430, 186] on div "8 x 25 Screws" at bounding box center [778, 207] width 1296 height 58
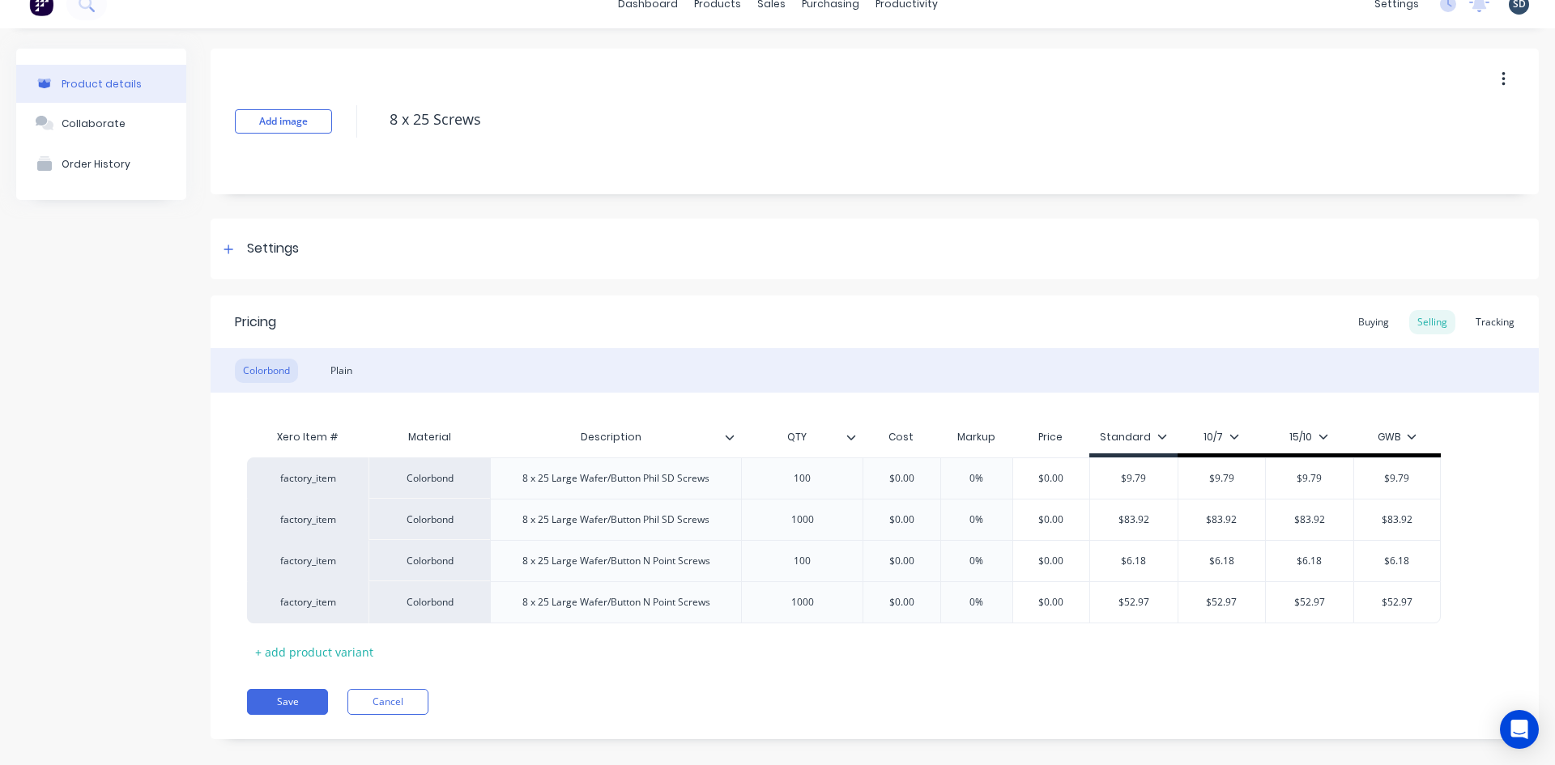
scroll to position [39, 0]
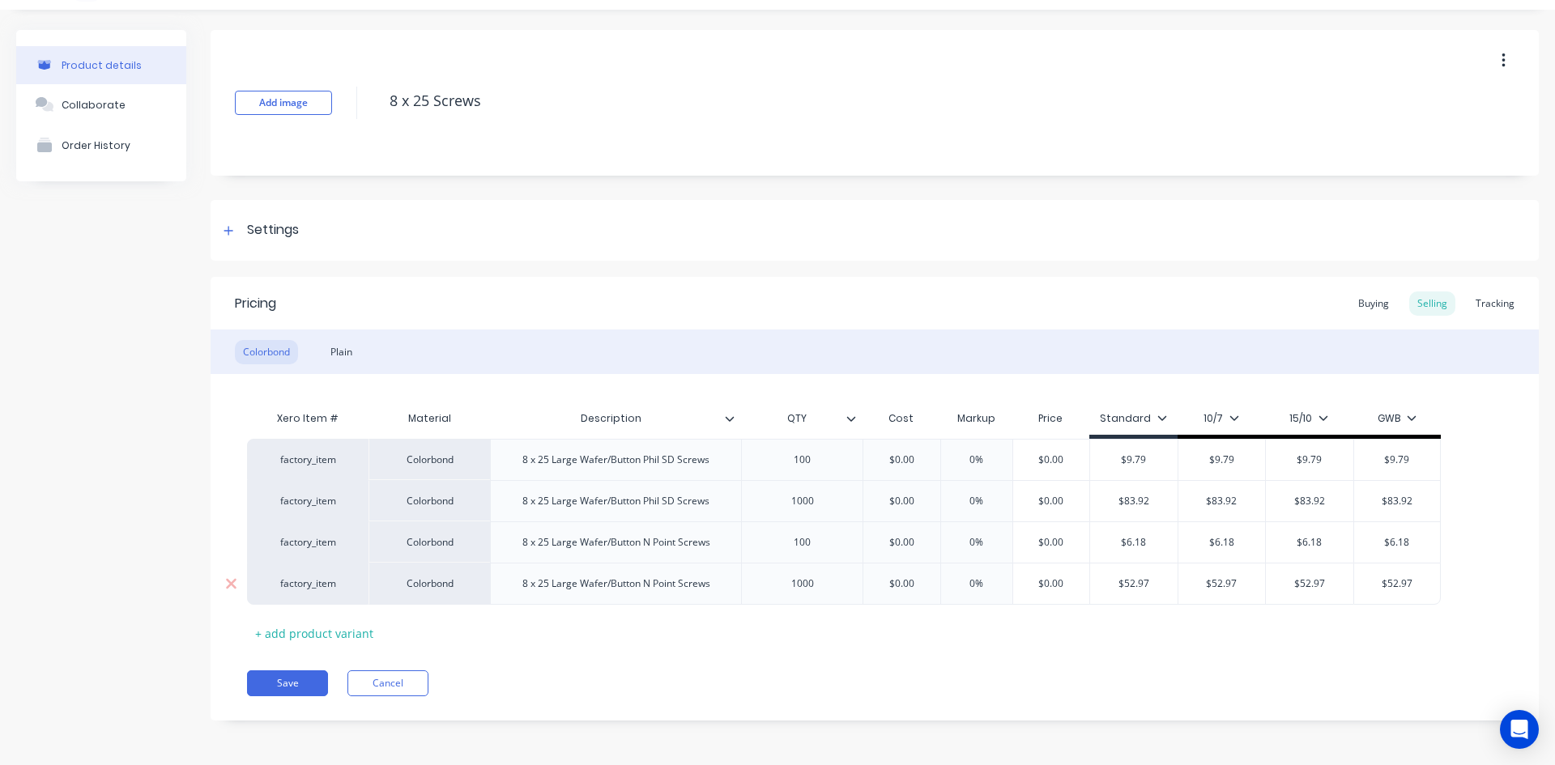
type textarea "x"
type input "$0.00"
click at [914, 587] on input "$0.00" at bounding box center [901, 584] width 81 height 15
type textarea "x"
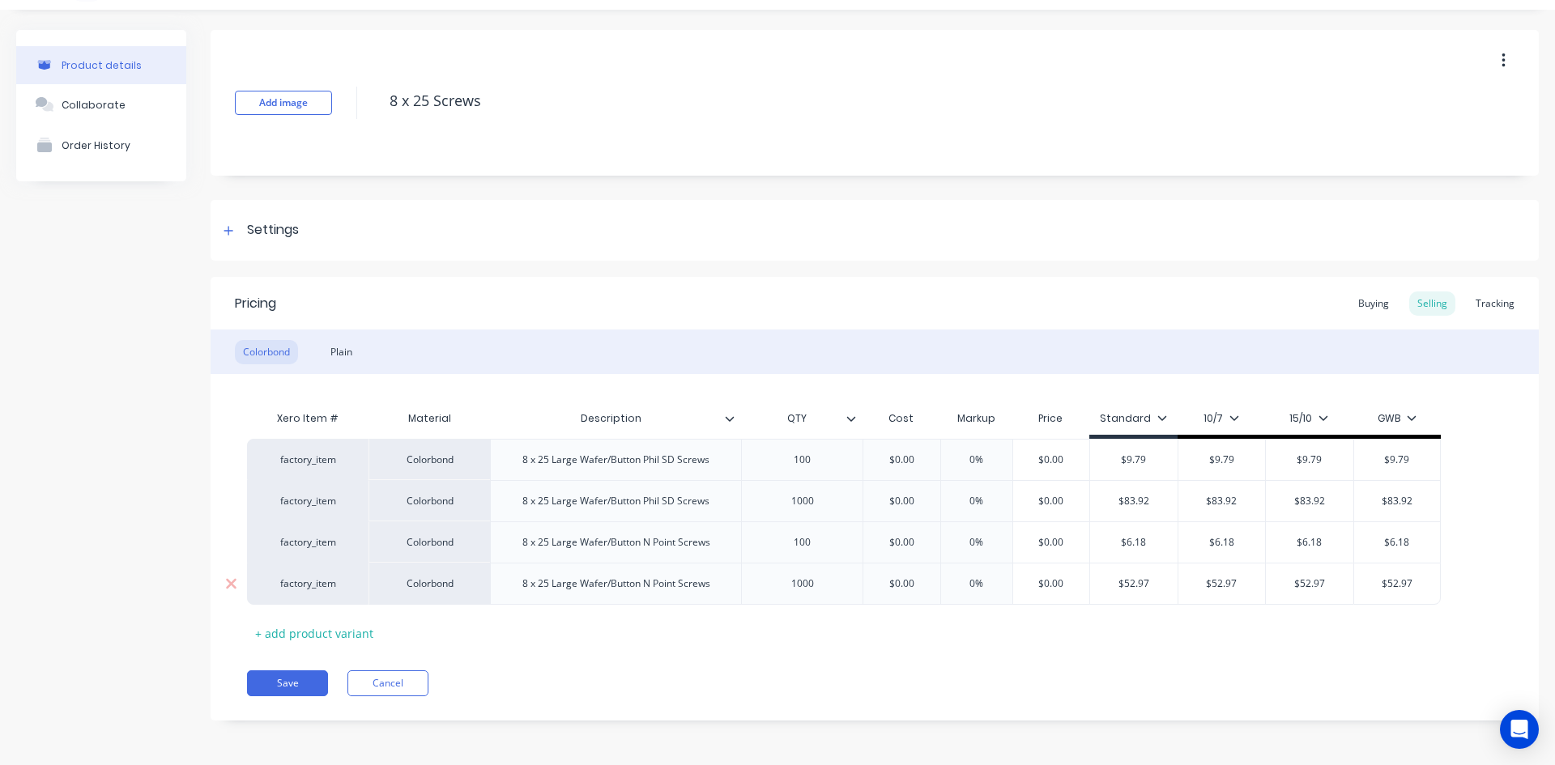
type input "$4"
type textarea "x"
type input "$48."
type textarea "x"
type input "$48.6"
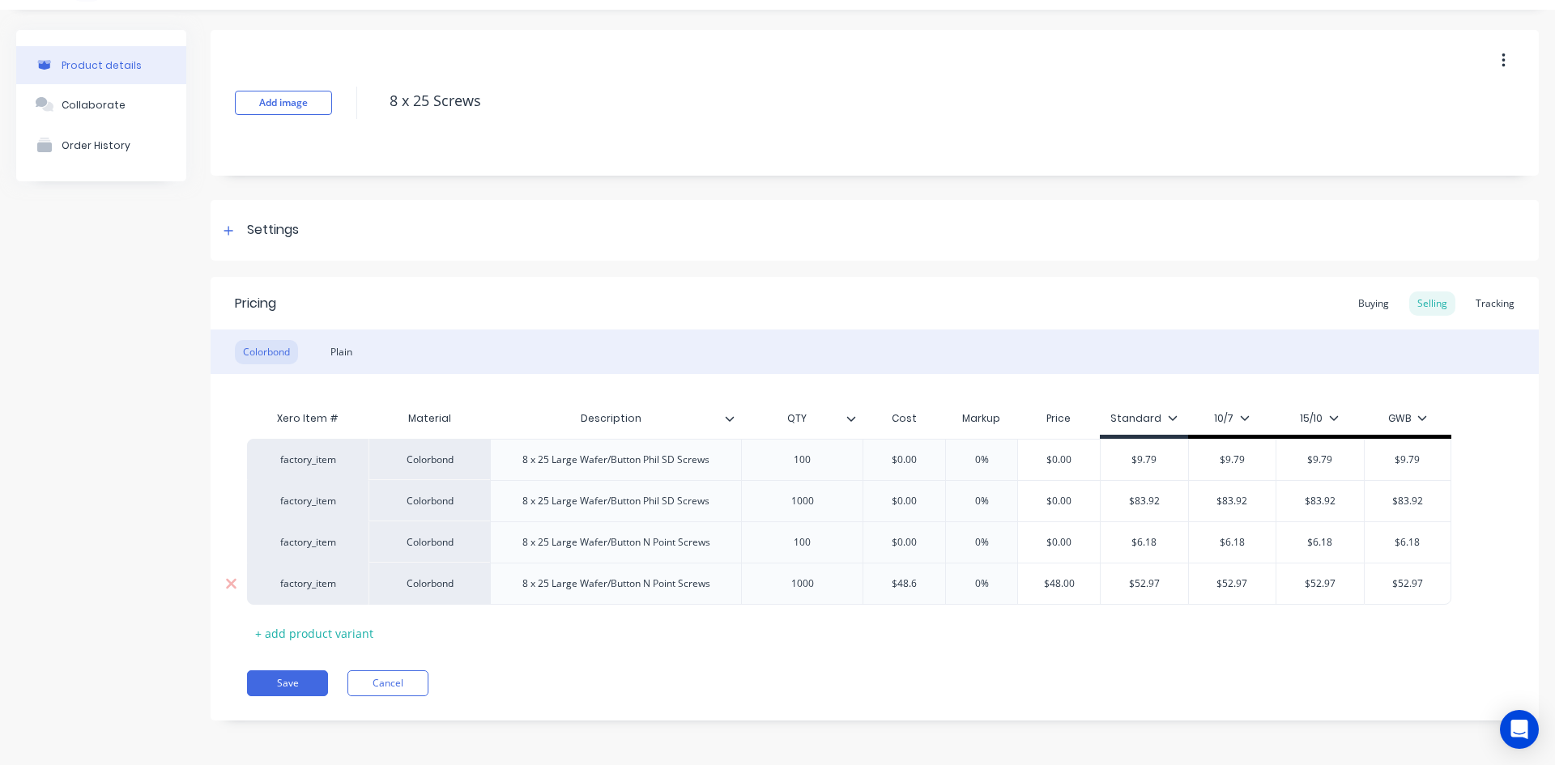
type textarea "x"
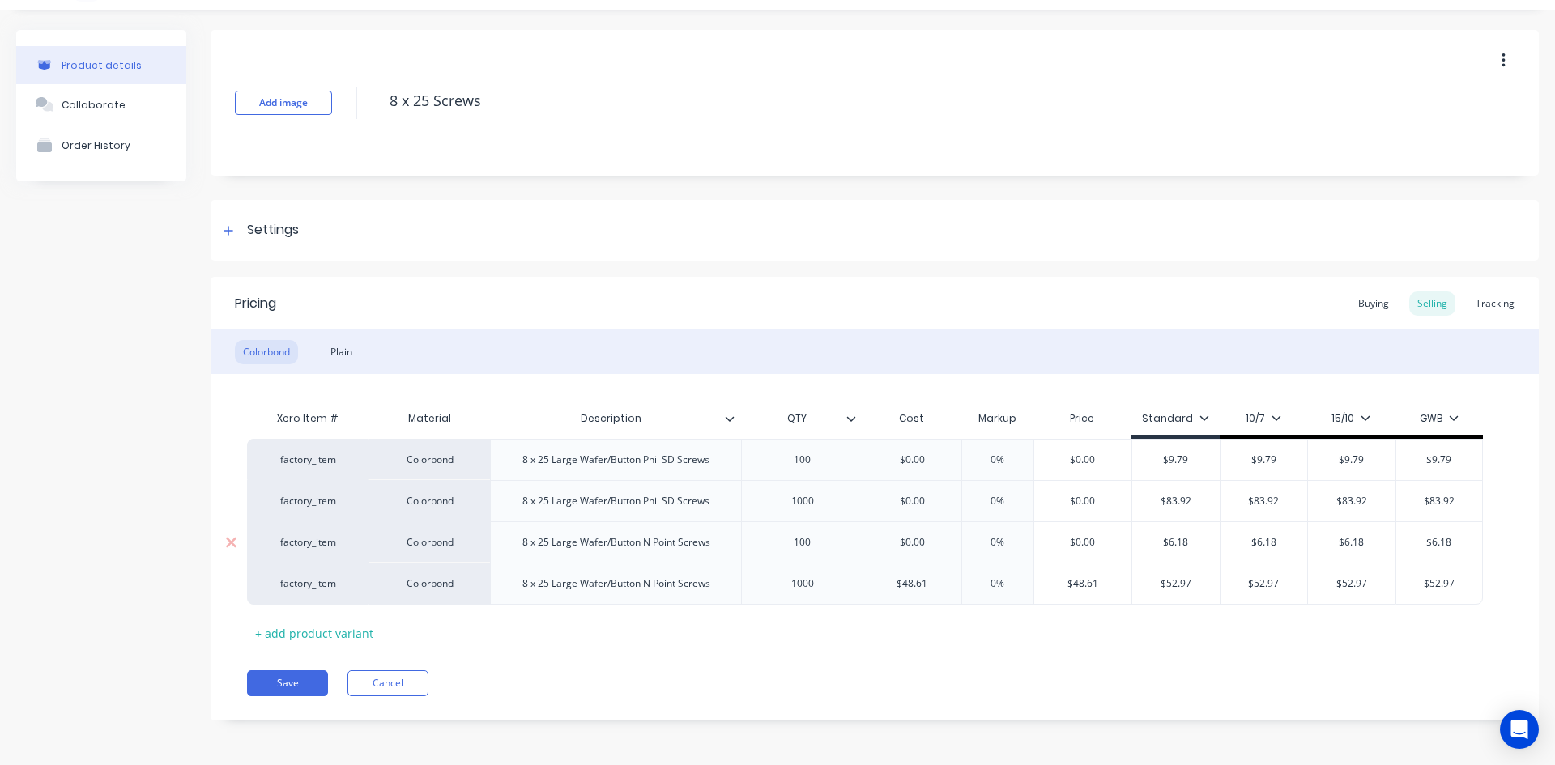
type input "$48.61"
type input "$0.00"
click at [922, 536] on input "$0.00" at bounding box center [912, 542] width 98 height 15
type textarea "x"
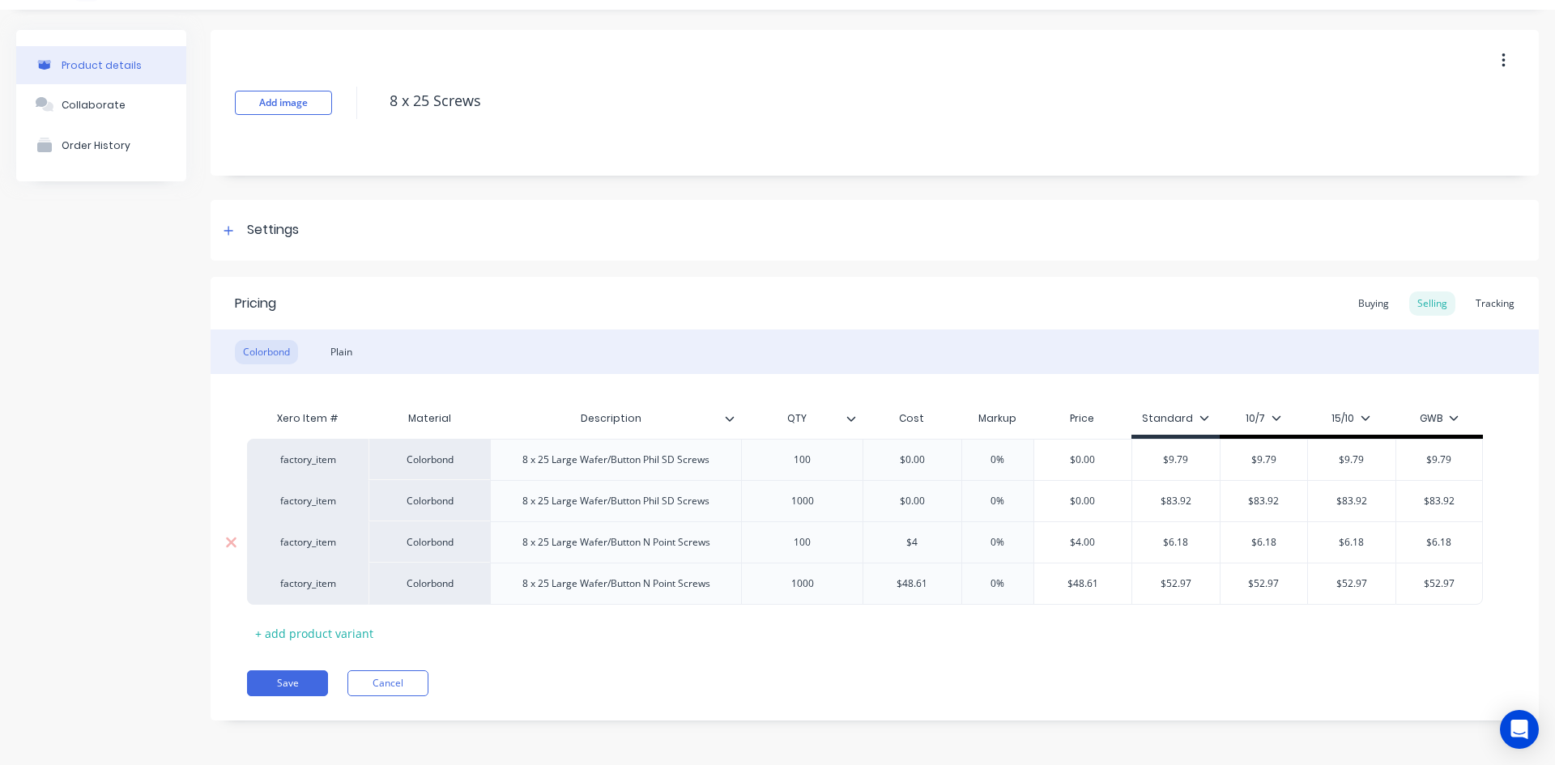
type input "$4."
type textarea "x"
type input "$4.8"
type textarea "x"
type input "$4.86"
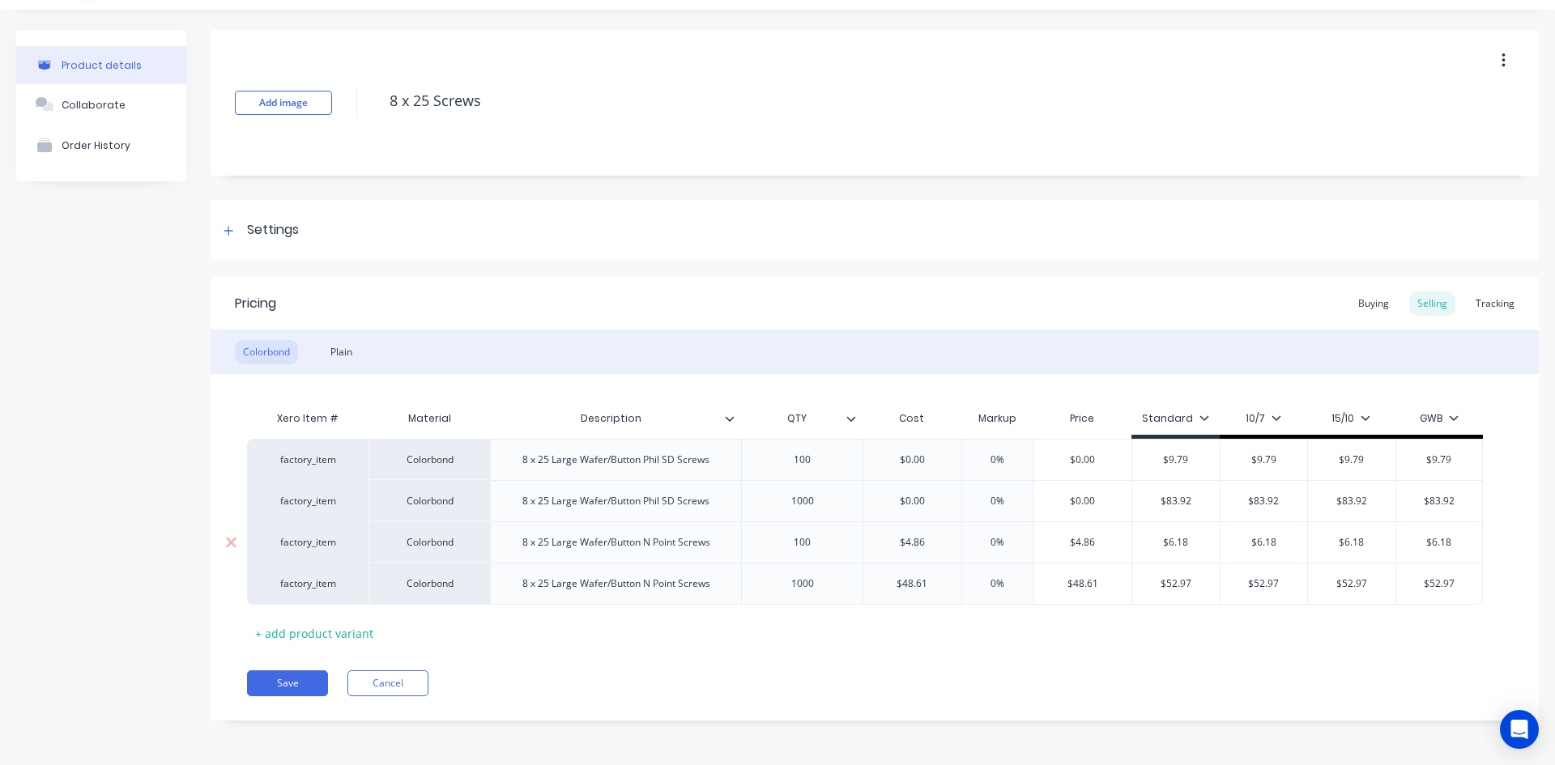
type textarea "x"
type input "$4.861"
click at [1053, 641] on div "Xero Item # Material Description QTY Cost Markup Price Standard 10/7 15/10 GWB …" at bounding box center [875, 525] width 1256 height 244
type input "0%"
click at [996, 582] on input "0%" at bounding box center [997, 584] width 81 height 15
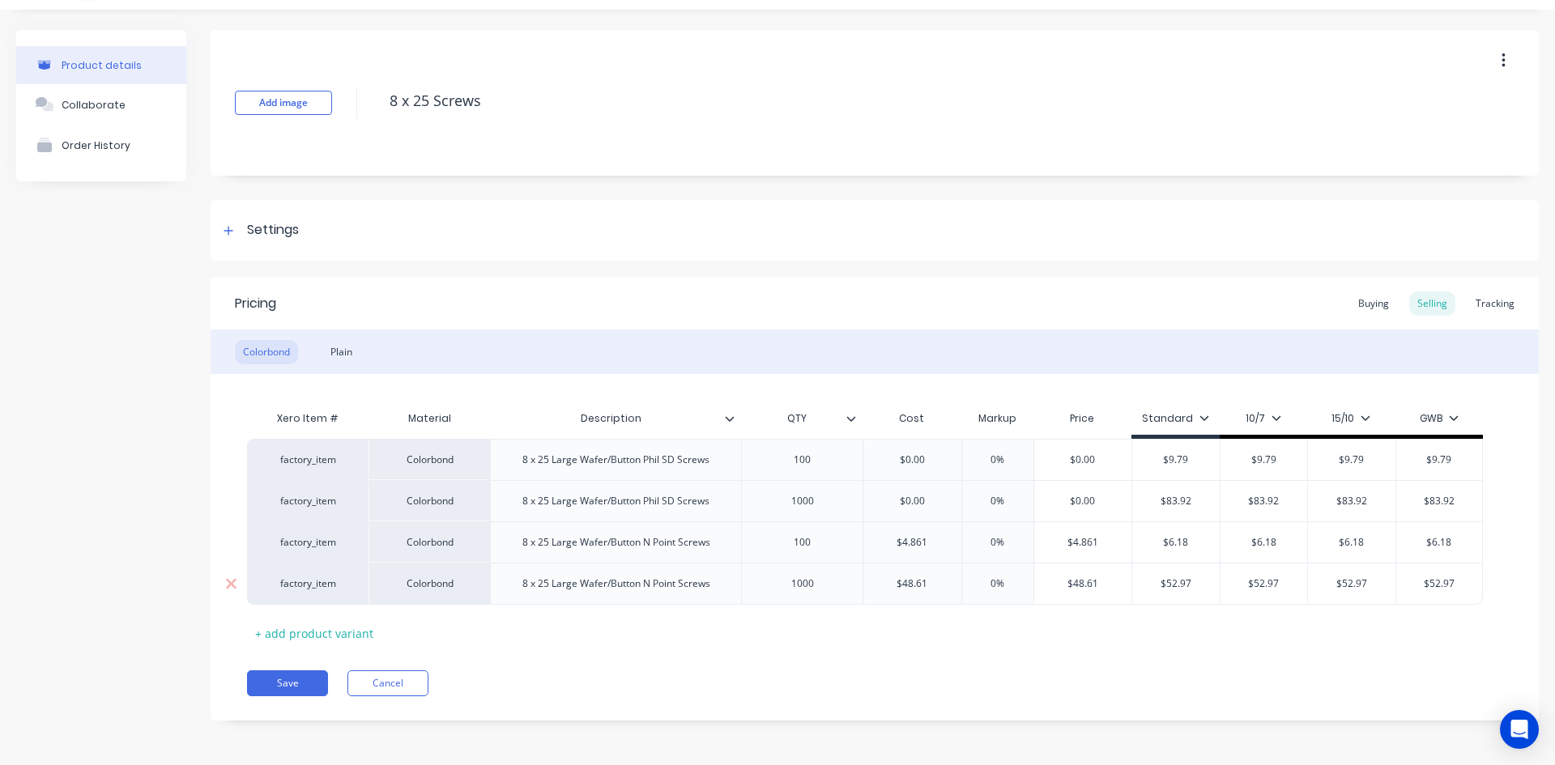
type textarea "x"
type input "1%"
type textarea "x"
type input "15%"
type textarea "x"
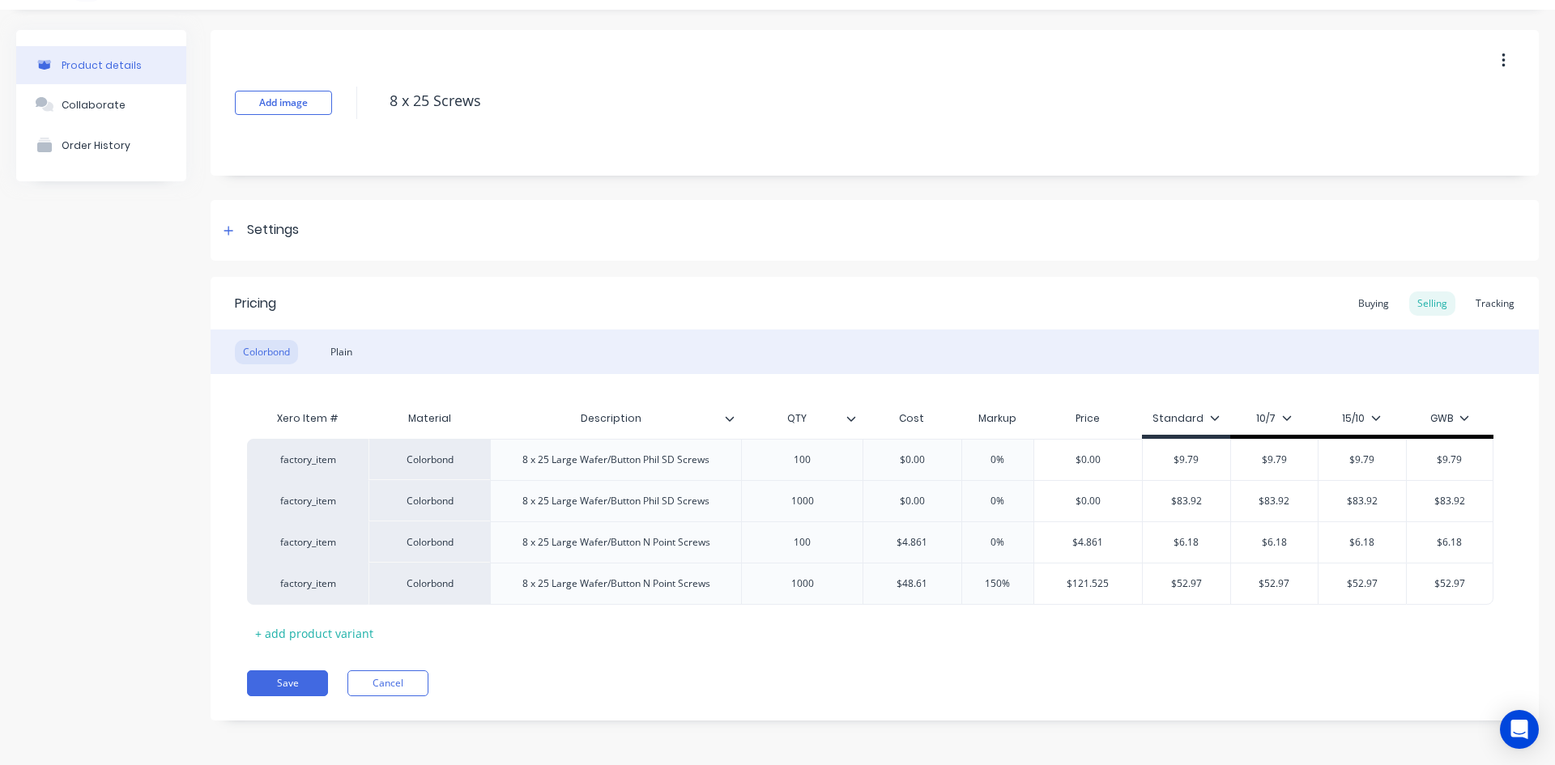
type input "150%"
click at [1002, 629] on div "Xero Item # Material Description QTY Cost Markup Price Standard 10/7 15/10 GWB …" at bounding box center [875, 525] width 1256 height 244
click at [996, 580] on input "150%" at bounding box center [997, 584] width 81 height 15
type textarea "x"
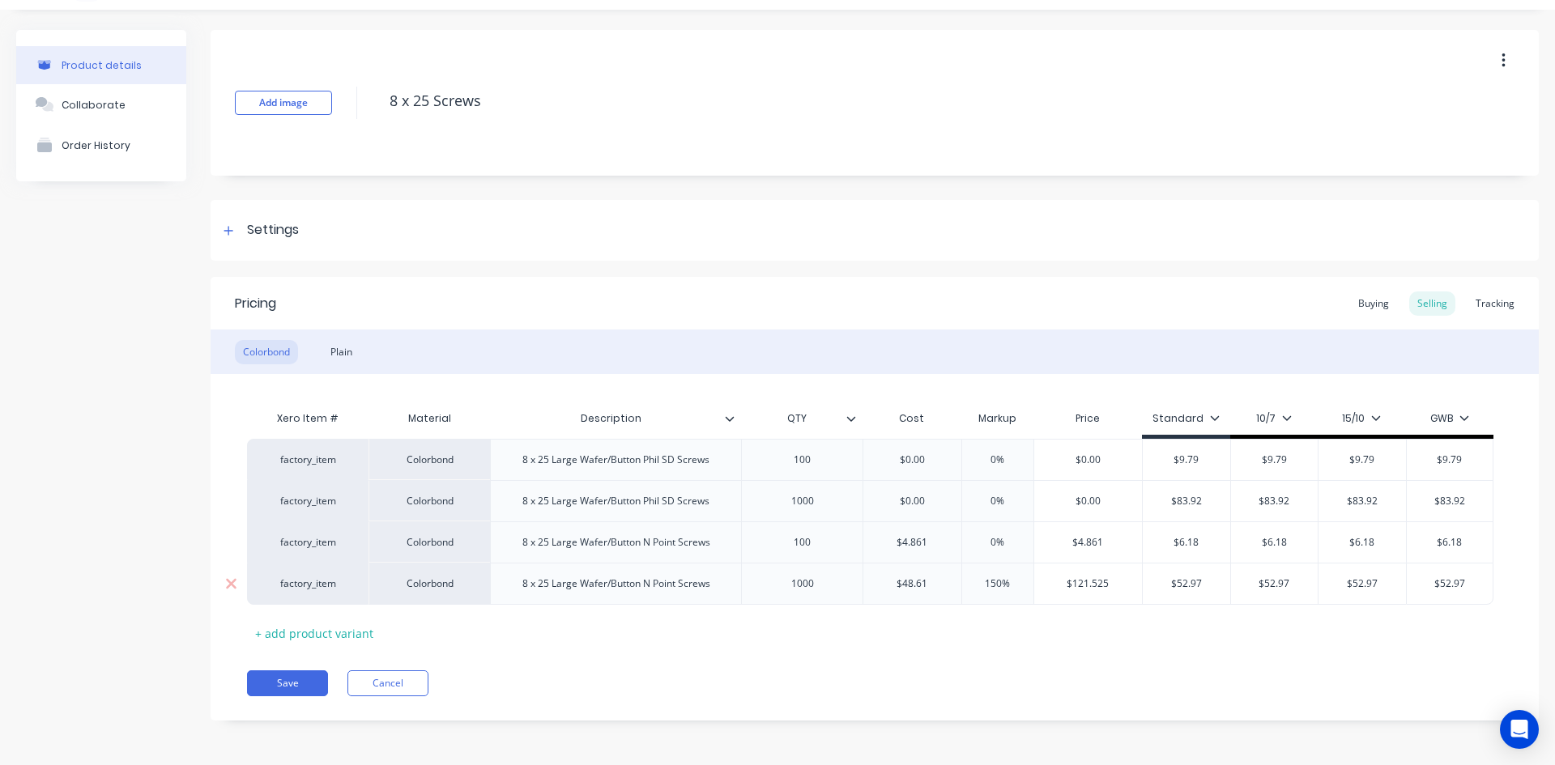
type input "5%"
type textarea "x"
type input "50%"
click at [1017, 660] on div "Pricing Buying Selling Tracking Colorbond Plain Xero Item # Material Descriptio…" at bounding box center [875, 499] width 1328 height 444
click at [994, 585] on input "50%" at bounding box center [997, 584] width 81 height 15
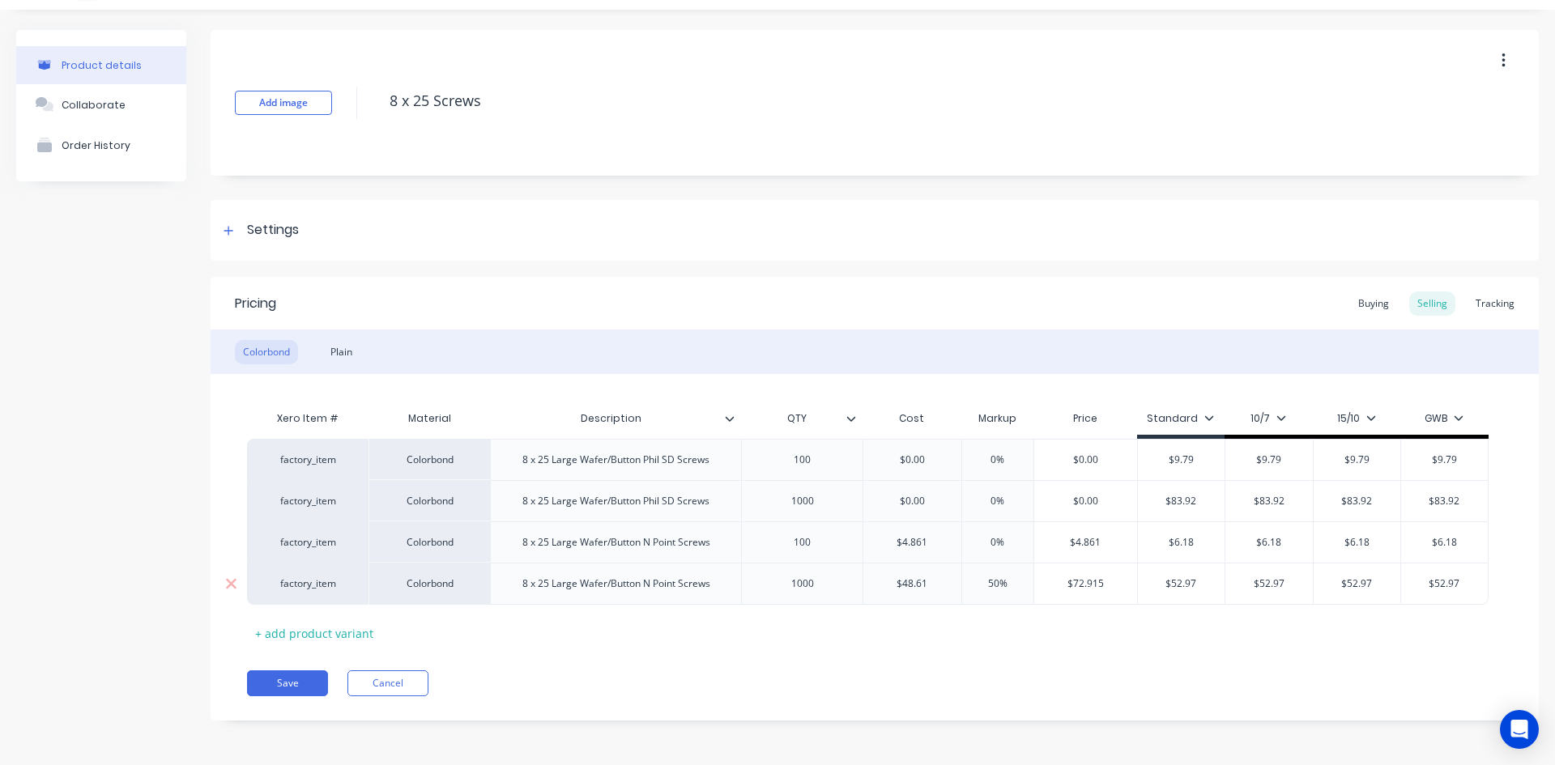
click at [994, 585] on input "50%" at bounding box center [997, 584] width 81 height 15
type textarea "x"
type input "1%"
type textarea "x"
type input "10%"
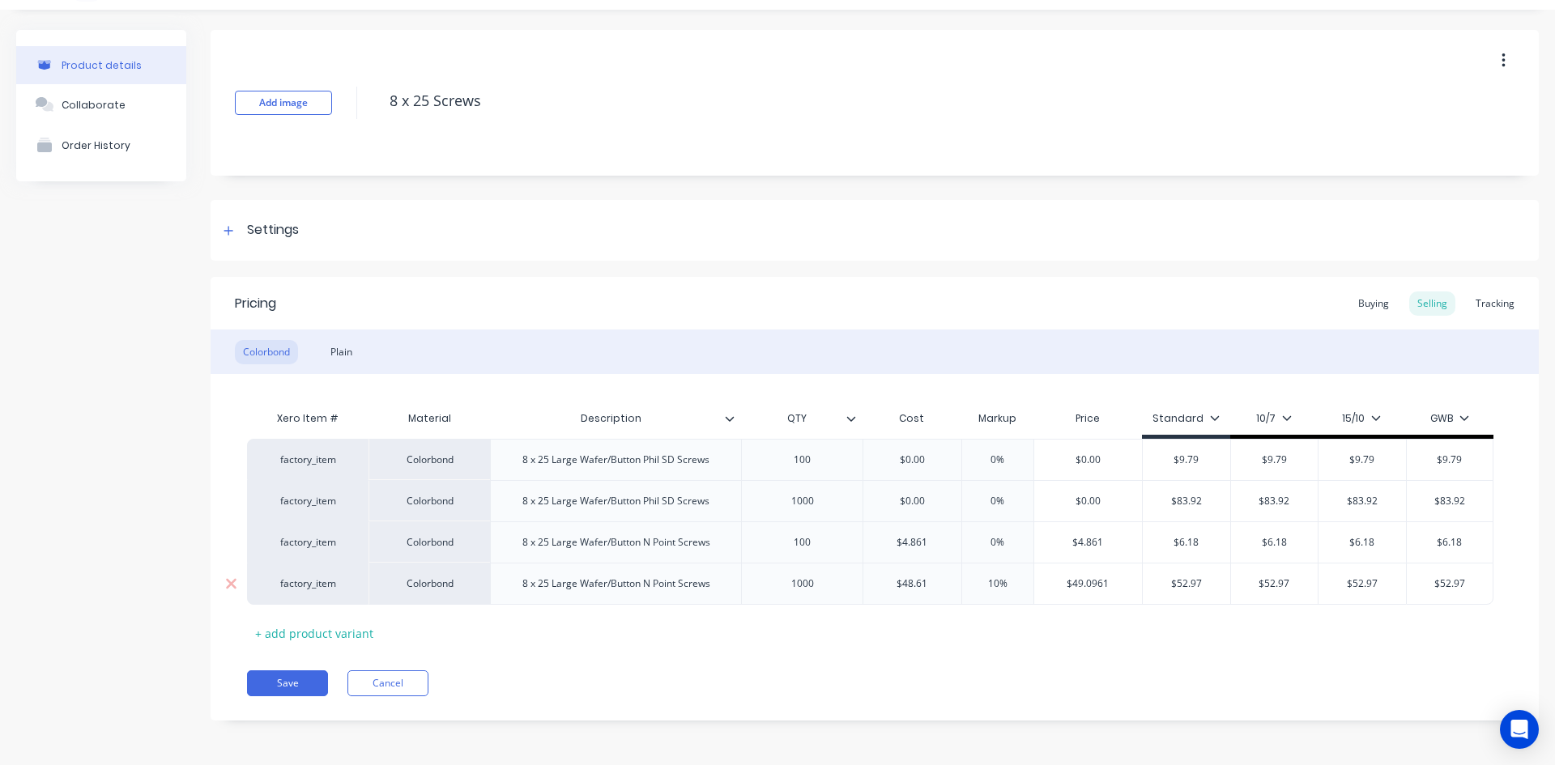
type textarea "x"
type input "100%"
click at [1143, 654] on div "Pricing Buying Selling Tracking Colorbond Plain Xero Item # Material Descriptio…" at bounding box center [875, 499] width 1328 height 444
type input "0%"
click at [986, 538] on input "0%" at bounding box center [997, 542] width 81 height 15
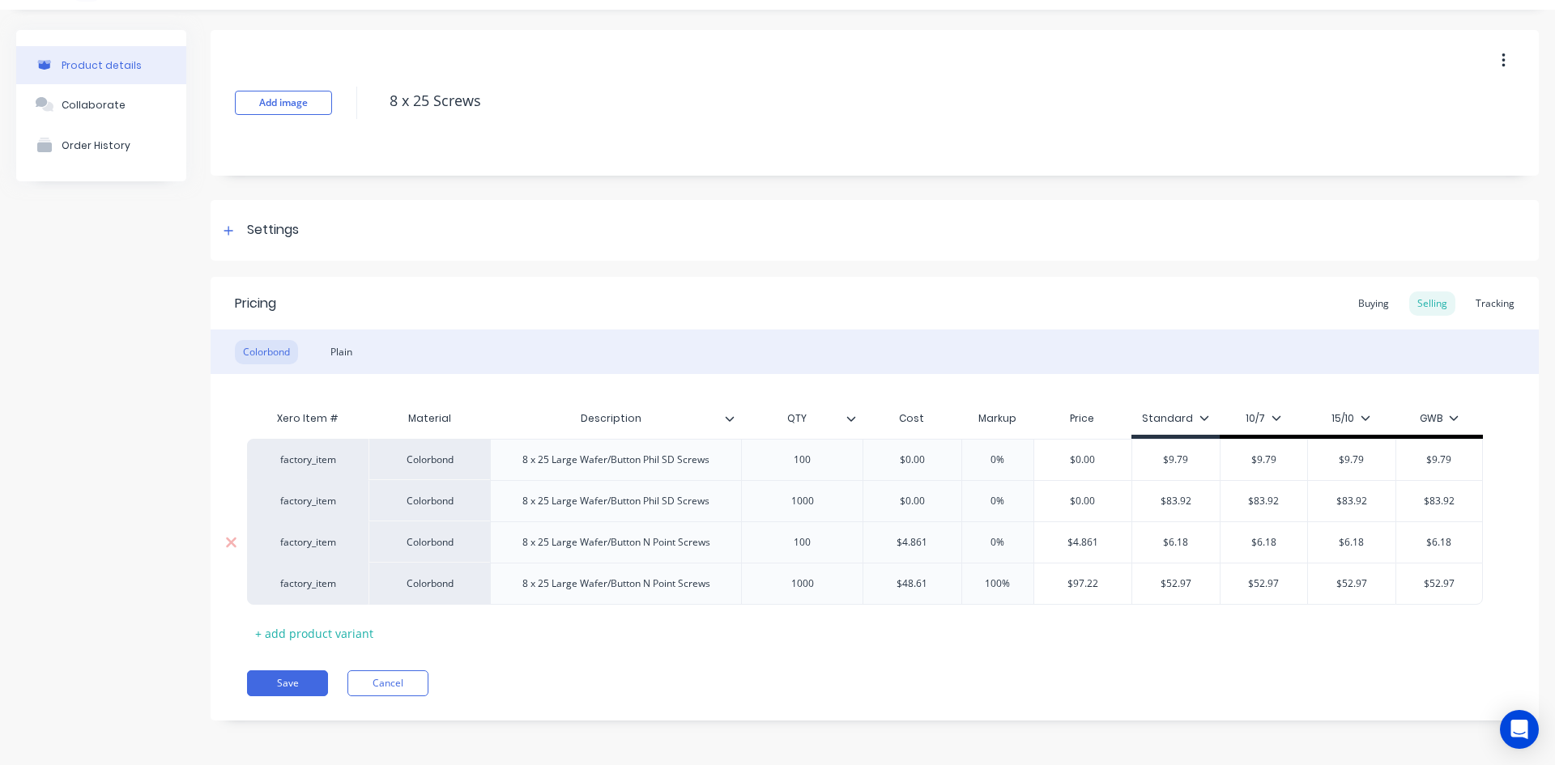
click at [986, 538] on input "0%" at bounding box center [997, 542] width 81 height 15
type textarea "x"
type input "1%"
type textarea "x"
type input "10%"
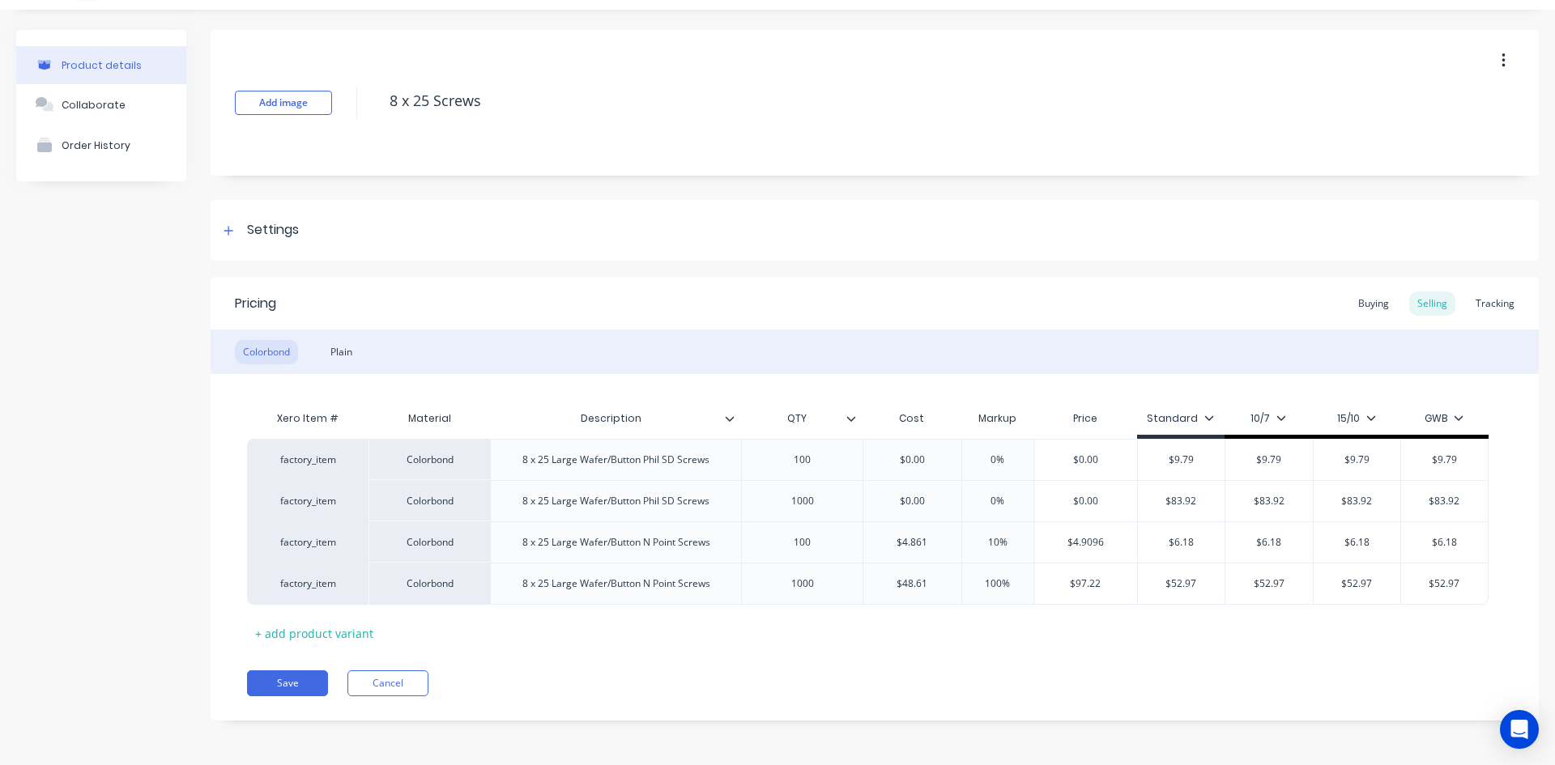
type textarea "x"
type input "100%"
click at [1002, 543] on input "100%" at bounding box center [997, 542] width 81 height 15
click at [987, 543] on input "100%" at bounding box center [997, 542] width 81 height 15
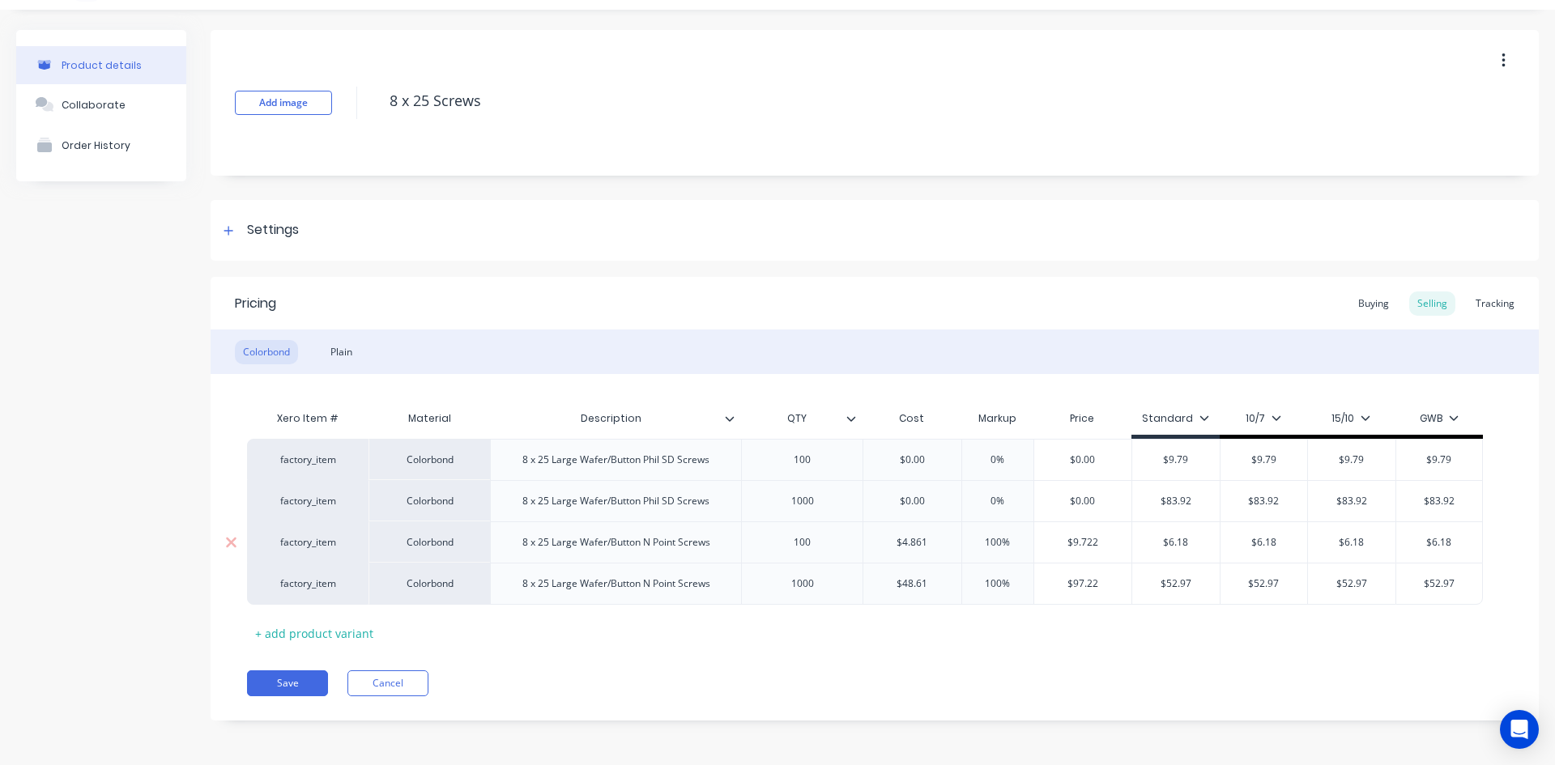
click at [987, 543] on input "100%" at bounding box center [997, 542] width 81 height 15
type textarea "x"
type input "1%"
type textarea "x"
type input "15%"
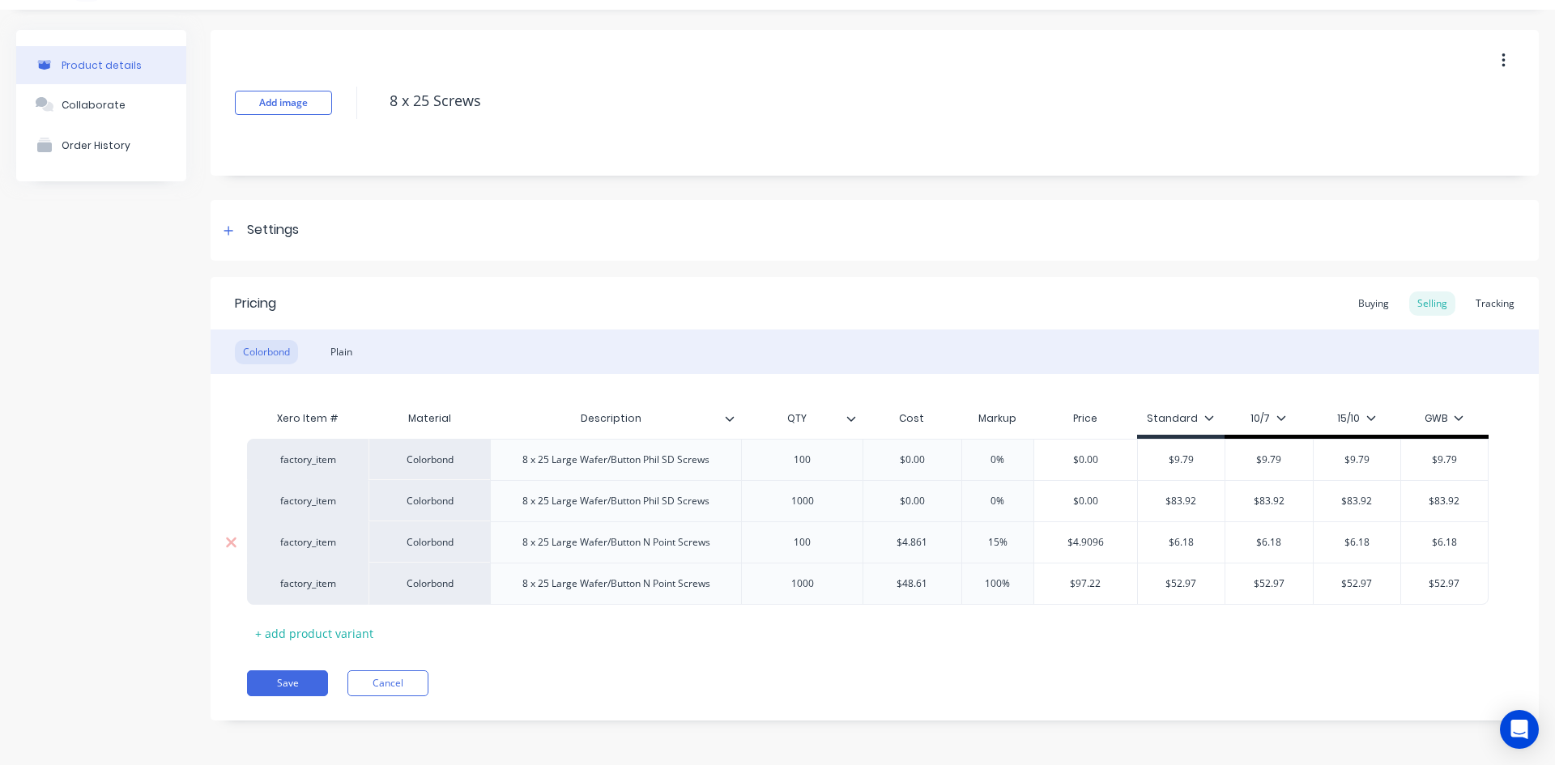
type textarea "x"
type input "150%"
click at [1047, 640] on div "Xero Item # Material Description QTY Cost Markup Price Standard 10/7 15/10 GWB …" at bounding box center [875, 525] width 1256 height 244
type input "$97.22"
click at [1089, 586] on input "$97.22" at bounding box center [1088, 584] width 109 height 15
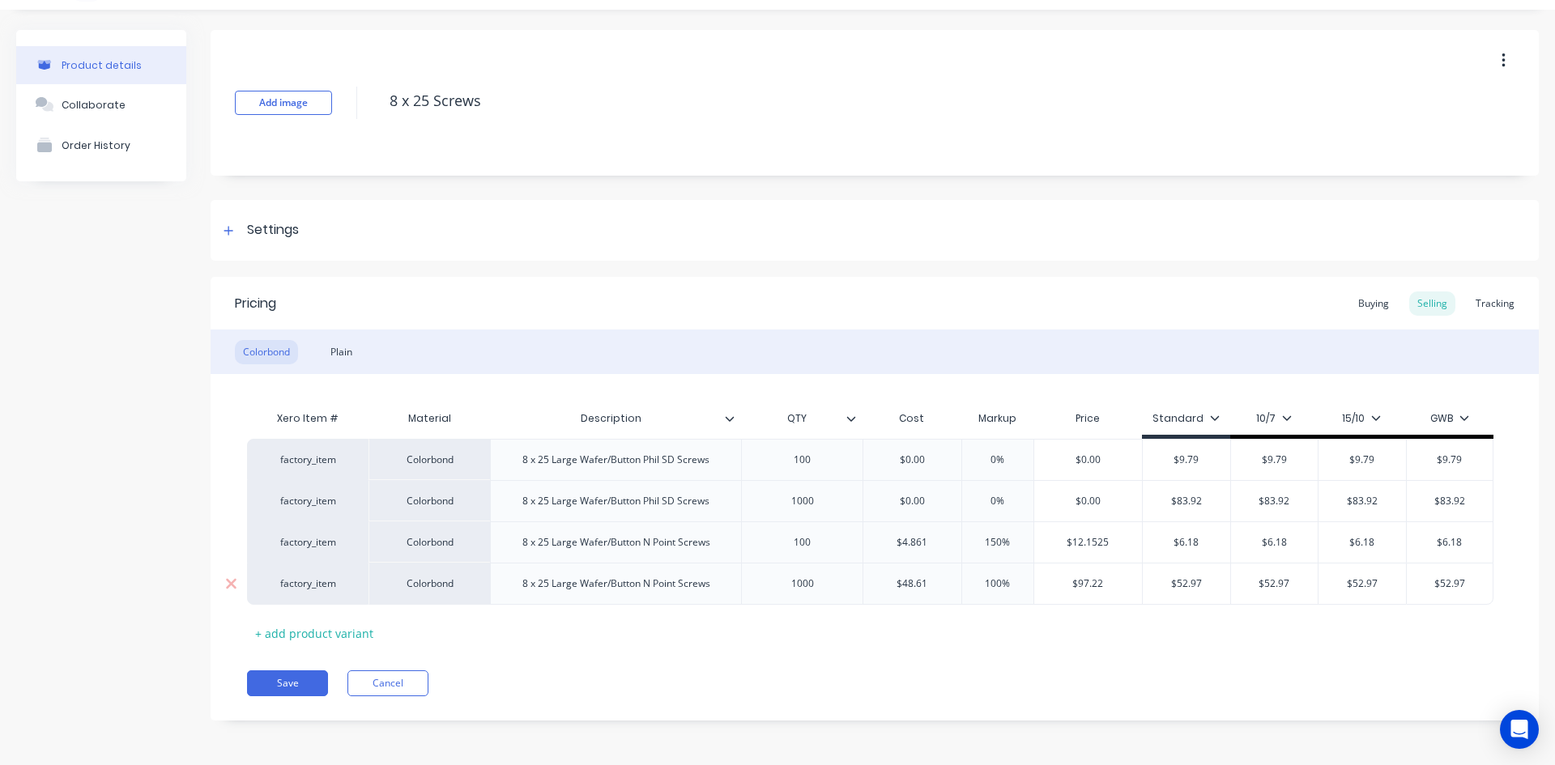
click at [1089, 586] on input "$97.22" at bounding box center [1088, 584] width 109 height 15
type input "$52.97"
click at [1193, 582] on input "$52.97" at bounding box center [1186, 584] width 87 height 15
paste input "97.22"
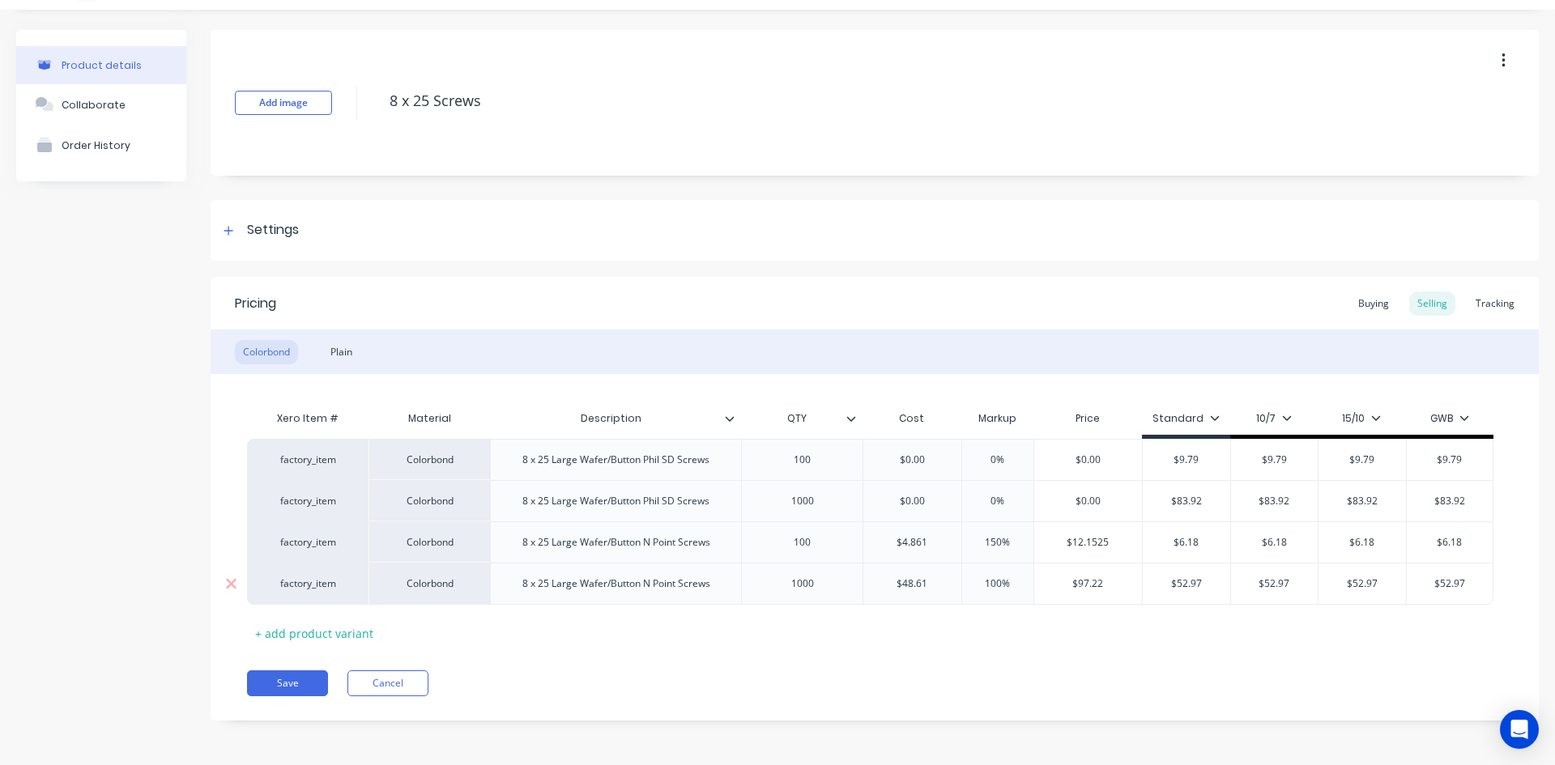
type textarea "x"
type input "$97.22"
type input "$52.97"
click at [1282, 583] on input "$52.97" at bounding box center [1274, 584] width 87 height 15
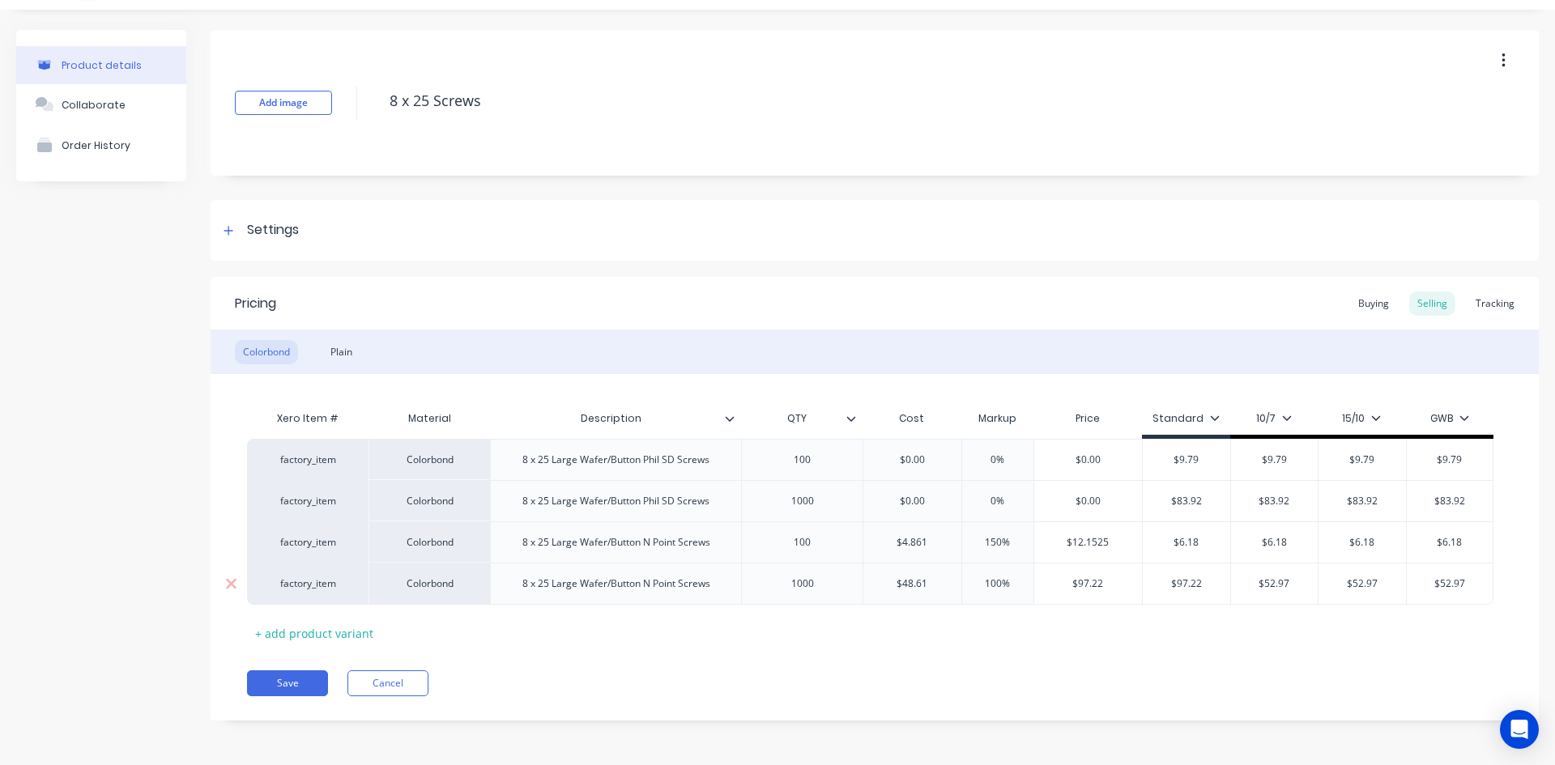
paste input "97.22"
type textarea "x"
type input "$97.22"
type input "$52.97"
click at [1393, 582] on input "$52.97" at bounding box center [1362, 584] width 87 height 15
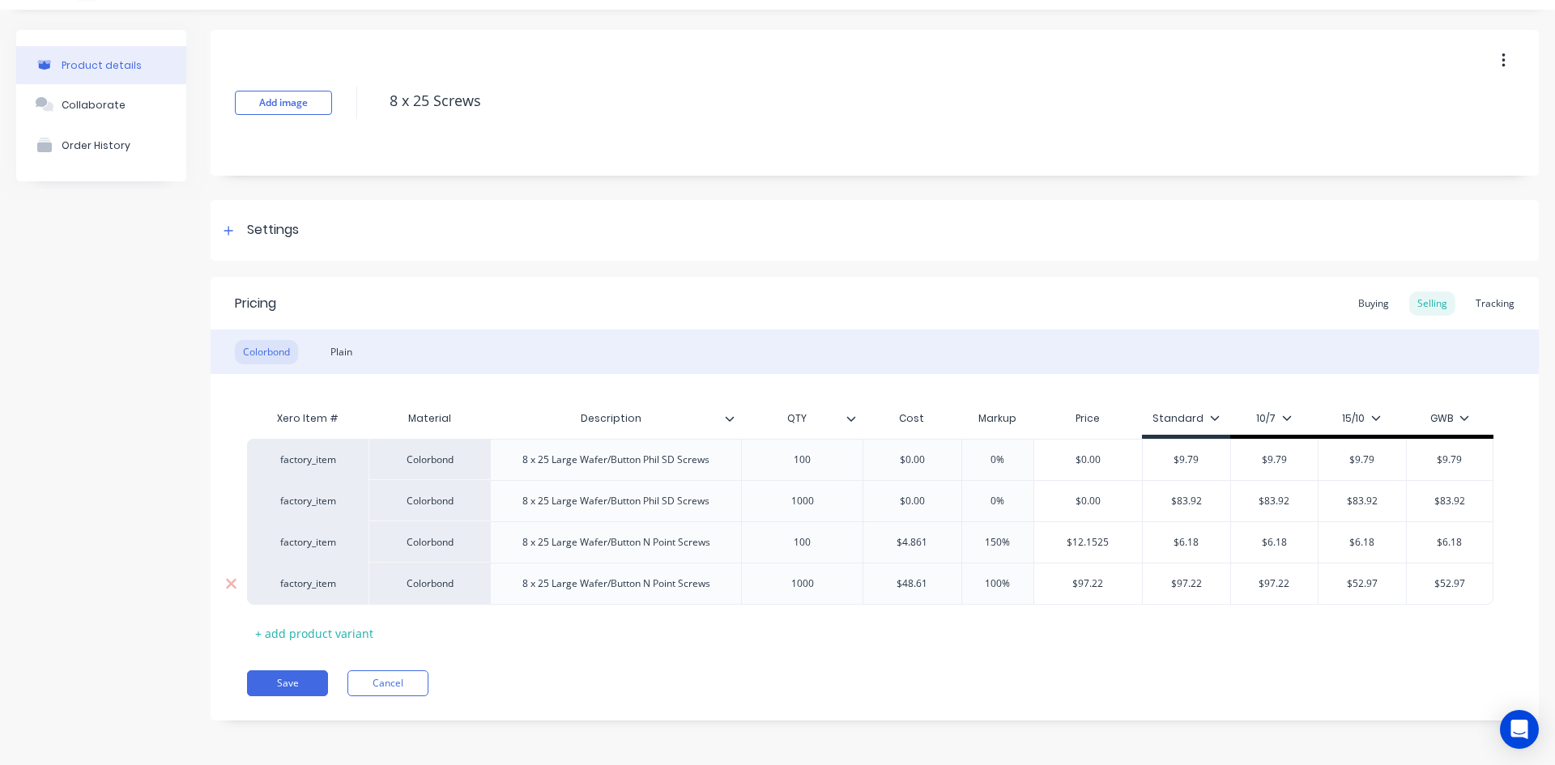
click at [1393, 582] on input "$52.97" at bounding box center [1362, 584] width 87 height 15
paste input "97.22"
type textarea "x"
type input "$97.22"
type input "$52.97"
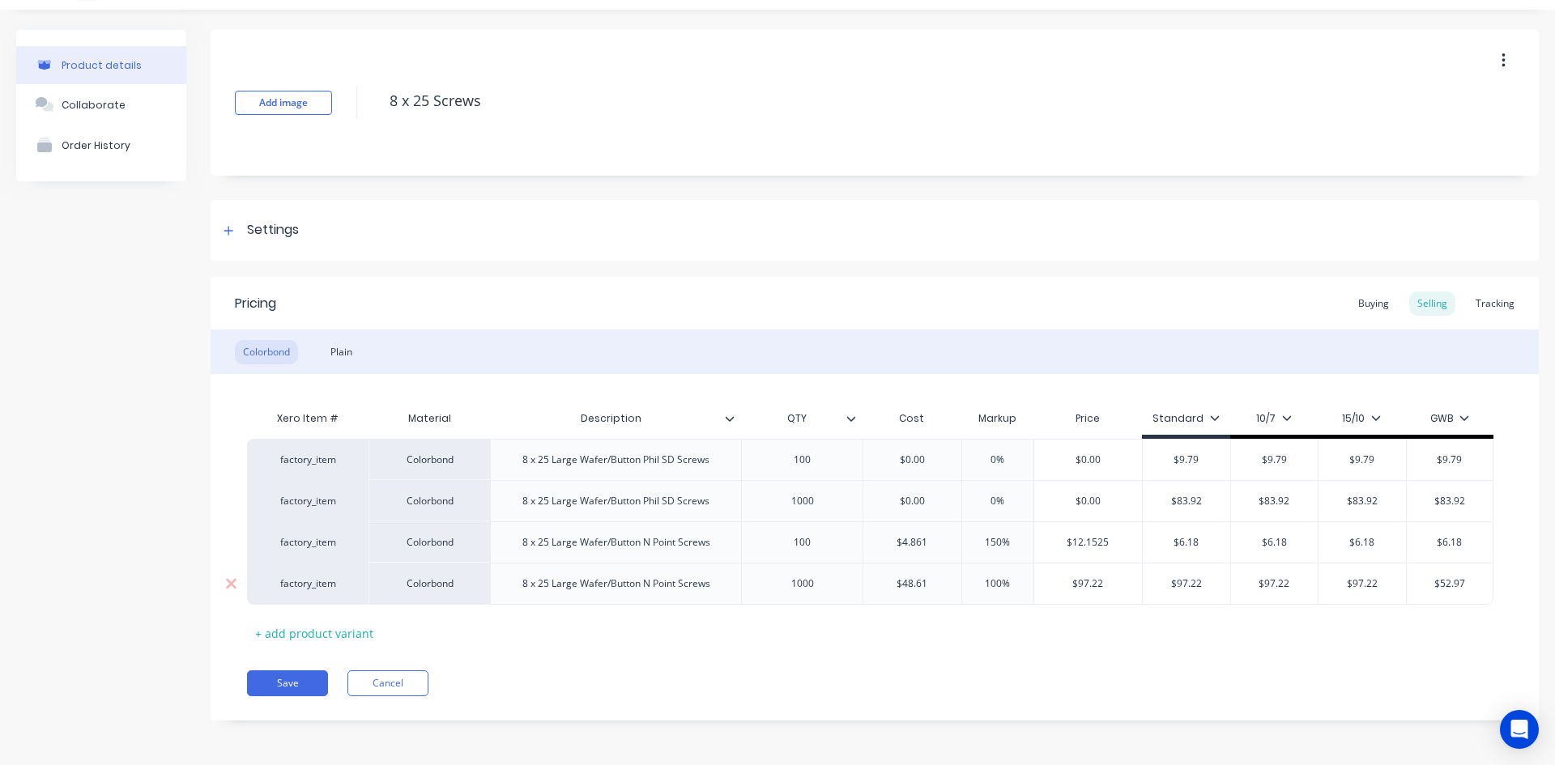
click at [1465, 583] on input "$52.97" at bounding box center [1450, 584] width 87 height 15
paste input "97.22"
type textarea "x"
type input "$97.22"
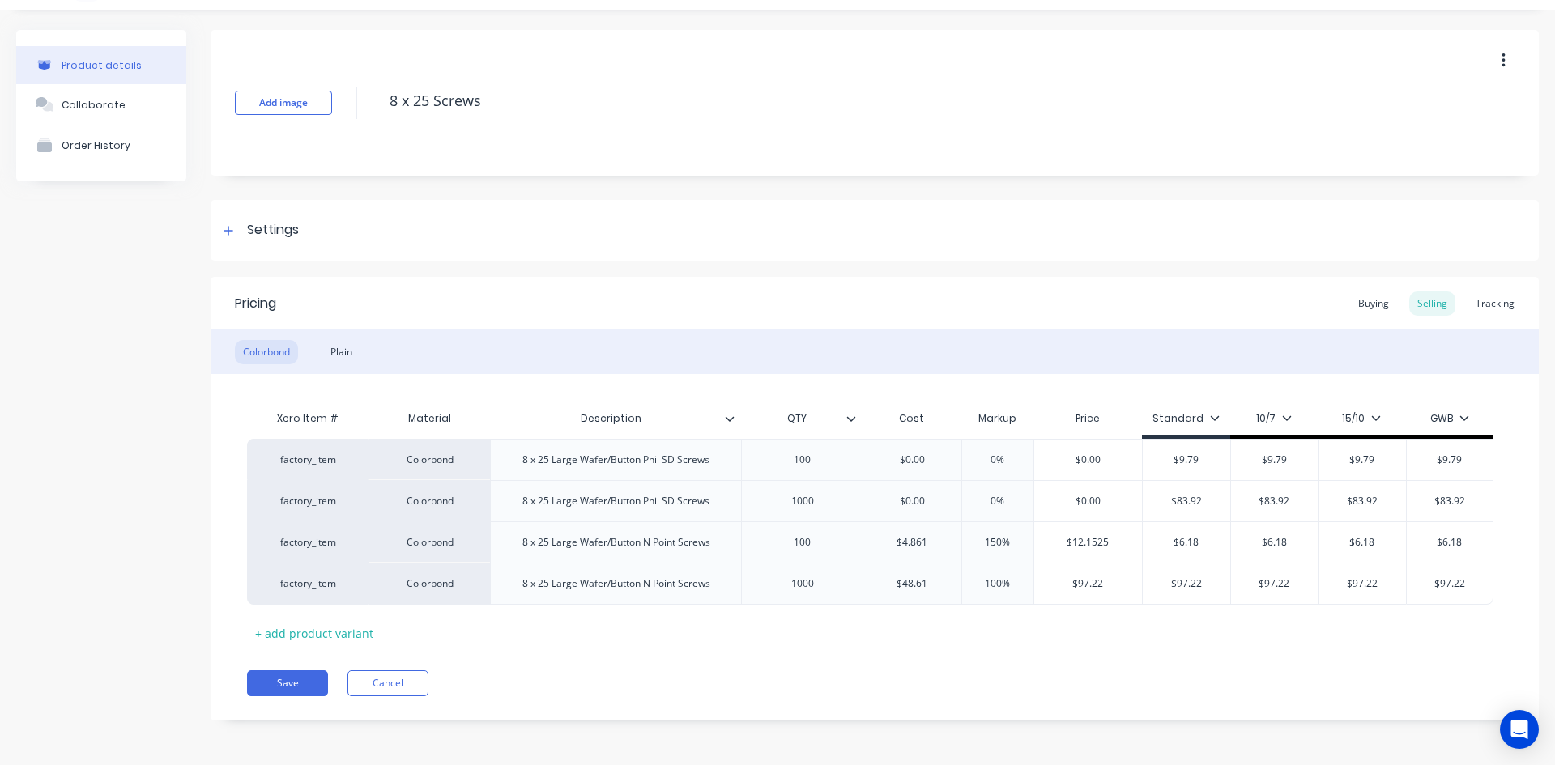
click at [1346, 647] on div "Pricing Buying Selling Tracking Colorbond Plain Xero Item # Material Descriptio…" at bounding box center [875, 499] width 1328 height 444
type input "$12.1525"
click at [1098, 542] on input "$12.1525" at bounding box center [1088, 542] width 109 height 15
click at [1101, 541] on input "$12.1525" at bounding box center [1088, 542] width 109 height 15
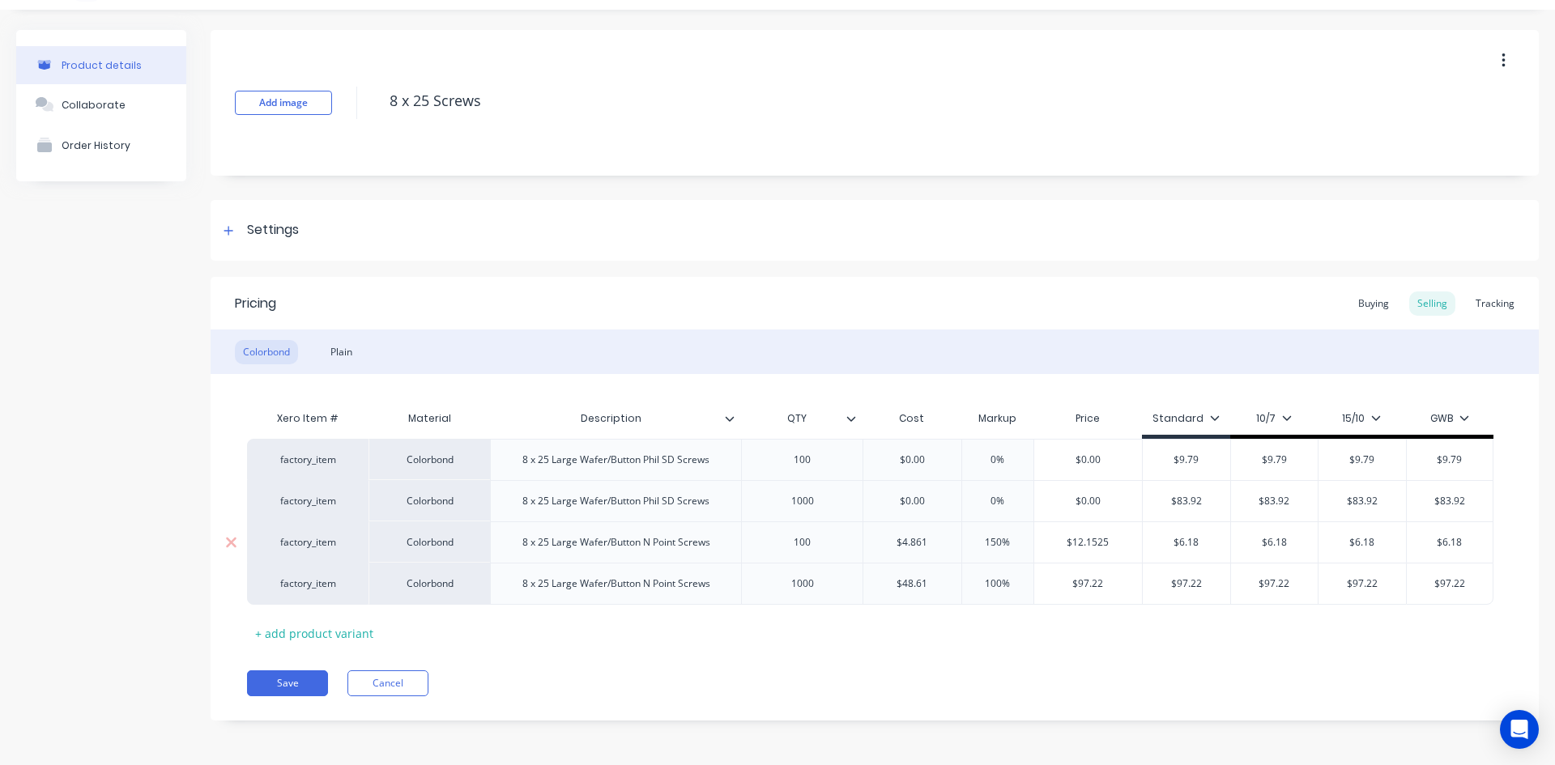
type input "$6.18"
click at [1197, 539] on input "$6.18" at bounding box center [1186, 542] width 87 height 15
paste input "12.1525"
type textarea "x"
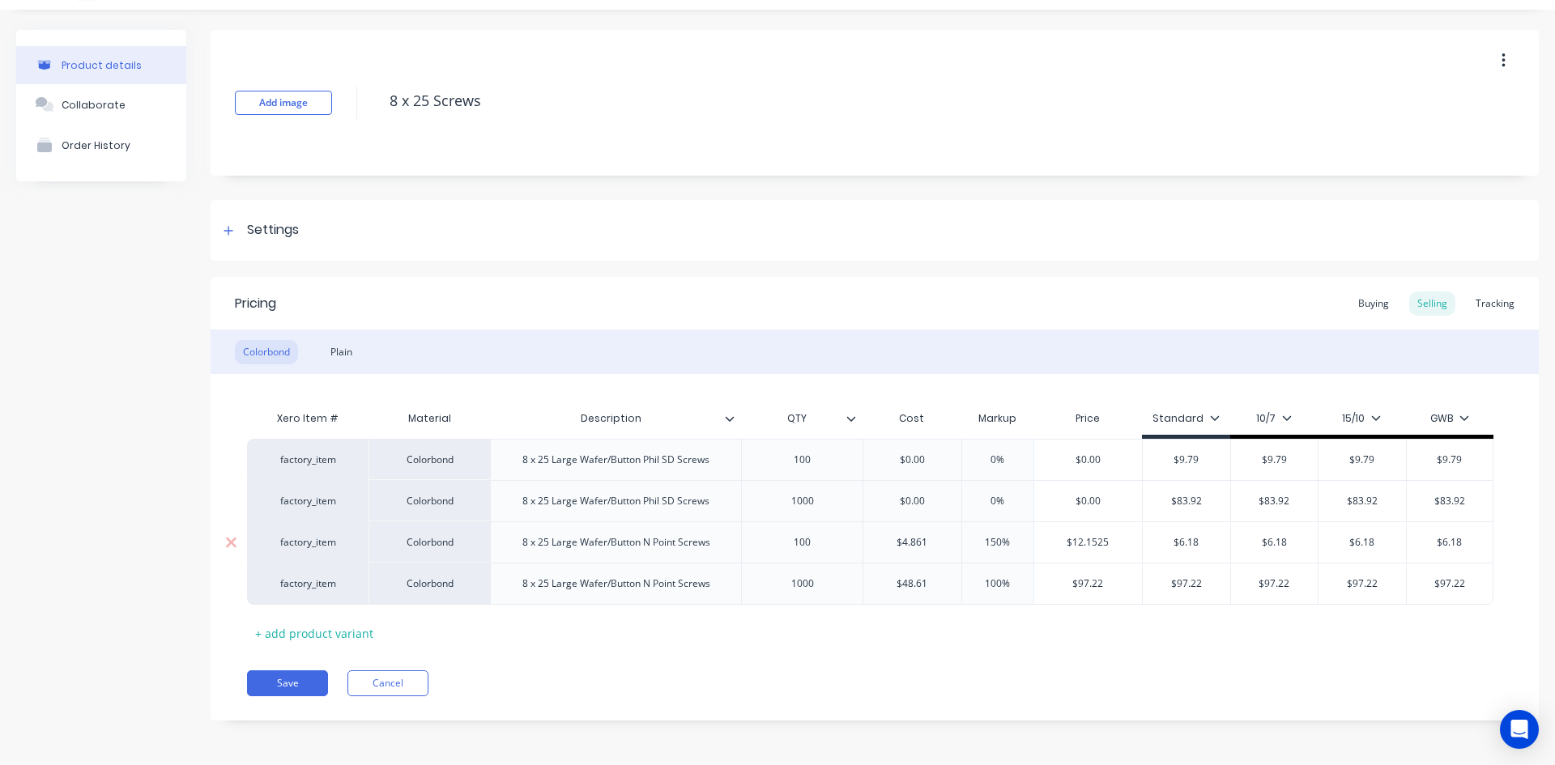
type input "$12.1525"
type textarea "x"
type input "$12.152"
type textarea "x"
click at [1185, 543] on input "$12.15" at bounding box center [1186, 542] width 87 height 15
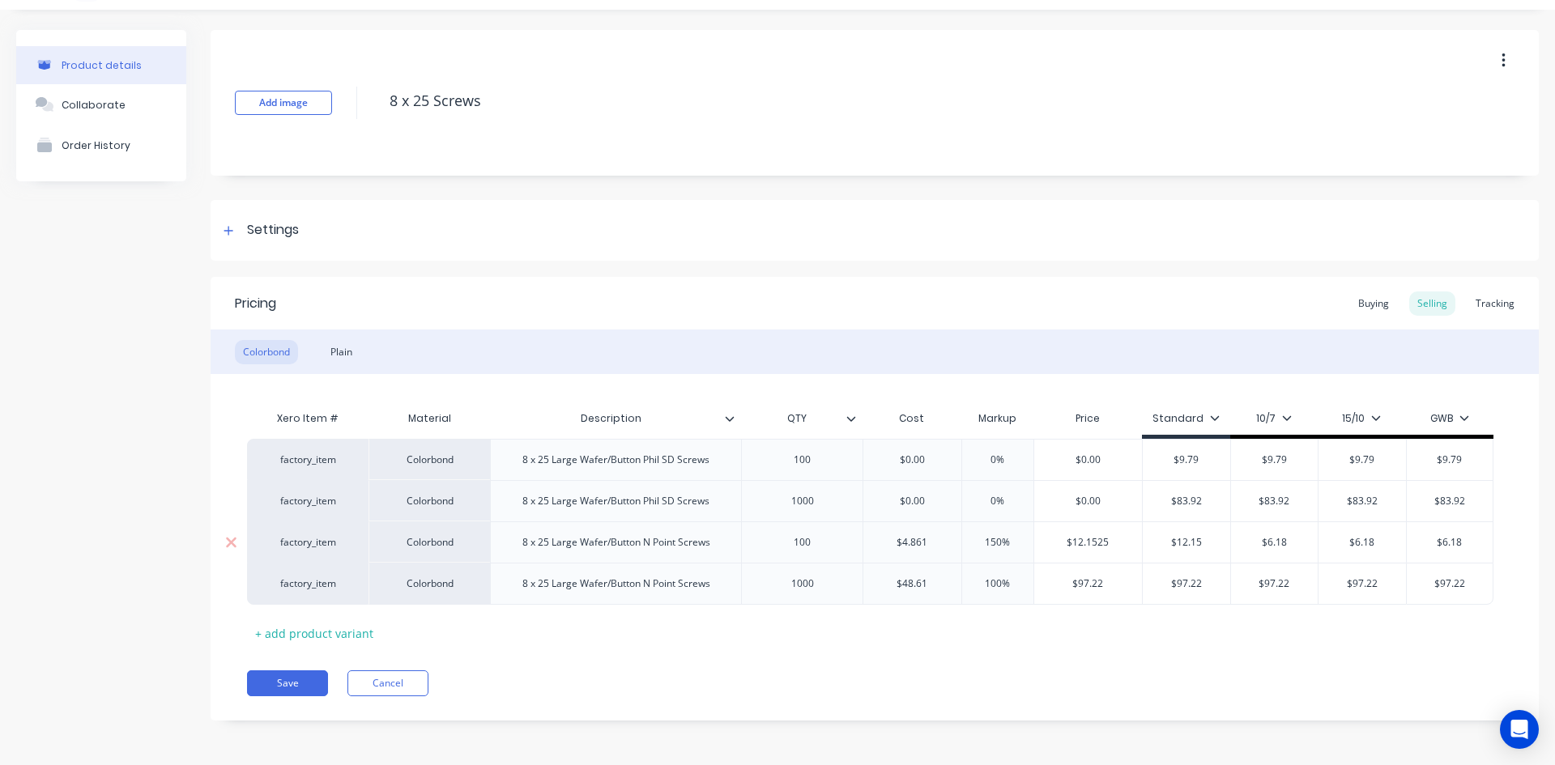
click at [1185, 543] on input "$12.15" at bounding box center [1186, 542] width 87 height 15
type input "$12.15"
type input "$6.18"
click at [1284, 539] on input "$6.18" at bounding box center [1274, 542] width 87 height 15
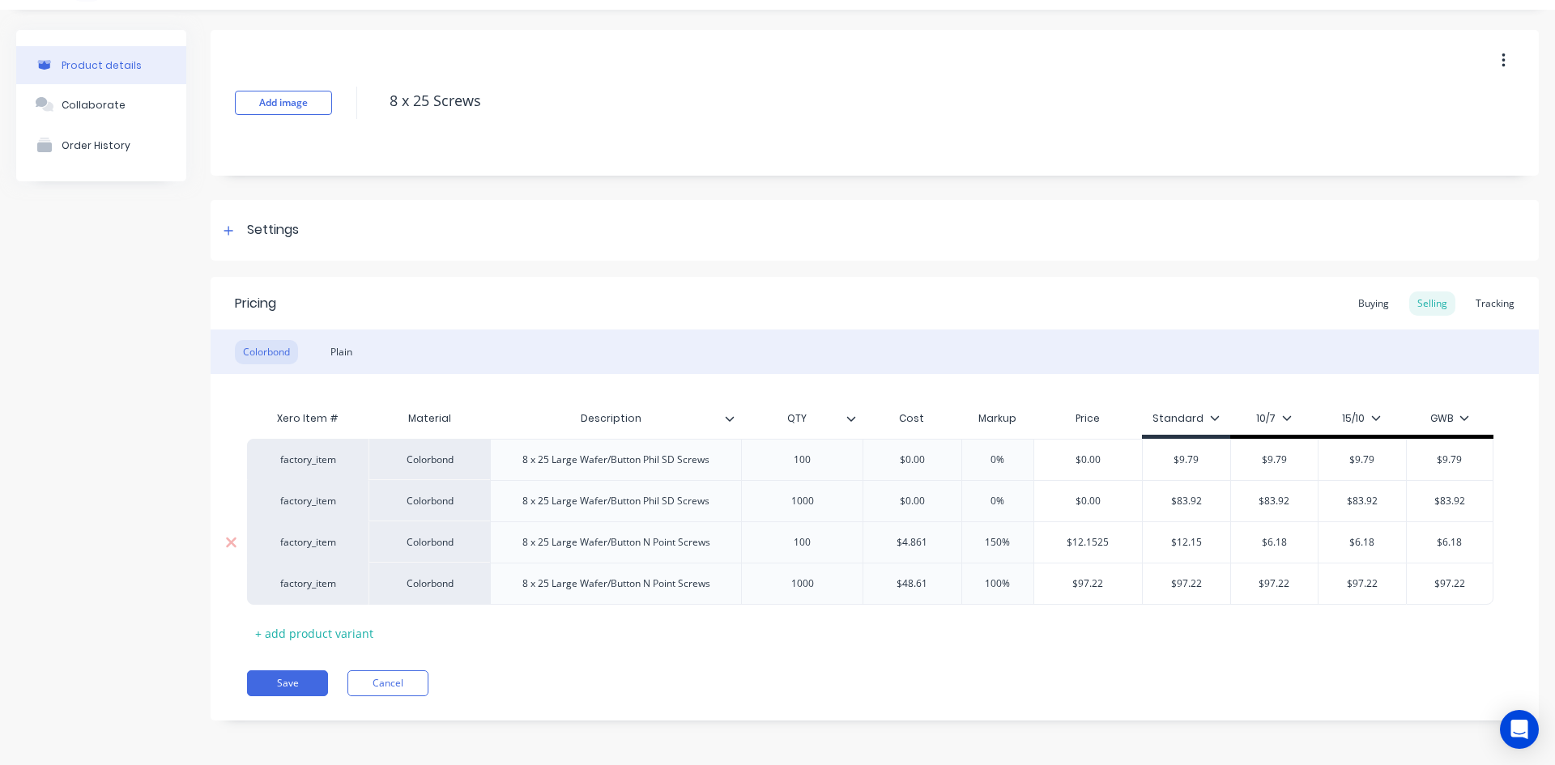
paste input "12.15"
type textarea "x"
type input "$12.15"
type input "$6.18"
click at [1375, 537] on input "$6.18" at bounding box center [1362, 542] width 87 height 15
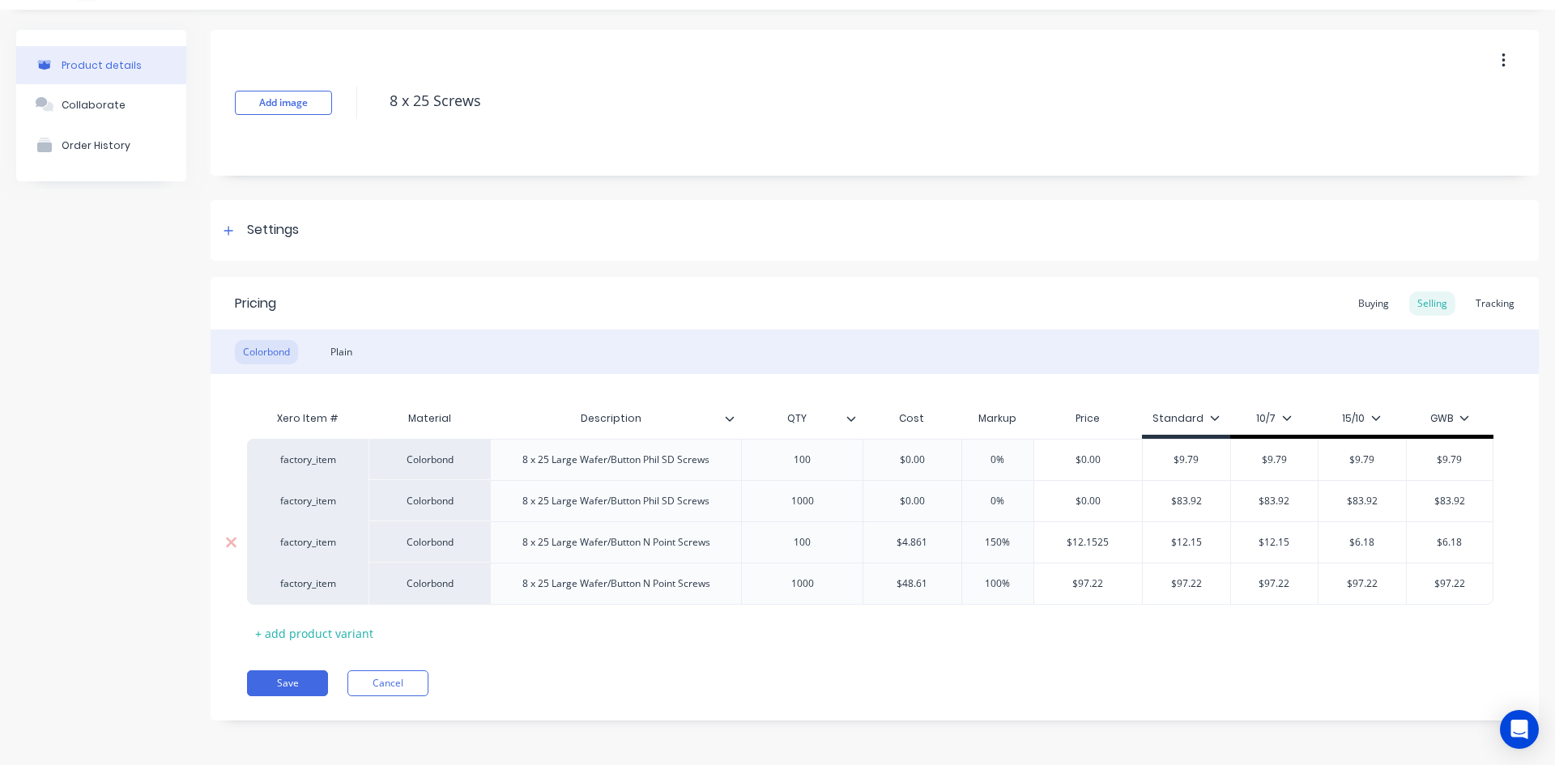
click at [1375, 537] on input "$6.18" at bounding box center [1362, 542] width 87 height 15
paste input "12.15"
type textarea "x"
type input "$12.15"
type input "$6.18"
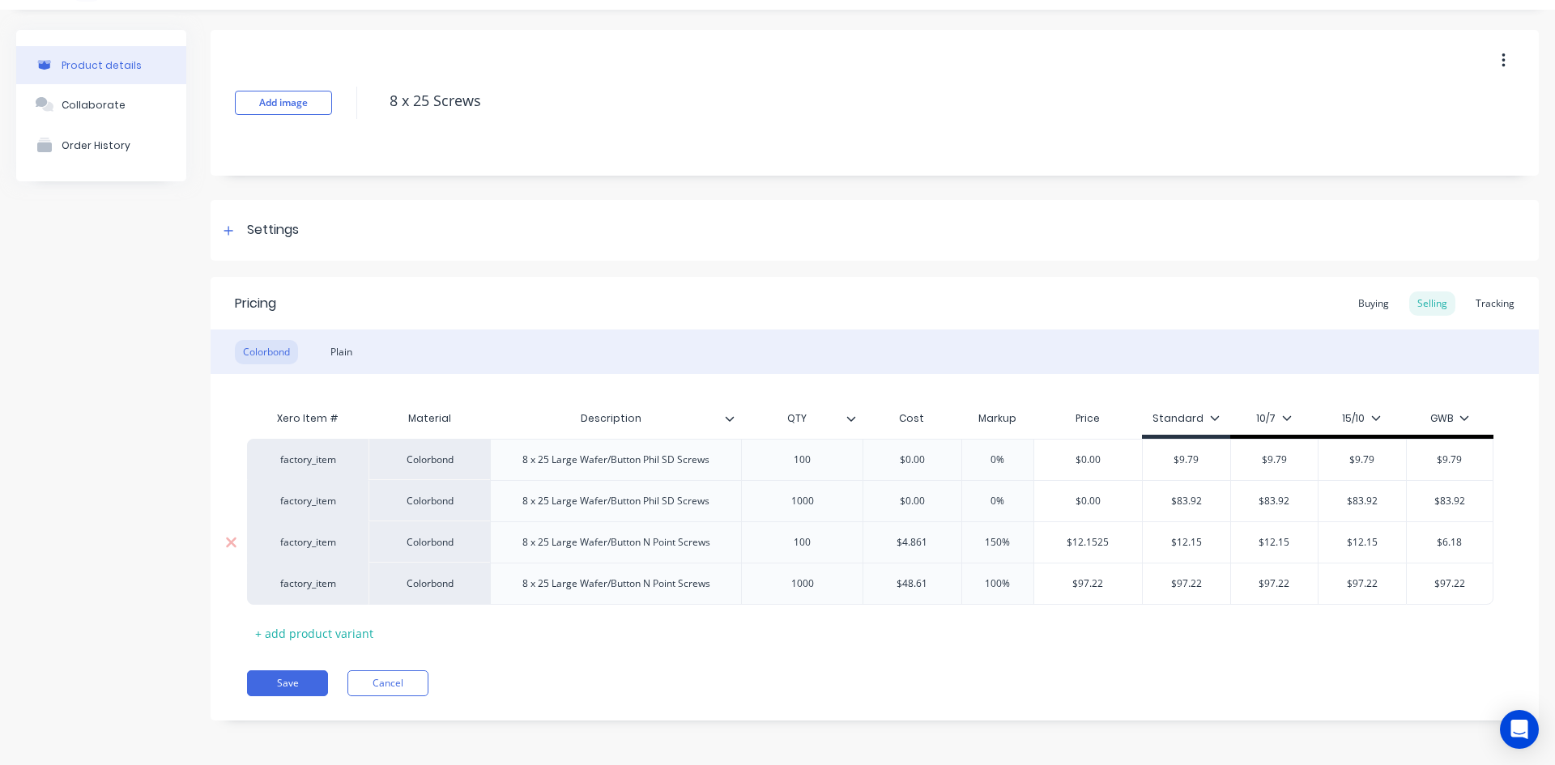
click at [1460, 541] on input "$6.18" at bounding box center [1450, 542] width 87 height 15
paste input "12.15"
type textarea "x"
type input "$12.15"
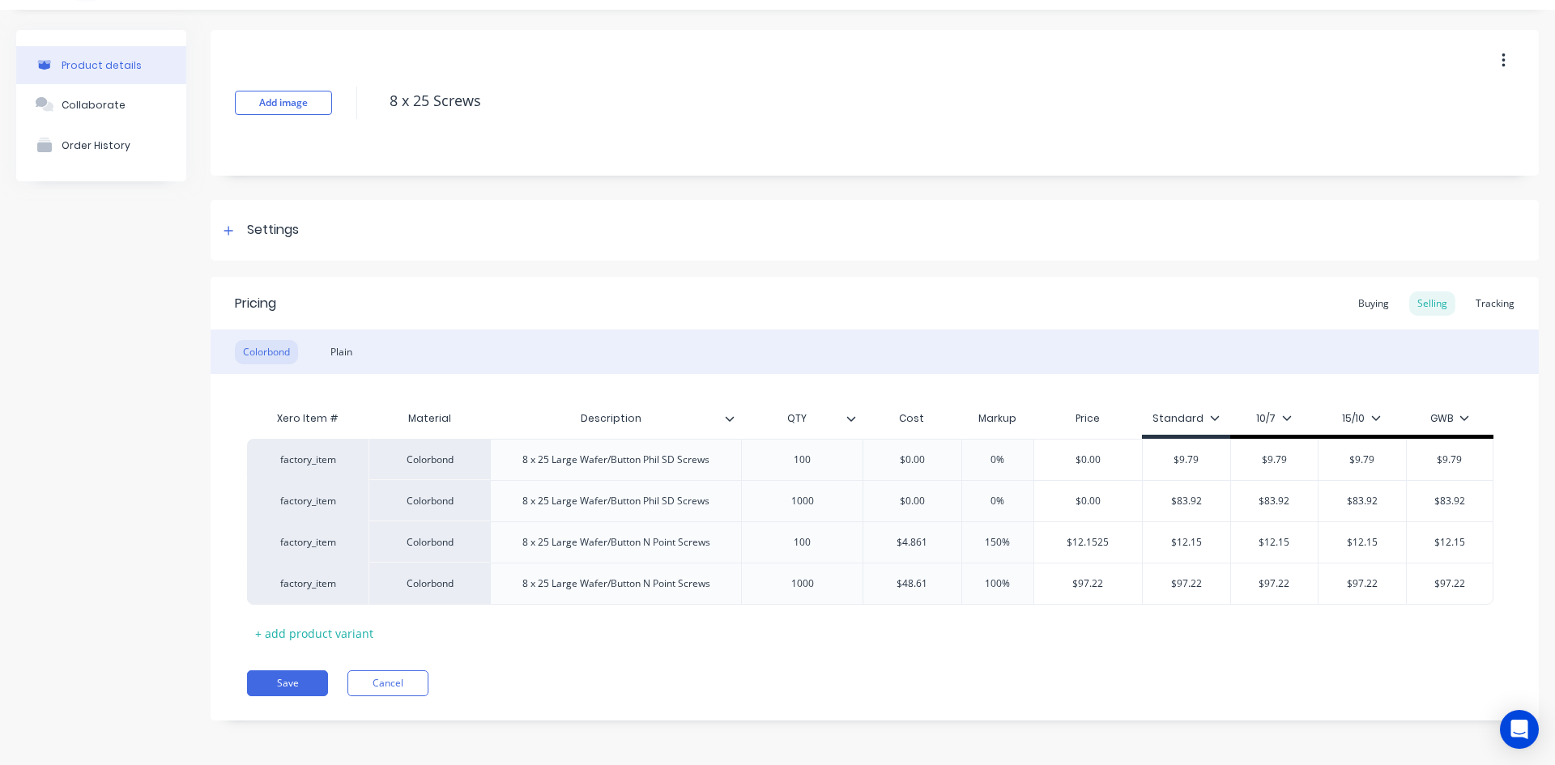
click at [1401, 633] on div "Xero Item # Material Description QTY Cost Markup Price Standard 10/7 15/10 GWB …" at bounding box center [875, 525] width 1256 height 244
click at [285, 685] on button "Save" at bounding box center [287, 684] width 81 height 26
type textarea "x"
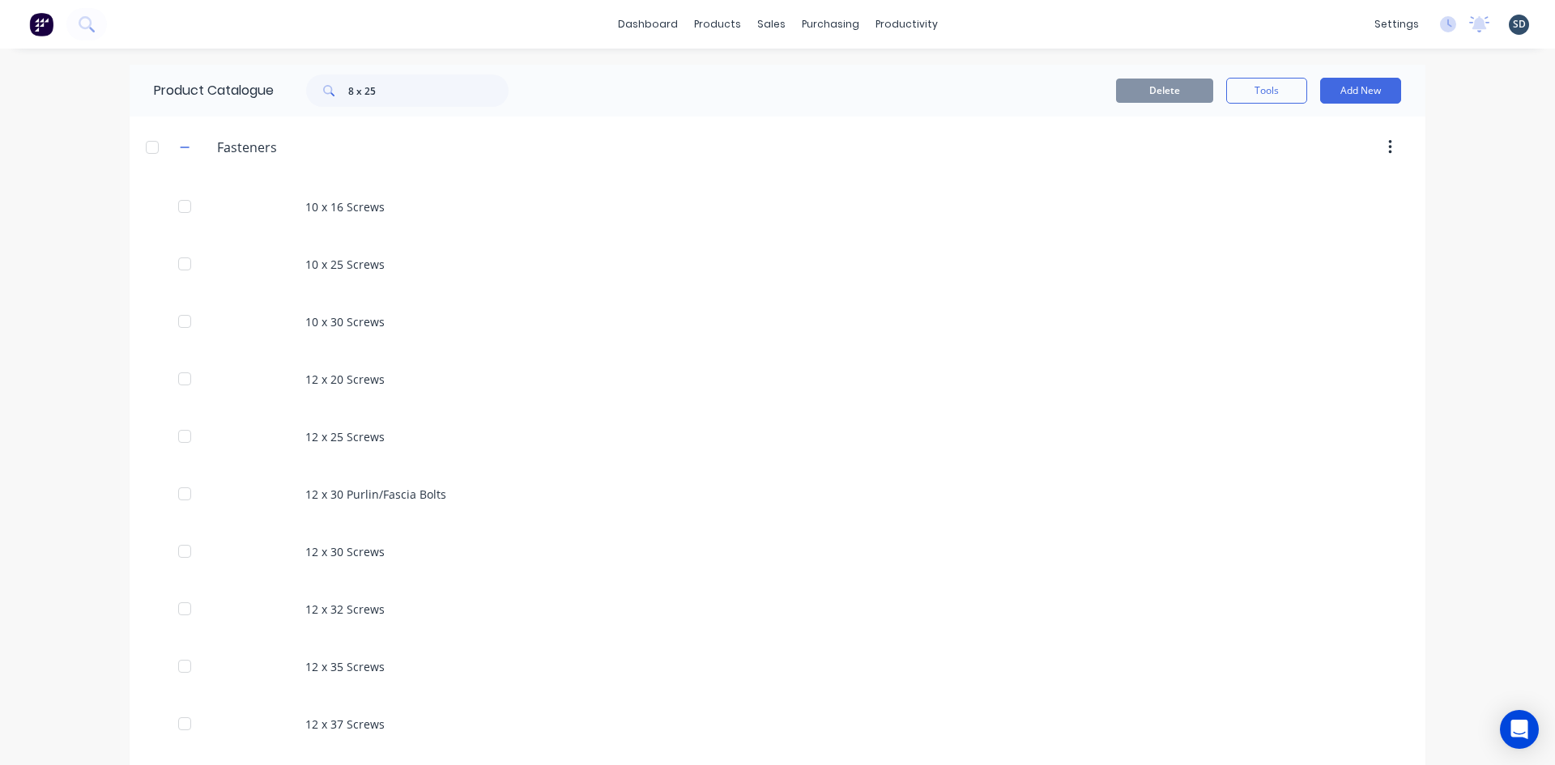
click at [941, 62] on div "dashboard products sales purchasing productivity dashboard products Product Cat…" at bounding box center [777, 382] width 1555 height 765
click at [403, 100] on input "8 x 25" at bounding box center [428, 91] width 160 height 32
click at [705, 90] on div "Delete Tools Add New" at bounding box center [975, 91] width 852 height 26
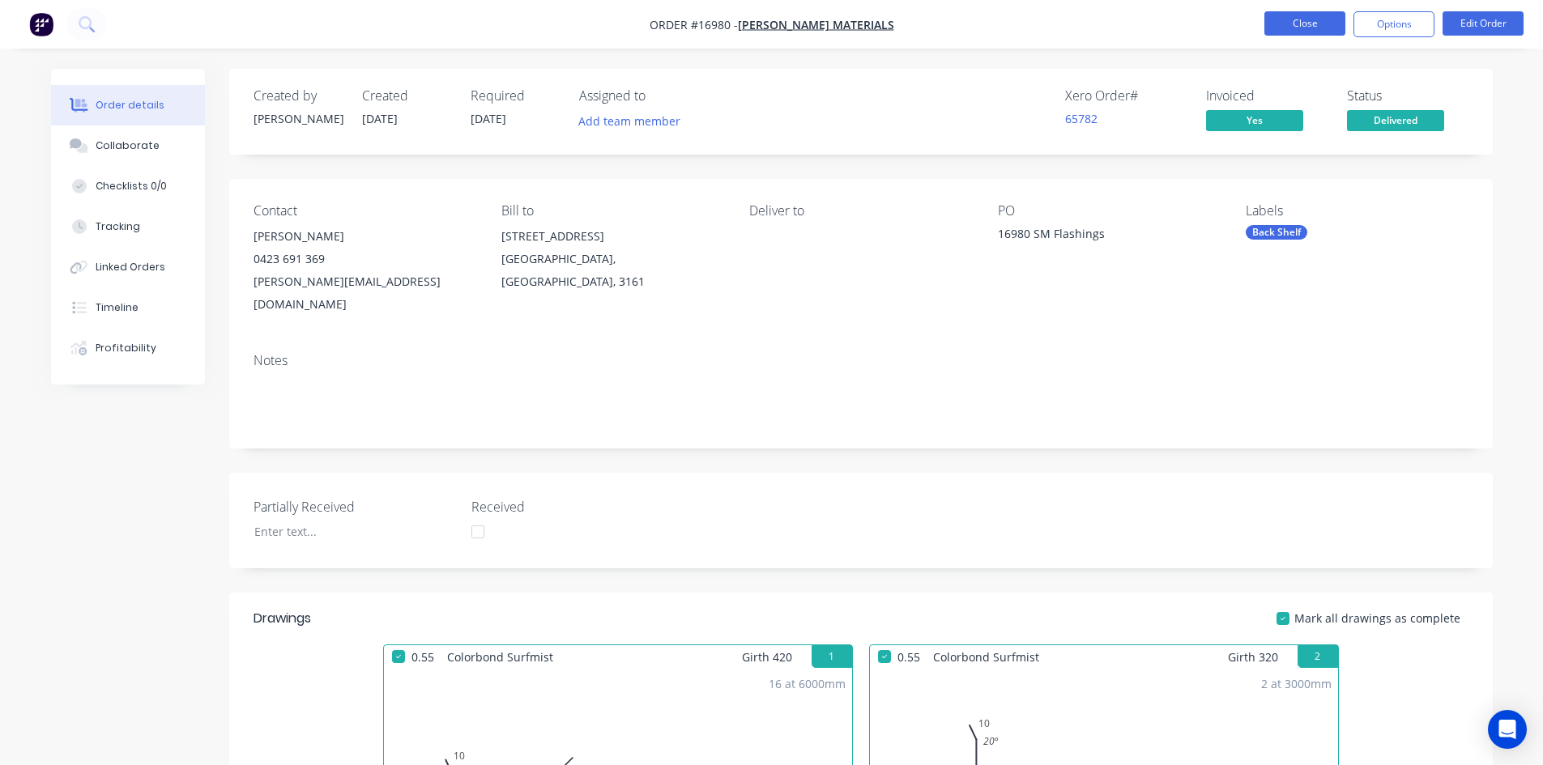
click at [1317, 23] on button "Close" at bounding box center [1304, 23] width 81 height 24
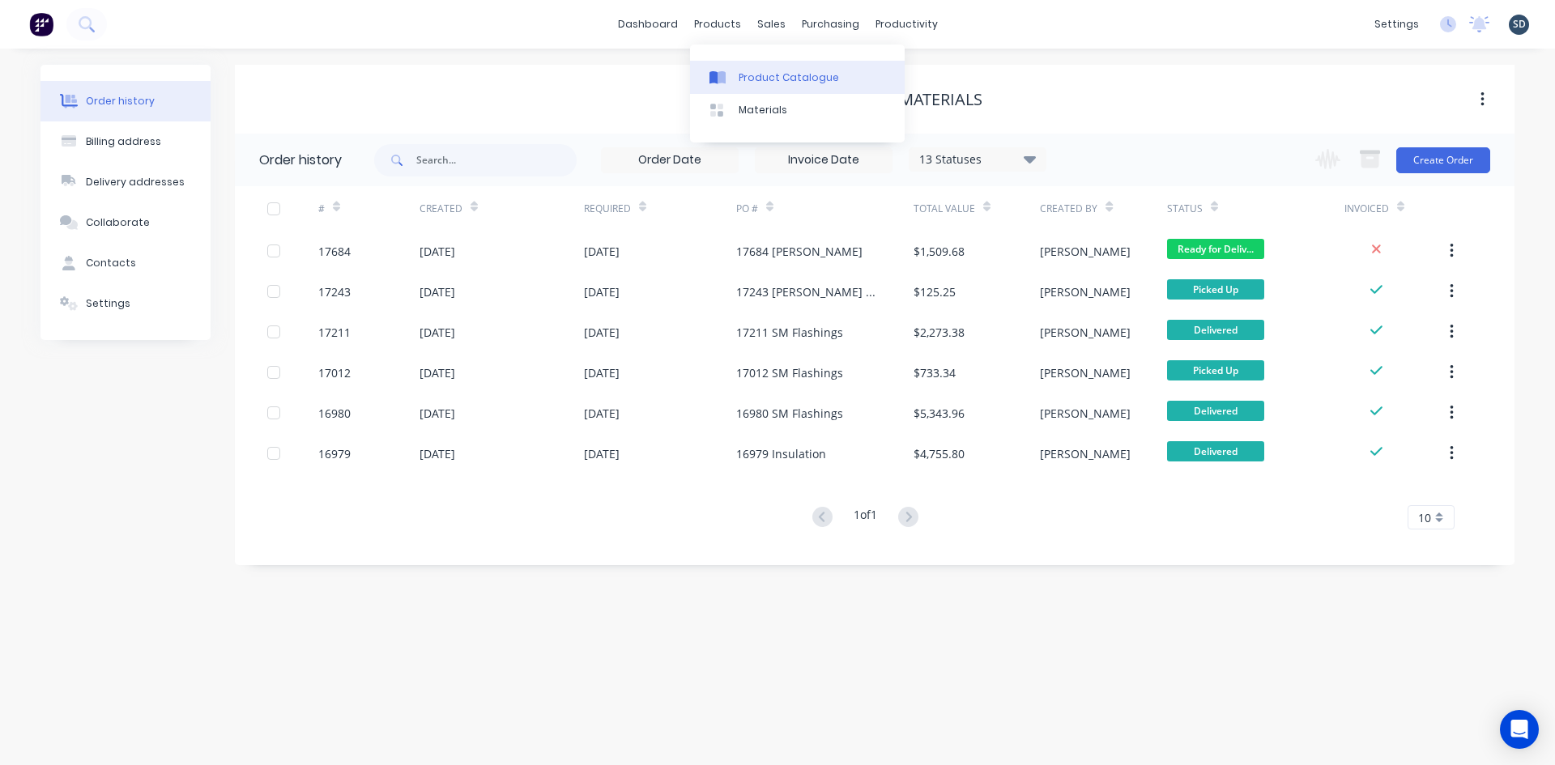
click at [748, 79] on div "Product Catalogue" at bounding box center [789, 77] width 100 height 15
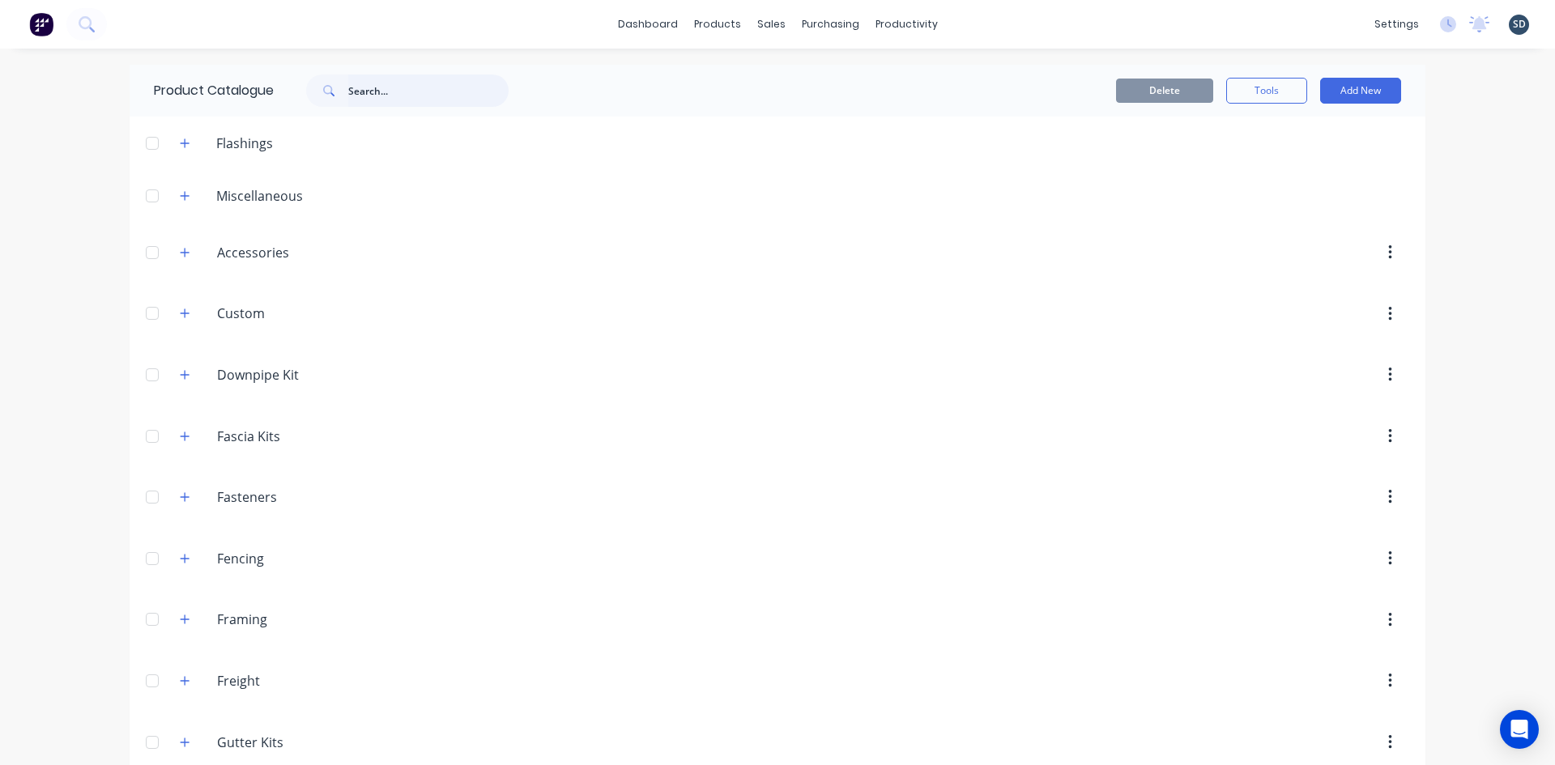
click at [381, 96] on input "text" at bounding box center [428, 91] width 160 height 32
click at [409, 92] on input "12 x 50" at bounding box center [428, 91] width 160 height 32
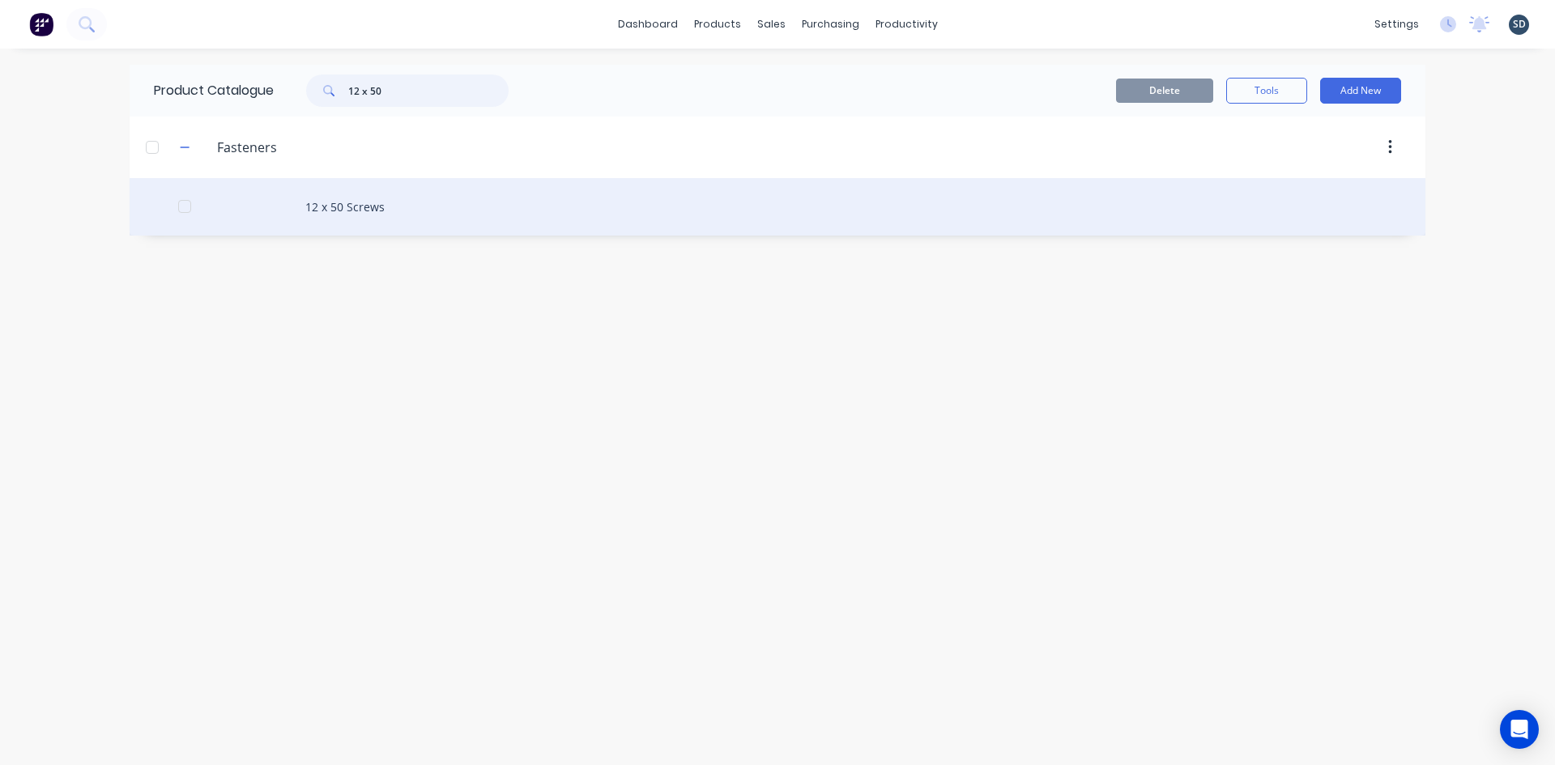
type input "12 x 50"
click at [389, 208] on div "12 x 50 Screws" at bounding box center [778, 207] width 1296 height 58
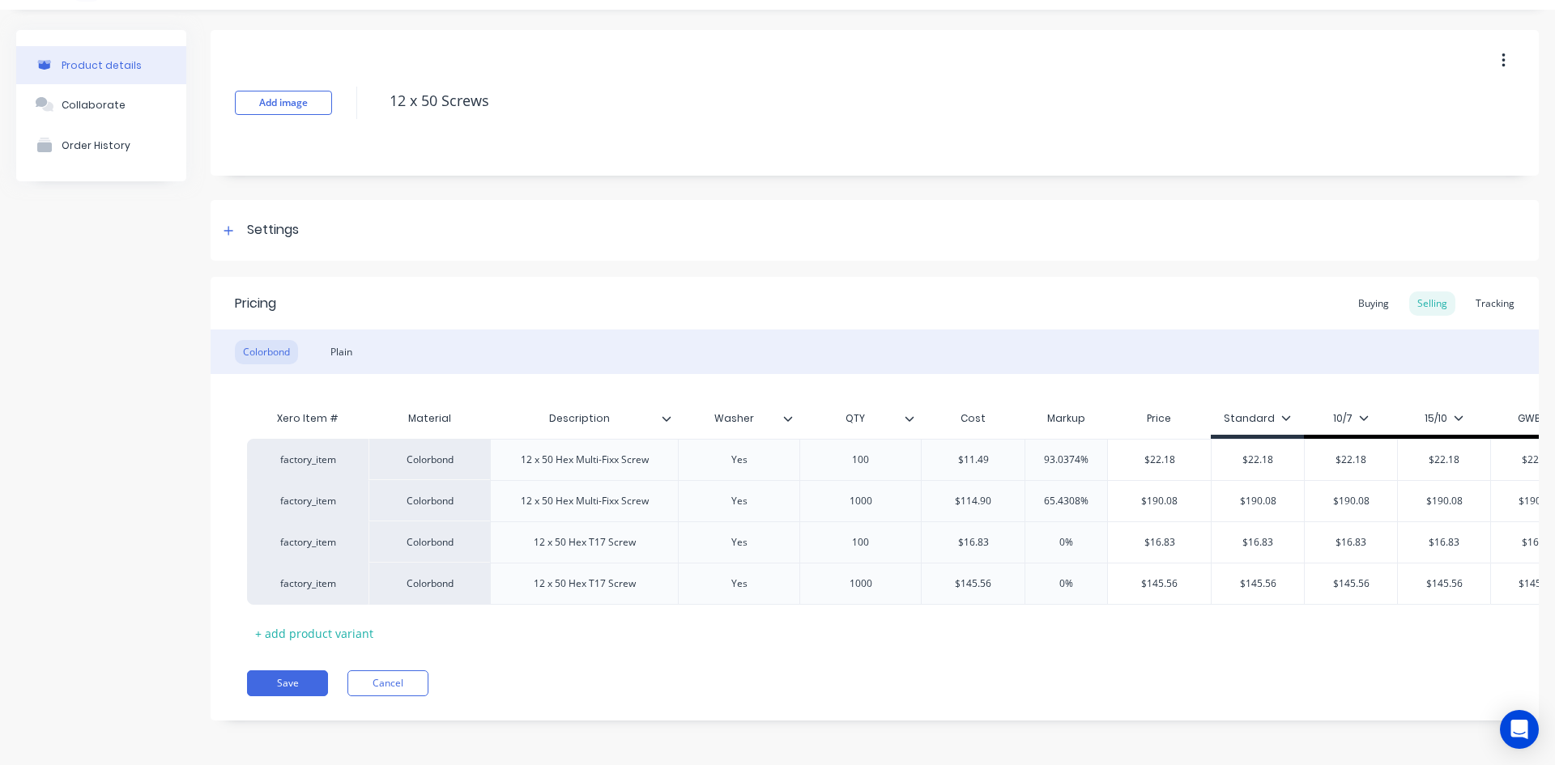
scroll to position [51, 0]
type textarea "x"
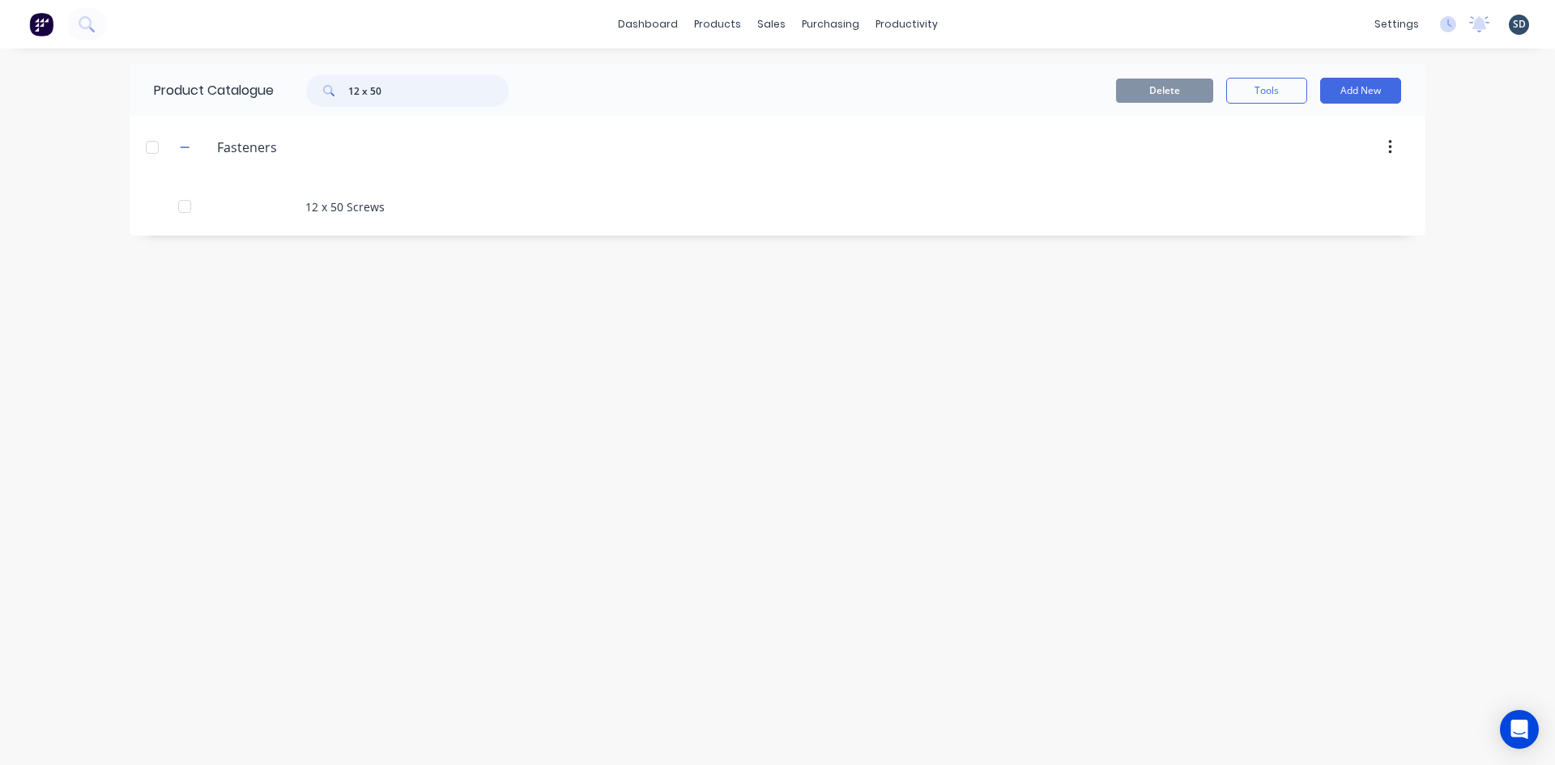
click at [390, 92] on input "12 x 50" at bounding box center [428, 91] width 160 height 32
type input "10 x 16"
click at [579, 120] on header "Fasteners Fasteners" at bounding box center [778, 148] width 1296 height 62
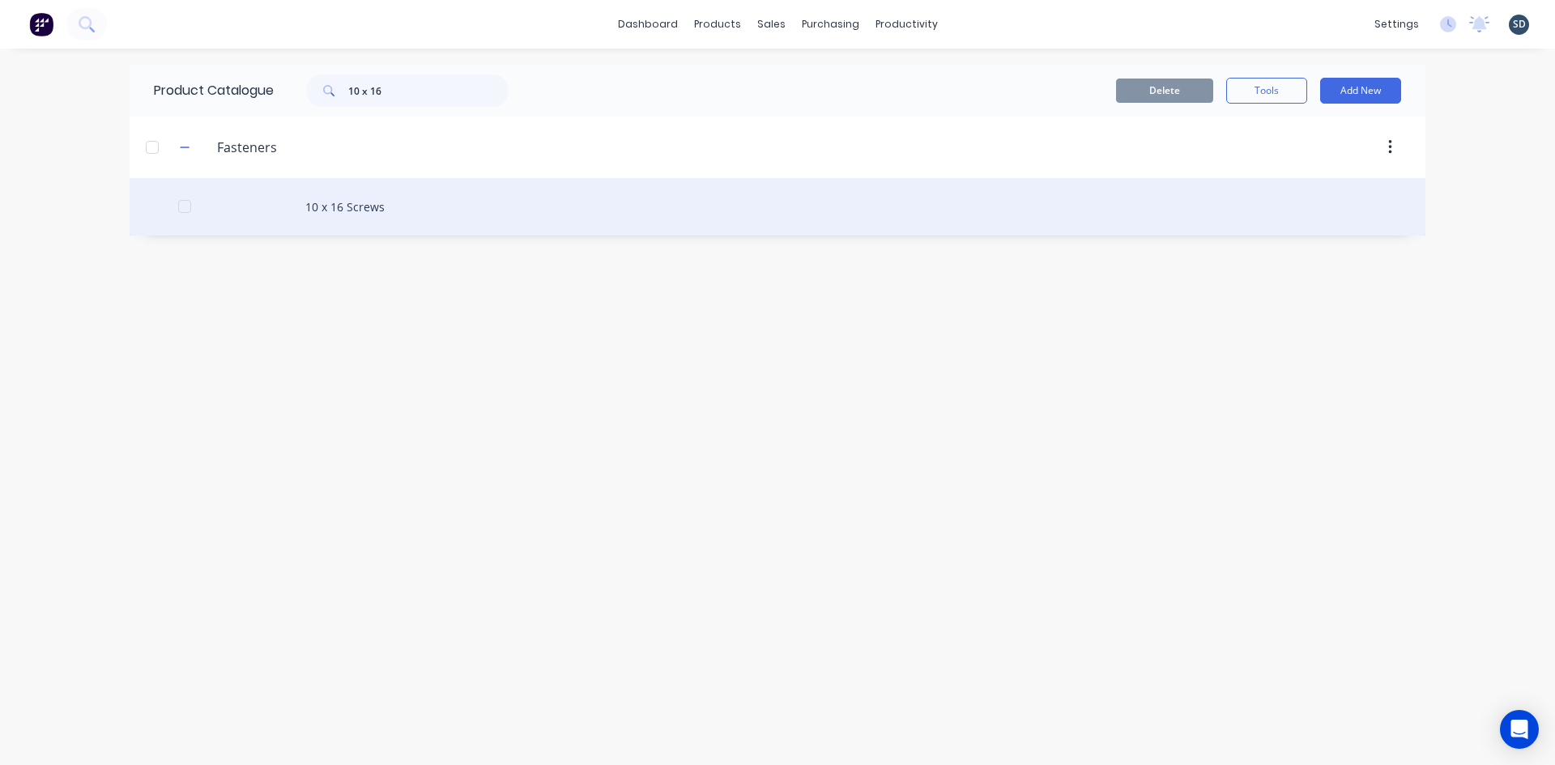
click at [463, 212] on div "10 x 16 Screws" at bounding box center [778, 207] width 1296 height 58
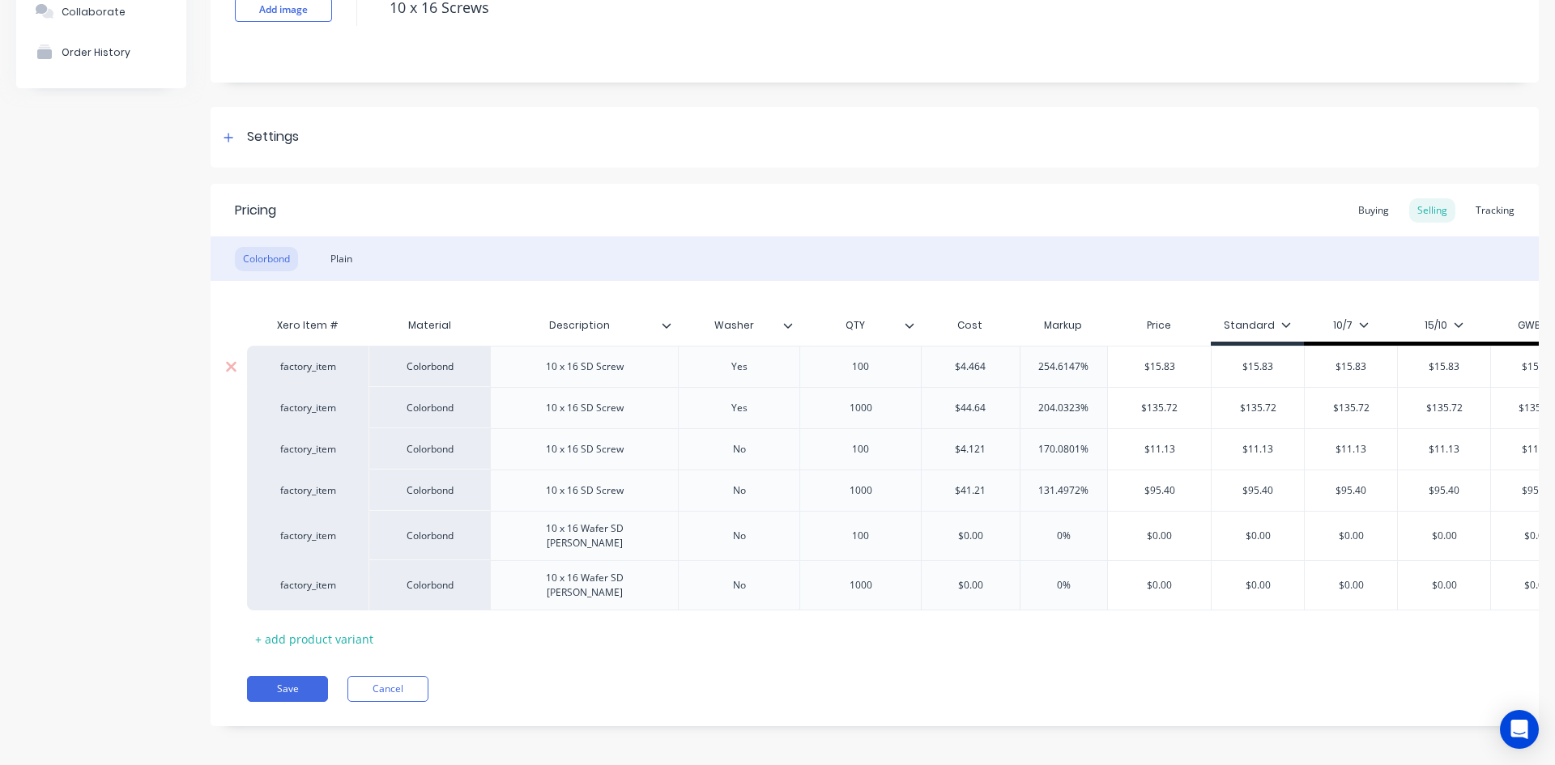
scroll to position [134, 0]
type textarea "x"
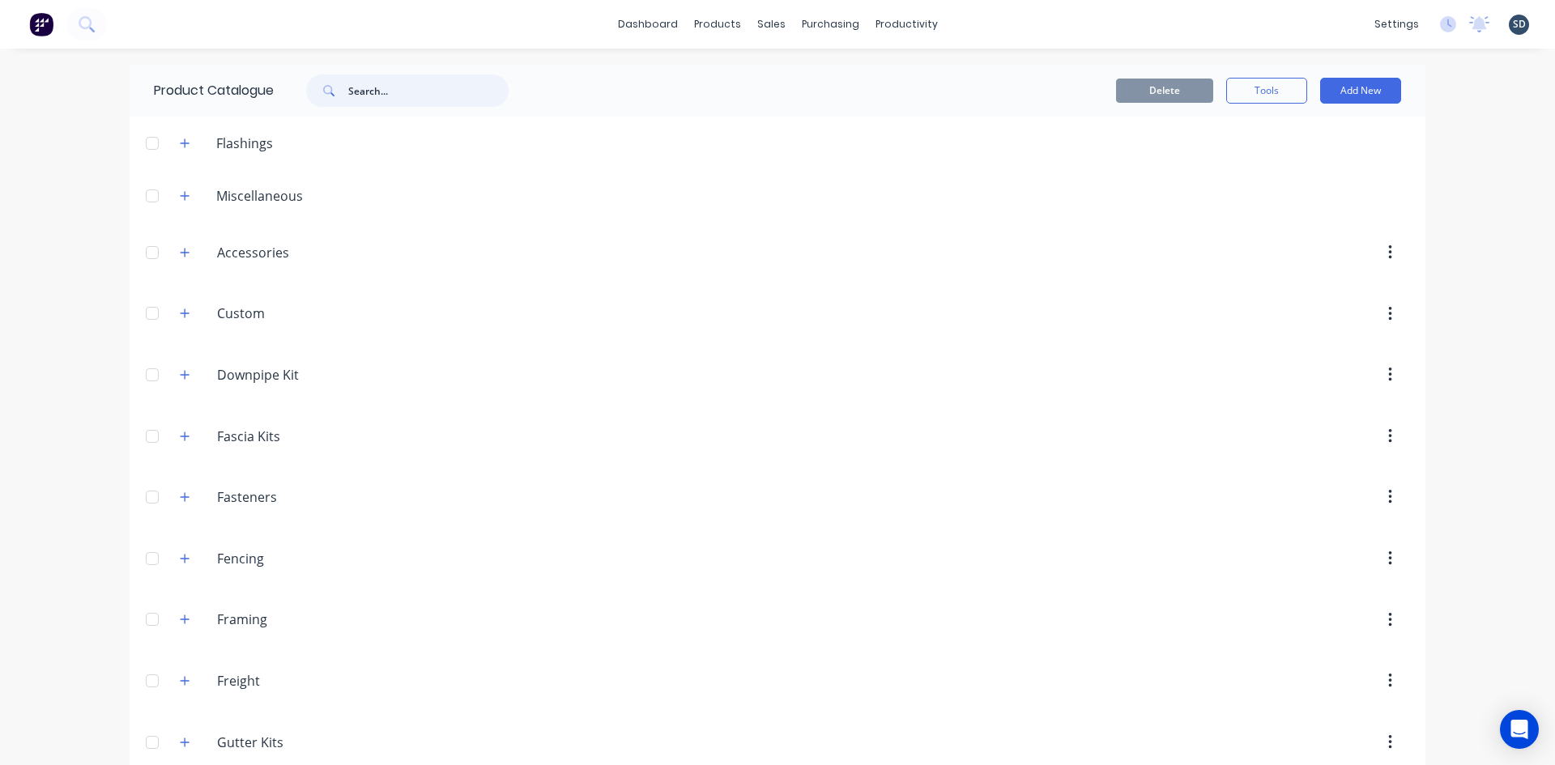
click at [366, 90] on input "text" at bounding box center [428, 91] width 160 height 32
type input "12 x 50"
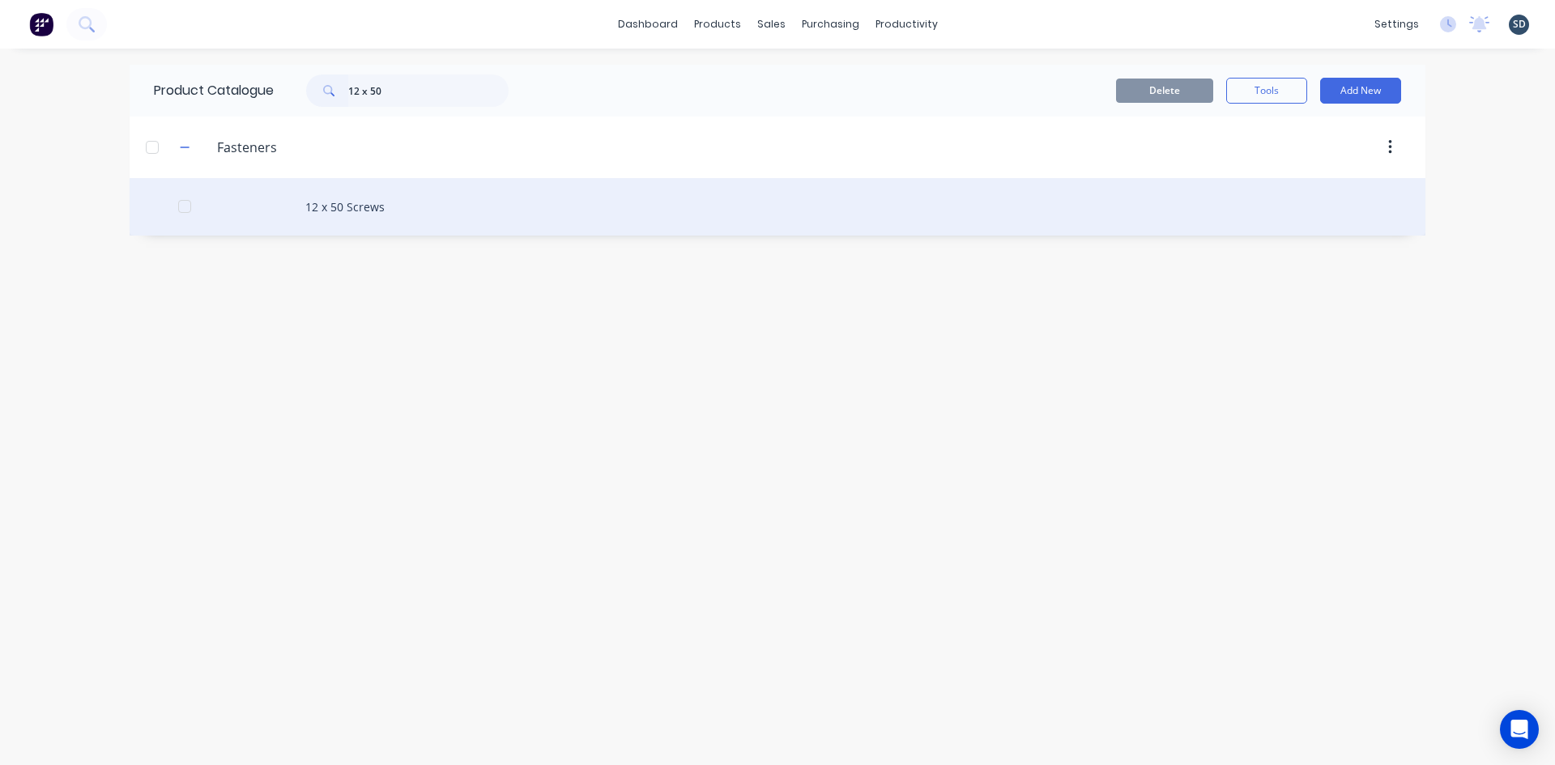
click at [360, 215] on div "12 x 50 Screws" at bounding box center [778, 207] width 1296 height 58
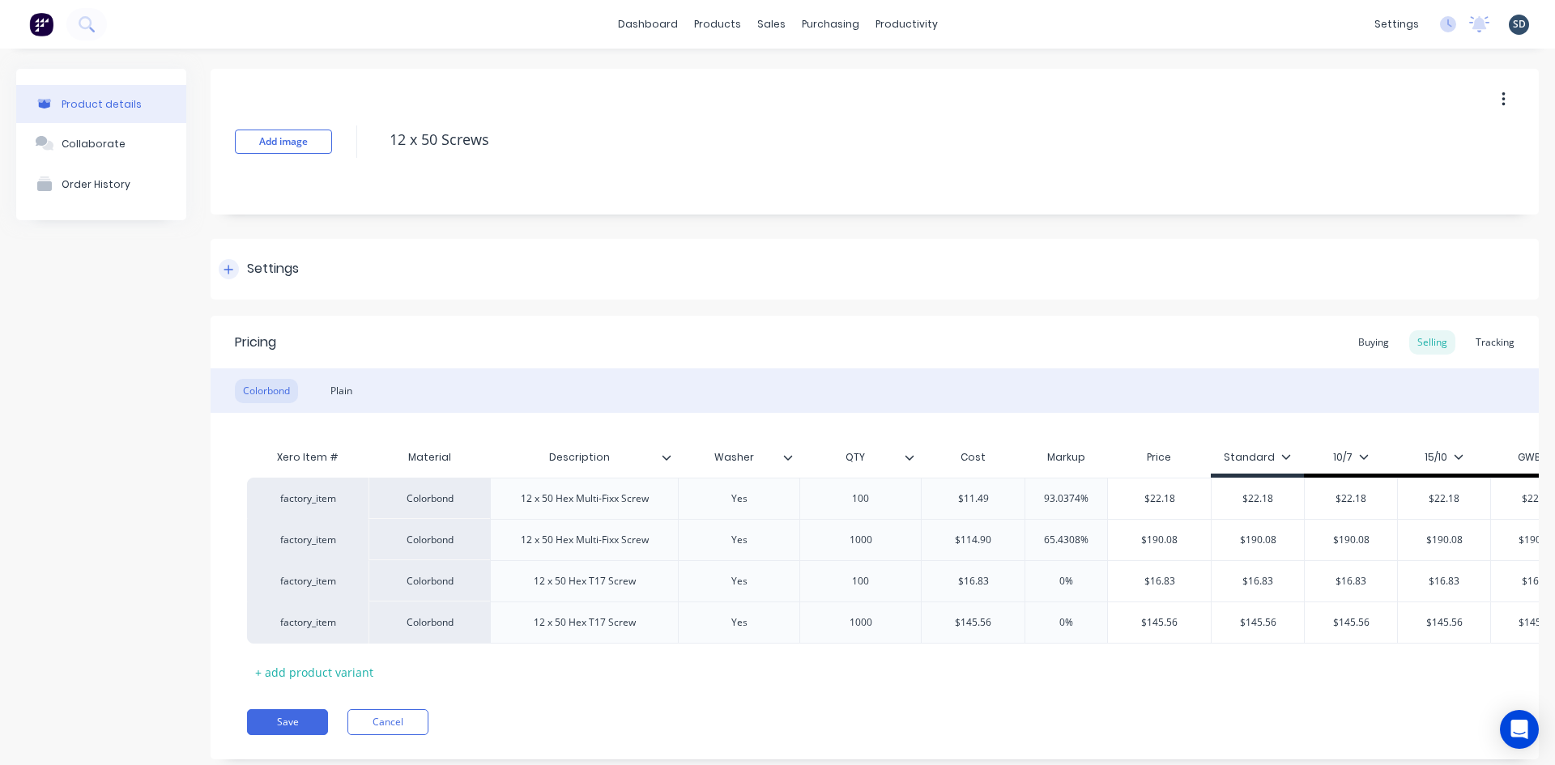
type textarea "x"
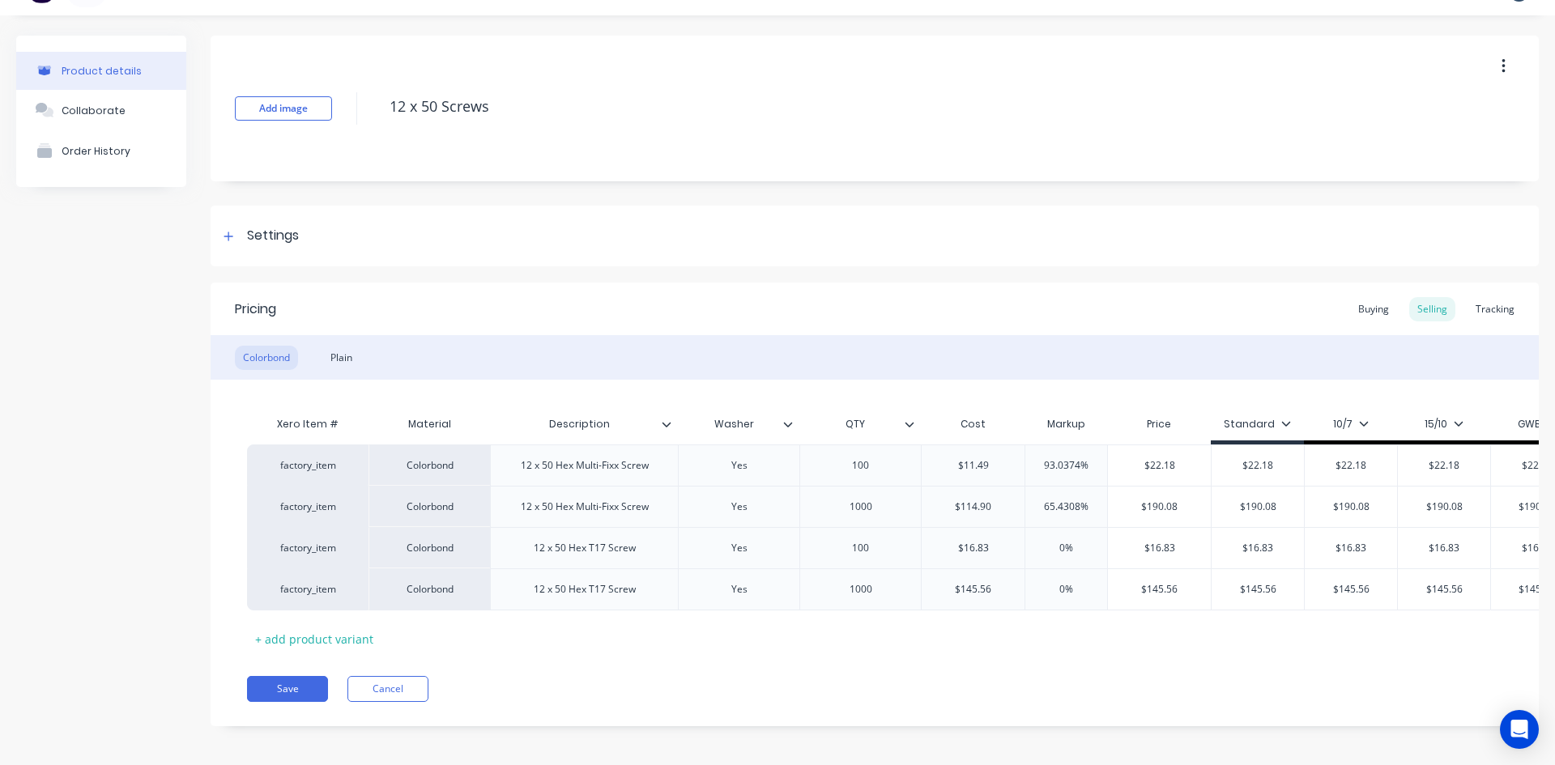
scroll to position [51, 0]
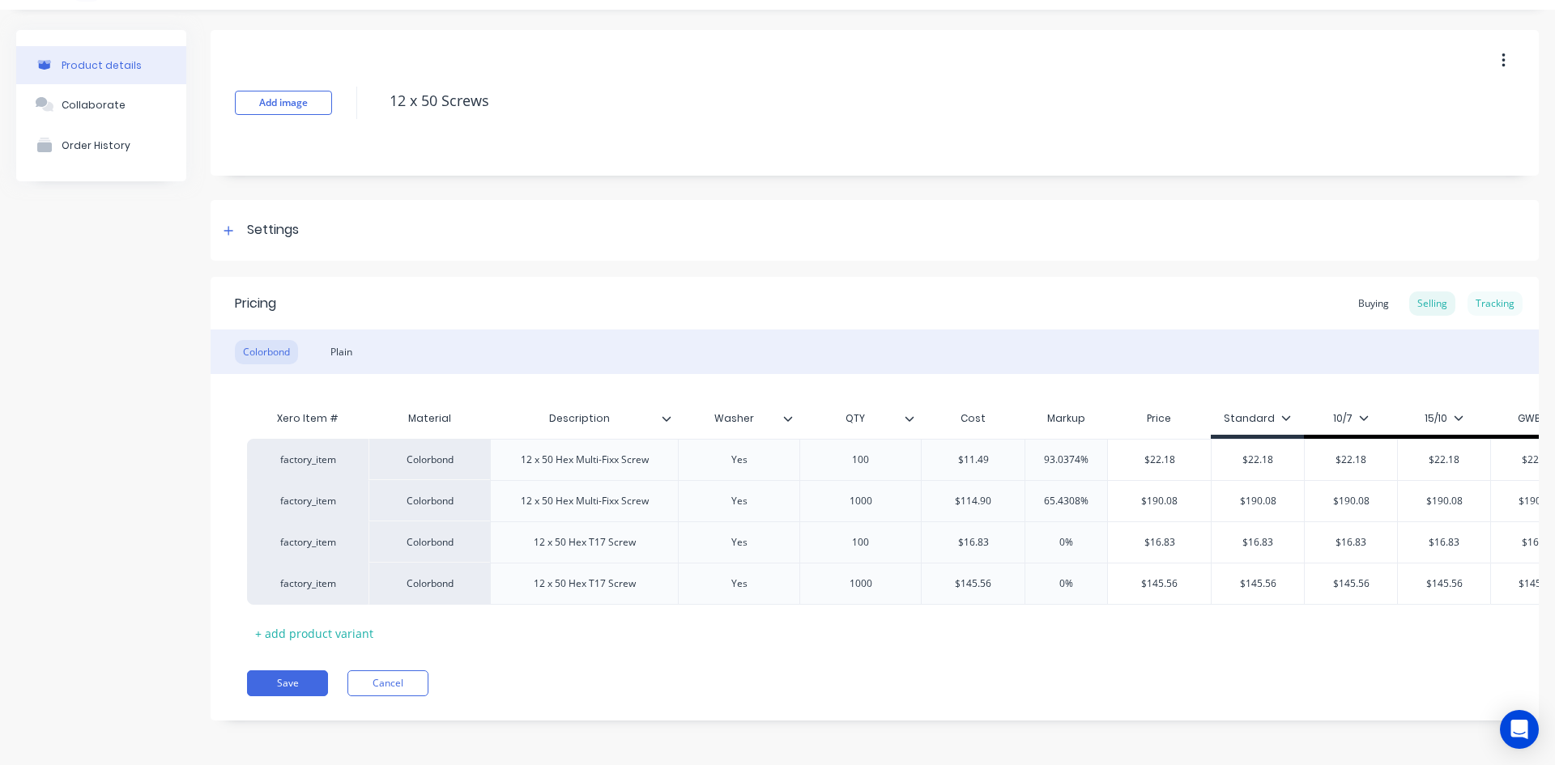
click at [1481, 293] on div "Tracking" at bounding box center [1495, 304] width 55 height 24
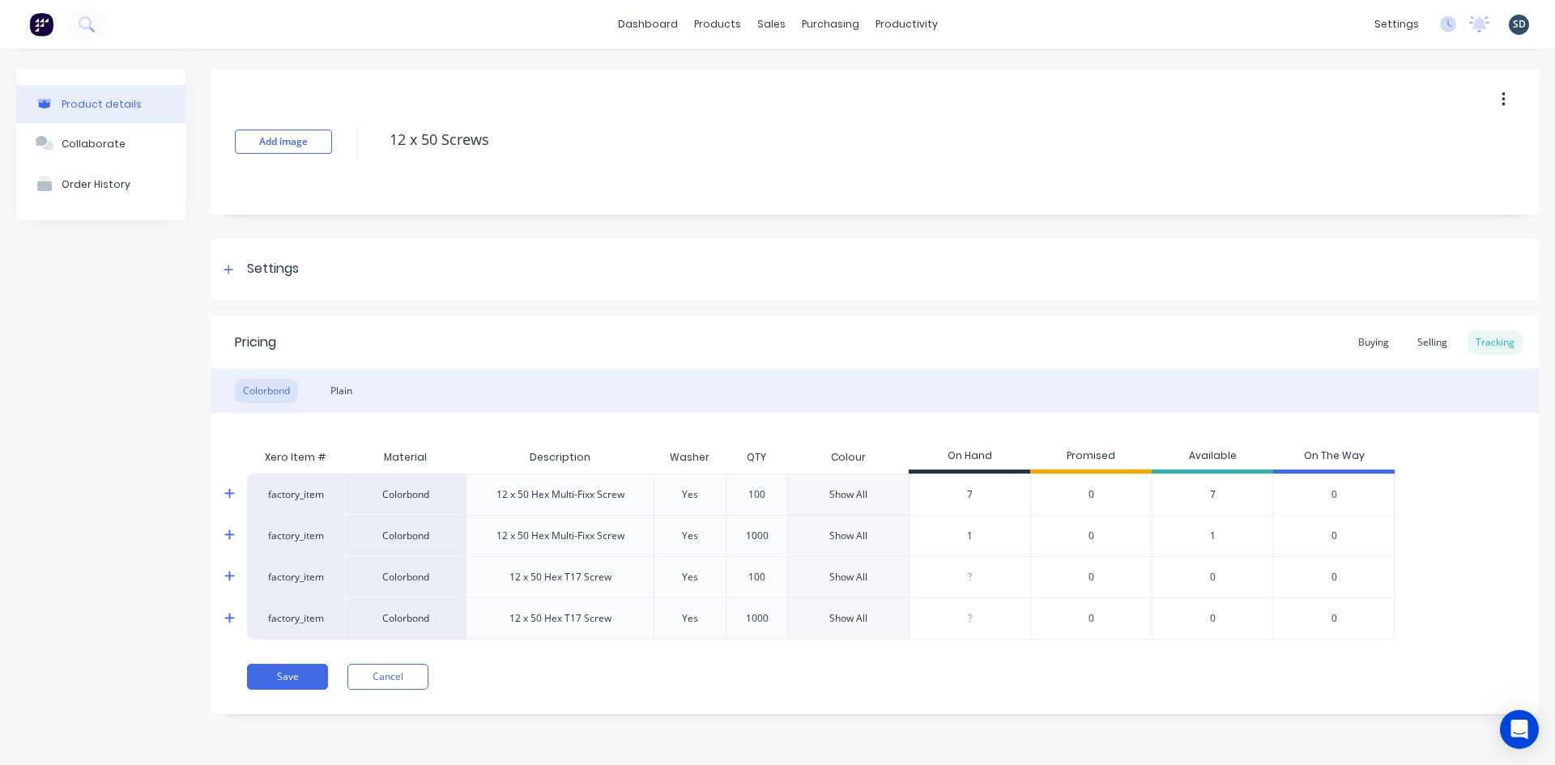
click at [230, 538] on icon at bounding box center [229, 536] width 10 height 10
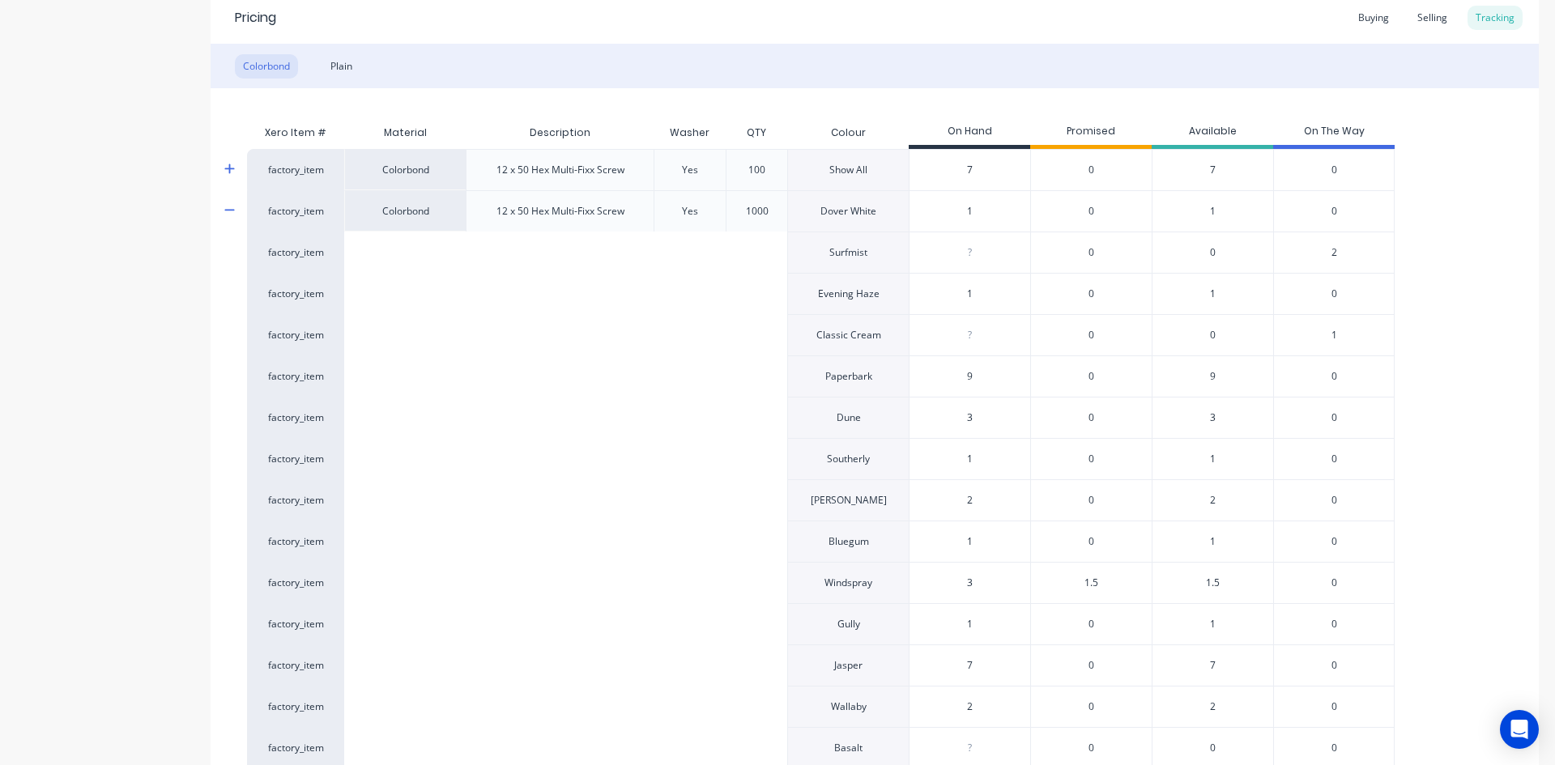
scroll to position [324, 0]
click at [225, 207] on icon at bounding box center [229, 211] width 11 height 12
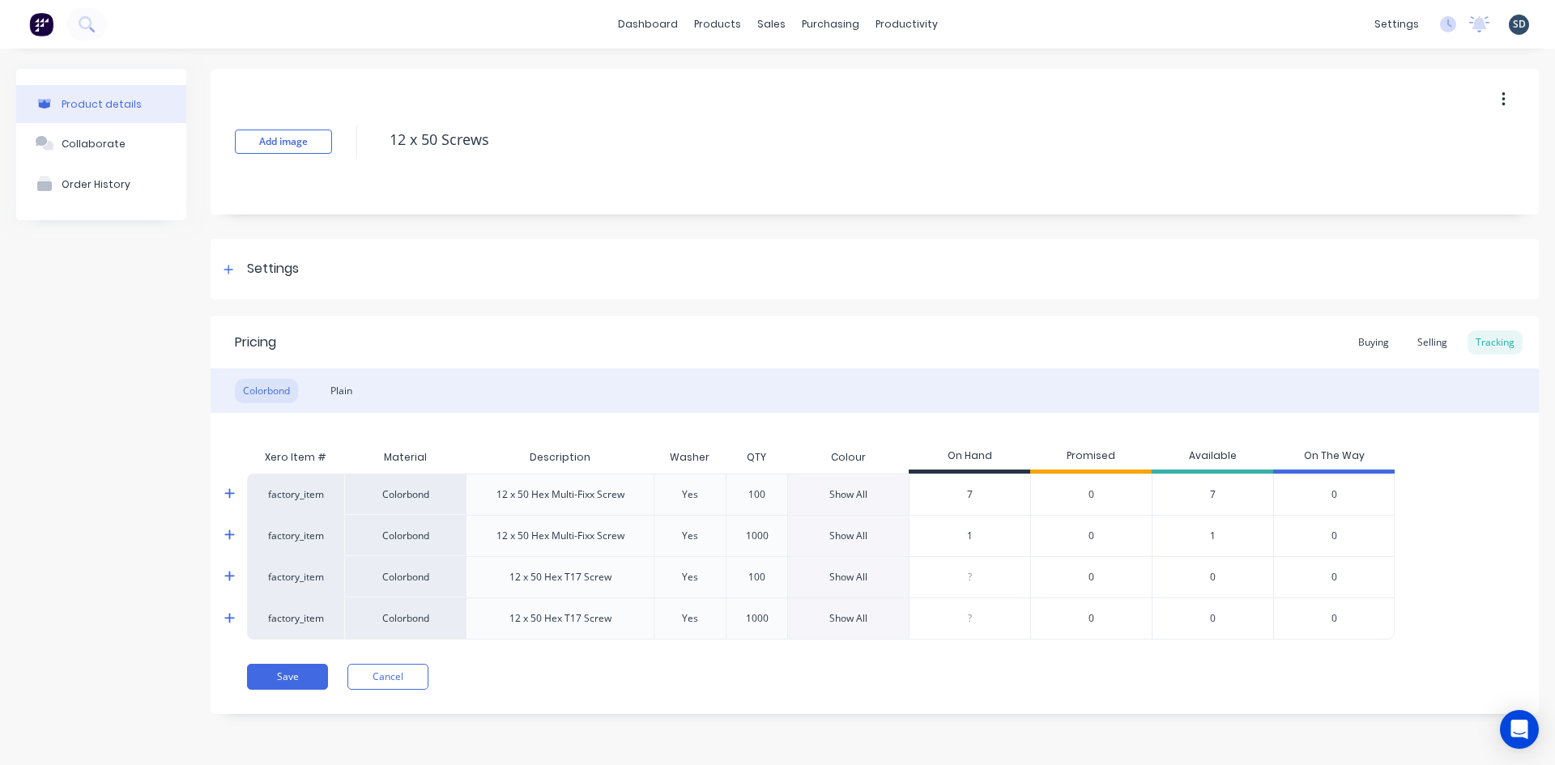
scroll to position [0, 0]
click at [225, 484] on div at bounding box center [240, 494] width 32 height 41
click at [227, 491] on icon at bounding box center [229, 494] width 11 height 12
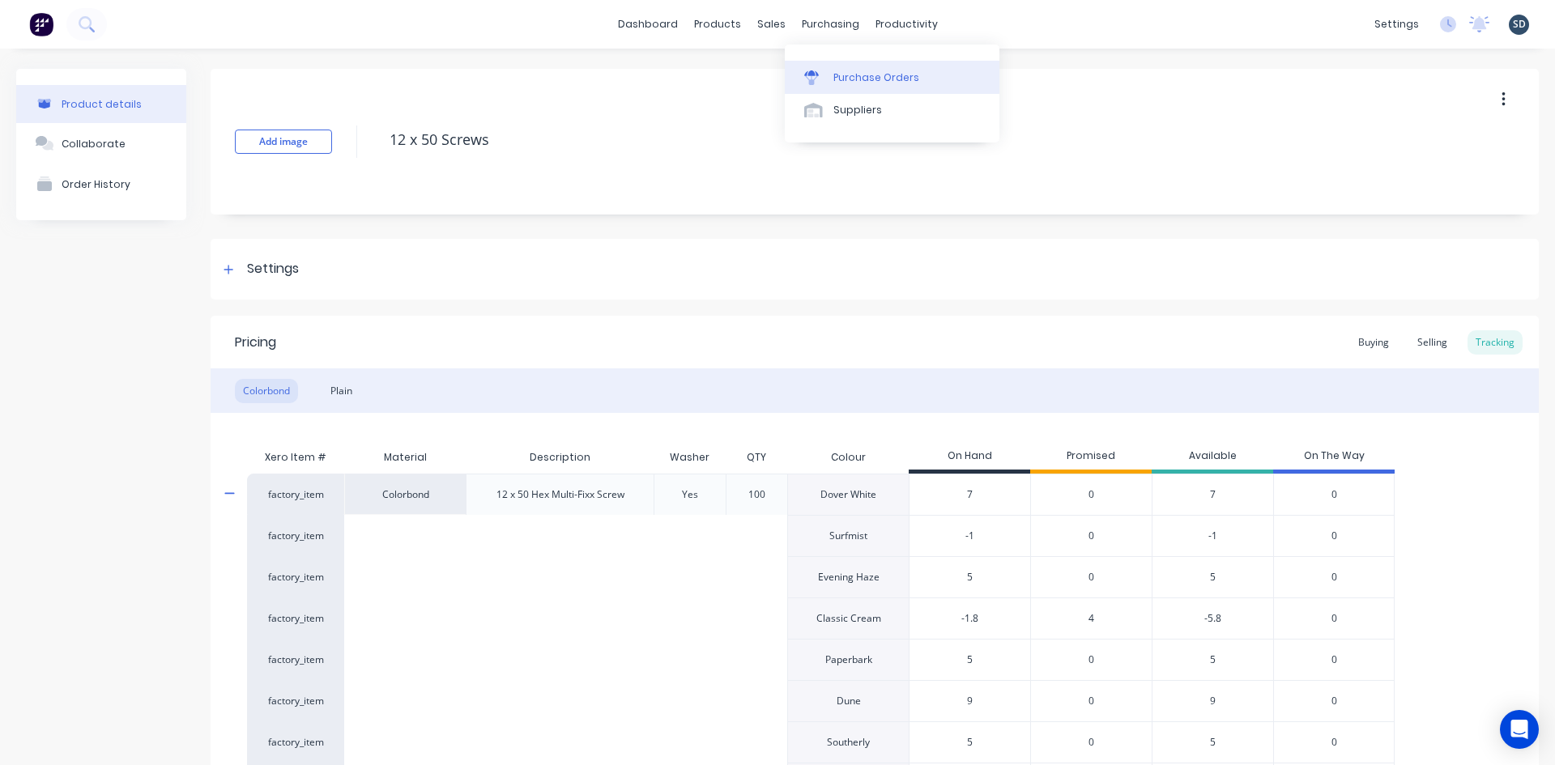
click at [852, 92] on link "Purchase Orders" at bounding box center [892, 77] width 215 height 32
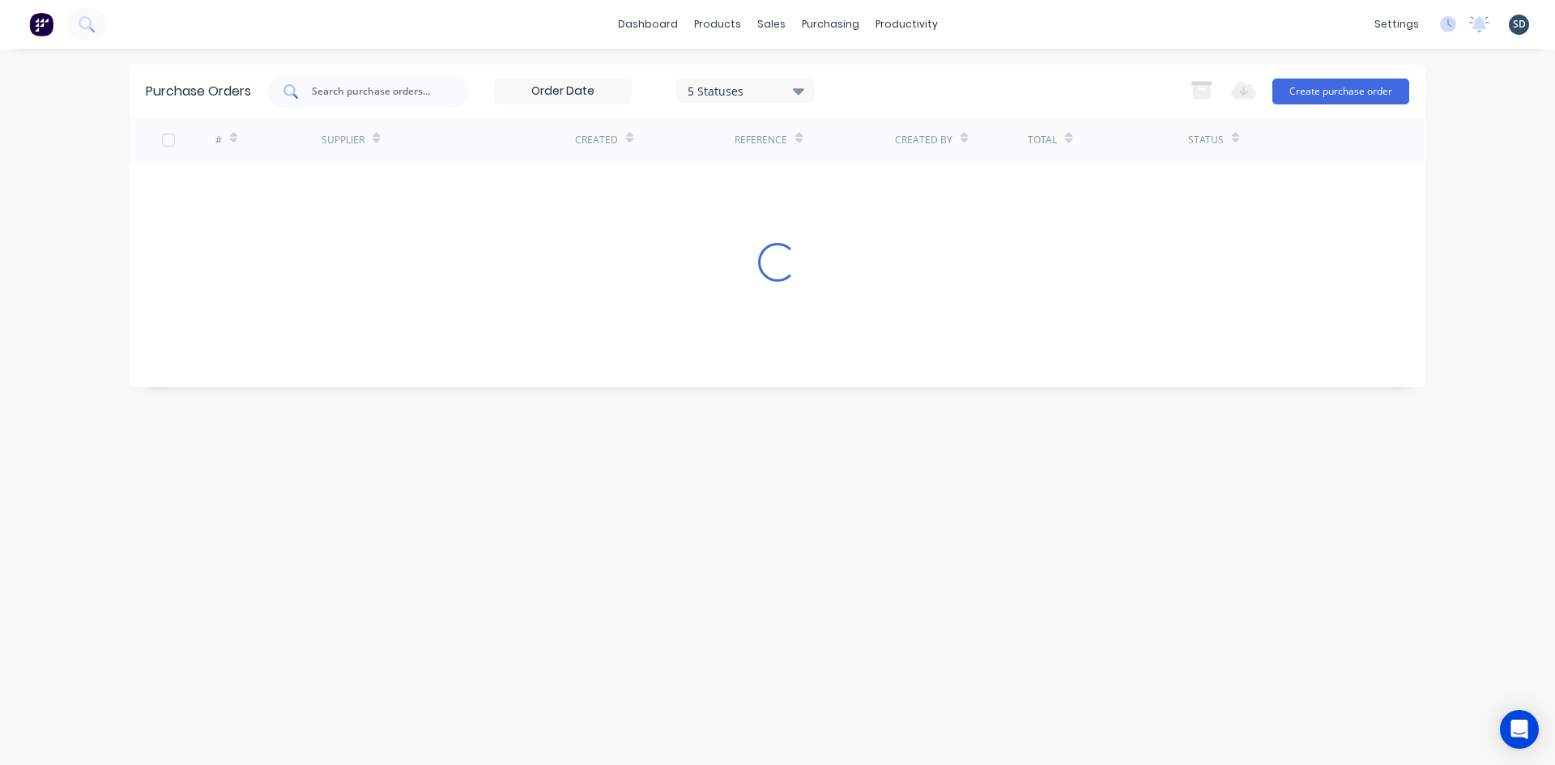
click at [325, 97] on input "text" at bounding box center [377, 91] width 134 height 16
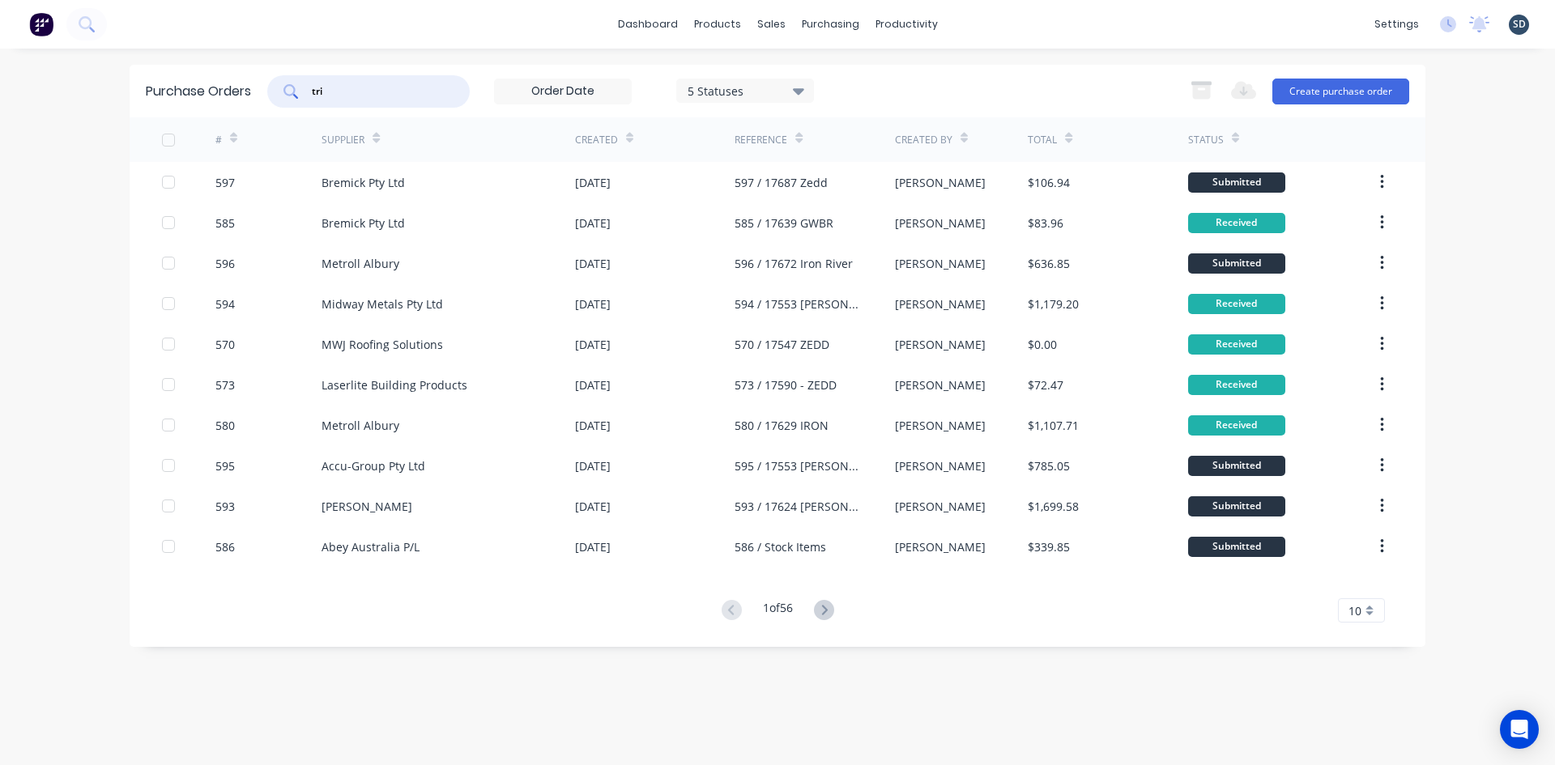
type input "tri"
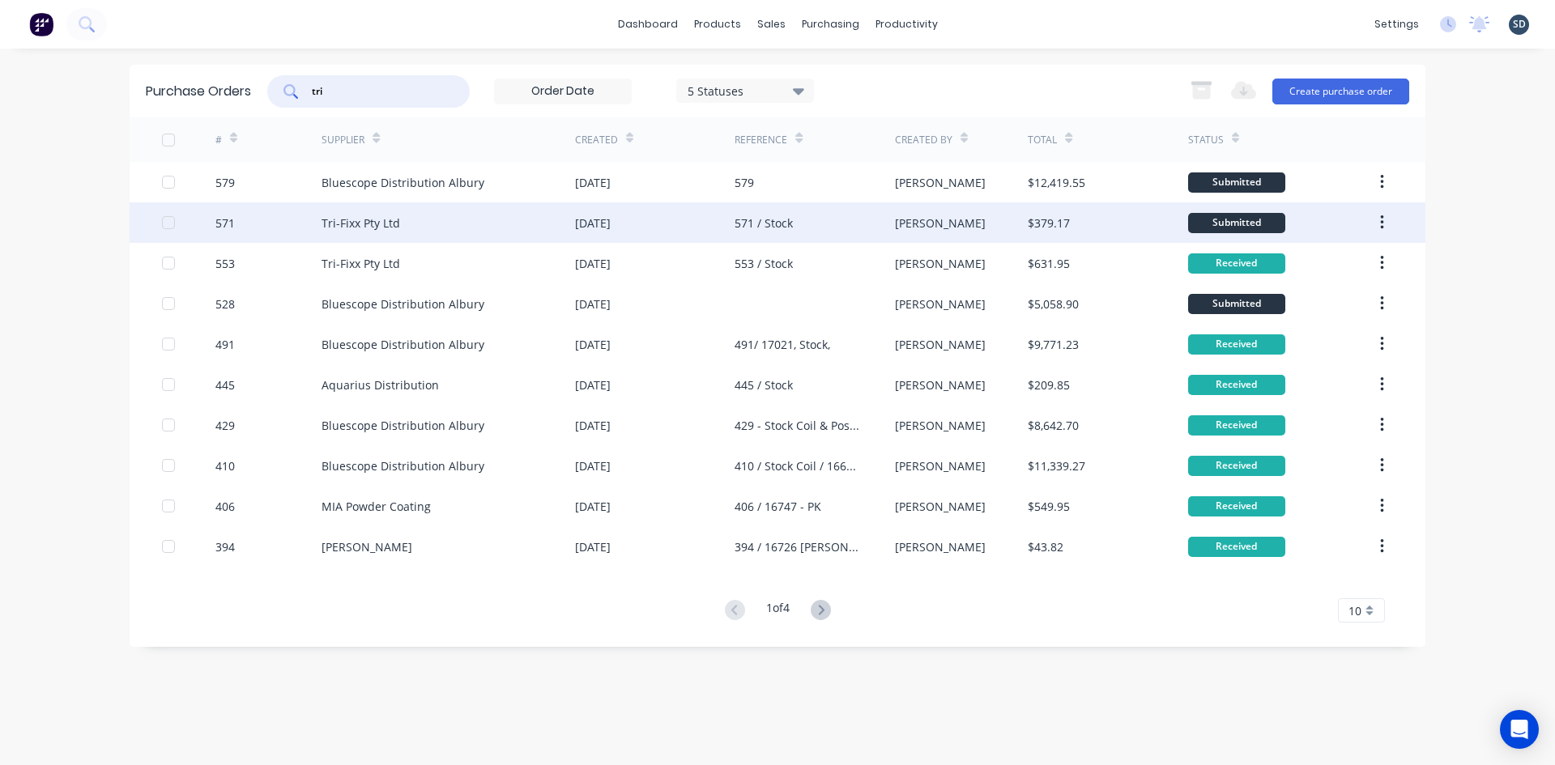
click at [364, 226] on div "Tri-Fixx Pty Ltd" at bounding box center [361, 223] width 79 height 17
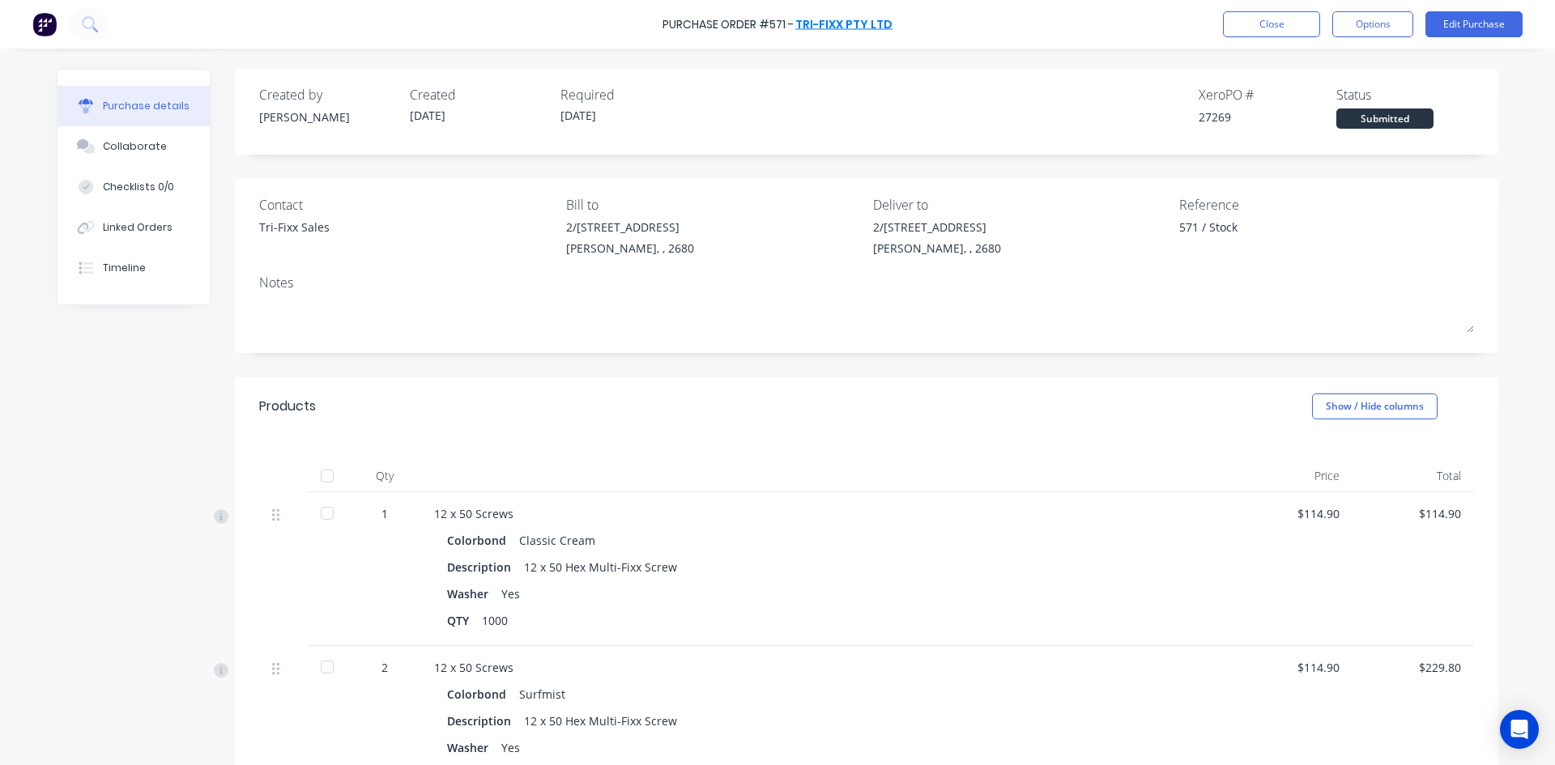
click at [842, 23] on link "Tri-Fixx Pty Ltd" at bounding box center [843, 24] width 97 height 16
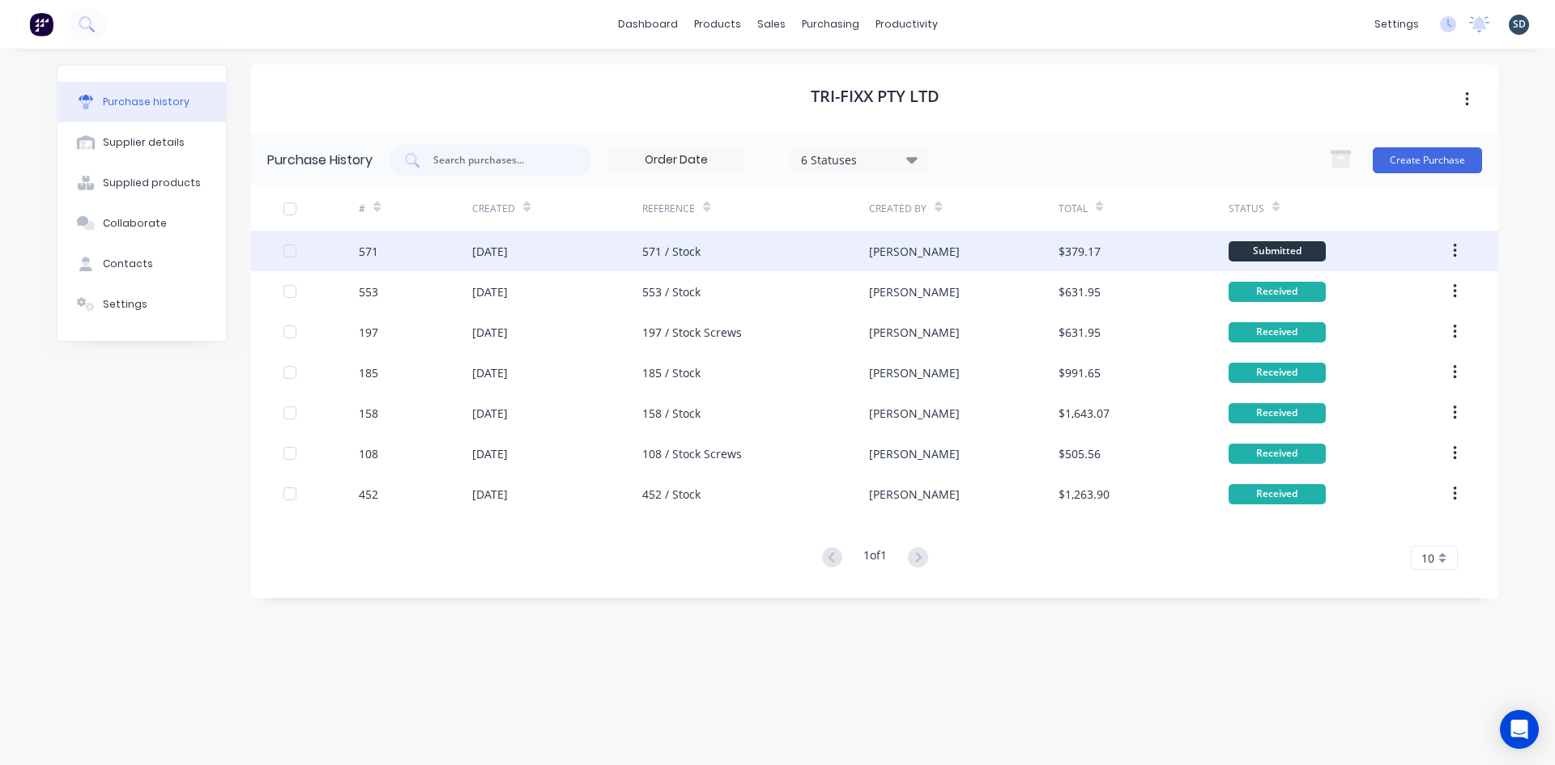
click at [752, 258] on div "571 / Stock" at bounding box center [755, 251] width 227 height 41
click at [914, 248] on div "[PERSON_NAME]" at bounding box center [963, 251] width 189 height 41
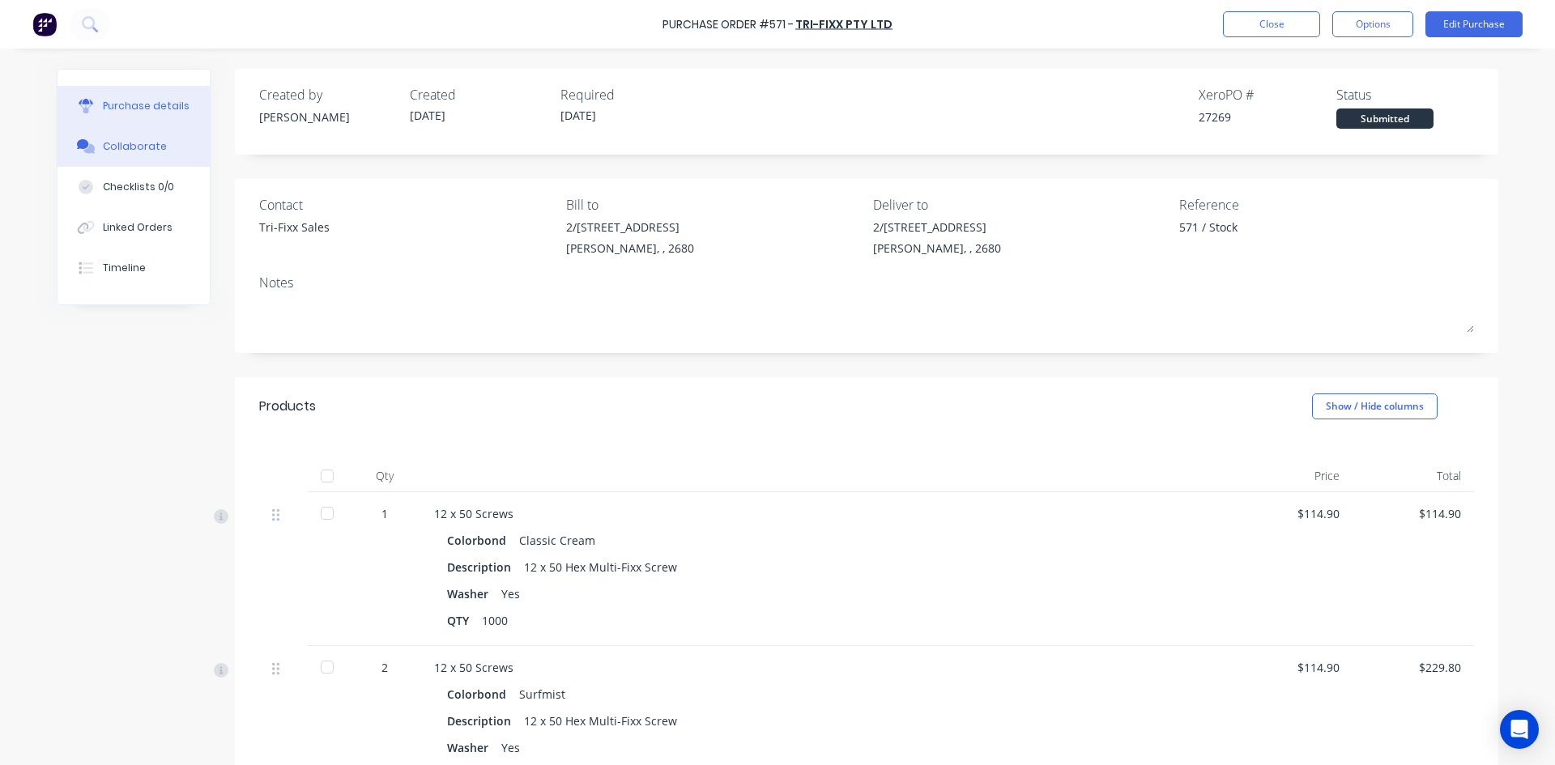
click at [130, 149] on div "Collaborate" at bounding box center [135, 146] width 64 height 15
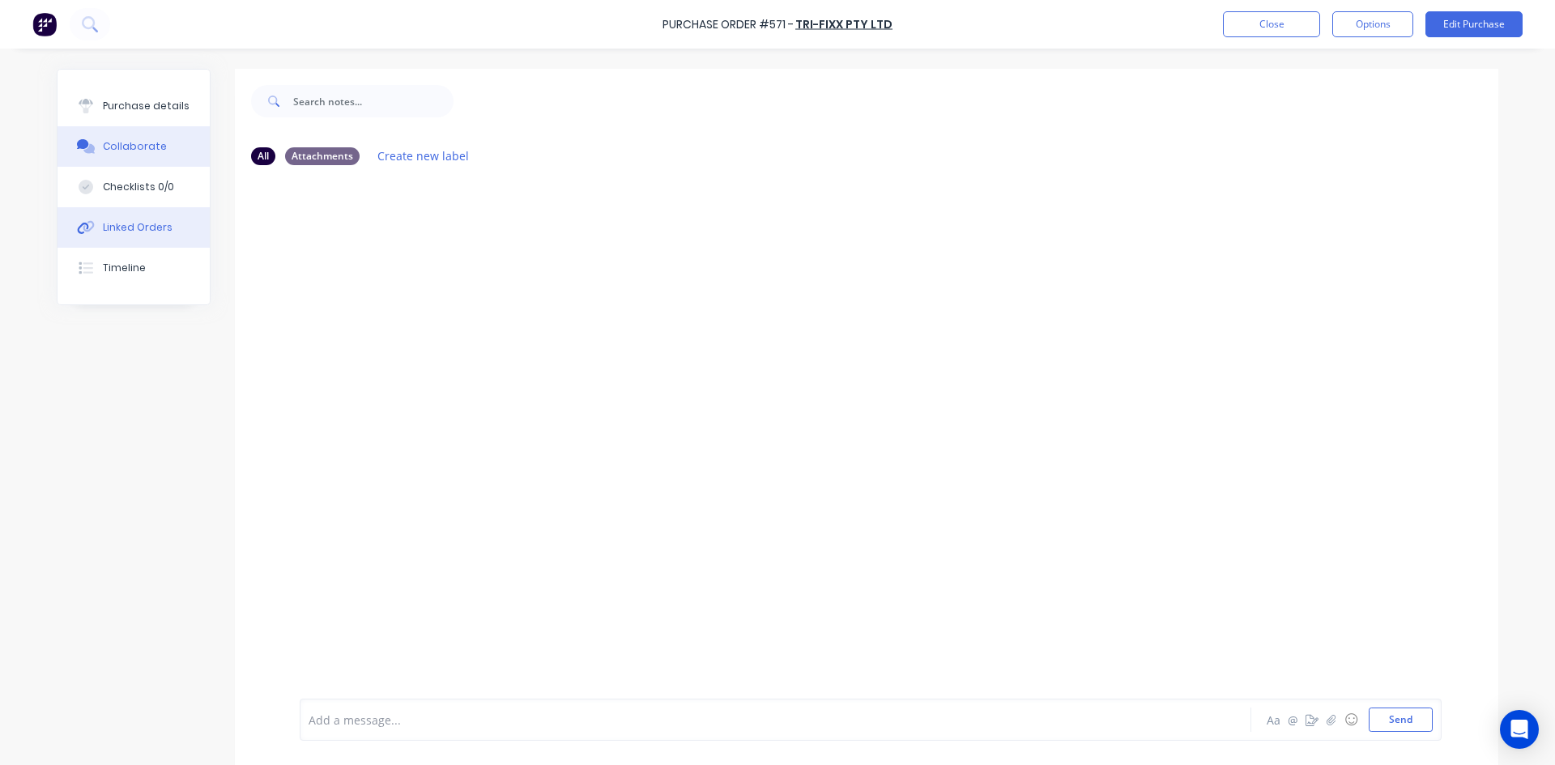
click at [150, 231] on div "Linked Orders" at bounding box center [138, 227] width 70 height 15
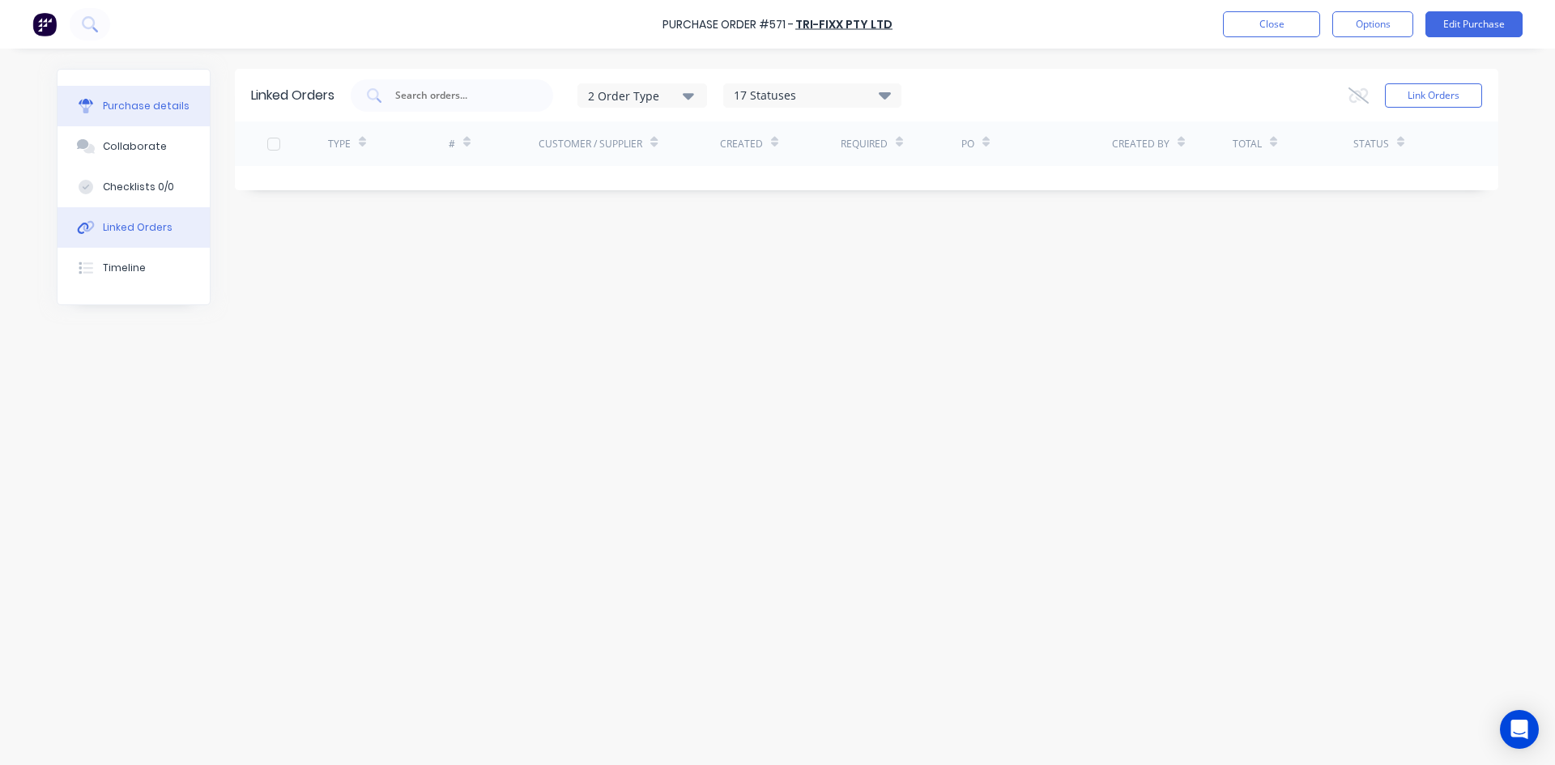
click at [141, 106] on div "Purchase details" at bounding box center [146, 106] width 87 height 15
type textarea "x"
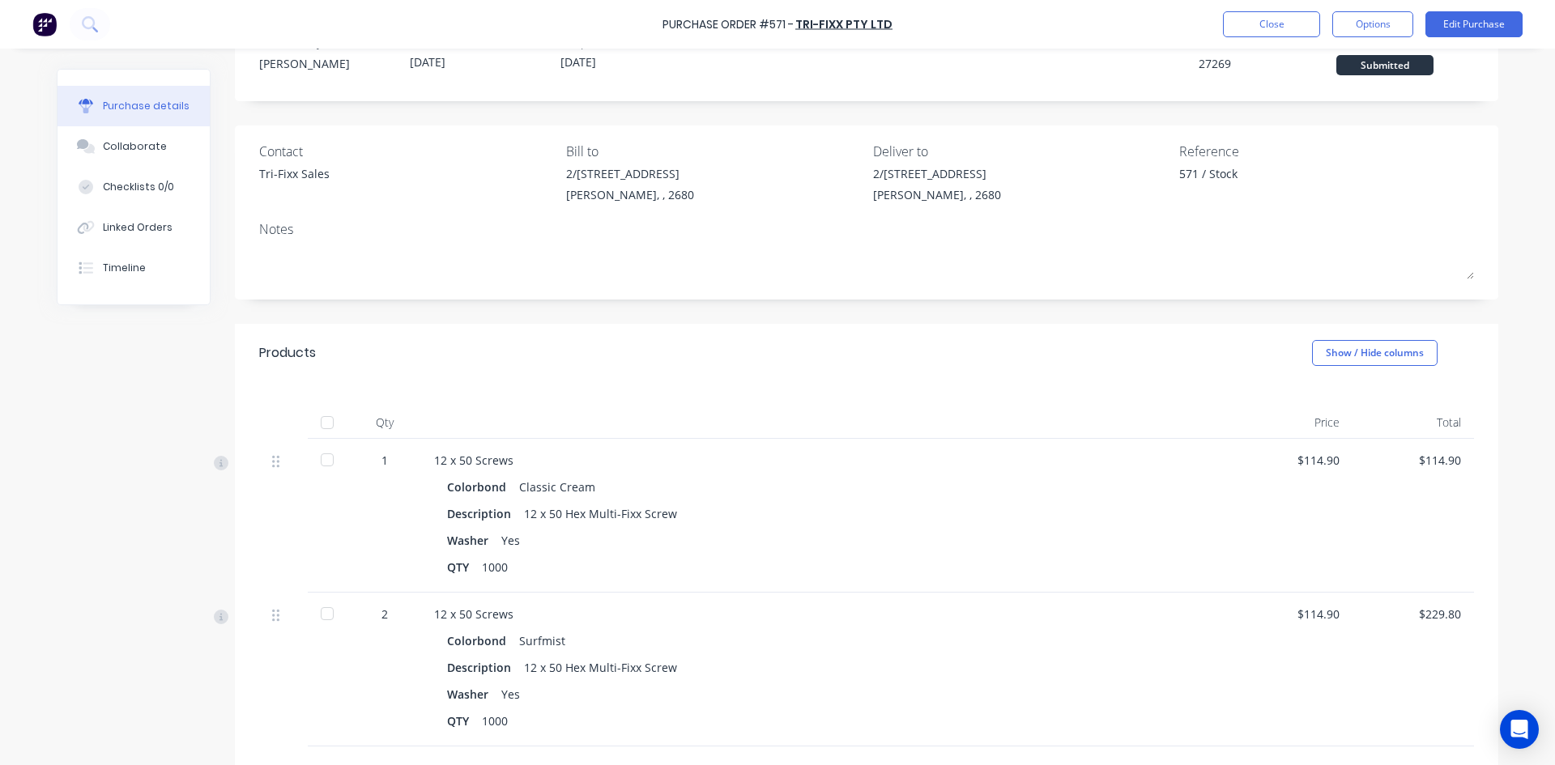
scroll to position [23, 0]
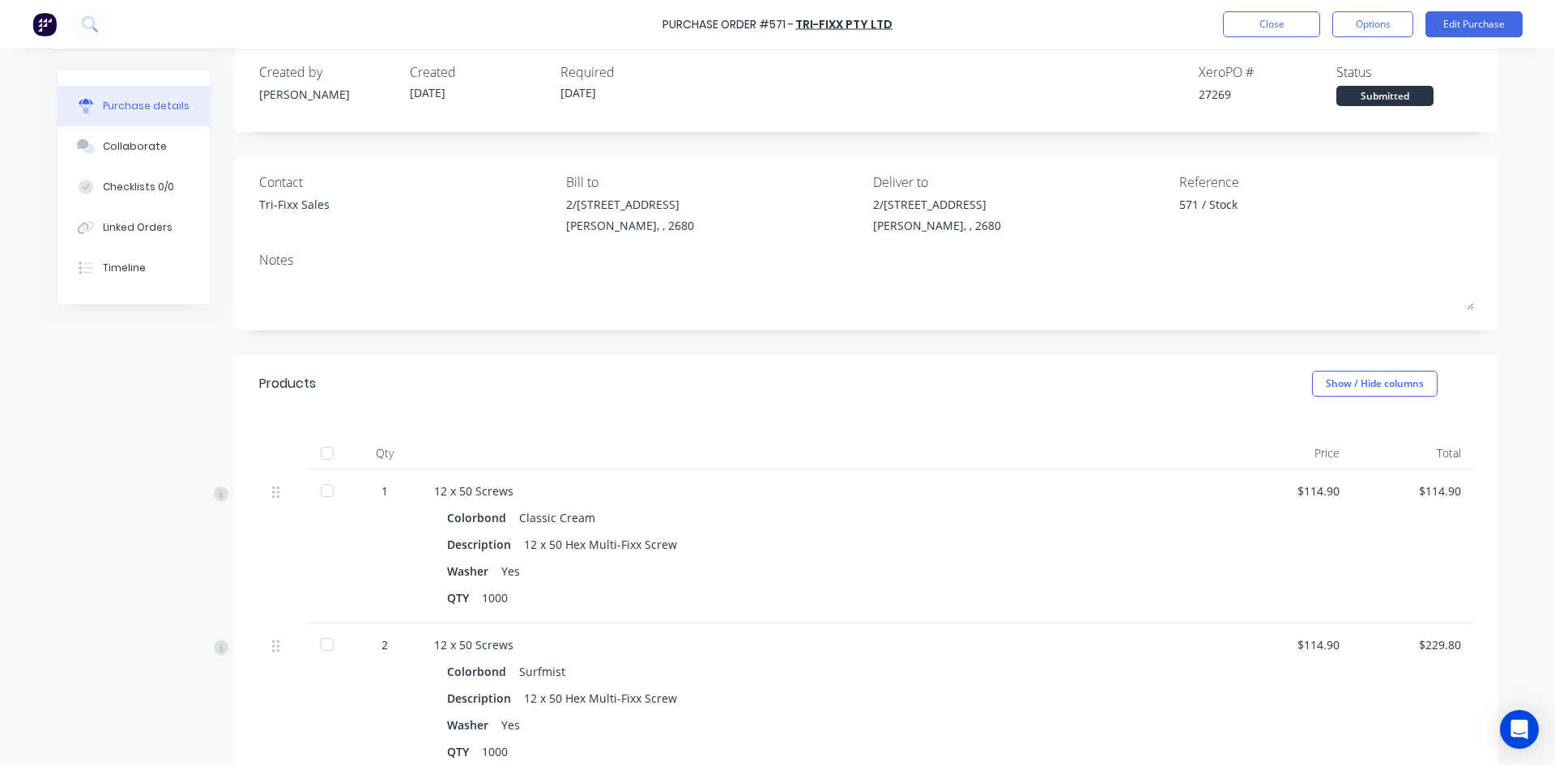
click at [952, 343] on div "Created by [PERSON_NAME] Created [DATE] Required [DATE] Xero PO # 27269 Status …" at bounding box center [867, 519] width 1264 height 946
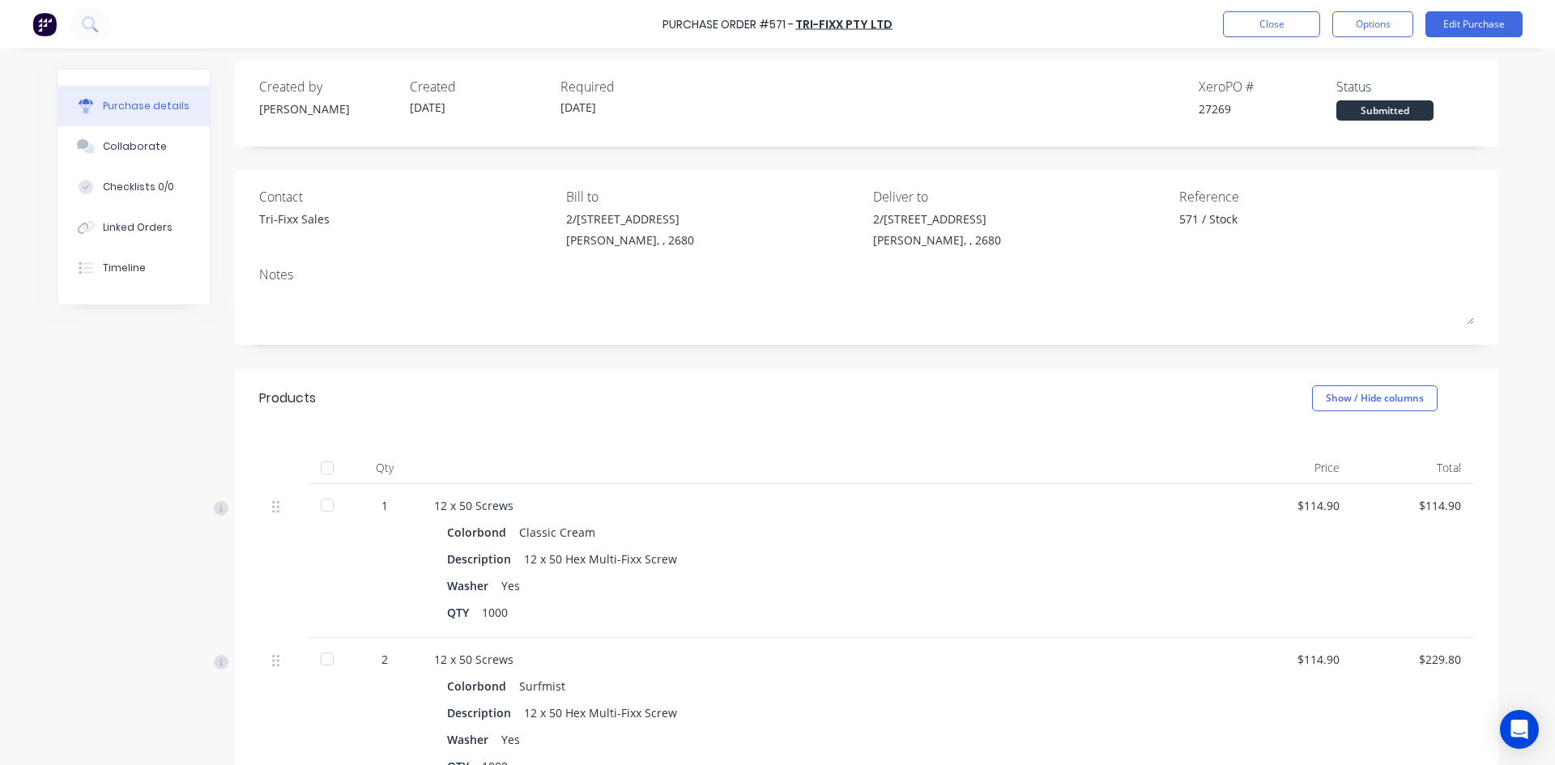
scroll to position [0, 0]
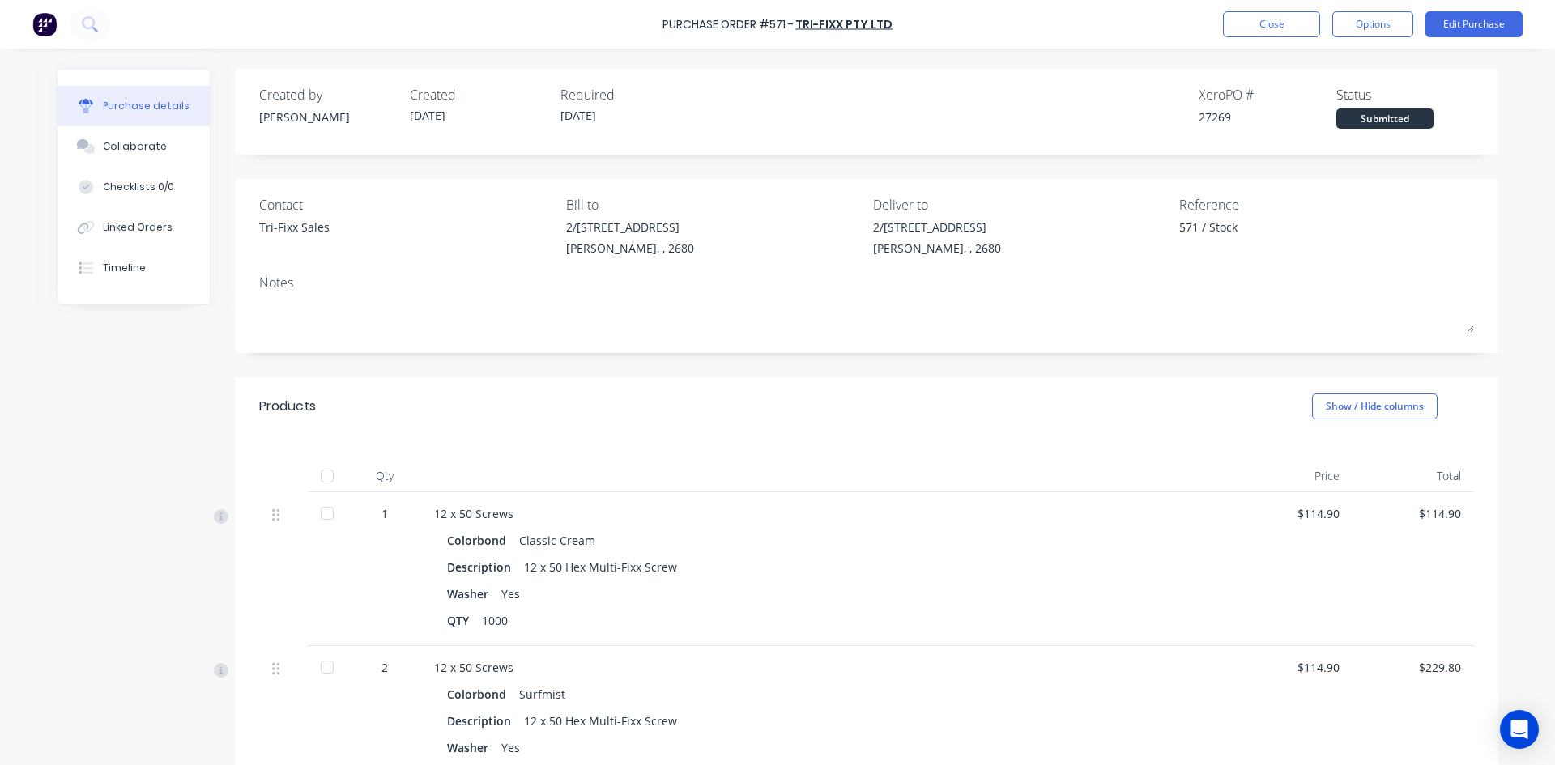
click at [995, 171] on div "Created by [PERSON_NAME] Created [DATE] Required [DATE] Xero PO # 27269 Status …" at bounding box center [867, 542] width 1264 height 946
click at [872, 162] on div "Created by [PERSON_NAME] Created [DATE] Required [DATE] Xero PO # 27269 Status …" at bounding box center [867, 542] width 1264 height 946
click at [848, 167] on div "Created by [PERSON_NAME] Created [DATE] Required [DATE] Xero PO # 27269 Status …" at bounding box center [867, 542] width 1264 height 946
click at [1286, 25] on button "Close" at bounding box center [1271, 24] width 97 height 26
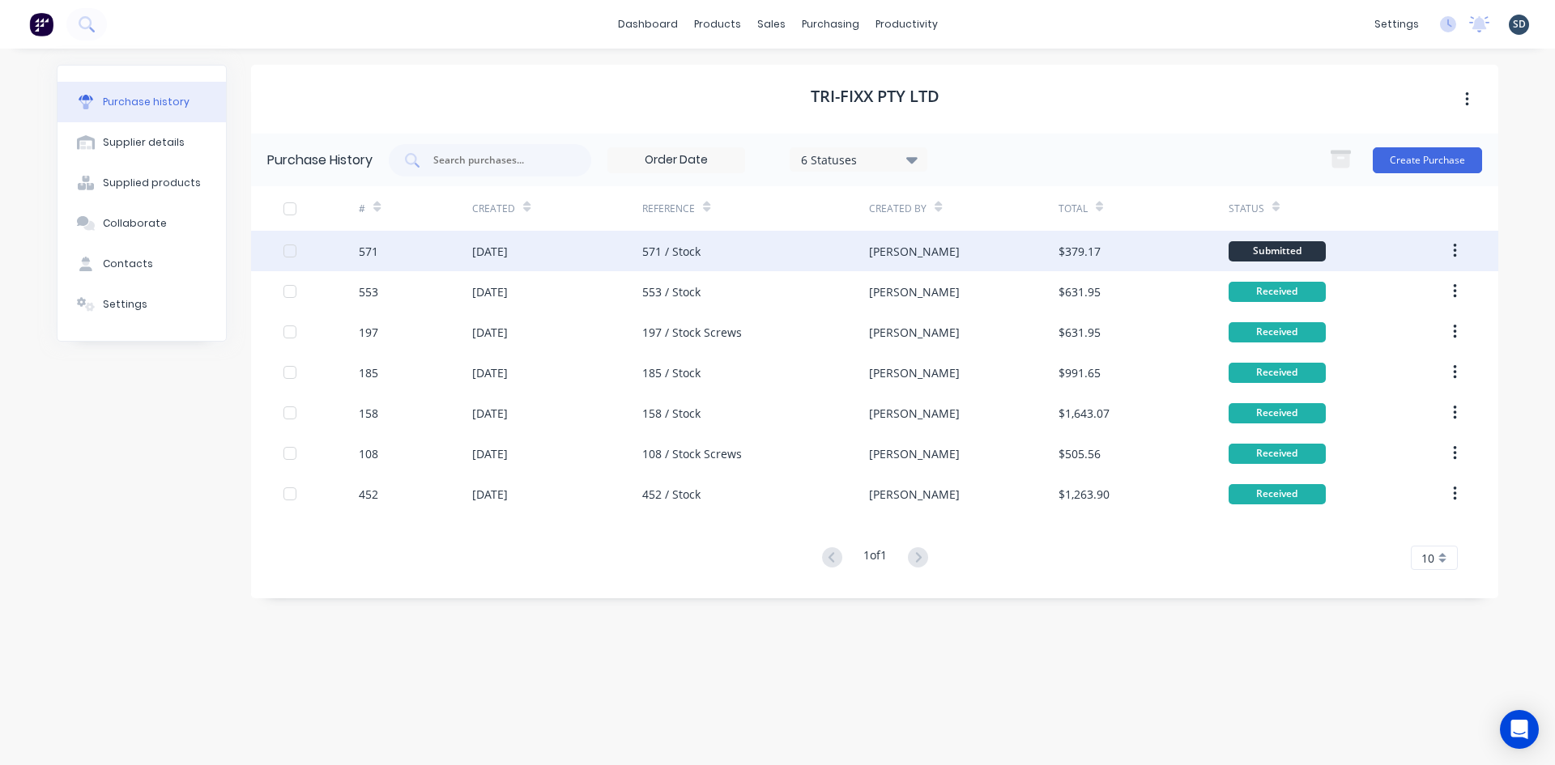
click at [1457, 251] on button "button" at bounding box center [1455, 251] width 38 height 29
click at [1398, 329] on div "Duplicate" at bounding box center [1397, 325] width 125 height 23
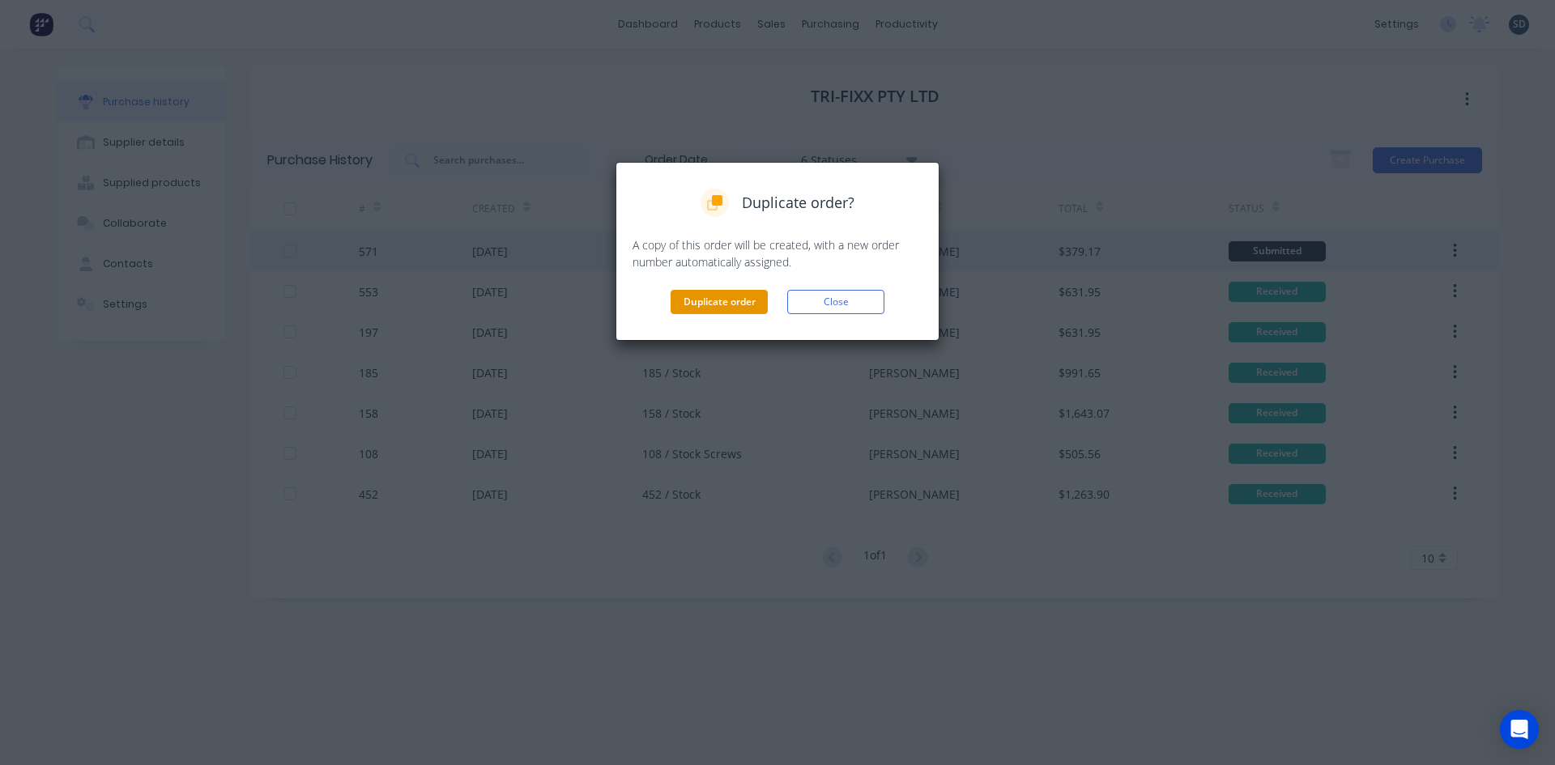
click at [714, 309] on button "Duplicate order" at bounding box center [719, 302] width 97 height 24
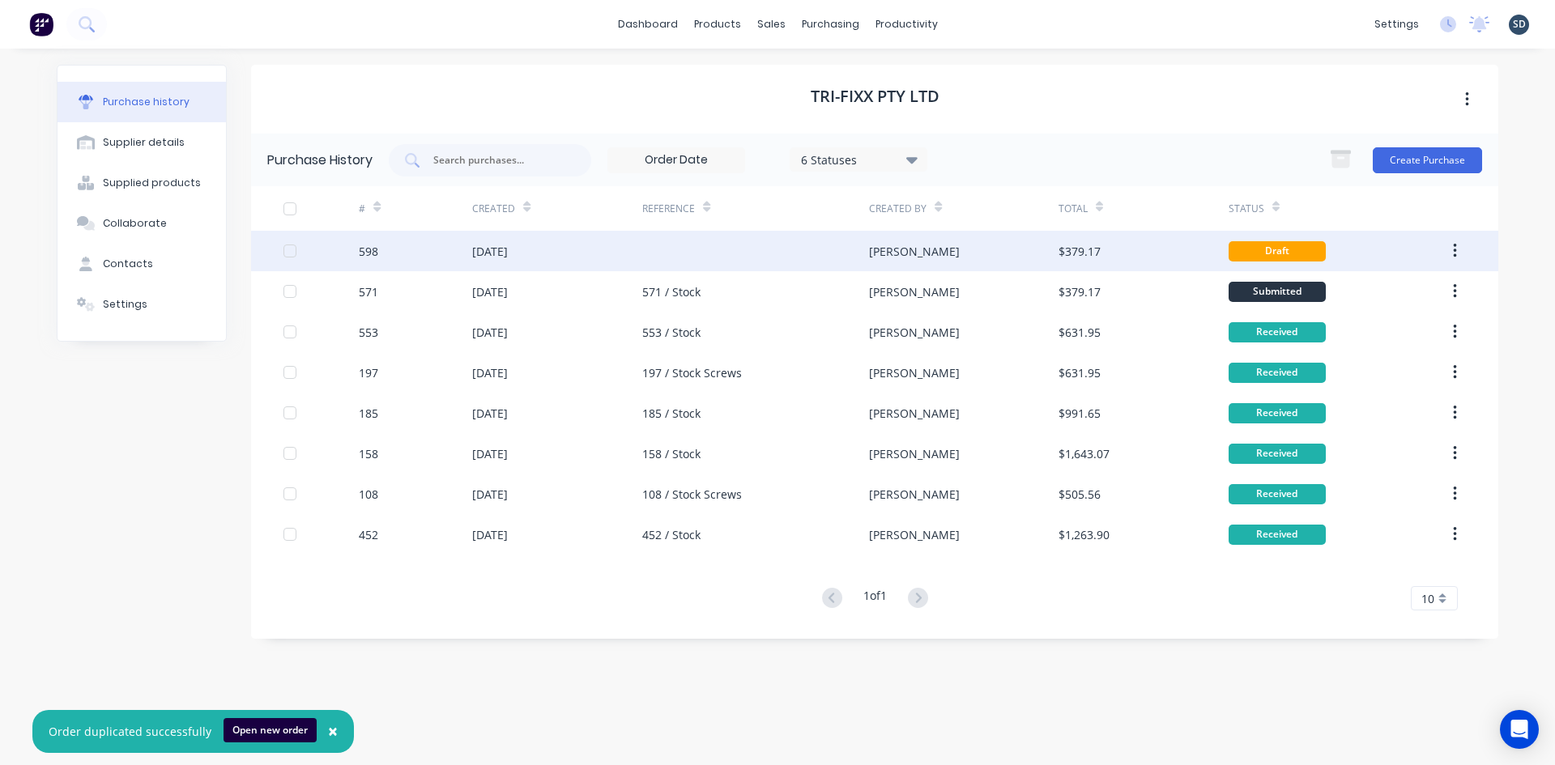
click at [766, 250] on div at bounding box center [755, 251] width 227 height 41
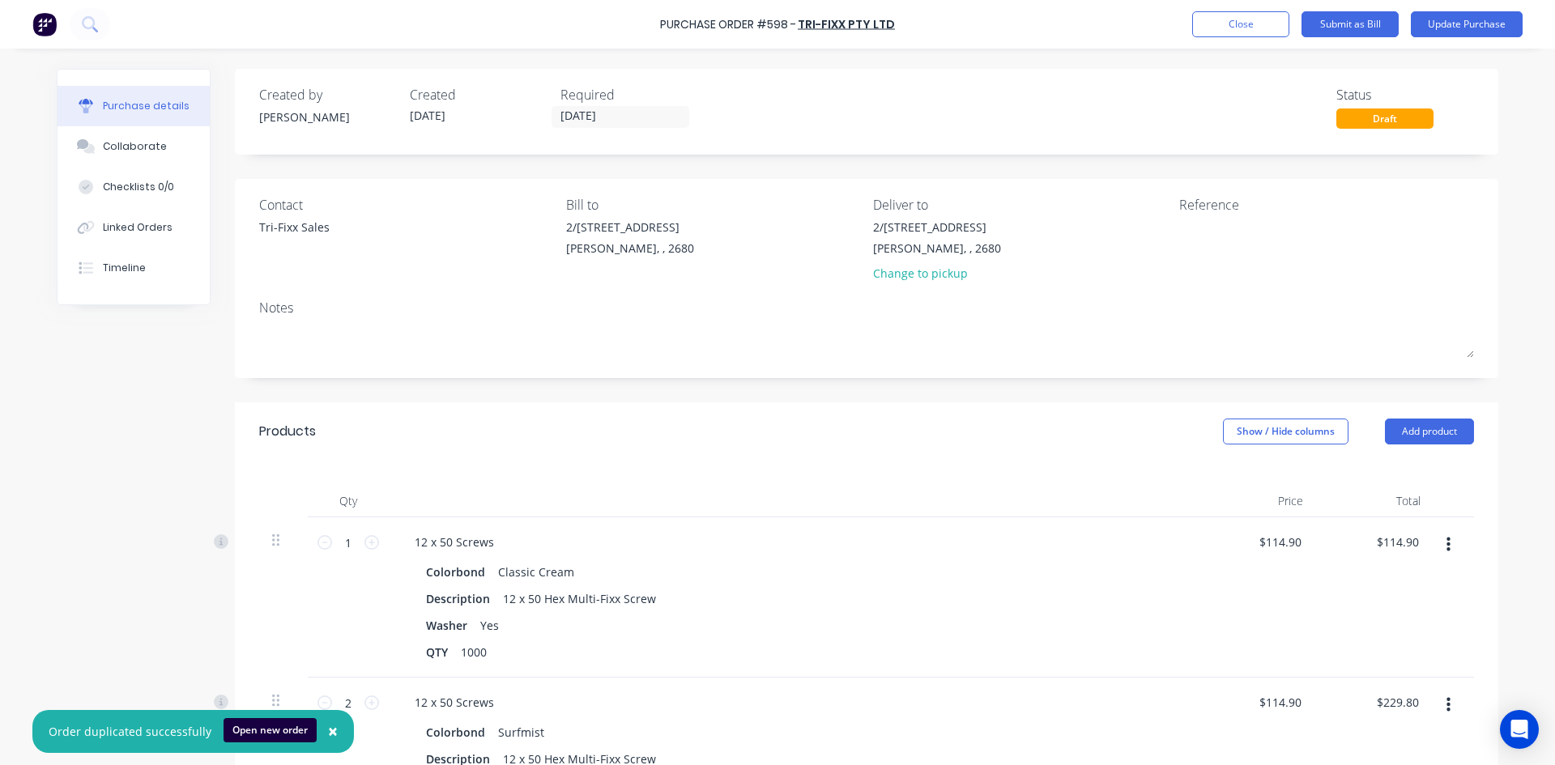
scroll to position [162, 0]
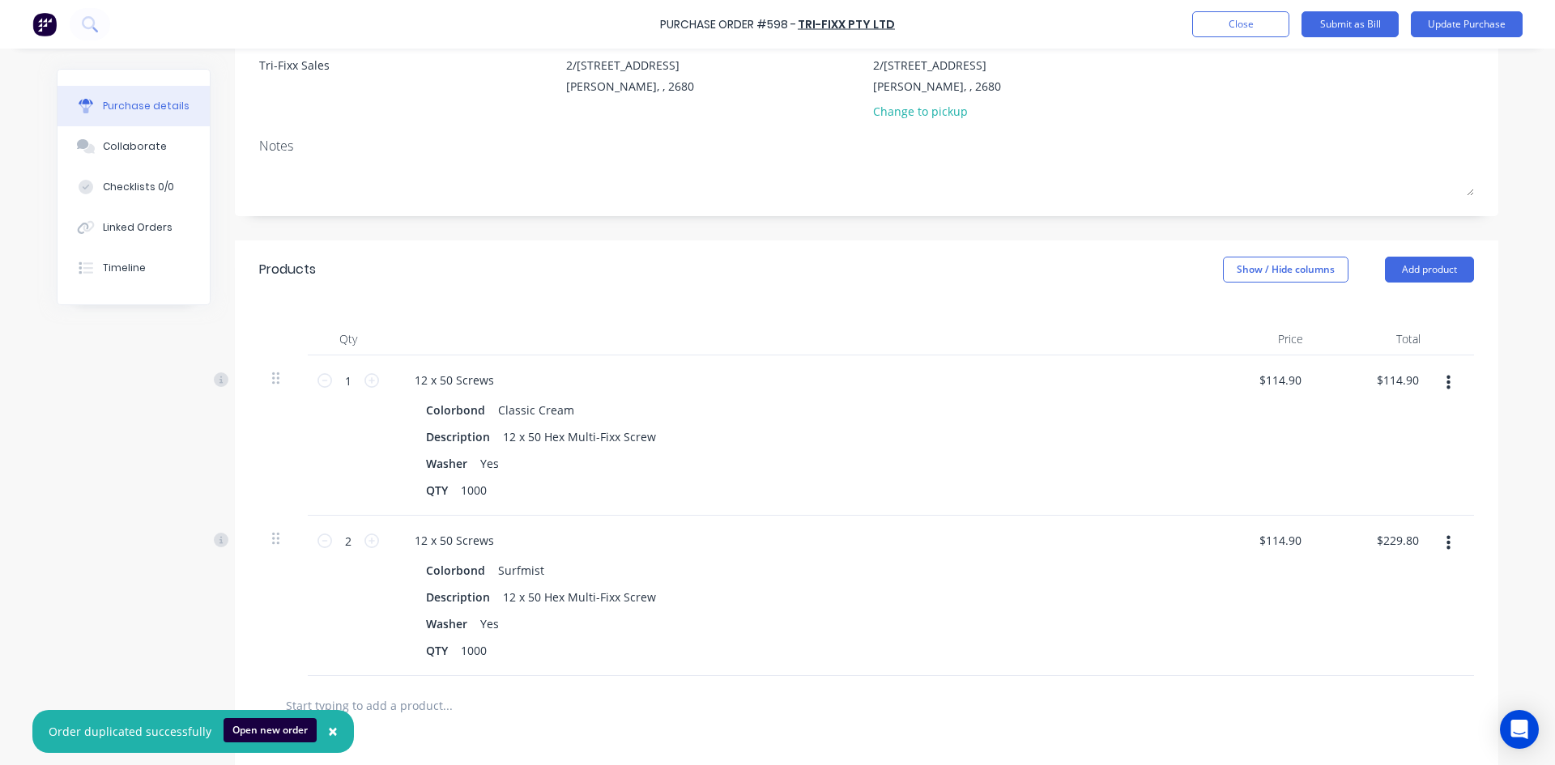
click at [1447, 383] on icon "button" at bounding box center [1449, 383] width 4 height 18
click at [1410, 428] on button "Edit" at bounding box center [1399, 426] width 138 height 32
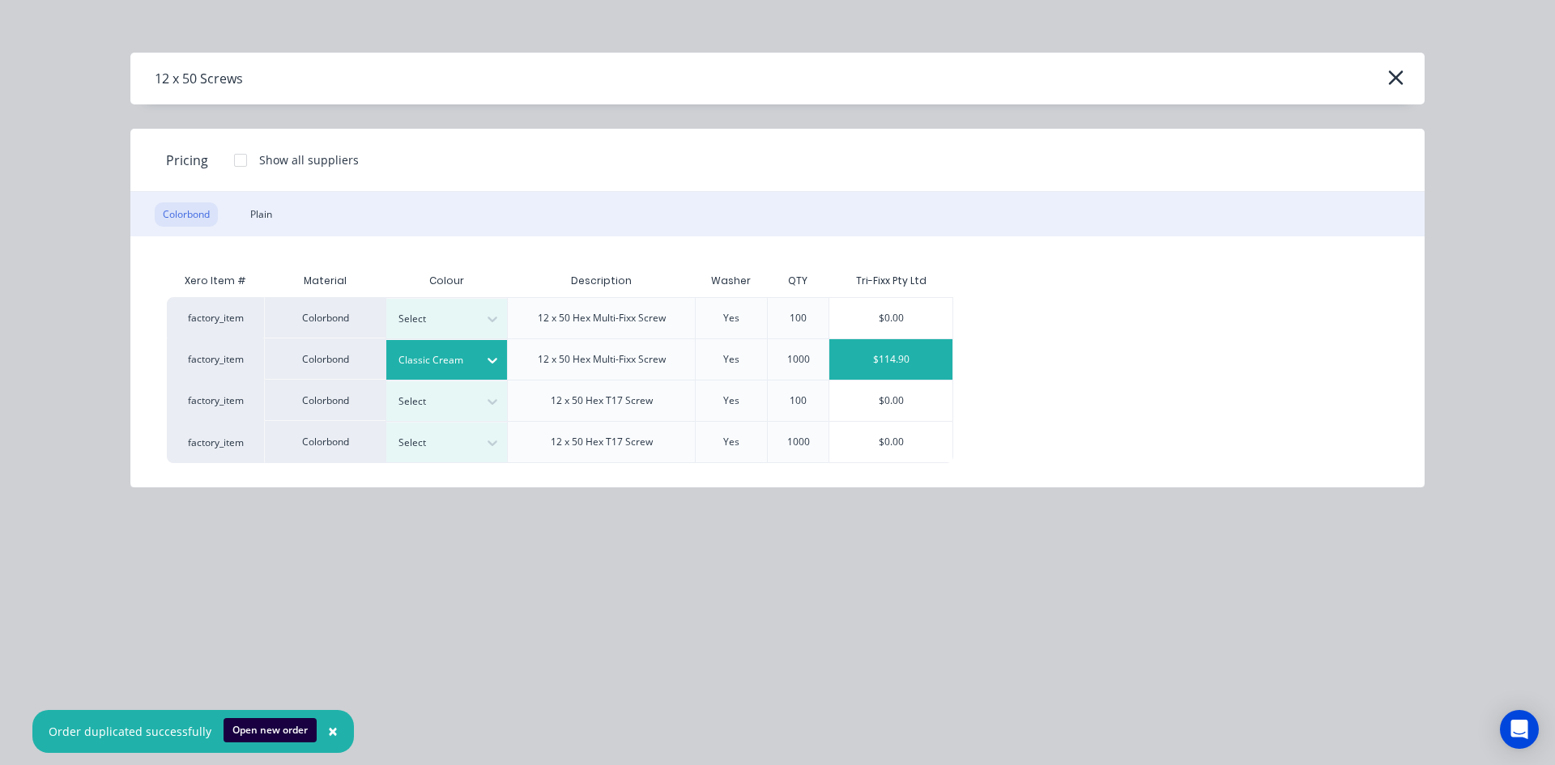
click at [472, 365] on div "Classic Cream" at bounding box center [432, 360] width 91 height 21
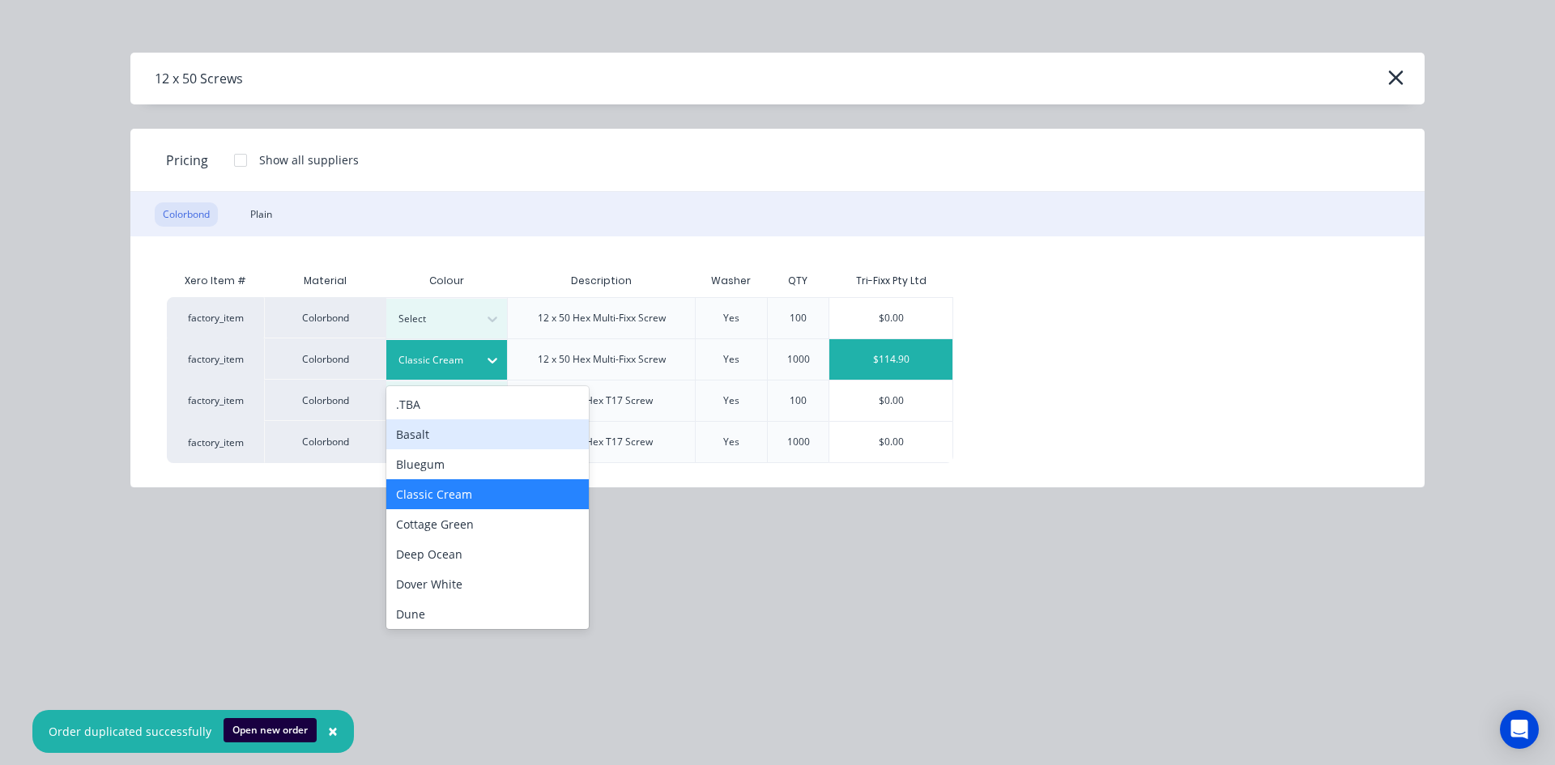
click at [460, 432] on div "Basalt" at bounding box center [487, 435] width 203 height 30
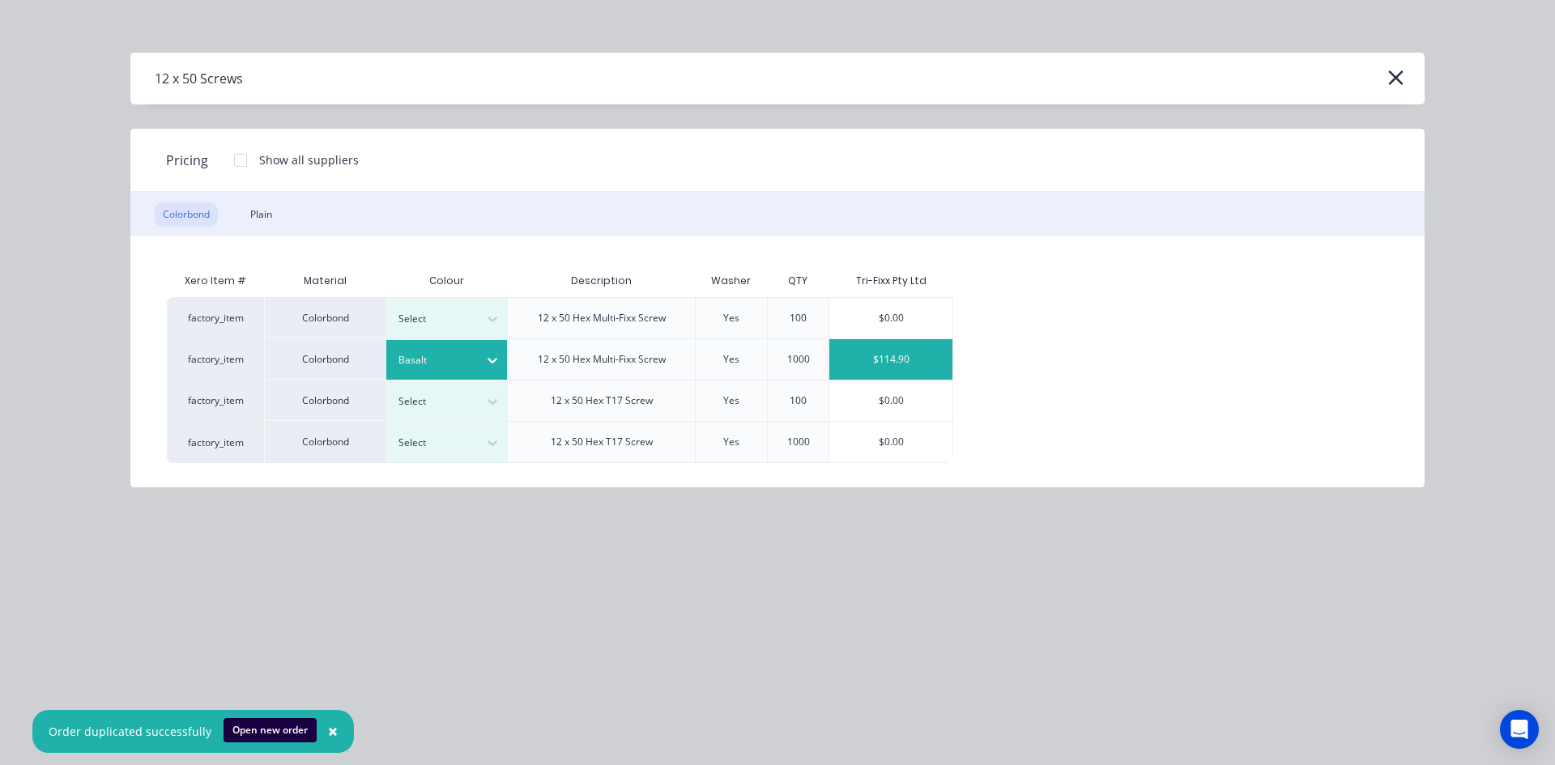
click at [906, 352] on div "$114.90" at bounding box center [890, 359] width 123 height 41
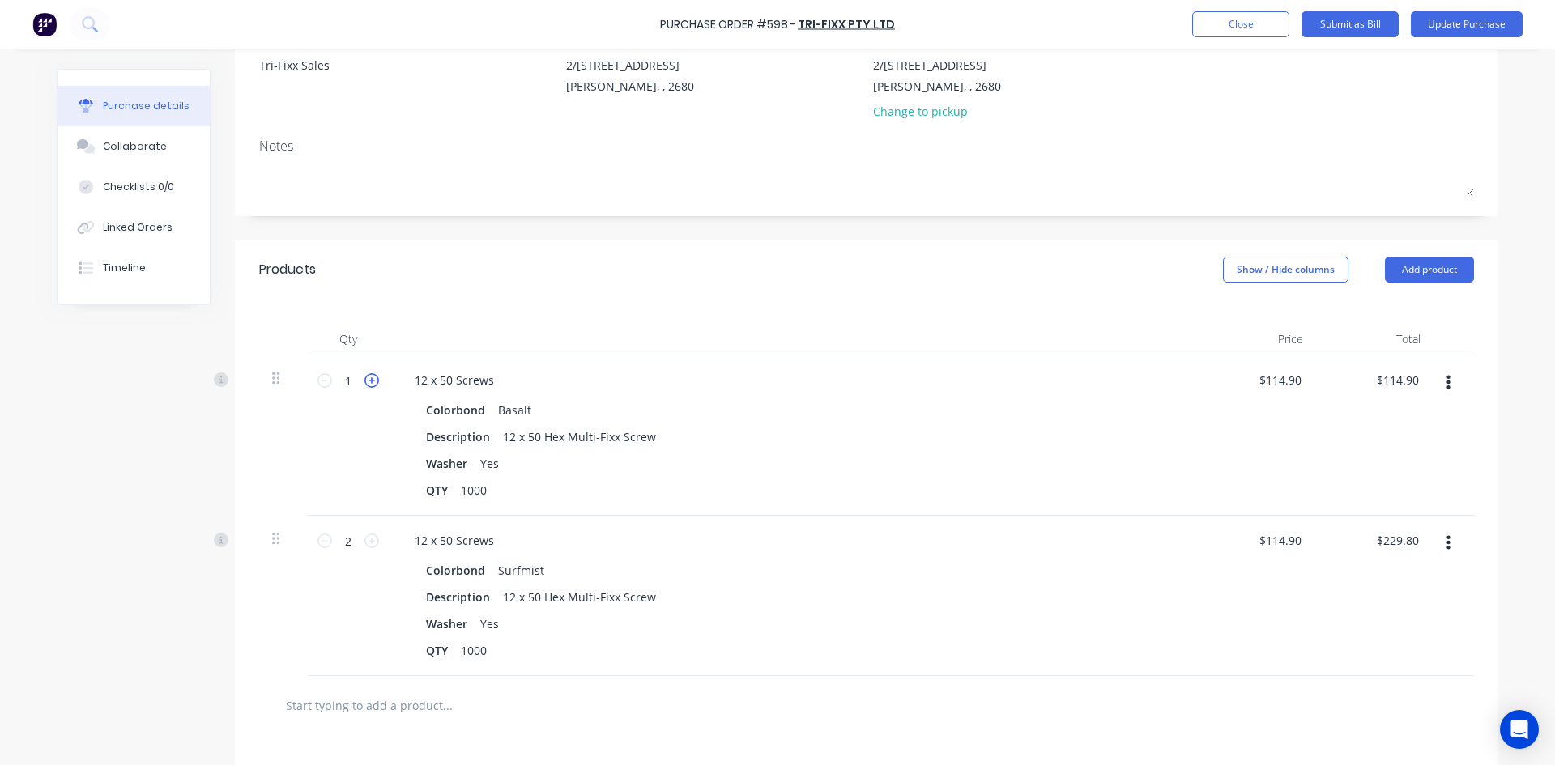
click at [366, 382] on icon at bounding box center [372, 380] width 15 height 15
type input "2"
type input "$229.80"
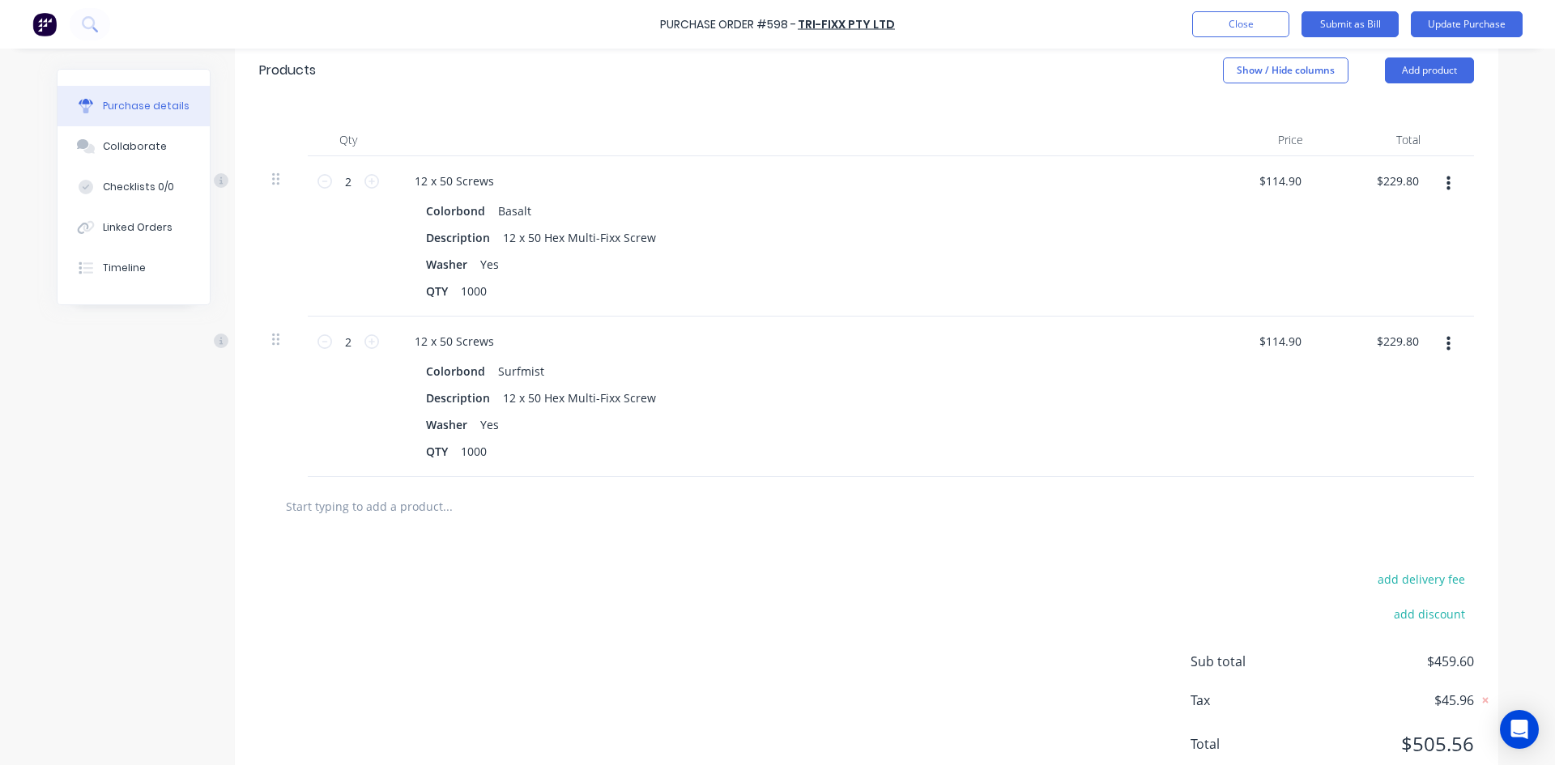
scroll to position [405, 0]
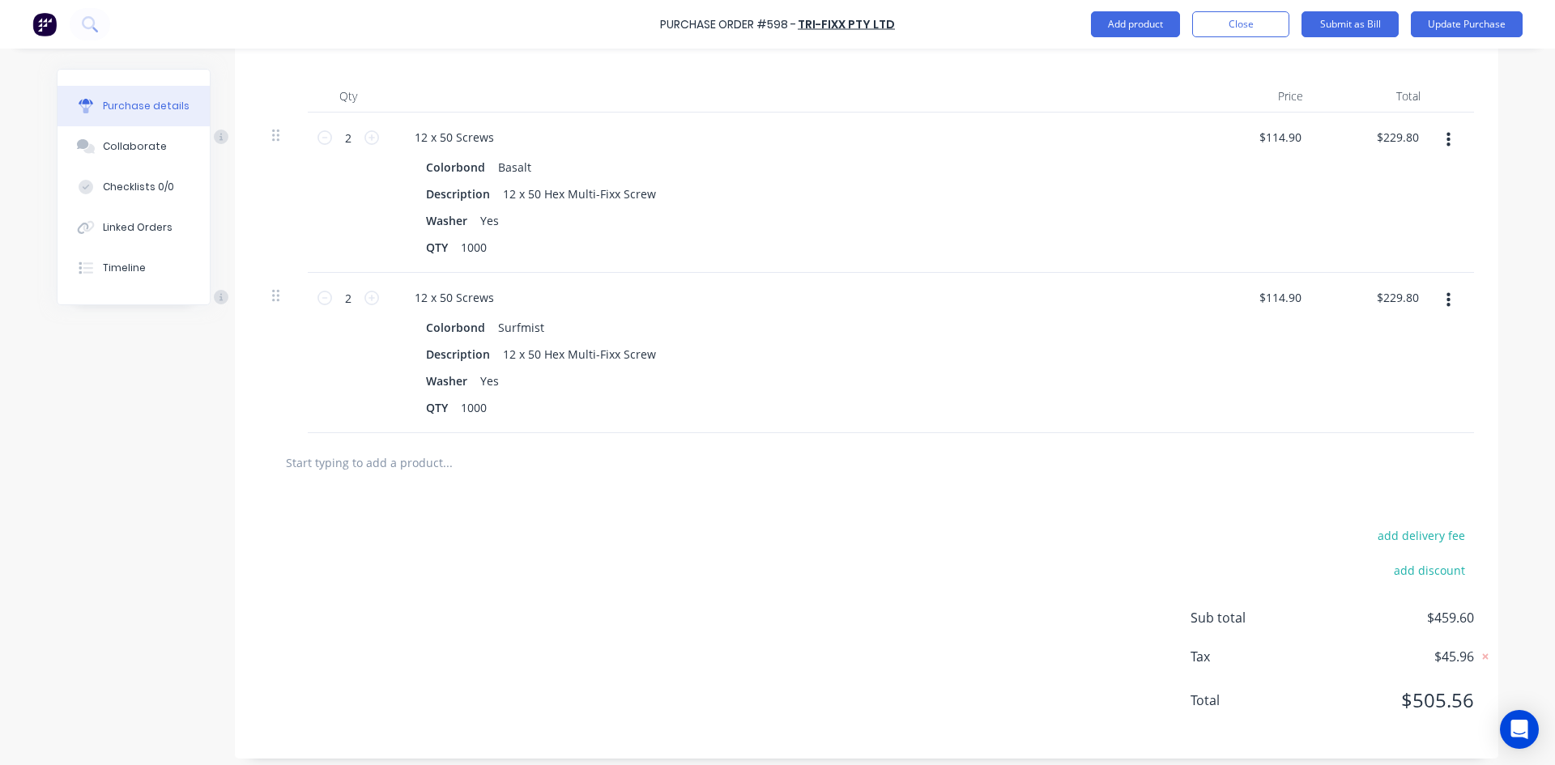
click at [1447, 300] on icon "button" at bounding box center [1449, 301] width 4 height 18
click at [1392, 348] on button "Edit" at bounding box center [1399, 343] width 138 height 32
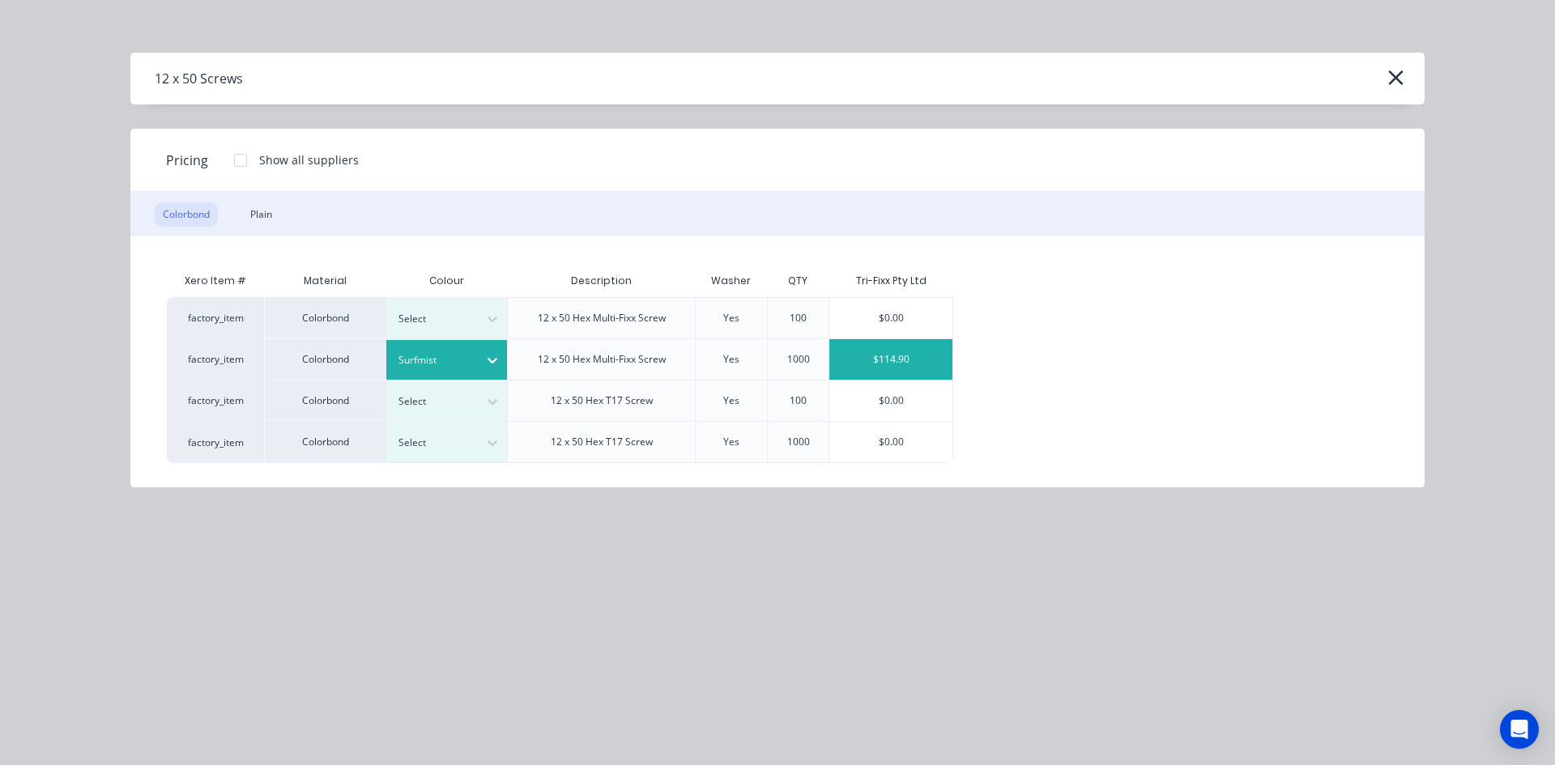
click at [453, 358] on div at bounding box center [435, 361] width 73 height 18
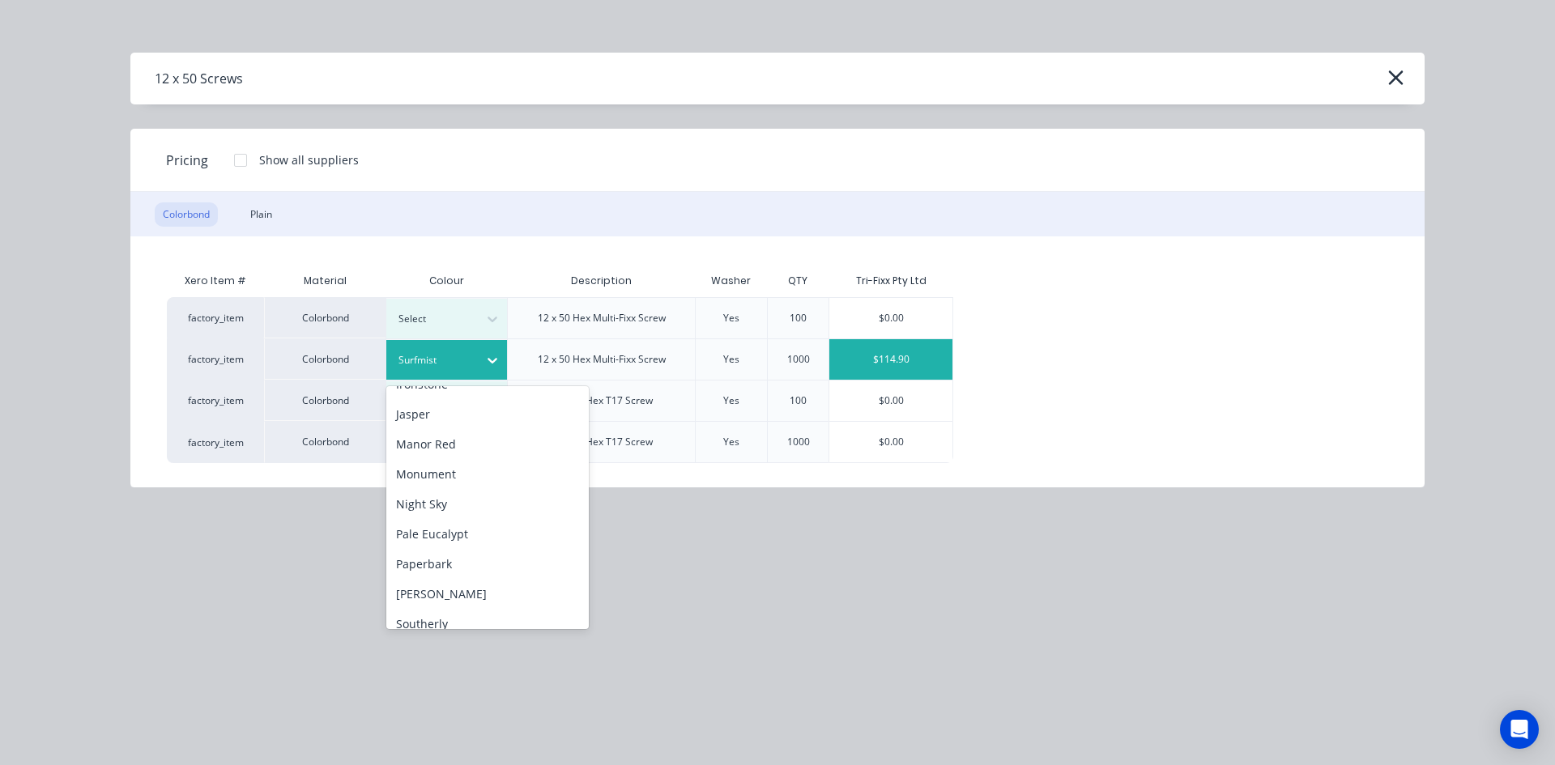
scroll to position [324, 0]
click at [470, 450] on div "Manor Red" at bounding box center [487, 440] width 203 height 30
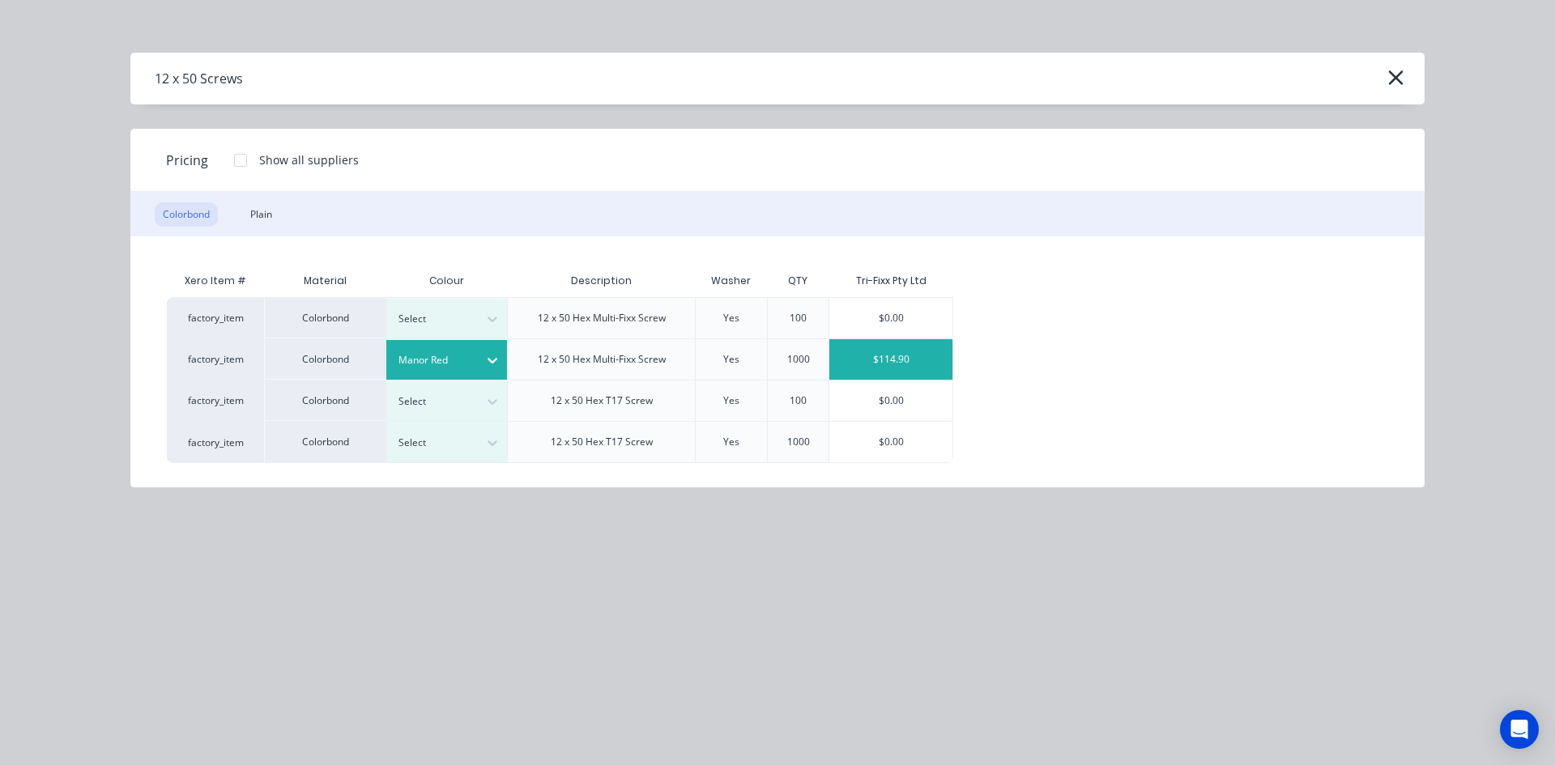
click at [903, 357] on div "$114.90" at bounding box center [890, 359] width 123 height 41
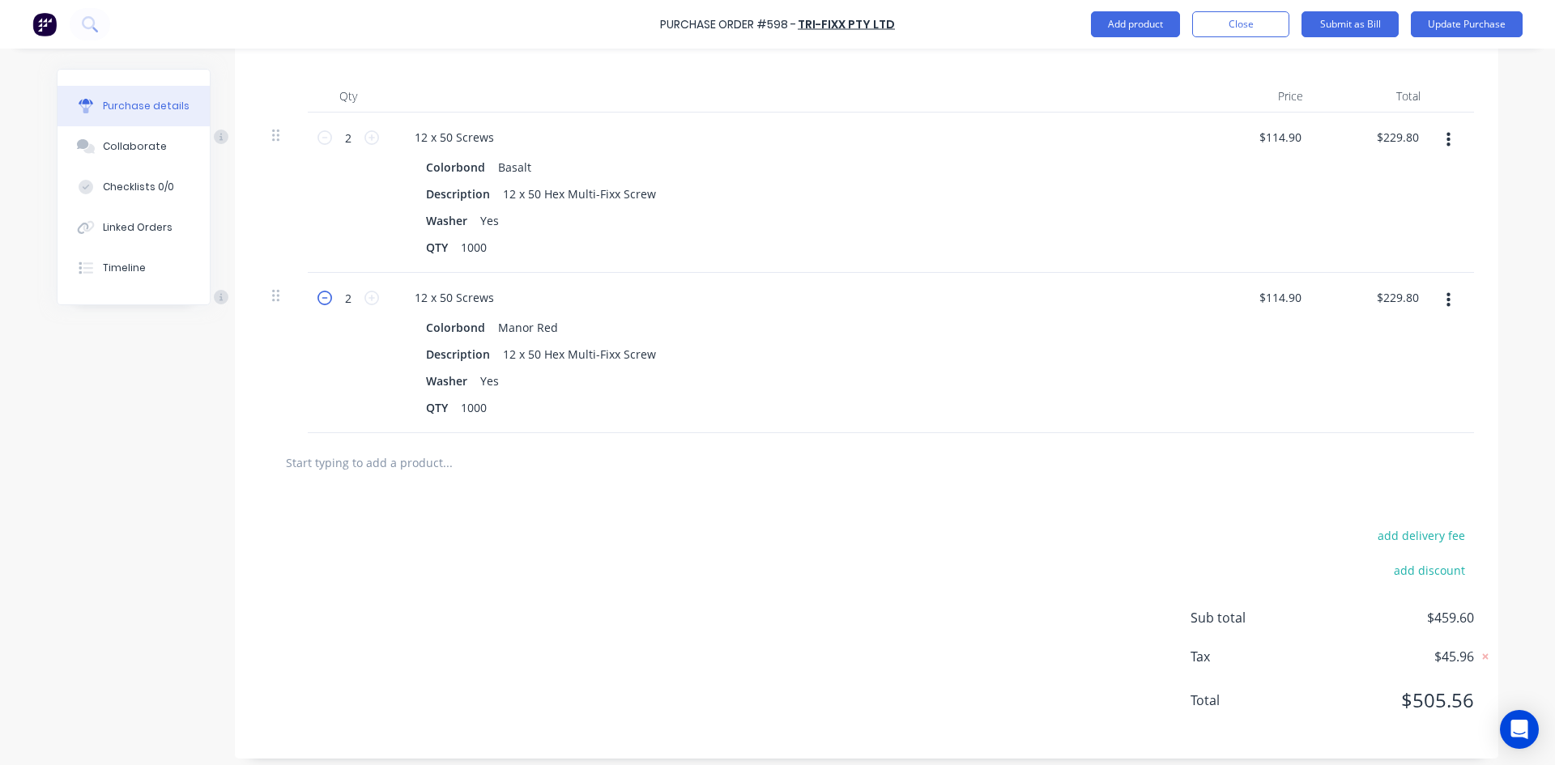
click at [322, 297] on icon at bounding box center [325, 298] width 15 height 15
type input "1"
type input "$114.90"
click at [866, 556] on div "add delivery fee add discount Sub total $344.70 Tax $34.47 Total $379.17" at bounding box center [867, 625] width 1264 height 266
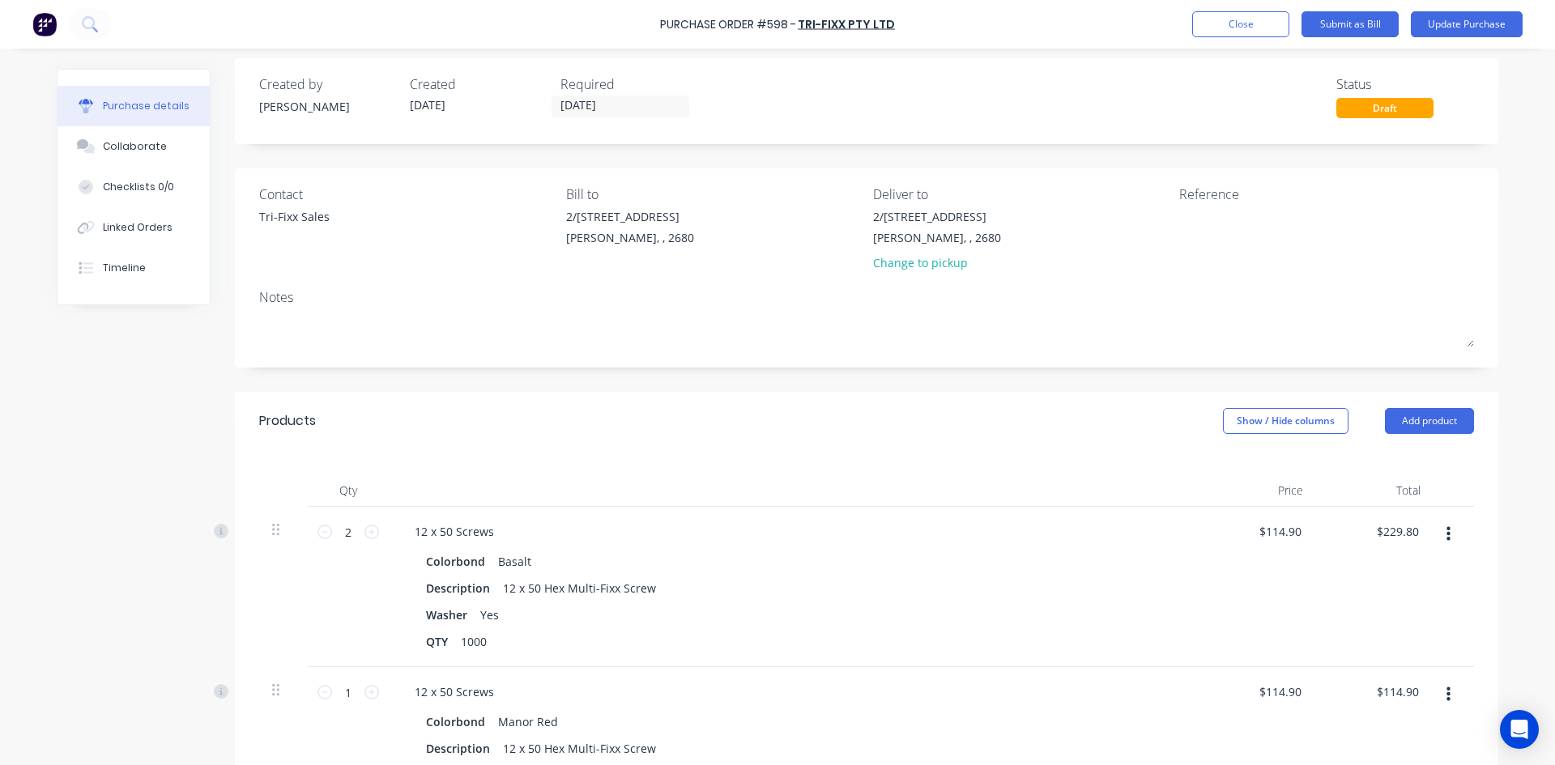
scroll to position [10, 0]
click at [866, 391] on div "Created by [PERSON_NAME] Created [DATE] Required [DATE] Status Draft Contact Tr…" at bounding box center [867, 606] width 1264 height 1095
click at [1187, 216] on textarea at bounding box center [1280, 227] width 203 height 36
type textarea "598 Sto"
type textarea "x"
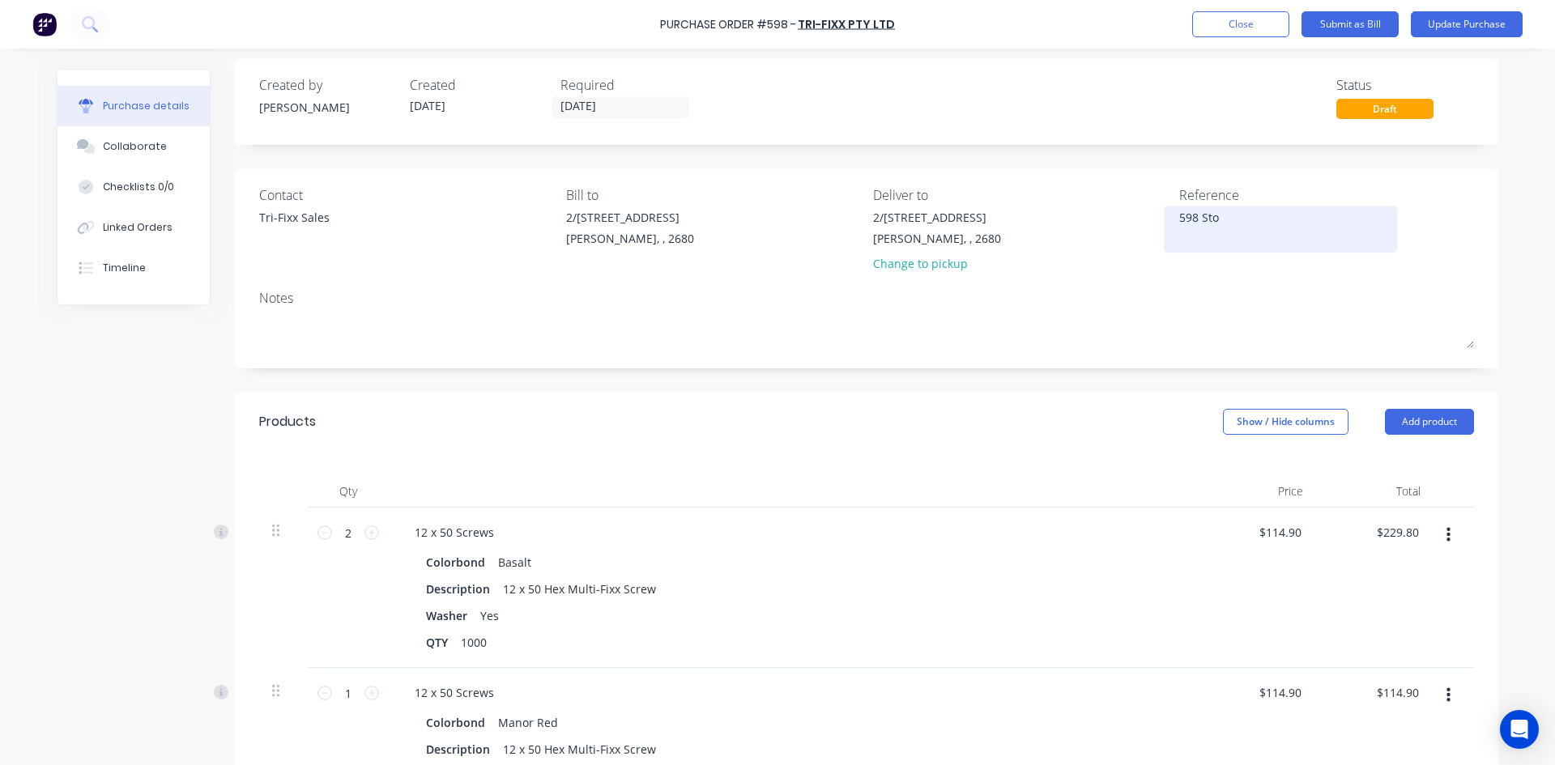
type textarea "598 Stoc"
type textarea "x"
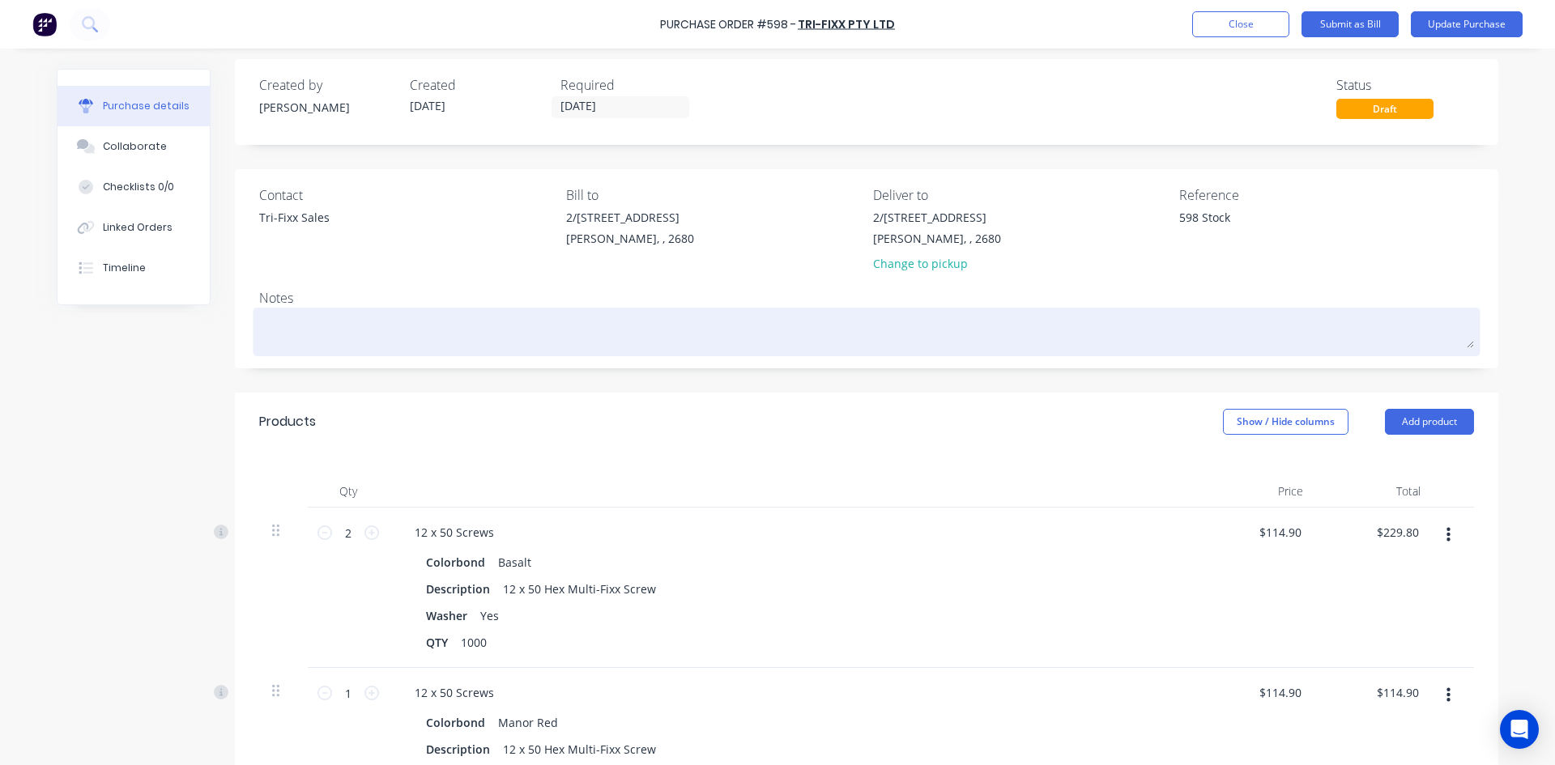
type textarea "598 Stock"
type textarea "x"
type textarea "598 Stock"
click at [1068, 312] on div at bounding box center [866, 332] width 1215 height 41
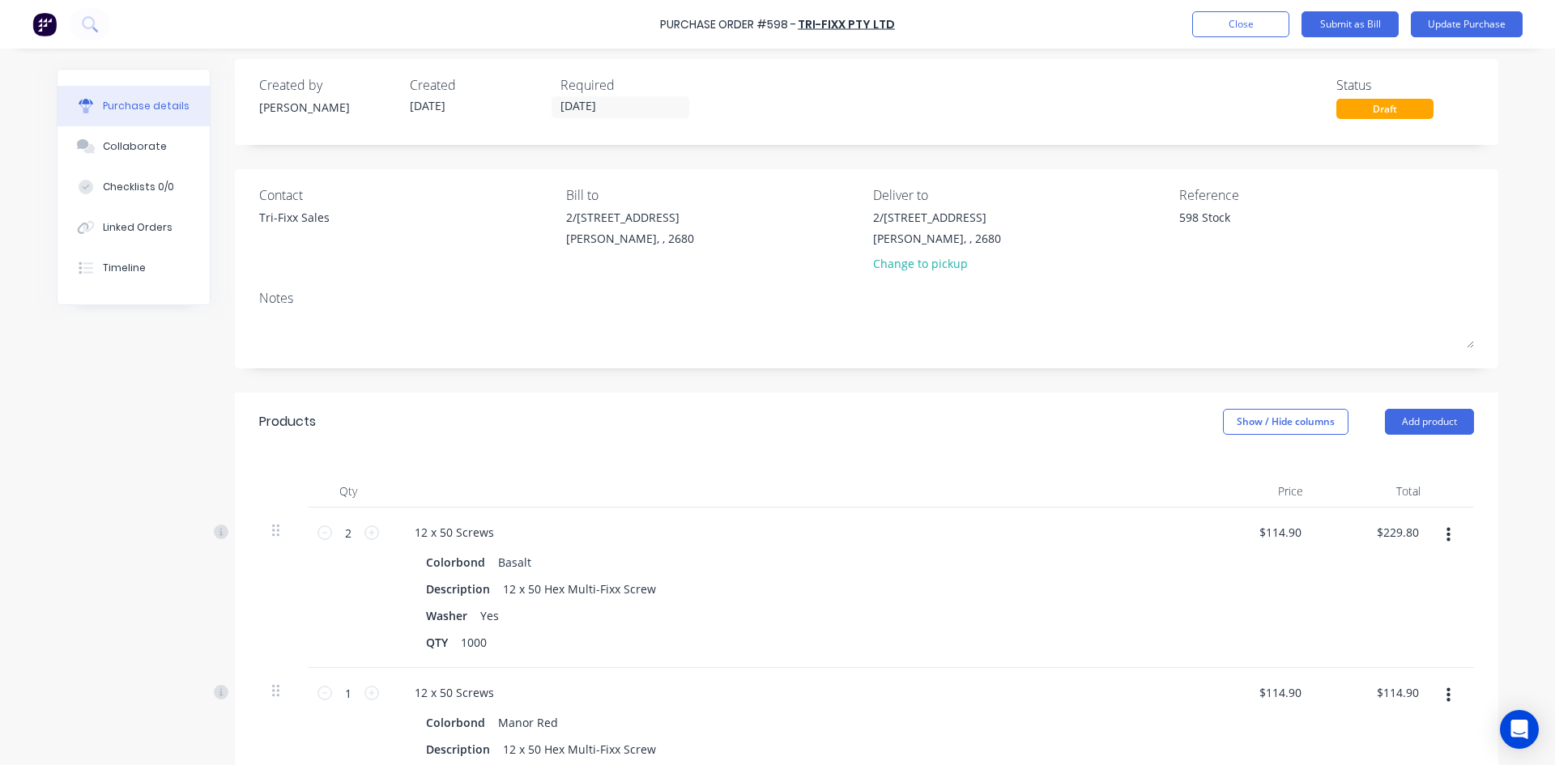
click at [793, 163] on div "Created by [PERSON_NAME] Created [DATE] Required [DATE] Status Draft Contact Tr…" at bounding box center [867, 606] width 1264 height 1095
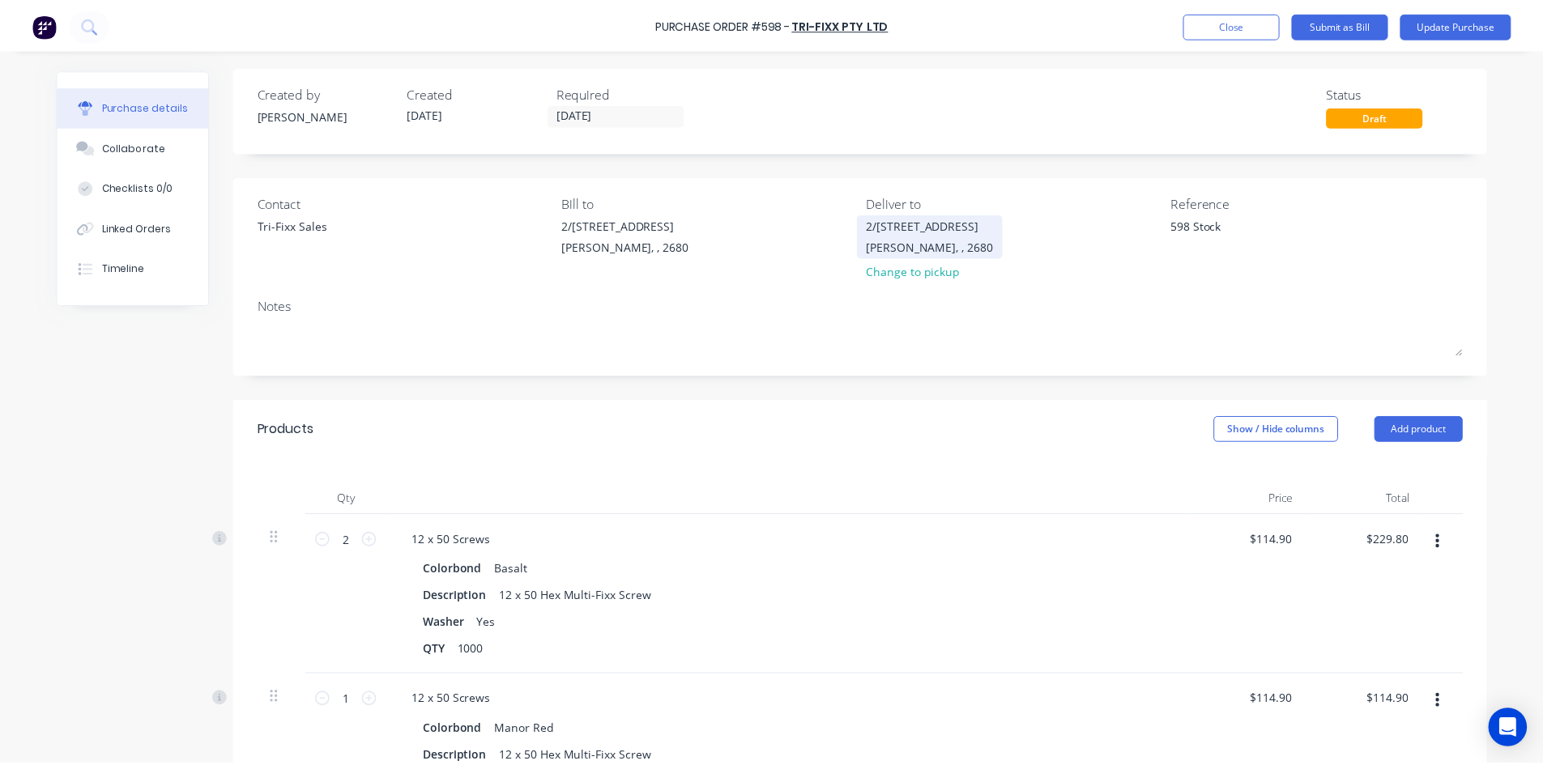
scroll to position [0, 0]
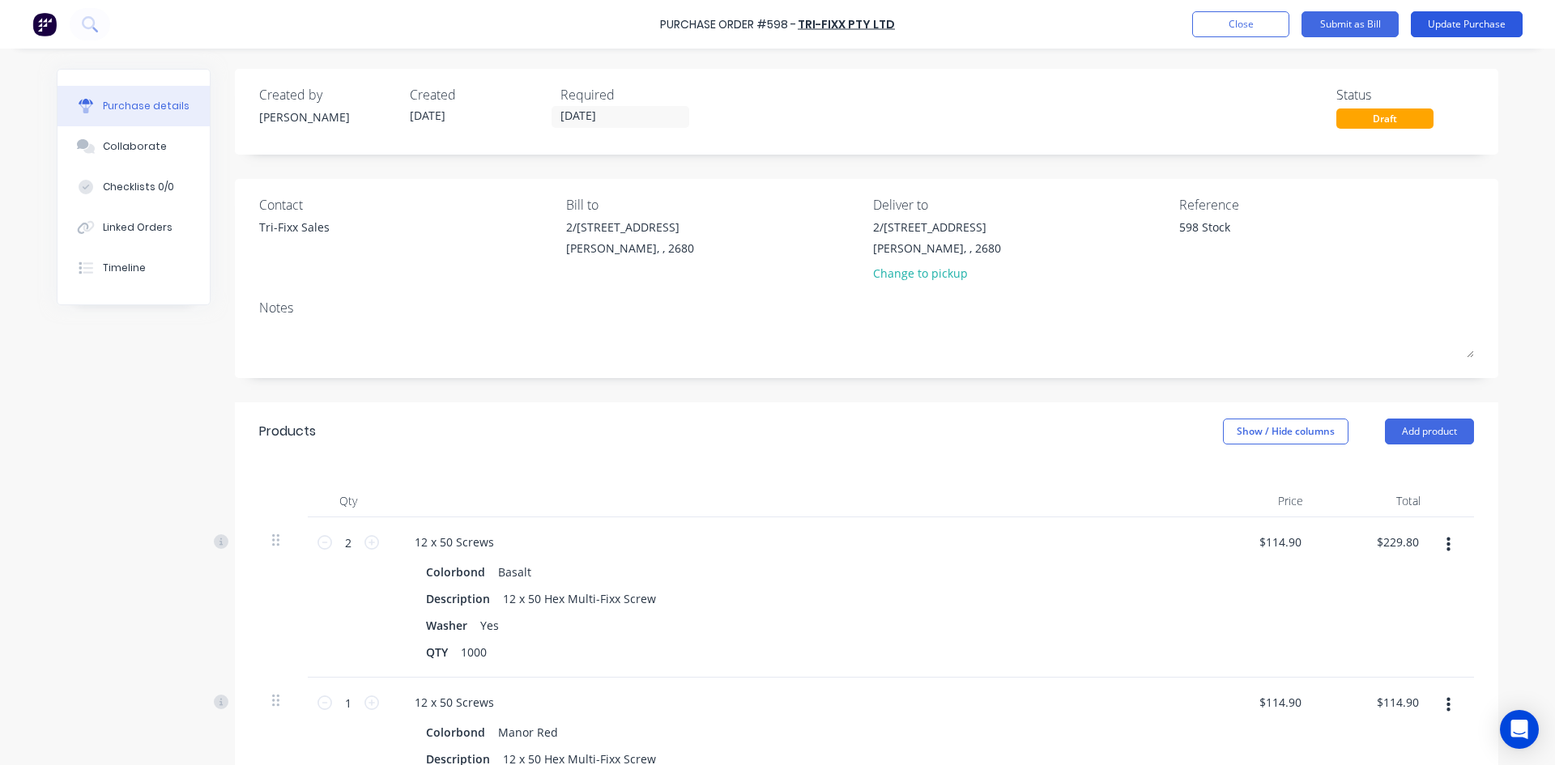
click at [1479, 23] on button "Update Purchase" at bounding box center [1467, 24] width 112 height 26
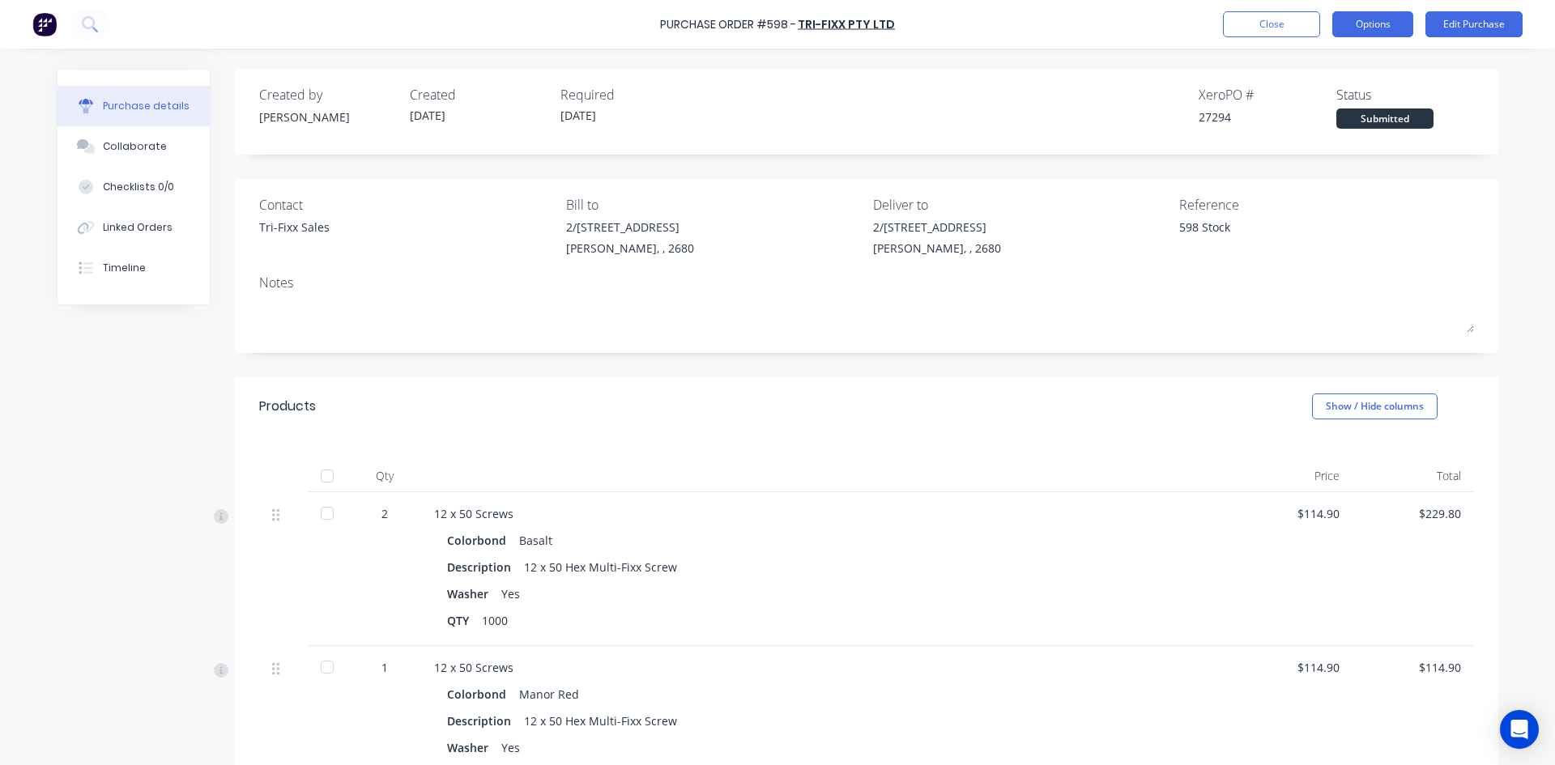
click at [1364, 18] on button "Options" at bounding box center [1372, 24] width 81 height 26
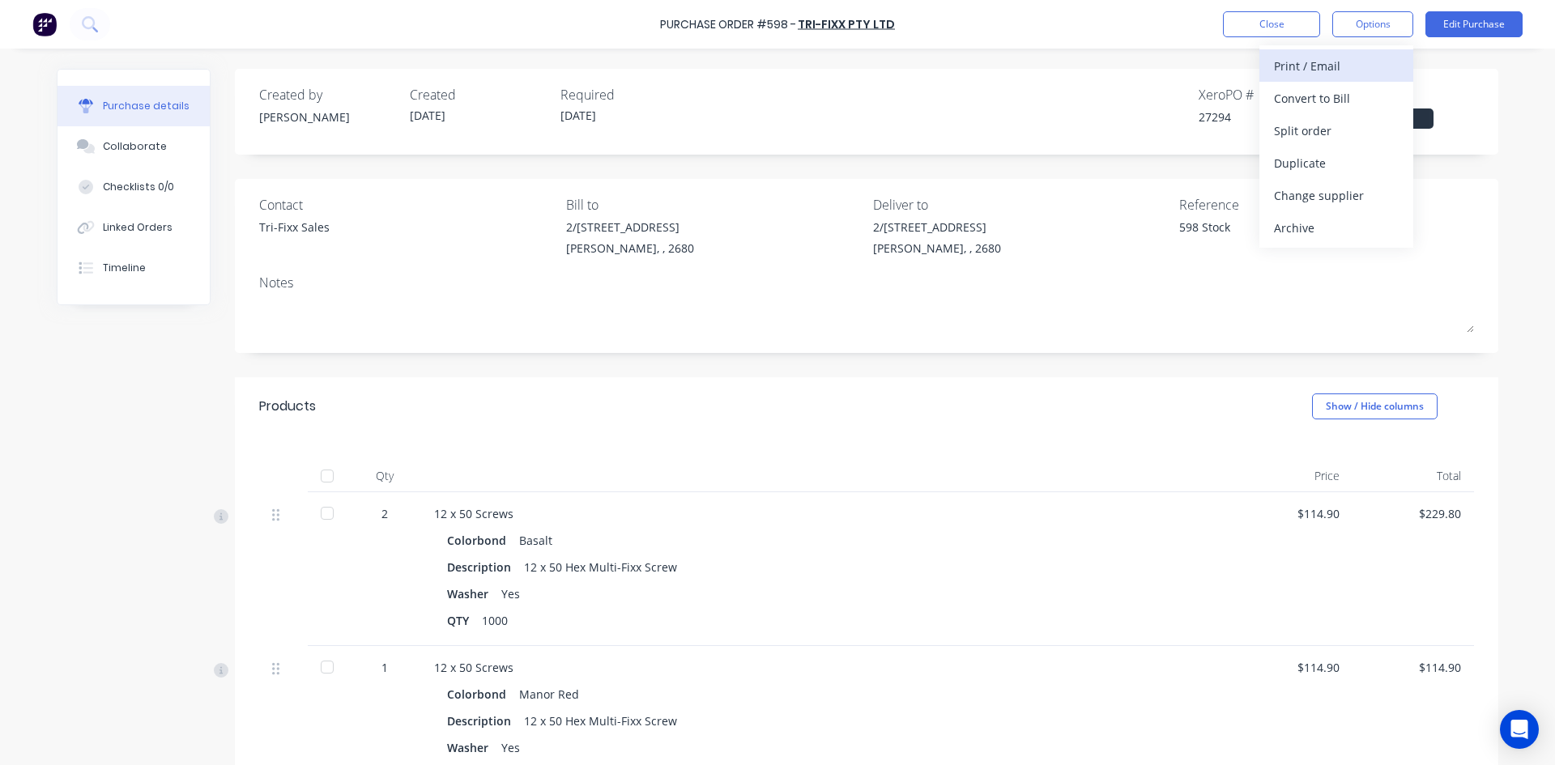
click at [1353, 62] on div "Print / Email" at bounding box center [1336, 65] width 125 height 23
click at [1341, 100] on div "With pricing" at bounding box center [1336, 98] width 125 height 23
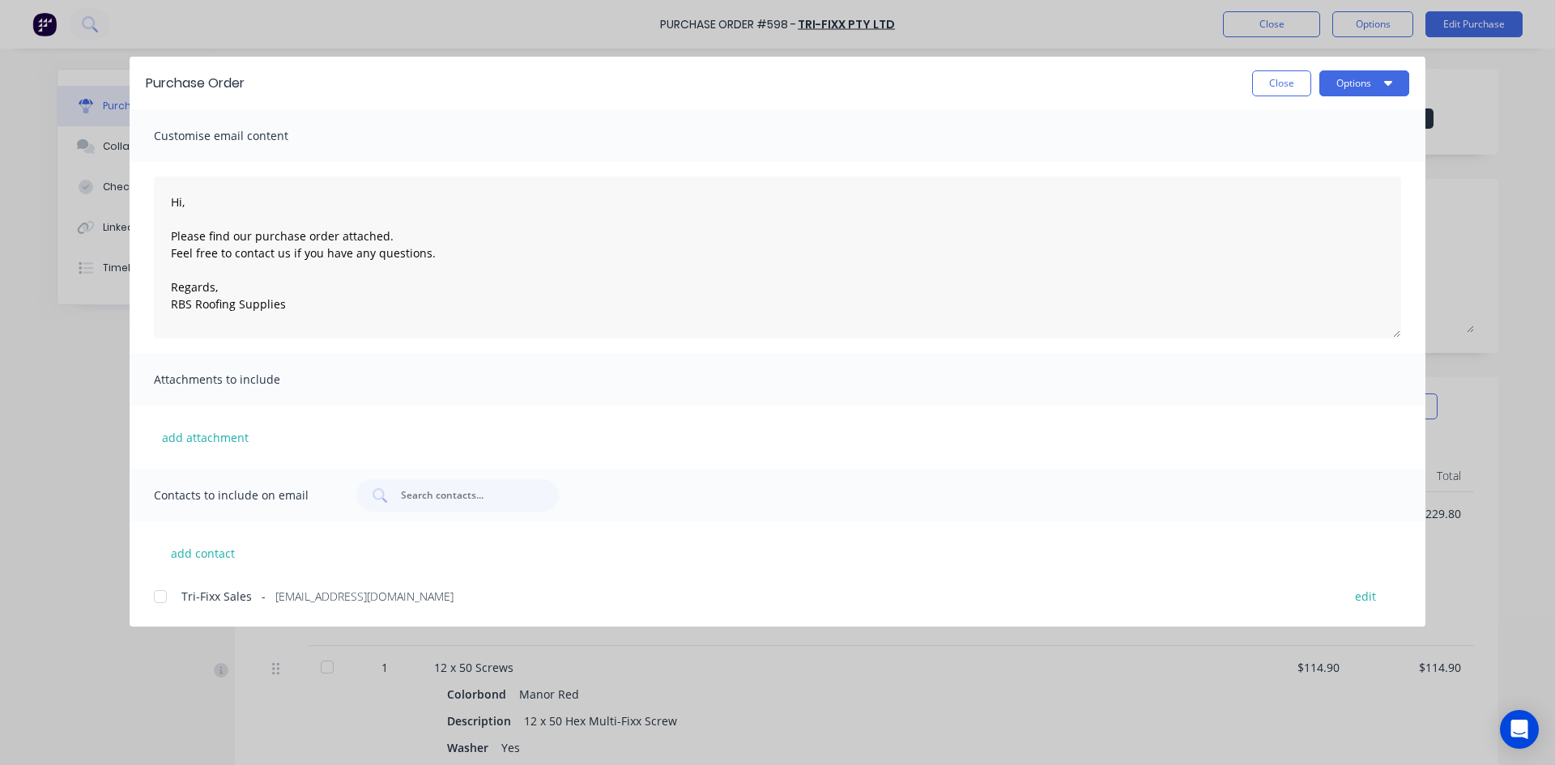
click at [166, 597] on div at bounding box center [160, 597] width 32 height 32
click at [1406, 83] on button "Options" at bounding box center [1364, 83] width 90 height 26
click at [1341, 192] on div "Email" at bounding box center [1332, 188] width 125 height 23
click at [1278, 83] on button "Close" at bounding box center [1281, 83] width 59 height 26
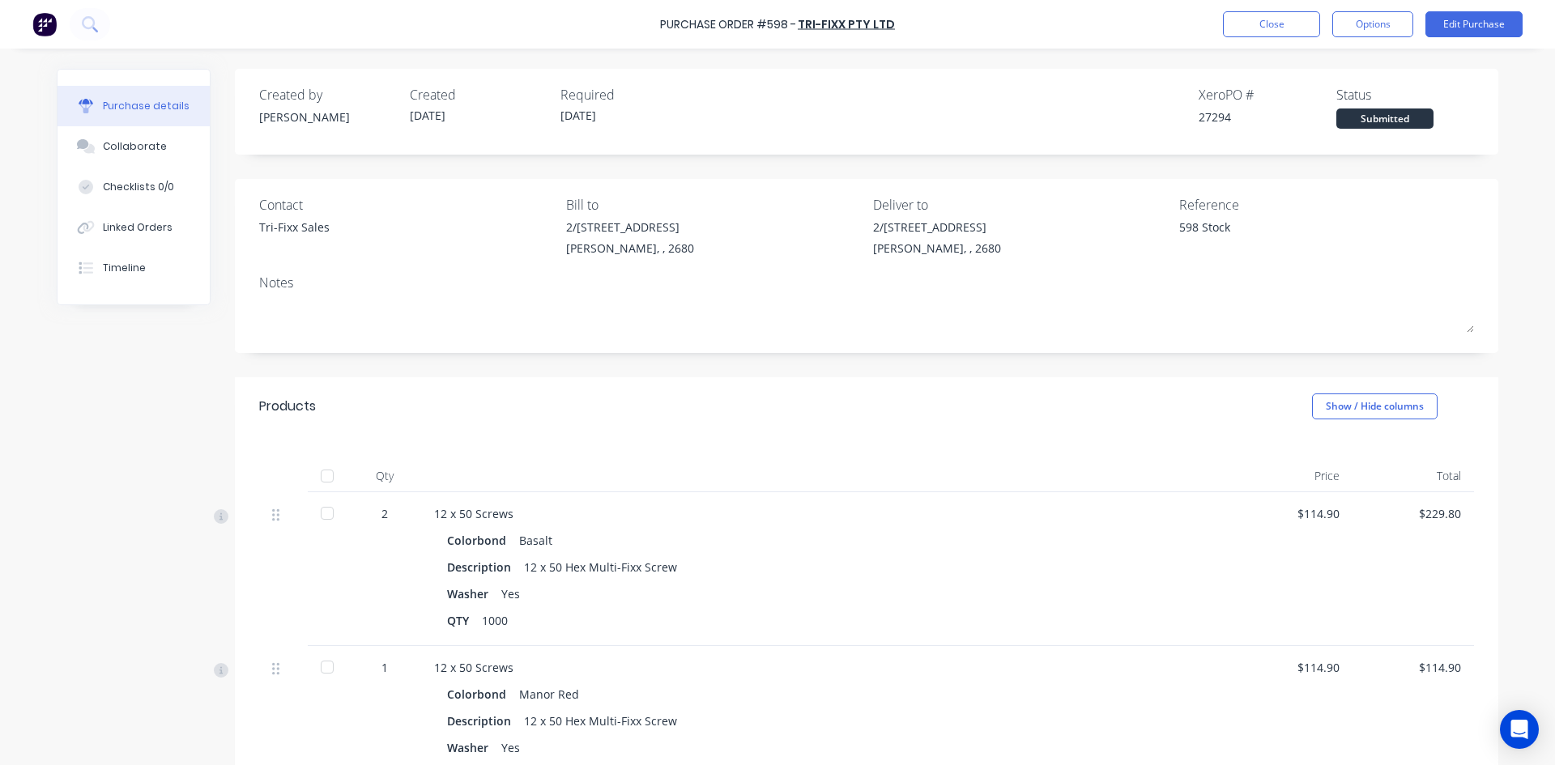
type textarea "x"
click at [1257, 26] on button "Close" at bounding box center [1271, 24] width 97 height 26
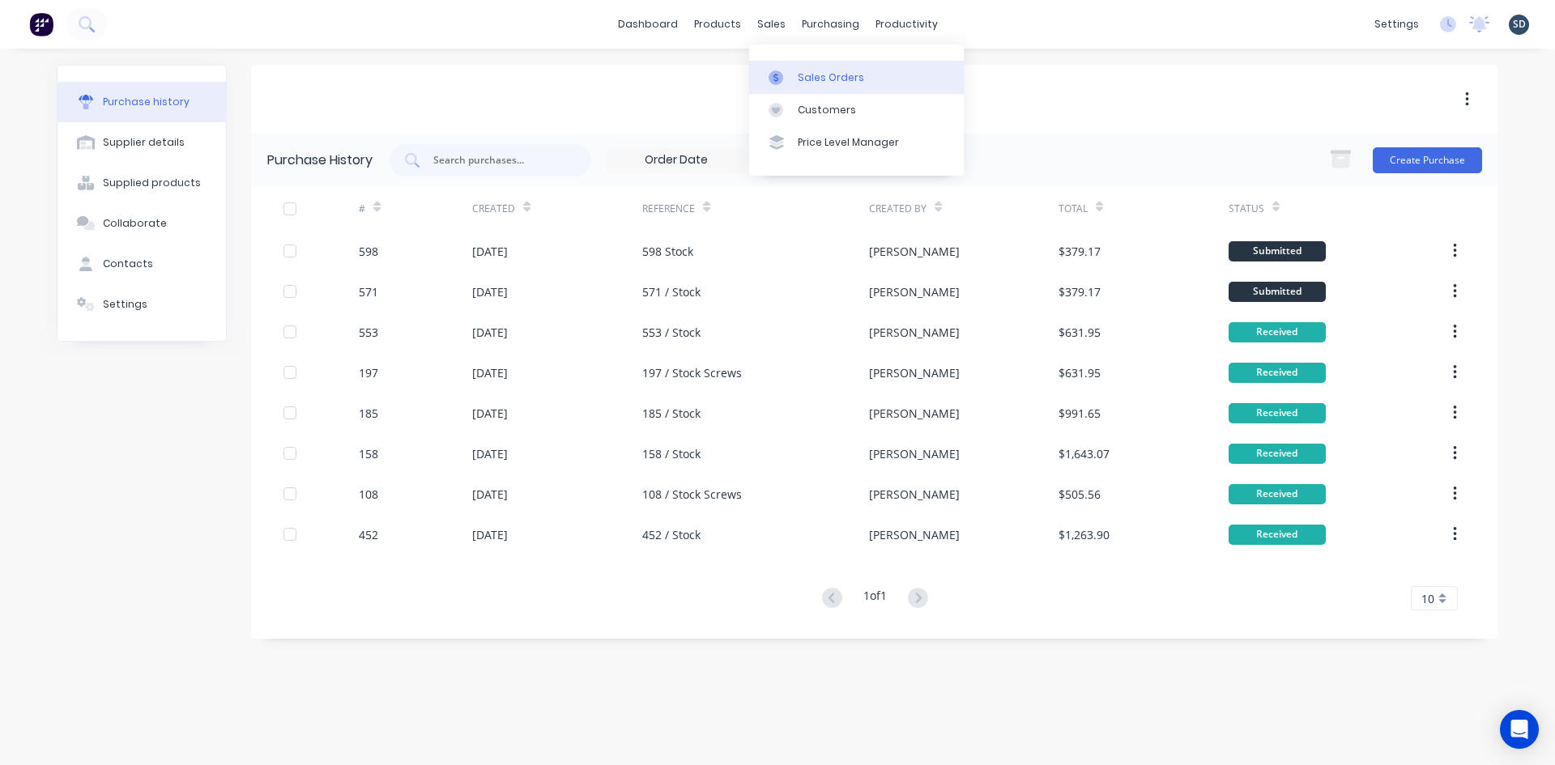
click at [797, 68] on link "Sales Orders" at bounding box center [856, 77] width 215 height 32
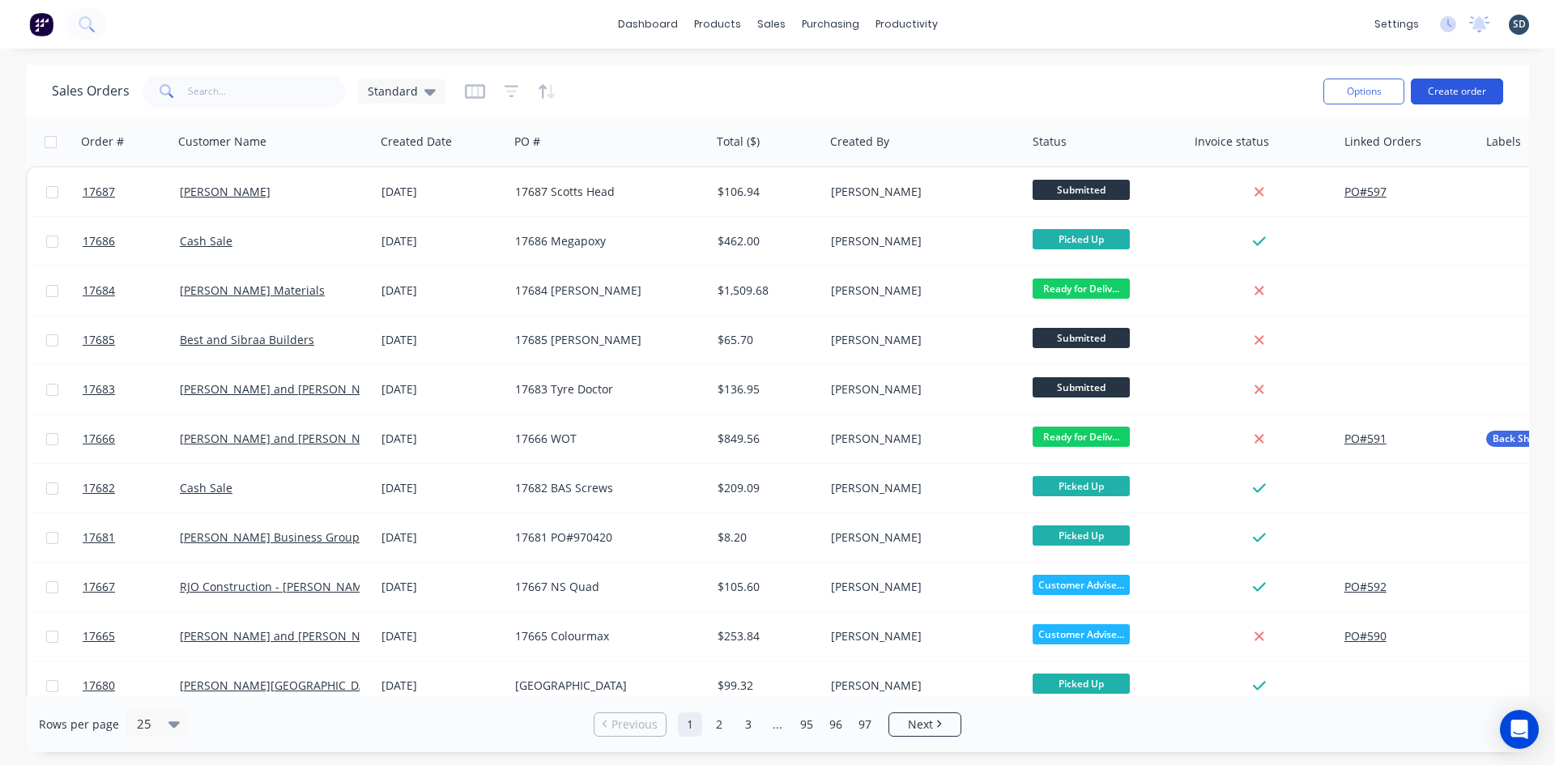
click at [1453, 96] on button "Create order" at bounding box center [1457, 92] width 92 height 26
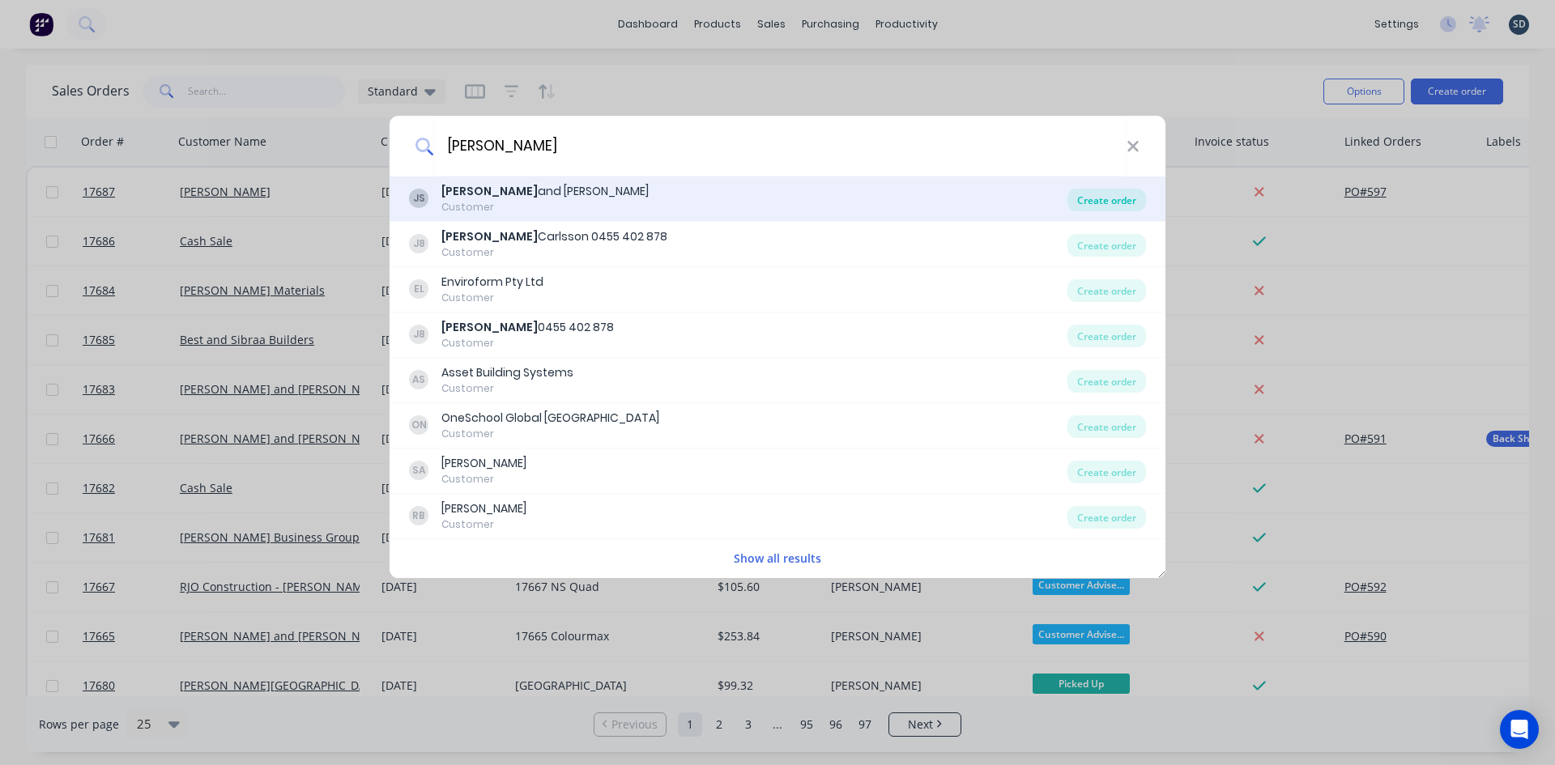
type input "[PERSON_NAME]"
click at [1122, 198] on div "Create order" at bounding box center [1107, 200] width 79 height 23
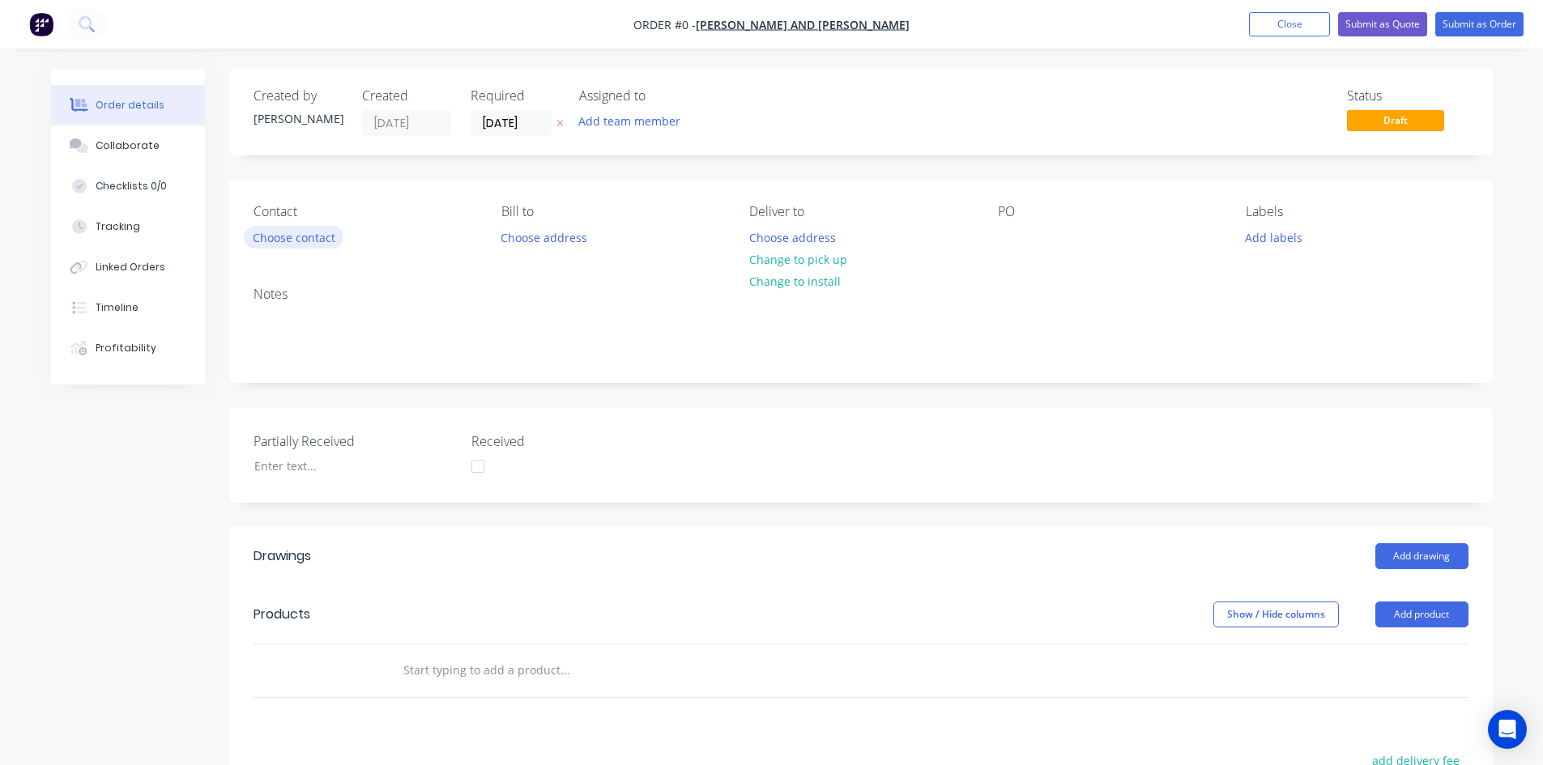
click at [324, 246] on button "Choose contact" at bounding box center [294, 237] width 100 height 22
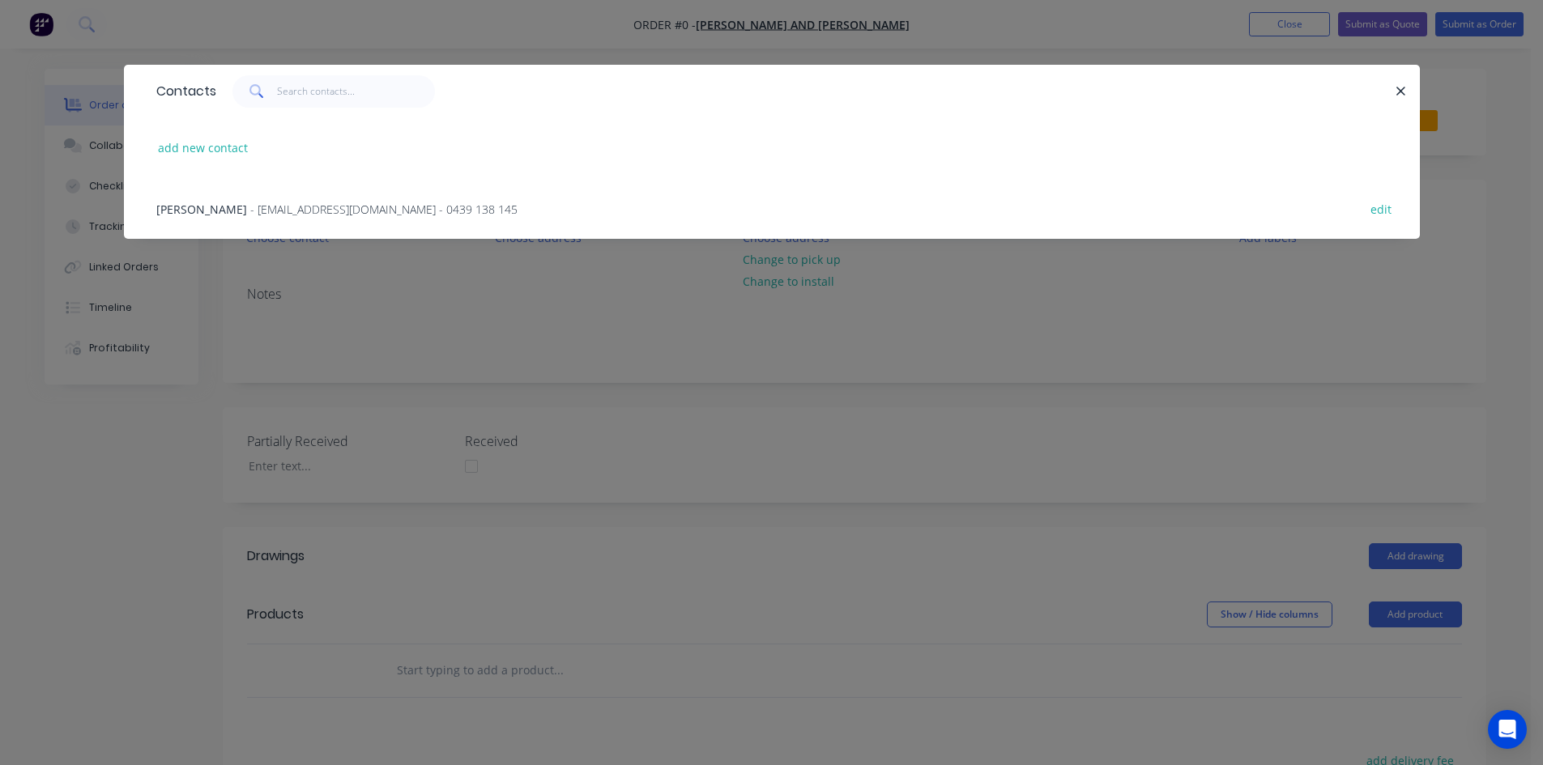
click at [322, 207] on span "- [EMAIL_ADDRESS][DOMAIN_NAME] - 0439 138 145" at bounding box center [383, 209] width 267 height 15
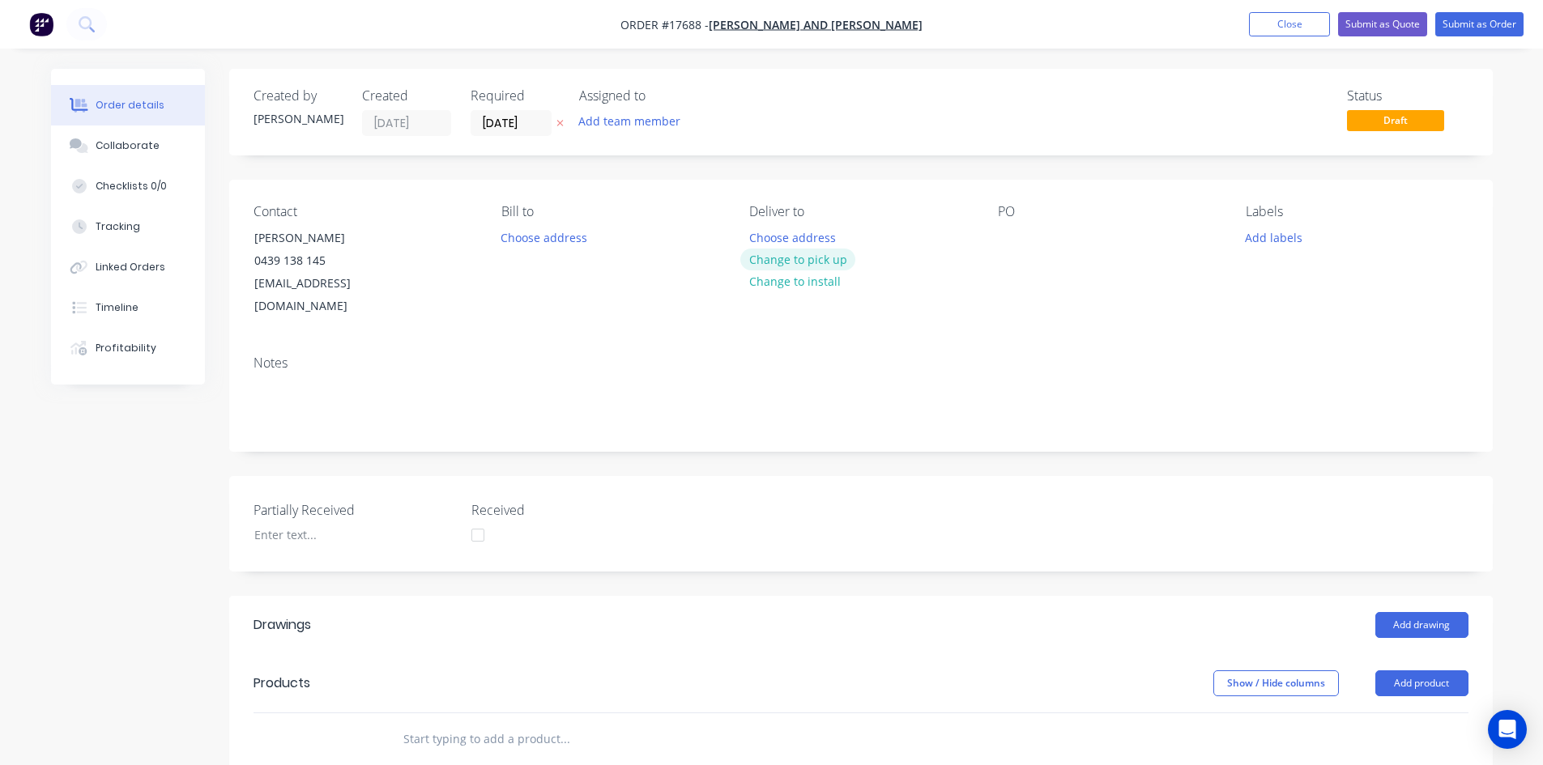
click at [841, 251] on button "Change to pick up" at bounding box center [797, 260] width 115 height 22
click at [1010, 236] on div at bounding box center [1011, 237] width 26 height 23
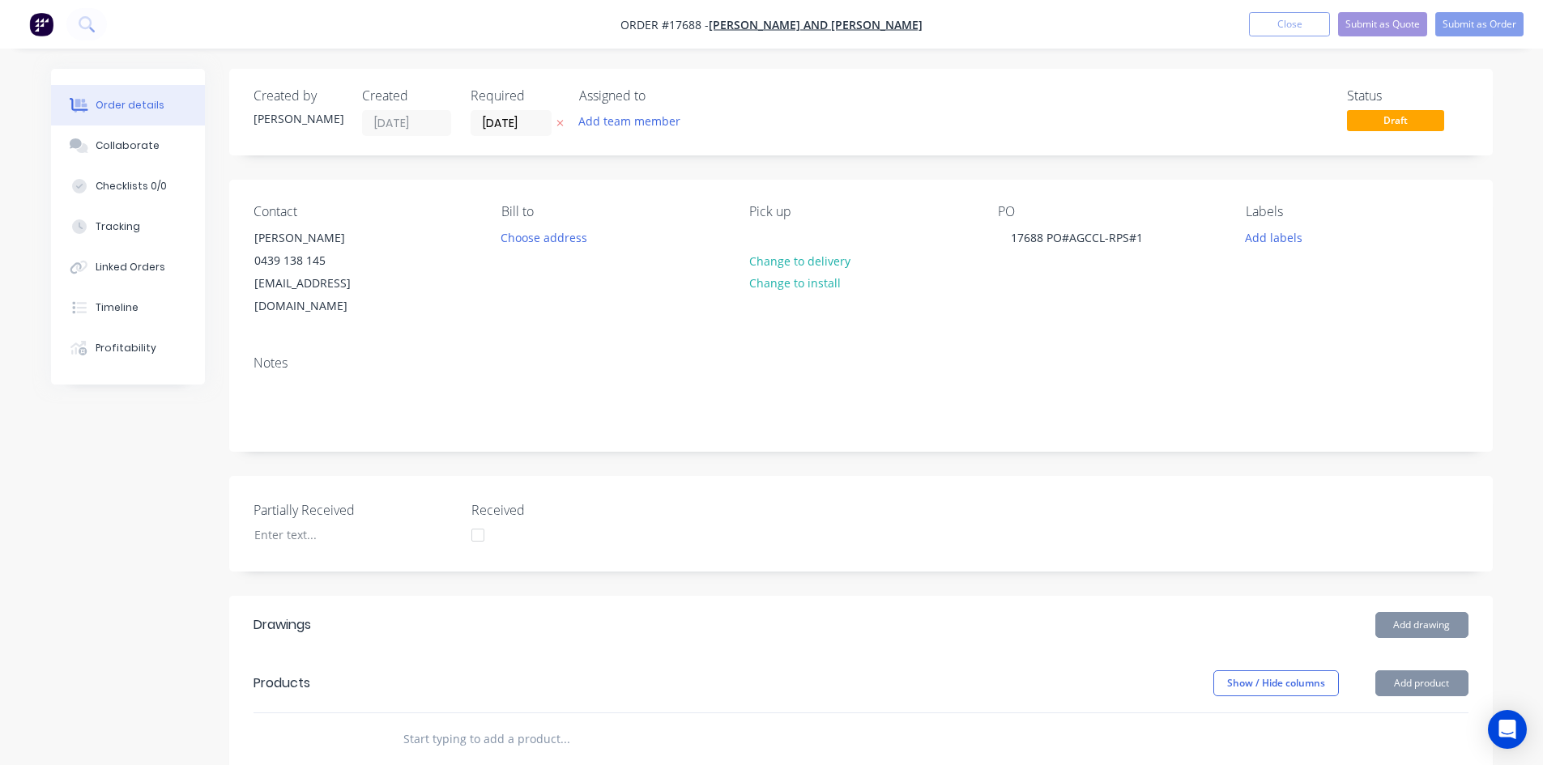
click at [1169, 314] on div "Contact [PERSON_NAME] [PHONE_NUMBER] [EMAIL_ADDRESS][DOMAIN_NAME] Bill to Choos…" at bounding box center [861, 261] width 1264 height 163
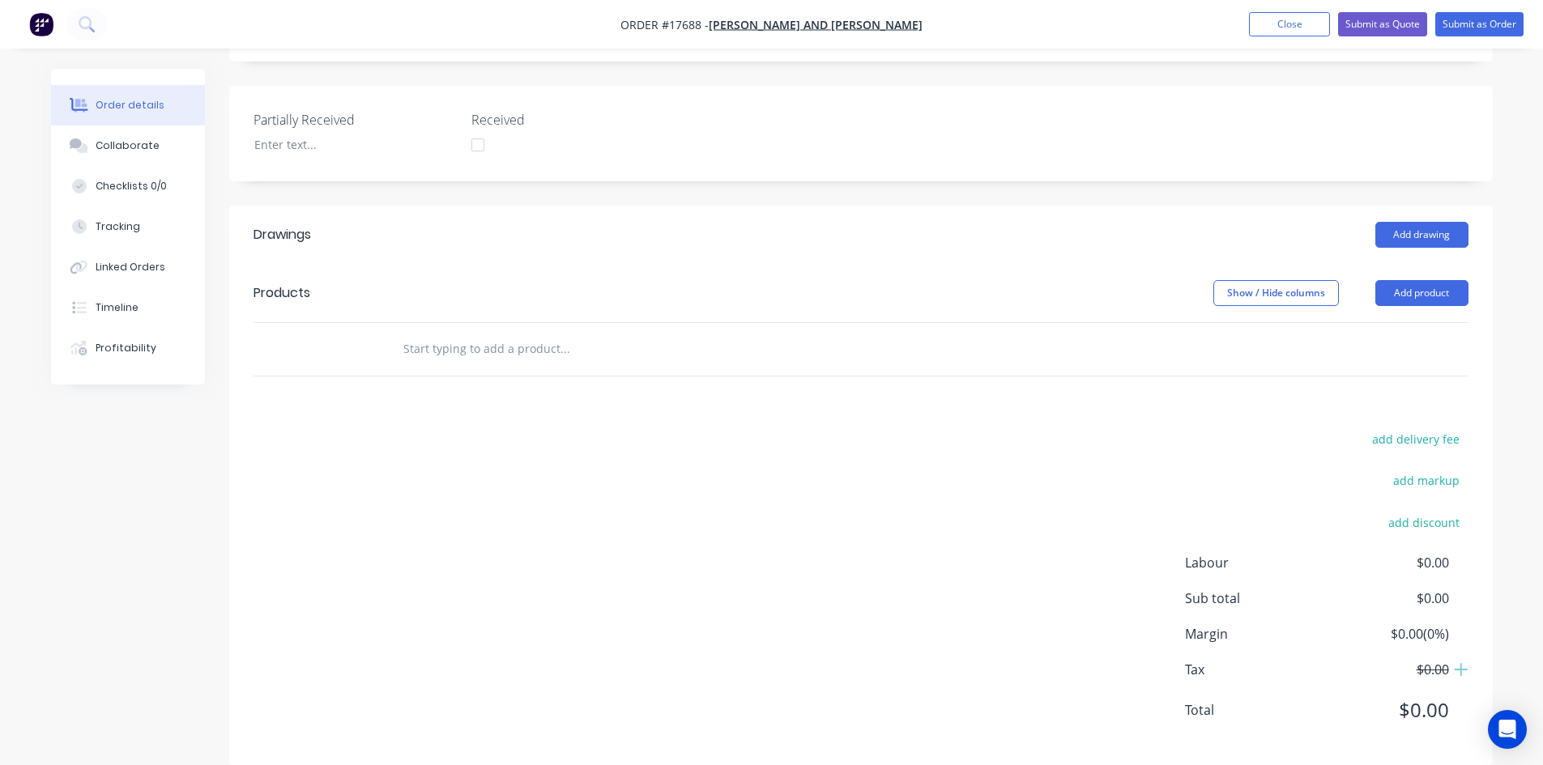
scroll to position [392, 0]
click at [1431, 220] on button "Add drawing" at bounding box center [1421, 233] width 93 height 26
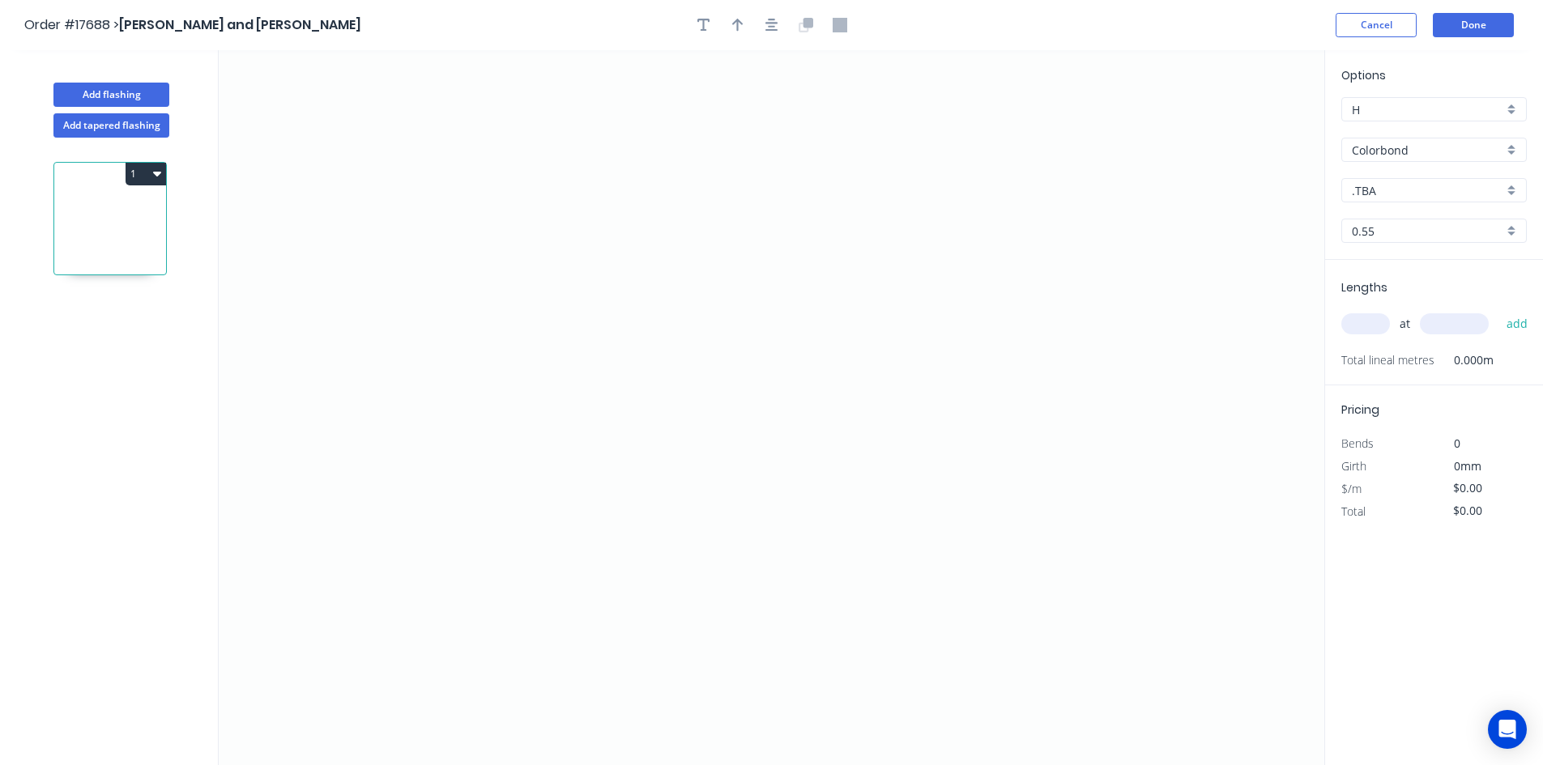
click at [1428, 151] on input "Colorbond" at bounding box center [1427, 150] width 151 height 17
click at [1416, 237] on div "Galvanised" at bounding box center [1434, 238] width 184 height 28
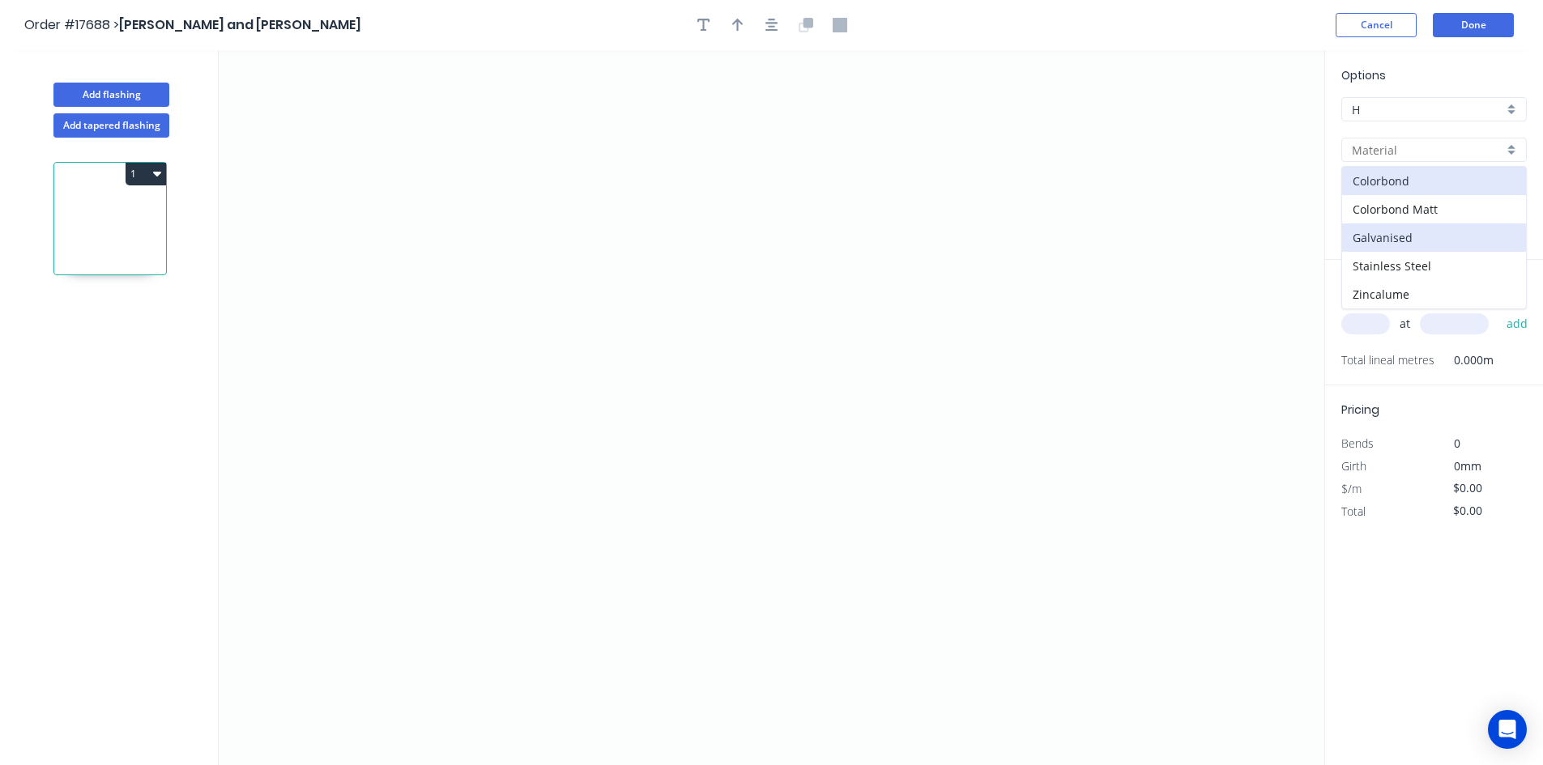
type input "Galvanised"
click at [1423, 231] on input "0.55" at bounding box center [1427, 231] width 151 height 17
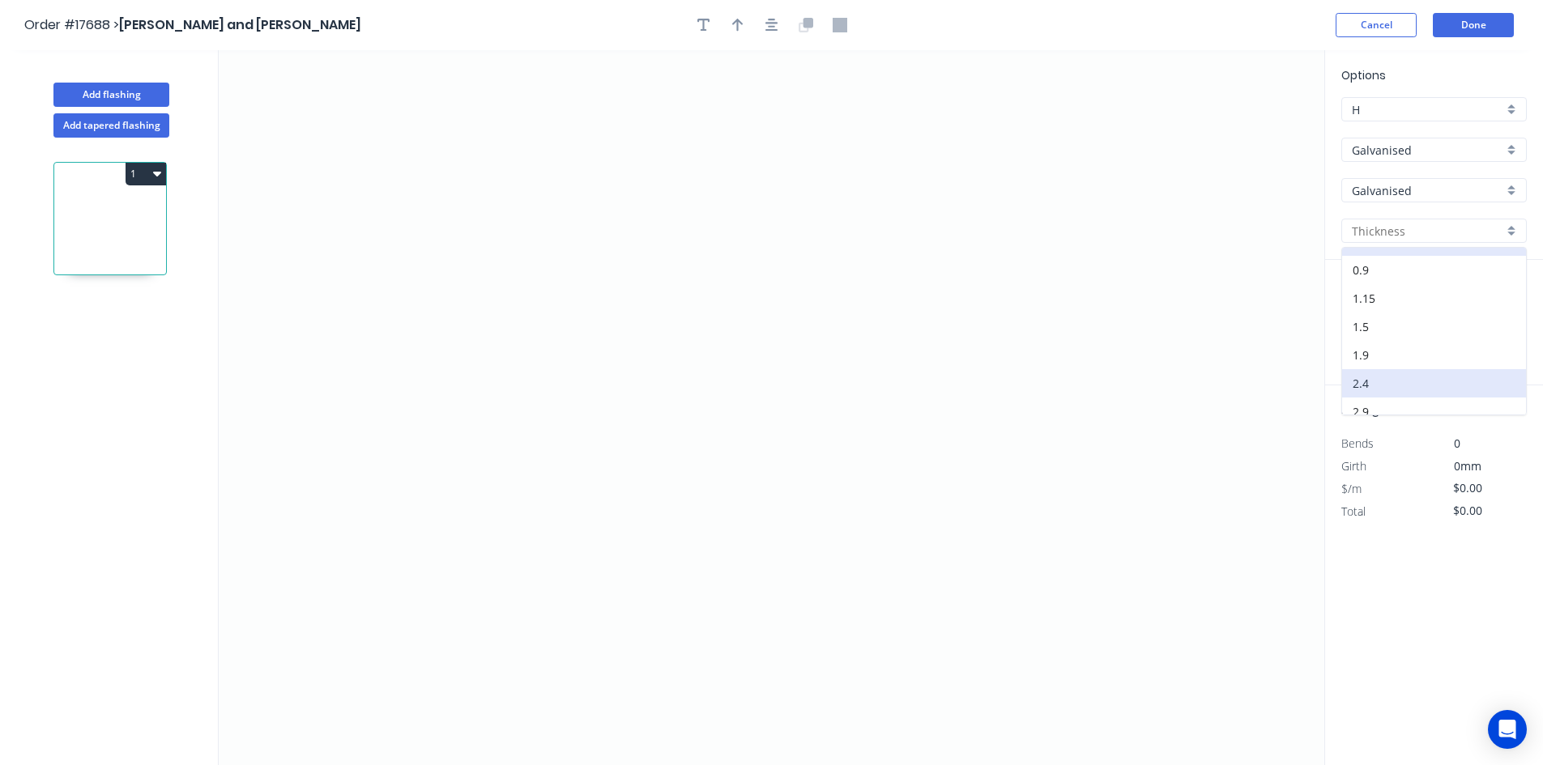
scroll to position [32, 0]
click at [1413, 403] on div "2.9" at bounding box center [1434, 400] width 184 height 28
type input "2.9"
click at [650, 122] on icon "0" at bounding box center [772, 407] width 1106 height 715
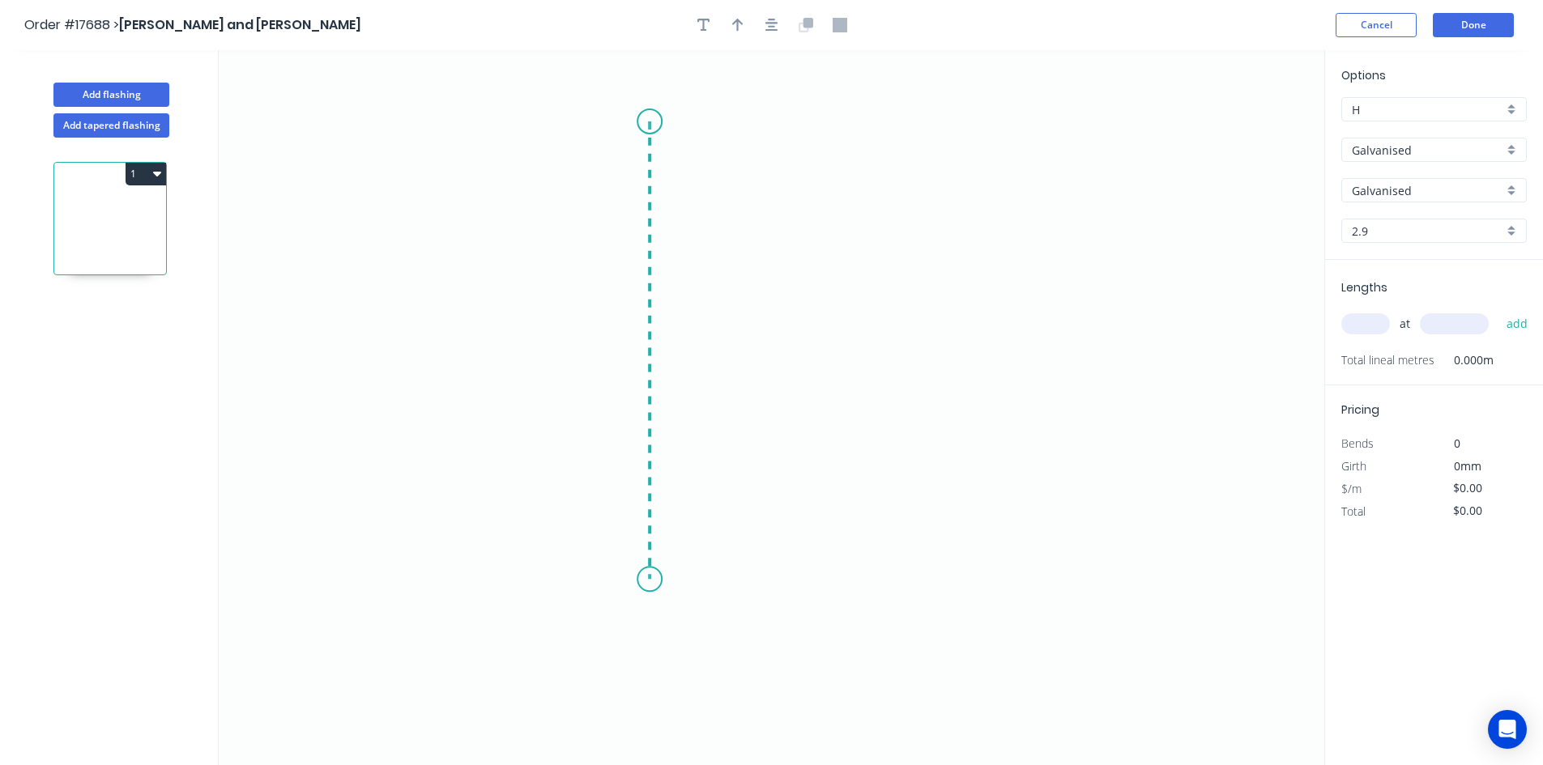
click at [639, 580] on icon "0" at bounding box center [772, 407] width 1106 height 715
click at [905, 568] on icon "0 ?" at bounding box center [772, 407] width 1106 height 715
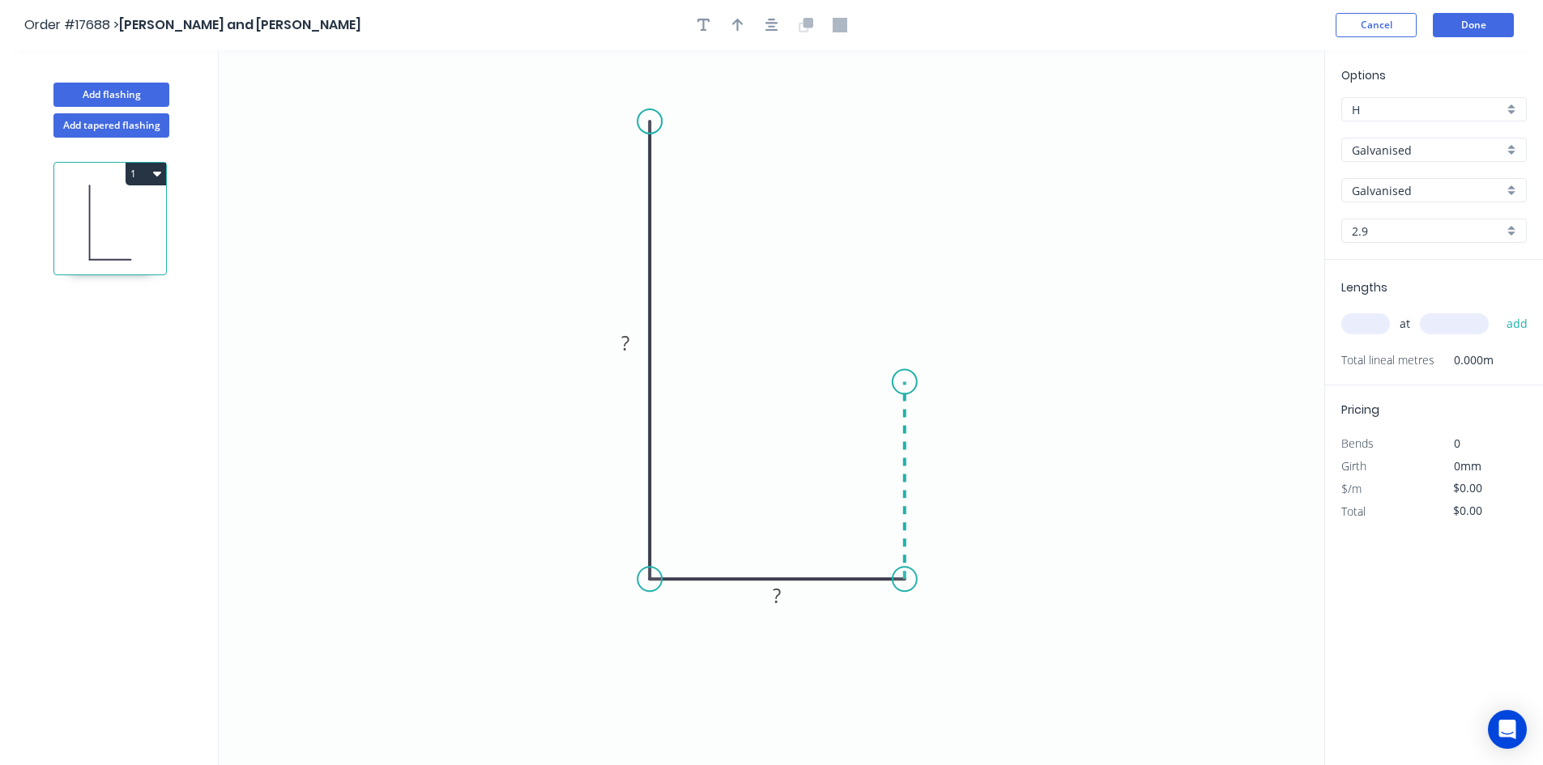
click at [901, 382] on icon "0 ? ?" at bounding box center [772, 407] width 1106 height 715
click at [638, 350] on rect at bounding box center [625, 344] width 32 height 23
click at [785, 597] on rect at bounding box center [777, 597] width 32 height 23
click at [938, 477] on rect at bounding box center [929, 474] width 32 height 23
click at [779, 28] on button "button" at bounding box center [772, 25] width 24 height 24
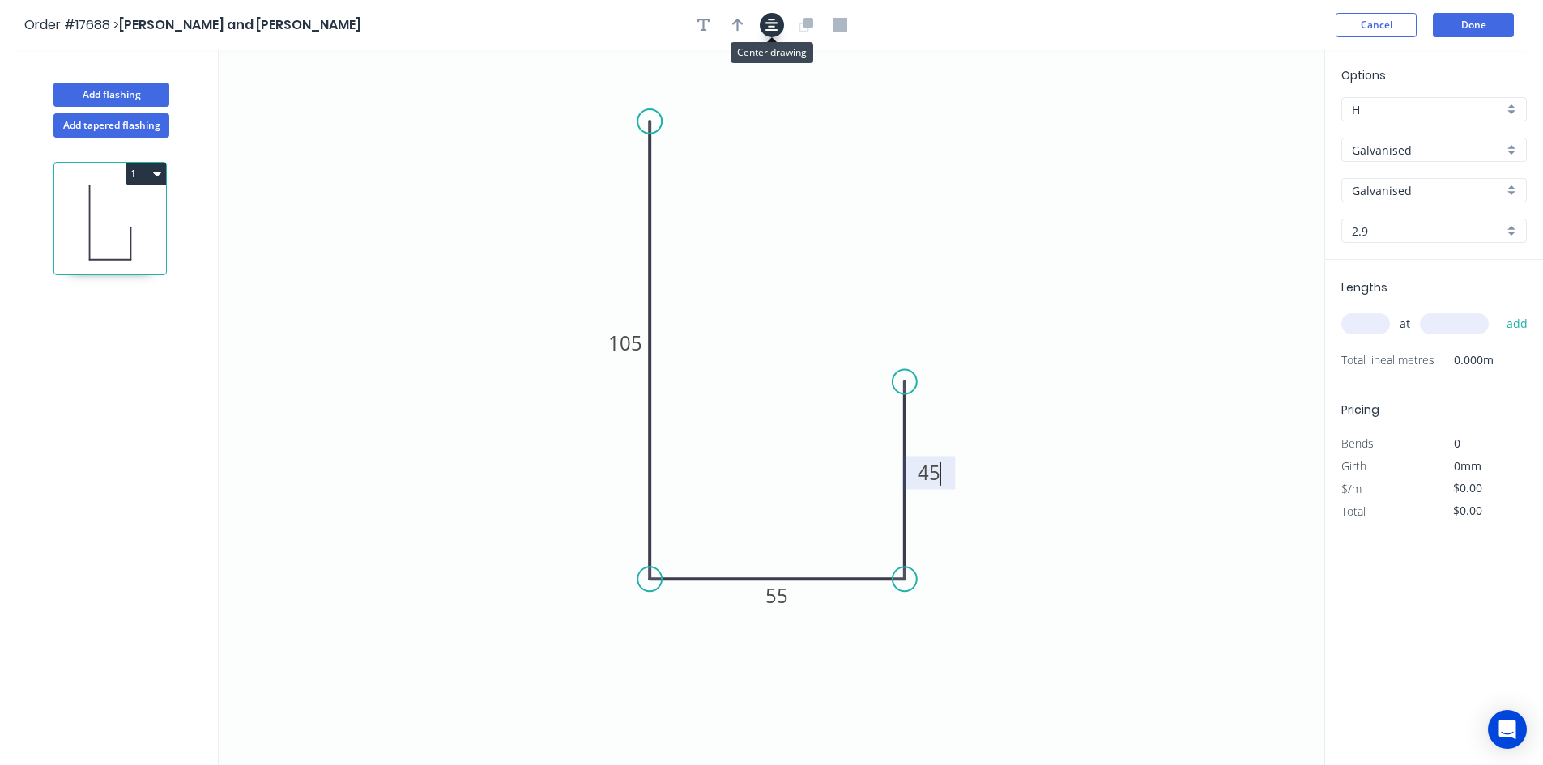
type input "$38.03"
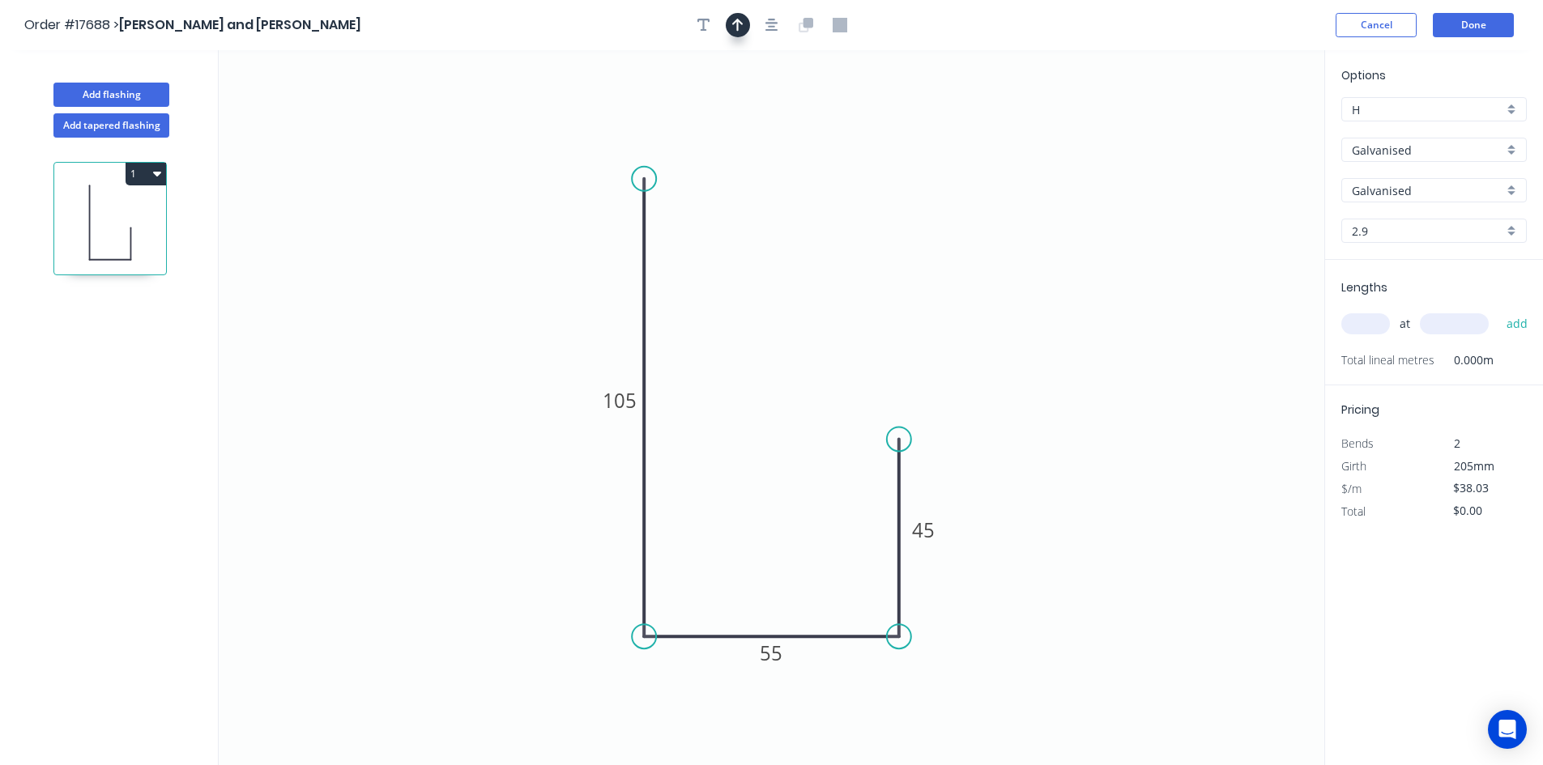
click at [747, 25] on button "button" at bounding box center [738, 25] width 24 height 24
drag, startPoint x: 1245, startPoint y: 134, endPoint x: 545, endPoint y: 533, distance: 805.8
click at [545, 533] on icon at bounding box center [527, 532] width 52 height 15
click at [1365, 326] on input "text" at bounding box center [1365, 323] width 49 height 21
type input "22"
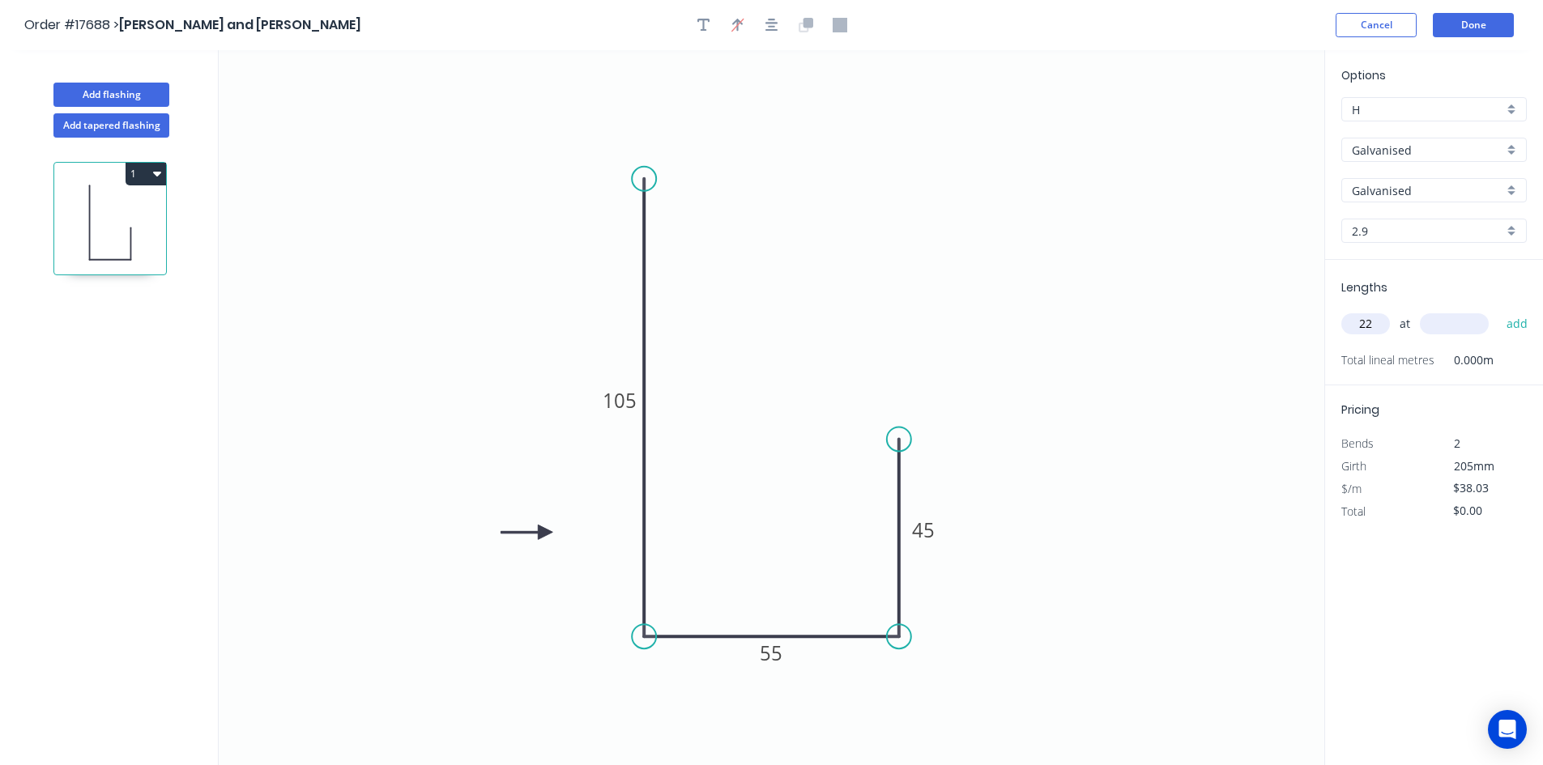
click at [1454, 322] on input "text" at bounding box center [1454, 323] width 69 height 21
type input "225"
click at [1519, 325] on button "add" at bounding box center [1518, 324] width 38 height 28
type input "$836.66"
type input "4"
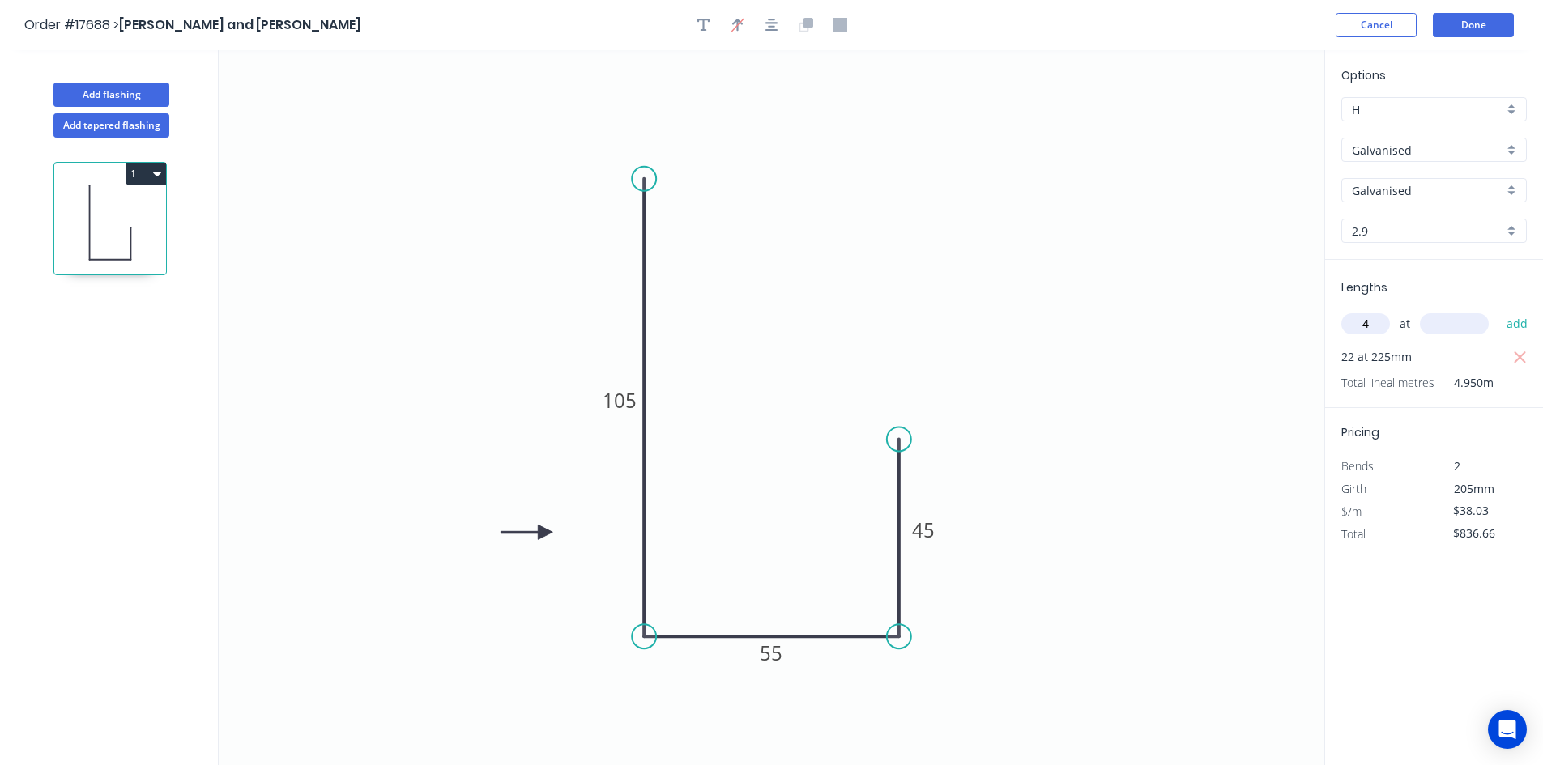
click at [1451, 320] on input "text" at bounding box center [1454, 323] width 69 height 21
type input "425"
click at [1506, 317] on button "add" at bounding box center [1518, 324] width 38 height 28
type input "$988.78"
click at [763, 27] on button "button" at bounding box center [772, 25] width 24 height 24
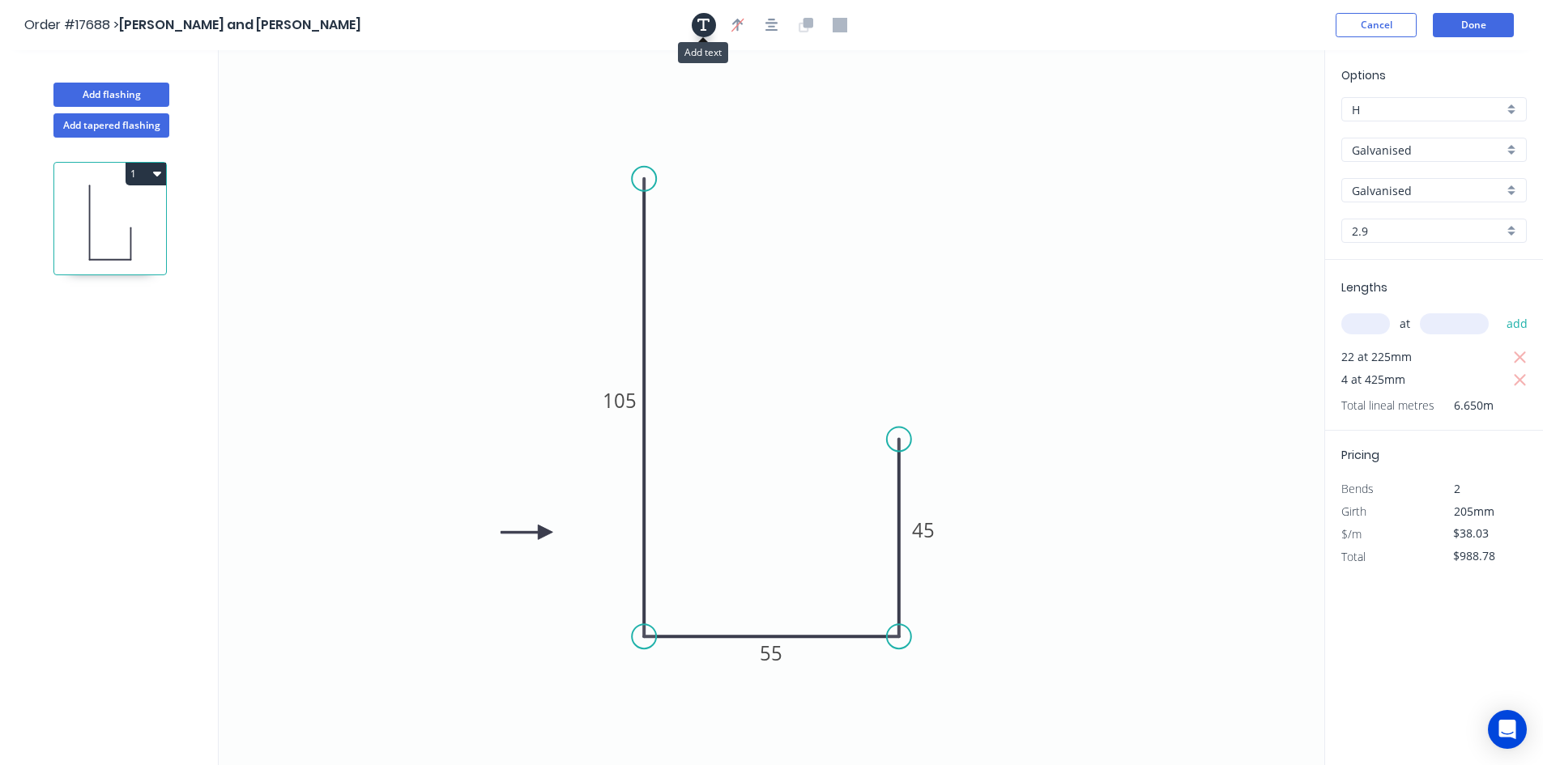
click at [704, 23] on icon "button" at bounding box center [703, 25] width 13 height 13
click at [281, 98] on textarea at bounding box center [323, 114] width 131 height 60
click at [518, 118] on icon "55 INTERNAL 105 55 45" at bounding box center [772, 407] width 1106 height 715
type textarea "55 INTERNAL"
click at [1490, 28] on button "Done" at bounding box center [1473, 25] width 81 height 24
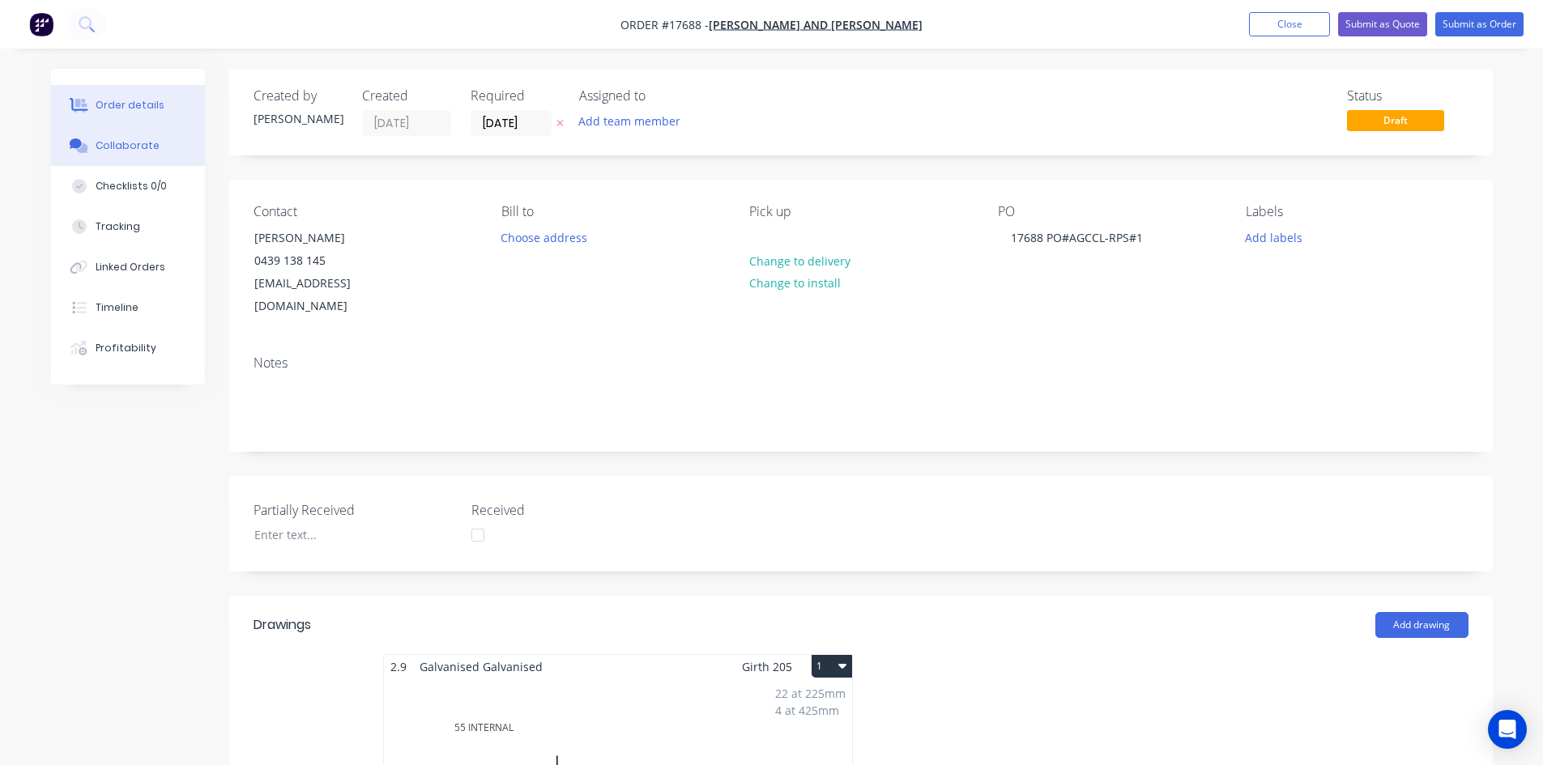
click at [104, 163] on button "Collaborate" at bounding box center [128, 146] width 154 height 41
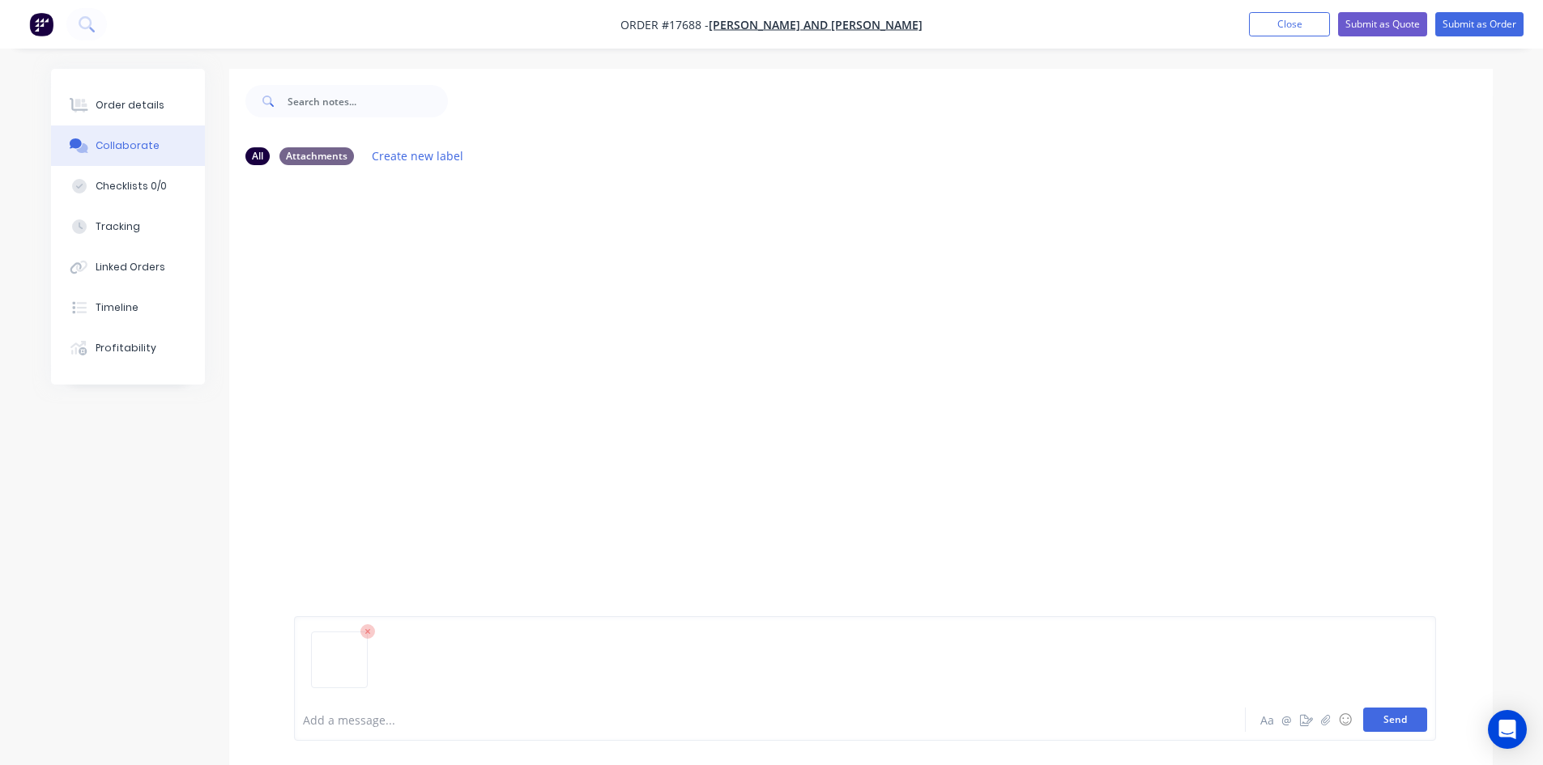
click at [1418, 720] on button "Send" at bounding box center [1395, 720] width 64 height 24
click at [135, 105] on div "Order details" at bounding box center [130, 105] width 69 height 15
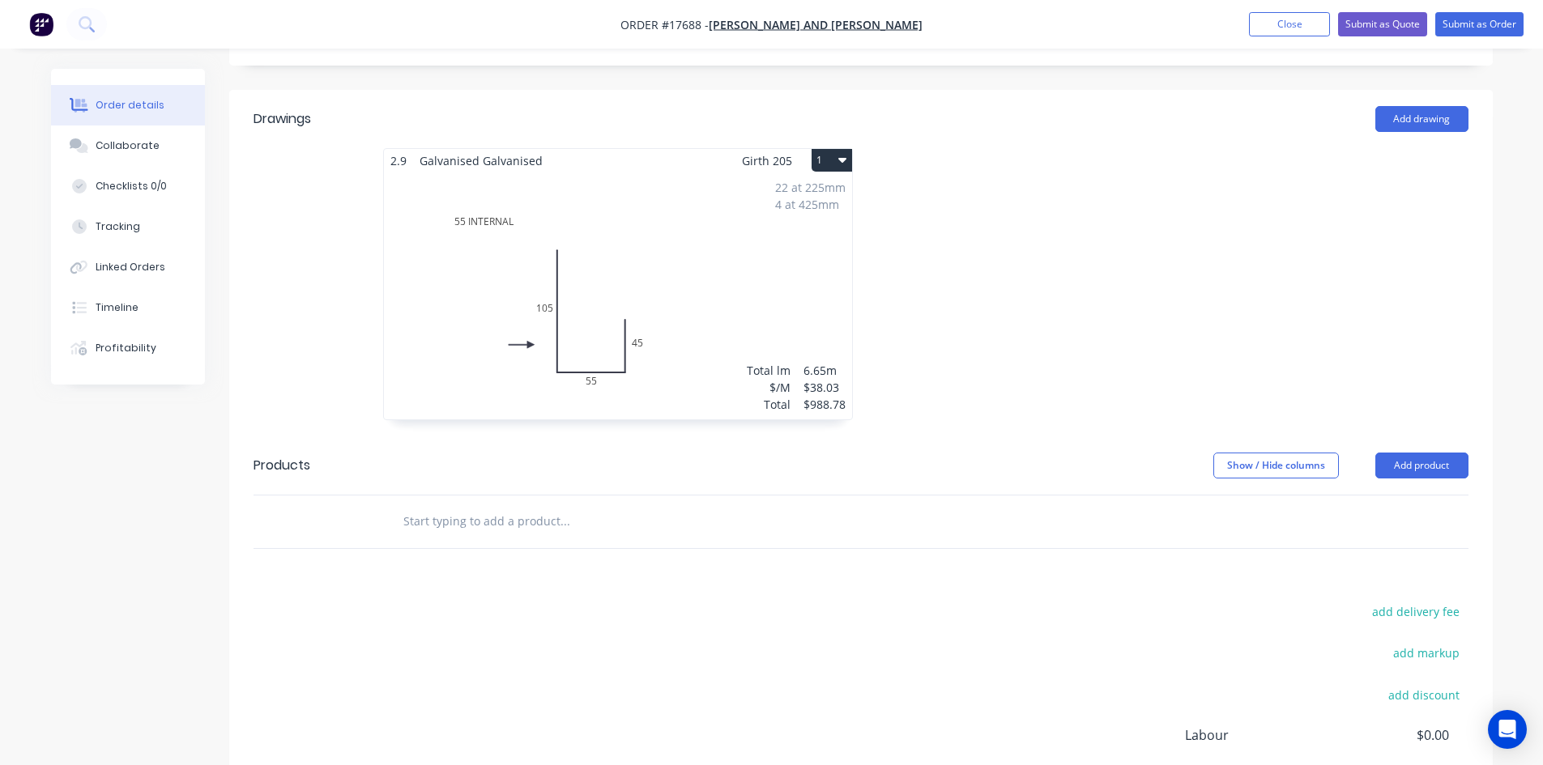
scroll to position [648, 0]
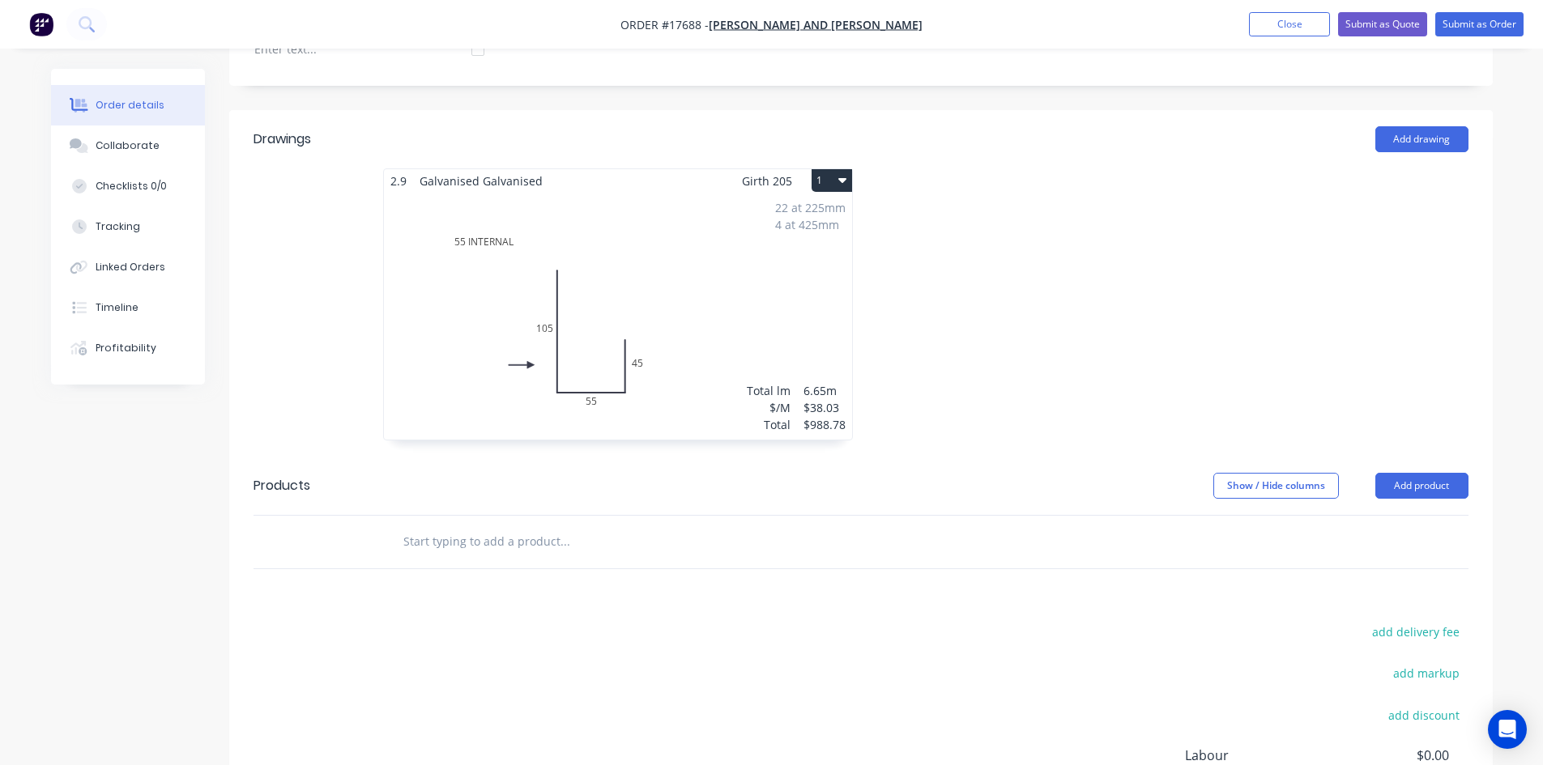
click at [667, 315] on div "22 at 225mm 4 at 425mm Total lm $/M Total 6.65m $38.03 $988.78" at bounding box center [618, 316] width 468 height 247
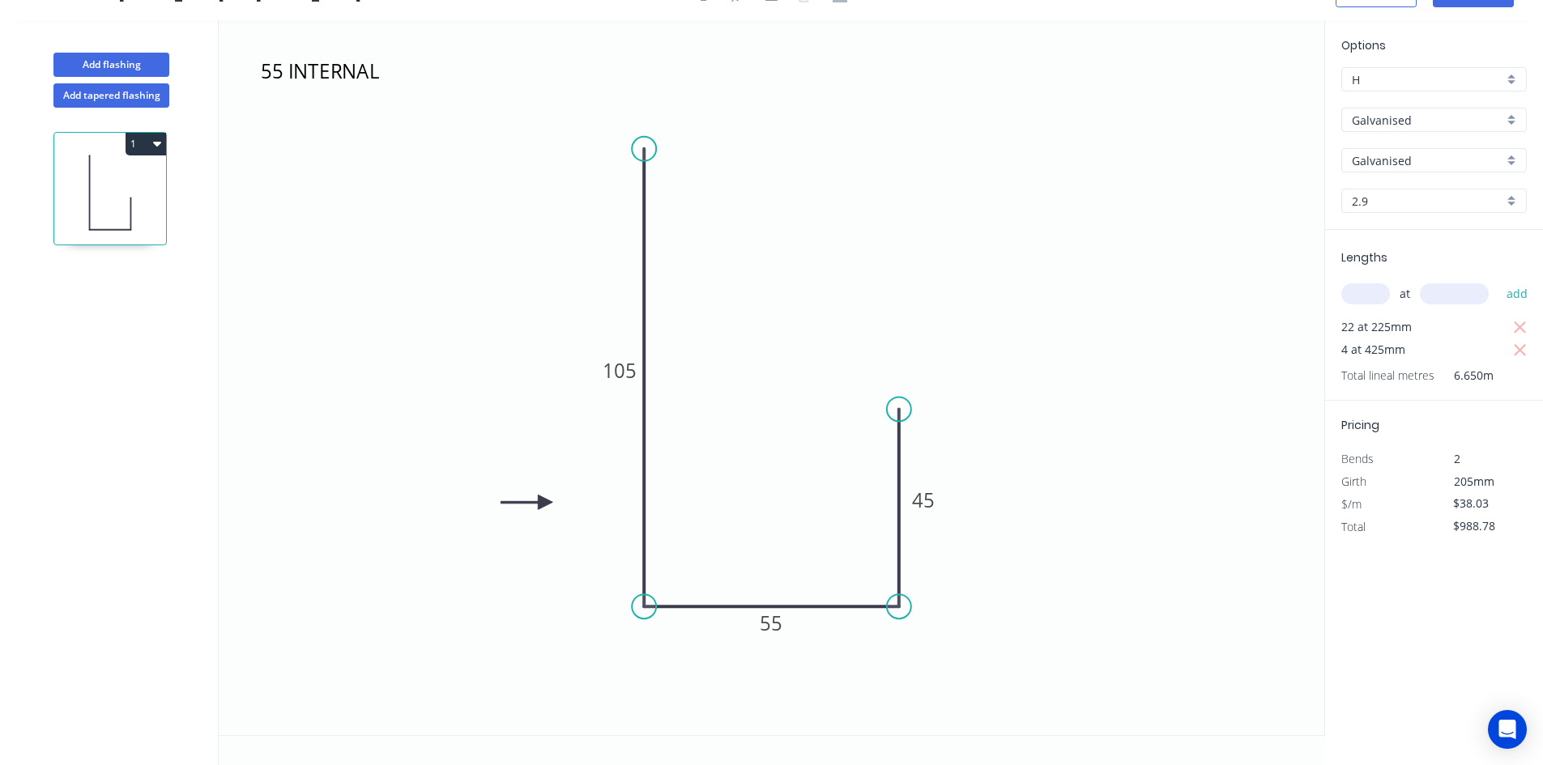
scroll to position [30, 0]
click at [326, 91] on textarea "55 INTERNAL" at bounding box center [323, 84] width 131 height 60
click at [283, 70] on textarea "55 INTERNAL" at bounding box center [323, 84] width 131 height 60
drag, startPoint x: 395, startPoint y: 84, endPoint x: 710, endPoint y: 83, distance: 315.1
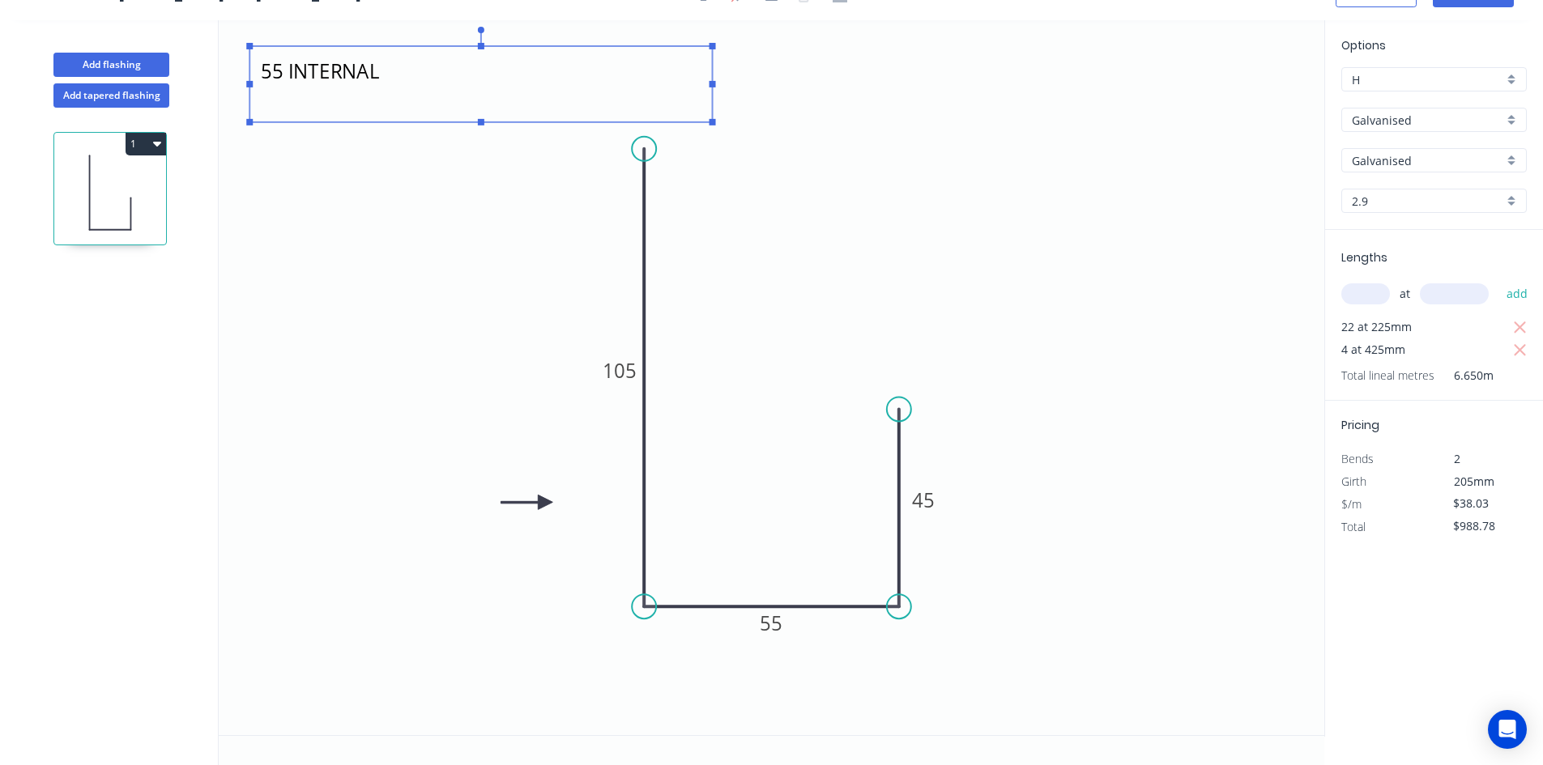
click at [710, 83] on rect at bounding box center [713, 84] width 6 height 6
drag, startPoint x: 428, startPoint y: 175, endPoint x: 437, endPoint y: 170, distance: 9.4
click at [428, 175] on icon "55mm INTERNAL 105 55 45" at bounding box center [772, 377] width 1106 height 715
type textarea "55mm INTERNAL"
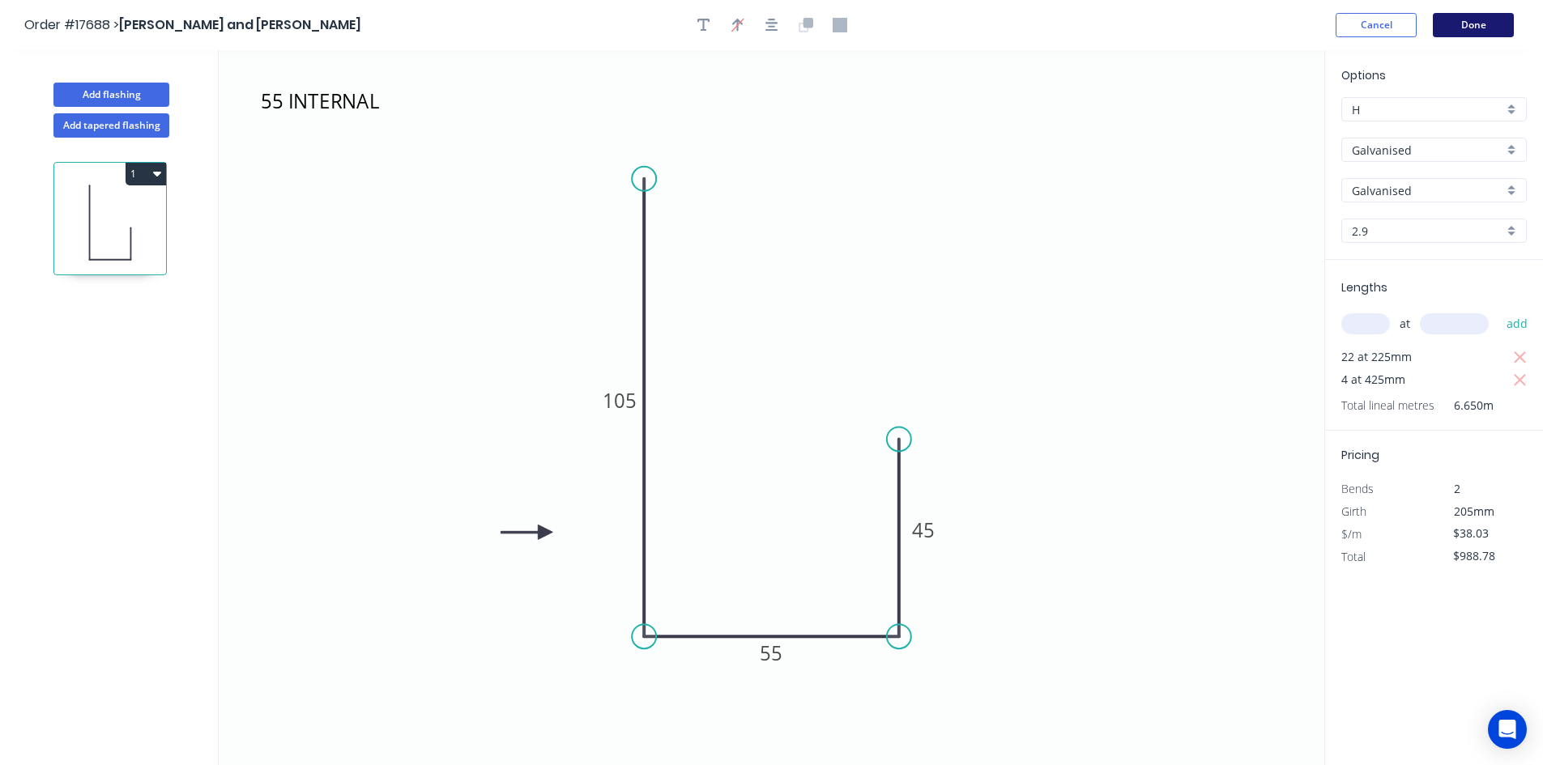
click at [1481, 30] on button "Done" at bounding box center [1473, 25] width 81 height 24
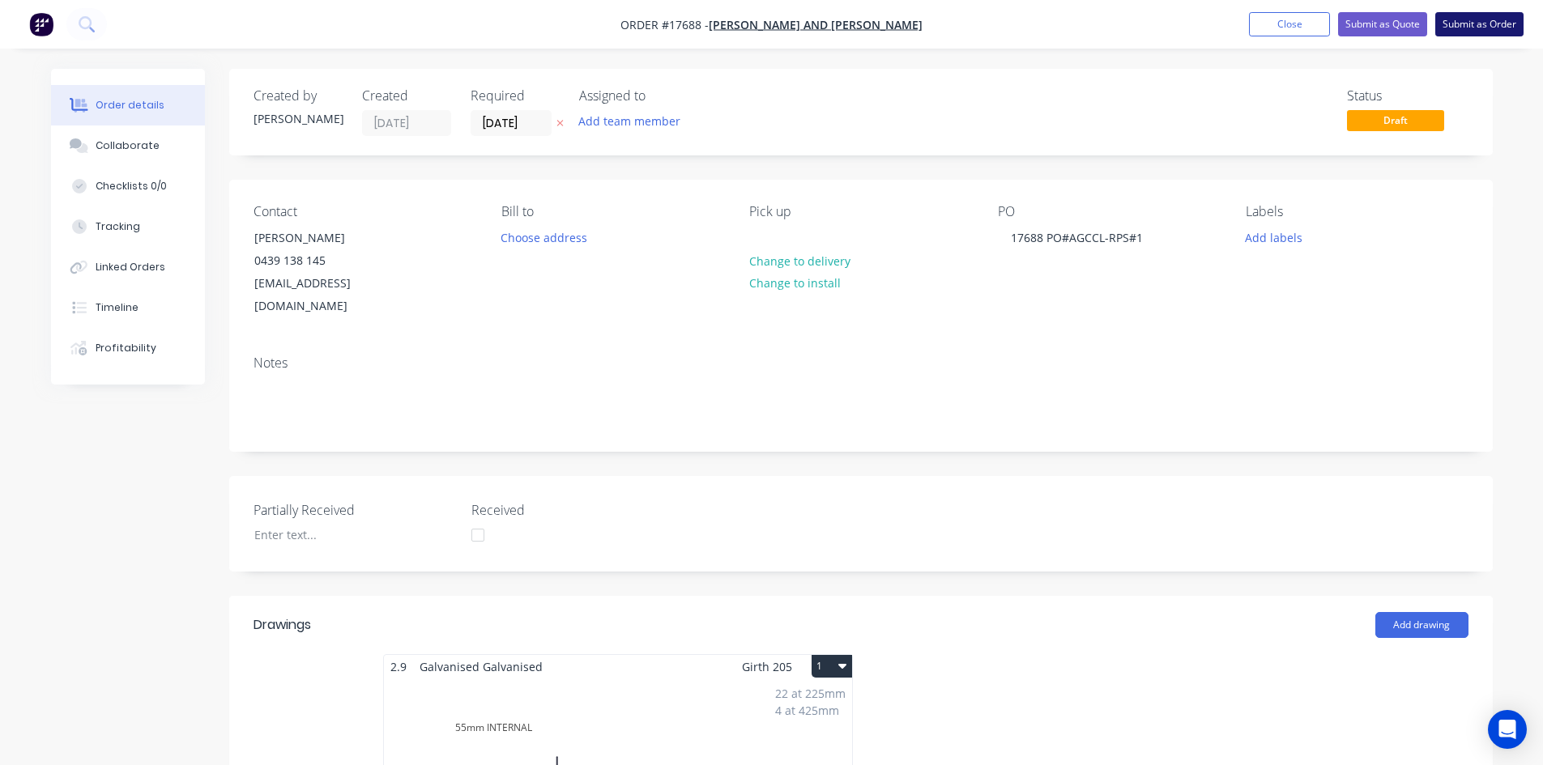
click at [1491, 24] on button "Submit as Order" at bounding box center [1479, 24] width 88 height 24
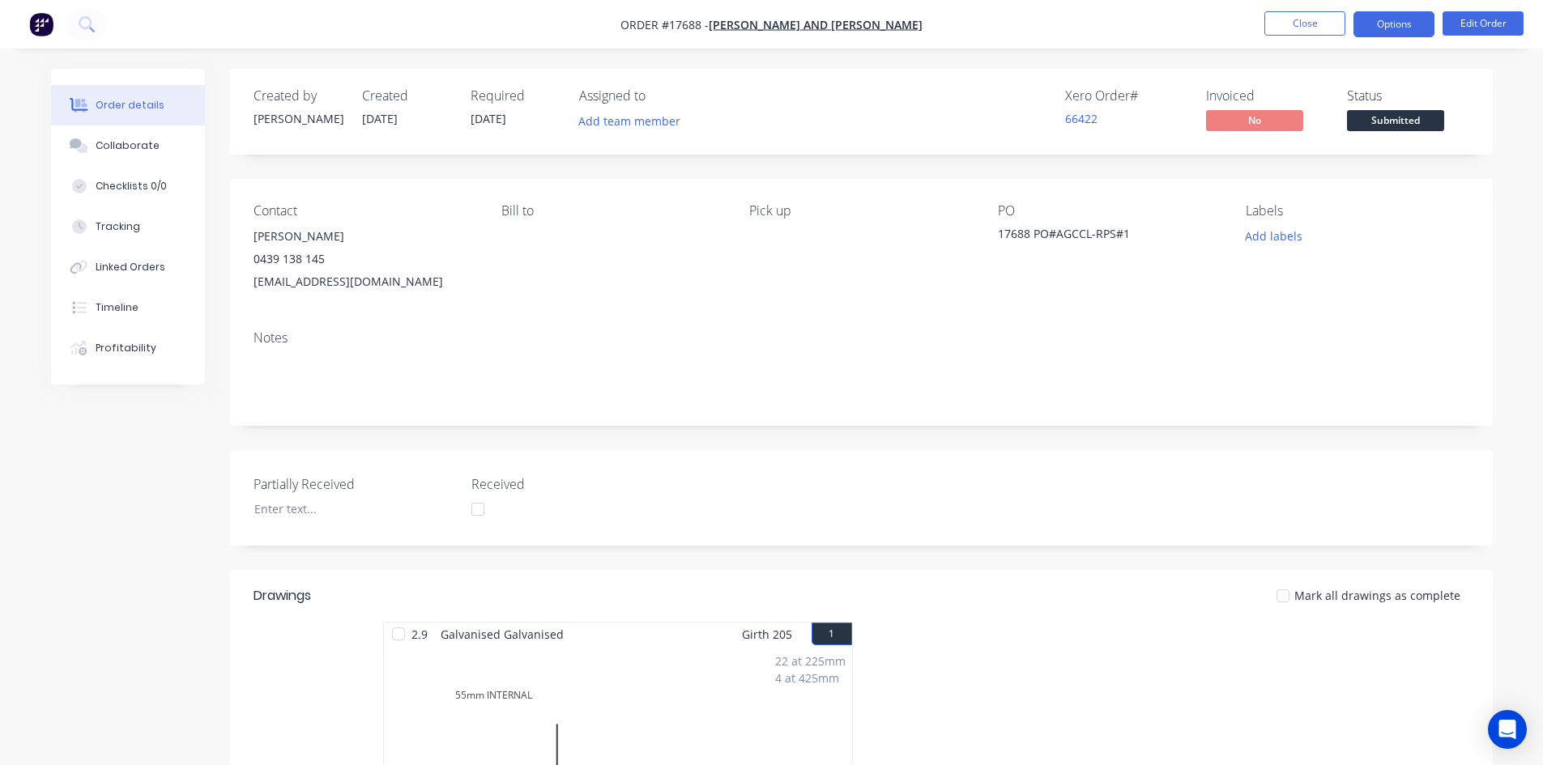
click at [1388, 32] on button "Options" at bounding box center [1394, 24] width 81 height 26
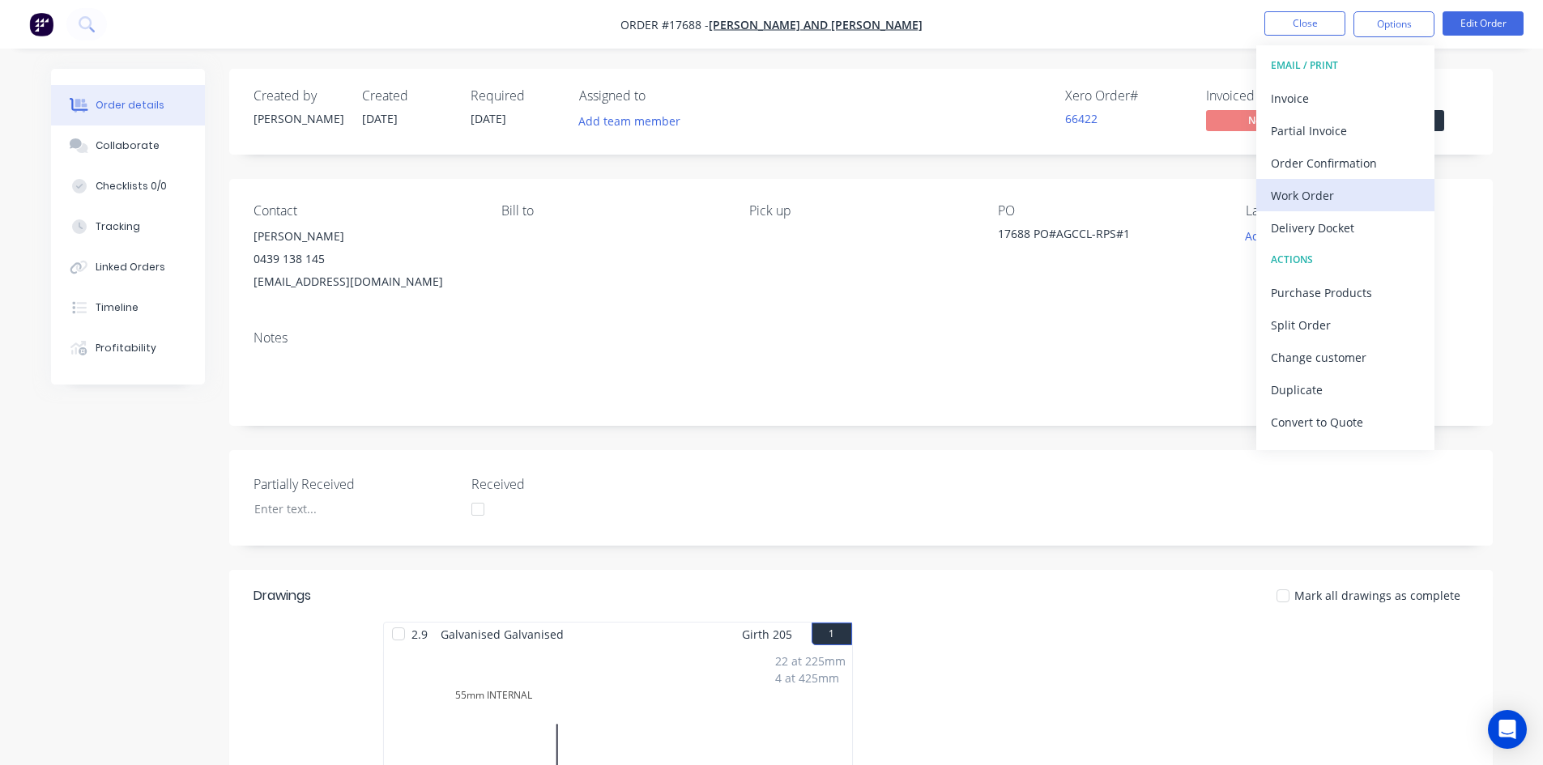
click at [1327, 194] on div "Work Order" at bounding box center [1345, 195] width 149 height 23
click at [1327, 194] on div "Custom" at bounding box center [1345, 195] width 149 height 23
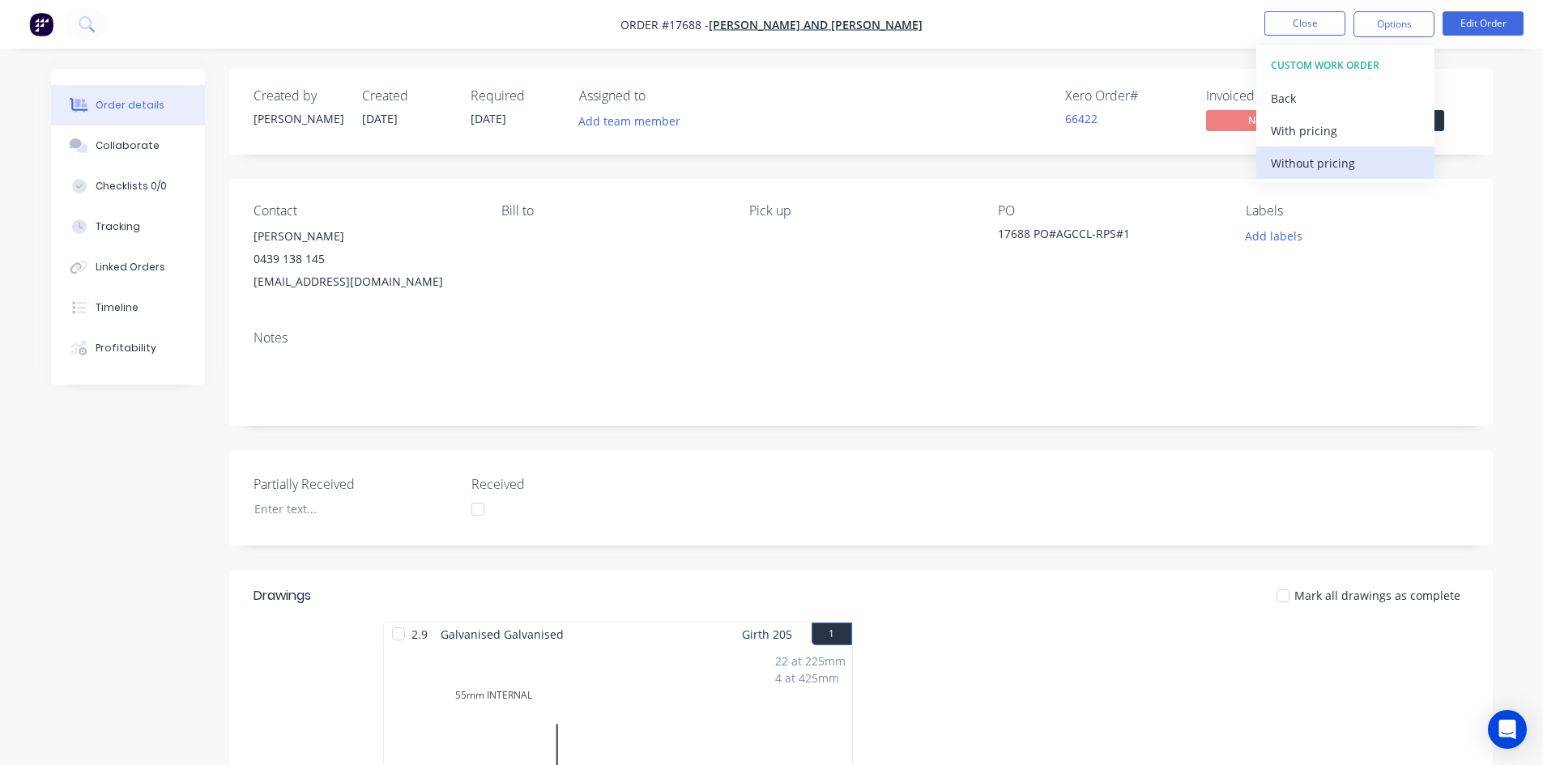
click at [1330, 164] on div "Without pricing" at bounding box center [1345, 162] width 149 height 23
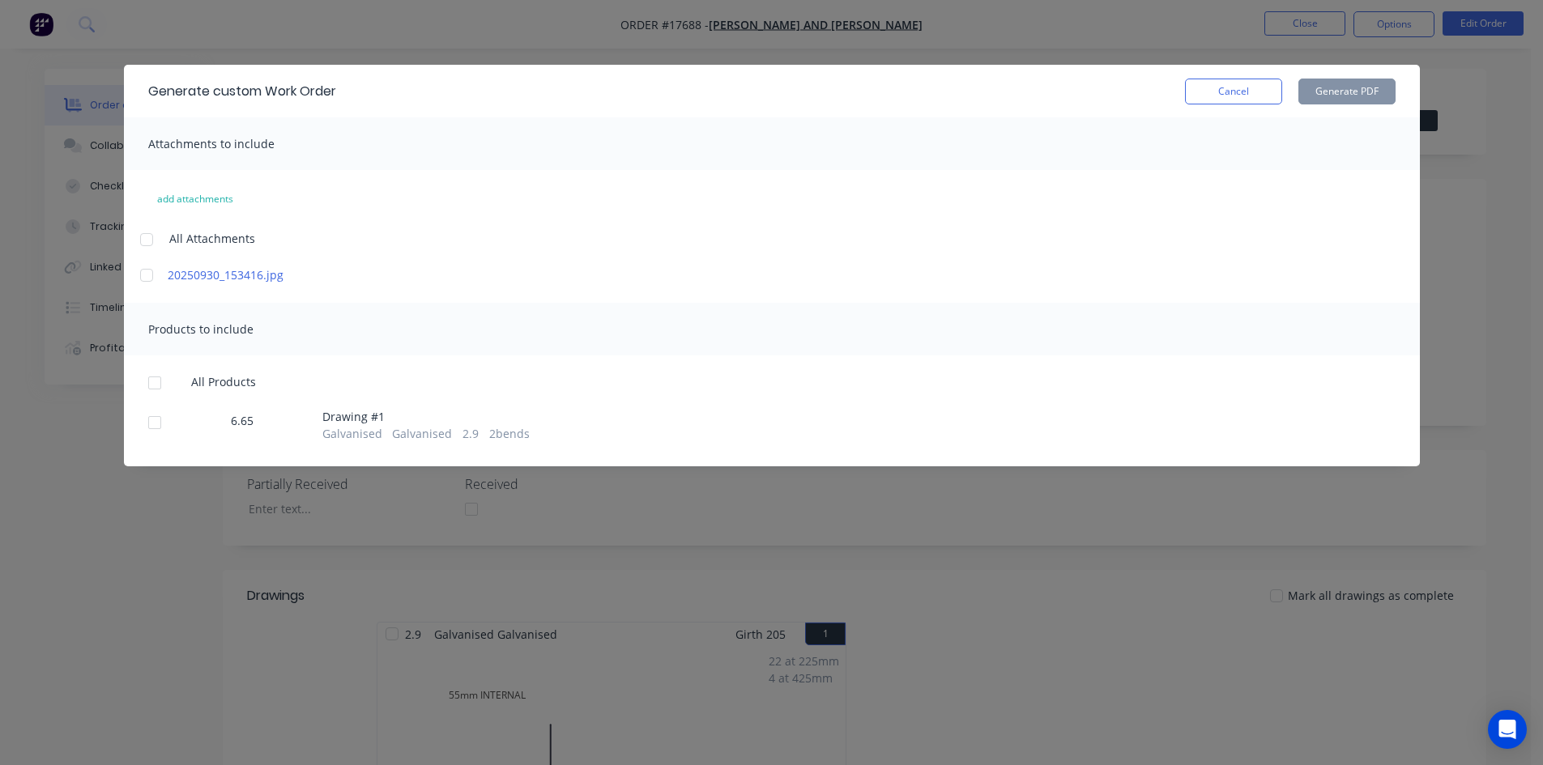
click at [146, 241] on div at bounding box center [146, 240] width 32 height 32
click at [160, 391] on div at bounding box center [155, 383] width 32 height 32
click at [1325, 95] on button "Generate PDF" at bounding box center [1346, 92] width 97 height 26
click at [1245, 94] on button "Cancel" at bounding box center [1233, 92] width 97 height 26
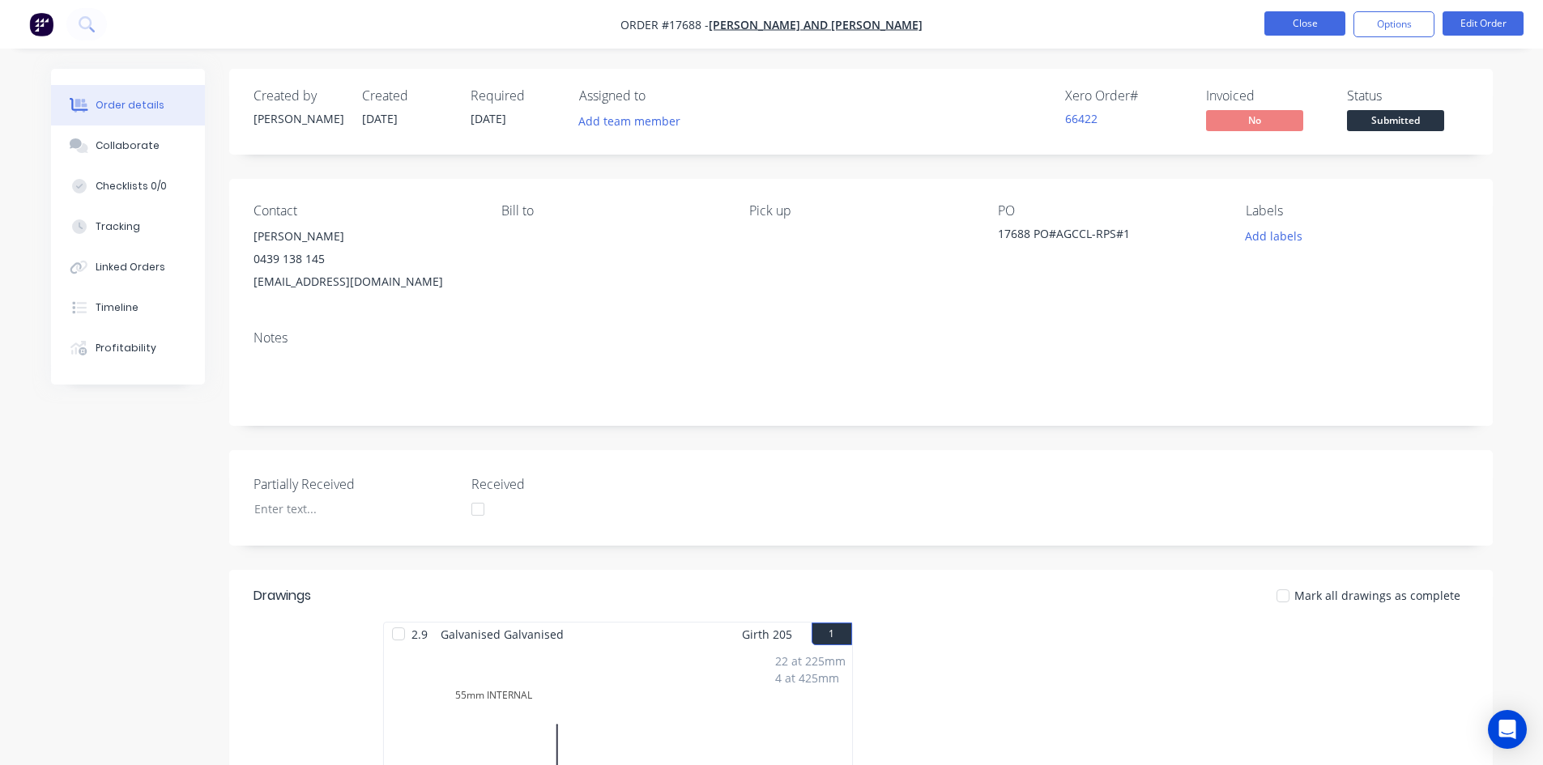
click at [1302, 21] on button "Close" at bounding box center [1304, 23] width 81 height 24
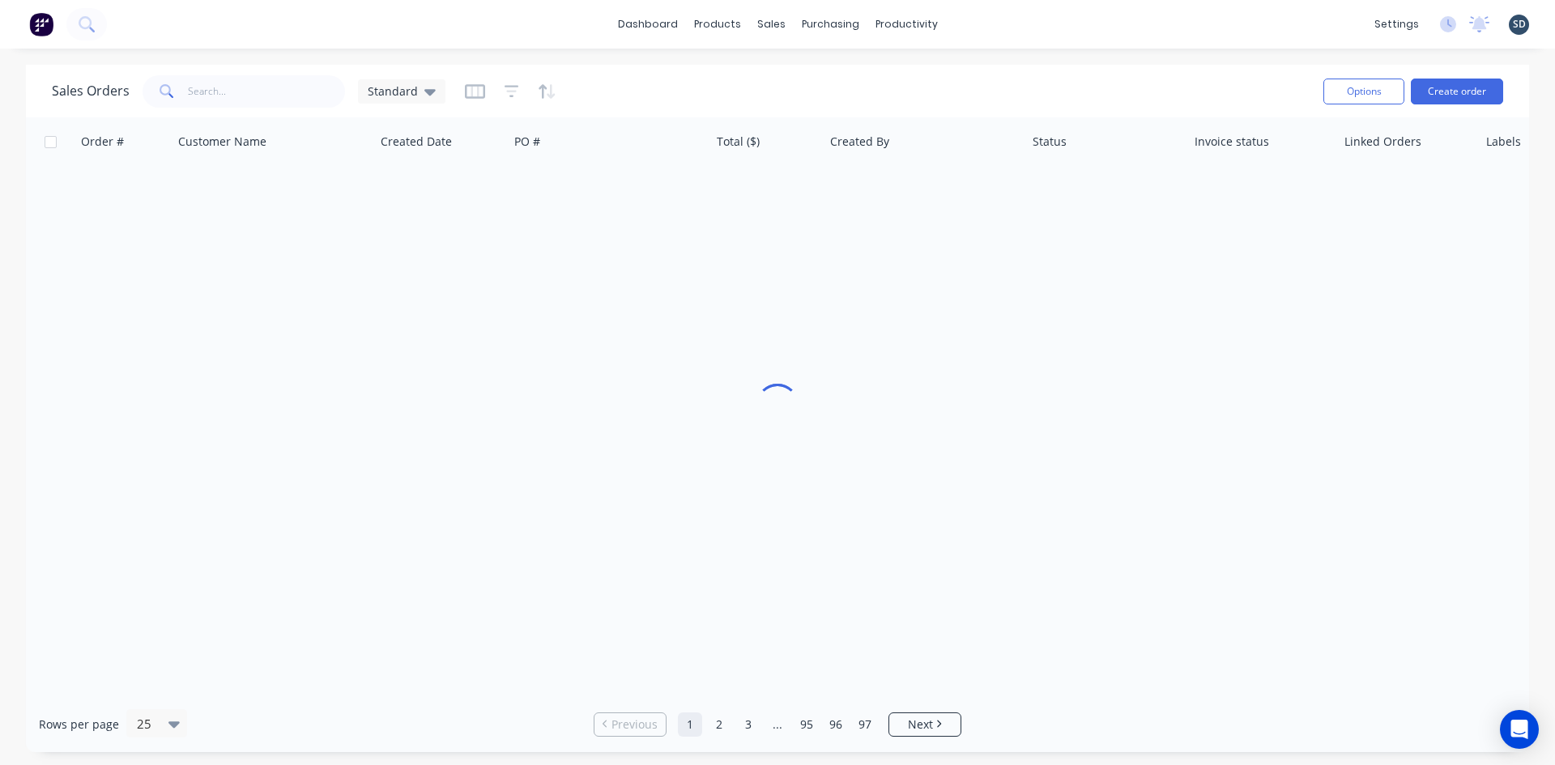
click at [1014, 30] on div "dashboard products sales purchasing productivity dashboard products Product Cat…" at bounding box center [777, 24] width 1555 height 49
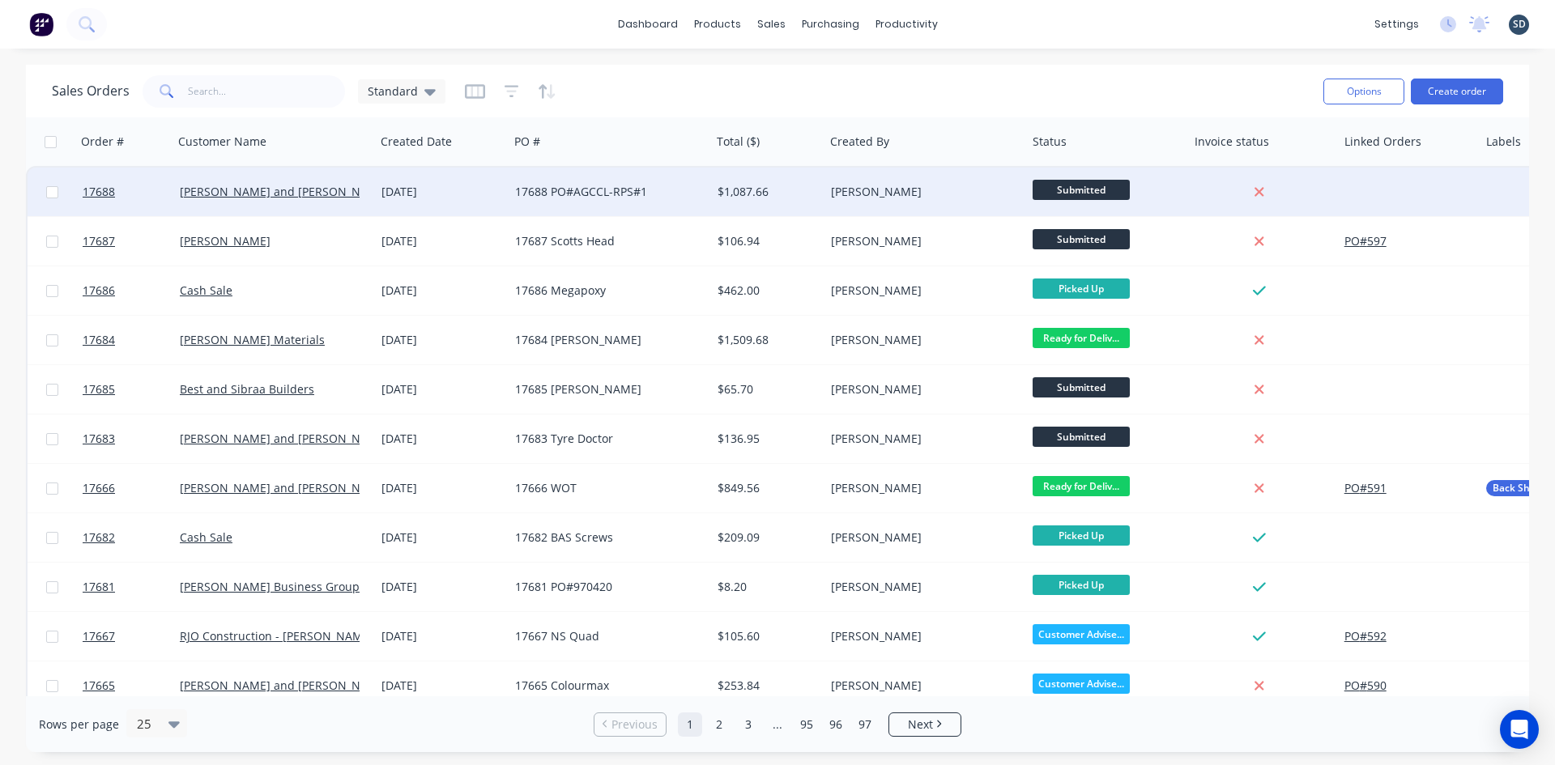
click at [662, 197] on div "17688 PO#AGCCL-RPS#1" at bounding box center [605, 192] width 180 height 16
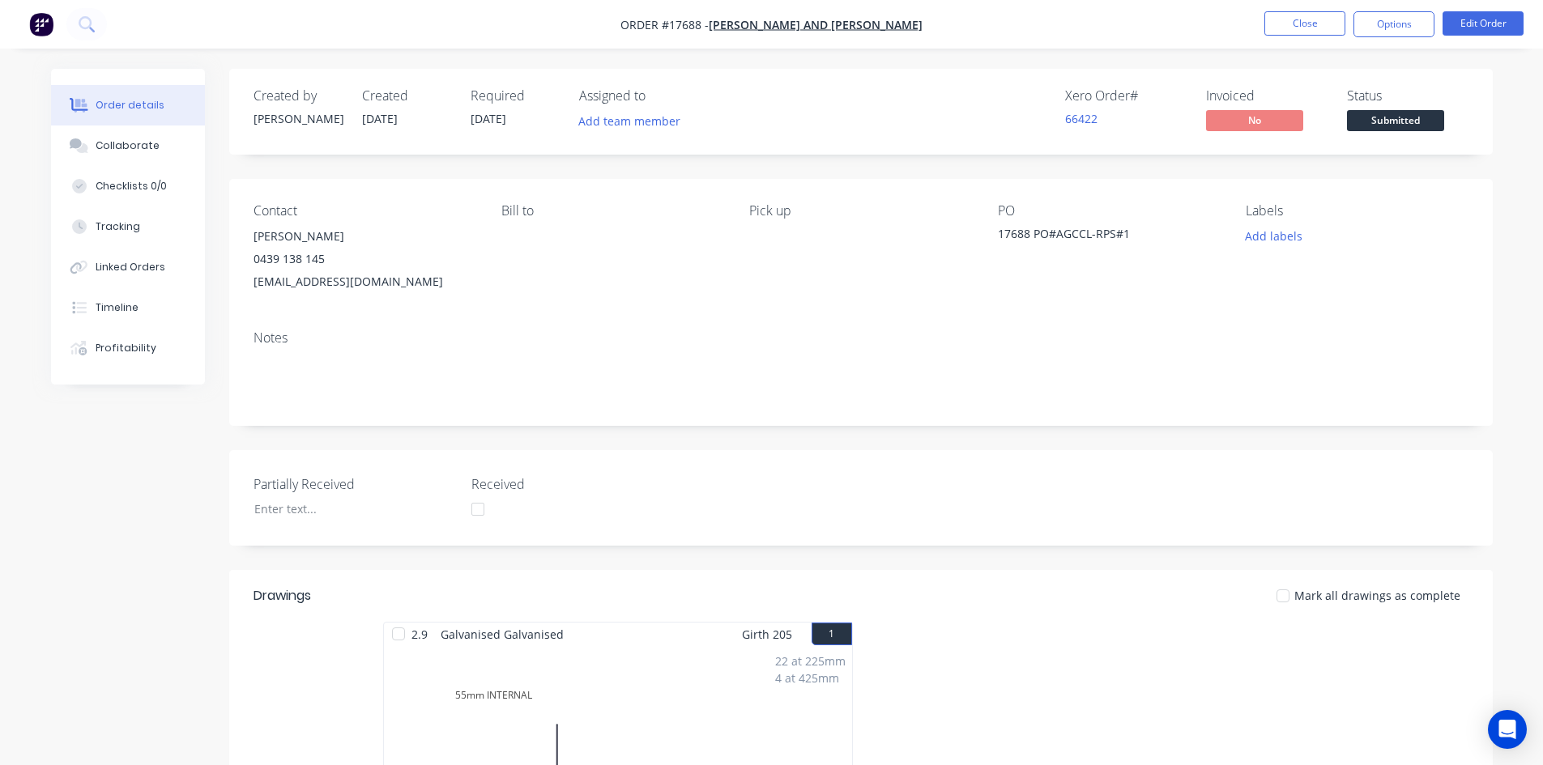
click at [1405, 124] on span "Submitted" at bounding box center [1395, 120] width 97 height 20
click at [1320, 79] on div "Created by [PERSON_NAME] Created [DATE] Required [DATE] Assigned to Add team me…" at bounding box center [861, 112] width 1264 height 86
click at [1266, 234] on button "Add labels" at bounding box center [1274, 236] width 75 height 22
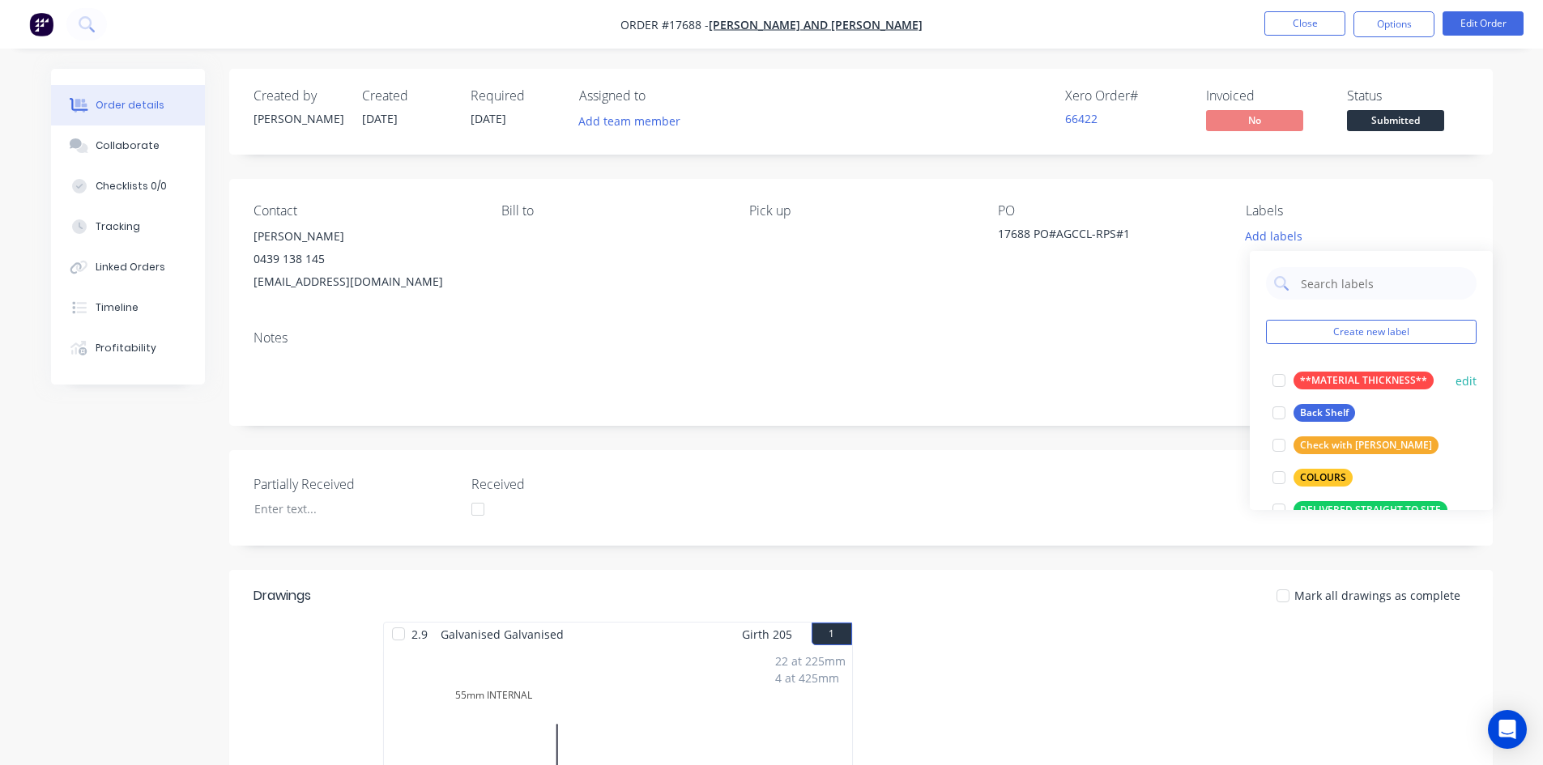
click at [1277, 383] on div at bounding box center [1279, 381] width 32 height 32
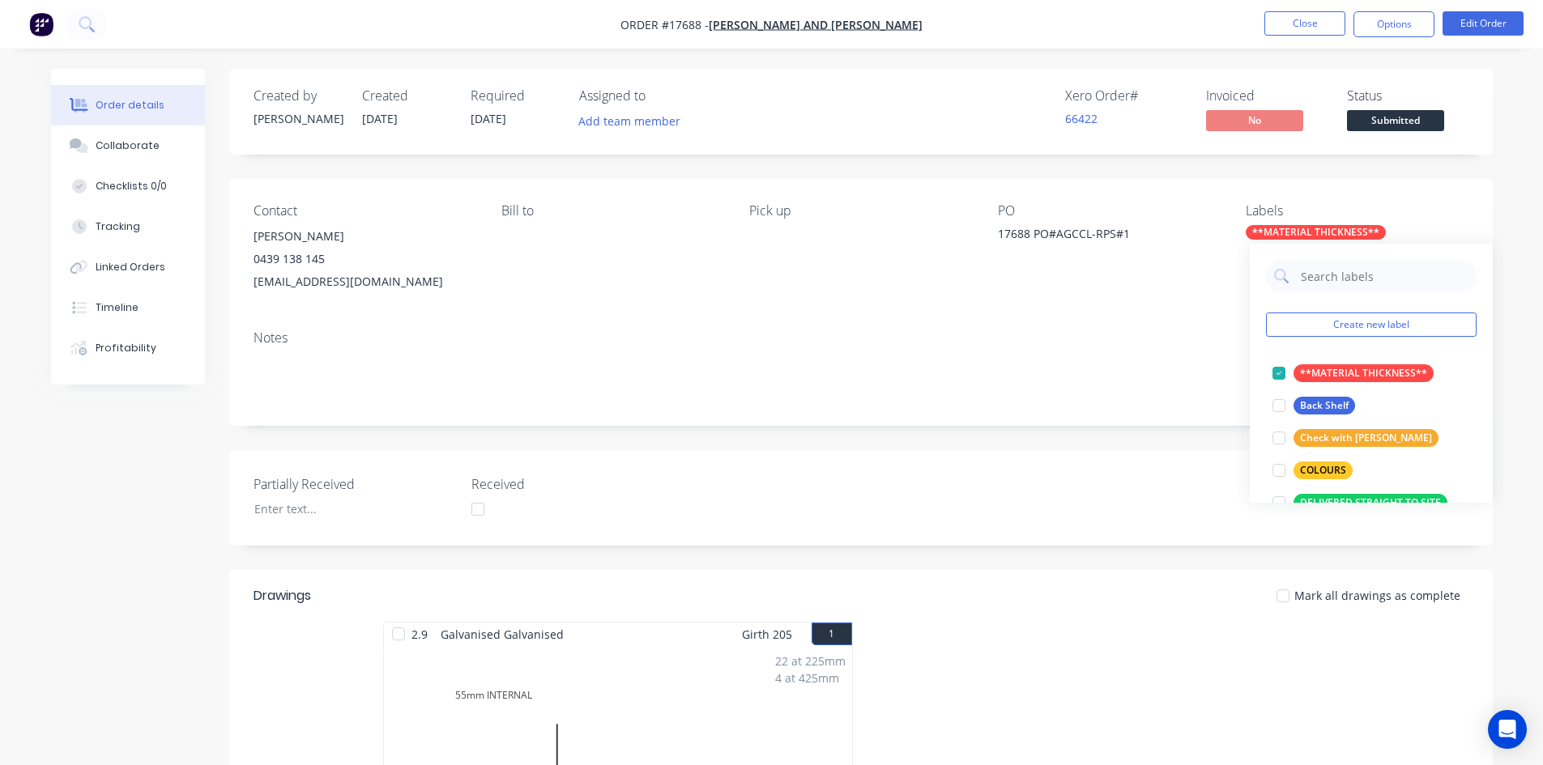
click at [1192, 211] on div "PO" at bounding box center [1109, 210] width 222 height 15
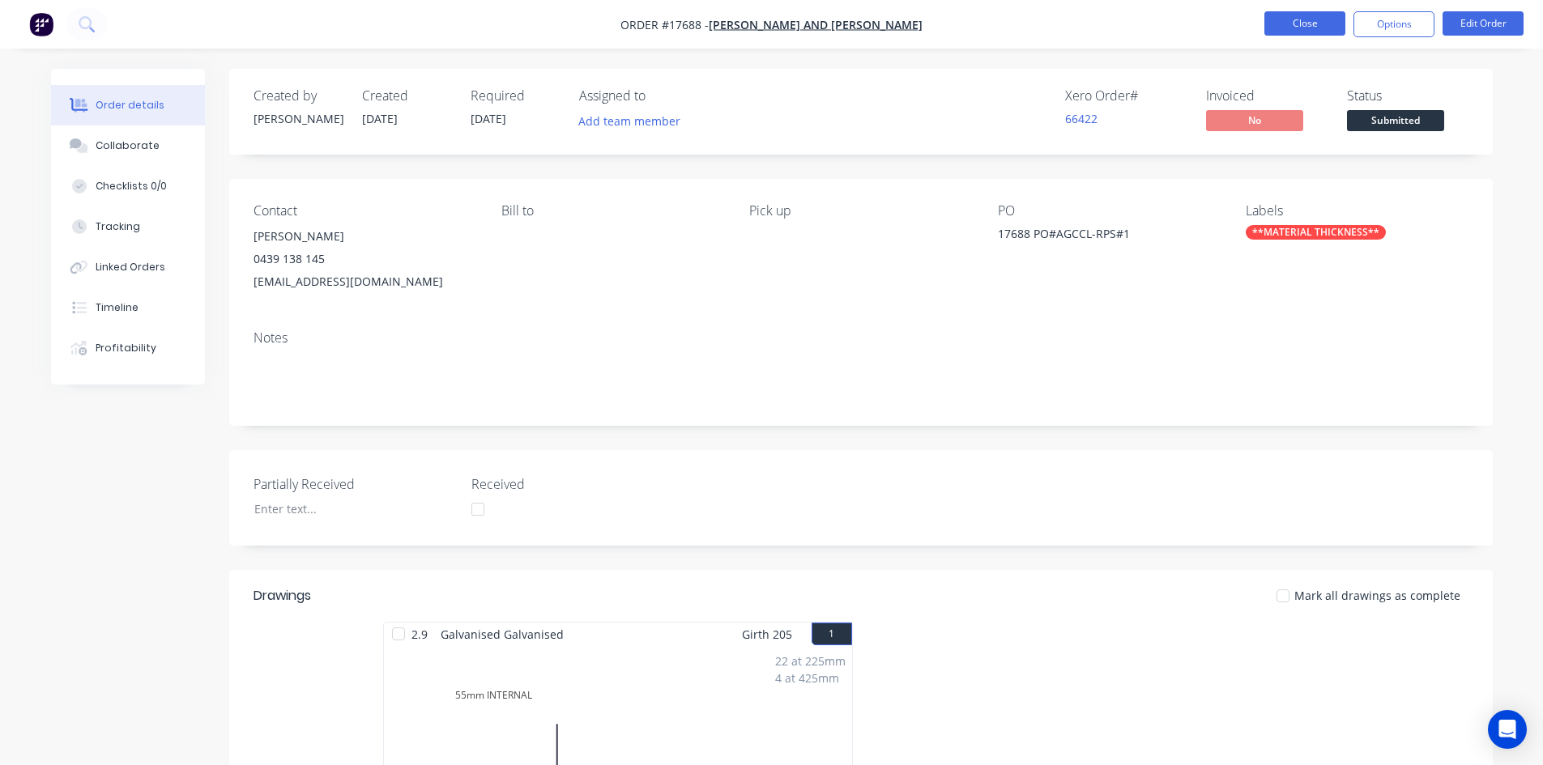
click at [1295, 19] on button "Close" at bounding box center [1304, 23] width 81 height 24
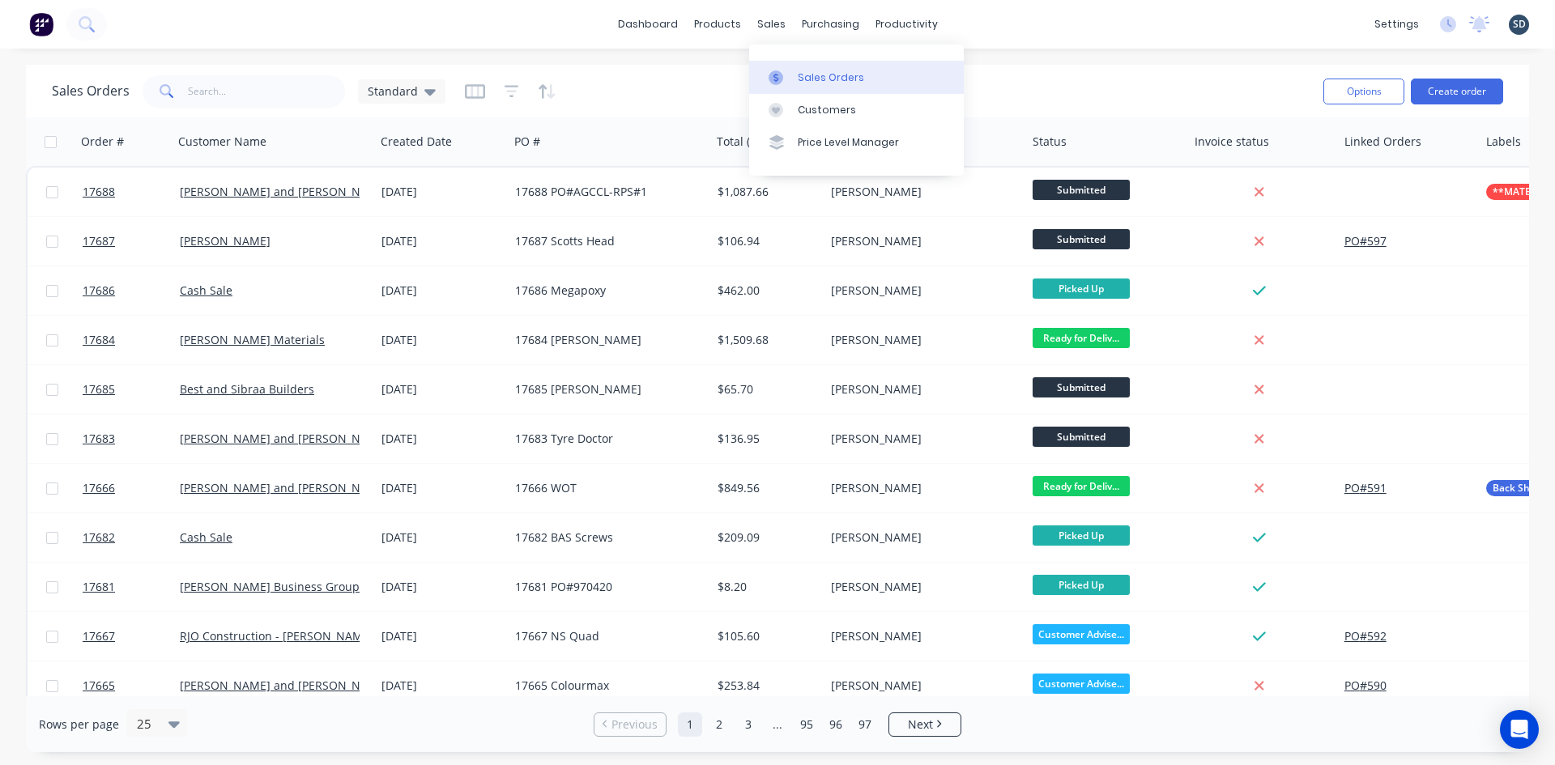
click at [808, 75] on div "Sales Orders" at bounding box center [831, 77] width 66 height 15
click at [1016, 31] on div "dashboard products sales purchasing productivity dashboard products Product Cat…" at bounding box center [777, 24] width 1555 height 49
click at [982, 22] on div "dashboard products sales purchasing productivity dashboard products Product Cat…" at bounding box center [777, 24] width 1555 height 49
click at [987, 36] on div "dashboard products sales purchasing productivity dashboard products Product Cat…" at bounding box center [777, 24] width 1555 height 49
click at [1028, 23] on div "dashboard products sales purchasing productivity dashboard products Product Cat…" at bounding box center [777, 24] width 1555 height 49
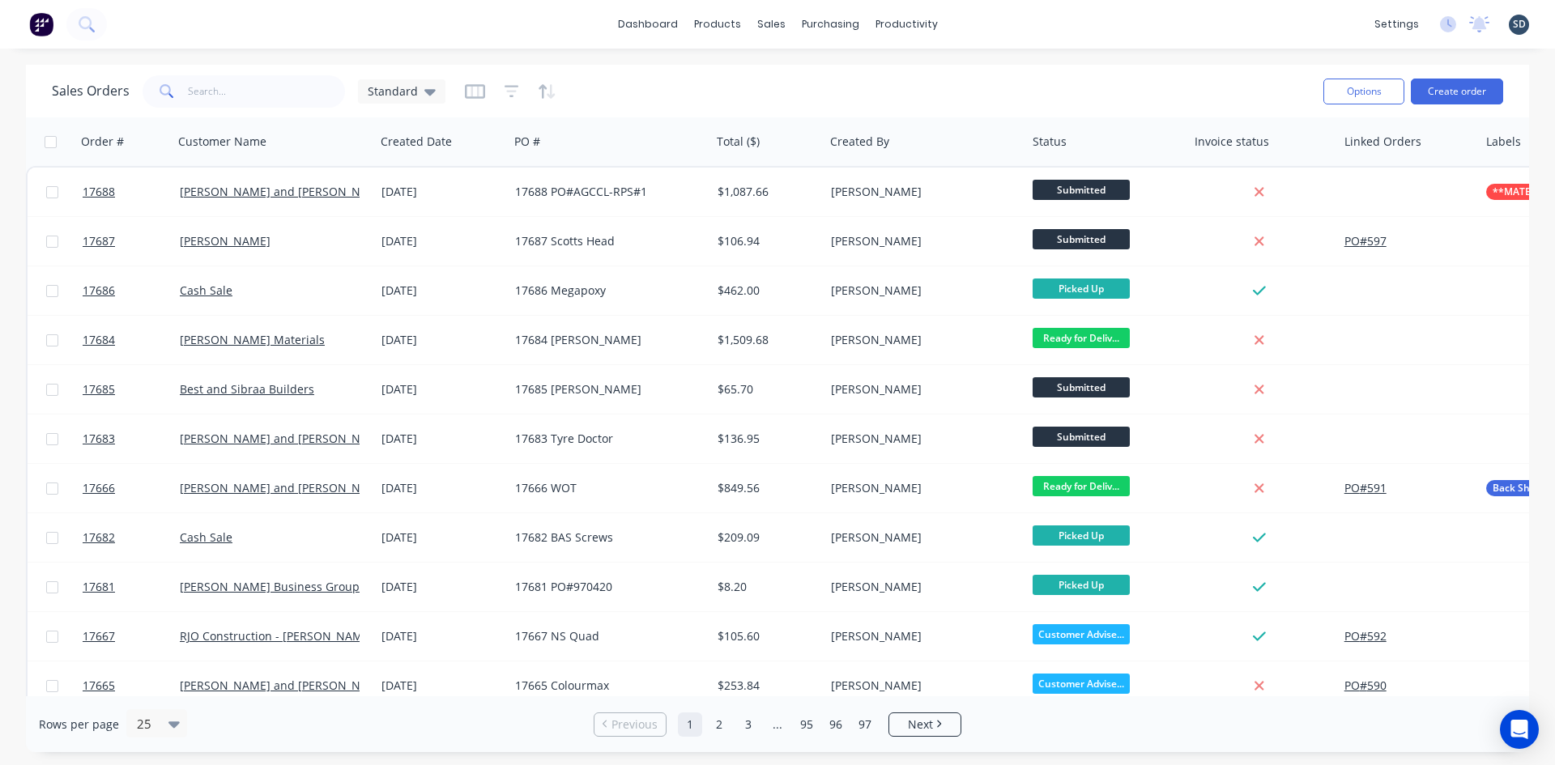
click at [497, 31] on div "dashboard products sales purchasing productivity dashboard products Product Cat…" at bounding box center [777, 24] width 1555 height 49
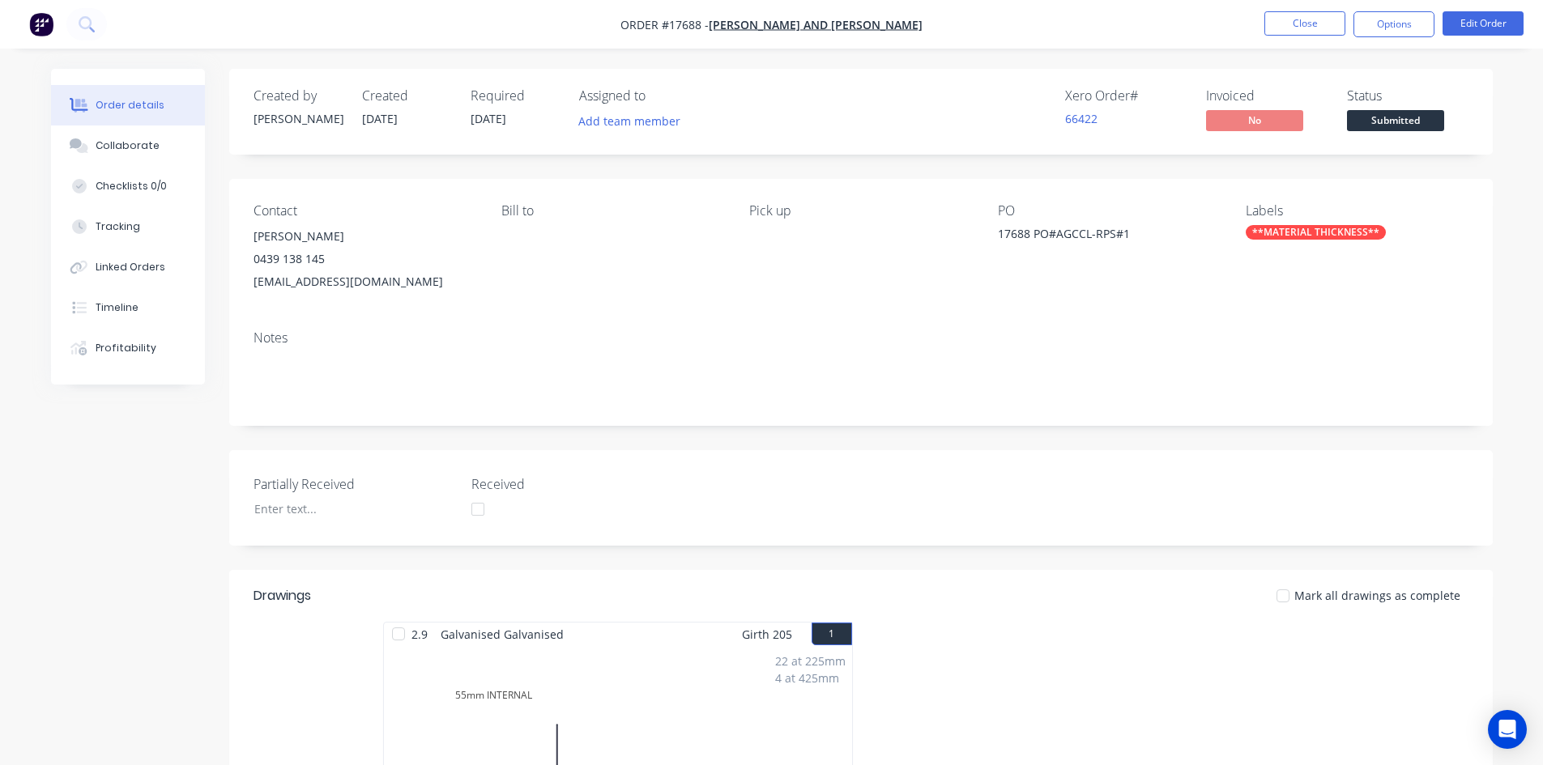
click at [1321, 234] on div "**MATERIAL THICKNESS**" at bounding box center [1316, 232] width 140 height 15
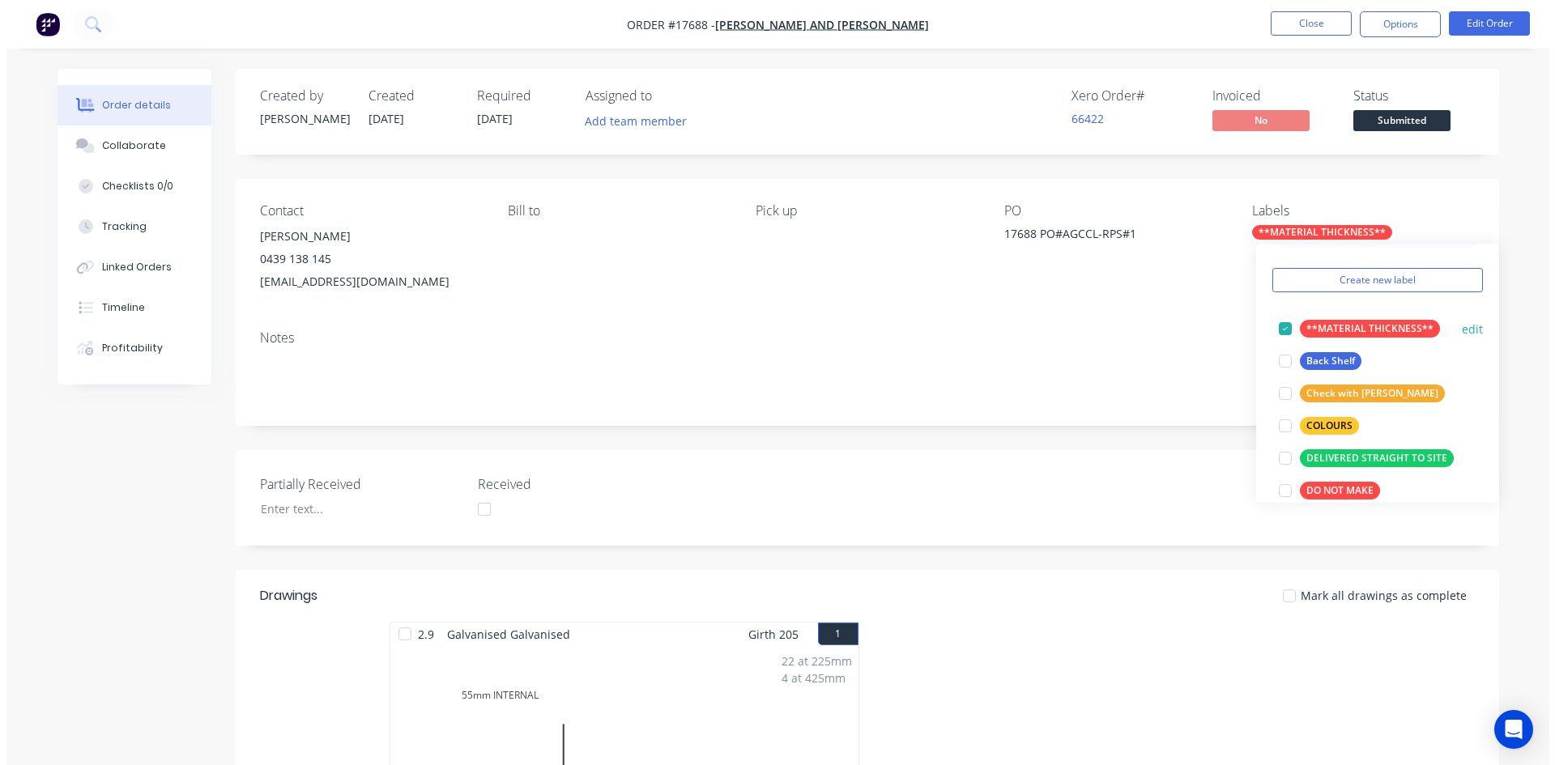
scroll to position [81, 0]
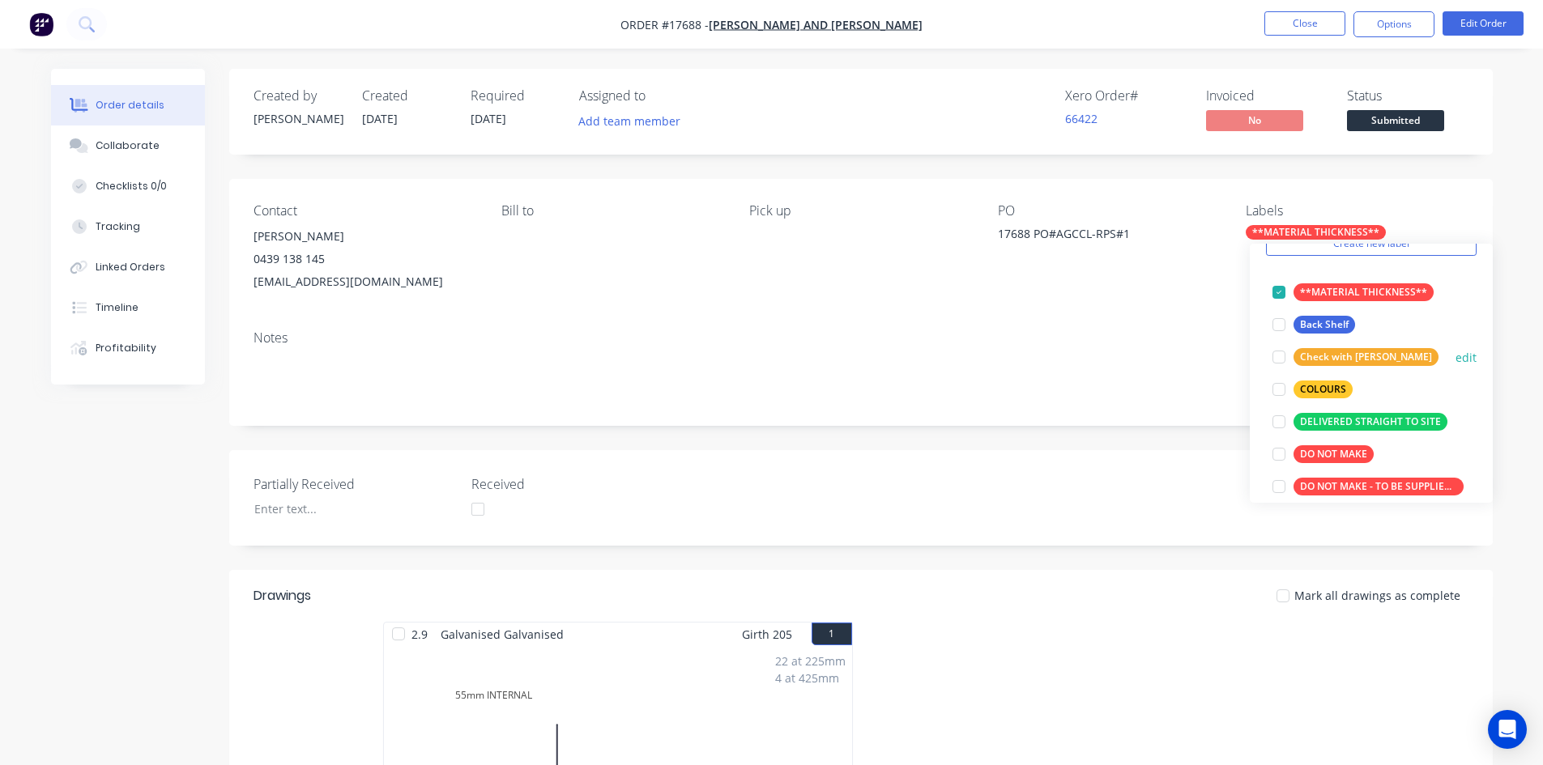
click at [1280, 354] on div at bounding box center [1279, 357] width 32 height 32
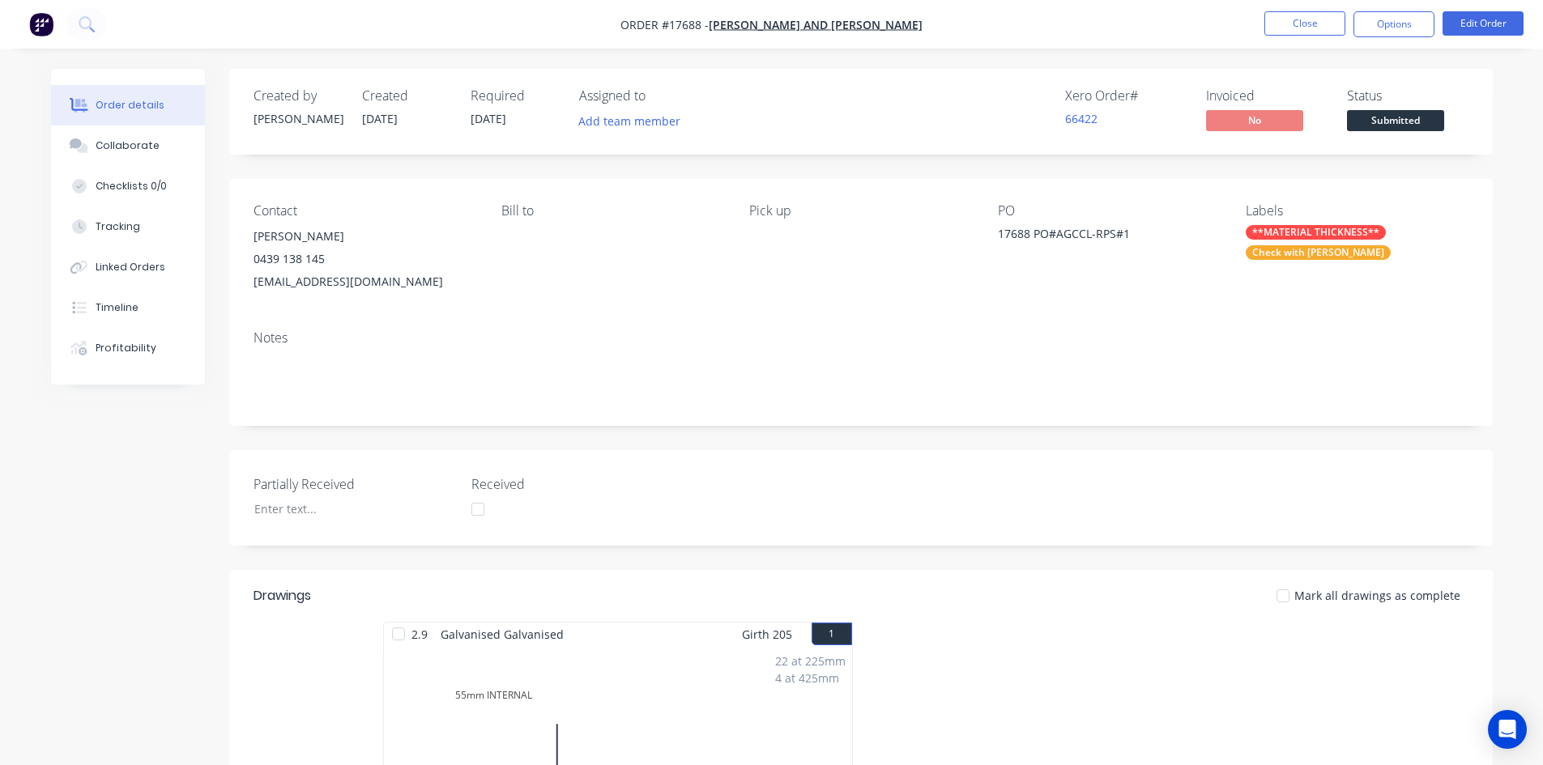
click at [1193, 203] on div "PO" at bounding box center [1109, 210] width 222 height 15
click at [1318, 28] on button "Close" at bounding box center [1304, 23] width 81 height 24
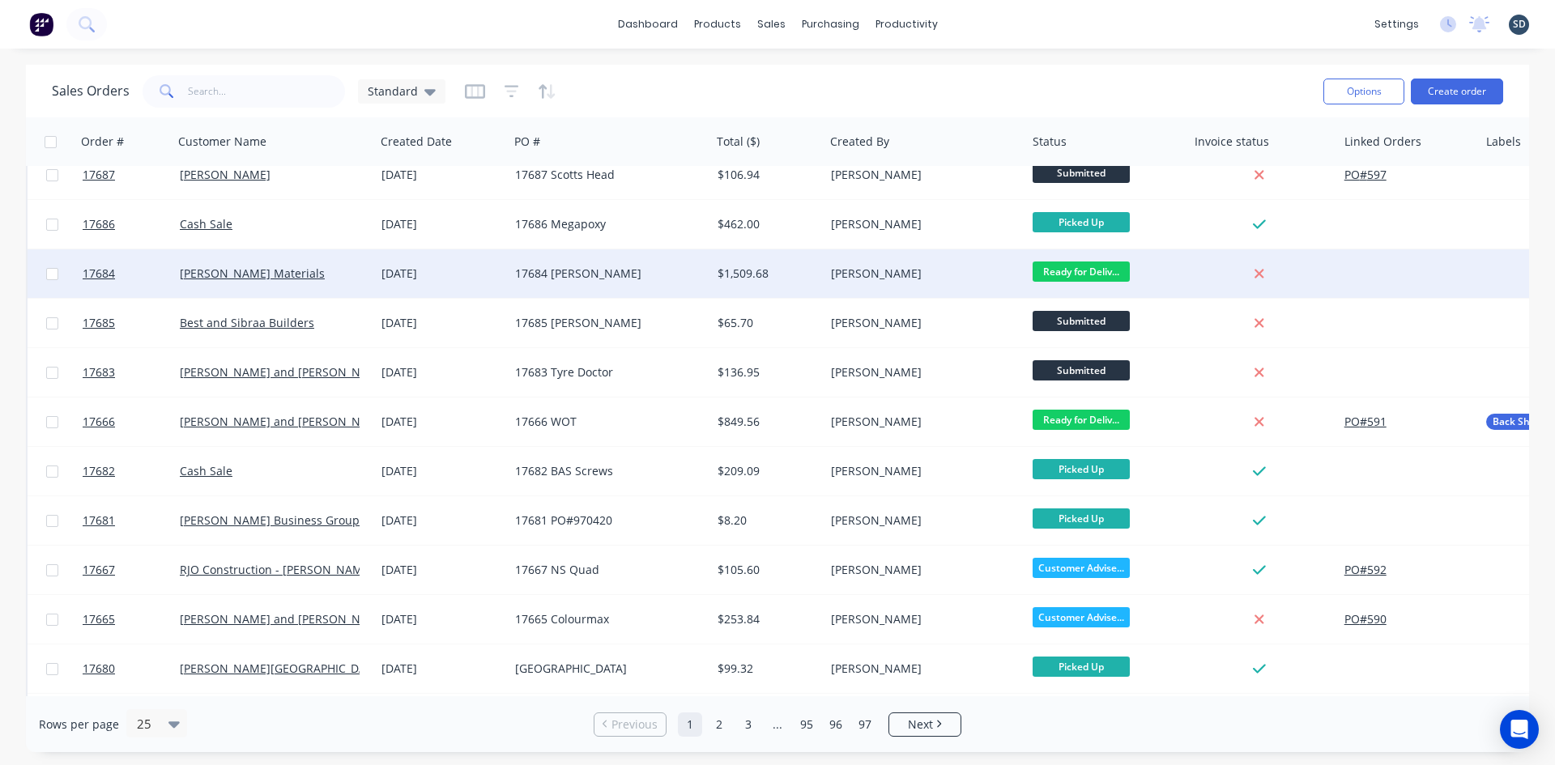
scroll to position [0, 0]
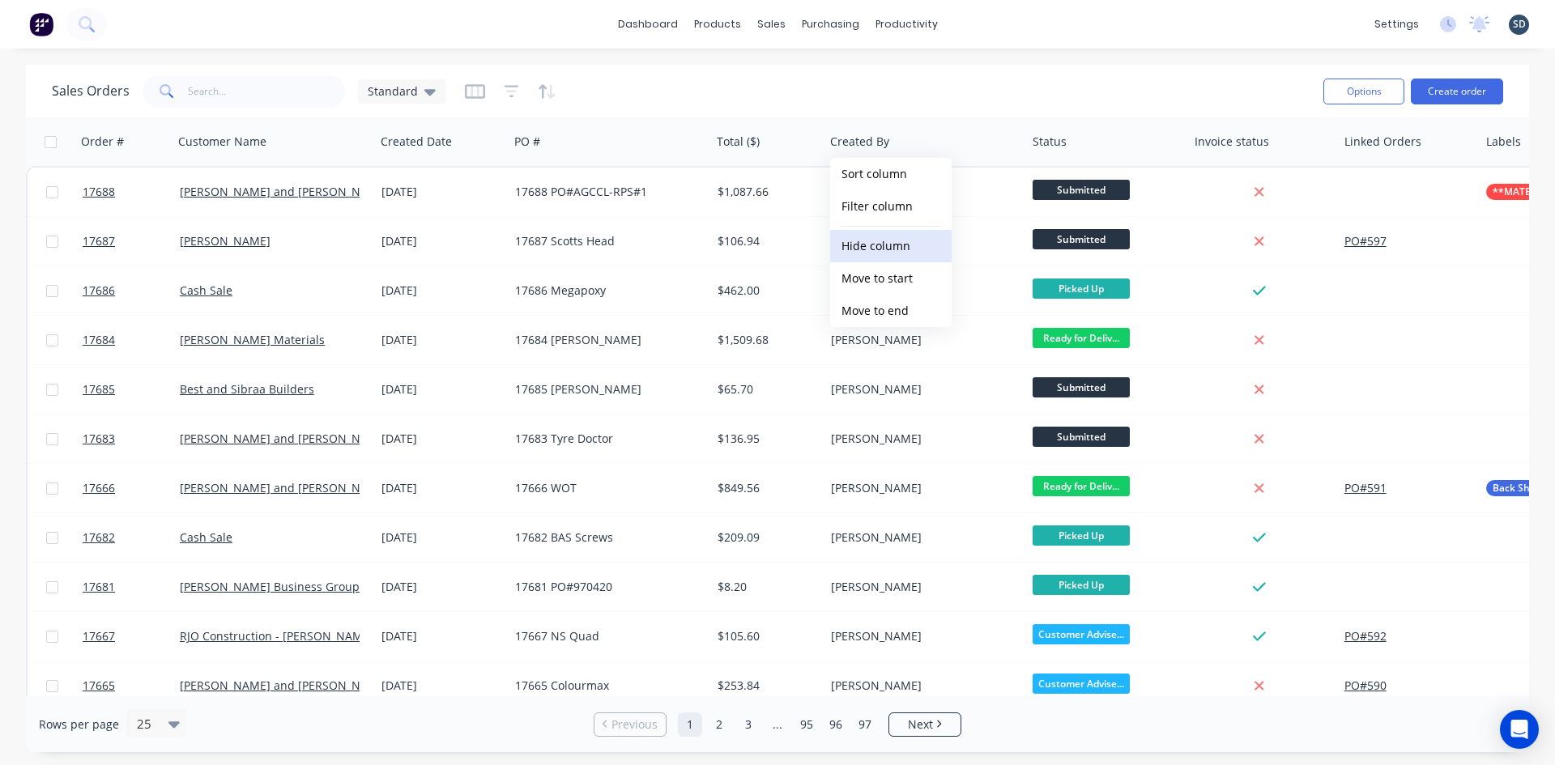
click at [900, 245] on button "Hide column" at bounding box center [891, 246] width 122 height 32
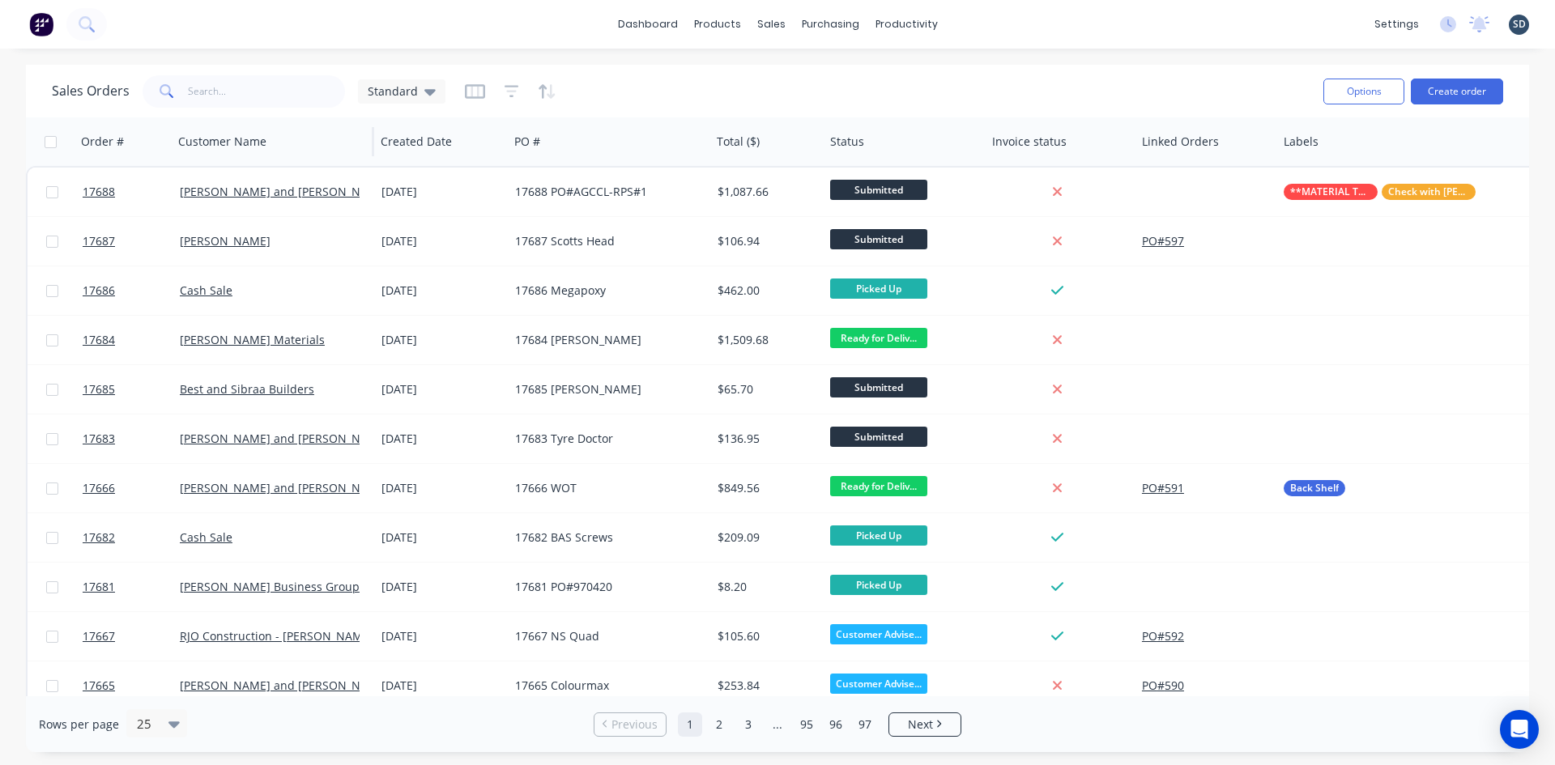
click at [172, 143] on div "Customer Name" at bounding box center [273, 141] width 203 height 49
drag, startPoint x: 171, startPoint y: 143, endPoint x: 131, endPoint y: 143, distance: 39.7
click at [131, 143] on div "Order #" at bounding box center [121, 141] width 93 height 49
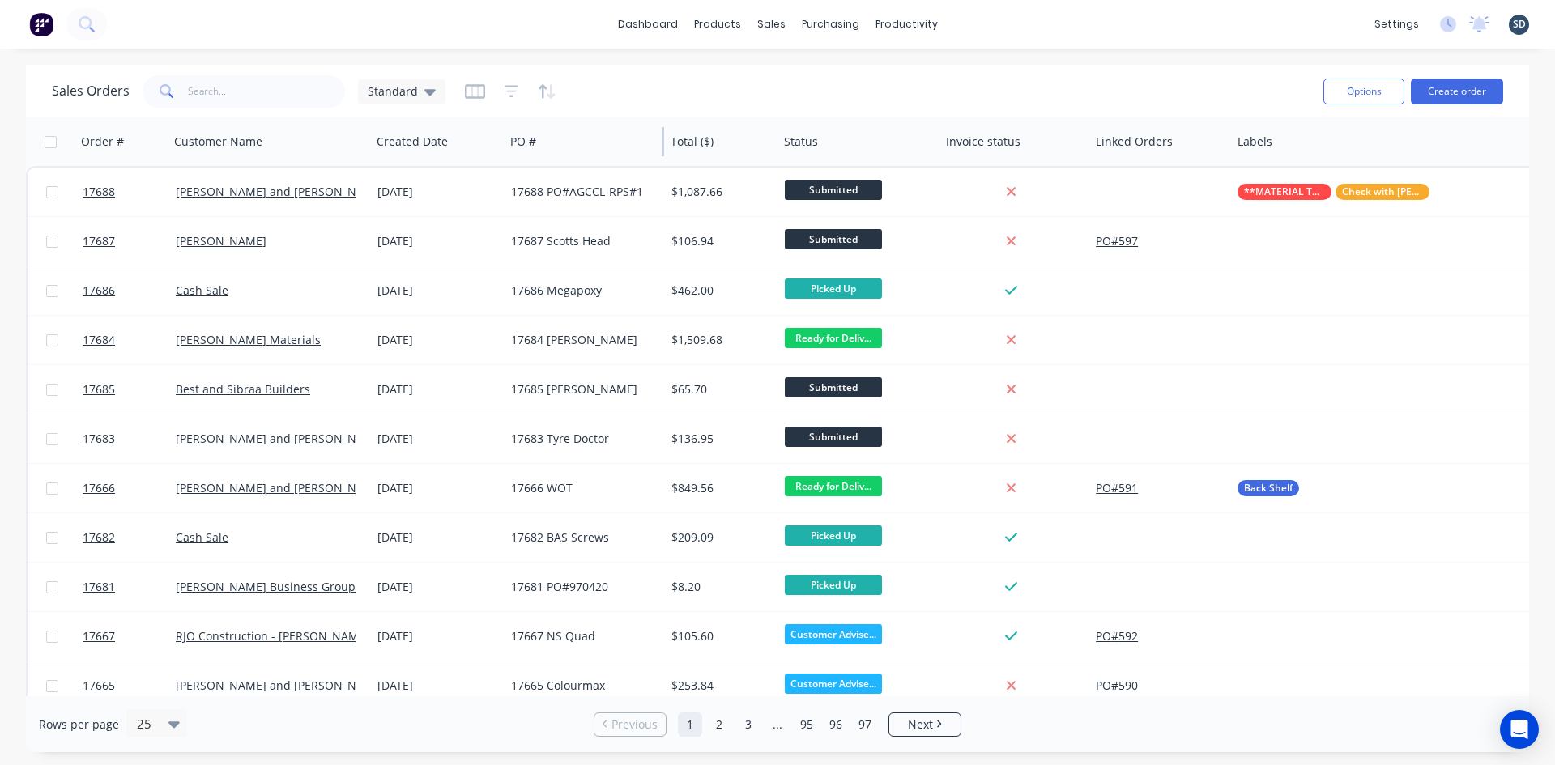
drag, startPoint x: 706, startPoint y: 143, endPoint x: 663, endPoint y: 139, distance: 42.2
click at [663, 139] on div at bounding box center [663, 141] width 2 height 29
click at [778, 138] on div "Status" at bounding box center [859, 141] width 162 height 49
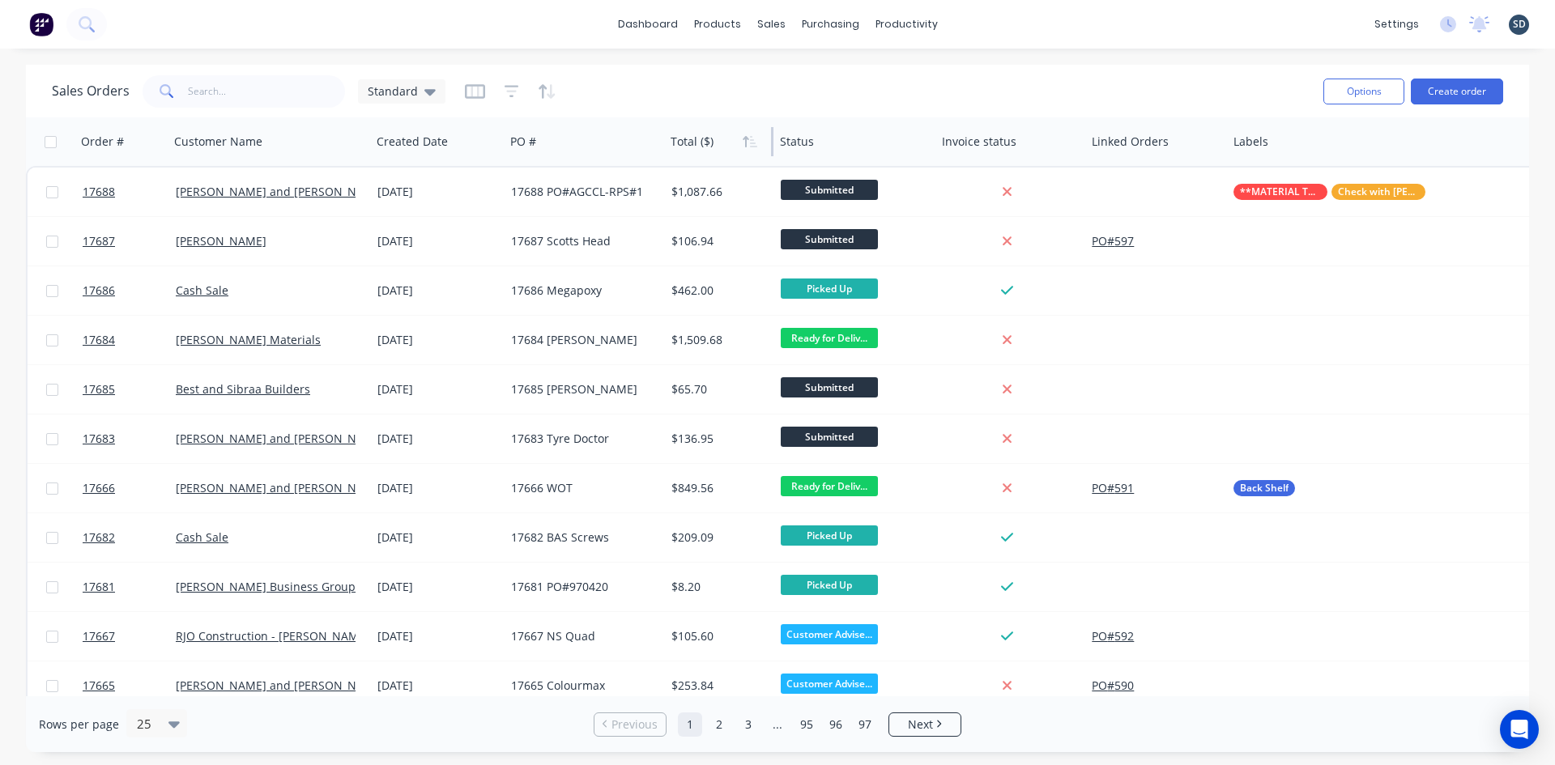
drag, startPoint x: 776, startPoint y: 144, endPoint x: 699, endPoint y: 141, distance: 77.0
click at [699, 141] on div "Total ($)" at bounding box center [718, 141] width 109 height 49
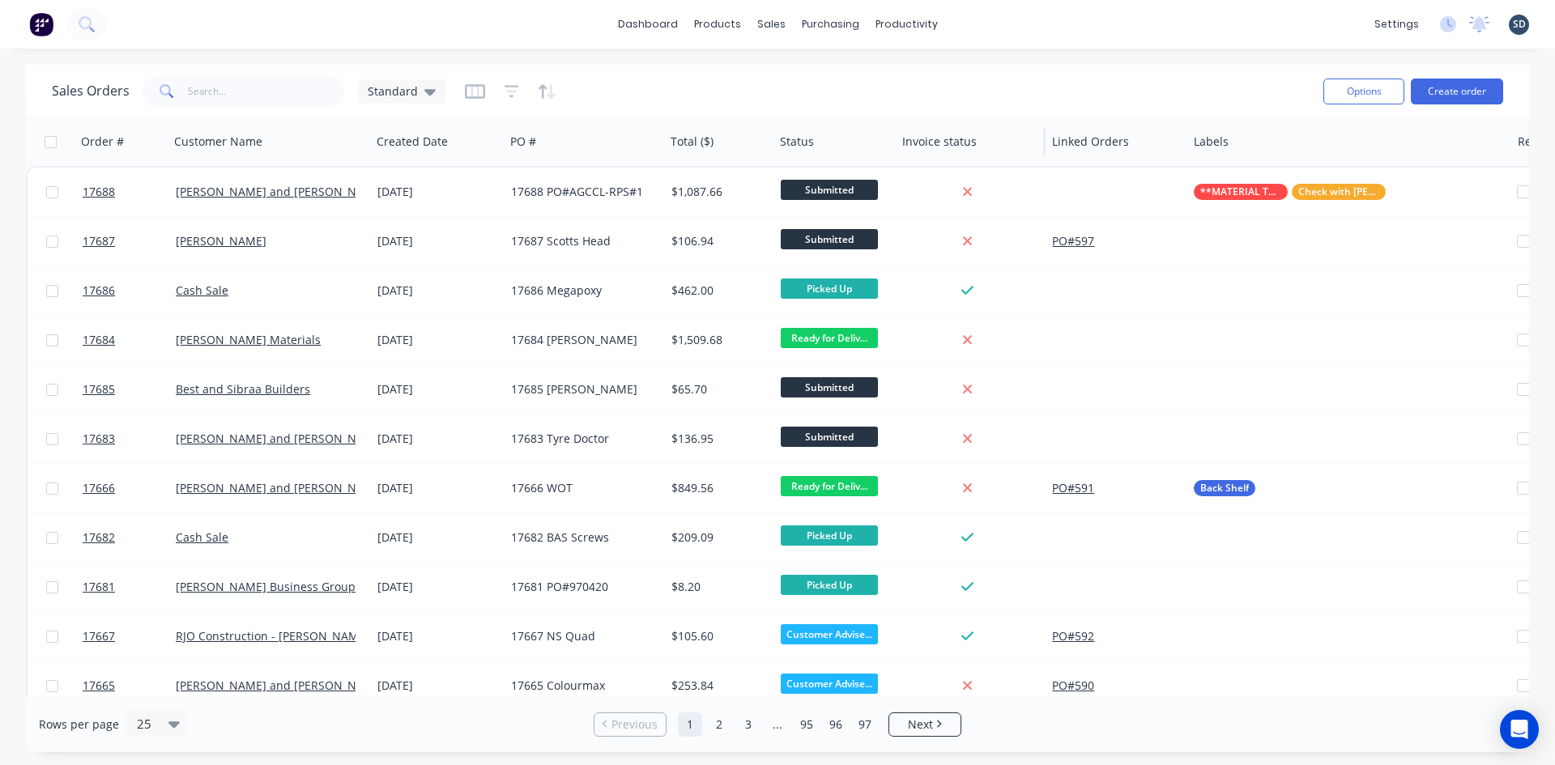
drag, startPoint x: 935, startPoint y: 138, endPoint x: 895, endPoint y: 137, distance: 39.7
click at [895, 137] on div at bounding box center [894, 141] width 2 height 29
drag, startPoint x: 1045, startPoint y: 147, endPoint x: 997, endPoint y: 147, distance: 47.8
click at [997, 147] on div "Invoice status" at bounding box center [971, 141] width 150 height 49
drag, startPoint x: 1186, startPoint y: 146, endPoint x: 1115, endPoint y: 147, distance: 70.5
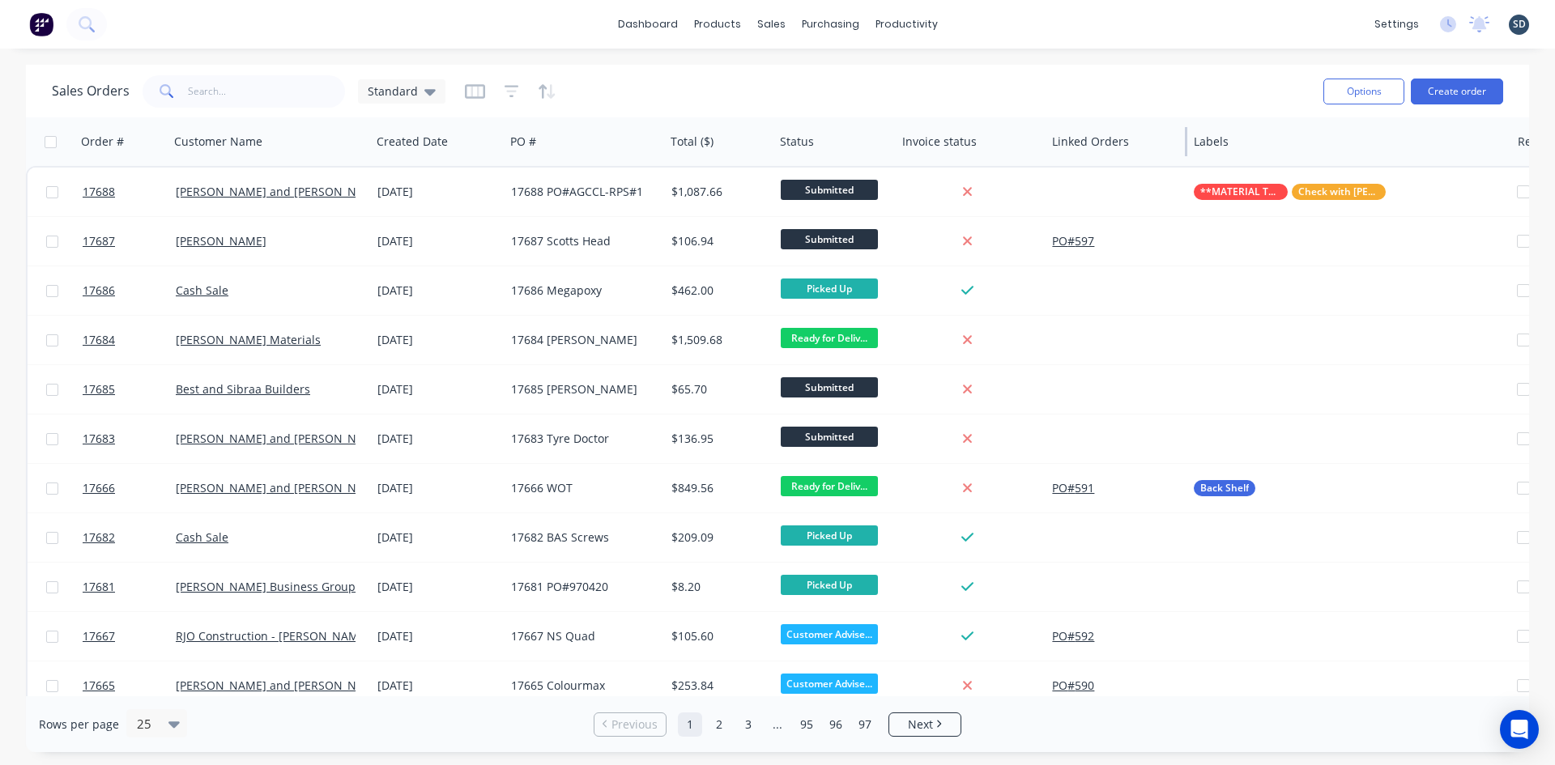
click at [1115, 147] on div "Linked Orders" at bounding box center [1117, 141] width 142 height 49
drag, startPoint x: 1510, startPoint y: 148, endPoint x: 1427, endPoint y: 155, distance: 82.9
click at [1427, 155] on div at bounding box center [1427, 141] width 2 height 29
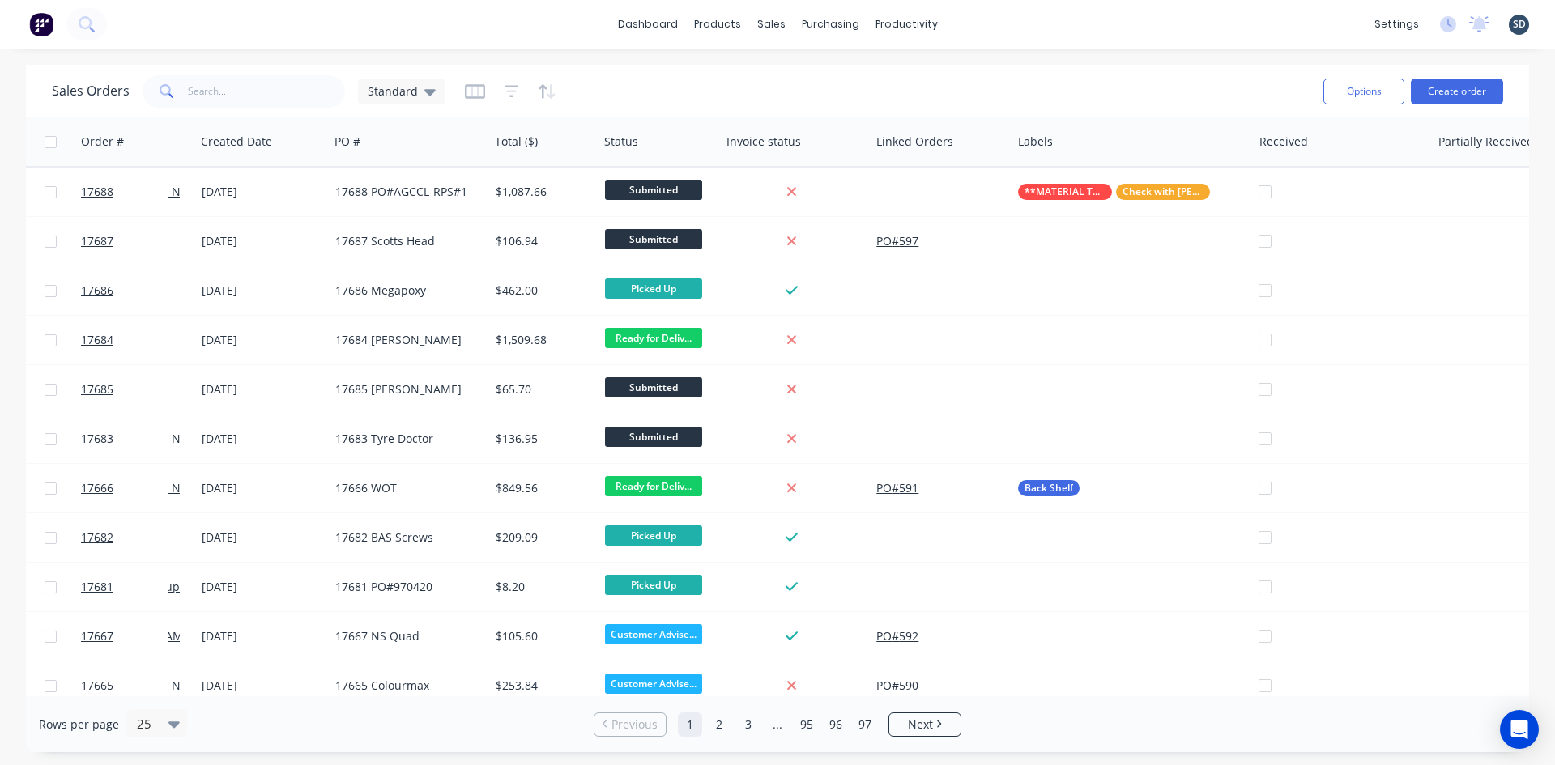
scroll to position [0, 287]
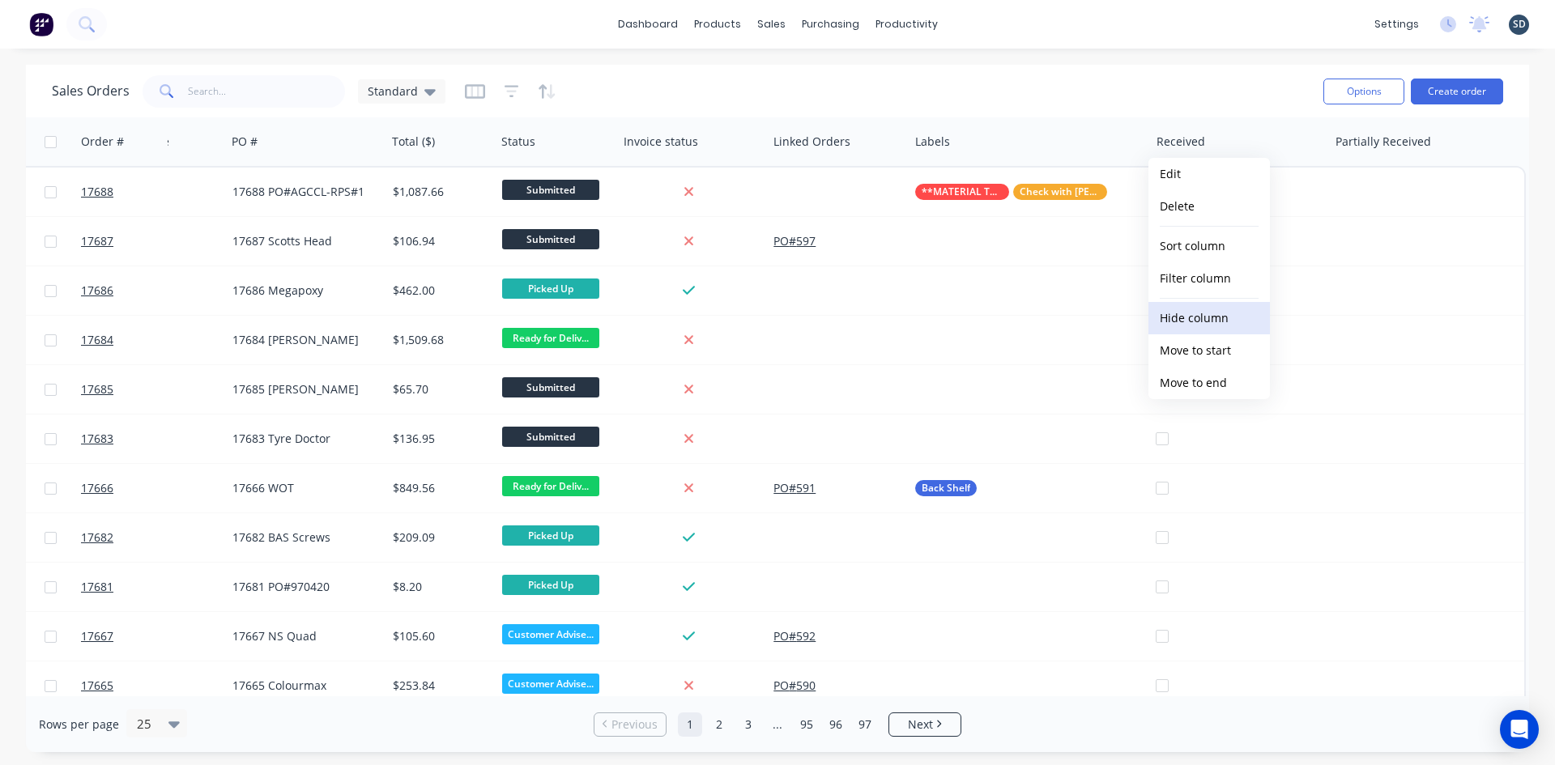
click at [1207, 310] on button "Hide column" at bounding box center [1210, 318] width 122 height 32
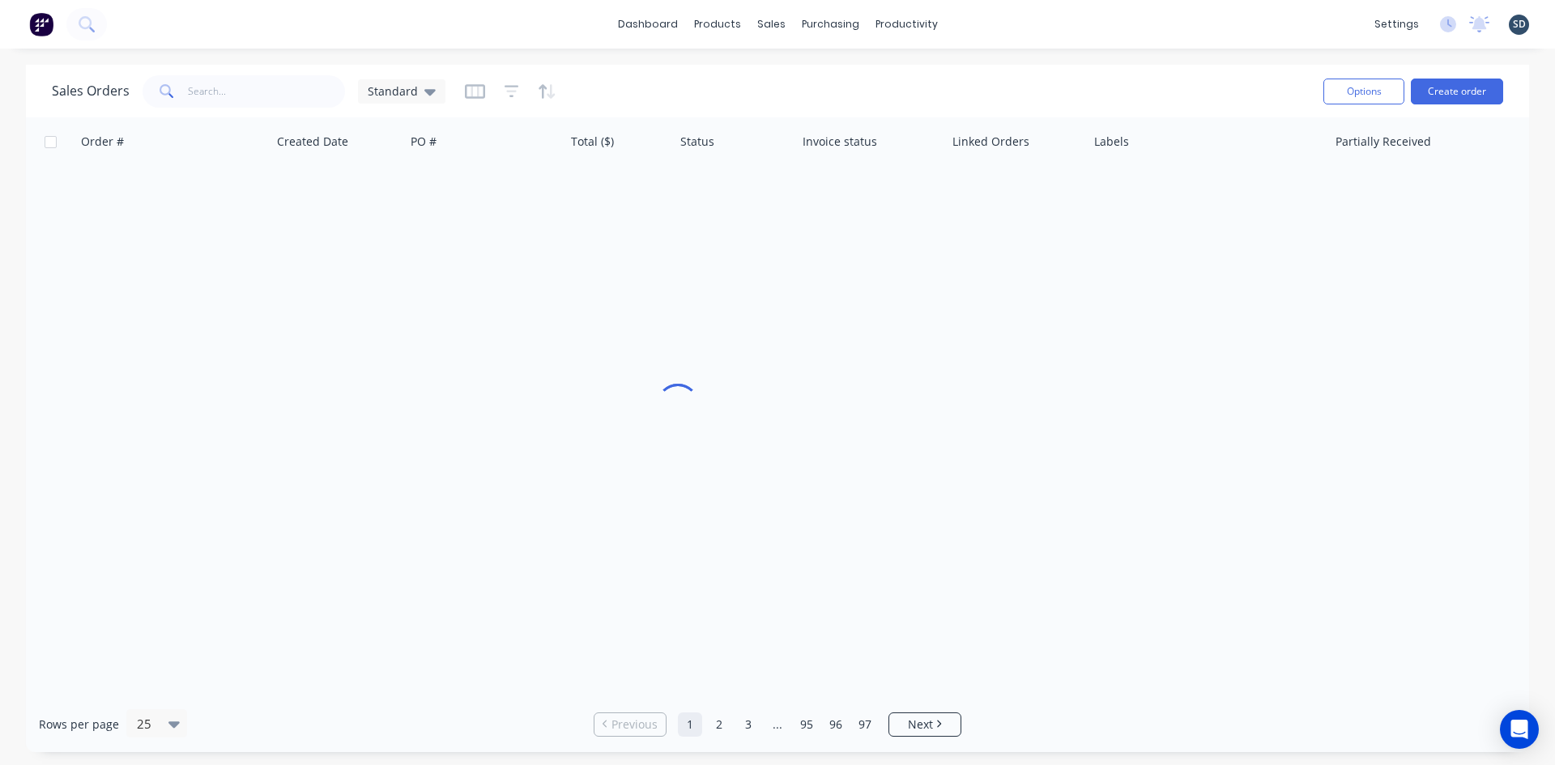
scroll to position [0, 100]
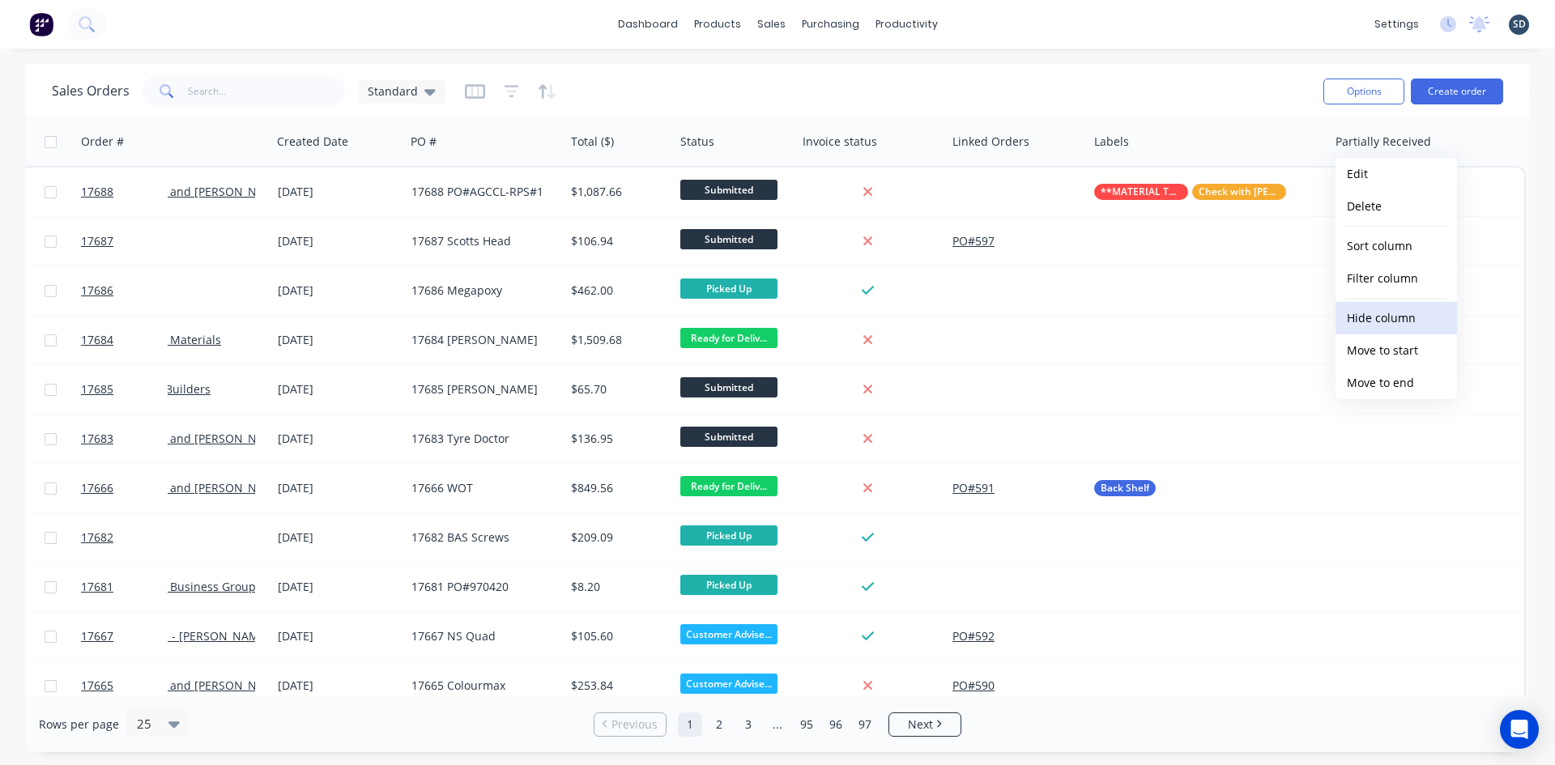
click at [1406, 313] on button "Hide column" at bounding box center [1397, 318] width 122 height 32
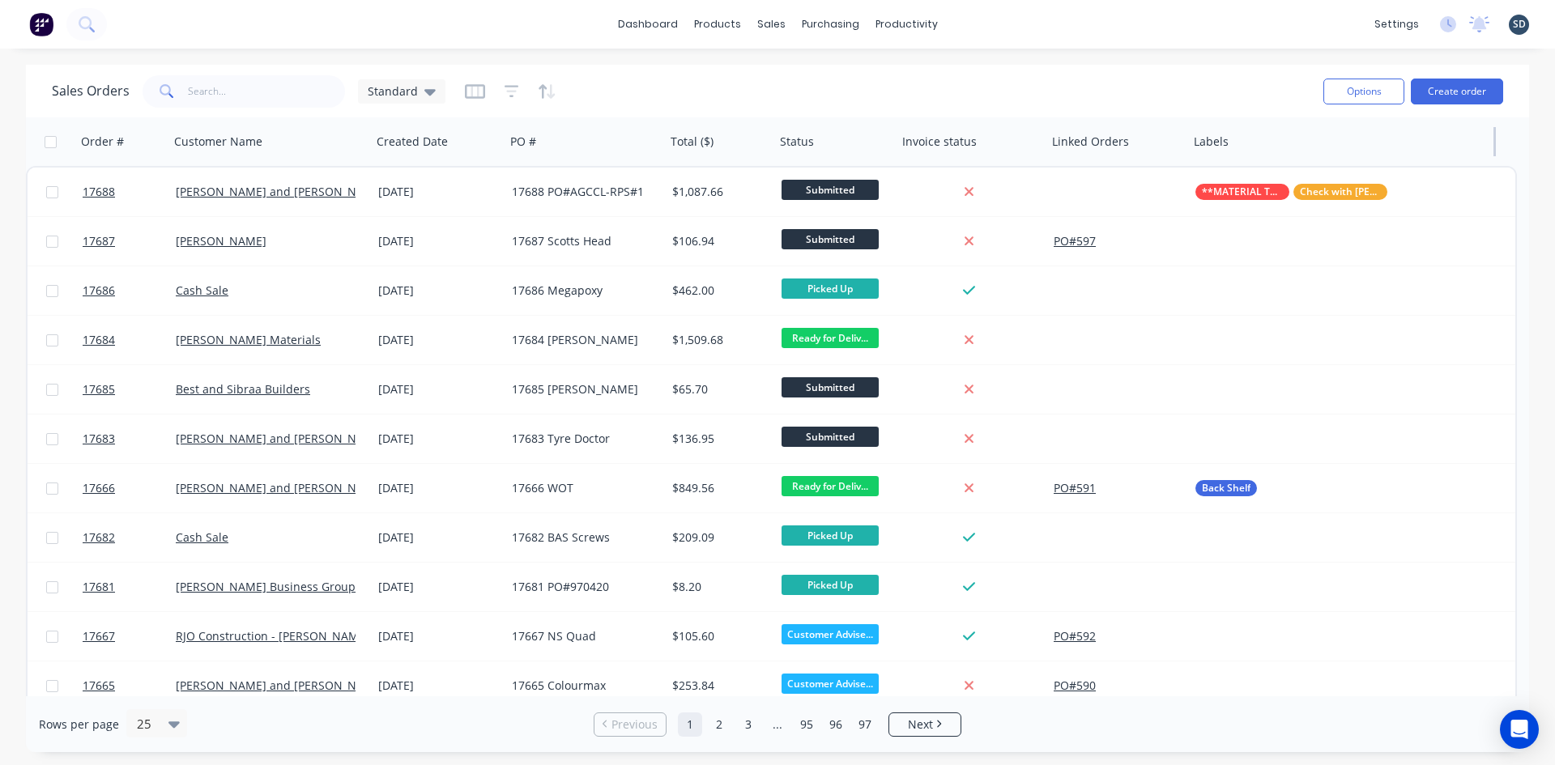
drag, startPoint x: 1426, startPoint y: 145, endPoint x: 1494, endPoint y: 149, distance: 67.4
click at [1494, 149] on div at bounding box center [1495, 141] width 2 height 29
click at [757, 92] on div "Sales Orders Standard" at bounding box center [681, 91] width 1259 height 40
click at [1025, 28] on div "dashboard products sales purchasing productivity dashboard products Product Cat…" at bounding box center [777, 24] width 1555 height 49
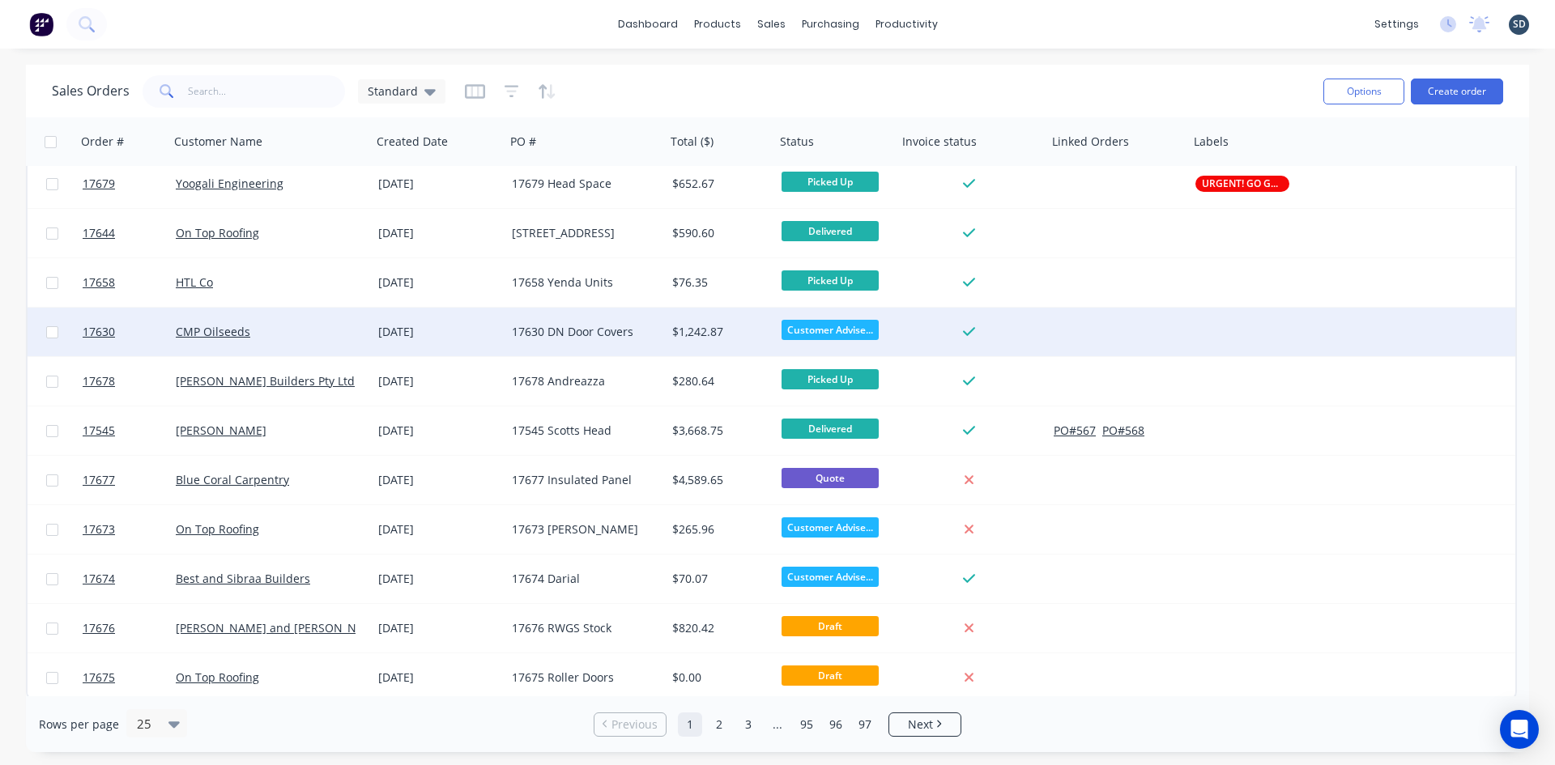
scroll to position [705, 0]
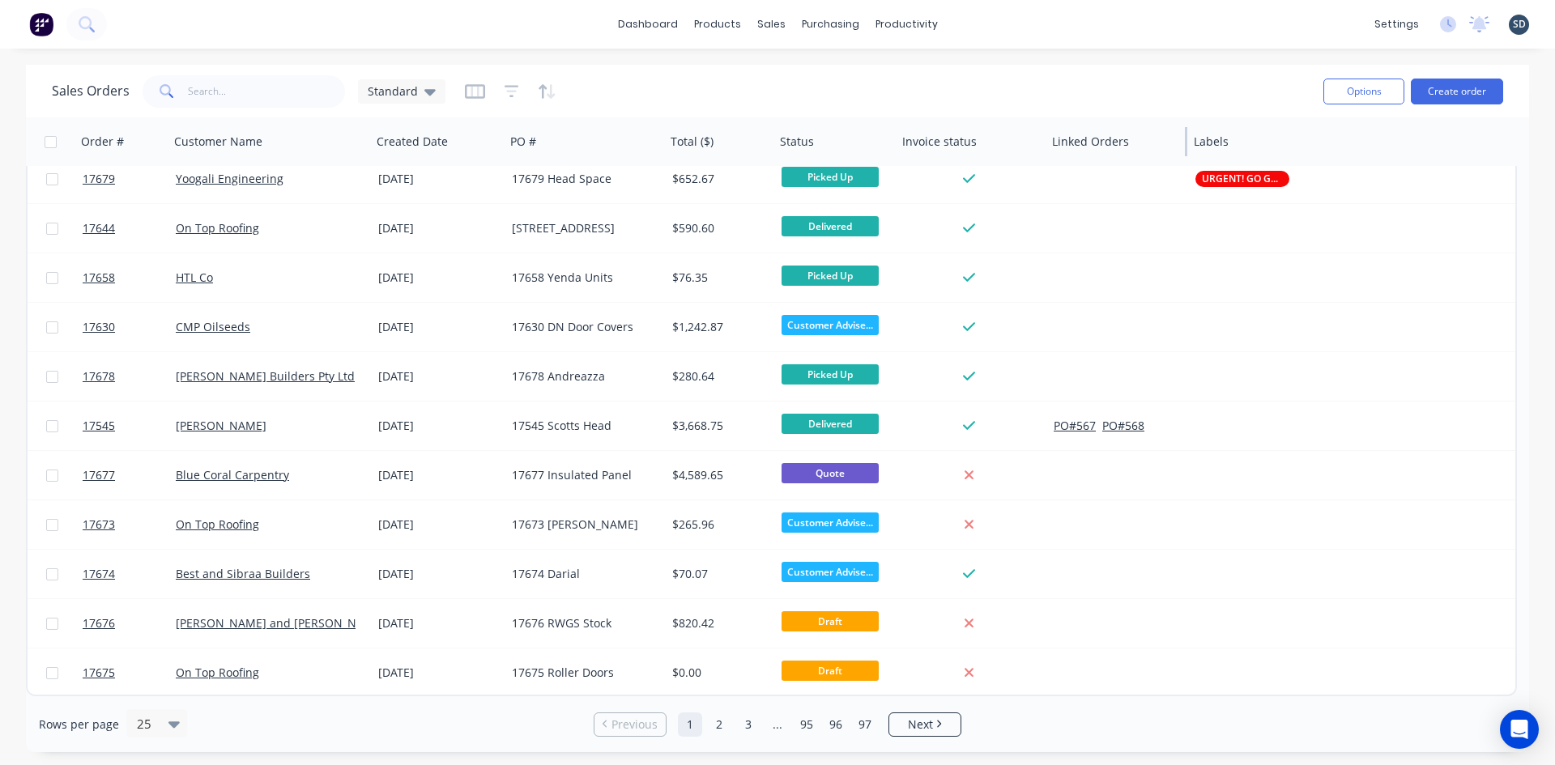
drag, startPoint x: 1186, startPoint y: 140, endPoint x: 1136, endPoint y: 144, distance: 49.6
click at [1136, 144] on div "Linked Orders" at bounding box center [1117, 141] width 142 height 49
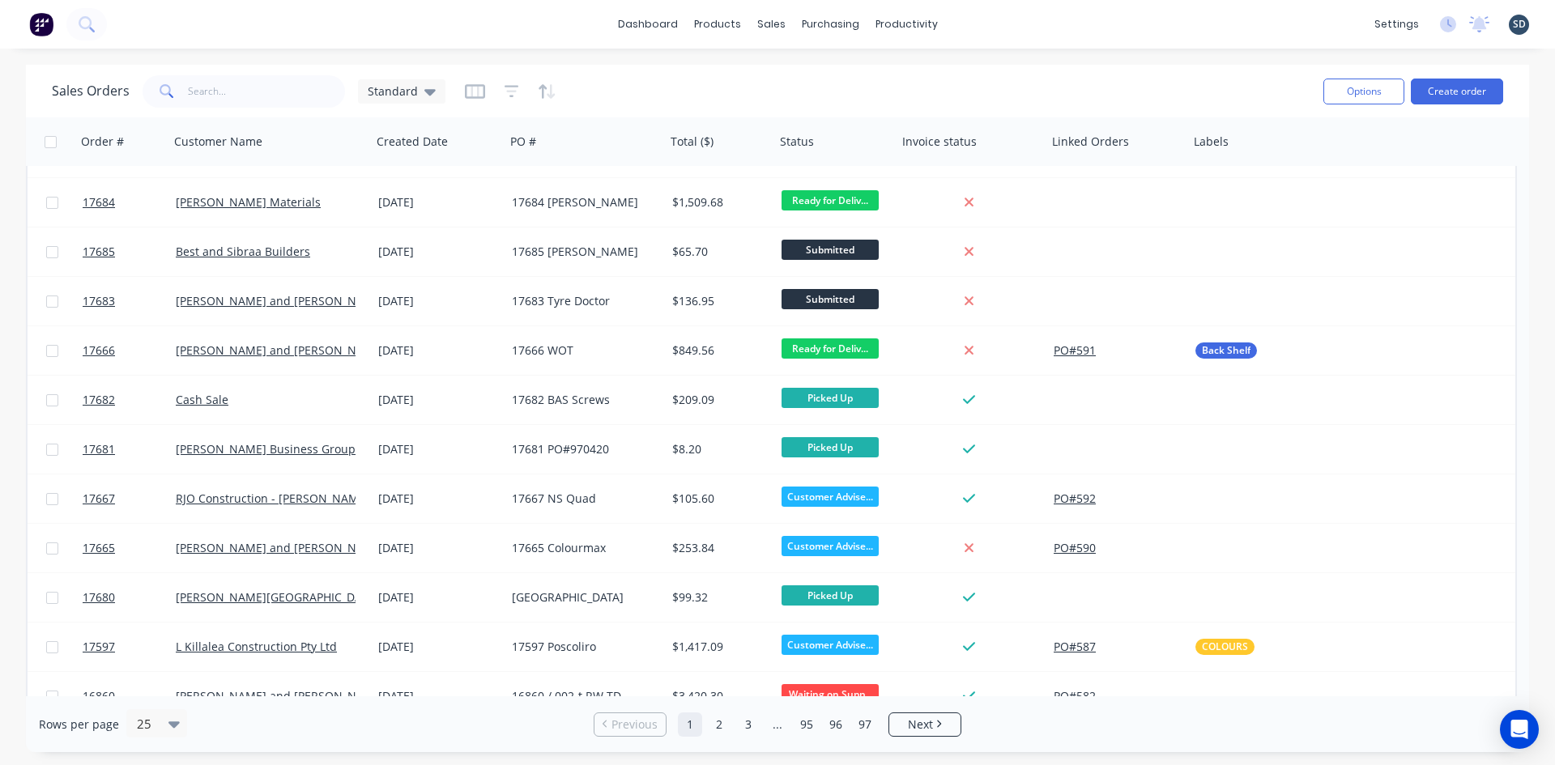
scroll to position [0, 0]
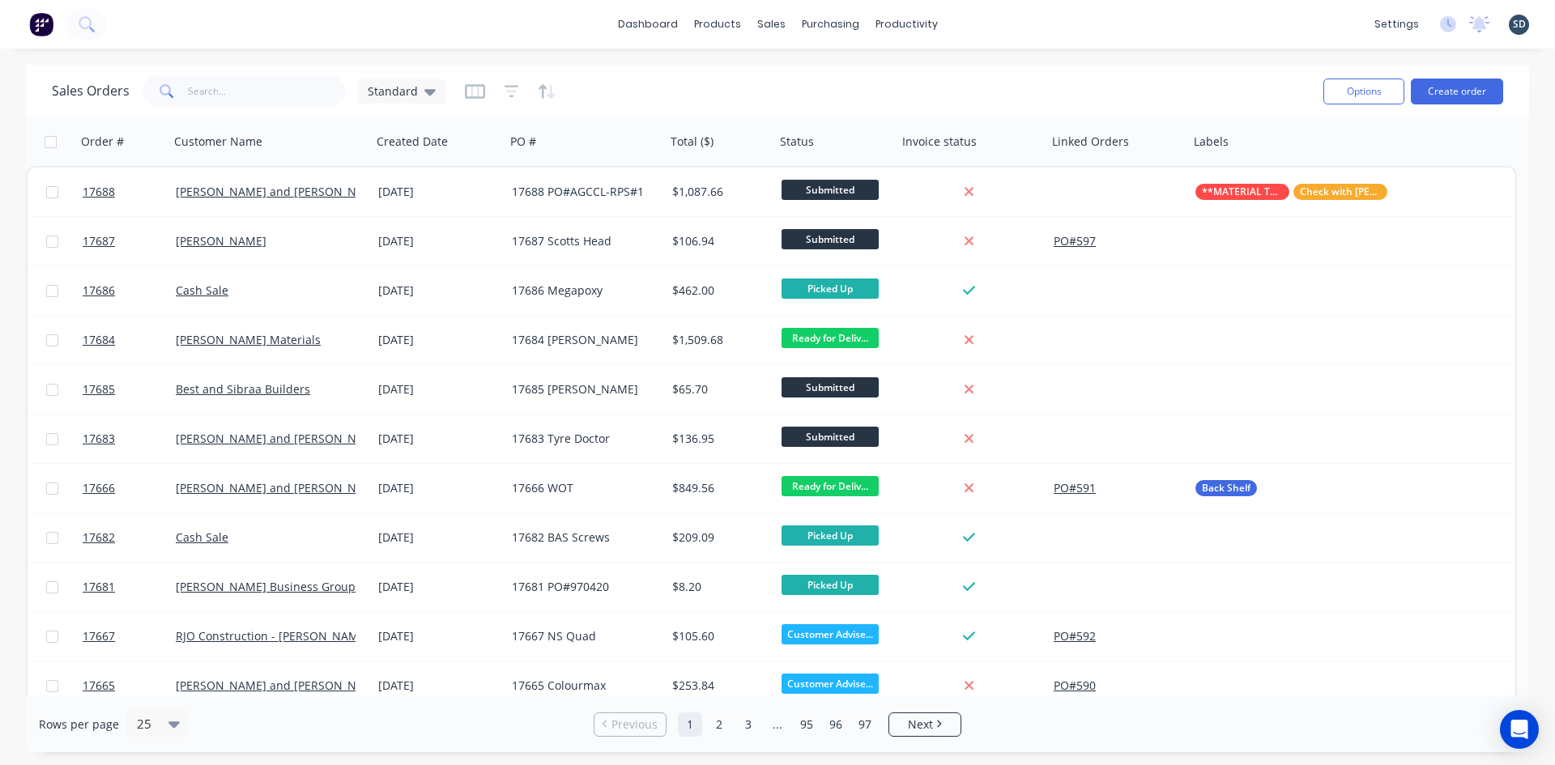
click at [999, 19] on div "dashboard products sales purchasing productivity dashboard products Product Cat…" at bounding box center [777, 24] width 1555 height 49
click at [1044, 49] on div "dashboard products sales purchasing productivity dashboard products Product Cat…" at bounding box center [777, 382] width 1555 height 765
click at [1036, 29] on div "dashboard products sales purchasing productivity dashboard products Product Cat…" at bounding box center [777, 24] width 1555 height 49
click at [320, 18] on div "dashboard products sales purchasing productivity dashboard products Product Cat…" at bounding box center [777, 24] width 1555 height 49
click at [361, 27] on div "dashboard products sales purchasing productivity dashboard products Product Cat…" at bounding box center [777, 24] width 1555 height 49
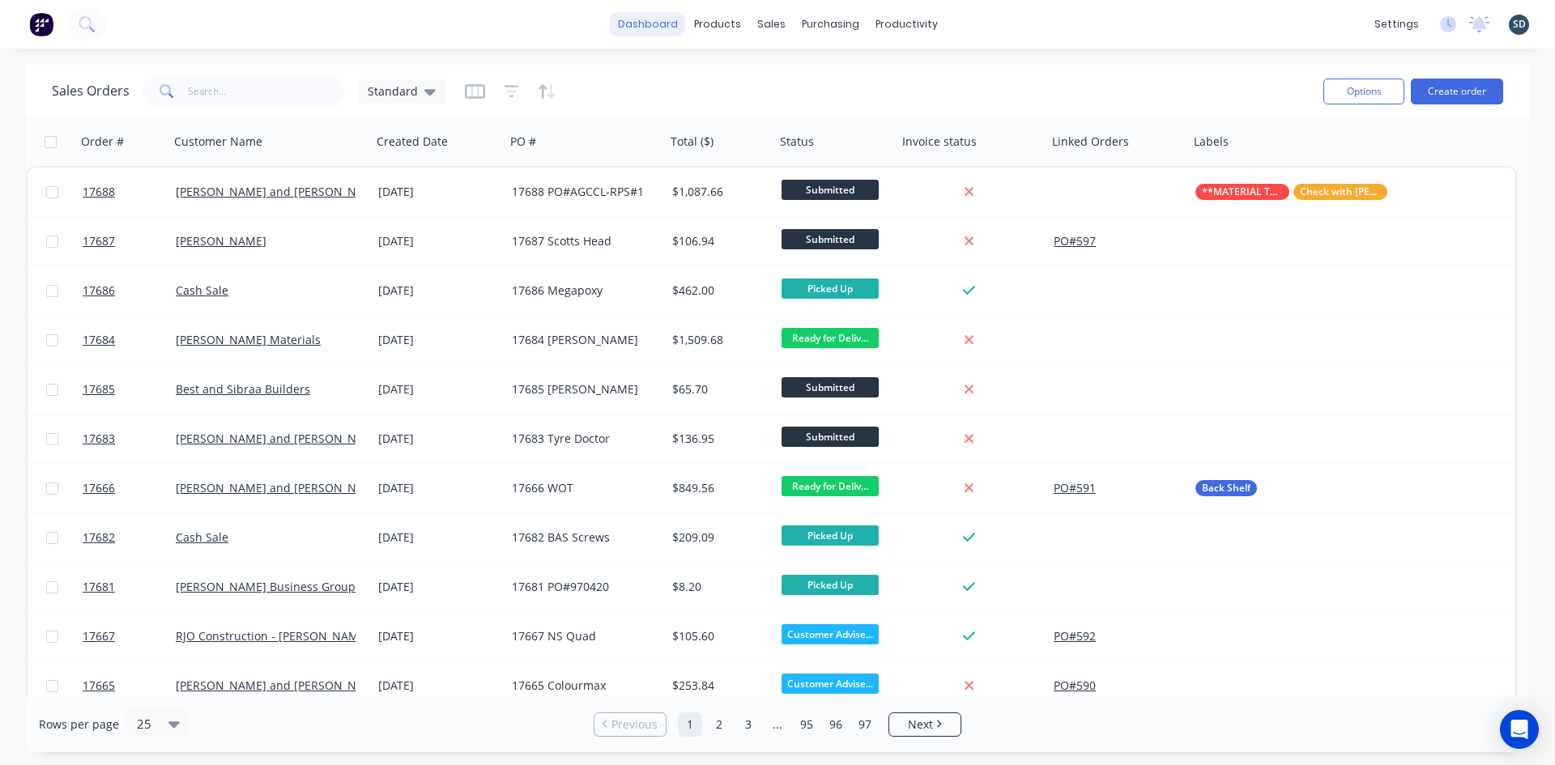
click at [660, 25] on link "dashboard" at bounding box center [648, 24] width 76 height 24
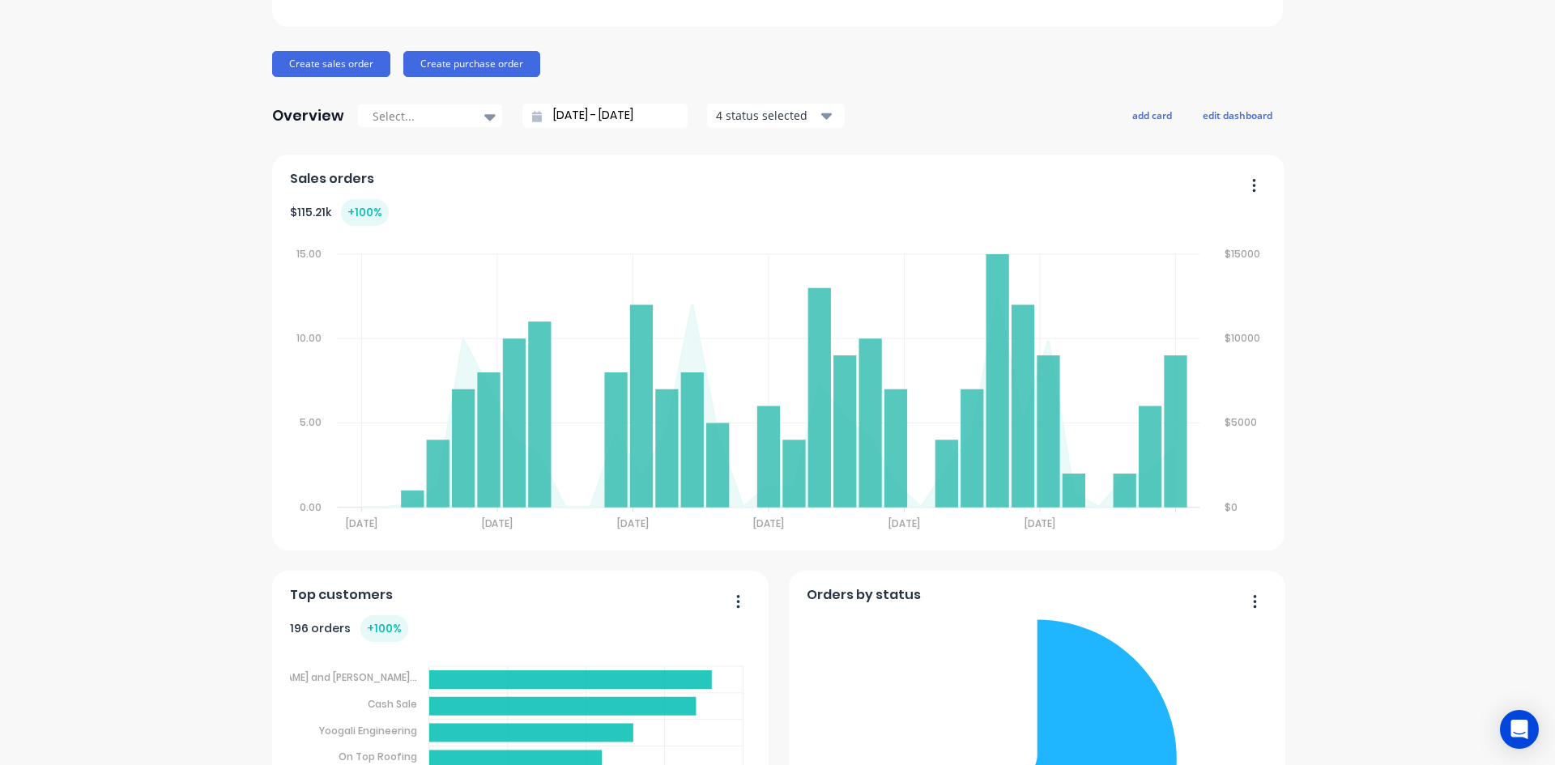
scroll to position [162, 0]
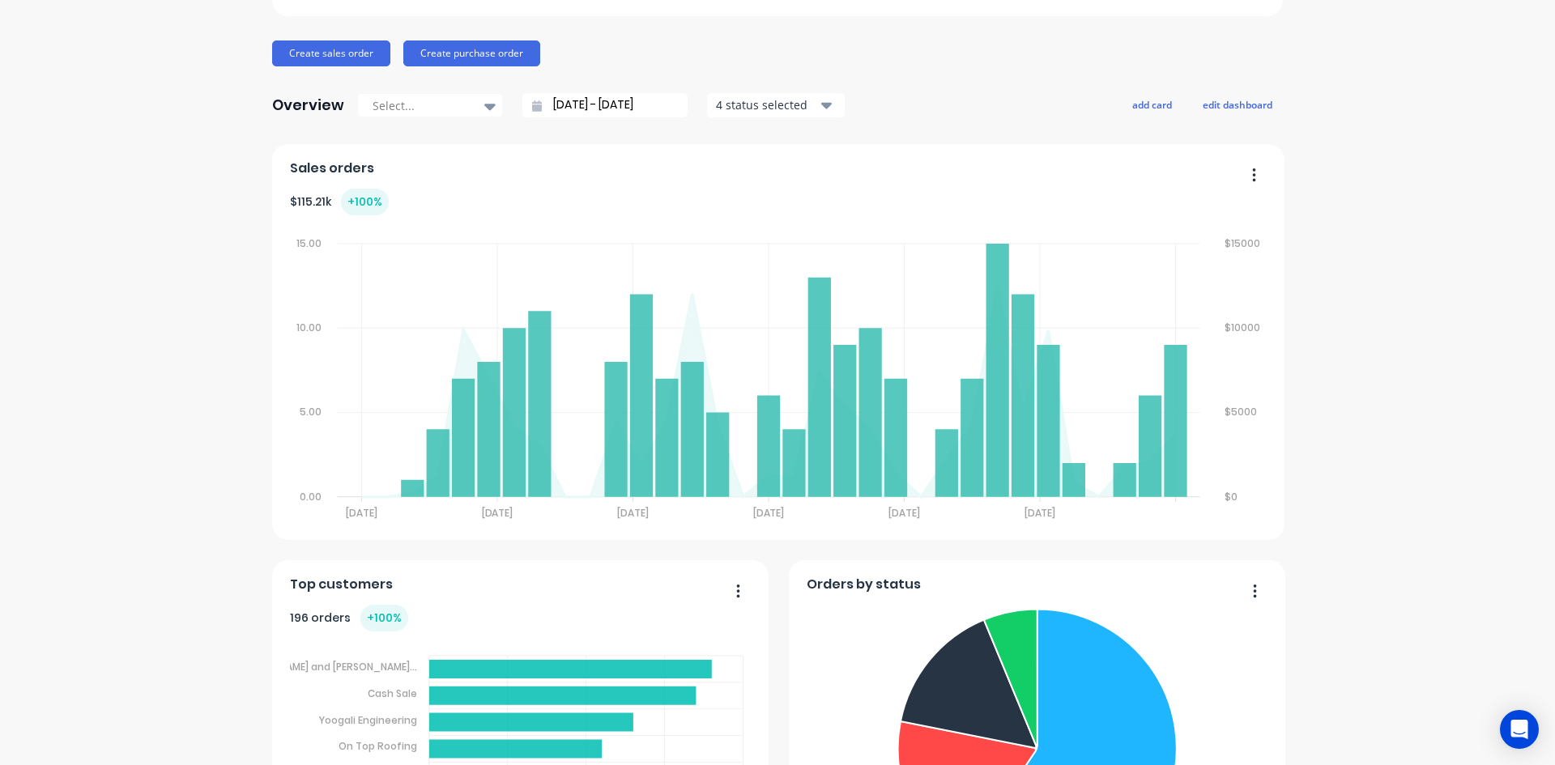
click at [1382, 189] on div "RBS Sales Group Pty Ltd Create sales order Create purchase order Overview Selec…" at bounding box center [777, 742] width 1555 height 1678
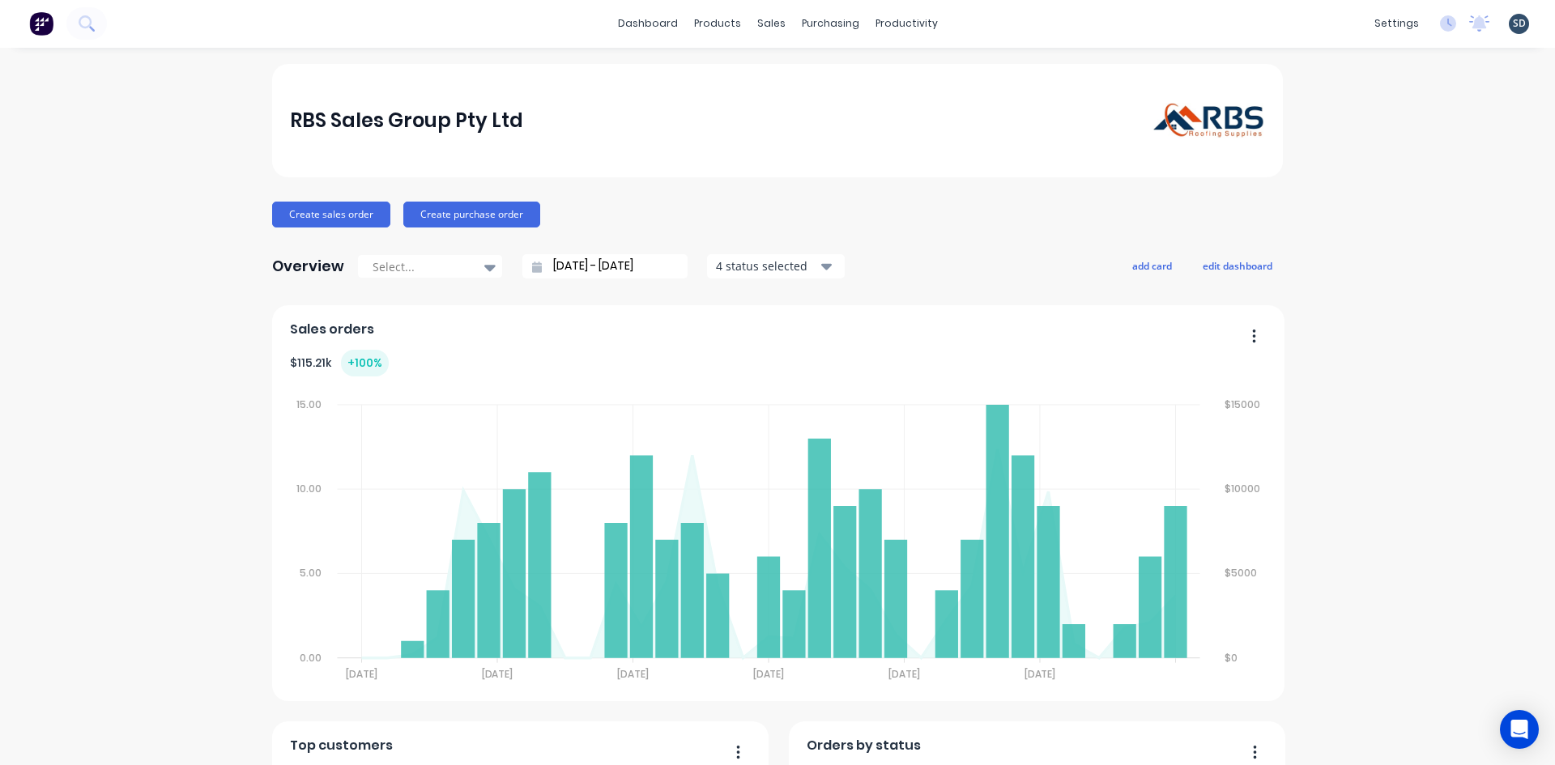
scroll to position [0, 0]
click at [1020, 43] on div "dashboard products sales purchasing productivity dashboard products Product Cat…" at bounding box center [777, 24] width 1555 height 49
click at [1005, 27] on div "dashboard products sales purchasing productivity dashboard products Product Cat…" at bounding box center [777, 24] width 1555 height 49
click at [1019, 22] on div "dashboard products sales purchasing productivity dashboard products Product Cat…" at bounding box center [777, 24] width 1555 height 49
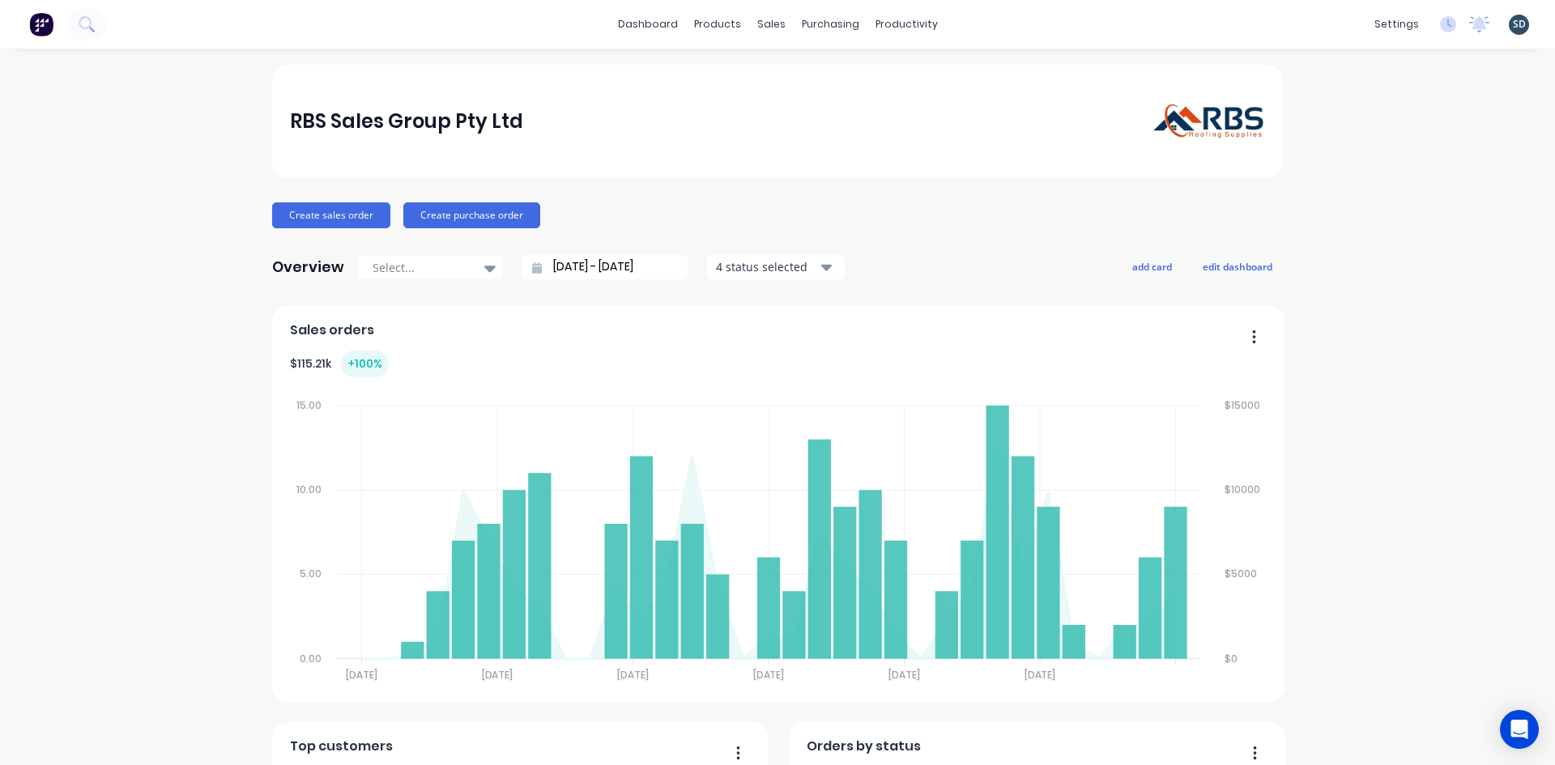
click at [1047, 41] on div "dashboard products sales purchasing productivity dashboard products Product Cat…" at bounding box center [777, 24] width 1555 height 49
click at [956, 23] on div "dashboard products sales purchasing productivity dashboard products Product Cat…" at bounding box center [777, 24] width 1555 height 49
